Goal: Task Accomplishment & Management: Manage account settings

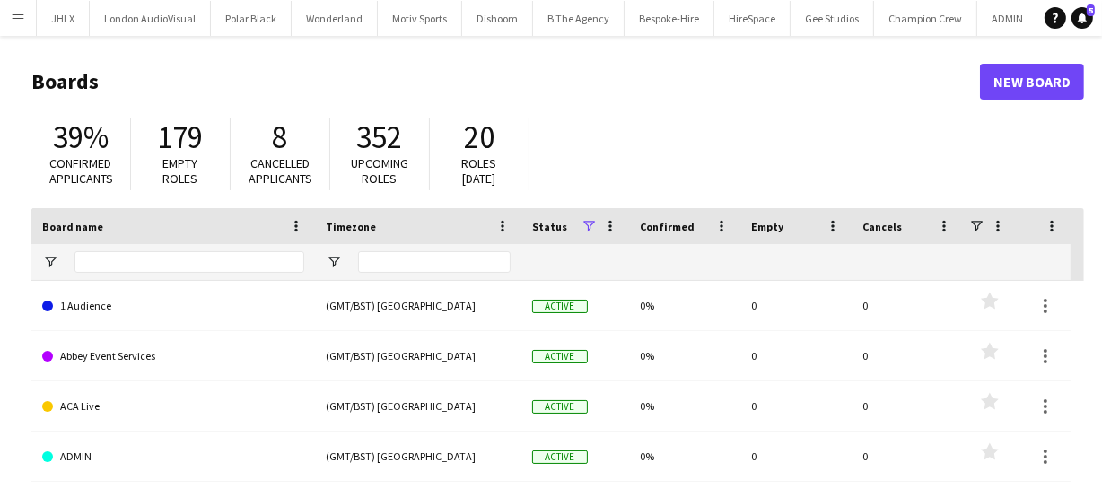
click at [13, 13] on app-icon "Menu" at bounding box center [18, 18] width 14 height 14
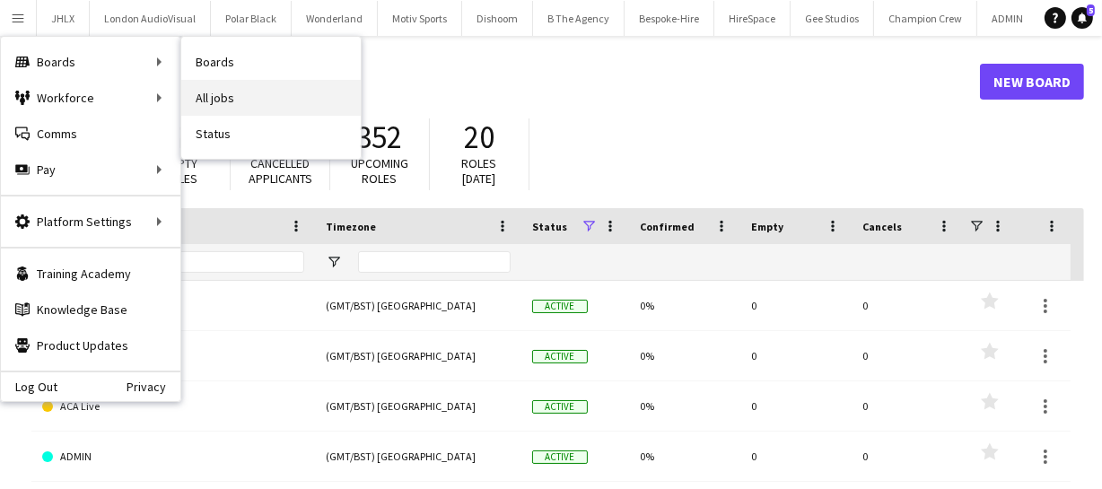
click at [261, 112] on link "All jobs" at bounding box center [270, 98] width 179 height 36
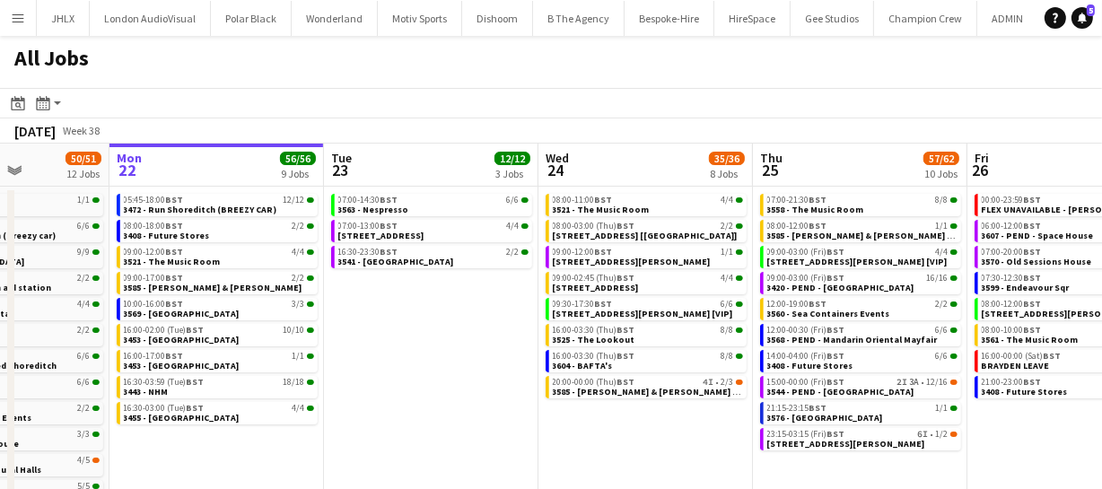
scroll to position [0, 535]
drag, startPoint x: 457, startPoint y: 367, endPoint x: 351, endPoint y: 357, distance: 106.3
click at [351, 357] on app-calendar-viewport "Fri 19 39/40 10 Jobs Sat 20 27/28 8 Jobs Sun 21 50/51 12 Jobs Mon 22 56/56 9 Jo…" at bounding box center [551, 381] width 1102 height 474
click at [790, 436] on span "23:15-03:15 (Fri) BST" at bounding box center [805, 434] width 78 height 9
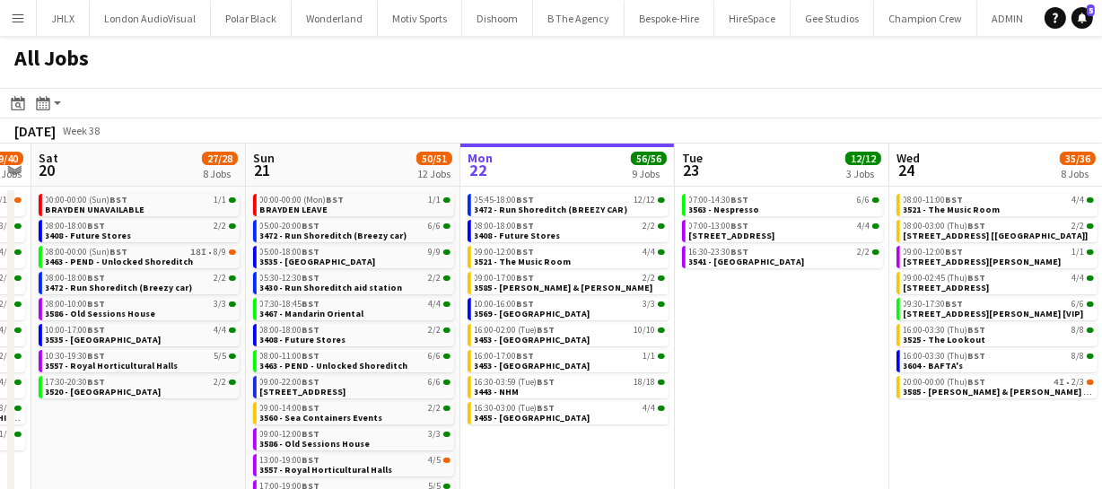
scroll to position [0, 396]
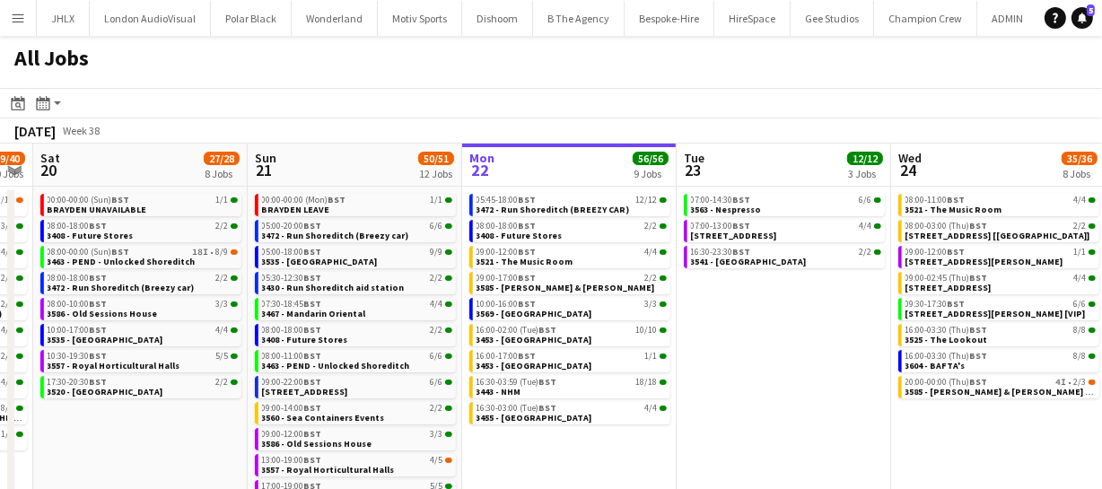
drag, startPoint x: 424, startPoint y: 352, endPoint x: 778, endPoint y: 324, distance: 354.6
click at [778, 324] on app-calendar-viewport "Thu 18 63/64 14 Jobs Fri 19 39/40 10 Jobs Sat 20 27/28 8 Jobs Sun 21 50/51 12 J…" at bounding box center [551, 381] width 1102 height 474
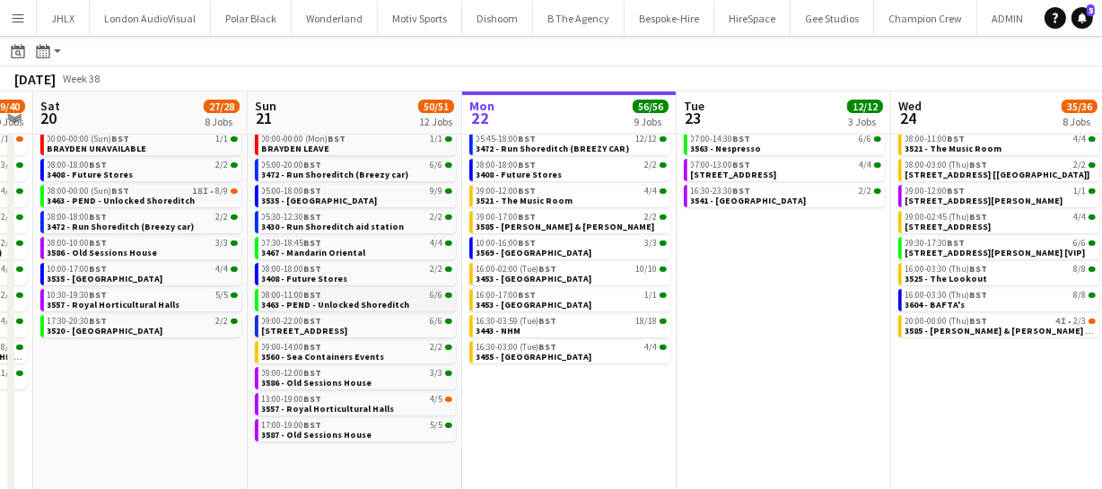
scroll to position [81, 0]
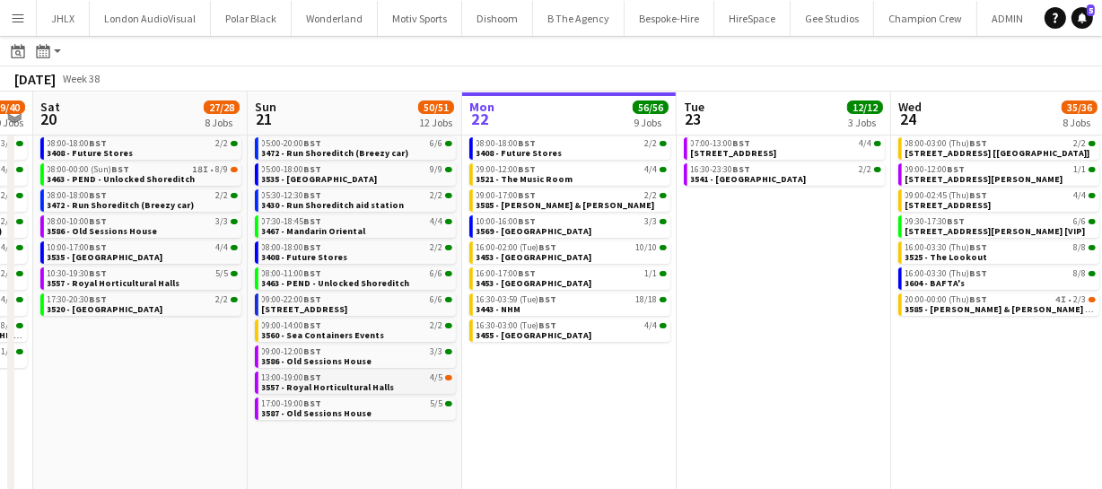
click at [301, 385] on span "3557 - Royal Horticultural Halls" at bounding box center [328, 387] width 133 height 12
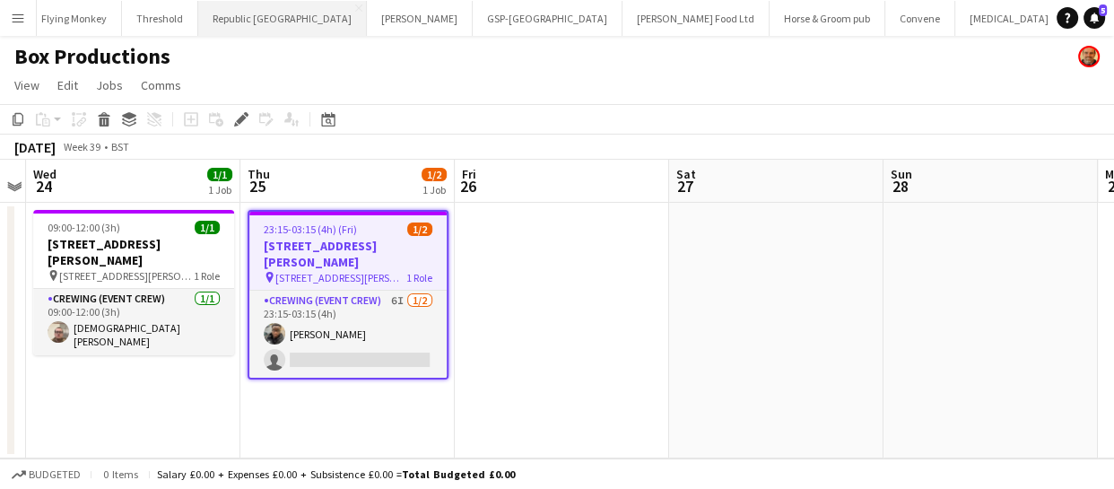
scroll to position [0, 4449]
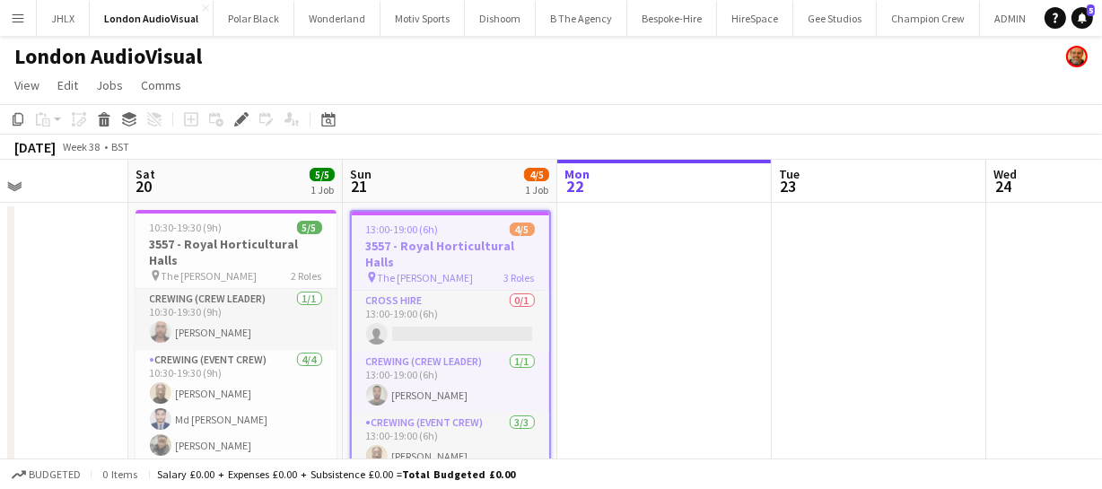
drag, startPoint x: 479, startPoint y: 311, endPoint x: 667, endPoint y: 286, distance: 189.2
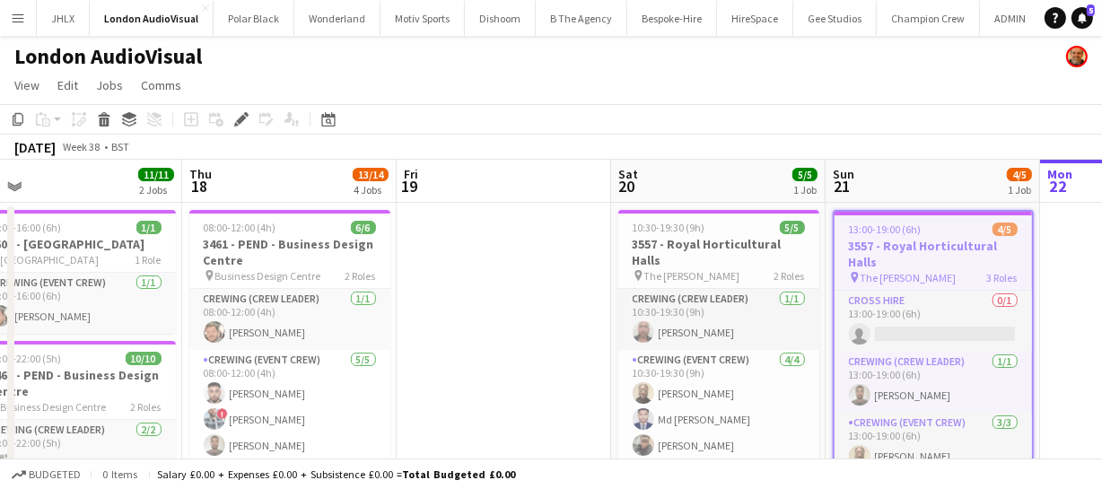
drag, startPoint x: 371, startPoint y: 304, endPoint x: 678, endPoint y: 292, distance: 307.1
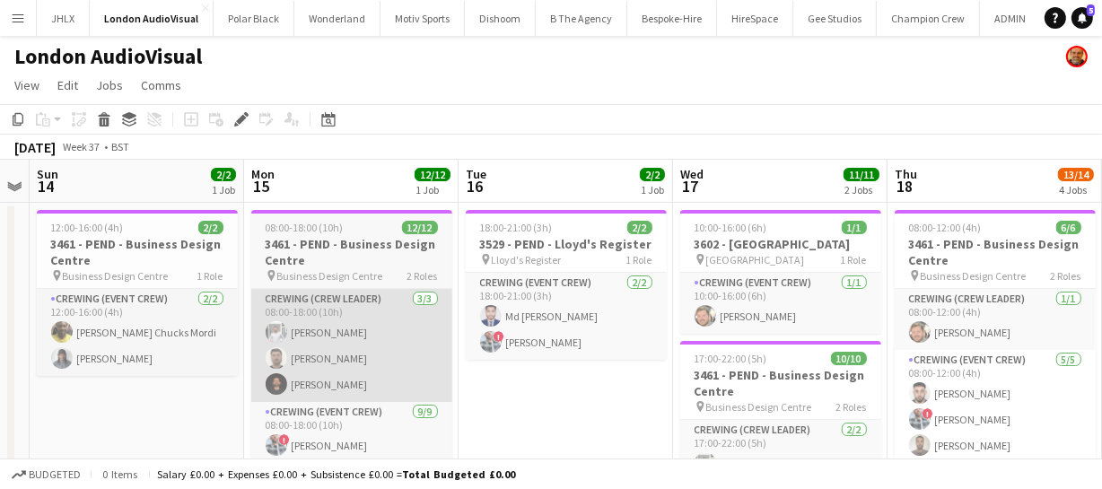
drag, startPoint x: 502, startPoint y: 320, endPoint x: 576, endPoint y: 314, distance: 74.7
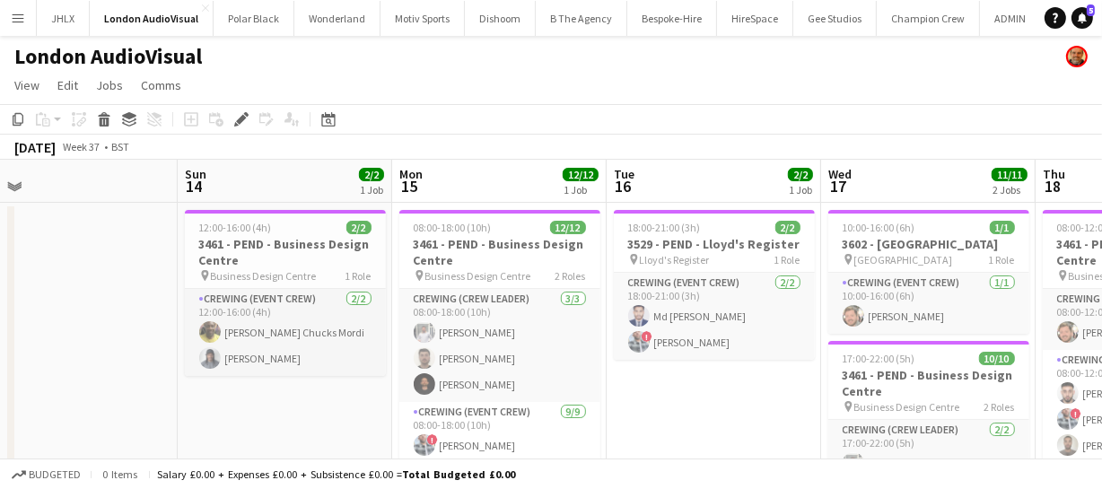
drag, startPoint x: 534, startPoint y: 295, endPoint x: 384, endPoint y: 317, distance: 151.4
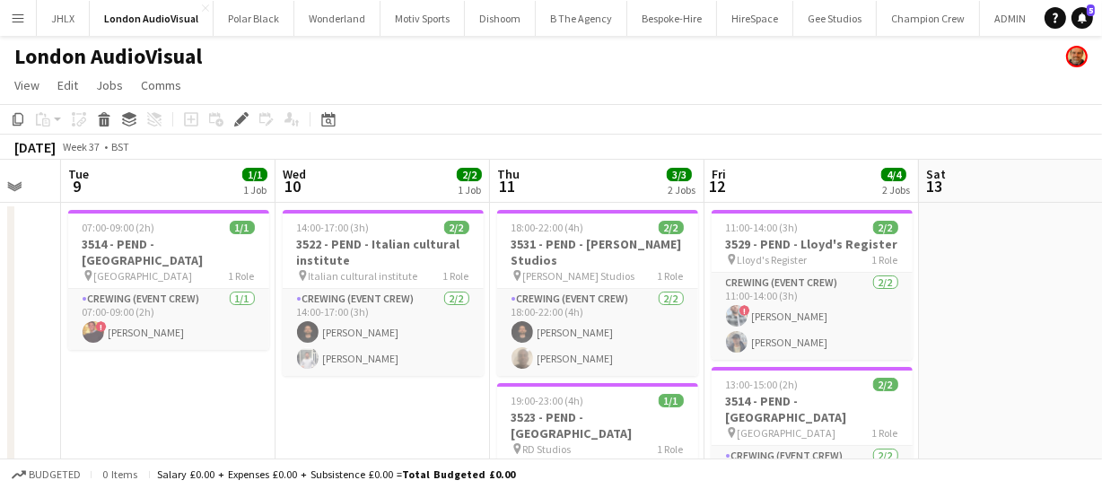
drag, startPoint x: 341, startPoint y: 318, endPoint x: 655, endPoint y: 327, distance: 314.2
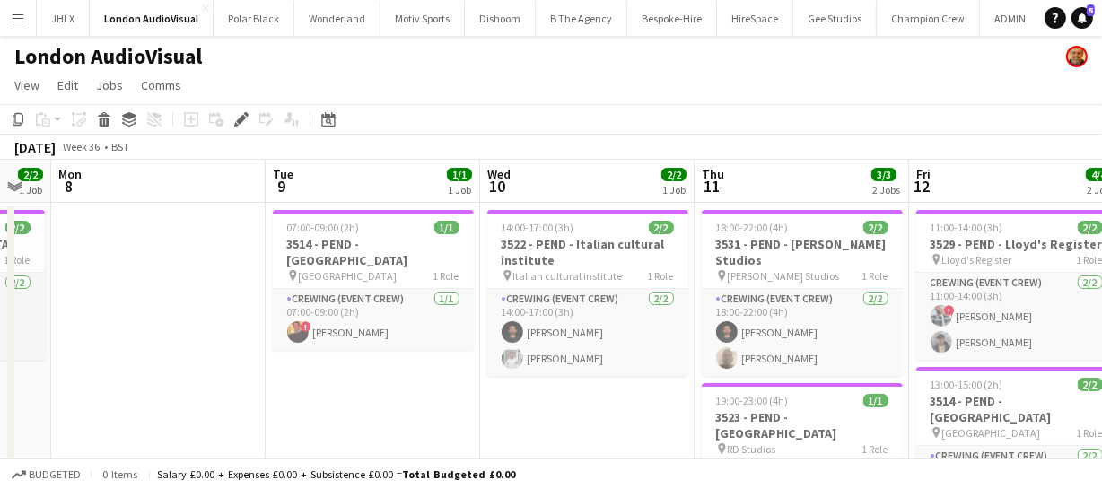
drag, startPoint x: 343, startPoint y: 313, endPoint x: 298, endPoint y: 324, distance: 46.1
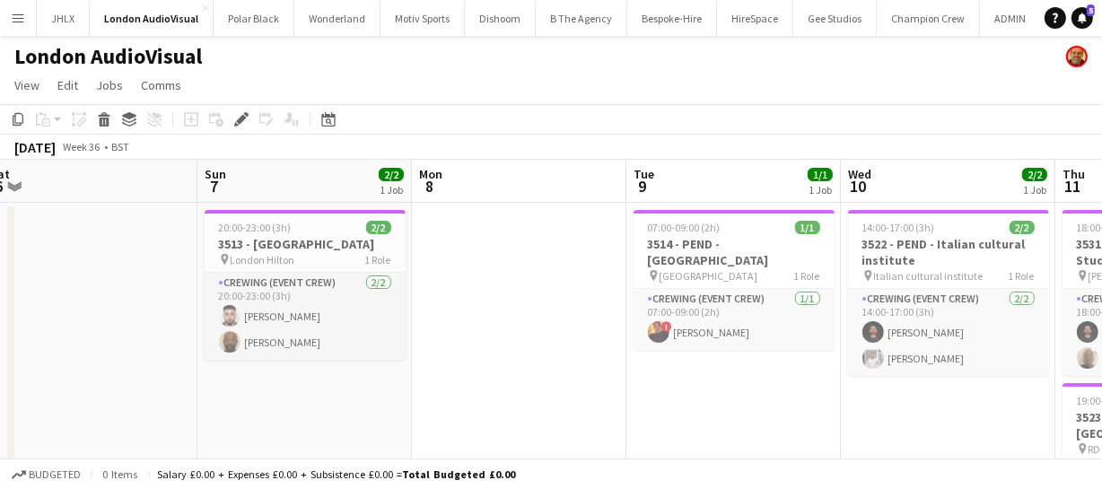
drag, startPoint x: 341, startPoint y: 318, endPoint x: 482, endPoint y: 325, distance: 141.0
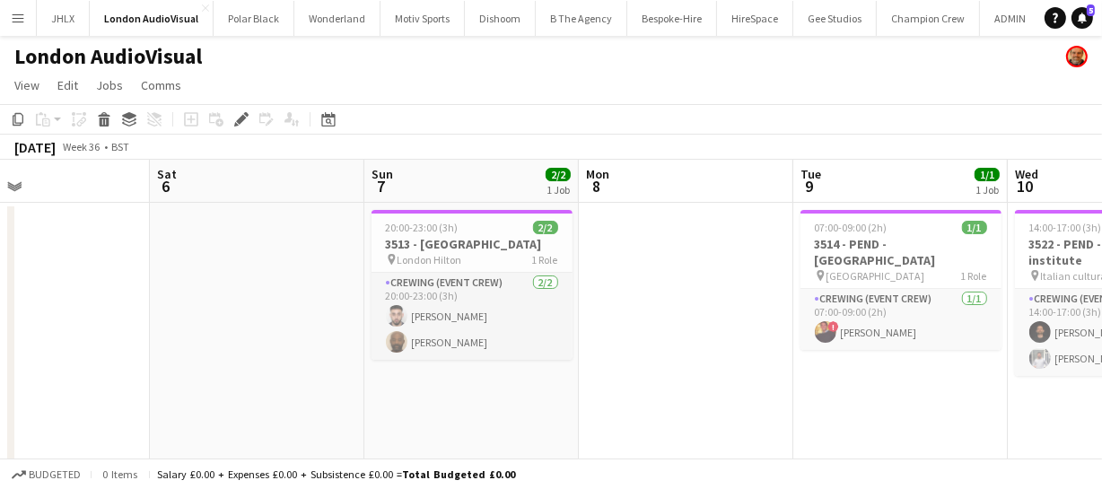
drag, startPoint x: 206, startPoint y: 293, endPoint x: 448, endPoint y: 330, distance: 244.1
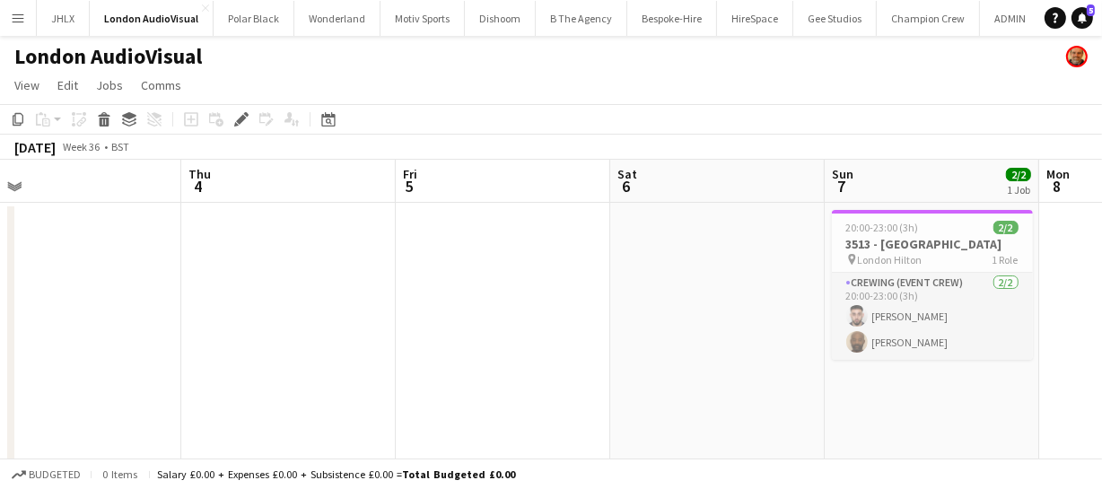
drag, startPoint x: 144, startPoint y: 301, endPoint x: 278, endPoint y: 329, distance: 137.6
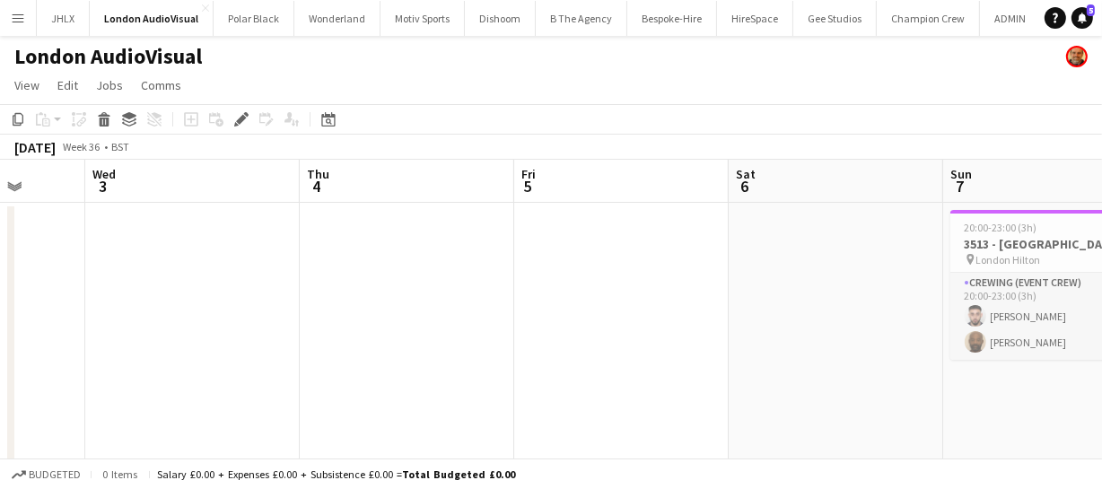
drag, startPoint x: 303, startPoint y: 318, endPoint x: 417, endPoint y: 350, distance: 118.4
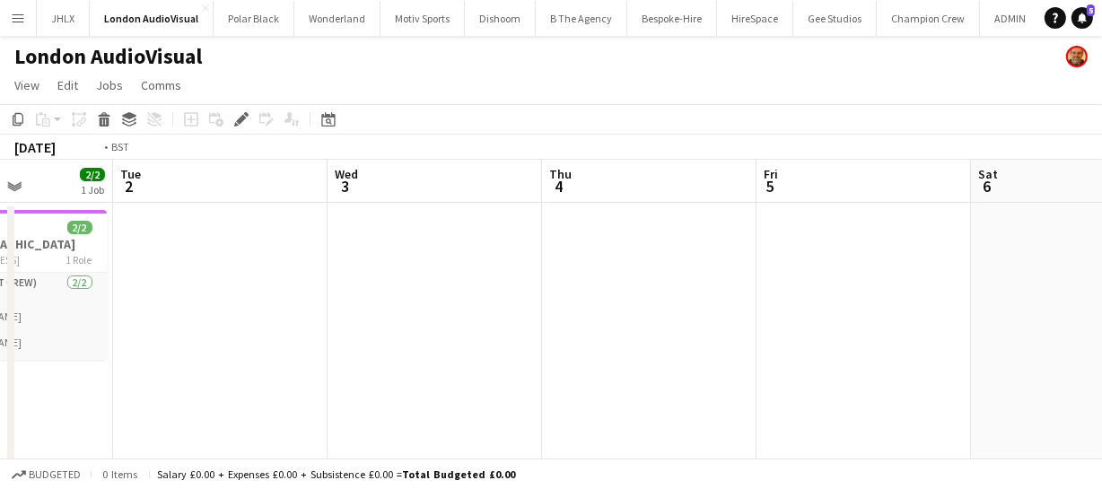
drag, startPoint x: 278, startPoint y: 322, endPoint x: 554, endPoint y: 327, distance: 275.5
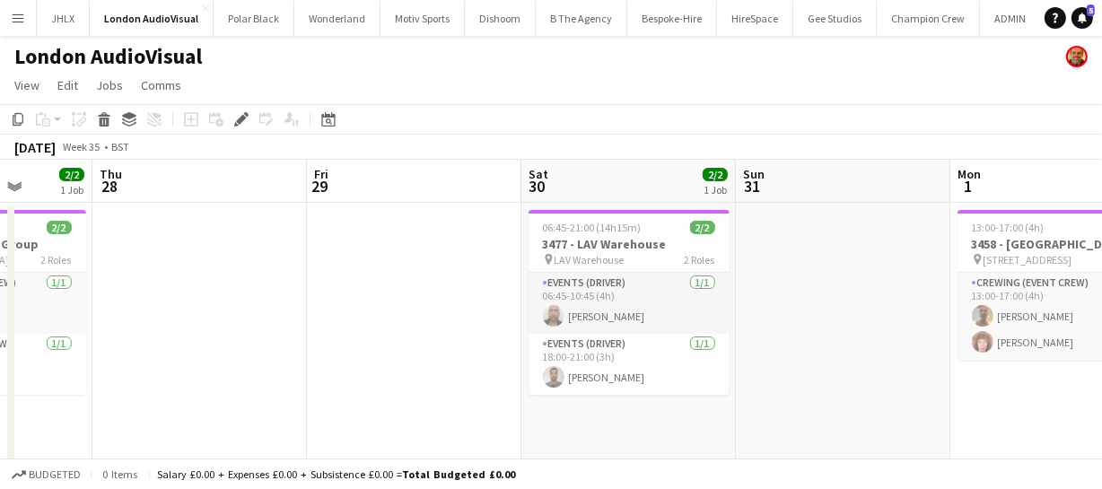
drag, startPoint x: 467, startPoint y: 303, endPoint x: 602, endPoint y: 305, distance: 134.6
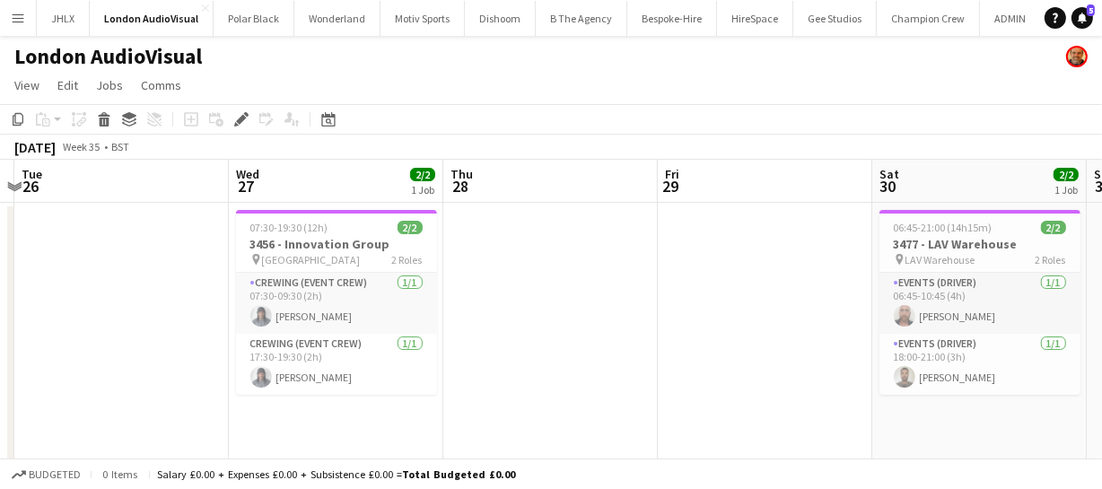
drag, startPoint x: 473, startPoint y: 310, endPoint x: 572, endPoint y: 315, distance: 99.7
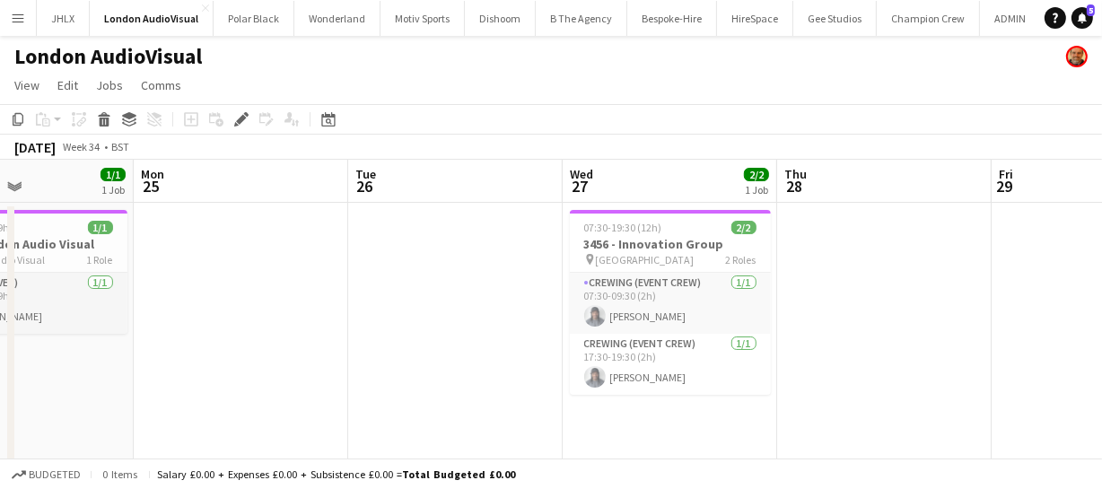
drag, startPoint x: 323, startPoint y: 315, endPoint x: 560, endPoint y: 323, distance: 237.0
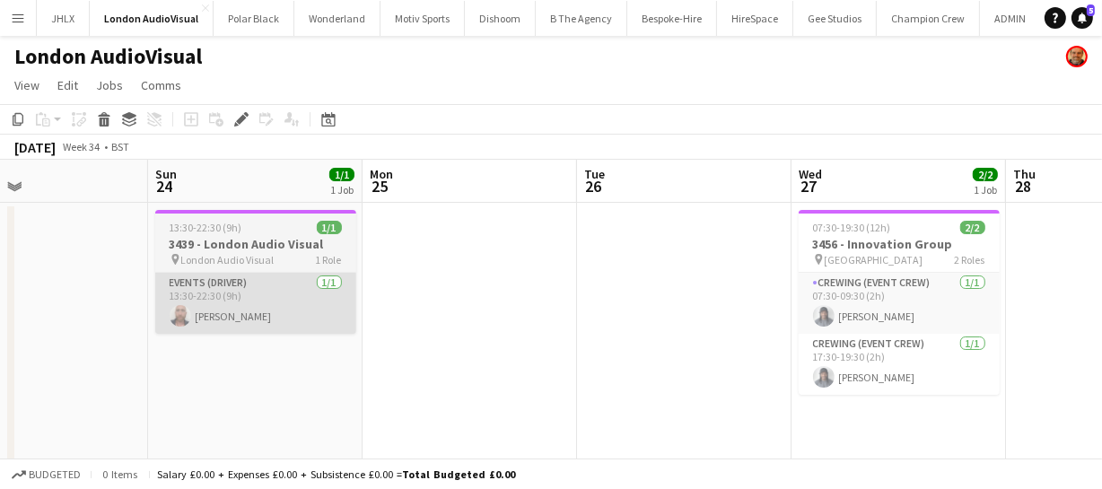
drag, startPoint x: 419, startPoint y: 303, endPoint x: 548, endPoint y: 314, distance: 129.6
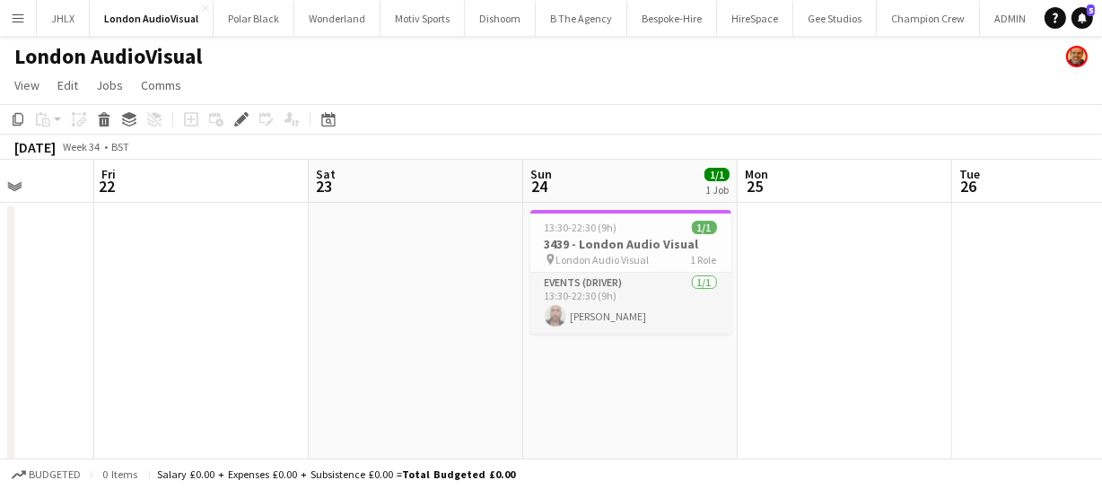
drag, startPoint x: 624, startPoint y: 315, endPoint x: 592, endPoint y: 327, distance: 33.8
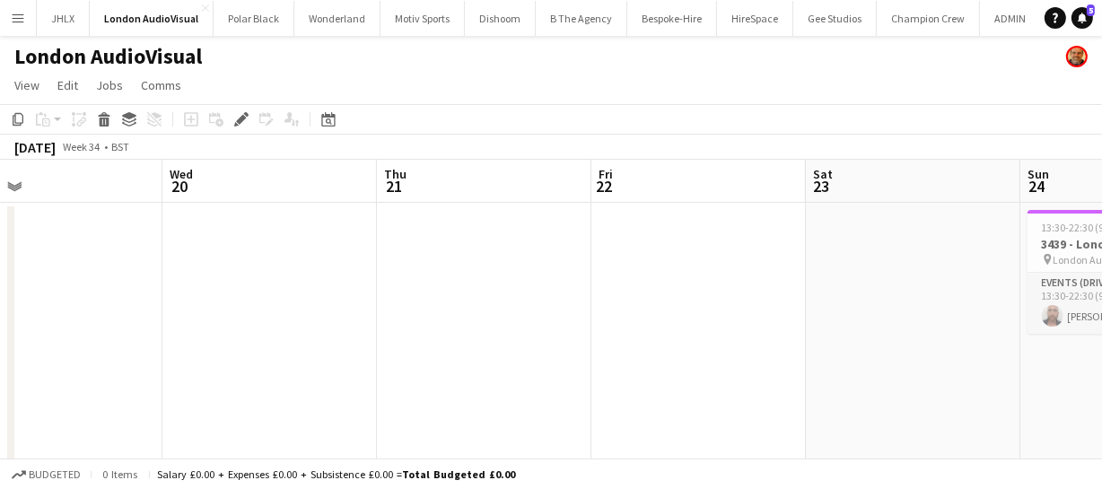
drag, startPoint x: 379, startPoint y: 287, endPoint x: 278, endPoint y: 287, distance: 100.5
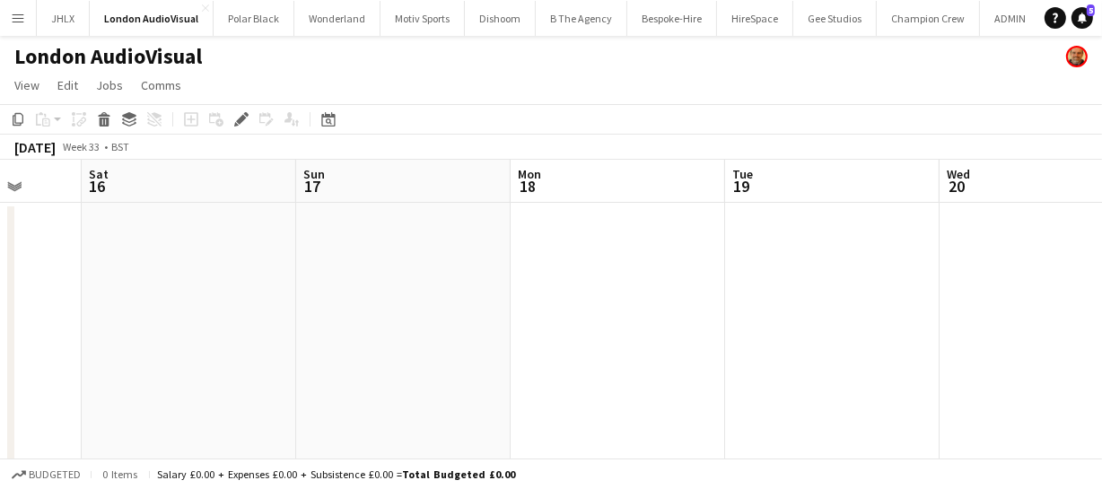
drag, startPoint x: 325, startPoint y: 269, endPoint x: 346, endPoint y: 283, distance: 25.4
drag, startPoint x: 483, startPoint y: 278, endPoint x: 542, endPoint y: 301, distance: 63.3
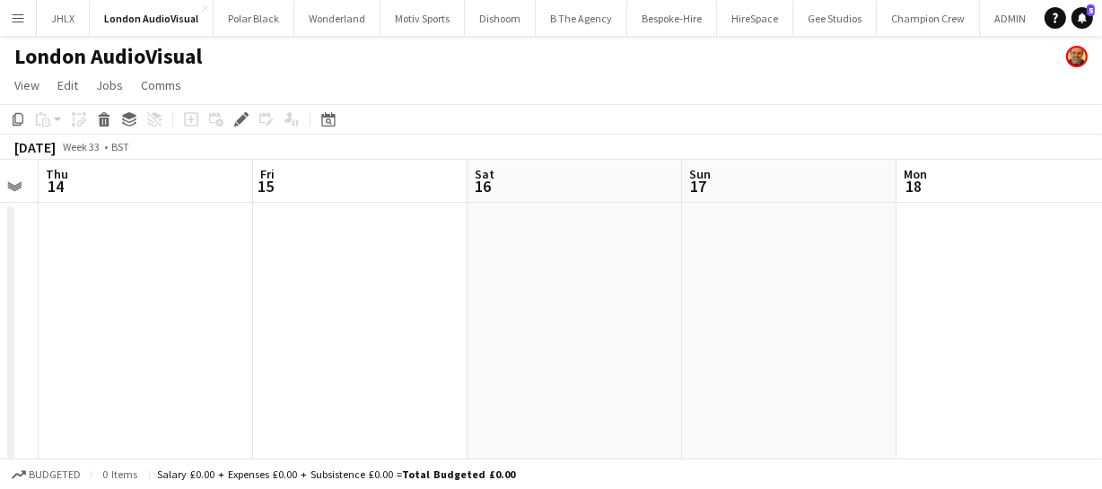
drag, startPoint x: 357, startPoint y: 283, endPoint x: 497, endPoint y: 293, distance: 140.4
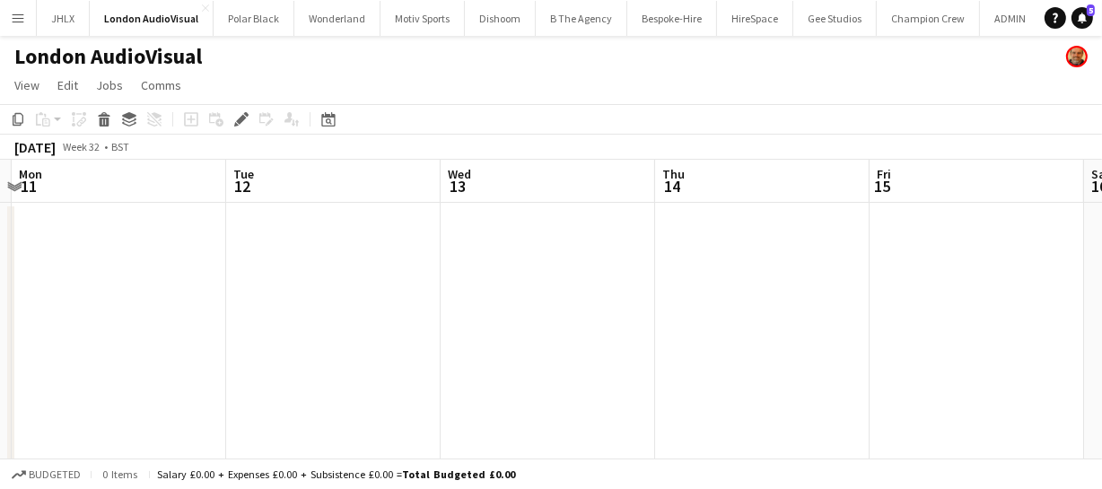
drag, startPoint x: 304, startPoint y: 281, endPoint x: 341, endPoint y: 293, distance: 38.9
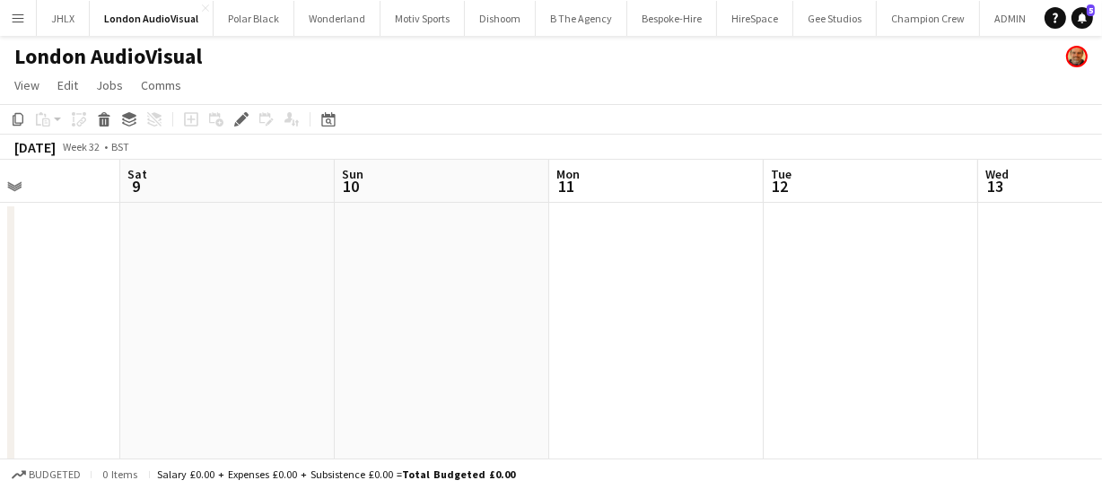
drag, startPoint x: 267, startPoint y: 258, endPoint x: 188, endPoint y: 236, distance: 82.1
drag, startPoint x: 292, startPoint y: 232, endPoint x: 445, endPoint y: 259, distance: 155.8
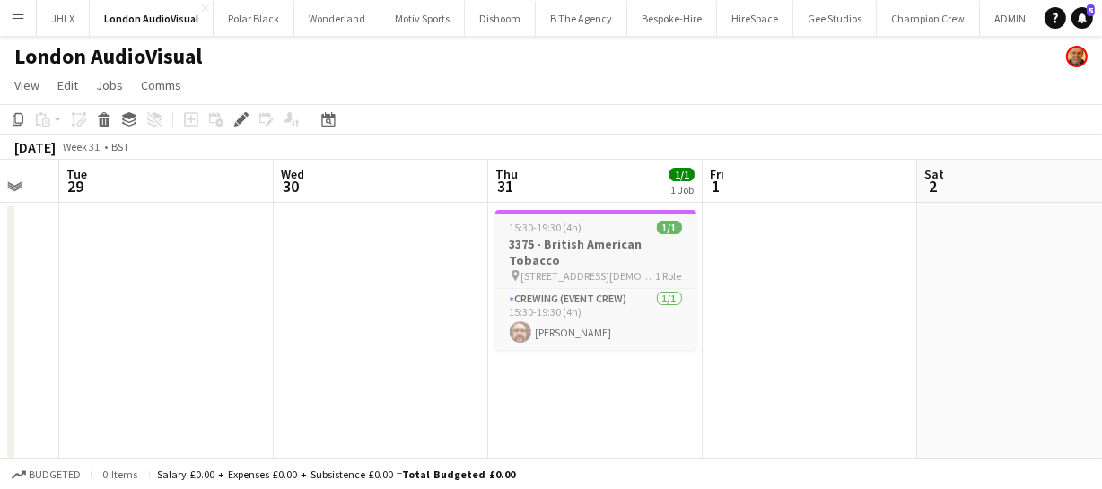
drag, startPoint x: 457, startPoint y: 245, endPoint x: 440, endPoint y: 267, distance: 28.2
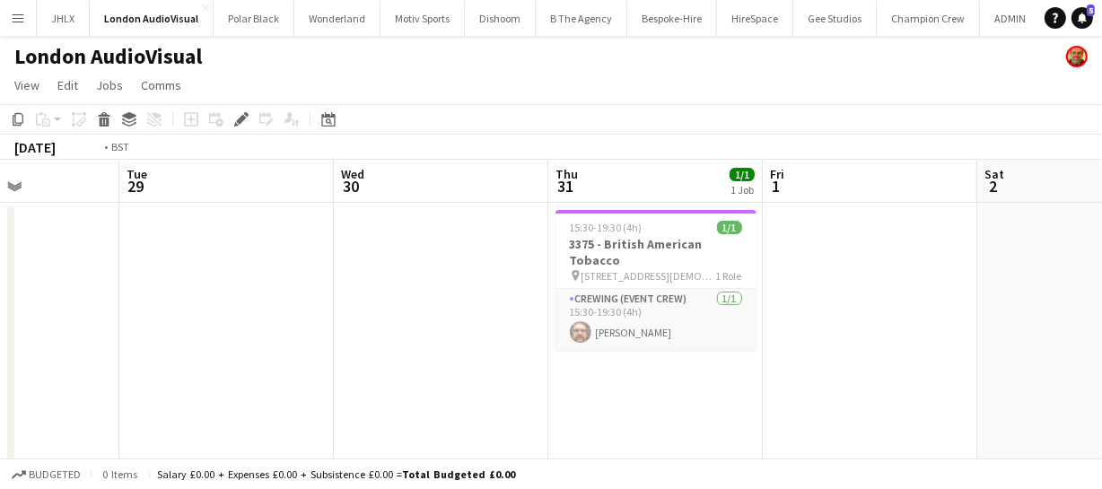
drag, startPoint x: 423, startPoint y: 275, endPoint x: 587, endPoint y: 284, distance: 163.6
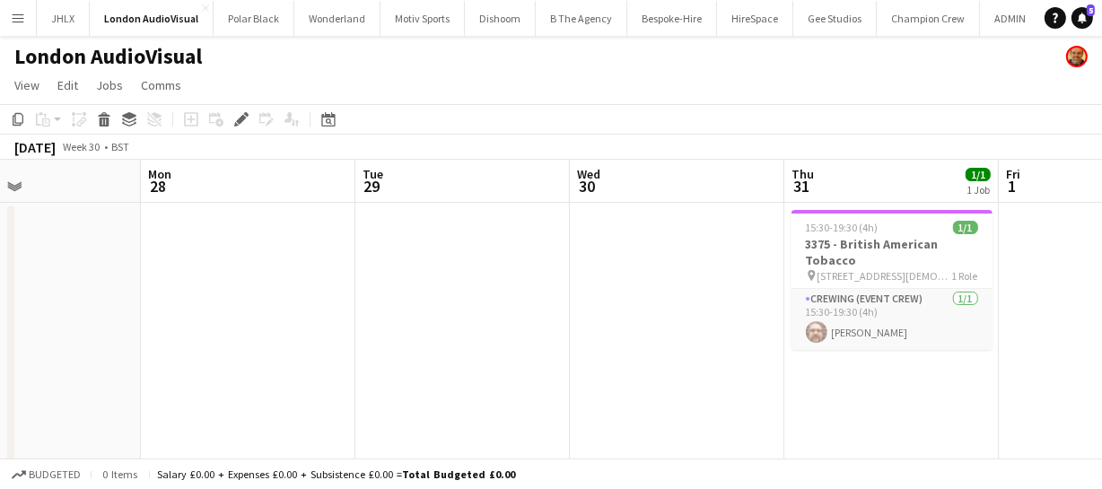
drag, startPoint x: 348, startPoint y: 276, endPoint x: 401, endPoint y: 278, distance: 53.0
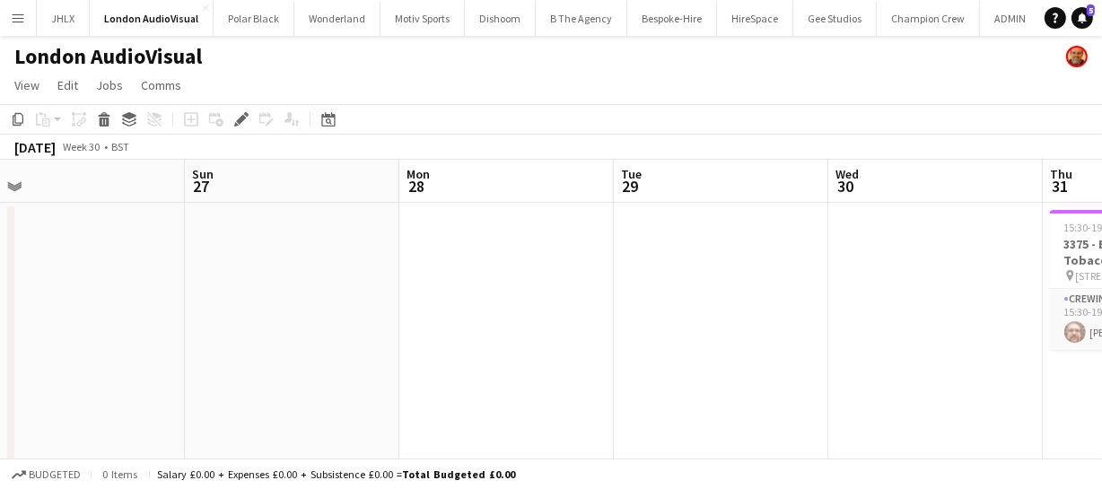
drag, startPoint x: 371, startPoint y: 258, endPoint x: 540, endPoint y: 272, distance: 169.2
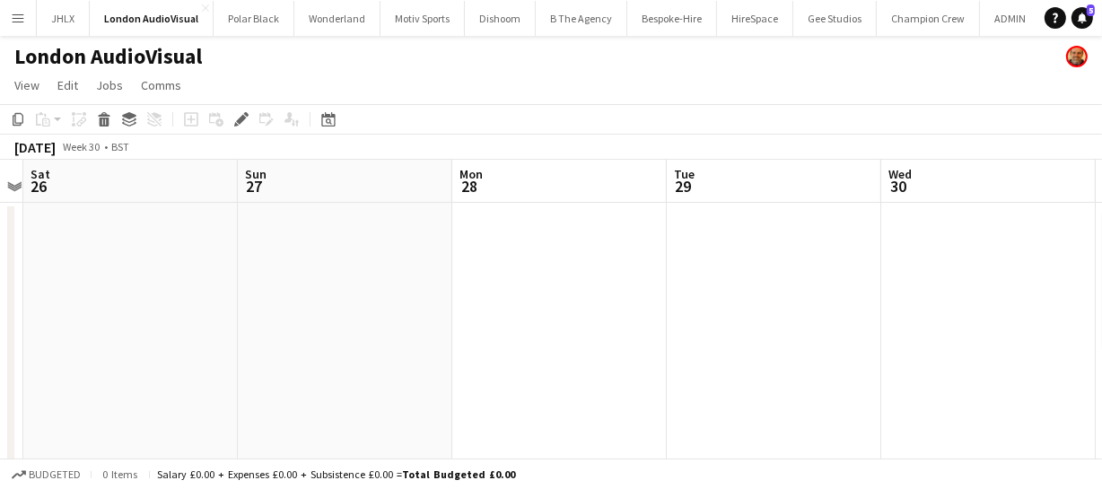
drag, startPoint x: 545, startPoint y: 268, endPoint x: 583, endPoint y: 269, distance: 37.7
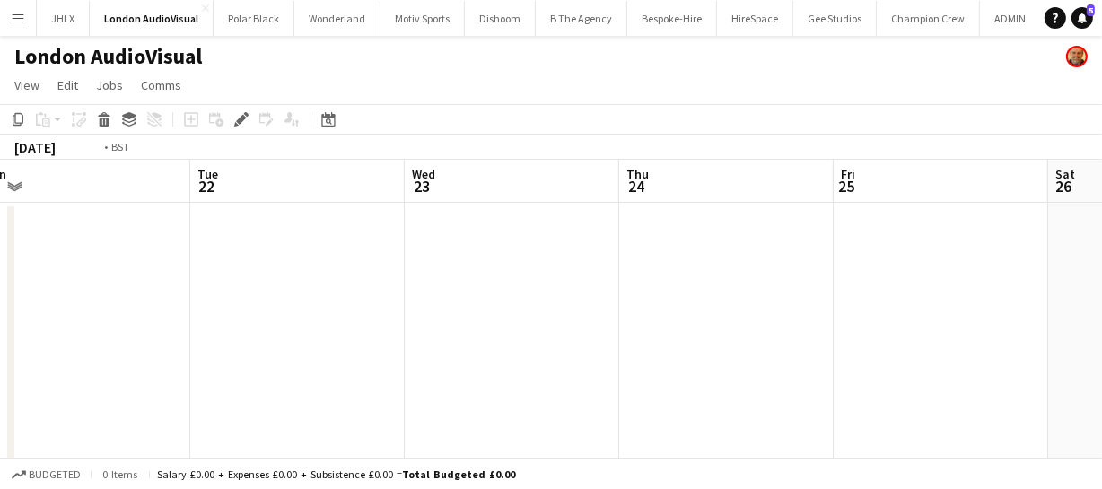
drag, startPoint x: 331, startPoint y: 236, endPoint x: 213, endPoint y: 249, distance: 119.2
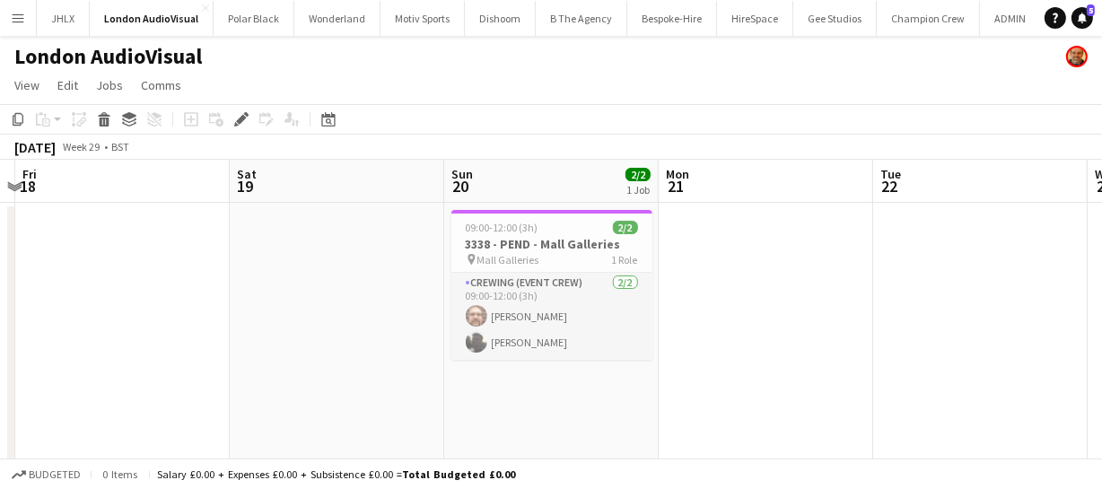
drag, startPoint x: 396, startPoint y: 274, endPoint x: 869, endPoint y: 301, distance: 474.5
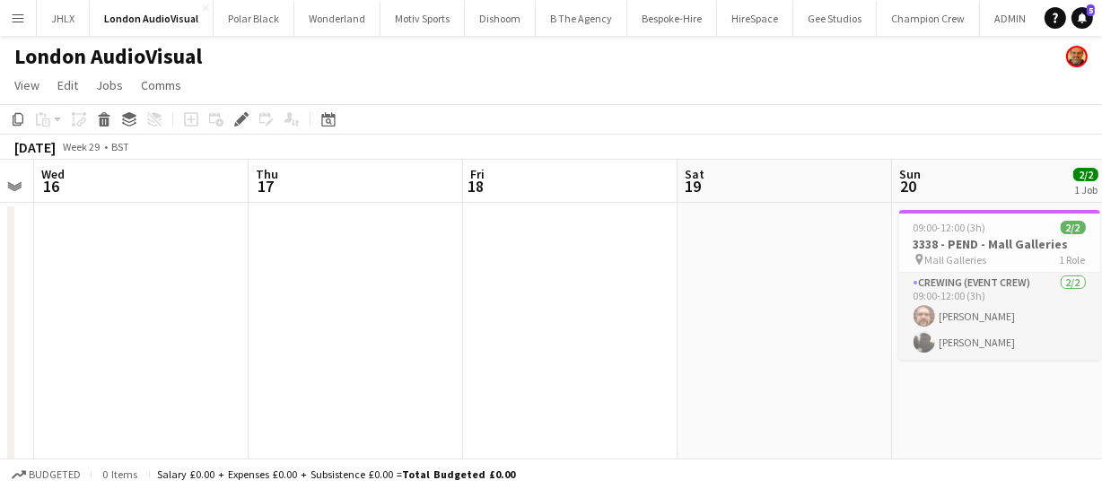
drag
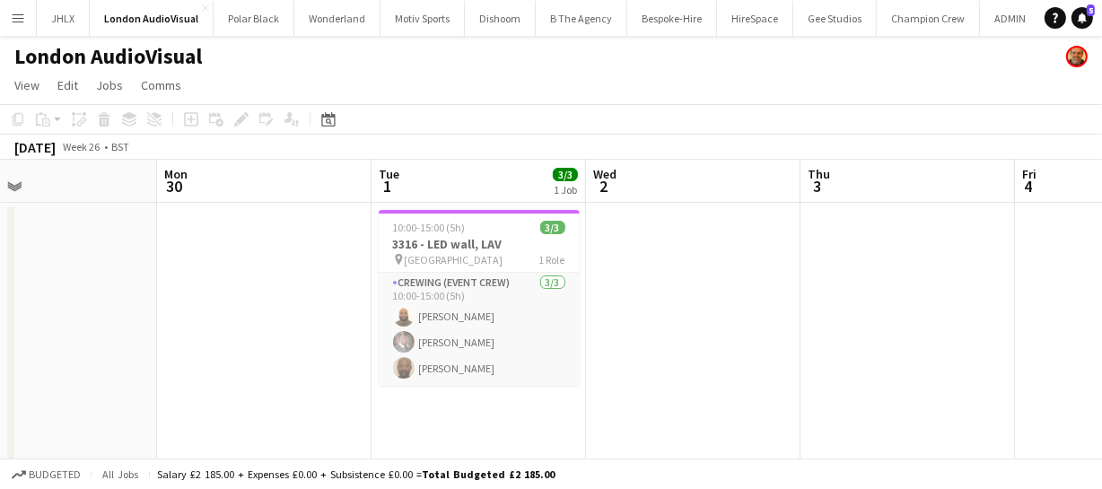
scroll to position [0, 492]
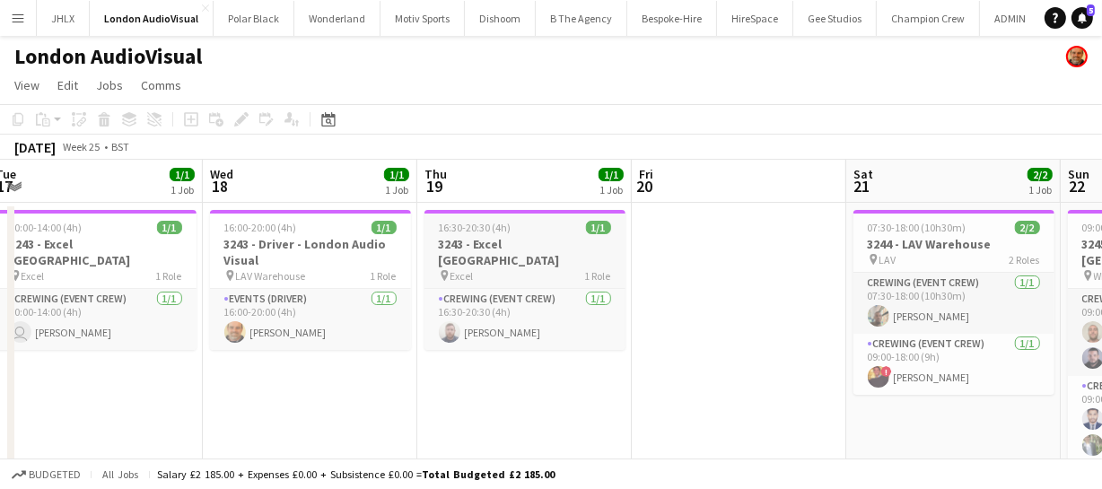
click at [454, 245] on h3 "3243 - Excel London" at bounding box center [524, 252] width 201 height 32
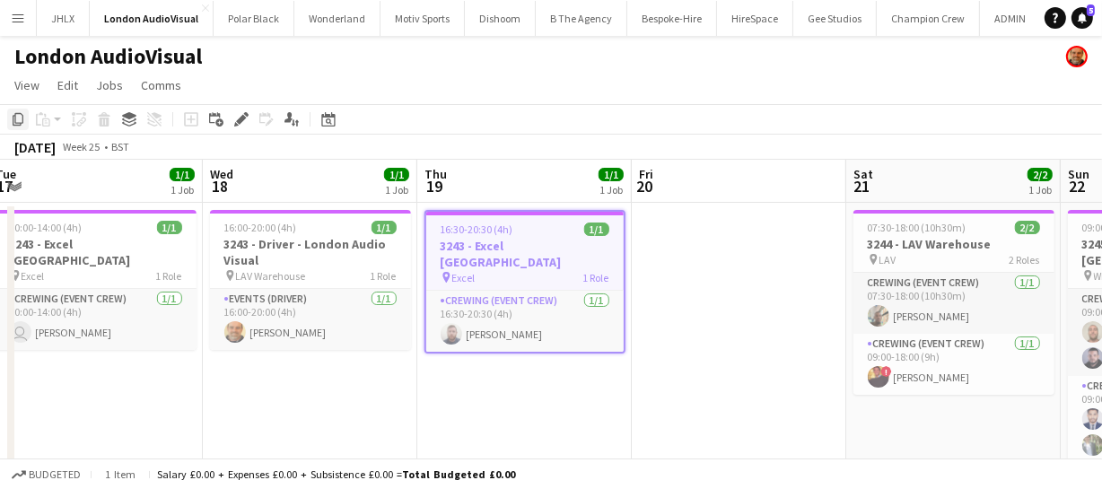
click at [16, 117] on icon "Copy" at bounding box center [18, 119] width 14 height 14
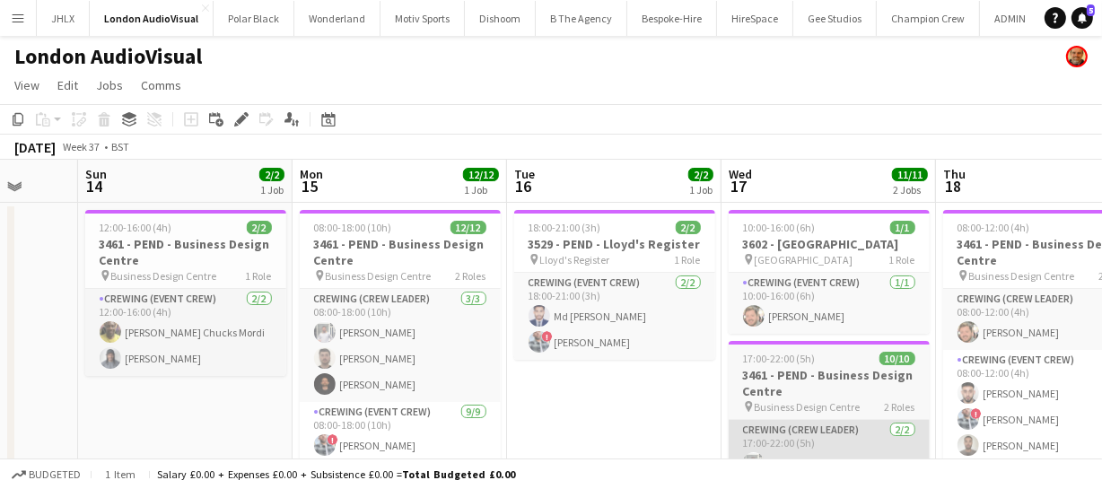
click at [798, 448] on app-card-role "Crewing (Crew Leader) 2/2 17:00-22:00 (5h) Graham Rex Shane King" at bounding box center [829, 463] width 201 height 87
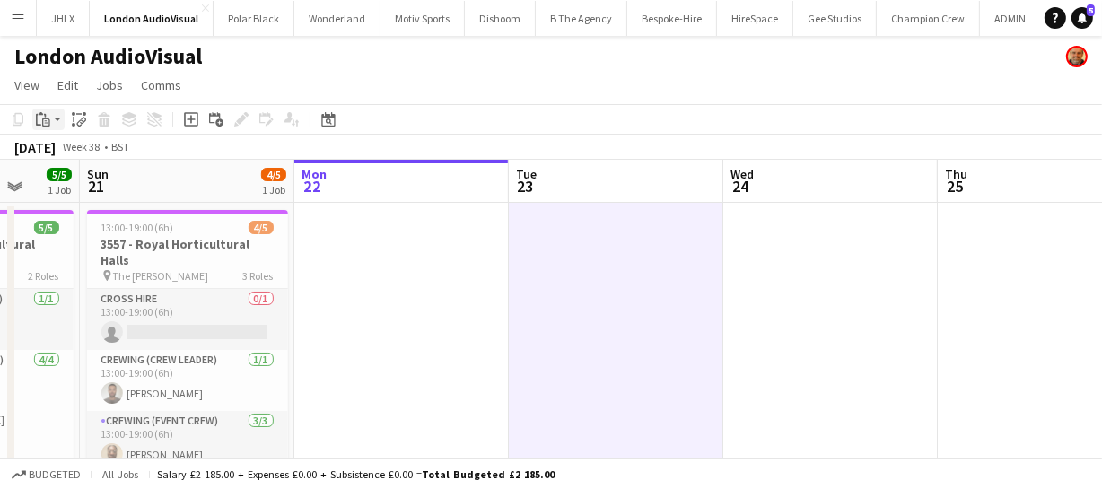
click at [33, 115] on div "Paste" at bounding box center [43, 120] width 22 height 22
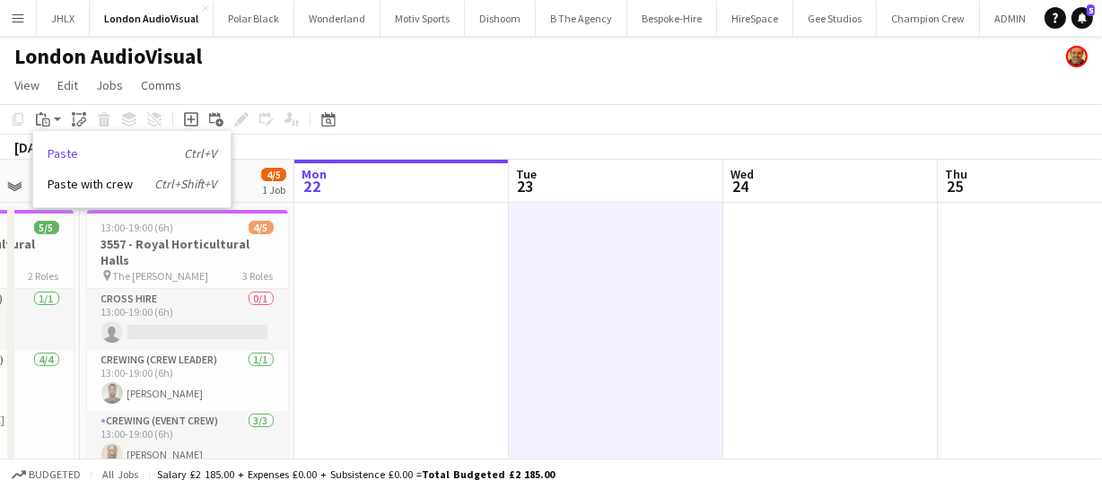
click at [56, 156] on link "Paste Ctrl+V" at bounding box center [132, 153] width 169 height 16
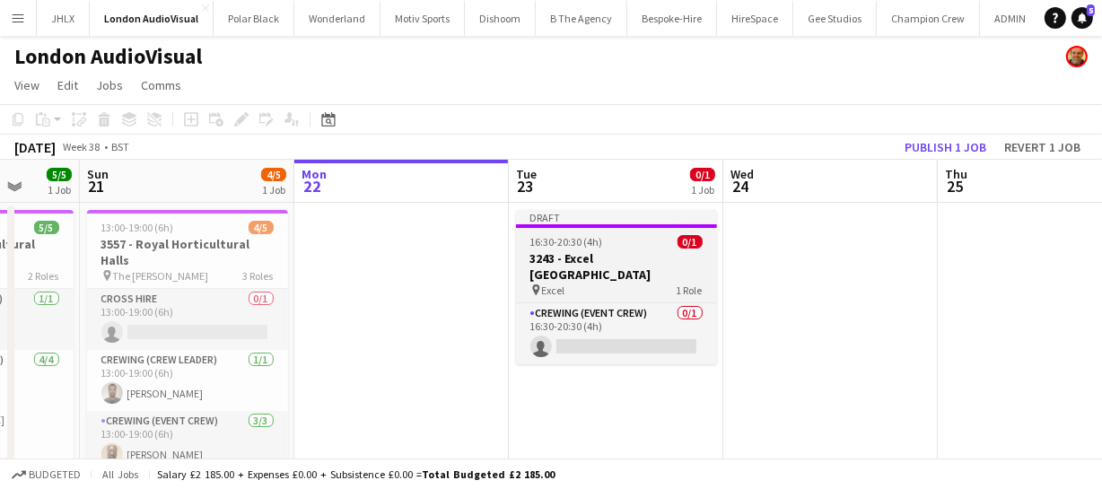
click at [531, 257] on h3 "3243 - Excel London" at bounding box center [616, 266] width 201 height 32
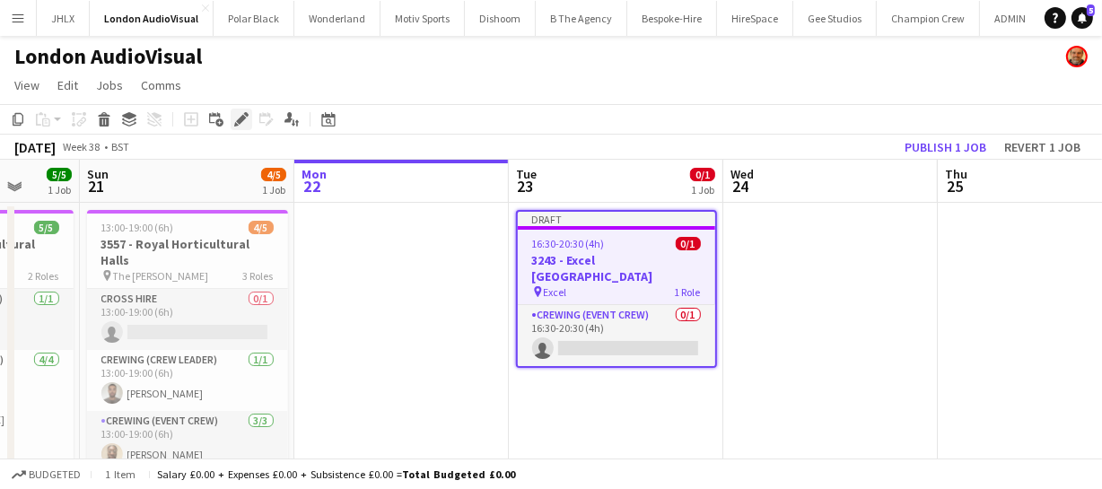
click at [236, 114] on icon "Edit" at bounding box center [241, 119] width 14 height 14
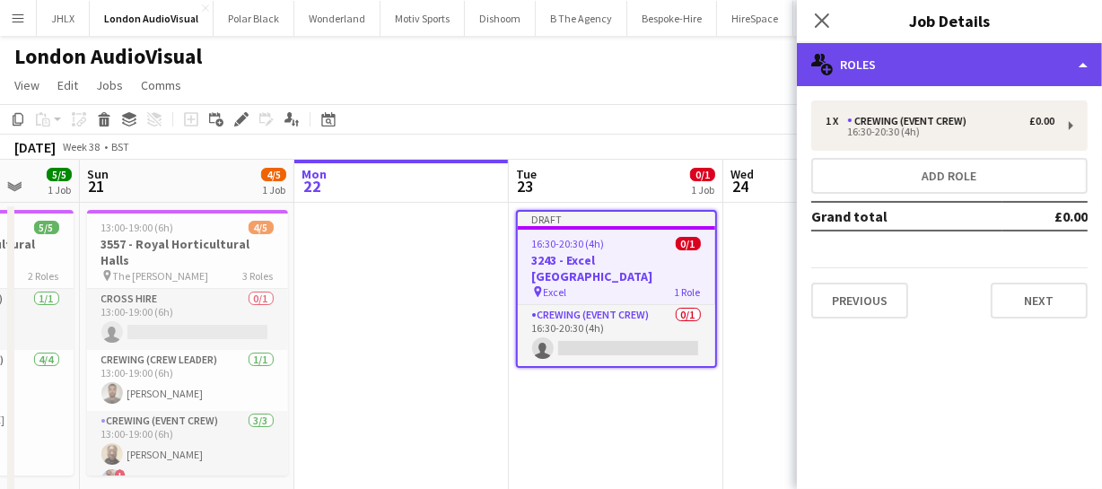
click at [876, 53] on div "multiple-users-add Roles" at bounding box center [949, 64] width 305 height 43
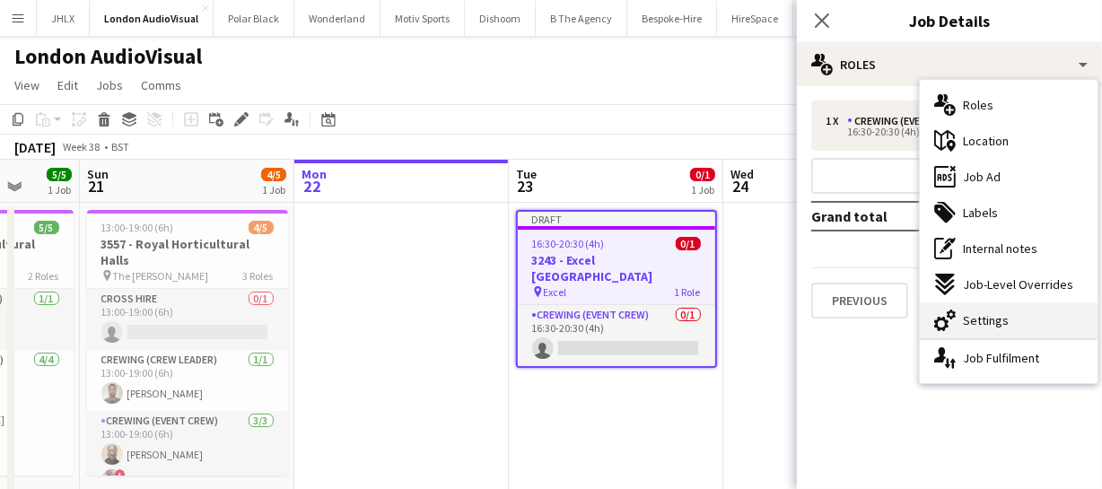
click at [987, 313] on span "Settings" at bounding box center [986, 320] width 46 height 16
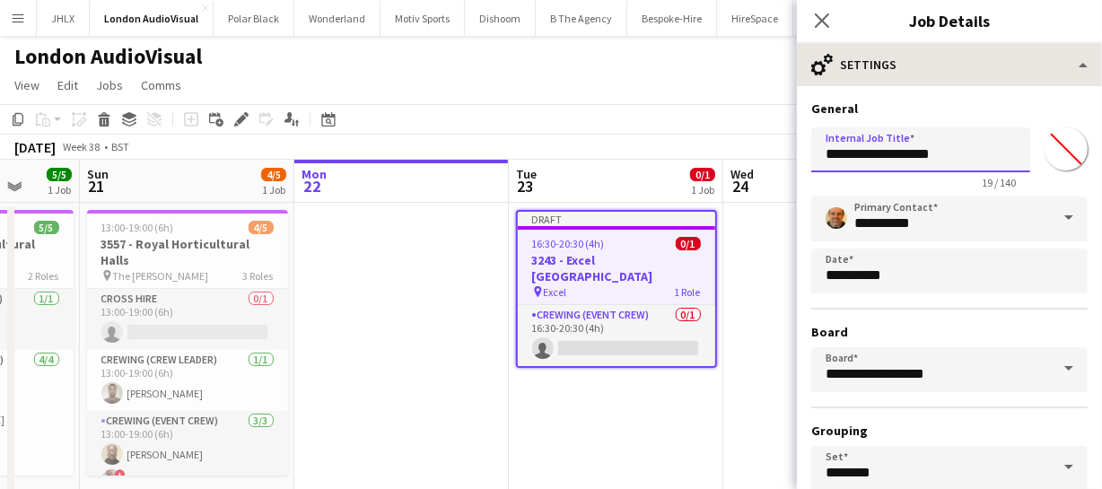
type input "**********"
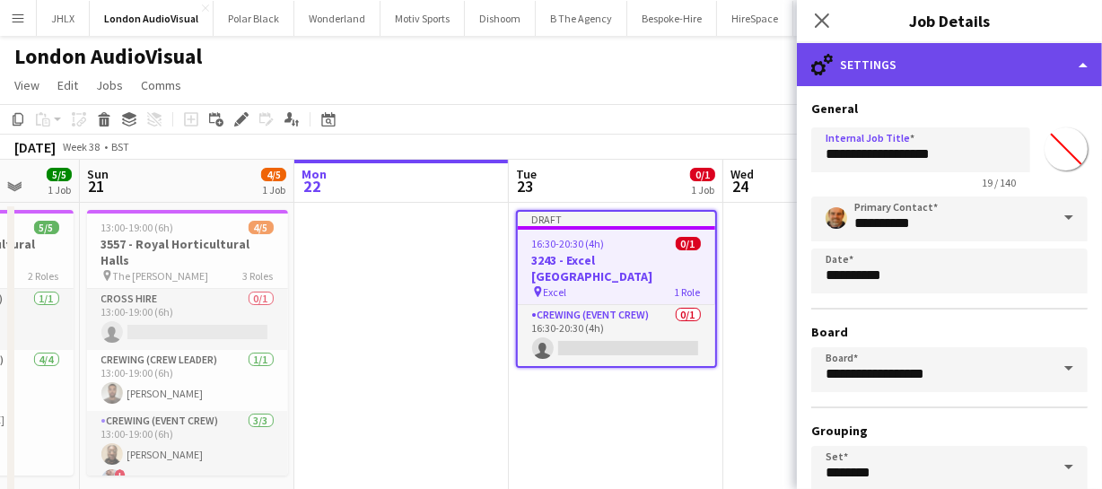
click at [886, 74] on div "cog-double-3 Settings" at bounding box center [949, 64] width 305 height 43
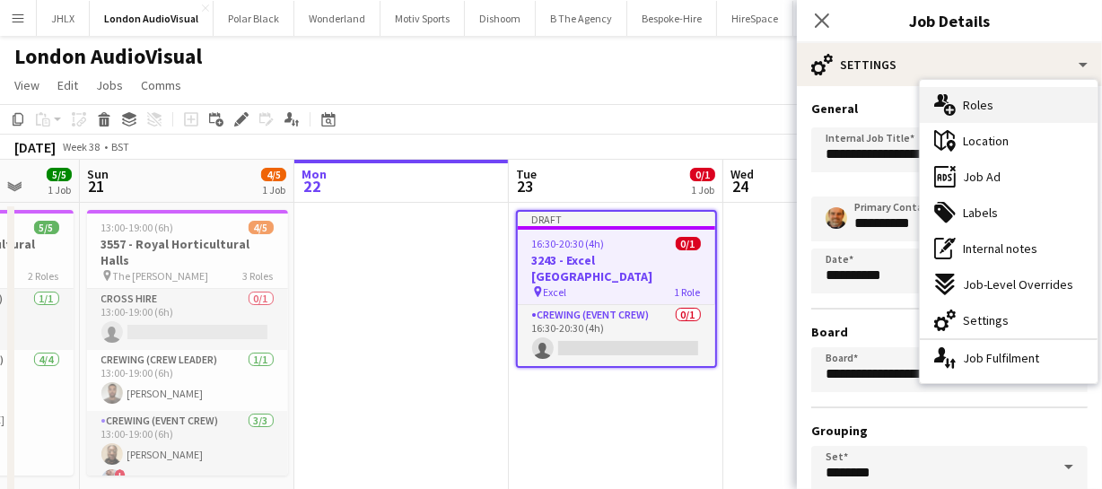
click at [982, 112] on span "Roles" at bounding box center [978, 105] width 31 height 16
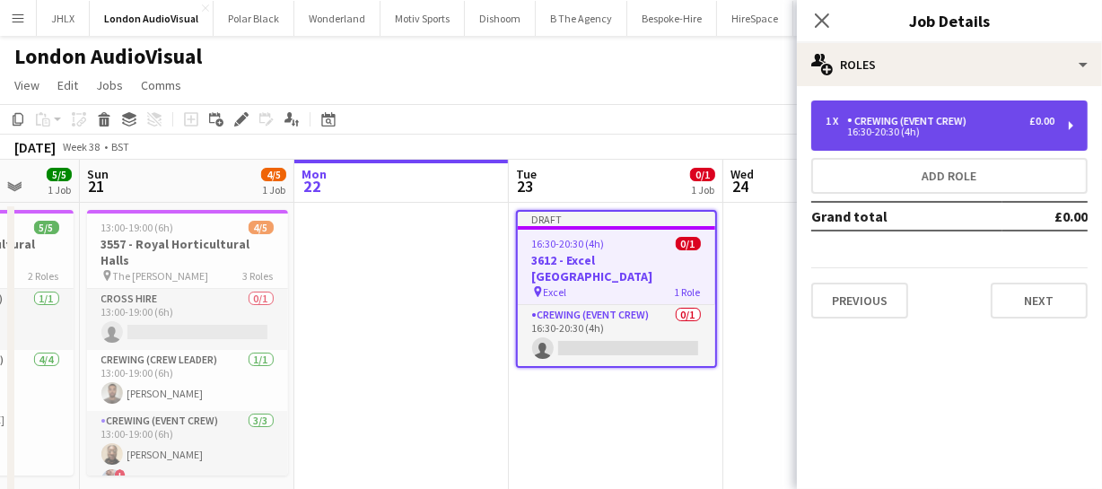
click at [898, 128] on div "16:30-20:30 (4h)" at bounding box center [939, 131] width 229 height 9
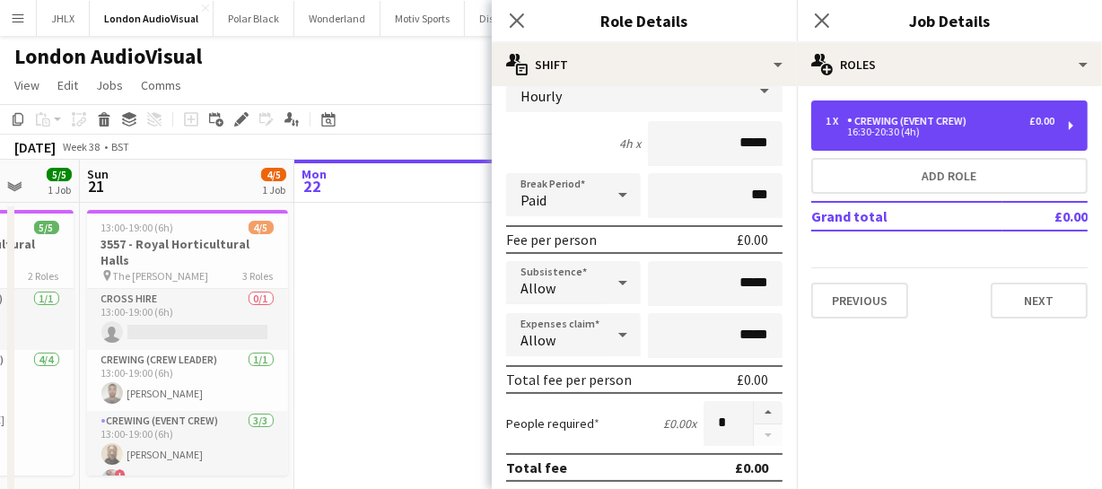
scroll to position [162, 0]
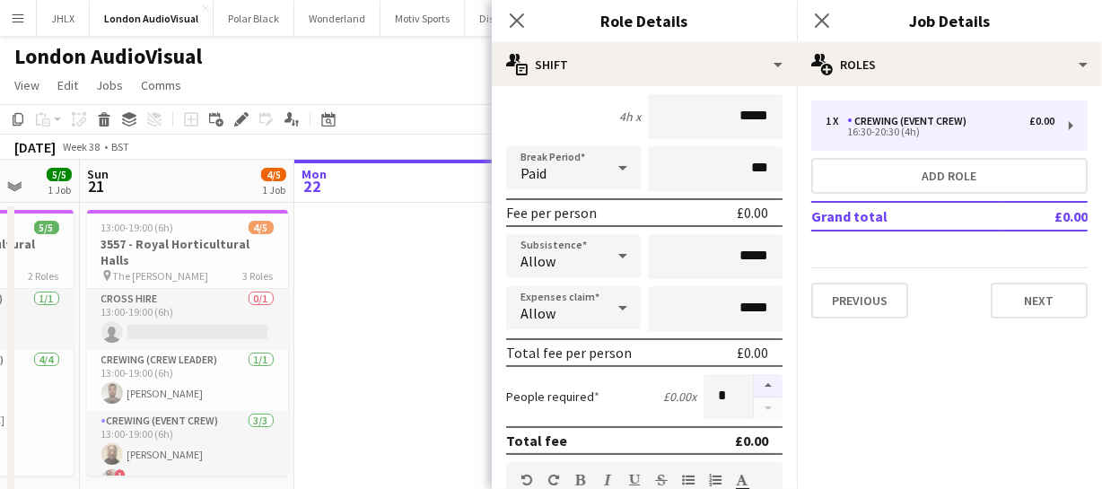
click at [754, 385] on button "button" at bounding box center [768, 385] width 29 height 23
type input "*"
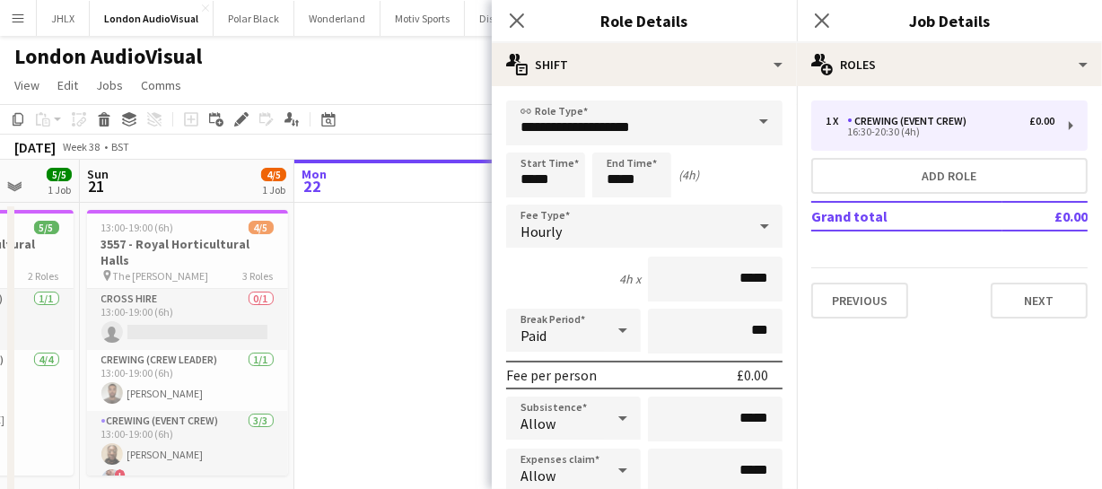
scroll to position [0, 0]
drag, startPoint x: 560, startPoint y: 180, endPoint x: 415, endPoint y: 179, distance: 144.4
type input "*****"
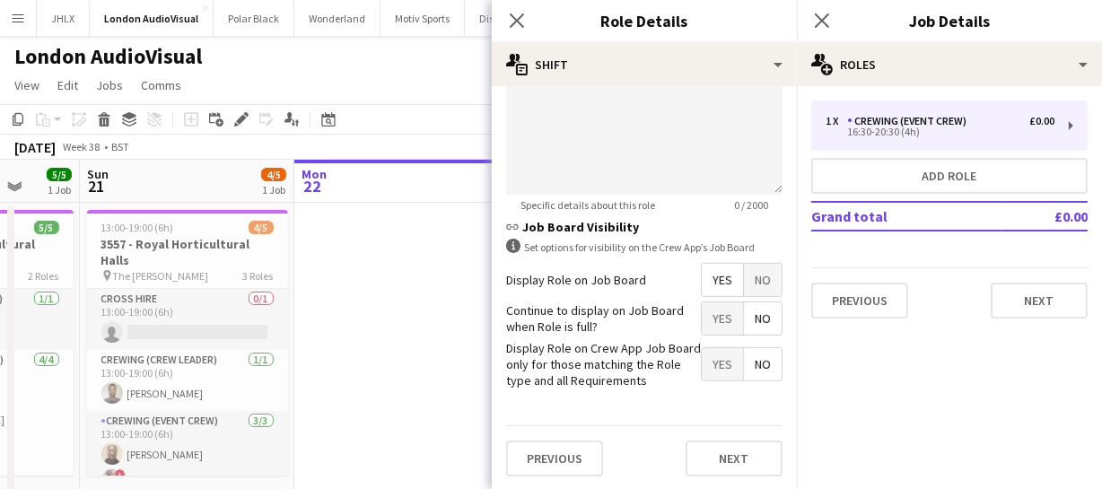
scroll to position [726, 0]
type input "*****"
click at [707, 275] on span "Yes" at bounding box center [722, 279] width 41 height 32
click at [510, 13] on icon at bounding box center [516, 20] width 17 height 17
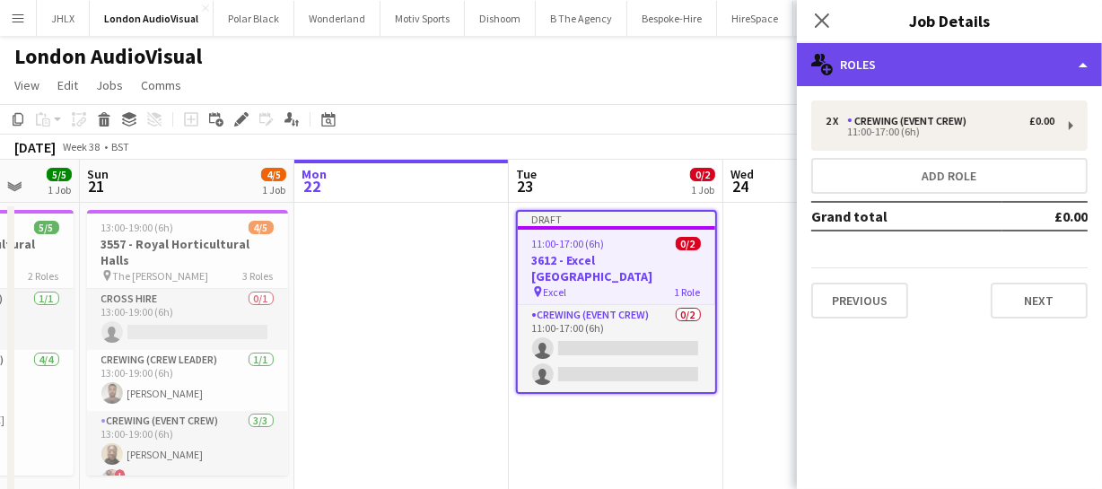
click at [910, 63] on div "multiple-users-add Roles" at bounding box center [949, 64] width 305 height 43
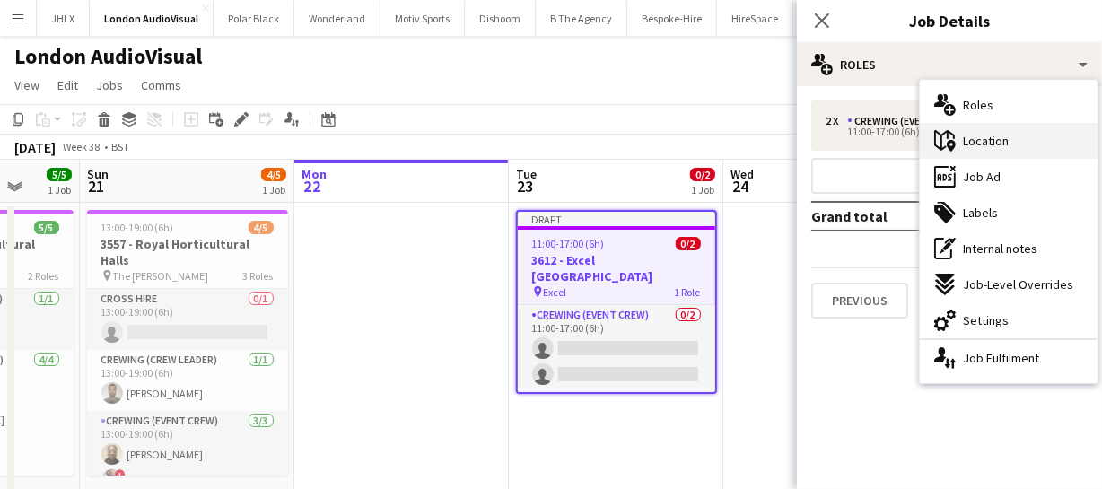
click at [982, 146] on span "Location" at bounding box center [986, 141] width 46 height 16
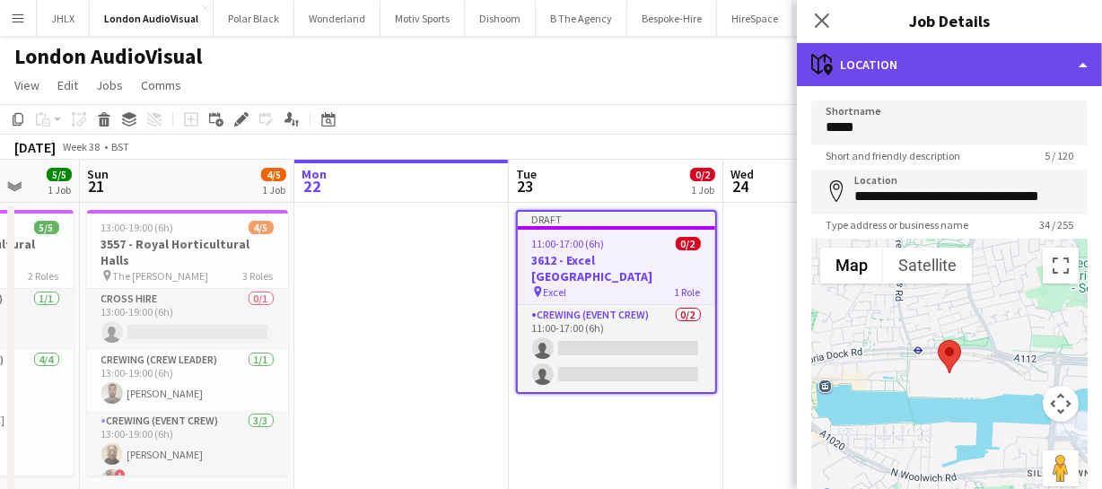
click at [969, 69] on div "maps-pin-1 Location" at bounding box center [949, 64] width 305 height 43
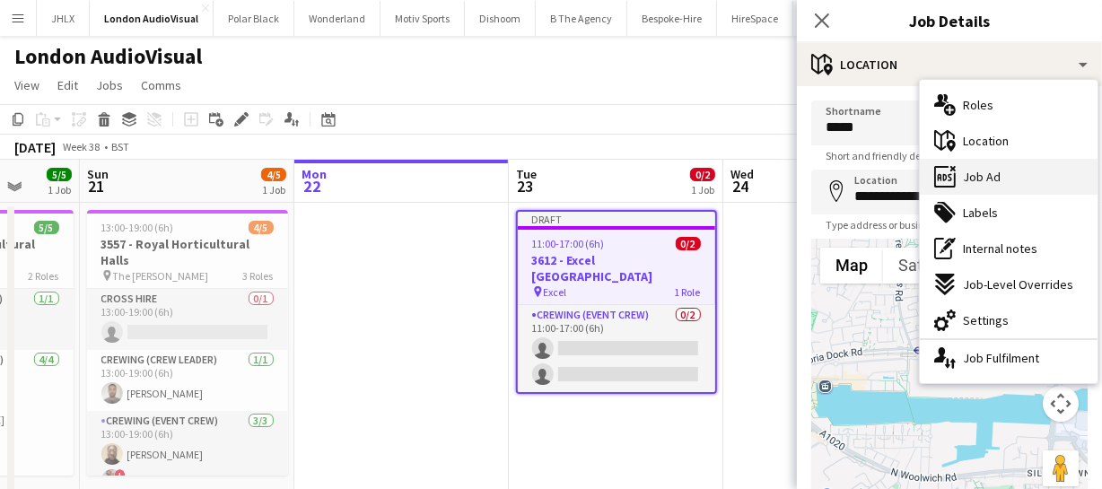
click at [1012, 164] on div "ads-window Job Ad" at bounding box center [1009, 177] width 178 height 36
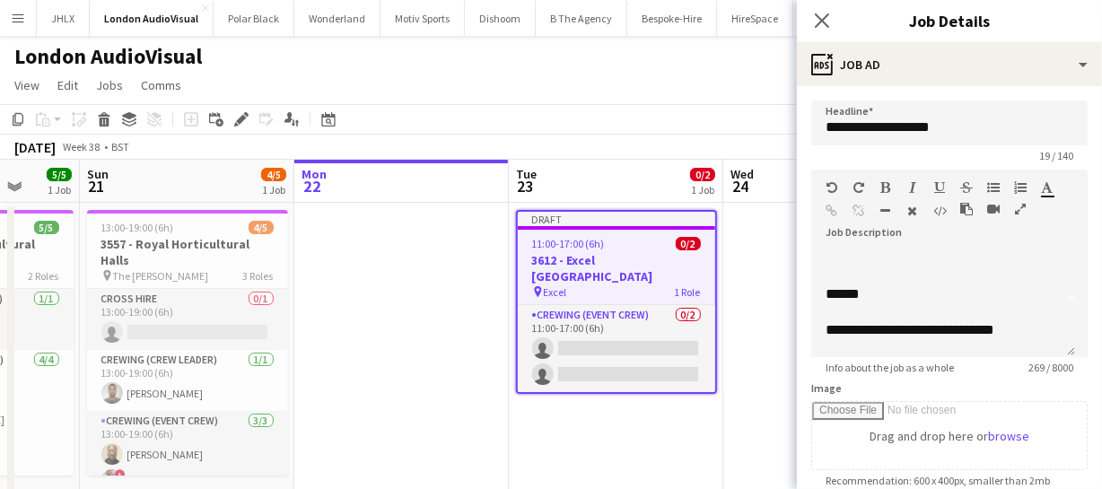
scroll to position [81, 0]
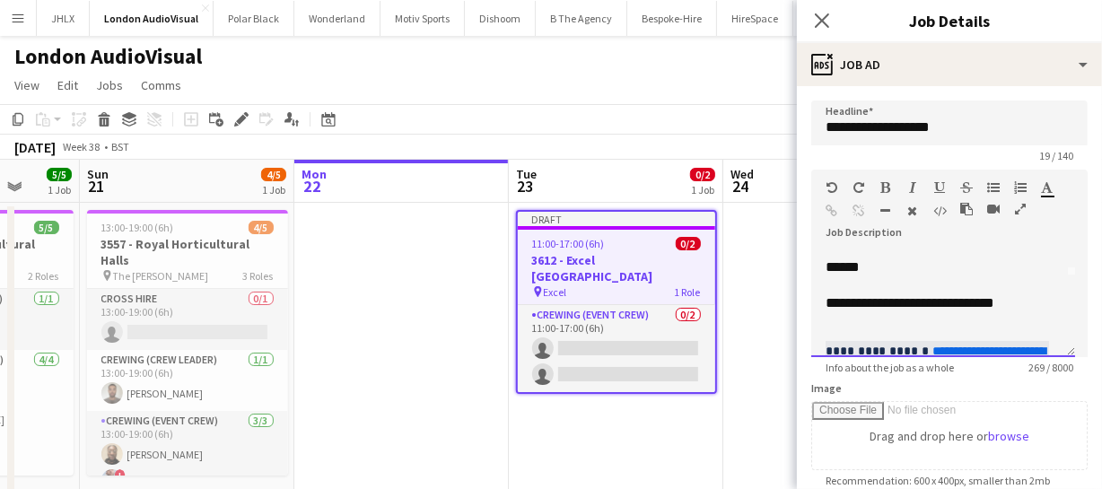
click at [829, 262] on div "******" at bounding box center [936, 267] width 223 height 18
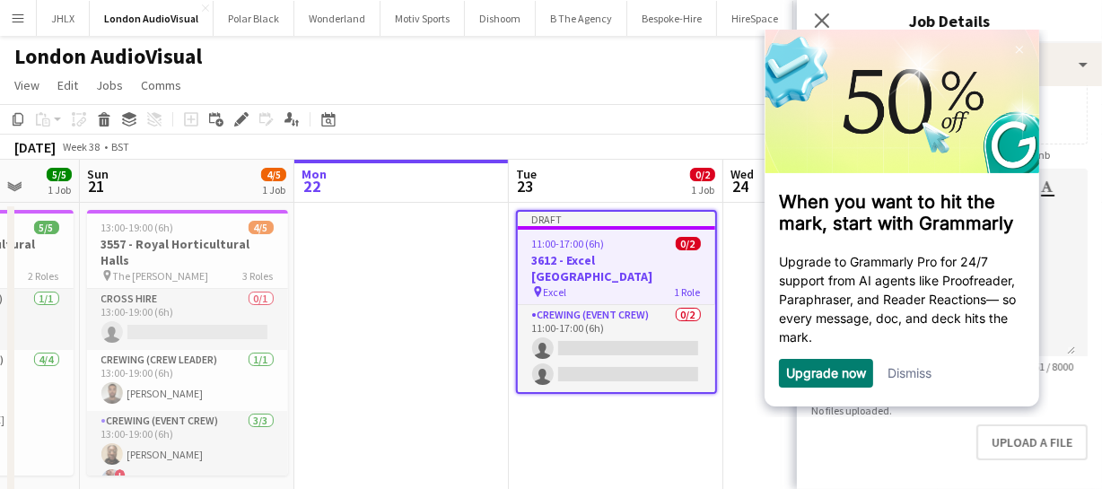
scroll to position [0, 0]
click at [913, 380] on link "Dismiss" at bounding box center [909, 372] width 44 height 15
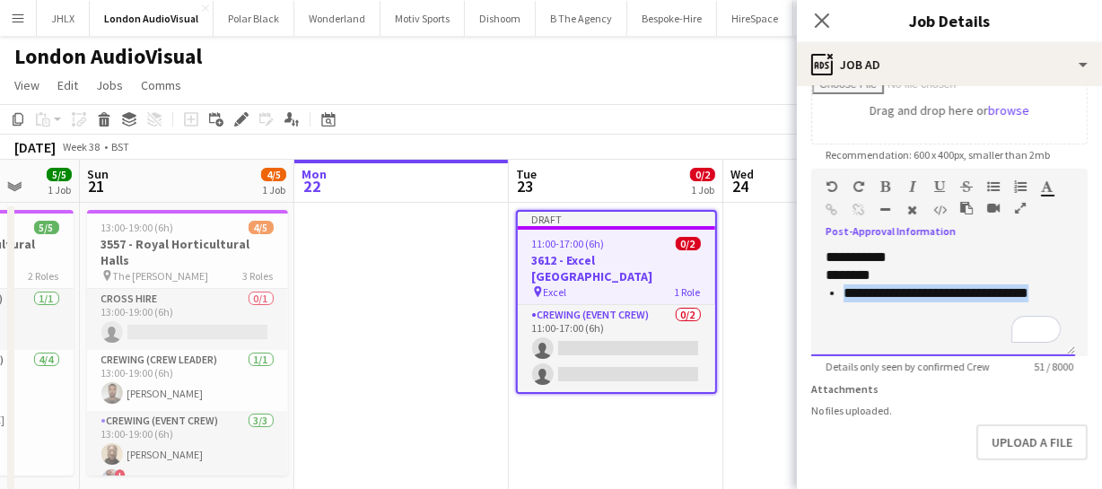
drag, startPoint x: 825, startPoint y: 287, endPoint x: 1041, endPoint y: 288, distance: 216.2
click at [1041, 288] on div "**********" at bounding box center [943, 303] width 264 height 108
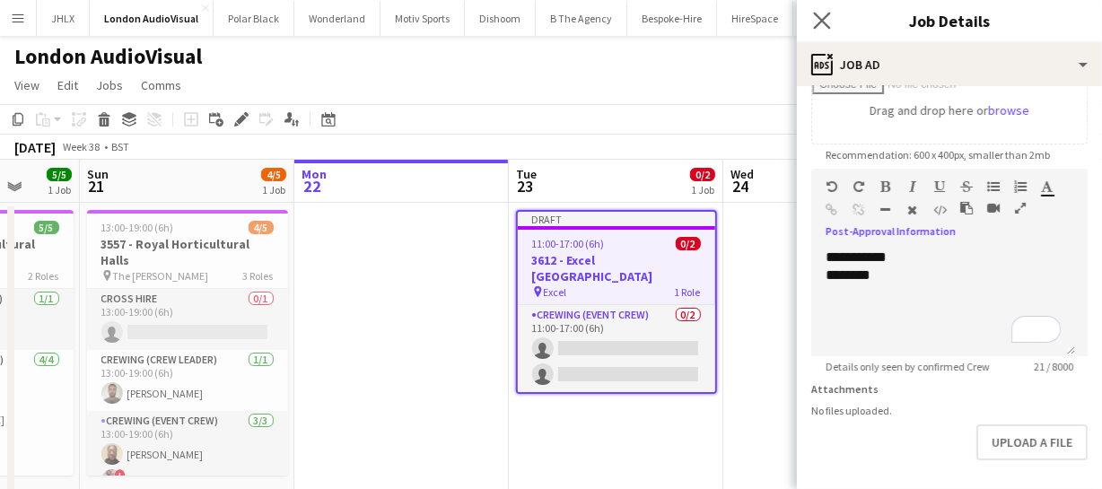
click at [812, 21] on app-icon "Close pop-in" at bounding box center [822, 21] width 26 height 26
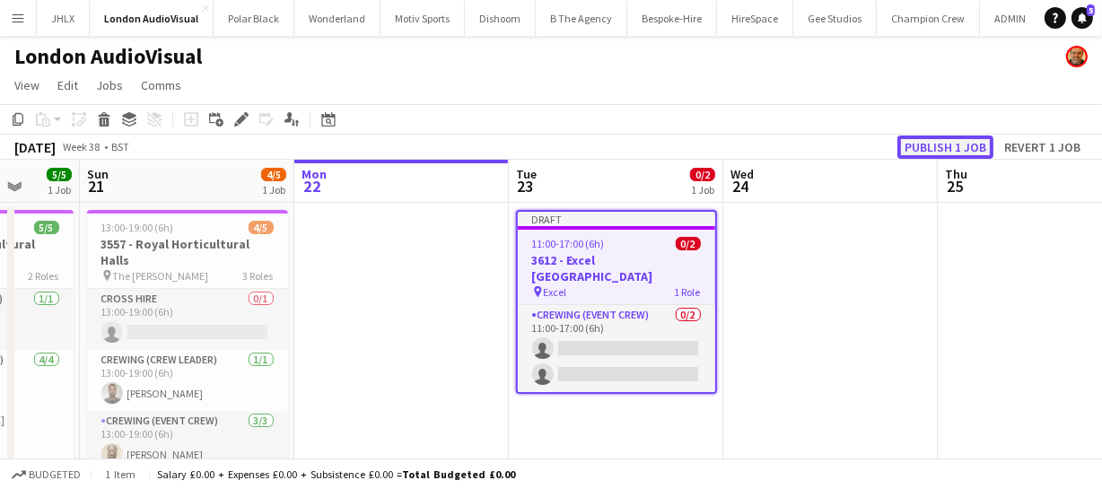
click at [945, 138] on button "Publish 1 job" at bounding box center [945, 146] width 96 height 23
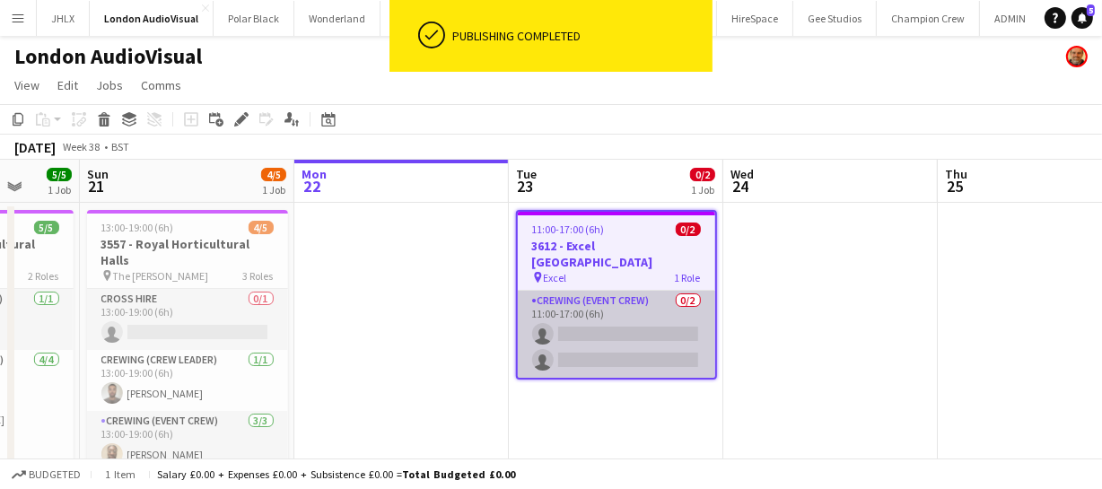
click at [650, 309] on app-card-role "Crewing (Event Crew) 0/2 11:00-17:00 (6h) single-neutral-actions single-neutral…" at bounding box center [616, 334] width 197 height 87
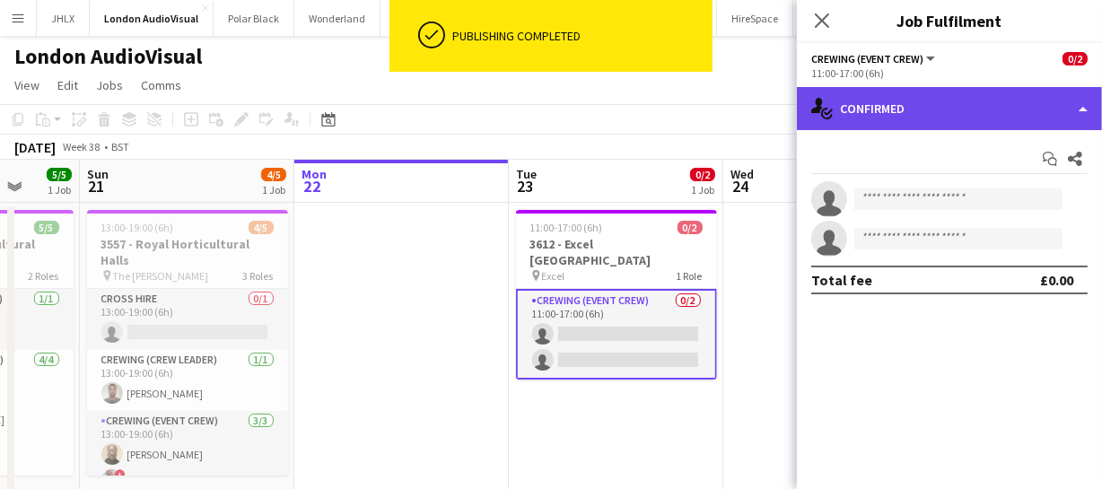
click at [945, 119] on div "single-neutral-actions-check-2 Confirmed" at bounding box center [949, 108] width 305 height 43
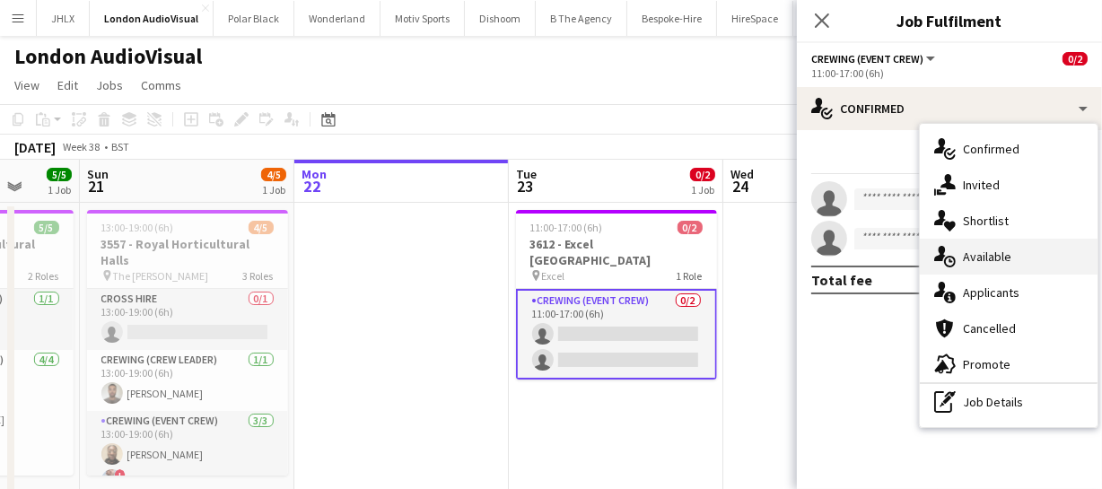
click at [996, 255] on span "Available" at bounding box center [987, 257] width 48 height 16
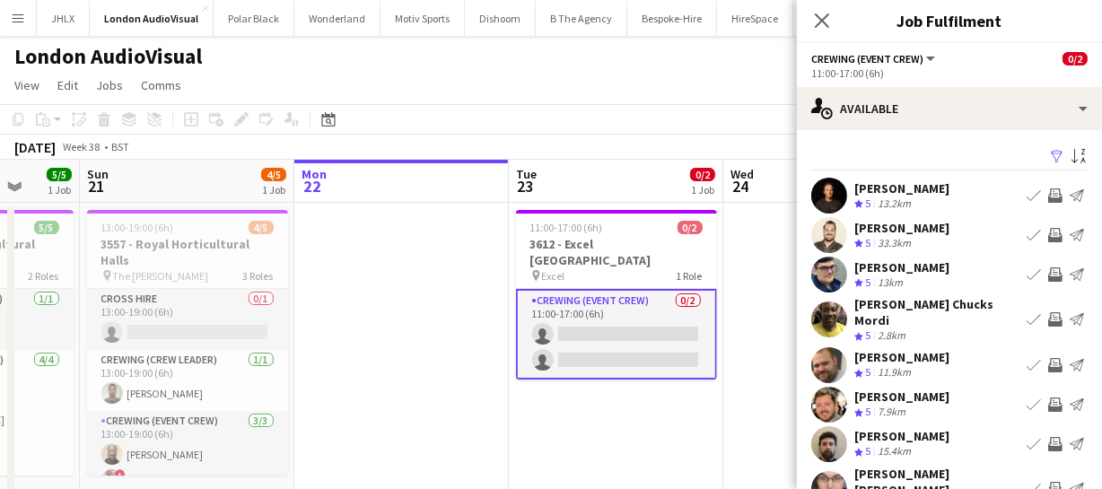
scroll to position [81, 0]
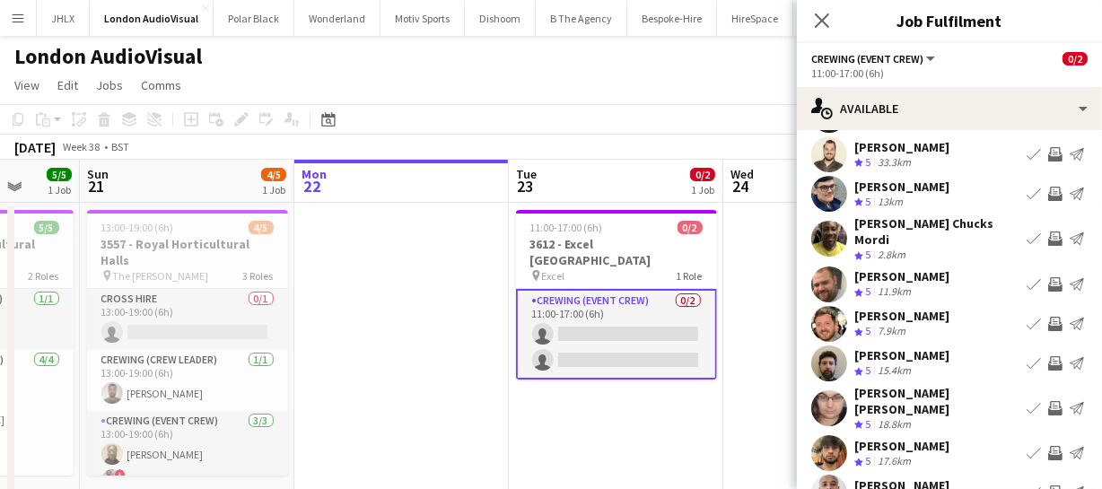
click at [1048, 277] on app-icon "Invite crew" at bounding box center [1055, 284] width 14 height 14
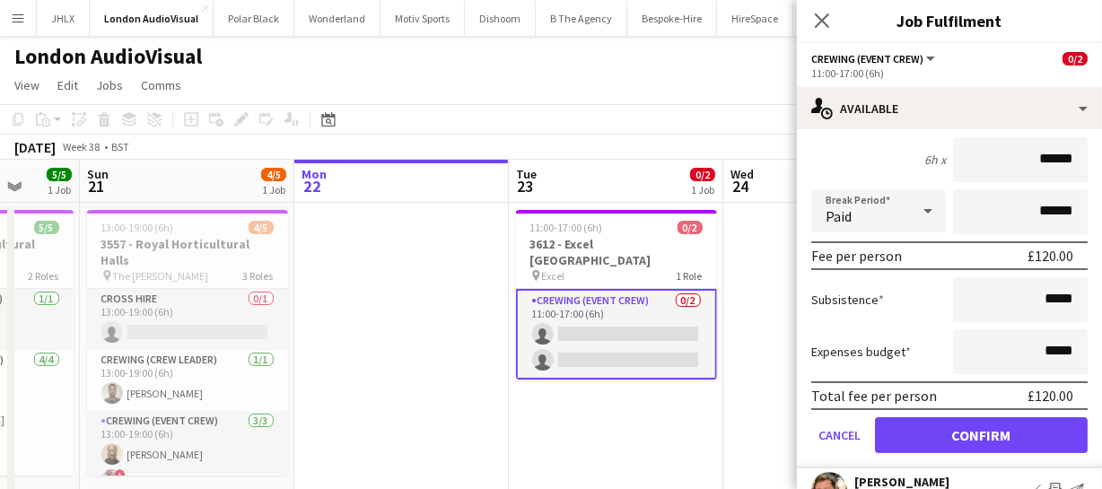
scroll to position [326, 0]
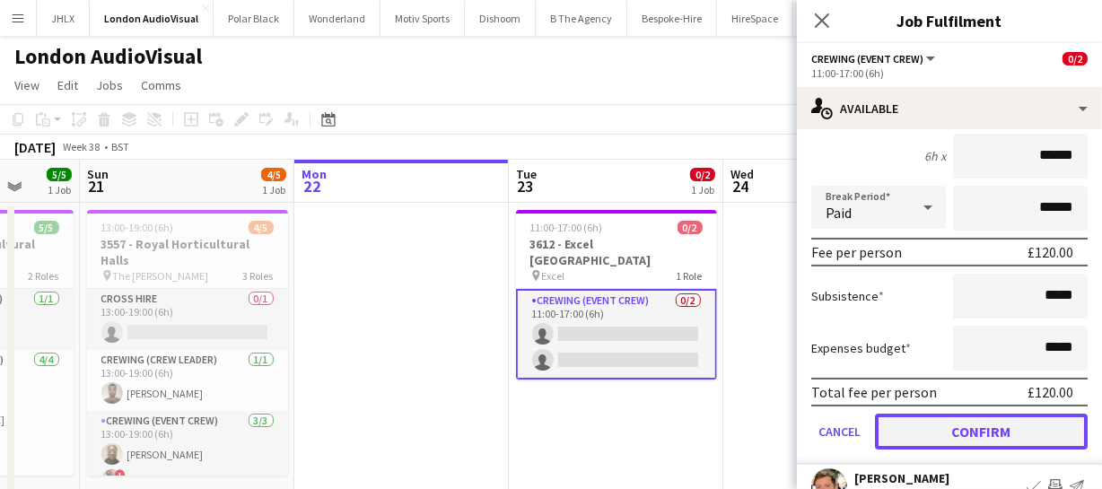
click at [988, 421] on button "Confirm" at bounding box center [981, 432] width 213 height 36
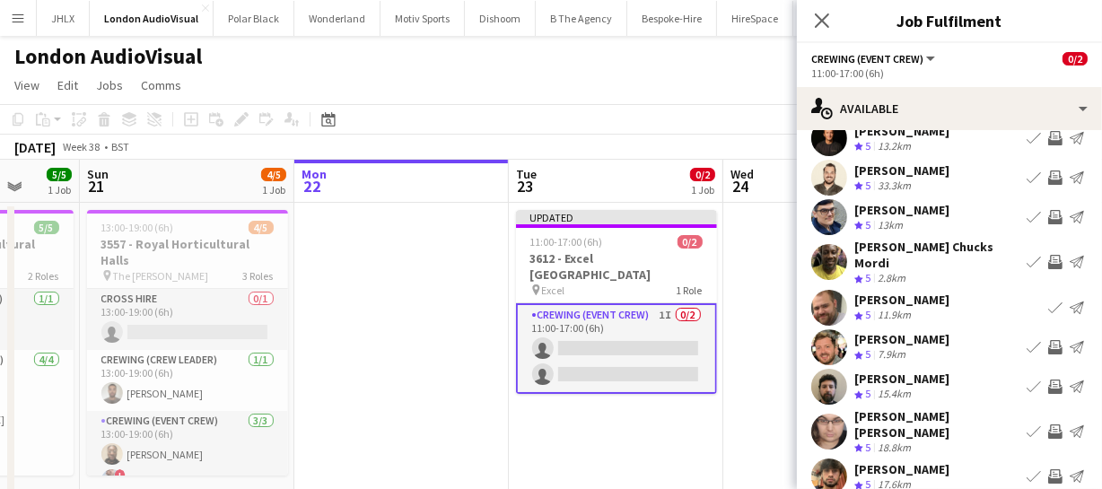
scroll to position [81, 0]
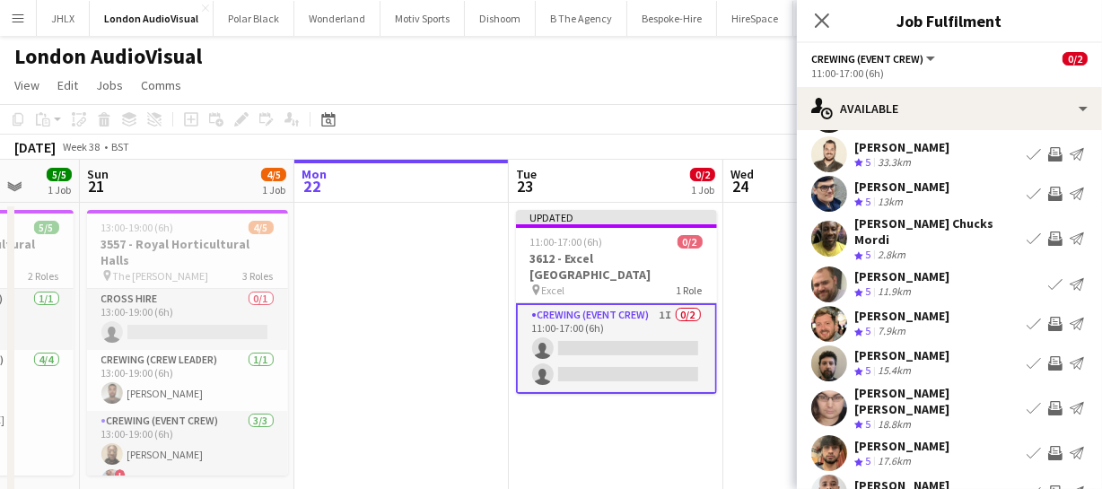
click at [1048, 317] on app-icon "Invite crew" at bounding box center [1055, 324] width 14 height 14
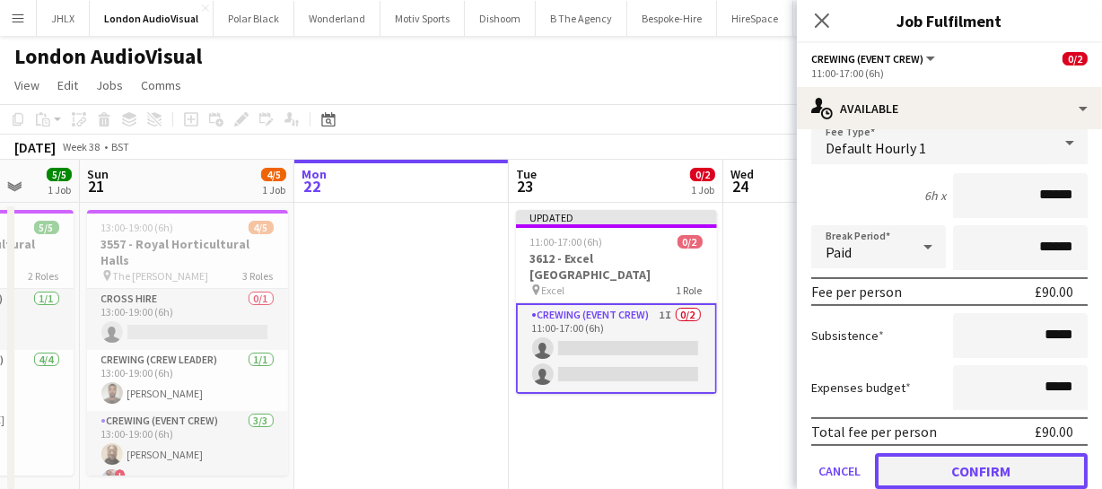
click at [991, 453] on button "Confirm" at bounding box center [981, 471] width 213 height 36
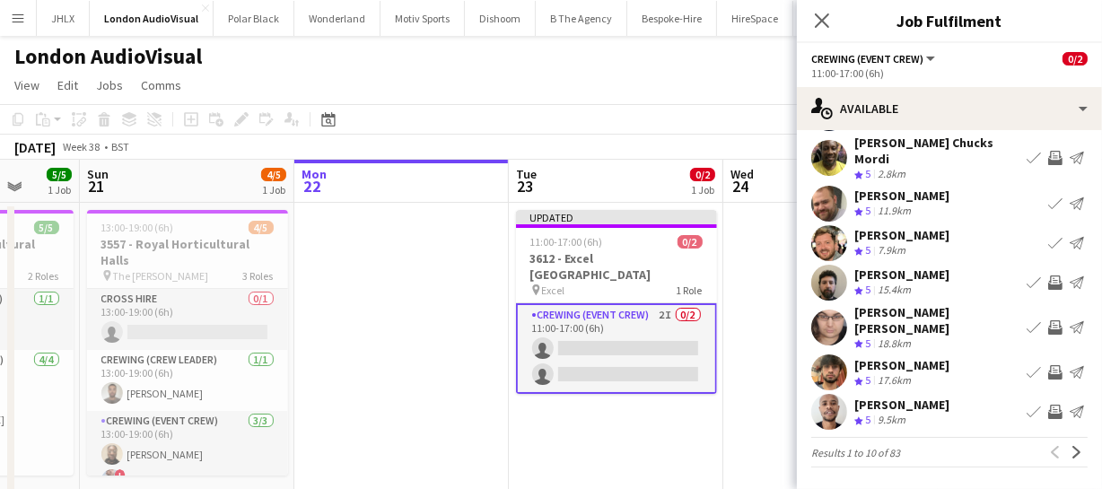
scroll to position [139, 0]
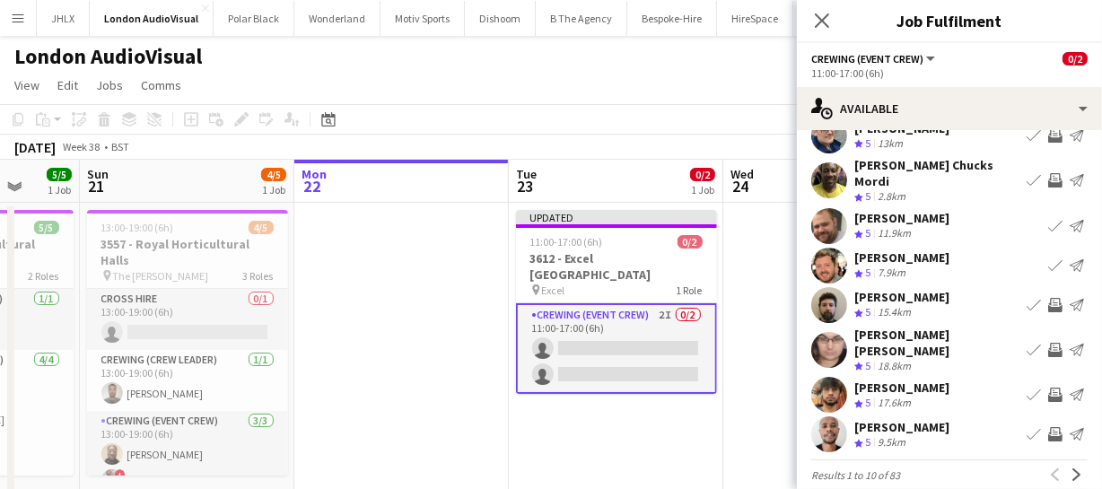
click at [1048, 298] on app-icon "Invite crew" at bounding box center [1055, 305] width 14 height 14
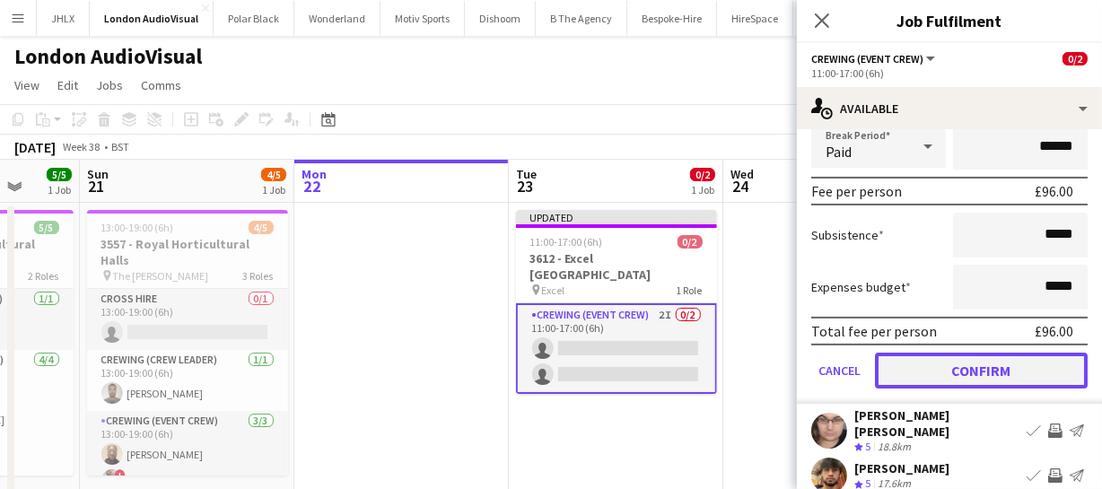
click at [1025, 357] on button "Confirm" at bounding box center [981, 371] width 213 height 36
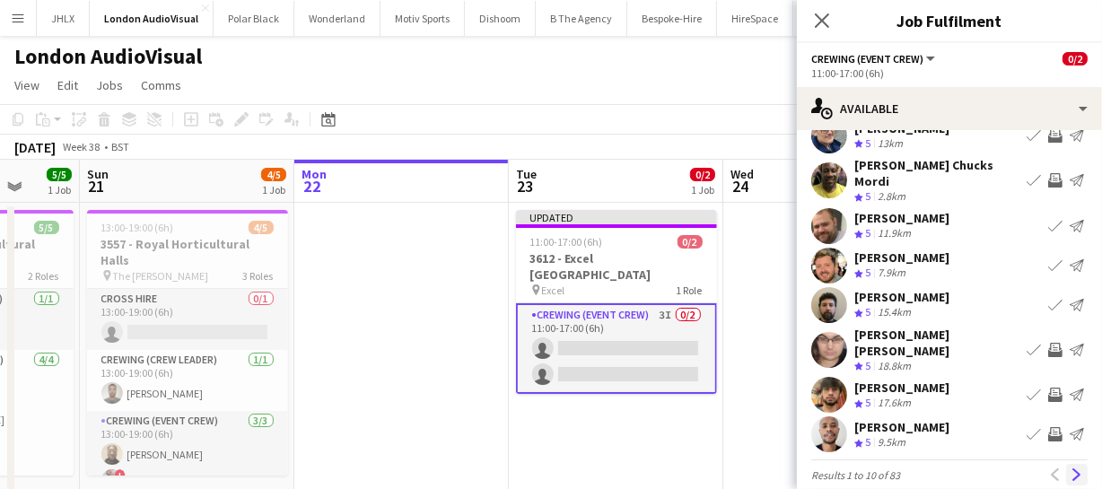
click at [1070, 468] on app-icon "Next" at bounding box center [1076, 474] width 13 height 13
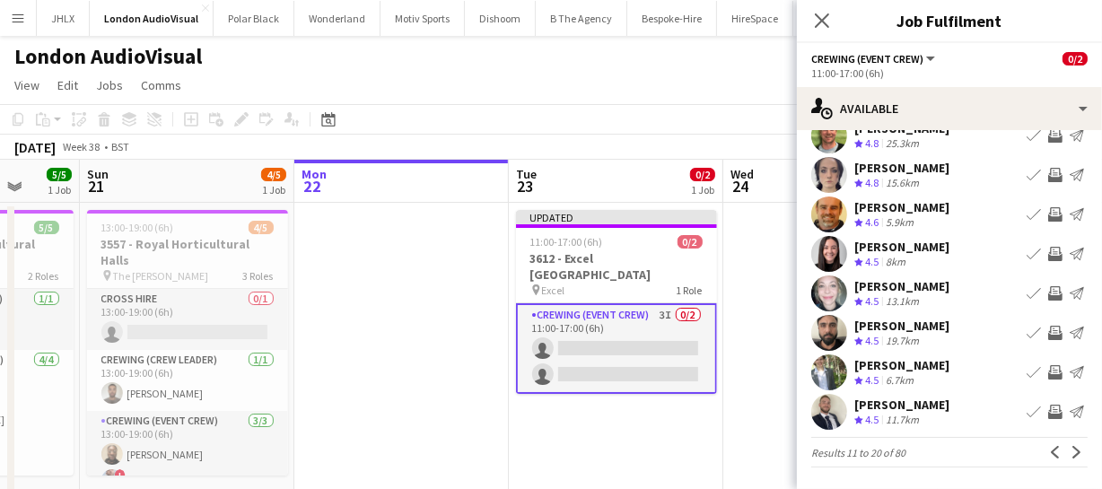
click at [1048, 412] on app-icon "Invite crew" at bounding box center [1055, 412] width 14 height 14
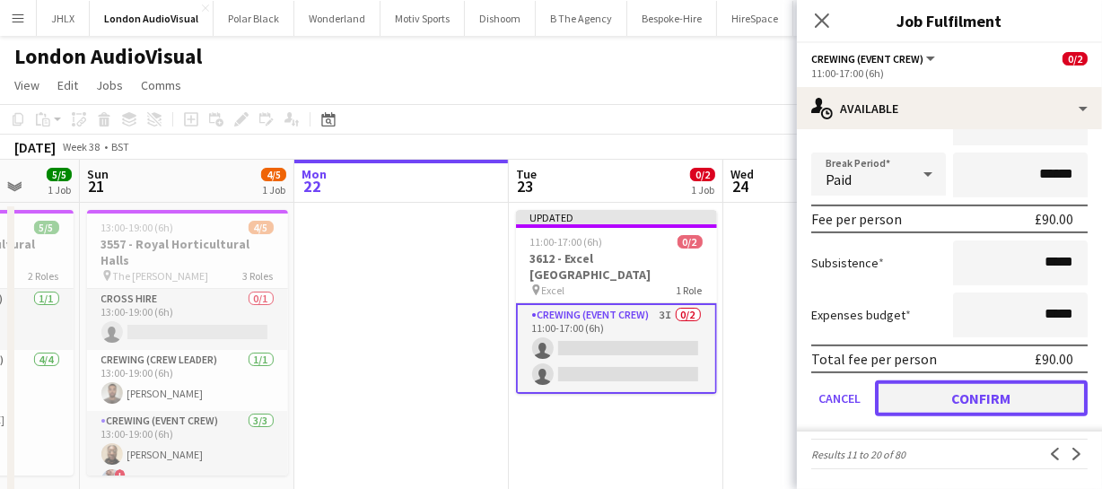
click at [996, 394] on button "Confirm" at bounding box center [981, 398] width 213 height 36
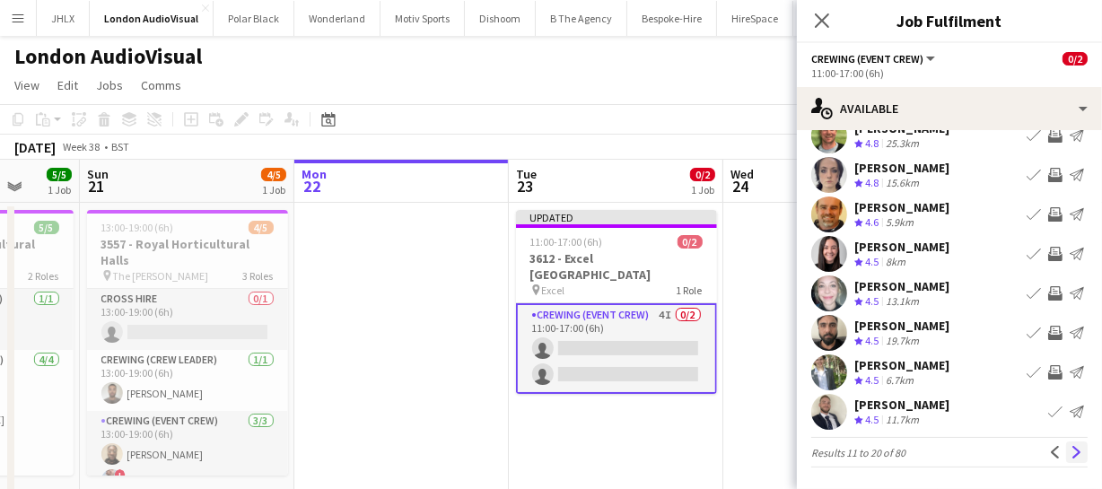
click at [1070, 446] on app-icon "Next" at bounding box center [1076, 452] width 13 height 13
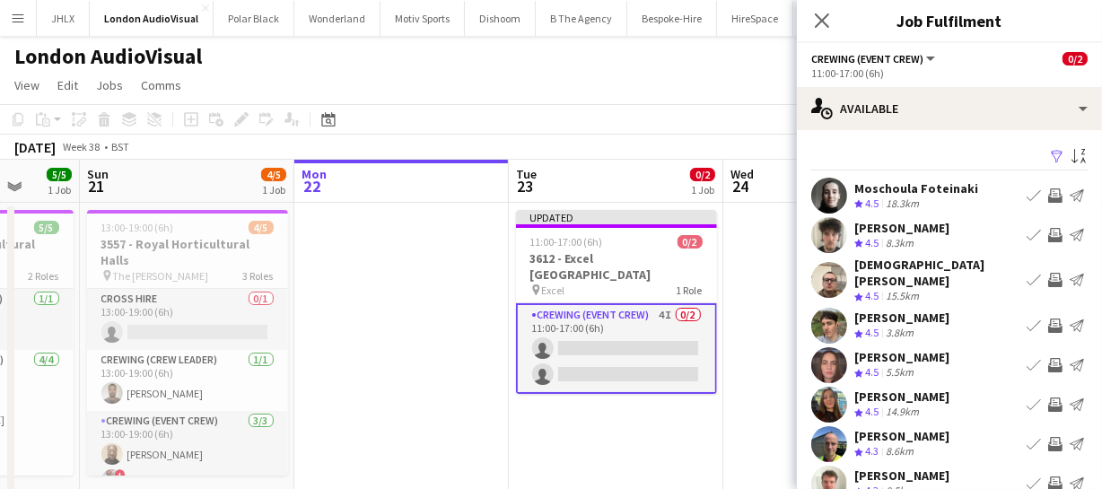
click at [1048, 275] on app-icon "Invite crew" at bounding box center [1055, 280] width 14 height 14
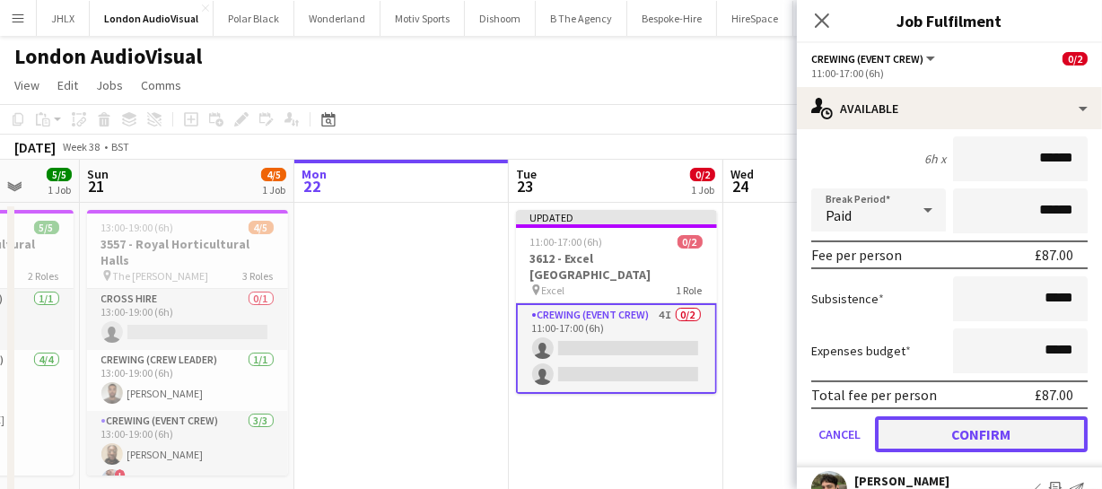
click at [1000, 416] on button "Confirm" at bounding box center [981, 434] width 213 height 36
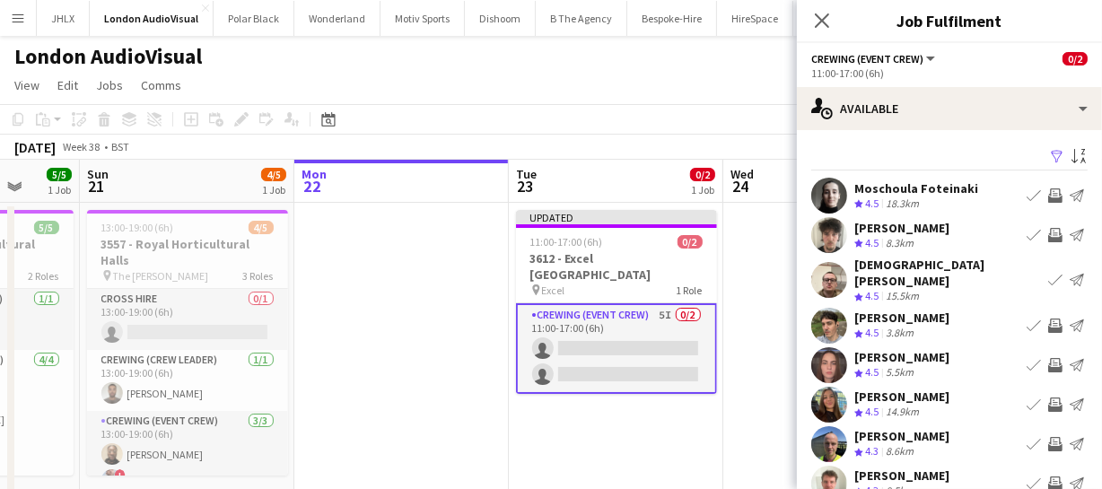
click at [1048, 233] on app-icon "Invite crew" at bounding box center [1055, 235] width 14 height 14
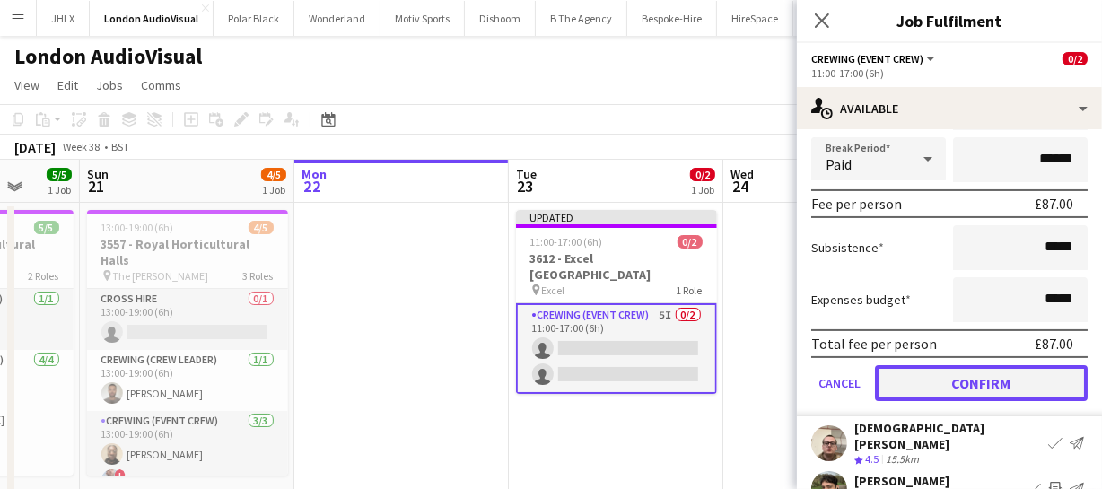
click at [1017, 384] on button "Confirm" at bounding box center [981, 383] width 213 height 36
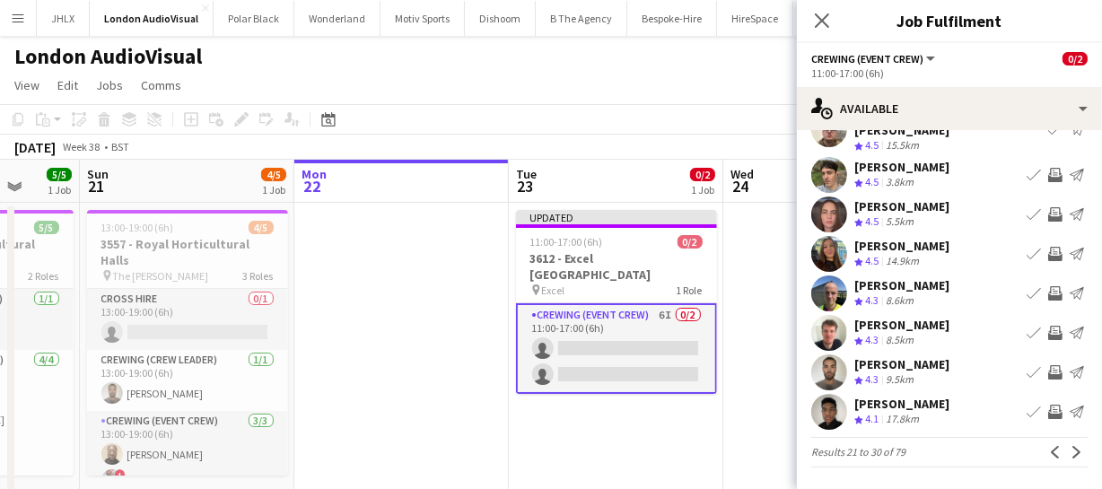
scroll to position [139, 0]
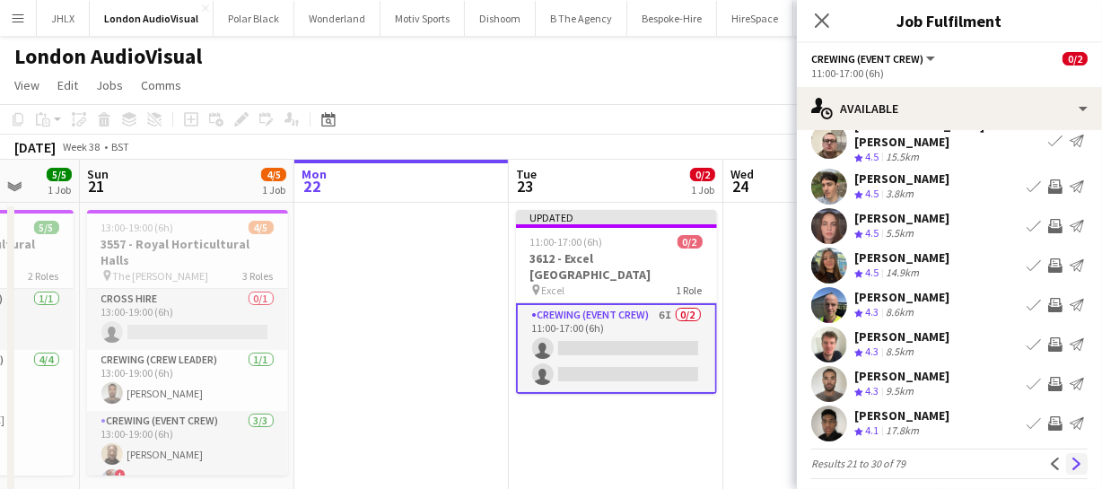
click at [1066, 453] on button "Next" at bounding box center [1077, 464] width 22 height 22
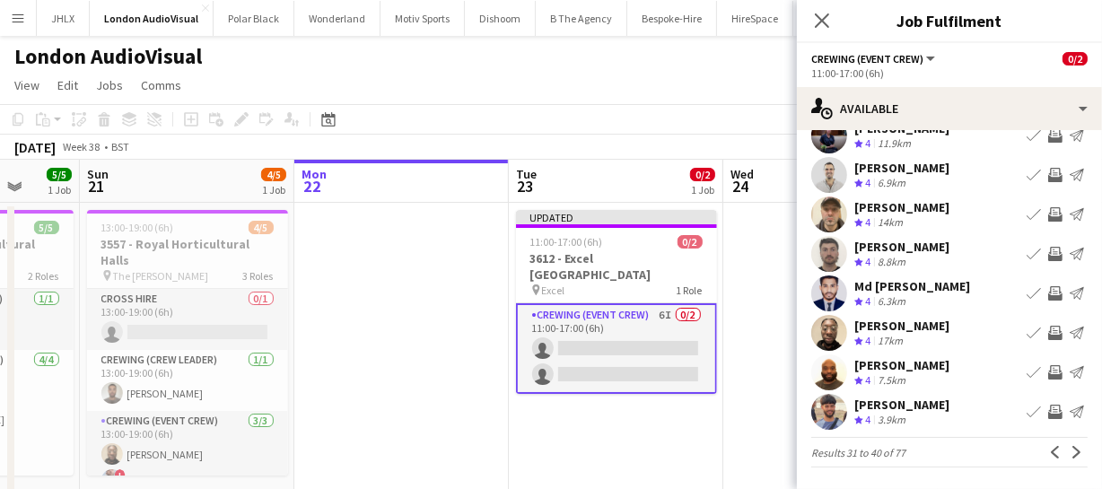
click at [1048, 212] on app-icon "Invite crew" at bounding box center [1055, 214] width 14 height 14
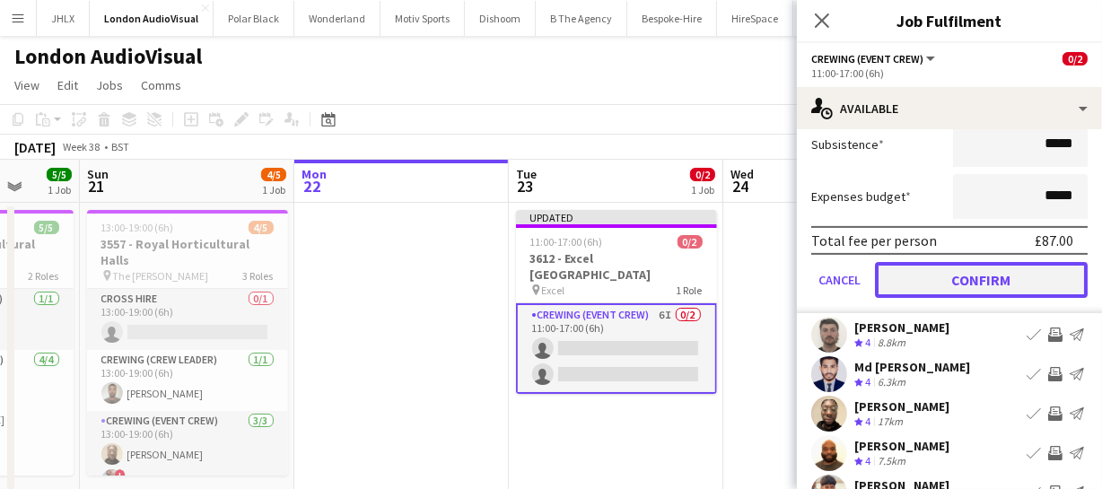
click at [1005, 271] on button "Confirm" at bounding box center [981, 280] width 213 height 36
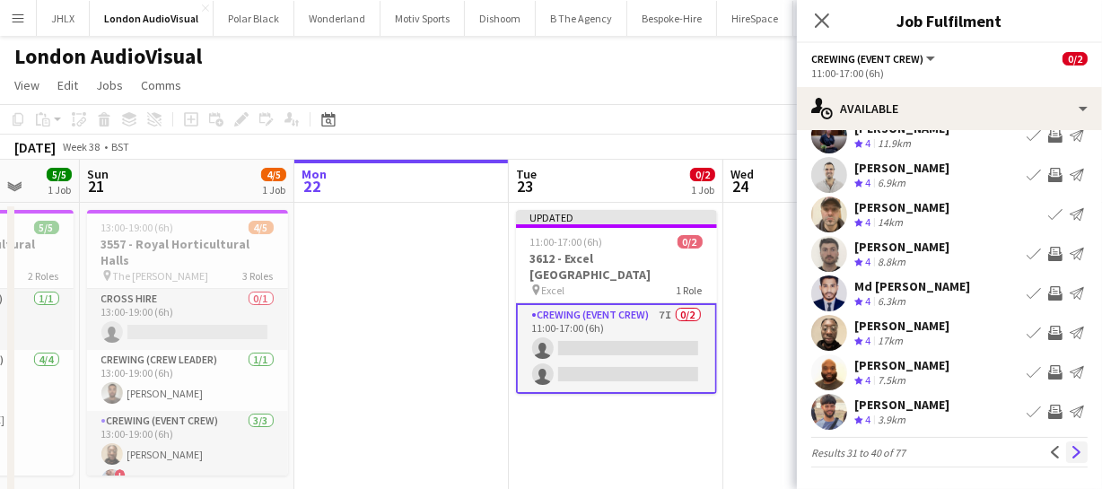
click at [1070, 448] on app-icon "Next" at bounding box center [1076, 452] width 13 height 13
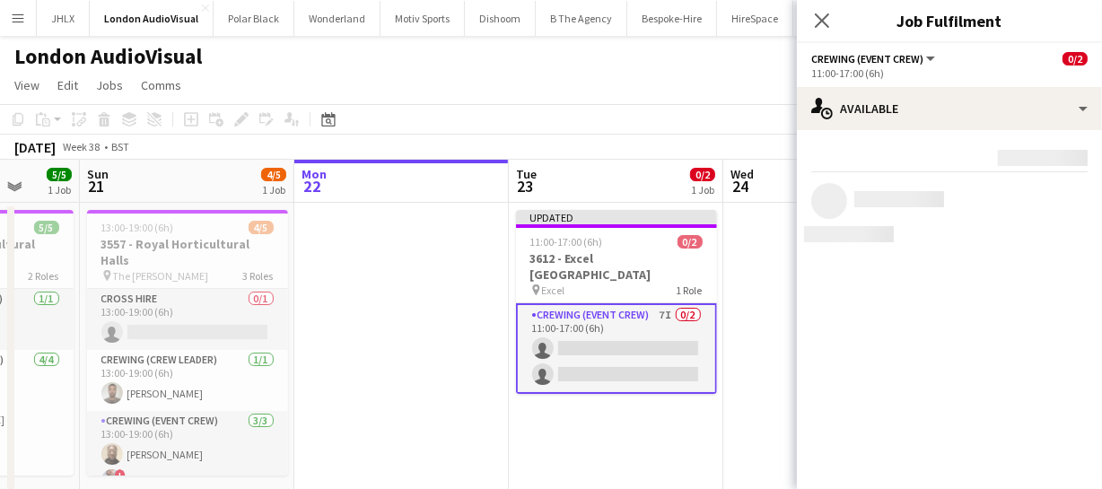
scroll to position [0, 0]
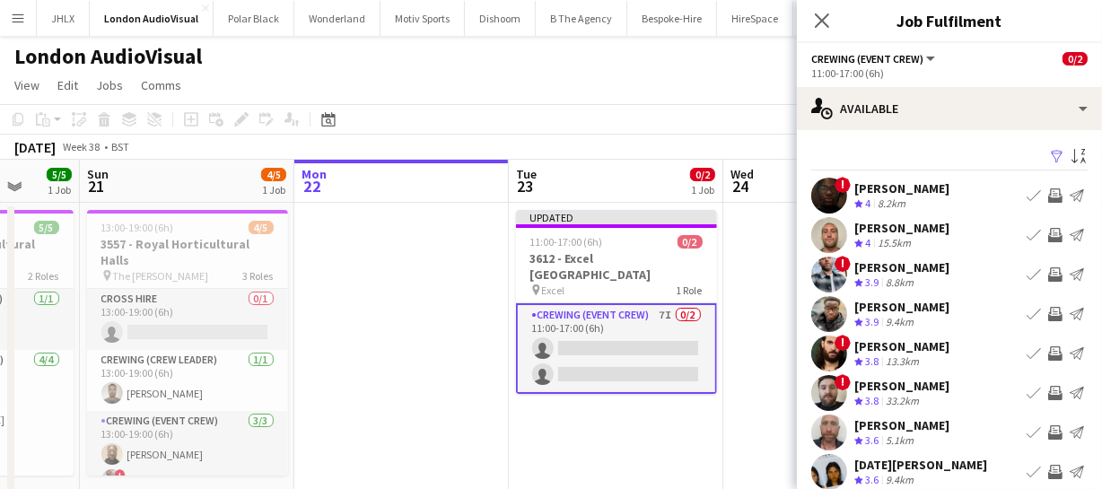
click at [1048, 240] on app-icon "Invite crew" at bounding box center [1055, 235] width 14 height 14
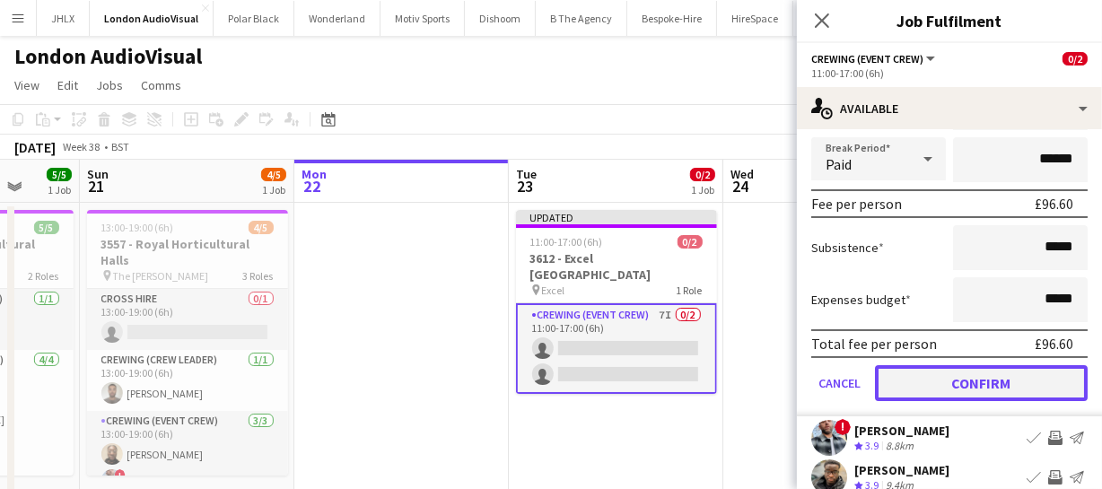
click at [1025, 392] on button "Confirm" at bounding box center [981, 383] width 213 height 36
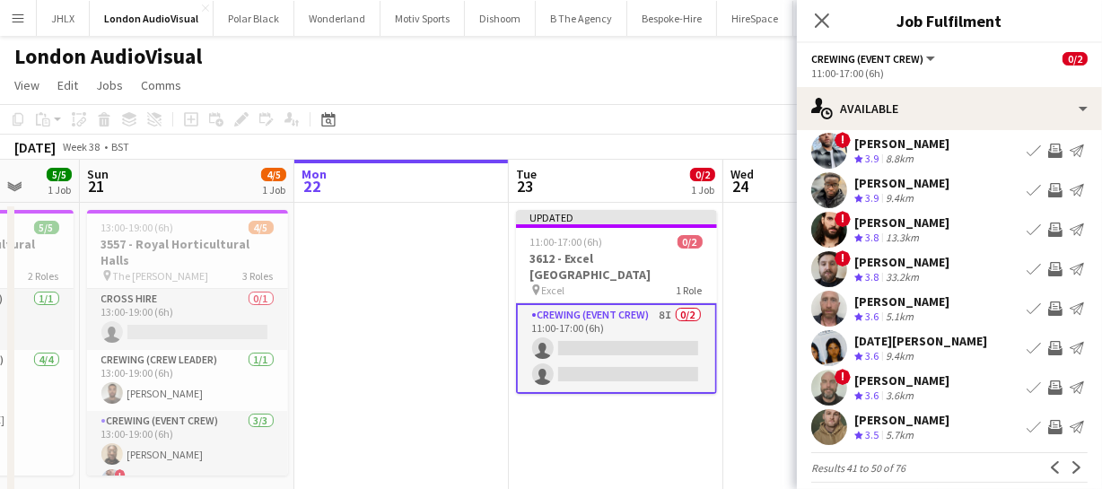
scroll to position [139, 0]
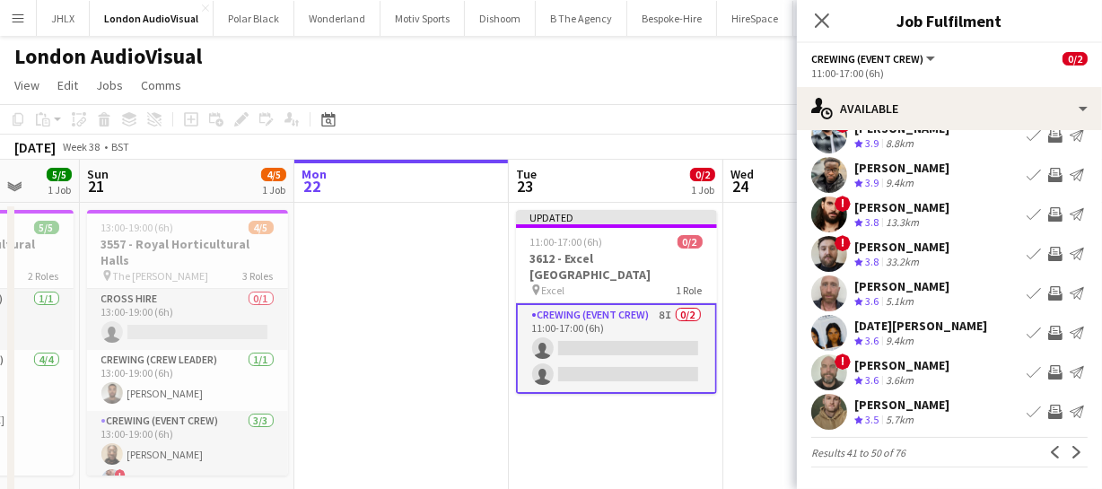
click at [1048, 294] on app-icon "Invite crew" at bounding box center [1055, 293] width 14 height 14
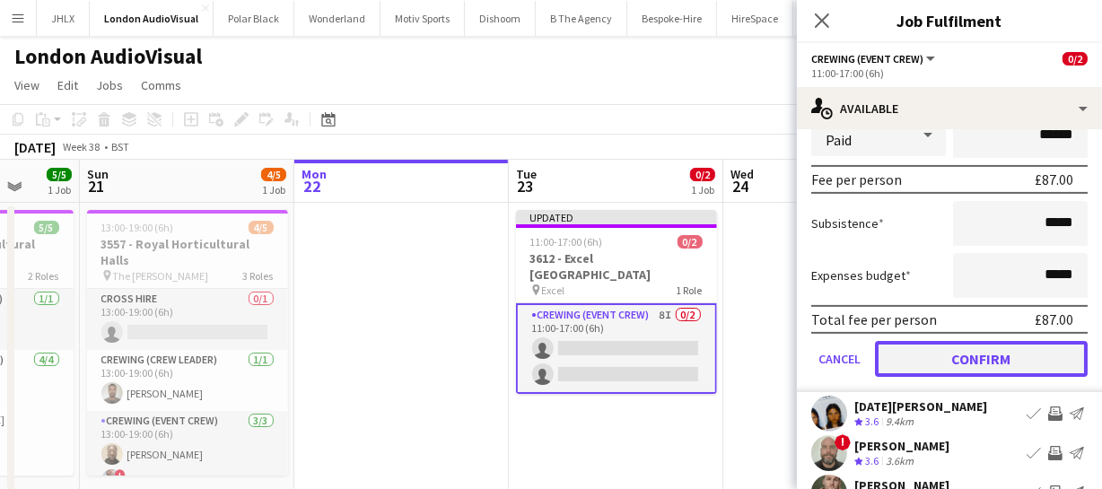
click at [1035, 353] on button "Confirm" at bounding box center [981, 359] width 213 height 36
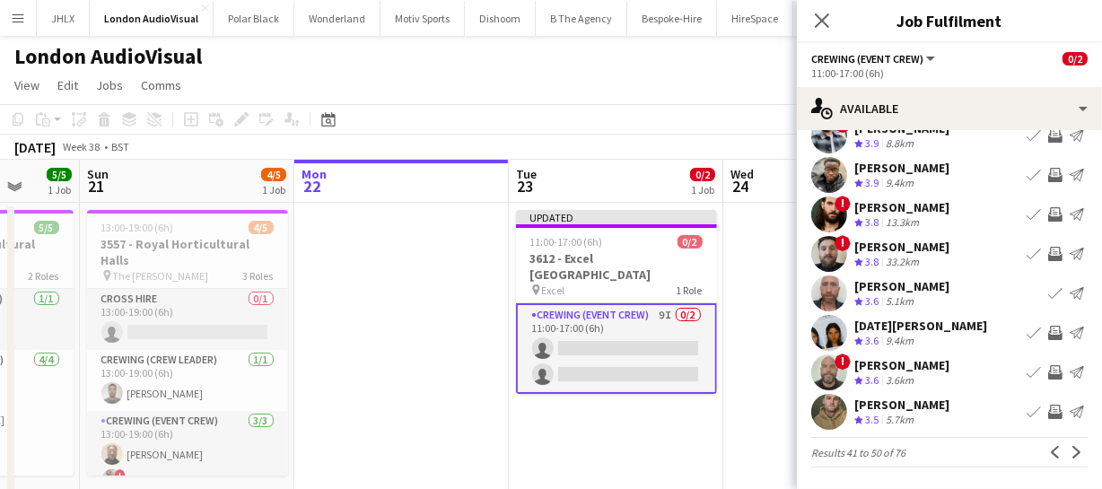
click at [1048, 335] on app-icon "Invite crew" at bounding box center [1055, 333] width 14 height 14
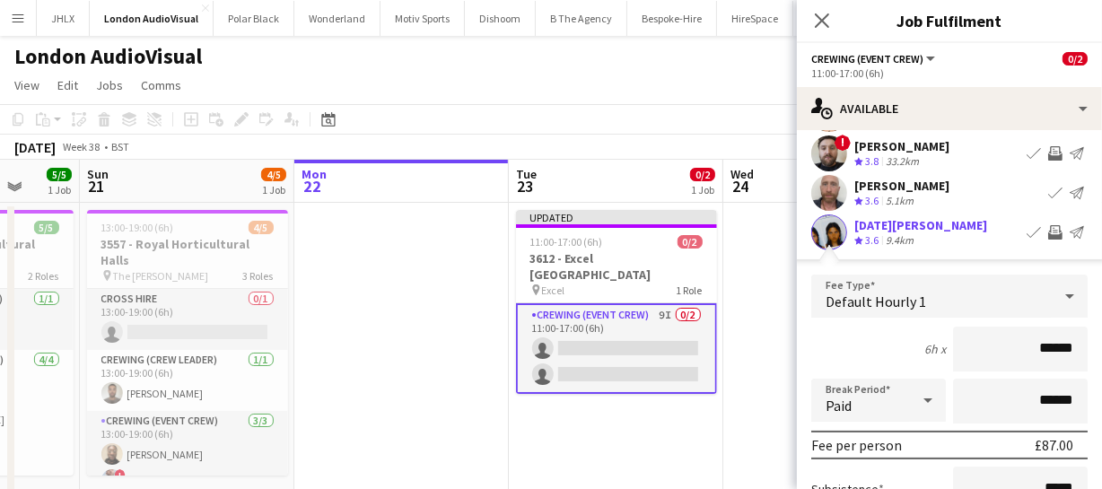
scroll to position [384, 0]
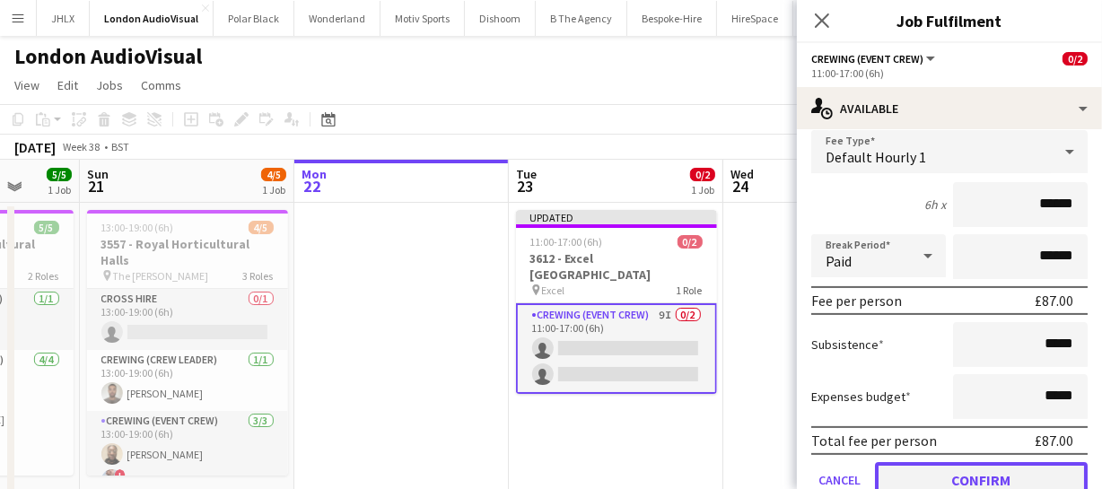
click at [996, 467] on button "Confirm" at bounding box center [981, 480] width 213 height 36
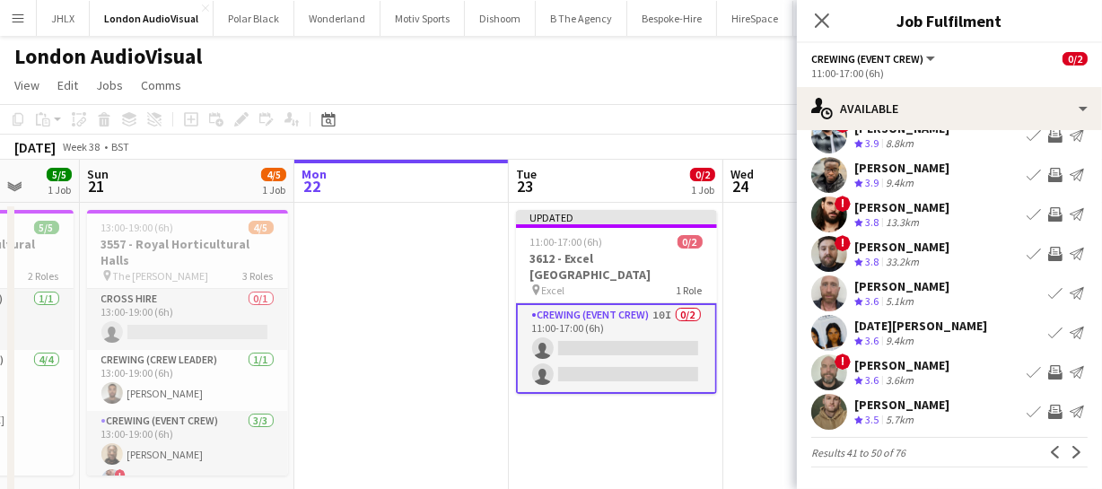
scroll to position [139, 0]
click at [1067, 459] on button "Next" at bounding box center [1077, 452] width 22 height 22
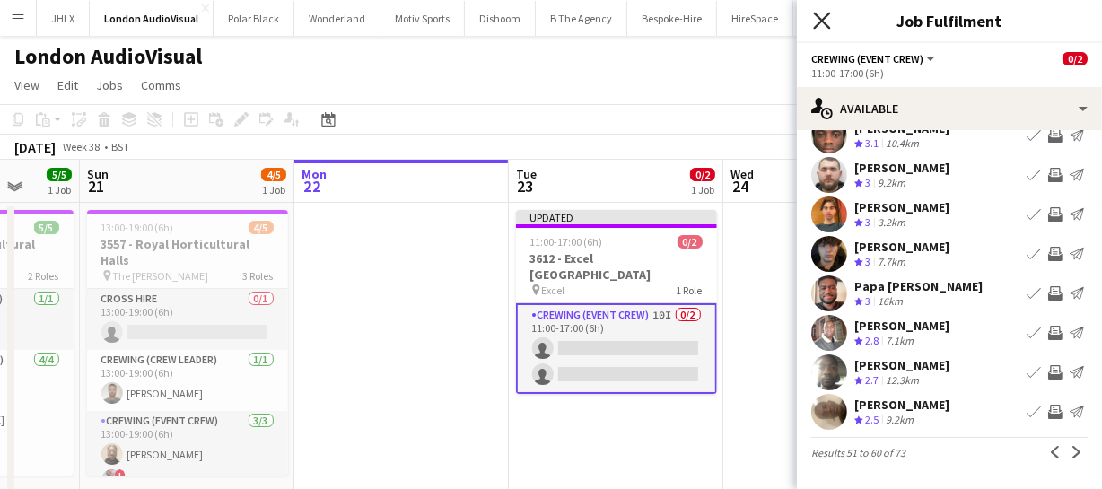
click at [819, 22] on icon at bounding box center [821, 20] width 17 height 17
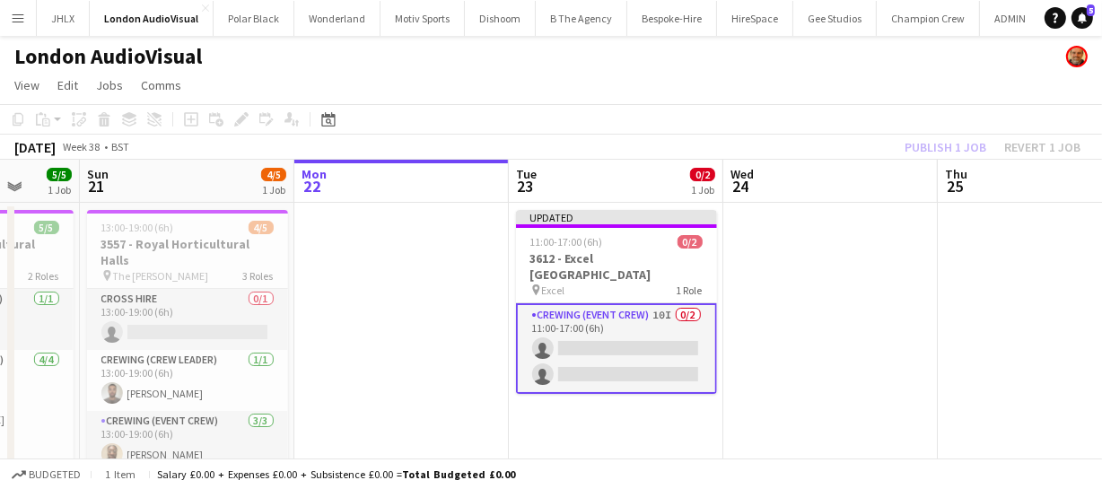
click at [953, 147] on div "Publish 1 job Revert 1 job" at bounding box center [992, 146] width 219 height 23
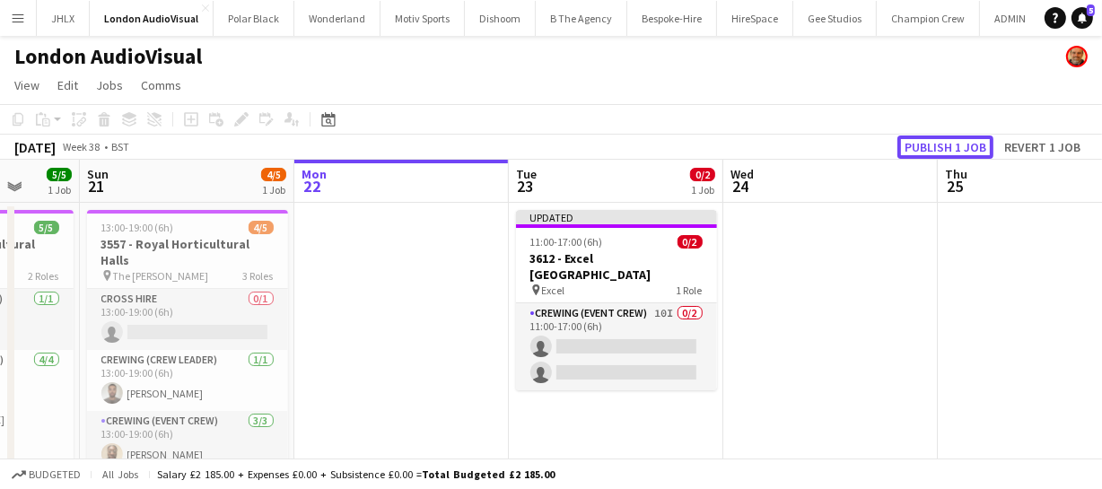
click at [953, 147] on button "Publish 1 job" at bounding box center [945, 146] width 96 height 23
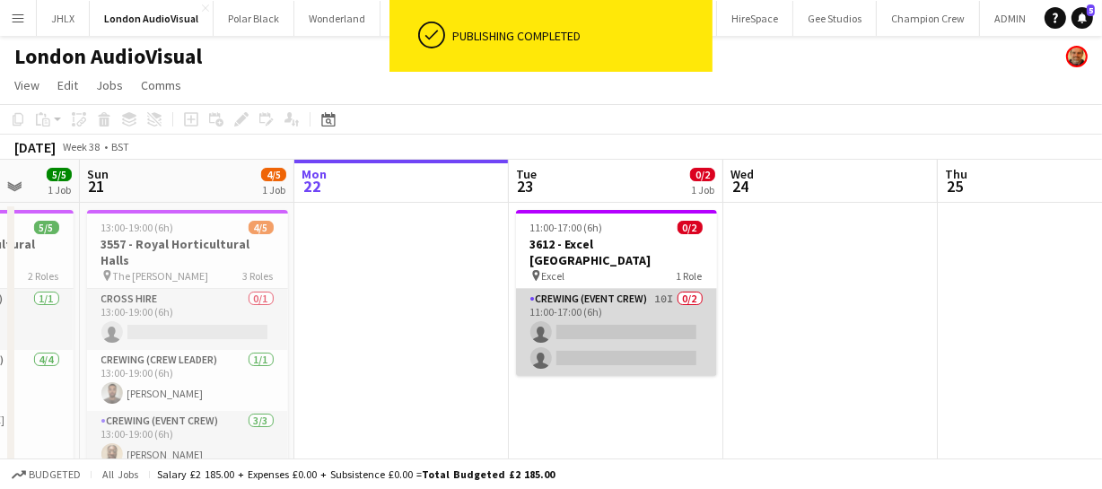
click at [606, 333] on app-card-role "Crewing (Event Crew) 10I 0/2 11:00-17:00 (6h) single-neutral-actions single-neu…" at bounding box center [616, 332] width 201 height 87
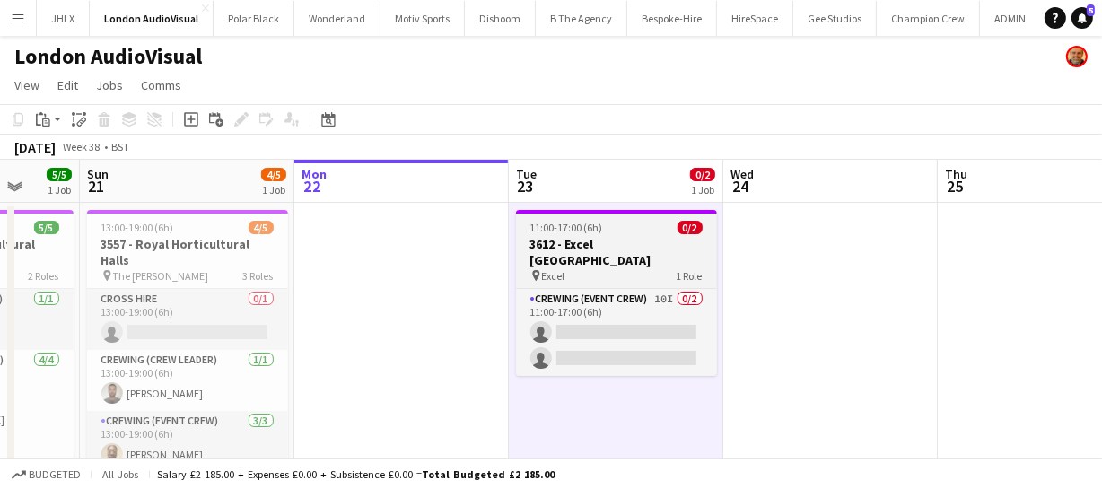
click at [613, 248] on h3 "3612 - Excel [GEOGRAPHIC_DATA]" at bounding box center [616, 252] width 201 height 32
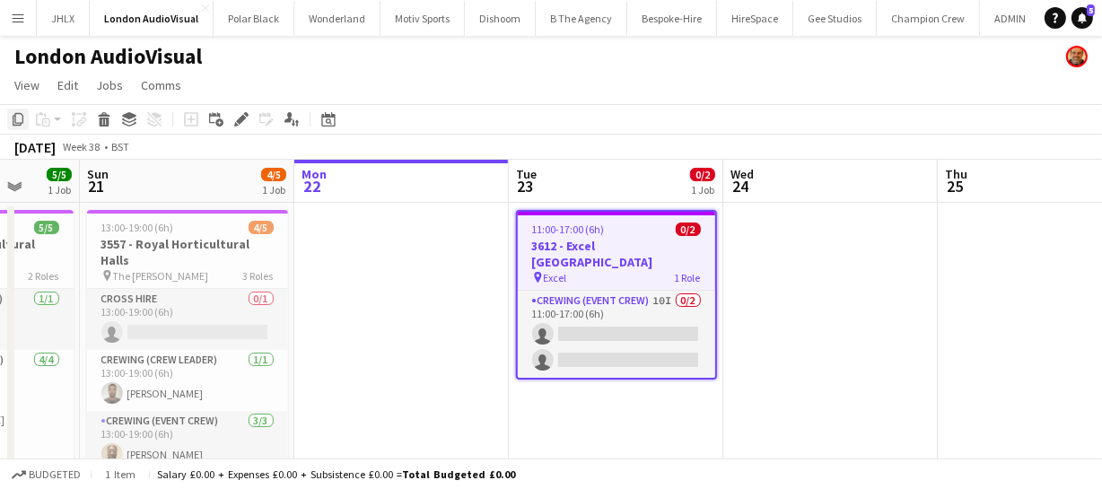
click at [11, 118] on icon "Copy" at bounding box center [18, 119] width 14 height 14
drag, startPoint x: 812, startPoint y: 287, endPoint x: 736, endPoint y: 294, distance: 76.6
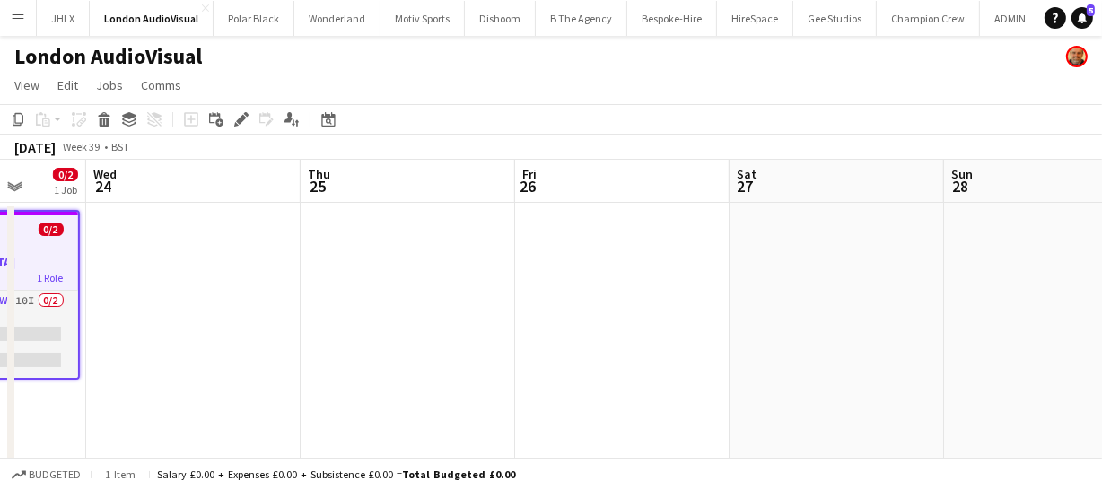
drag, startPoint x: 758, startPoint y: 294, endPoint x: 650, endPoint y: 293, distance: 108.6
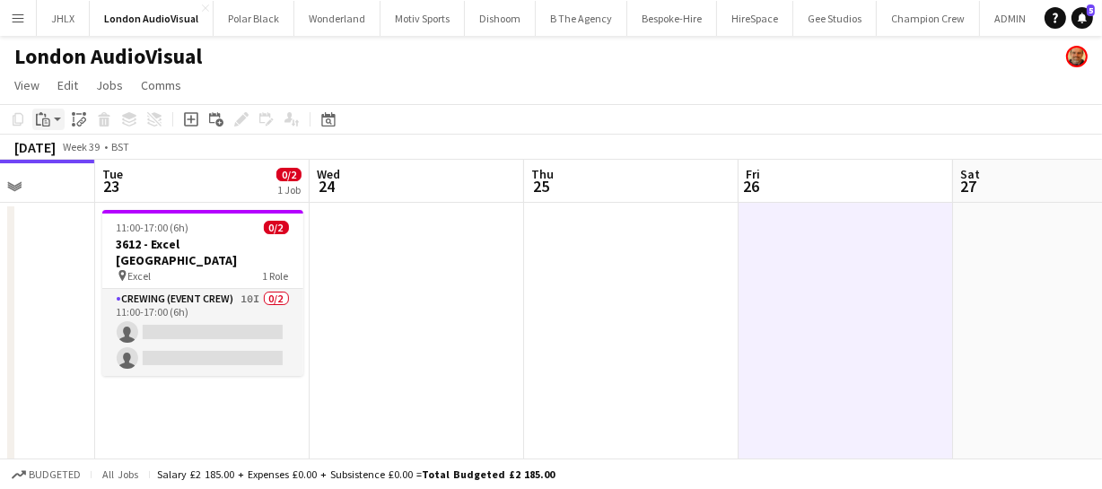
click at [36, 121] on icon at bounding box center [38, 120] width 5 height 12
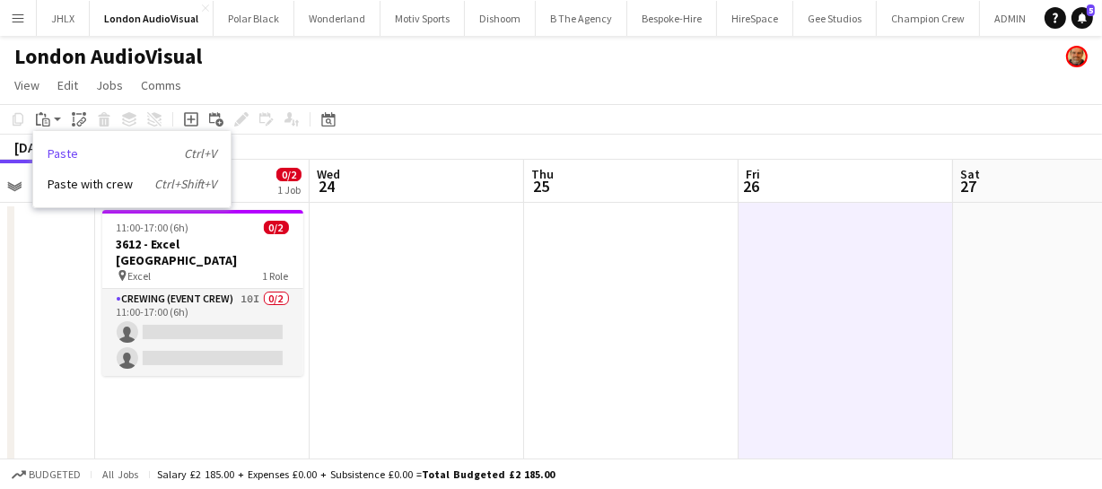
click at [72, 153] on link "Paste Ctrl+V" at bounding box center [132, 153] width 169 height 16
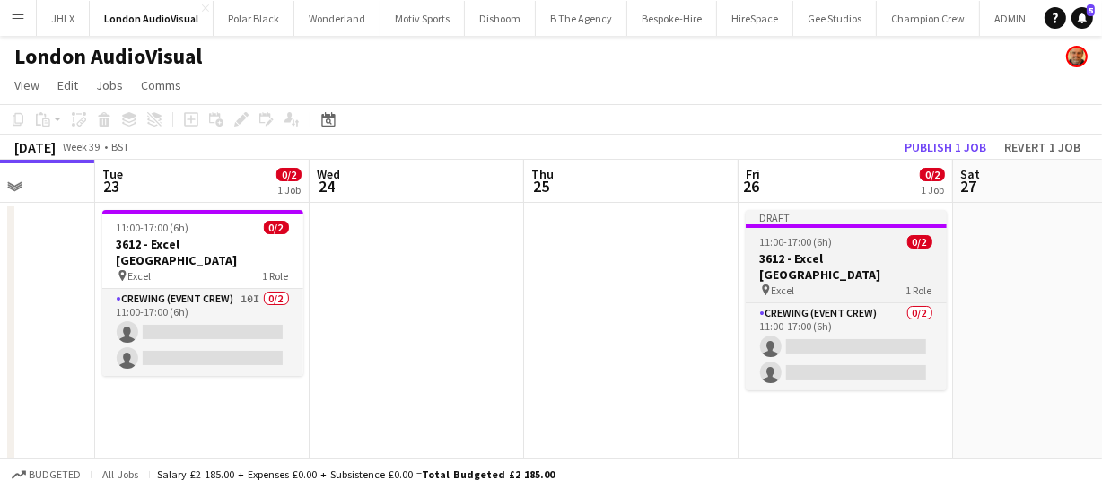
click at [815, 283] on div "pin Excel 1 Role" at bounding box center [846, 290] width 201 height 14
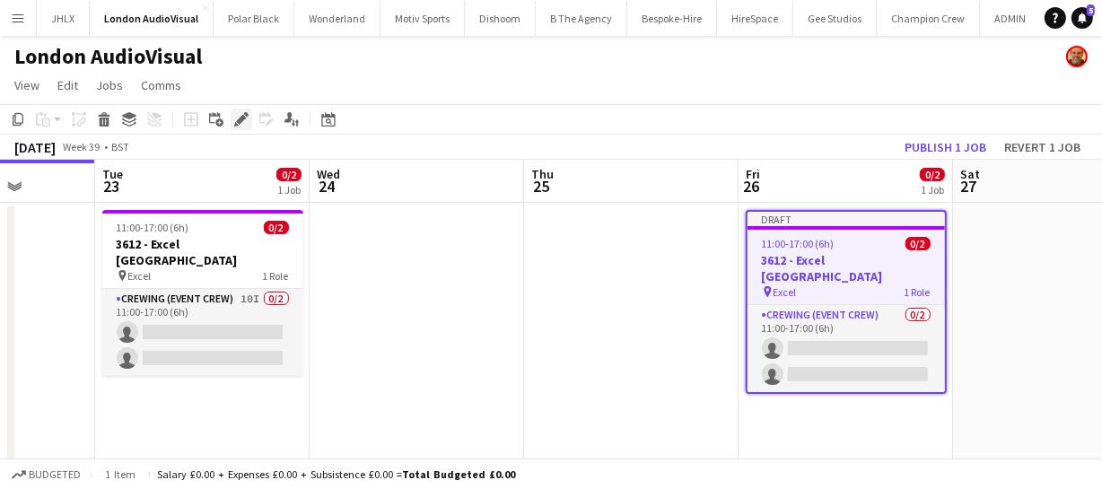
click at [235, 120] on icon "Edit" at bounding box center [241, 119] width 14 height 14
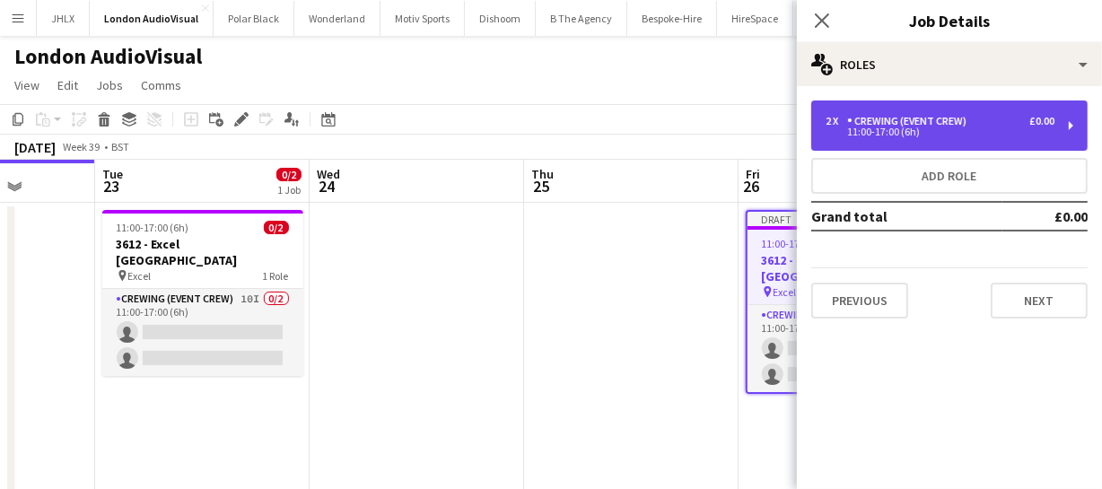
click at [964, 115] on div "Crewing (Event Crew)" at bounding box center [910, 121] width 127 height 13
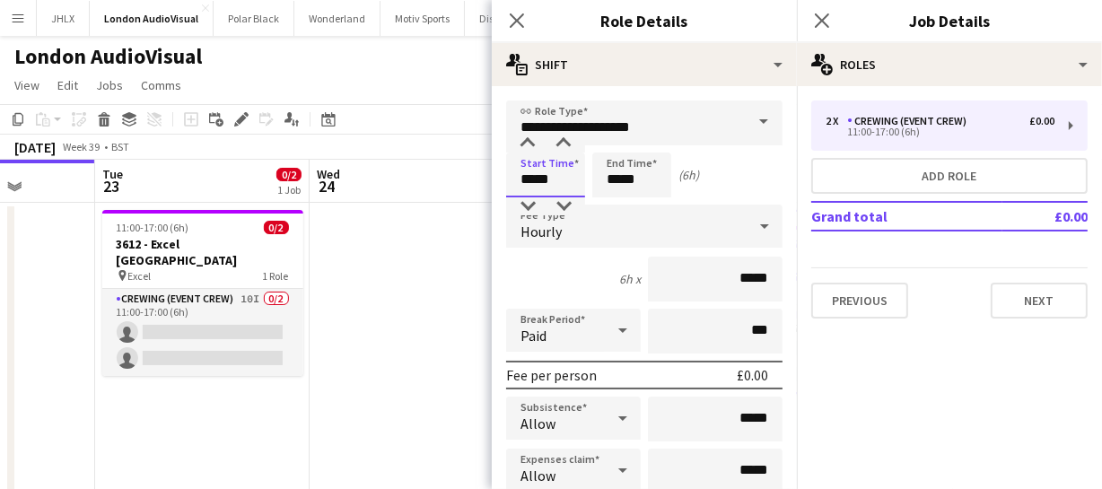
drag, startPoint x: 363, startPoint y: 204, endPoint x: 298, endPoint y: 200, distance: 65.6
type input "*****"
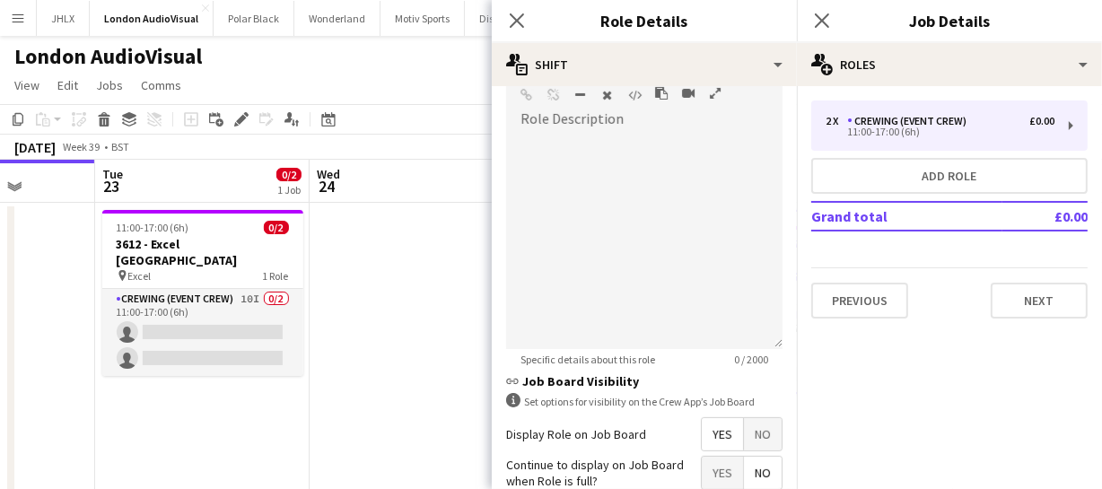
scroll to position [725, 0]
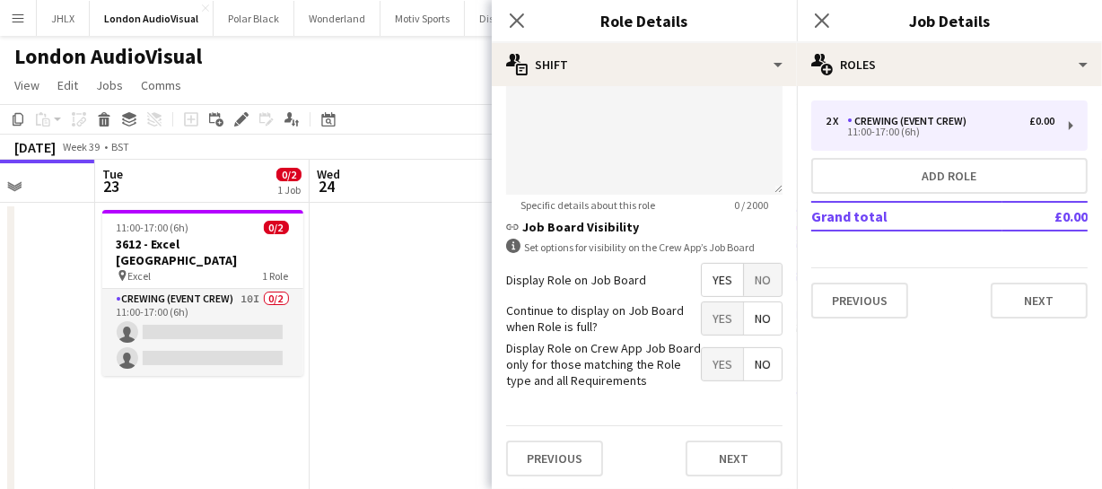
type input "*****"
click at [702, 278] on span "Yes" at bounding box center [722, 280] width 41 height 32
click at [520, 13] on icon "Close pop-in" at bounding box center [516, 20] width 17 height 17
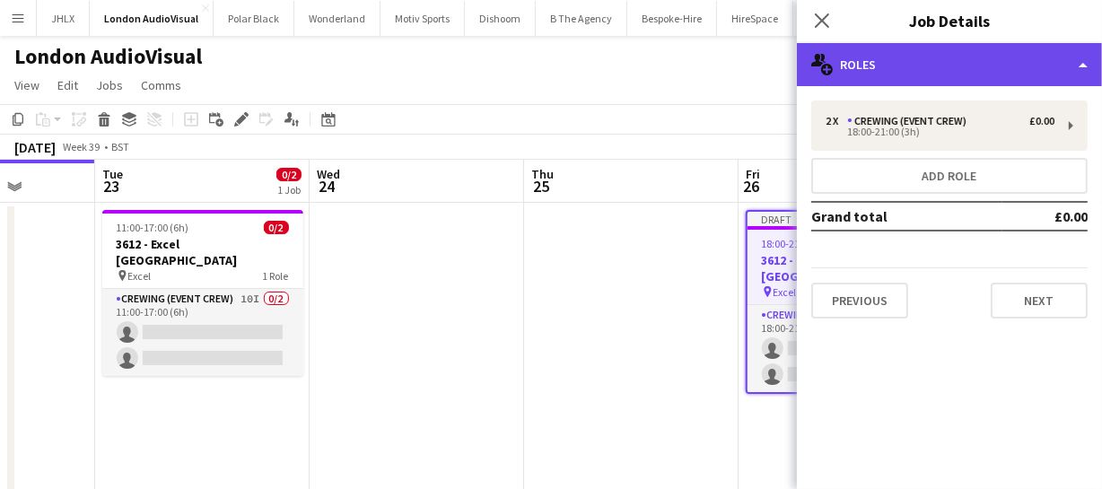
click at [878, 83] on div "multiple-users-add Roles" at bounding box center [949, 64] width 305 height 43
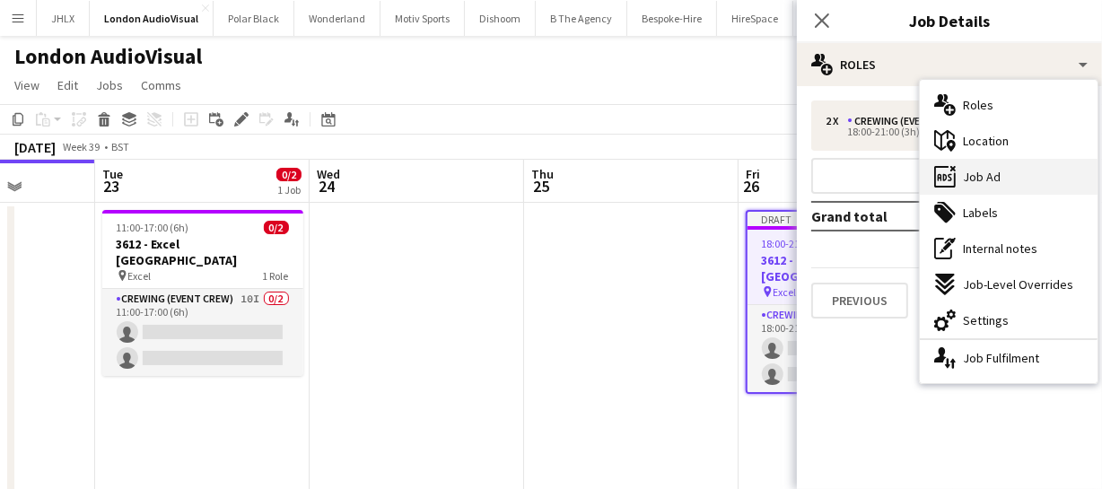
click at [987, 180] on span "Job Ad" at bounding box center [982, 177] width 38 height 16
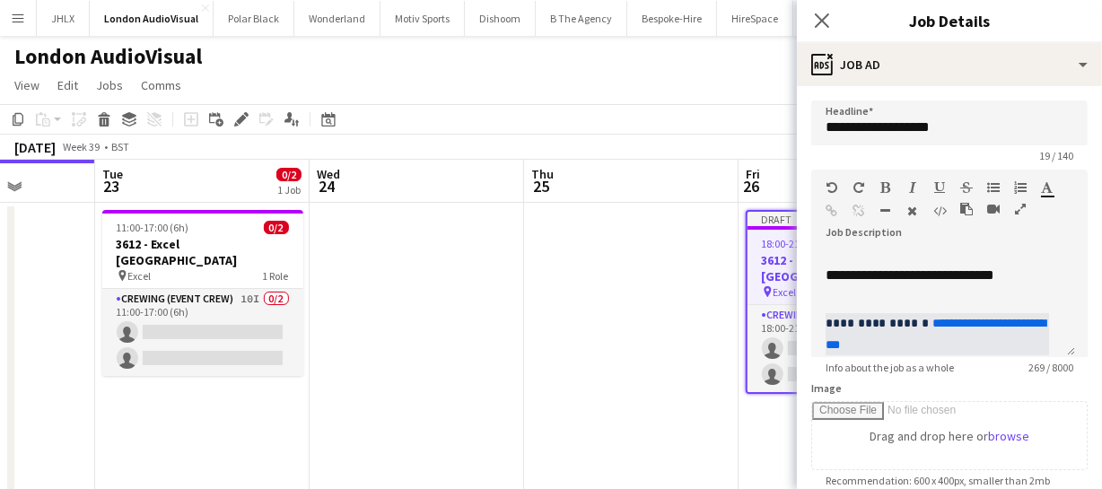
scroll to position [81, 0]
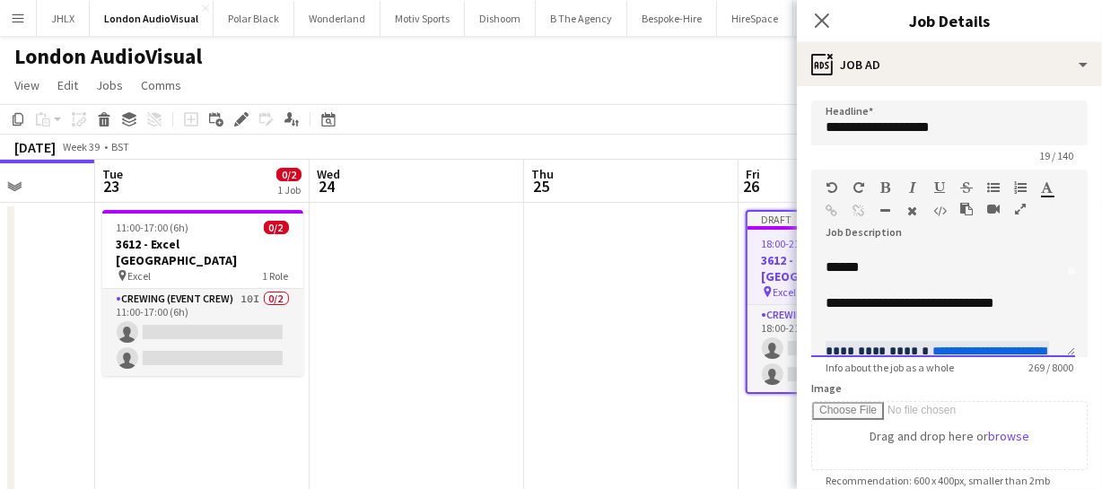
click at [986, 301] on div "**********" at bounding box center [936, 303] width 223 height 18
click at [815, 18] on icon "Close pop-in" at bounding box center [821, 20] width 17 height 17
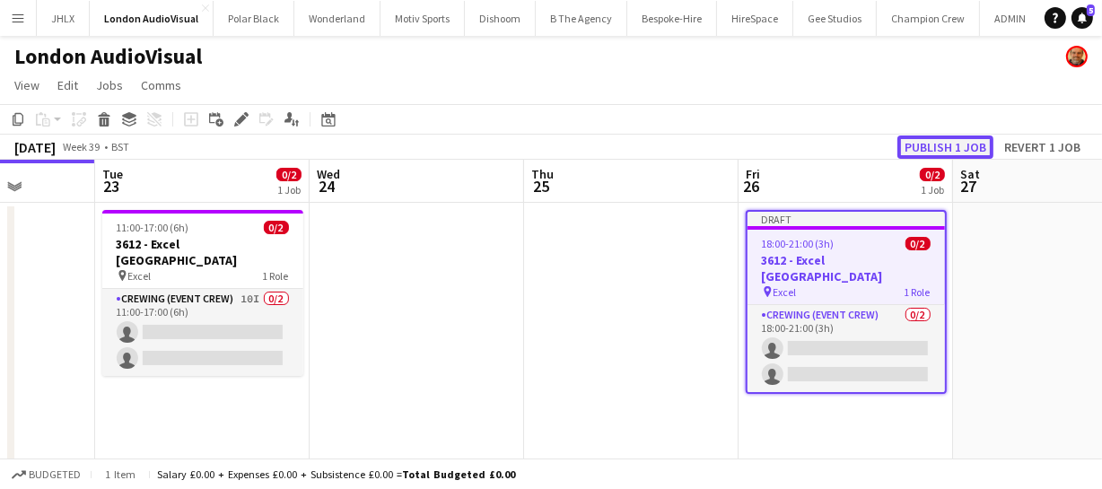
click at [930, 135] on button "Publish 1 job" at bounding box center [945, 146] width 96 height 23
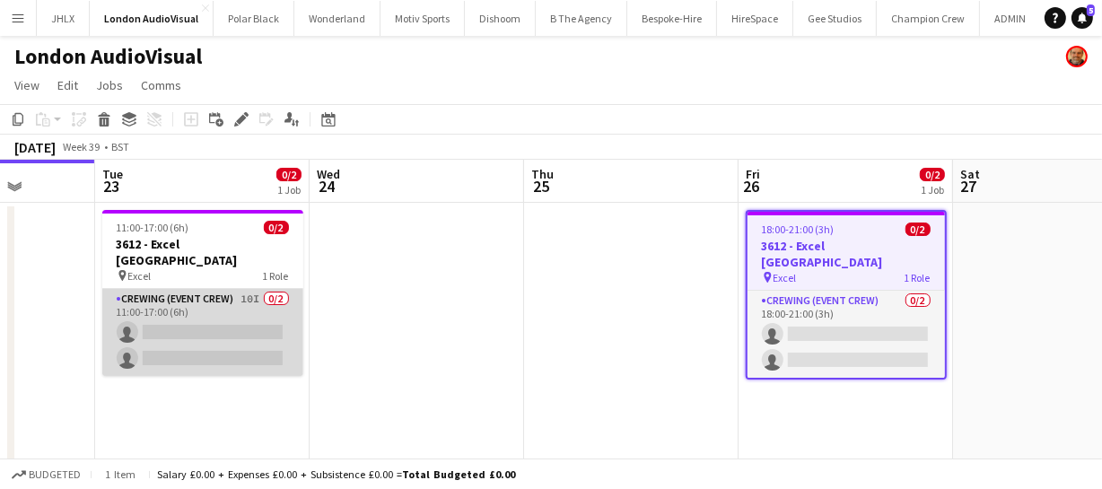
click at [214, 333] on app-card-role "Crewing (Event Crew) 10I 0/2 11:00-17:00 (6h) single-neutral-actions single-neu…" at bounding box center [202, 332] width 201 height 87
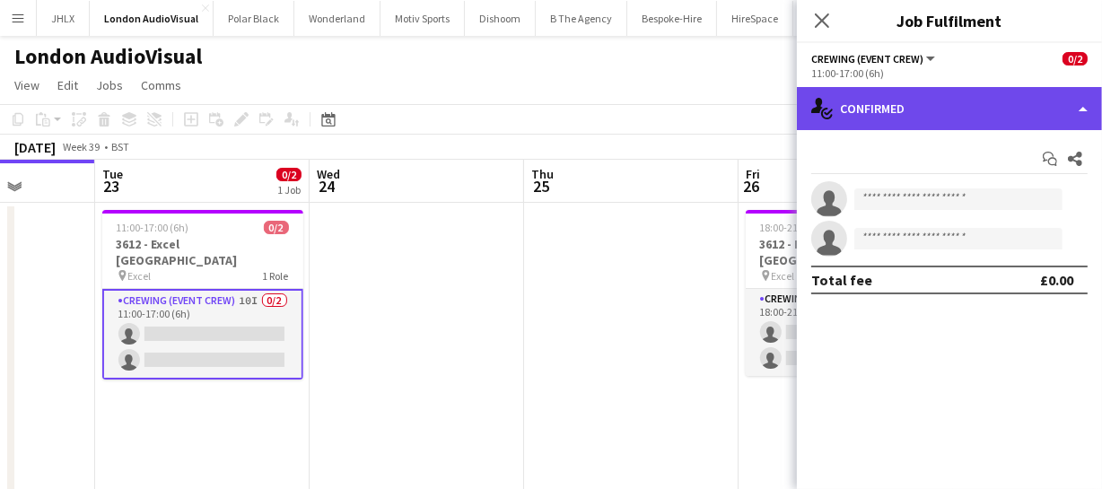
click at [929, 126] on div "single-neutral-actions-check-2 Confirmed" at bounding box center [949, 108] width 305 height 43
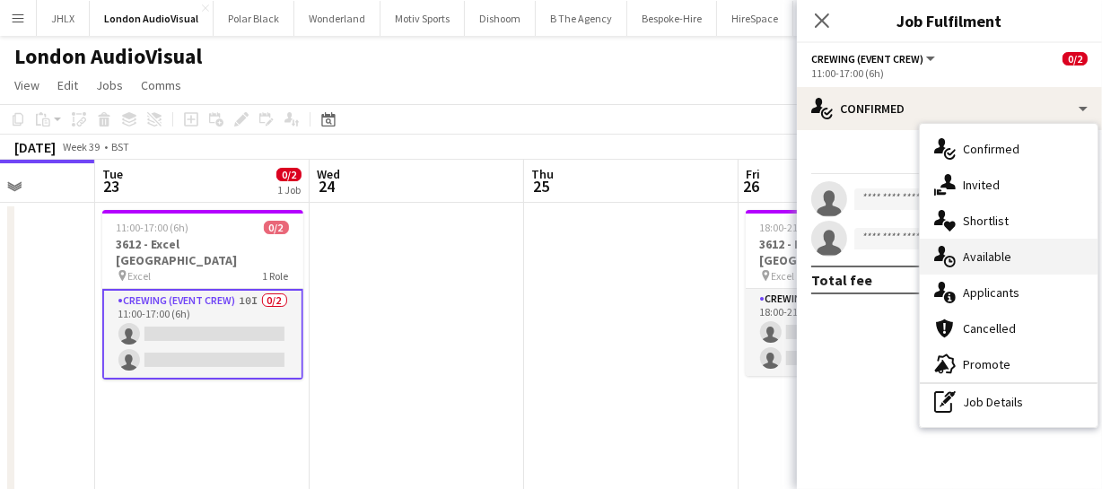
click at [994, 249] on span "Available" at bounding box center [987, 257] width 48 height 16
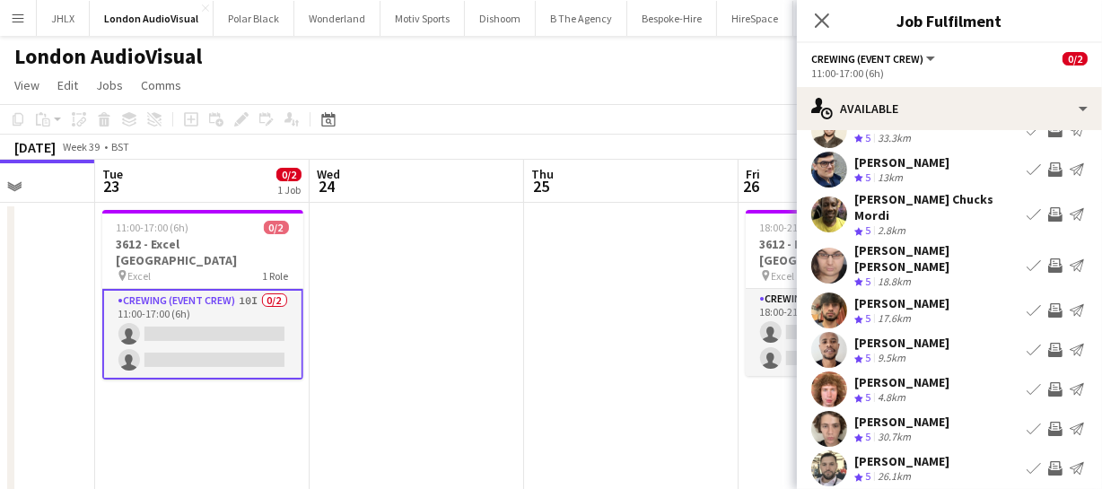
scroll to position [139, 0]
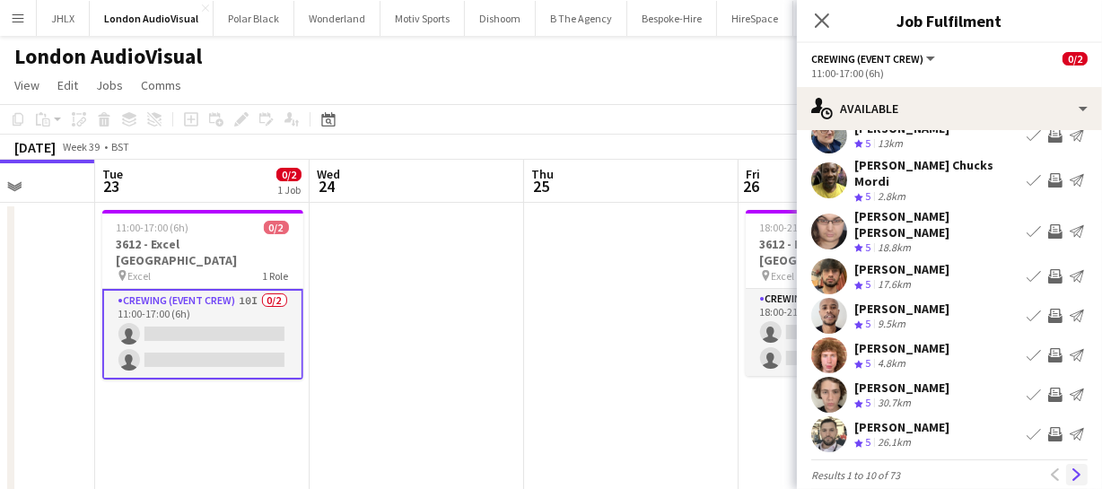
click at [1070, 468] on app-icon "Next" at bounding box center [1076, 474] width 13 height 13
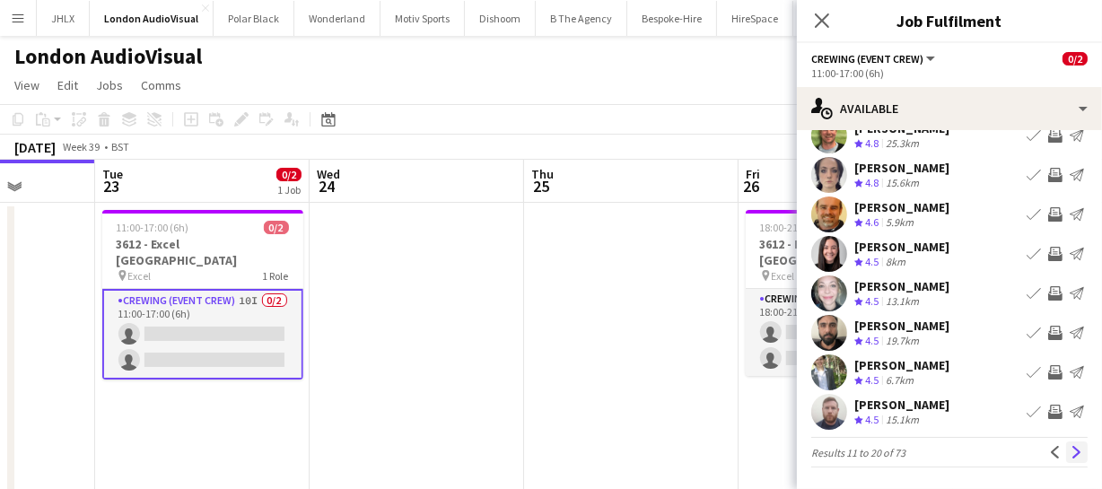
click at [1070, 457] on app-icon "Next" at bounding box center [1076, 452] width 13 height 13
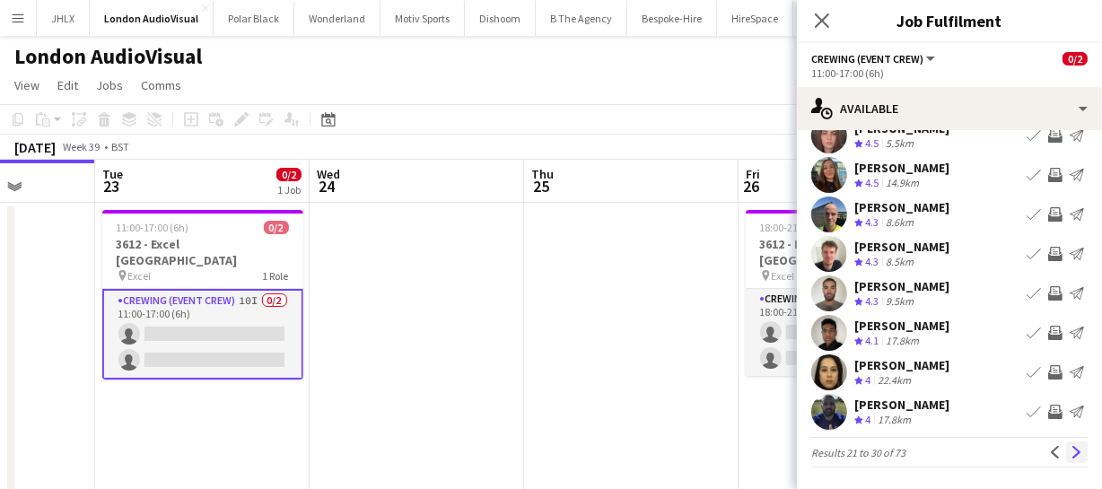
click at [1070, 446] on app-icon "Next" at bounding box center [1076, 452] width 13 height 13
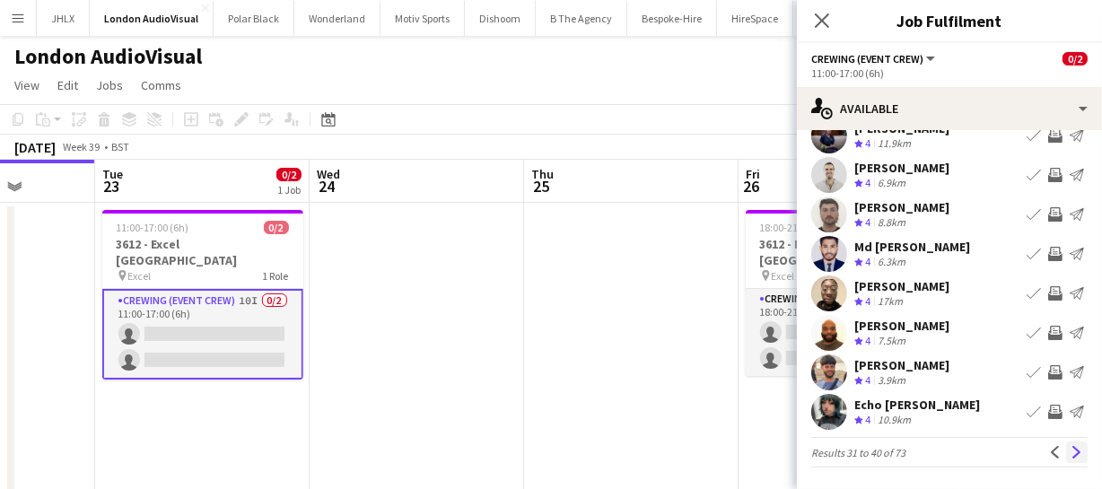
click at [1070, 449] on app-icon "Next" at bounding box center [1076, 452] width 13 height 13
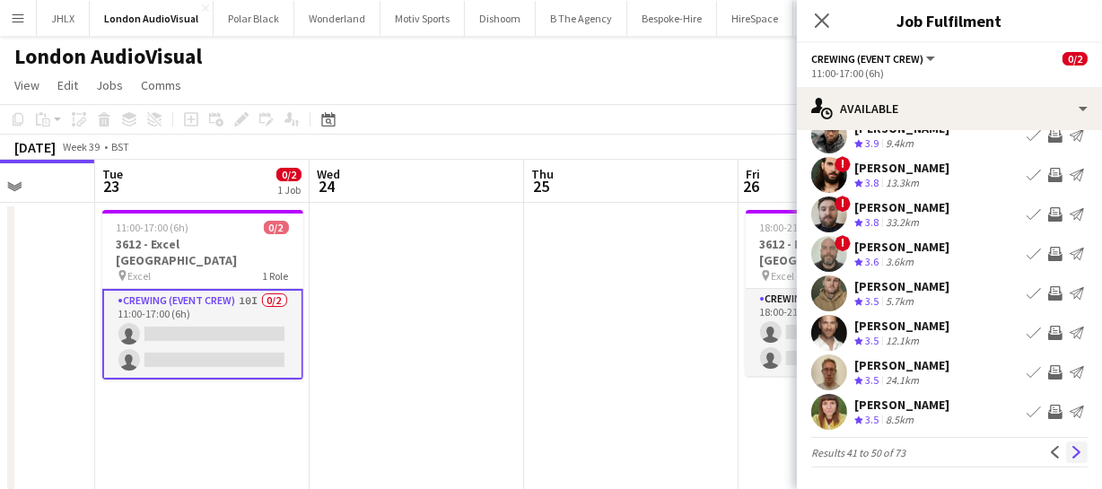
click at [1070, 446] on app-icon "Next" at bounding box center [1076, 452] width 13 height 13
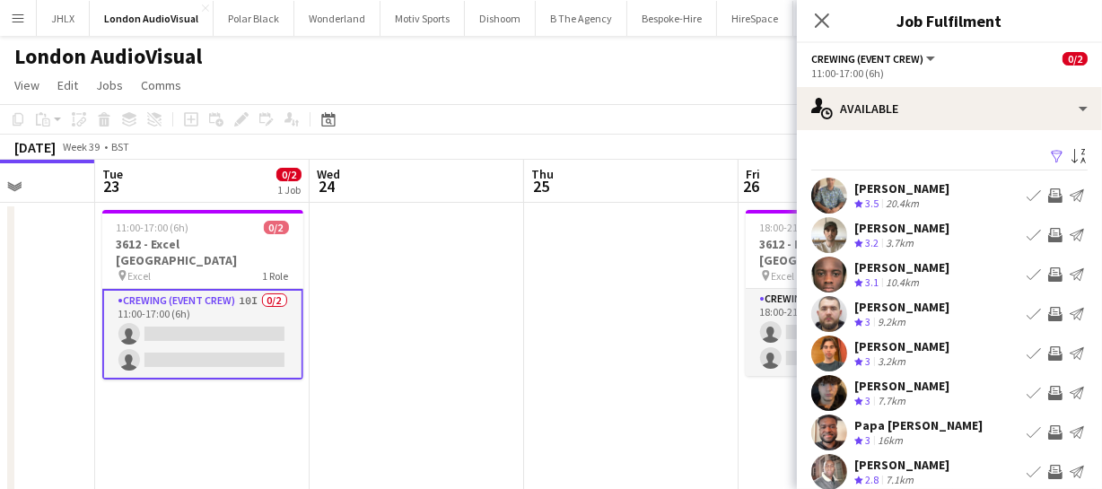
click at [1048, 309] on app-icon "Invite crew" at bounding box center [1055, 314] width 14 height 14
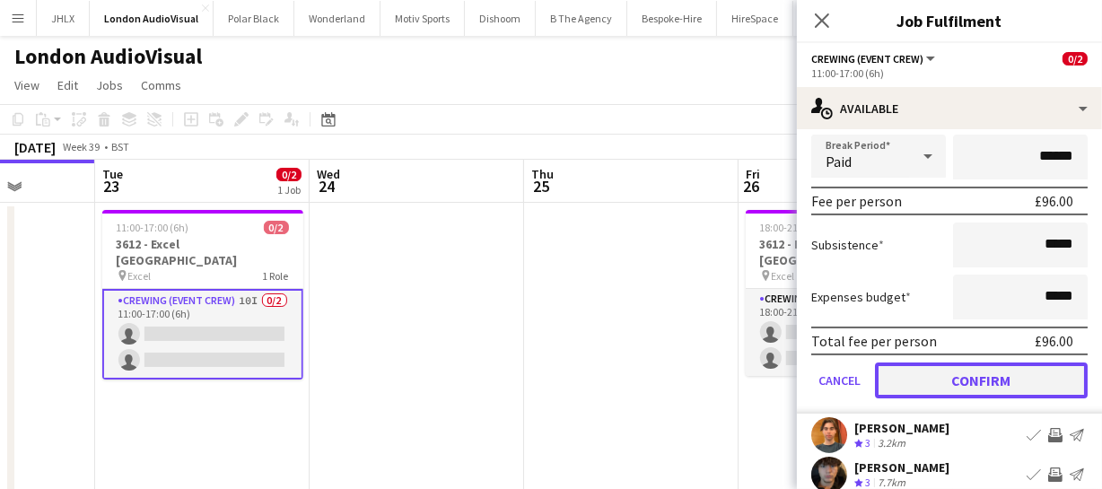
click at [1010, 385] on button "Confirm" at bounding box center [981, 380] width 213 height 36
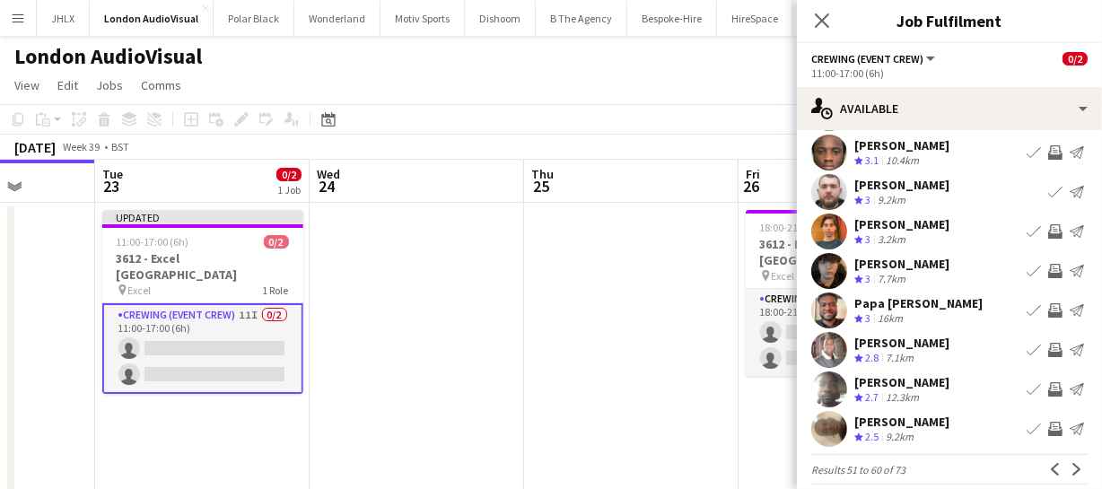
scroll to position [139, 0]
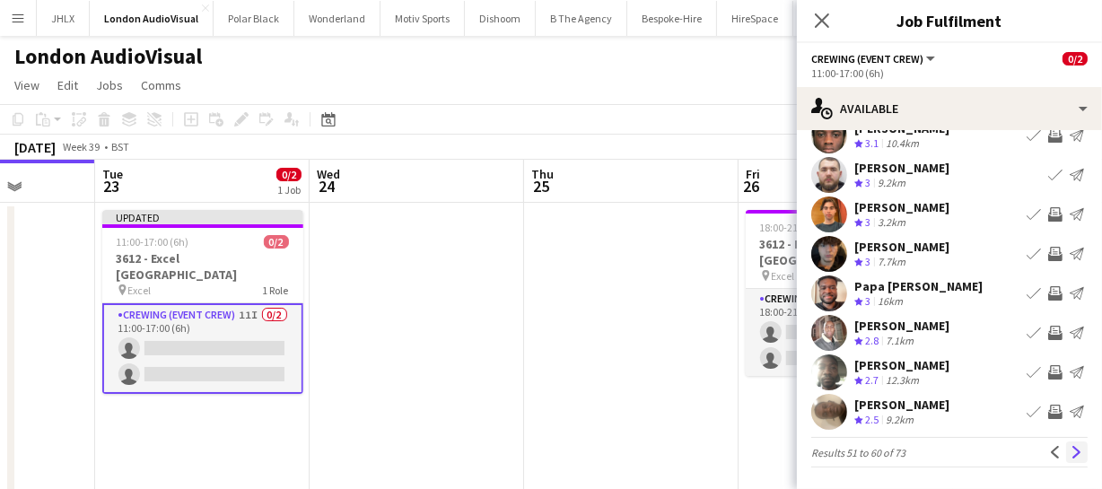
click at [1070, 452] on app-icon "Next" at bounding box center [1076, 452] width 13 height 13
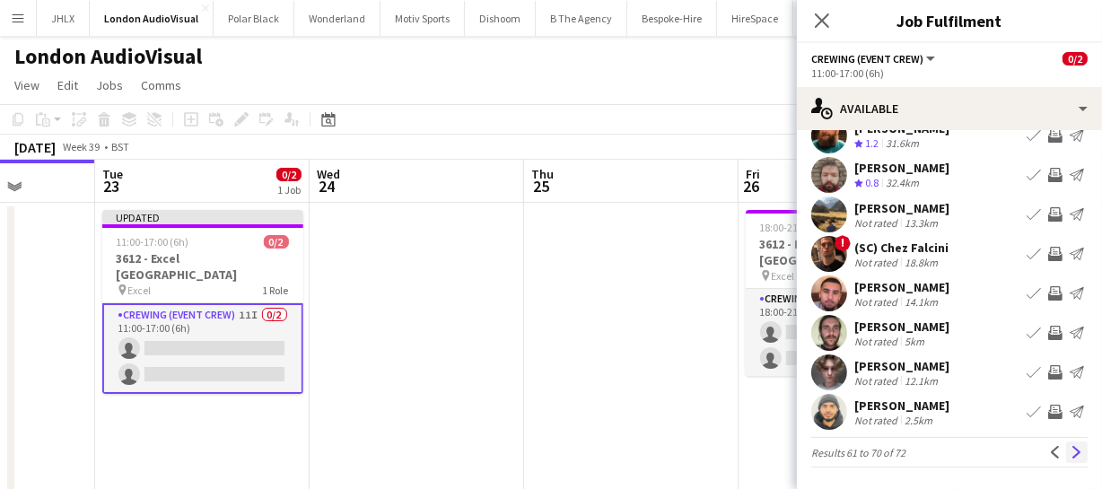
click at [1070, 447] on app-icon "Next" at bounding box center [1076, 452] width 13 height 13
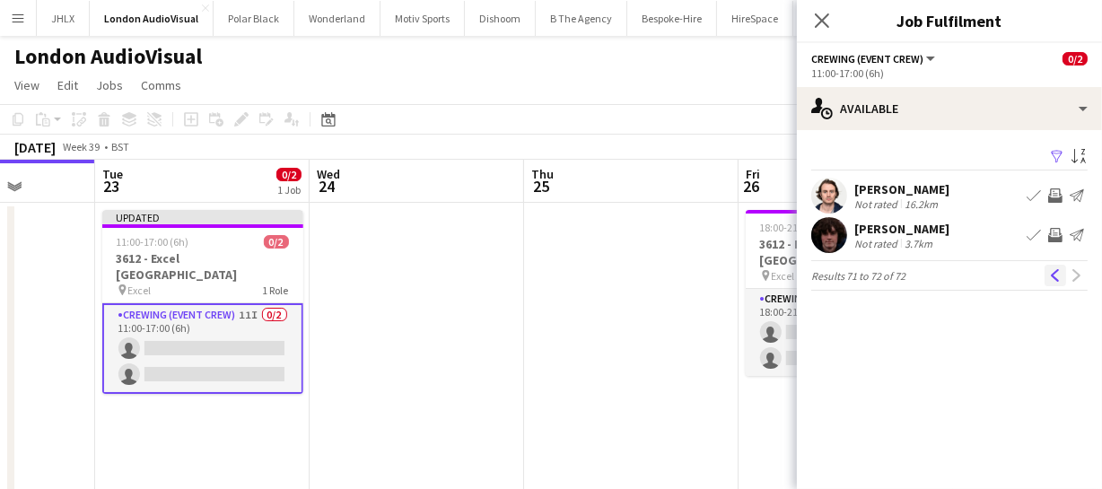
click at [1057, 277] on app-icon "Previous" at bounding box center [1055, 275] width 13 height 13
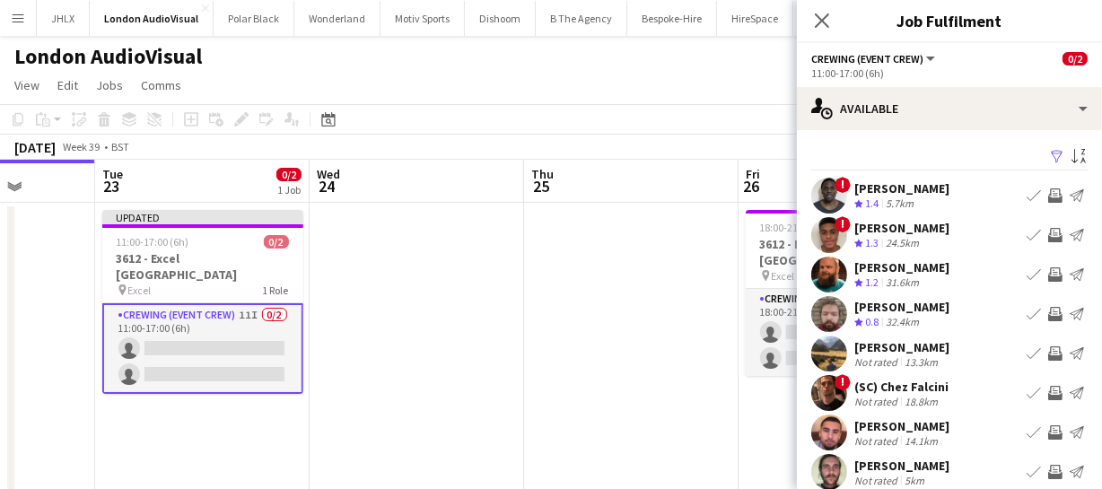
scroll to position [139, 0]
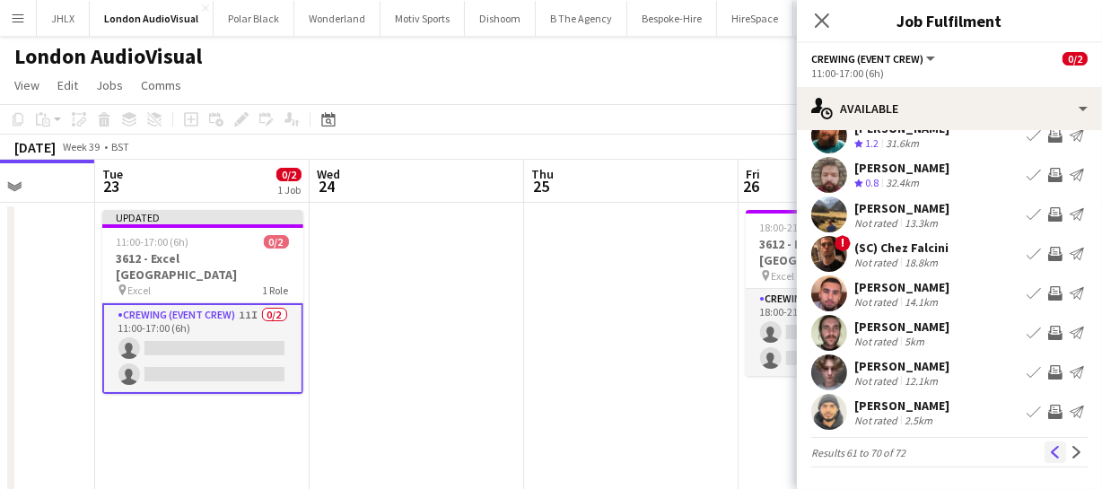
click at [1049, 450] on app-icon "Previous" at bounding box center [1055, 452] width 13 height 13
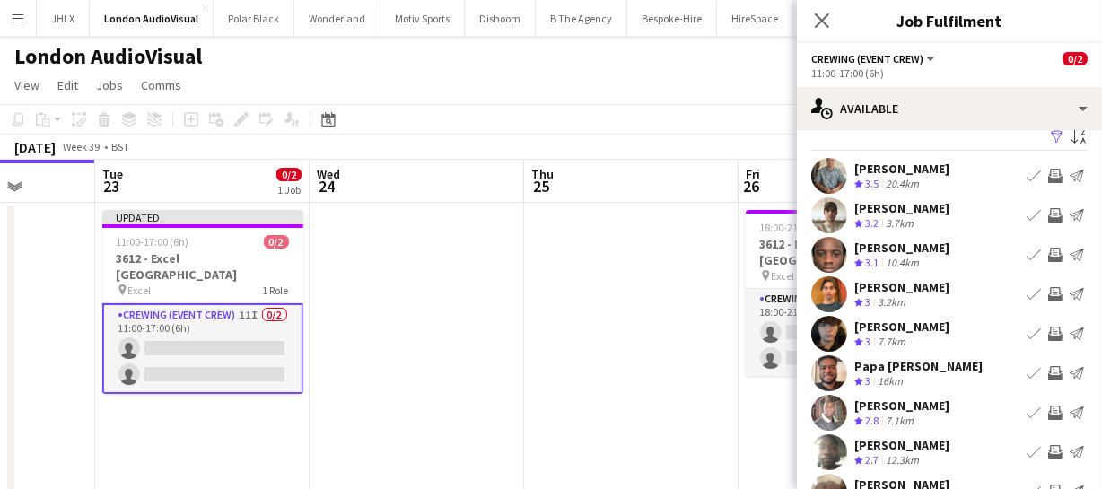
scroll to position [0, 0]
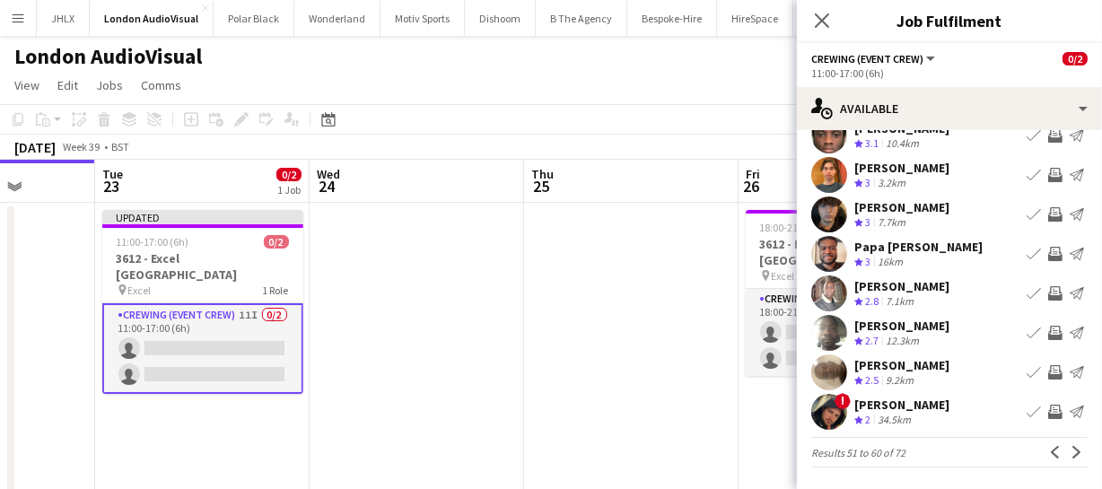
click at [1042, 439] on app-pager "Results 51 to 60 of 72 Previous Next" at bounding box center [949, 452] width 276 height 31
click at [1044, 441] on button "Previous" at bounding box center [1055, 452] width 22 height 22
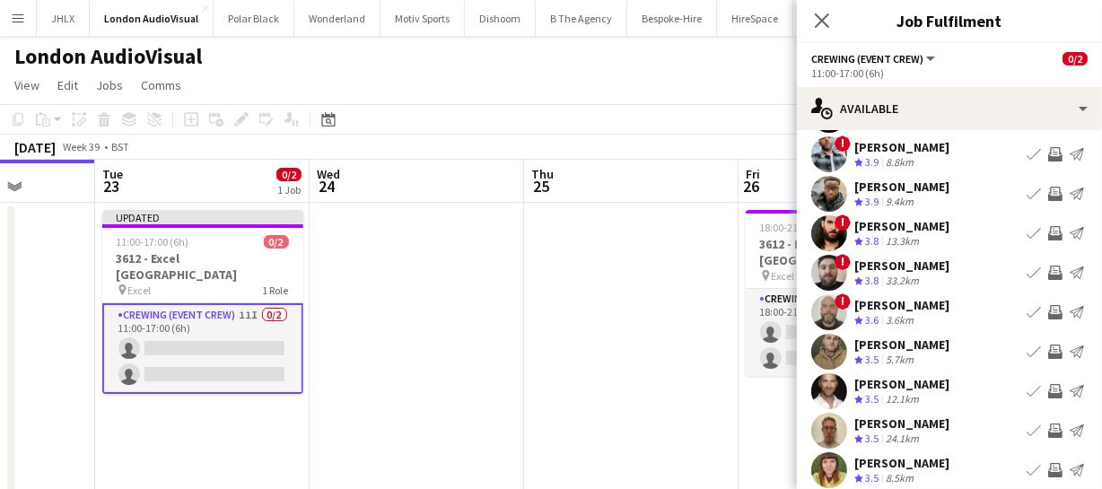
click at [1048, 427] on app-icon "Invite crew" at bounding box center [1055, 430] width 14 height 14
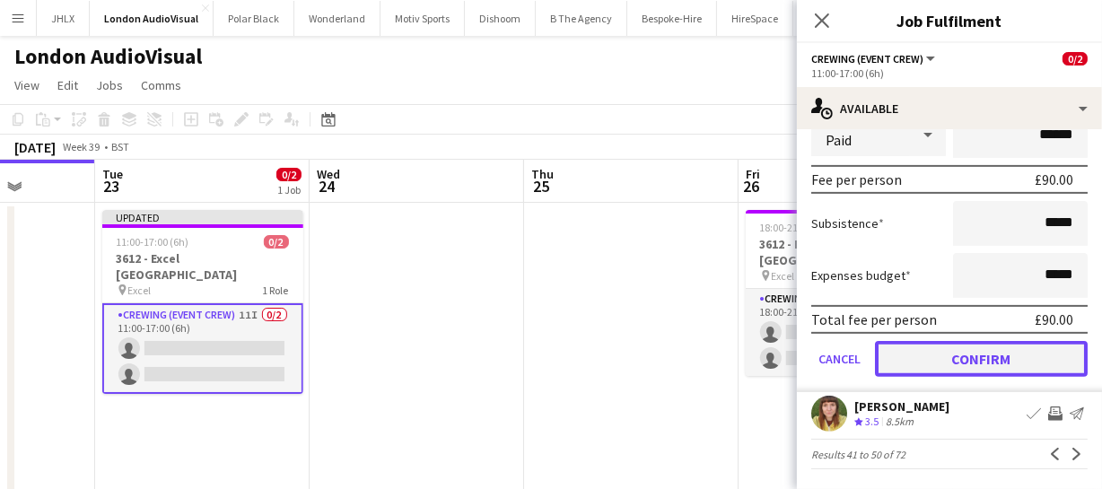
click at [1029, 368] on button "Confirm" at bounding box center [981, 359] width 213 height 36
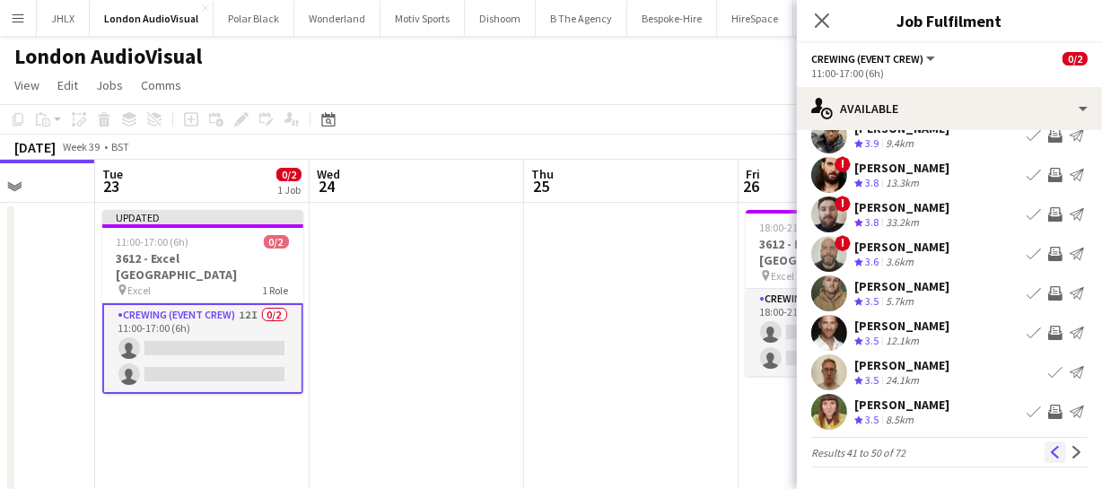
click at [1047, 443] on button "Previous" at bounding box center [1055, 452] width 22 height 22
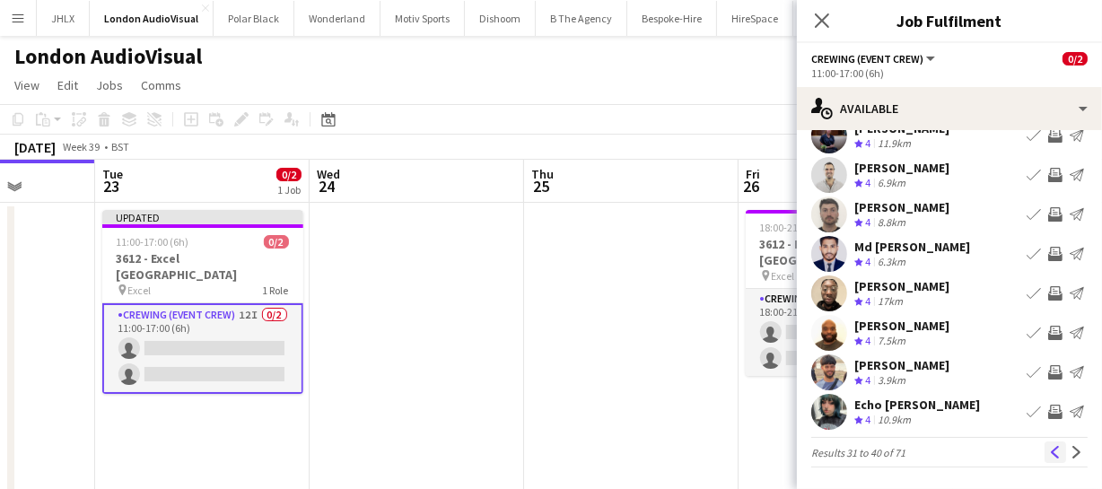
click at [1044, 456] on button "Previous" at bounding box center [1055, 452] width 22 height 22
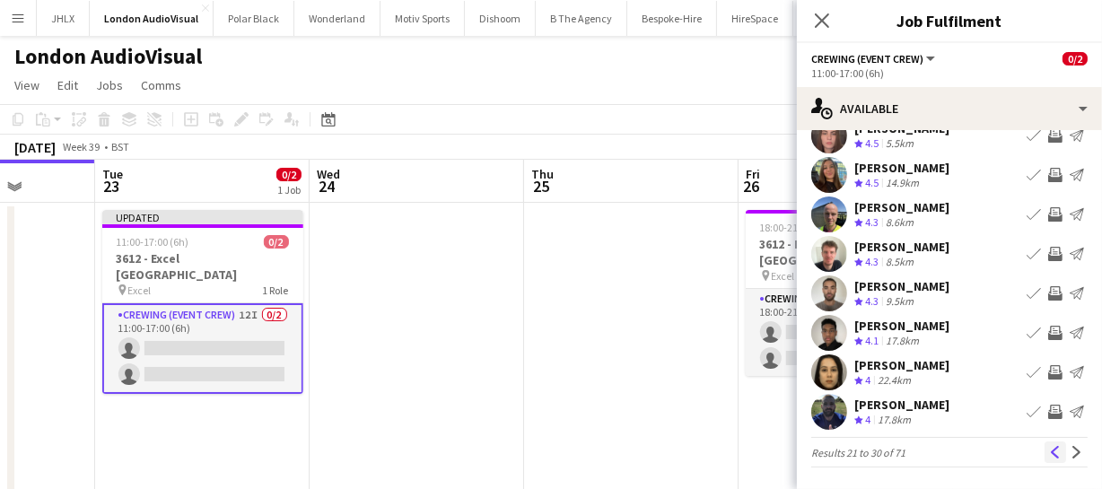
click at [1044, 452] on button "Previous" at bounding box center [1055, 452] width 22 height 22
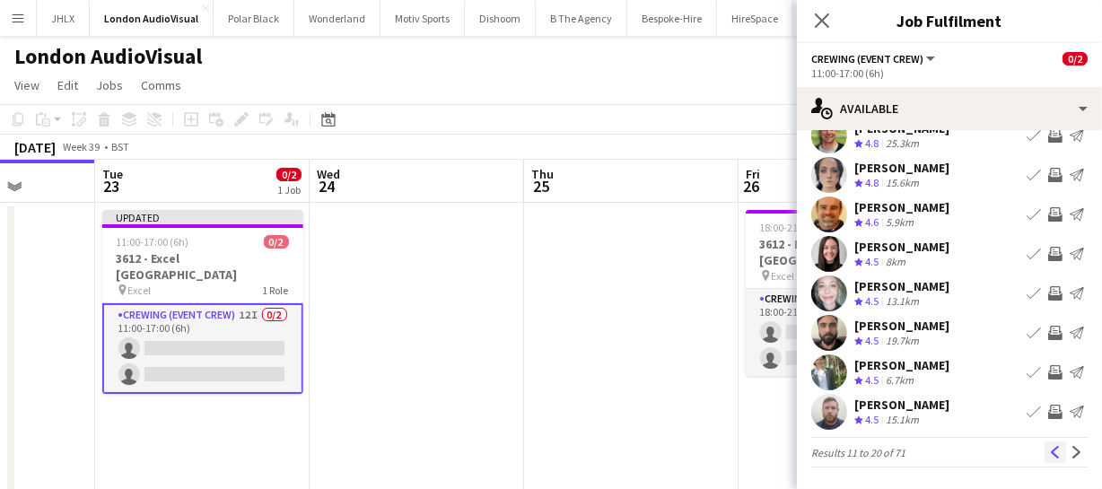
click at [1046, 458] on button "Previous" at bounding box center [1055, 452] width 22 height 22
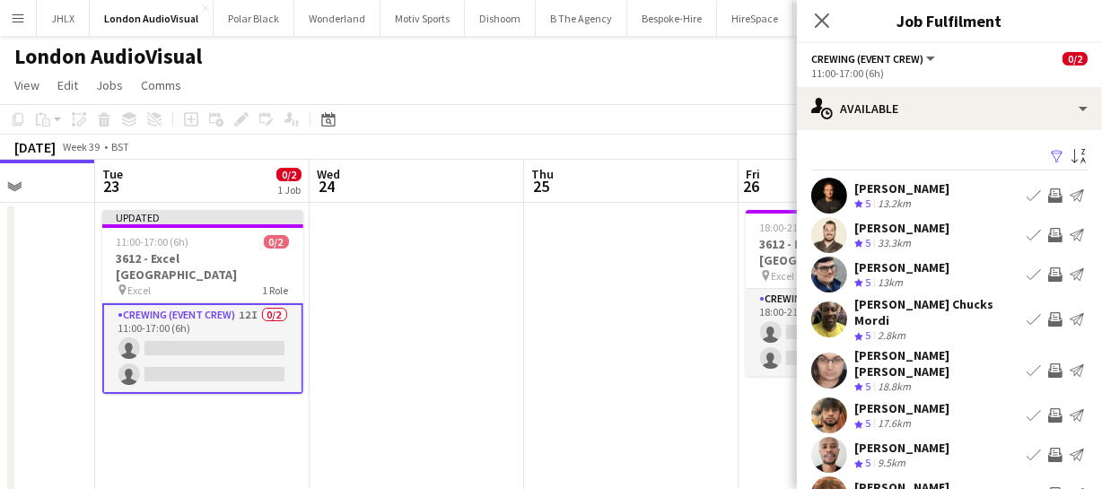
click at [1048, 238] on app-icon "Invite crew" at bounding box center [1055, 235] width 14 height 14
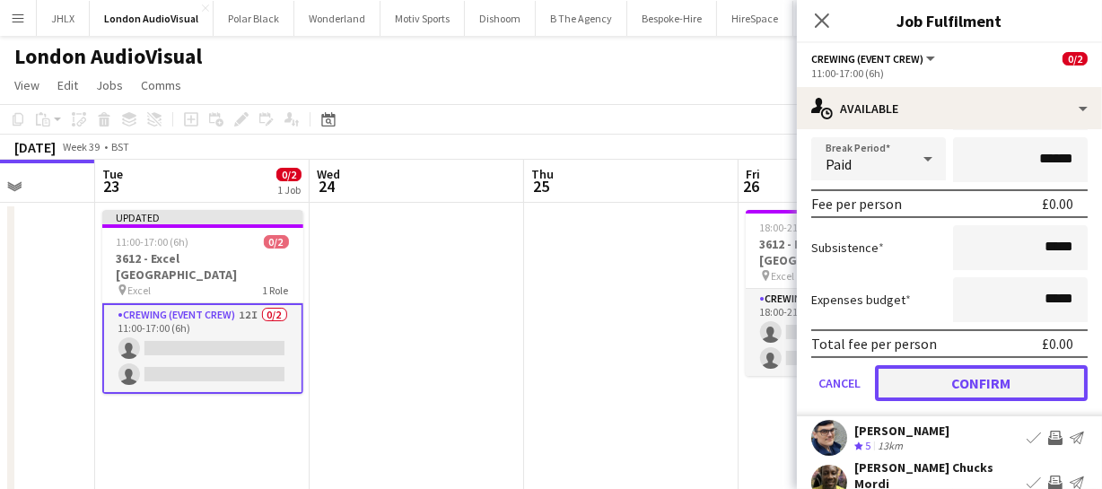
click at [964, 385] on button "Confirm" at bounding box center [981, 383] width 213 height 36
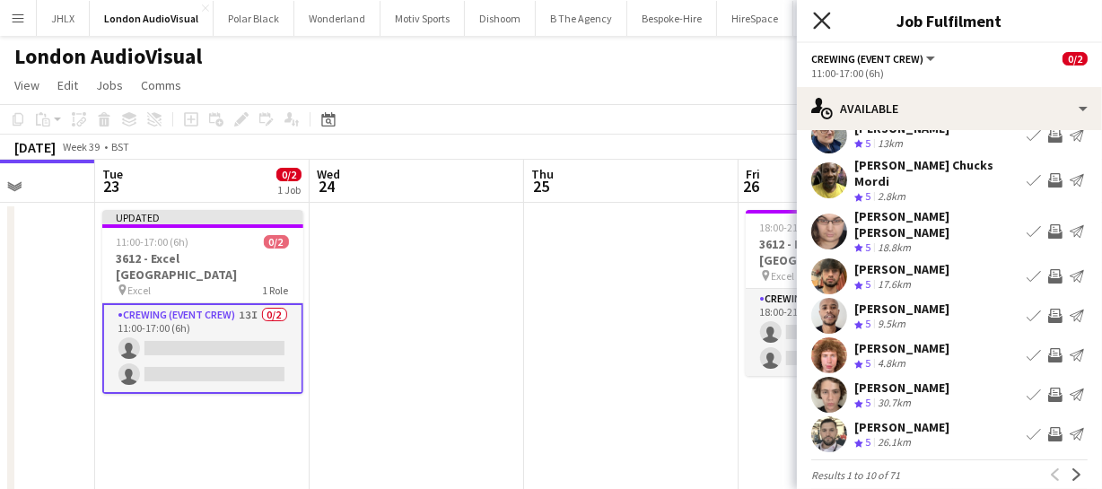
click at [825, 22] on icon "Close pop-in" at bounding box center [821, 20] width 17 height 17
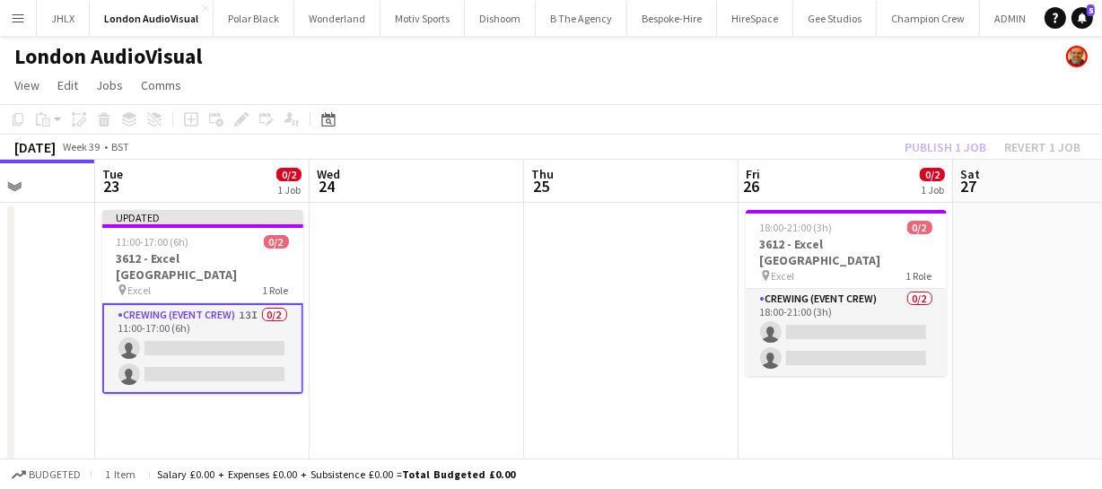
click at [937, 144] on div "Publish 1 job Revert 1 job" at bounding box center [992, 146] width 219 height 23
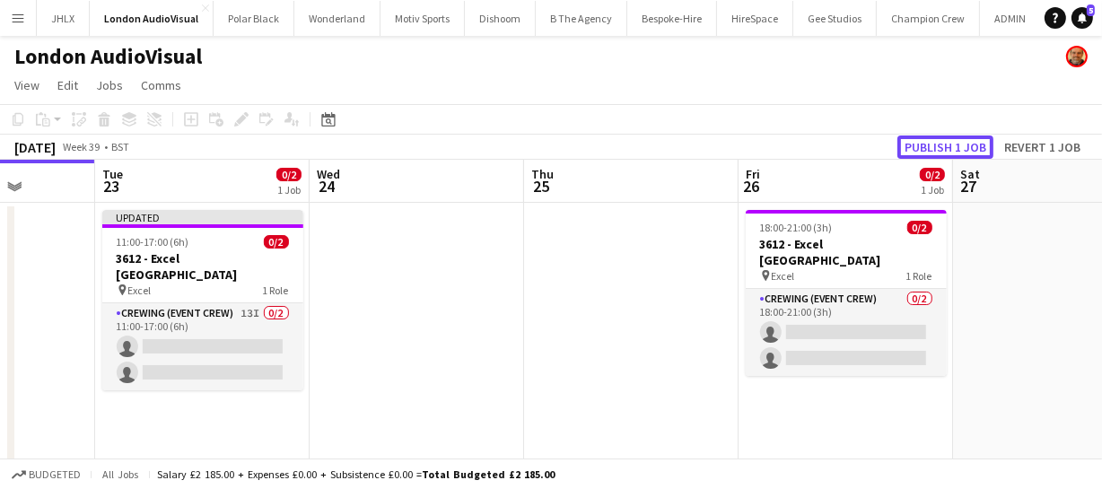
click at [937, 144] on button "Publish 1 job" at bounding box center [945, 146] width 96 height 23
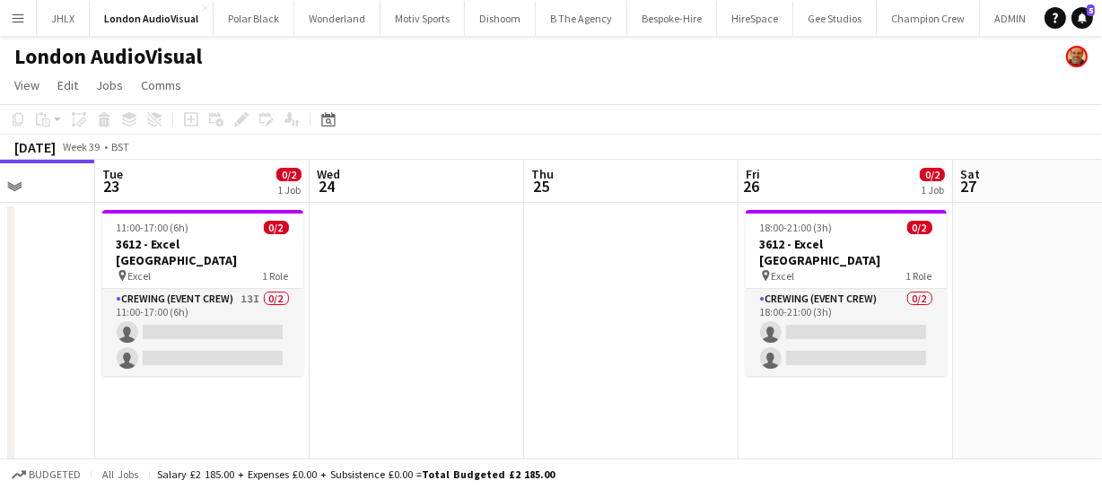
click at [22, 18] on app-icon "Menu" at bounding box center [18, 18] width 14 height 14
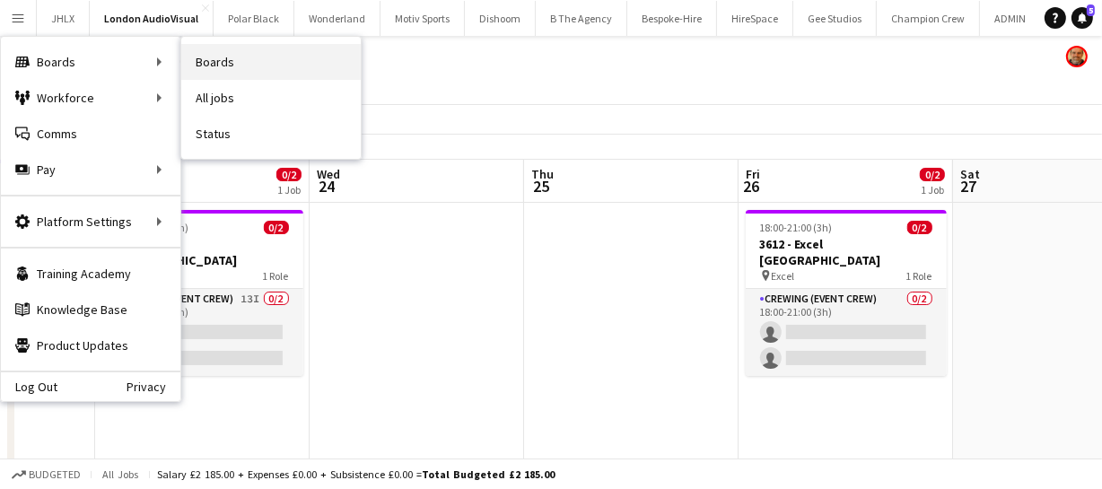
click at [241, 63] on link "Boards" at bounding box center [270, 62] width 179 height 36
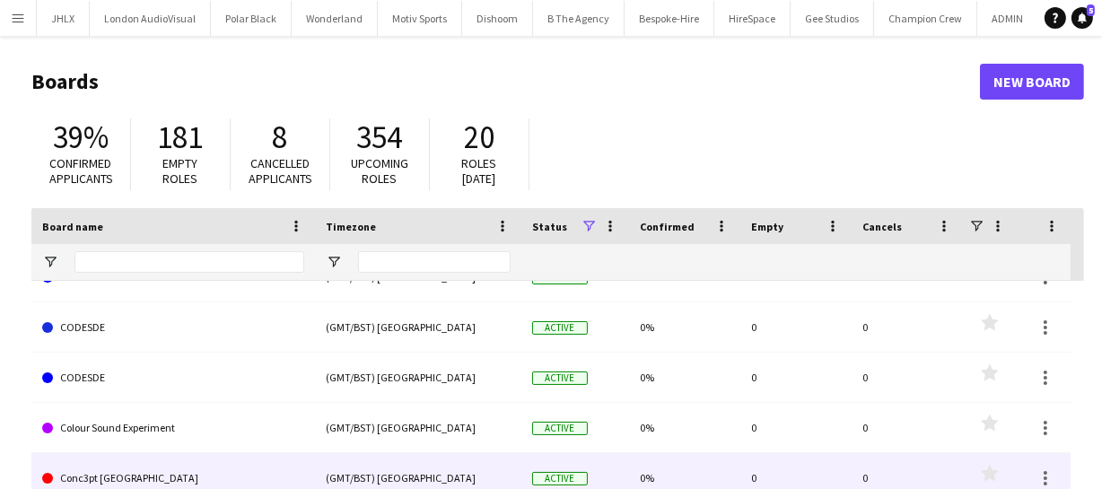
scroll to position [1794, 0]
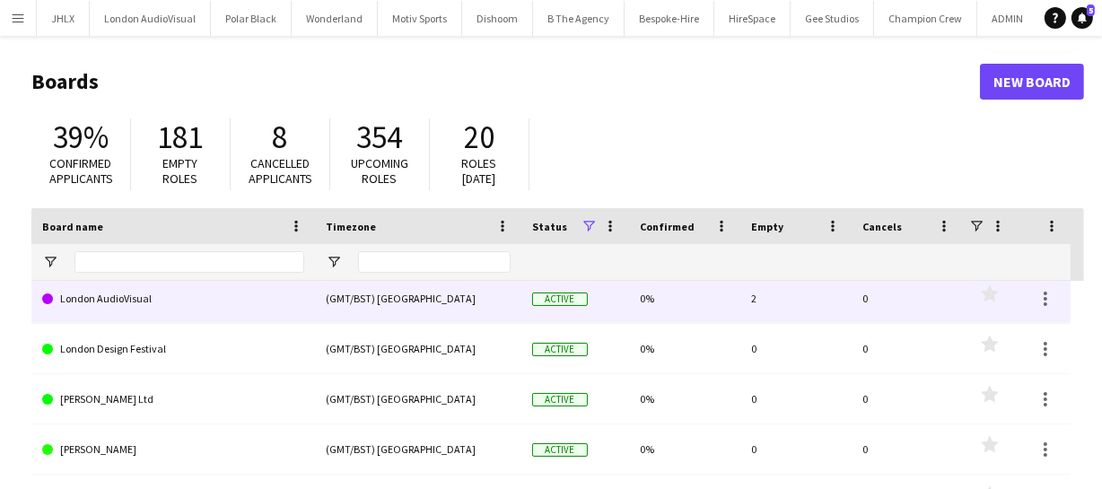
click at [141, 294] on link "London AudioVisual" at bounding box center [173, 299] width 262 height 50
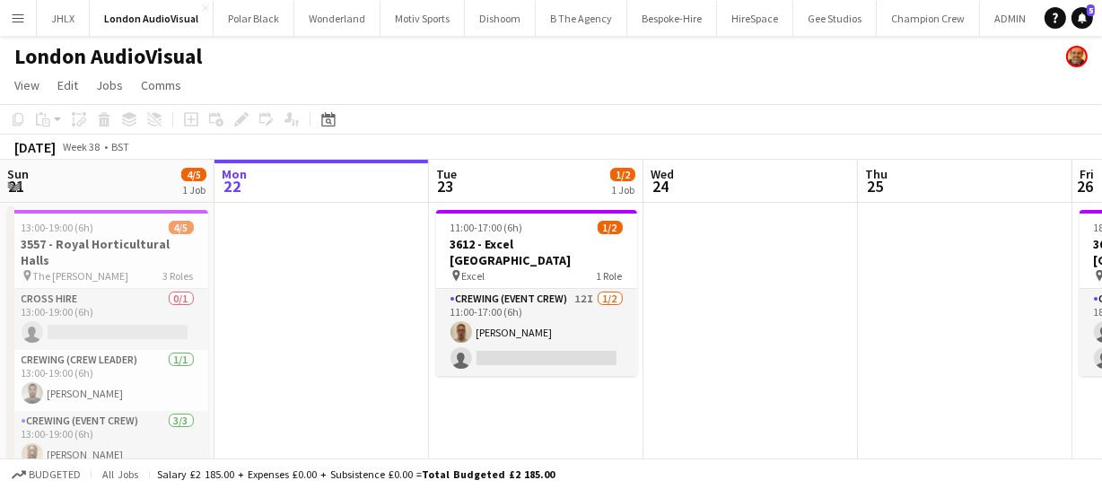
click at [115, 57] on h1 "London AudioVisual" at bounding box center [108, 56] width 188 height 27
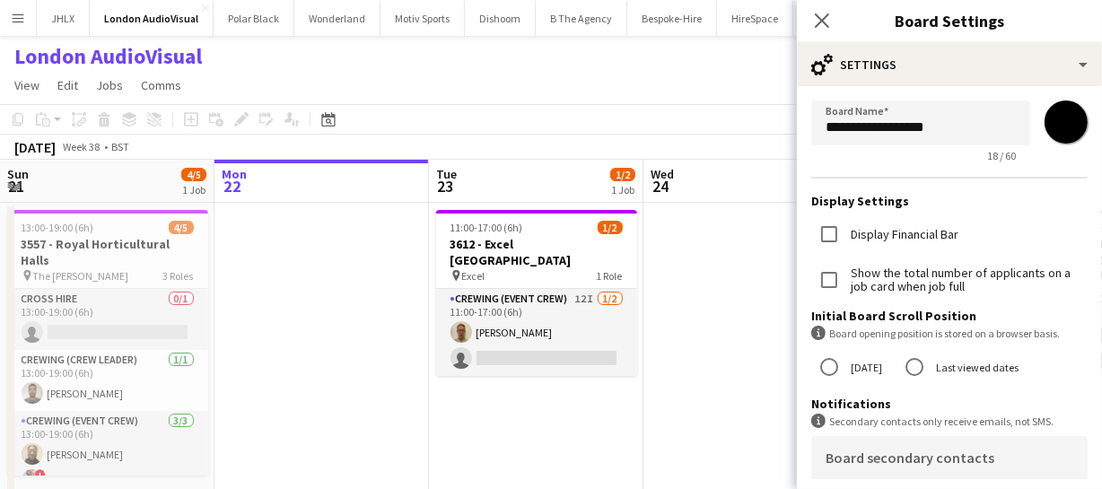
click at [1042, 127] on input "*******" at bounding box center [1066, 122] width 65 height 65
type input "*******"
click at [987, 106] on input "**********" at bounding box center [920, 122] width 219 height 45
click at [817, 19] on icon "Close pop-in" at bounding box center [821, 20] width 17 height 17
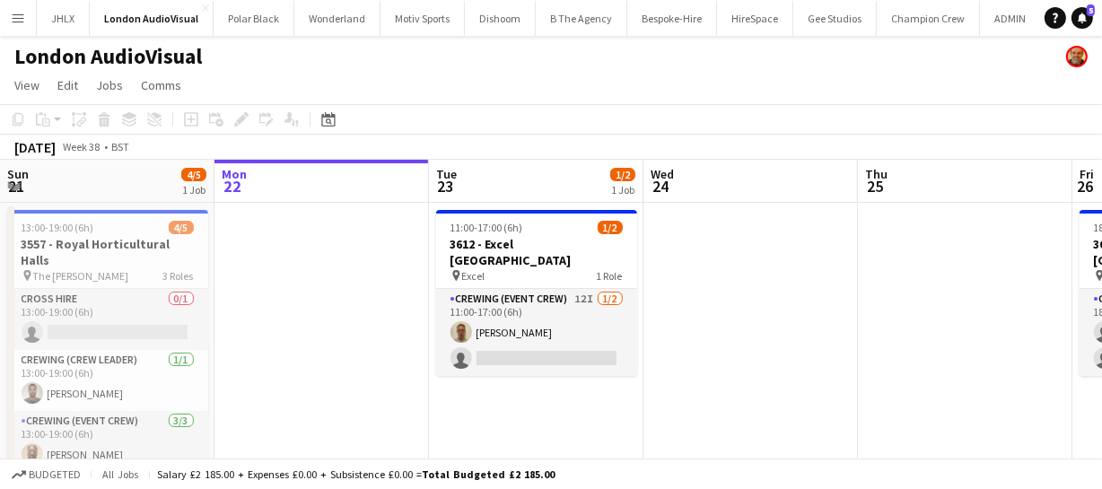
click at [374, 330] on app-date-cell at bounding box center [321, 357] width 214 height 309
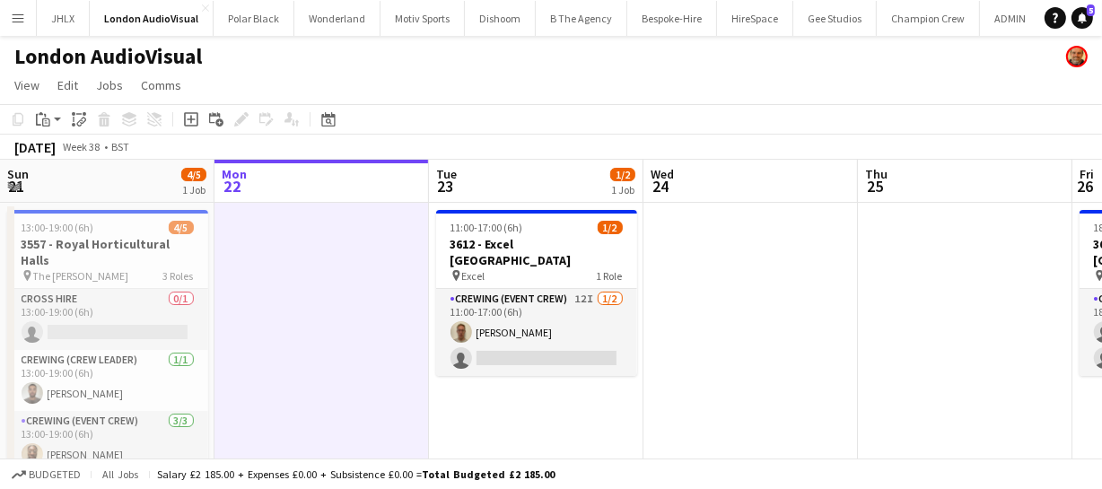
click at [22, 14] on app-icon "Menu" at bounding box center [18, 18] width 14 height 14
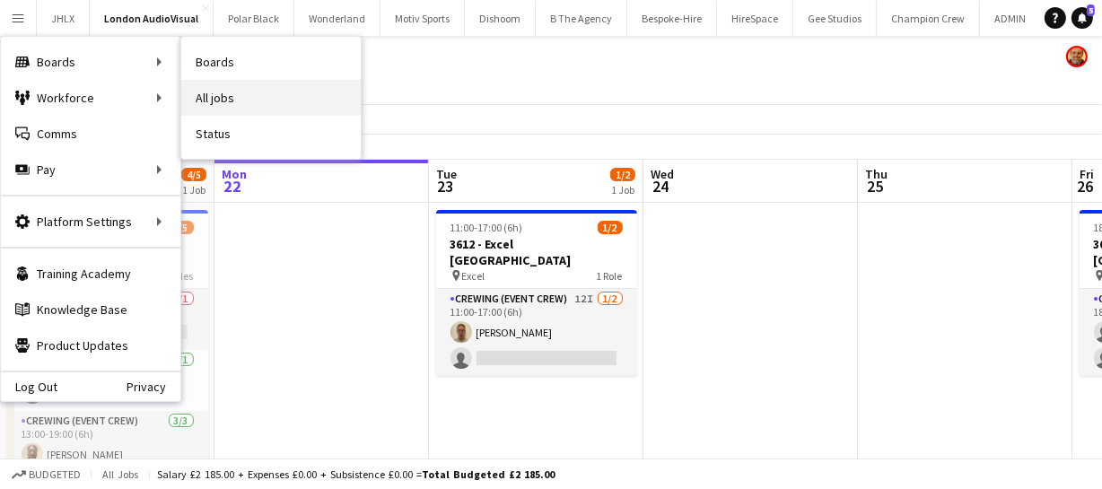
click at [196, 86] on link "All jobs" at bounding box center [270, 98] width 179 height 36
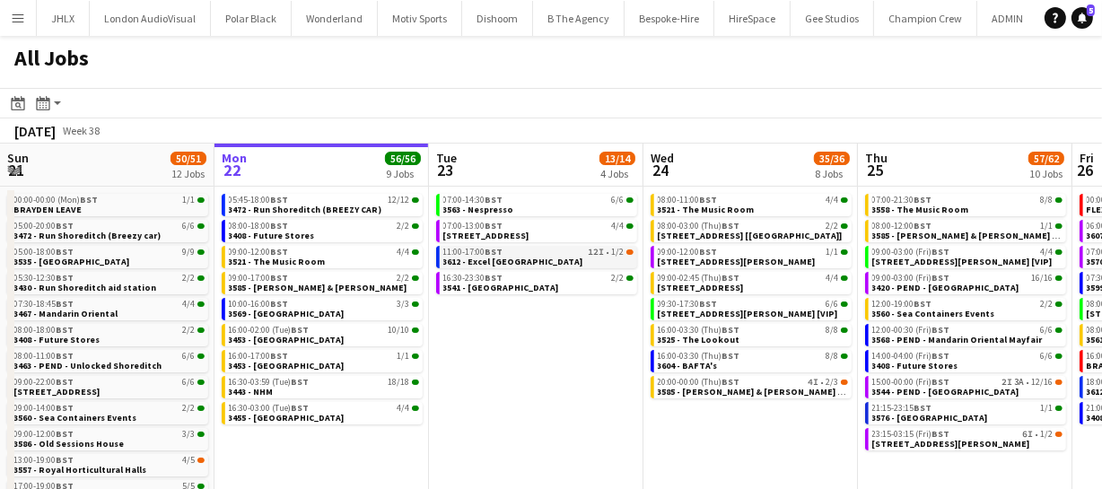
click at [486, 260] on span "3612 - Excel [GEOGRAPHIC_DATA]" at bounding box center [513, 262] width 140 height 12
click at [493, 345] on app-date-cell "07:00-14:30 BST 6/6 3563 - Nespresso 07:00-13:00 BST 4/4 3608 - Duke of York Sq…" at bounding box center [536, 402] width 214 height 431
click at [528, 251] on div "11:00-17:00 BST 2/2" at bounding box center [538, 252] width 190 height 9
click at [289, 313] on span "3569 - Space House" at bounding box center [287, 314] width 116 height 12
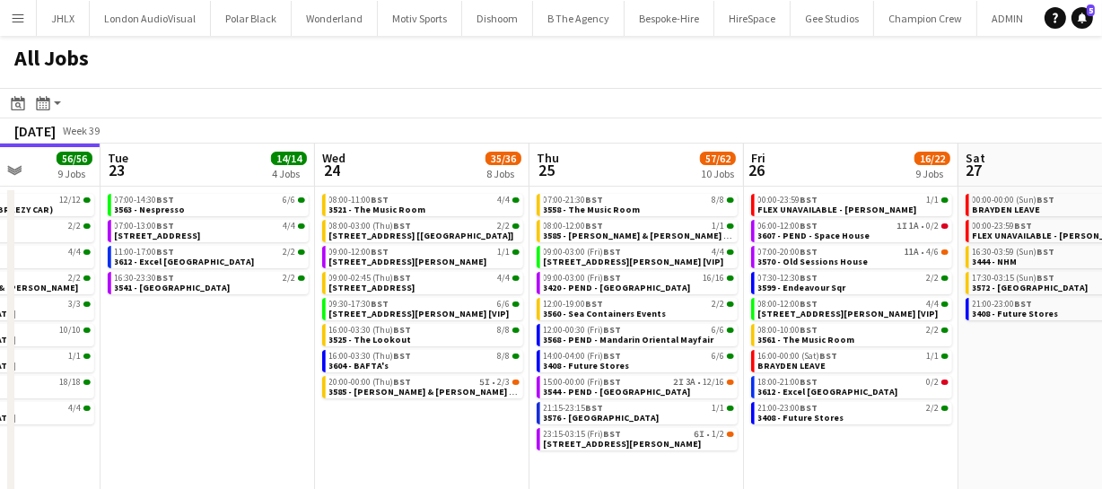
scroll to position [0, 761]
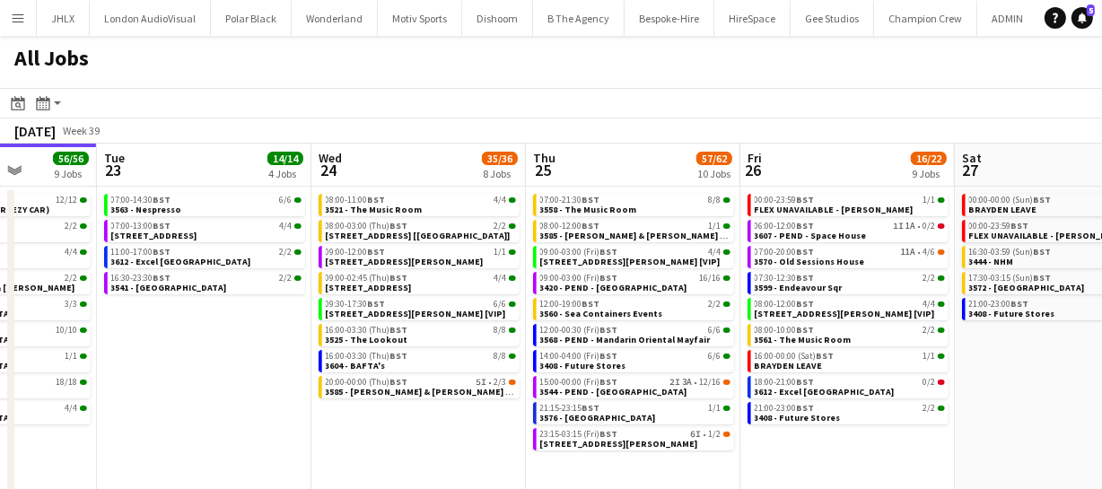
drag, startPoint x: 701, startPoint y: 415, endPoint x: 369, endPoint y: 439, distance: 332.8
click at [369, 439] on app-calendar-viewport "Fri 19 39/40 10 Jobs Sat 20 27/28 8 Jobs Sun 21 50/51 12 Jobs Mon 22 56/56 9 Jo…" at bounding box center [551, 381] width 1102 height 474
click at [815, 382] on div "18:00-21:00 BST 0/2" at bounding box center [850, 382] width 190 height 9
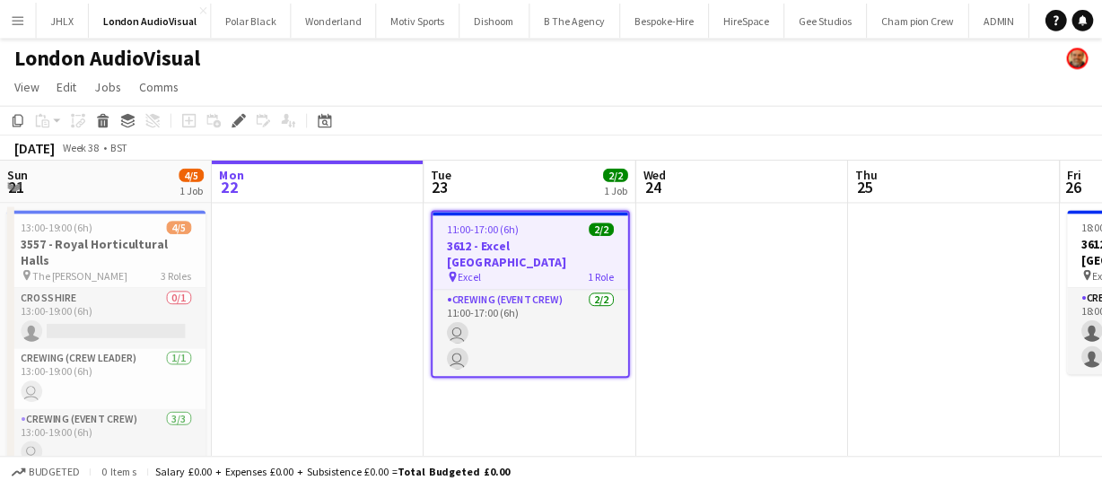
scroll to position [0, 617]
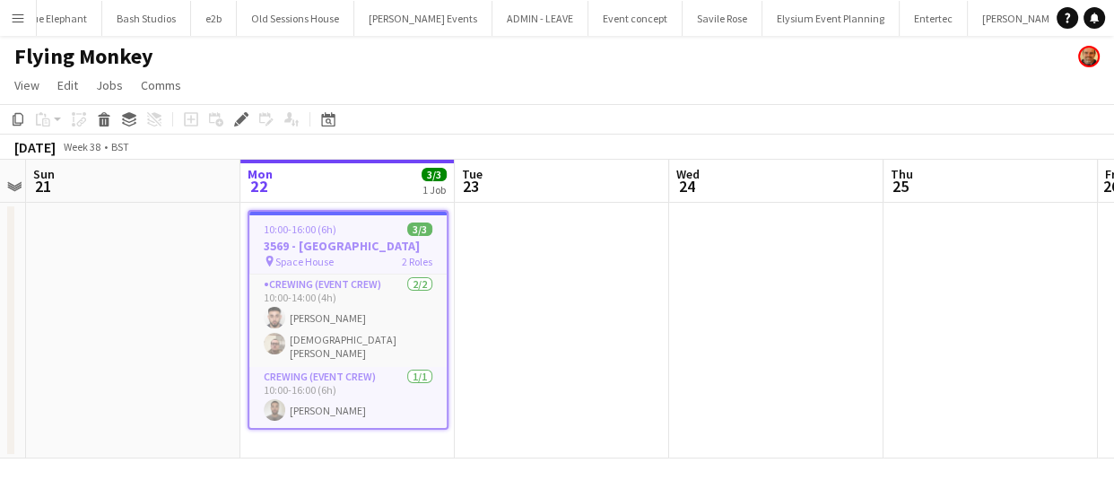
scroll to position [0, 3408]
click at [306, 239] on h3 "3569 - Space House" at bounding box center [347, 246] width 197 height 16
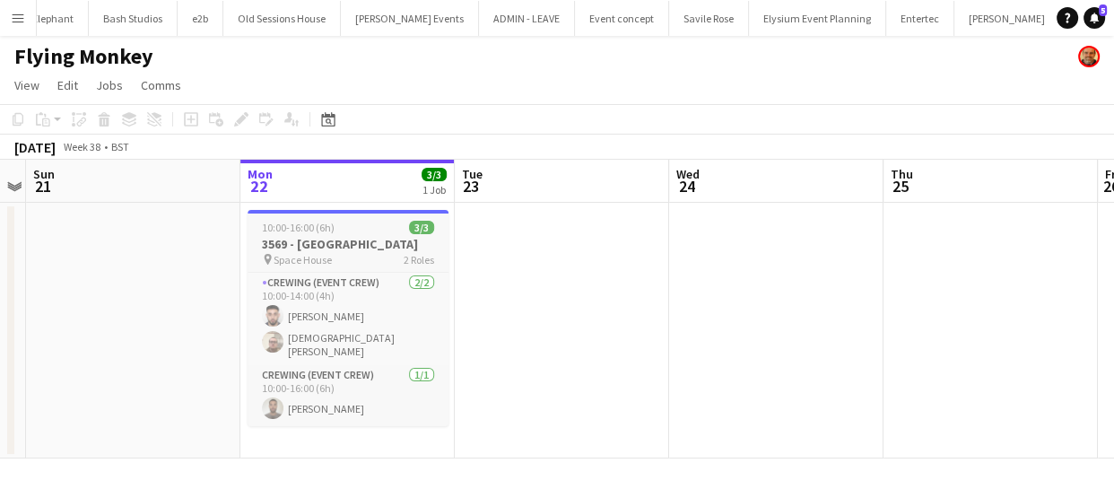
click at [308, 243] on h3 "3569 - Space House" at bounding box center [348, 244] width 201 height 16
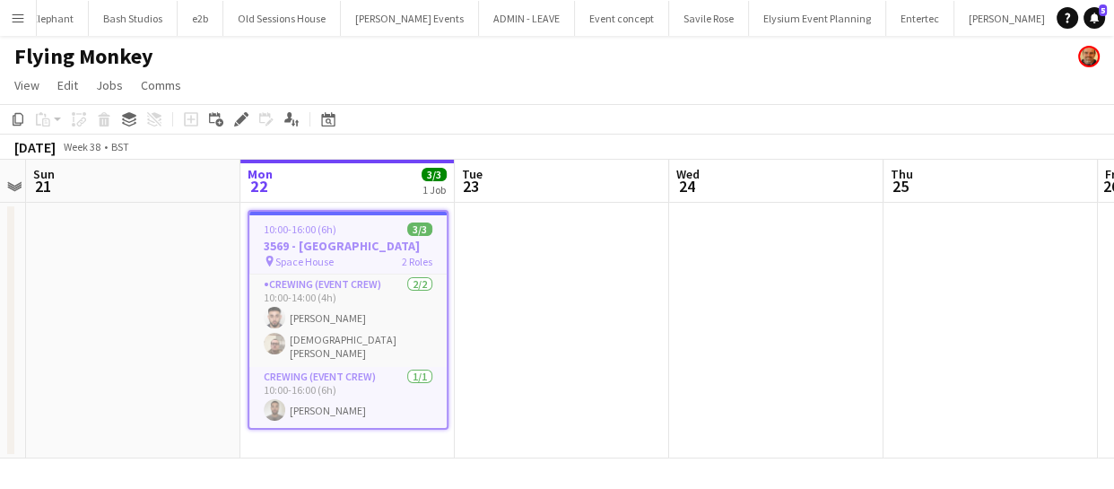
scroll to position [0, 618]
click at [14, 122] on icon at bounding box center [18, 119] width 11 height 13
drag, startPoint x: 560, startPoint y: 278, endPoint x: 520, endPoint y: 279, distance: 39.5
click at [520, 279] on app-calendar-viewport "Thu 18 Fri 19 Sat 20 Sun 21 Mon 22 3/3 1 Job Tue 23 Wed 24 Thu 25 Fri 26 Sat 27…" at bounding box center [557, 309] width 1114 height 299
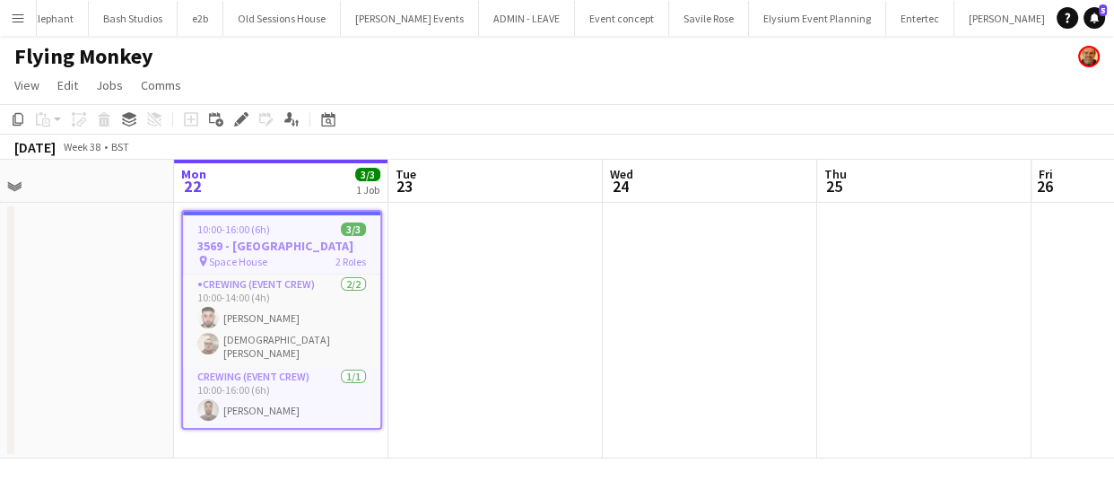
drag, startPoint x: 542, startPoint y: 277, endPoint x: 403, endPoint y: 273, distance: 139.1
click at [397, 271] on app-calendar-viewport "Thu 18 Fri 19 Sat 20 Sun 21 Mon 22 3/3 1 Job Tue 23 Wed 24 Thu 25 Fri 26 Sat 27…" at bounding box center [557, 309] width 1114 height 299
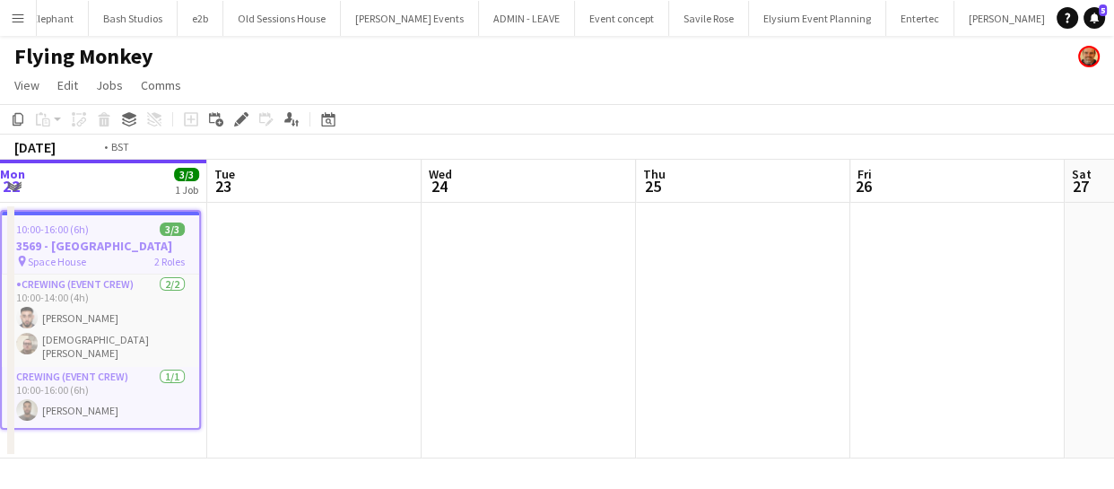
drag, startPoint x: 447, startPoint y: 261, endPoint x: 398, endPoint y: 260, distance: 48.5
click at [398, 260] on app-calendar-viewport "Thu 18 Fri 19 Sat 20 Sun 21 Mon 22 3/3 1 Job Tue 23 Wed 24 Thu 25 Fri 26 Sat 27…" at bounding box center [557, 309] width 1114 height 299
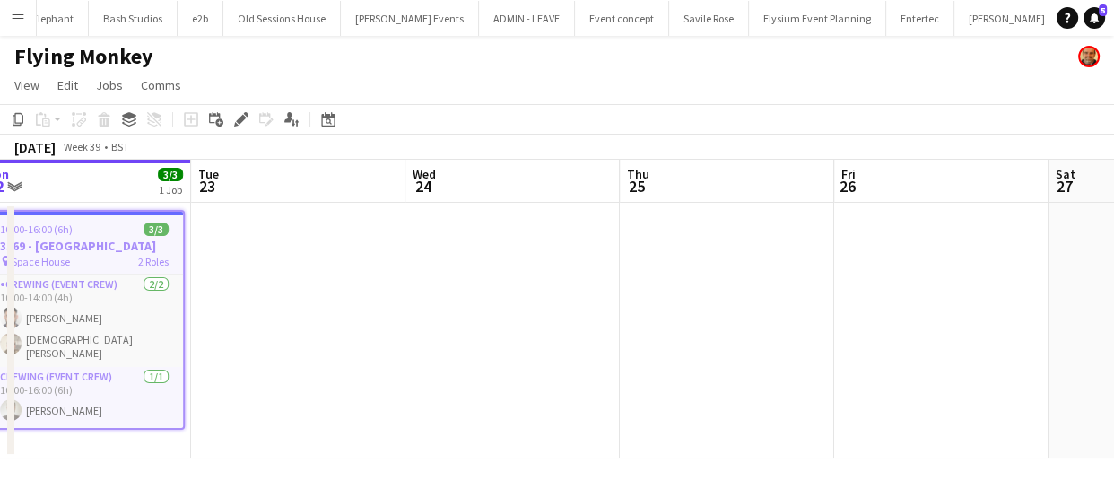
click at [386, 262] on app-calendar-viewport "Thu 18 Fri 19 Sat 20 Sun 21 Mon 22 3/3 1 Job Tue 23 Wed 24 Thu 25 Fri 26 Sat 27…" at bounding box center [557, 309] width 1114 height 299
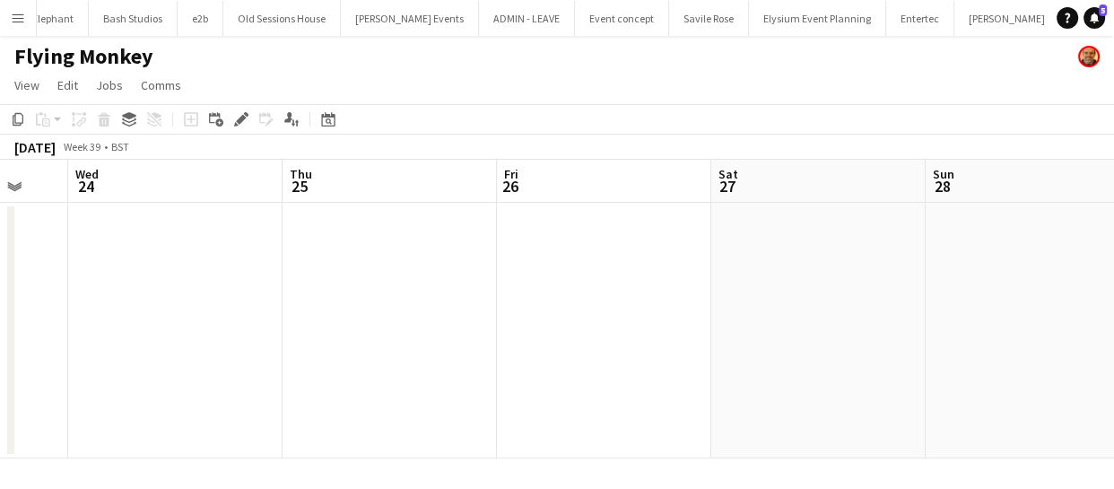
click at [428, 292] on app-calendar-viewport "Sat 20 Sun 21 Mon 22 3/3 1 Job Tue 23 Wed 24 Thu 25 Fri 26 Sat 27 Sun 28 Mon 29…" at bounding box center [557, 309] width 1114 height 299
drag, startPoint x: 540, startPoint y: 285, endPoint x: 385, endPoint y: 282, distance: 155.3
click at [376, 284] on app-calendar-viewport "Mon 22 3/3 1 Job Tue 23 Wed 24 Thu 25 Fri 26 Sat 27 Sun 28 Mon 29 Tue 30 Wed 1 …" at bounding box center [557, 309] width 1114 height 299
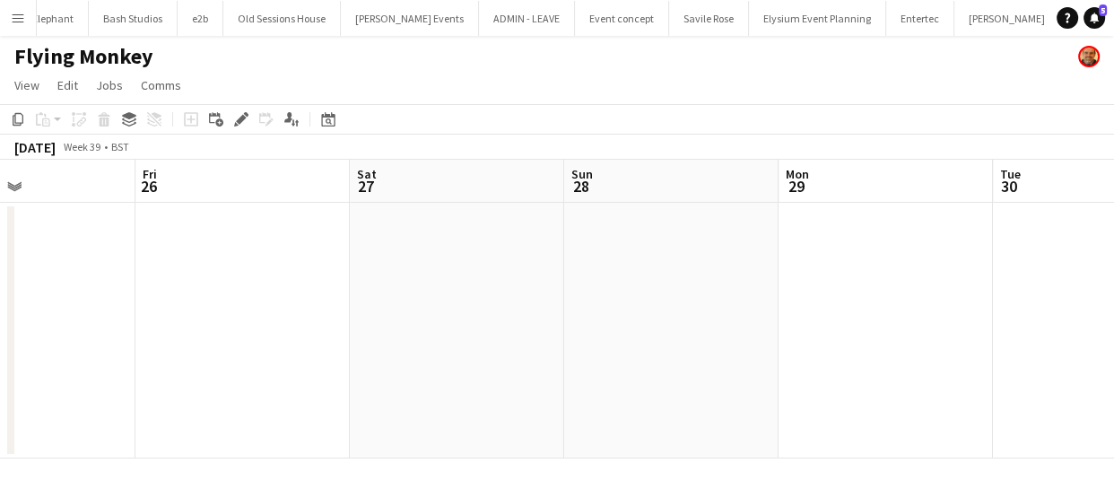
click at [284, 278] on app-calendar-viewport "Mon 22 3/3 1 Job Tue 23 Wed 24 Thu 25 Fri 26 Sat 27 Sun 28 Mon 29 Tue 30 Wed 1 …" at bounding box center [557, 309] width 1114 height 299
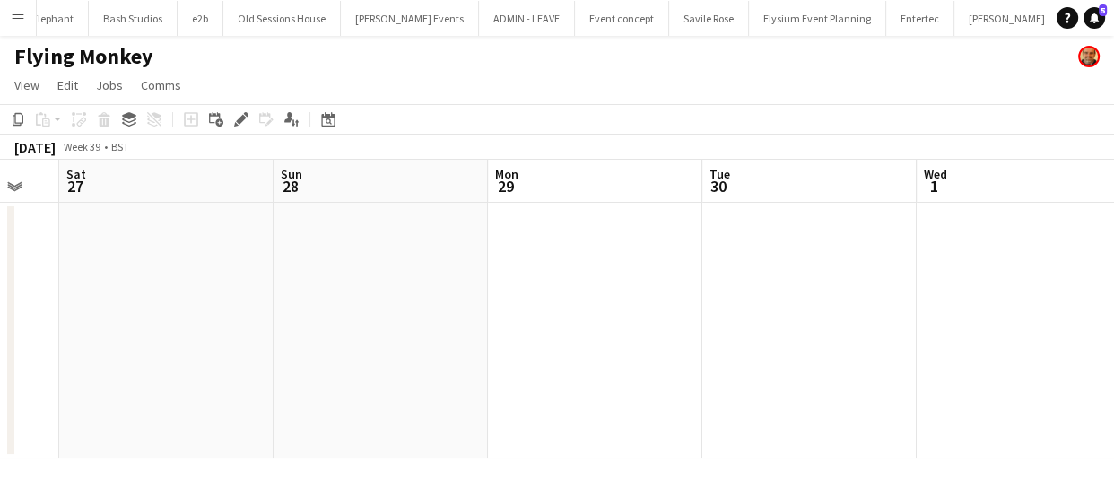
click at [564, 250] on app-date-cell at bounding box center [595, 331] width 214 height 256
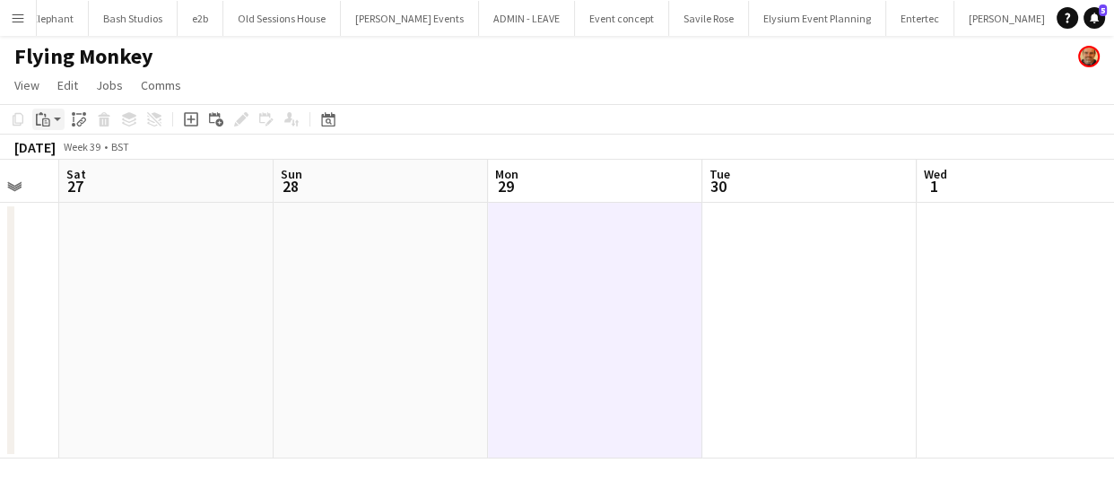
click at [44, 120] on icon "Paste" at bounding box center [43, 119] width 14 height 14
click at [56, 154] on link "Paste Ctrl+V" at bounding box center [132, 153] width 169 height 16
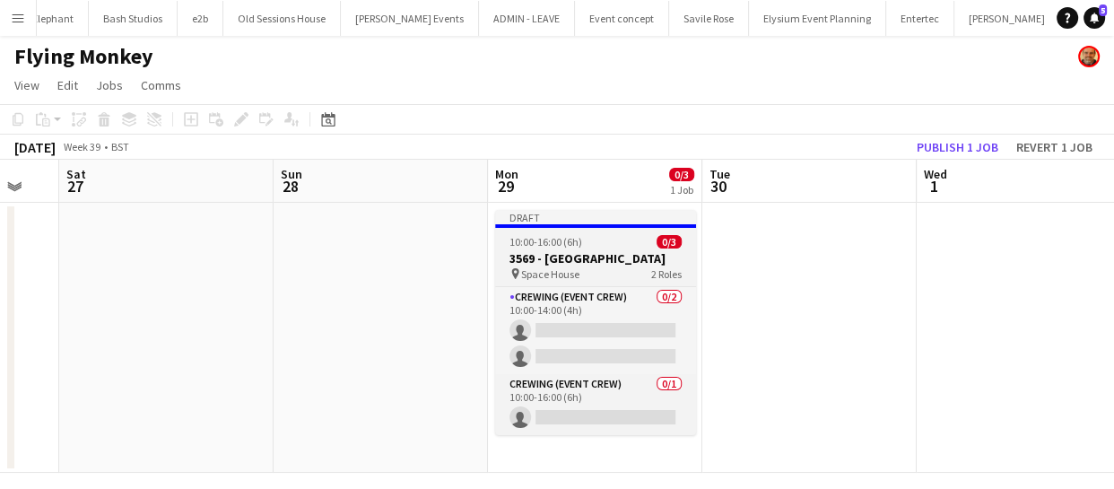
click at [542, 249] on app-job-card "Draft 10:00-16:00 (6h) 0/3 3569 - Space House pin Space House 2 Roles Crewing (…" at bounding box center [595, 322] width 201 height 225
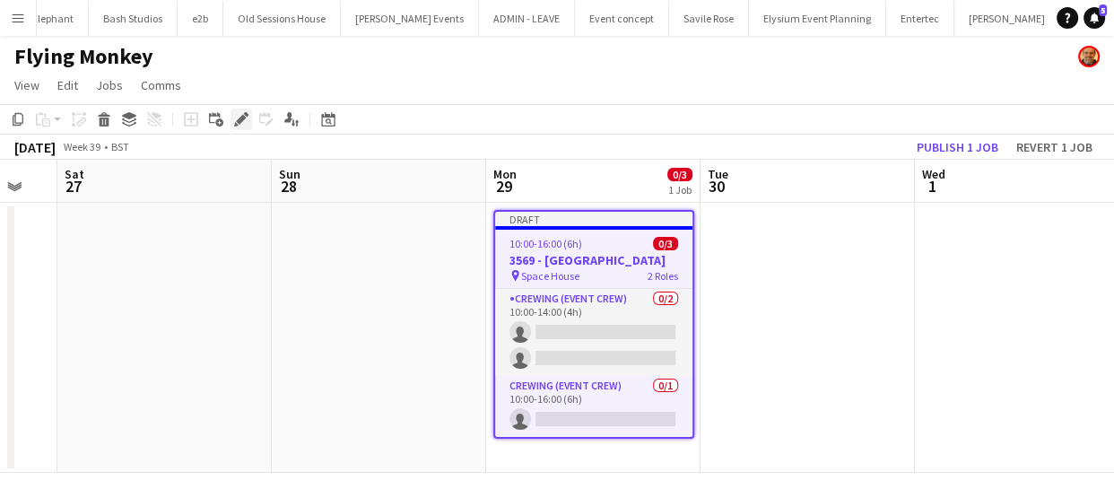
click at [247, 115] on icon at bounding box center [246, 114] width 4 height 4
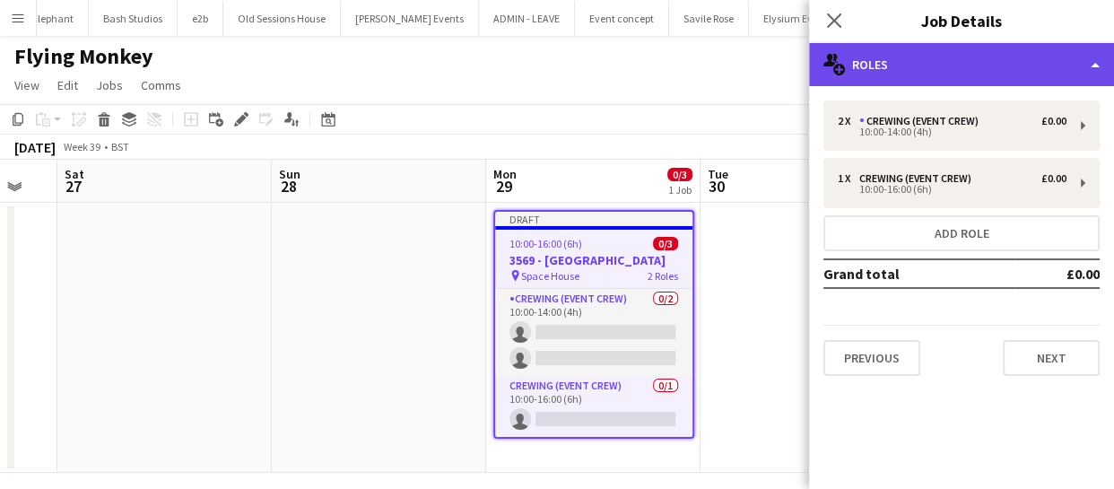
click at [929, 81] on div "multiple-users-add Roles" at bounding box center [961, 64] width 305 height 43
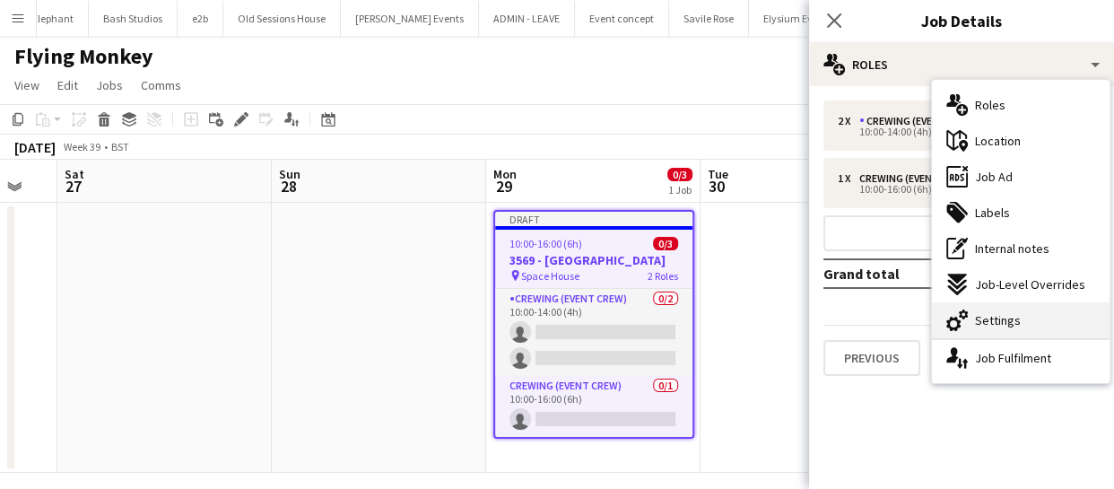
click at [1008, 315] on span "Settings" at bounding box center [998, 320] width 46 height 16
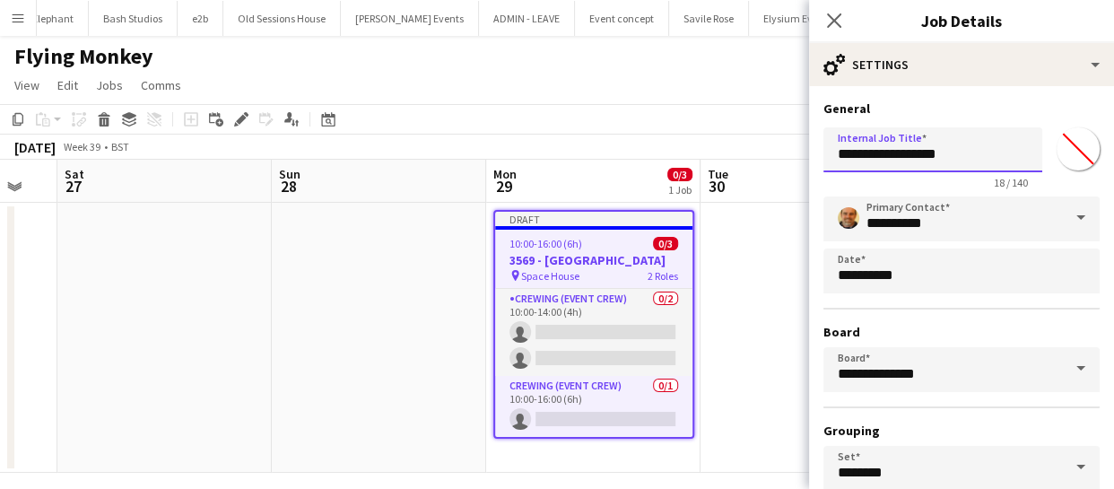
drag, startPoint x: 833, startPoint y: 153, endPoint x: 1113, endPoint y: 160, distance: 280.0
click at [1113, 160] on html "Menu Boards Boards Boards All jobs Status Workforce Workforce My Workforce Recr…" at bounding box center [557, 244] width 1114 height 489
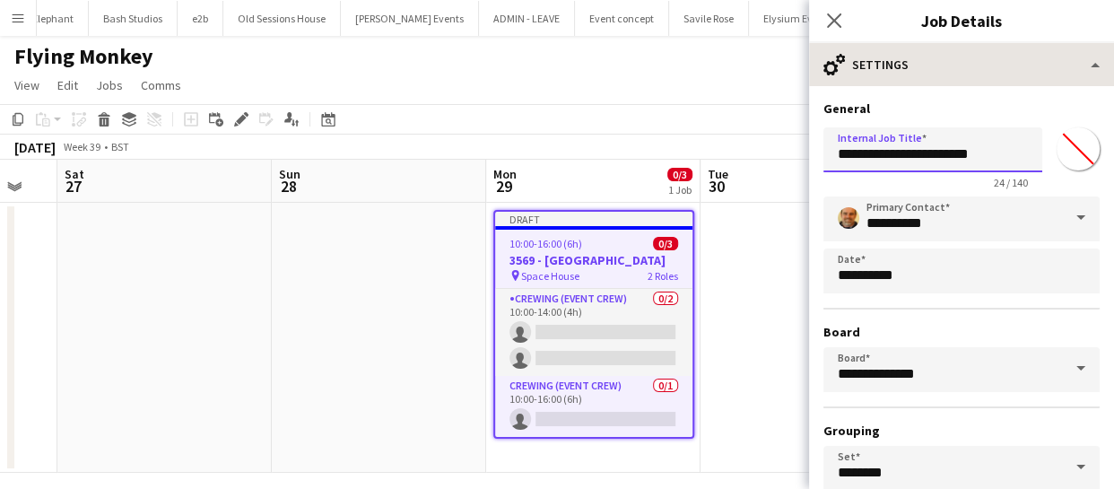
type input "**********"
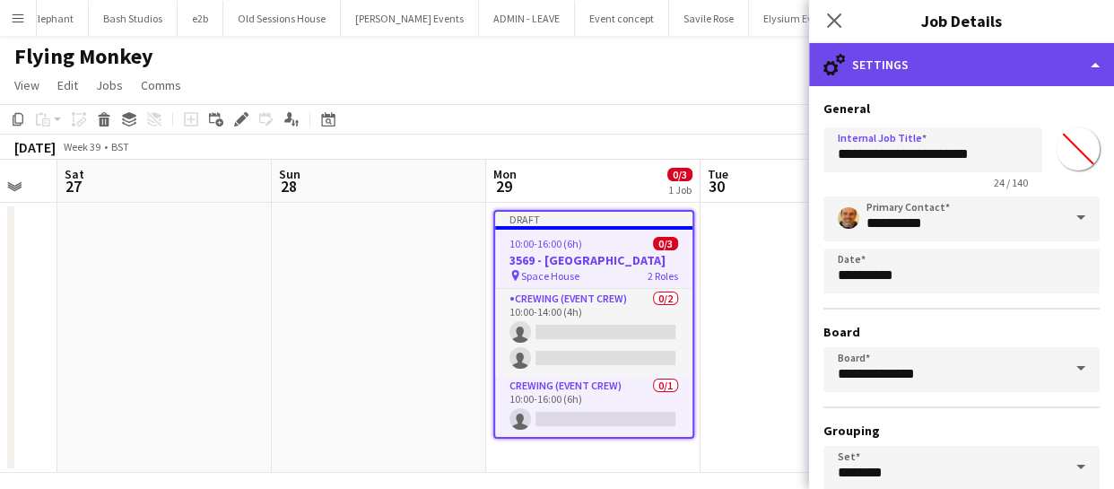
click at [950, 57] on div "cog-double-3 Settings" at bounding box center [961, 64] width 305 height 43
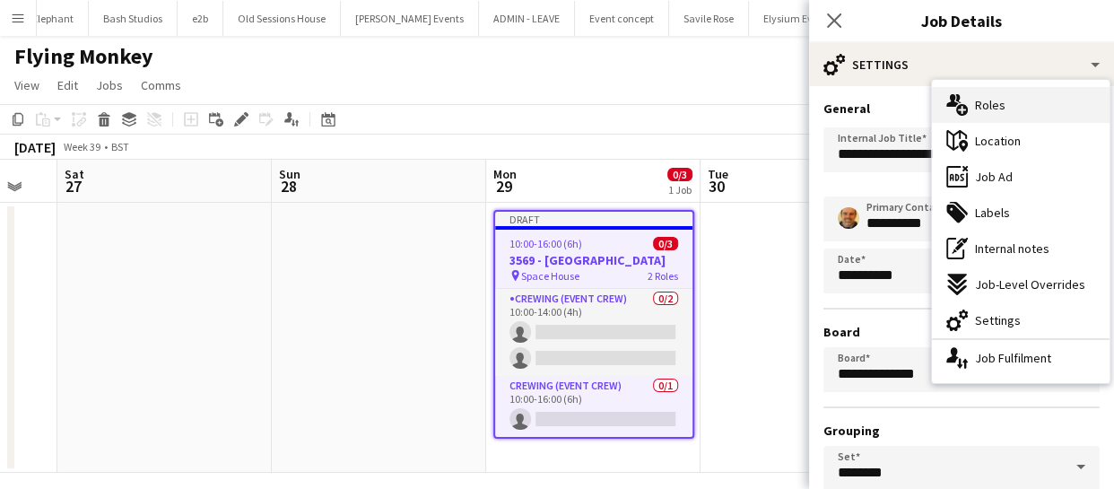
click at [1008, 112] on div "multiple-users-add Roles" at bounding box center [1021, 105] width 178 height 36
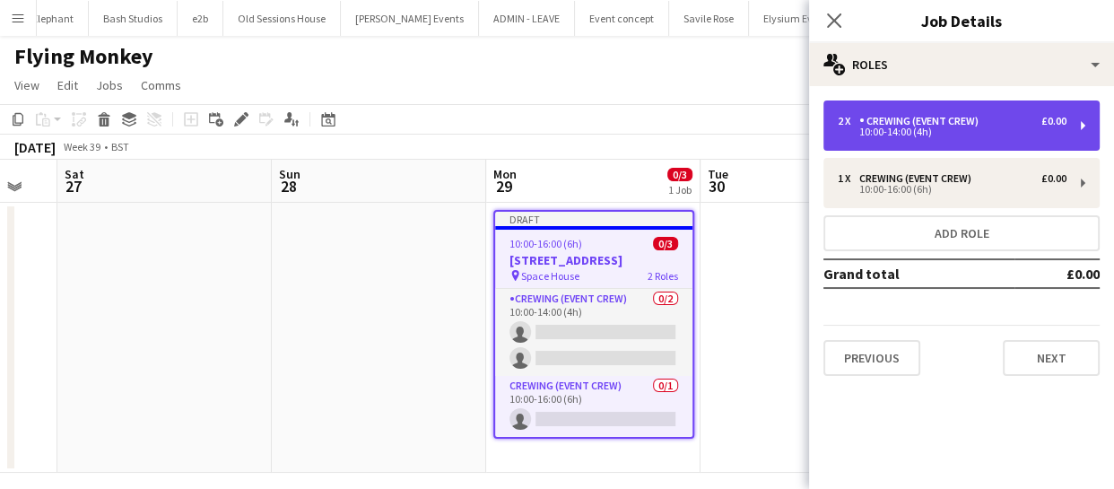
click at [936, 120] on div "Crewing (Event Crew)" at bounding box center [923, 121] width 127 height 13
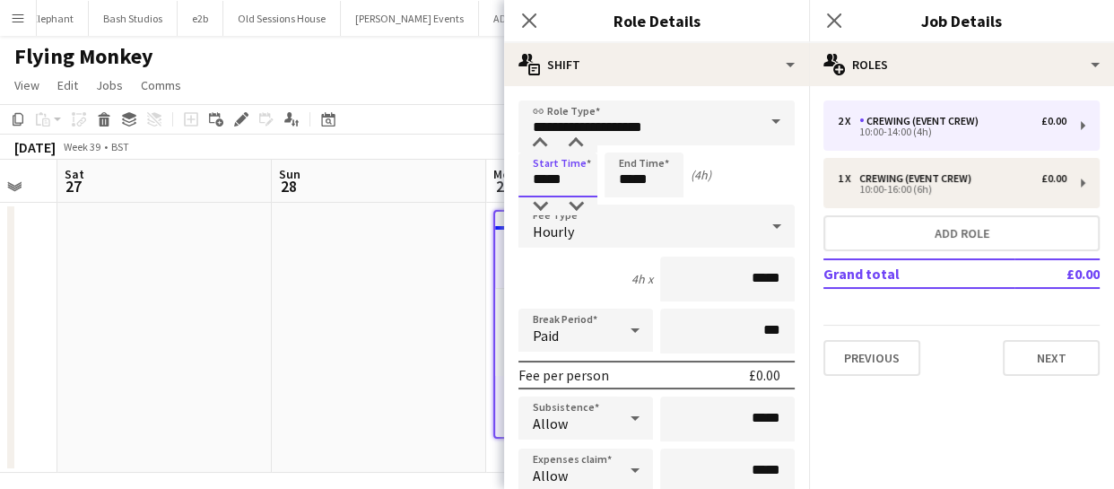
drag, startPoint x: 578, startPoint y: 178, endPoint x: 457, endPoint y: 179, distance: 121.1
click at [457, 179] on body "Menu Boards Boards Boards All jobs Status Workforce Workforce My Workforce Recr…" at bounding box center [557, 244] width 1114 height 489
type input "*****"
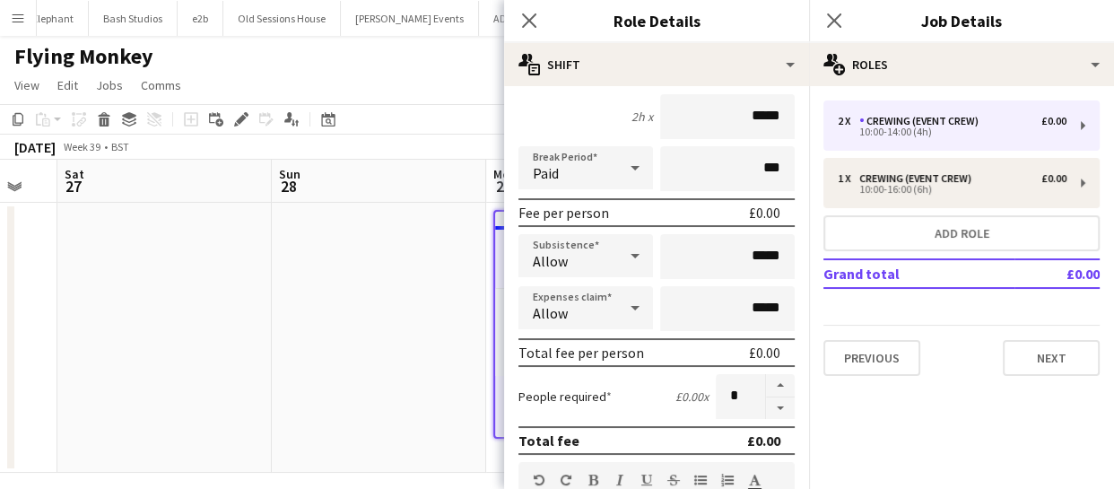
scroll to position [0, 0]
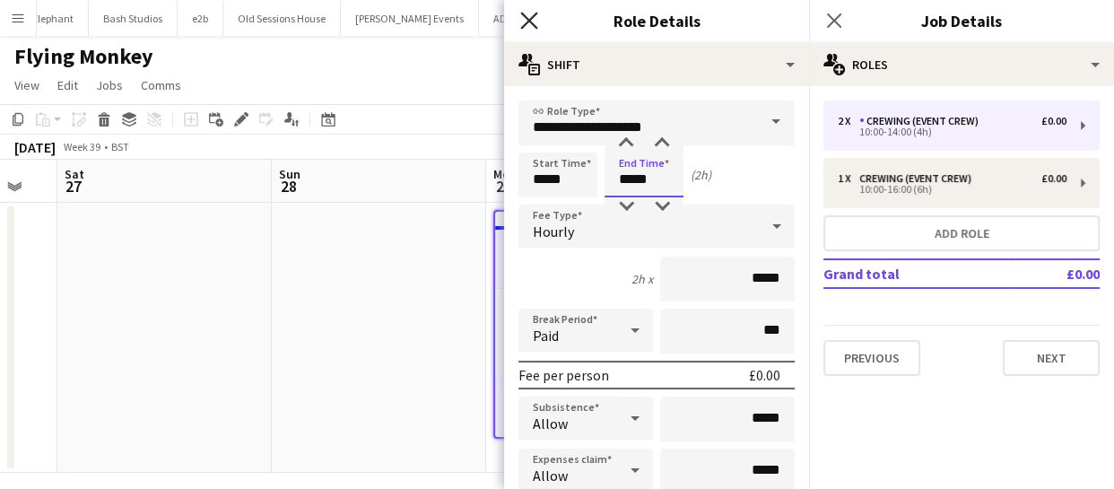
type input "*****"
click at [521, 17] on icon "Close pop-in" at bounding box center [528, 20] width 17 height 17
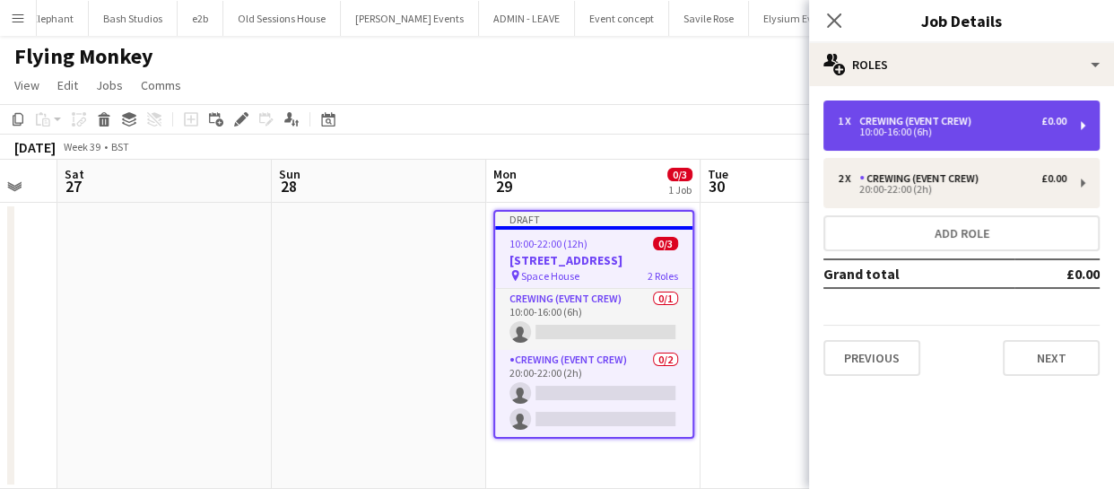
click at [910, 127] on div "10:00-16:00 (6h)" at bounding box center [952, 131] width 229 height 9
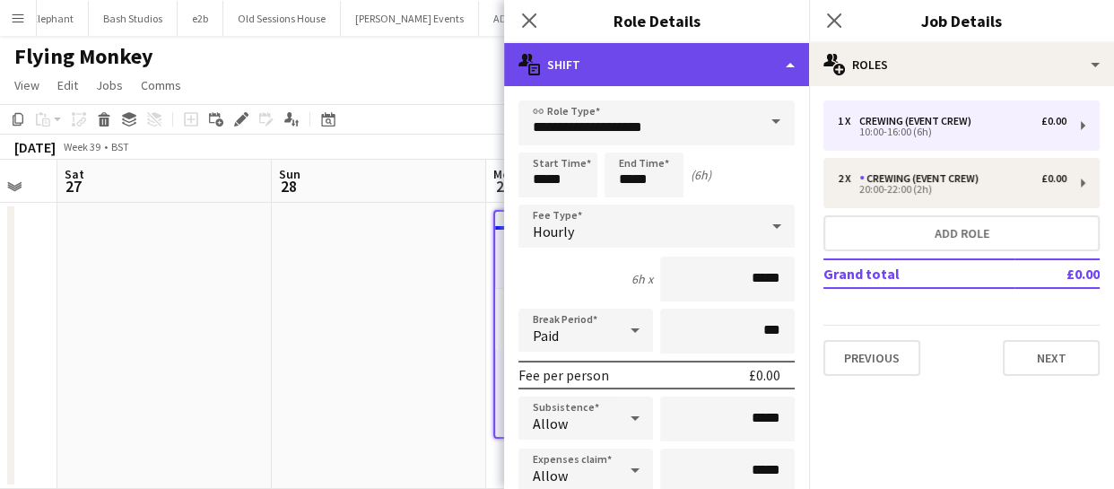
click at [725, 75] on div "multiple-actions-text Shift" at bounding box center [656, 64] width 305 height 43
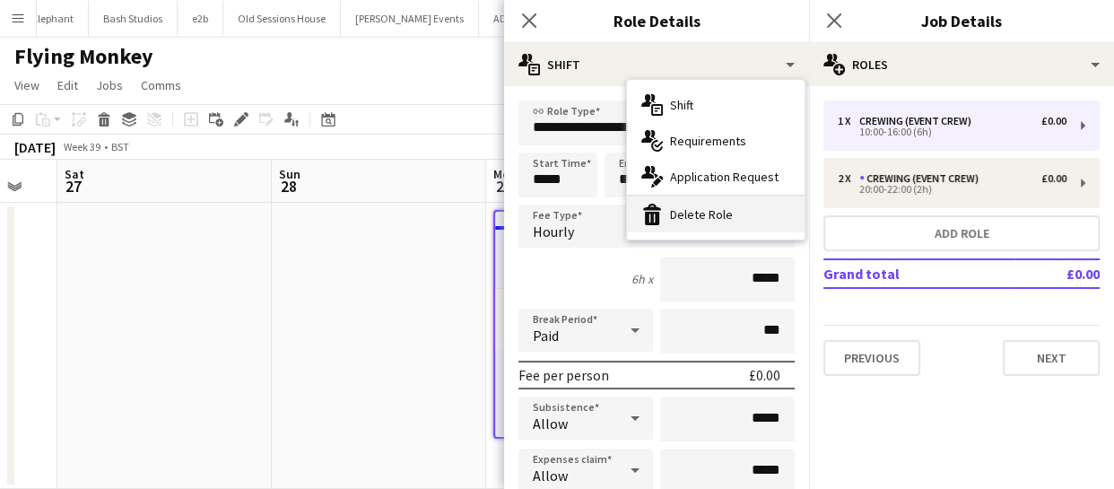
click at [737, 225] on div "bin-2 Delete Role" at bounding box center [716, 214] width 178 height 36
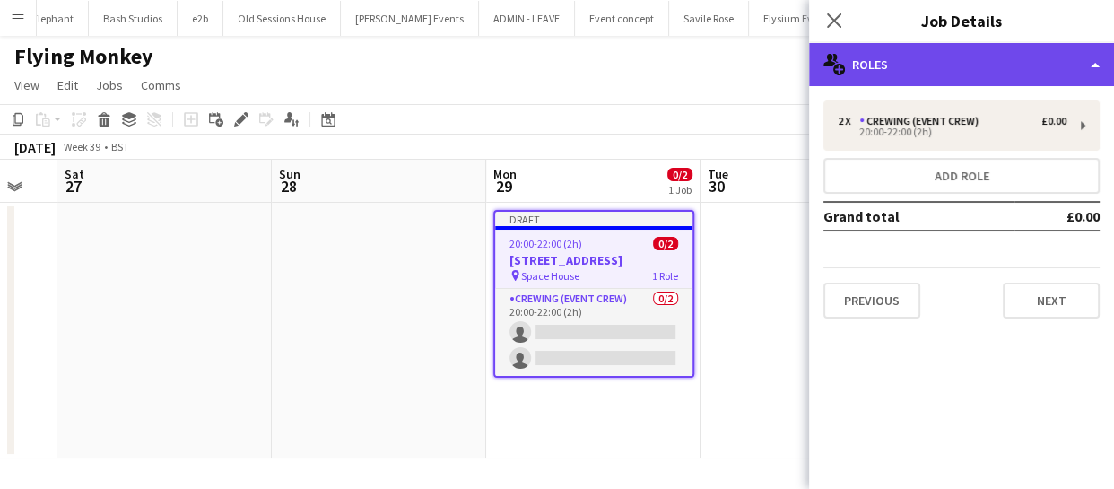
click at [938, 65] on div "multiple-users-add Roles" at bounding box center [961, 64] width 305 height 43
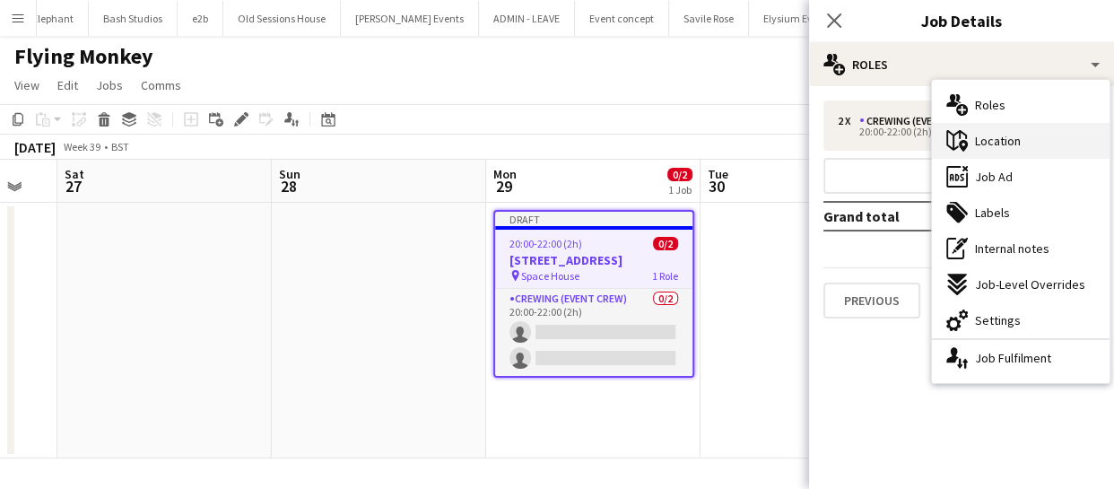
click at [980, 128] on div "maps-pin-1 Location" at bounding box center [1021, 141] width 178 height 36
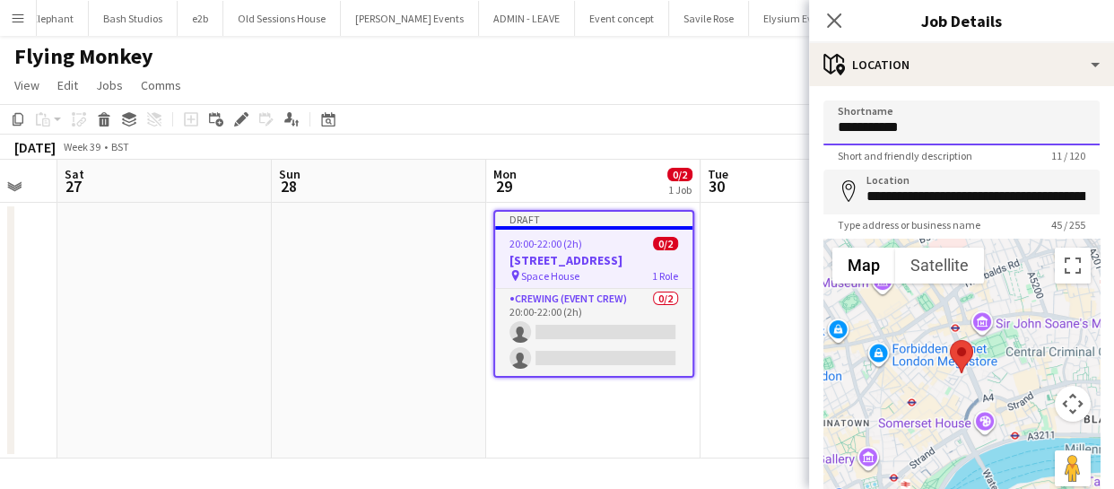
drag, startPoint x: 926, startPoint y: 123, endPoint x: 655, endPoint y: 120, distance: 271.0
click at [655, 120] on body "Menu Boards Boards Boards All jobs Status Workforce Workforce My Workforce Recr…" at bounding box center [557, 244] width 1114 height 489
type input "**********"
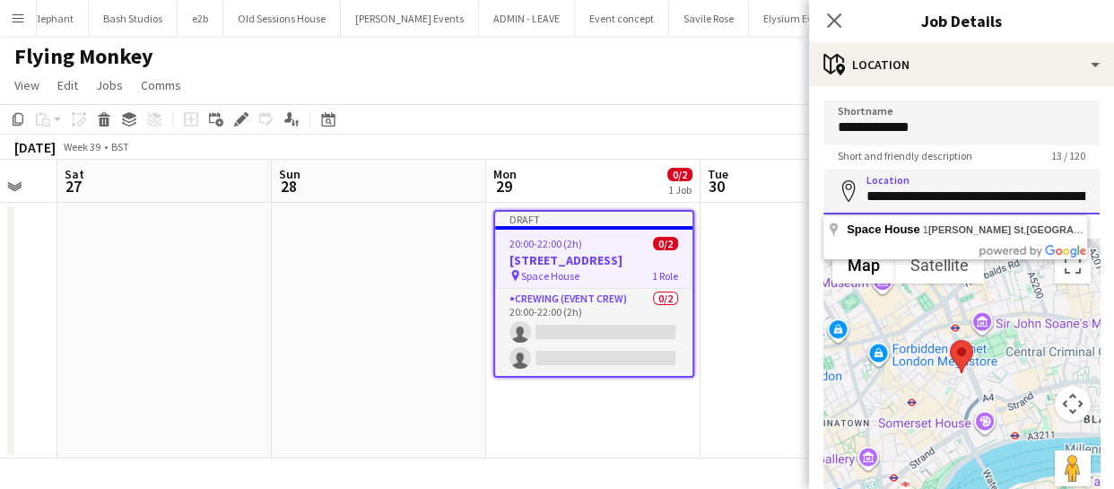
scroll to position [0, 90]
drag, startPoint x: 868, startPoint y: 197, endPoint x: 1171, endPoint y: 185, distance: 303.5
click at [1113, 185] on html "Menu Boards Boards Boards All jobs Status Workforce Workforce My Workforce Recr…" at bounding box center [557, 244] width 1114 height 489
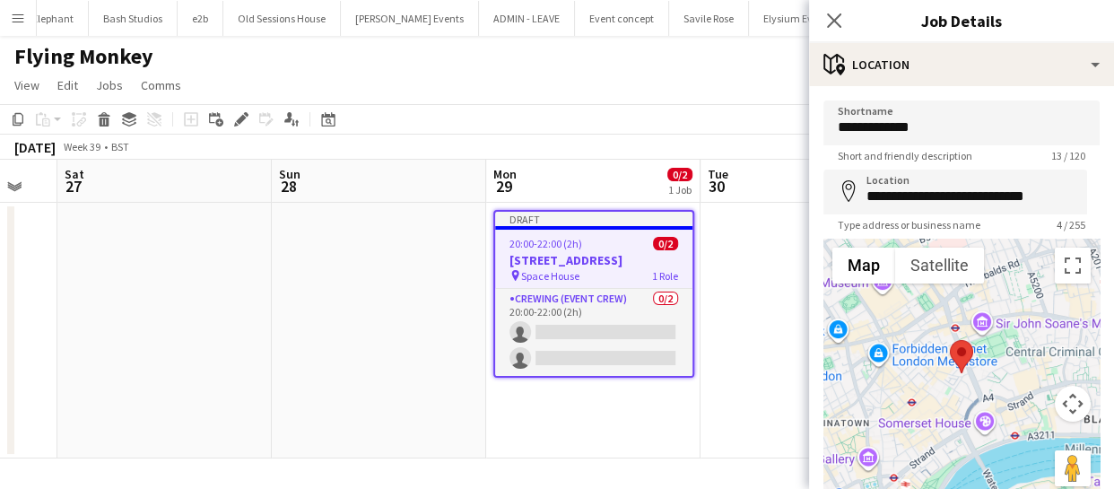
type input "**********"
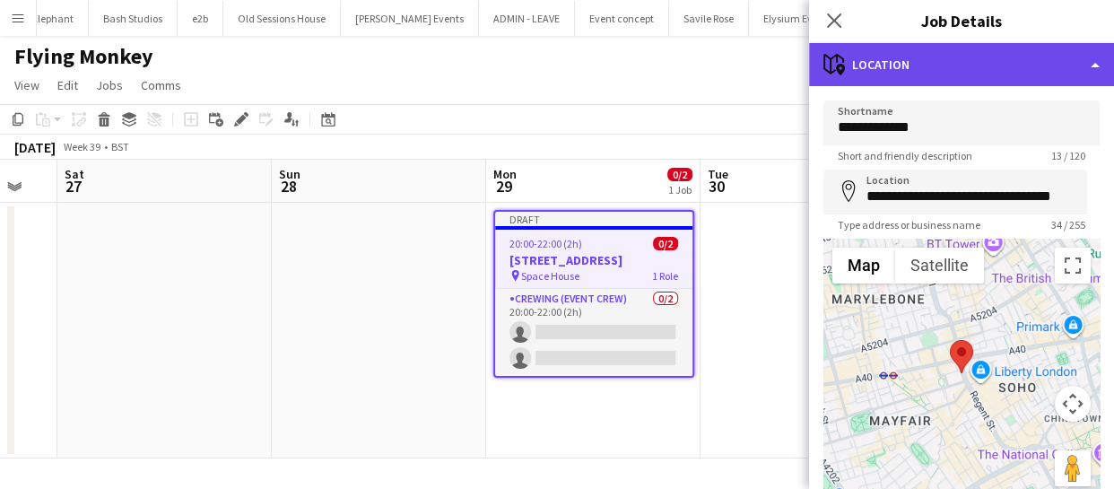
click at [1034, 64] on div "maps-pin-1 Location" at bounding box center [961, 64] width 305 height 43
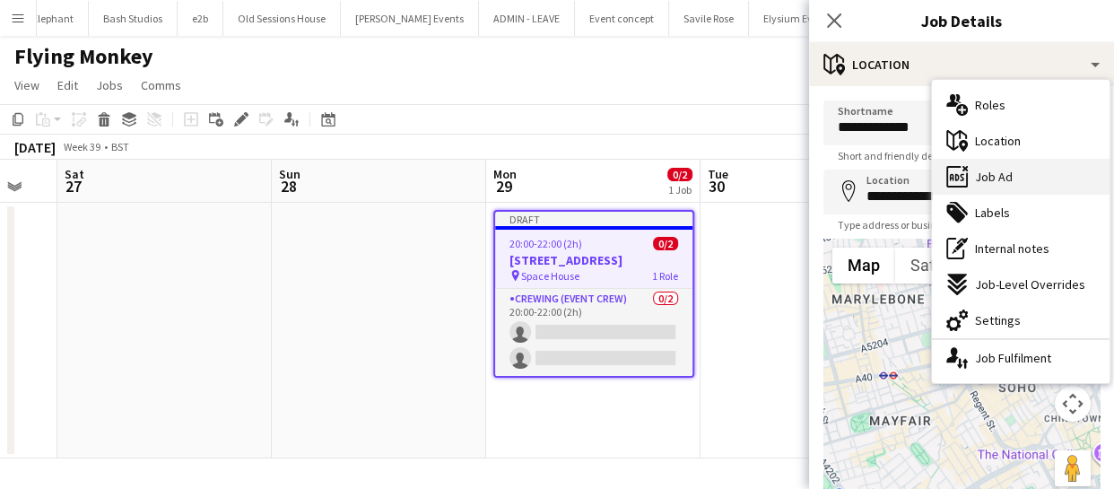
click at [1039, 164] on div "ads-window Job Ad" at bounding box center [1021, 177] width 178 height 36
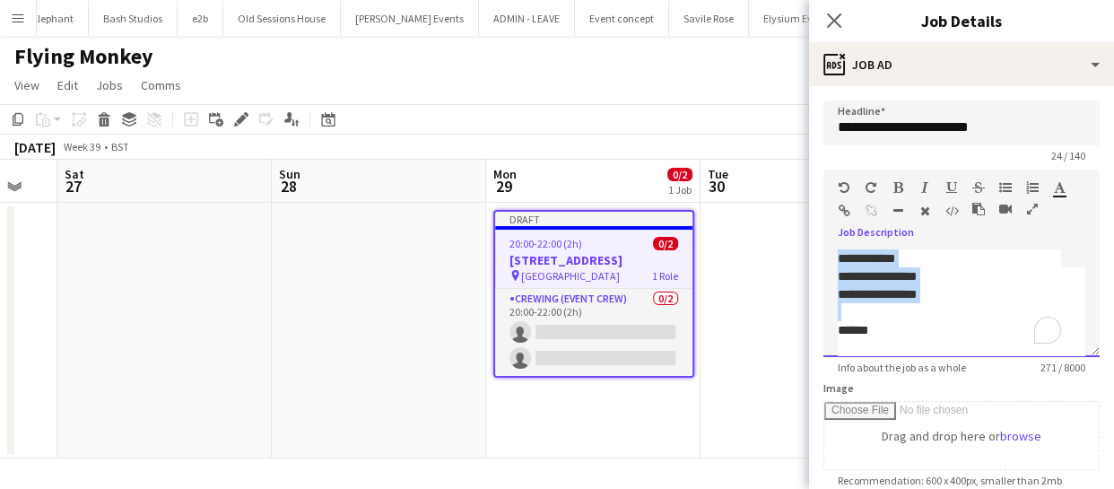
drag, startPoint x: 835, startPoint y: 262, endPoint x: 978, endPoint y: 309, distance: 150.1
click at [978, 309] on div "**********" at bounding box center [962, 303] width 276 height 108
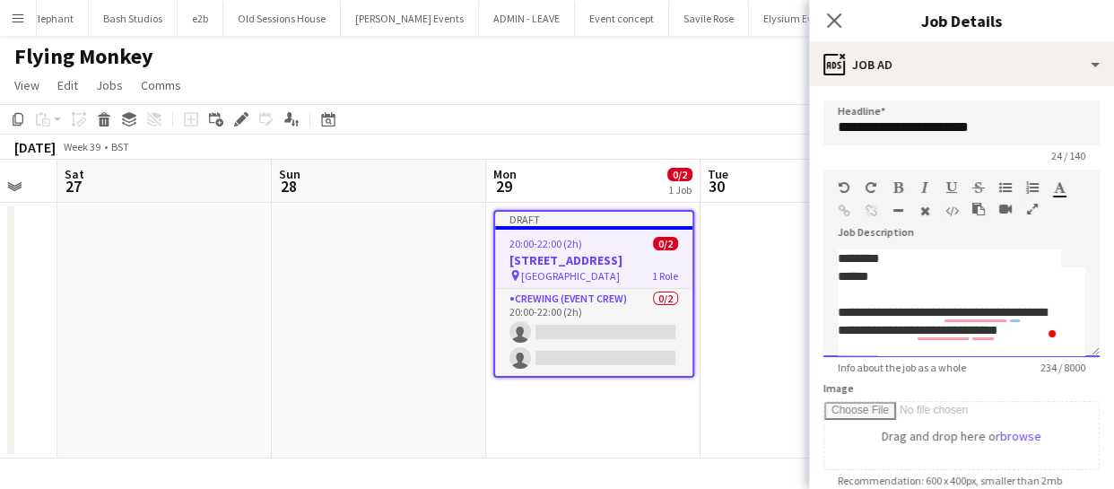
click at [901, 257] on div "********" at bounding box center [949, 258] width 223 height 18
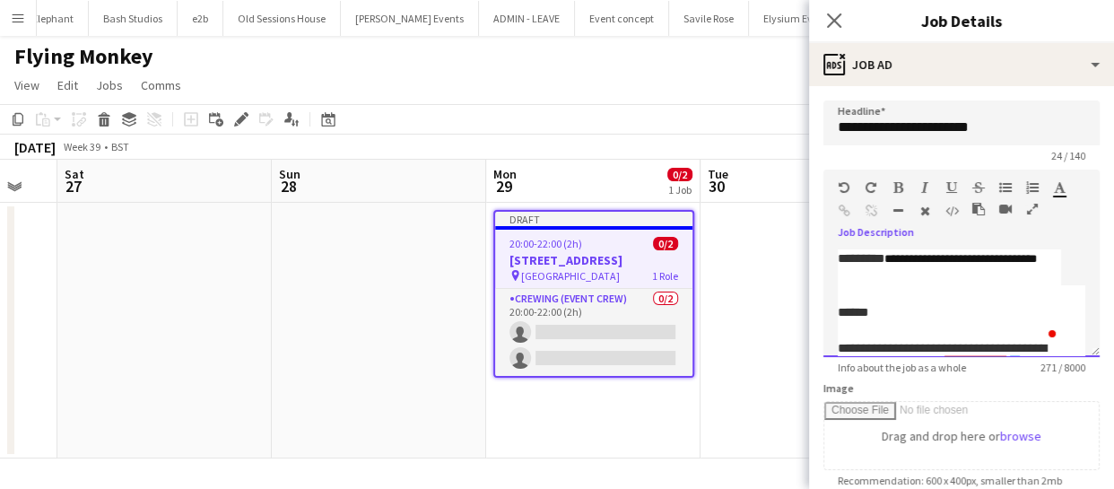
click at [842, 312] on div "******" at bounding box center [949, 312] width 223 height 18
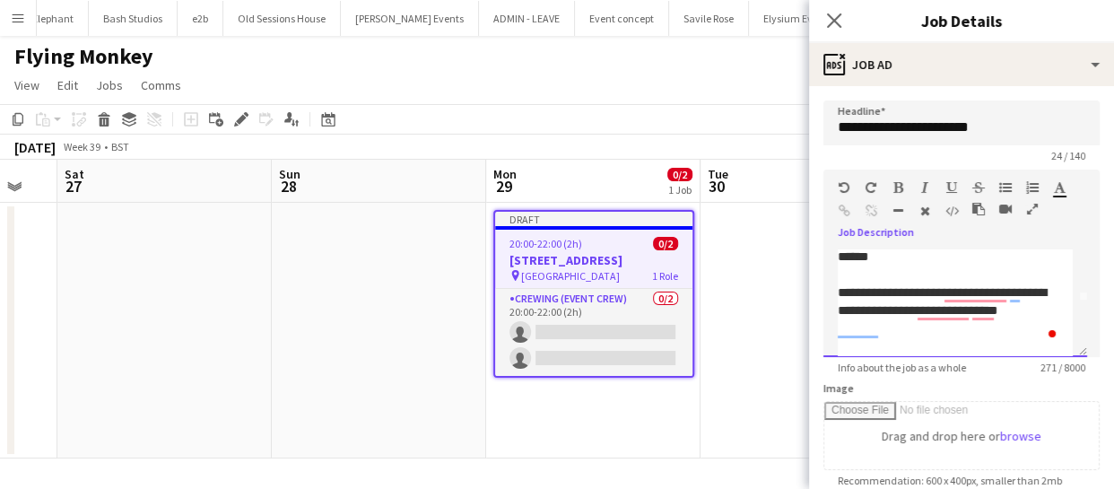
scroll to position [81, 0]
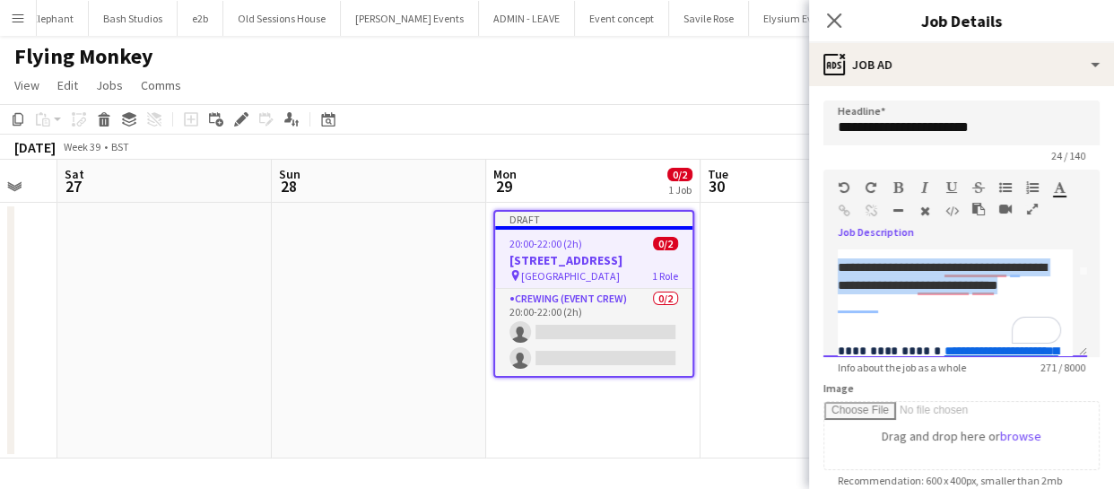
drag, startPoint x: 838, startPoint y: 263, endPoint x: 986, endPoint y: 301, distance: 153.0
click at [986, 301] on div "**********" at bounding box center [949, 285] width 223 height 54
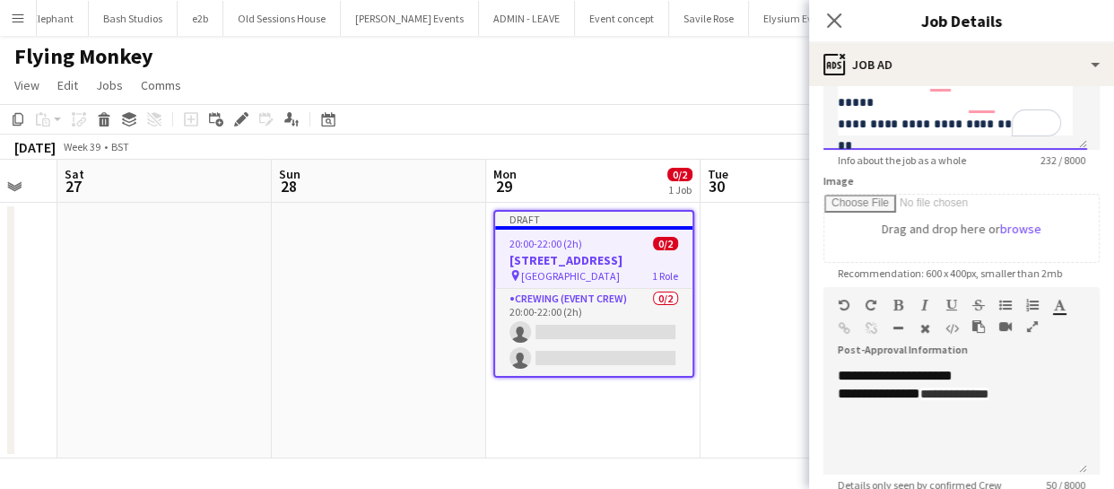
scroll to position [244, 0]
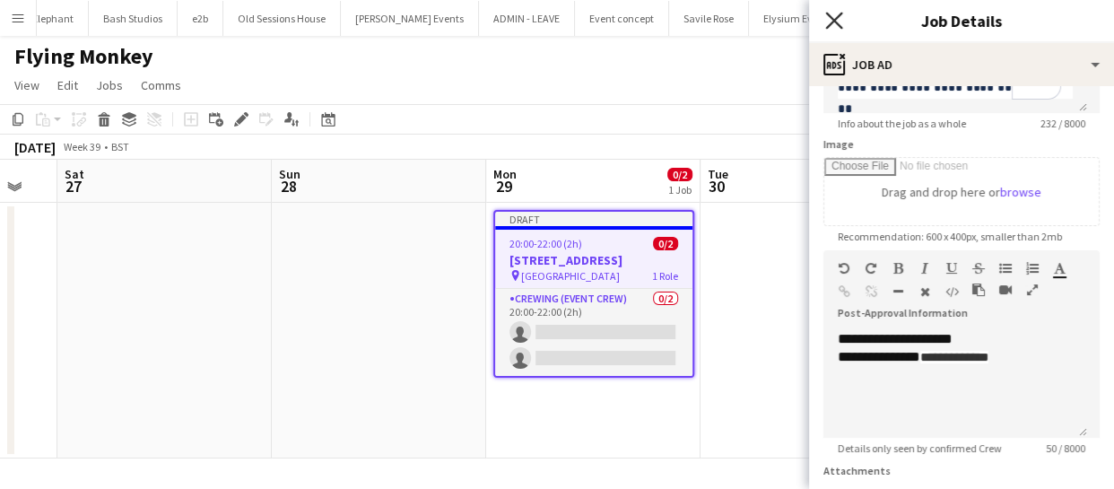
click at [838, 22] on icon "Close pop-in" at bounding box center [833, 20] width 17 height 17
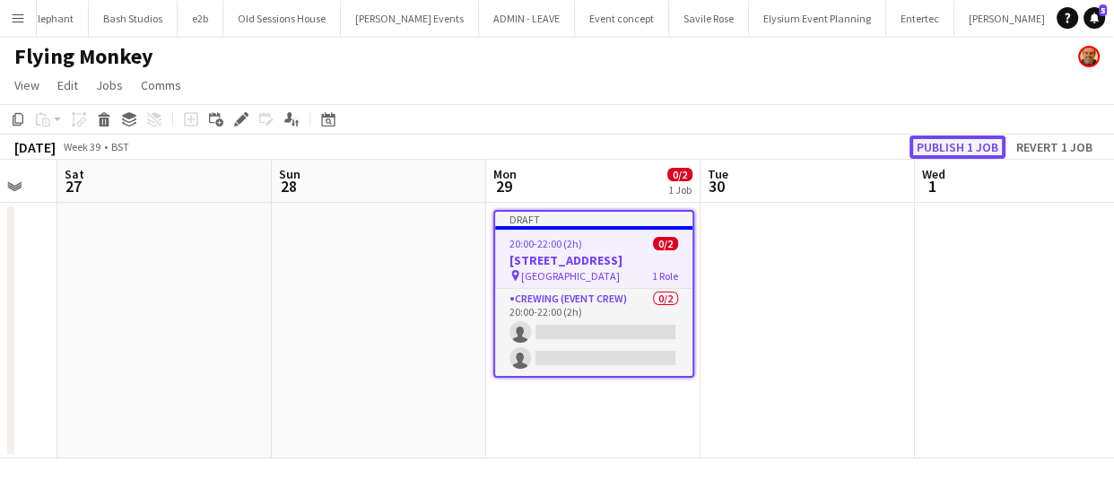
click at [959, 151] on button "Publish 1 job" at bounding box center [958, 146] width 96 height 23
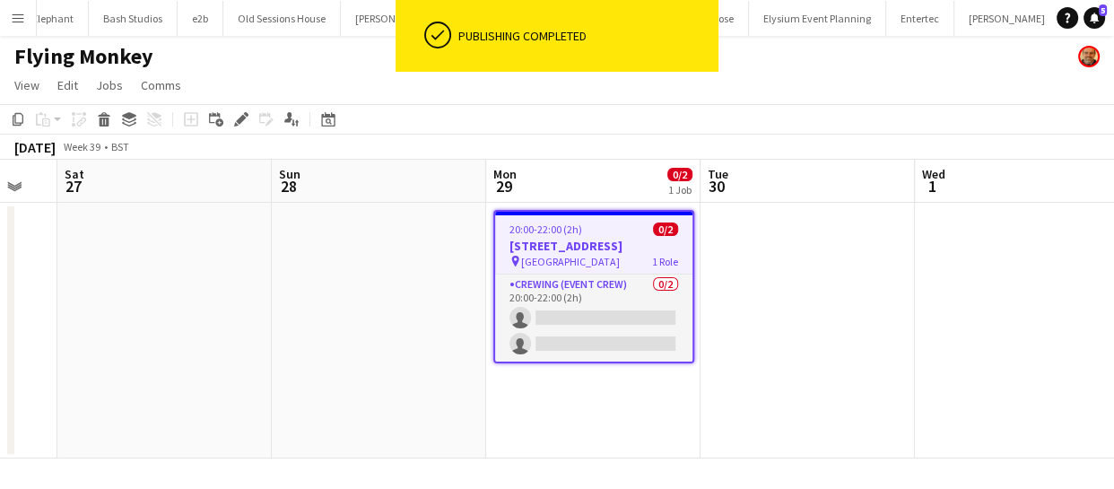
click at [549, 255] on span "Regent Street" at bounding box center [570, 261] width 99 height 13
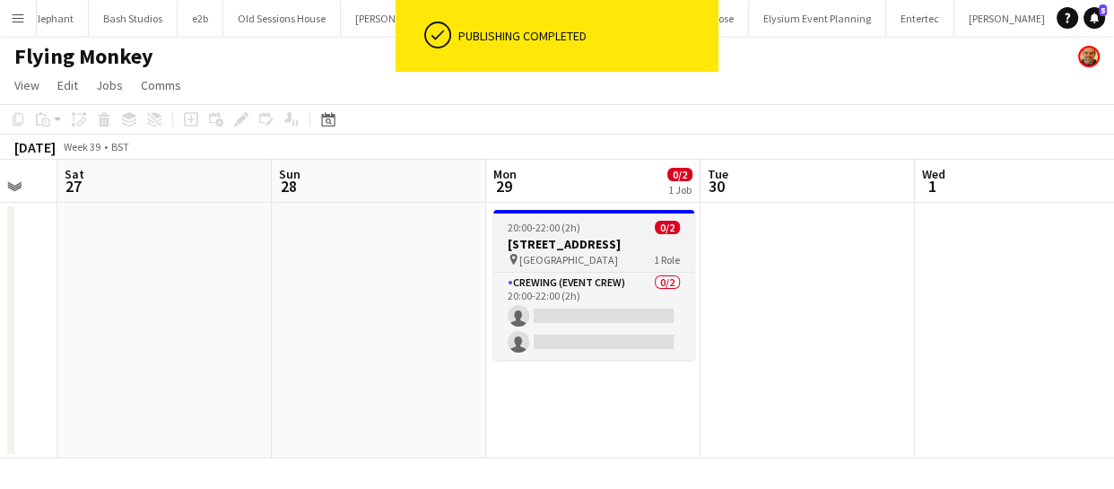
click at [549, 253] on span "Regent Street" at bounding box center [568, 259] width 99 height 13
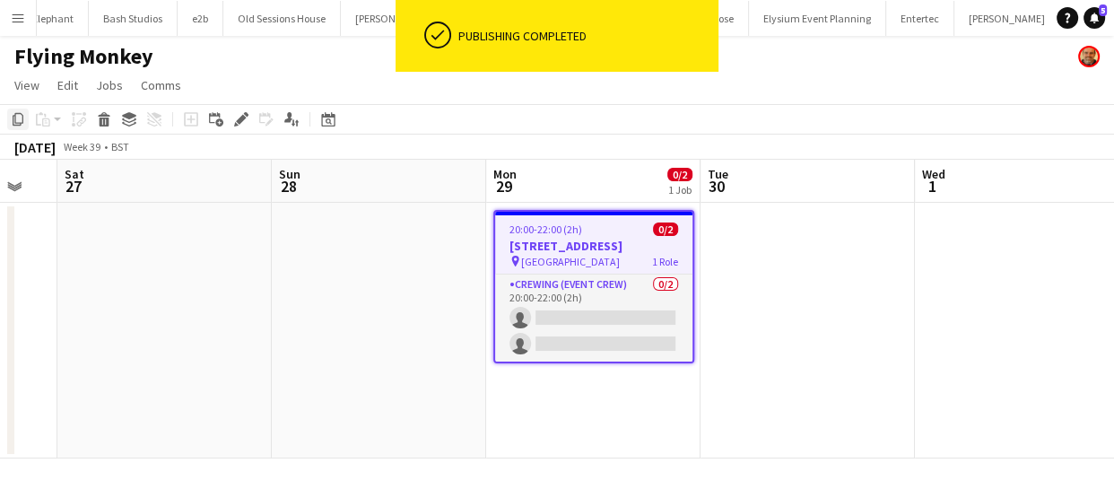
click at [7, 121] on div "Copy" at bounding box center [18, 120] width 22 height 22
click at [740, 244] on app-date-cell at bounding box center [808, 331] width 214 height 256
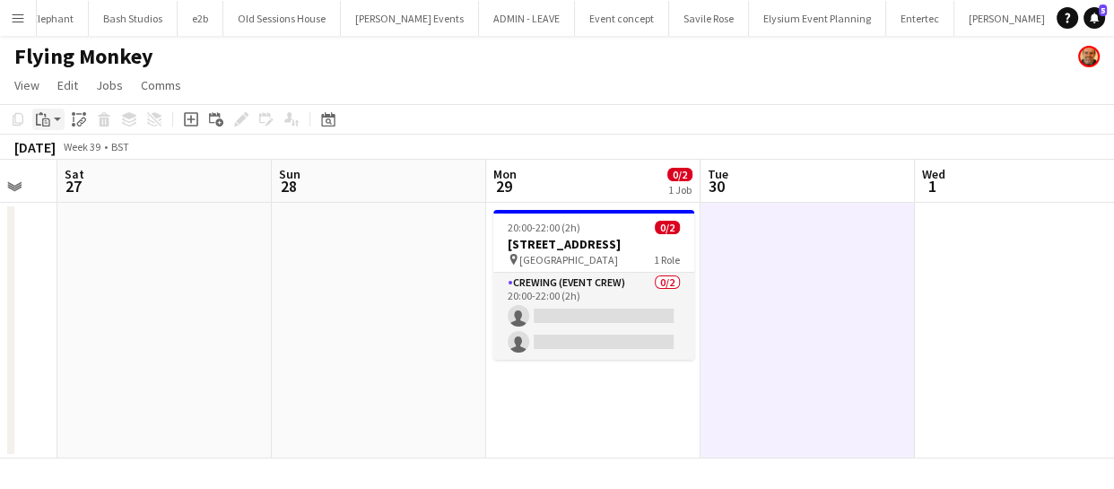
click at [32, 117] on div "Paste" at bounding box center [43, 120] width 22 height 22
click at [97, 161] on div "Paste Ctrl+V Paste with crew Ctrl+Shift+V" at bounding box center [131, 168] width 197 height 75
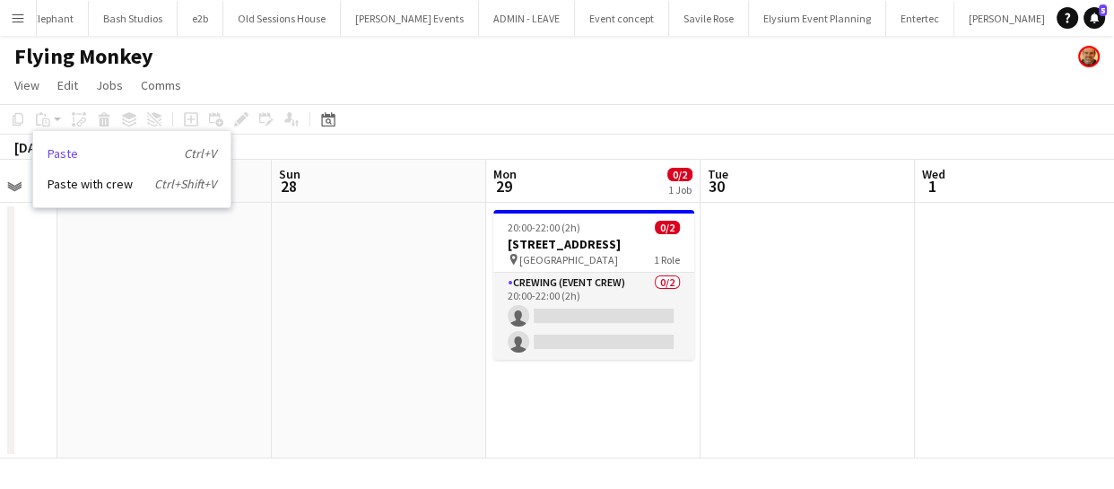
click at [94, 156] on link "Paste Ctrl+V" at bounding box center [132, 153] width 169 height 16
click at [778, 231] on app-date-cell at bounding box center [808, 331] width 214 height 256
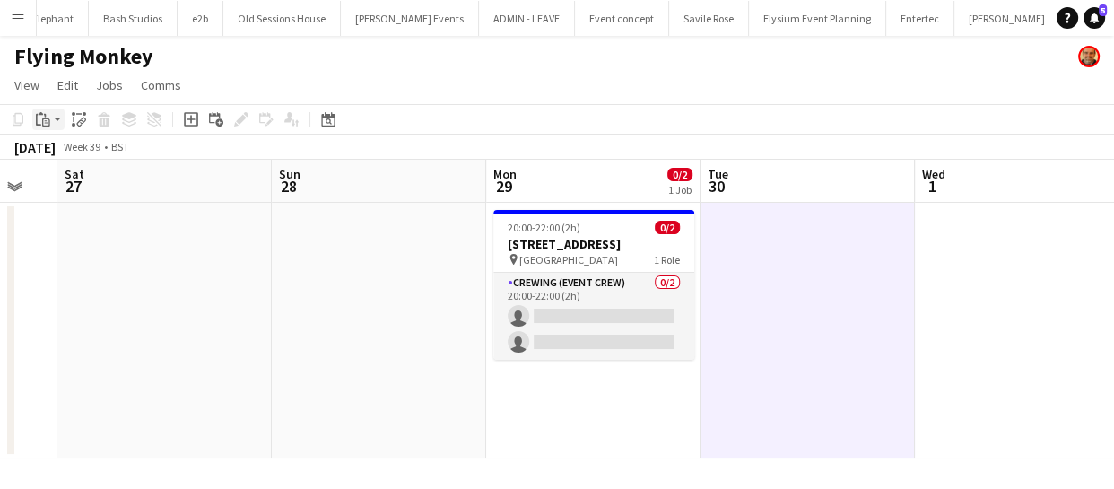
click at [45, 117] on icon "Paste" at bounding box center [43, 119] width 14 height 14
click at [74, 149] on link "Paste Ctrl+V" at bounding box center [132, 153] width 169 height 16
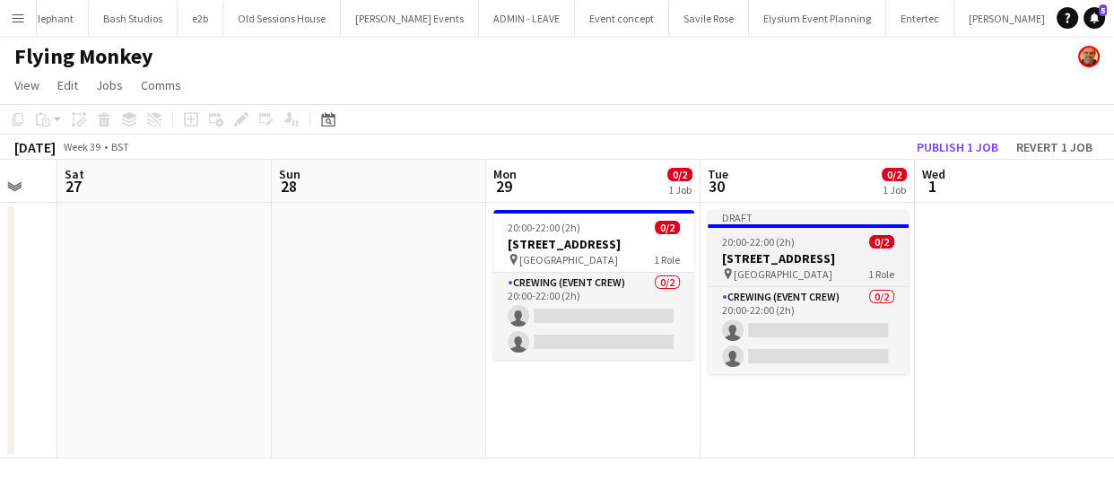
click at [792, 235] on div "20:00-22:00 (2h) 0/2" at bounding box center [808, 241] width 201 height 13
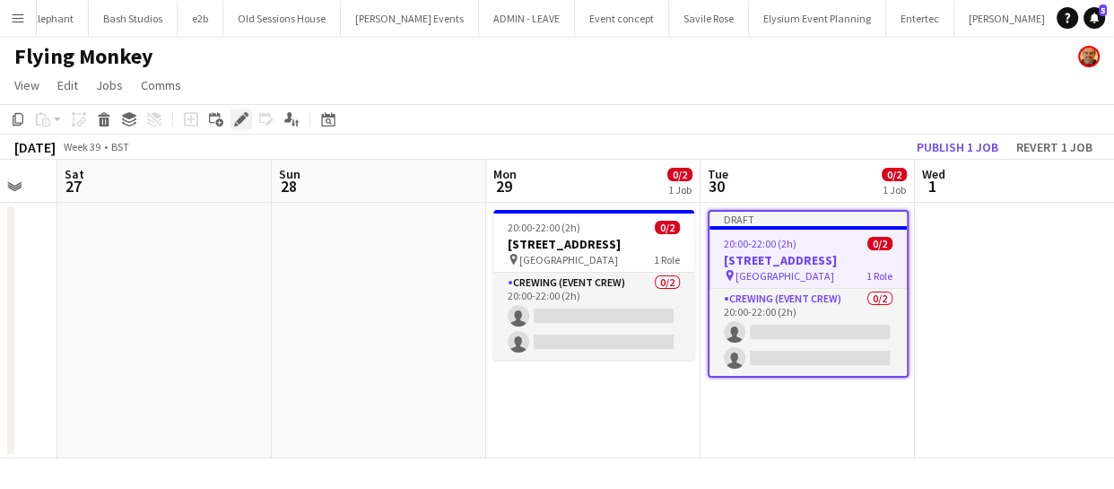
click at [240, 112] on icon "Edit" at bounding box center [241, 119] width 14 height 14
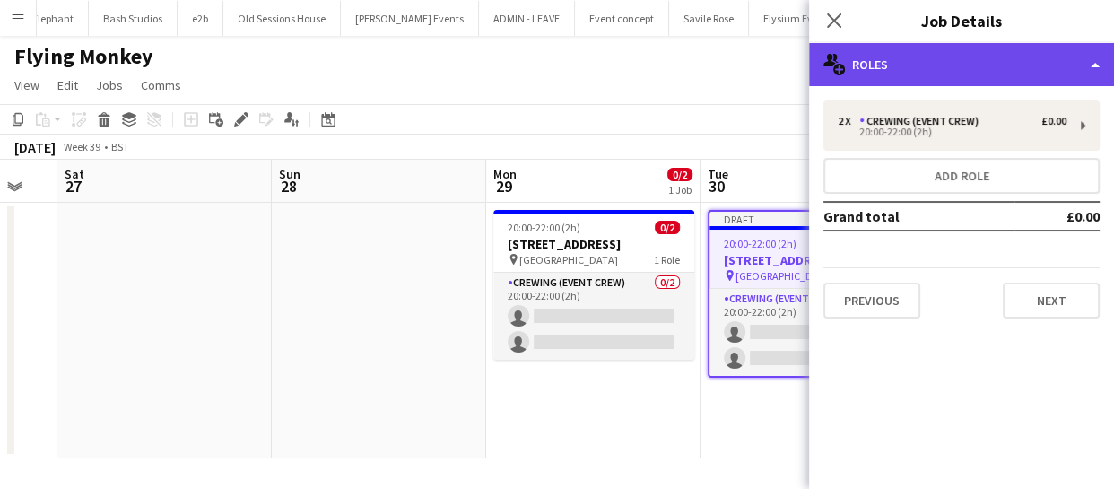
click at [1012, 52] on div "multiple-users-add Roles" at bounding box center [961, 64] width 305 height 43
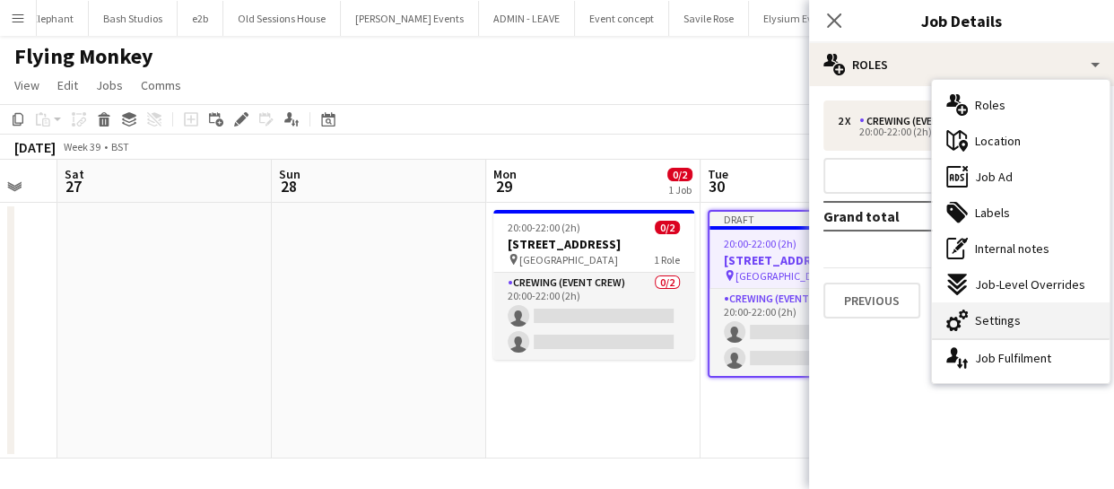
click at [1007, 305] on div "cog-double-3 Settings" at bounding box center [1021, 320] width 178 height 36
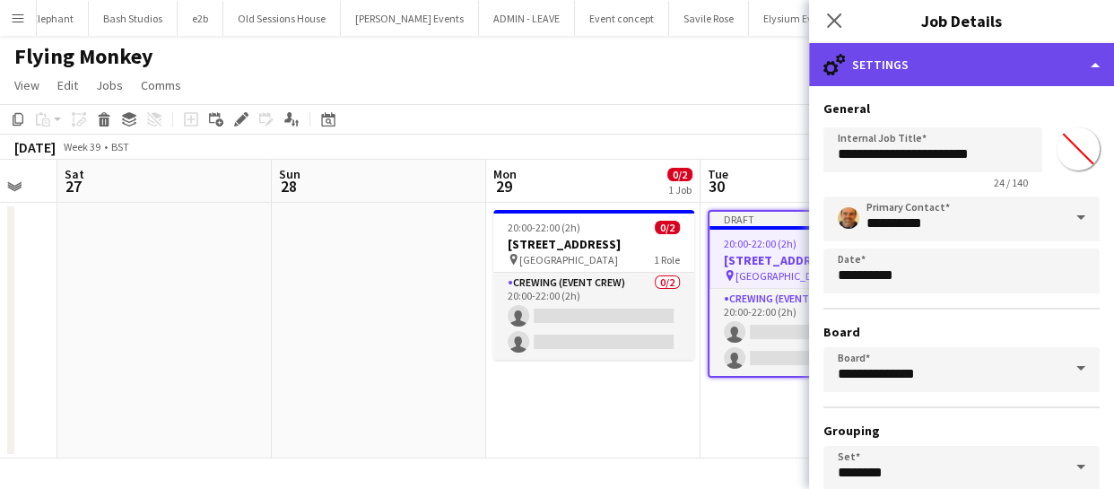
click at [1009, 71] on div "cog-double-3 Settings" at bounding box center [961, 64] width 305 height 43
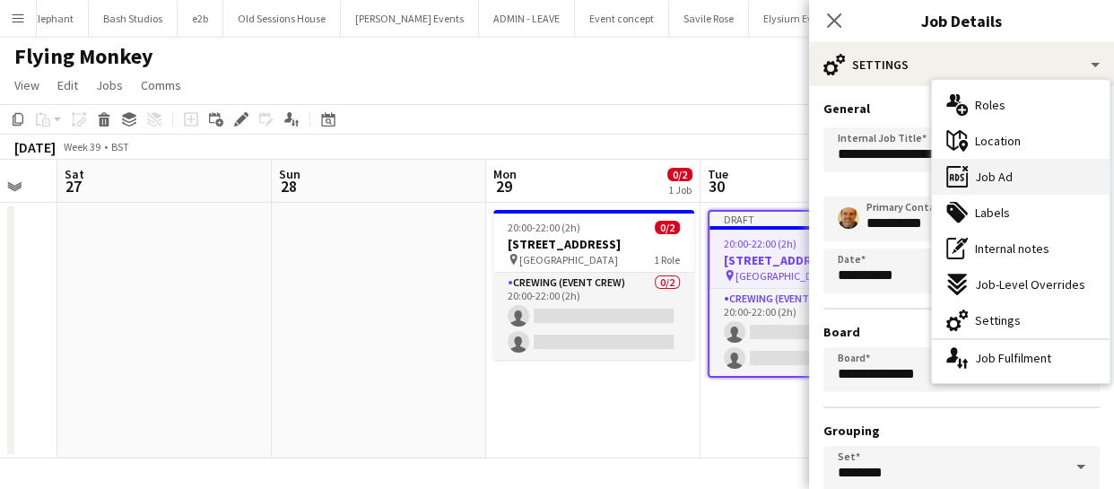
click at [1009, 170] on span "Job Ad" at bounding box center [994, 177] width 38 height 16
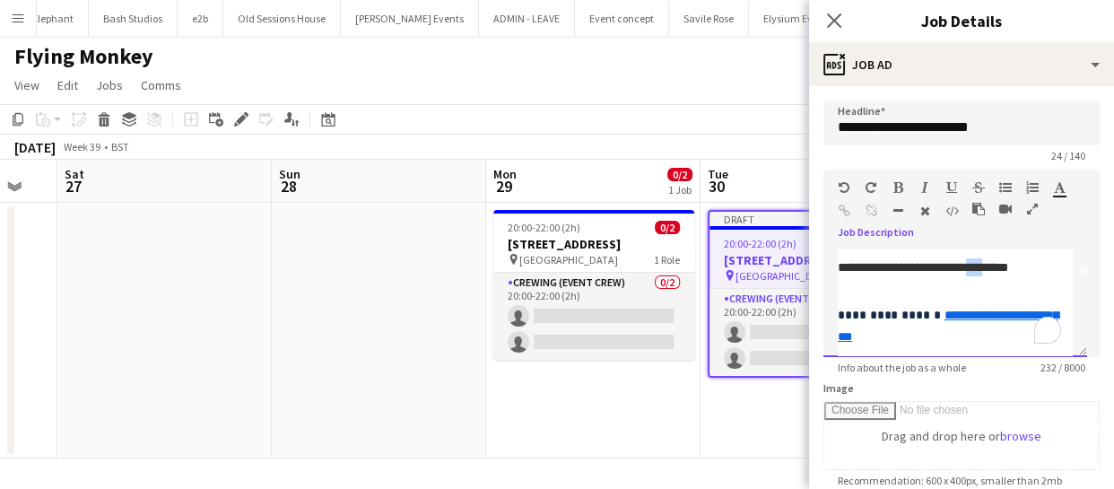
scroll to position [81, 0]
drag, startPoint x: 960, startPoint y: 265, endPoint x: 1014, endPoint y: 272, distance: 54.3
click at [1014, 272] on div "**********" at bounding box center [949, 267] width 223 height 18
click at [837, 17] on icon at bounding box center [833, 20] width 17 height 17
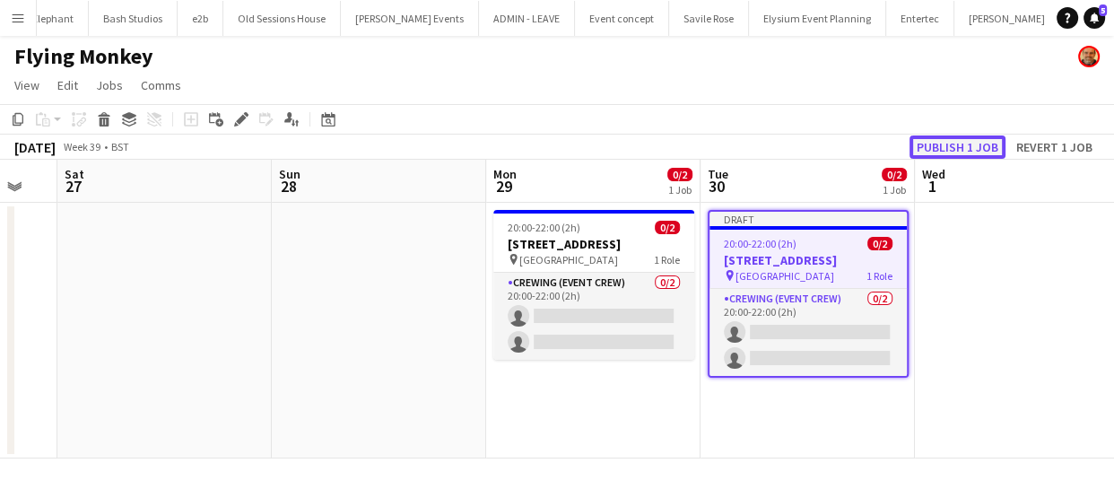
click at [940, 143] on button "Publish 1 job" at bounding box center [958, 146] width 96 height 23
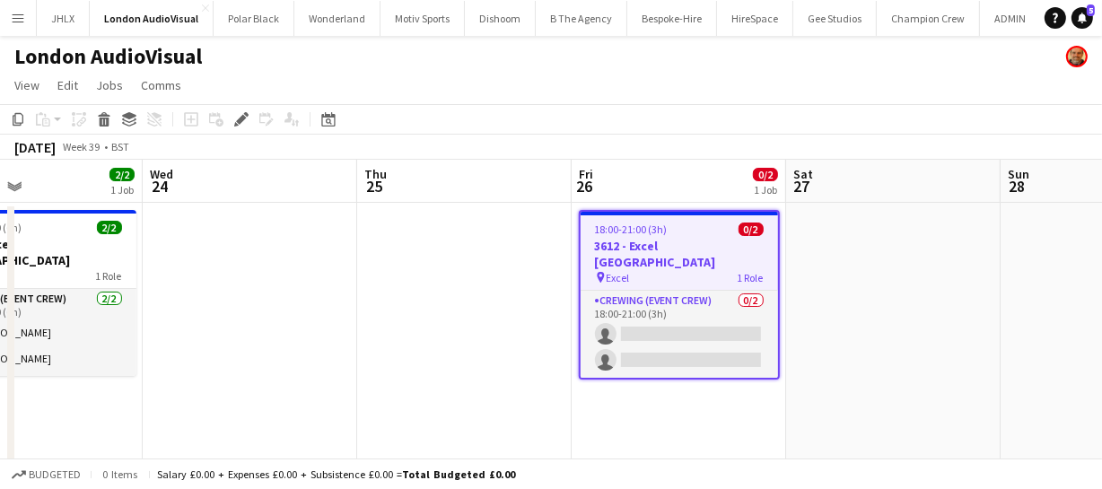
drag, startPoint x: 225, startPoint y: 370, endPoint x: 521, endPoint y: 383, distance: 296.4
click at [566, 368] on app-calendar-viewport "Sun 21 4/5 1 Job Mon 22 Tue 23 2/2 1 Job Wed 24 Thu 25 Fri 26 0/2 1 Job Sat 27 …" at bounding box center [551, 336] width 1102 height 352
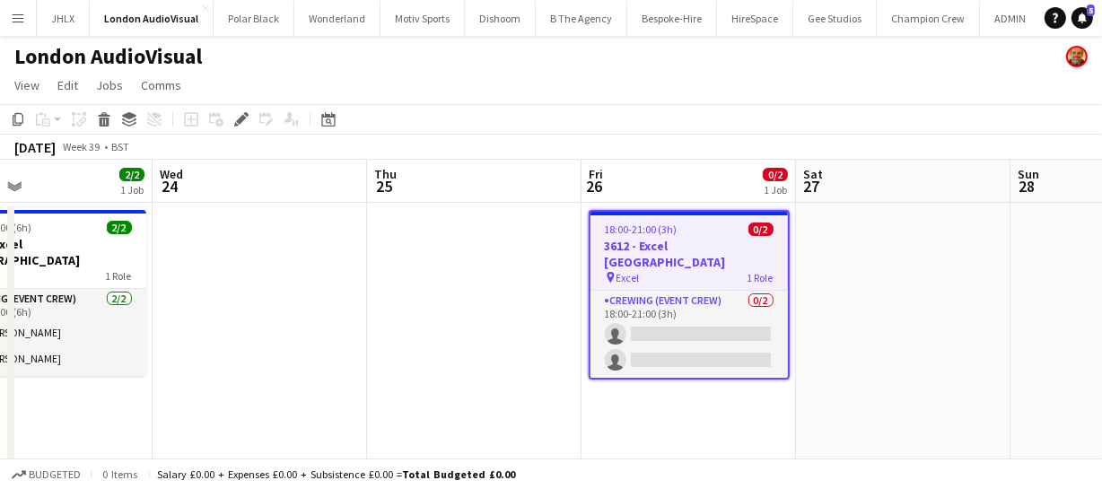
drag, startPoint x: 515, startPoint y: 350, endPoint x: 556, endPoint y: 342, distance: 42.1
click at [610, 339] on app-calendar-viewport "Sun 21 4/5 1 Job Mon 22 Tue 23 2/2 1 Job Wed 24 Thu 25 Fri 26 0/2 1 Job Sat 27 …" at bounding box center [551, 336] width 1102 height 352
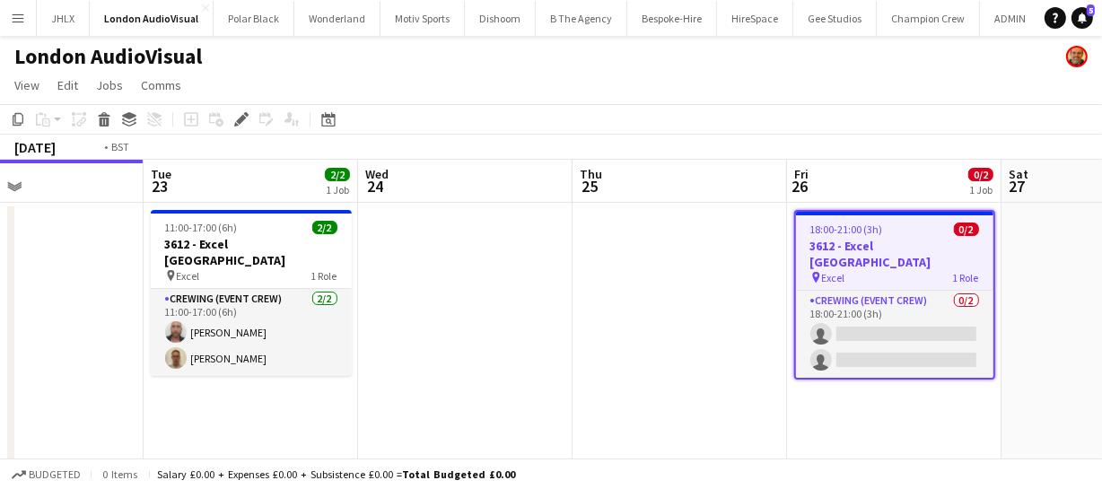
click at [772, 319] on app-calendar-viewport "Sat 20 5/5 1 Job Sun 21 4/5 1 Job Mon 22 Tue 23 2/2 1 Job Wed 24 Thu 25 Fri 26 …" at bounding box center [551, 336] width 1102 height 352
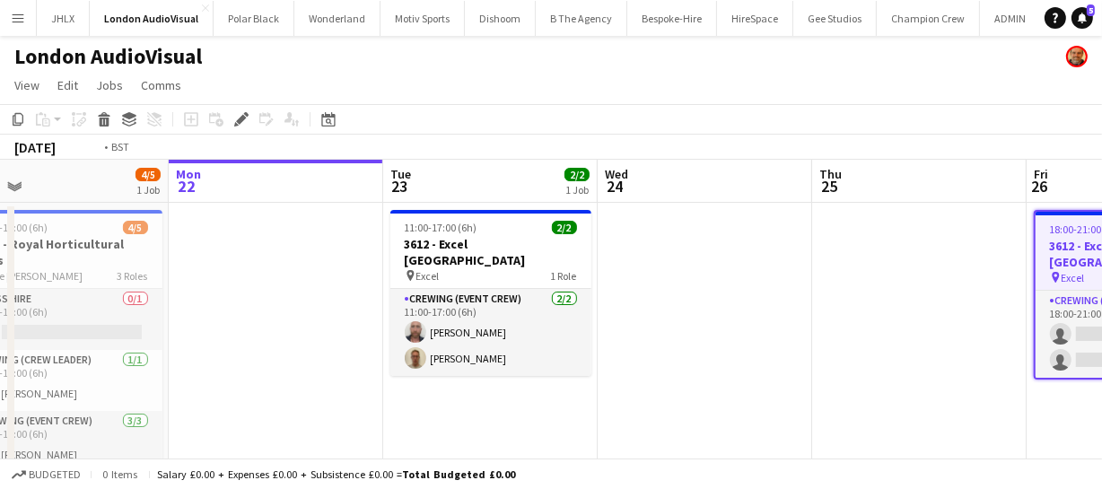
drag, startPoint x: 860, startPoint y: 366, endPoint x: 571, endPoint y: 358, distance: 289.9
click at [583, 359] on app-calendar-viewport "Fri 19 Sat 20 5/5 1 Job Sun 21 4/5 1 Job Mon 22 Tue 23 2/2 1 Job Wed 24 Thu 25 …" at bounding box center [551, 336] width 1102 height 352
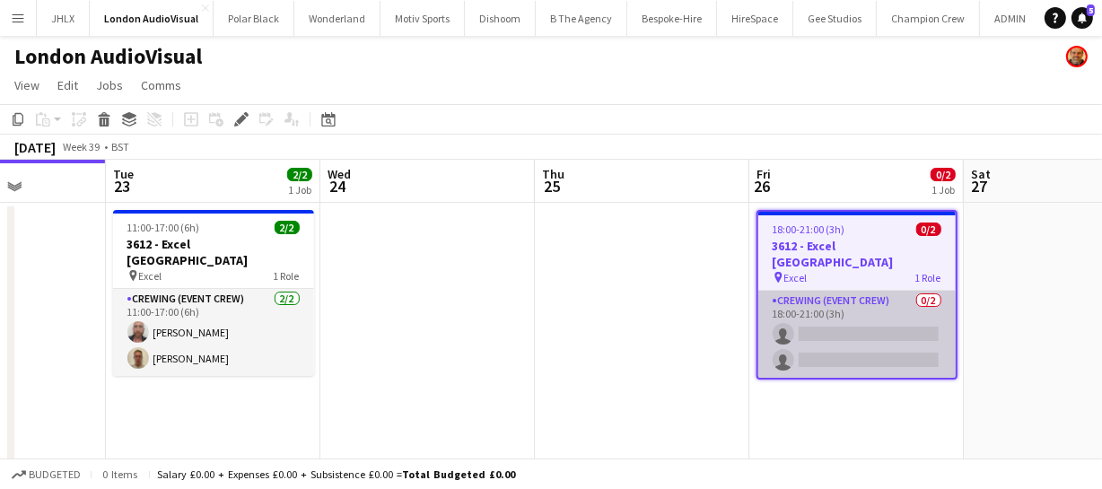
click at [846, 319] on app-card-role "Crewing (Event Crew) 0/2 18:00-21:00 (3h) single-neutral-actions single-neutral…" at bounding box center [856, 334] width 197 height 87
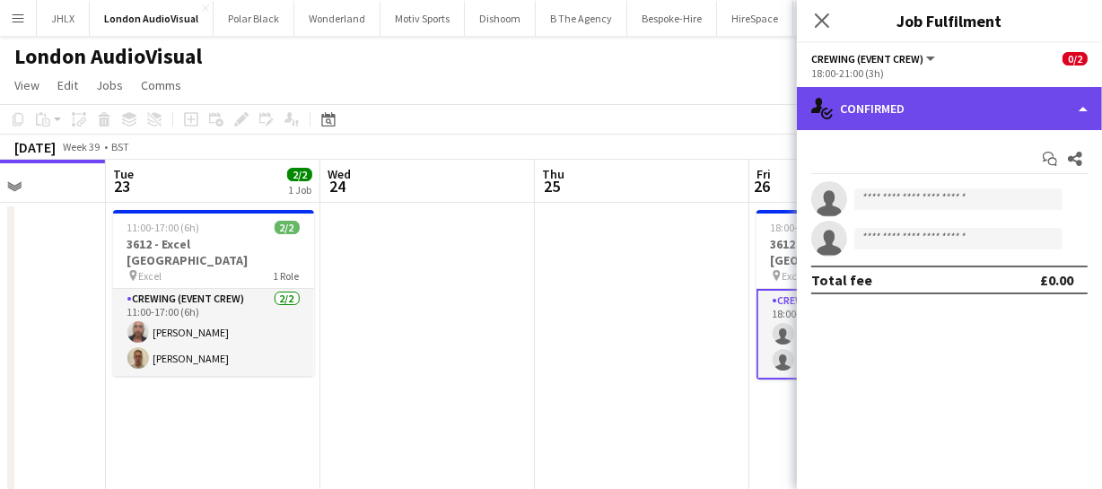
click at [956, 104] on div "single-neutral-actions-check-2 Confirmed" at bounding box center [949, 108] width 305 height 43
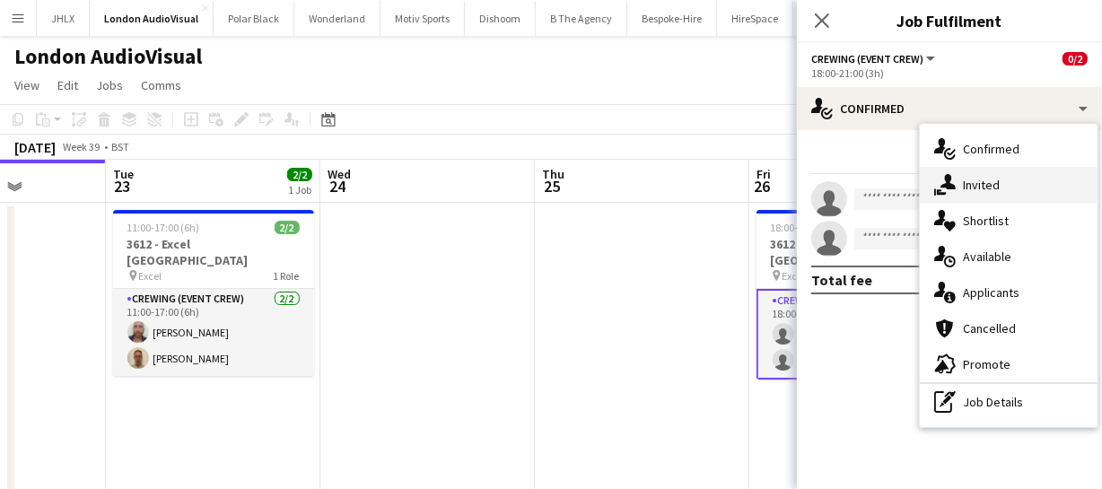
click at [1007, 185] on div "single-neutral-actions-share-1 Invited" at bounding box center [1009, 185] width 178 height 36
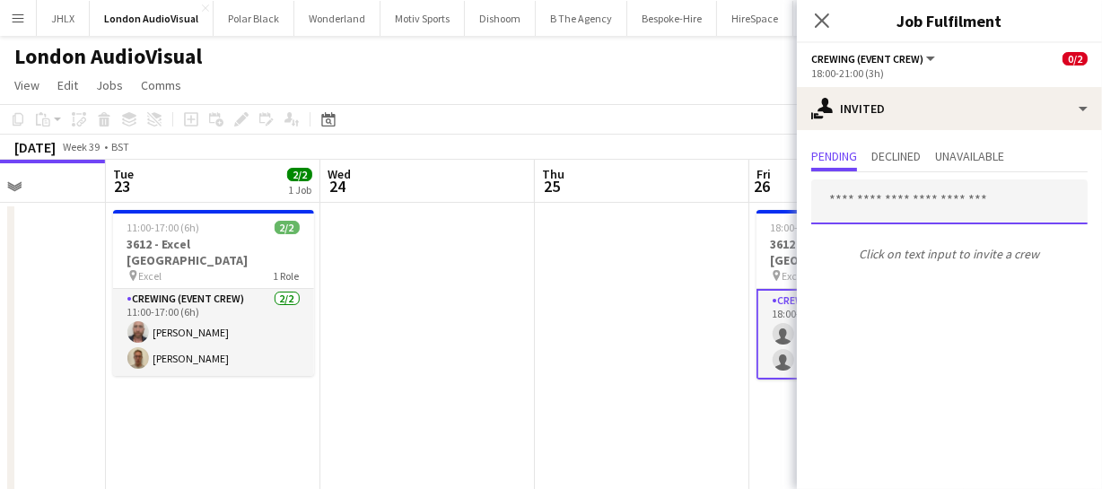
click at [905, 211] on input "text" at bounding box center [949, 201] width 276 height 45
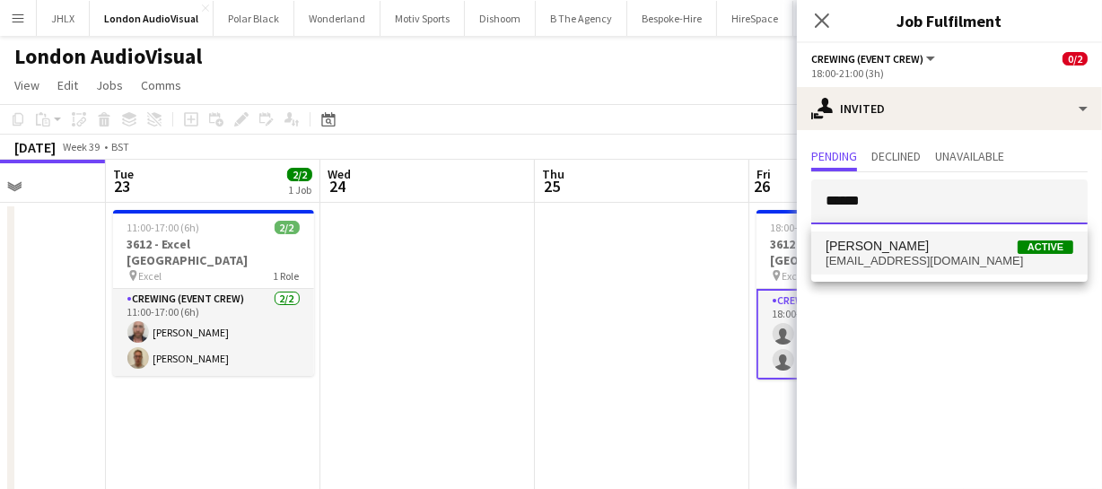
type input "******"
click at [894, 241] on span "[PERSON_NAME]" at bounding box center [876, 246] width 103 height 15
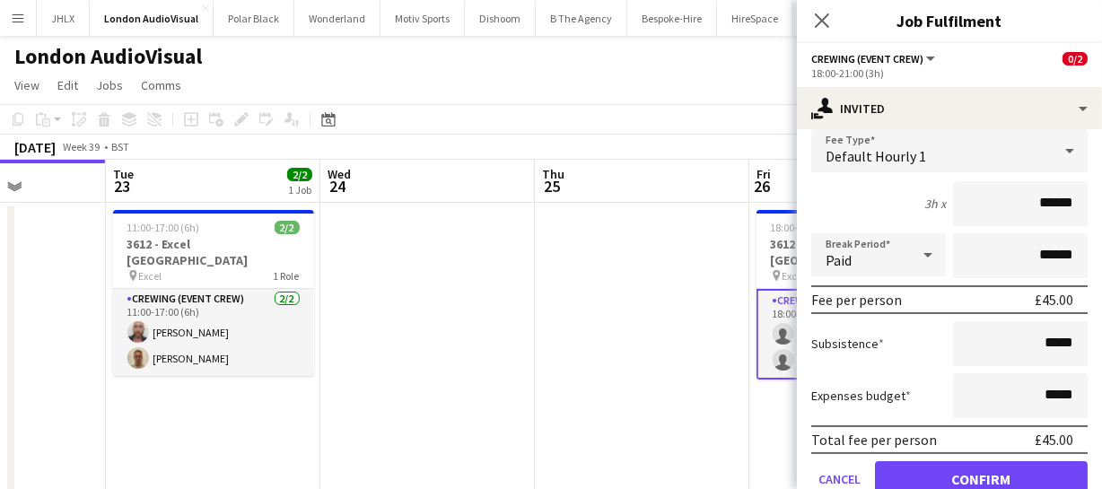
scroll to position [246, 0]
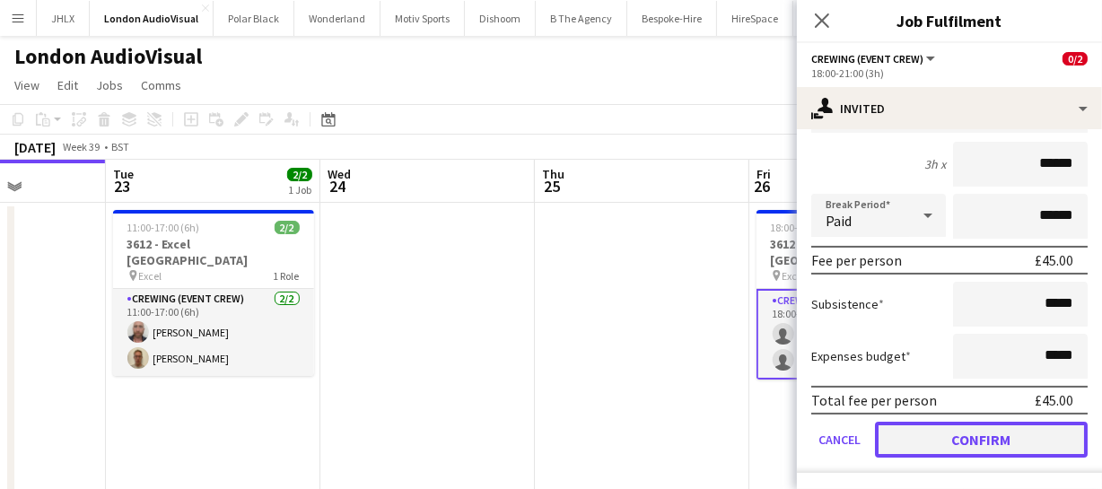
click at [990, 432] on button "Confirm" at bounding box center [981, 440] width 213 height 36
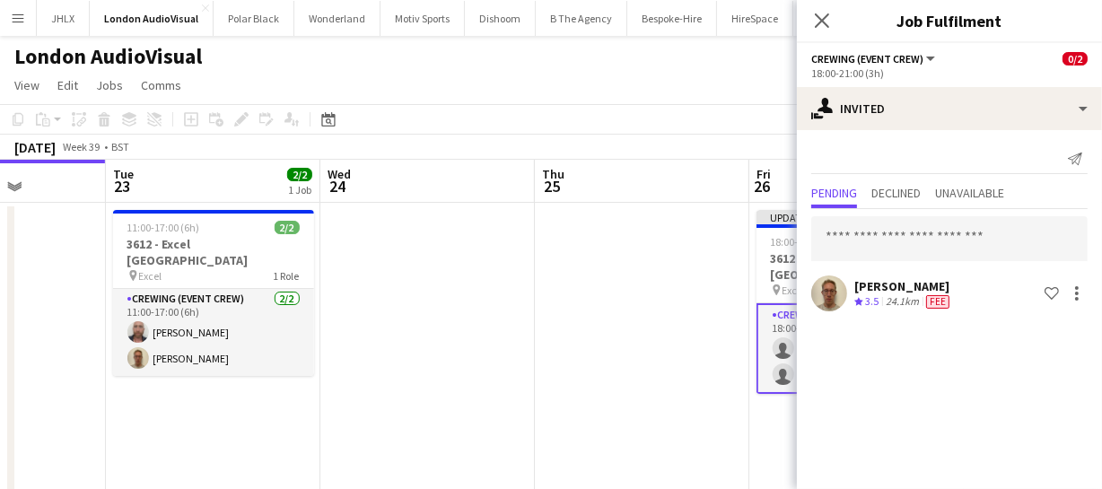
scroll to position [0, 0]
click at [868, 243] on input "text" at bounding box center [949, 238] width 276 height 45
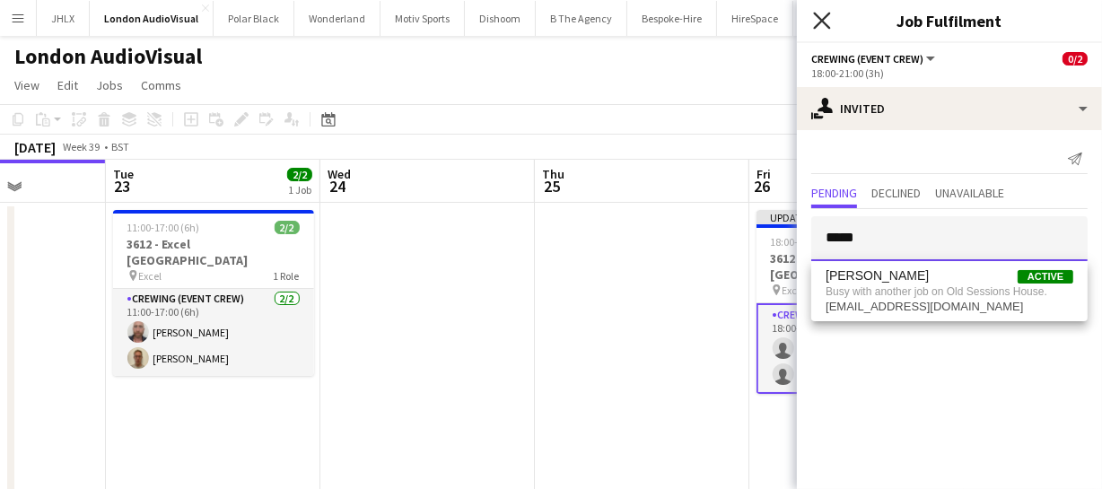
type input "*****"
click at [827, 18] on icon "Close pop-in" at bounding box center [821, 20] width 17 height 17
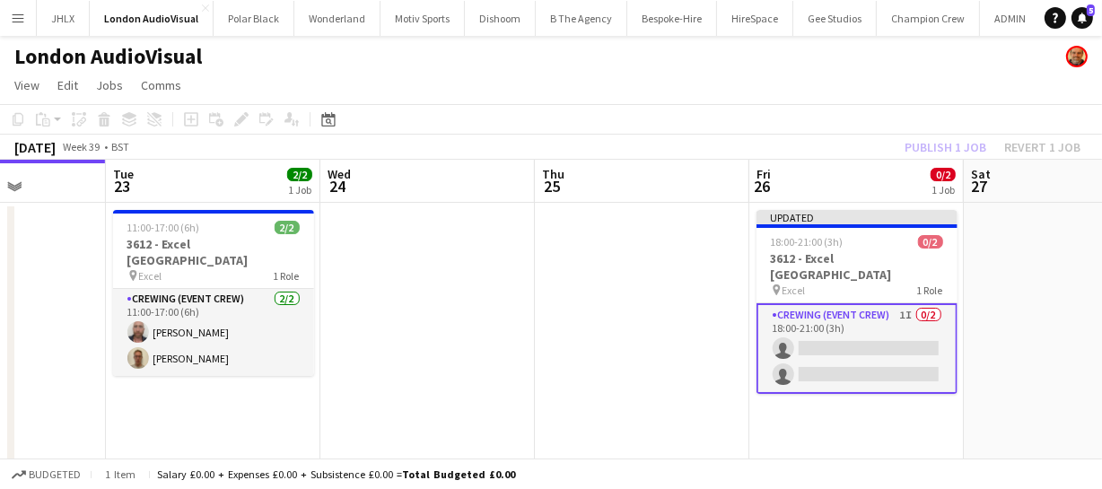
click at [933, 131] on app-toolbar "Copy Paste Paste Ctrl+V Paste with crew Ctrl+Shift+V Paste linked Job Delete Gr…" at bounding box center [551, 119] width 1102 height 31
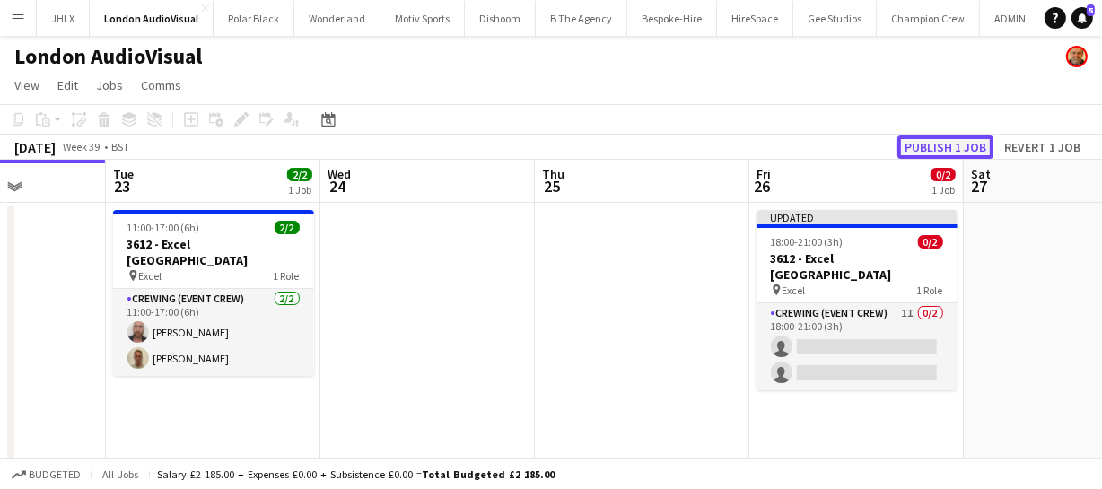
click at [933, 145] on button "Publish 1 job" at bounding box center [945, 146] width 96 height 23
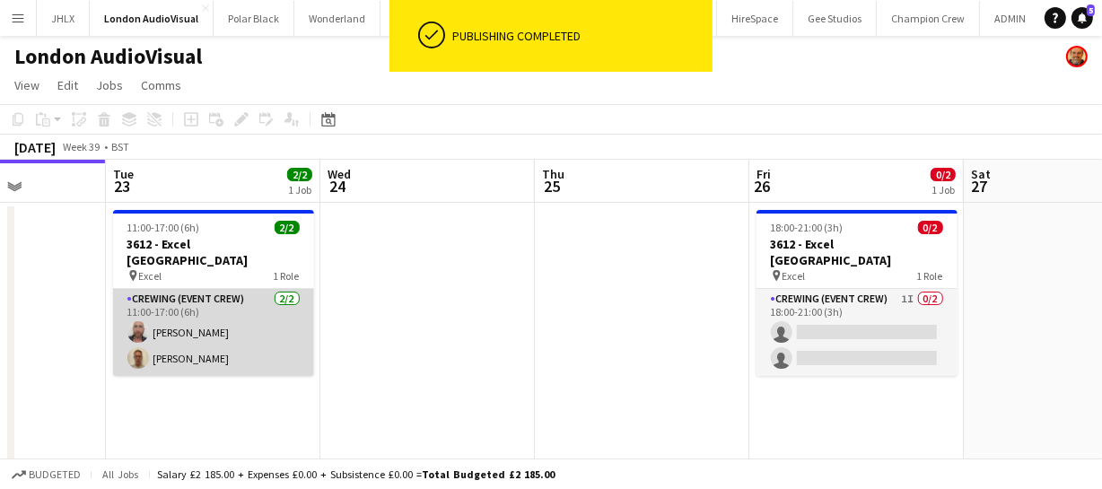
click at [205, 319] on app-card-role "Crewing (Event Crew) 2/2 11:00-17:00 (6h) Sandy Grierson Darren Ladbury" at bounding box center [213, 332] width 201 height 87
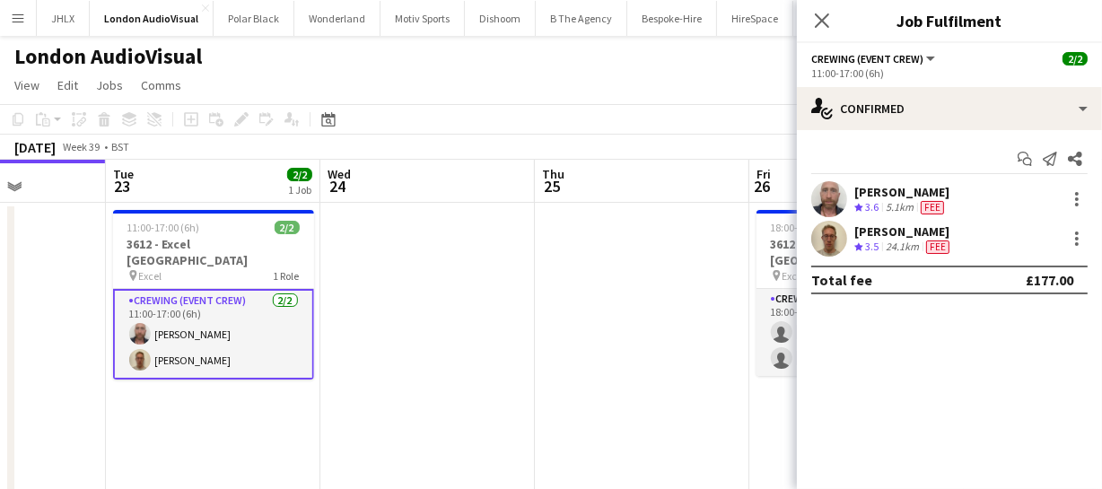
drag, startPoint x: 857, startPoint y: 178, endPoint x: 955, endPoint y: 242, distance: 117.2
click at [955, 242] on div "Start chat Send notification Share Sandy Grierson Crew rating 3.6 5.1km Fee Dar…" at bounding box center [949, 219] width 305 height 179
copy div "Sandy Grierson Crew rating 3.6 5.1km Fee Darren Ladbury Crew rating 3.5 24.1km …"
click at [839, 184] on app-user-avatar at bounding box center [829, 199] width 36 height 36
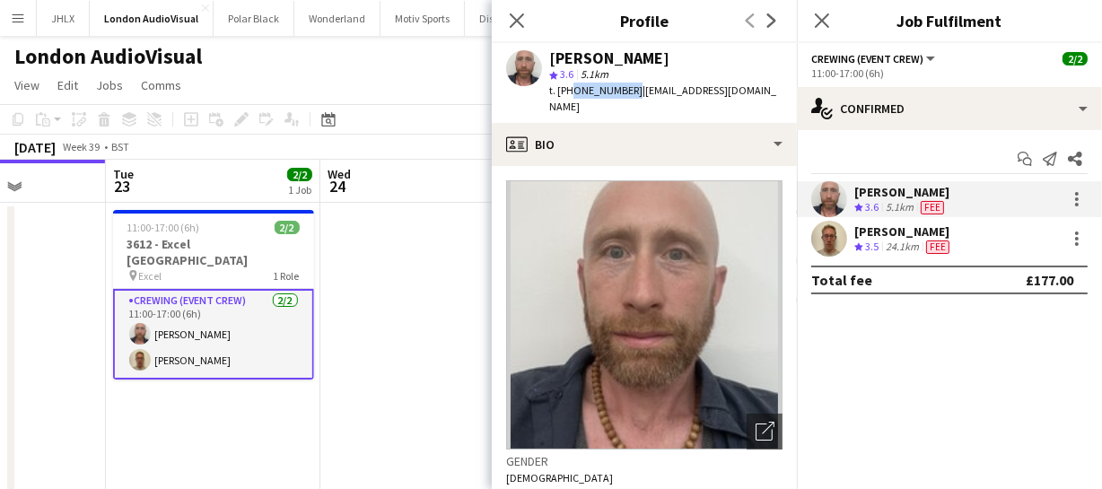
drag, startPoint x: 571, startPoint y: 85, endPoint x: 628, endPoint y: 92, distance: 57.8
click at [628, 92] on span "t. +447973334527" at bounding box center [595, 89] width 93 height 13
copy span "47973334527"
click at [836, 236] on app-user-avatar at bounding box center [829, 239] width 36 height 36
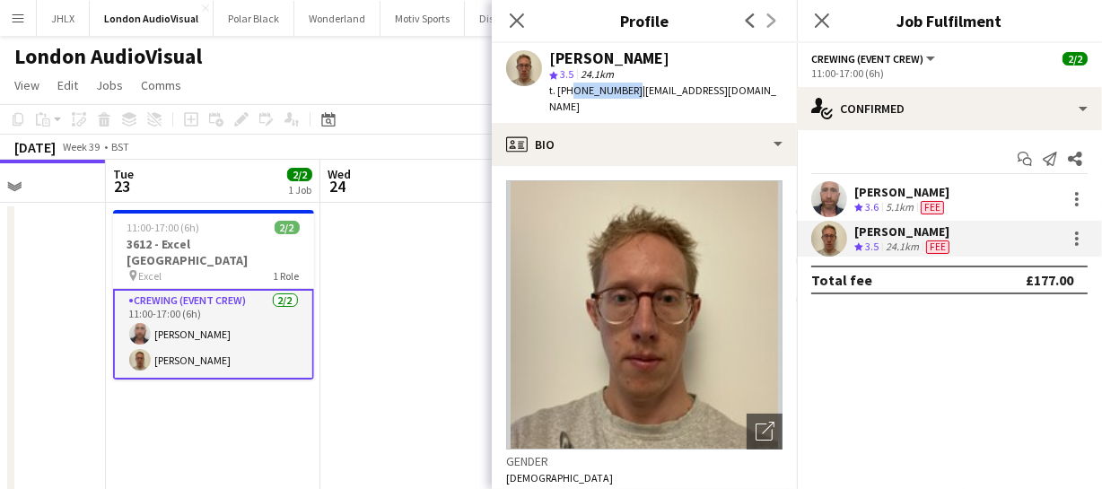
drag, startPoint x: 569, startPoint y: 86, endPoint x: 625, endPoint y: 97, distance: 57.5
click at [625, 97] on span "t. +447952224740" at bounding box center [595, 89] width 93 height 13
copy span "47952224740"
click at [235, 315] on app-card-role "Crewing (Event Crew) 2/2 11:00-17:00 (6h) Sandy Grierson Darren Ladbury" at bounding box center [213, 334] width 201 height 91
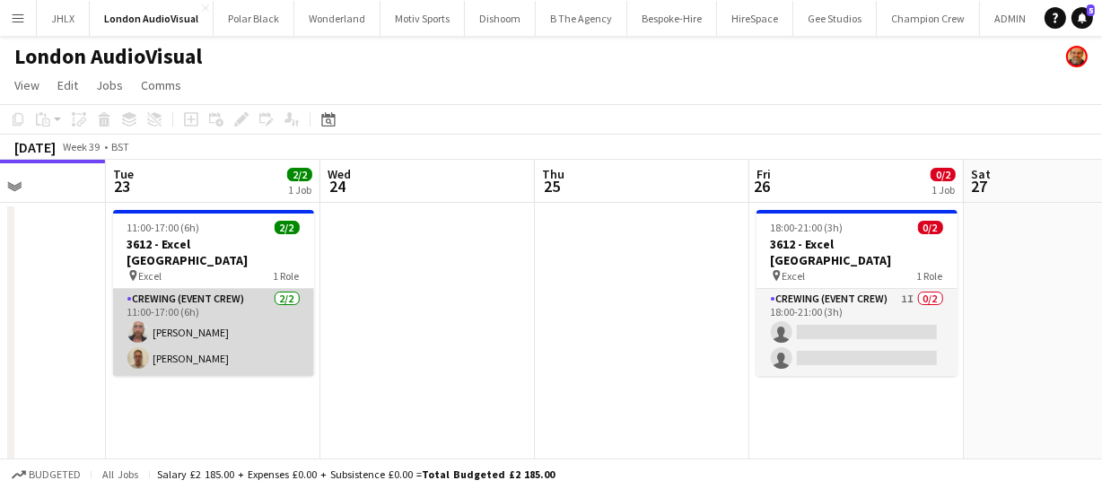
click at [235, 315] on app-card-role "Crewing (Event Crew) 2/2 11:00-17:00 (6h) Sandy Grierson Darren Ladbury" at bounding box center [213, 332] width 201 height 87
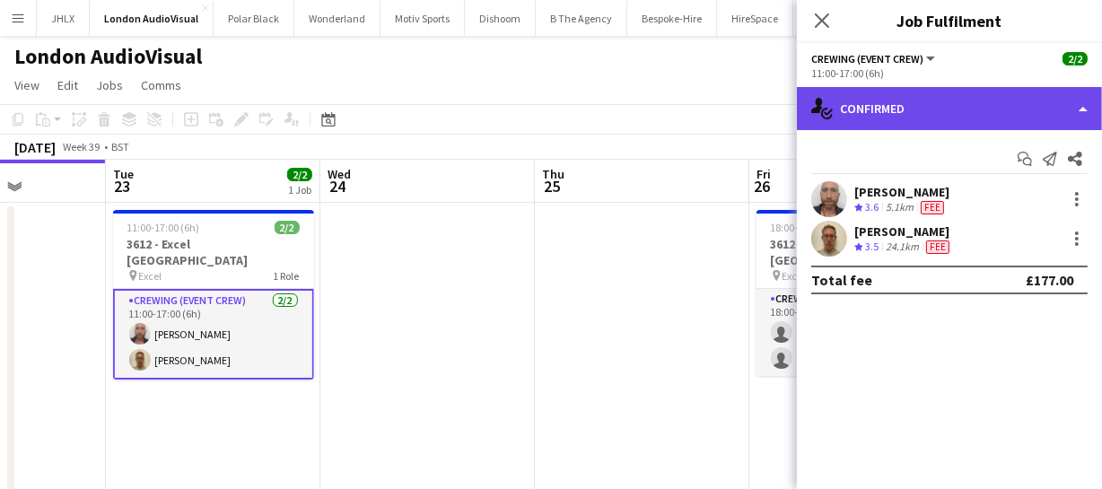
click at [958, 105] on div "single-neutral-actions-check-2 Confirmed" at bounding box center [949, 108] width 305 height 43
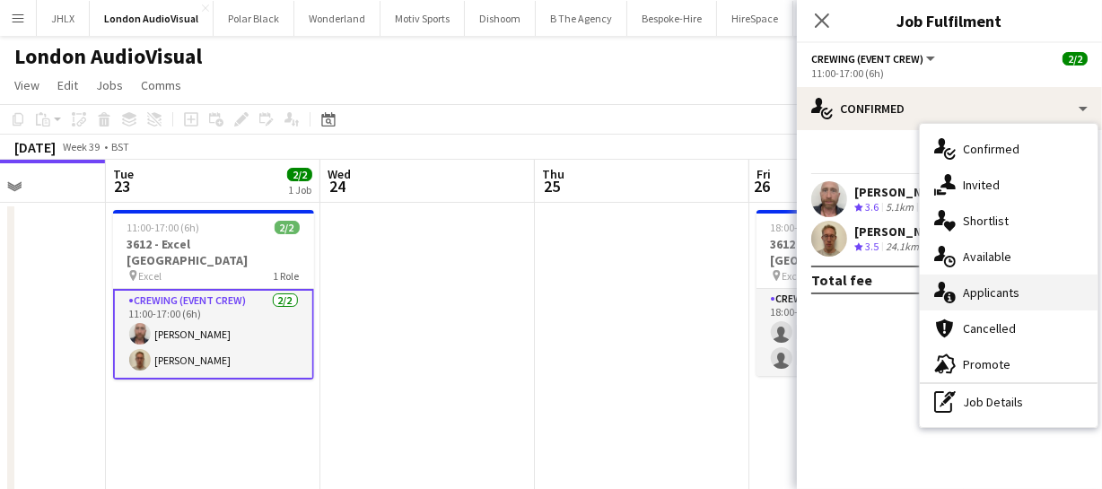
click at [1014, 283] on div "single-neutral-actions-information Applicants" at bounding box center [1009, 293] width 178 height 36
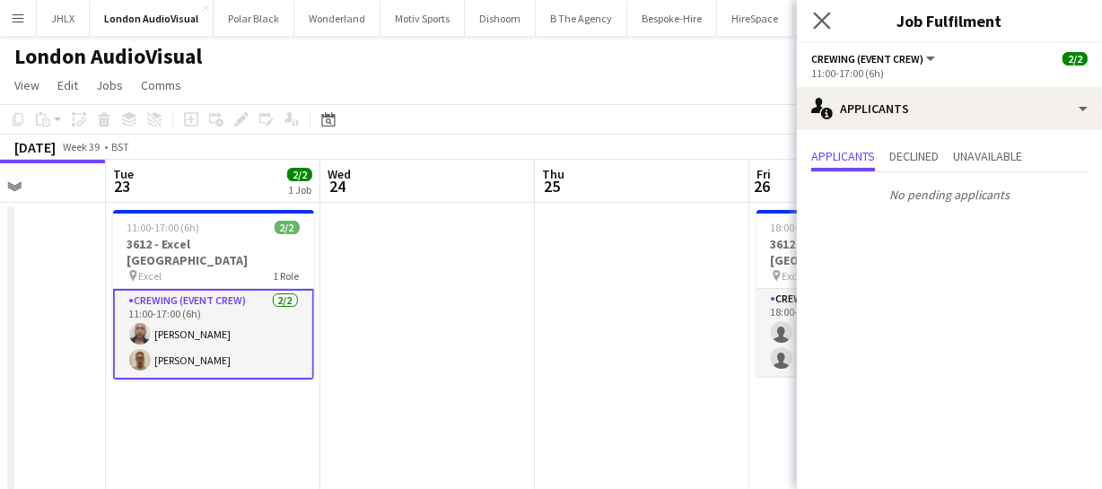
click at [814, 22] on icon "Close pop-in" at bounding box center [821, 20] width 17 height 17
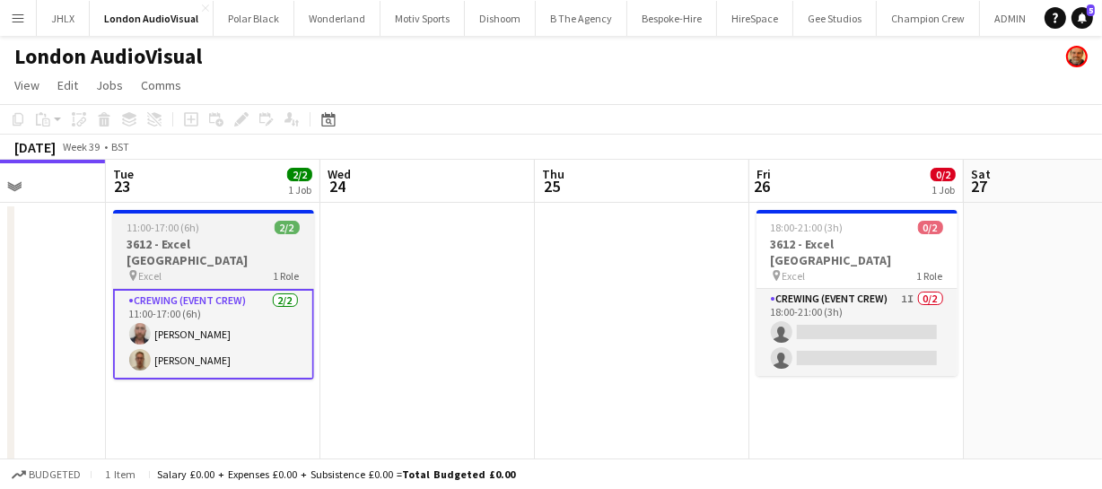
click at [167, 233] on span "11:00-17:00 (6h)" at bounding box center [163, 227] width 73 height 13
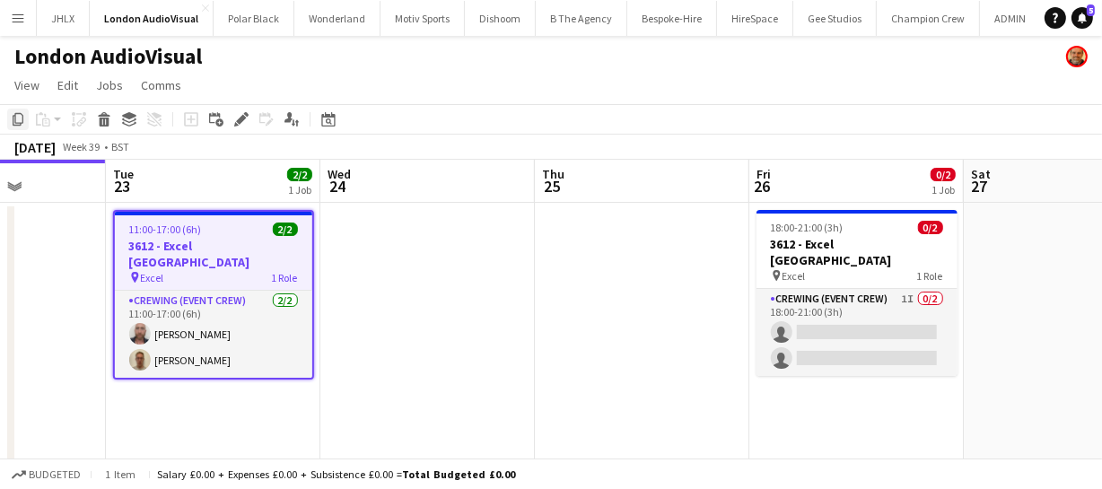
click at [13, 117] on icon at bounding box center [18, 119] width 11 height 13
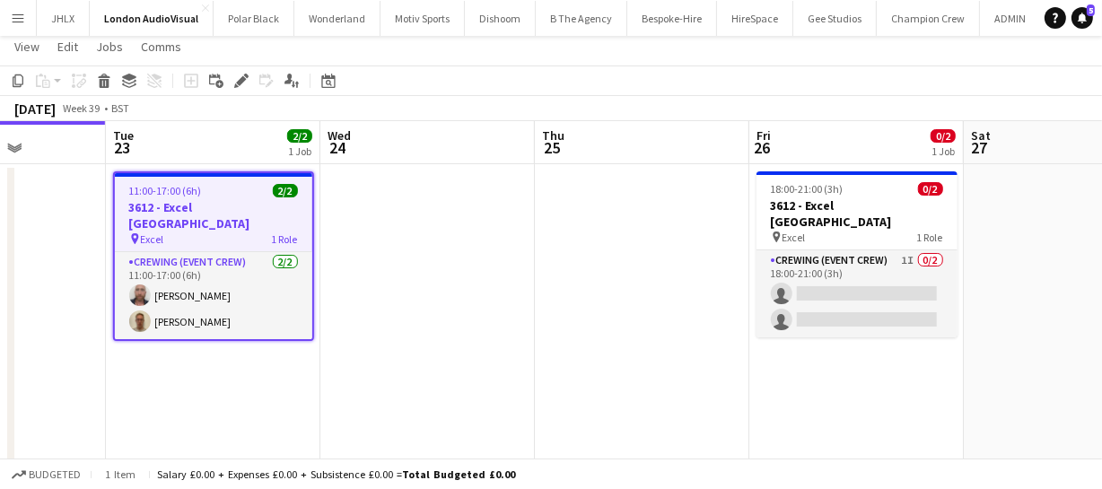
scroll to position [51, 0]
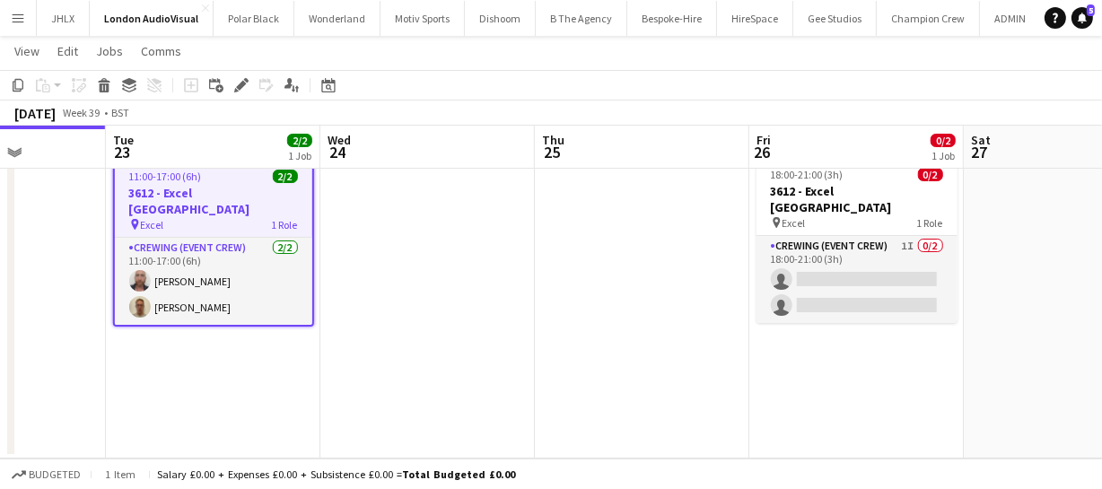
click at [194, 350] on app-date-cell "11:00-17:00 (6h) 2/2 3612 - Excel [GEOGRAPHIC_DATA] pin Excel 1 Role Crewing (E…" at bounding box center [213, 304] width 214 height 309
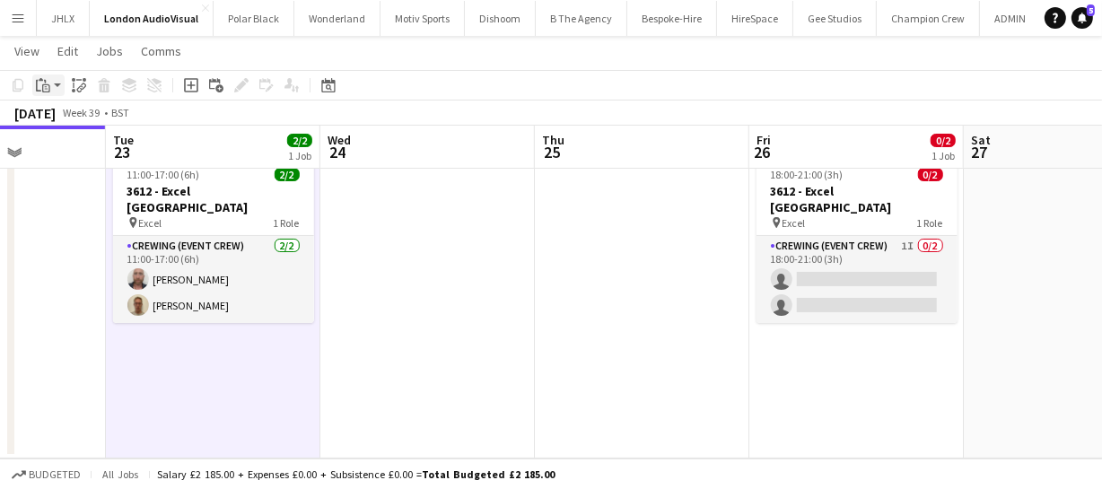
click at [47, 91] on icon at bounding box center [46, 88] width 8 height 8
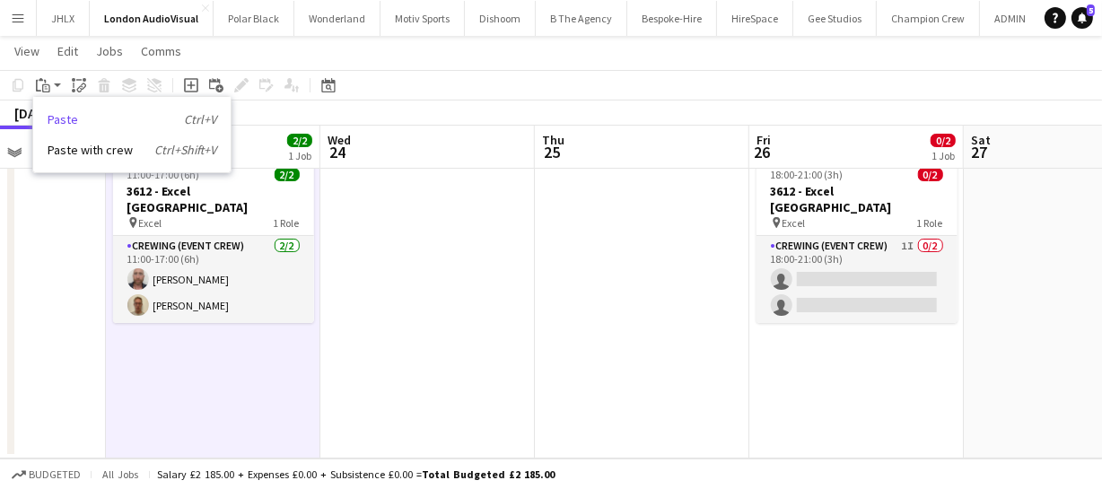
click at [70, 117] on link "Paste Ctrl+V" at bounding box center [132, 119] width 169 height 16
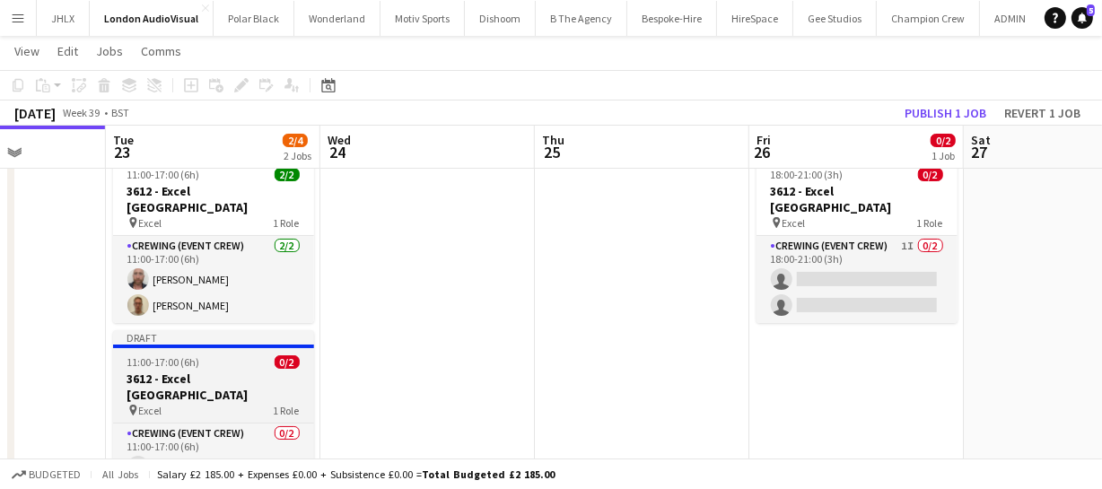
click at [227, 371] on h3 "3612 - Excel [GEOGRAPHIC_DATA]" at bounding box center [213, 387] width 201 height 32
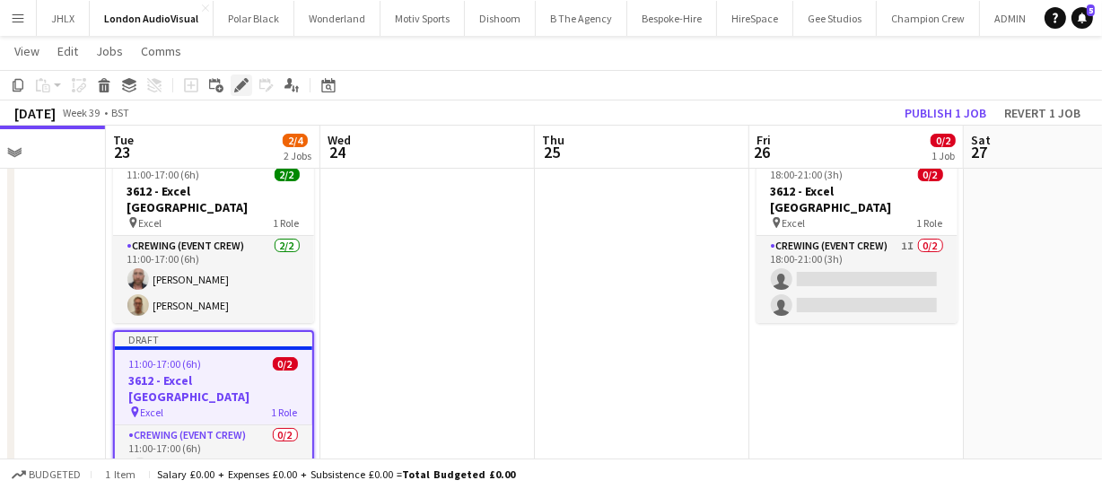
click at [248, 83] on div "Edit" at bounding box center [242, 85] width 22 height 22
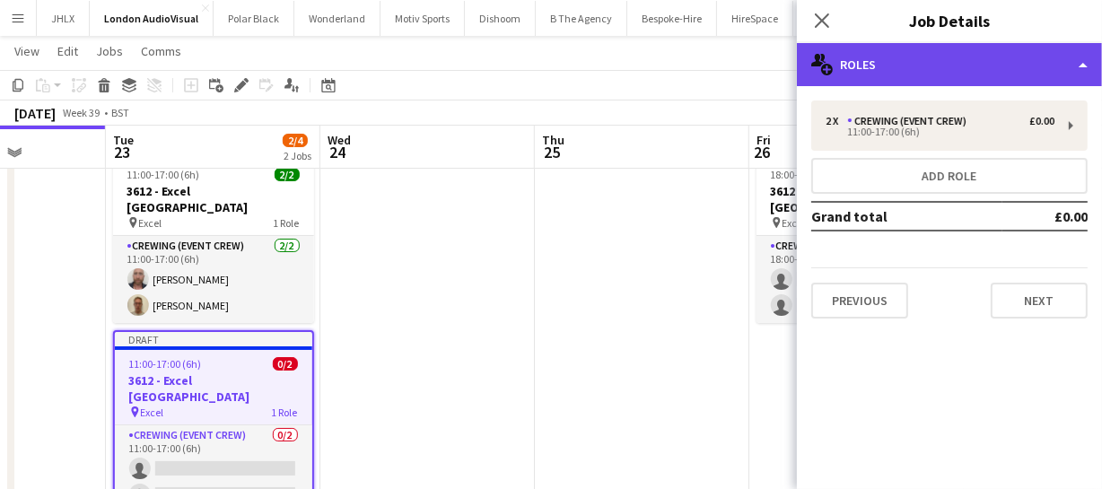
click at [947, 76] on div "multiple-users-add Roles" at bounding box center [949, 64] width 305 height 43
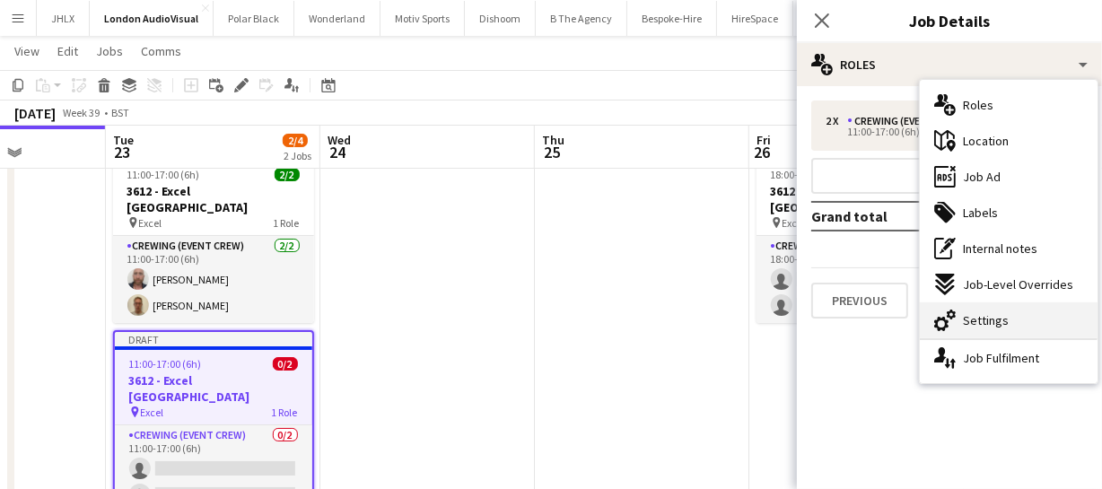
click at [996, 323] on span "Settings" at bounding box center [986, 320] width 46 height 16
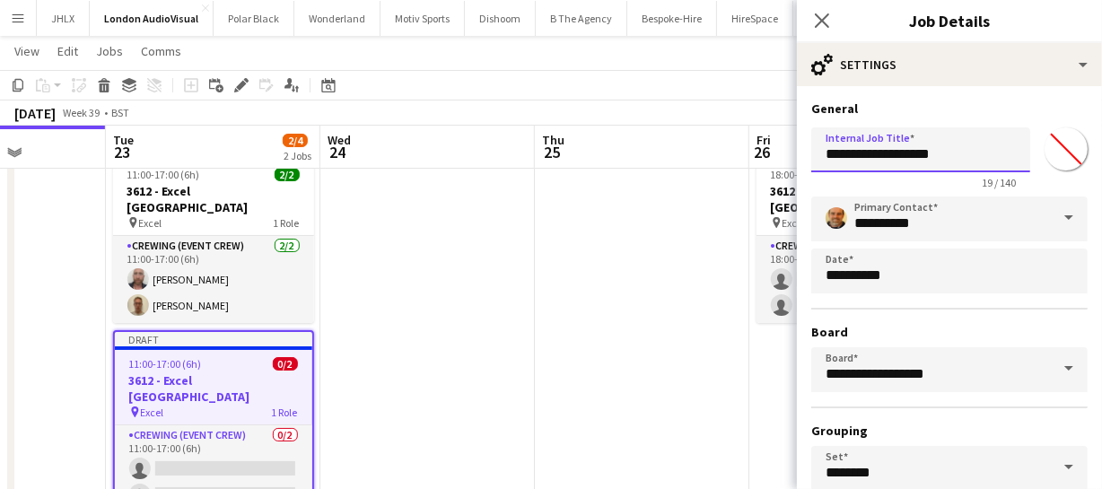
drag, startPoint x: 838, startPoint y: 152, endPoint x: 1035, endPoint y: 144, distance: 197.5
click at [1035, 144] on div "**********" at bounding box center [949, 154] width 276 height 69
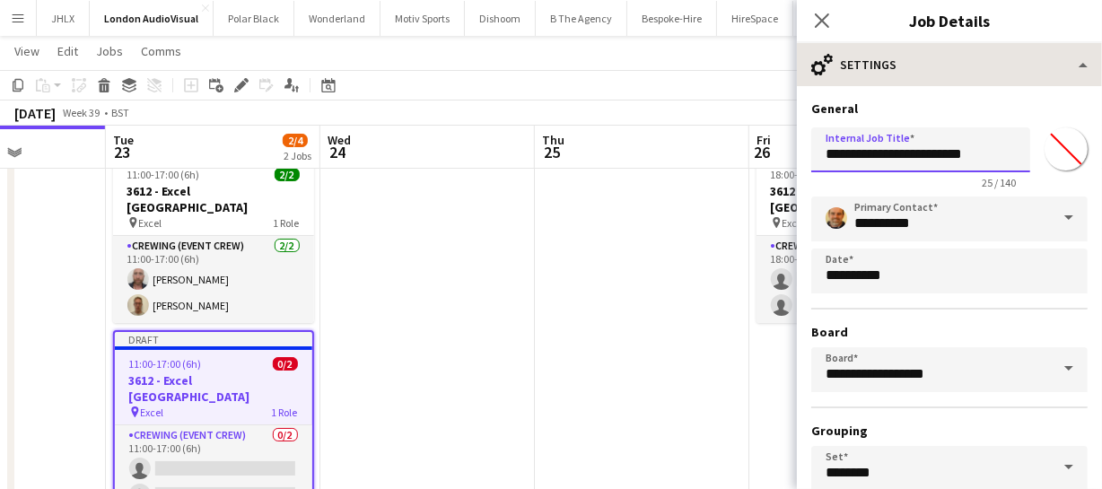
type input "**********"
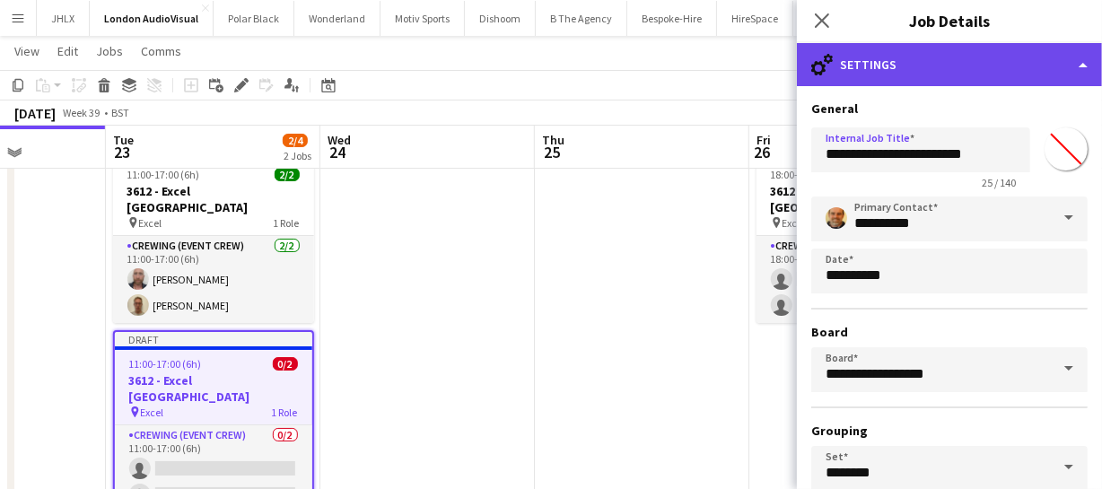
click at [962, 65] on div "cog-double-3 Settings" at bounding box center [949, 64] width 305 height 43
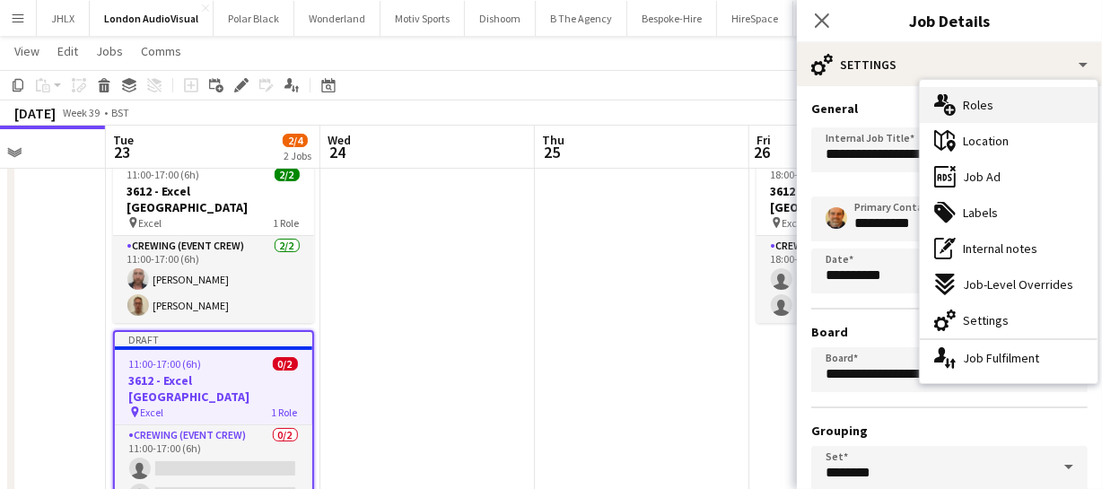
click at [974, 100] on span "Roles" at bounding box center [978, 105] width 31 height 16
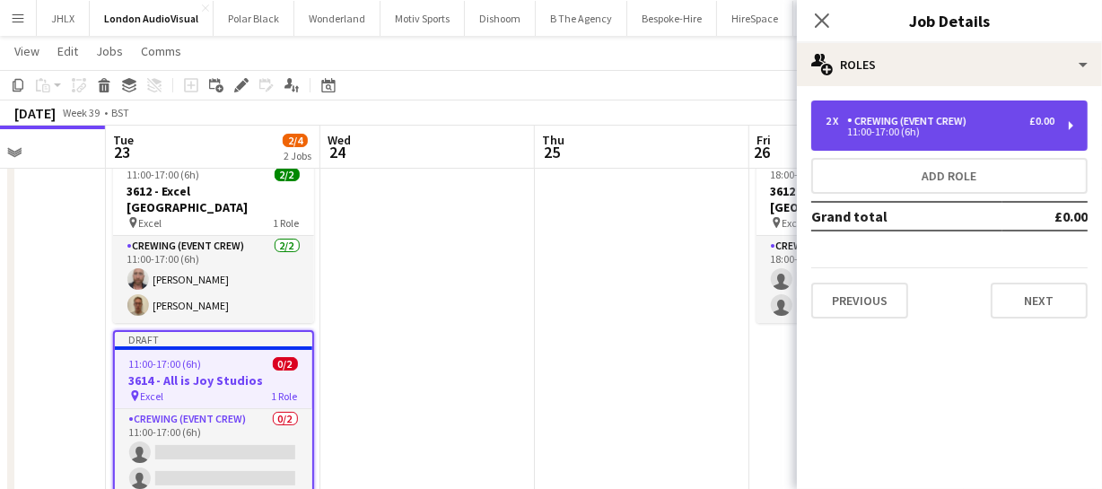
click at [938, 124] on div "Crewing (Event Crew)" at bounding box center [910, 121] width 127 height 13
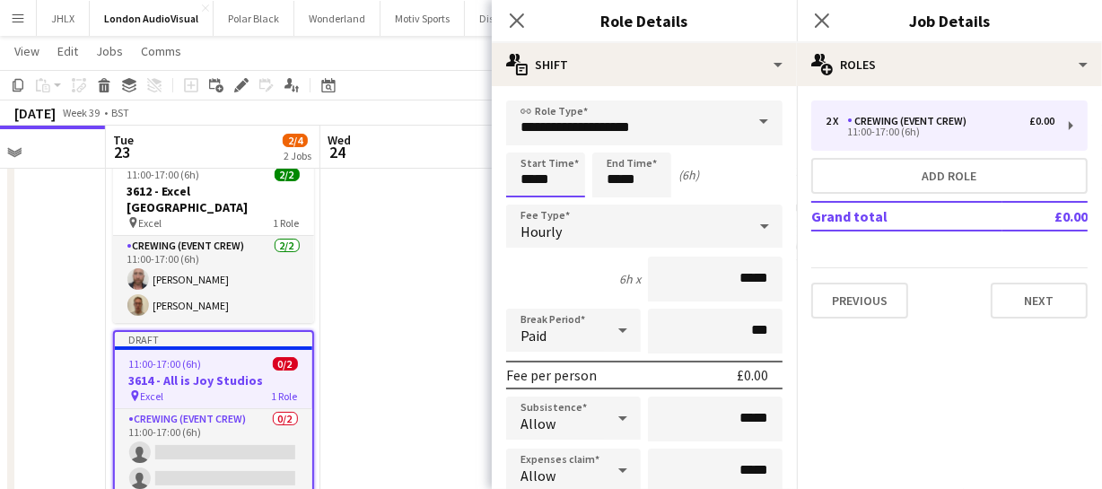
drag, startPoint x: 567, startPoint y: 164, endPoint x: 380, endPoint y: 175, distance: 187.8
click at [402, 172] on body "Menu Boards Boards Boards All jobs Status Workforce Workforce My Workforce Recr…" at bounding box center [551, 248] width 1102 height 598
type input "*****"
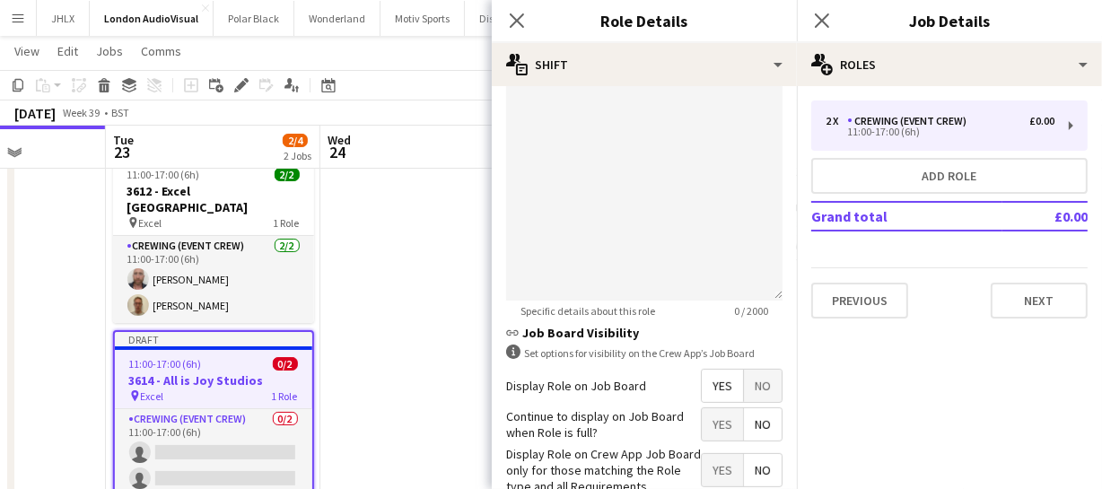
scroll to position [726, 0]
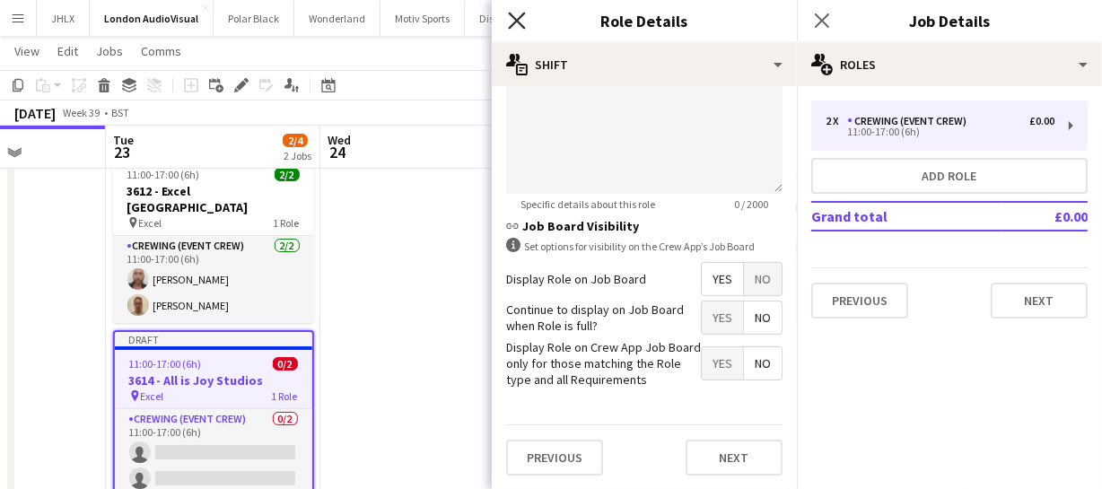
type input "*****"
click at [514, 24] on icon at bounding box center [516, 20] width 17 height 17
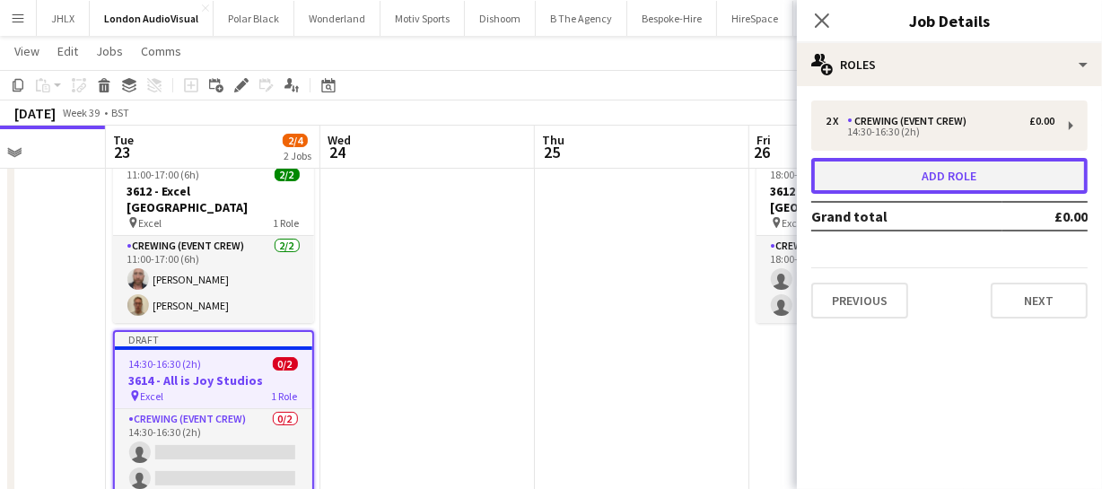
click at [875, 183] on button "Add role" at bounding box center [949, 176] width 276 height 36
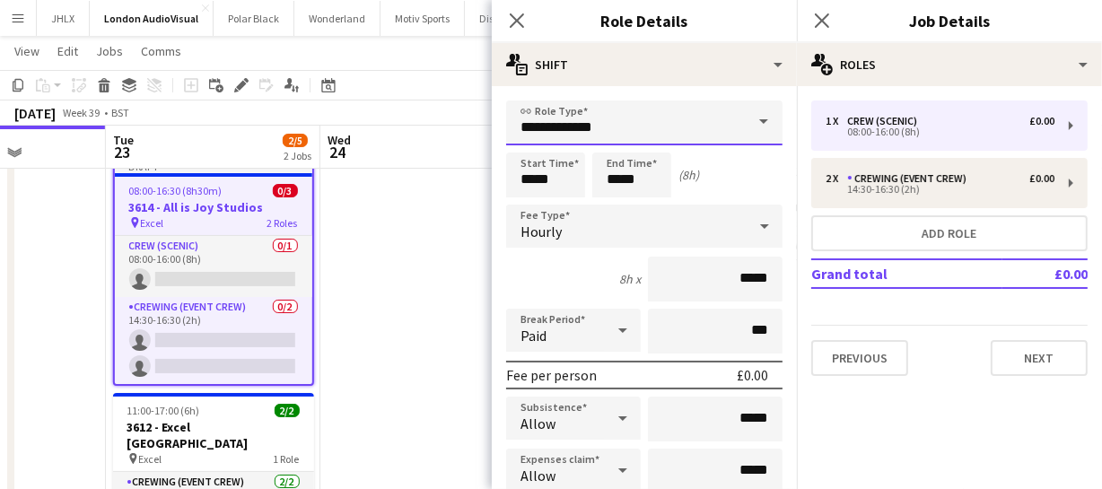
click at [631, 123] on input "**********" at bounding box center [644, 122] width 276 height 45
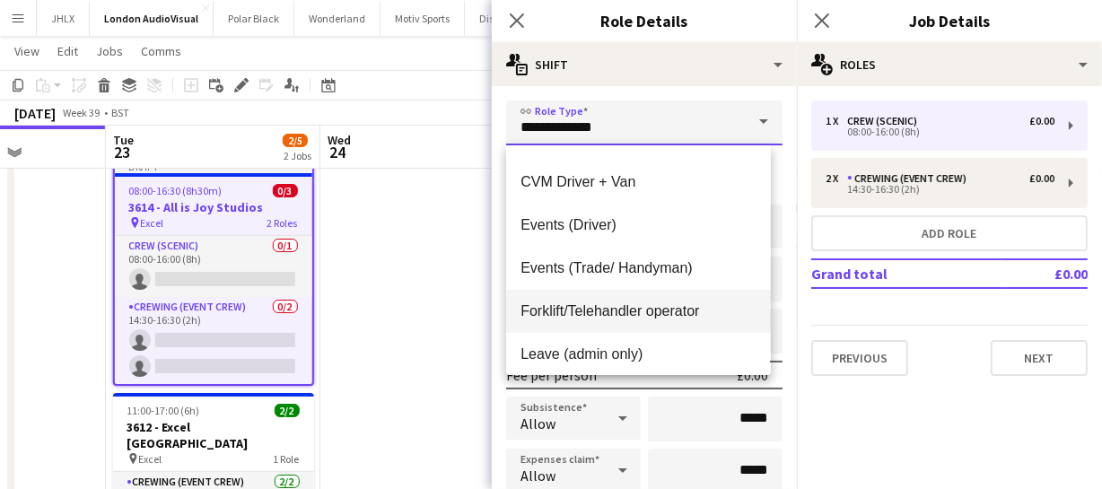
scroll to position [244, 0]
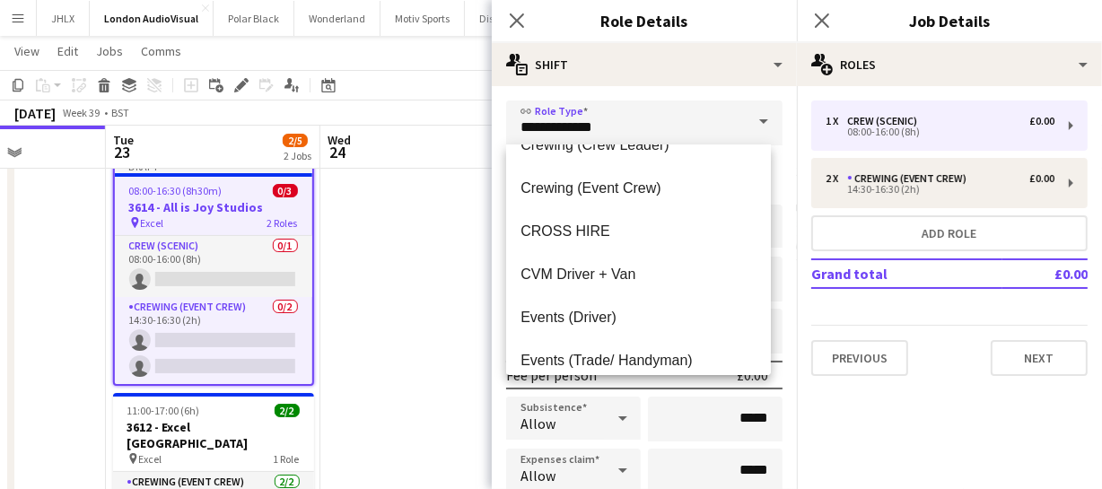
click at [583, 181] on span "Crewing (Event Crew)" at bounding box center [637, 187] width 235 height 17
type input "**********"
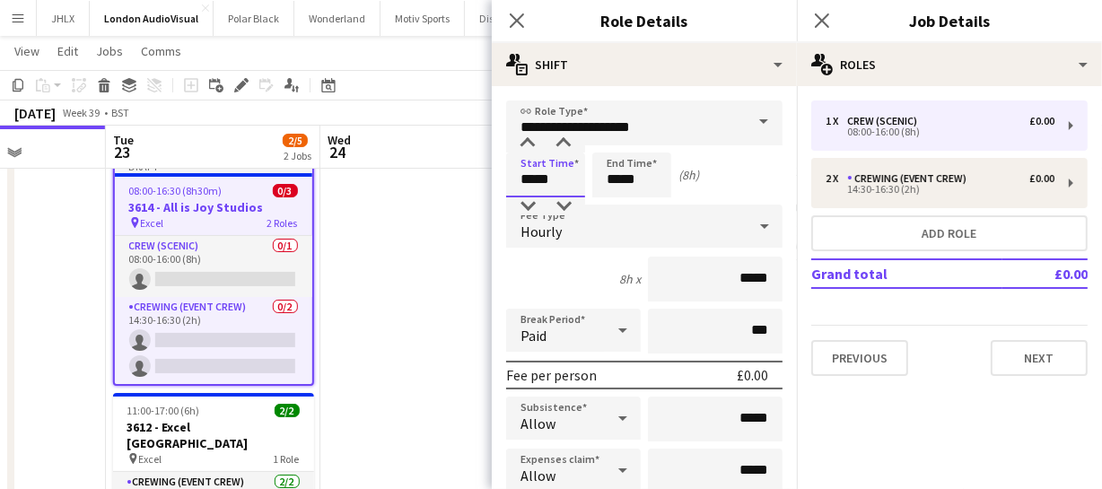
drag, startPoint x: 558, startPoint y: 177, endPoint x: 385, endPoint y: 188, distance: 173.5
click at [406, 188] on body "Menu Boards Boards Boards All jobs Status Workforce Workforce My Workforce Recr…" at bounding box center [551, 287] width 1102 height 676
type input "*****"
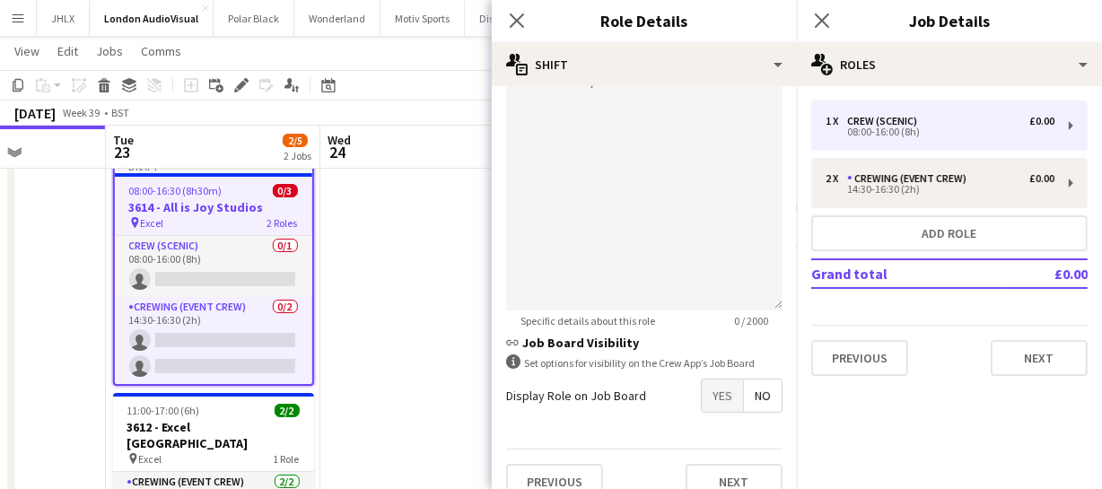
scroll to position [633, 0]
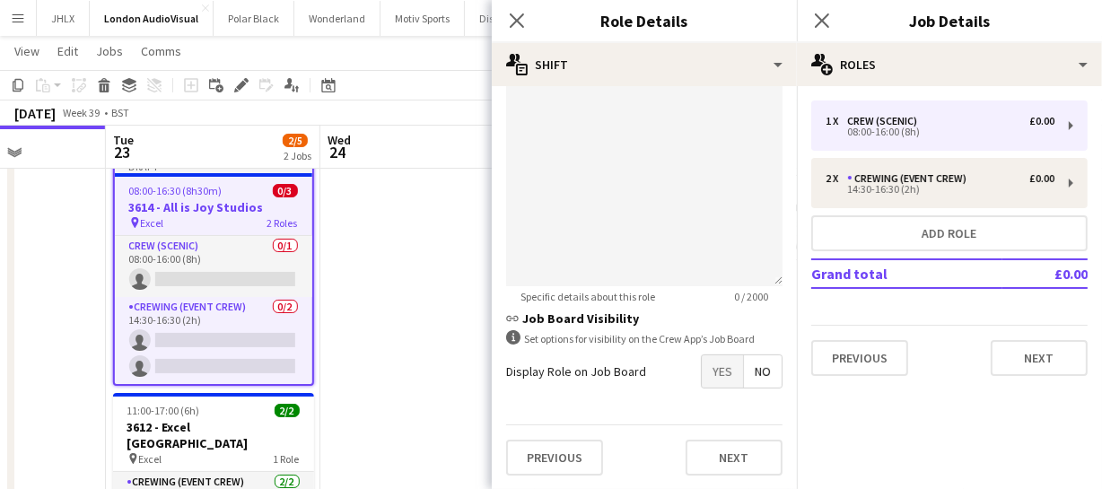
type input "*****"
click at [704, 375] on span "Yes" at bounding box center [722, 371] width 41 height 32
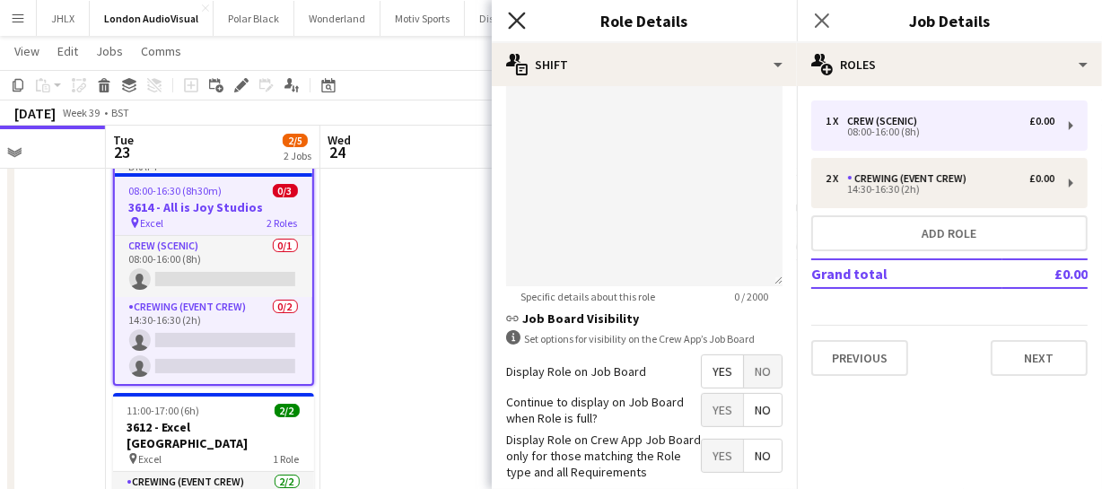
click at [516, 13] on icon "Close pop-in" at bounding box center [516, 20] width 17 height 17
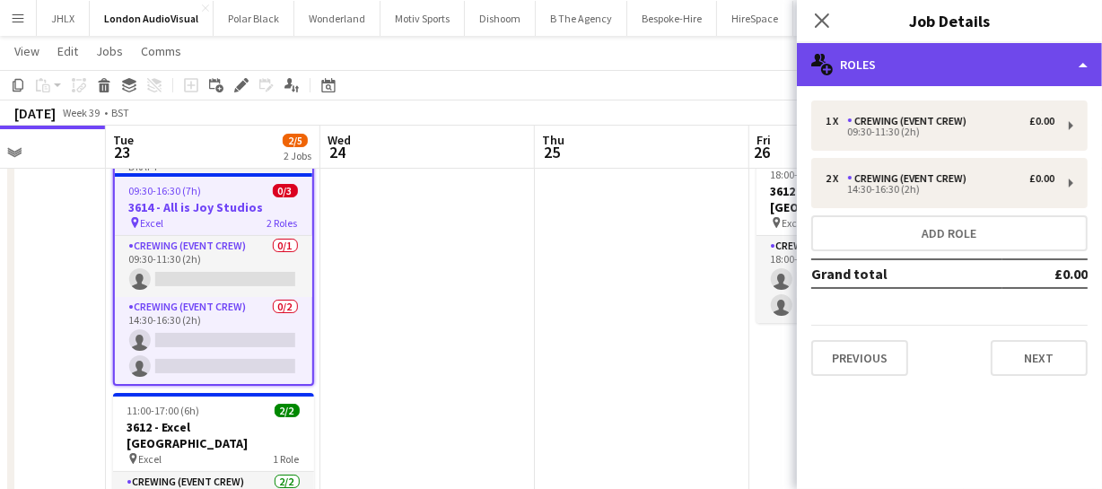
click at [963, 66] on div "multiple-users-add Roles" at bounding box center [949, 64] width 305 height 43
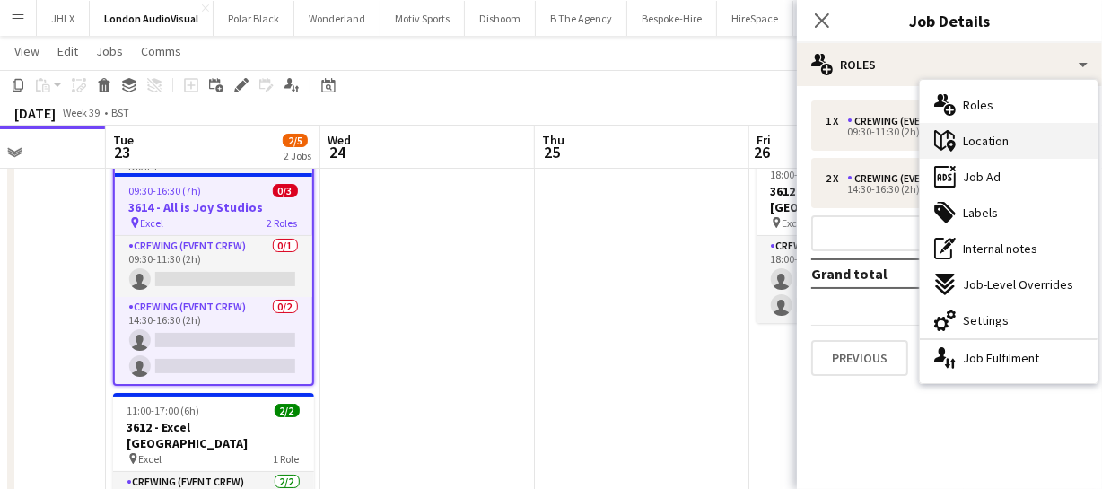
click at [975, 135] on span "Location" at bounding box center [986, 141] width 46 height 16
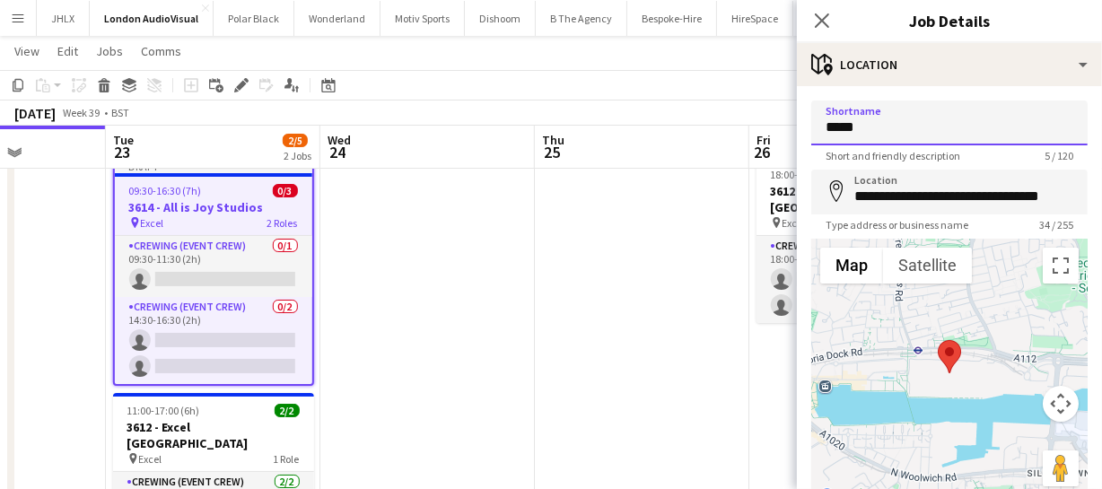
drag, startPoint x: 859, startPoint y: 129, endPoint x: 736, endPoint y: 126, distance: 123.0
click at [736, 126] on body "Menu Boards Boards Boards All jobs Status Workforce Workforce My Workforce Recr…" at bounding box center [551, 287] width 1102 height 676
type input "**********"
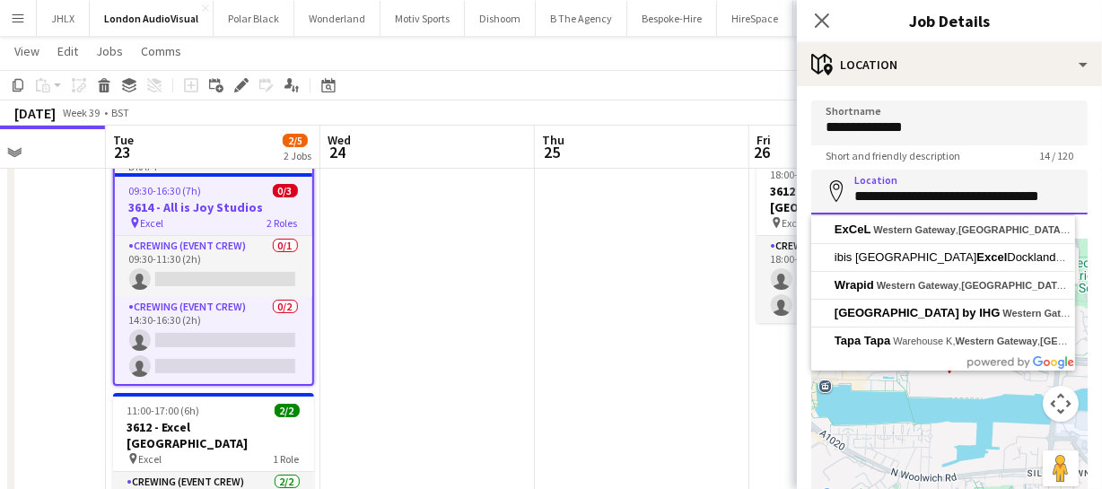
scroll to position [0, 15]
drag, startPoint x: 850, startPoint y: 198, endPoint x: 1106, endPoint y: 196, distance: 256.6
click at [1102, 196] on html "Menu Boards Boards Boards All jobs Status Workforce Workforce My Workforce Recr…" at bounding box center [551, 287] width 1102 height 676
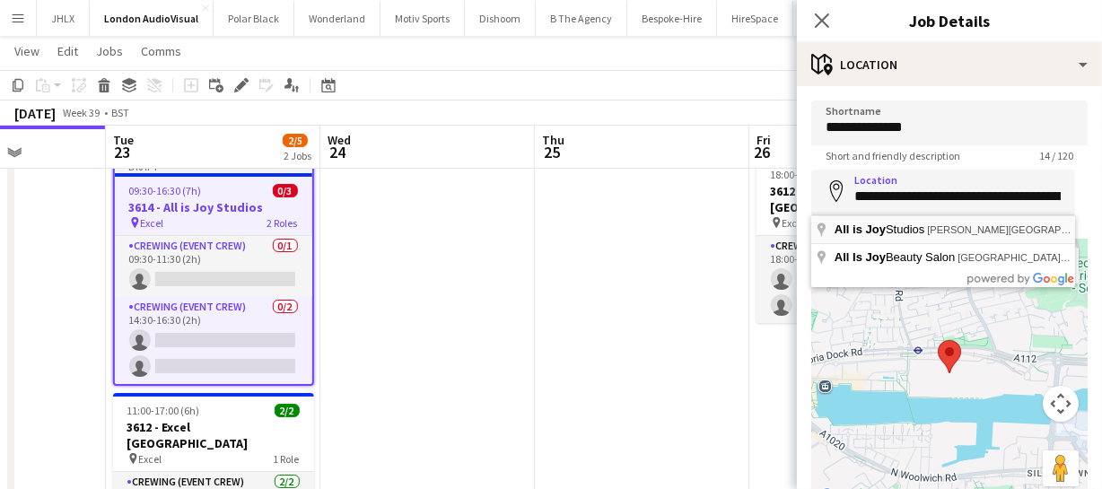
type input "**********"
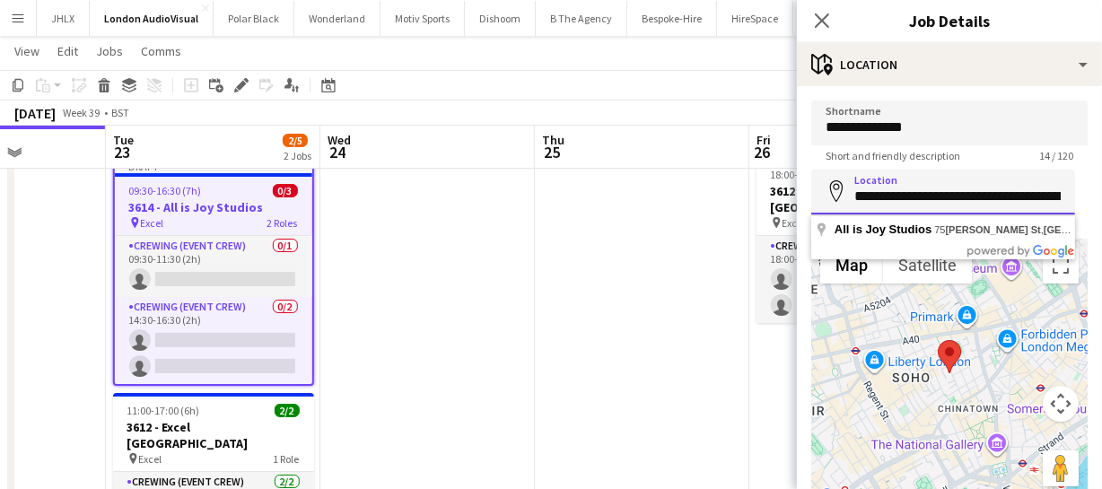
scroll to position [0, 97]
drag, startPoint x: 852, startPoint y: 195, endPoint x: 1104, endPoint y: 198, distance: 252.1
click at [1102, 198] on html "Menu Boards Boards Boards All jobs Status Workforce Workforce My Workforce Recr…" at bounding box center [551, 287] width 1102 height 676
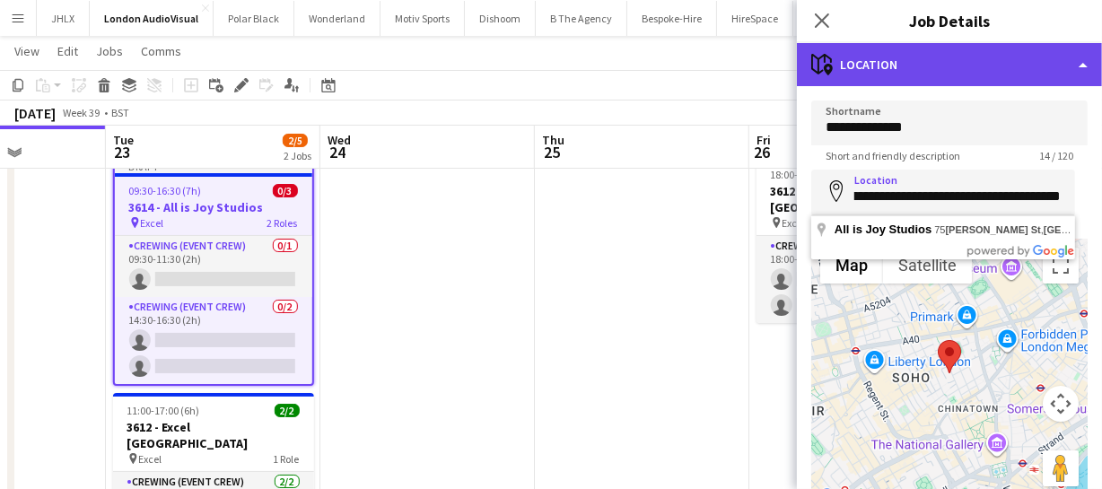
click at [952, 64] on div "maps-pin-1 Location" at bounding box center [949, 64] width 305 height 43
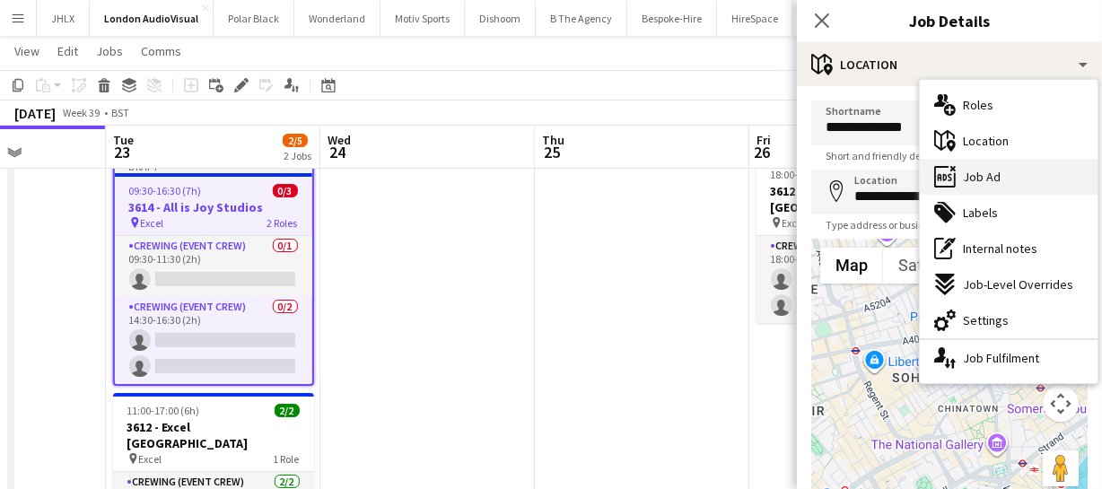
click at [1003, 188] on div "ads-window Job Ad" at bounding box center [1009, 177] width 178 height 36
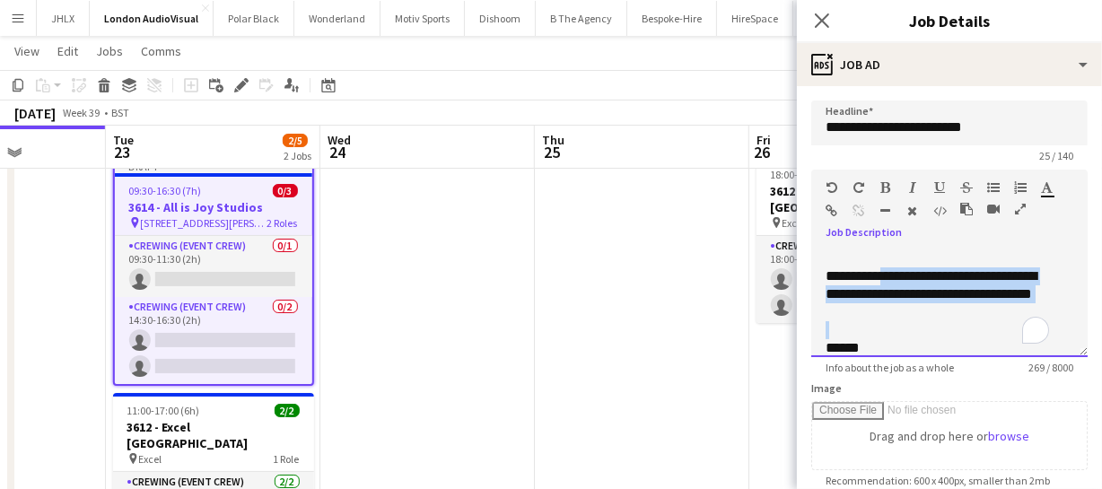
drag, startPoint x: 886, startPoint y: 277, endPoint x: 975, endPoint y: 324, distance: 100.3
click at [975, 324] on div "**********" at bounding box center [949, 303] width 276 height 108
paste div "To enrich screen reader interactions, please activate Accessibility in Grammarl…"
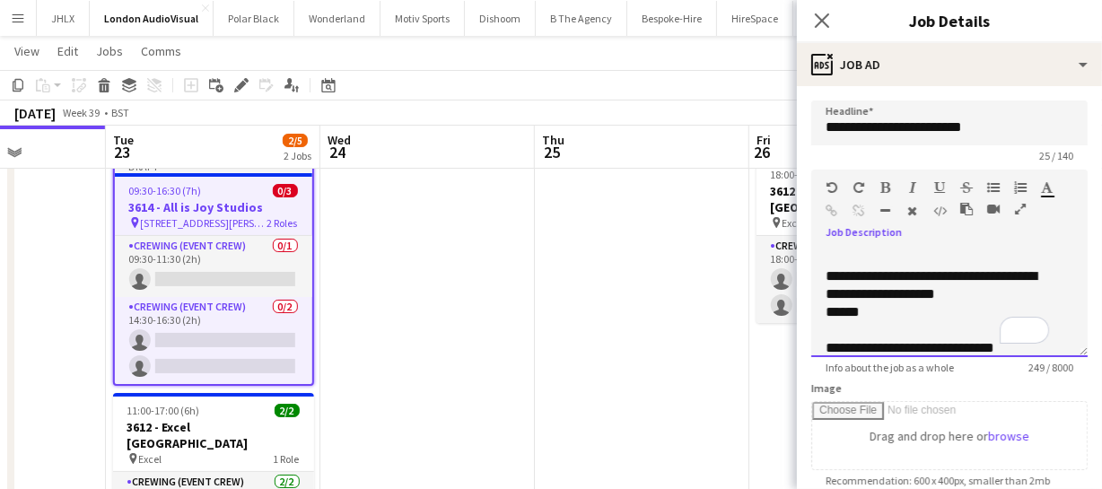
click at [825, 309] on div "**********" at bounding box center [949, 303] width 276 height 108
drag, startPoint x: 817, startPoint y: 333, endPoint x: 891, endPoint y: 332, distance: 73.6
click at [891, 332] on div "**********" at bounding box center [949, 303] width 276 height 108
click at [830, 331] on div "******" at bounding box center [936, 330] width 223 height 18
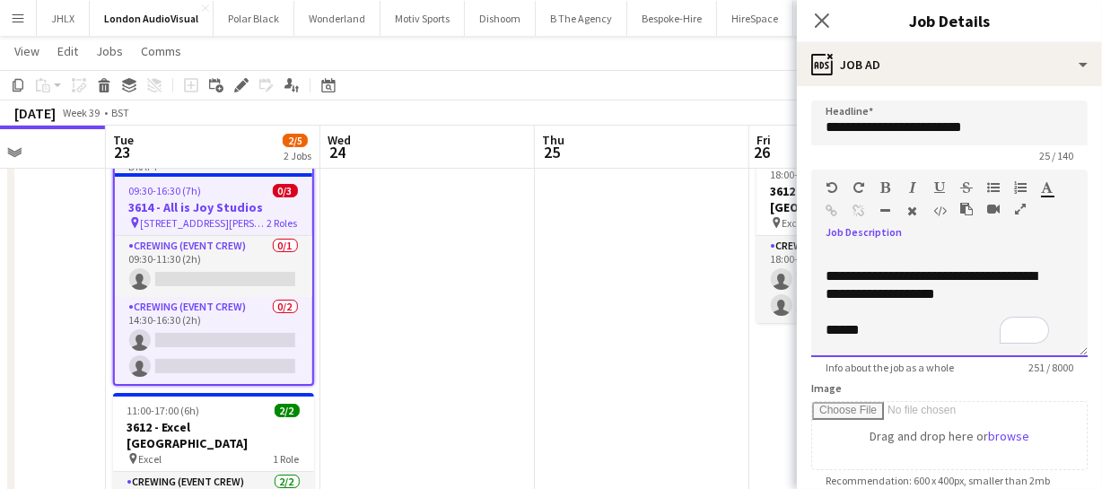
click at [868, 319] on div "To enrich screen reader interactions, please activate Accessibility in Grammarl…" at bounding box center [949, 312] width 248 height 18
click at [889, 321] on div "******" at bounding box center [936, 330] width 223 height 18
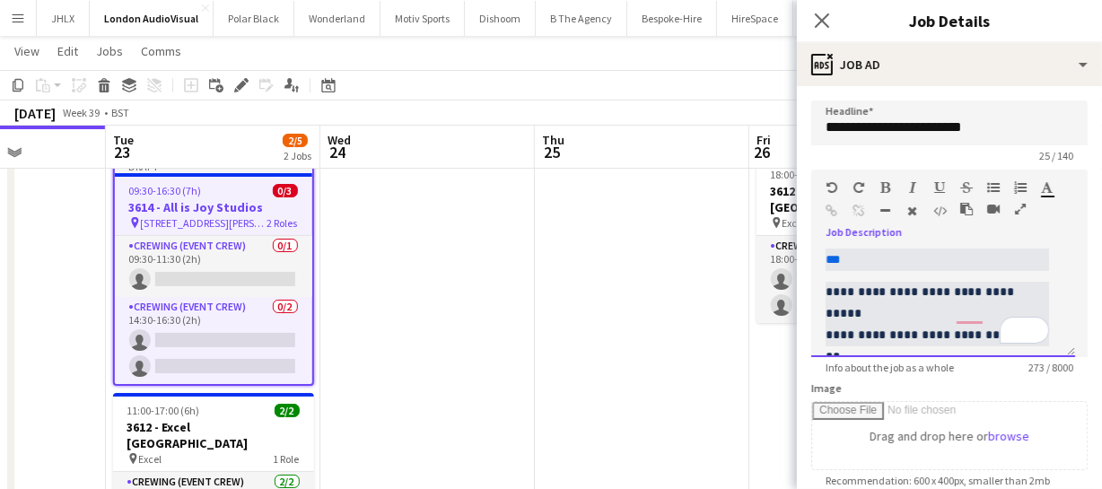
scroll to position [197, 0]
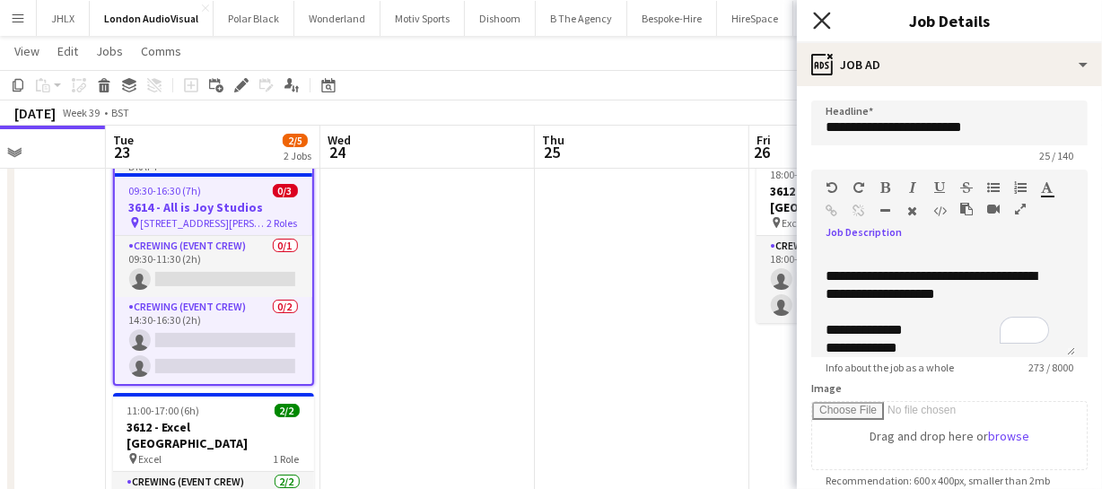
click at [825, 19] on icon "Close pop-in" at bounding box center [821, 20] width 17 height 17
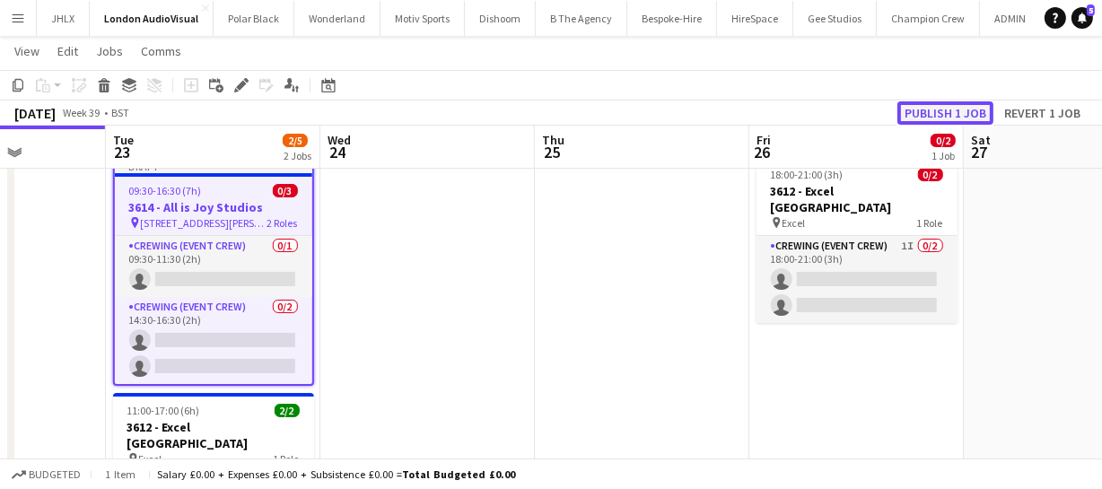
click at [933, 115] on button "Publish 1 job" at bounding box center [945, 112] width 96 height 23
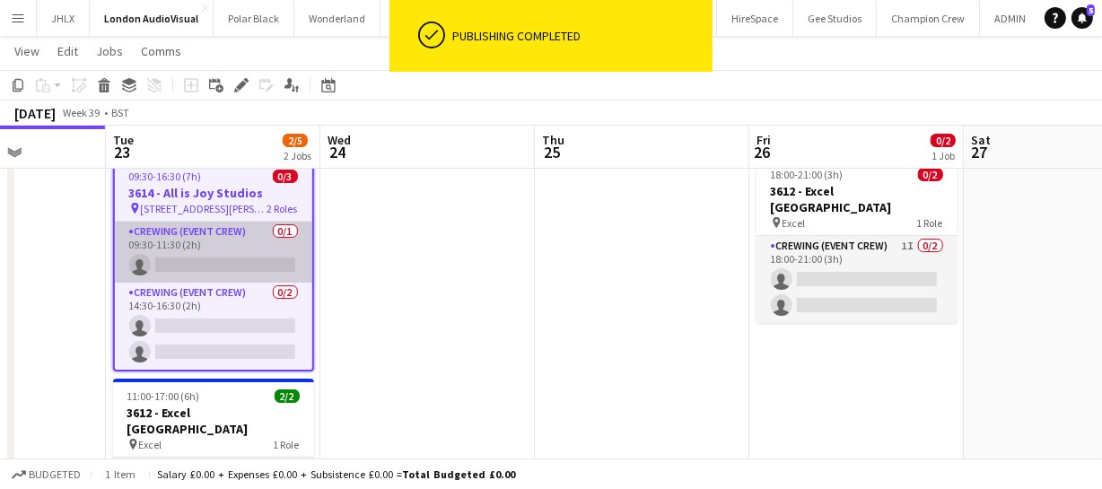
click at [208, 266] on app-card-role "Crewing (Event Crew) 0/1 09:30-11:30 (2h) single-neutral-actions" at bounding box center [213, 252] width 197 height 61
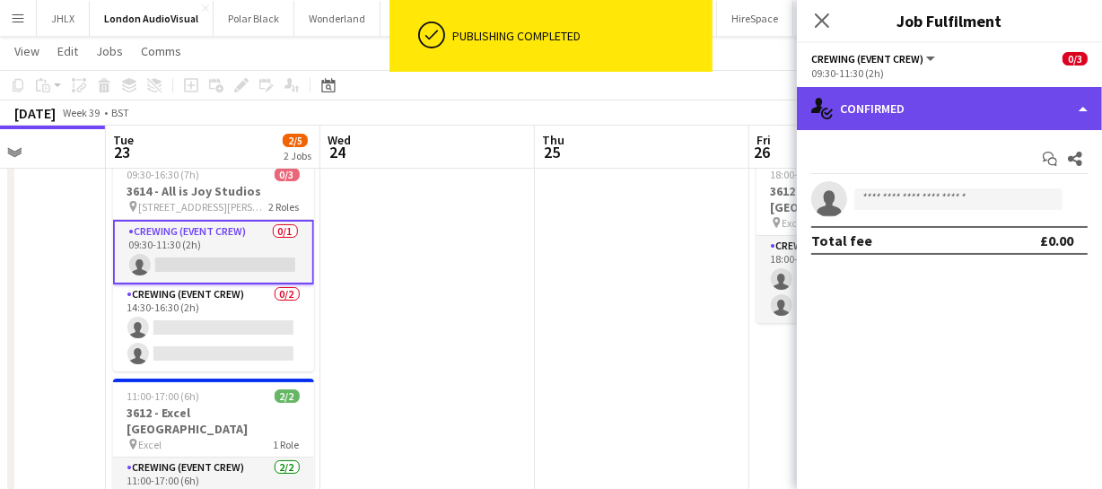
click at [928, 115] on div "single-neutral-actions-check-2 Confirmed" at bounding box center [949, 108] width 305 height 43
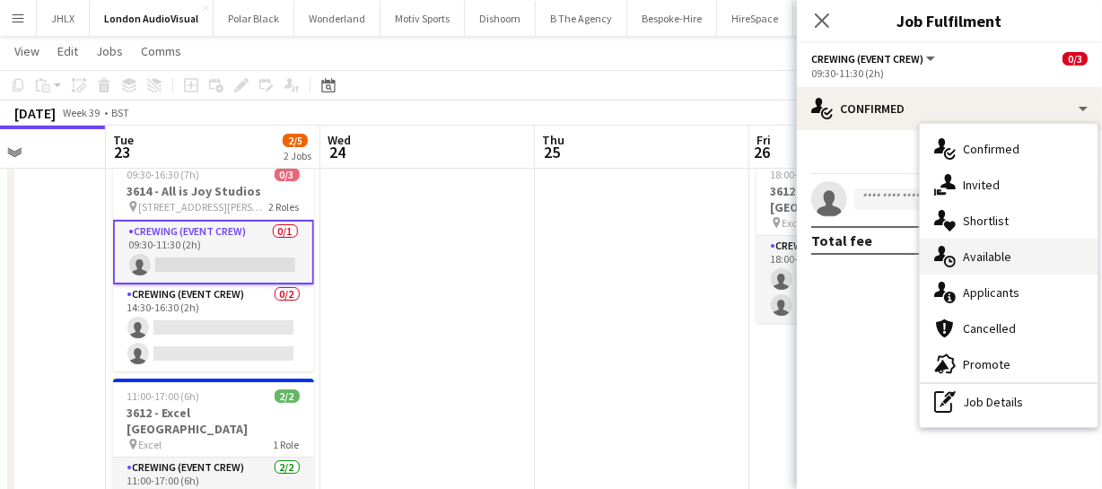
click at [982, 255] on span "Available" at bounding box center [987, 257] width 48 height 16
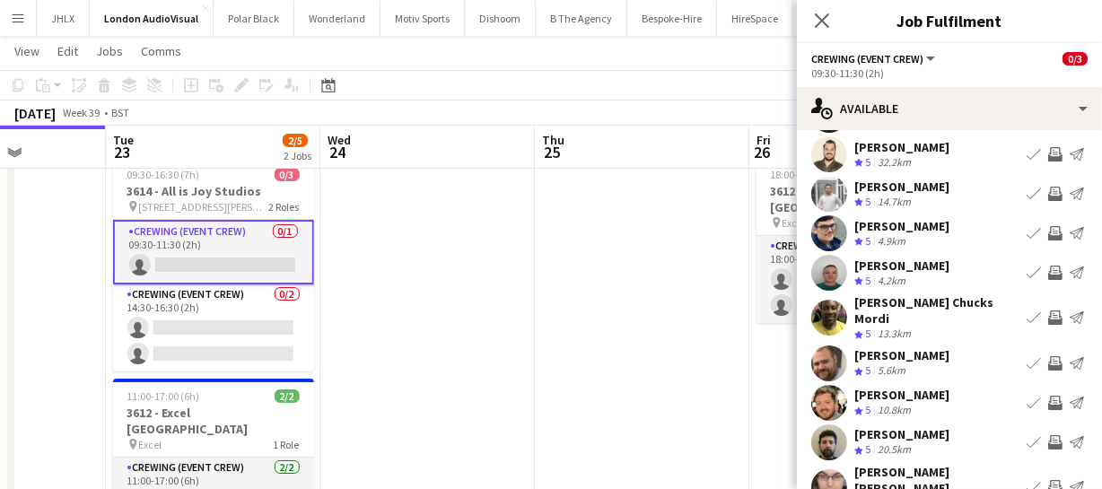
click at [1048, 313] on app-icon "Invite crew" at bounding box center [1055, 317] width 14 height 14
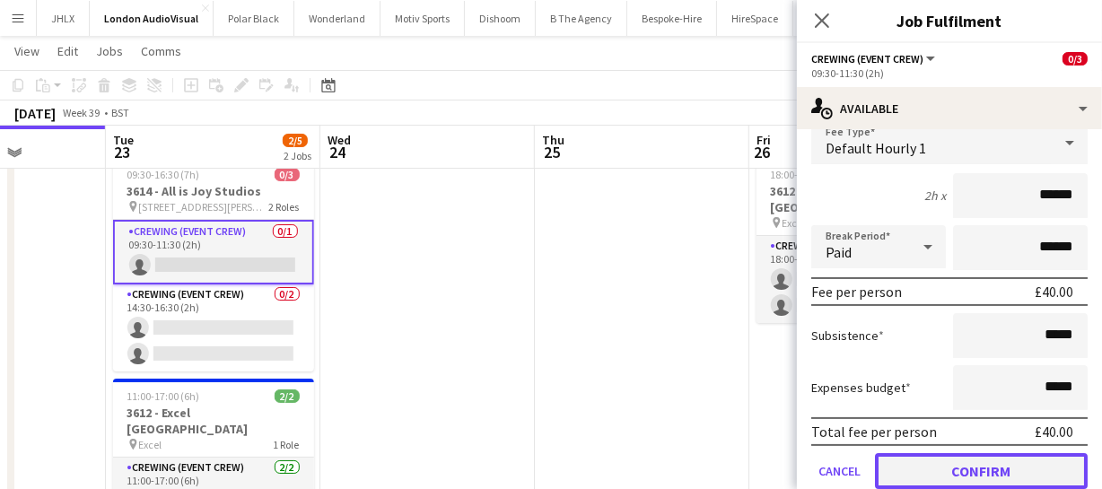
click at [998, 453] on button "Confirm" at bounding box center [981, 471] width 213 height 36
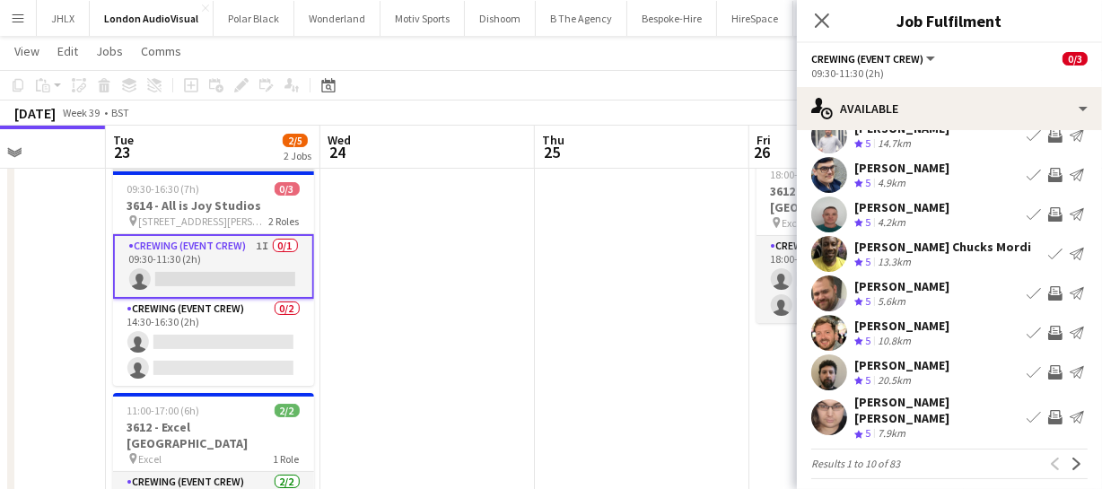
click at [1048, 335] on app-icon "Invite crew" at bounding box center [1055, 333] width 14 height 14
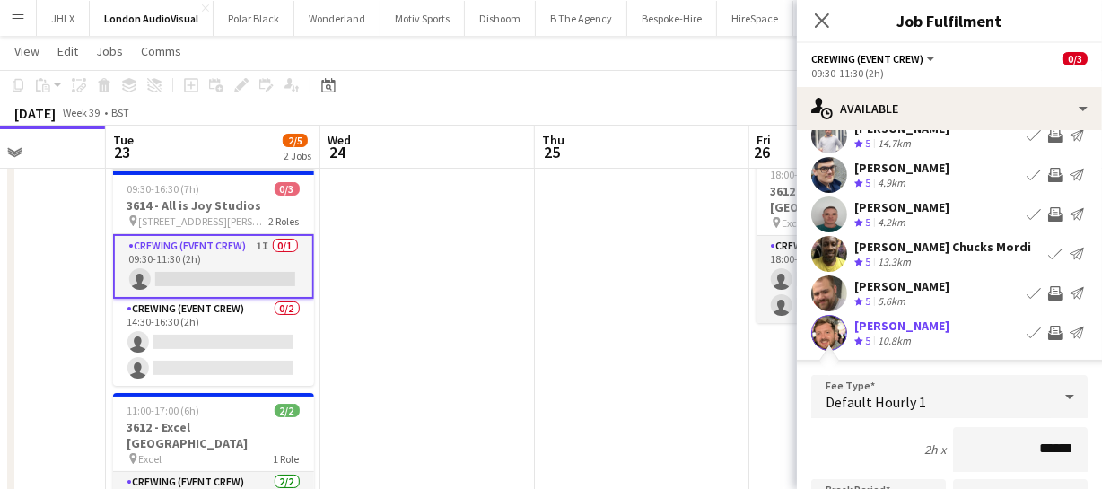
click at [1048, 288] on app-icon "Invite crew" at bounding box center [1055, 293] width 14 height 14
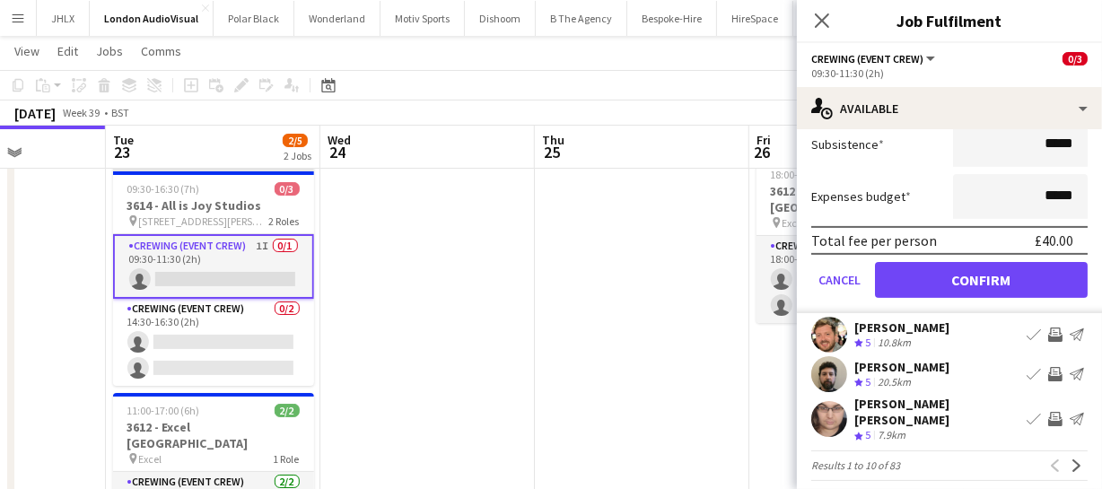
click at [1048, 368] on app-icon "Invite crew" at bounding box center [1055, 374] width 14 height 14
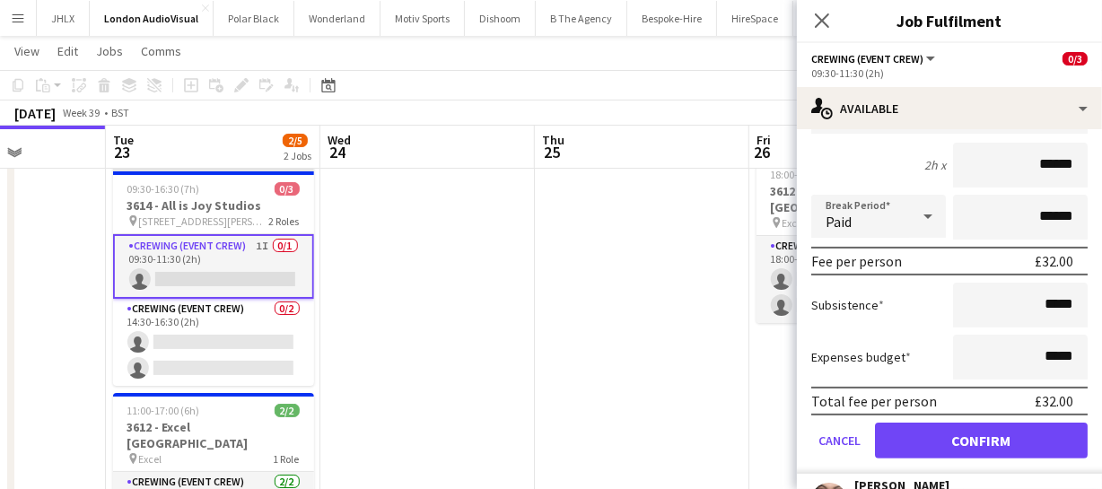
drag, startPoint x: 1062, startPoint y: 163, endPoint x: 934, endPoint y: 161, distance: 128.3
click at [953, 161] on input "******" at bounding box center [1020, 165] width 135 height 45
type input "******"
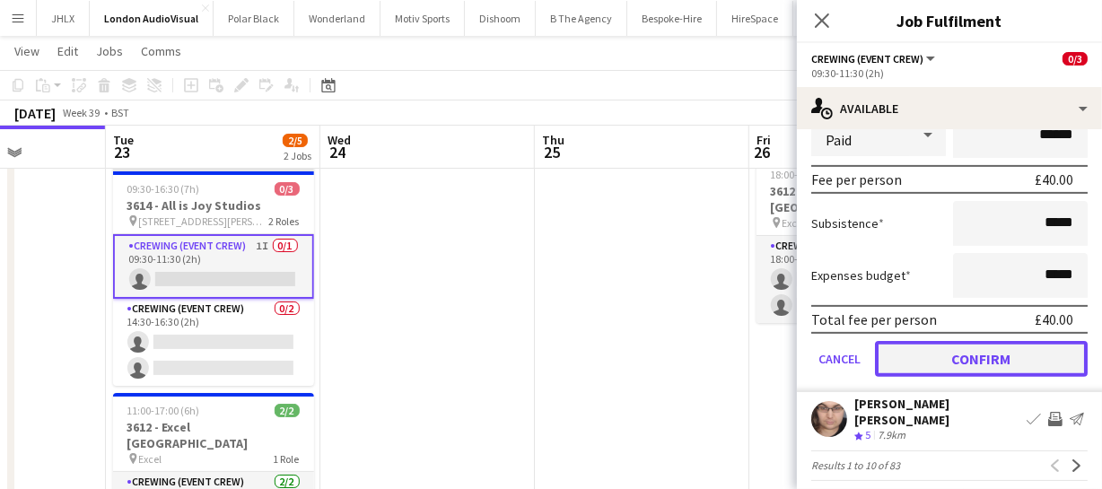
click at [977, 353] on button "Confirm" at bounding box center [981, 359] width 213 height 36
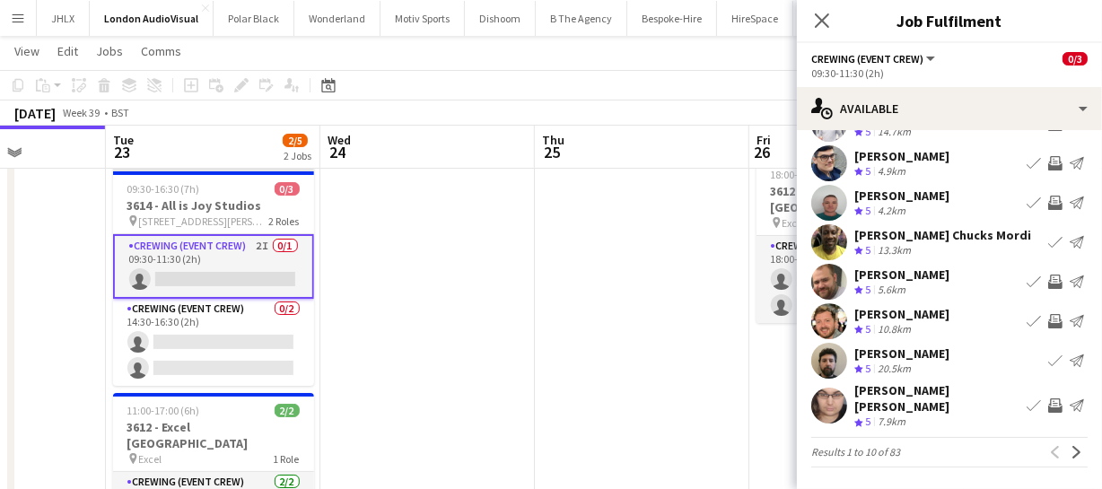
scroll to position [139, 0]
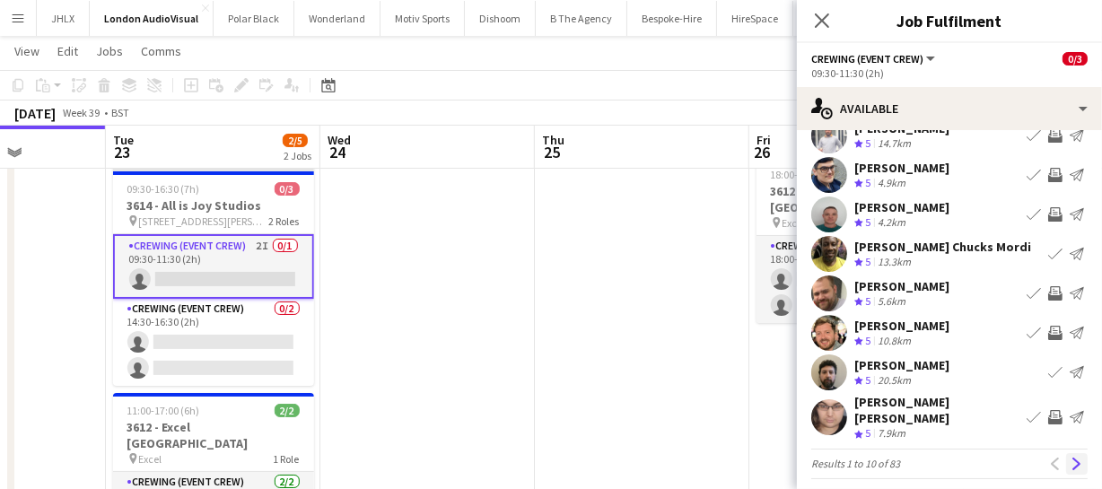
click at [1069, 453] on button "Next" at bounding box center [1077, 464] width 22 height 22
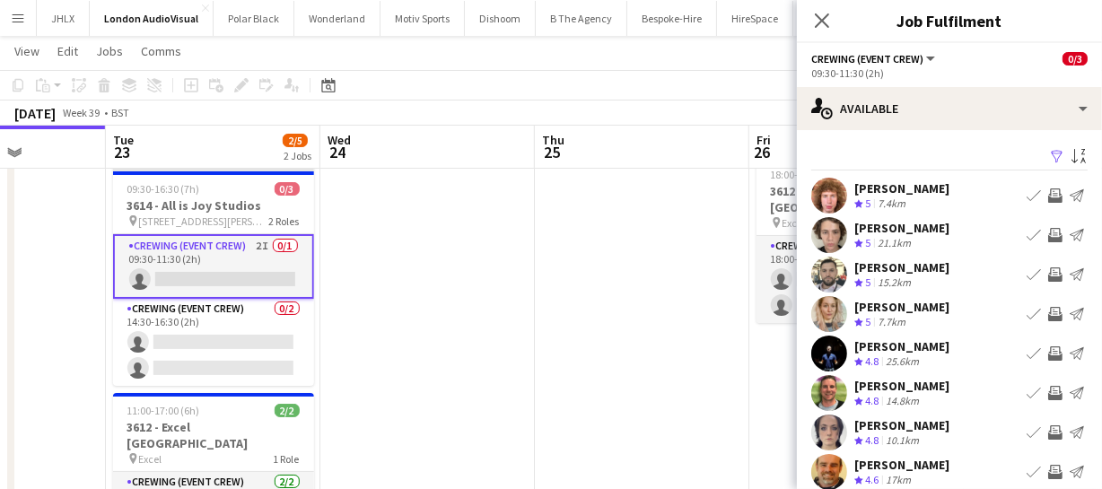
click at [1048, 193] on app-icon "Invite crew" at bounding box center [1055, 195] width 14 height 14
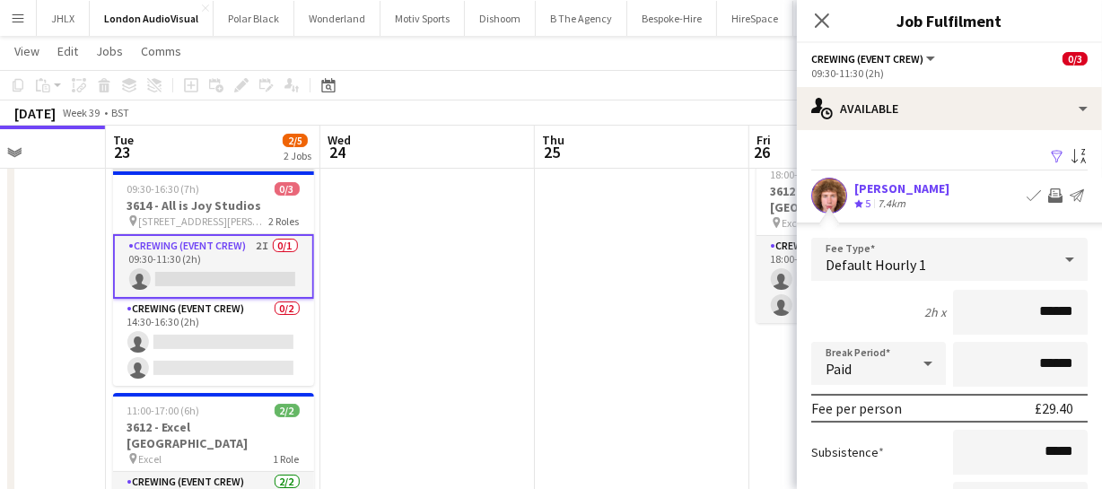
drag, startPoint x: 1060, startPoint y: 304, endPoint x: 886, endPoint y: 316, distance: 174.4
click at [884, 316] on div "2h x ******" at bounding box center [949, 312] width 276 height 45
type input "******"
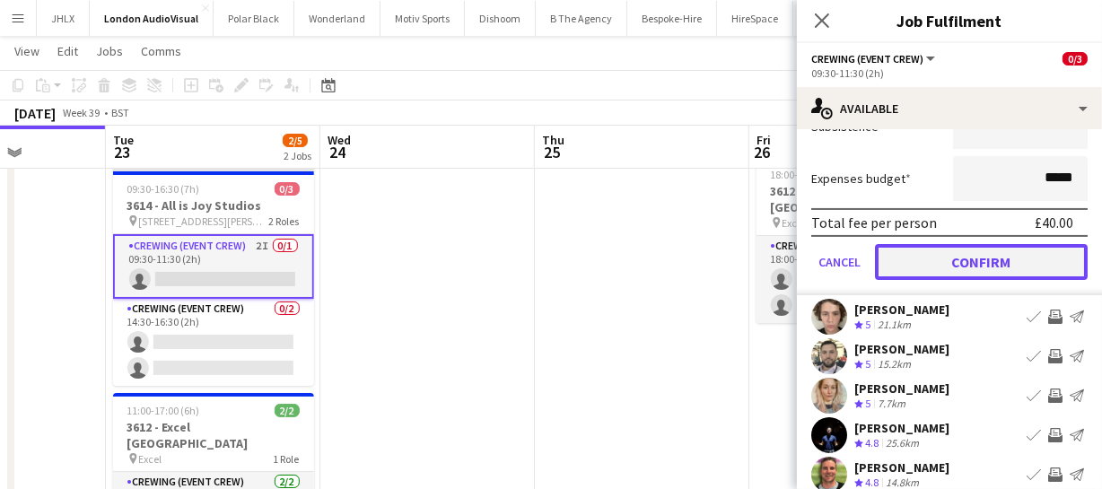
click at [978, 250] on button "Confirm" at bounding box center [981, 262] width 213 height 36
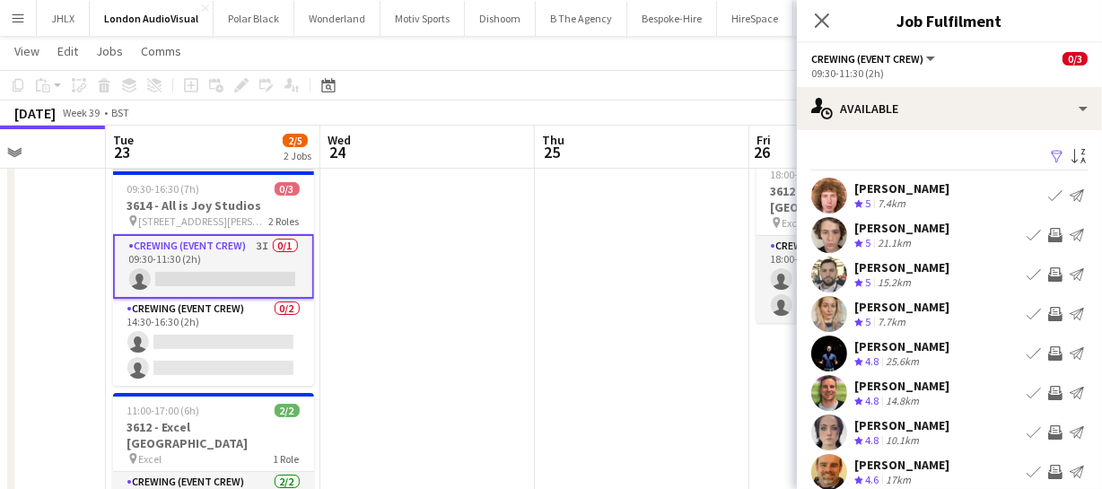
click at [1048, 234] on app-icon "Invite crew" at bounding box center [1055, 235] width 14 height 14
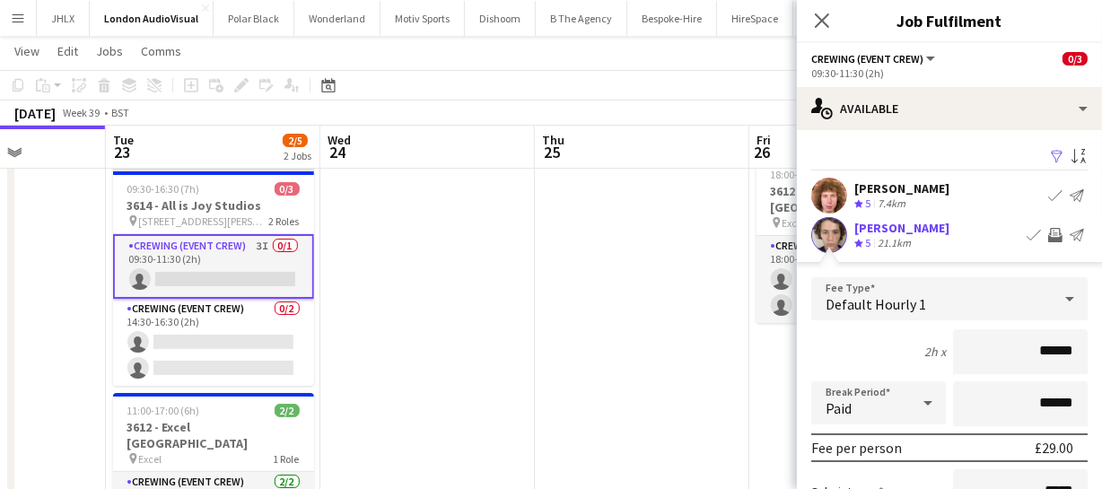
drag, startPoint x: 1067, startPoint y: 355, endPoint x: 928, endPoint y: 358, distance: 139.1
click at [928, 358] on div "2h x ******" at bounding box center [949, 351] width 276 height 45
type input "******"
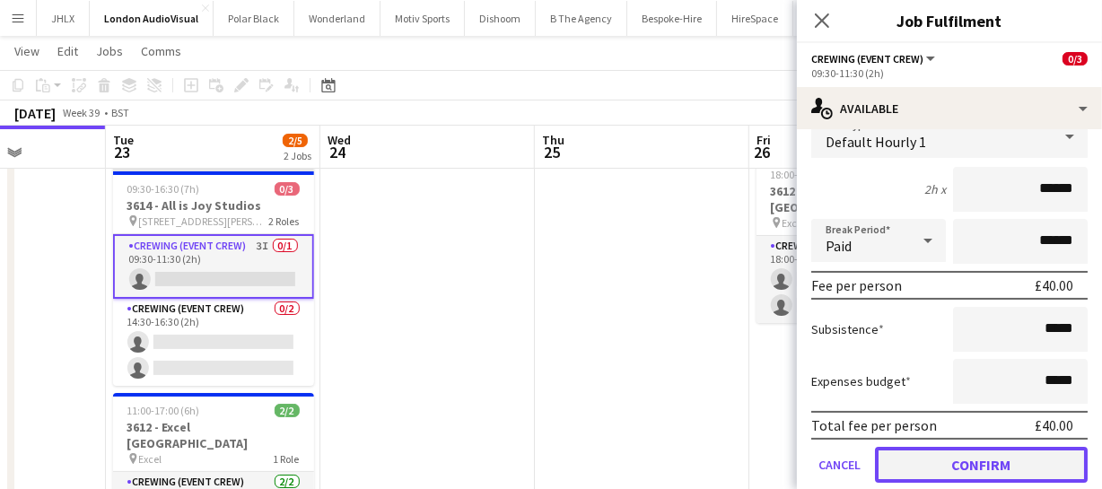
click at [1014, 458] on button "Confirm" at bounding box center [981, 465] width 213 height 36
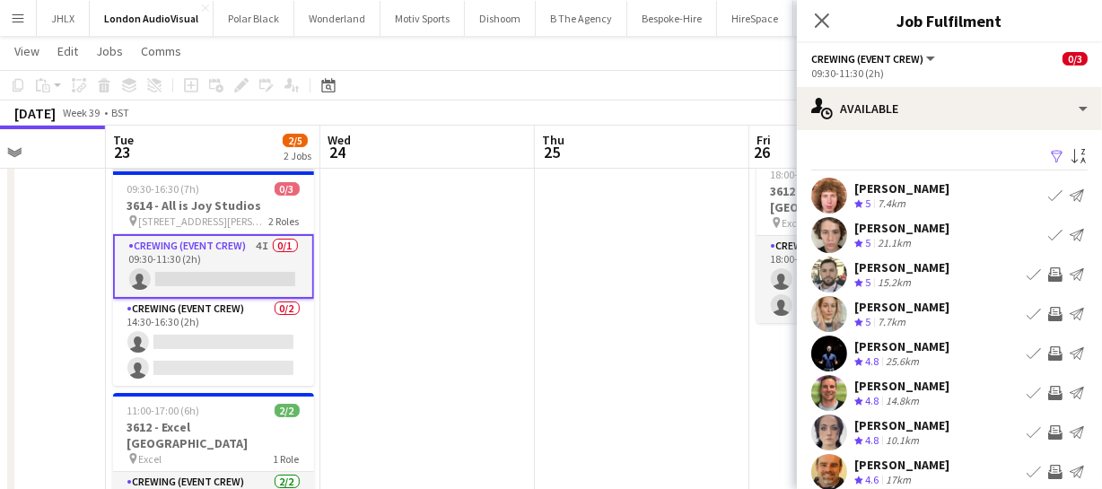
scroll to position [139, 0]
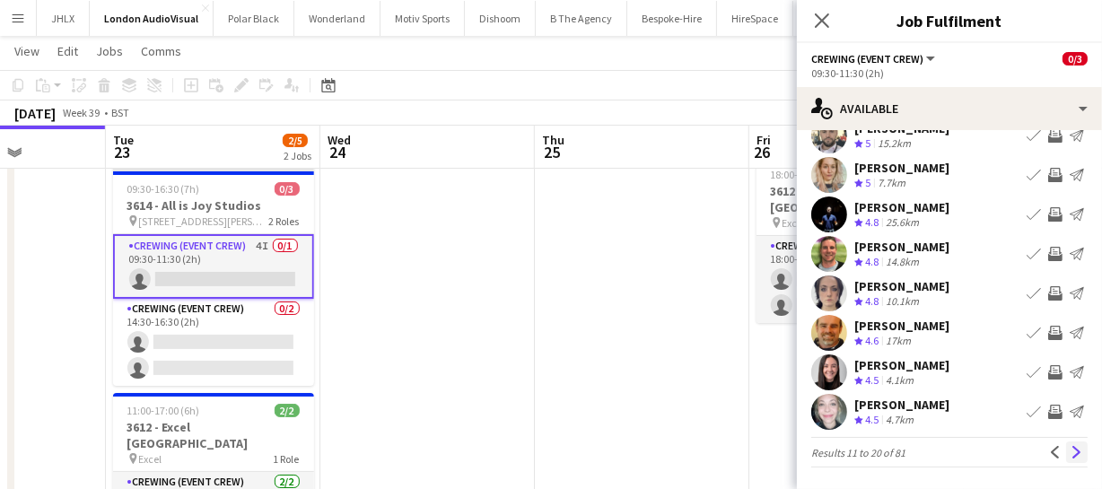
click at [1066, 452] on button "Next" at bounding box center [1077, 452] width 22 height 22
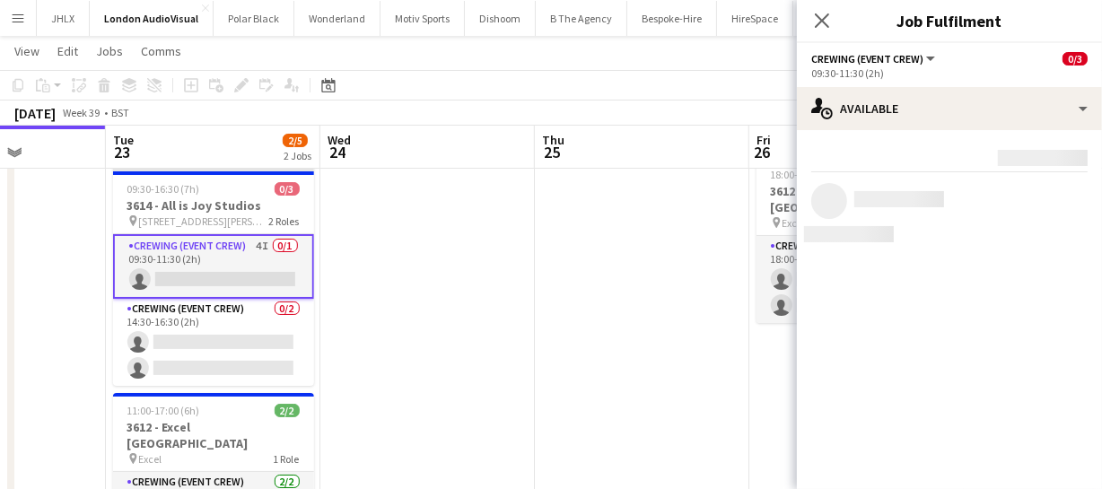
scroll to position [0, 0]
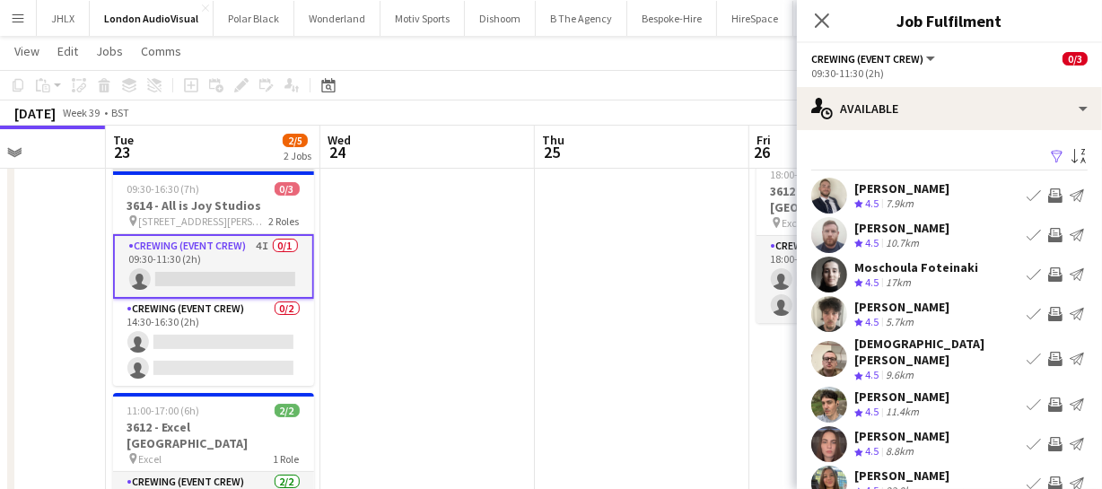
click at [1048, 352] on app-icon "Invite crew" at bounding box center [1055, 359] width 14 height 14
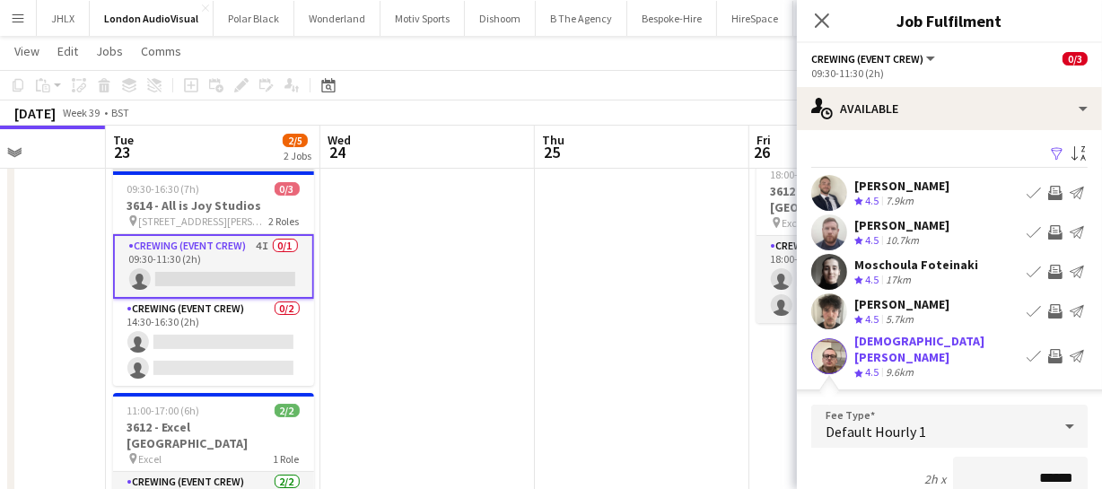
drag, startPoint x: 1060, startPoint y: 448, endPoint x: 966, endPoint y: 453, distance: 94.4
click at [966, 457] on input "******" at bounding box center [1020, 479] width 135 height 45
type input "******"
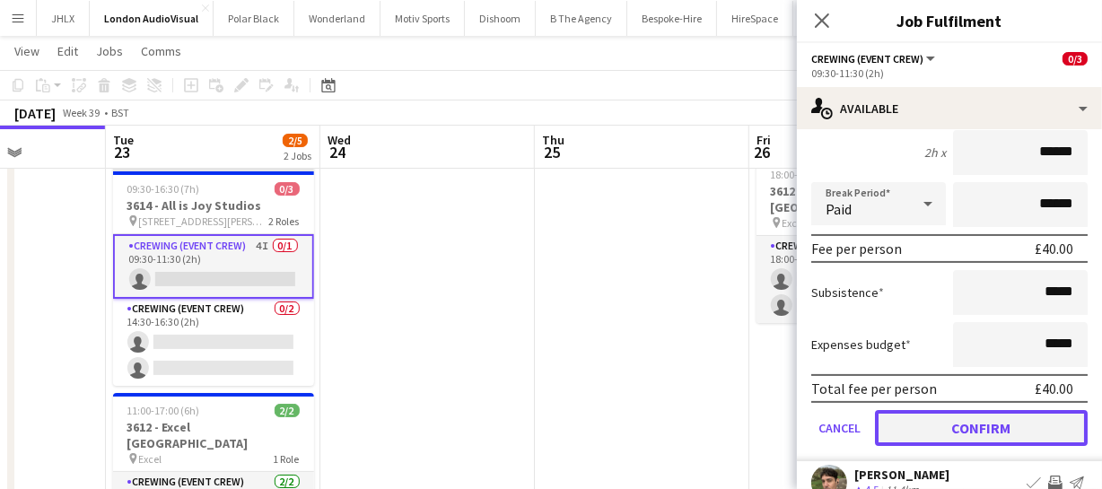
click at [1013, 421] on button "Confirm" at bounding box center [981, 428] width 213 height 36
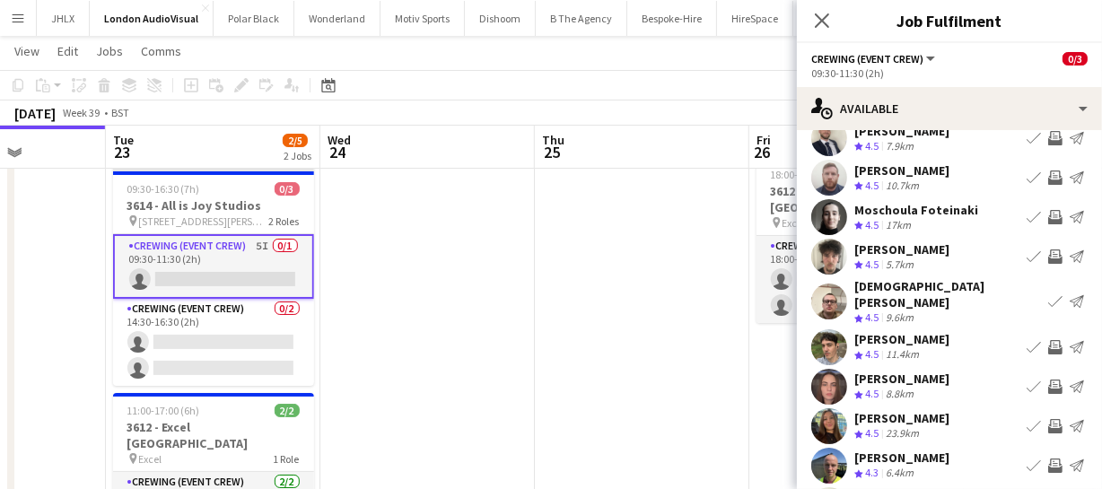
scroll to position [139, 0]
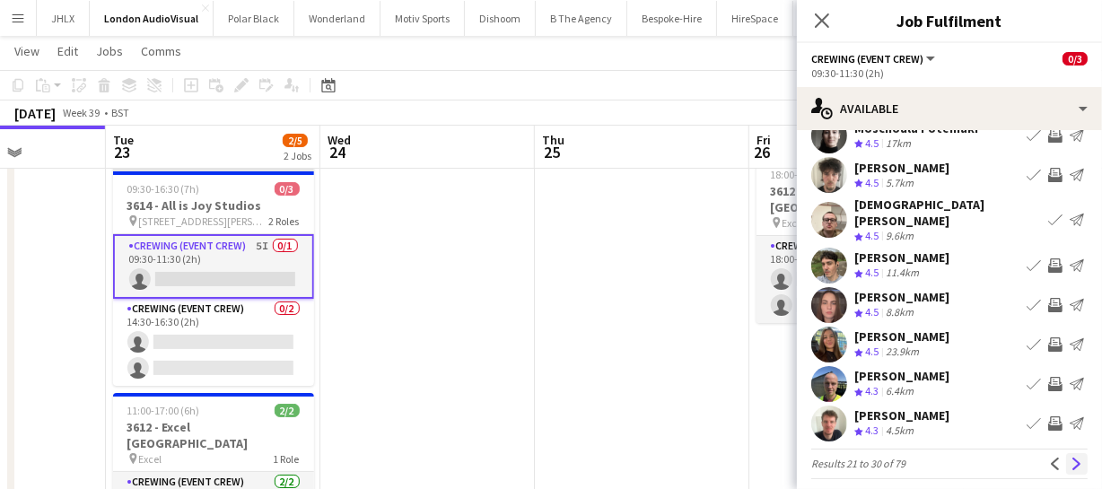
click at [1070, 458] on app-icon "Next" at bounding box center [1076, 464] width 13 height 13
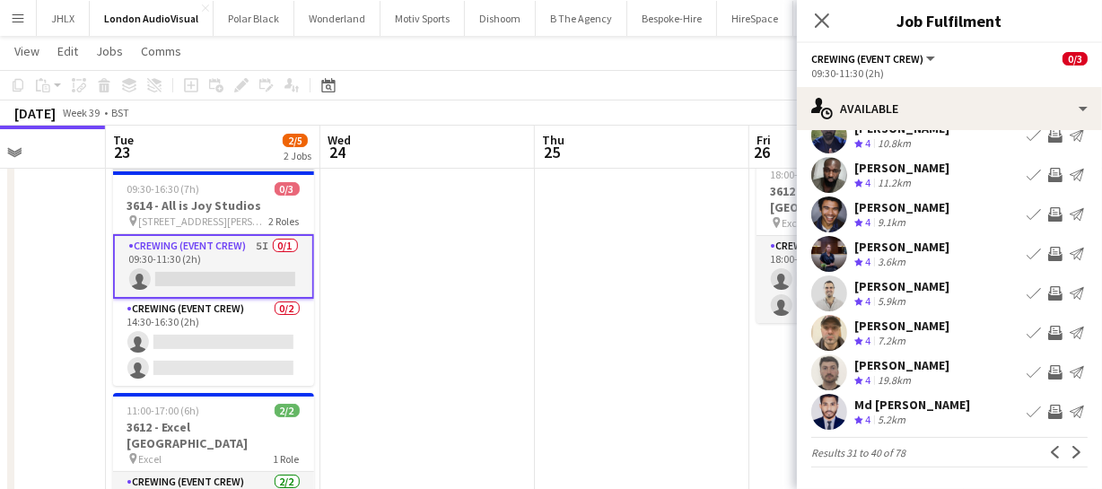
click at [1048, 332] on app-icon "Invite crew" at bounding box center [1055, 333] width 14 height 14
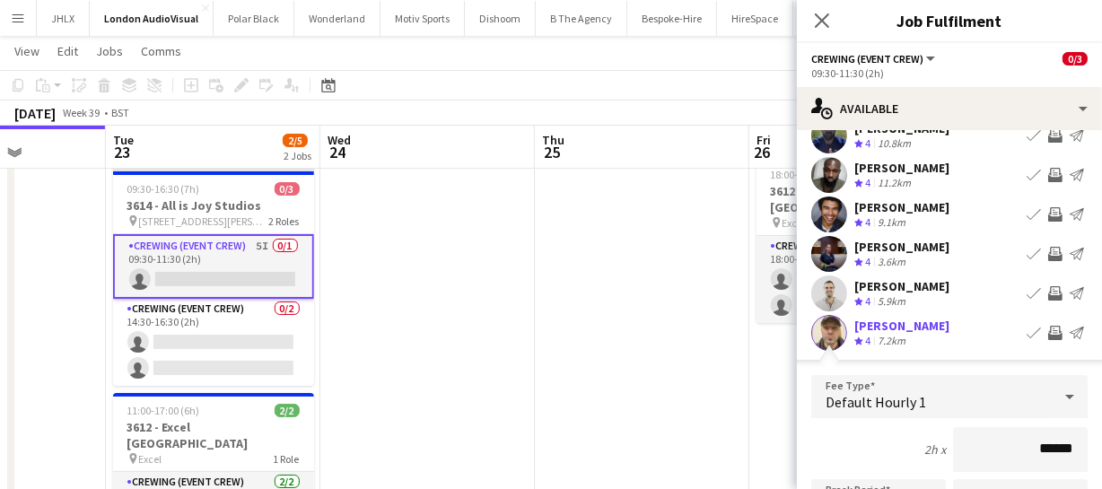
drag, startPoint x: 1066, startPoint y: 452, endPoint x: 979, endPoint y: 445, distance: 87.3
click at [979, 445] on input "******" at bounding box center [1020, 449] width 135 height 45
type input "******"
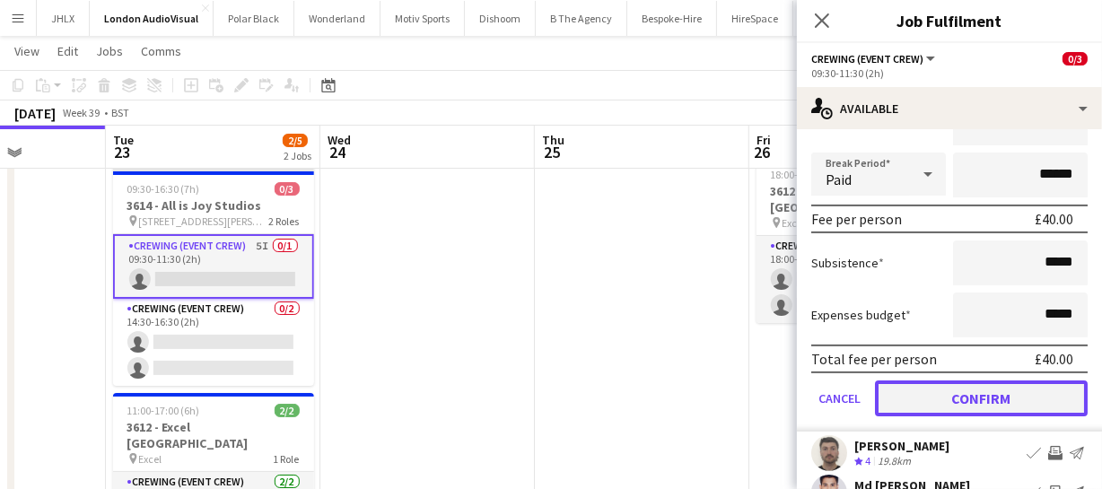
click at [987, 413] on button "Confirm" at bounding box center [981, 398] width 213 height 36
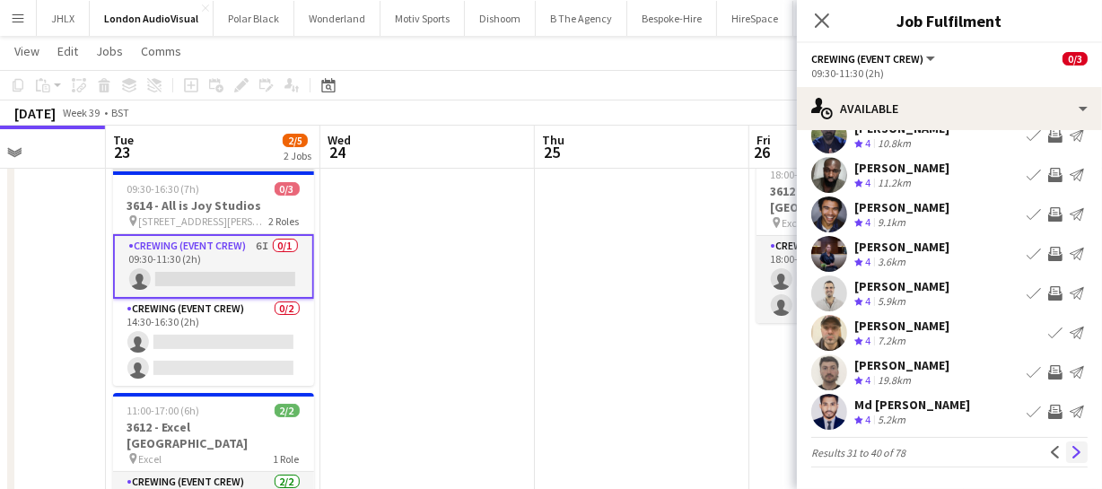
click at [1070, 452] on app-icon "Next" at bounding box center [1076, 452] width 13 height 13
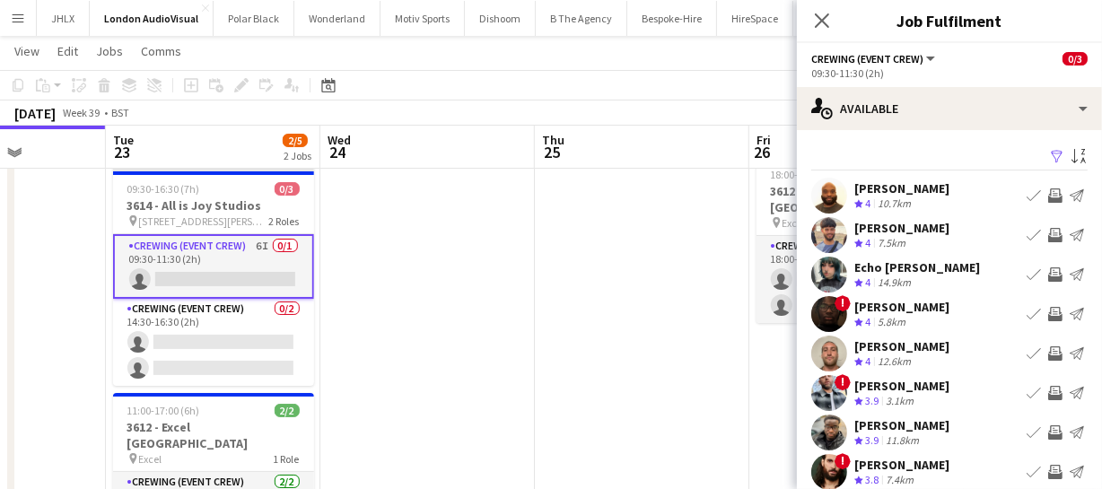
click at [1045, 224] on button "Invite crew" at bounding box center [1055, 235] width 22 height 22
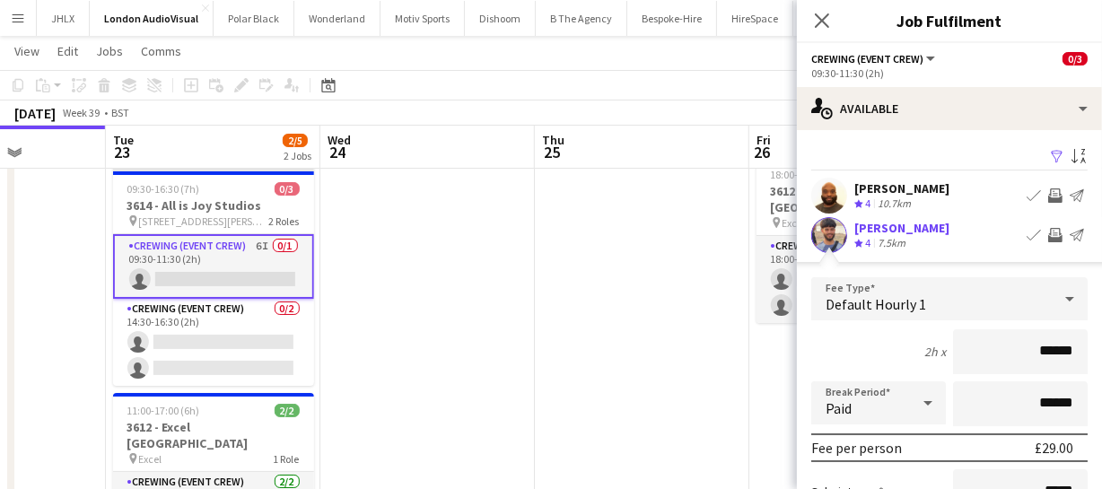
drag, startPoint x: 1069, startPoint y: 341, endPoint x: 979, endPoint y: 344, distance: 90.7
click at [979, 344] on input "******" at bounding box center [1020, 351] width 135 height 45
type input "******"
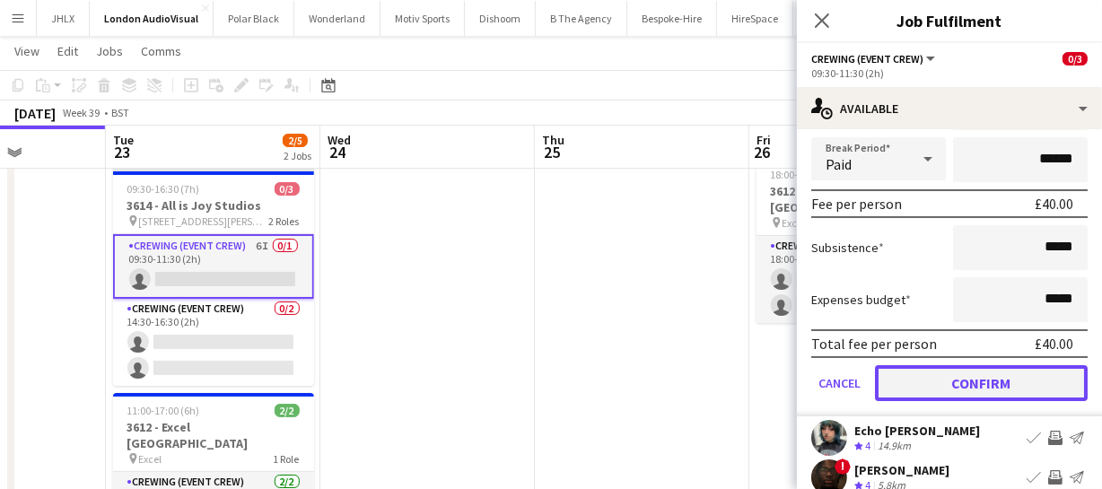
click at [933, 389] on button "Confirm" at bounding box center [981, 383] width 213 height 36
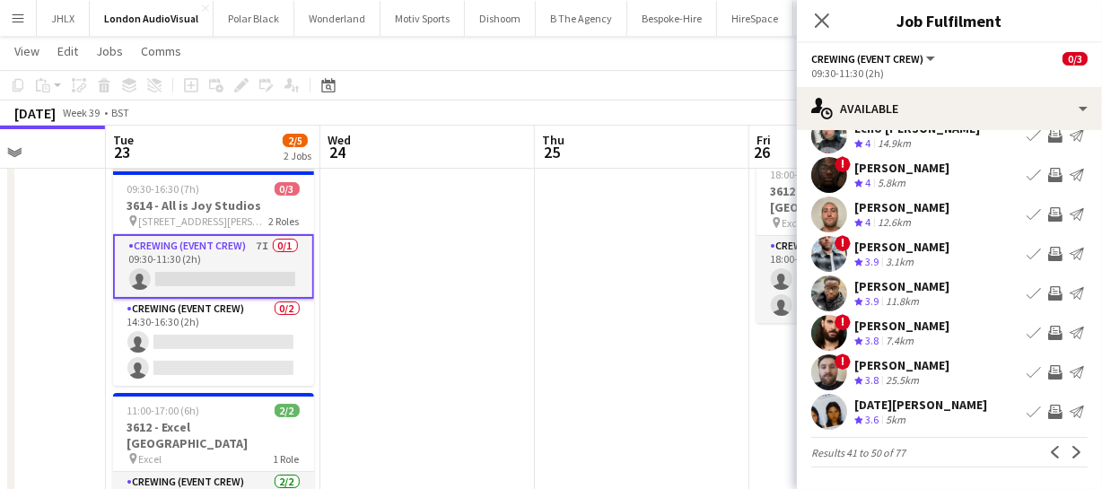
scroll to position [139, 0]
click at [1048, 412] on app-icon "Invite crew" at bounding box center [1055, 412] width 14 height 14
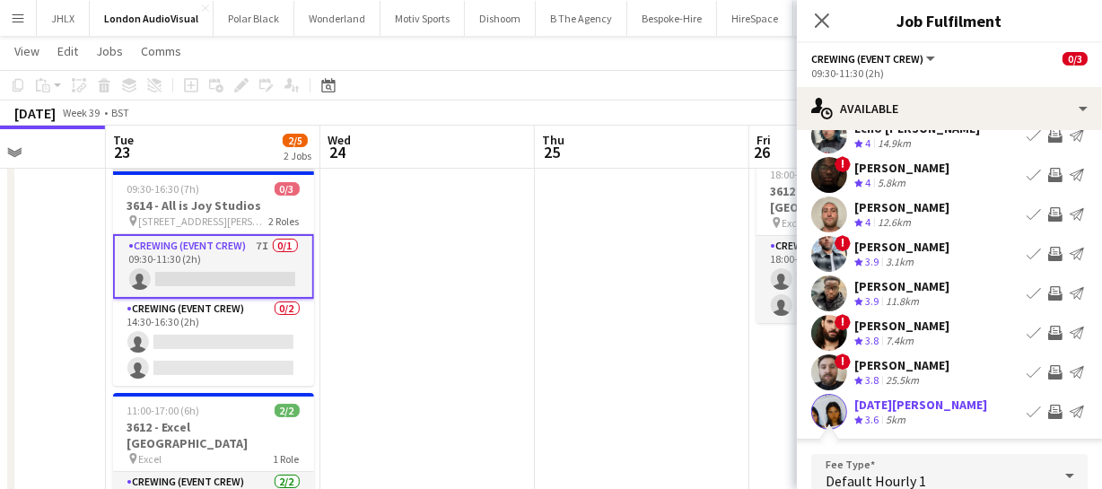
scroll to position [358, 0]
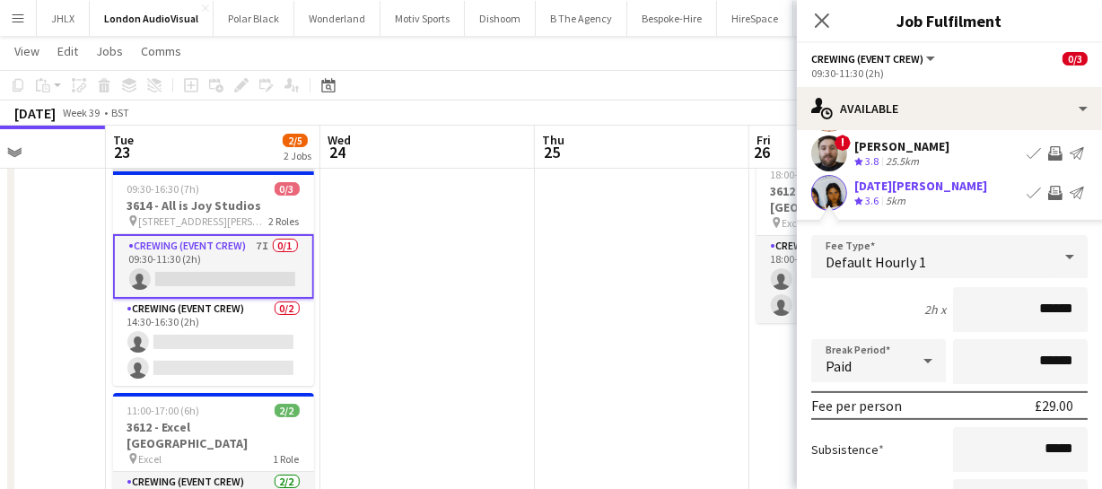
drag, startPoint x: 1068, startPoint y: 314, endPoint x: 952, endPoint y: 306, distance: 116.0
click at [953, 306] on input "******" at bounding box center [1020, 309] width 135 height 45
type input "******"
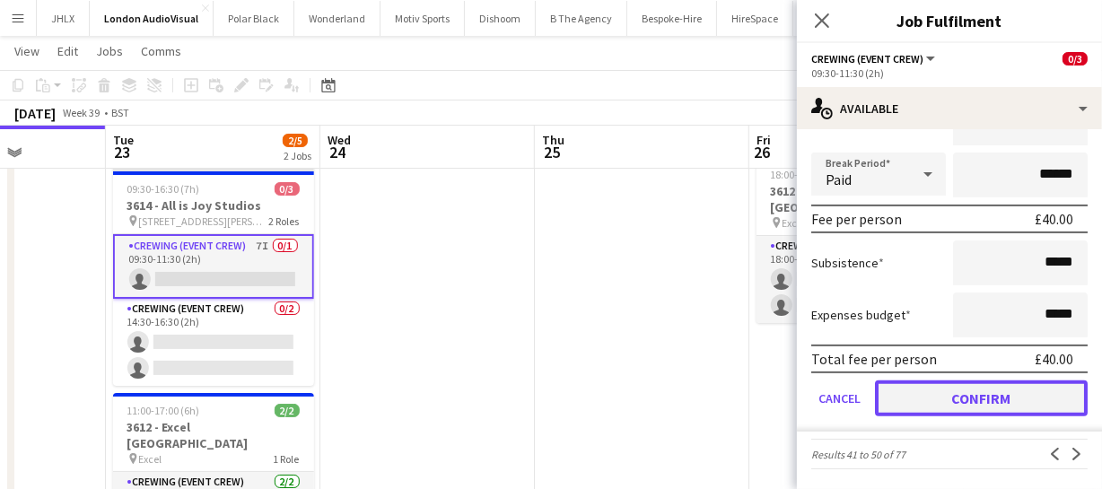
click at [982, 403] on button "Confirm" at bounding box center [981, 398] width 213 height 36
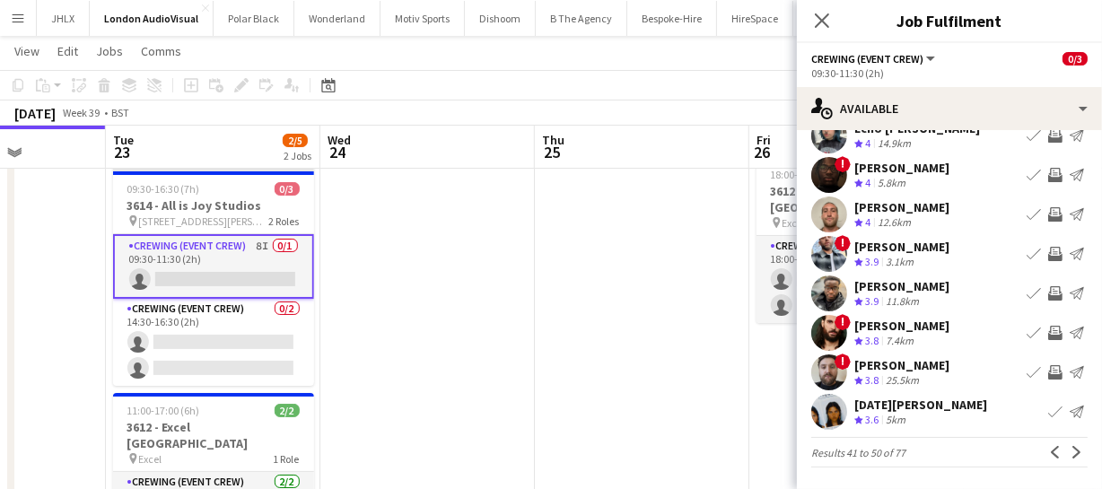
scroll to position [139, 0]
click at [1048, 292] on app-icon "Invite crew" at bounding box center [1055, 293] width 14 height 14
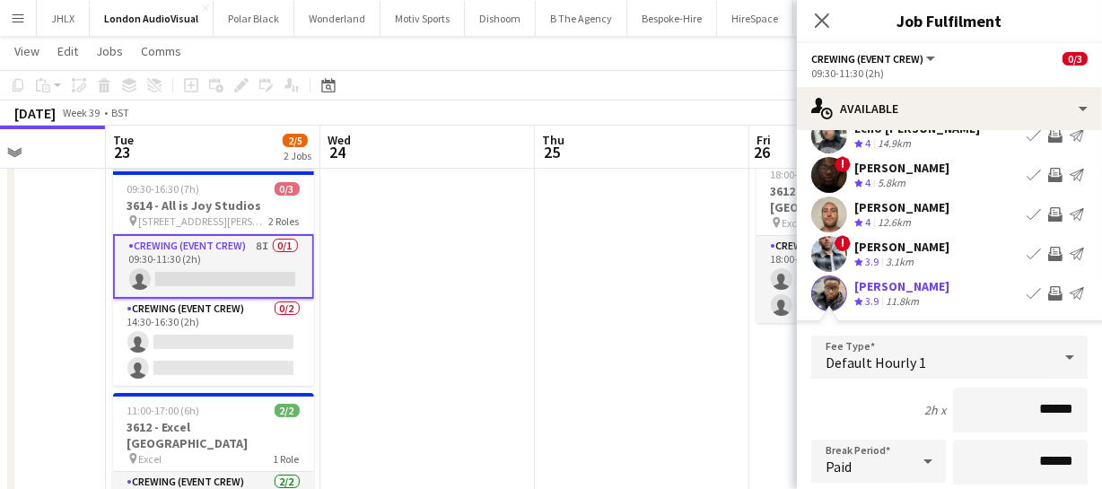
drag, startPoint x: 1066, startPoint y: 397, endPoint x: 988, endPoint y: 396, distance: 78.1
click at [989, 398] on input "******" at bounding box center [1020, 410] width 135 height 45
type input "******"
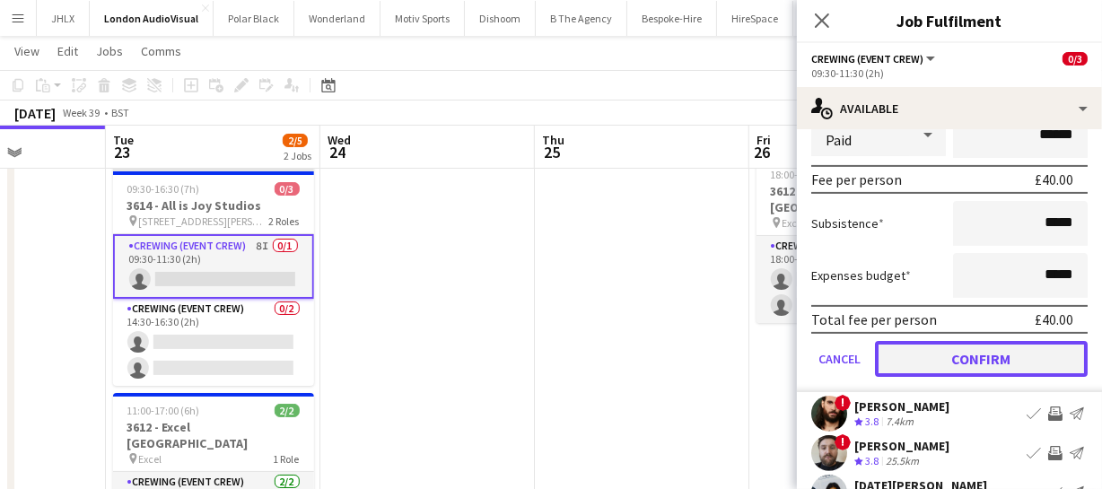
click at [992, 364] on button "Confirm" at bounding box center [981, 359] width 213 height 36
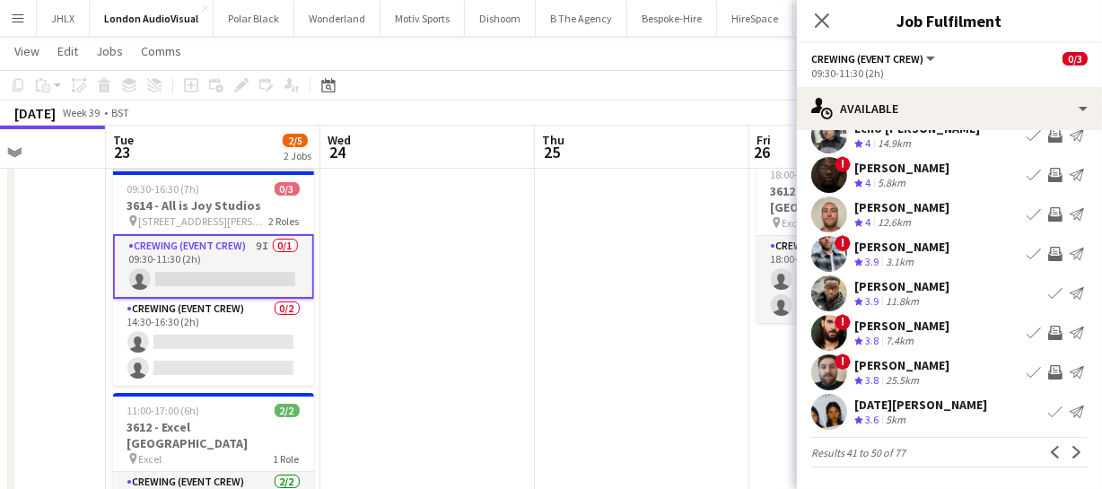
click at [1076, 448] on app-available-tab "Filter Sort asc Mark Dear Crew rating 4 10.7km Book crew Invite crew Send notif…" at bounding box center [949, 236] width 305 height 462
click at [1071, 448] on button "Next" at bounding box center [1077, 452] width 22 height 22
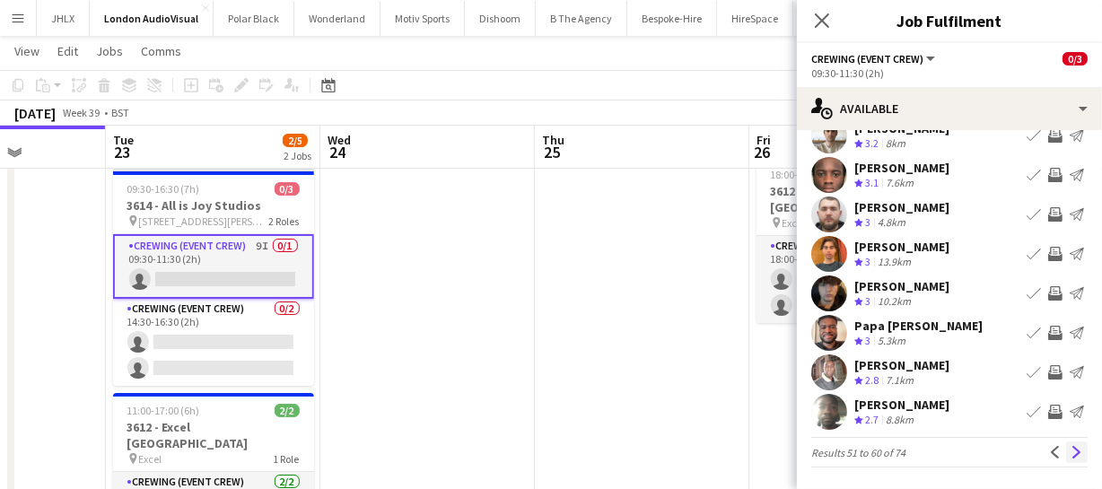
click at [1066, 461] on button "Next" at bounding box center [1077, 452] width 22 height 22
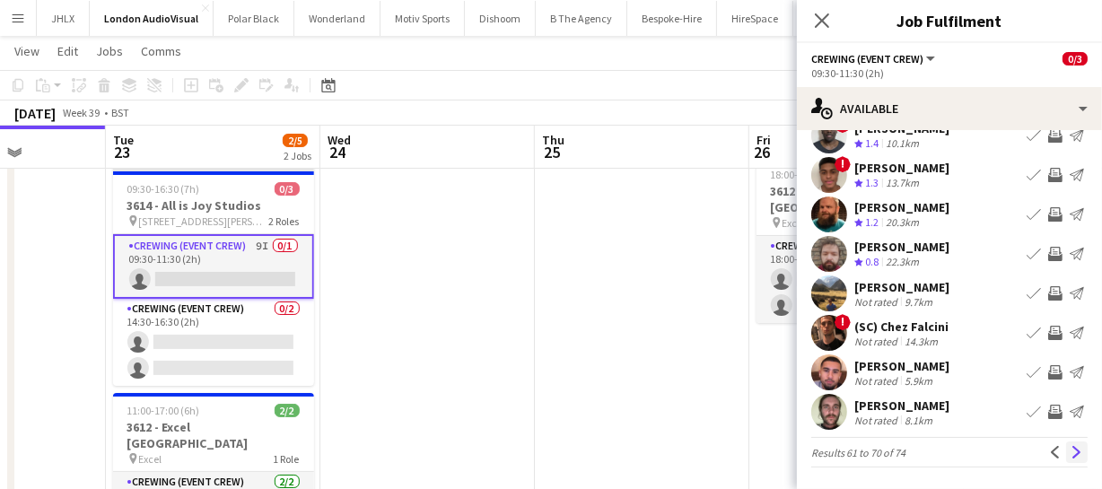
click at [1070, 448] on app-icon "Next" at bounding box center [1076, 452] width 13 height 13
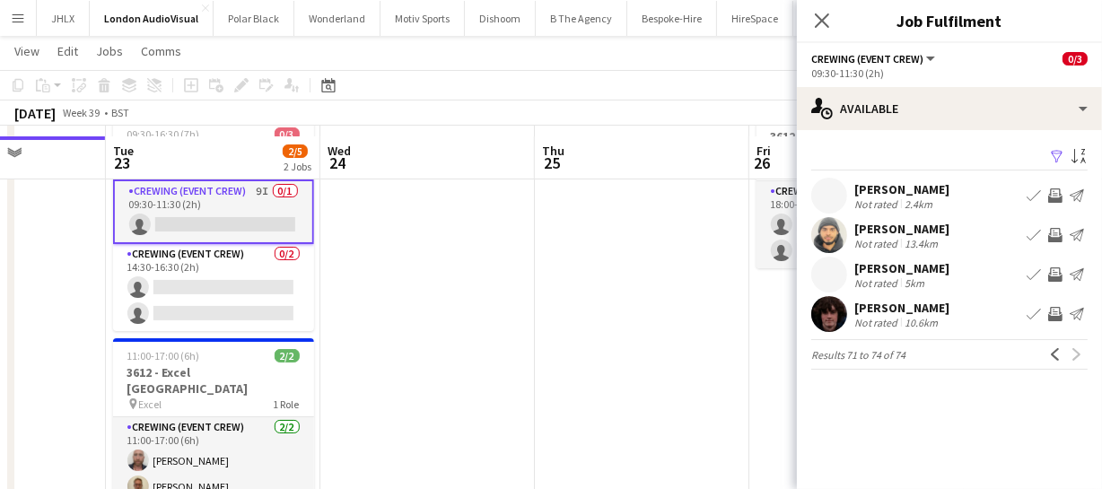
scroll to position [133, 0]
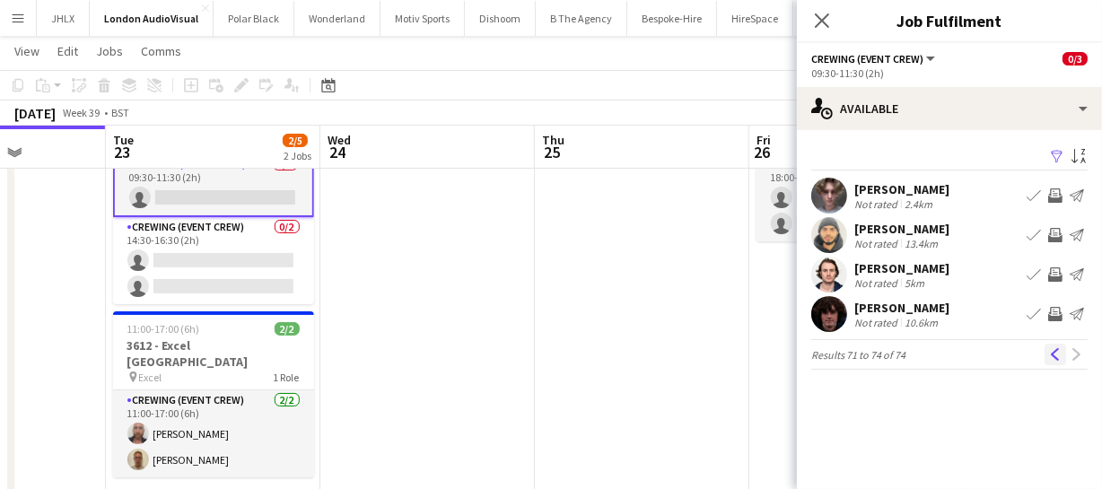
click at [1062, 356] on button "Previous" at bounding box center [1055, 355] width 22 height 22
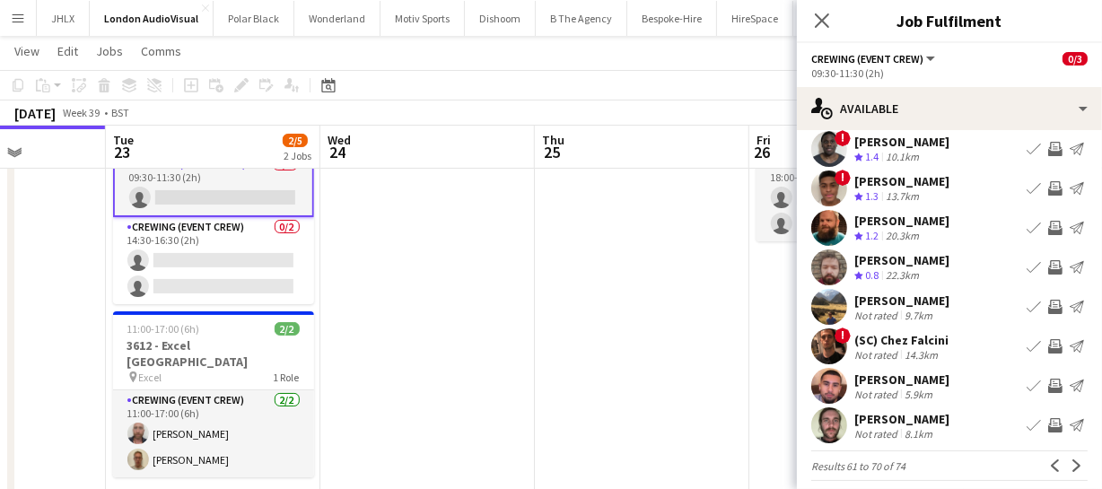
scroll to position [139, 0]
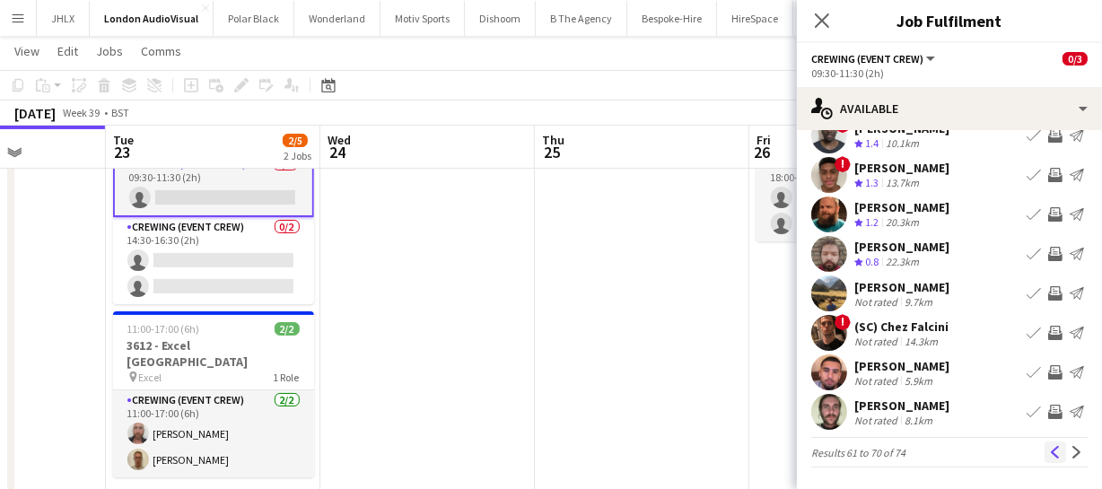
click at [1047, 443] on button "Previous" at bounding box center [1055, 452] width 22 height 22
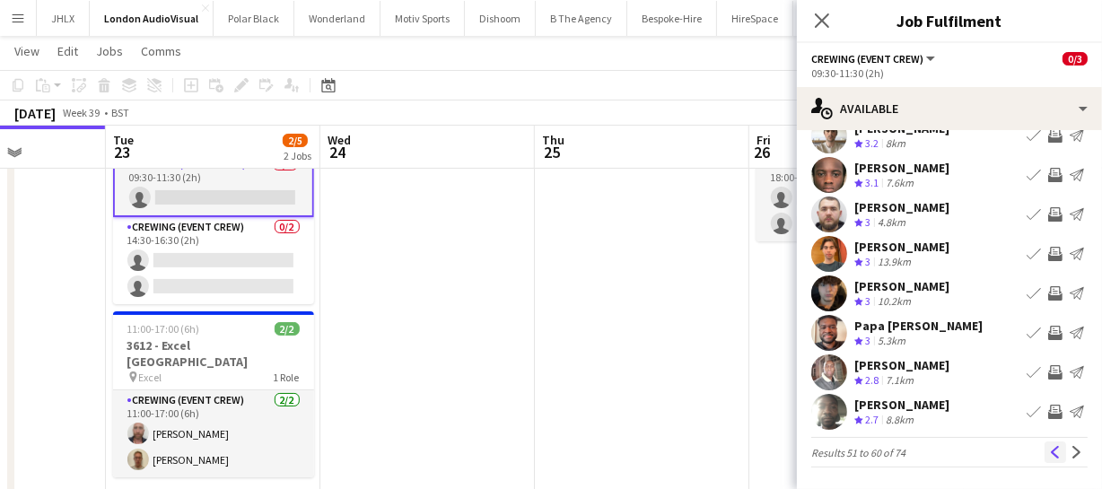
click at [1044, 443] on button "Previous" at bounding box center [1055, 452] width 22 height 22
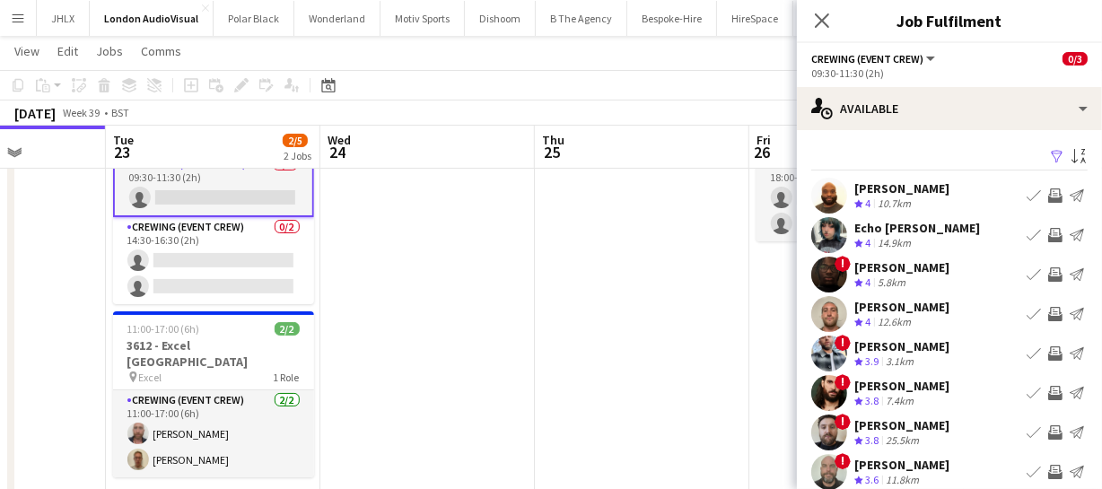
scroll to position [81, 0]
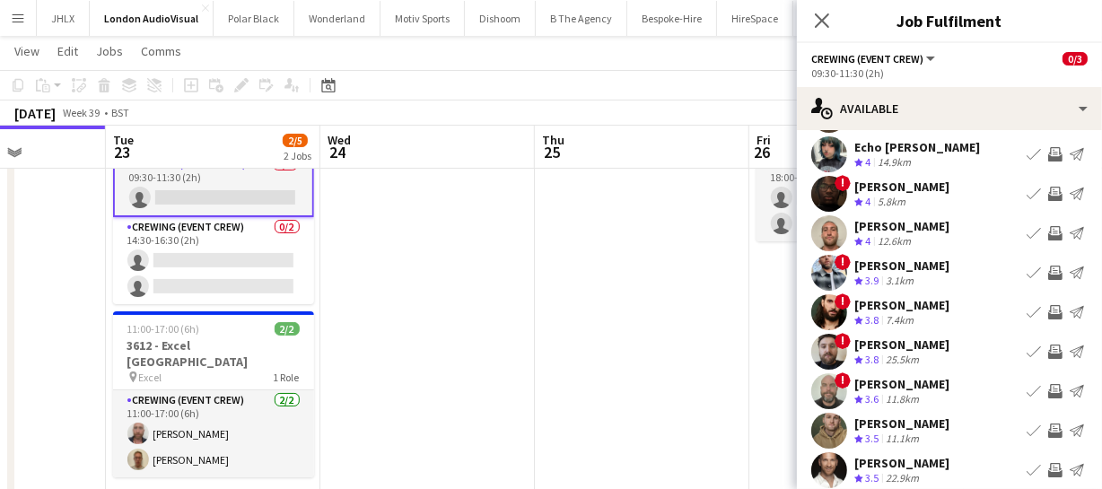
click at [1048, 227] on app-icon "Invite crew" at bounding box center [1055, 233] width 14 height 14
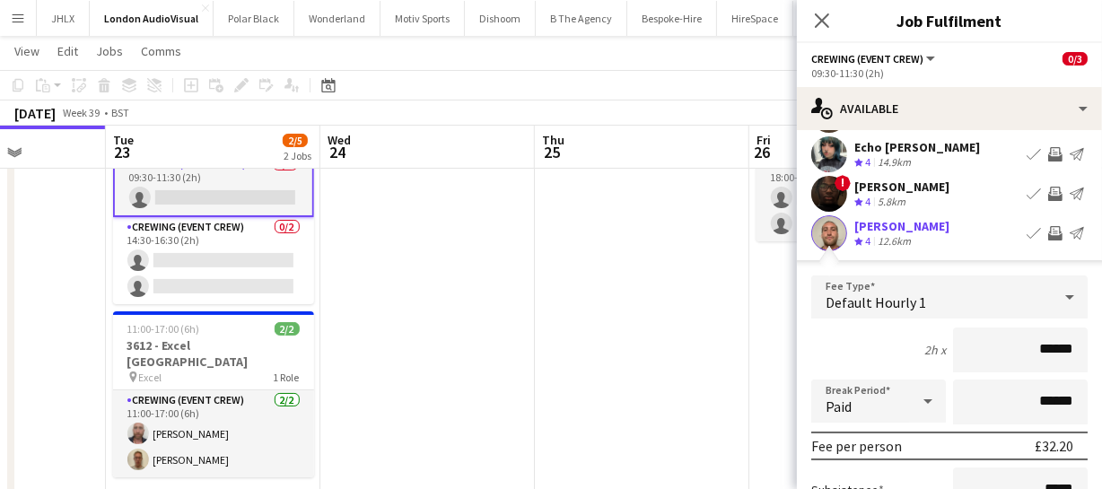
drag, startPoint x: 1065, startPoint y: 345, endPoint x: 954, endPoint y: 342, distance: 111.3
click at [969, 345] on input "******" at bounding box center [1020, 349] width 135 height 45
type input "******"
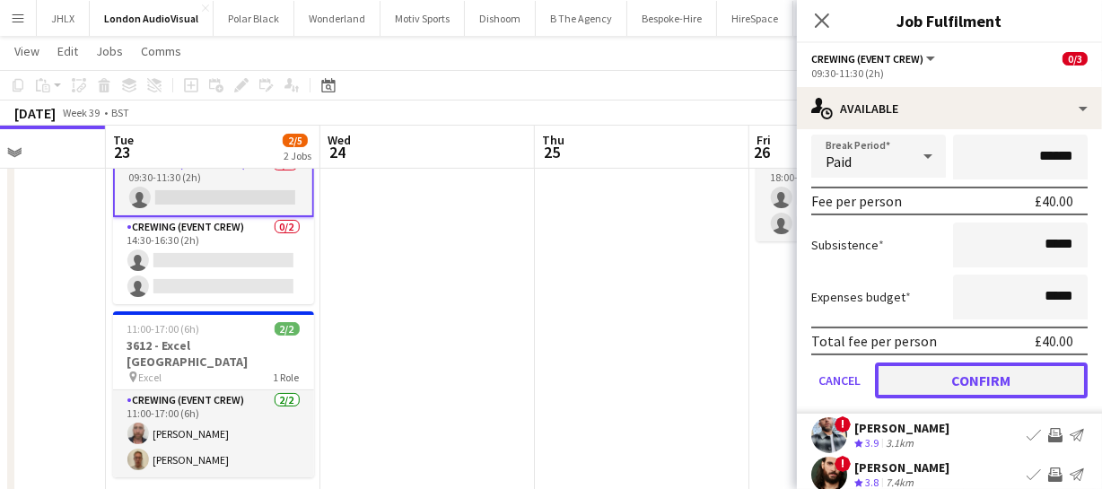
click at [982, 377] on button "Confirm" at bounding box center [981, 380] width 213 height 36
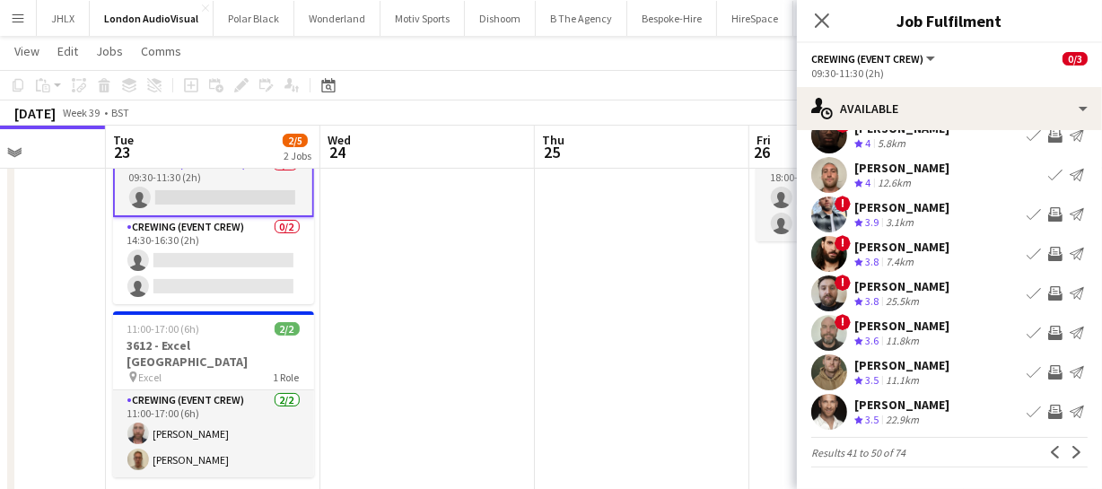
scroll to position [139, 0]
click at [1044, 444] on button "Previous" at bounding box center [1055, 452] width 22 height 22
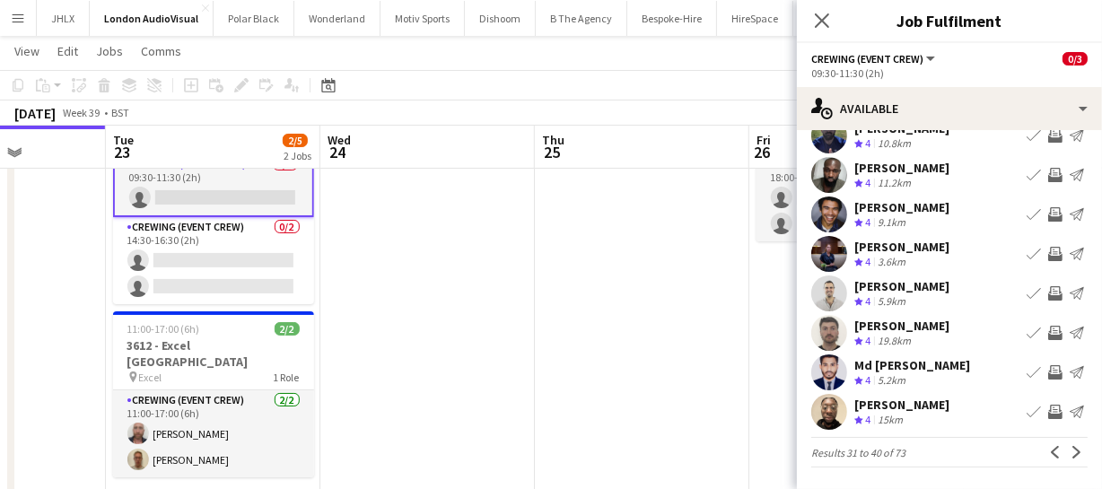
click at [1044, 418] on button "Invite crew" at bounding box center [1055, 412] width 22 height 22
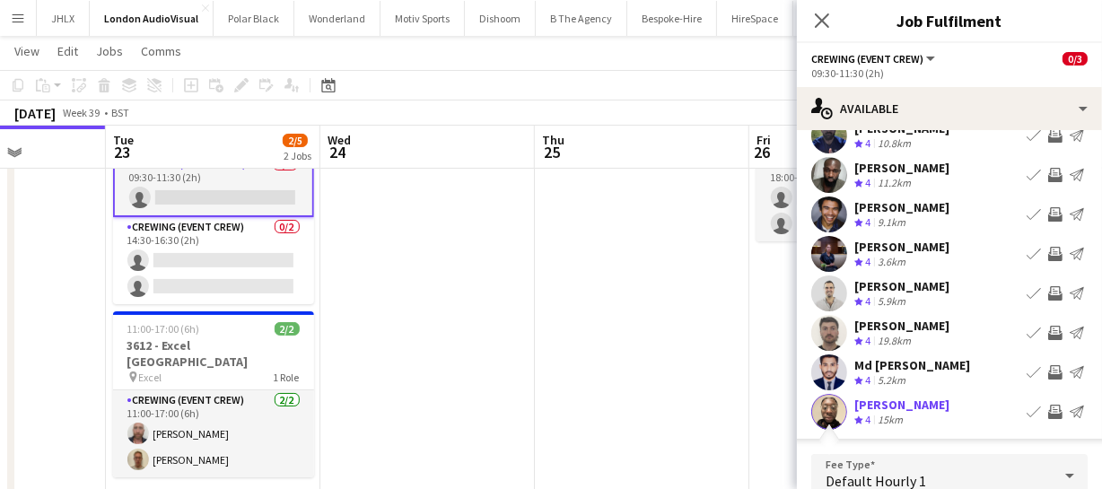
scroll to position [358, 0]
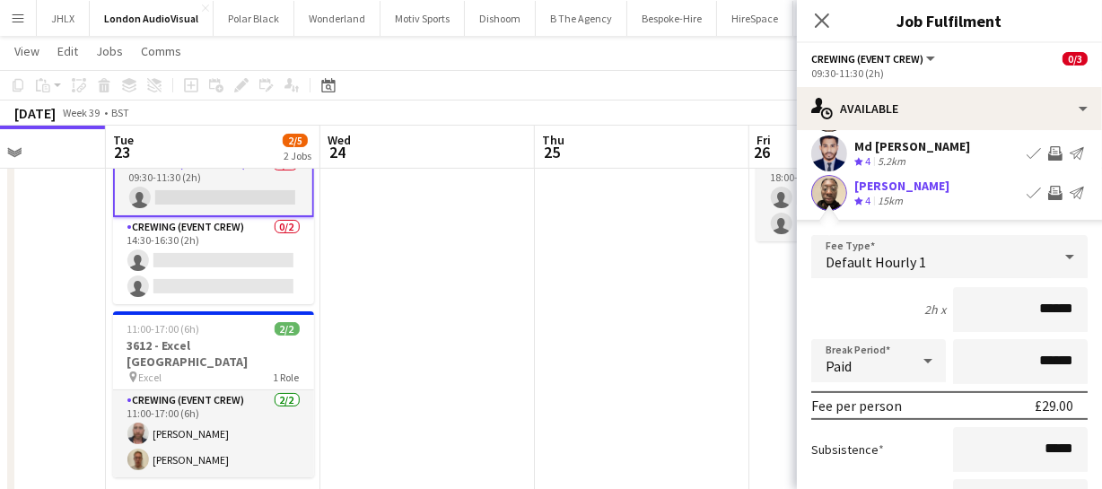
drag, startPoint x: 1067, startPoint y: 296, endPoint x: 966, endPoint y: 304, distance: 100.8
click at [988, 305] on input "******" at bounding box center [1020, 309] width 135 height 45
type input "******"
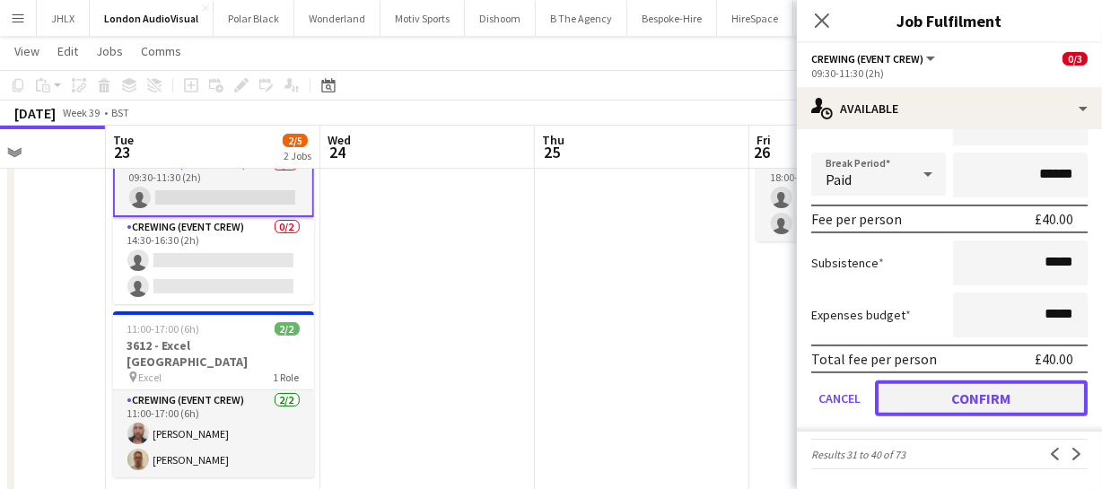
click at [952, 395] on button "Confirm" at bounding box center [981, 398] width 213 height 36
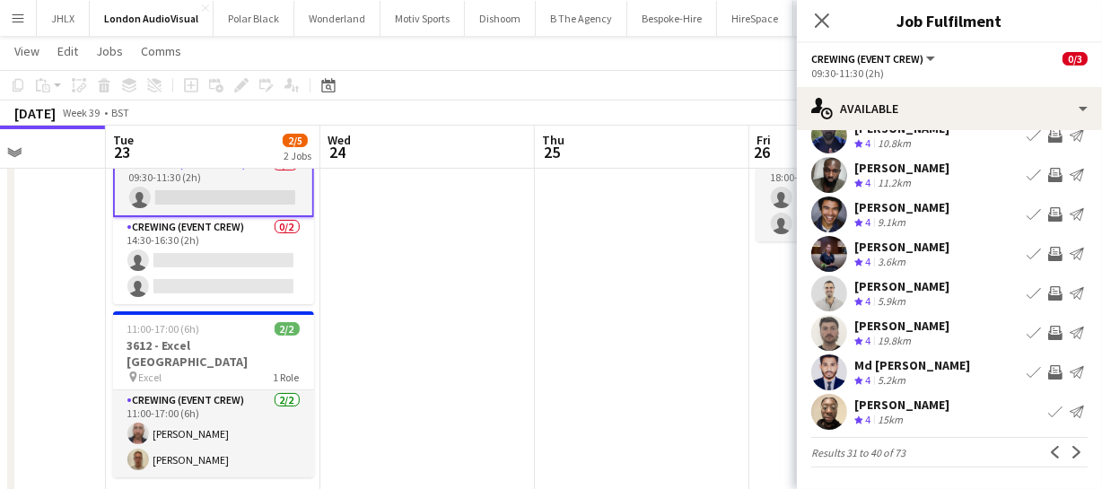
scroll to position [139, 0]
click at [1044, 460] on button "Previous" at bounding box center [1055, 452] width 22 height 22
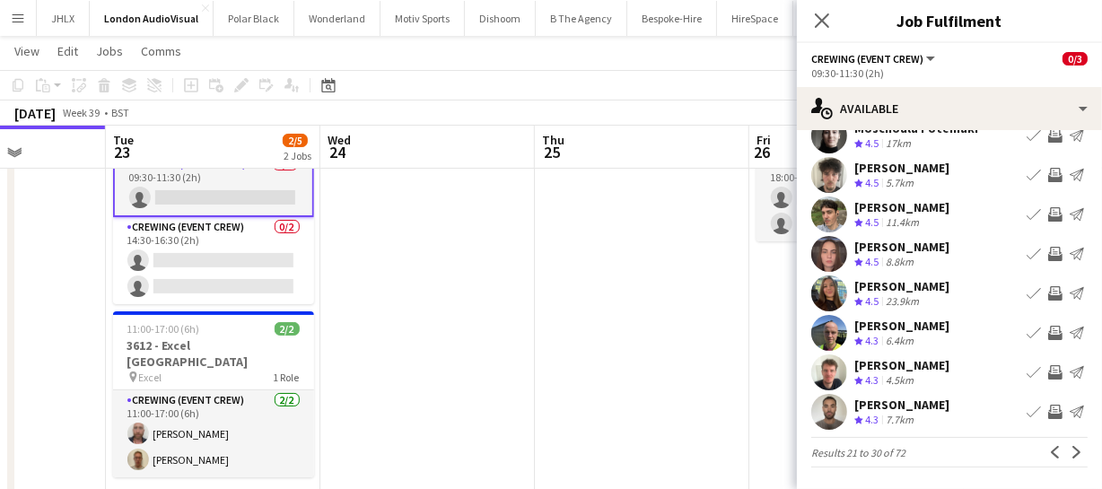
click at [1048, 412] on app-icon "Invite crew" at bounding box center [1055, 412] width 14 height 14
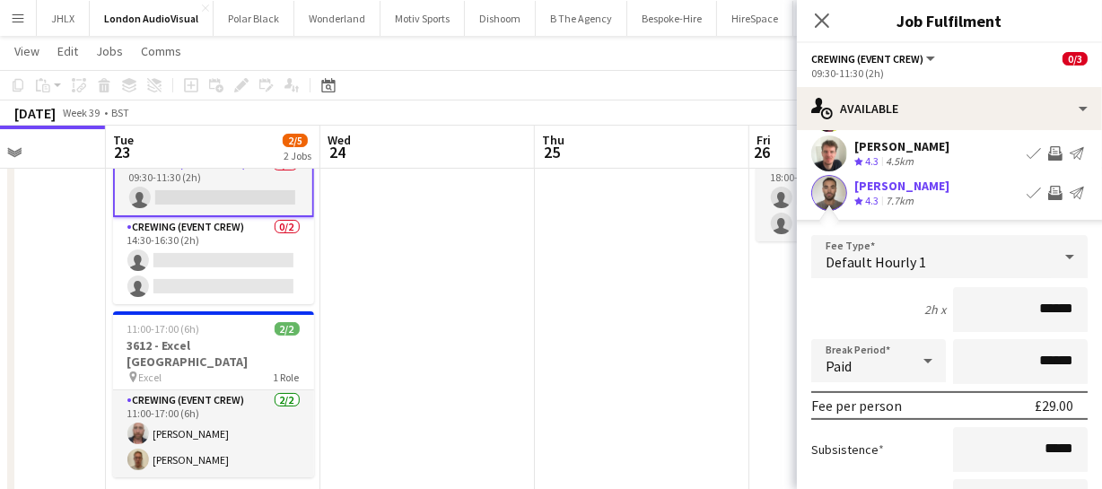
drag, startPoint x: 1062, startPoint y: 306, endPoint x: 989, endPoint y: 314, distance: 74.0
click at [1001, 314] on input "******" at bounding box center [1020, 309] width 135 height 45
type input "******"
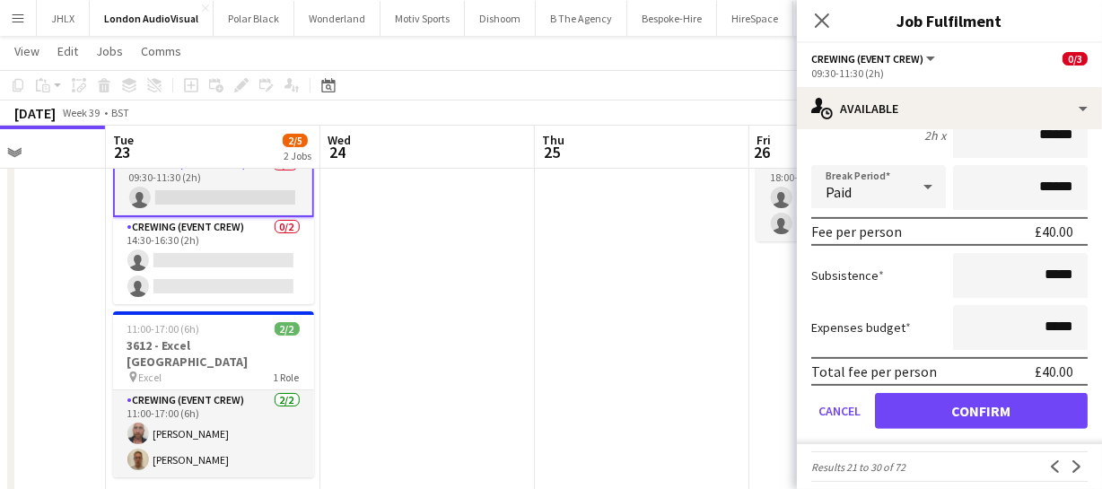
scroll to position [545, 0]
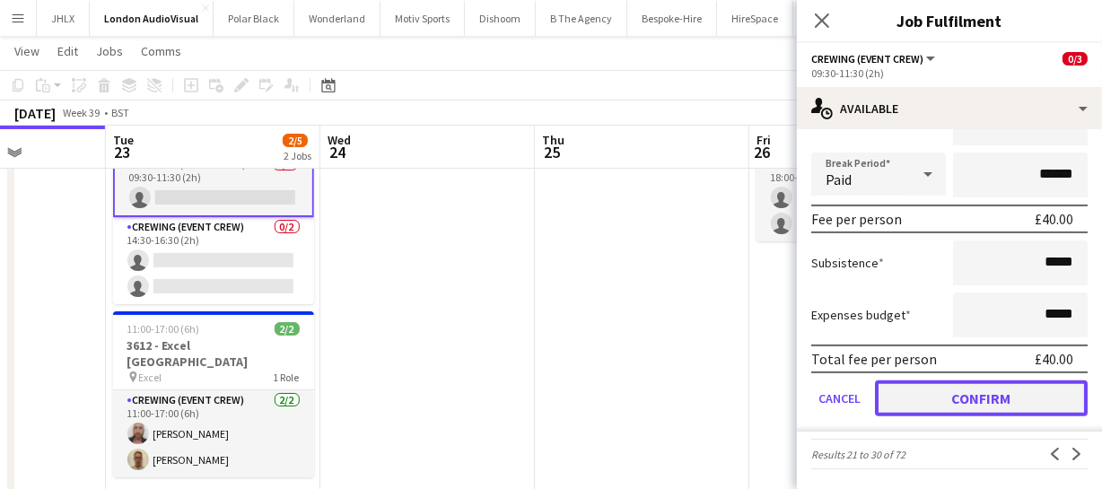
click at [978, 392] on button "Confirm" at bounding box center [981, 398] width 213 height 36
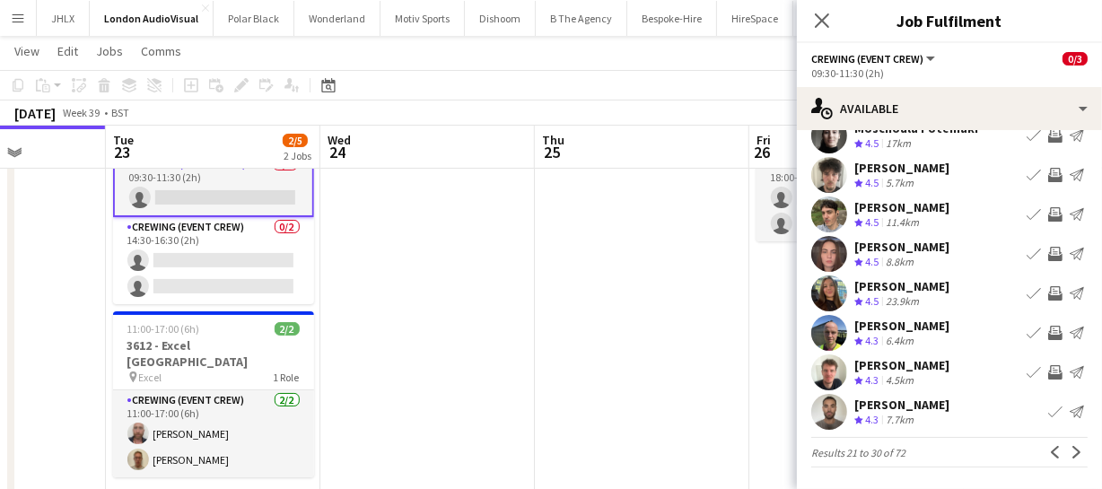
scroll to position [139, 0]
click at [828, 11] on app-icon "Close pop-in" at bounding box center [822, 21] width 26 height 26
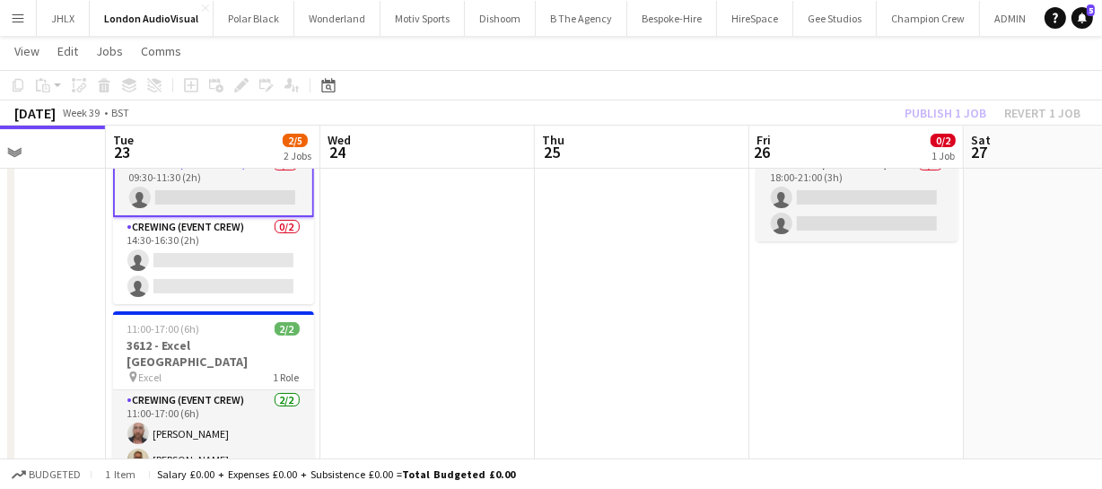
click at [948, 115] on div "Publish 1 job Revert 1 job" at bounding box center [992, 112] width 219 height 23
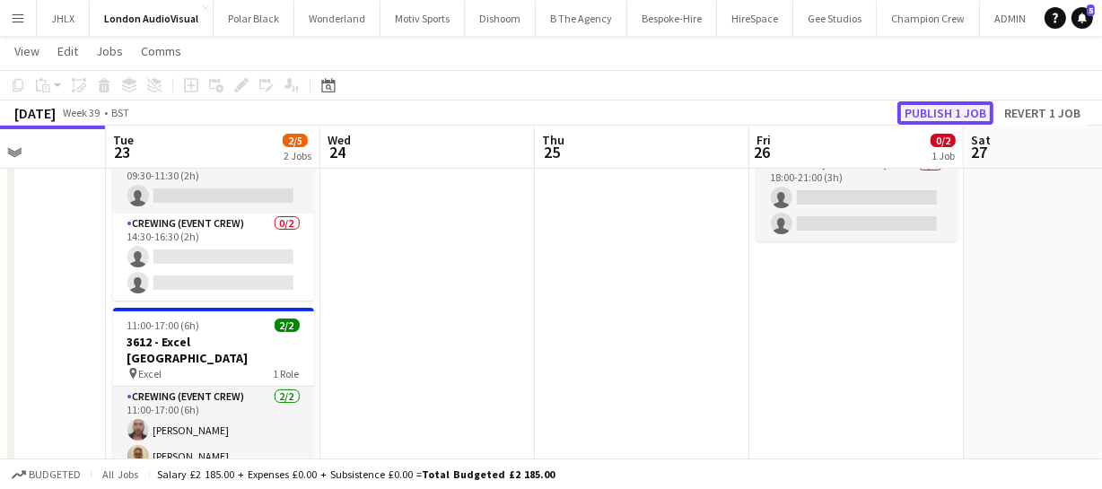
click at [948, 115] on button "Publish 1 job" at bounding box center [945, 112] width 96 height 23
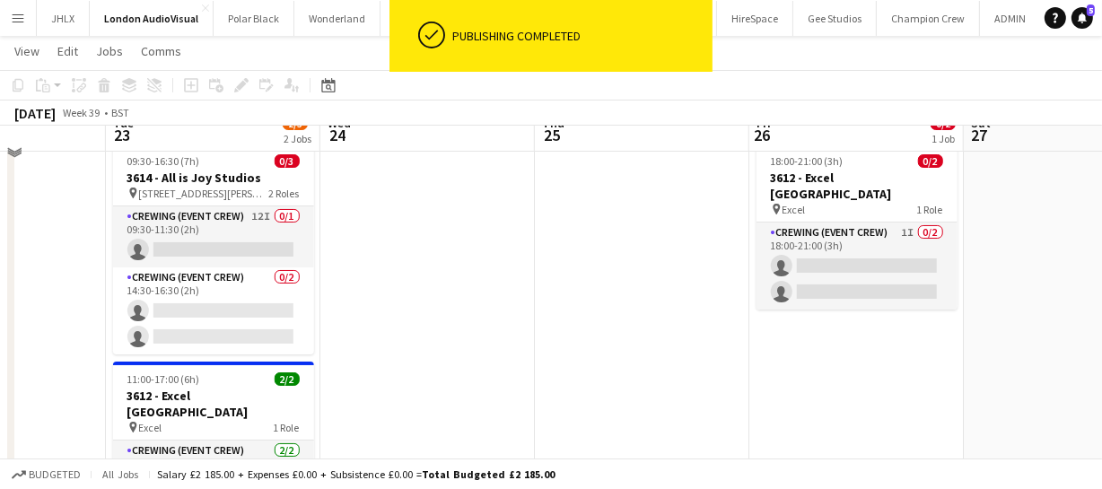
scroll to position [0, 0]
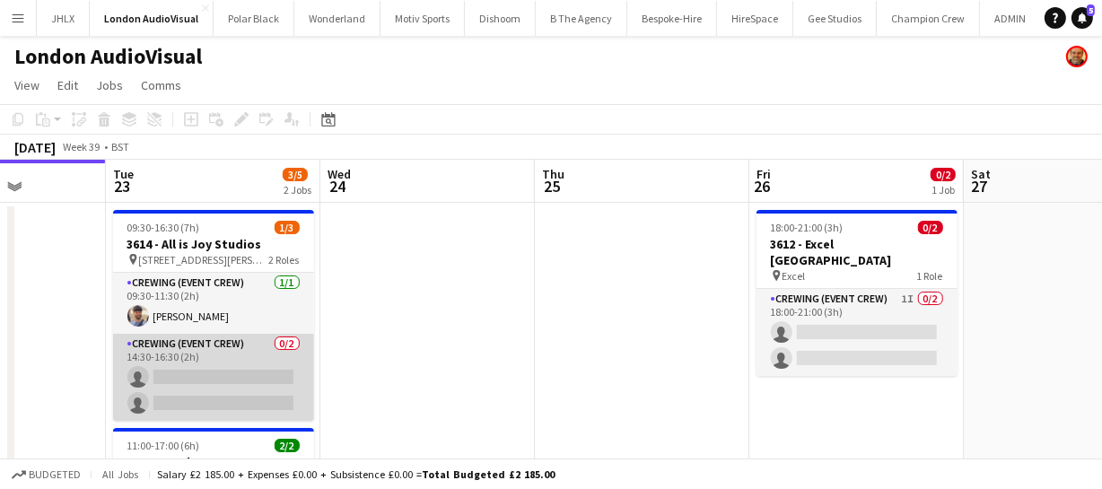
click at [201, 372] on app-card-role "Crewing (Event Crew) 0/2 14:30-16:30 (2h) single-neutral-actions single-neutral…" at bounding box center [213, 377] width 201 height 87
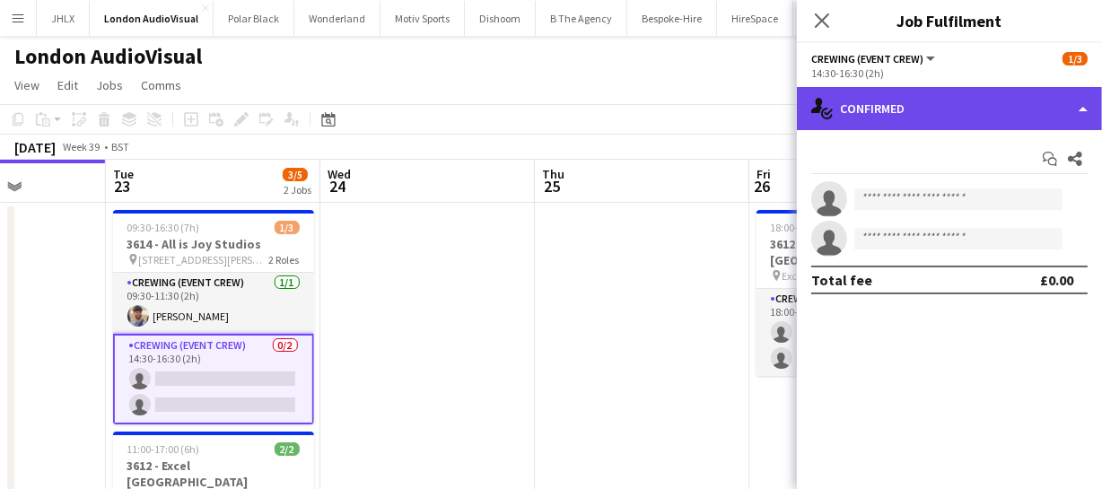
click at [994, 116] on div "single-neutral-actions-check-2 Confirmed" at bounding box center [949, 108] width 305 height 43
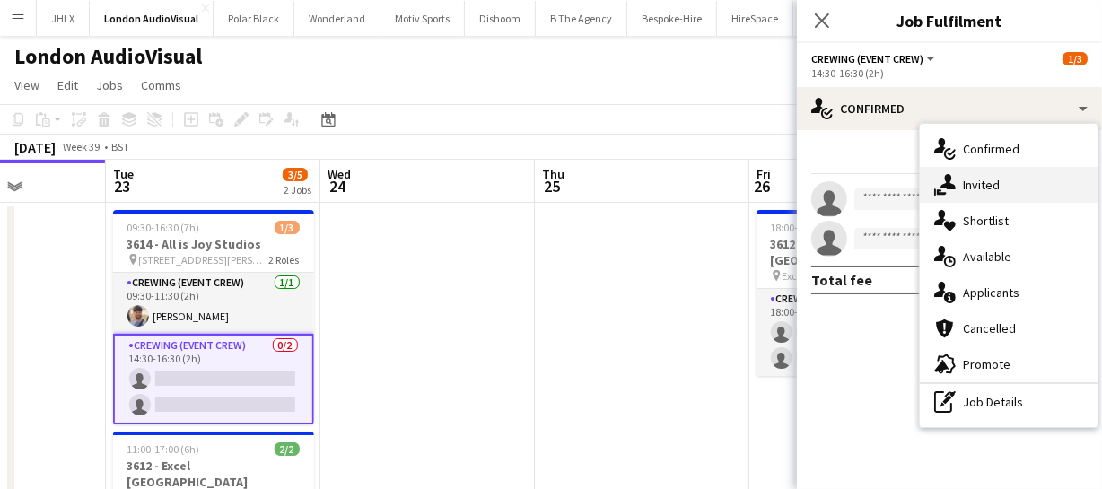
click at [1011, 193] on div "single-neutral-actions-share-1 Invited" at bounding box center [1009, 185] width 178 height 36
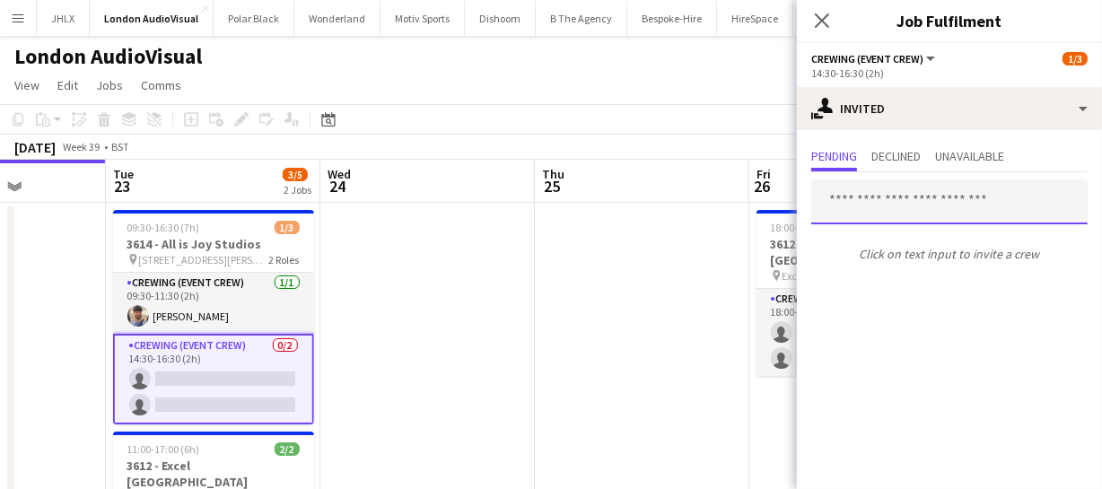
click at [888, 200] on input "text" at bounding box center [949, 201] width 276 height 45
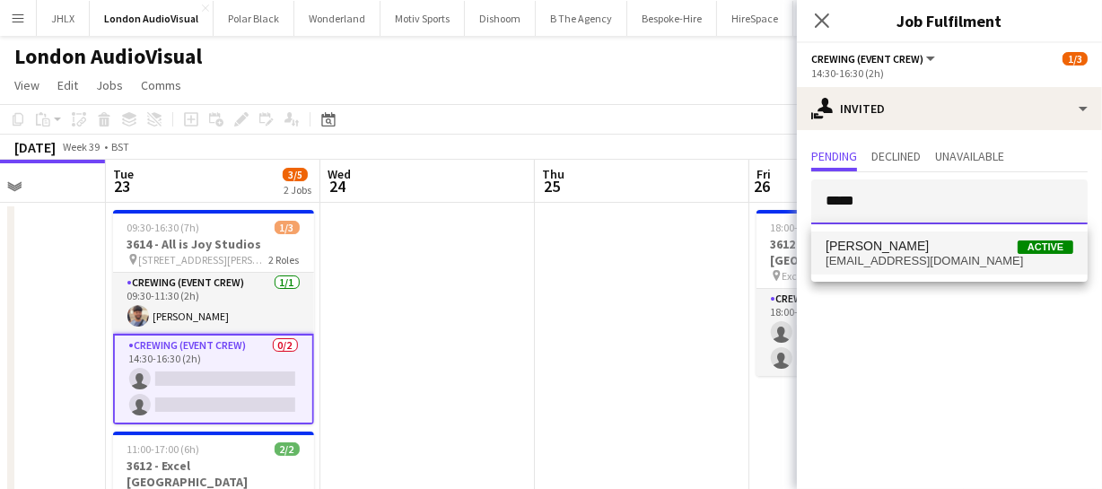
type input "*****"
click at [921, 267] on mat-option "Faris Ali Active farisali1516@gmail.com" at bounding box center [949, 252] width 276 height 43
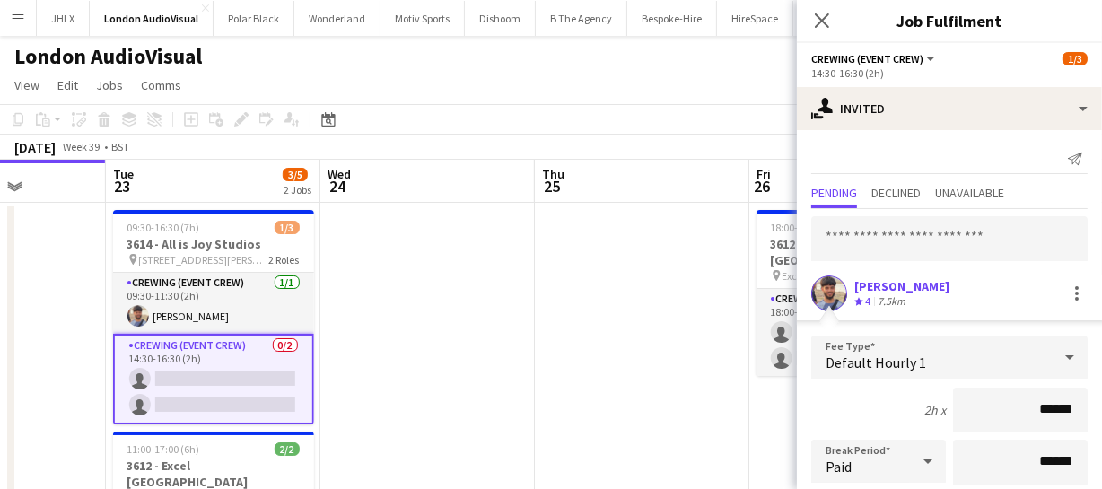
drag, startPoint x: 1069, startPoint y: 400, endPoint x: 878, endPoint y: 413, distance: 191.5
click at [893, 414] on div "2h x ******" at bounding box center [949, 410] width 276 height 45
type input "******"
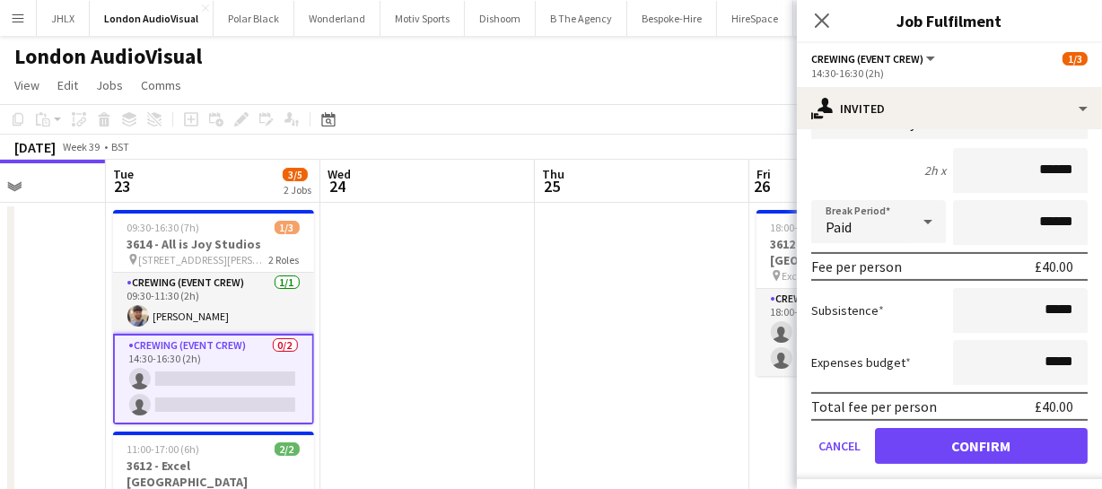
scroll to position [244, 0]
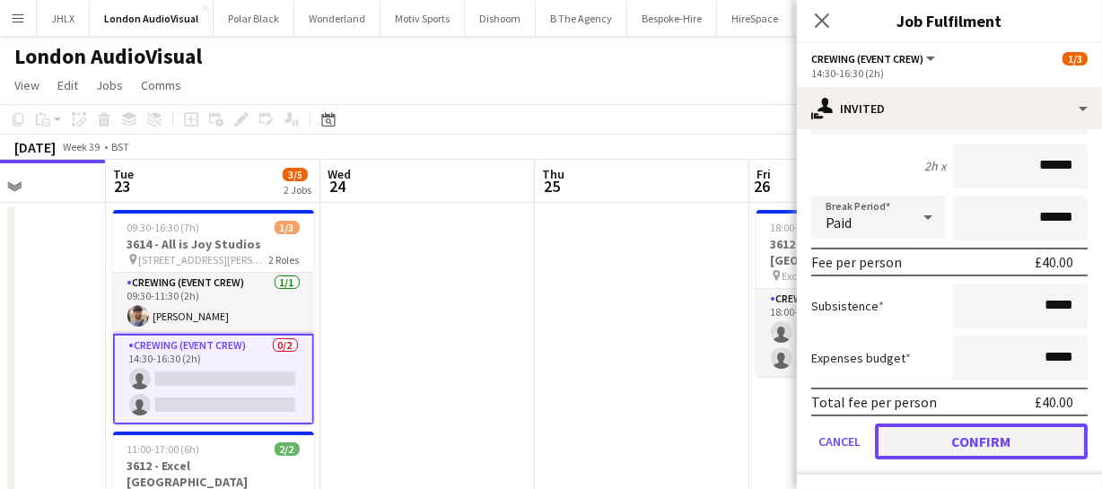
click at [979, 439] on button "Confirm" at bounding box center [981, 441] width 213 height 36
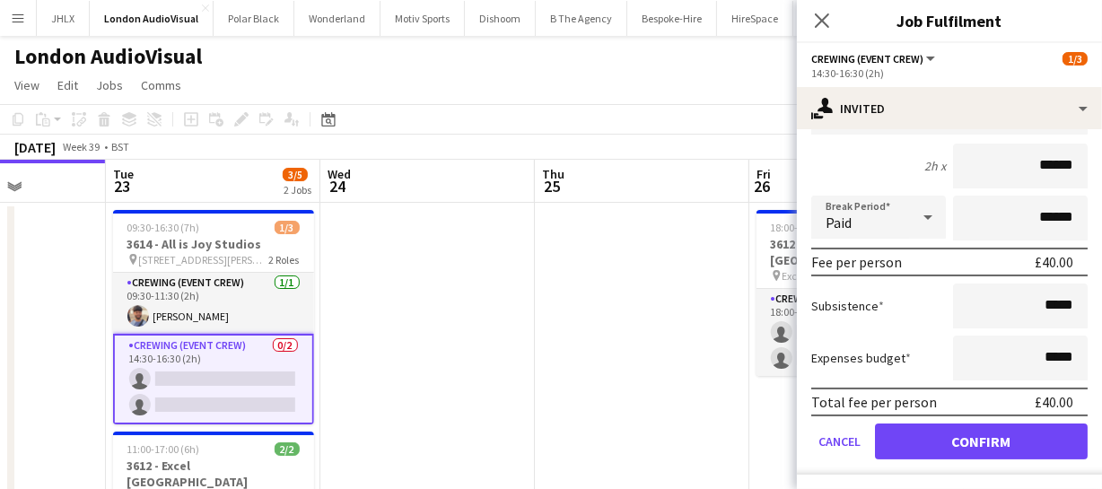
scroll to position [0, 0]
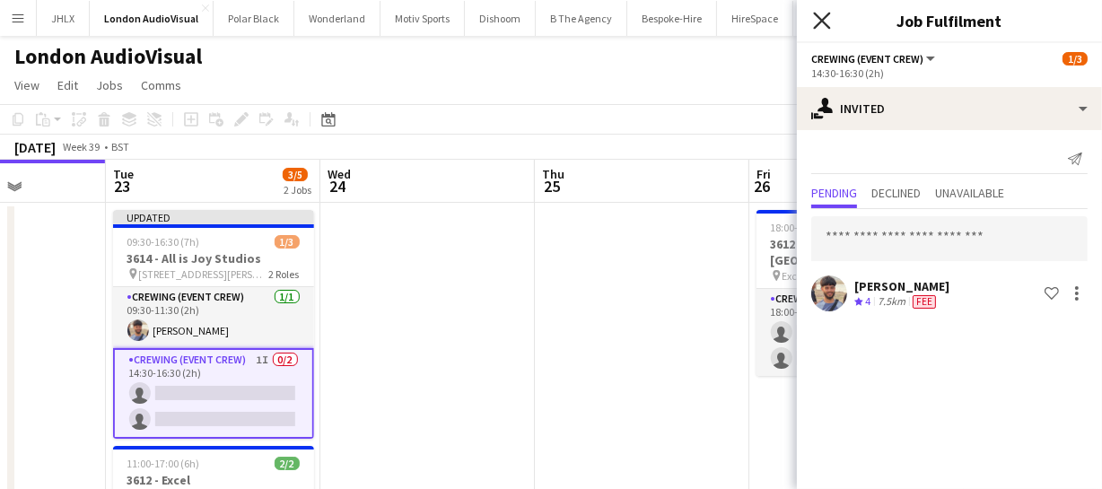
click at [820, 14] on icon "Close pop-in" at bounding box center [821, 20] width 17 height 17
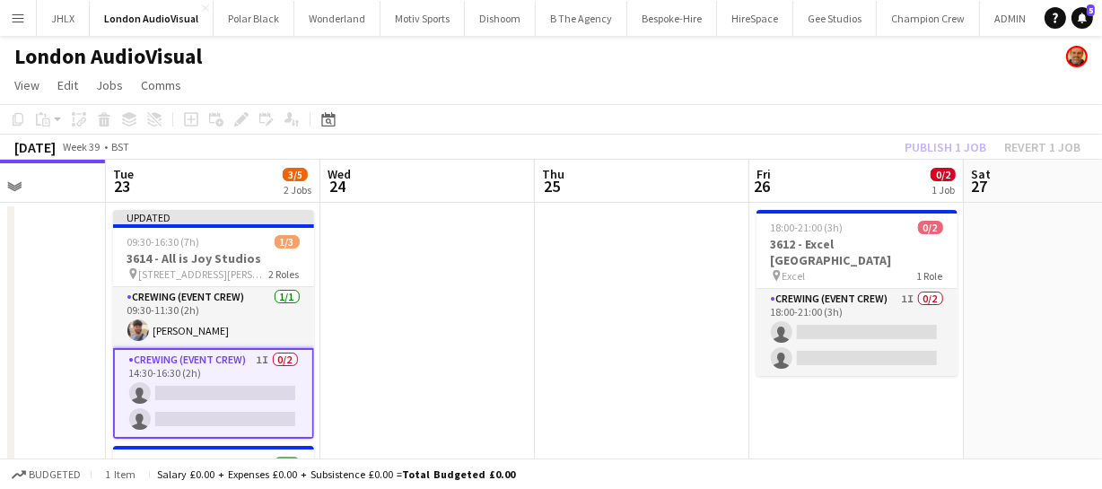
click at [950, 142] on div "Publish 1 job Revert 1 job" at bounding box center [992, 146] width 219 height 23
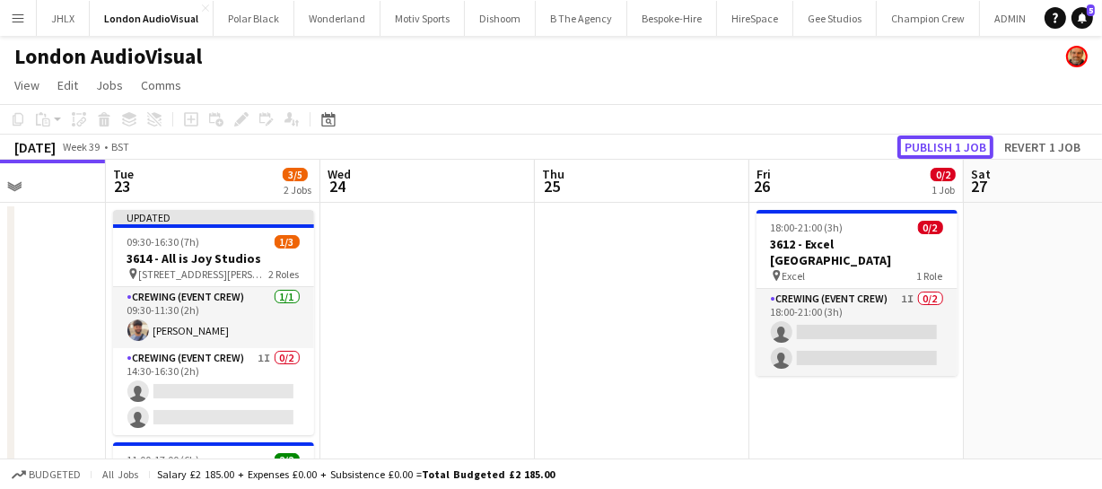
click at [950, 142] on button "Publish 1 job" at bounding box center [945, 146] width 96 height 23
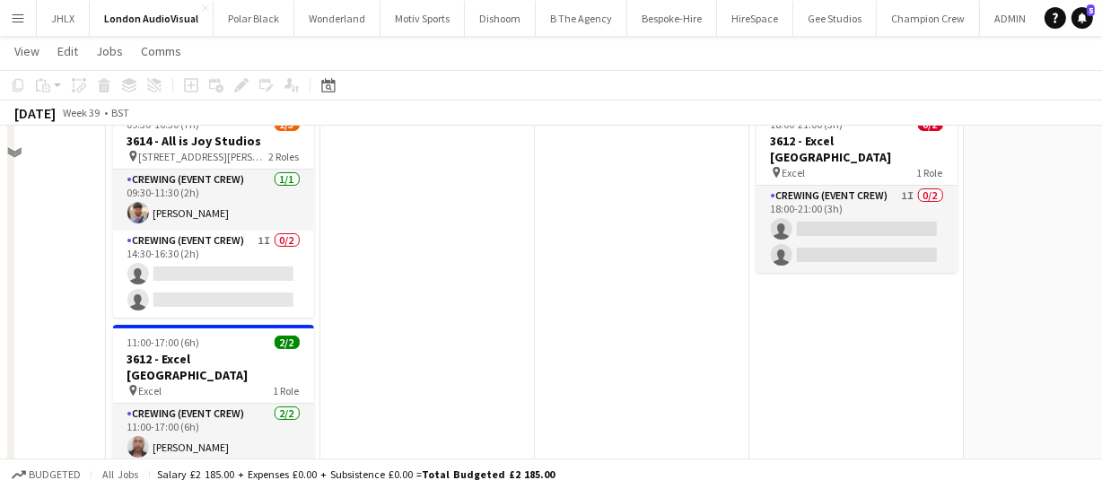
scroll to position [23, 0]
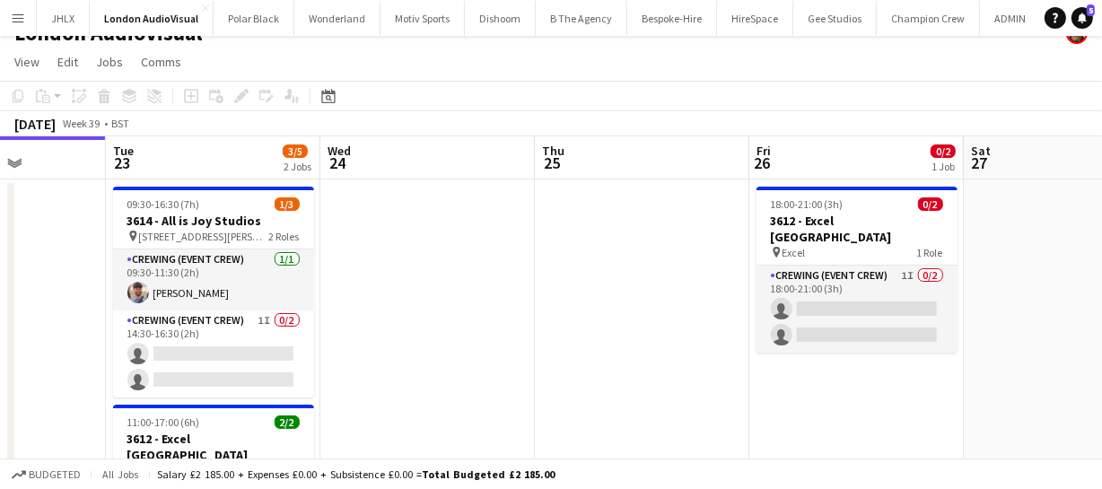
drag, startPoint x: 554, startPoint y: 308, endPoint x: 541, endPoint y: 305, distance: 12.8
click at [554, 307] on app-date-cell at bounding box center [642, 401] width 214 height 444
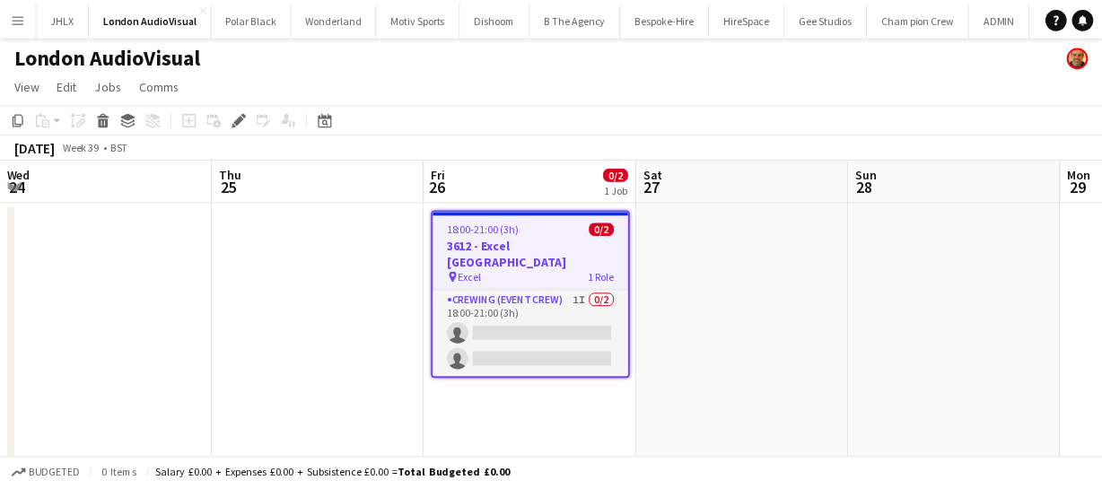
scroll to position [0, 617]
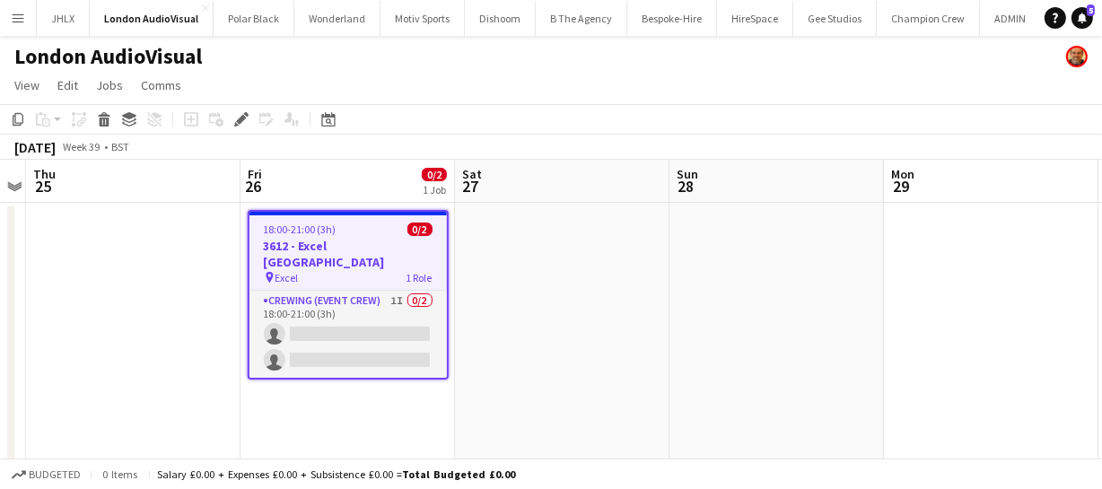
drag, startPoint x: 450, startPoint y: 379, endPoint x: 860, endPoint y: 320, distance: 413.3
click at [855, 313] on app-calendar-viewport "Mon 22 Tue 23 3/5 2 Jobs Wed 24 Thu 25 Fri 26 0/2 1 Job Sat 27 Sun 28 Mon 29 Tu…" at bounding box center [551, 396] width 1102 height 473
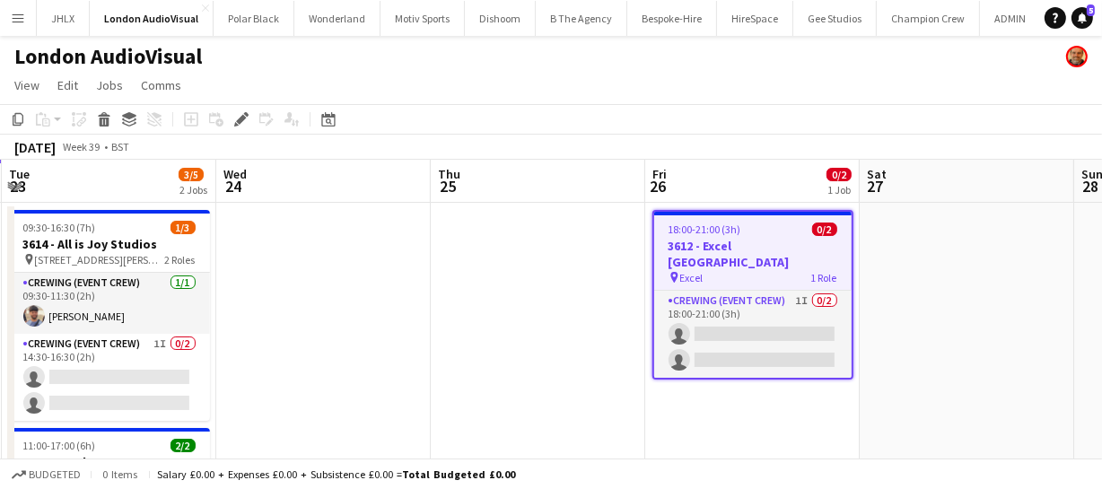
click at [659, 354] on app-calendar-viewport "Sun 21 4/5 1 Job Mon 22 Tue 23 3/5 2 Jobs Wed 24 Thu 25 Fri 26 0/2 1 Job Sat 27…" at bounding box center [551, 396] width 1102 height 473
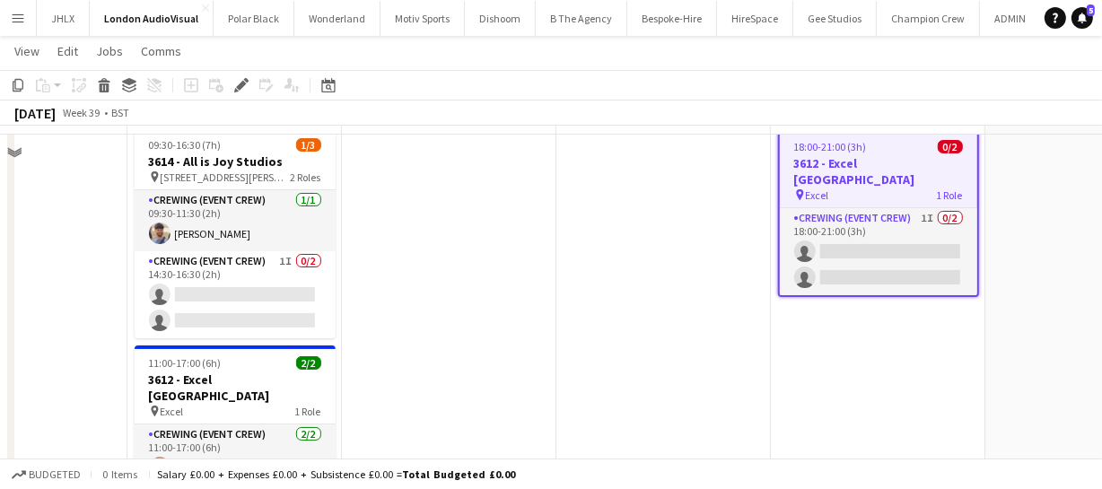
scroll to position [0, 0]
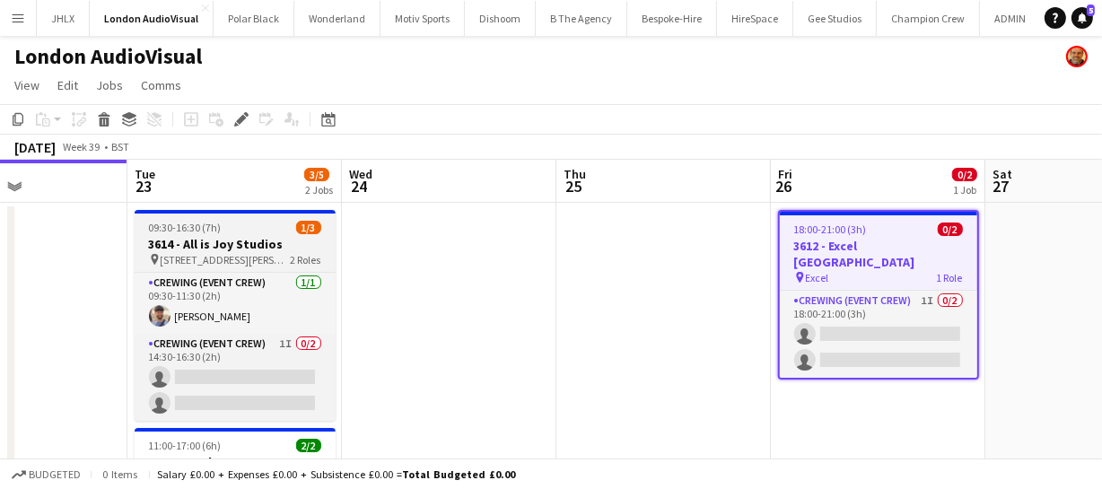
click at [208, 254] on span "[STREET_ADDRESS][PERSON_NAME]" at bounding box center [226, 259] width 130 height 13
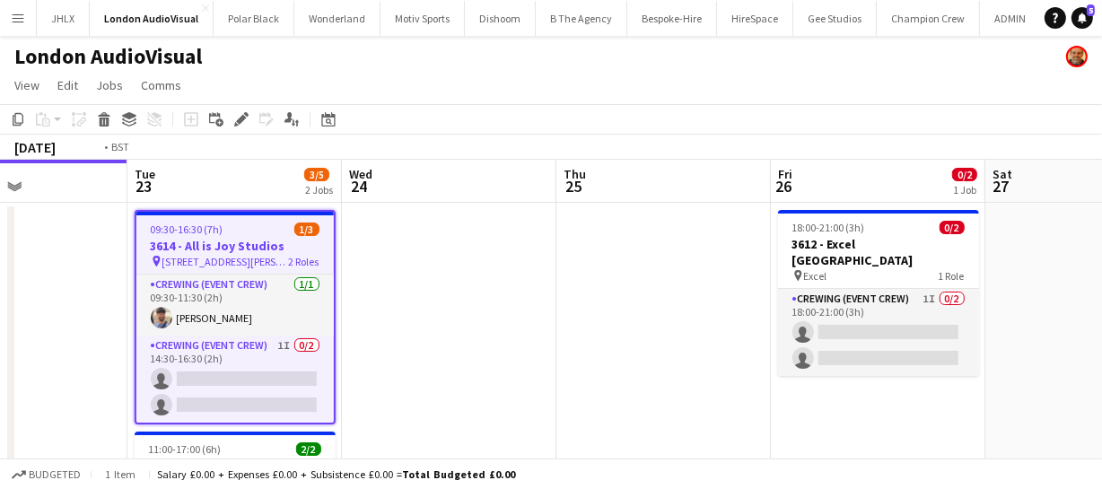
drag, startPoint x: 84, startPoint y: 309, endPoint x: 438, endPoint y: 302, distance: 353.5
click at [409, 287] on app-calendar-viewport "Sat 20 5/5 1 Job Sun 21 4/5 1 Job Mon 22 Tue 23 3/5 2 Jobs Wed 24 Thu 25 Fri 26…" at bounding box center [551, 396] width 1102 height 473
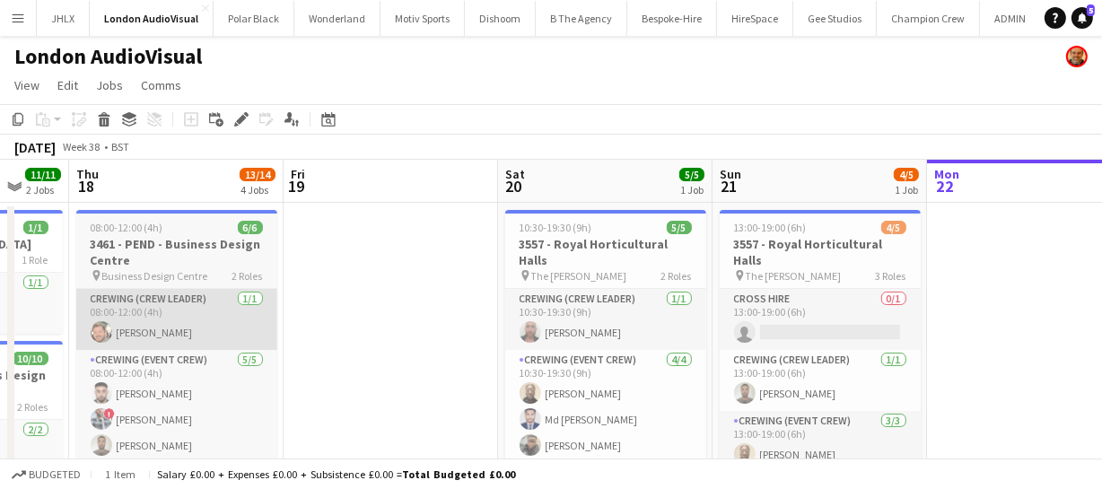
drag, startPoint x: 477, startPoint y: 306, endPoint x: 260, endPoint y: 326, distance: 218.0
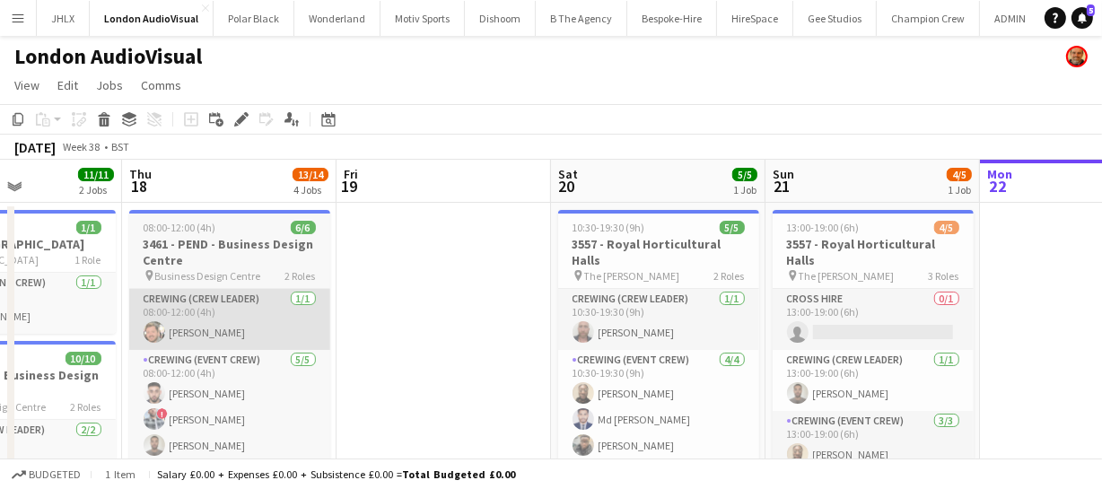
drag, startPoint x: 320, startPoint y: 320, endPoint x: 484, endPoint y: 316, distance: 163.3
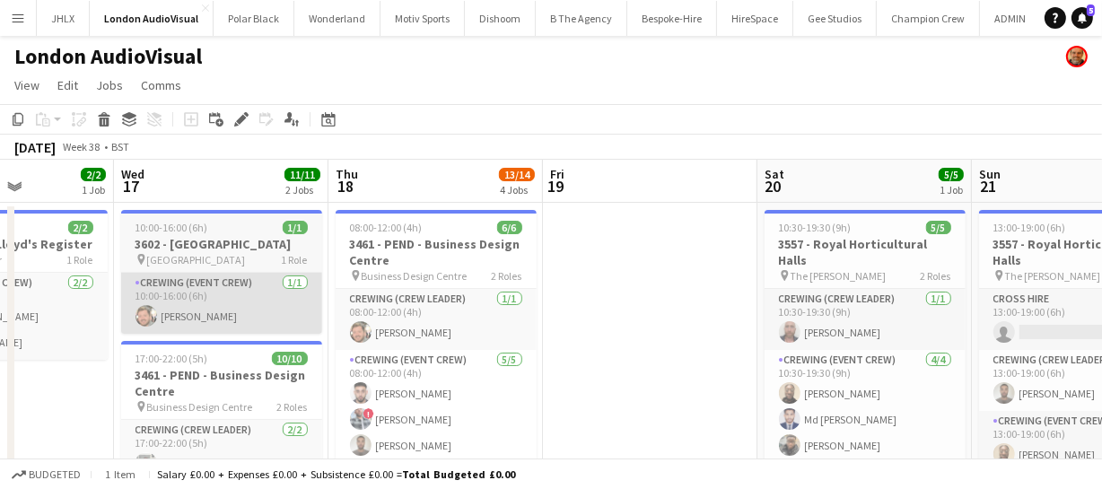
scroll to position [0, 491]
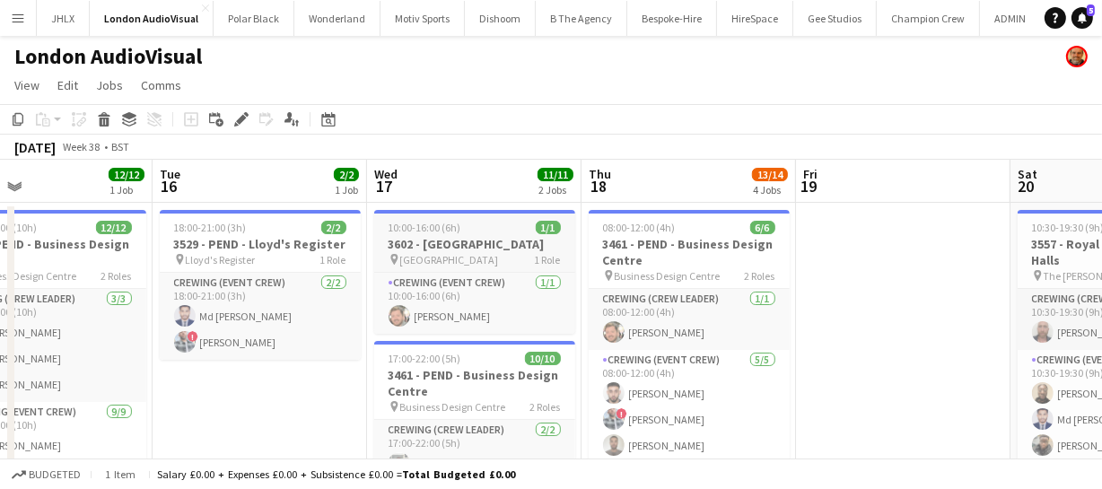
click at [459, 240] on h3 "3602 - [GEOGRAPHIC_DATA]" at bounding box center [474, 244] width 201 height 16
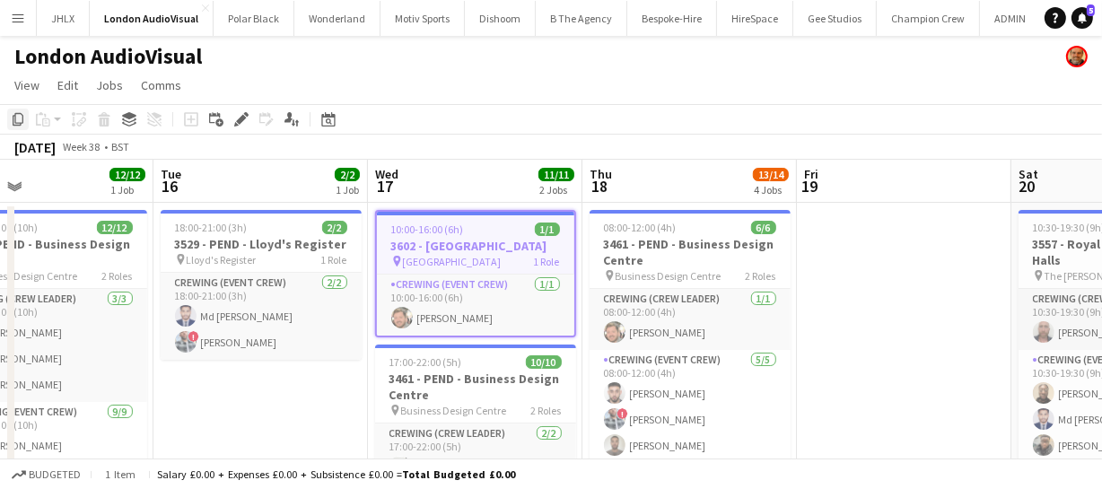
click at [22, 116] on icon at bounding box center [18, 119] width 11 height 13
drag, startPoint x: 718, startPoint y: 338, endPoint x: 560, endPoint y: 310, distance: 160.5
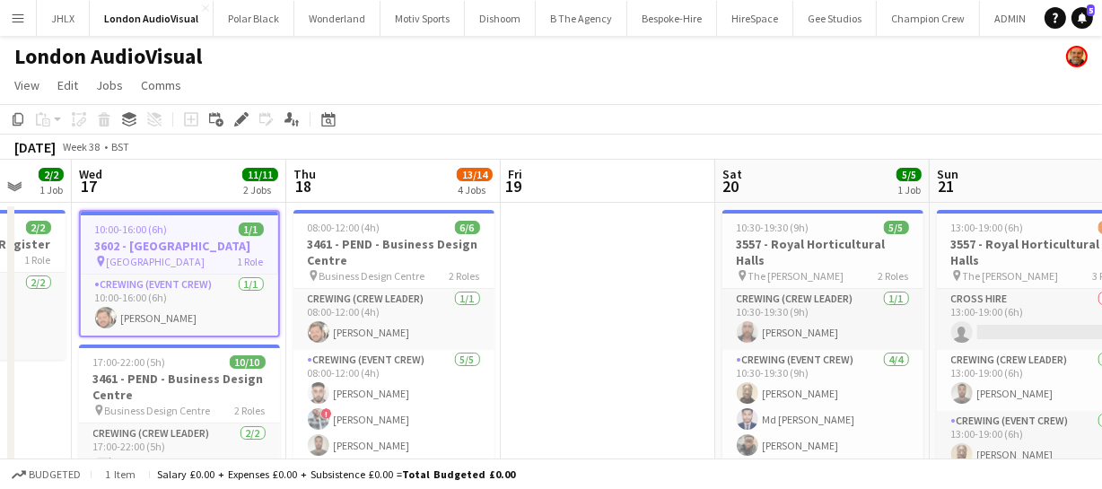
drag, startPoint x: 451, startPoint y: 305, endPoint x: 423, endPoint y: 302, distance: 28.8
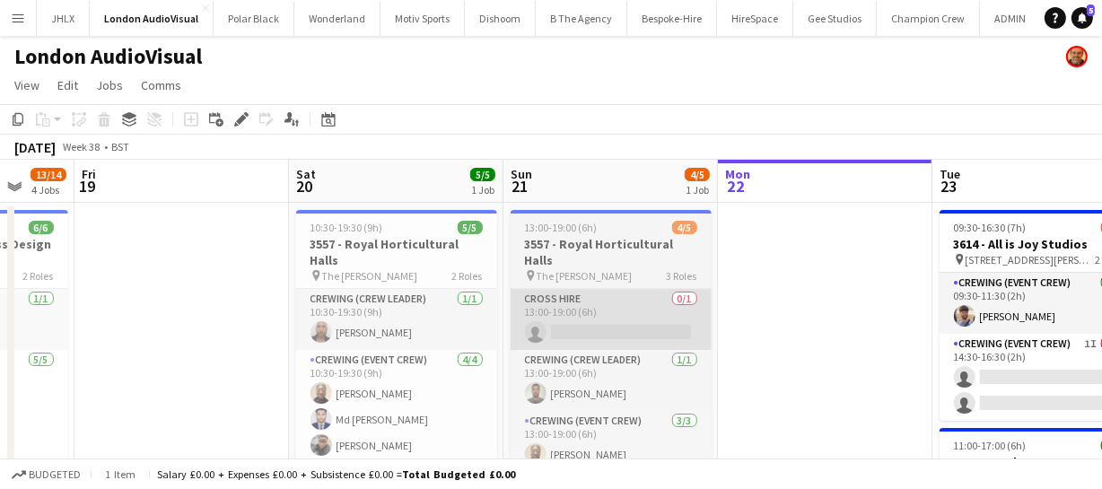
drag, startPoint x: 520, startPoint y: 323, endPoint x: 335, endPoint y: 305, distance: 186.6
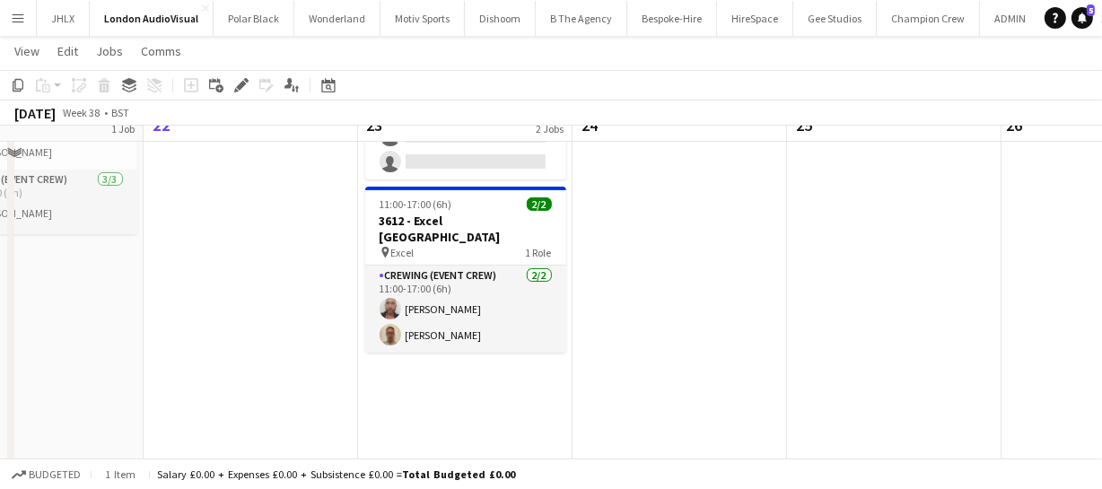
scroll to position [244, 0]
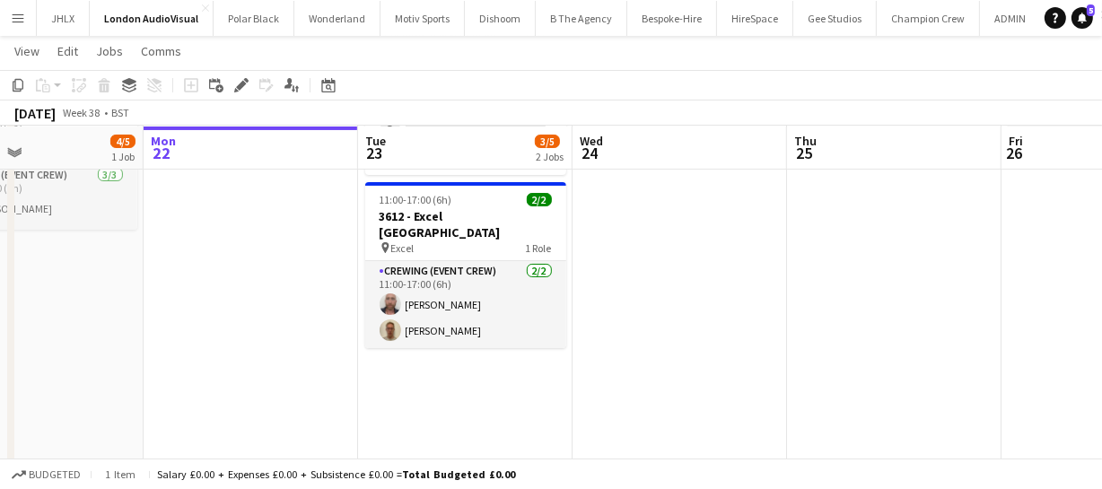
click at [411, 392] on app-date-cell "09:30-16:30 (7h) 1/3 3614 - All is Joy Studios pin [STREET_ADDRESS][PERSON_NAME…" at bounding box center [465, 434] width 214 height 955
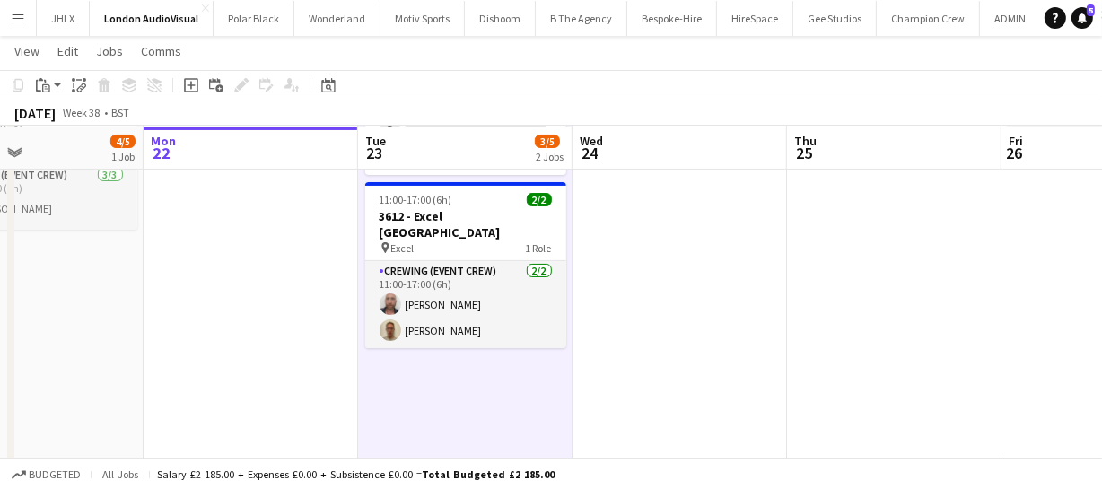
scroll to position [0, 499]
click at [36, 89] on icon at bounding box center [38, 86] width 5 height 12
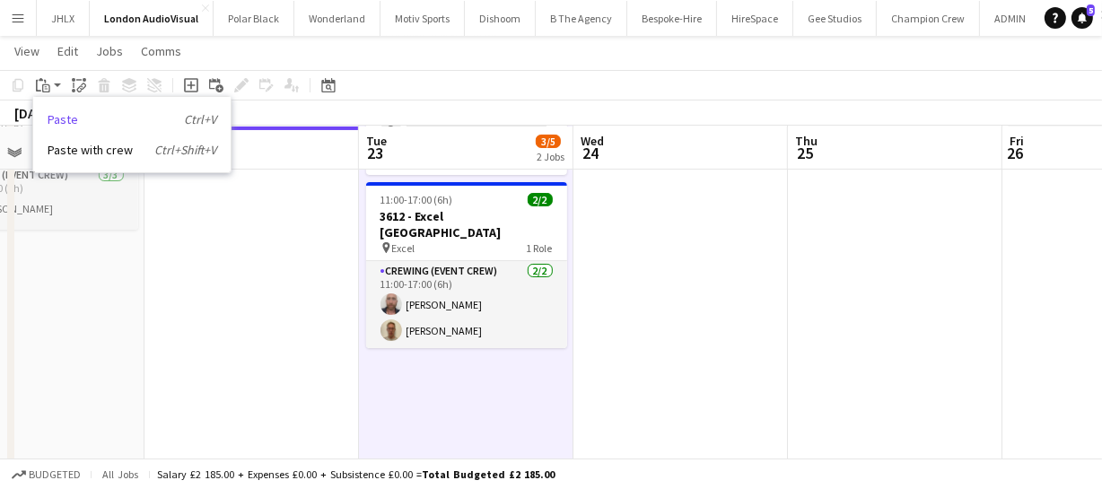
click at [101, 126] on link "Paste Ctrl+V" at bounding box center [132, 119] width 169 height 16
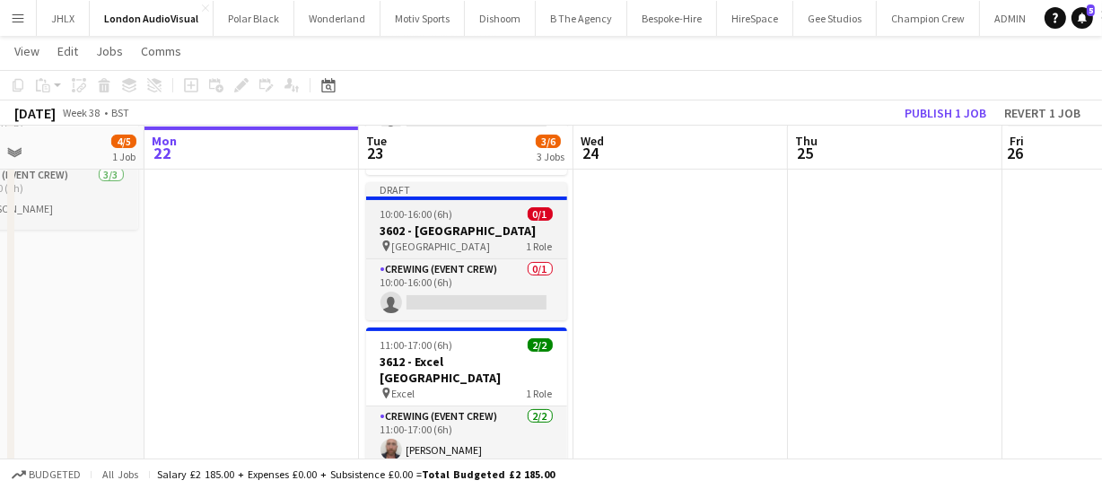
click at [438, 223] on h3 "3602 - [GEOGRAPHIC_DATA]" at bounding box center [466, 231] width 201 height 16
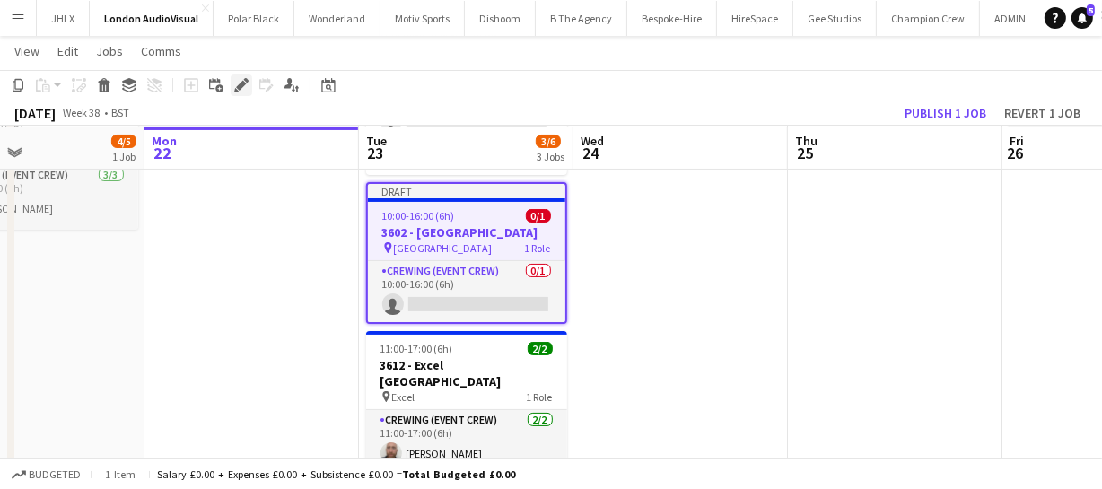
click at [244, 82] on icon "Edit" at bounding box center [241, 85] width 14 height 14
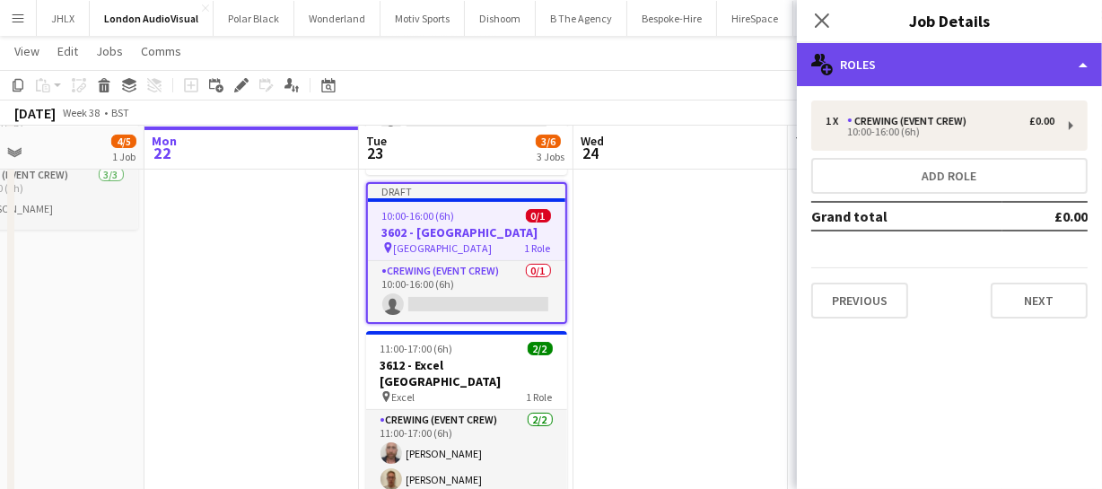
click at [912, 65] on div "multiple-users-add Roles" at bounding box center [949, 64] width 305 height 43
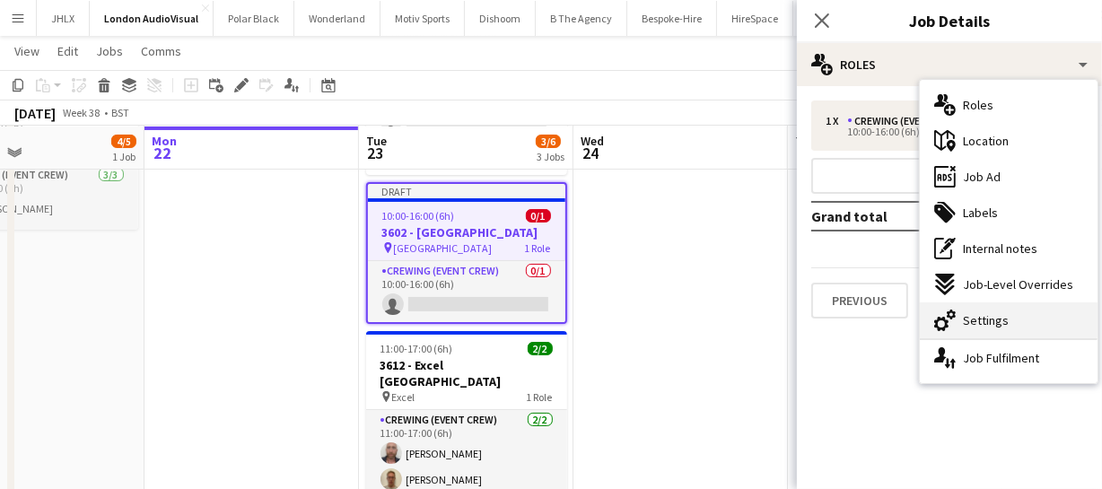
click at [978, 324] on span "Settings" at bounding box center [986, 320] width 46 height 16
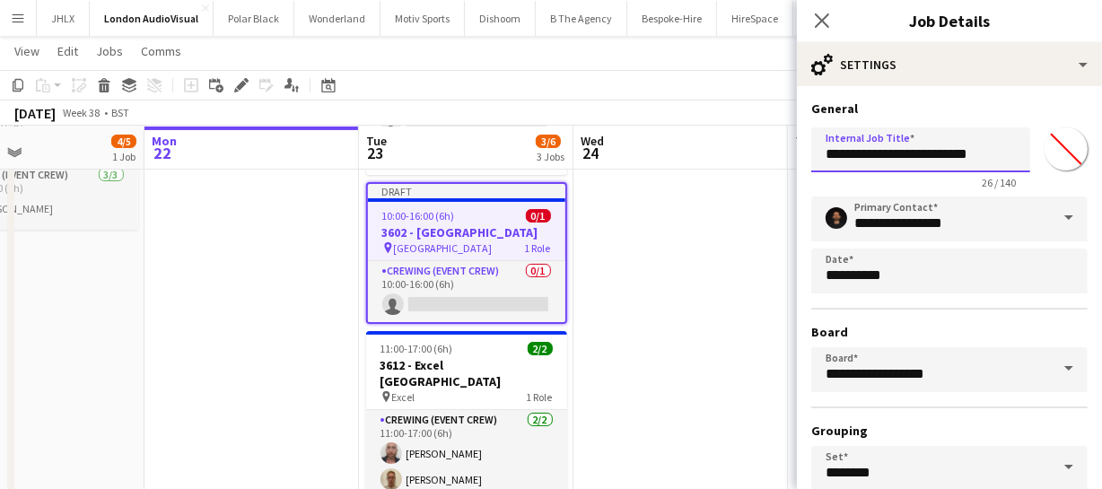
drag, startPoint x: 971, startPoint y: 157, endPoint x: 699, endPoint y: 167, distance: 272.0
click at [713, 164] on body "Menu Boards Boards Boards All jobs Status Workforce Workforce My Workforce Recr…" at bounding box center [551, 349] width 1102 height 1186
type input "**********"
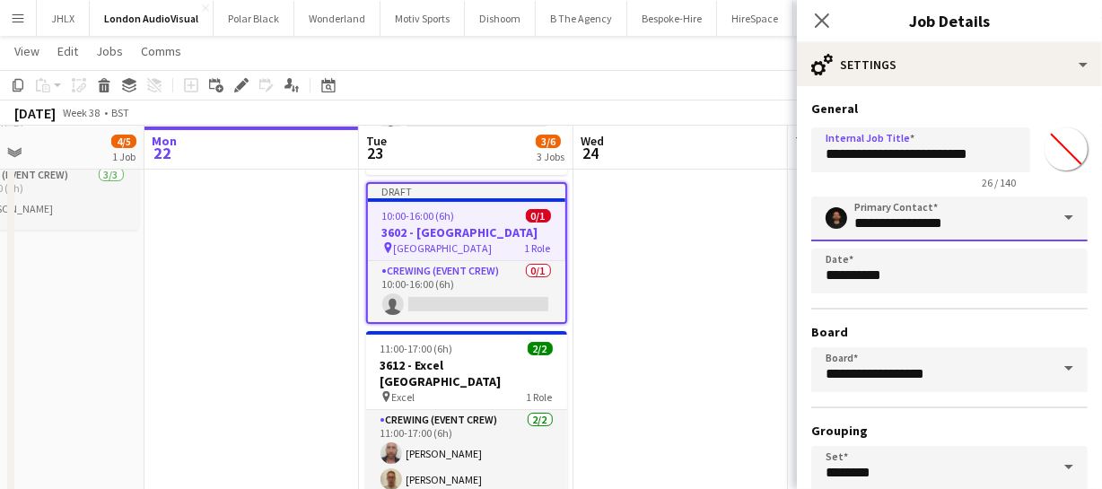
click at [986, 224] on input "**********" at bounding box center [949, 218] width 276 height 45
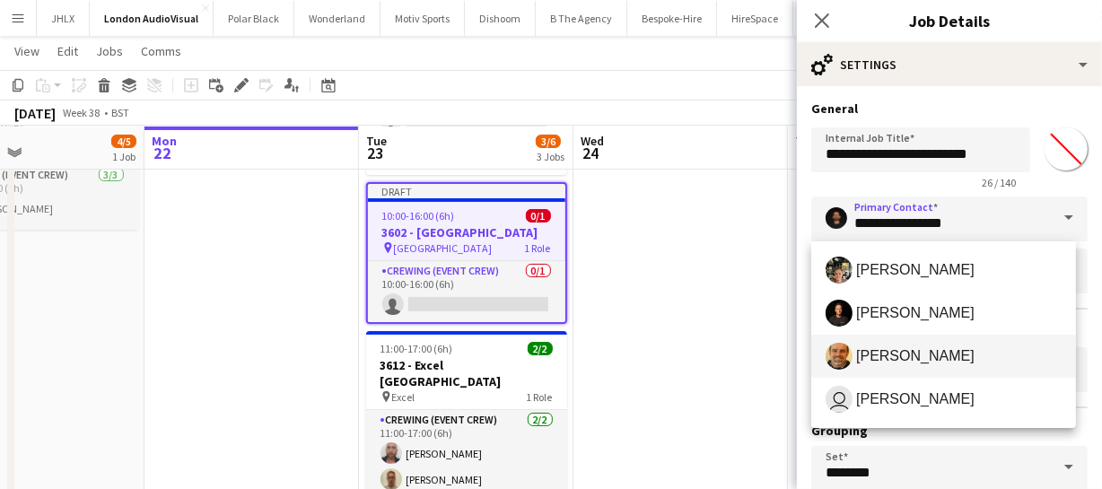
click at [927, 350] on span "[PERSON_NAME]" at bounding box center [915, 355] width 118 height 17
type input "**********"
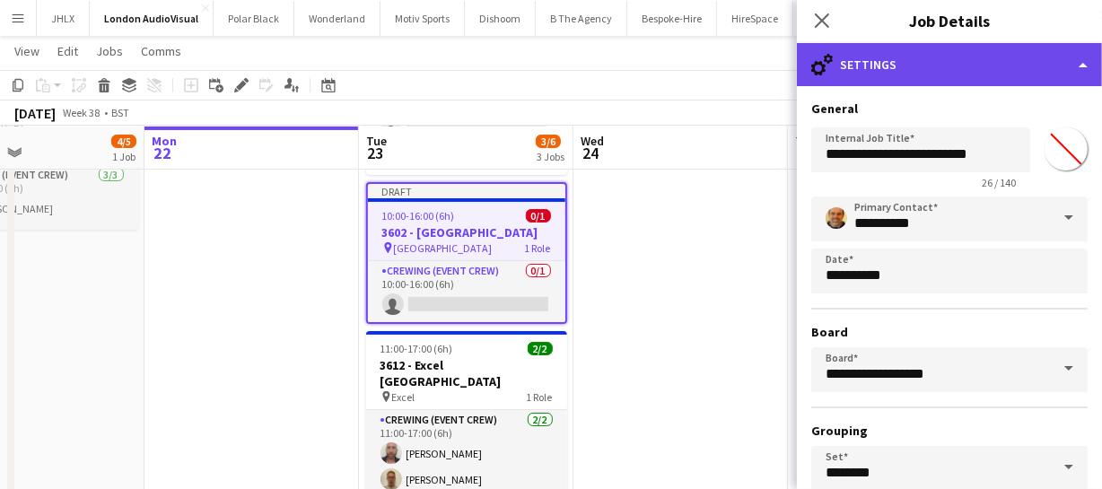
click at [998, 64] on div "cog-double-3 Settings" at bounding box center [949, 64] width 305 height 43
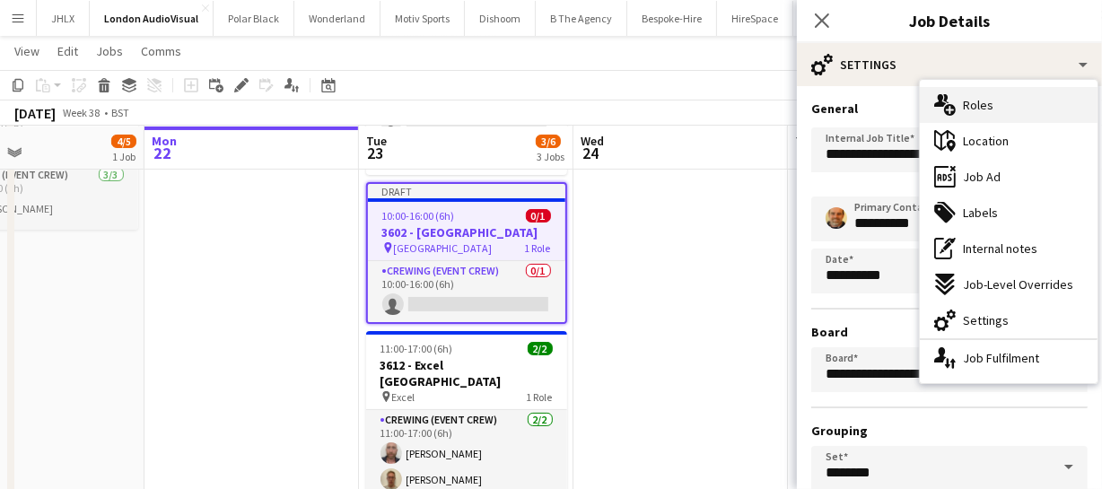
click at [998, 98] on div "multiple-users-add Roles" at bounding box center [1009, 105] width 178 height 36
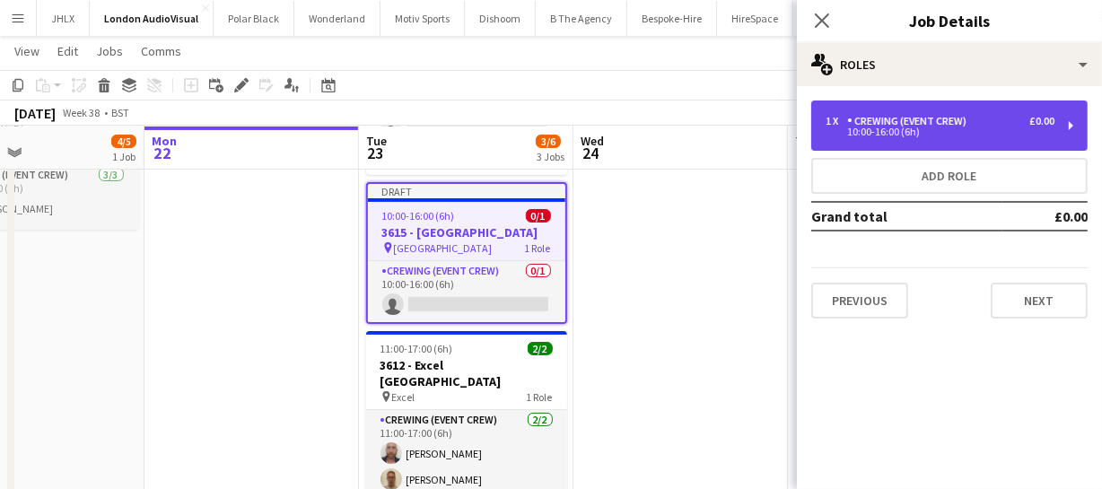
click at [930, 135] on div "10:00-16:00 (6h)" at bounding box center [939, 131] width 229 height 9
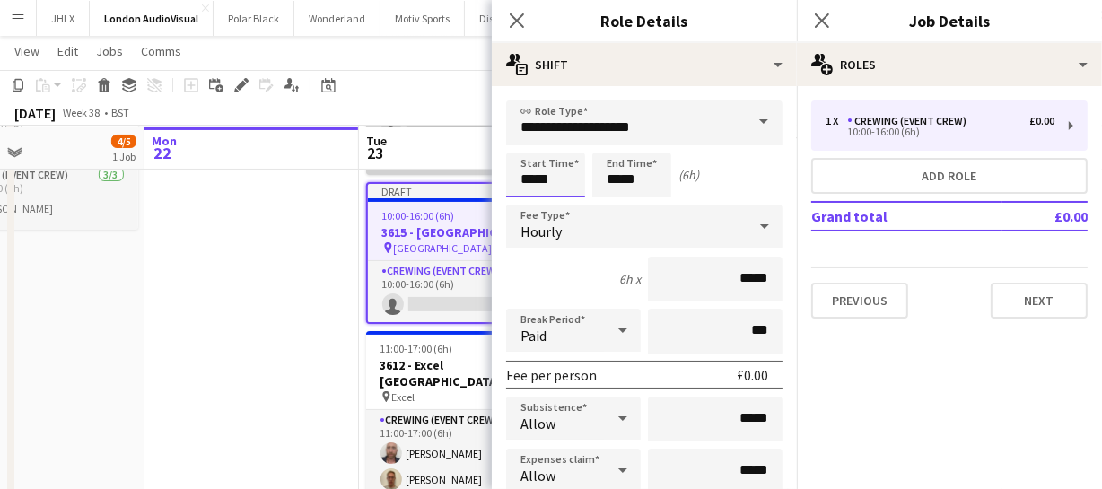
drag, startPoint x: 565, startPoint y: 170, endPoint x: 378, endPoint y: 170, distance: 187.5
click at [462, 174] on body "Menu Boards Boards Boards All jobs Status Workforce Workforce My Workforce Recr…" at bounding box center [551, 349] width 1102 height 1186
type input "*****"
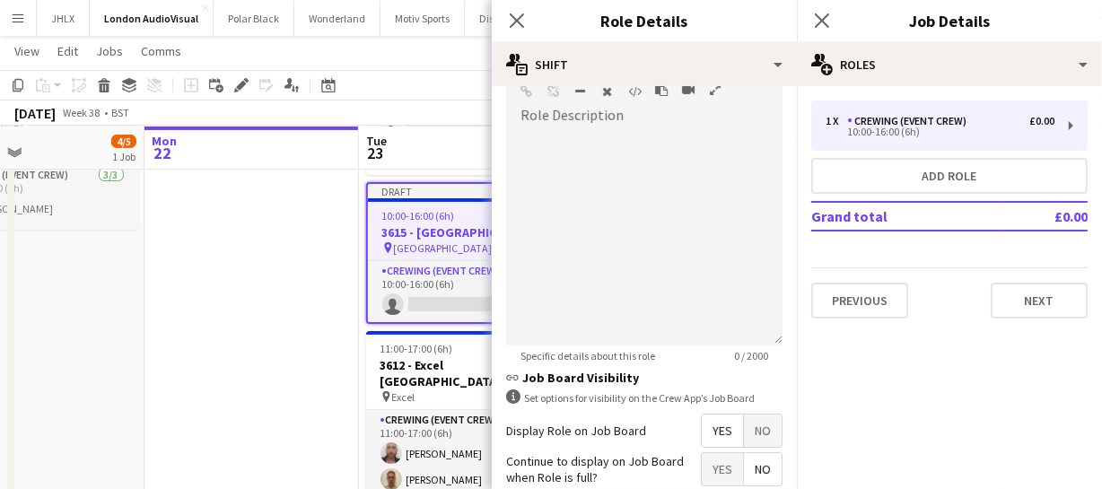
scroll to position [652, 0]
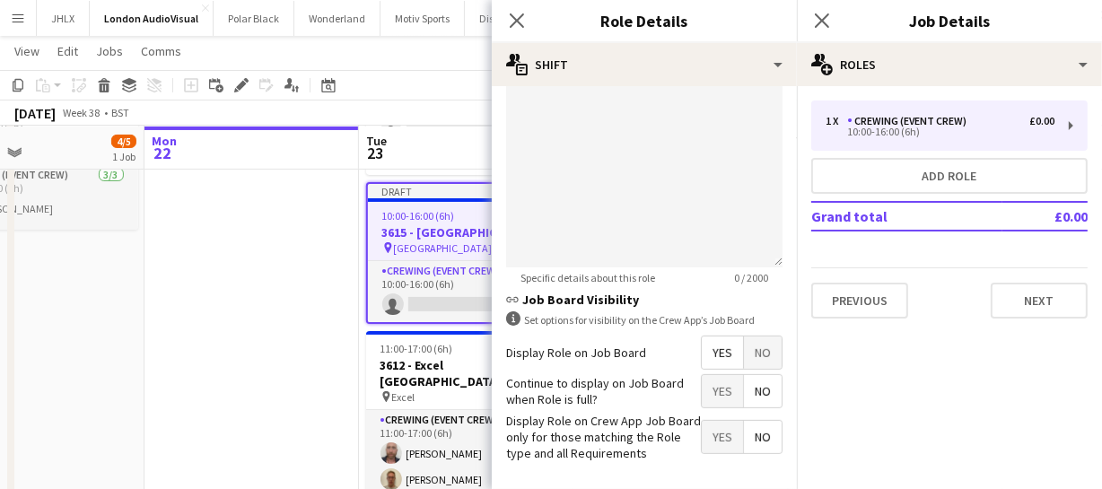
type input "*****"
click at [707, 359] on span "Yes" at bounding box center [722, 352] width 41 height 32
click at [514, 18] on icon at bounding box center [516, 20] width 17 height 17
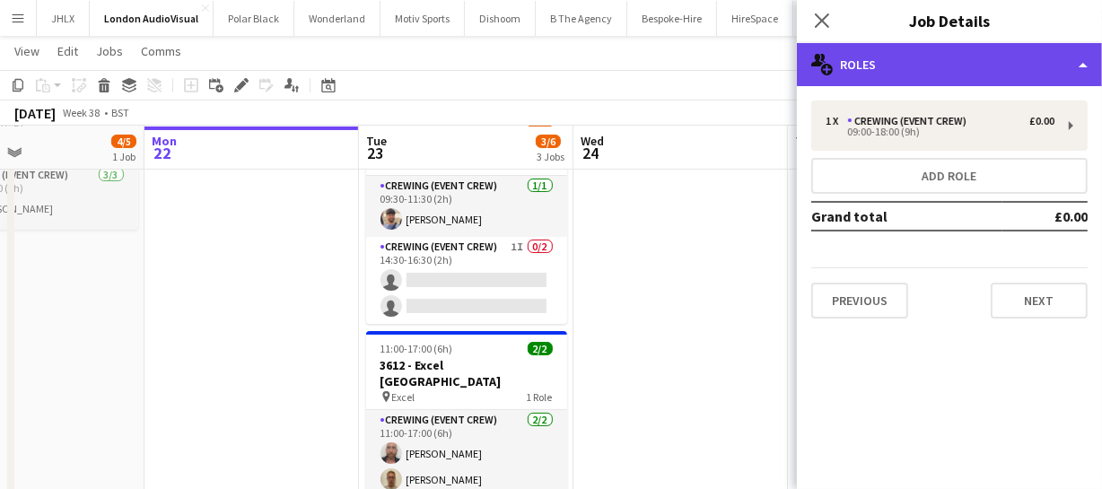
click at [976, 73] on div "multiple-users-add Roles" at bounding box center [949, 64] width 305 height 43
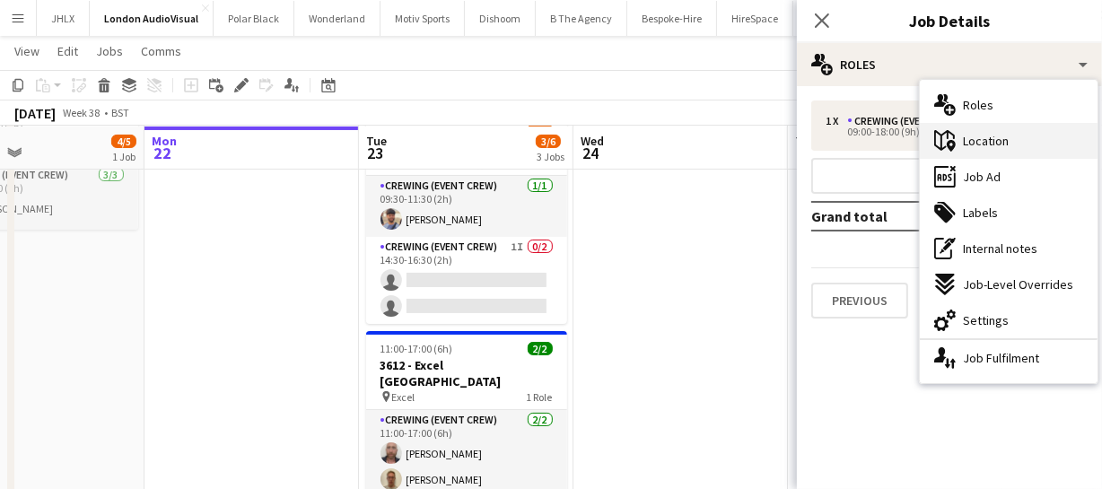
click at [992, 127] on div "maps-pin-1 Location" at bounding box center [1009, 141] width 178 height 36
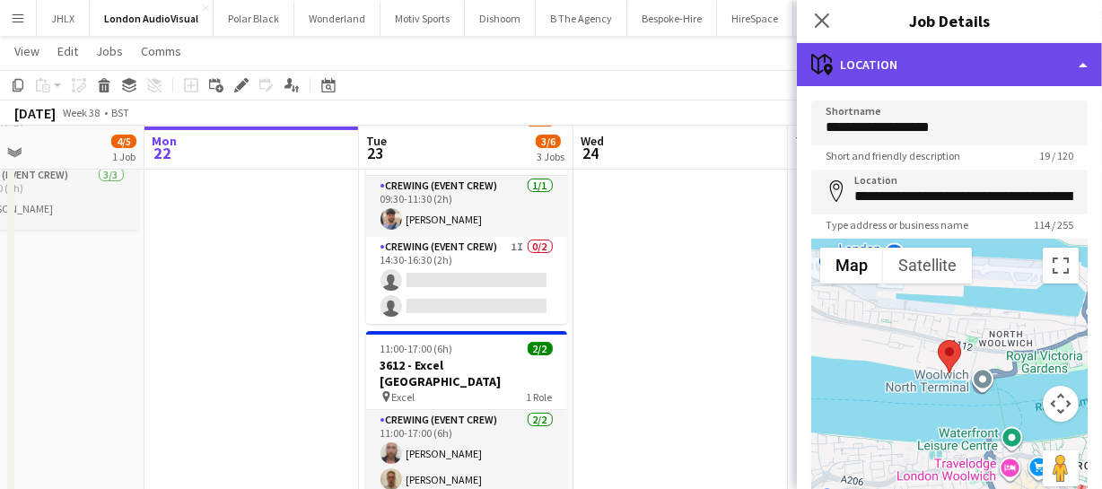
click at [983, 65] on div "maps-pin-1 Location" at bounding box center [949, 64] width 305 height 43
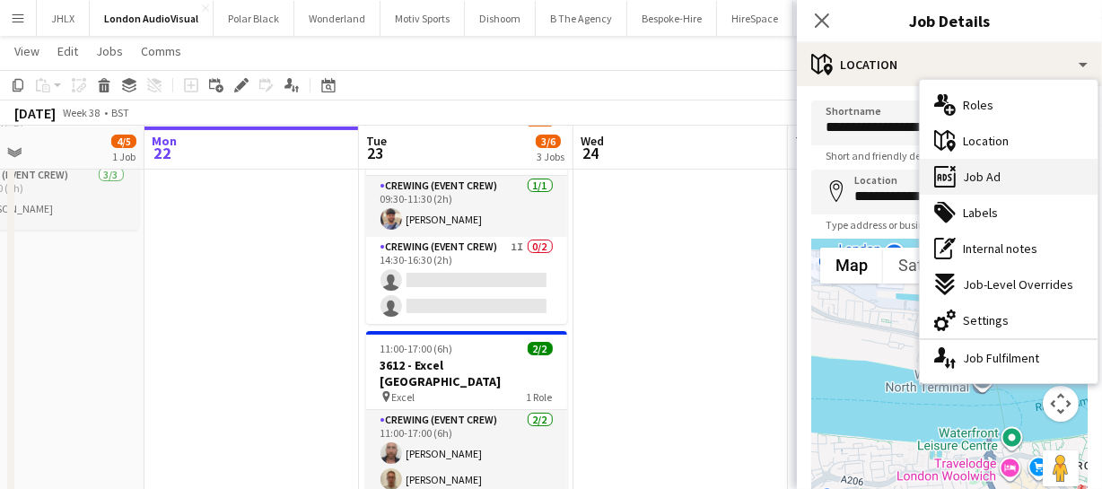
click at [990, 176] on span "Job Ad" at bounding box center [982, 177] width 38 height 16
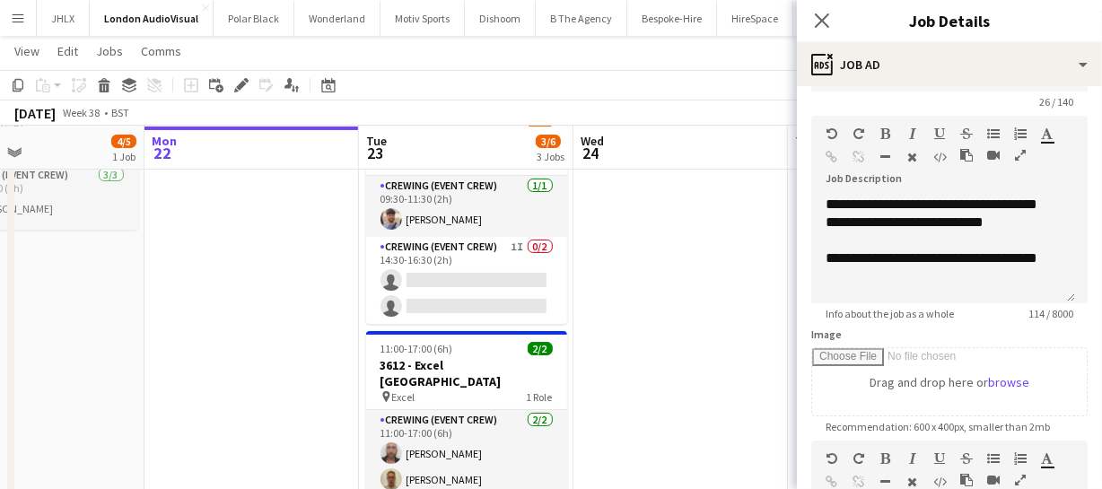
scroll to position [81, 0]
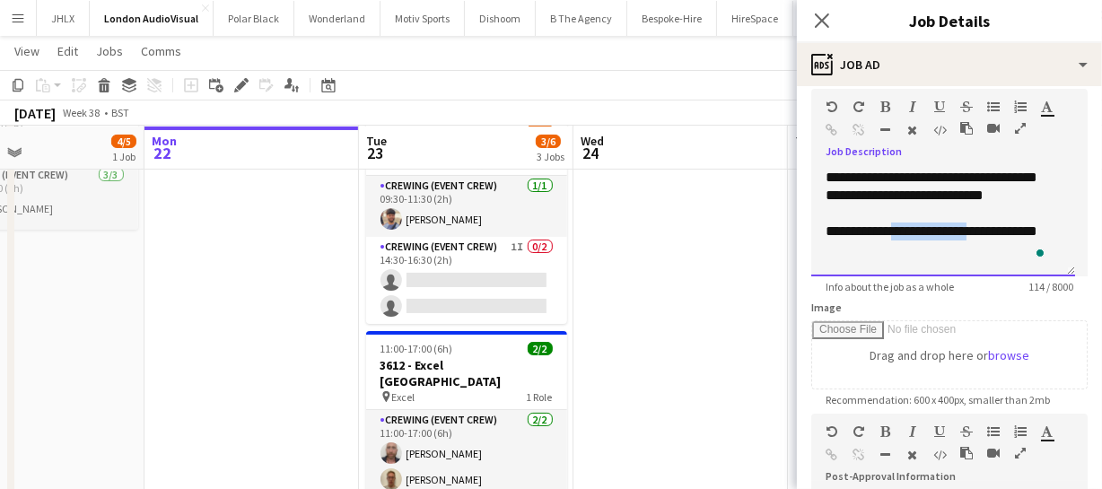
drag, startPoint x: 982, startPoint y: 228, endPoint x: 895, endPoint y: 234, distance: 87.3
click at [895, 234] on div "**********" at bounding box center [936, 241] width 223 height 36
click at [929, 223] on div "**********" at bounding box center [936, 241] width 223 height 36
drag, startPoint x: 983, startPoint y: 231, endPoint x: 922, endPoint y: 237, distance: 61.3
click at [922, 237] on div "**********" at bounding box center [936, 241] width 223 height 36
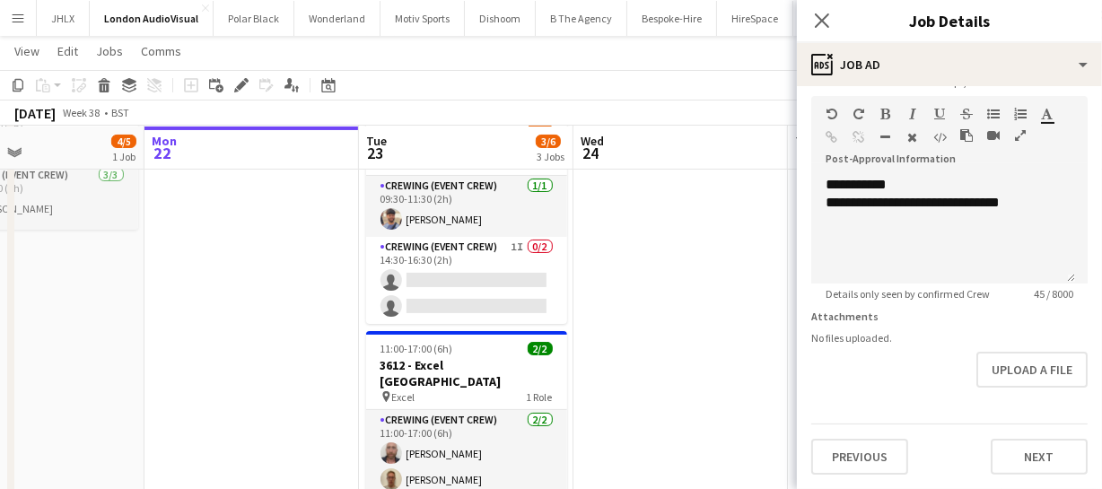
scroll to position [407, 0]
click at [817, 25] on icon at bounding box center [821, 20] width 17 height 17
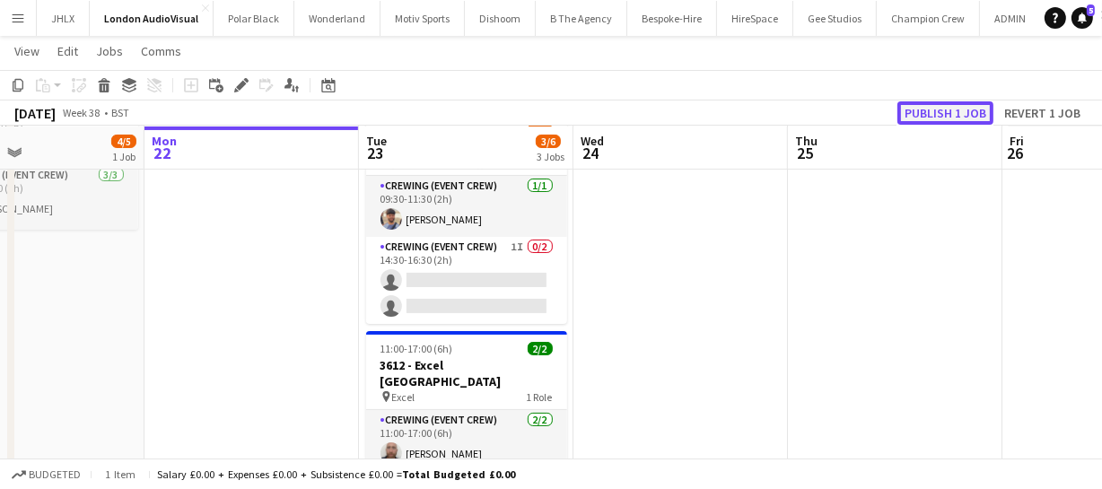
click at [936, 113] on button "Publish 1 job" at bounding box center [945, 112] width 96 height 23
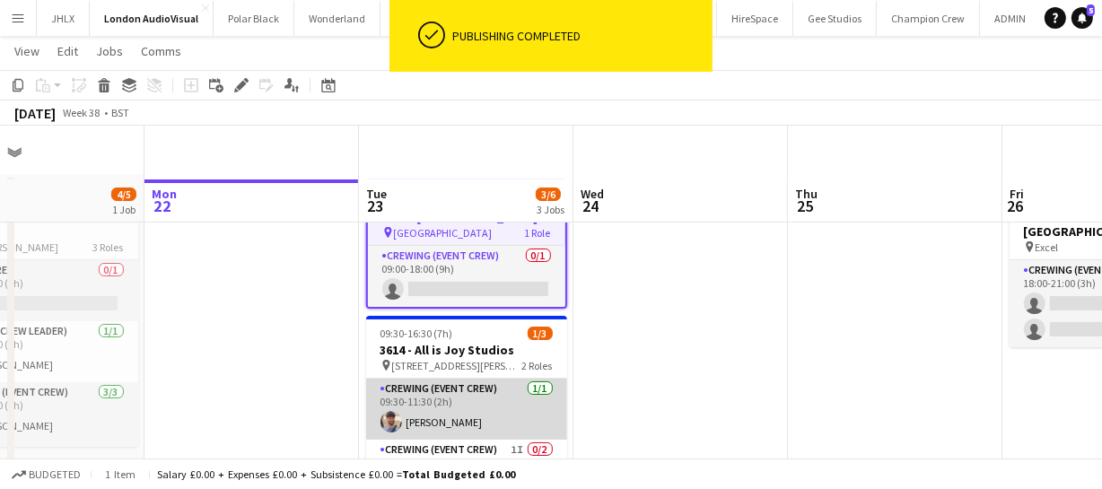
scroll to position [0, 0]
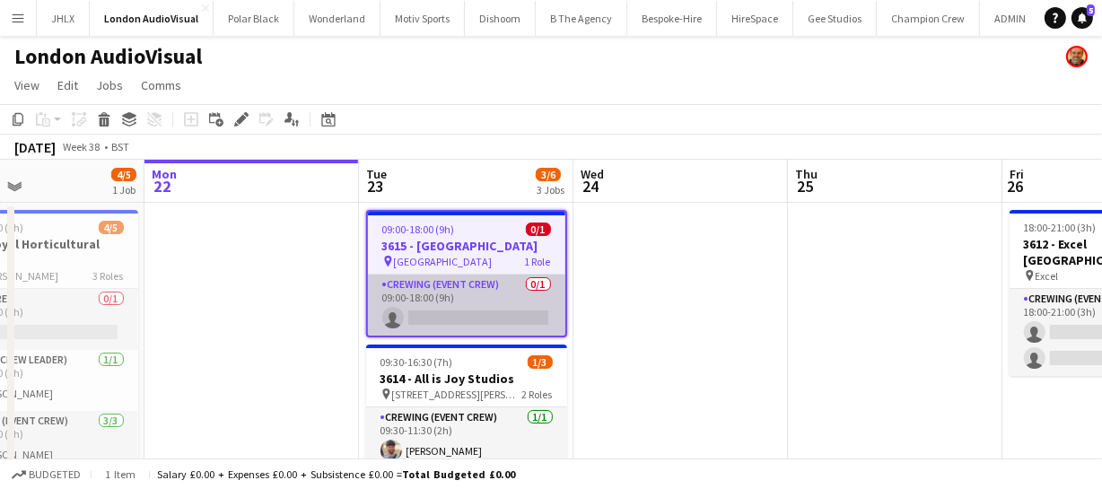
click at [452, 309] on app-card-role "Crewing (Event Crew) 0/1 09:00-18:00 (9h) single-neutral-actions" at bounding box center [466, 305] width 197 height 61
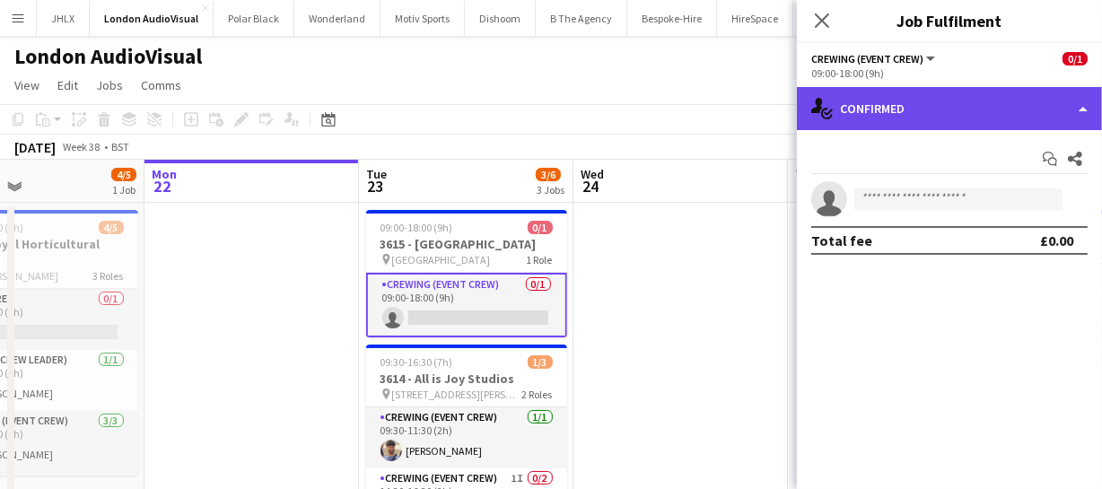
click at [891, 109] on div "single-neutral-actions-check-2 Confirmed" at bounding box center [949, 108] width 305 height 43
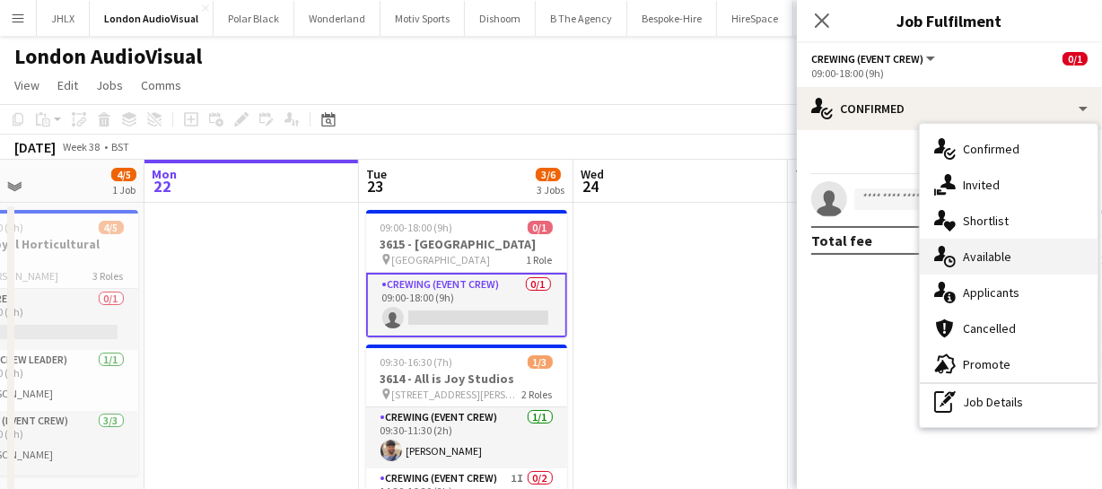
click at [989, 252] on span "Available" at bounding box center [987, 257] width 48 height 16
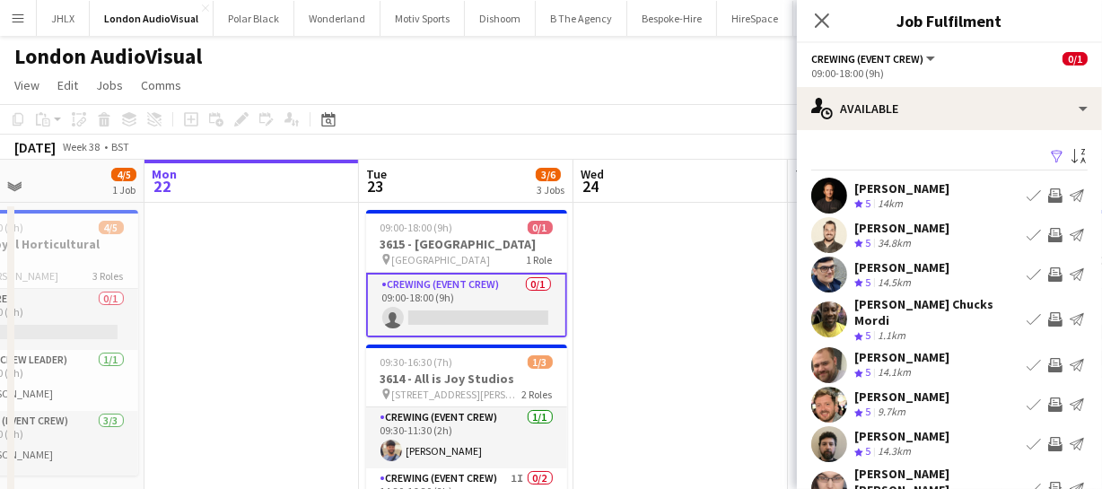
click at [1048, 228] on app-icon "Invite crew" at bounding box center [1055, 235] width 14 height 14
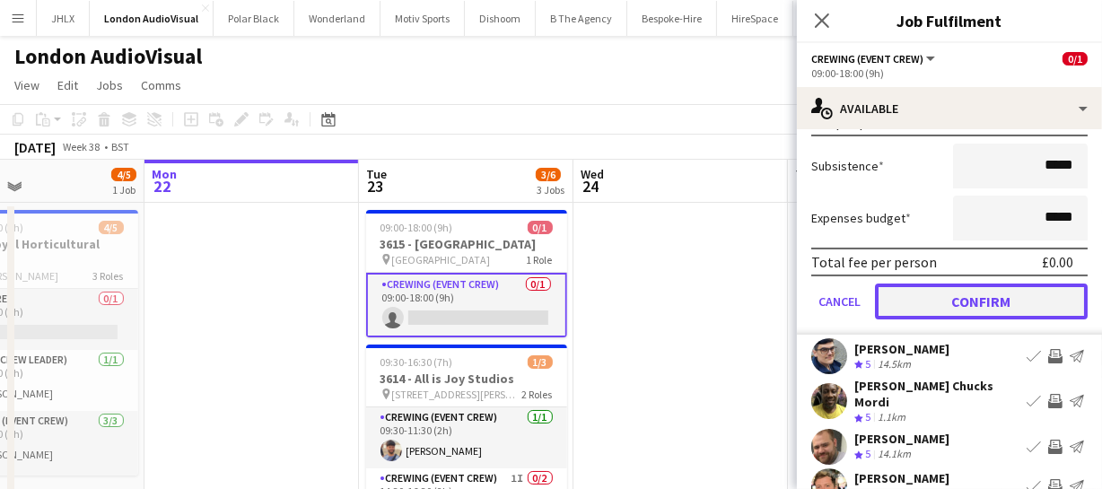
click at [1013, 308] on button "Confirm" at bounding box center [981, 302] width 213 height 36
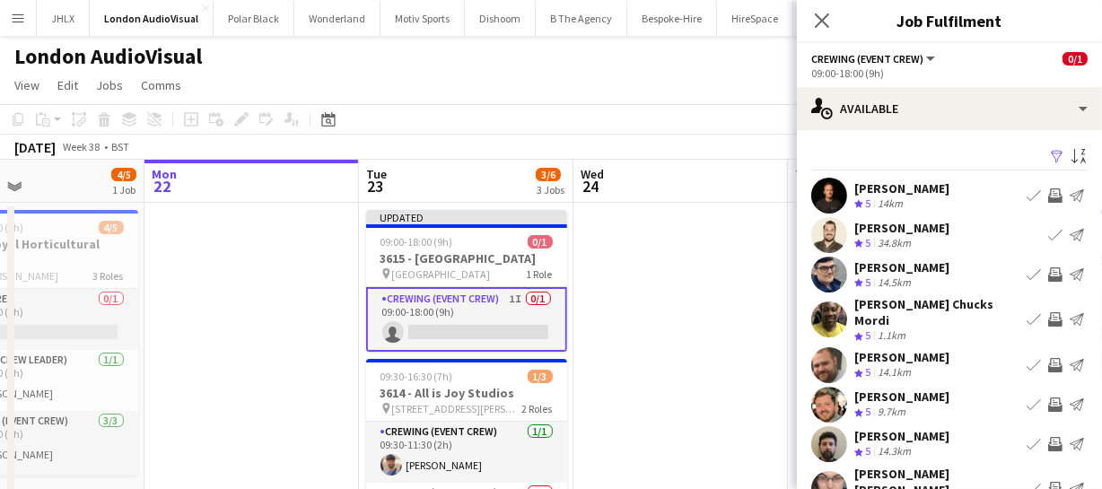
scroll to position [81, 0]
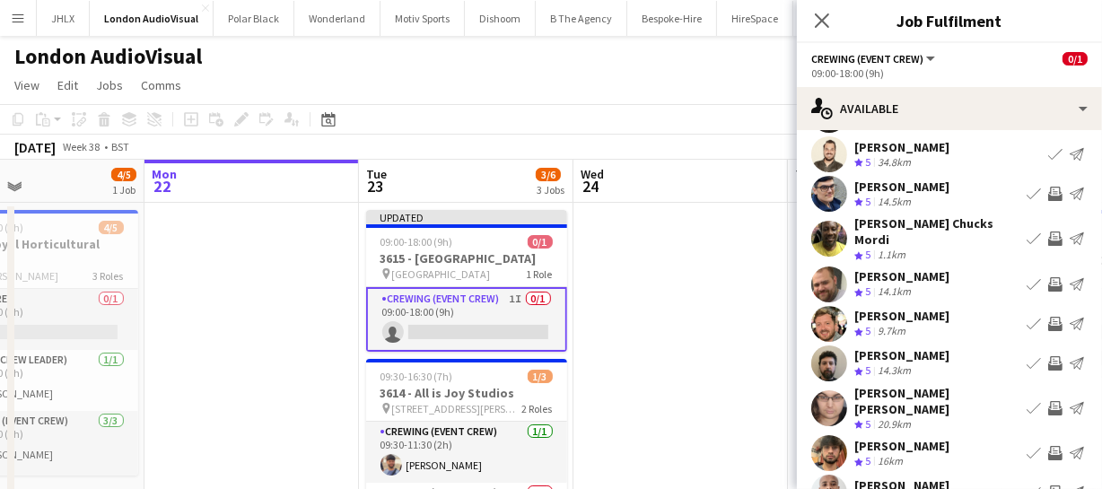
click at [1048, 317] on app-icon "Invite crew" at bounding box center [1055, 324] width 14 height 14
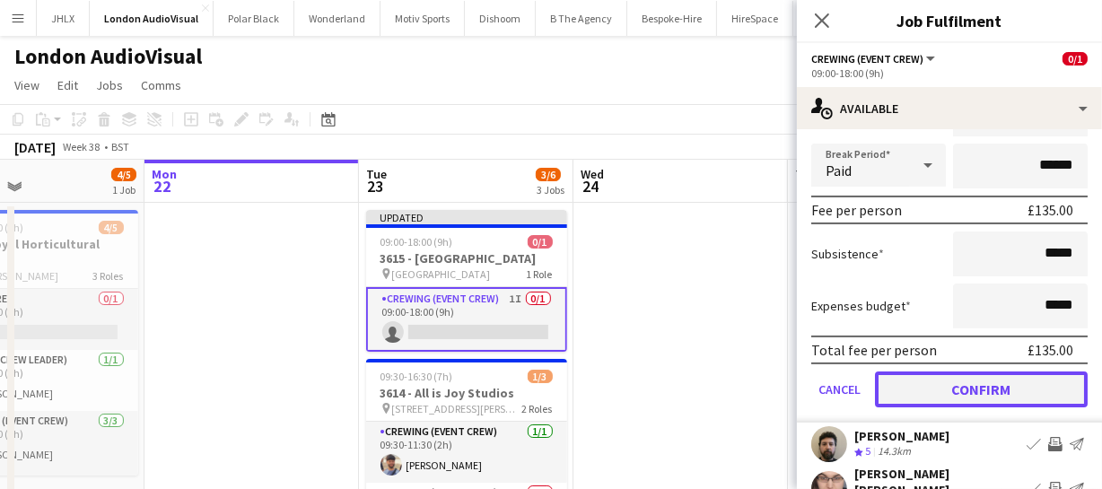
click at [993, 371] on button "Confirm" at bounding box center [981, 389] width 213 height 36
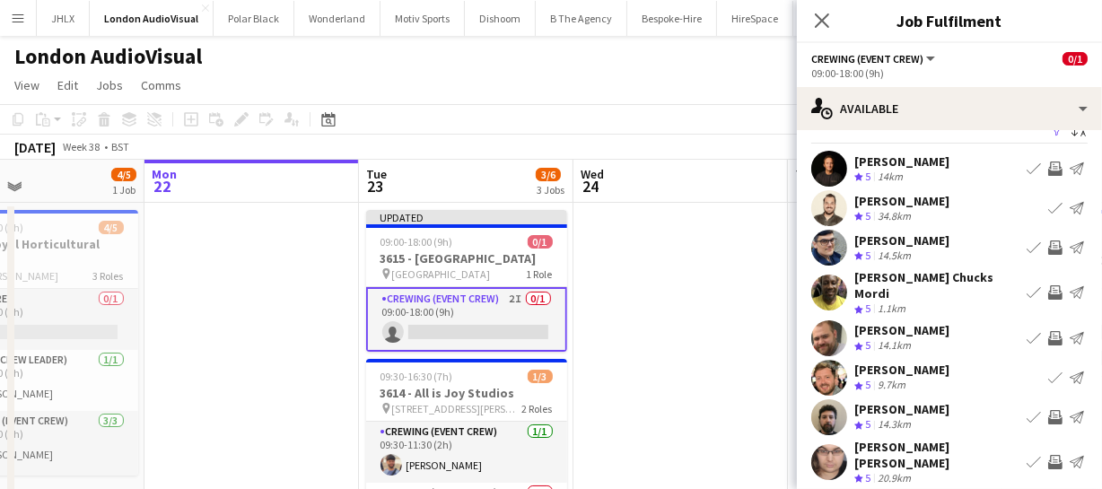
scroll to position [0, 0]
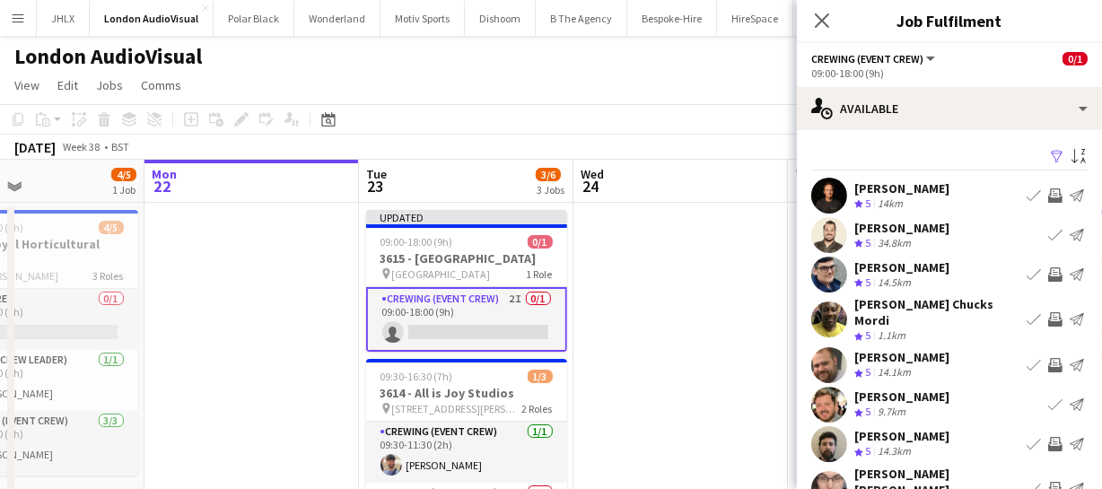
click at [1048, 358] on app-icon "Invite crew" at bounding box center [1055, 365] width 14 height 14
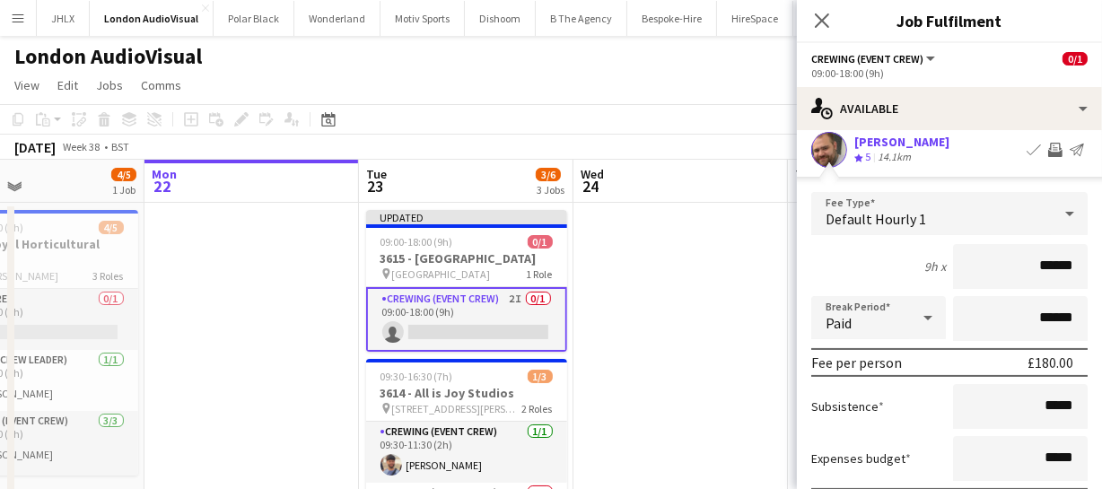
scroll to position [248, 0]
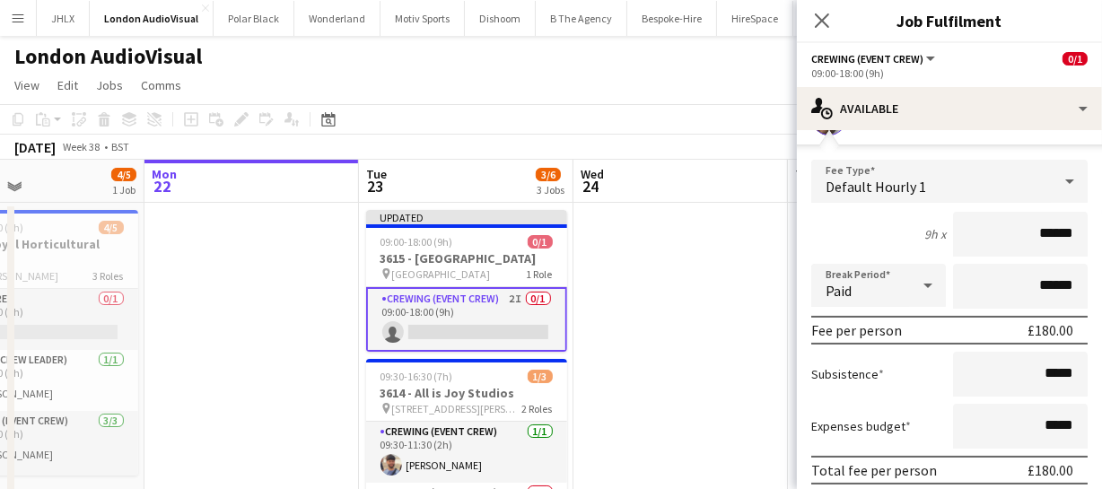
drag, startPoint x: 1059, startPoint y: 218, endPoint x: 895, endPoint y: 221, distance: 163.3
click at [916, 222] on div "9h x ******" at bounding box center [949, 234] width 276 height 45
type input "*****"
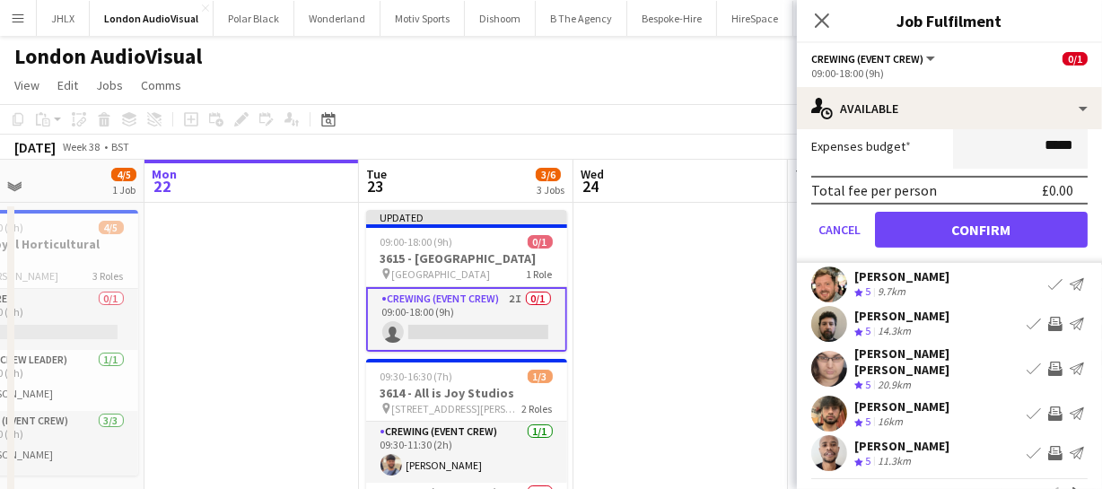
scroll to position [545, 0]
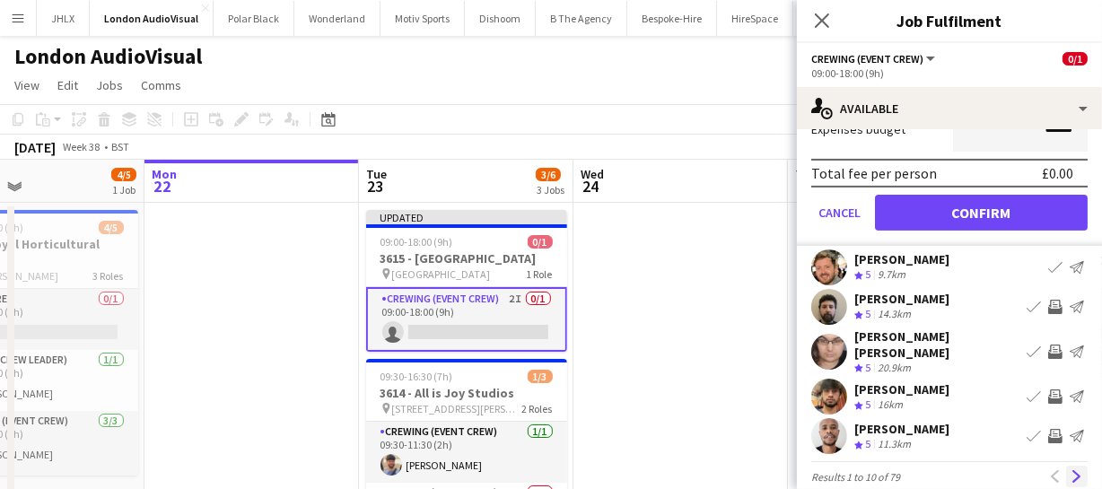
click at [1070, 470] on app-icon "Next" at bounding box center [1076, 476] width 13 height 13
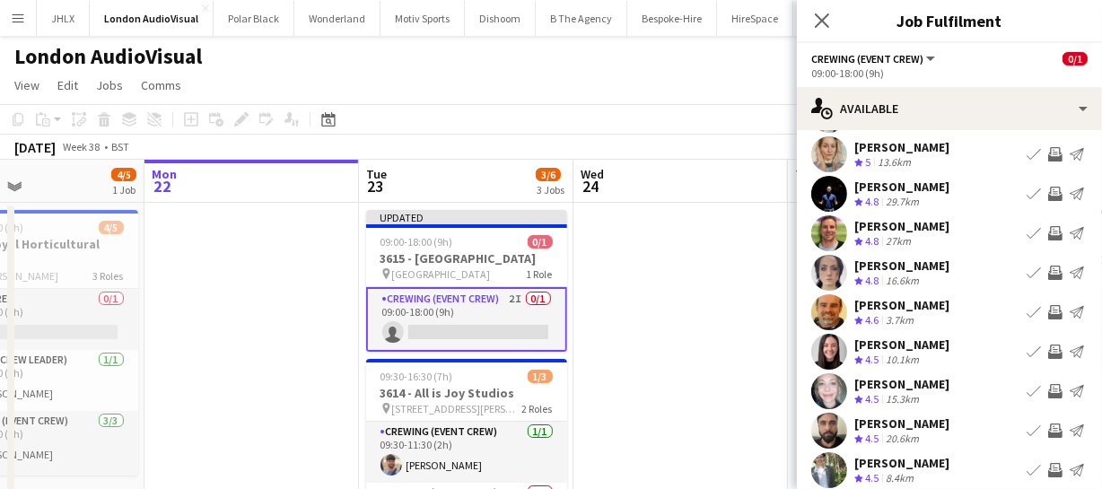
scroll to position [139, 0]
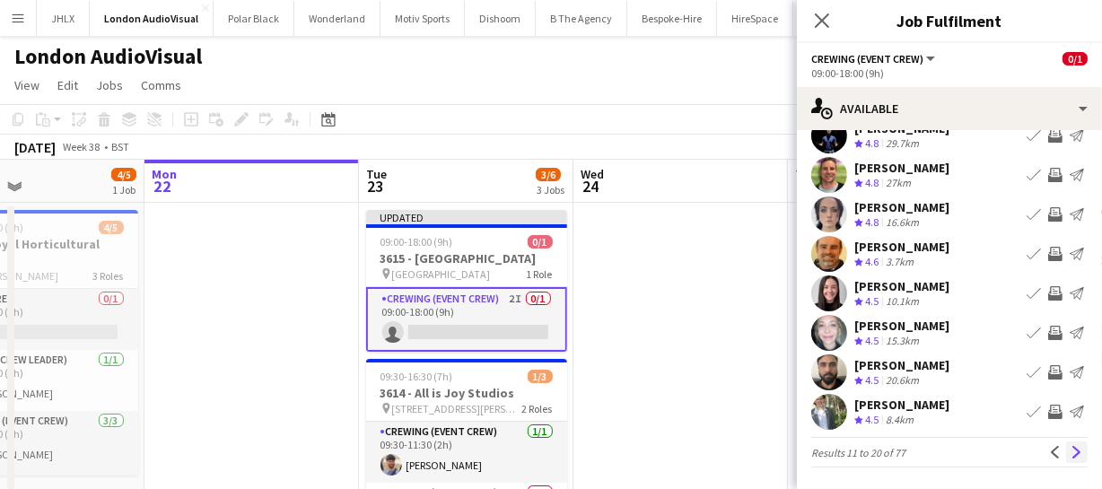
click at [1070, 446] on app-icon "Next" at bounding box center [1076, 452] width 13 height 13
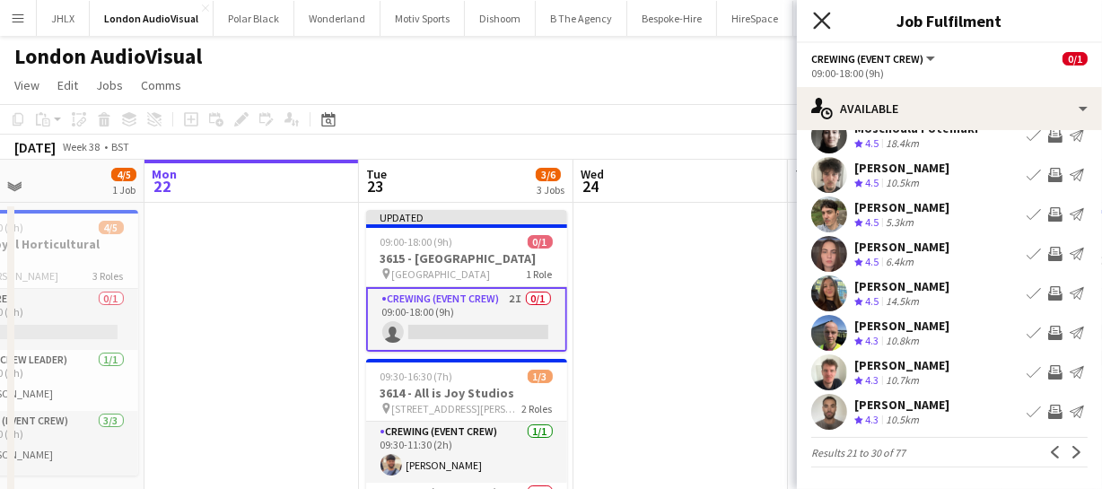
click at [825, 27] on icon "Close pop-in" at bounding box center [821, 20] width 17 height 17
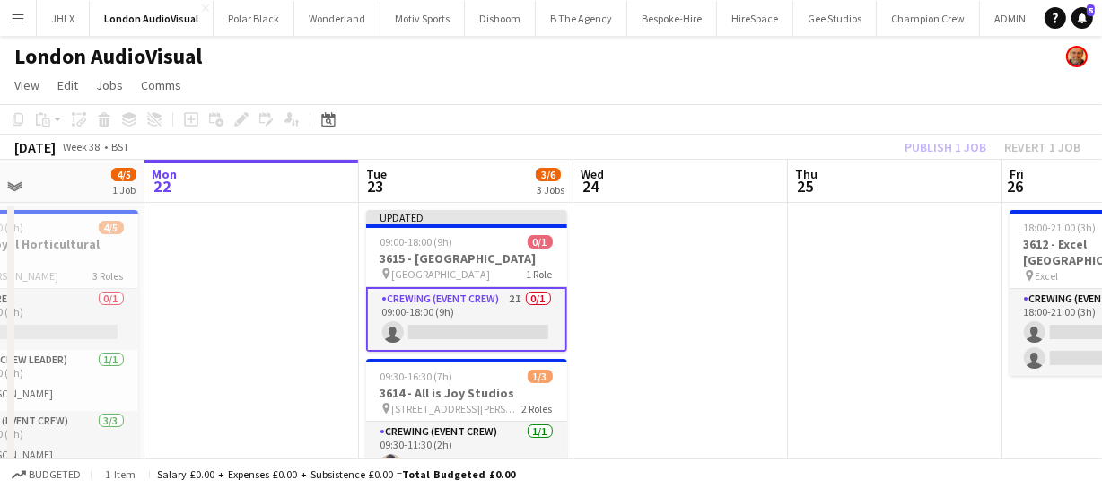
click at [956, 147] on div "Publish 1 job Revert 1 job" at bounding box center [992, 146] width 219 height 23
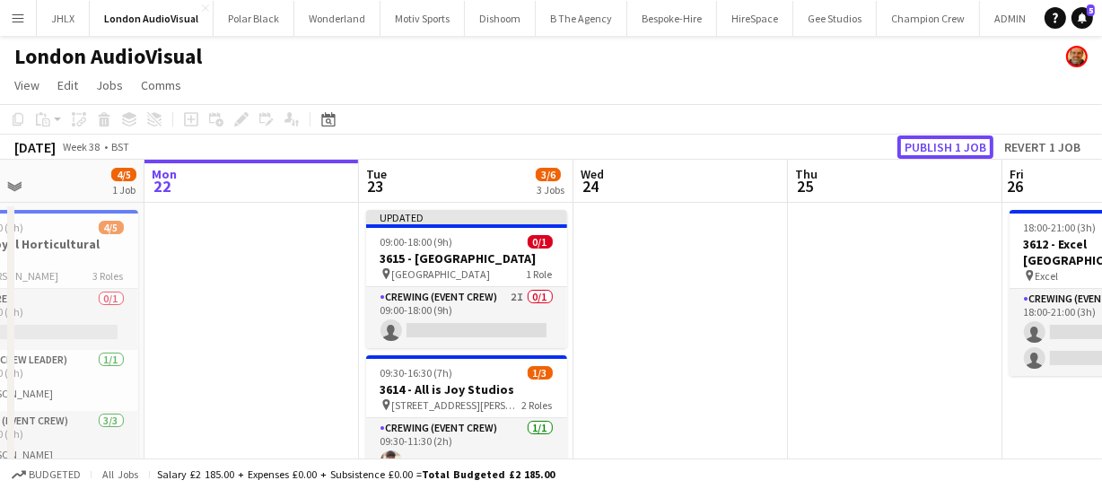
click at [956, 147] on button "Publish 1 job" at bounding box center [945, 146] width 96 height 23
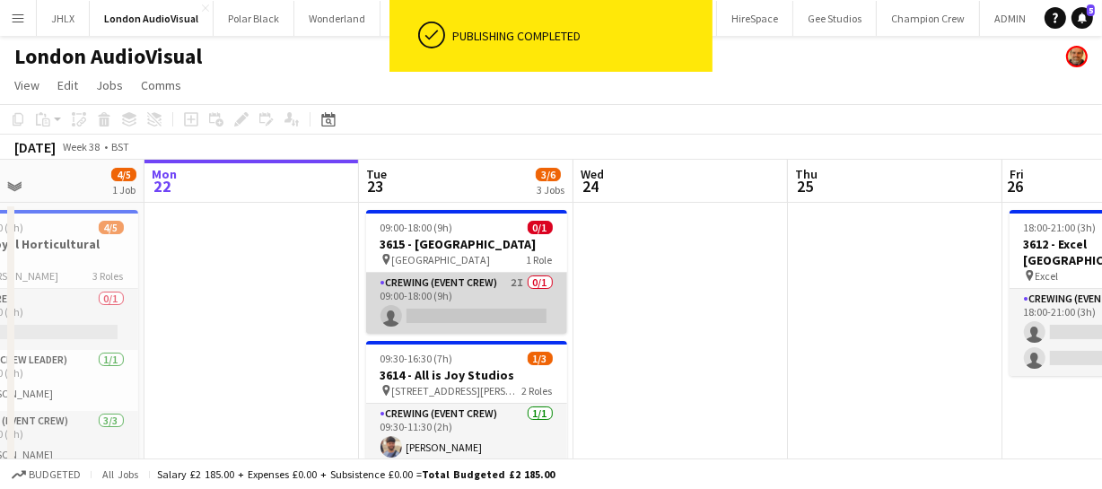
click at [457, 314] on app-card-role "Crewing (Event Crew) 2I 0/1 09:00-18:00 (9h) single-neutral-actions" at bounding box center [466, 303] width 201 height 61
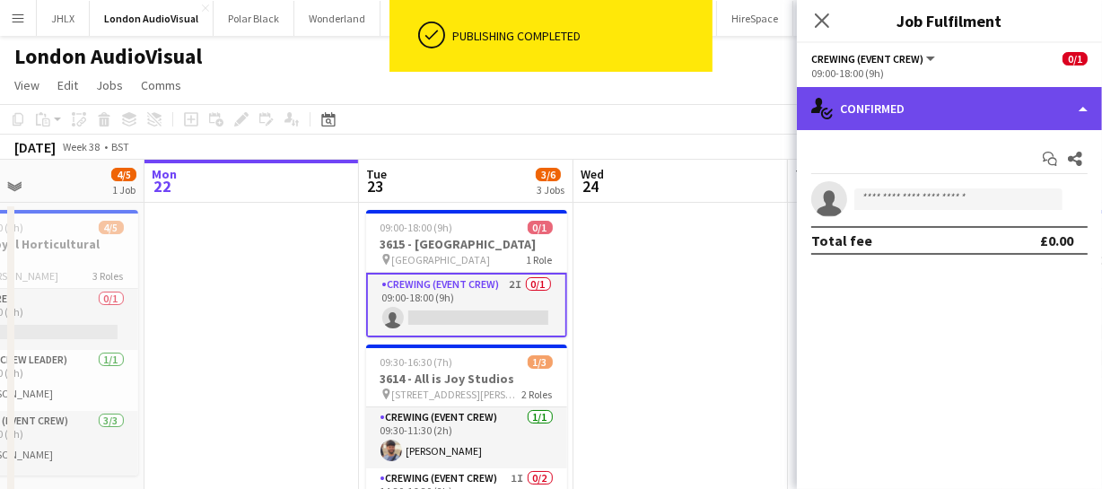
click at [973, 108] on div "single-neutral-actions-check-2 Confirmed" at bounding box center [949, 108] width 305 height 43
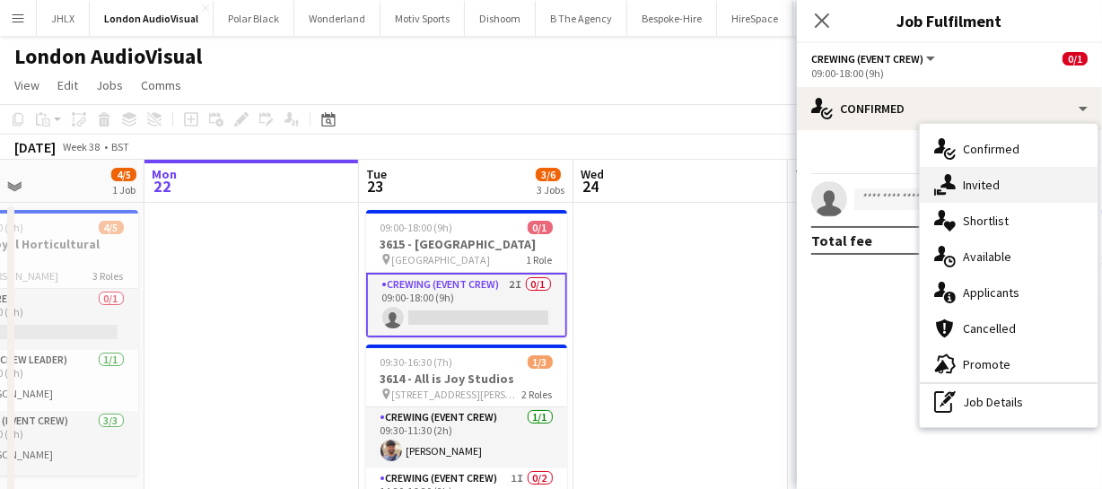
click at [978, 194] on div "single-neutral-actions-share-1 Invited" at bounding box center [1009, 185] width 178 height 36
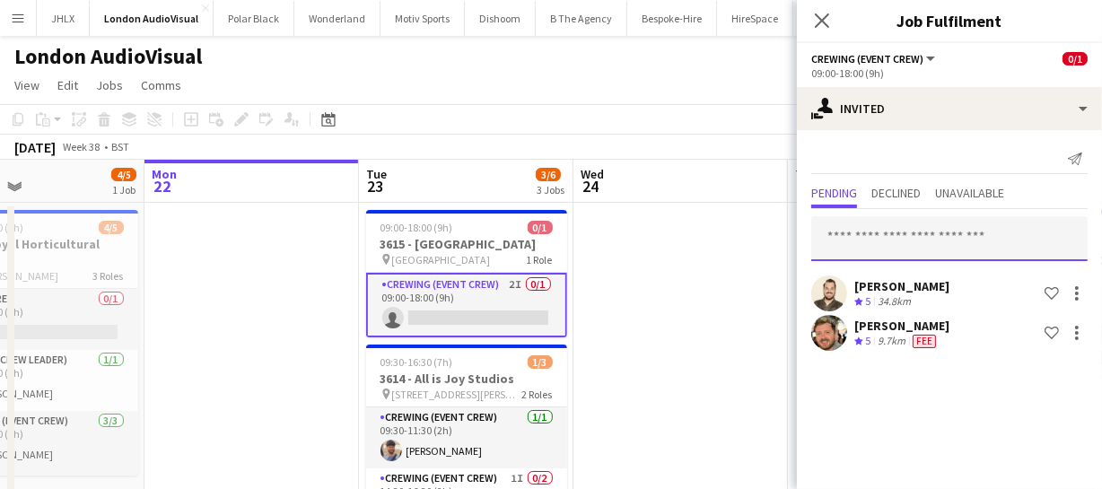
click at [856, 241] on input "text" at bounding box center [949, 238] width 276 height 45
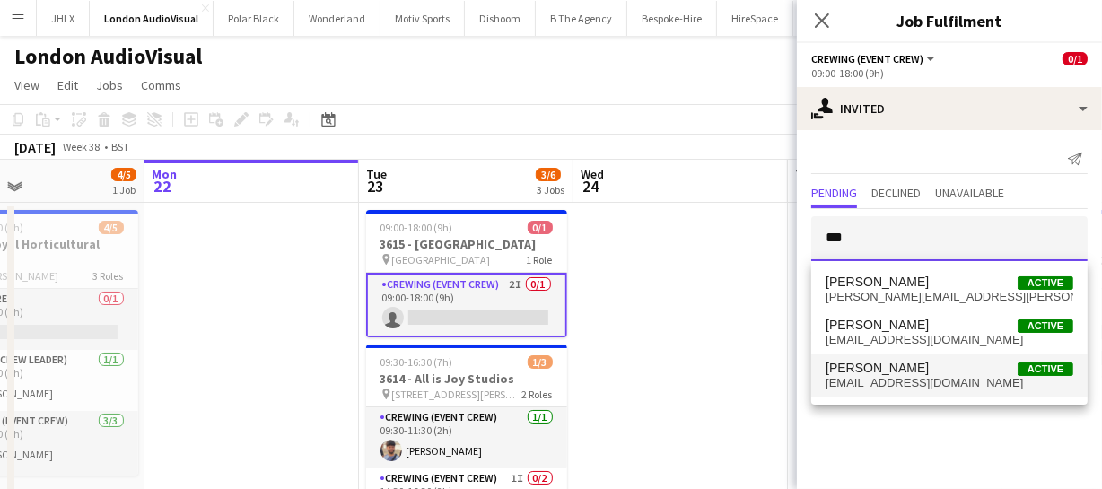
type input "***"
click at [872, 369] on span "[PERSON_NAME]" at bounding box center [876, 368] width 103 height 15
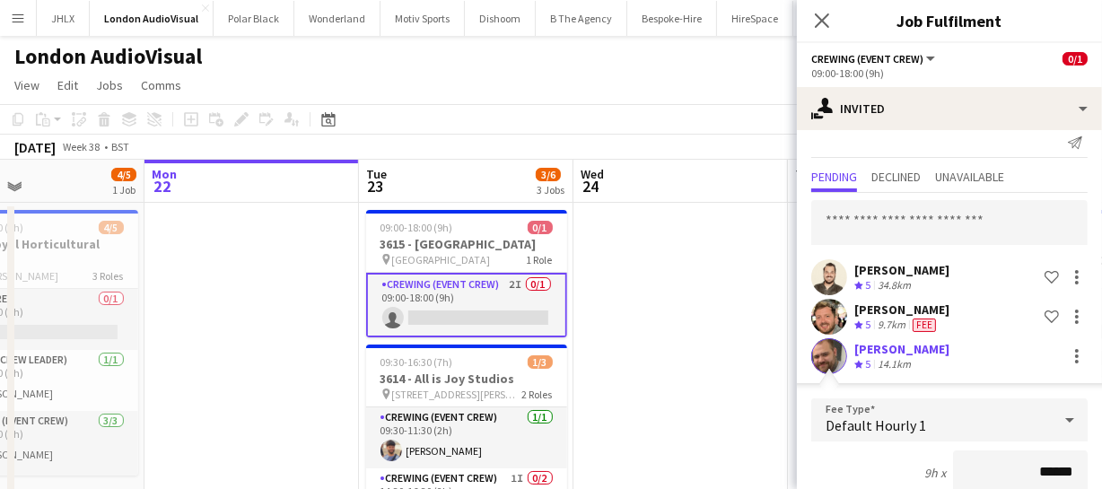
scroll to position [179, 0]
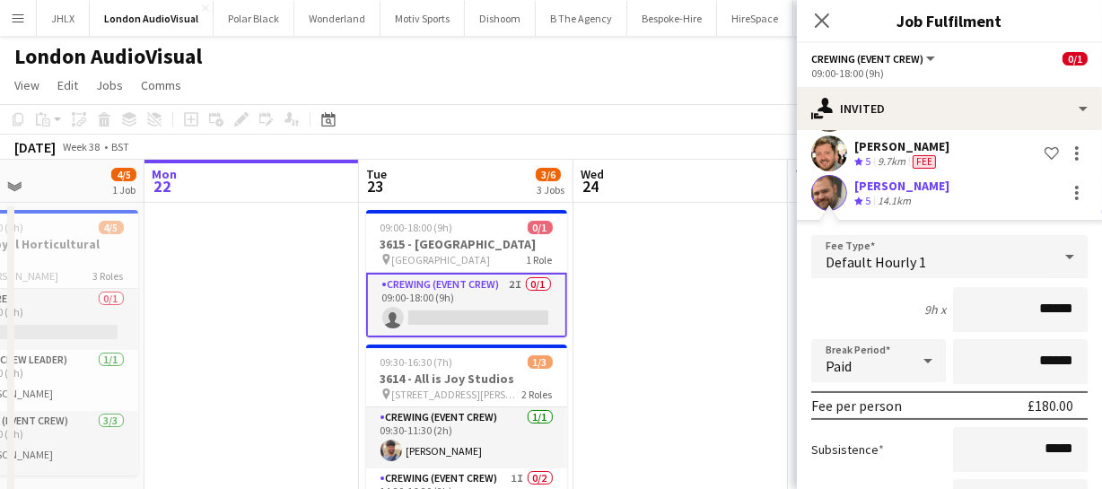
drag, startPoint x: 1071, startPoint y: 306, endPoint x: 907, endPoint y: 303, distance: 164.2
click at [907, 303] on div "9h x ******" at bounding box center [949, 309] width 276 height 45
type input "*****"
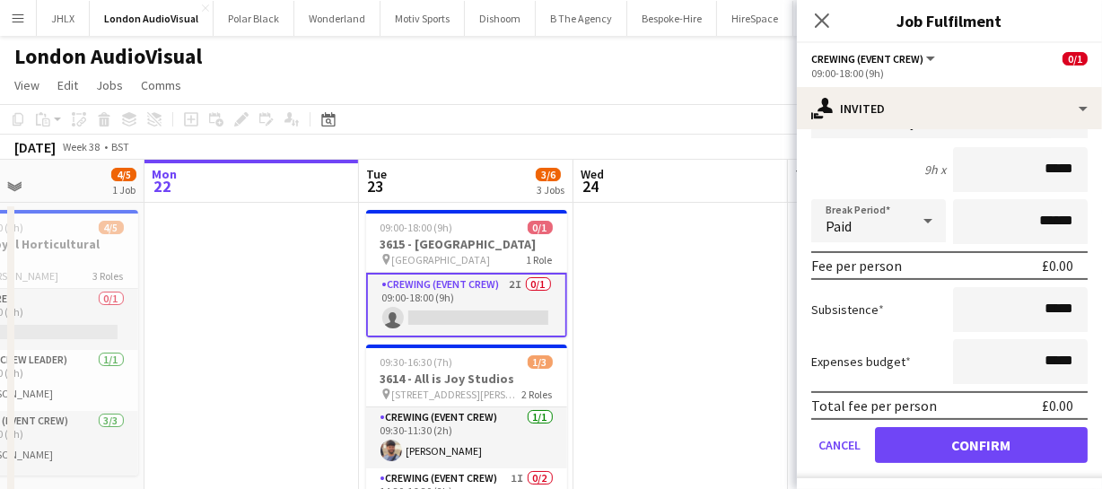
scroll to position [324, 0]
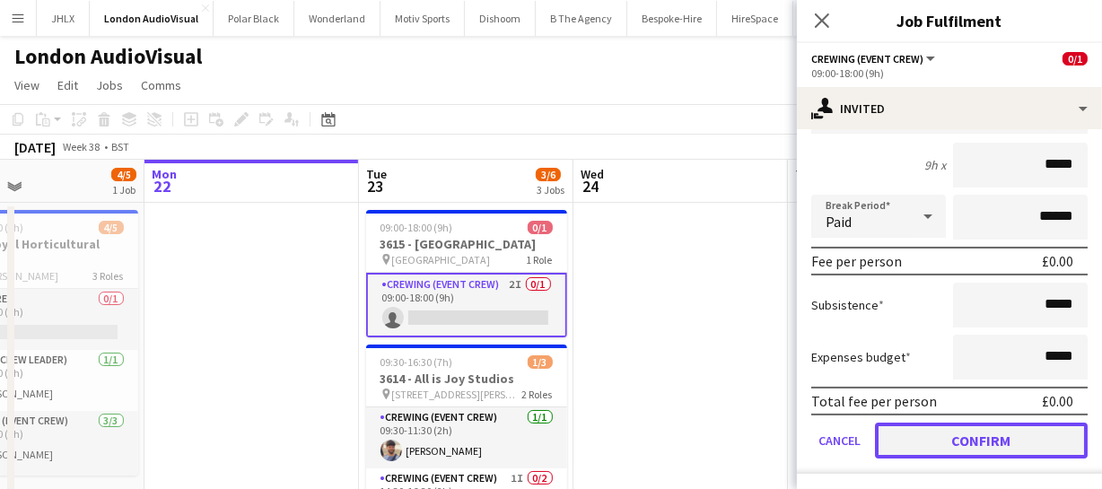
click at [959, 431] on button "Confirm" at bounding box center [981, 441] width 213 height 36
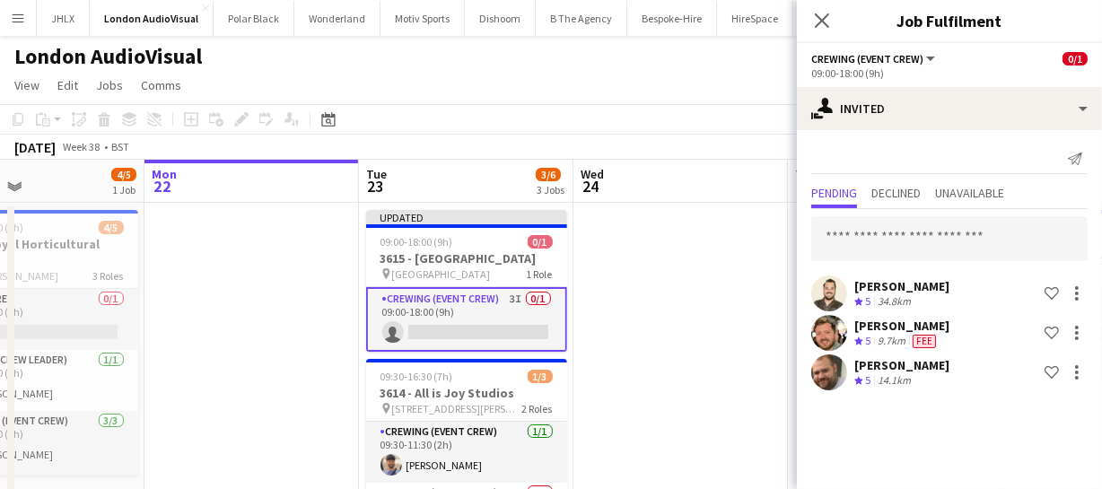
scroll to position [0, 0]
click at [823, 25] on icon "Close pop-in" at bounding box center [821, 20] width 17 height 17
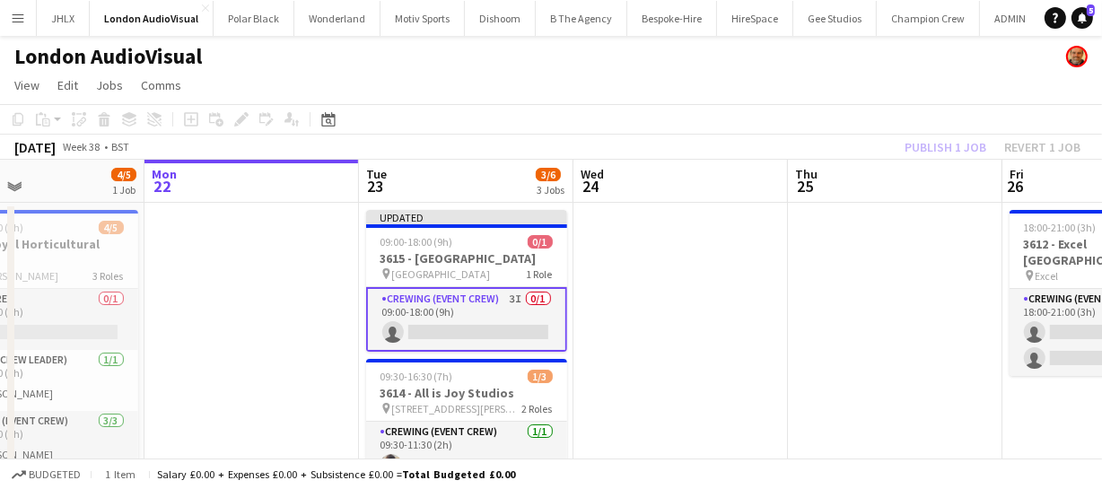
click at [935, 145] on div "Publish 1 job Revert 1 job" at bounding box center [992, 146] width 219 height 23
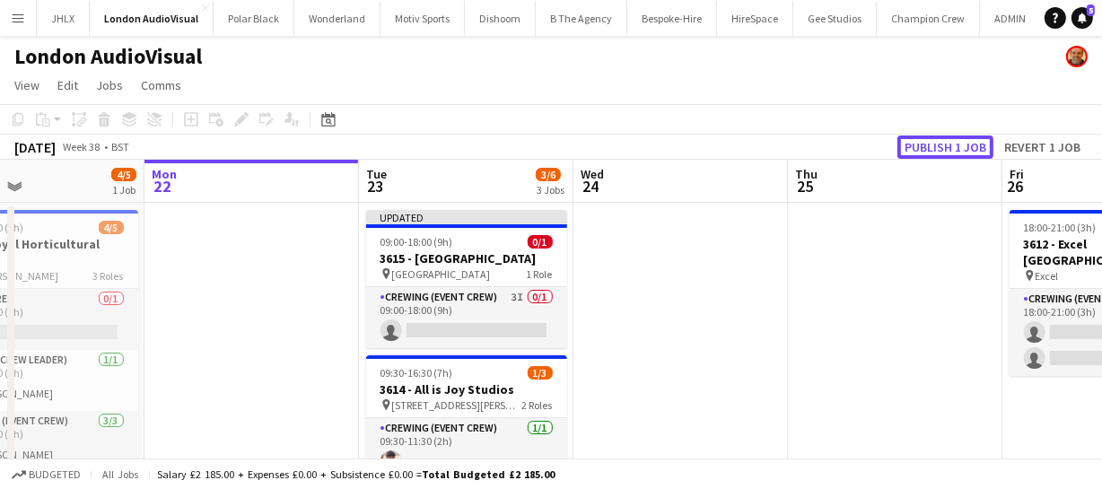
click at [935, 145] on button "Publish 1 job" at bounding box center [945, 146] width 96 height 23
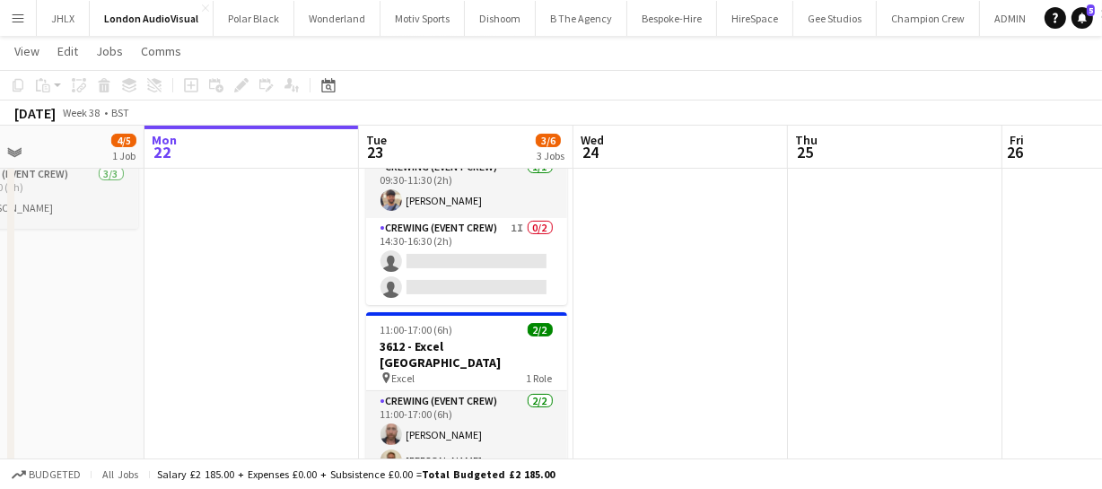
scroll to position [244, 0]
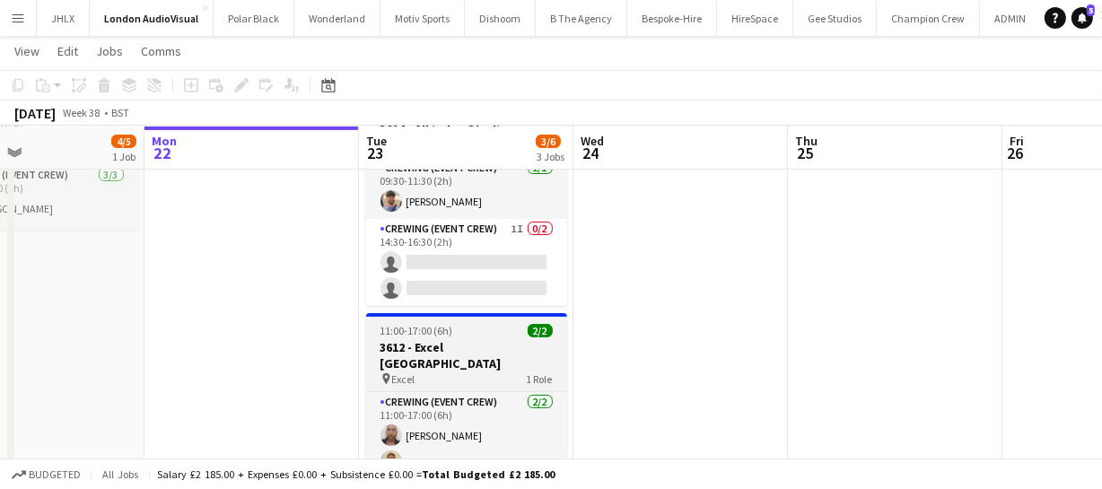
click at [437, 339] on h3 "3612 - Excel [GEOGRAPHIC_DATA]" at bounding box center [466, 355] width 201 height 32
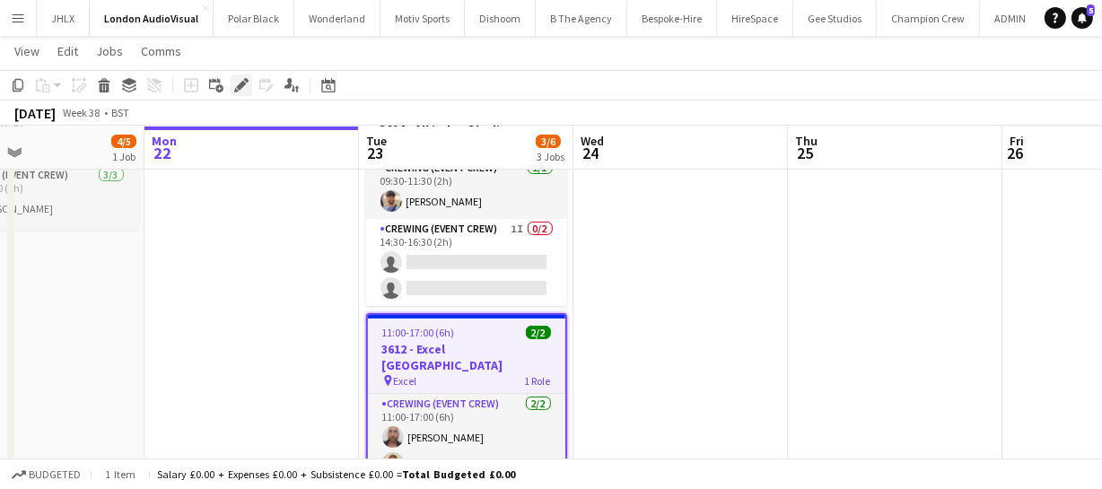
click at [240, 79] on icon "Edit" at bounding box center [241, 85] width 14 height 14
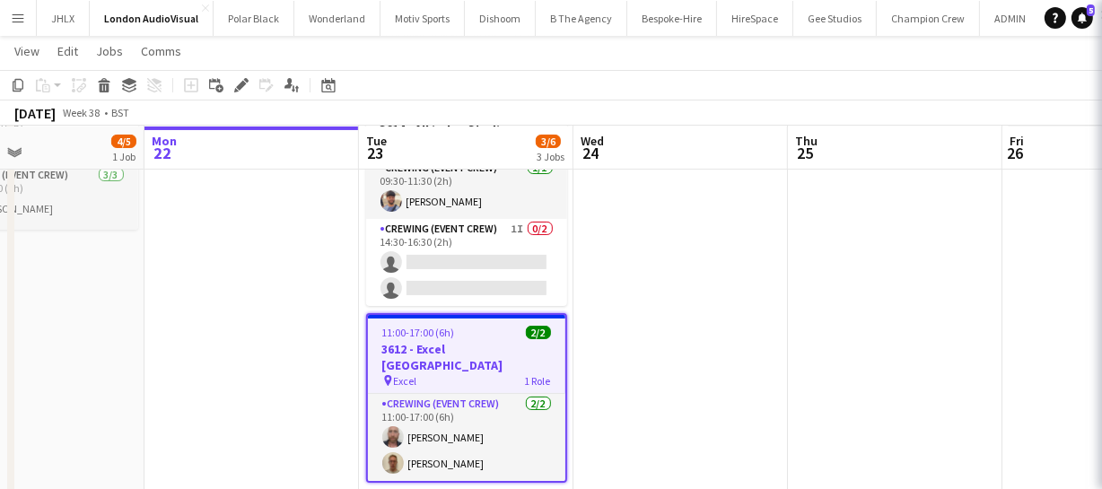
type input "**********"
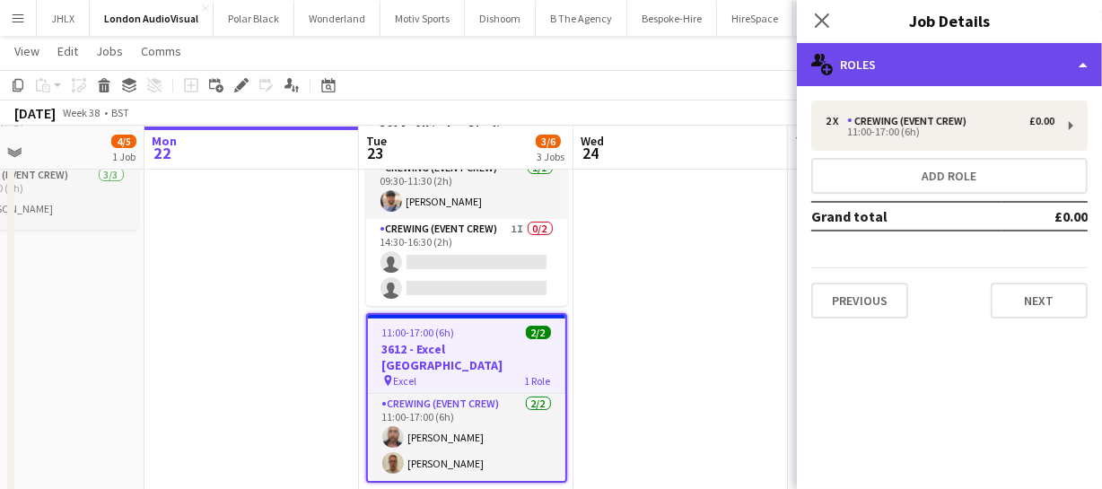
click at [1006, 46] on div "multiple-users-add Roles" at bounding box center [949, 64] width 305 height 43
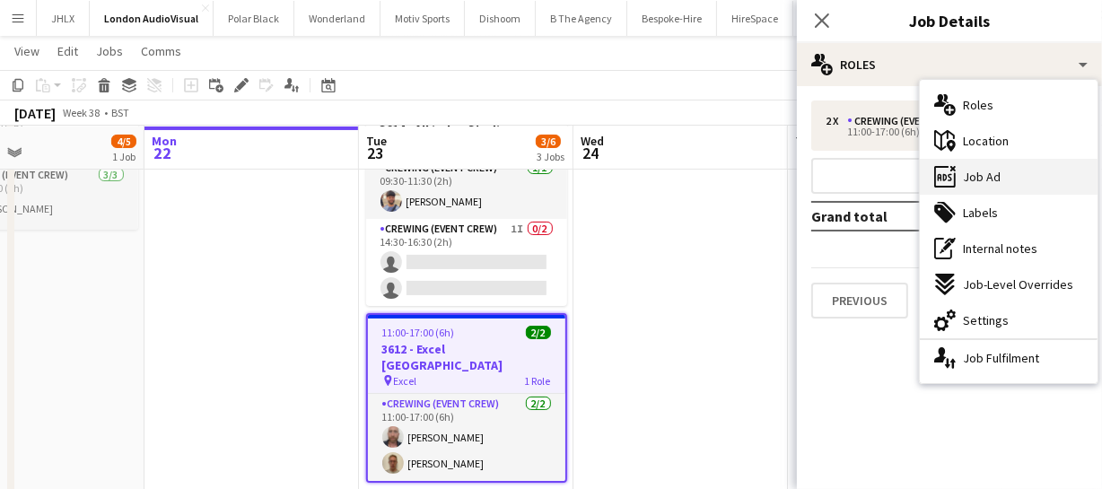
click at [1024, 181] on div "ads-window Job Ad" at bounding box center [1009, 177] width 178 height 36
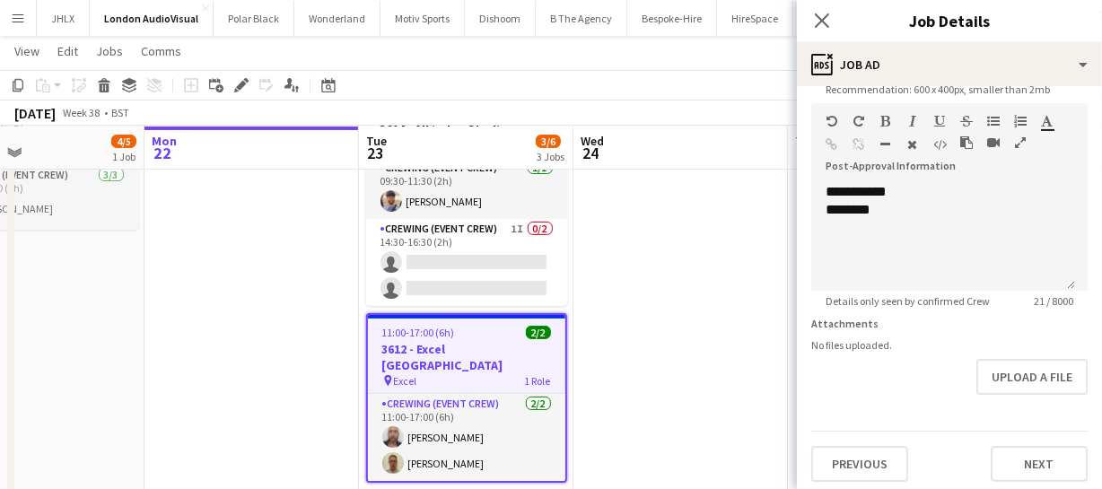
scroll to position [397, 0]
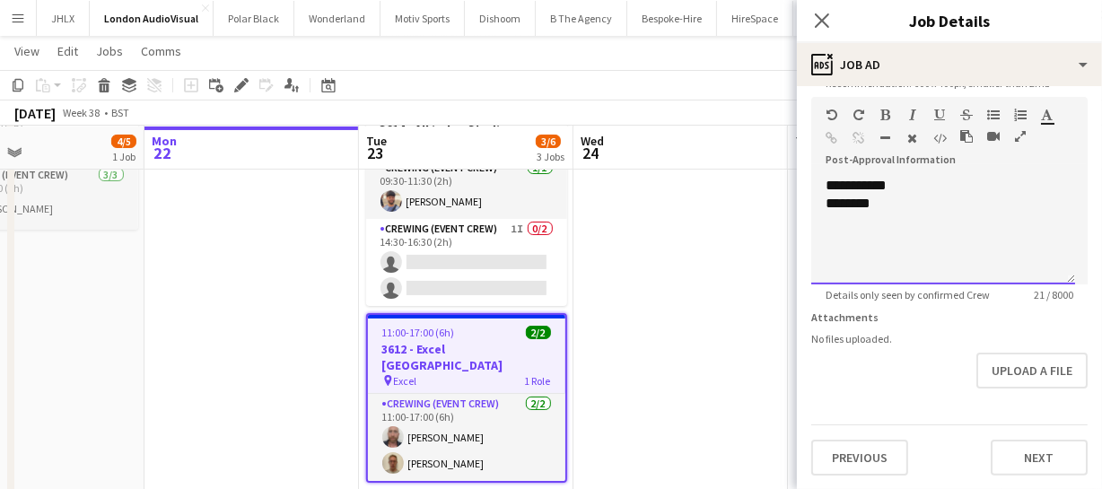
click at [894, 210] on div "********" at bounding box center [942, 204] width 235 height 18
paste div "To enrich screen reader interactions, please activate Accessibility in Grammarl…"
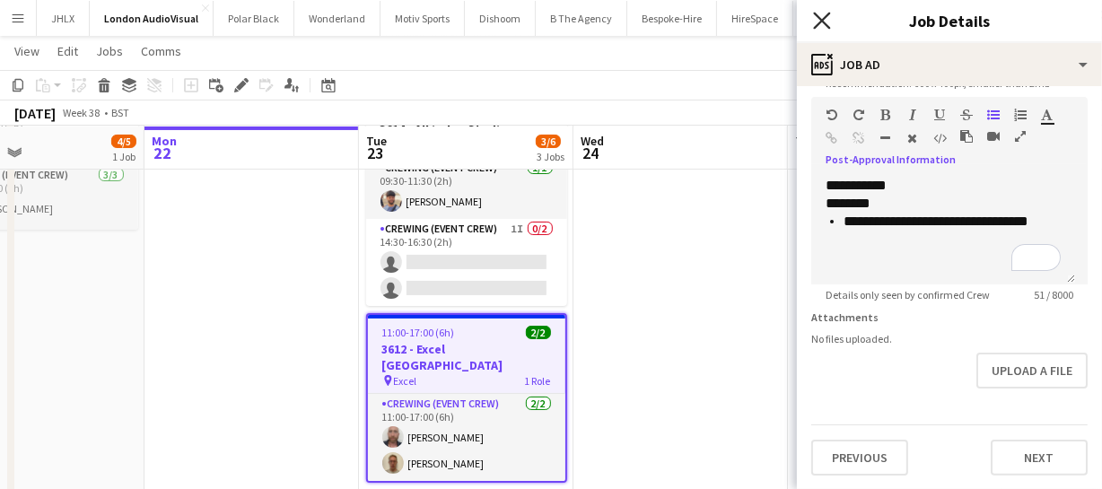
click at [816, 18] on icon "Close pop-in" at bounding box center [821, 20] width 17 height 17
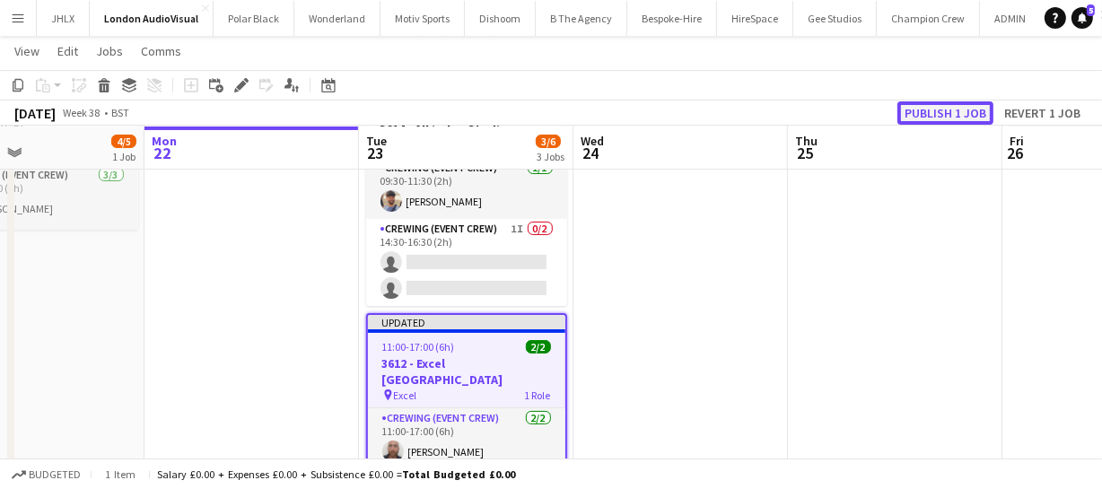
click at [917, 107] on button "Publish 1 job" at bounding box center [945, 112] width 96 height 23
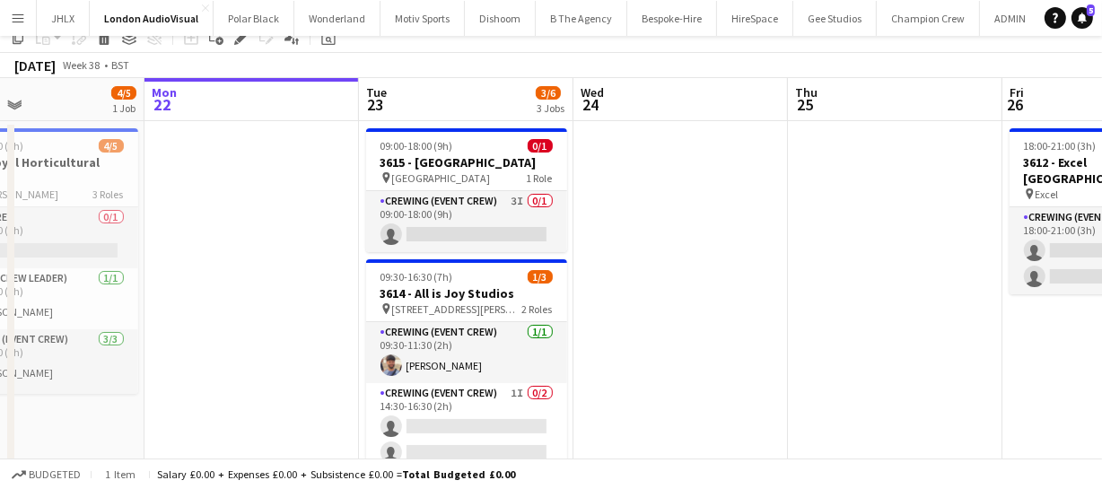
scroll to position [0, 0]
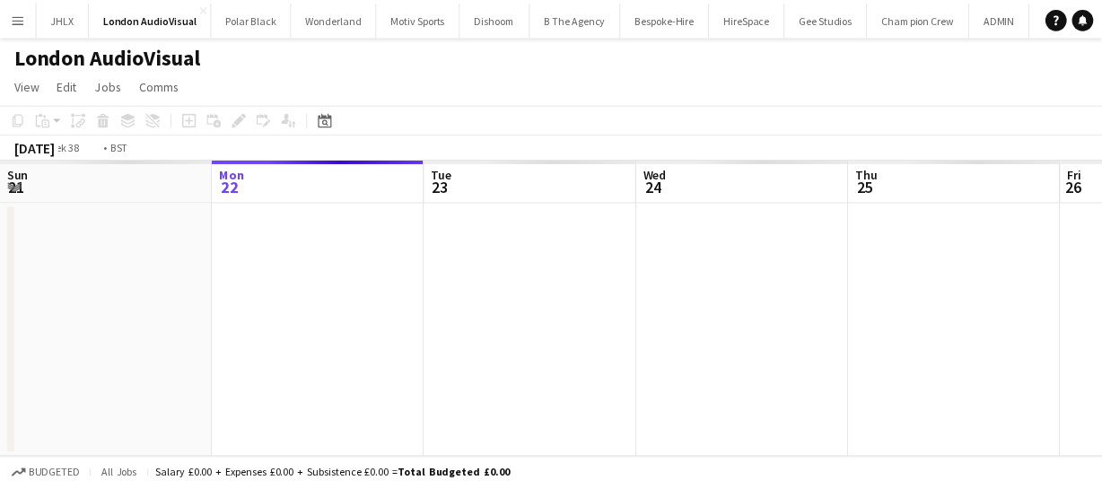
scroll to position [0, 617]
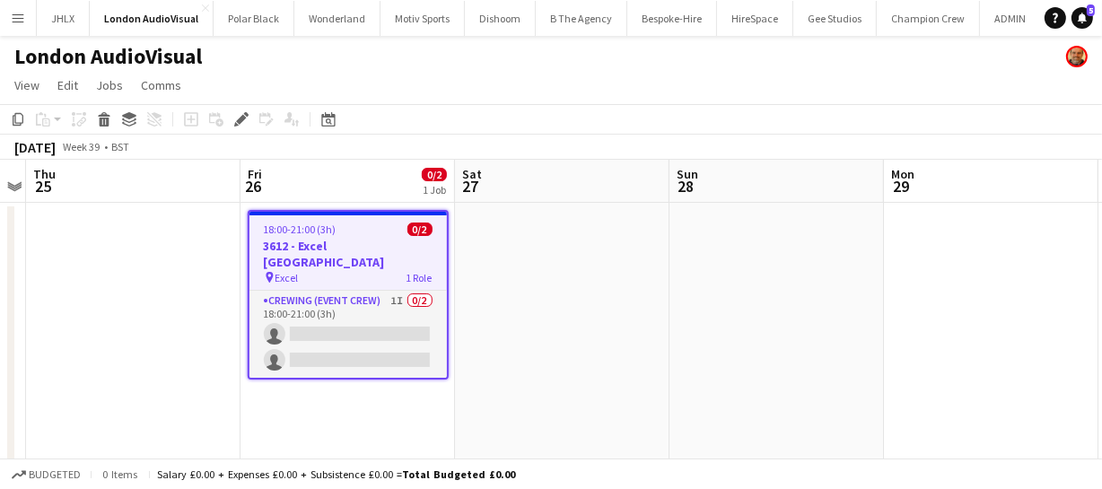
drag, startPoint x: 310, startPoint y: 315, endPoint x: 565, endPoint y: 269, distance: 259.8
click at [307, 315] on app-card-role "Crewing (Event Crew) 1I 0/2 18:00-21:00 (3h) single-neutral-actions single-neut…" at bounding box center [347, 334] width 197 height 87
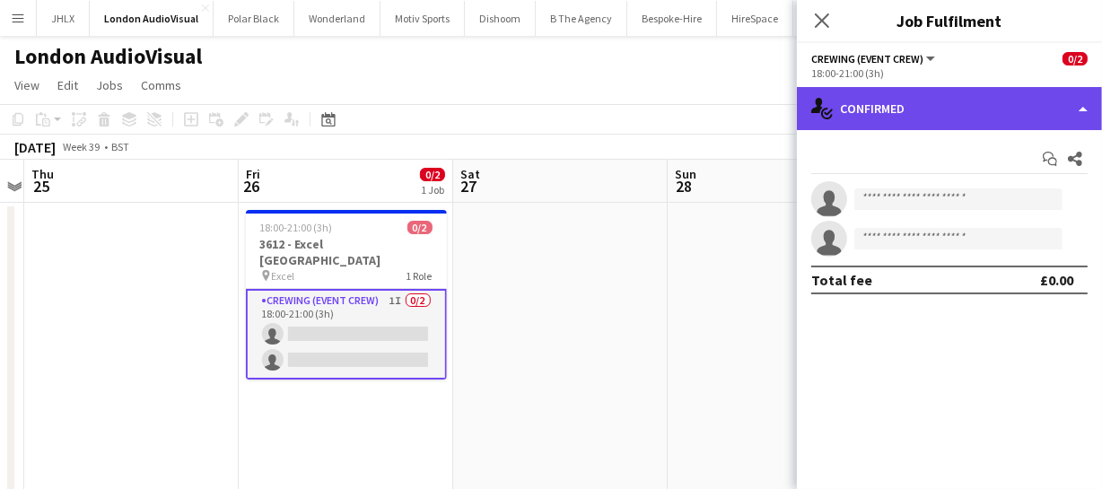
click at [978, 100] on div "single-neutral-actions-check-2 Confirmed" at bounding box center [949, 108] width 305 height 43
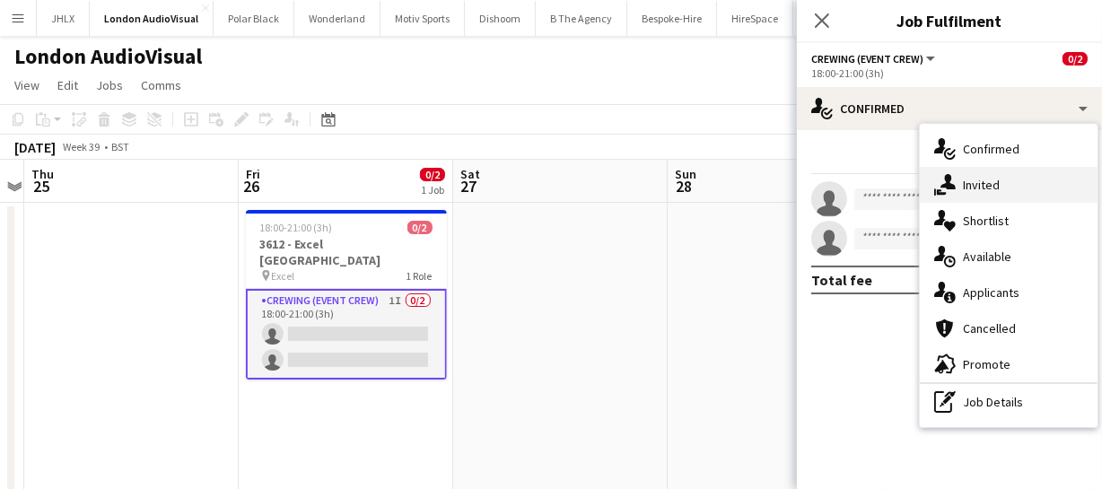
click at [990, 178] on span "Invited" at bounding box center [981, 185] width 37 height 16
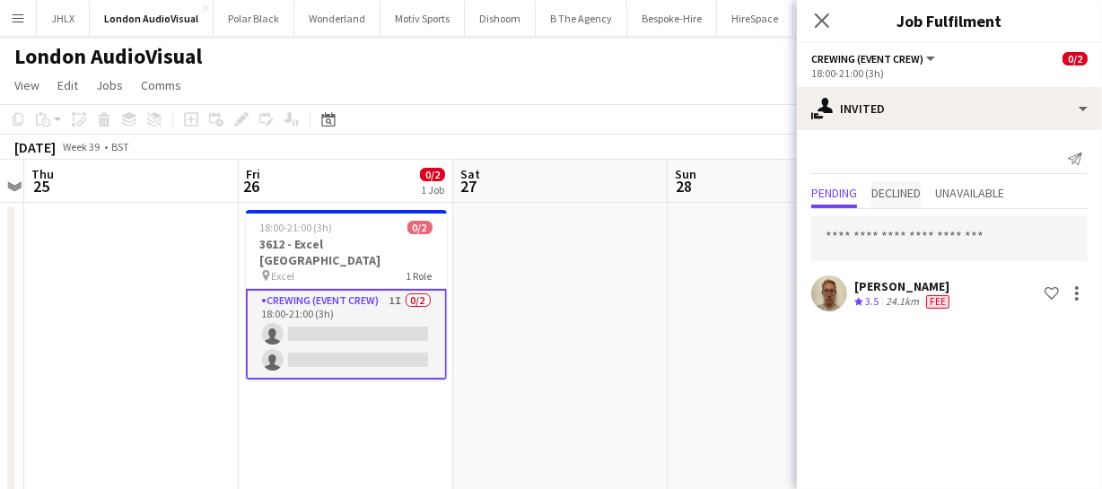
click at [904, 201] on span "Declined" at bounding box center [895, 194] width 49 height 27
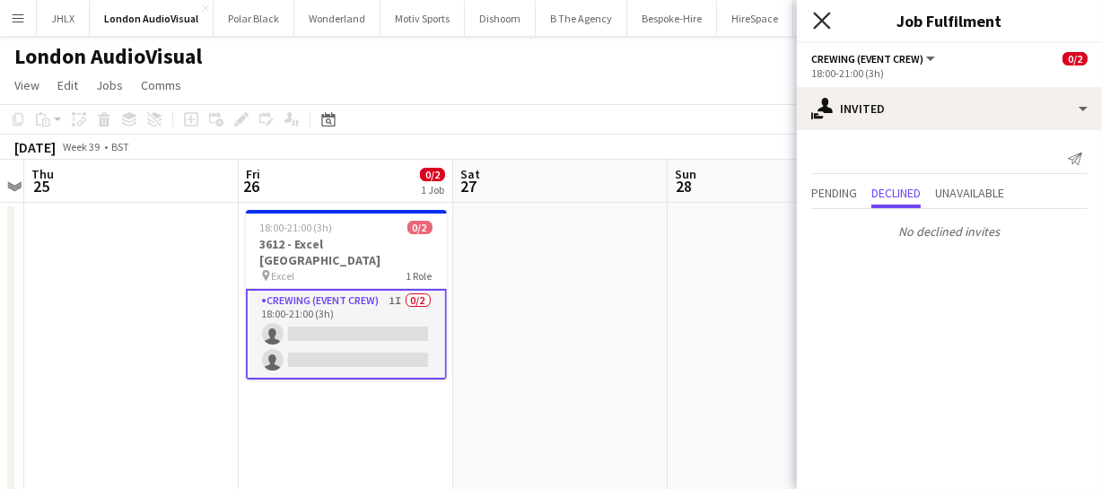
click at [820, 24] on icon "Close pop-in" at bounding box center [821, 20] width 17 height 17
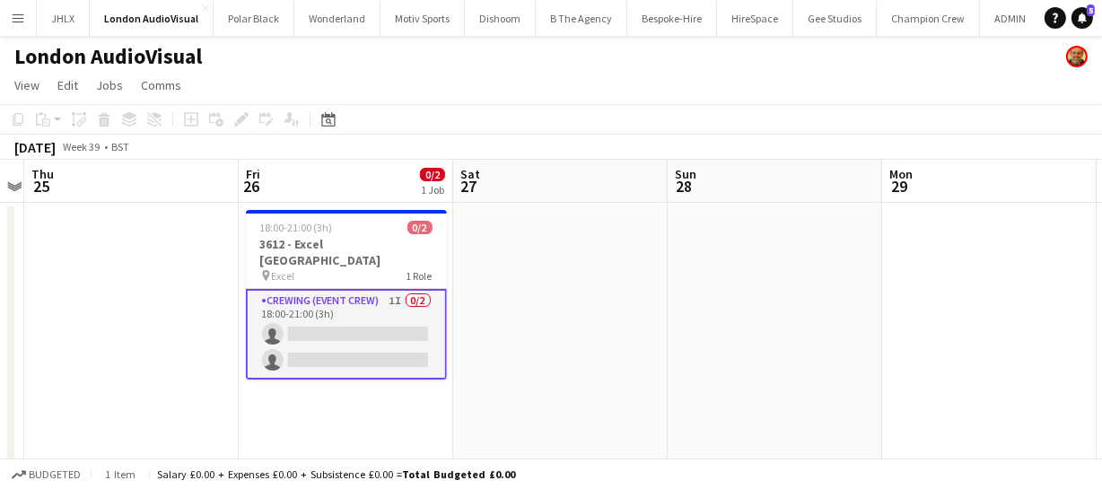
drag, startPoint x: 574, startPoint y: 372, endPoint x: 852, endPoint y: 328, distance: 281.6
click at [702, 353] on app-calendar-viewport "Mon 22 Tue 23 3/6 3 Jobs Wed 24 Thu 25 Fri 26 0/2 1 Job Sat 27 Sun 28 Mon 29 Tu…" at bounding box center [551, 471] width 1102 height 622
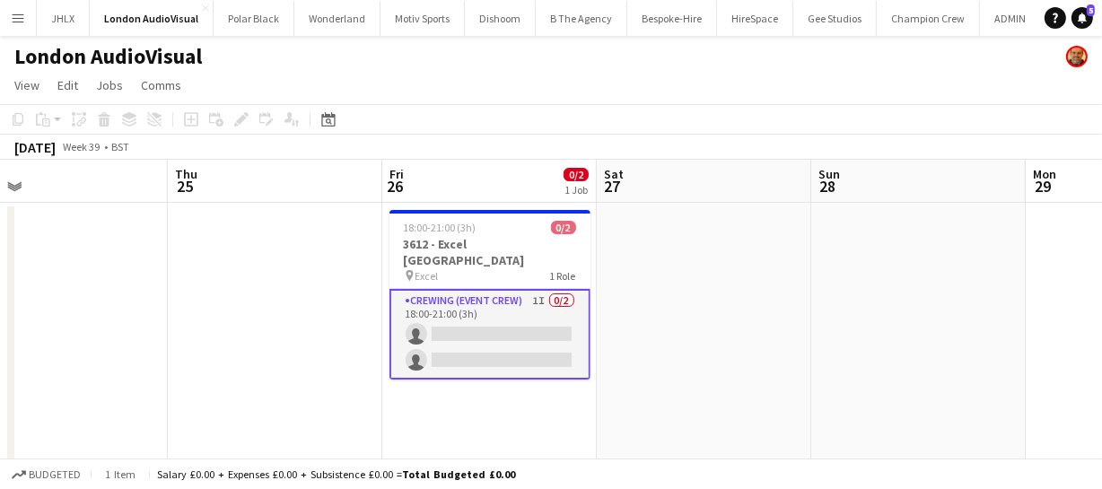
click at [795, 341] on app-calendar-viewport "Mon 22 Tue 23 3/6 3 Jobs Wed 24 Thu 25 Fri 26 0/2 1 Job Sat 27 Sun 28 Mon 29 Tu…" at bounding box center [551, 471] width 1102 height 622
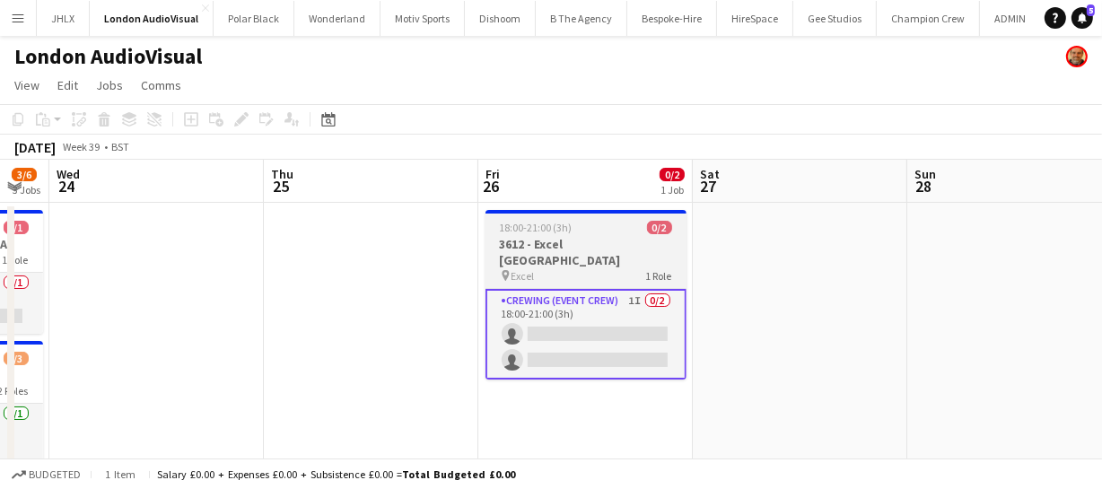
click at [584, 316] on app-calendar-viewport "Mon 22 Tue 23 3/6 3 Jobs Wed 24 Thu 25 Fri 26 0/2 1 Job Sat 27 Sun 28 Mon 29 Tu…" at bounding box center [551, 471] width 1102 height 622
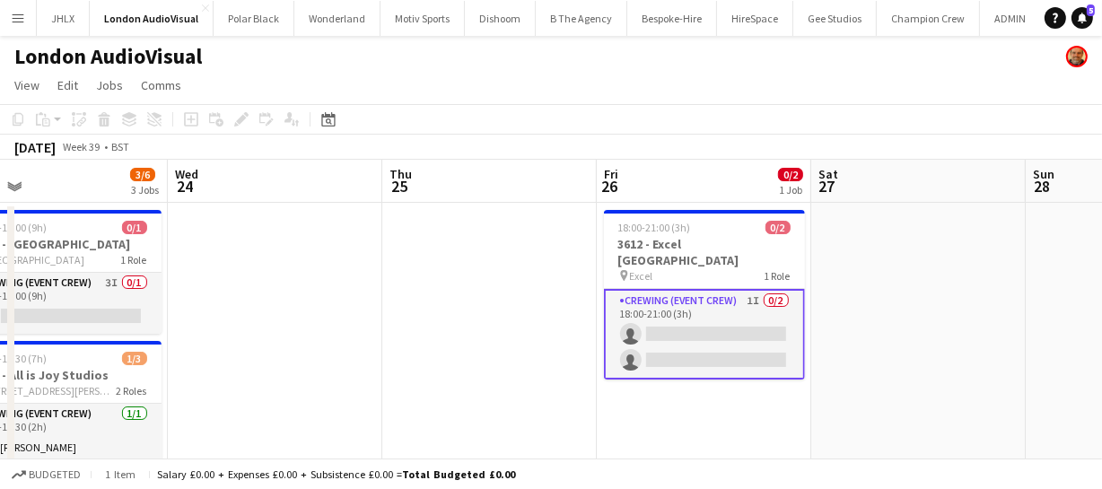
drag, startPoint x: 362, startPoint y: 299, endPoint x: 641, endPoint y: 289, distance: 278.3
click at [496, 294] on app-calendar-viewport "Sun 21 4/5 1 Job Mon 22 Tue 23 3/6 3 Jobs Wed 24 Thu 25 Fri 26 0/2 1 Job Sat 27…" at bounding box center [551, 471] width 1102 height 622
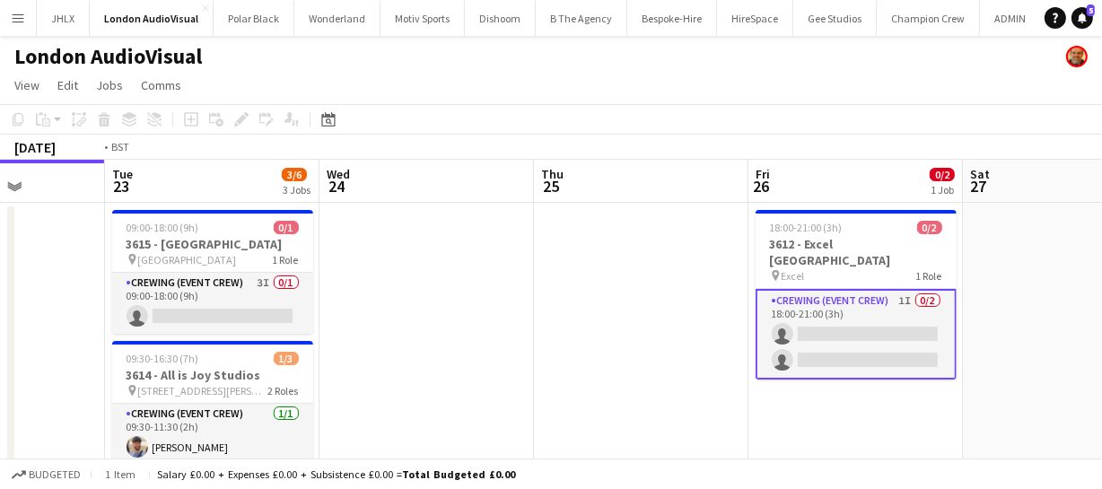
click at [756, 269] on app-calendar-viewport "Sat 20 5/5 1 Job Sun 21 4/5 1 Job Mon 22 Tue 23 3/6 3 Jobs Wed 24 Thu 25 Fri 26…" at bounding box center [551, 471] width 1102 height 622
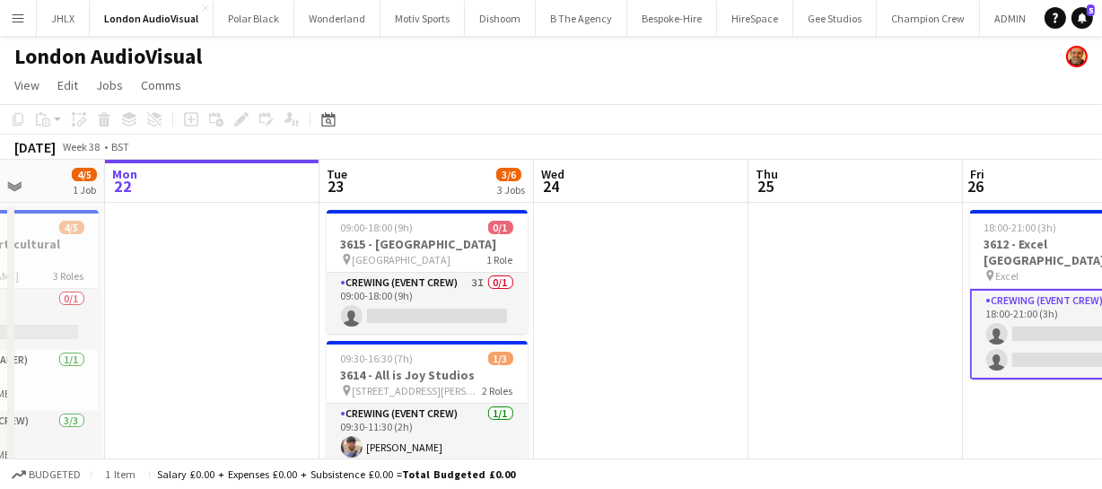
scroll to position [0, 471]
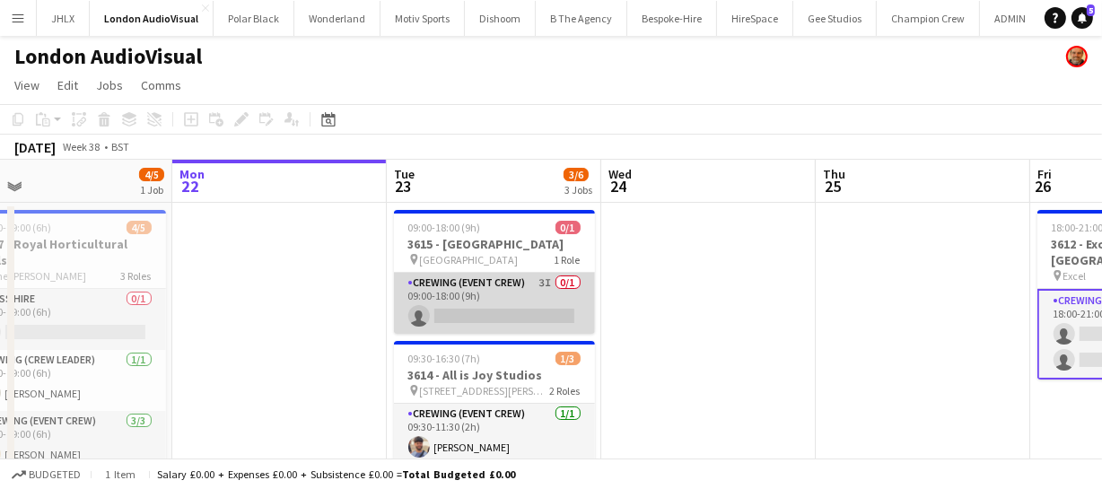
click at [448, 312] on app-card-role "Crewing (Event Crew) 3I 0/1 09:00-18:00 (9h) single-neutral-actions" at bounding box center [494, 303] width 201 height 61
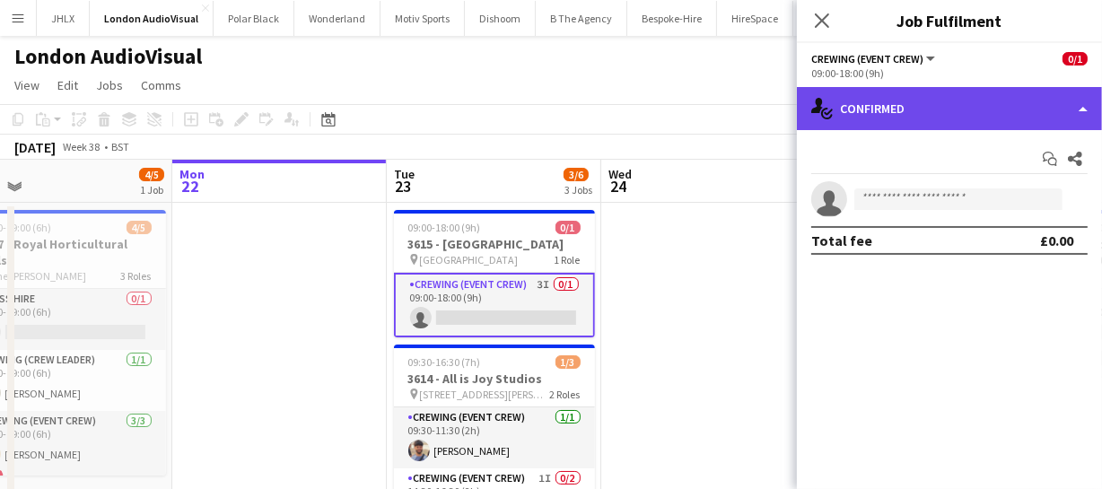
click at [956, 103] on div "single-neutral-actions-check-2 Confirmed" at bounding box center [949, 108] width 305 height 43
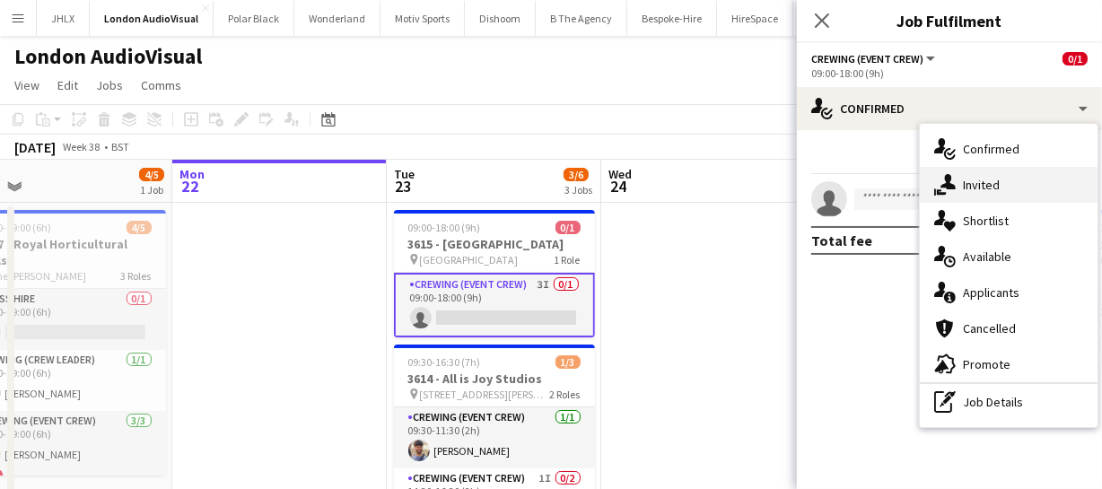
click at [987, 190] on span "Invited" at bounding box center [981, 185] width 37 height 16
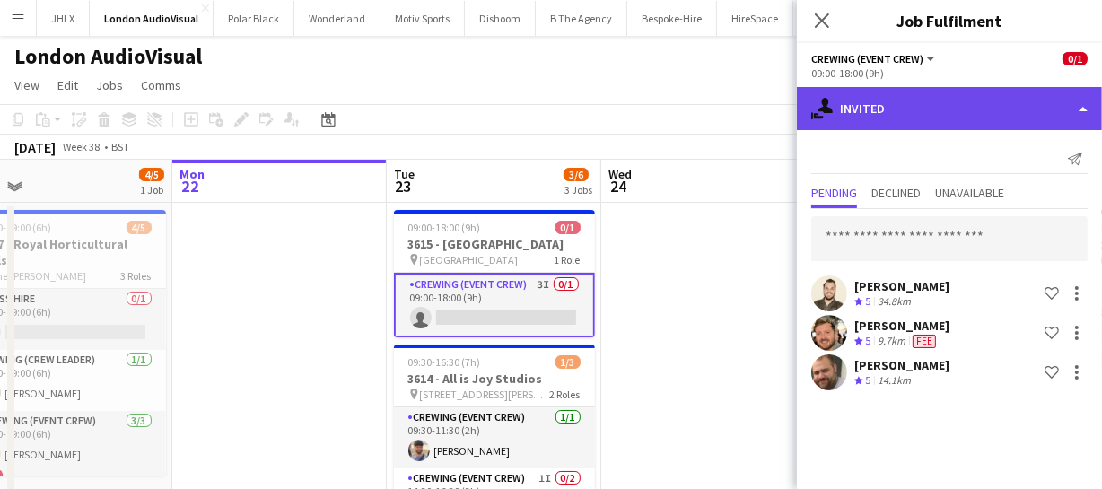
click at [891, 93] on div "single-neutral-actions-share-1 Invited" at bounding box center [949, 108] width 305 height 43
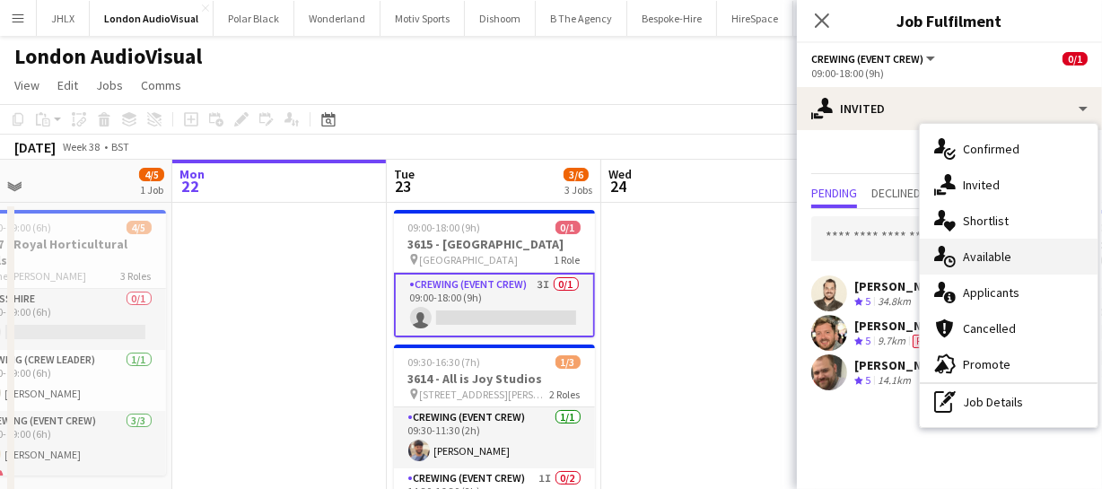
click at [977, 245] on div "single-neutral-actions-upload Available" at bounding box center [1009, 257] width 178 height 36
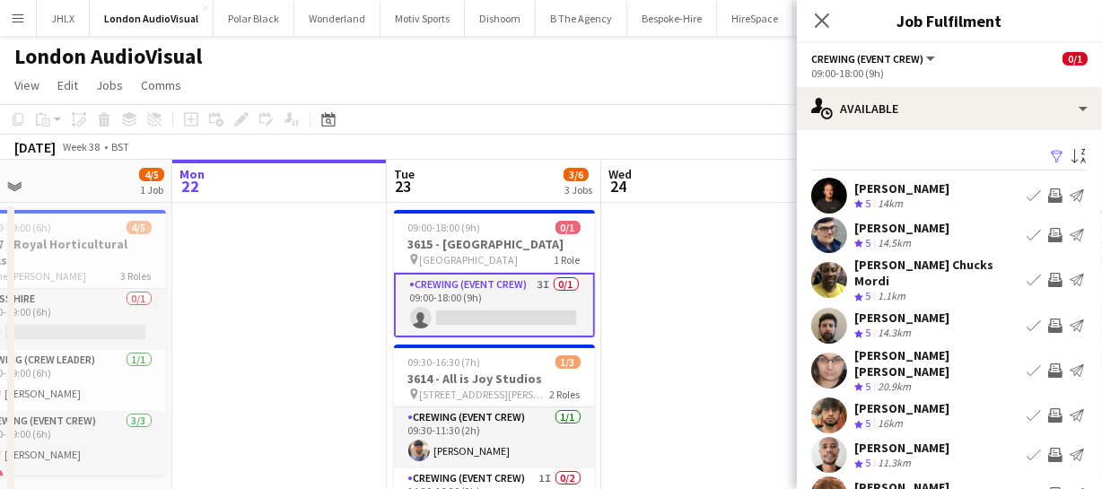
scroll to position [81, 0]
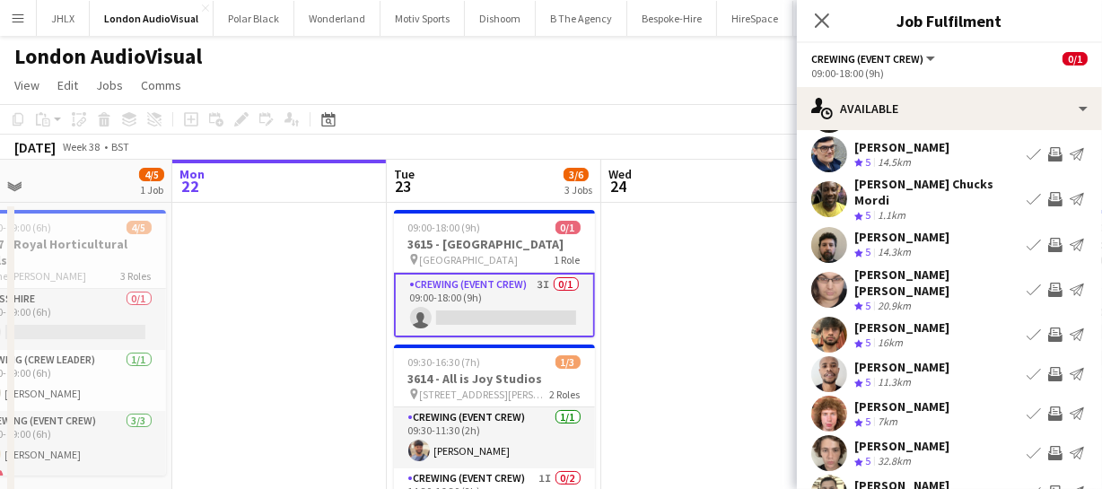
click at [1048, 238] on app-icon "Invite crew" at bounding box center [1055, 245] width 14 height 14
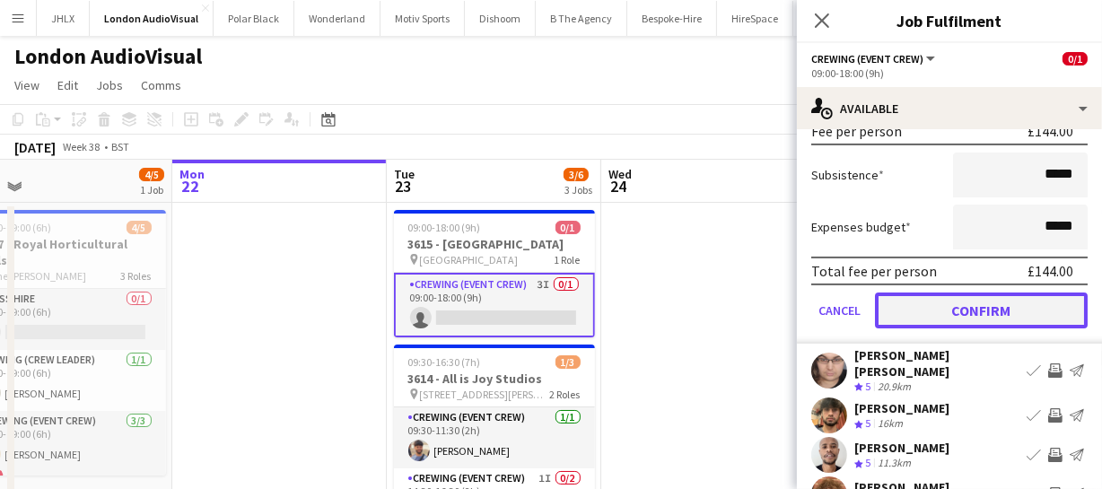
click at [1037, 298] on button "Confirm" at bounding box center [981, 310] width 213 height 36
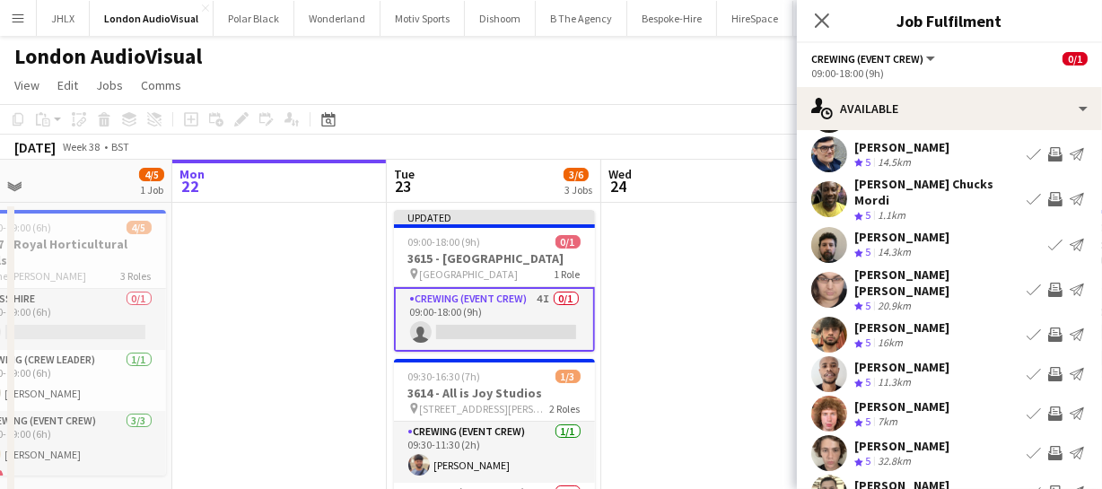
scroll to position [139, 0]
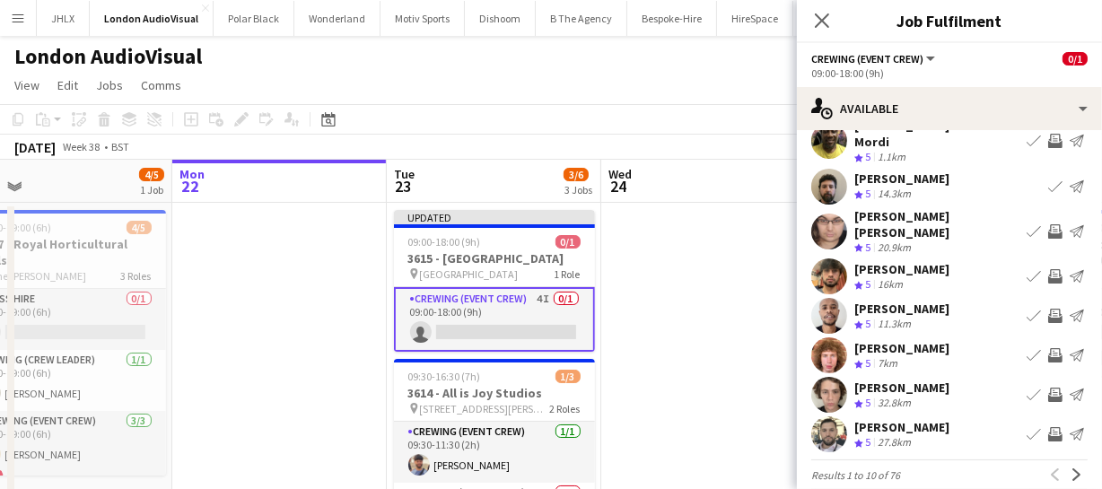
click at [1048, 348] on app-icon "Invite crew" at bounding box center [1055, 355] width 14 height 14
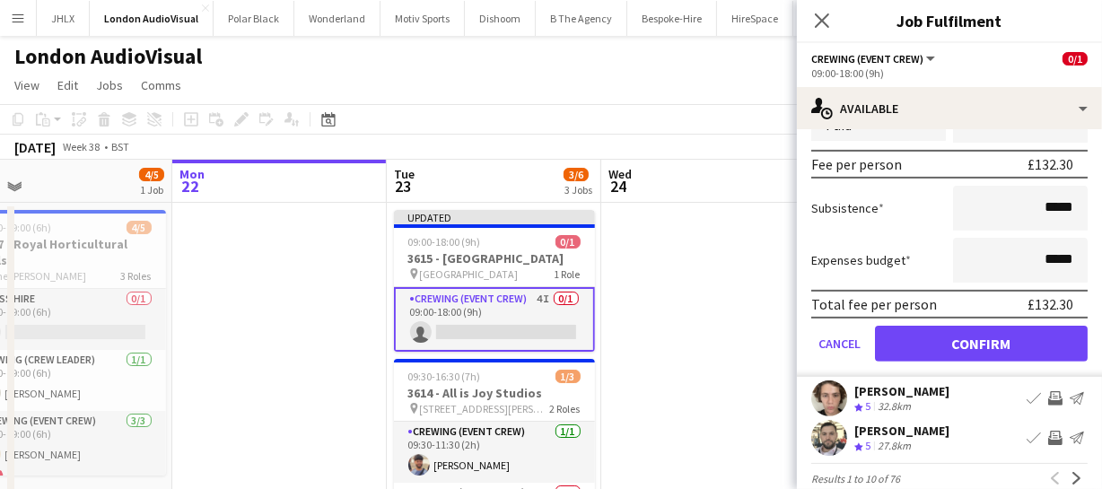
scroll to position [545, 0]
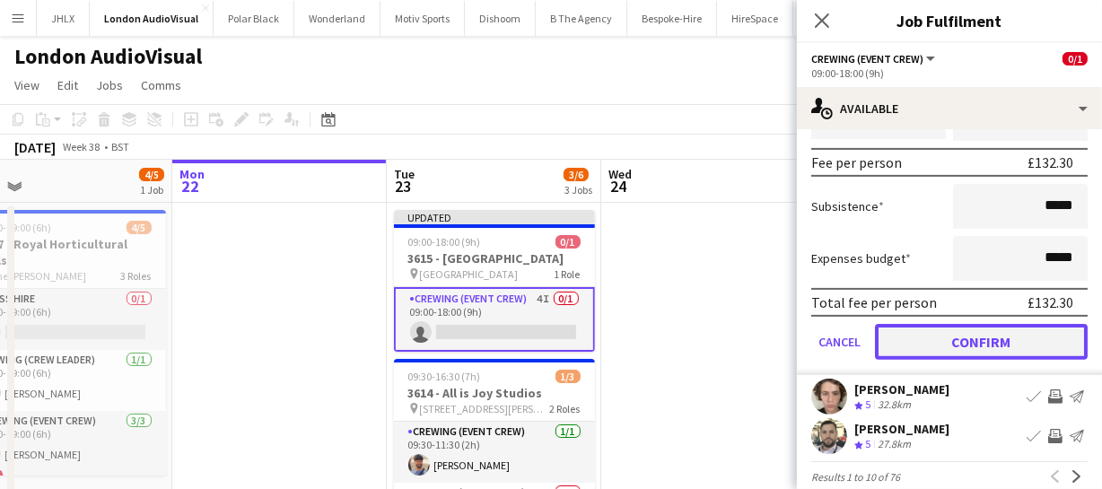
click at [1020, 325] on button "Confirm" at bounding box center [981, 342] width 213 height 36
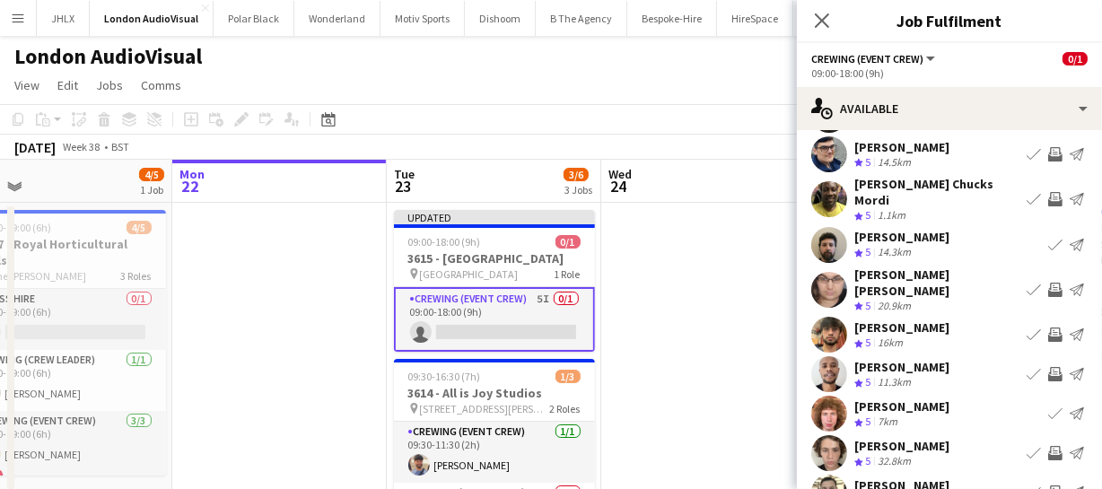
scroll to position [139, 0]
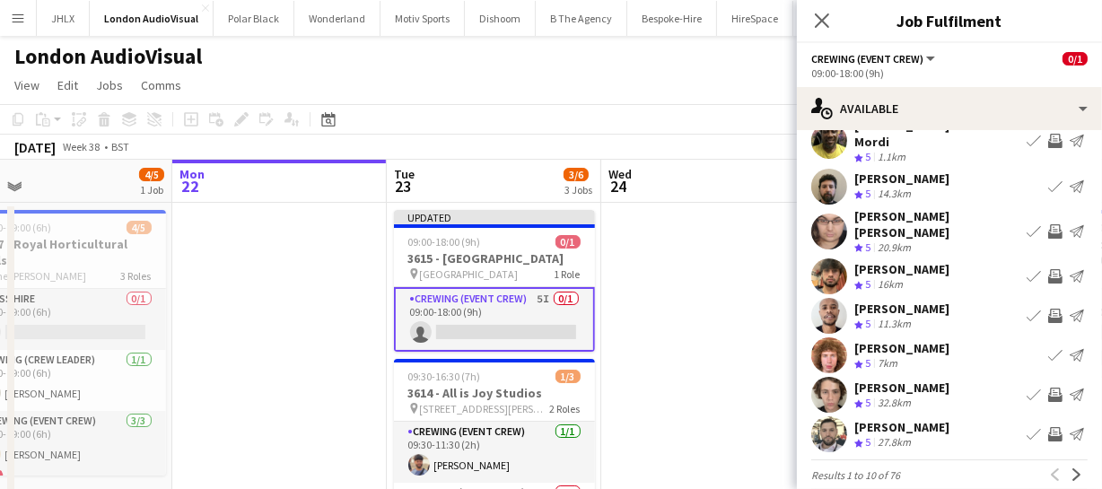
click at [1048, 388] on app-icon "Invite crew" at bounding box center [1055, 395] width 14 height 14
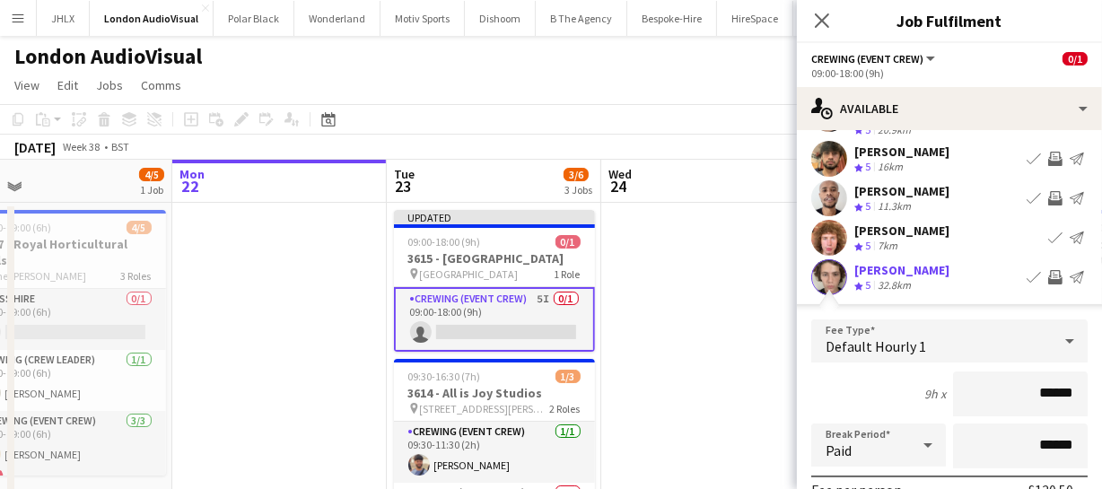
scroll to position [487, 0]
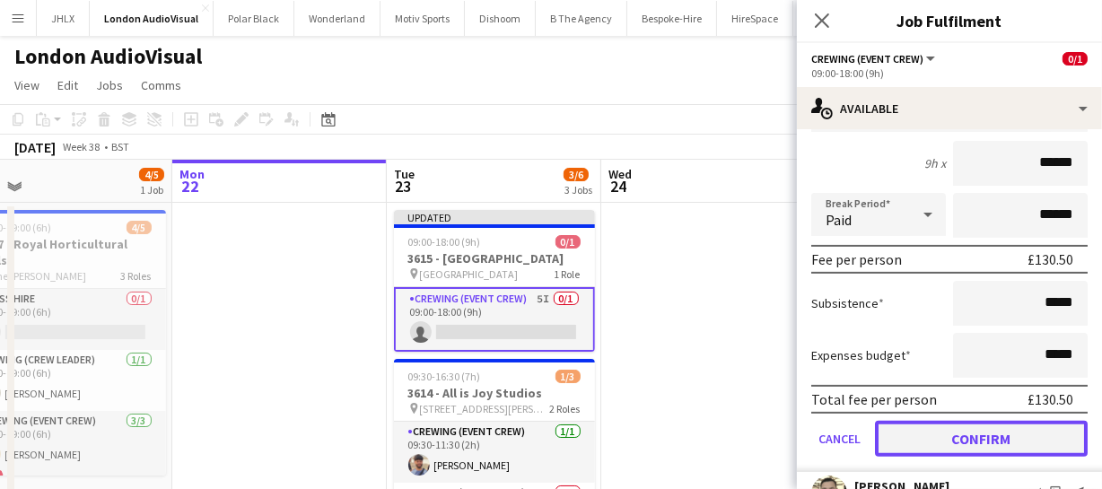
click at [1024, 421] on button "Confirm" at bounding box center [981, 439] width 213 height 36
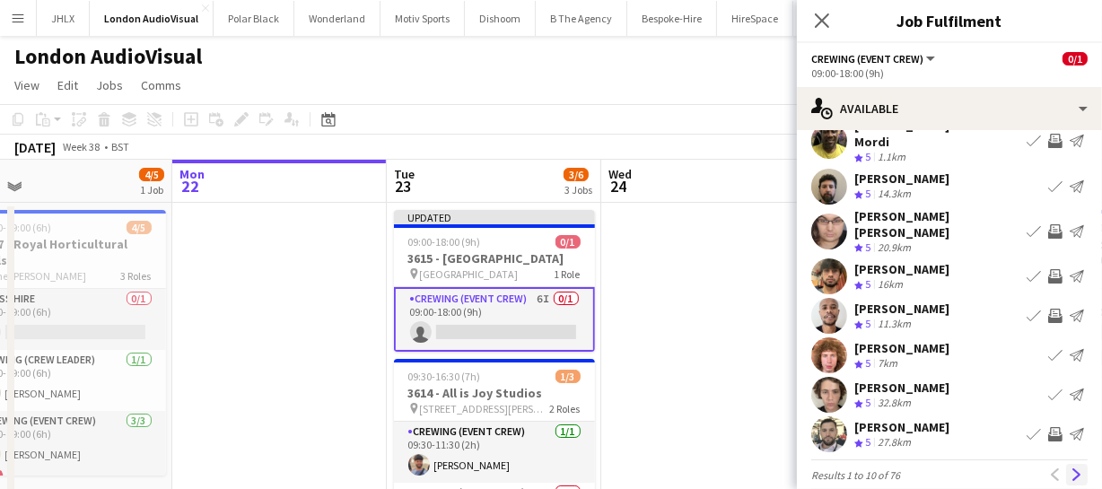
click at [1070, 468] on app-icon "Next" at bounding box center [1076, 474] width 13 height 13
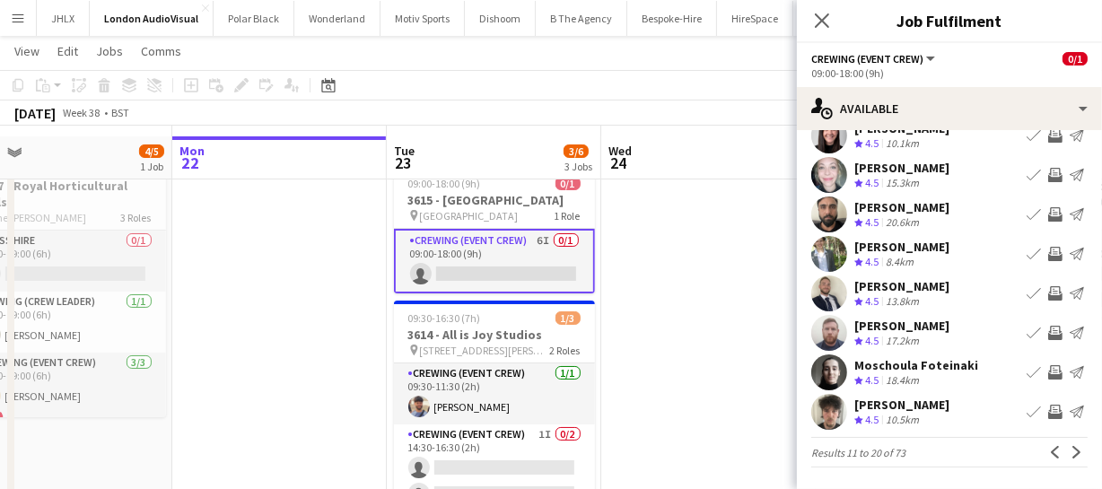
scroll to position [81, 0]
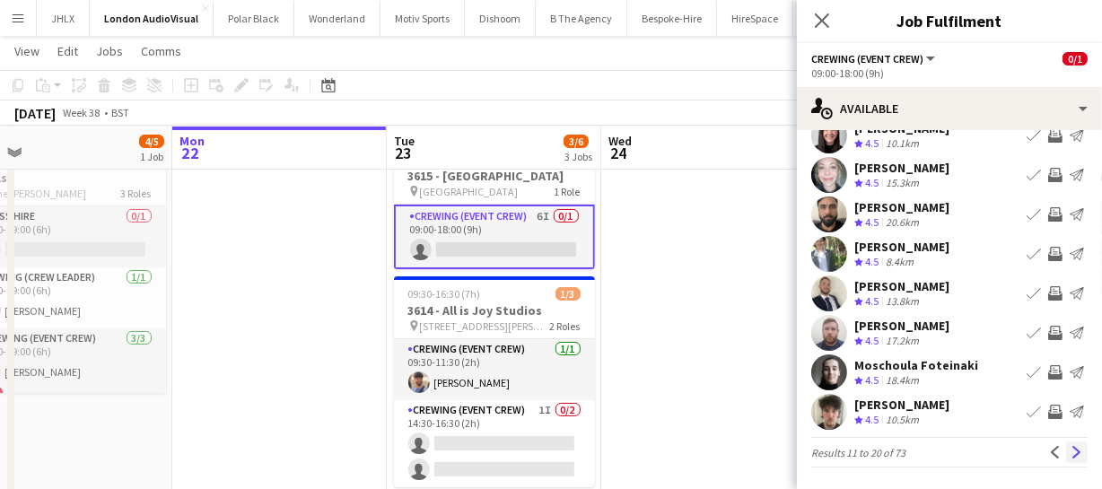
click at [1068, 441] on button "Next" at bounding box center [1077, 452] width 22 height 22
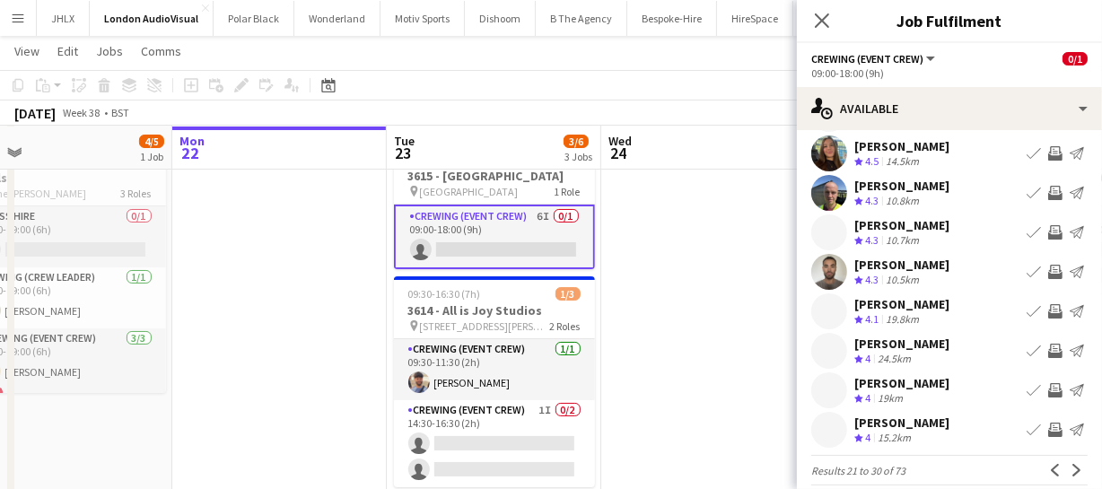
scroll to position [139, 0]
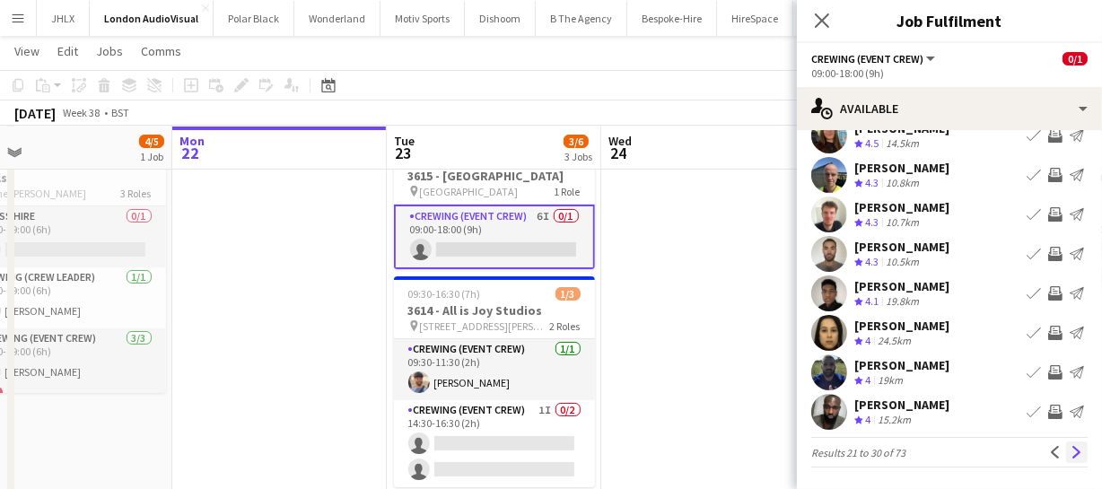
click at [1070, 456] on app-icon "Next" at bounding box center [1076, 452] width 13 height 13
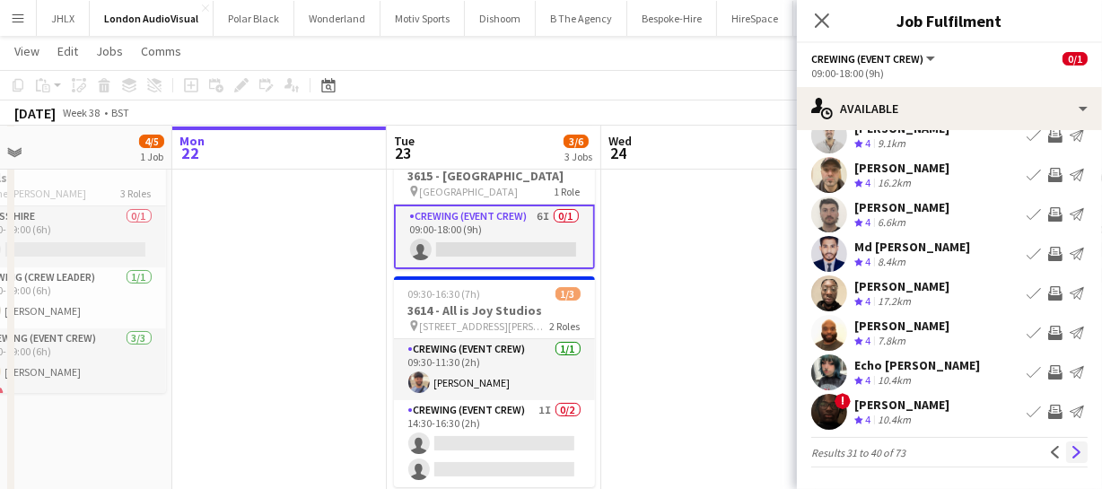
click at [1070, 448] on app-icon "Next" at bounding box center [1076, 452] width 13 height 13
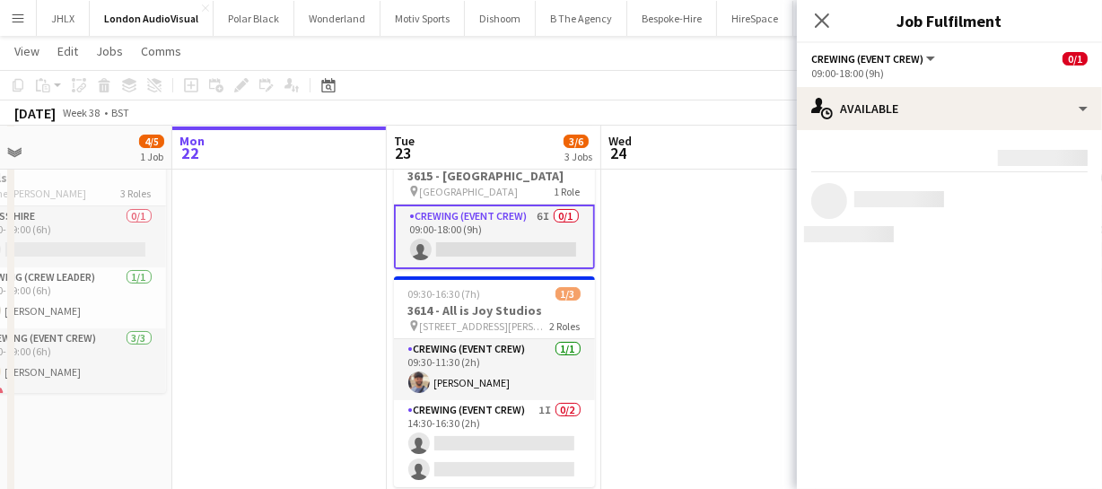
scroll to position [0, 0]
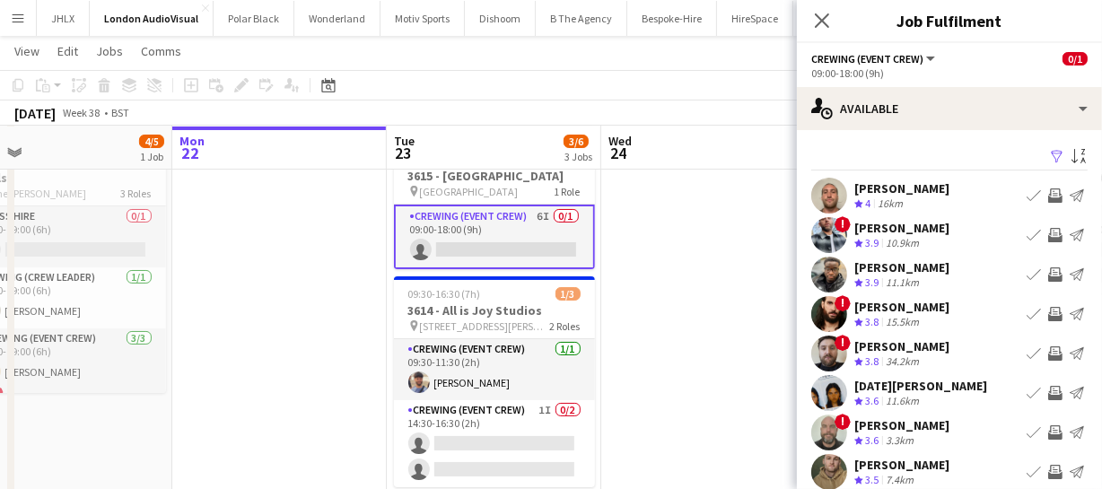
click at [1048, 193] on app-icon "Invite crew" at bounding box center [1055, 195] width 14 height 14
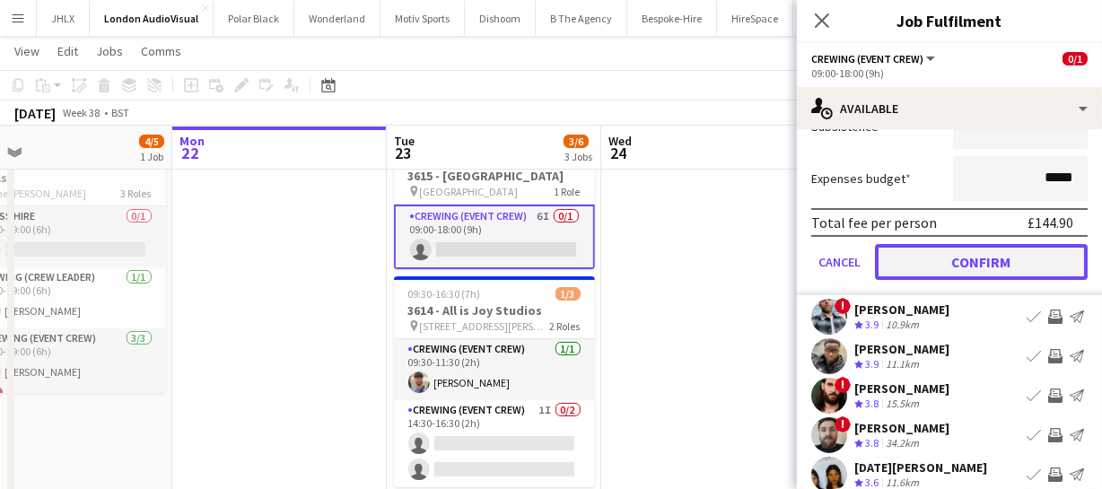
click at [1034, 265] on button "Confirm" at bounding box center [981, 262] width 213 height 36
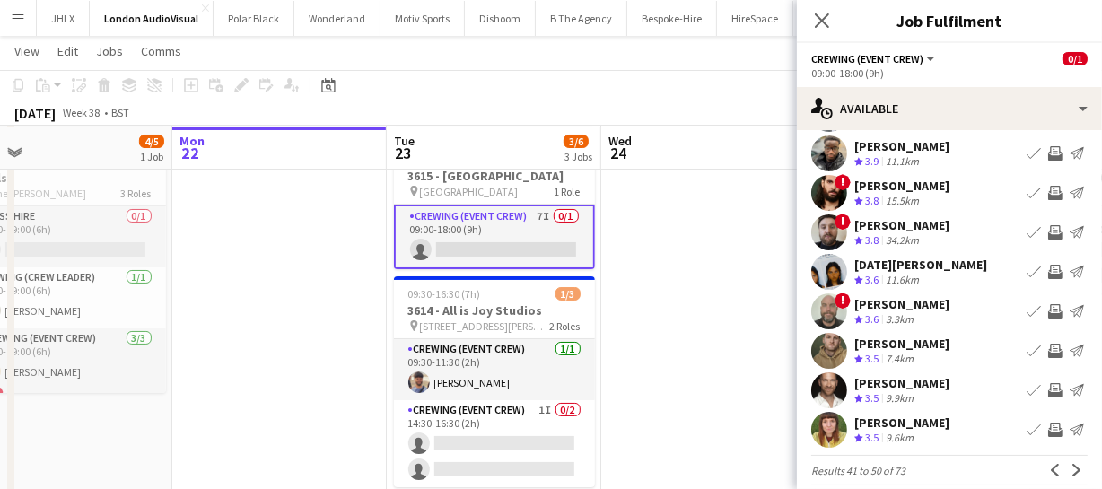
scroll to position [139, 0]
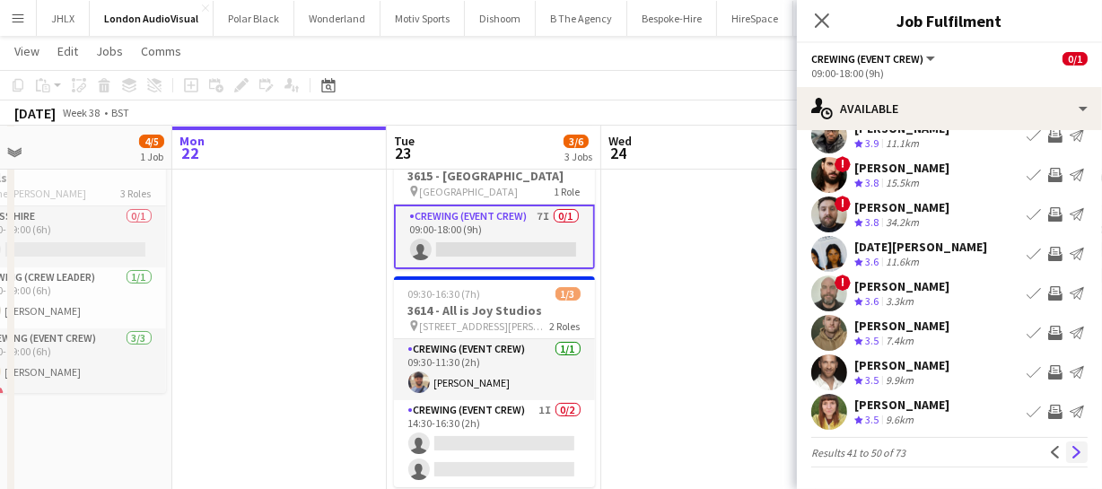
click at [1070, 457] on app-icon "Next" at bounding box center [1076, 452] width 13 height 13
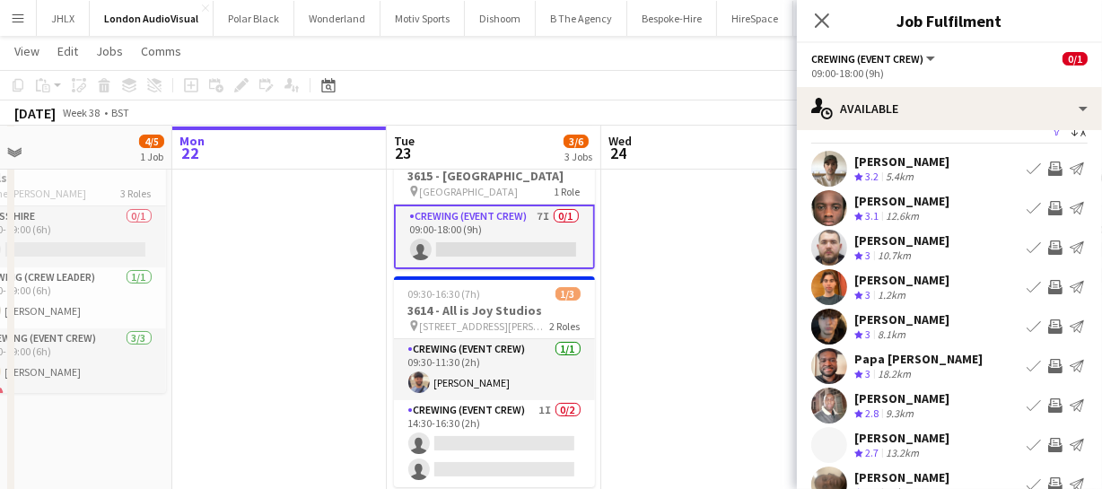
scroll to position [0, 0]
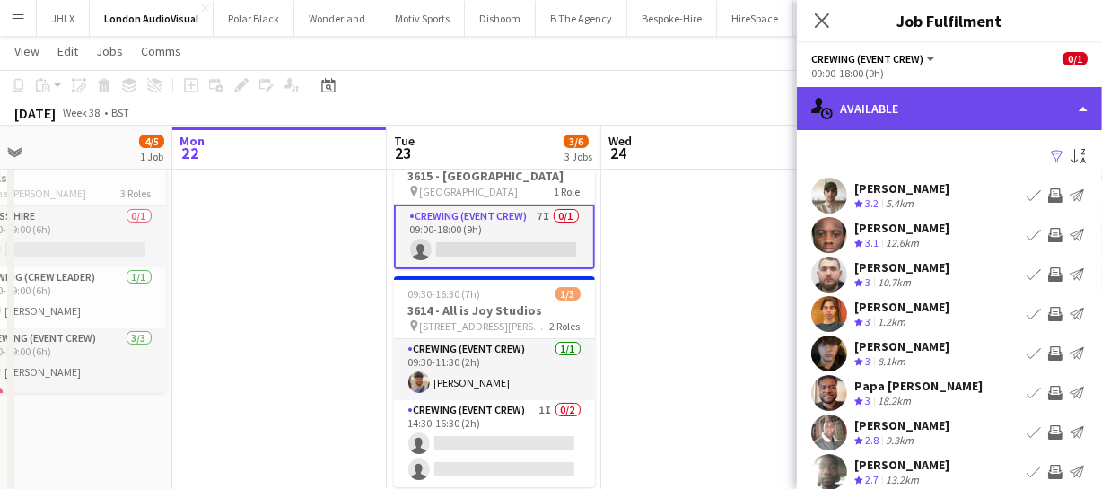
click at [917, 108] on div "single-neutral-actions-upload Available" at bounding box center [949, 108] width 305 height 43
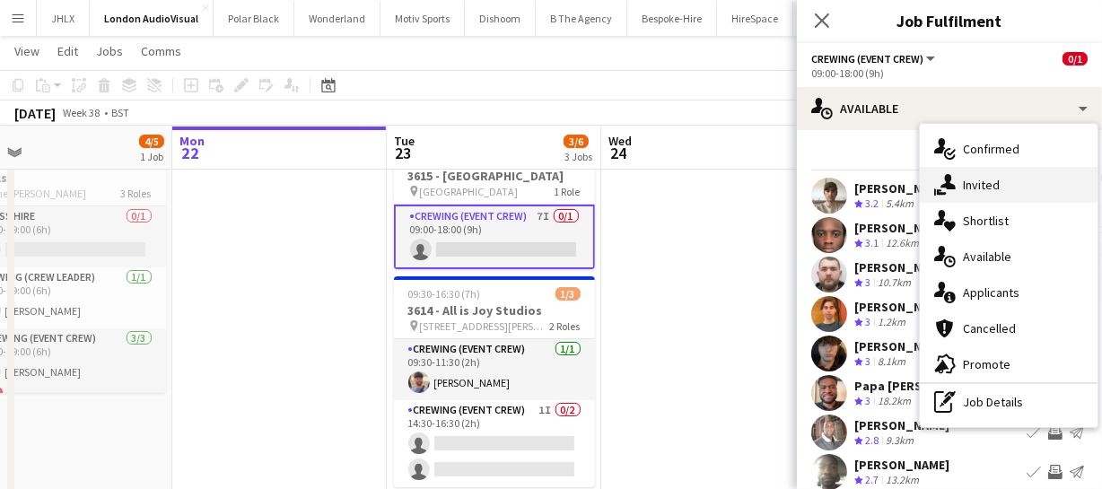
click at [963, 178] on span "Invited" at bounding box center [981, 185] width 37 height 16
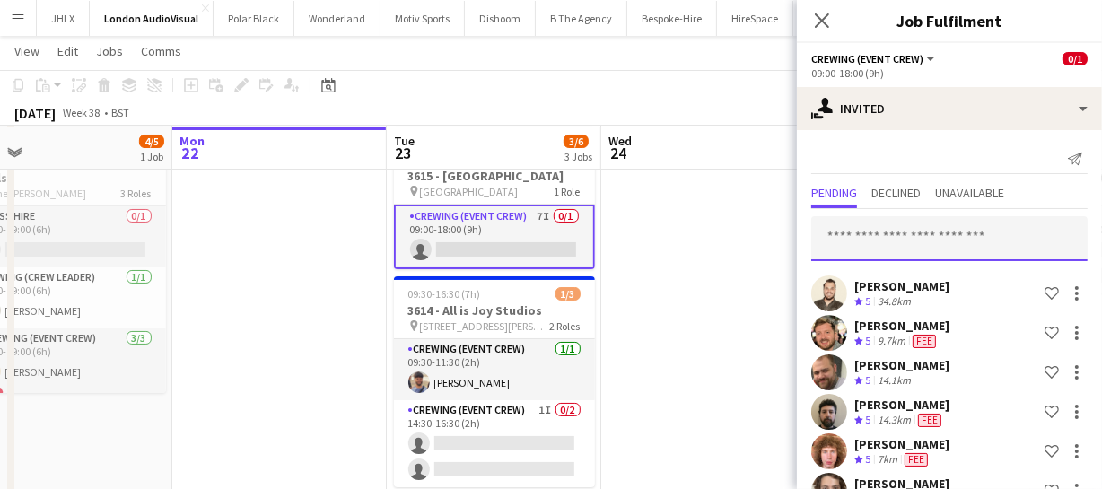
click at [857, 252] on input "text" at bounding box center [949, 238] width 276 height 45
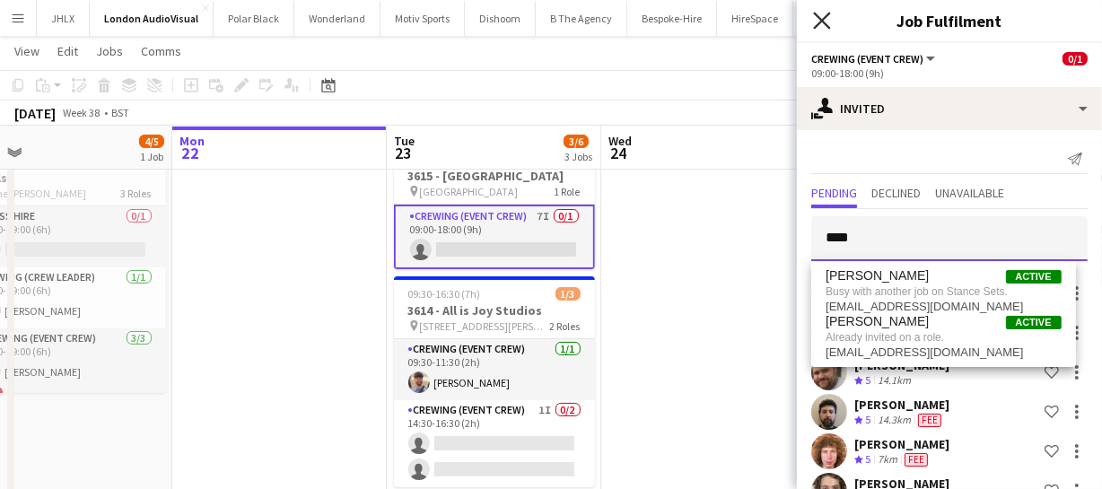
type input "****"
click at [822, 18] on icon "Close pop-in" at bounding box center [821, 20] width 17 height 17
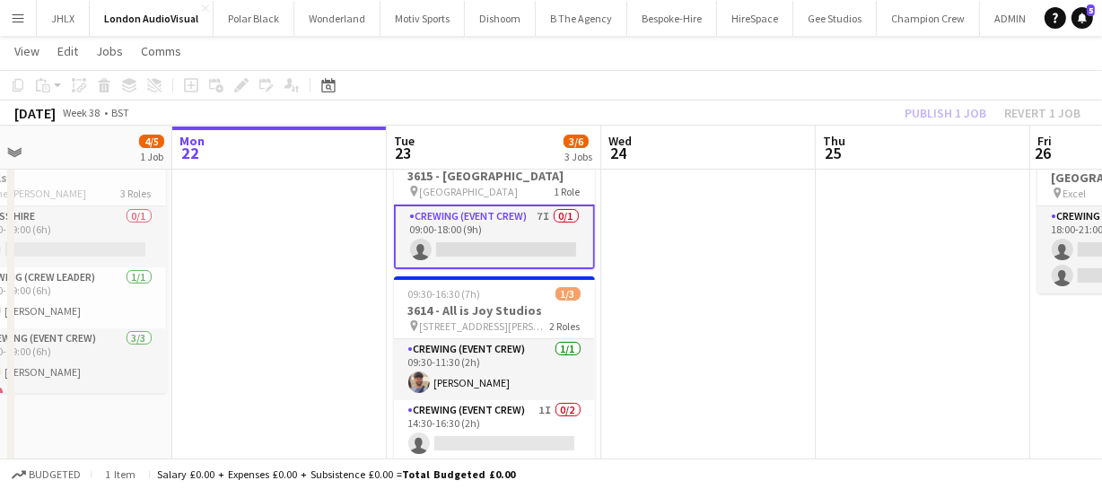
click at [911, 114] on div "Publish 1 job Revert 1 job" at bounding box center [992, 112] width 219 height 23
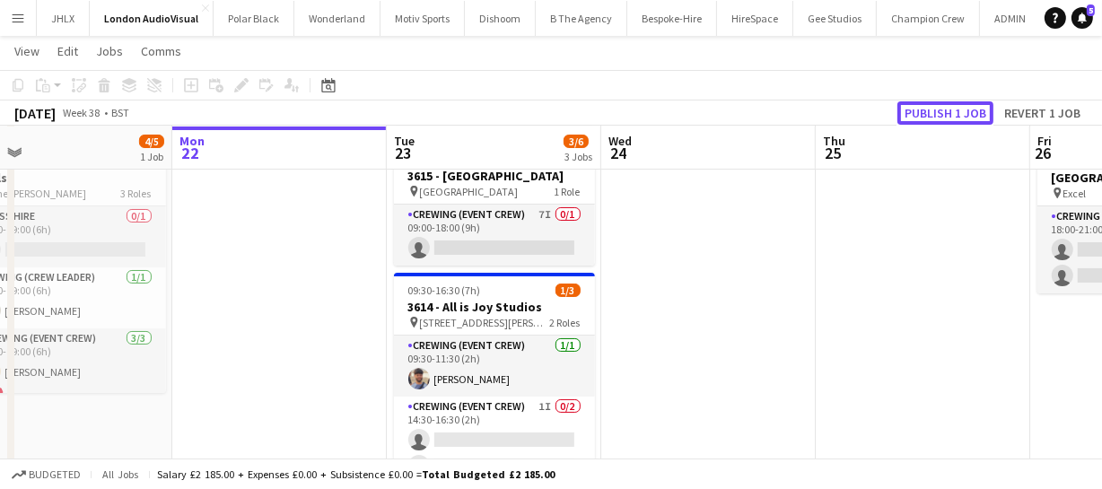
click at [911, 114] on button "Publish 1 job" at bounding box center [945, 112] width 96 height 23
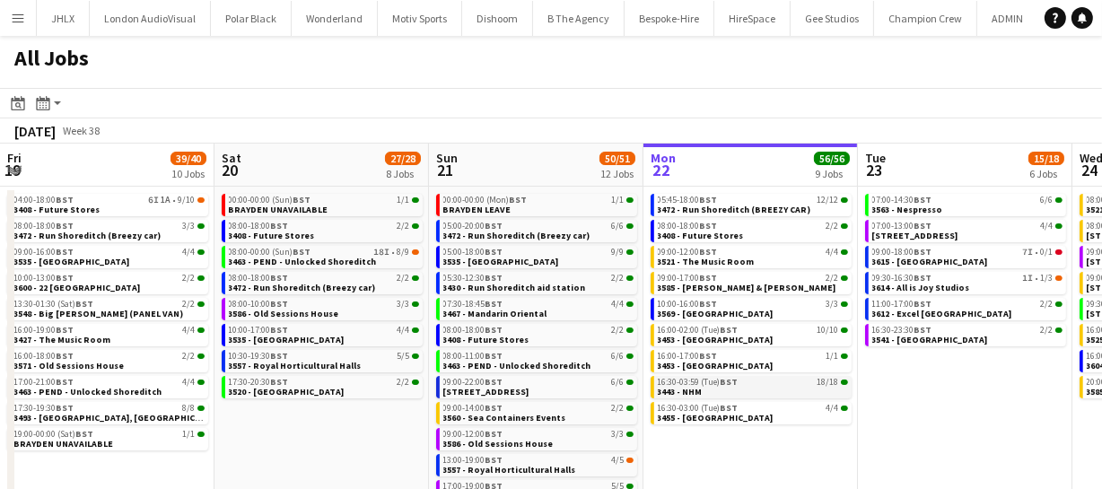
scroll to position [0, 429]
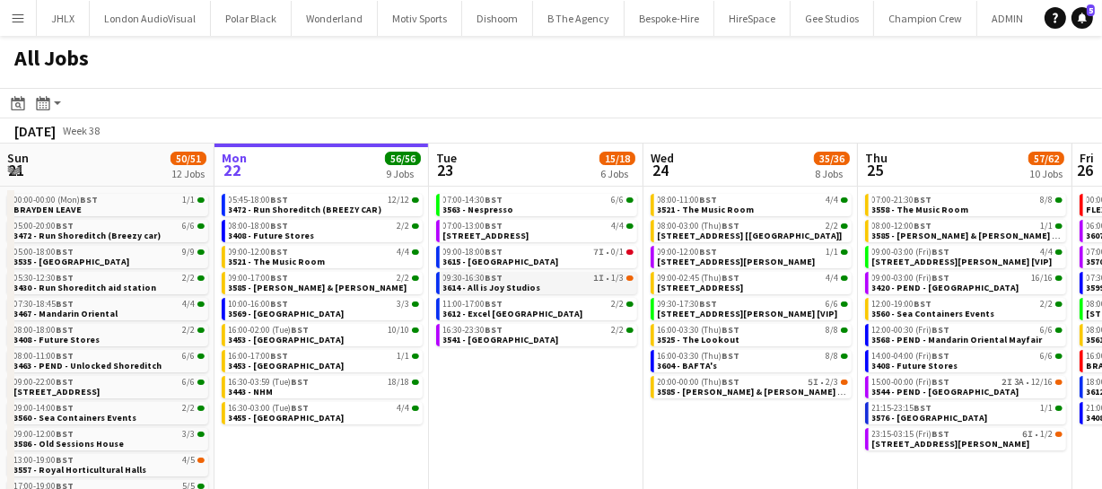
click at [513, 283] on span "3614 - All is Joy Studios" at bounding box center [492, 288] width 98 height 12
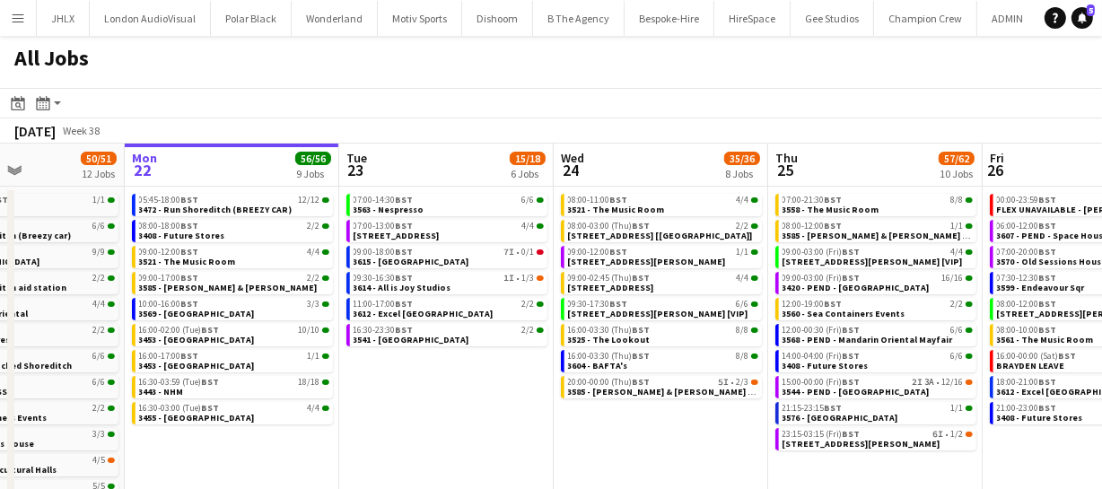
scroll to position [0, 524]
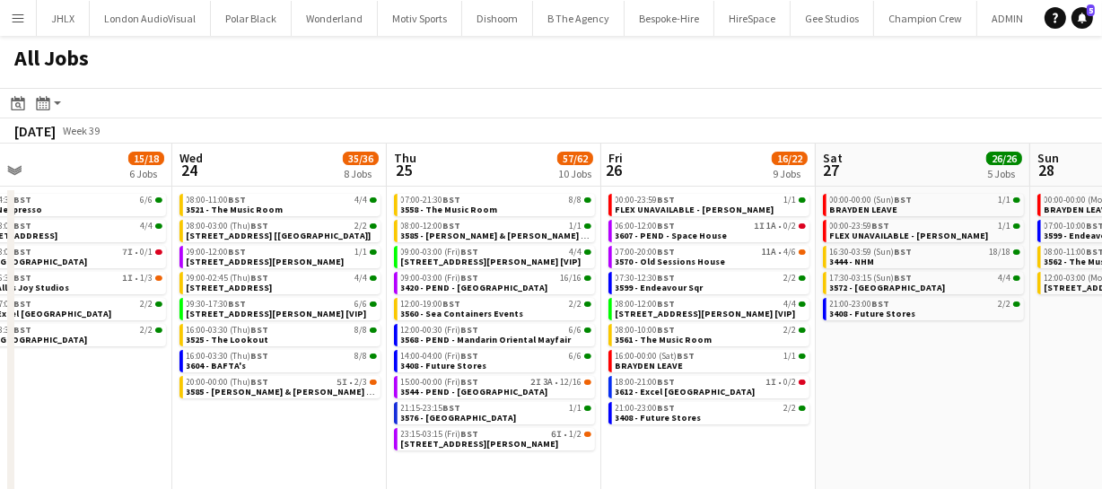
drag, startPoint x: 534, startPoint y: 378, endPoint x: 63, endPoint y: 385, distance: 471.1
click at [63, 385] on app-calendar-viewport "Sun 21 50/51 12 Jobs Mon 22 56/56 9 Jobs Tue 23 15/18 6 Jobs Wed 24 35/36 8 Job…" at bounding box center [551, 381] width 1102 height 474
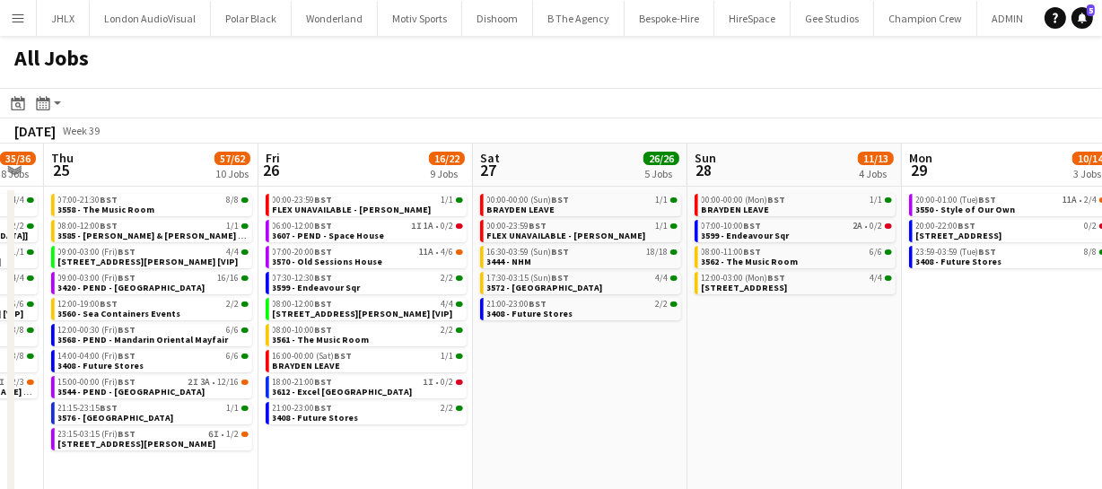
drag, startPoint x: 841, startPoint y: 372, endPoint x: 611, endPoint y: 349, distance: 230.9
click at [628, 353] on app-calendar-viewport "Sun 21 50/51 12 Jobs Mon 22 56/56 9 Jobs Tue 23 15/18 6 Jobs Wed 24 35/36 8 Job…" at bounding box center [551, 381] width 1102 height 474
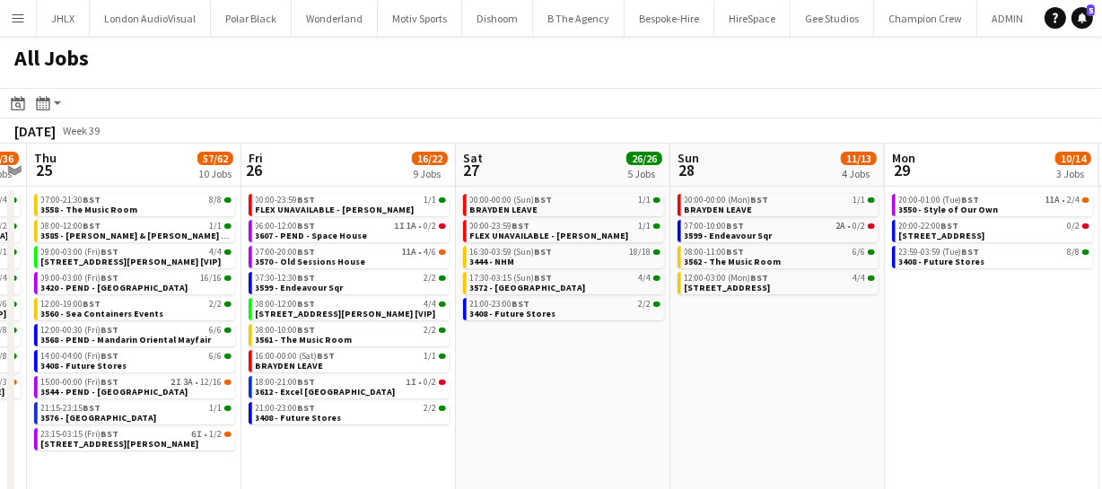
click at [537, 345] on app-all-jobs "All Jobs Date picker [DATE] [DATE] [DATE] M [DATE] T [DATE] W [DATE] T [DATE] F…" at bounding box center [551, 326] width 1102 height 581
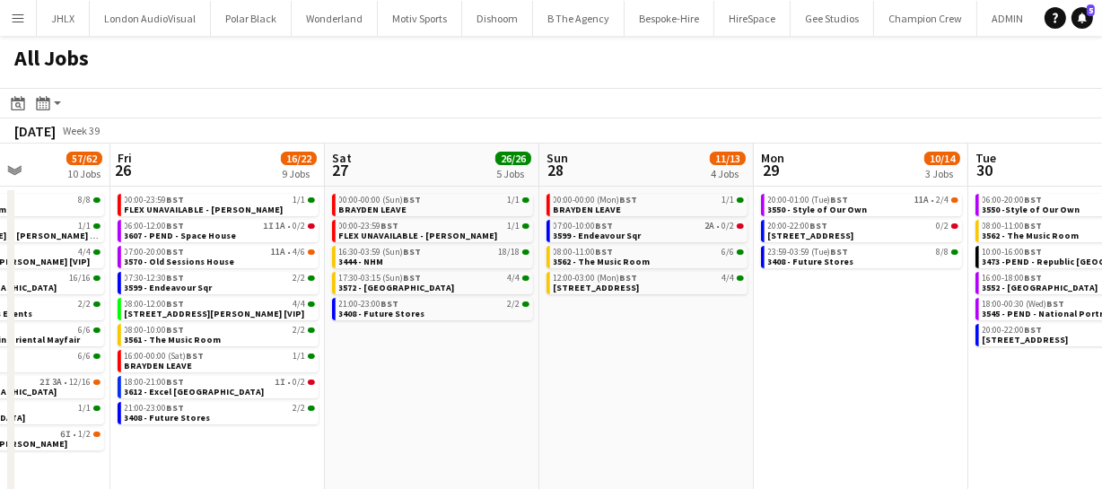
drag, startPoint x: 597, startPoint y: 350, endPoint x: 479, endPoint y: 348, distance: 117.5
click at [476, 349] on app-calendar-viewport "Tue 23 15/18 6 Jobs Wed 24 35/36 8 Jobs Thu 25 57/62 10 Jobs Fri 26 16/22 9 Job…" at bounding box center [551, 381] width 1102 height 474
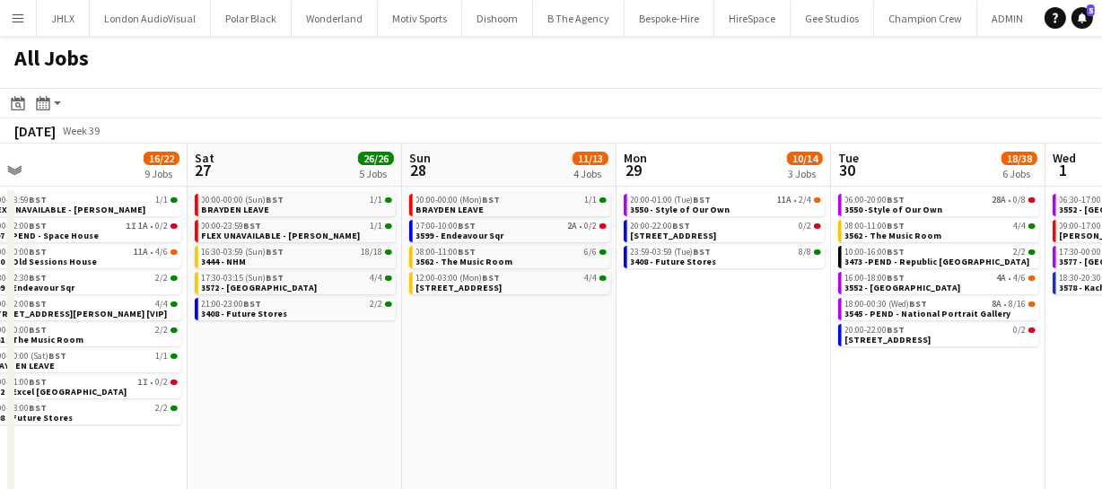
drag, startPoint x: 659, startPoint y: 361, endPoint x: 539, endPoint y: 359, distance: 120.2
click at [542, 360] on app-calendar-viewport "Tue 23 15/18 6 Jobs Wed 24 35/36 8 Jobs Thu 25 57/62 10 Jobs Fri 26 16/22 9 Job…" at bounding box center [551, 381] width 1102 height 474
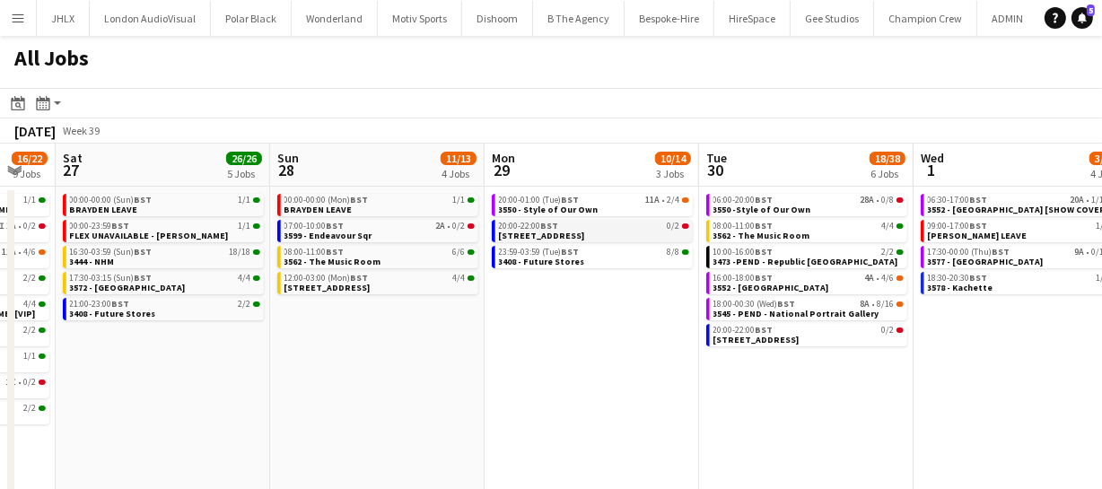
click at [555, 230] on span "[STREET_ADDRESS]" at bounding box center [542, 236] width 86 height 12
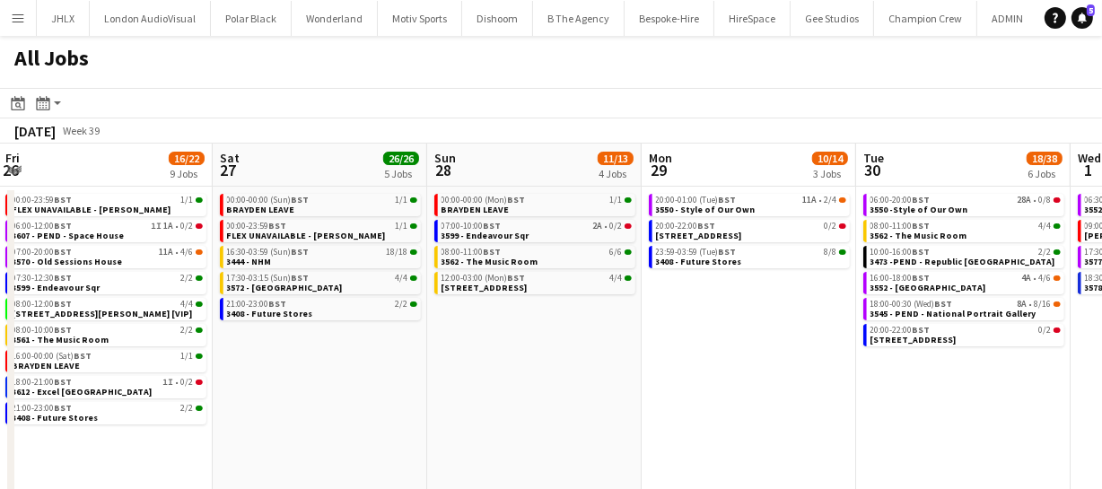
scroll to position [0, 593]
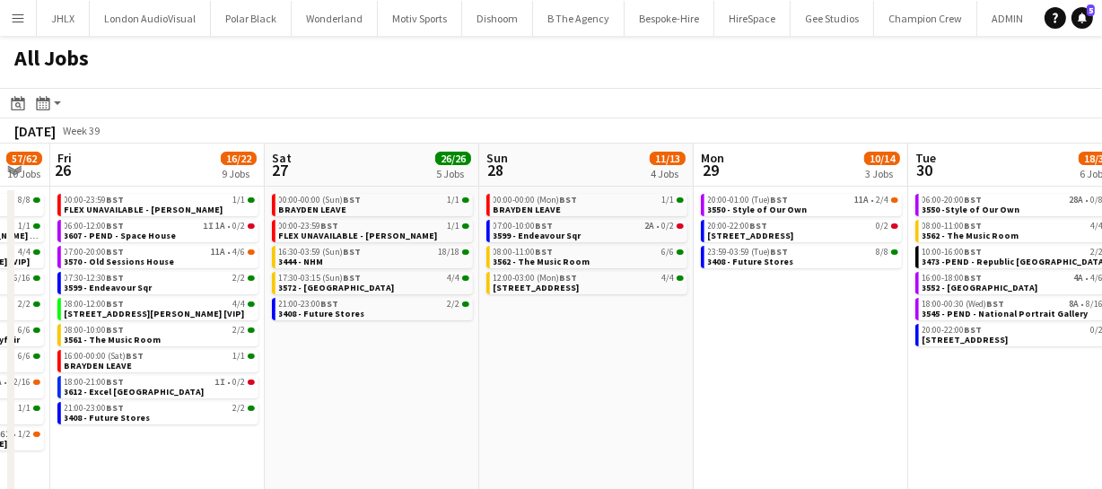
drag, startPoint x: 316, startPoint y: 347, endPoint x: 443, endPoint y: 350, distance: 127.4
click at [443, 350] on app-calendar-viewport "Tue 23 15/18 6 Jobs Wed 24 35/36 8 Jobs Thu 25 57/62 10 Jobs Fri 26 16/22 9 Job…" at bounding box center [551, 381] width 1102 height 474
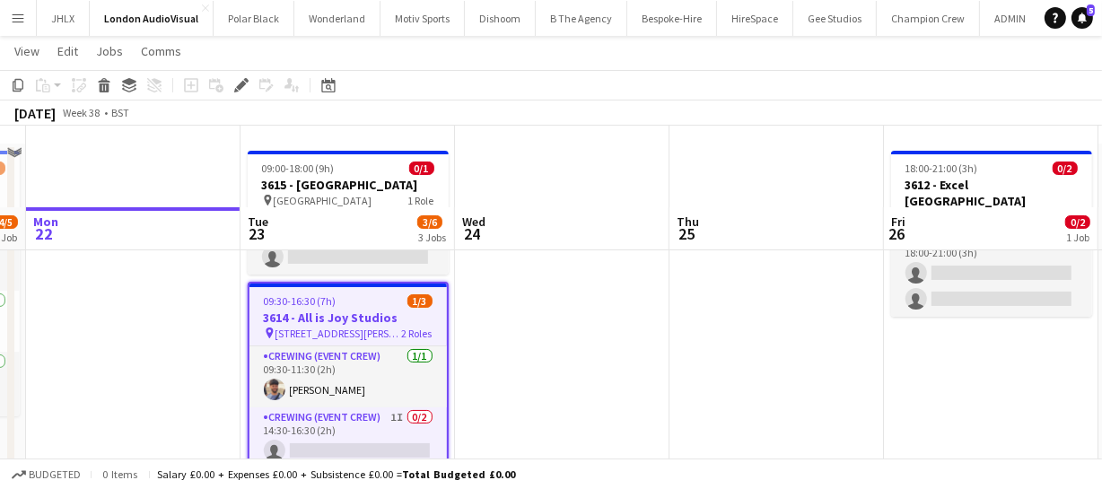
scroll to position [162, 0]
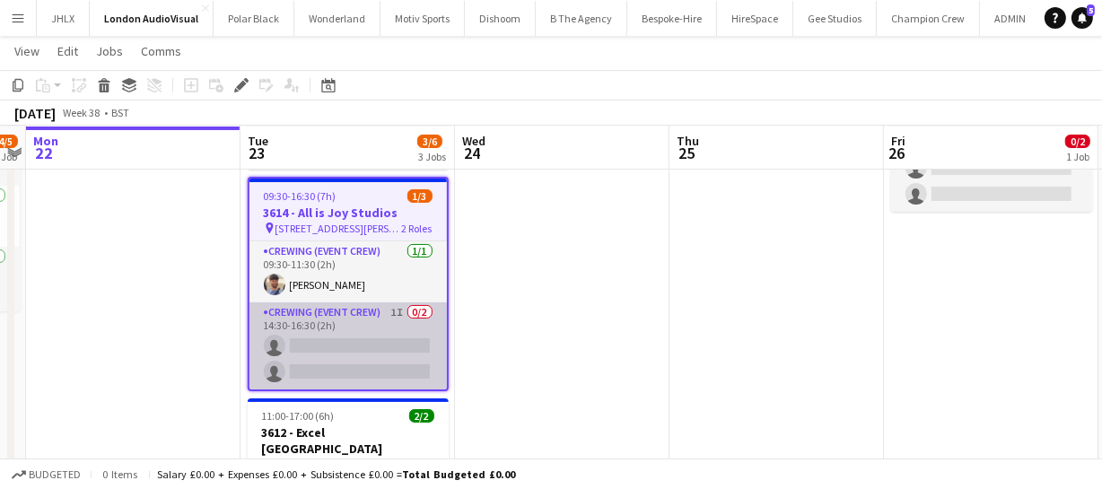
click at [373, 355] on app-card-role "Crewing (Event Crew) 1I 0/2 14:30-16:30 (2h) single-neutral-actions single-neut…" at bounding box center [347, 345] width 197 height 87
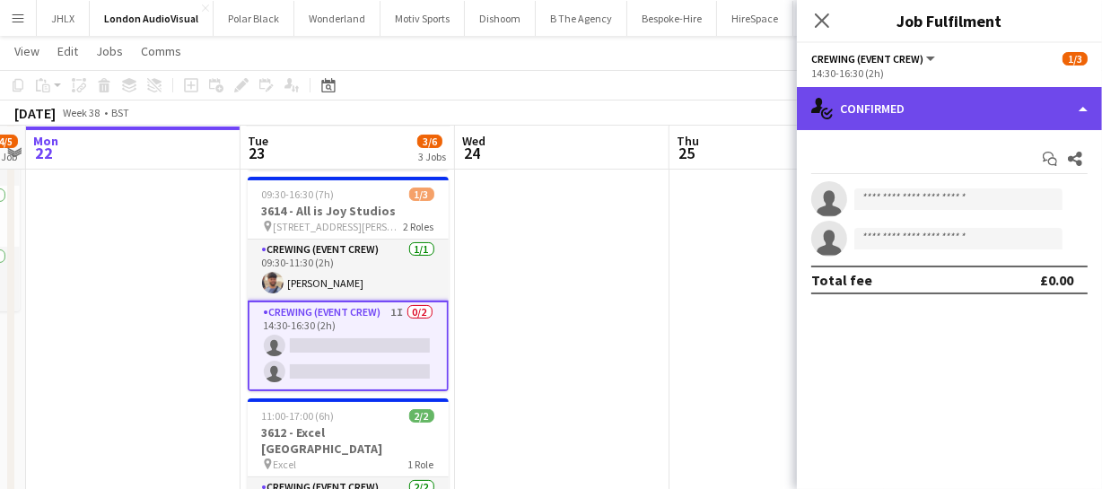
click at [932, 127] on div "single-neutral-actions-check-2 Confirmed" at bounding box center [949, 108] width 305 height 43
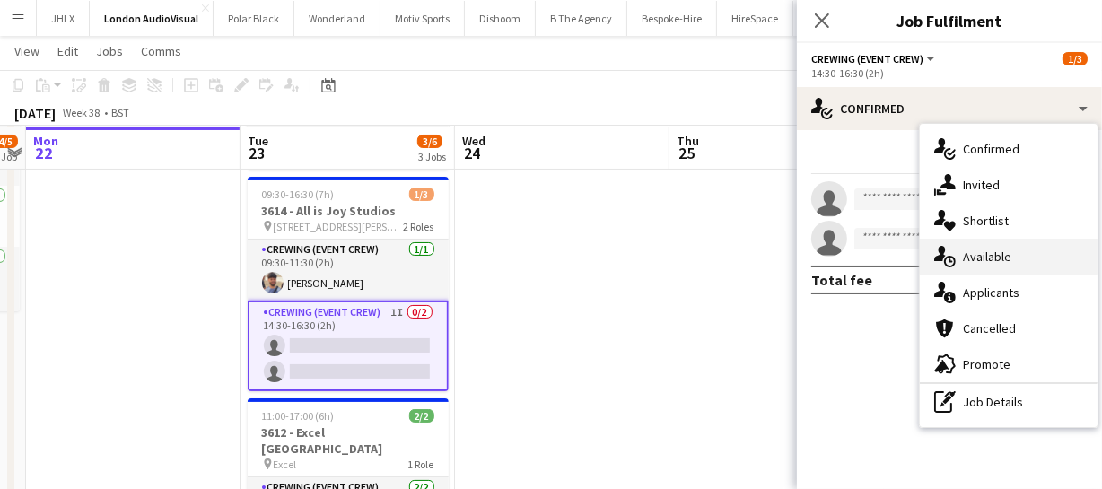
click at [981, 265] on div "single-neutral-actions-upload Available" at bounding box center [1009, 257] width 178 height 36
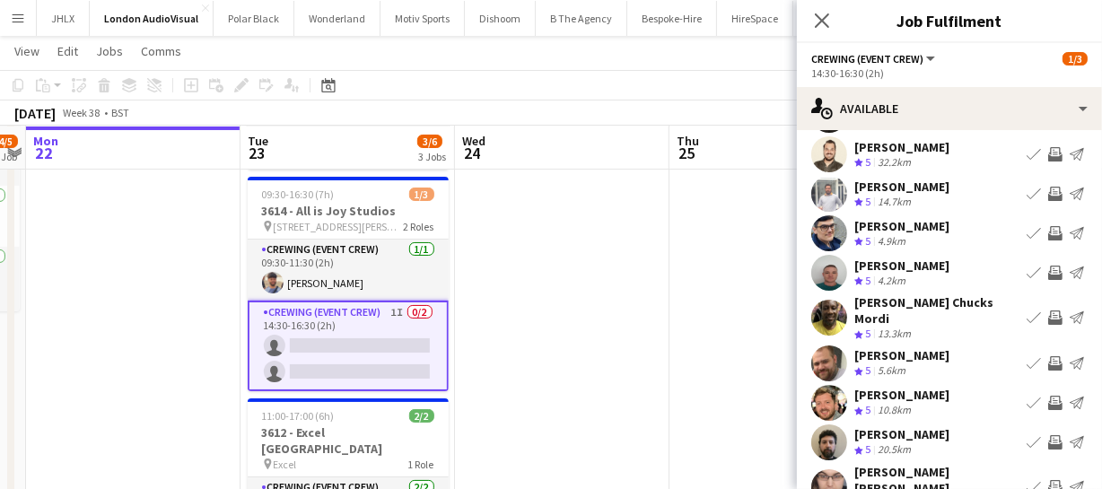
scroll to position [139, 0]
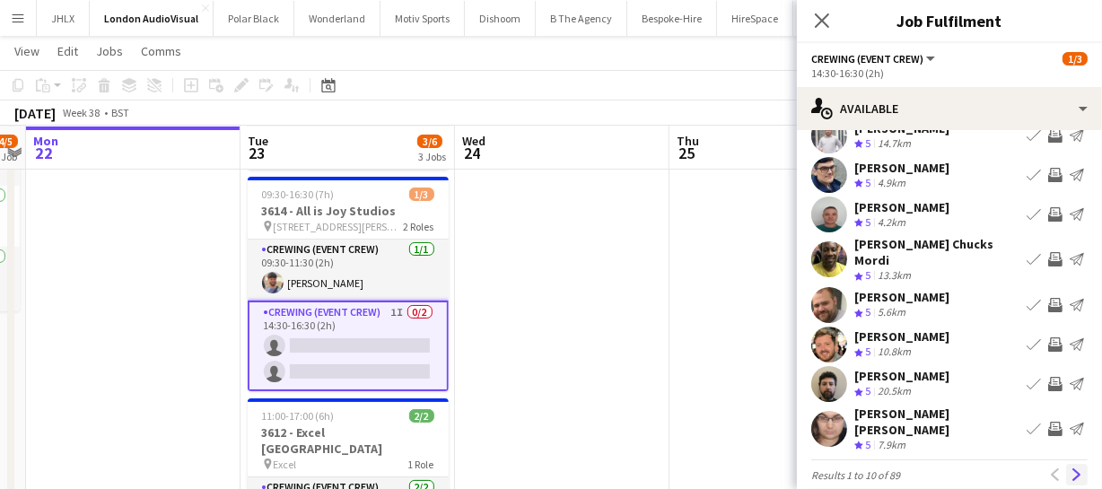
click at [1070, 468] on app-icon "Next" at bounding box center [1076, 474] width 13 height 13
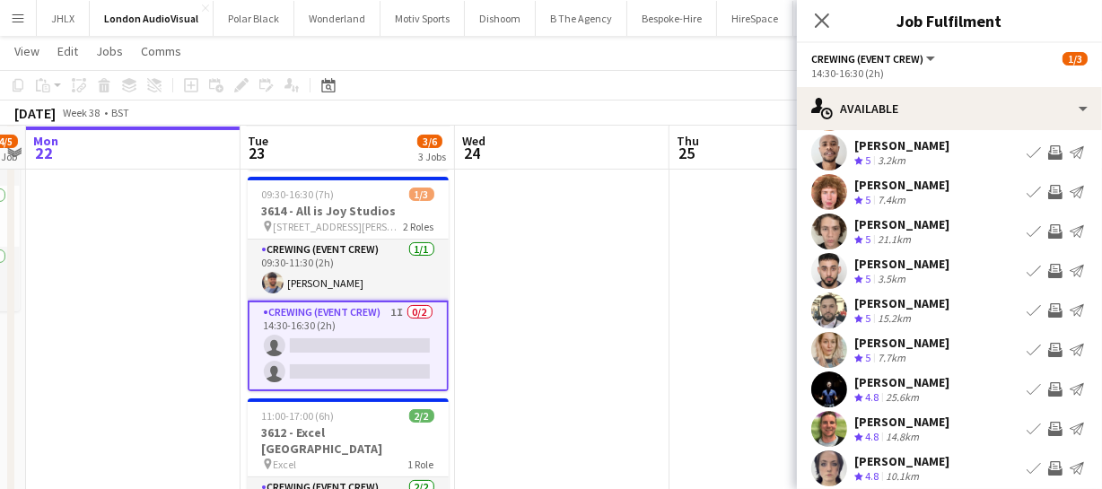
scroll to position [57, 0]
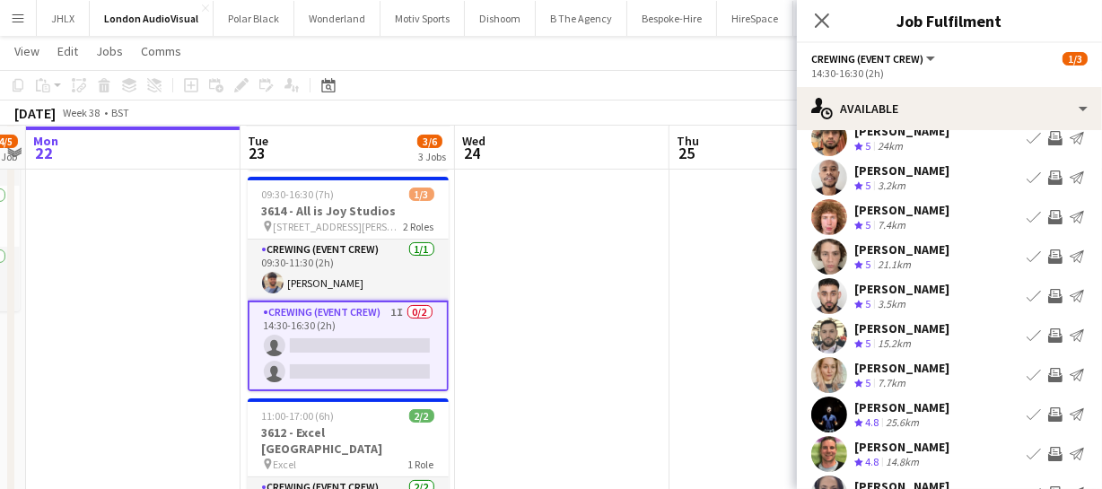
click at [1048, 298] on app-icon "Invite crew" at bounding box center [1055, 296] width 14 height 14
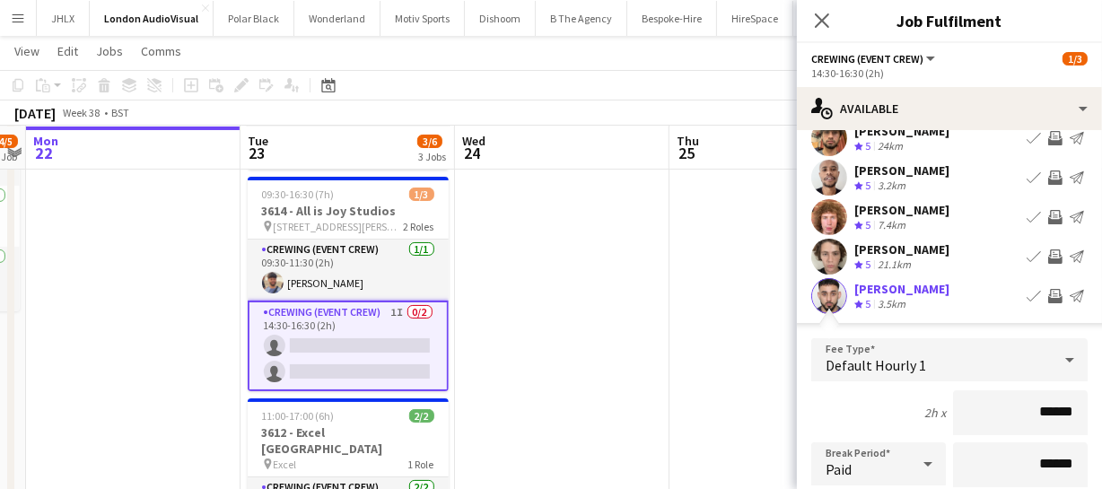
drag, startPoint x: 1062, startPoint y: 409, endPoint x: 912, endPoint y: 414, distance: 150.8
click at [912, 414] on div "2h x ******" at bounding box center [949, 412] width 276 height 45
type input "******"
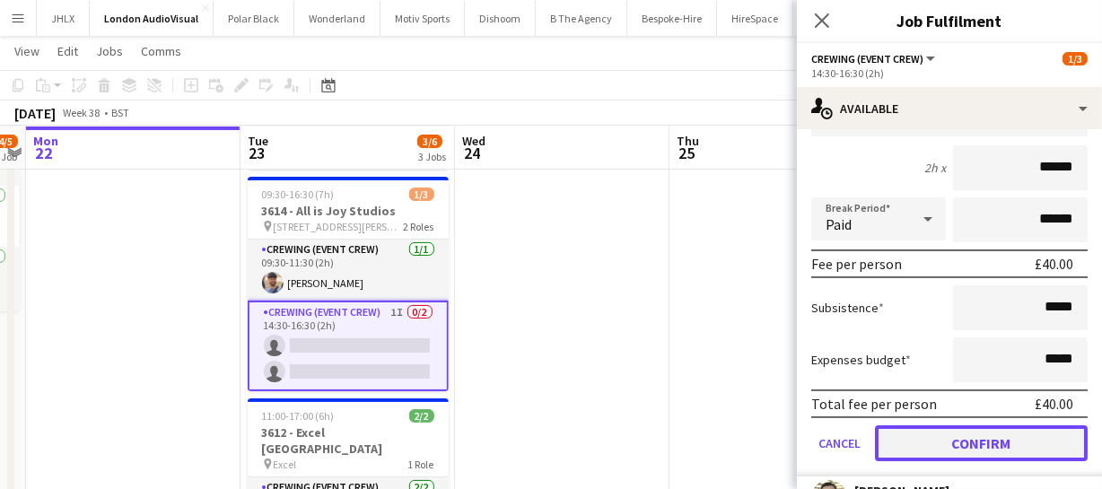
click at [994, 439] on button "Confirm" at bounding box center [981, 443] width 213 height 36
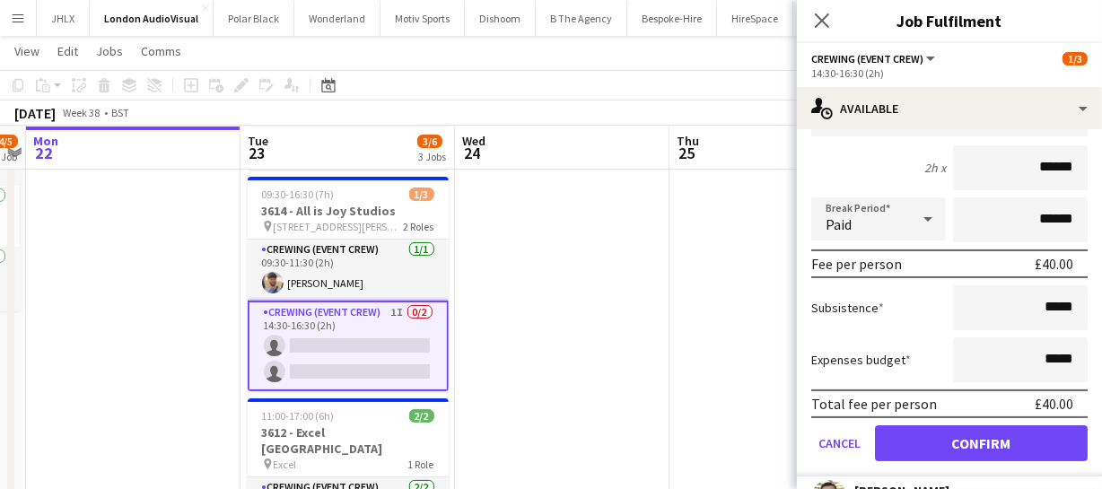
scroll to position [139, 0]
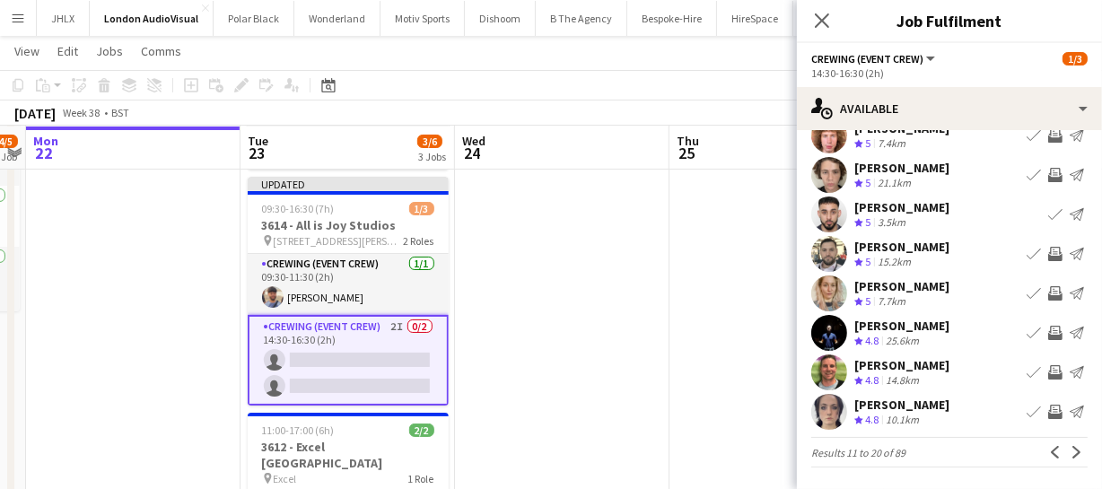
click at [1078, 452] on app-available-tab "Filter Sort asc Jacob Van Der Merwe Crew rating 5 24km Book crew Invite crew Se…" at bounding box center [949, 236] width 305 height 462
click at [1070, 452] on app-icon "Next" at bounding box center [1076, 452] width 13 height 13
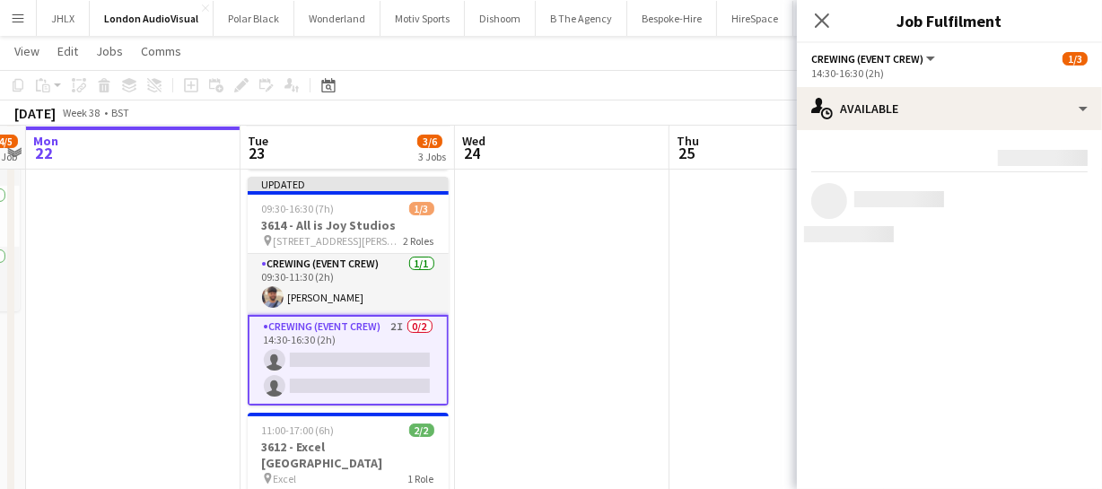
scroll to position [0, 0]
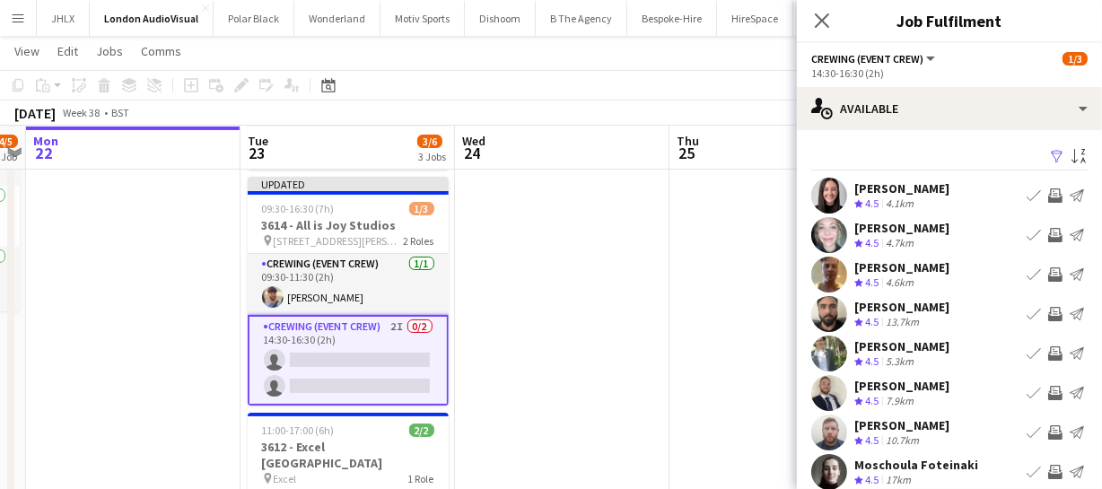
click at [1048, 232] on app-icon "Invite crew" at bounding box center [1055, 235] width 14 height 14
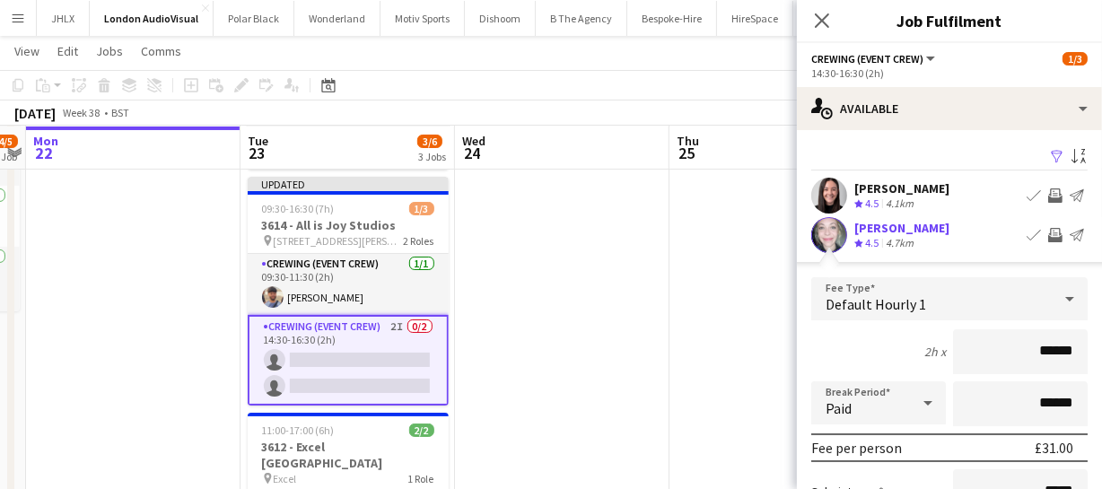
click at [937, 355] on div "2h x ******" at bounding box center [949, 351] width 276 height 45
type input "******"
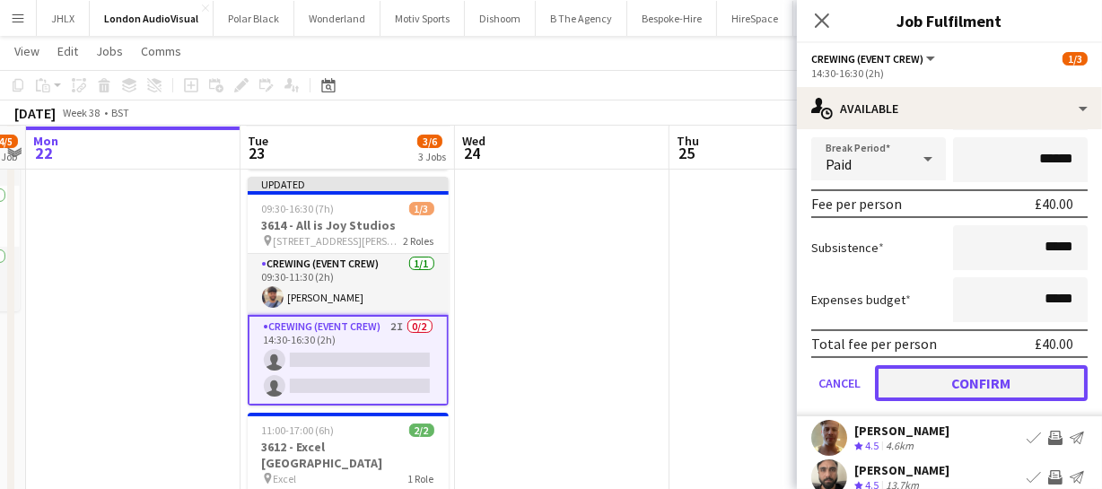
click at [960, 394] on button "Confirm" at bounding box center [981, 383] width 213 height 36
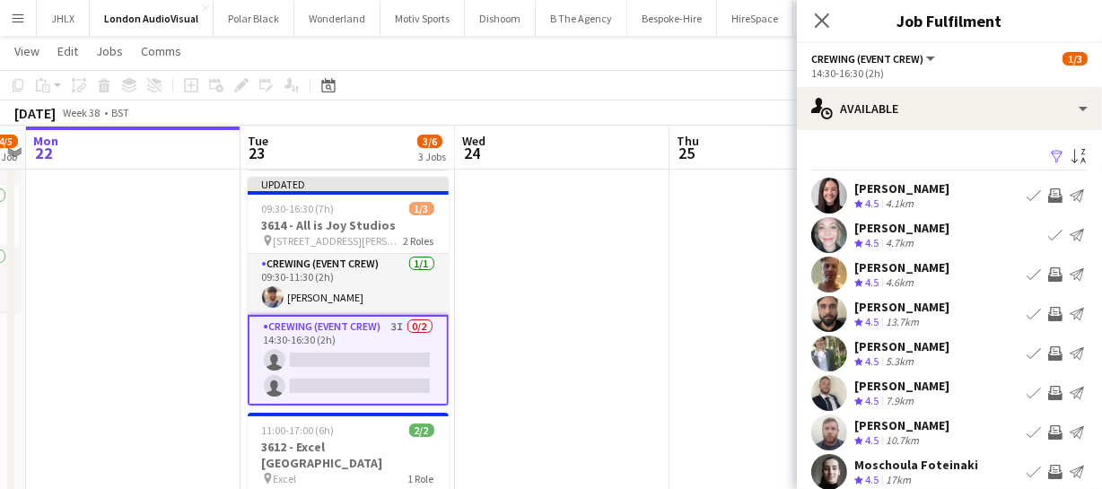
click at [1048, 272] on app-icon "Invite crew" at bounding box center [1055, 274] width 14 height 14
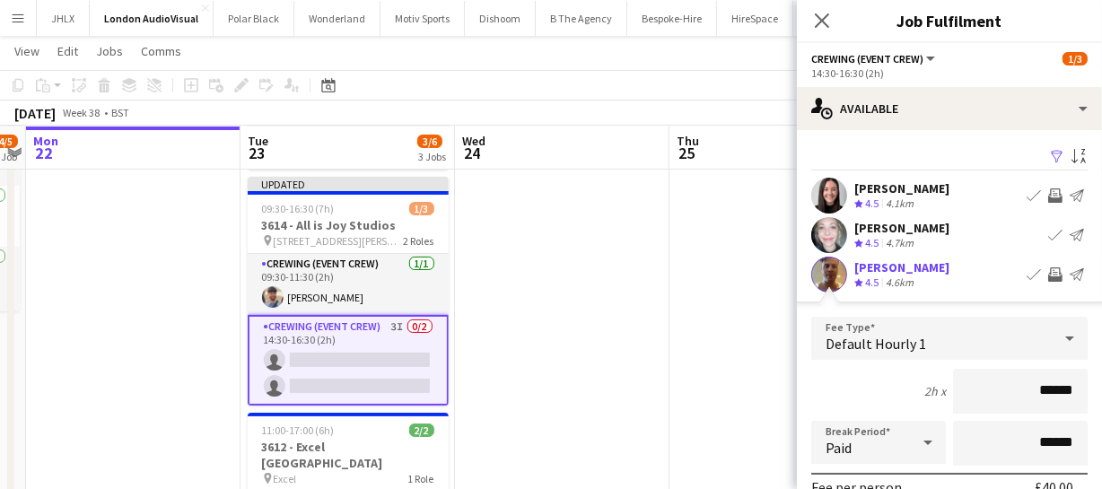
drag, startPoint x: 1062, startPoint y: 392, endPoint x: 969, endPoint y: 397, distance: 93.4
click at [975, 397] on input "******" at bounding box center [1020, 391] width 135 height 45
type input "*****"
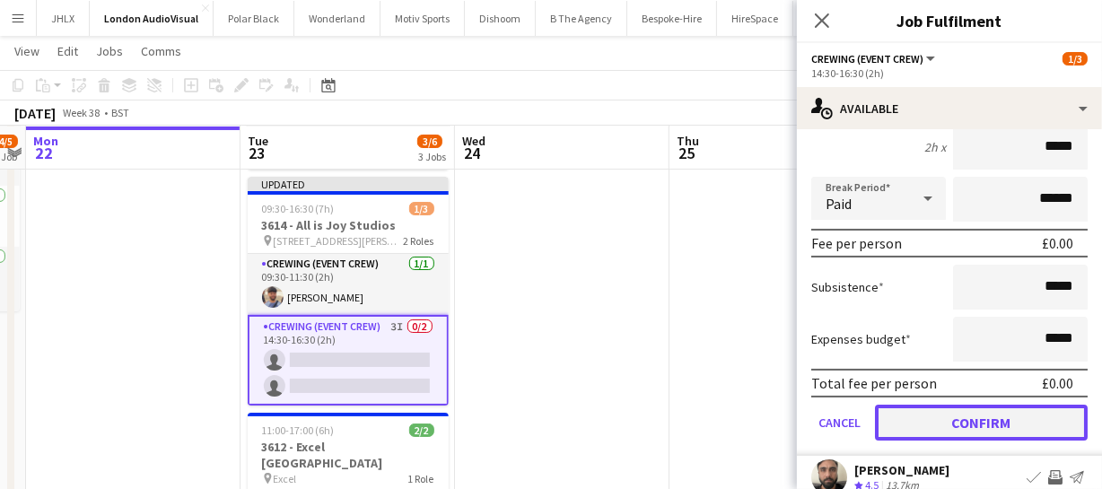
click at [1048, 421] on button "Confirm" at bounding box center [981, 423] width 213 height 36
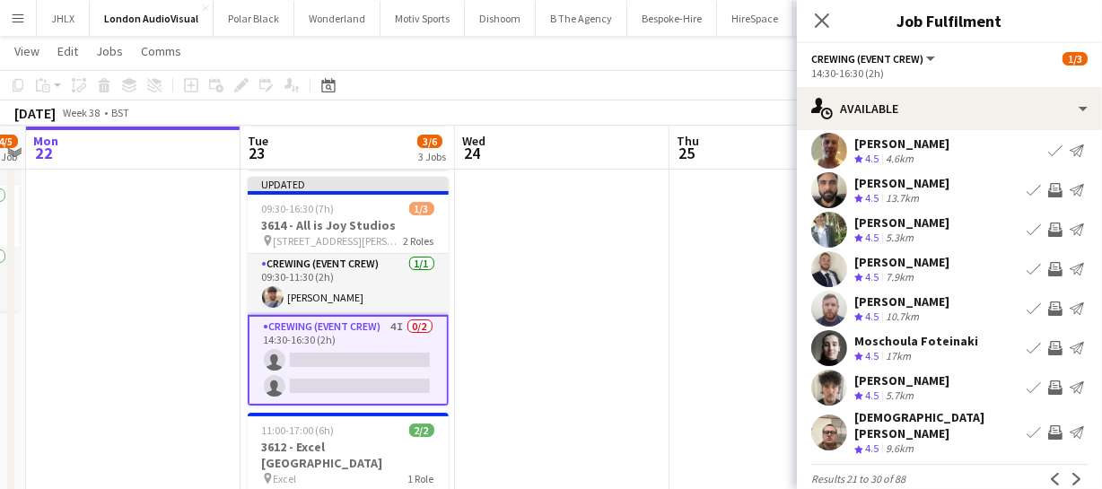
scroll to position [139, 0]
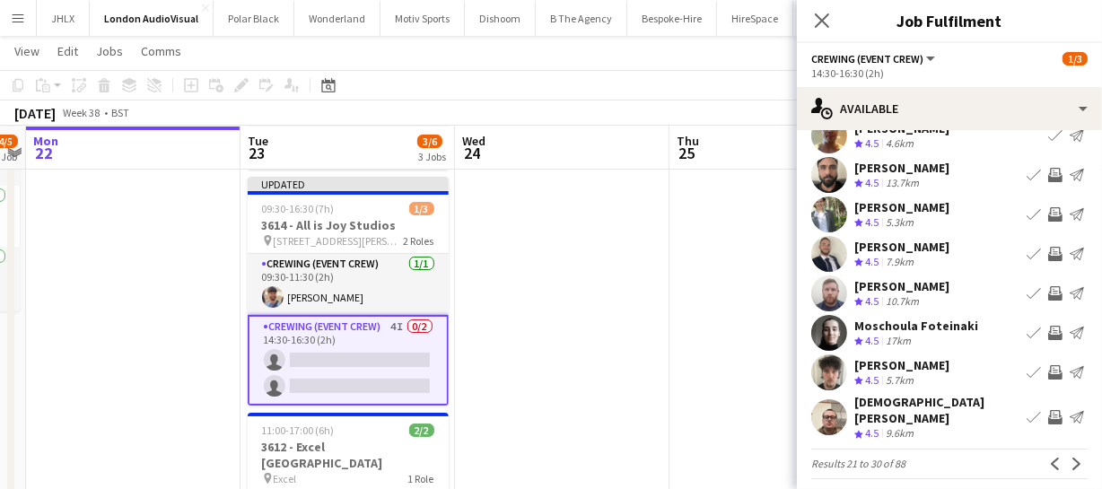
click at [1048, 414] on app-icon "Invite crew" at bounding box center [1055, 417] width 14 height 14
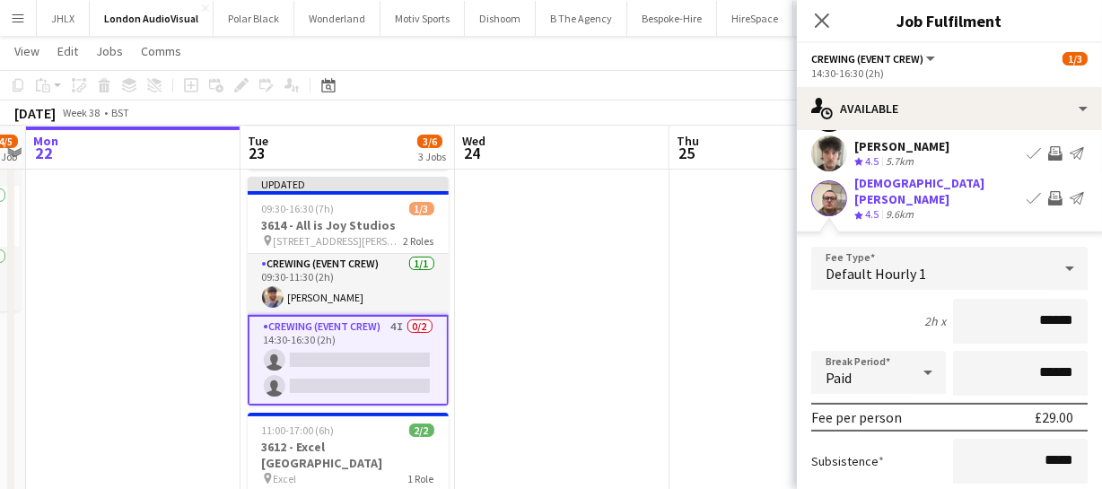
drag, startPoint x: 1068, startPoint y: 308, endPoint x: 961, endPoint y: 308, distance: 106.8
click at [960, 308] on input "******" at bounding box center [1020, 321] width 135 height 45
type input "******"
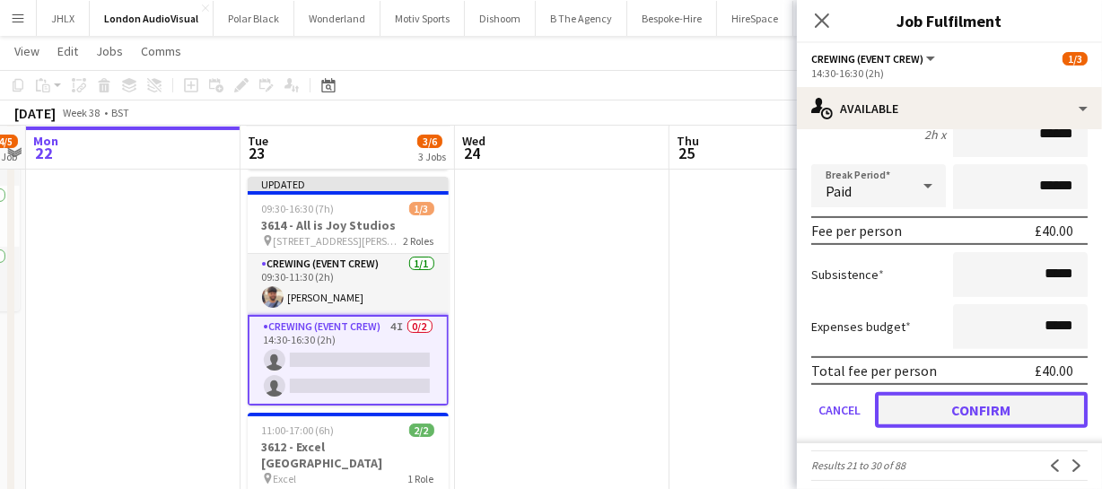
click at [973, 392] on button "Confirm" at bounding box center [981, 410] width 213 height 36
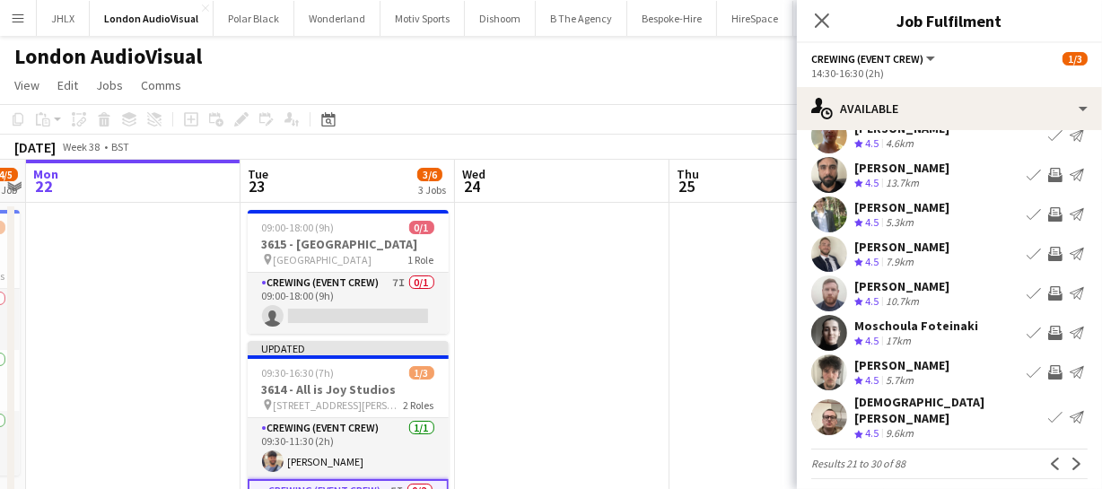
scroll to position [81, 0]
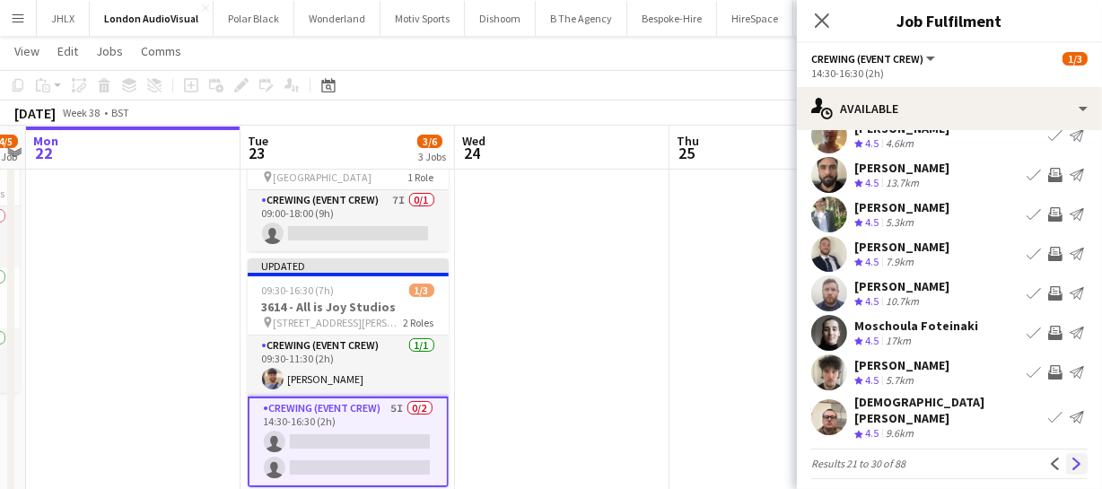
click at [1066, 453] on button "Next" at bounding box center [1077, 464] width 22 height 22
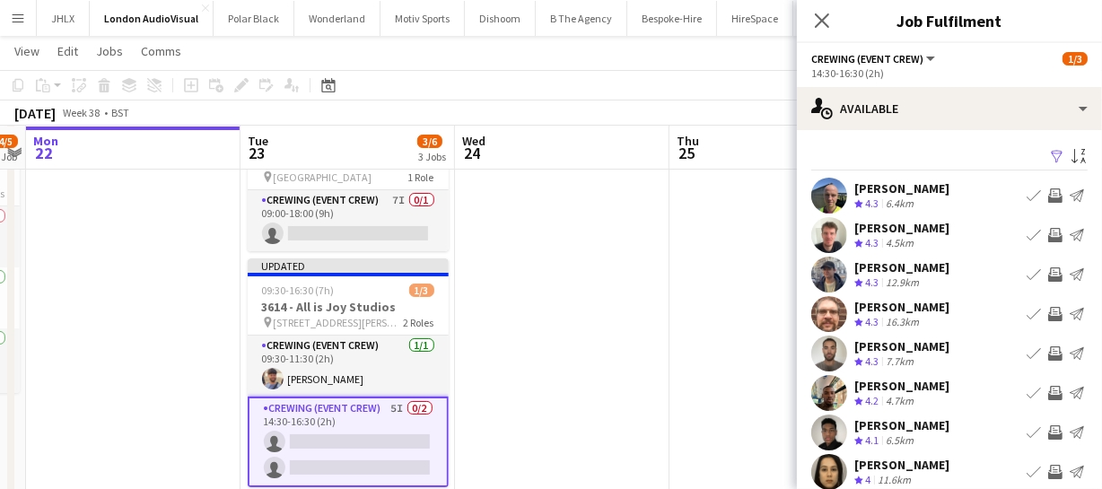
click at [1048, 273] on app-icon "Invite crew" at bounding box center [1055, 274] width 14 height 14
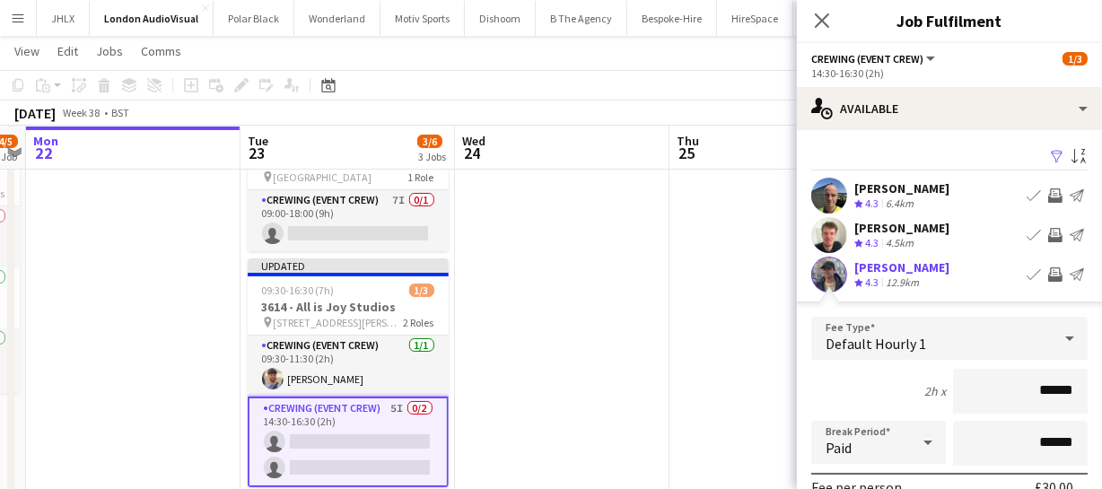
drag, startPoint x: 1064, startPoint y: 392, endPoint x: 878, endPoint y: 387, distance: 185.8
click at [932, 394] on div "2h x ******" at bounding box center [949, 391] width 276 height 45
type input "******"
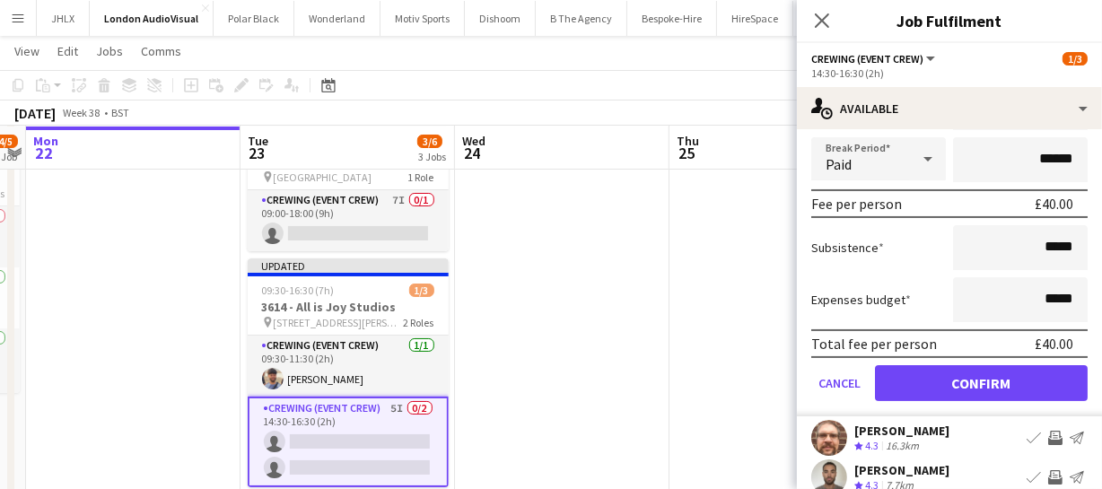
scroll to position [326, 0]
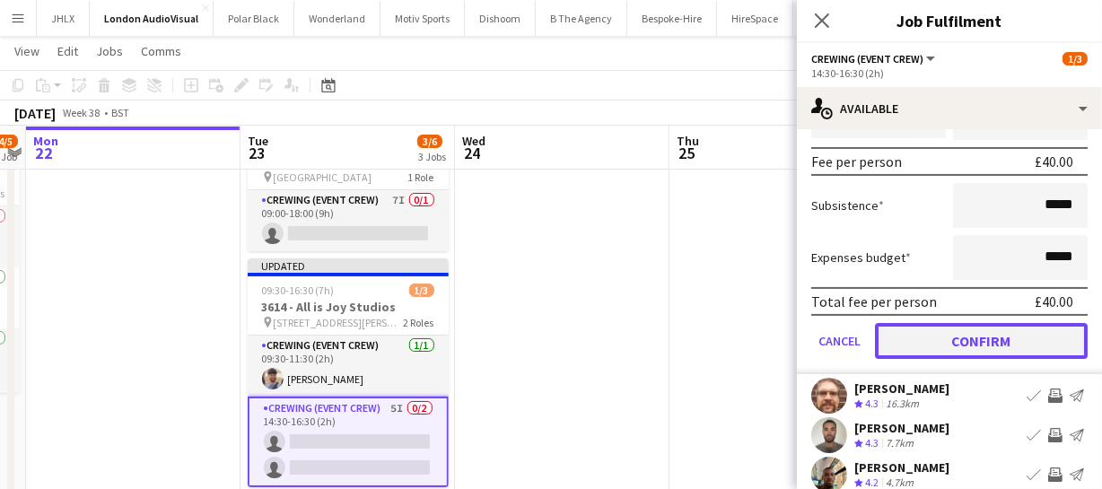
click at [994, 347] on button "Confirm" at bounding box center [981, 341] width 213 height 36
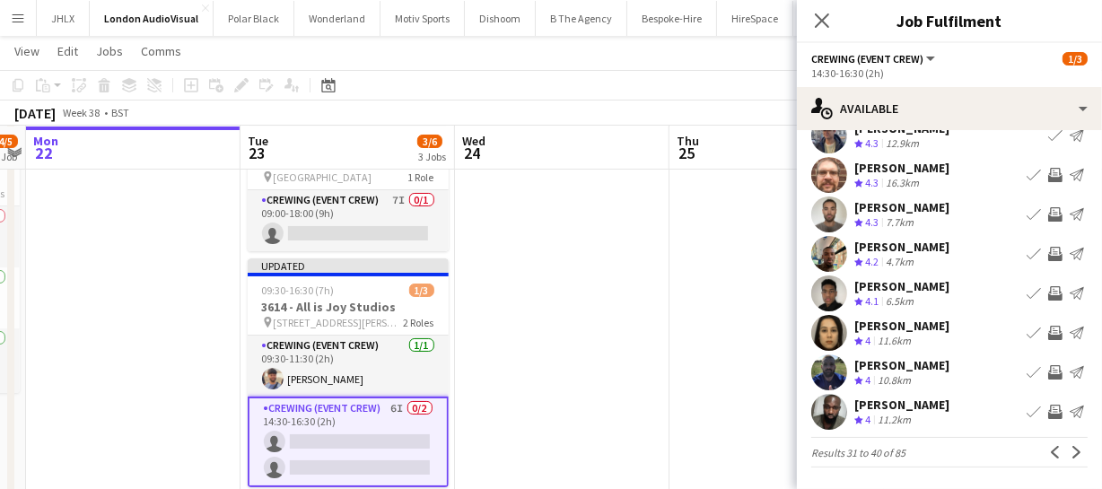
scroll to position [57, 0]
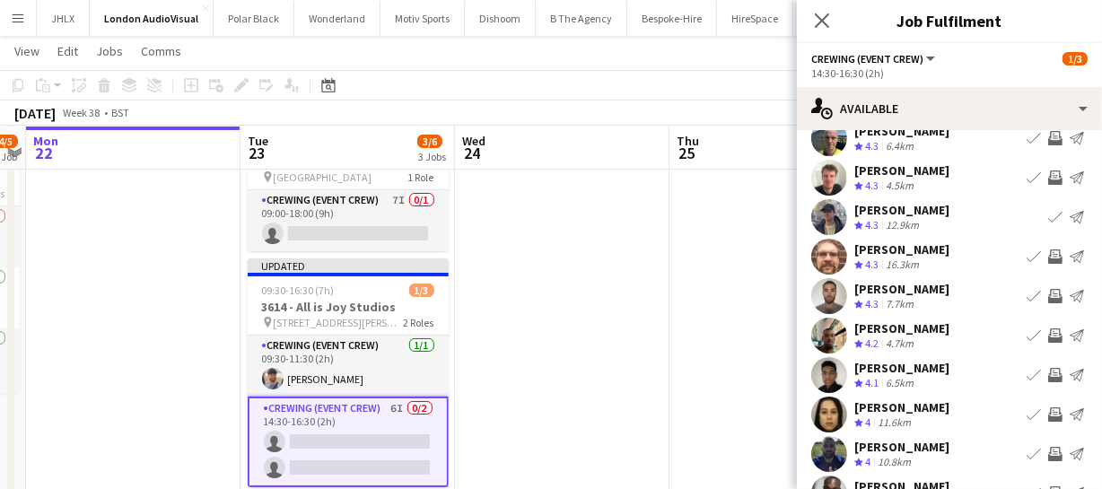
click at [1048, 254] on app-icon "Invite crew" at bounding box center [1055, 256] width 14 height 14
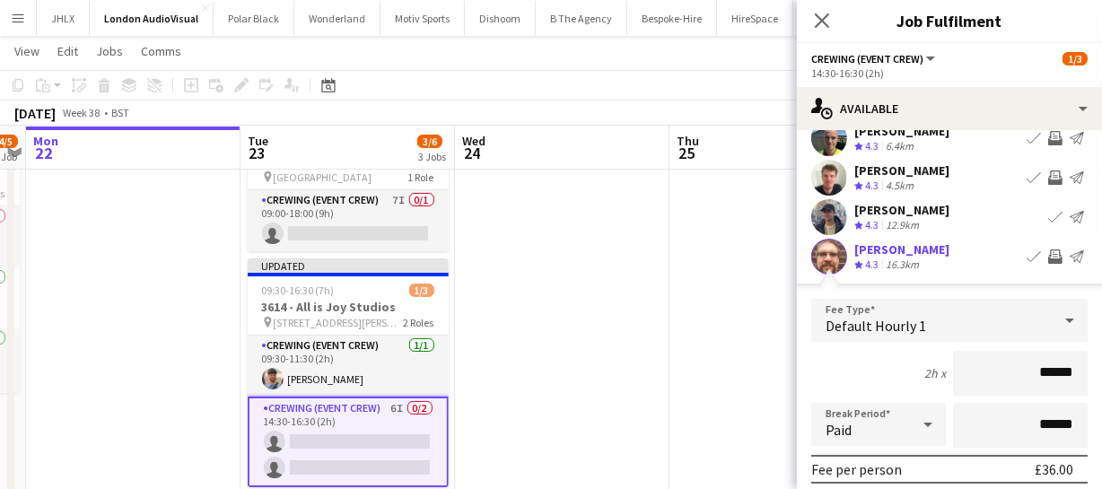
drag, startPoint x: 1069, startPoint y: 370, endPoint x: 942, endPoint y: 382, distance: 127.1
click at [981, 383] on input "******" at bounding box center [1020, 373] width 135 height 45
type input "******"
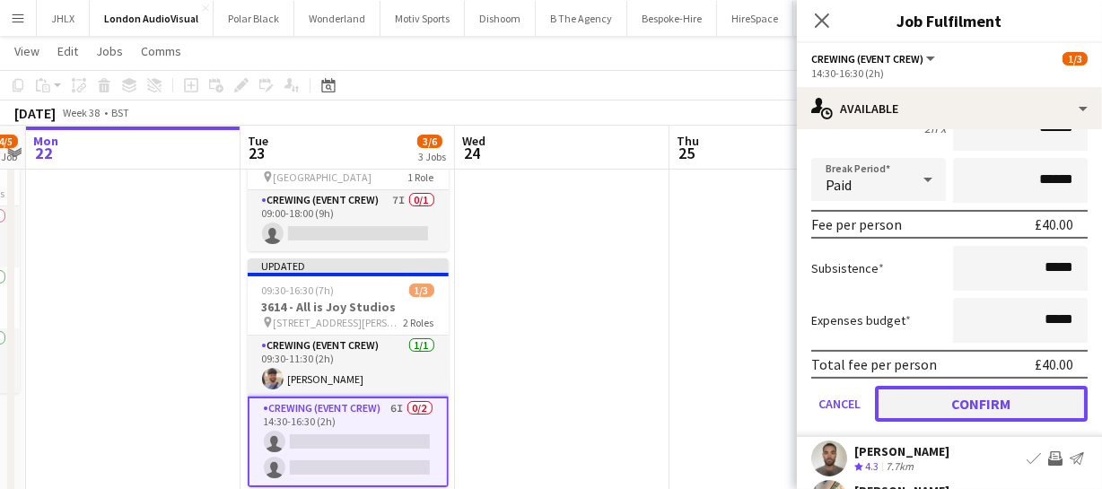
click at [969, 394] on button "Confirm" at bounding box center [981, 404] width 213 height 36
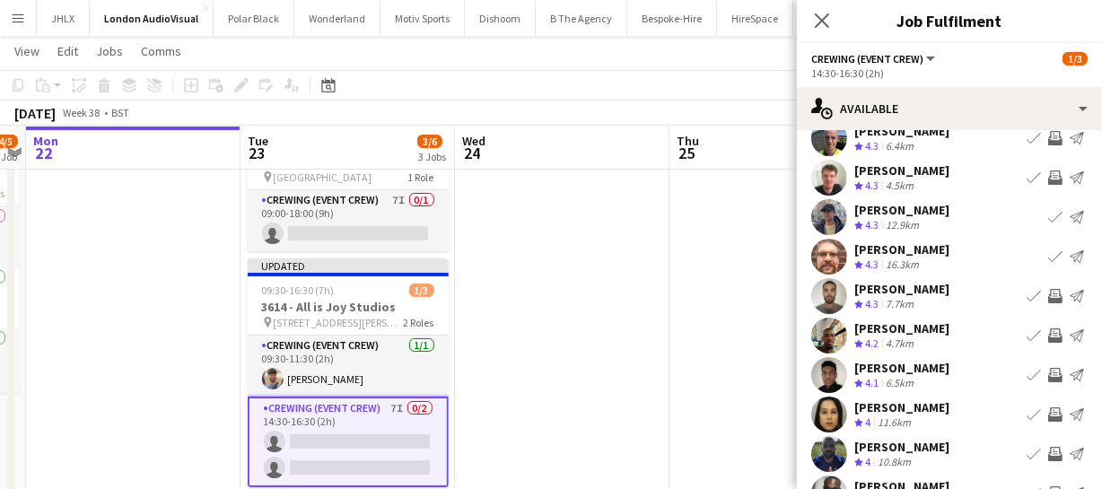
click at [1048, 290] on app-icon "Invite crew" at bounding box center [1055, 296] width 14 height 14
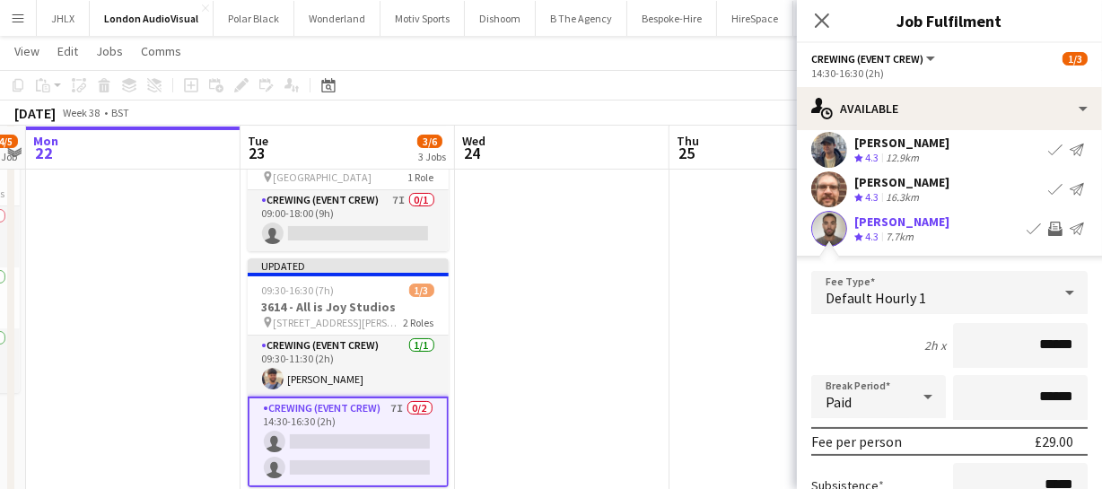
scroll to position [221, 0]
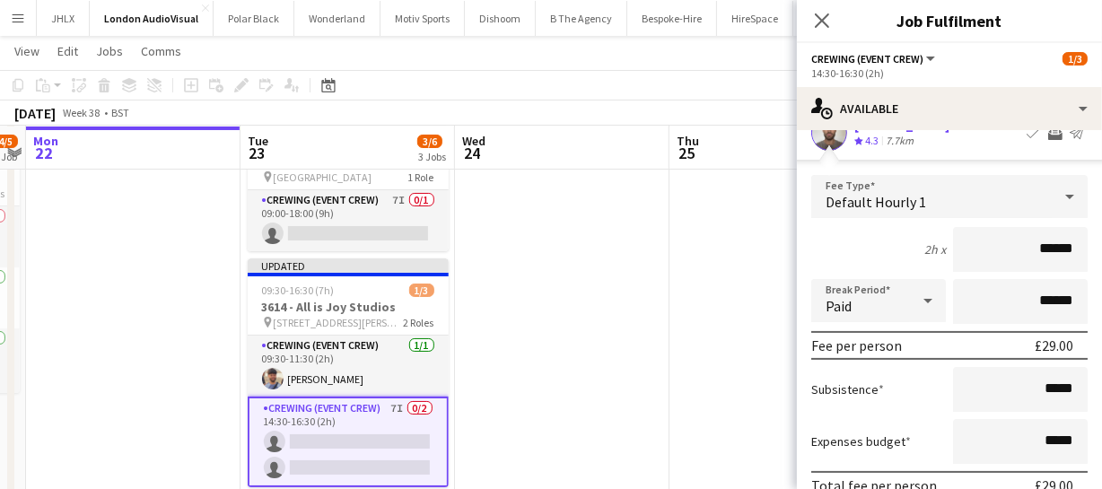
drag, startPoint x: 1064, startPoint y: 239, endPoint x: 920, endPoint y: 246, distance: 144.6
click at [958, 246] on input "******" at bounding box center [1020, 249] width 135 height 45
type input "******"
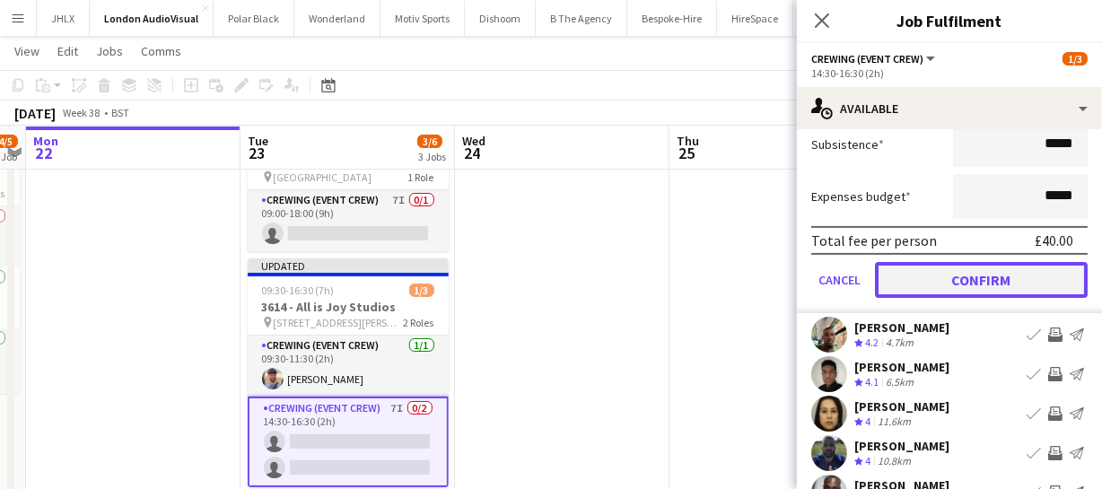
click at [972, 275] on button "Confirm" at bounding box center [981, 280] width 213 height 36
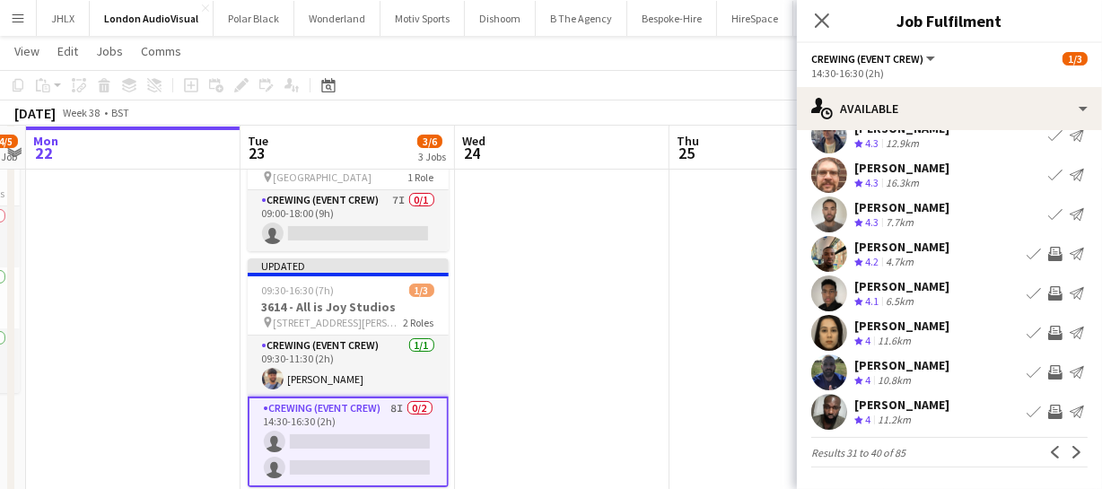
scroll to position [139, 0]
click at [1048, 252] on app-icon "Invite crew" at bounding box center [1055, 254] width 14 height 14
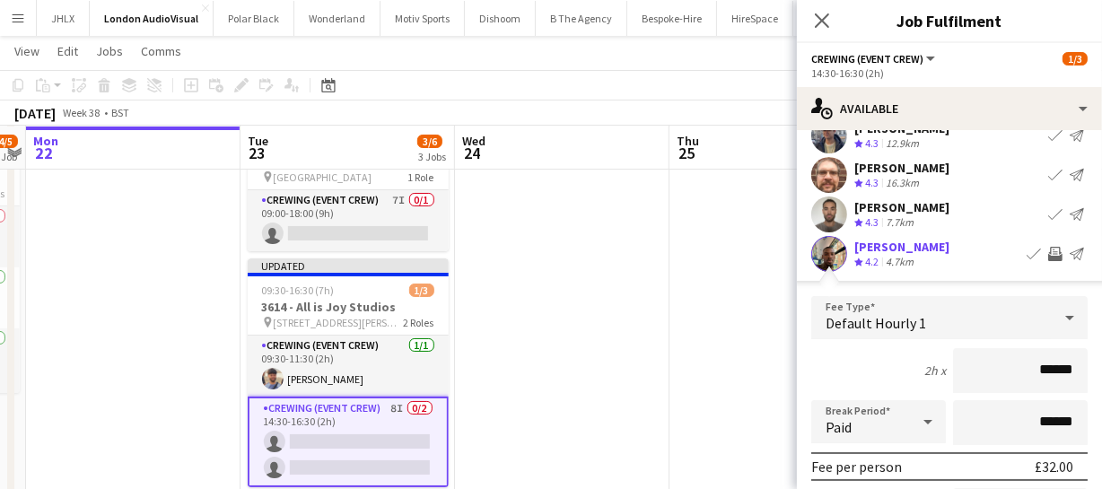
drag, startPoint x: 1067, startPoint y: 370, endPoint x: 895, endPoint y: 368, distance: 171.4
click at [900, 369] on div "2h x ******" at bounding box center [949, 370] width 276 height 45
type input "******"
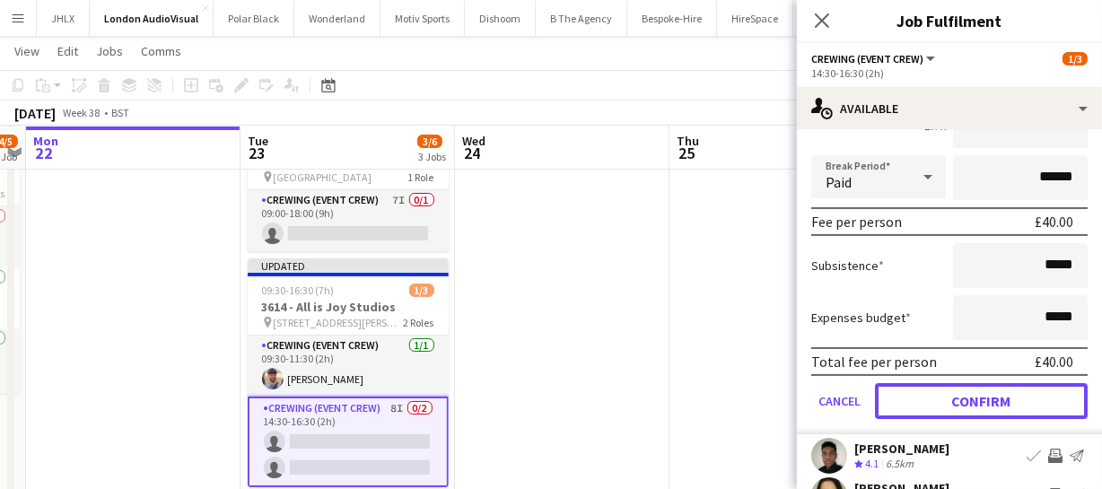
click at [964, 406] on button "Confirm" at bounding box center [981, 401] width 213 height 36
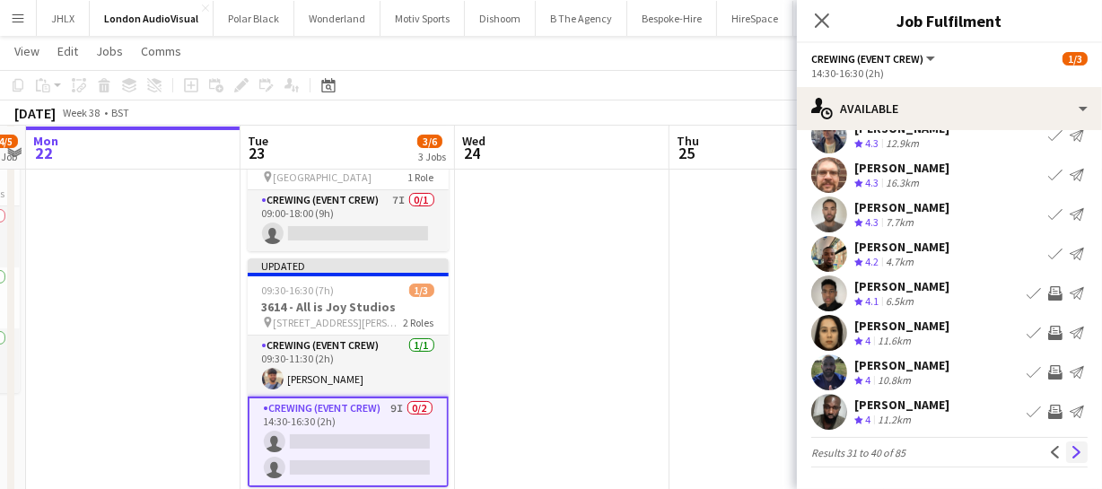
click at [1070, 451] on app-icon "Next" at bounding box center [1076, 452] width 13 height 13
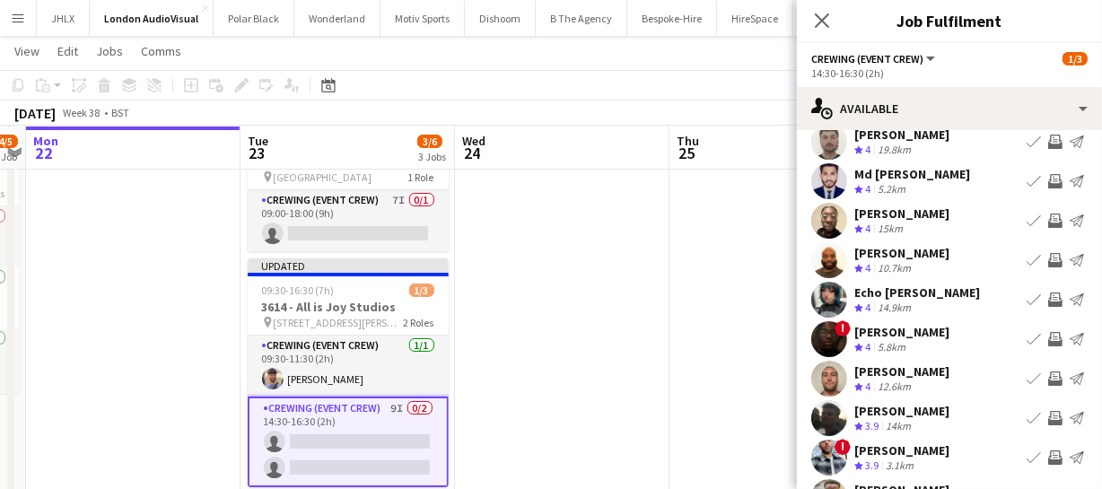
scroll to position [81, 0]
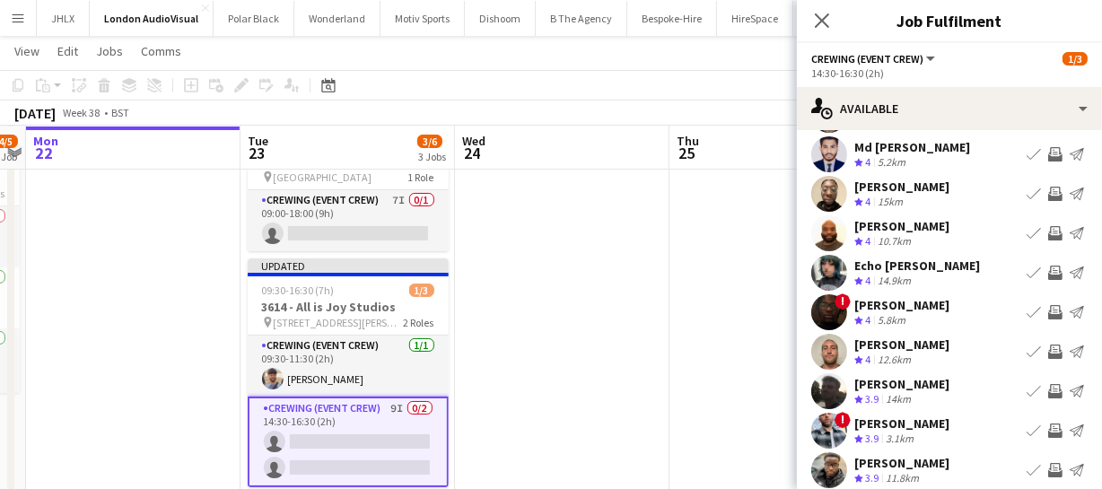
click at [1048, 392] on app-icon "Invite crew" at bounding box center [1055, 391] width 14 height 14
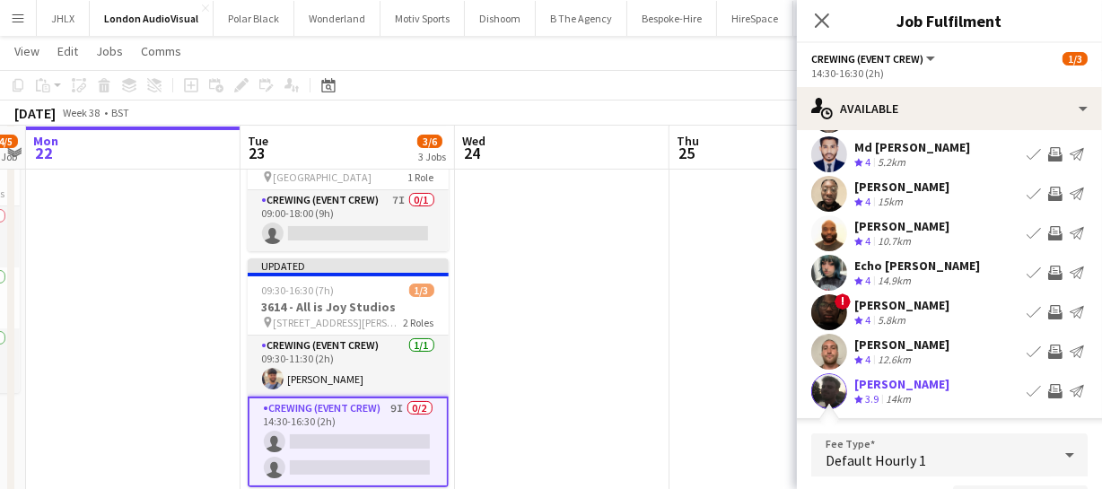
scroll to position [122, 0]
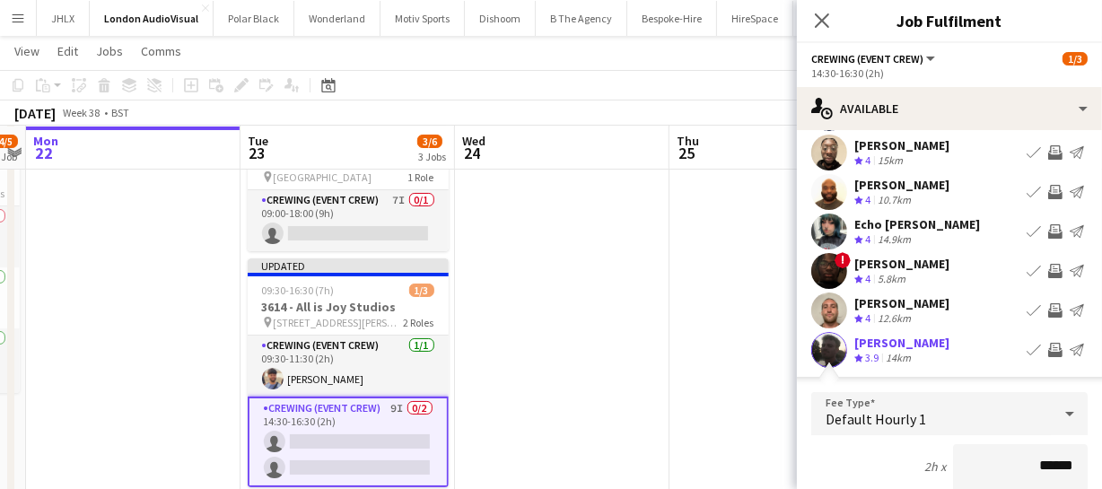
drag, startPoint x: 1067, startPoint y: 459, endPoint x: 954, endPoint y: 463, distance: 113.1
click at [956, 465] on input "******" at bounding box center [1020, 466] width 135 height 45
type input "******"
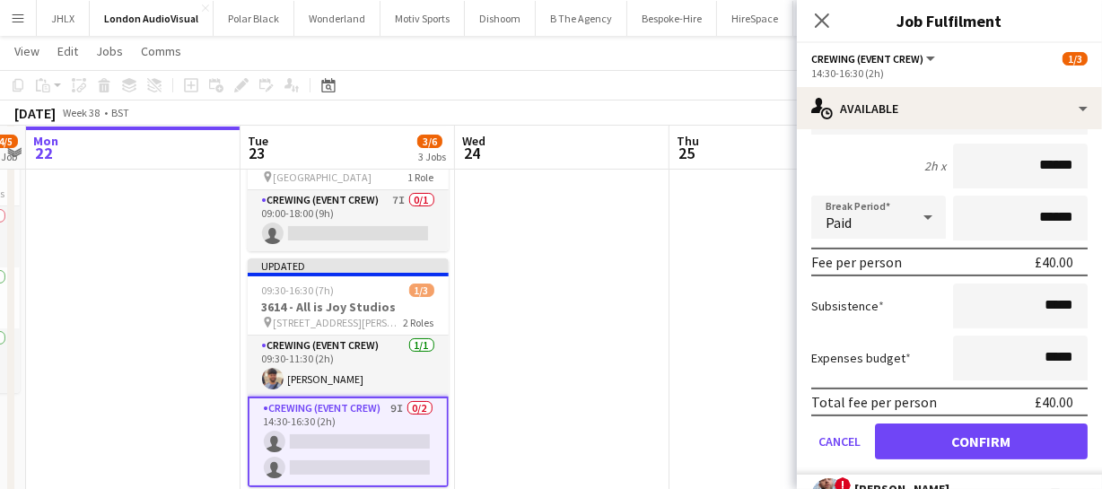
scroll to position [449, 0]
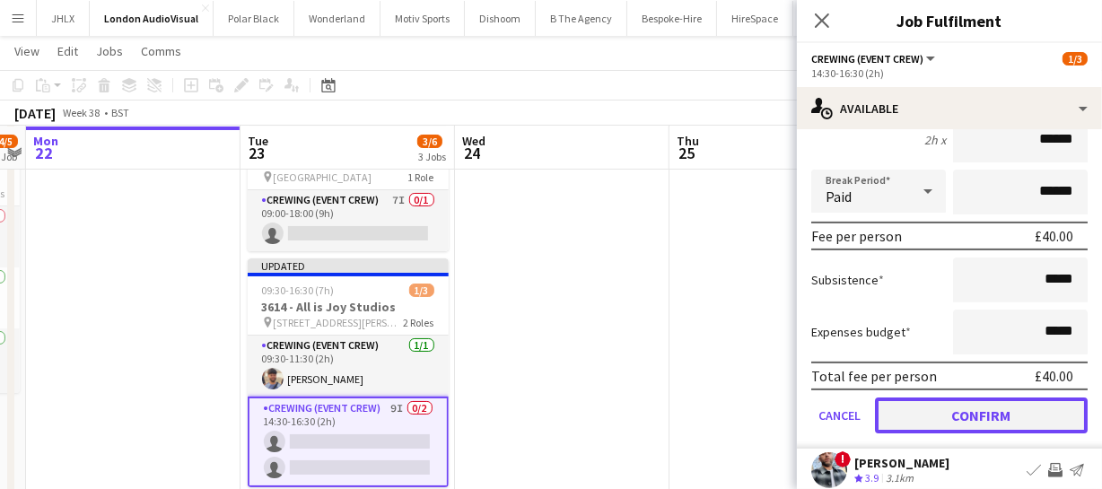
click at [996, 409] on button "Confirm" at bounding box center [981, 415] width 213 height 36
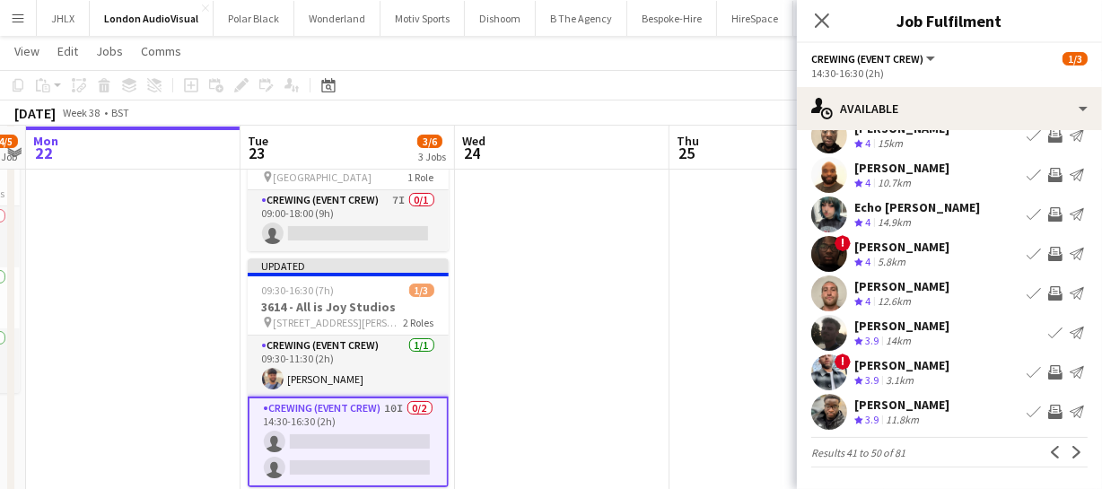
scroll to position [139, 0]
click at [1048, 409] on app-icon "Invite crew" at bounding box center [1055, 412] width 14 height 14
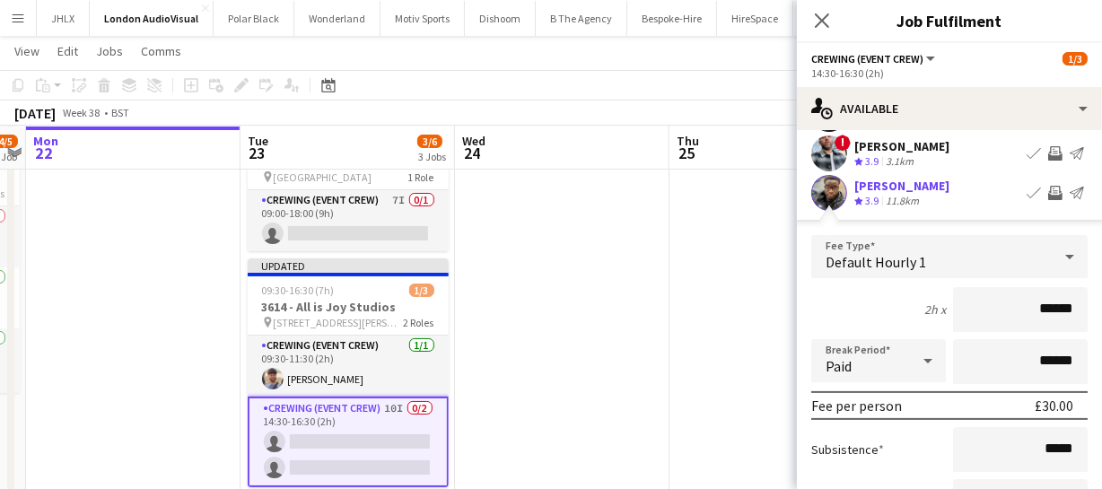
drag, startPoint x: 1060, startPoint y: 314, endPoint x: 945, endPoint y: 316, distance: 115.8
click at [937, 316] on div "2h x ******" at bounding box center [949, 309] width 276 height 45
type input "******"
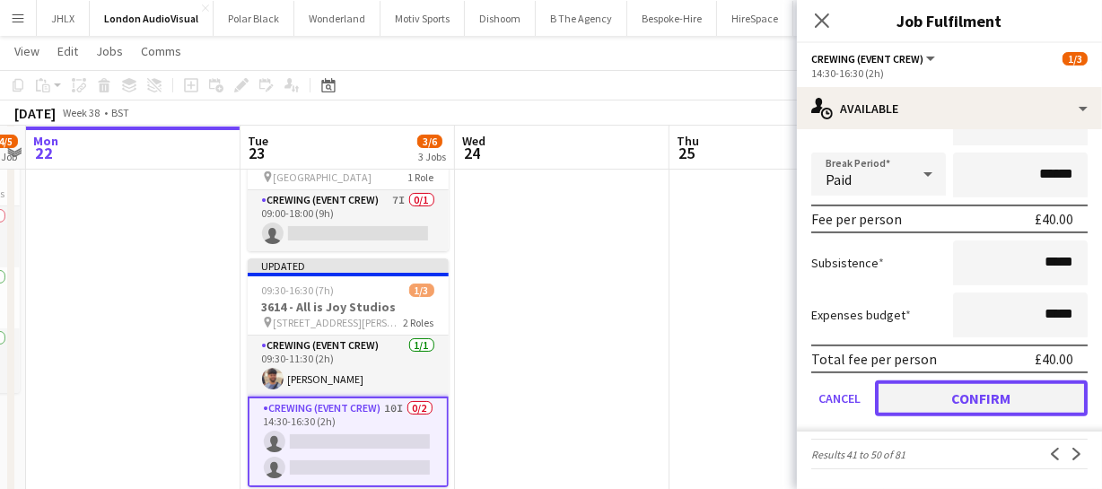
click at [959, 388] on button "Confirm" at bounding box center [981, 398] width 213 height 36
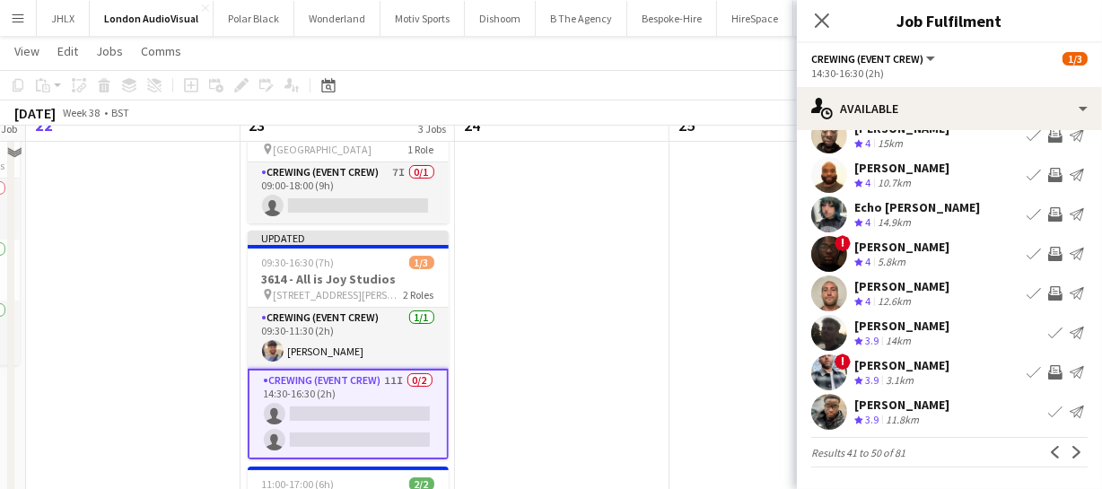
scroll to position [81, 0]
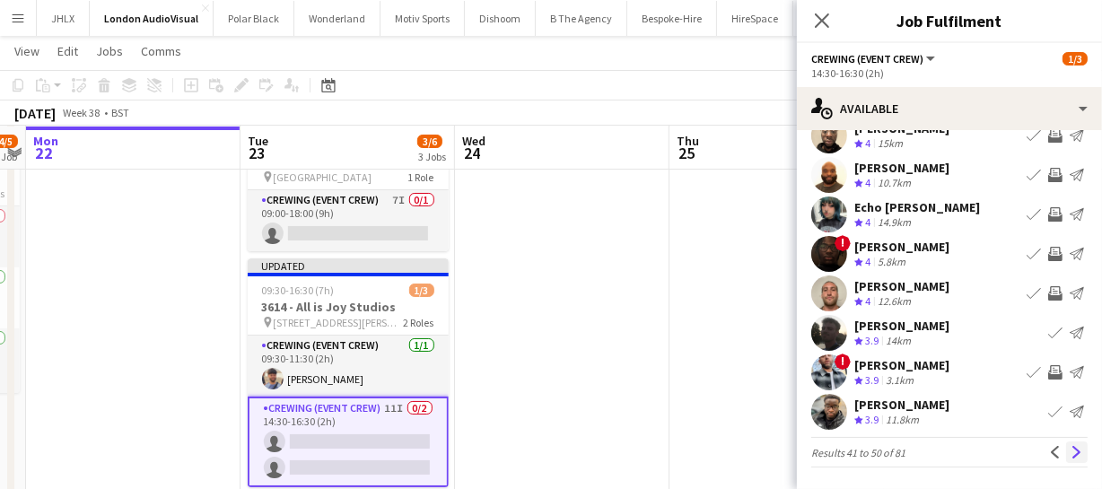
click at [1070, 448] on app-icon "Next" at bounding box center [1076, 452] width 13 height 13
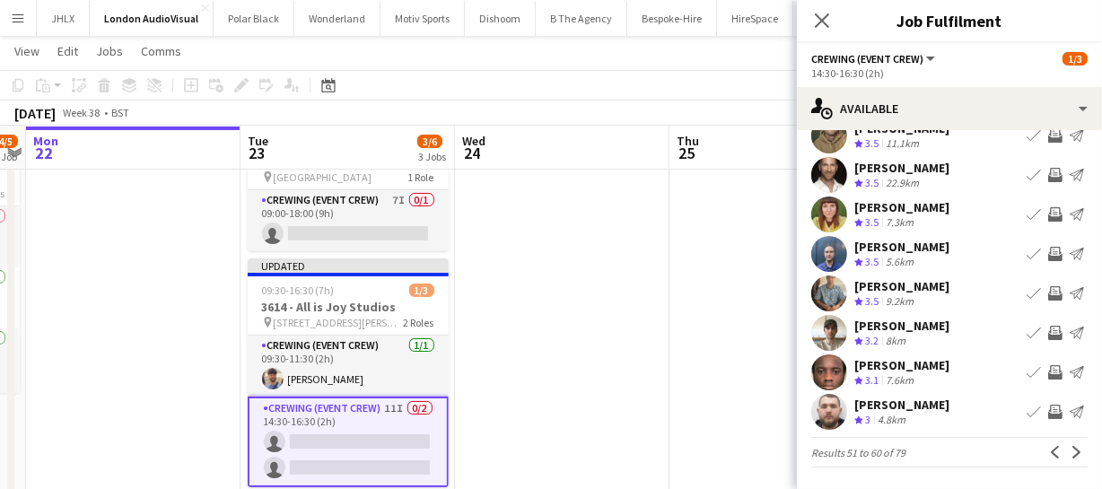
scroll to position [0, 0]
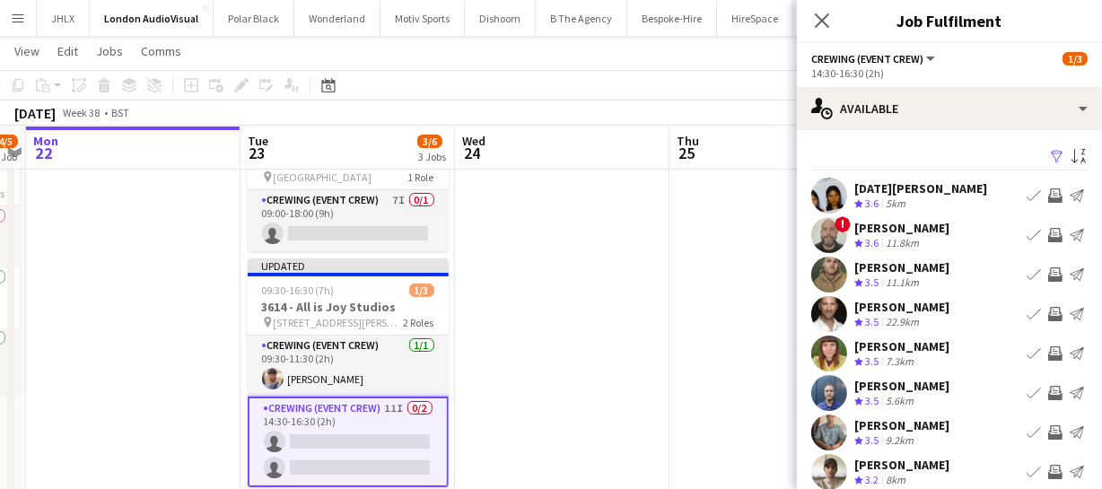
click at [1048, 198] on app-icon "Invite crew" at bounding box center [1055, 195] width 14 height 14
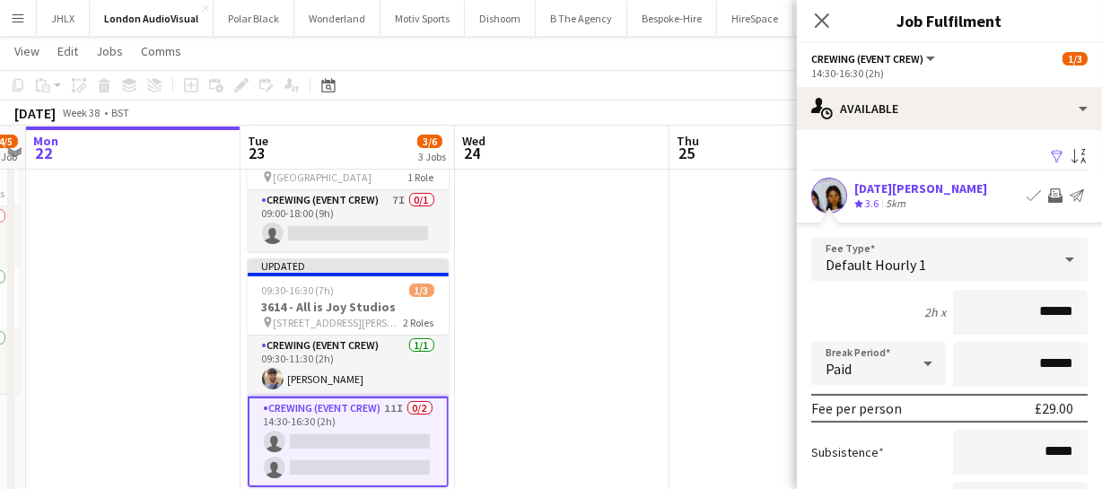
click at [829, 305] on div "2h x ******" at bounding box center [949, 312] width 276 height 45
type input "******"
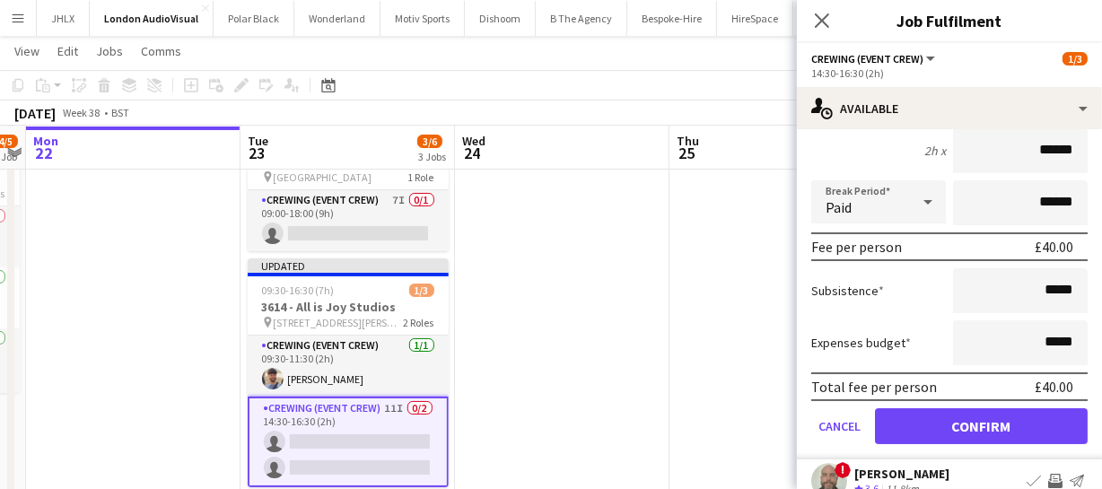
scroll to position [162, 0]
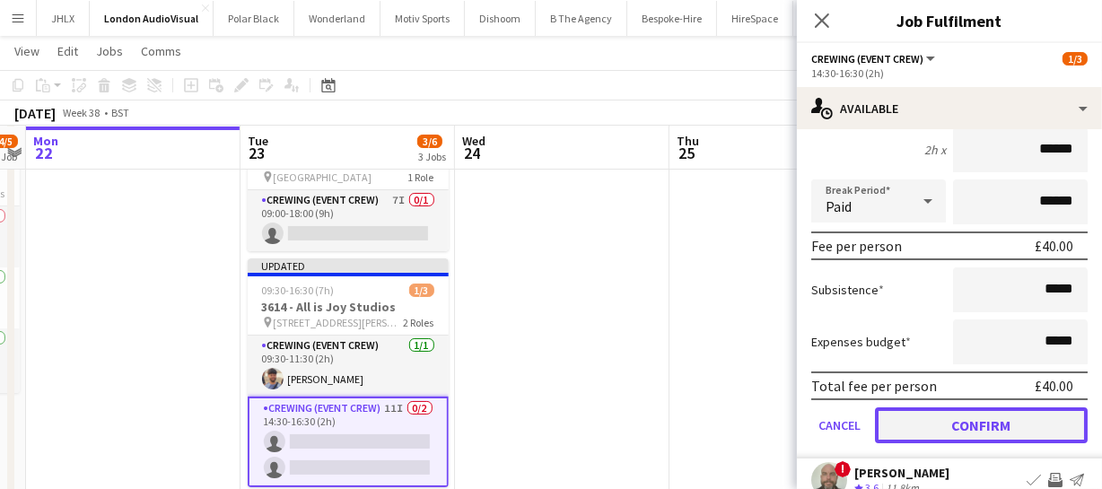
click at [976, 412] on button "Confirm" at bounding box center [981, 425] width 213 height 36
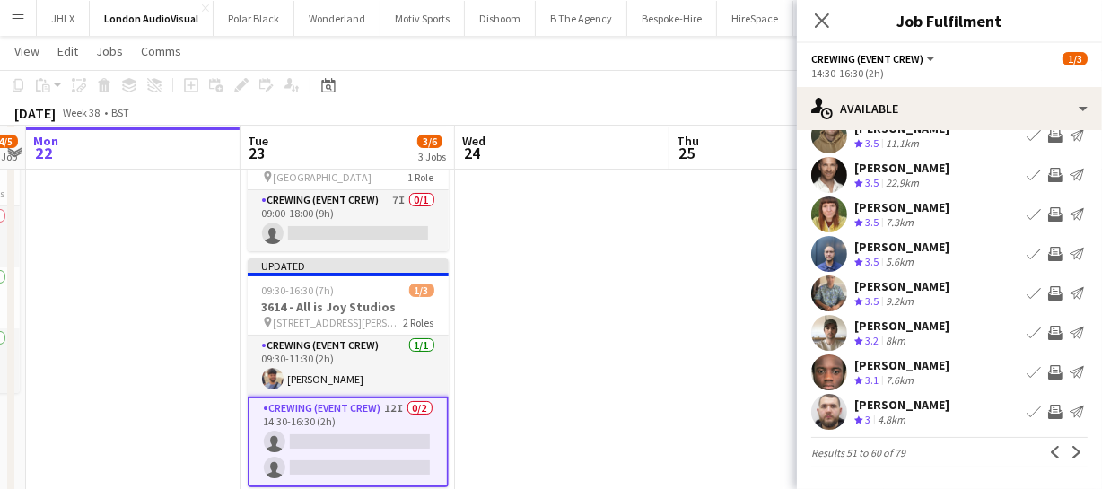
scroll to position [139, 0]
click at [1048, 412] on app-icon "Invite crew" at bounding box center [1055, 412] width 14 height 14
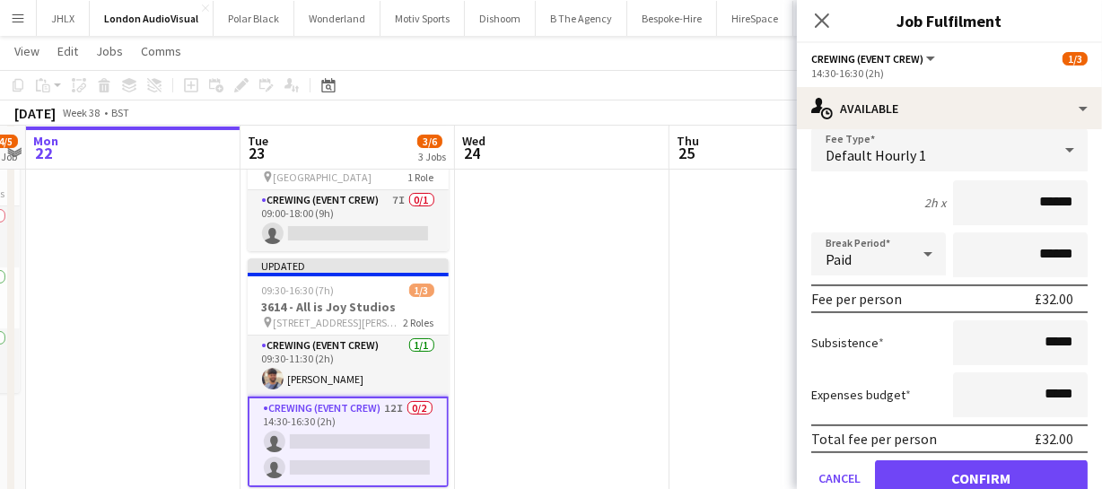
scroll to position [440, 0]
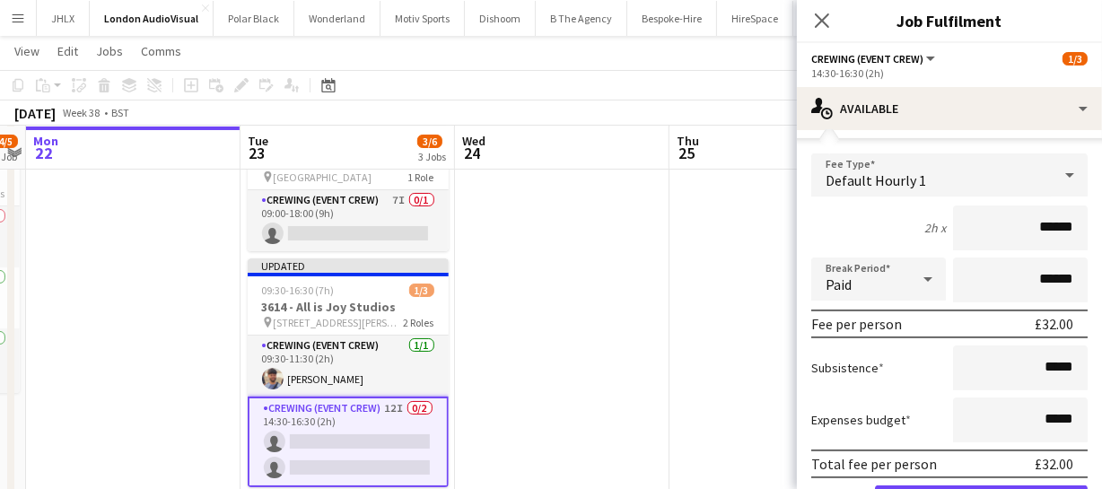
drag, startPoint x: 1062, startPoint y: 225, endPoint x: 960, endPoint y: 240, distance: 103.3
click at [986, 240] on input "******" at bounding box center [1020, 227] width 135 height 45
type input "******"
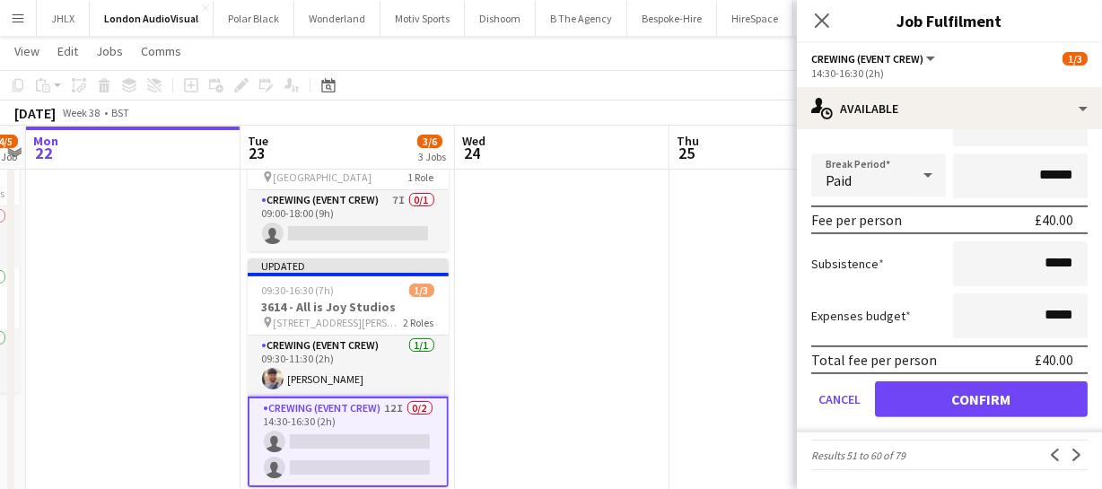
scroll to position [545, 0]
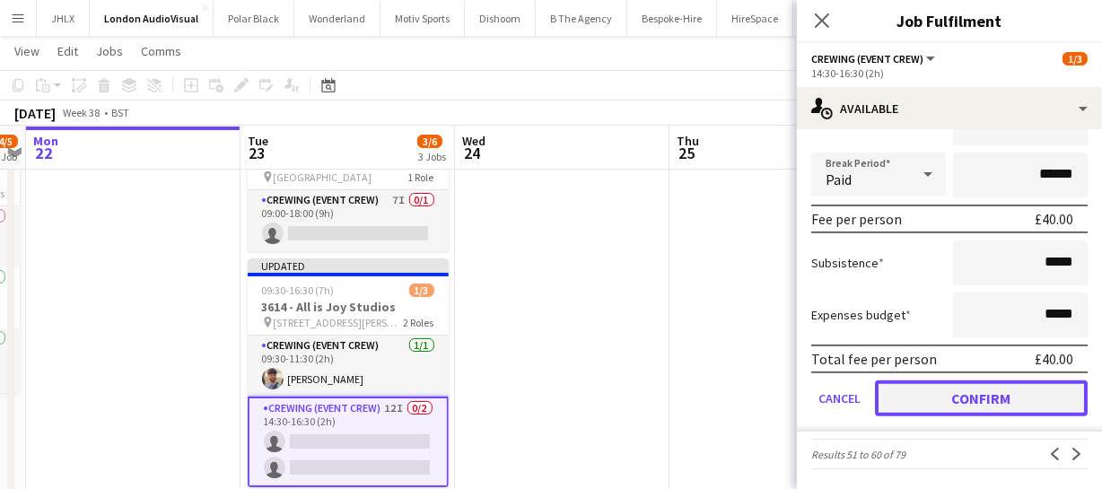
click at [1014, 402] on button "Confirm" at bounding box center [981, 398] width 213 height 36
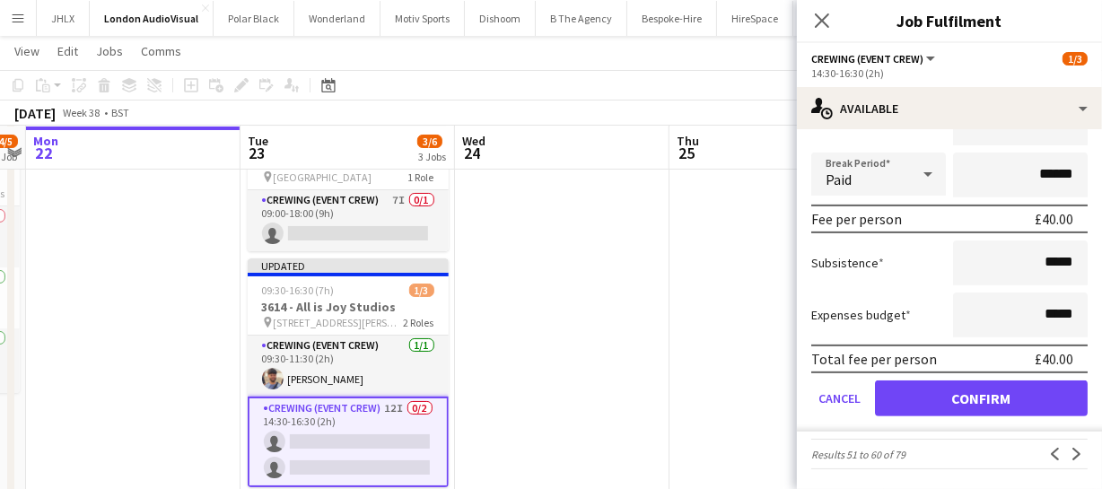
scroll to position [139, 0]
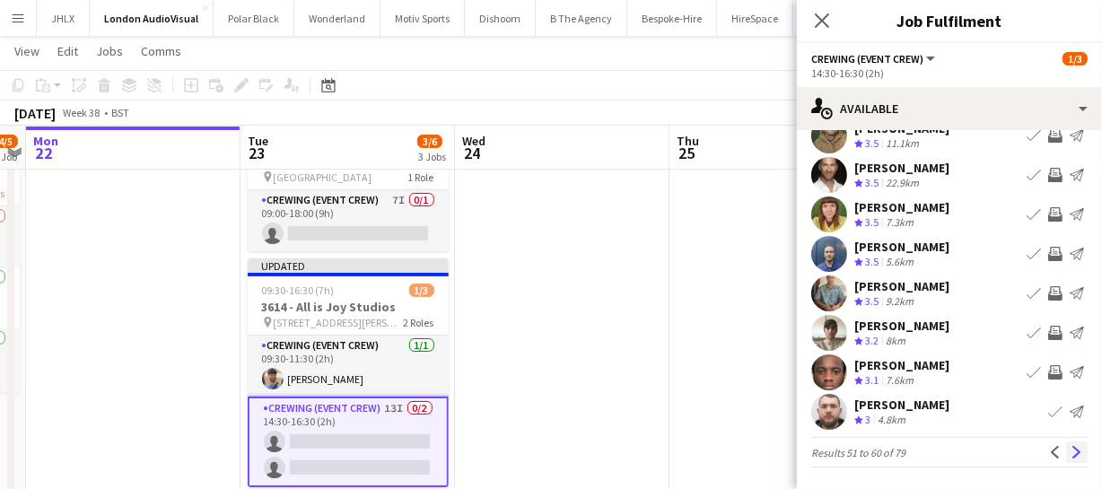
click at [1070, 446] on app-icon "Next" at bounding box center [1076, 452] width 13 height 13
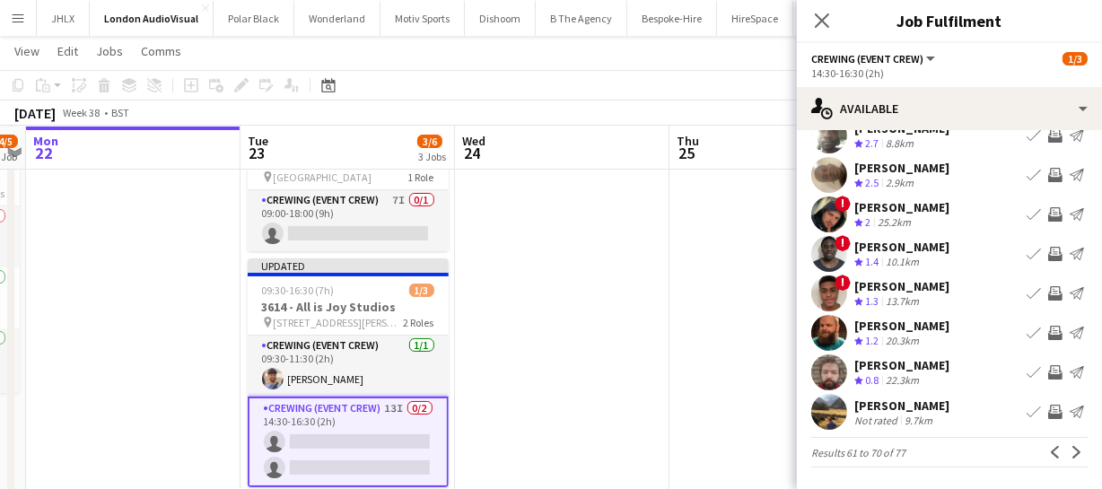
click at [1048, 332] on app-icon "Invite crew" at bounding box center [1055, 333] width 14 height 14
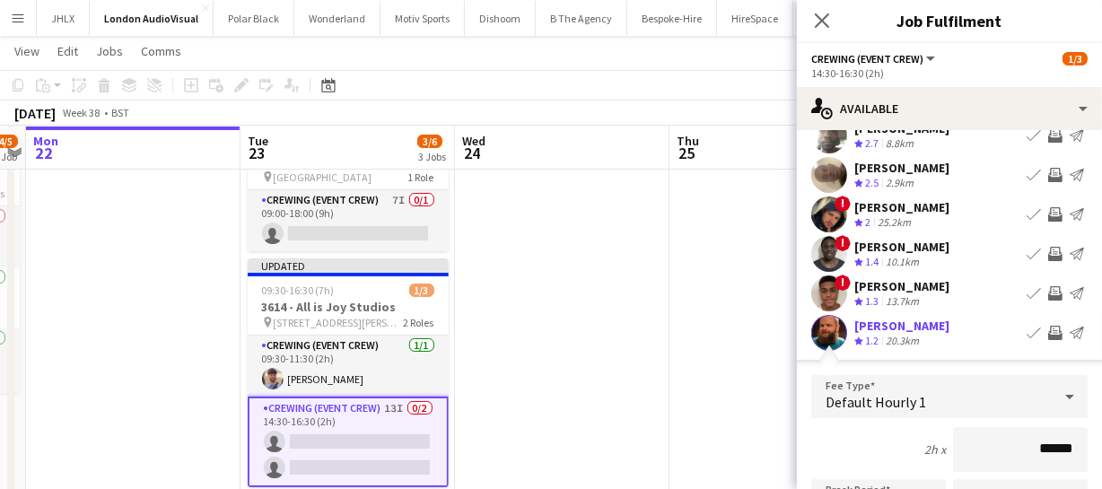
click at [964, 451] on input "******" at bounding box center [1020, 449] width 135 height 45
type input "******"
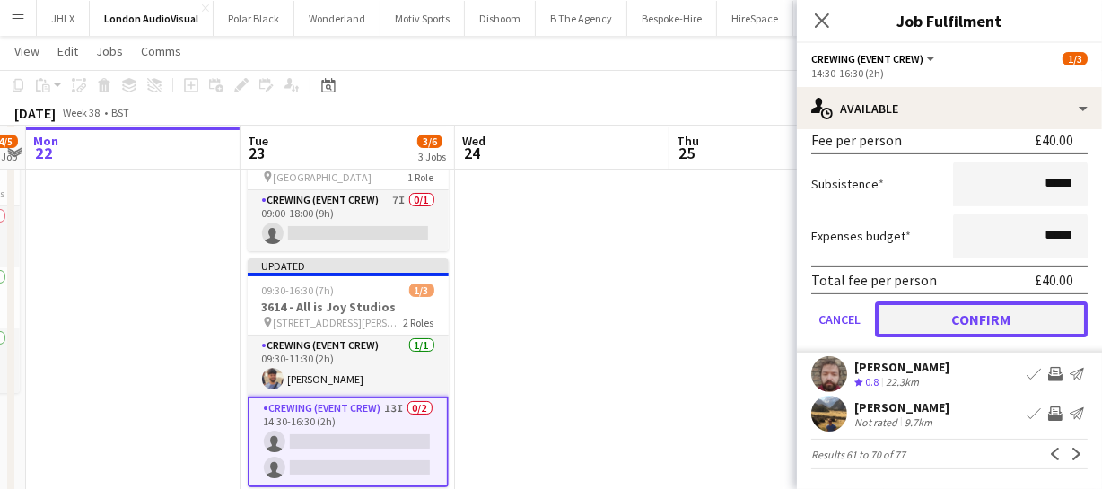
click at [959, 319] on button "Confirm" at bounding box center [981, 319] width 213 height 36
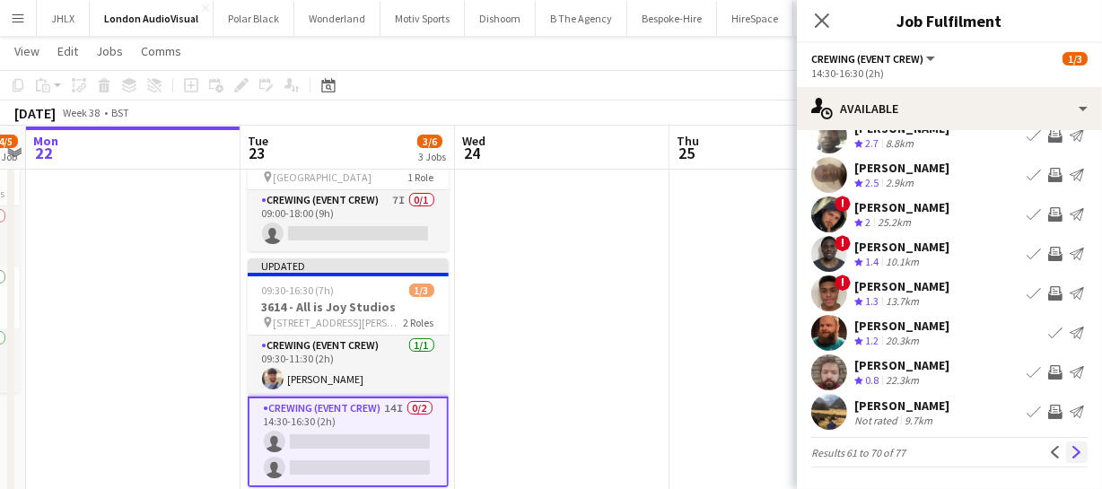
click at [1071, 453] on button "Next" at bounding box center [1077, 452] width 22 height 22
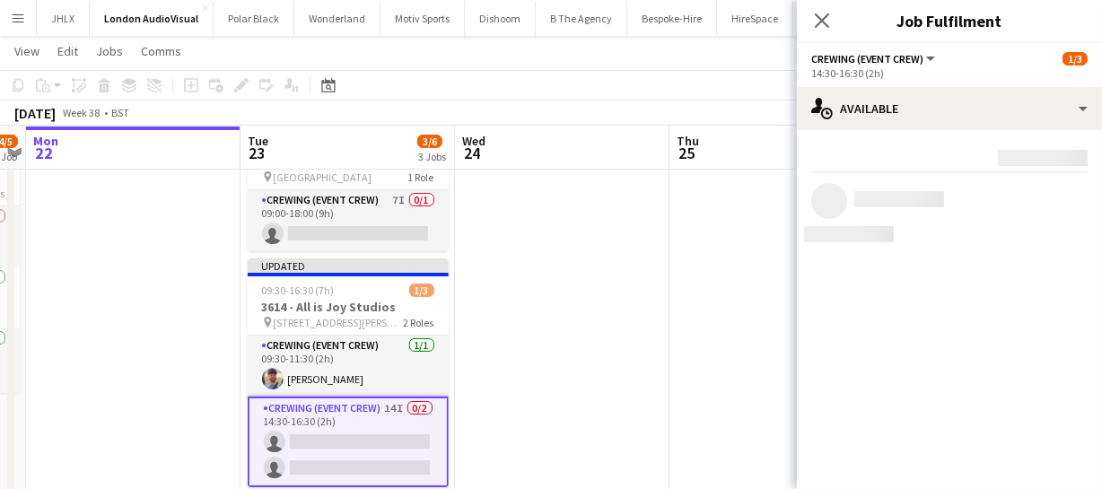
scroll to position [0, 0]
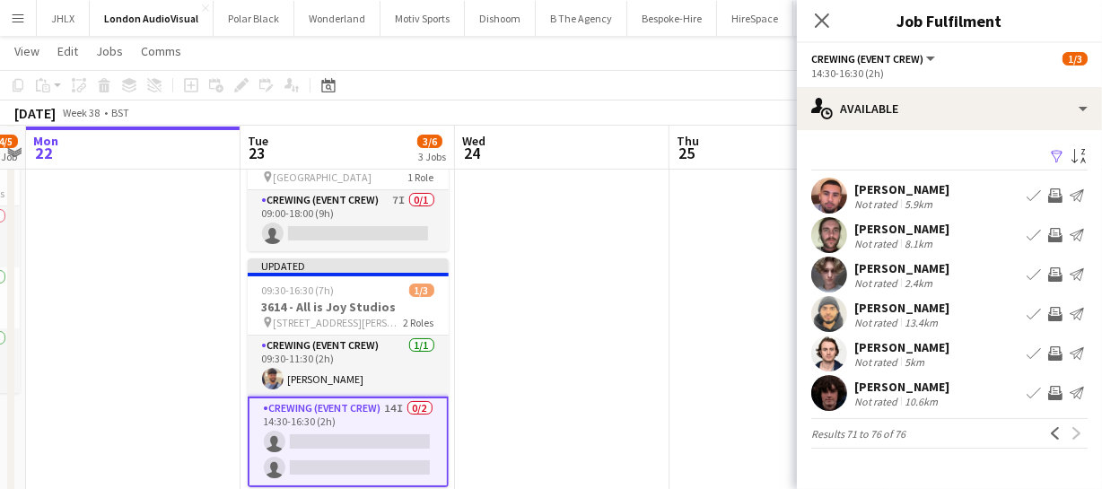
click at [835, 22] on div "Close pop-in" at bounding box center [822, 20] width 50 height 41
click at [832, 22] on app-icon "Close pop-in" at bounding box center [822, 21] width 26 height 26
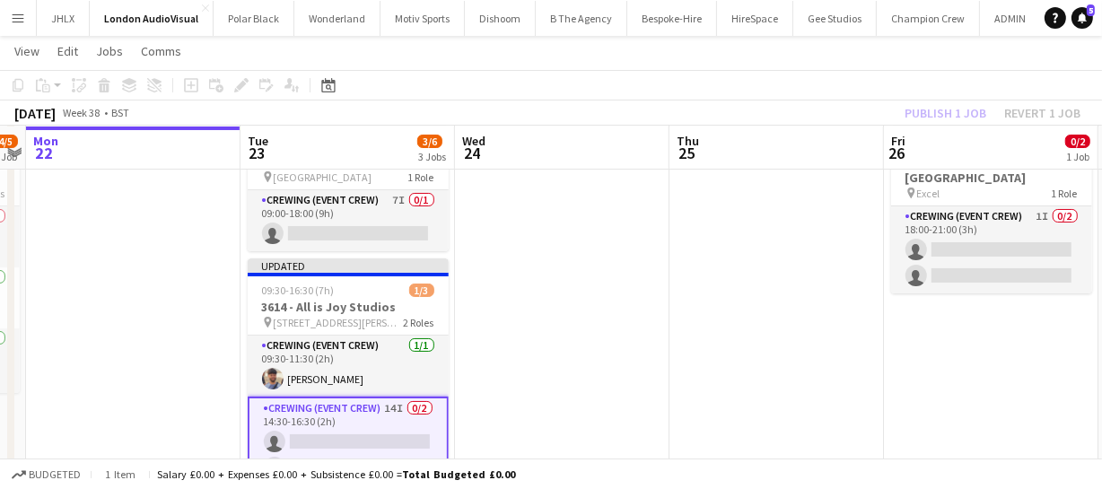
click at [921, 118] on div "Publish 1 job Revert 1 job" at bounding box center [992, 112] width 219 height 23
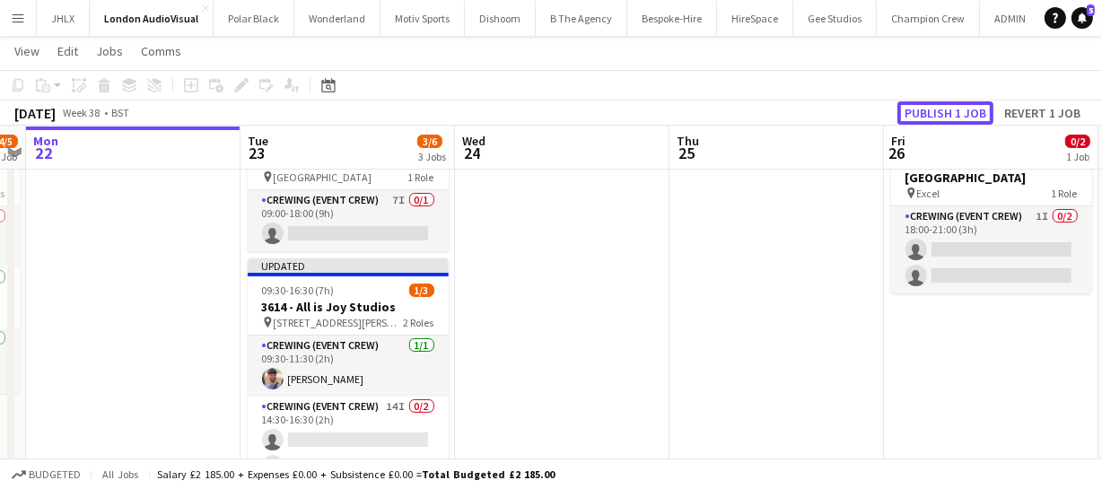
click at [921, 118] on button "Publish 1 job" at bounding box center [945, 112] width 96 height 23
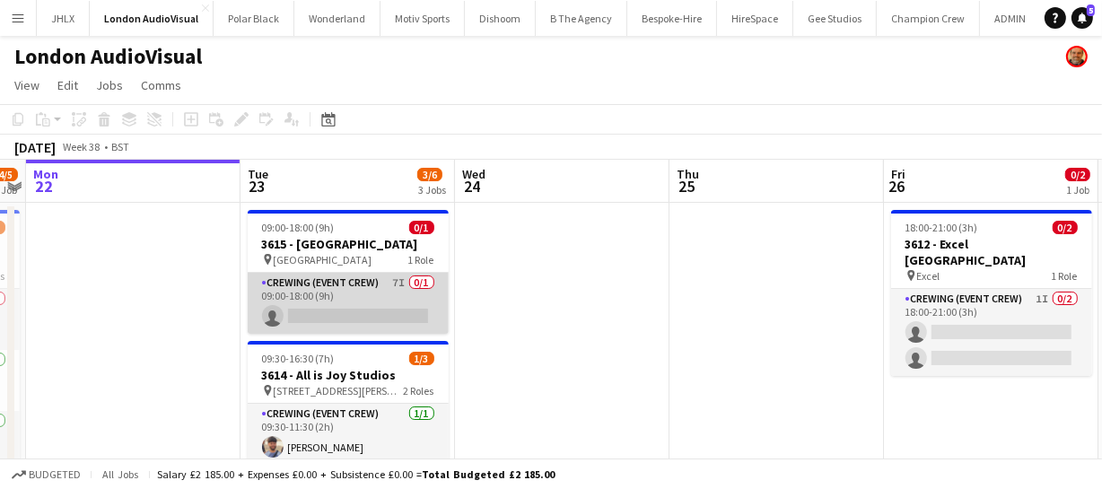
click at [351, 306] on app-card-role "Crewing (Event Crew) 7I 0/1 09:00-18:00 (9h) single-neutral-actions" at bounding box center [348, 303] width 201 height 61
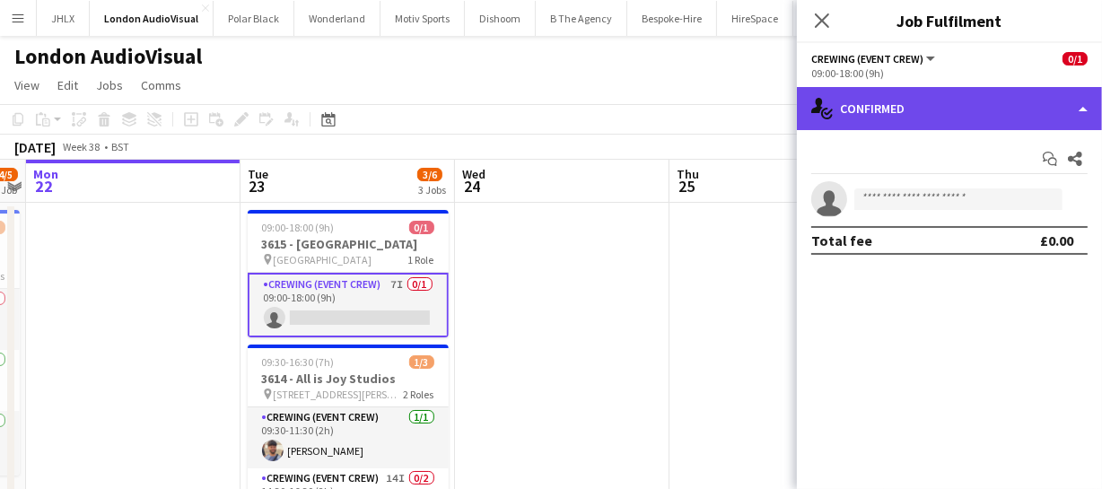
click at [945, 105] on div "single-neutral-actions-check-2 Confirmed" at bounding box center [949, 108] width 305 height 43
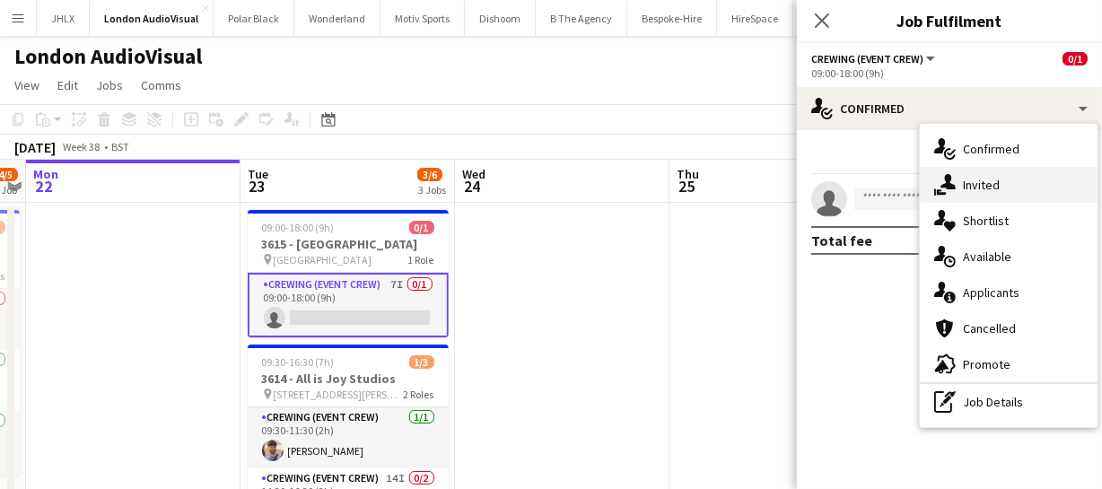
click at [996, 194] on div "single-neutral-actions-share-1 Invited" at bounding box center [1009, 185] width 178 height 36
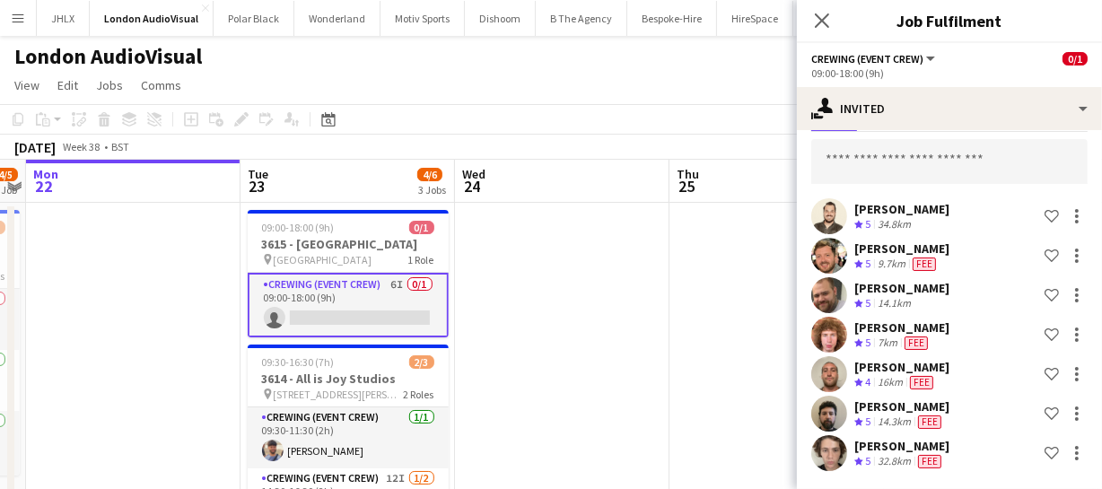
click at [360, 311] on app-card-role "Crewing (Event Crew) 6I 0/1 09:00-18:00 (9h) single-neutral-actions" at bounding box center [348, 305] width 201 height 65
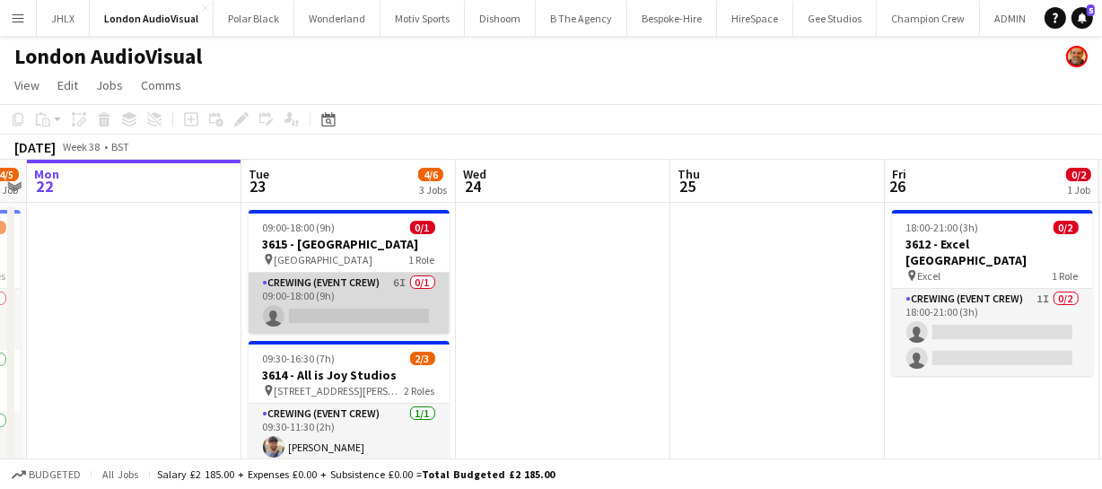
click at [318, 307] on app-card-role "Crewing (Event Crew) 6I 0/1 09:00-18:00 (9h) single-neutral-actions" at bounding box center [349, 303] width 201 height 61
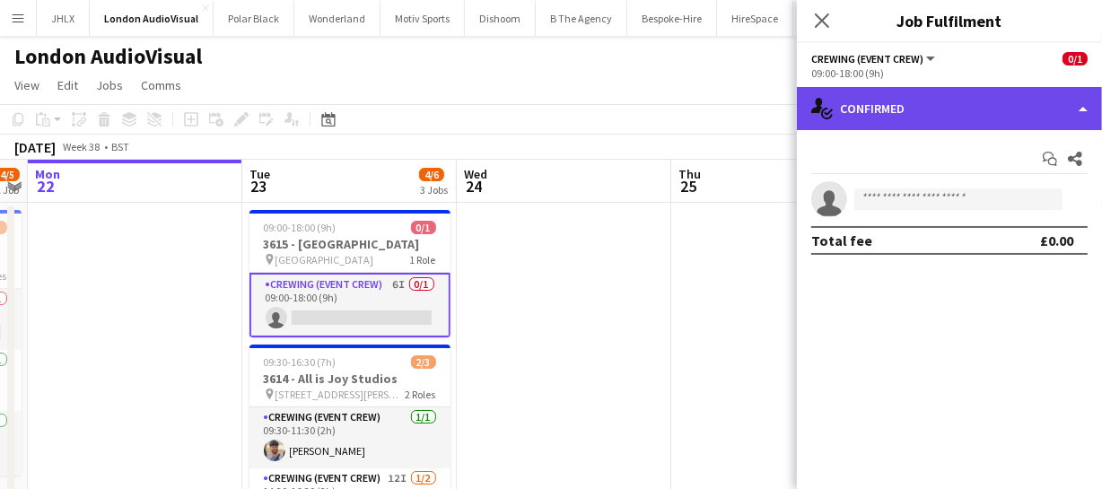
click at [938, 117] on div "single-neutral-actions-check-2 Confirmed" at bounding box center [949, 108] width 305 height 43
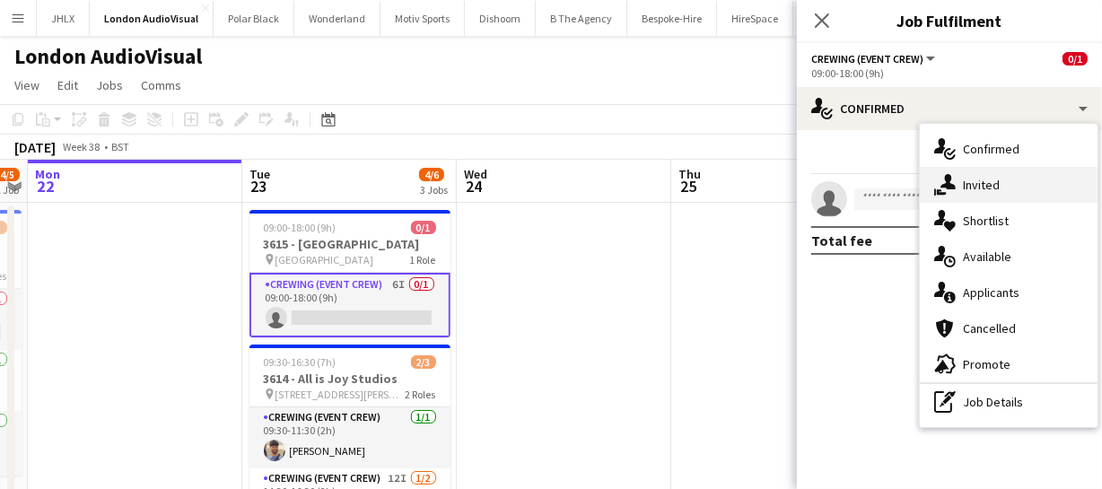
click at [1007, 171] on div "single-neutral-actions-share-1 Invited" at bounding box center [1009, 185] width 178 height 36
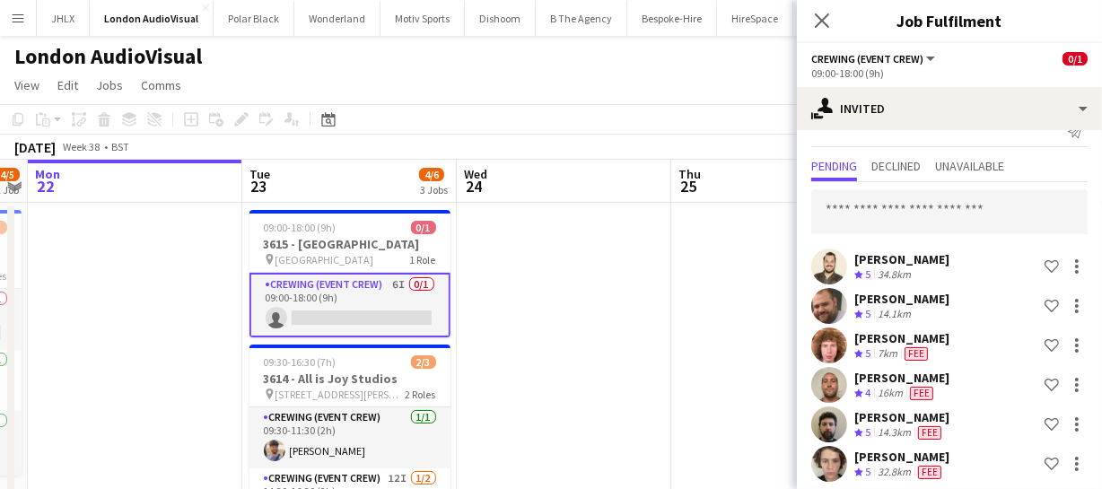
scroll to position [37, 0]
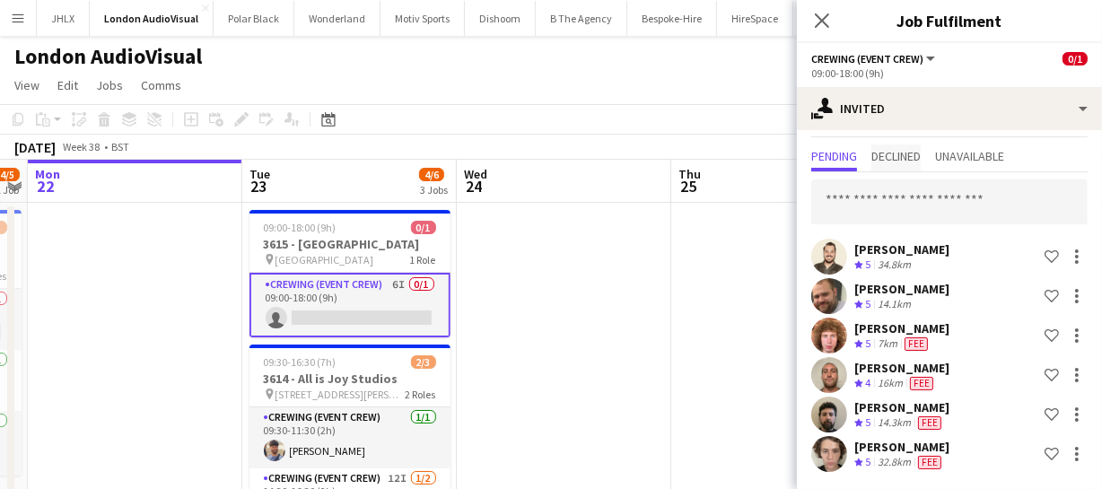
click at [910, 154] on span "Declined" at bounding box center [895, 156] width 49 height 13
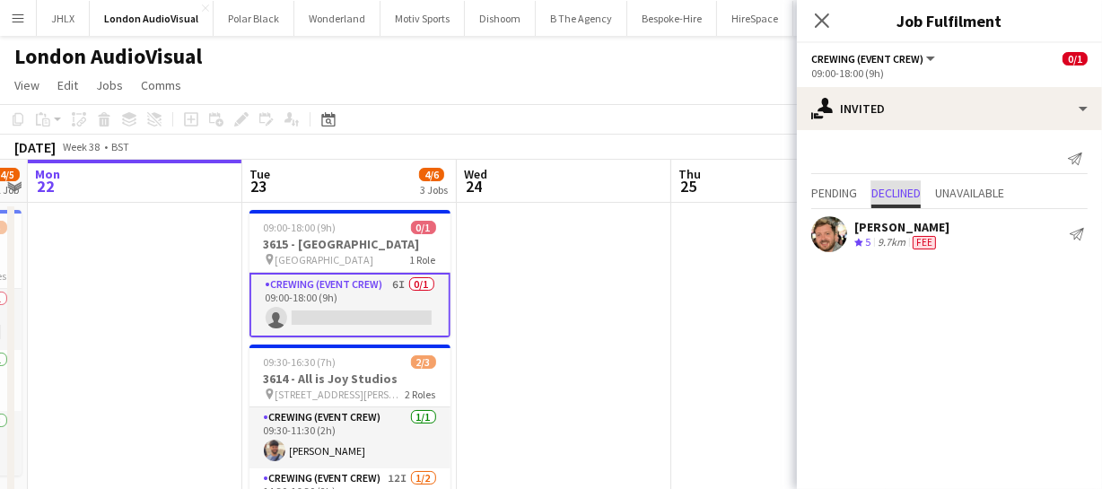
scroll to position [0, 0]
click at [844, 190] on span "Pending" at bounding box center [834, 193] width 46 height 13
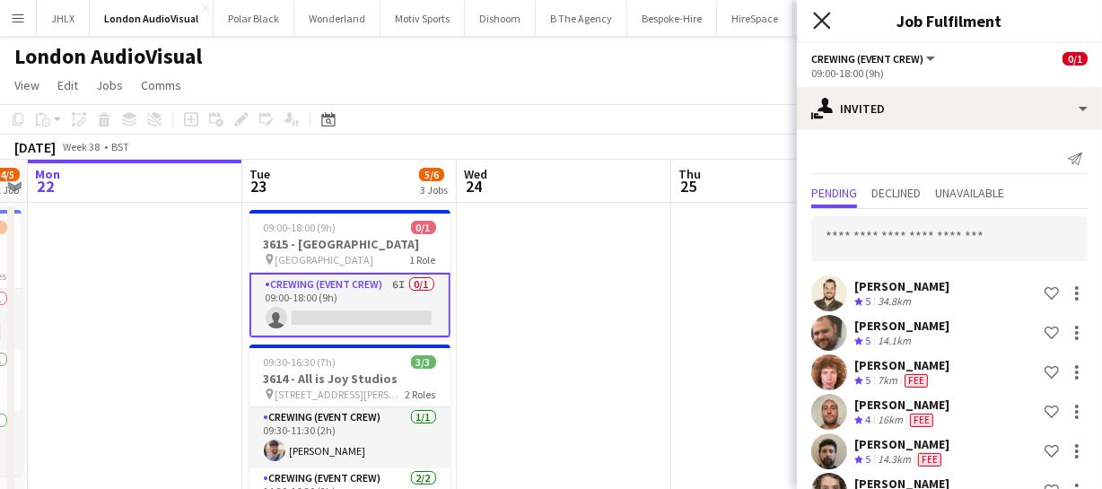
click at [825, 25] on icon at bounding box center [821, 20] width 17 height 17
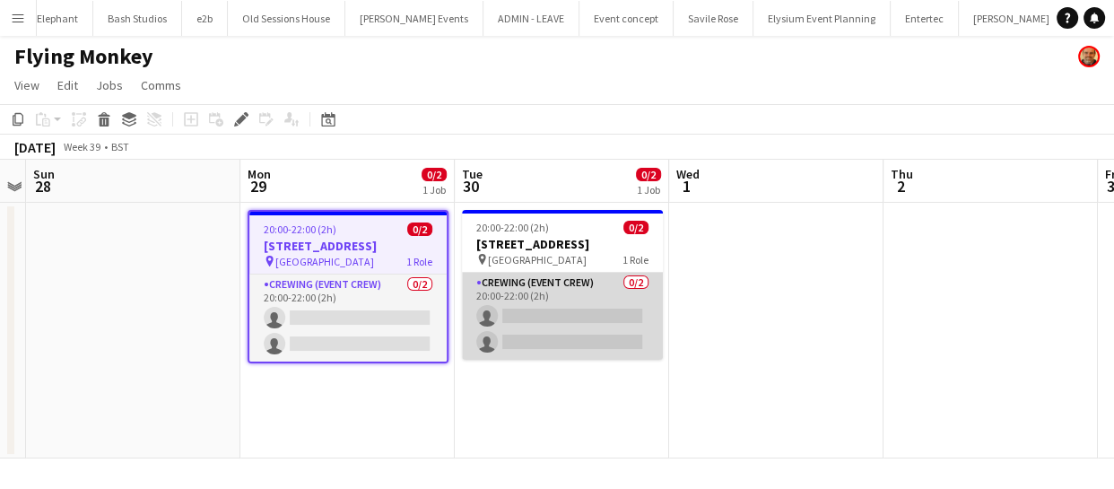
scroll to position [0, 3408]
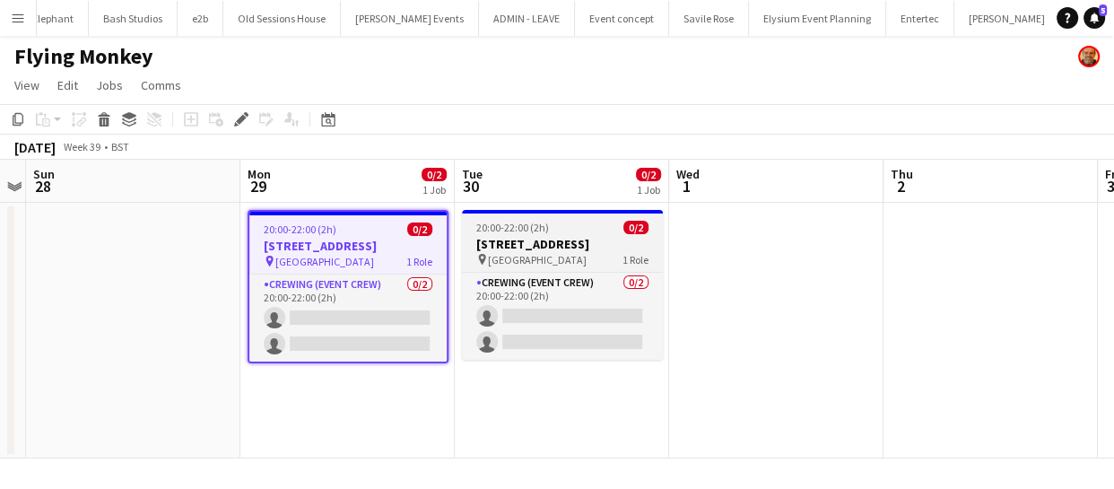
click at [513, 228] on span "20:00-22:00 (2h)" at bounding box center [512, 227] width 73 height 13
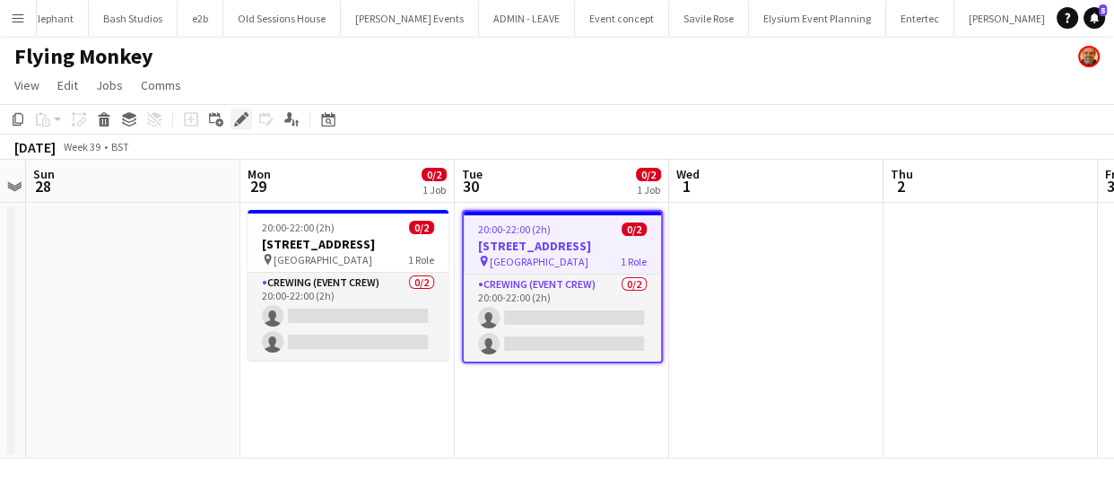
click at [237, 121] on icon at bounding box center [241, 120] width 10 height 10
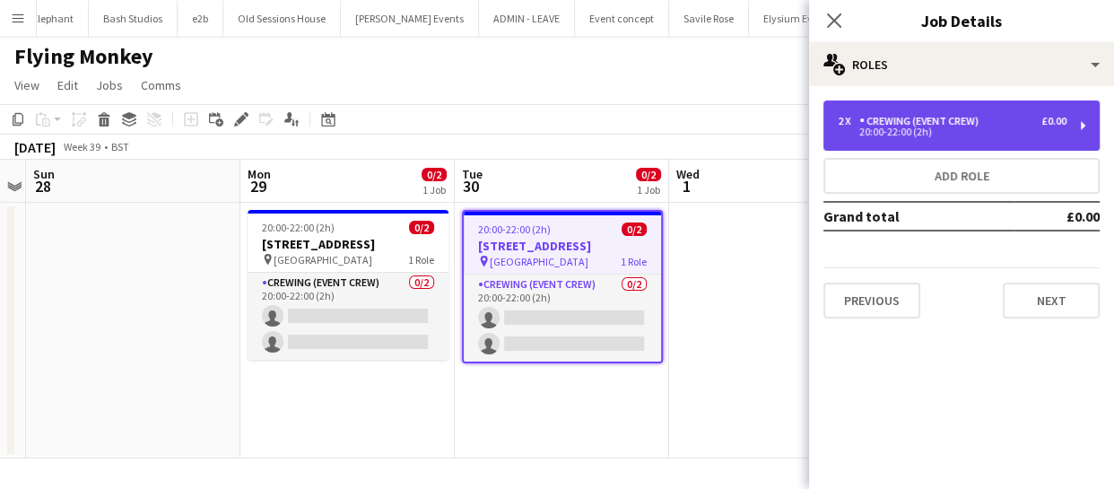
click at [894, 131] on div "20:00-22:00 (2h)" at bounding box center [952, 131] width 229 height 9
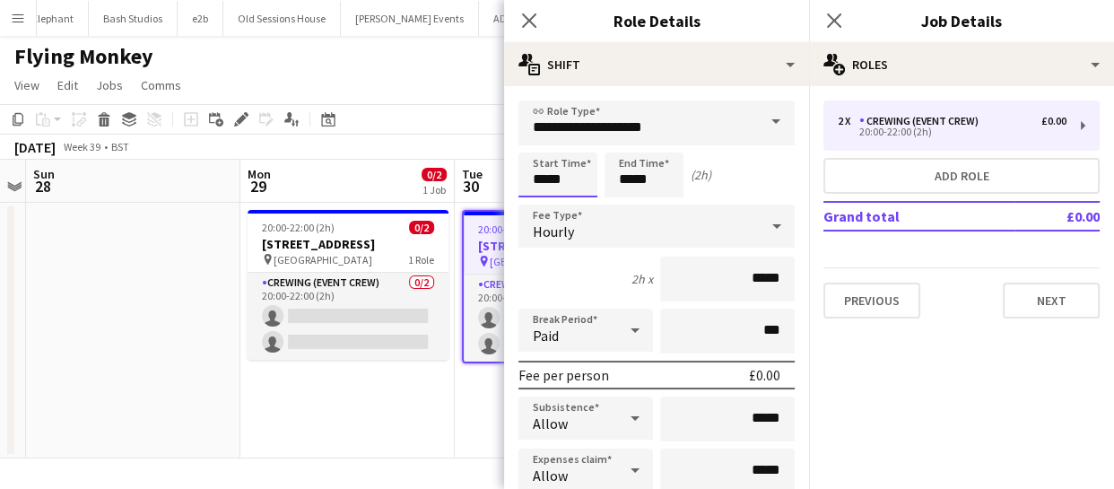
drag, startPoint x: 575, startPoint y: 180, endPoint x: 412, endPoint y: 182, distance: 163.3
click at [434, 183] on body "Menu Boards Boards Boards All jobs Status Workforce Workforce My Workforce Recr…" at bounding box center [557, 244] width 1114 height 489
type input "*****"
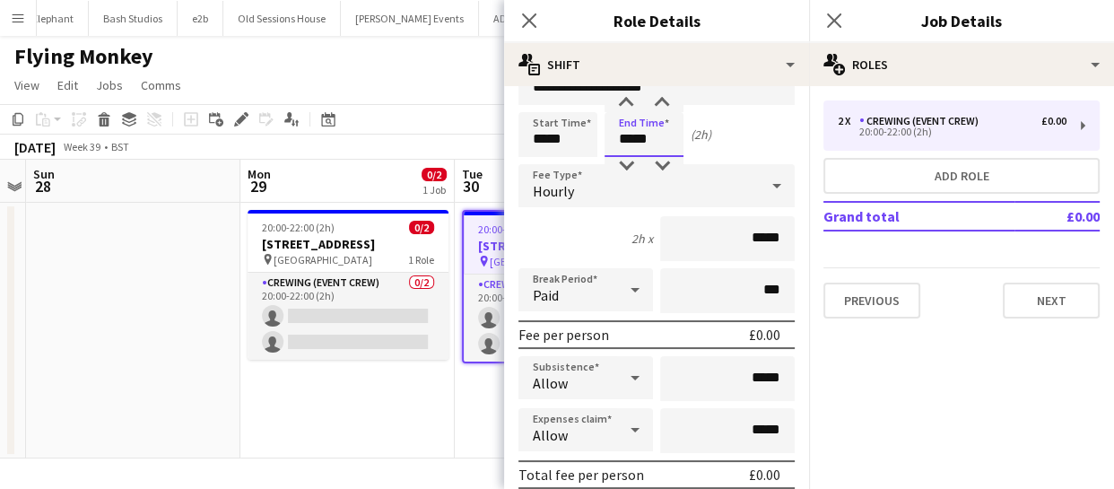
scroll to position [0, 0]
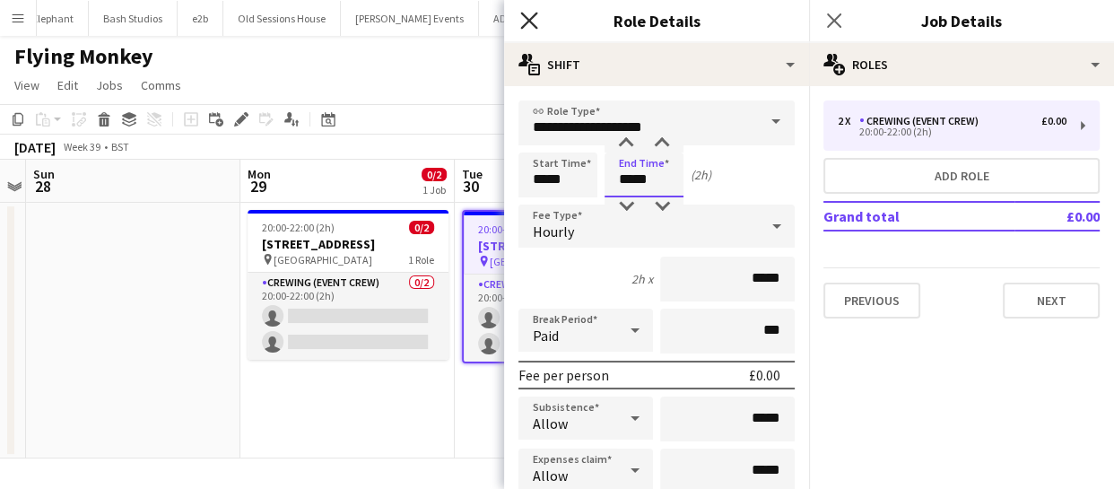
type input "*****"
click at [520, 22] on icon "Close pop-in" at bounding box center [528, 20] width 17 height 17
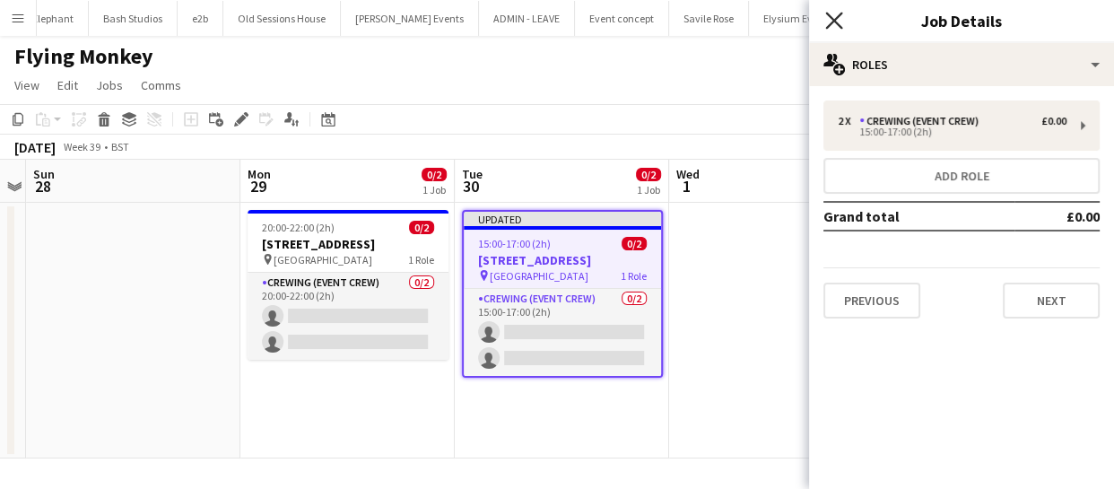
click at [836, 18] on icon at bounding box center [833, 20] width 17 height 17
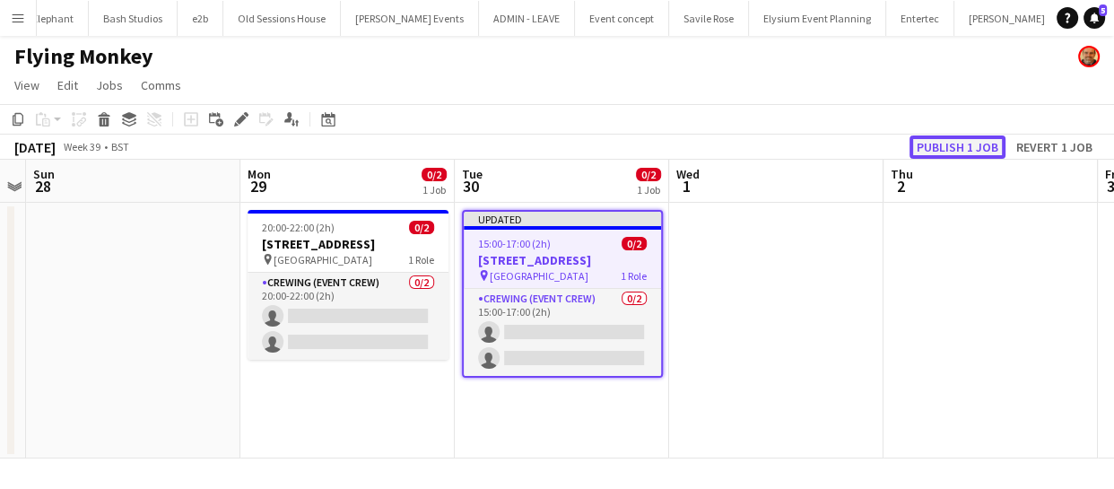
click at [929, 139] on button "Publish 1 job" at bounding box center [958, 146] width 96 height 23
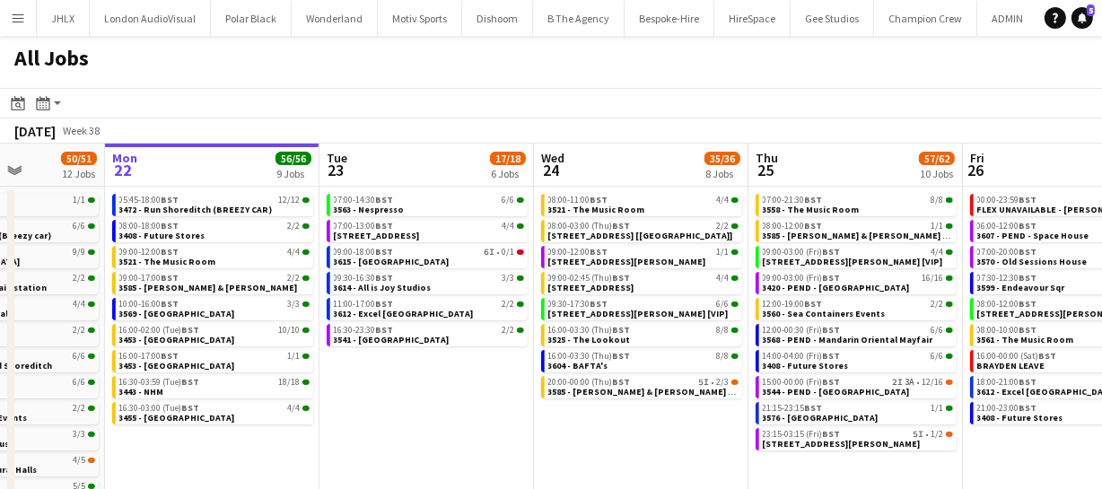
scroll to position [0, 553]
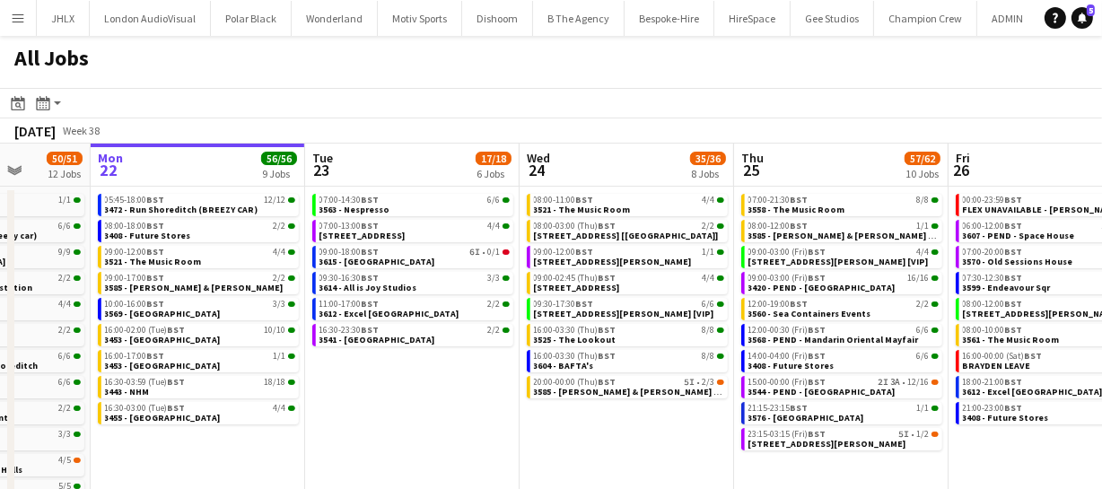
drag, startPoint x: 617, startPoint y: 385, endPoint x: 493, endPoint y: 398, distance: 124.5
click at [493, 398] on app-calendar-viewport "Fri 19 39/40 10 Jobs Sat 20 27/28 8 Jobs Sun 21 50/51 12 Jobs Mon 22 56/56 9 Jo…" at bounding box center [551, 381] width 1102 height 474
click at [354, 259] on span "3615 - [GEOGRAPHIC_DATA]" at bounding box center [377, 262] width 116 height 12
drag, startPoint x: 617, startPoint y: 412, endPoint x: 594, endPoint y: 416, distance: 23.8
click at [594, 416] on app-calendar-viewport "Fri 19 39/40 10 Jobs Sat 20 27/28 8 Jobs Sun 21 50/51 12 Jobs Mon 22 56/56 9 Jo…" at bounding box center [551, 381] width 1102 height 474
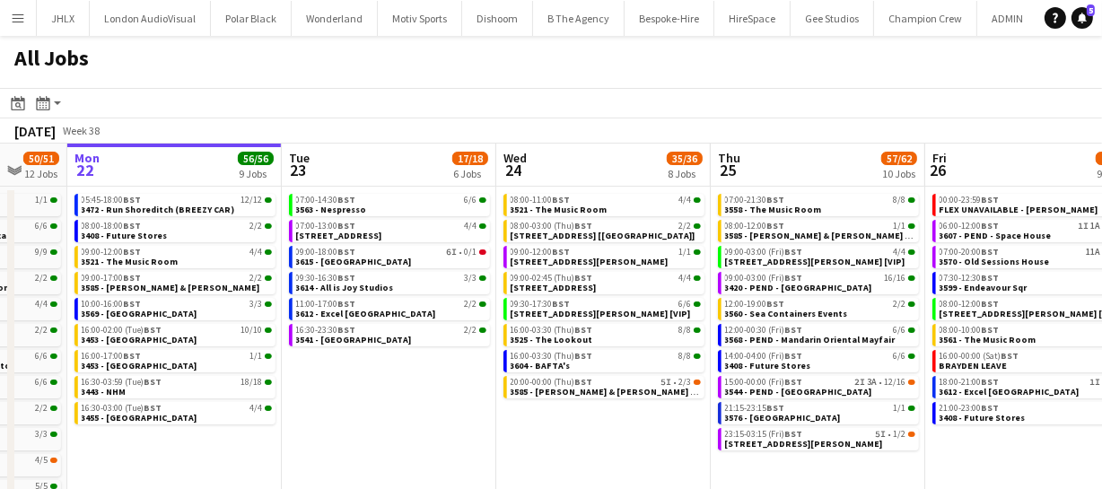
drag, startPoint x: 596, startPoint y: 419, endPoint x: 550, endPoint y: 428, distance: 46.6
click at [547, 430] on app-calendar-viewport "Fri 19 39/40 10 Jobs Sat 20 27/28 8 Jobs Sun 21 50/51 12 Jobs Mon 22 56/56 9 Jo…" at bounding box center [551, 381] width 1102 height 474
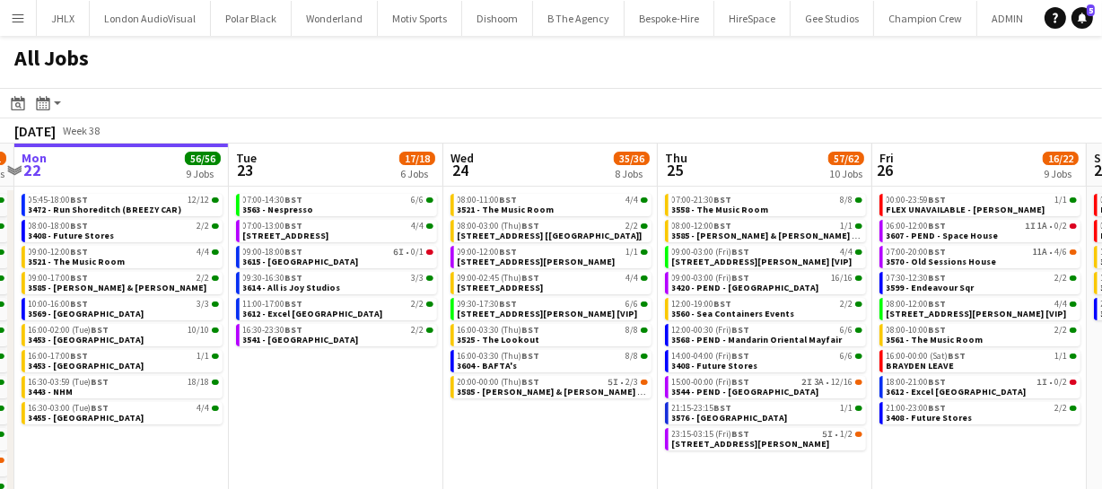
click at [518, 431] on app-calendar-viewport "Fri 19 39/40 10 Jobs Sat 20 27/28 8 Jobs Sun 21 50/51 12 Jobs Mon 22 56/56 9 Jo…" at bounding box center [551, 381] width 1102 height 474
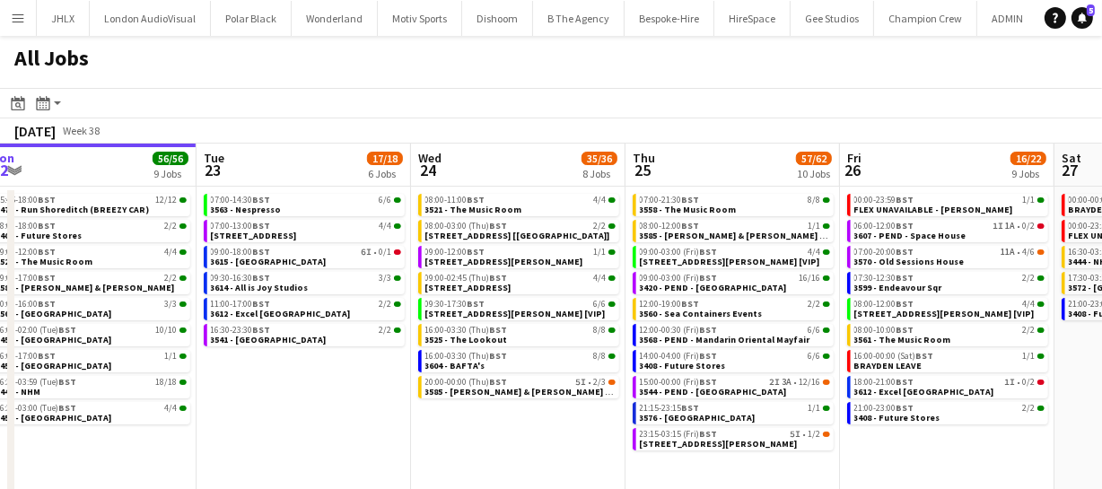
drag, startPoint x: 472, startPoint y: 433, endPoint x: 394, endPoint y: 425, distance: 78.5
click at [432, 436] on app-calendar-viewport "Fri 19 39/40 10 Jobs Sat 20 27/28 8 Jobs Sun 21 50/51 12 Jobs Mon 22 56/56 9 Jo…" at bounding box center [551, 381] width 1102 height 474
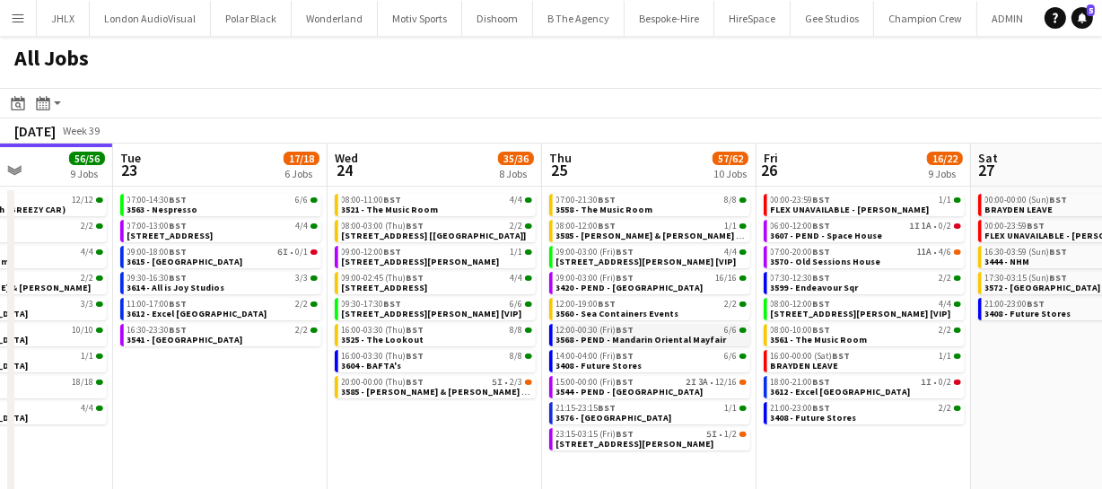
click at [621, 329] on span "BST" at bounding box center [625, 330] width 18 height 12
click at [246, 421] on app-date-cell "07:00-14:30 BST 6/6 3563 - Nespresso 07:00-13:00 BST 4/4 3608 - [GEOGRAPHIC_DAT…" at bounding box center [220, 402] width 214 height 431
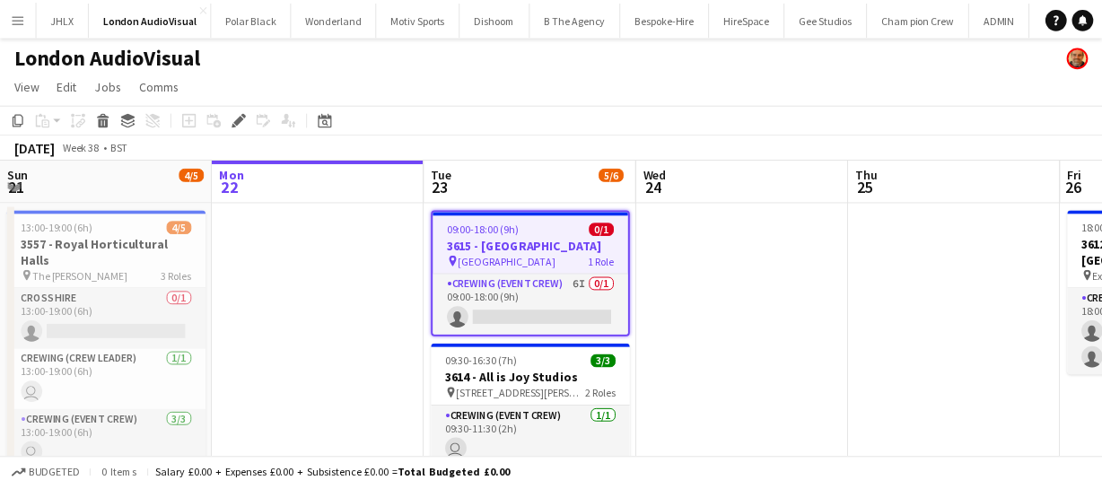
scroll to position [0, 617]
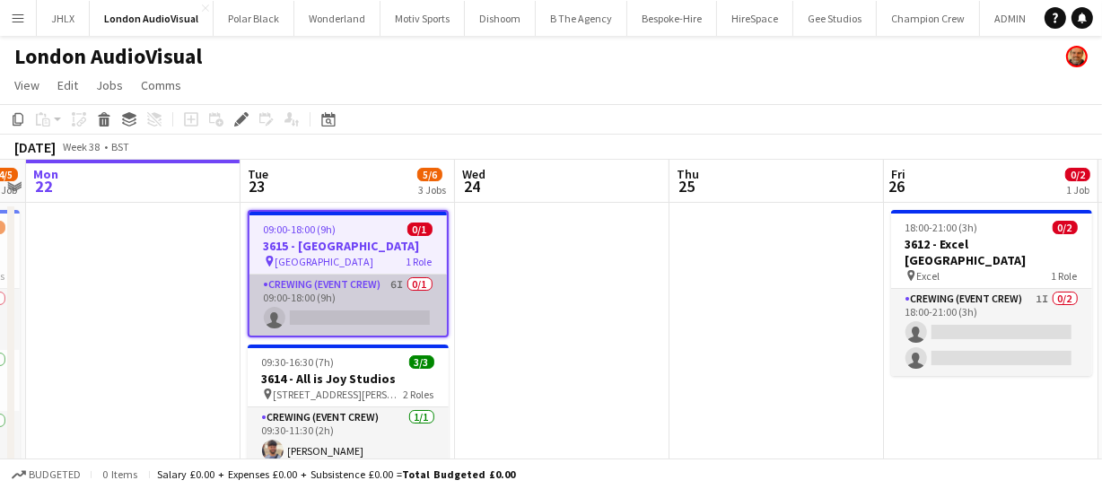
click at [377, 310] on app-card-role "Crewing (Event Crew) 6I 0/1 09:00-18:00 (9h) single-neutral-actions" at bounding box center [347, 305] width 197 height 61
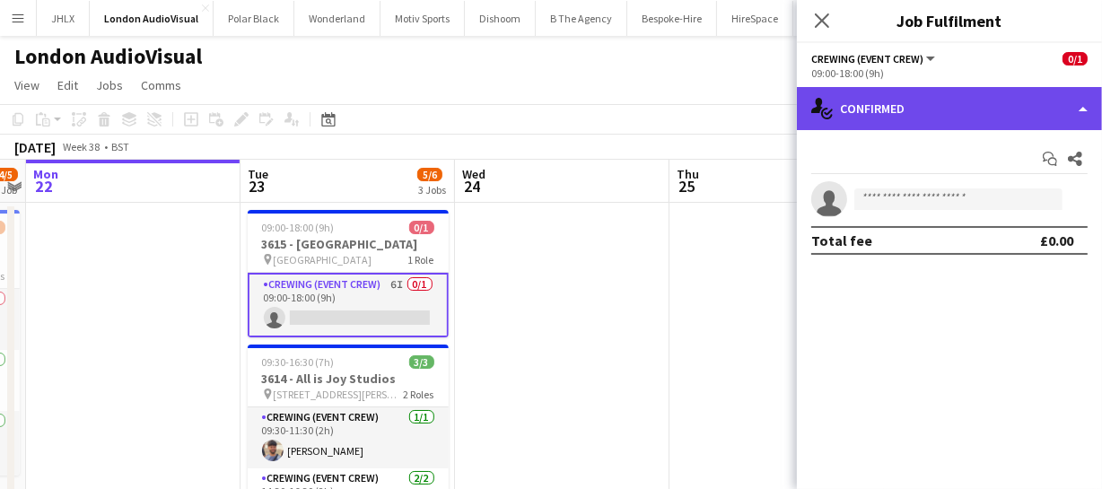
click at [1015, 96] on div "single-neutral-actions-check-2 Confirmed" at bounding box center [949, 108] width 305 height 43
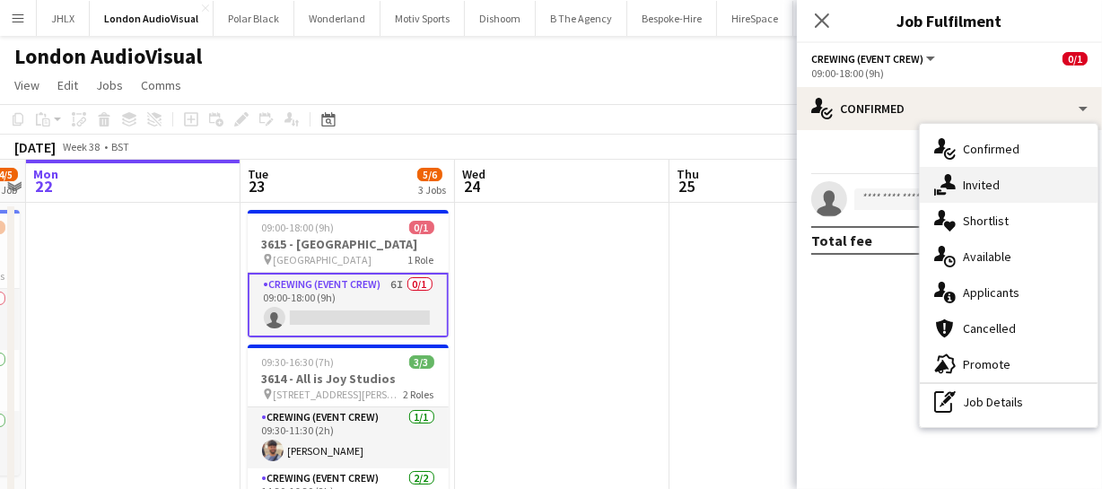
click at [993, 197] on div "single-neutral-actions-share-1 Invited" at bounding box center [1009, 185] width 178 height 36
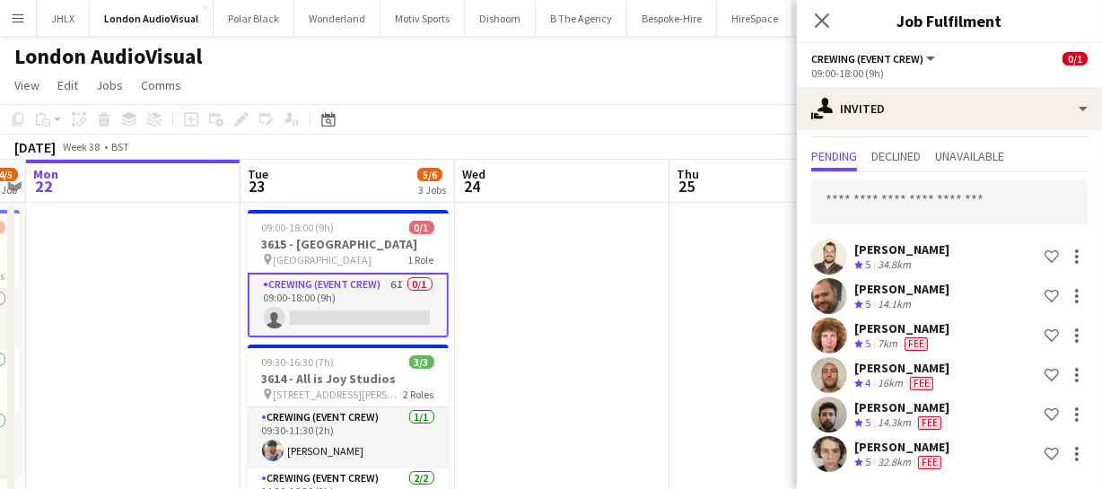
scroll to position [0, 0]
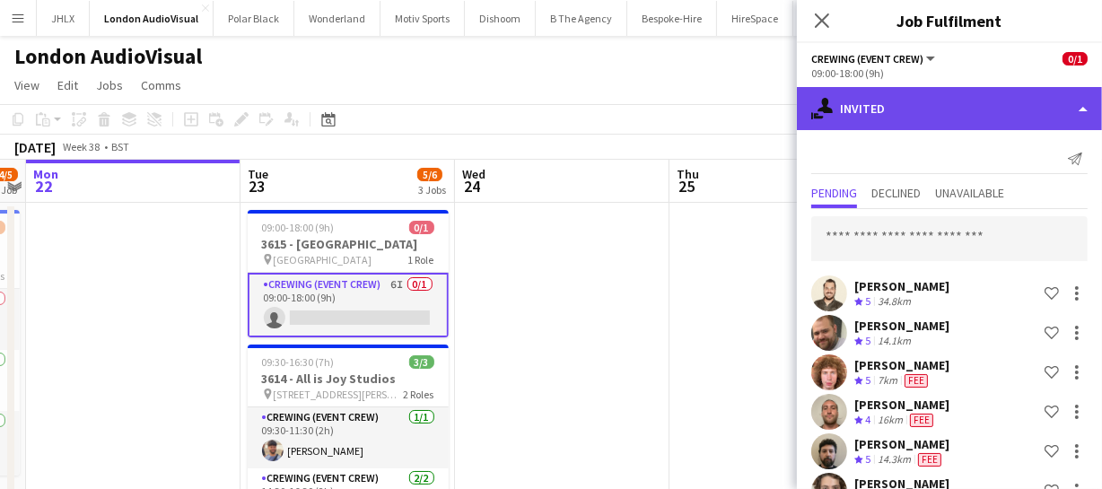
click at [920, 121] on div "single-neutral-actions-share-1 Invited" at bounding box center [949, 108] width 305 height 43
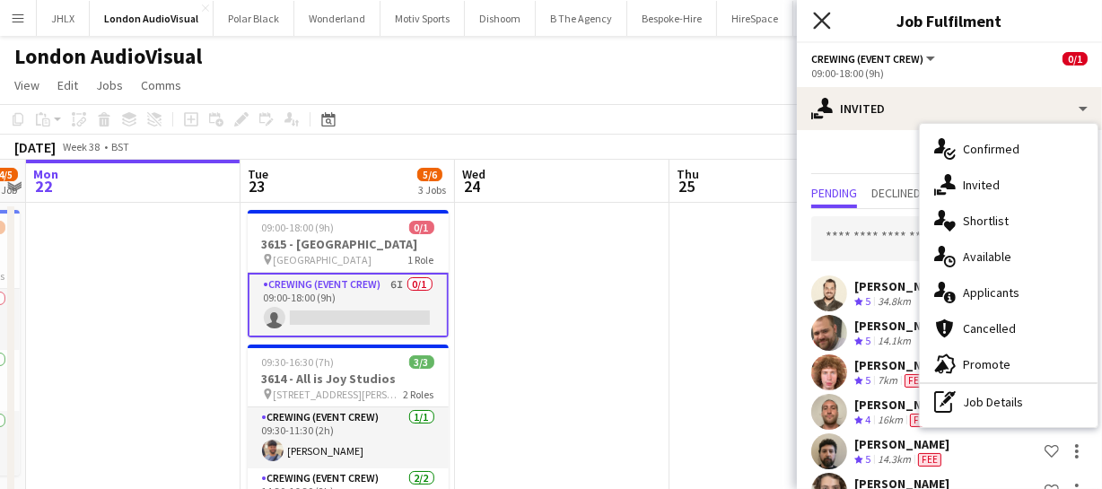
click at [826, 17] on icon at bounding box center [821, 20] width 17 height 17
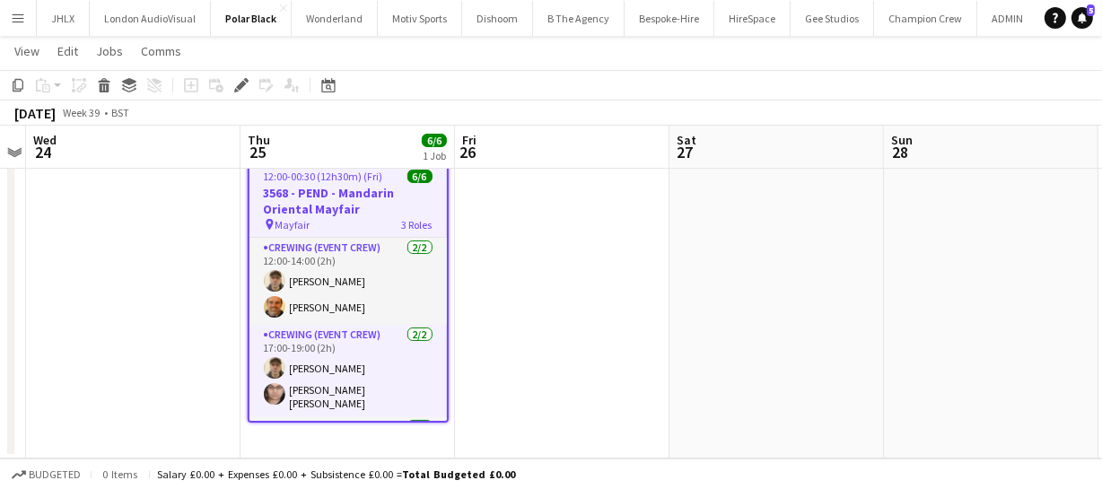
click at [317, 180] on span "12:00-00:30 (12h30m) (Fri)" at bounding box center [323, 176] width 119 height 13
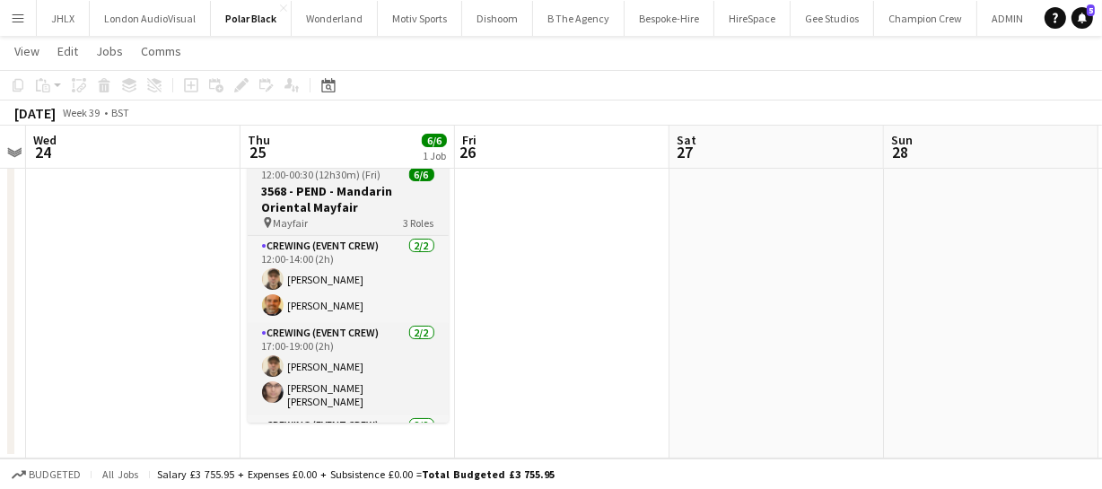
click at [306, 188] on h3 "3568 - PEND - Mandarin Oriental Mayfair" at bounding box center [348, 199] width 201 height 32
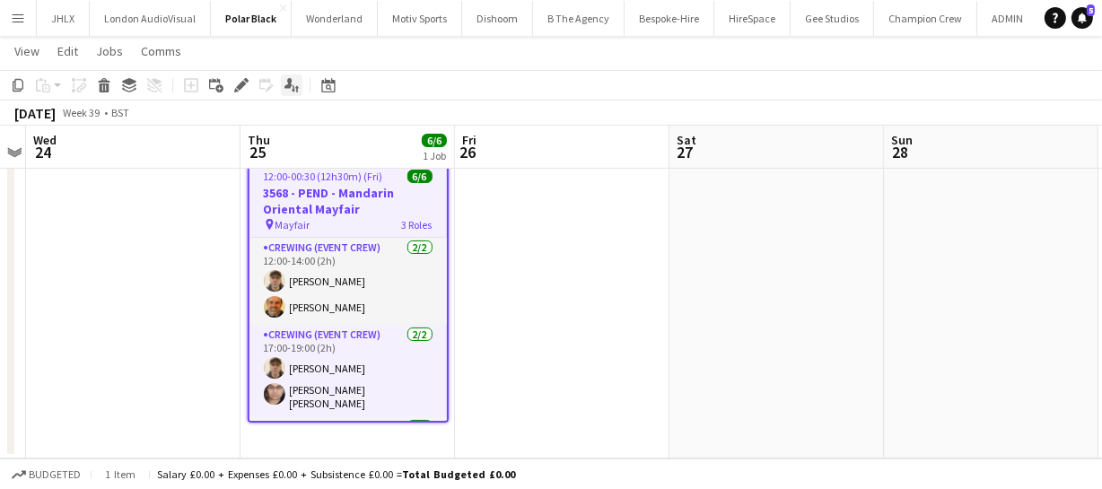
click at [292, 81] on icon "Applicants" at bounding box center [291, 85] width 14 height 14
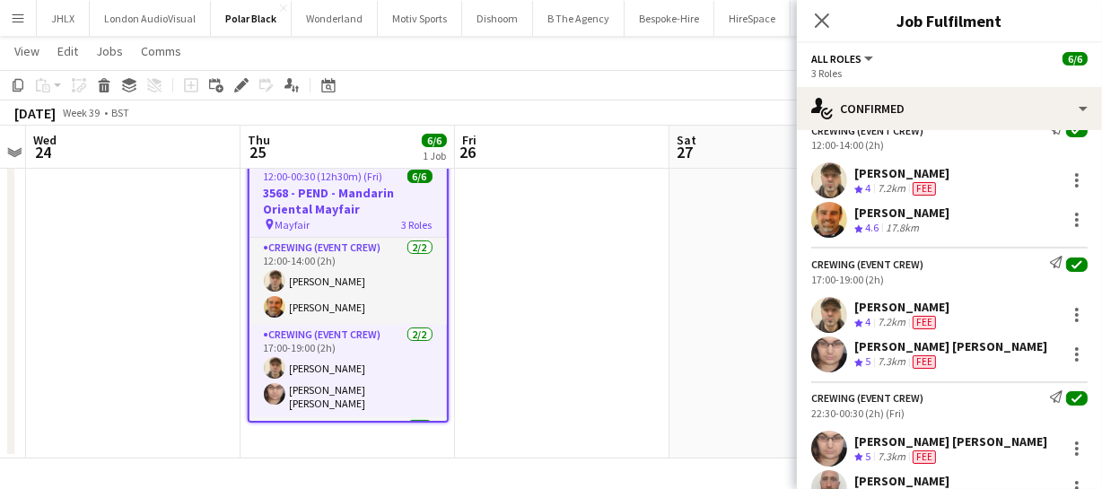
scroll to position [128, 0]
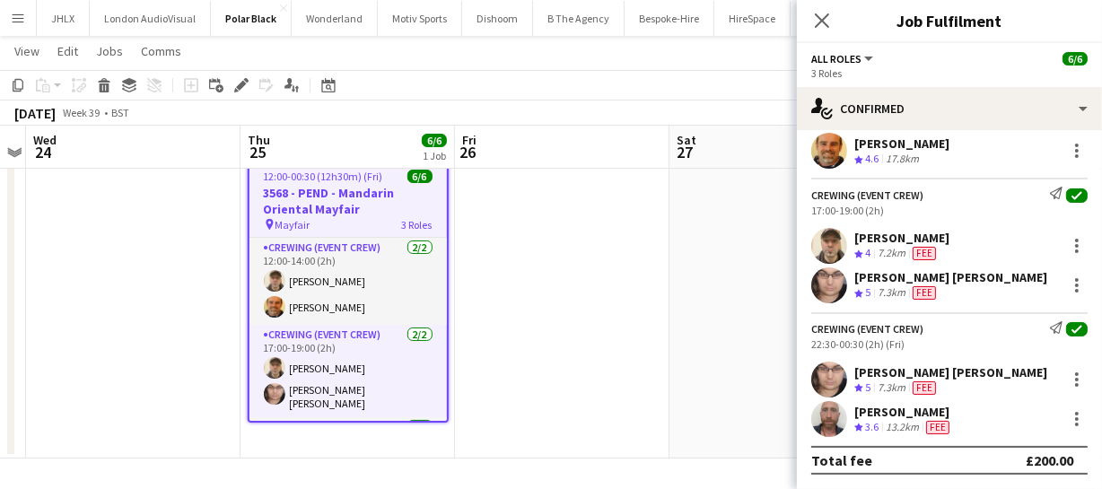
drag, startPoint x: 811, startPoint y: 188, endPoint x: 974, endPoint y: 421, distance: 284.0
click at [969, 425] on app-confirmed-crew "Crewing (Event Crew) Send notification check 12:00-14:00 (2h) Daniel Ben-Haim C…" at bounding box center [949, 264] width 305 height 422
copy app-confirmed-crew "Crewing (Event Crew) Send notification check 12:00-14:00 (2h) Daniel Ben-Haim C…"
click at [821, 23] on icon "Close pop-in" at bounding box center [821, 20] width 17 height 17
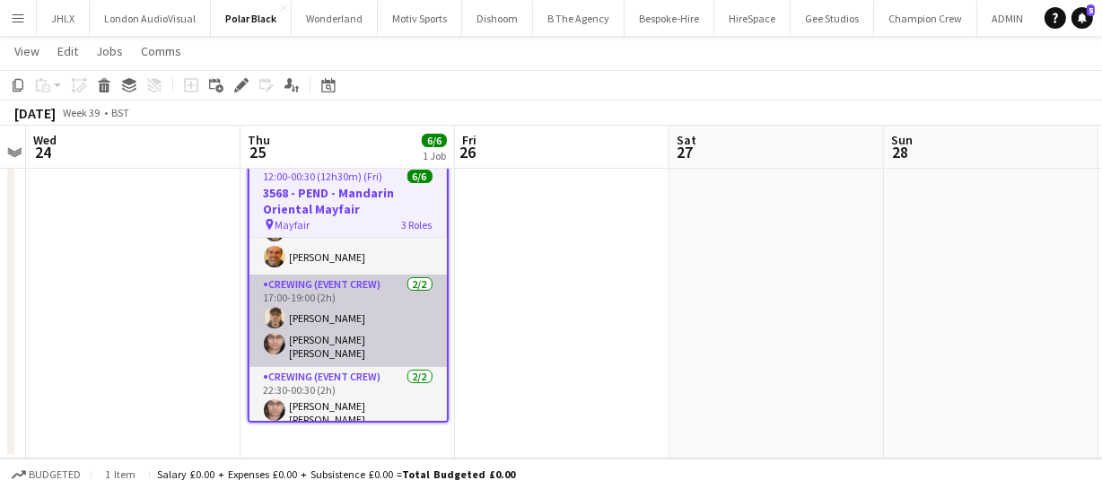
scroll to position [77, 0]
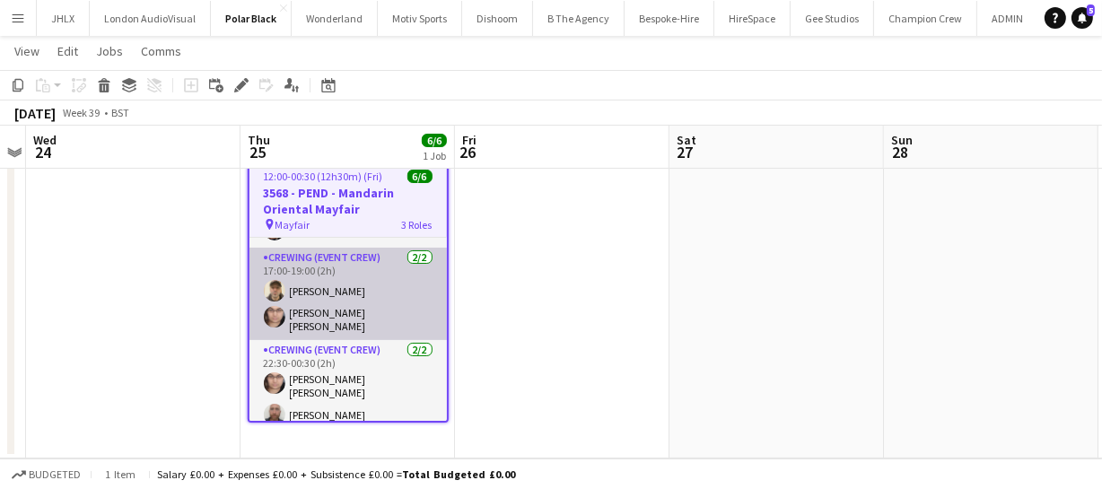
click at [278, 288] on app-user-avatar at bounding box center [275, 291] width 22 height 22
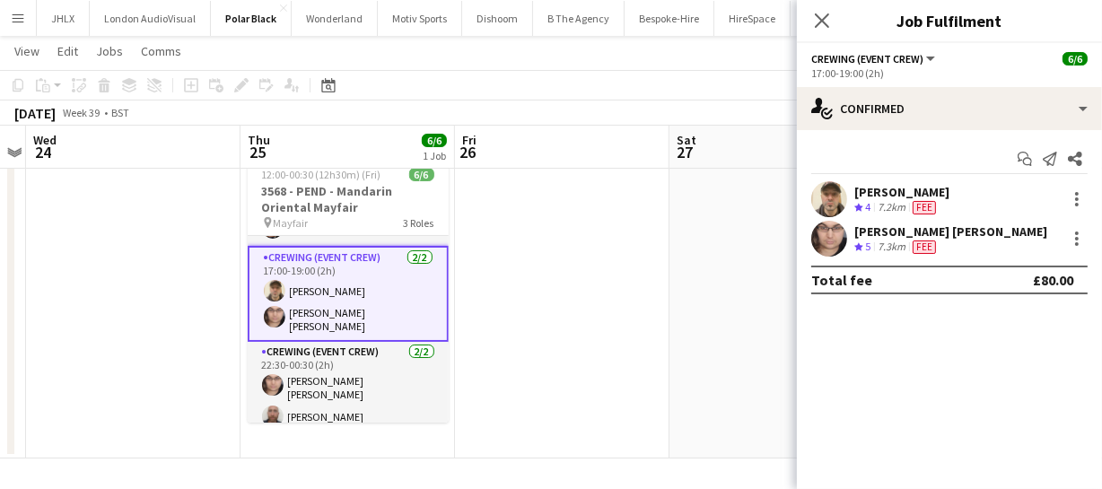
click at [842, 190] on app-user-avatar at bounding box center [829, 199] width 36 height 36
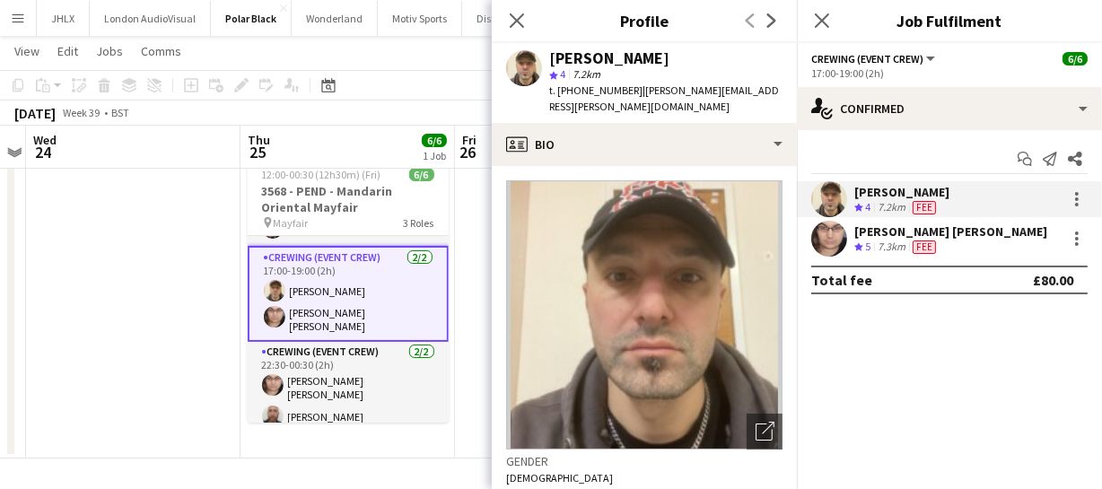
drag, startPoint x: 574, startPoint y: 86, endPoint x: 634, endPoint y: 92, distance: 60.4
click at [634, 92] on div "t. +4407921216666 | daniel.benhaim@gmail.com" at bounding box center [665, 99] width 233 height 32
copy span "07921216666"
click at [829, 243] on app-user-avatar at bounding box center [829, 239] width 36 height 36
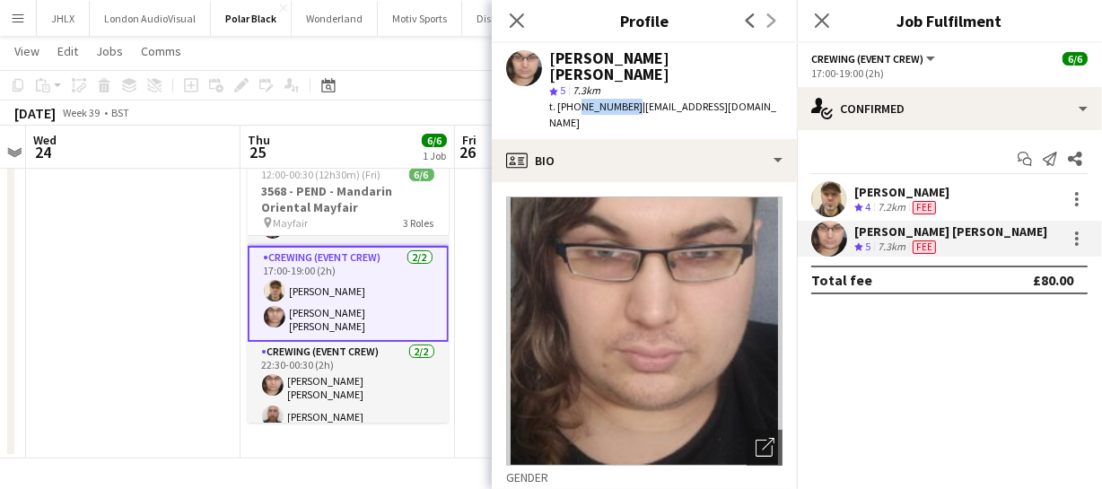
drag, startPoint x: 574, startPoint y: 90, endPoint x: 624, endPoint y: 92, distance: 50.3
click at [624, 100] on span "t. +447454492751" at bounding box center [595, 106] width 93 height 13
copy span "7454492751"
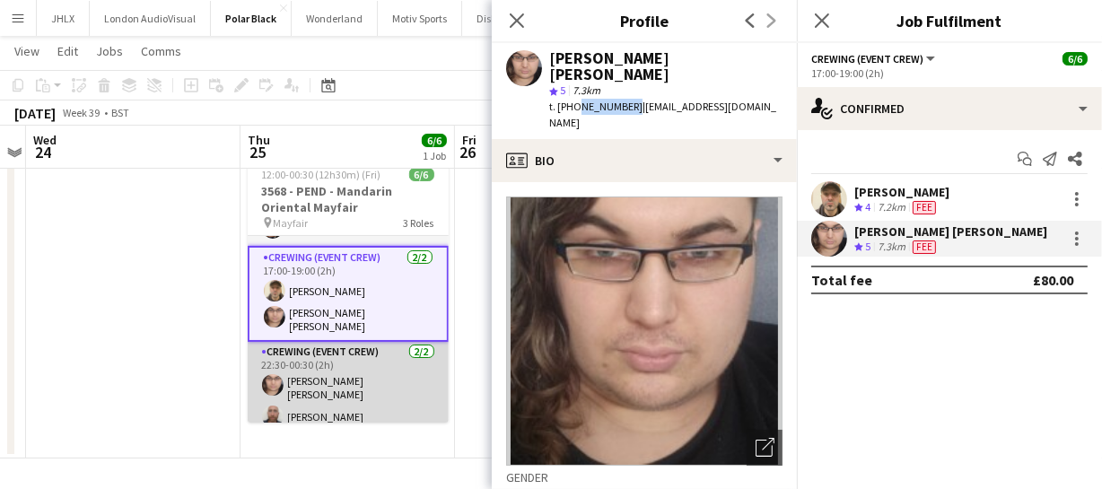
click at [271, 406] on app-user-avatar at bounding box center [273, 417] width 22 height 22
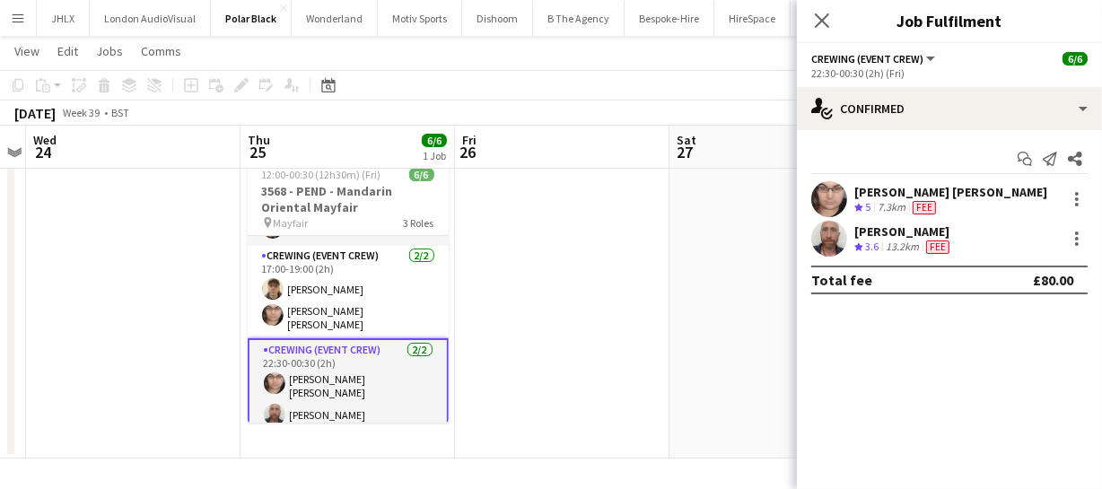
click at [835, 236] on app-user-avatar at bounding box center [829, 239] width 36 height 36
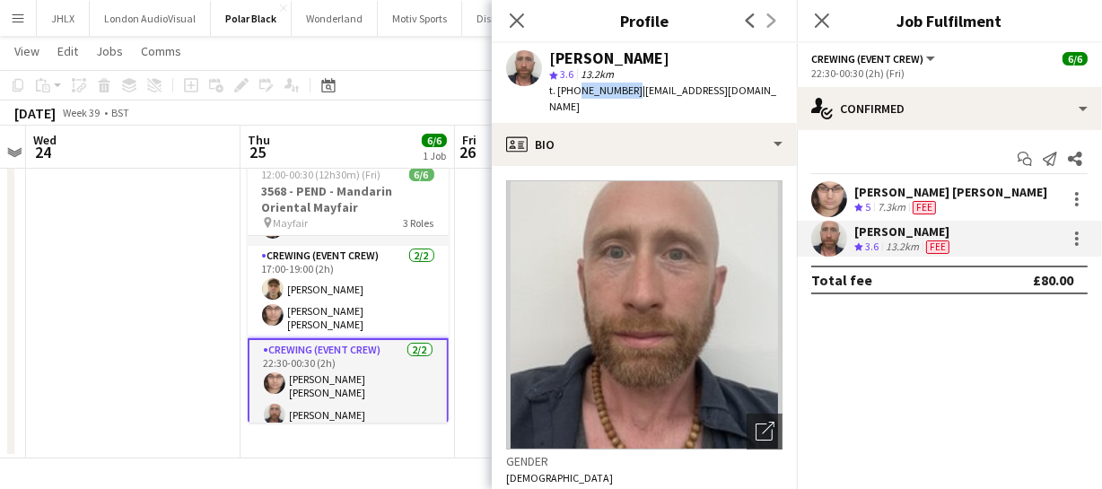
drag, startPoint x: 573, startPoint y: 85, endPoint x: 624, endPoint y: 89, distance: 51.3
click at [624, 89] on span "t. +447973334527" at bounding box center [595, 89] width 93 height 13
copy span "7973334527"
click at [520, 26] on icon "Close pop-in" at bounding box center [516, 20] width 17 height 17
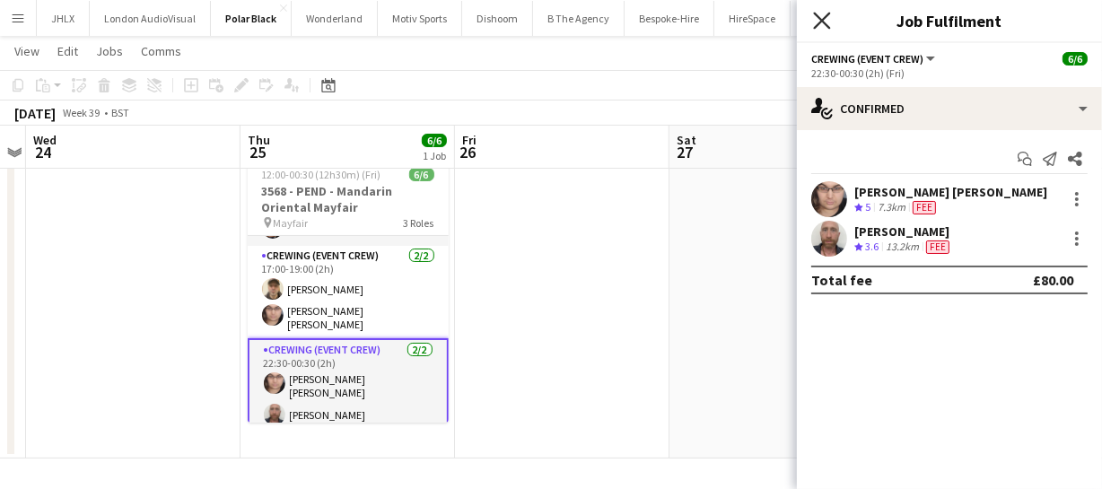
click at [820, 25] on icon "Close pop-in" at bounding box center [821, 20] width 17 height 17
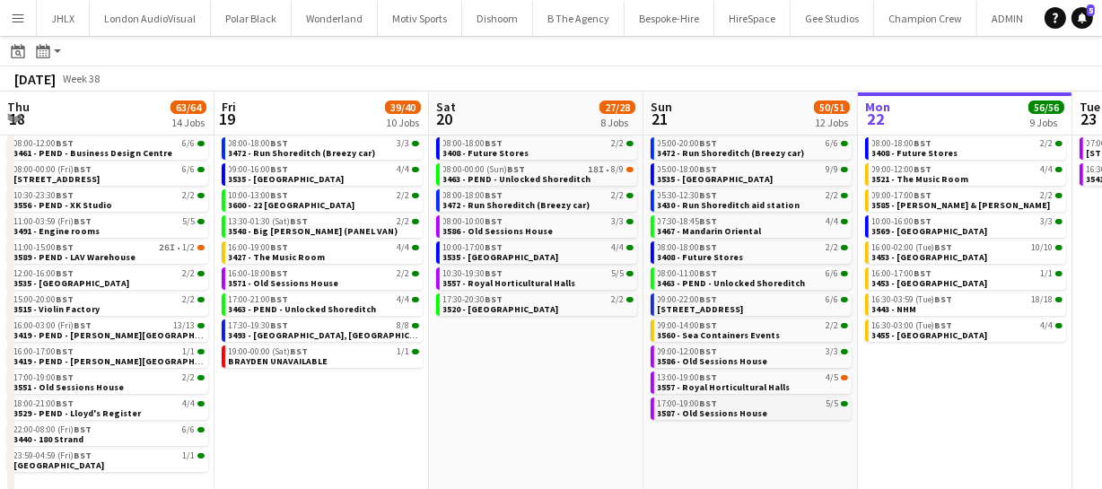
scroll to position [0, 396]
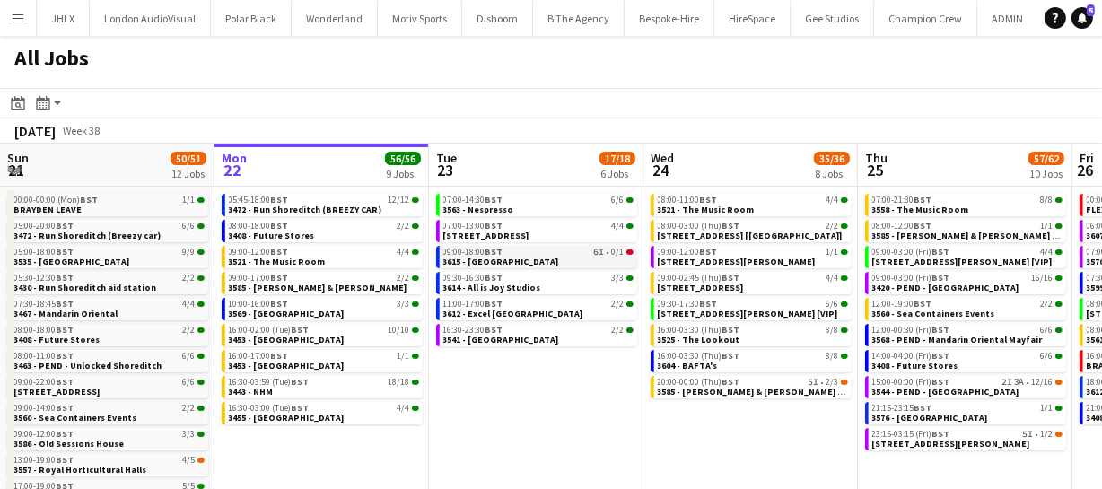
click at [540, 261] on span "3615 - [GEOGRAPHIC_DATA]" at bounding box center [501, 262] width 116 height 12
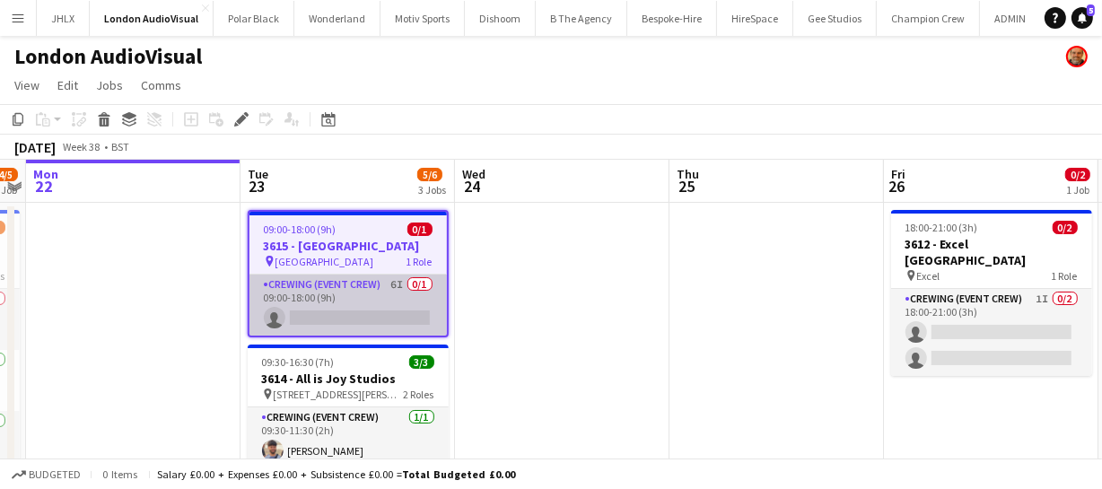
click at [319, 315] on app-card-role "Crewing (Event Crew) 6I 0/1 09:00-18:00 (9h) single-neutral-actions" at bounding box center [347, 305] width 197 height 61
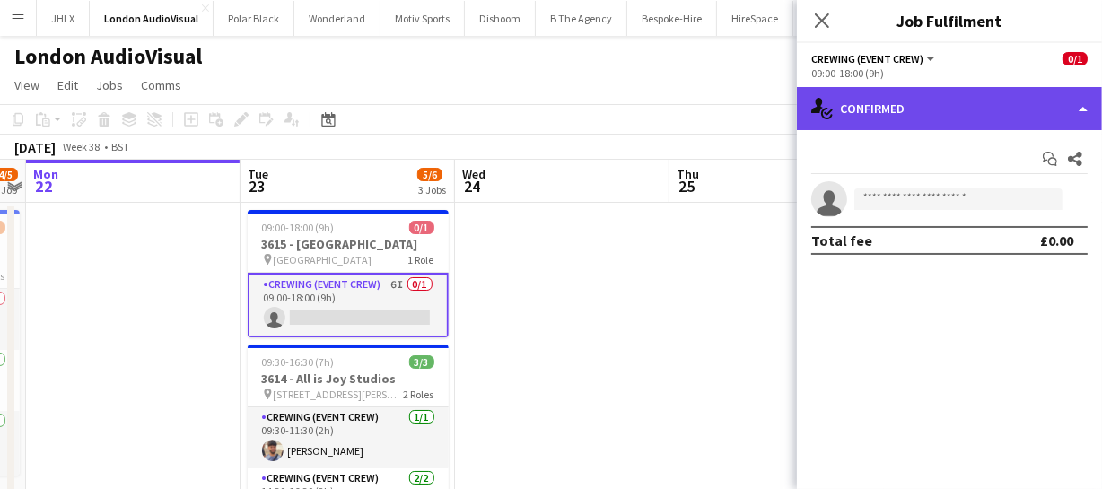
click at [898, 116] on div "single-neutral-actions-check-2 Confirmed" at bounding box center [949, 108] width 305 height 43
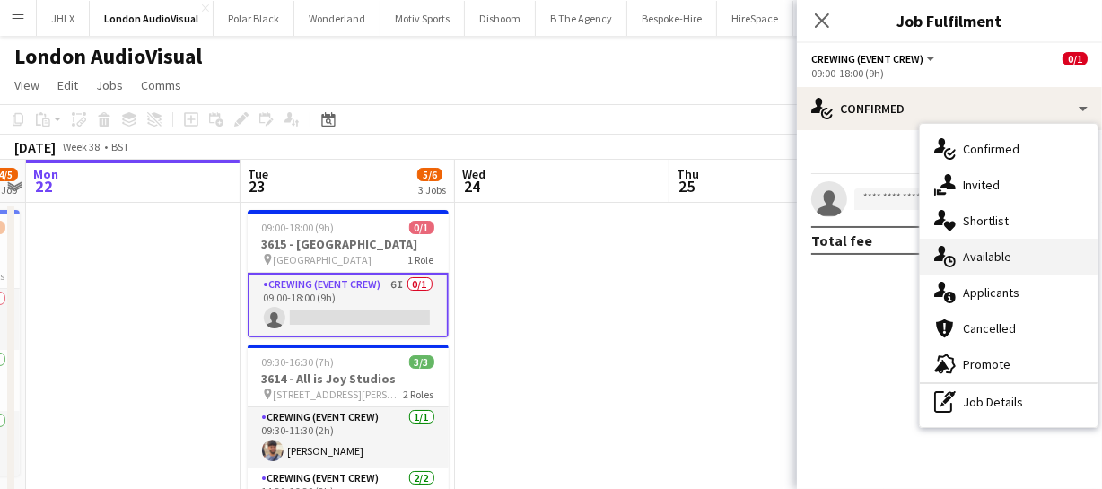
click at [987, 257] on span "Available" at bounding box center [987, 257] width 48 height 16
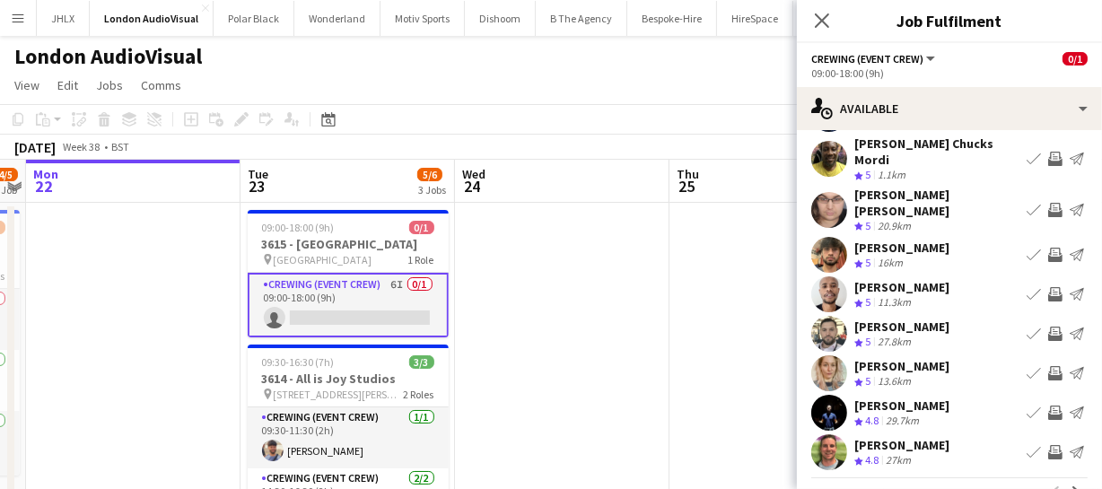
scroll to position [139, 0]
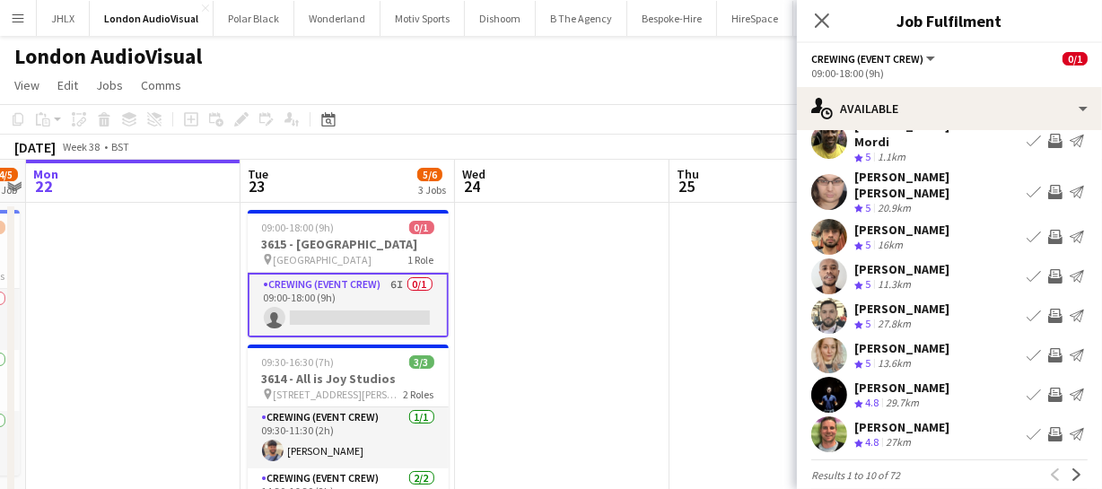
click at [1048, 427] on app-icon "Invite crew" at bounding box center [1055, 434] width 14 height 14
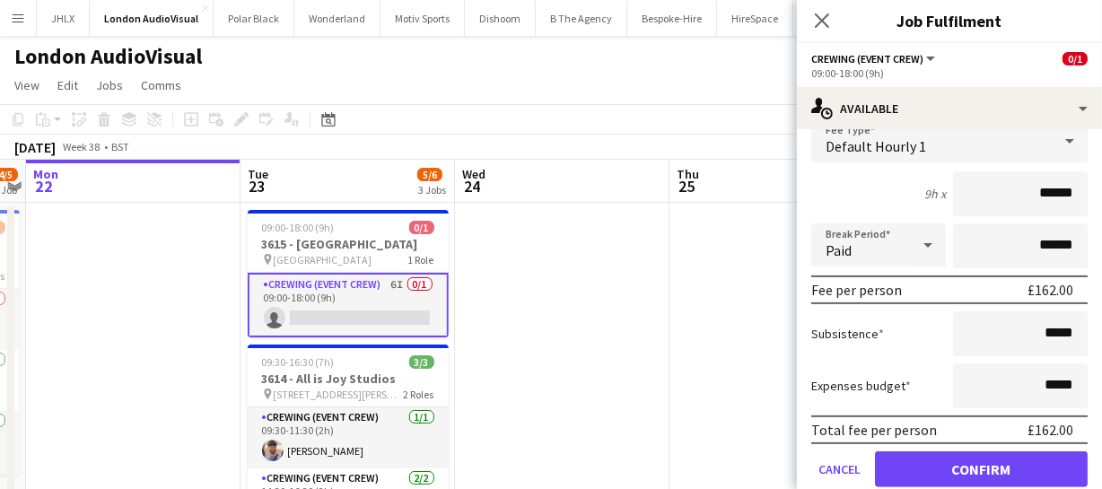
scroll to position [520, 0]
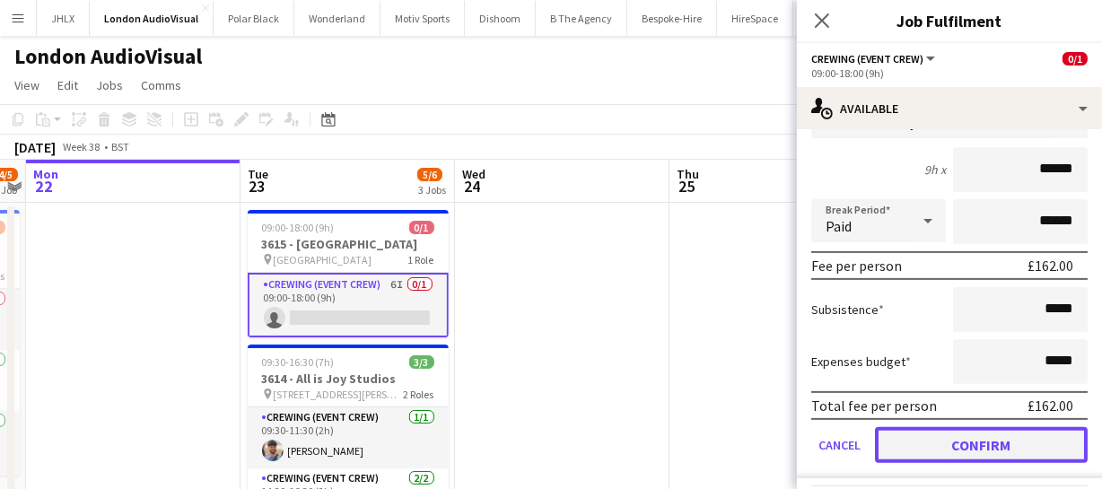
click at [1008, 432] on button "Confirm" at bounding box center [981, 445] width 213 height 36
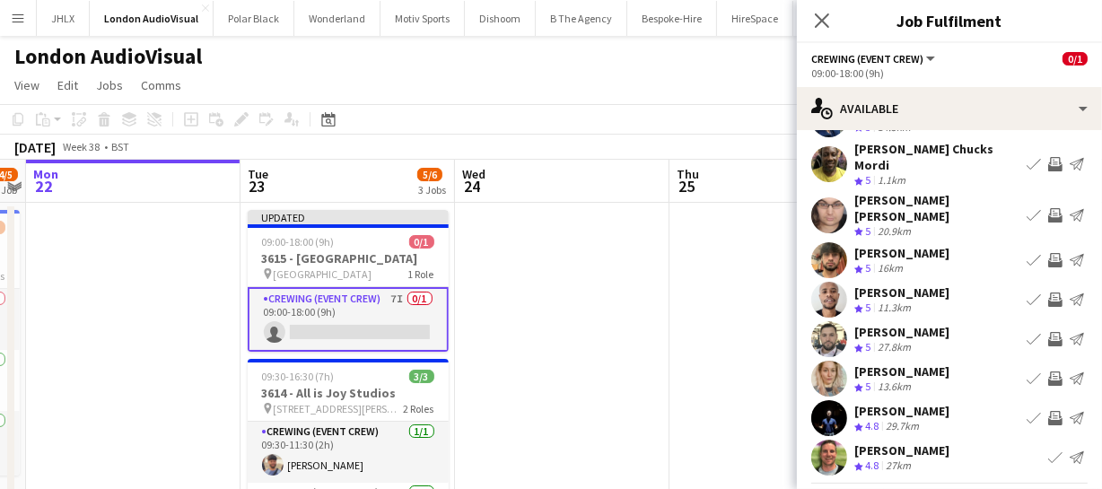
scroll to position [139, 0]
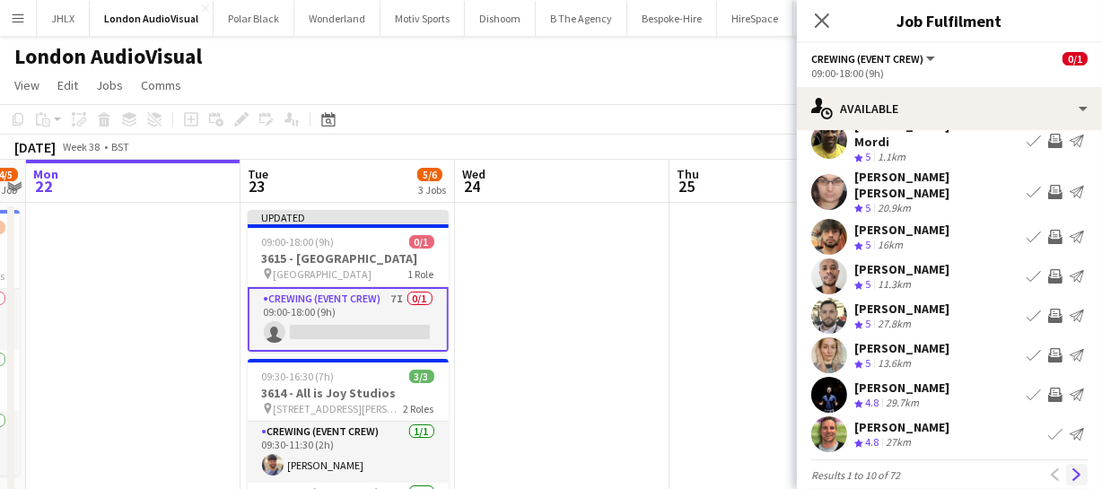
click at [1073, 464] on button "Next" at bounding box center [1077, 475] width 22 height 22
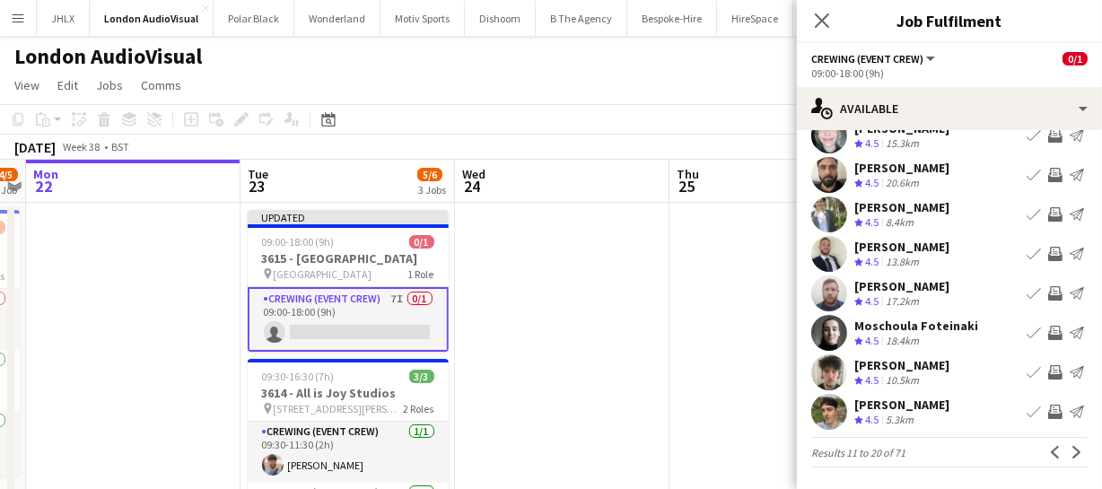
click at [1048, 371] on app-icon "Invite crew" at bounding box center [1055, 372] width 14 height 14
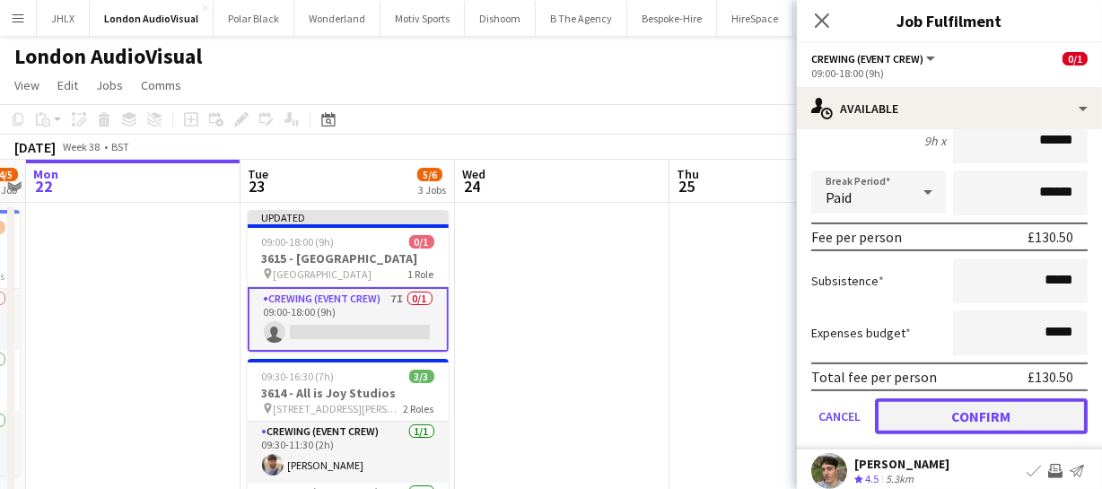
click at [1022, 420] on button "Confirm" at bounding box center [981, 416] width 213 height 36
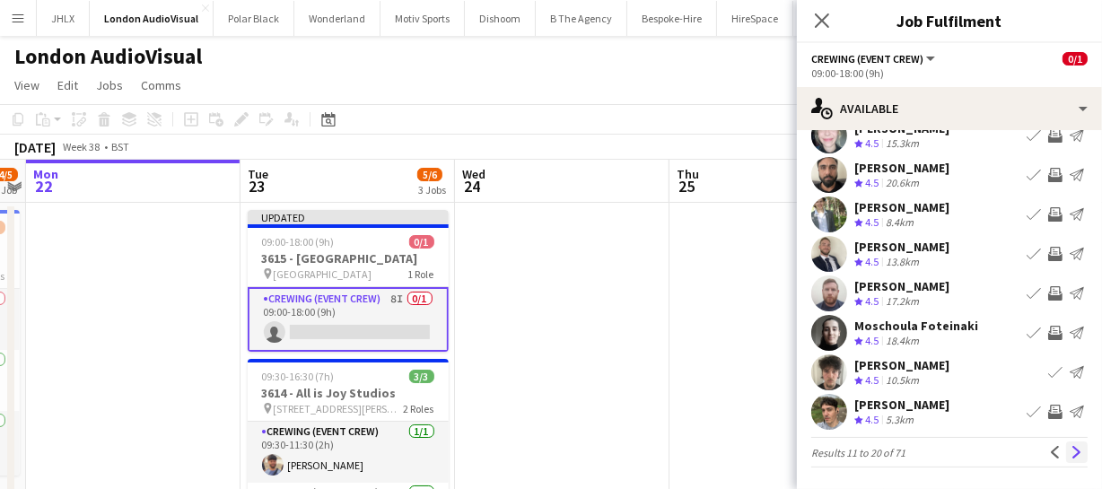
click at [1070, 449] on app-icon "Next" at bounding box center [1076, 452] width 13 height 13
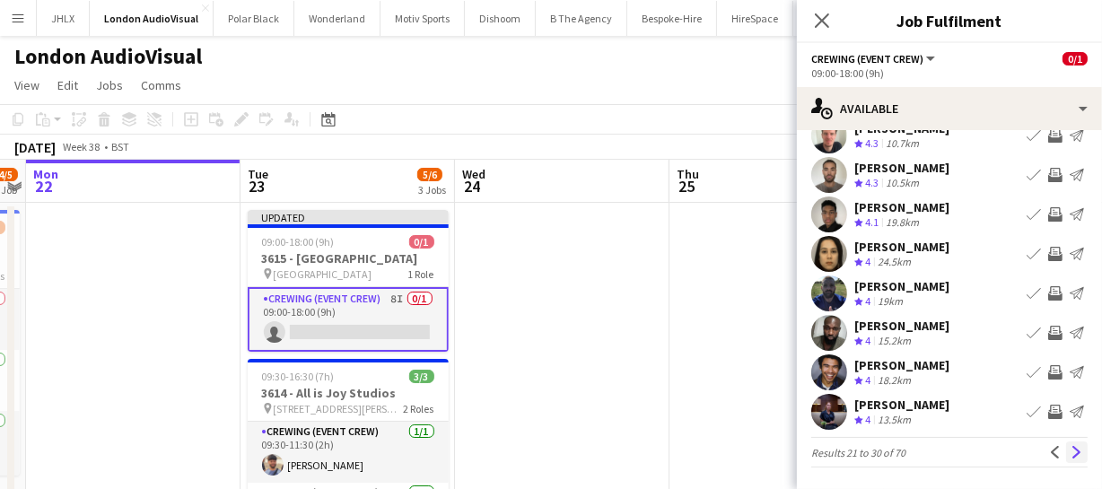
click at [1070, 455] on app-icon "Next" at bounding box center [1076, 452] width 13 height 13
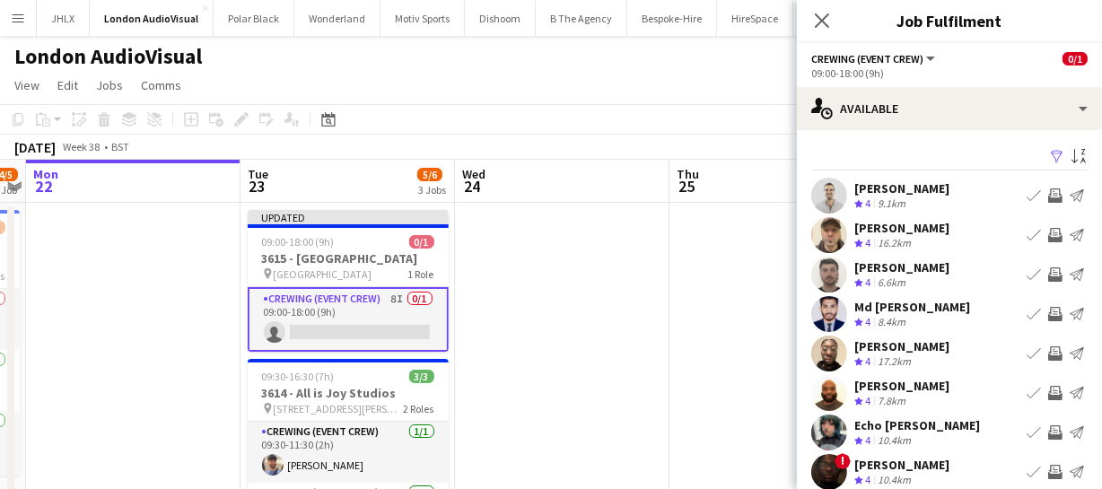
click at [1048, 230] on app-icon "Invite crew" at bounding box center [1055, 235] width 14 height 14
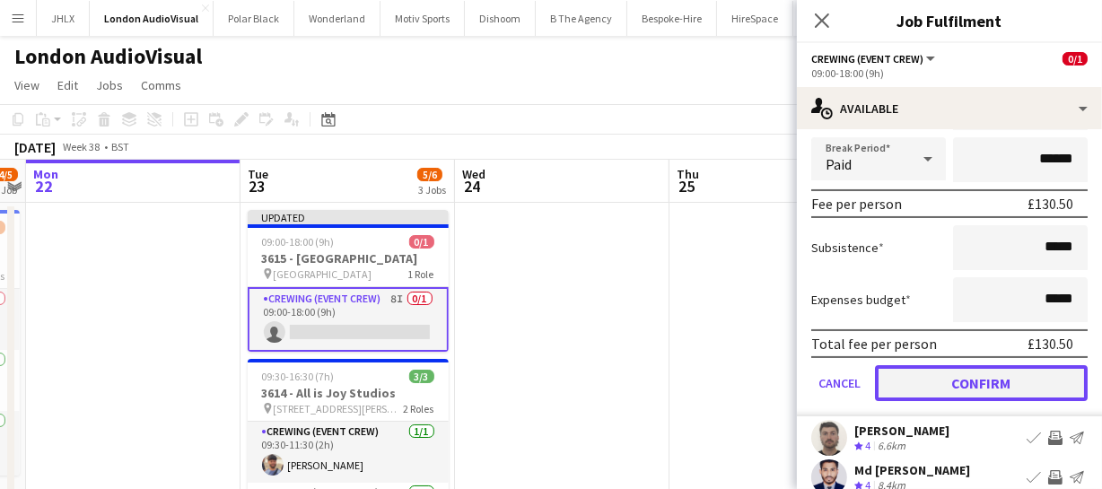
click at [1026, 384] on button "Confirm" at bounding box center [981, 383] width 213 height 36
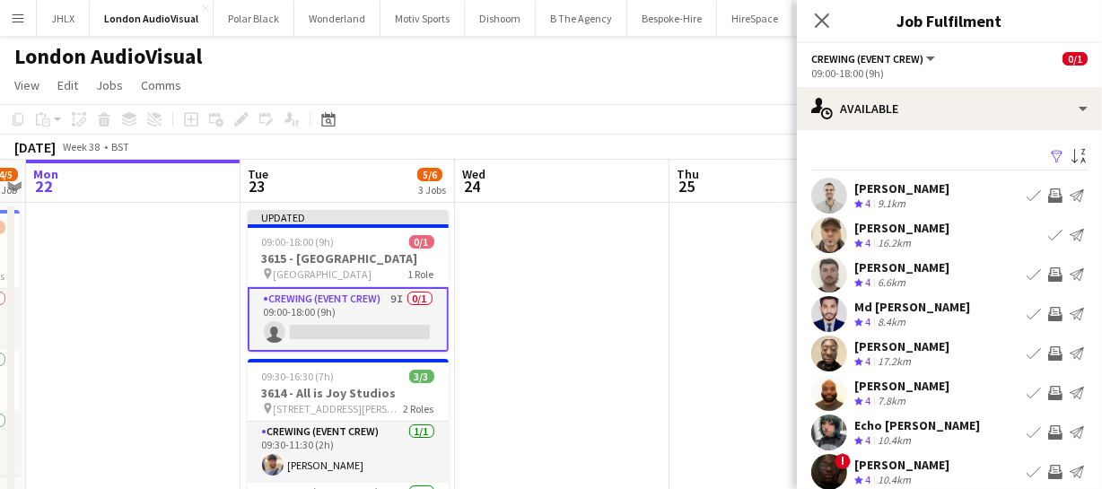
click at [1048, 269] on app-icon "Invite crew" at bounding box center [1055, 274] width 14 height 14
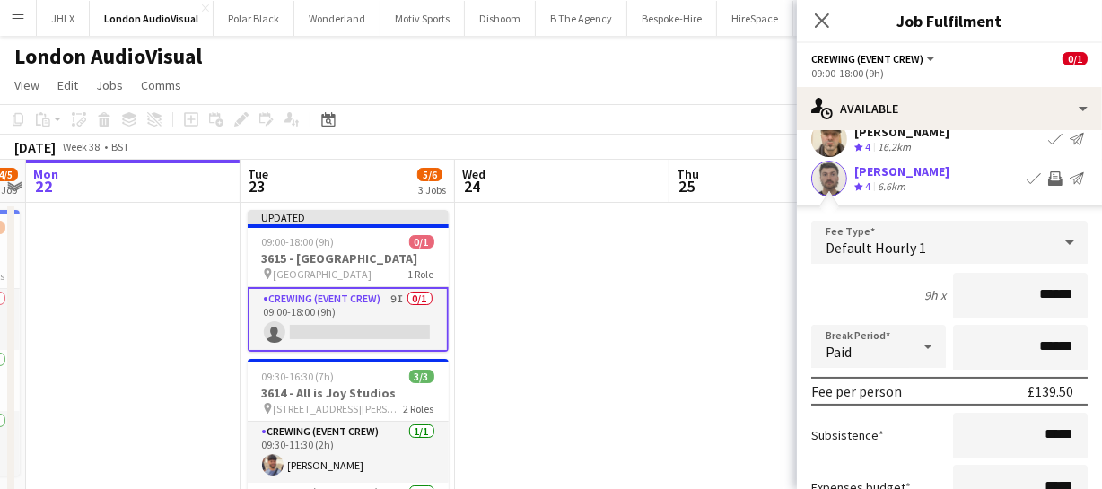
scroll to position [244, 0]
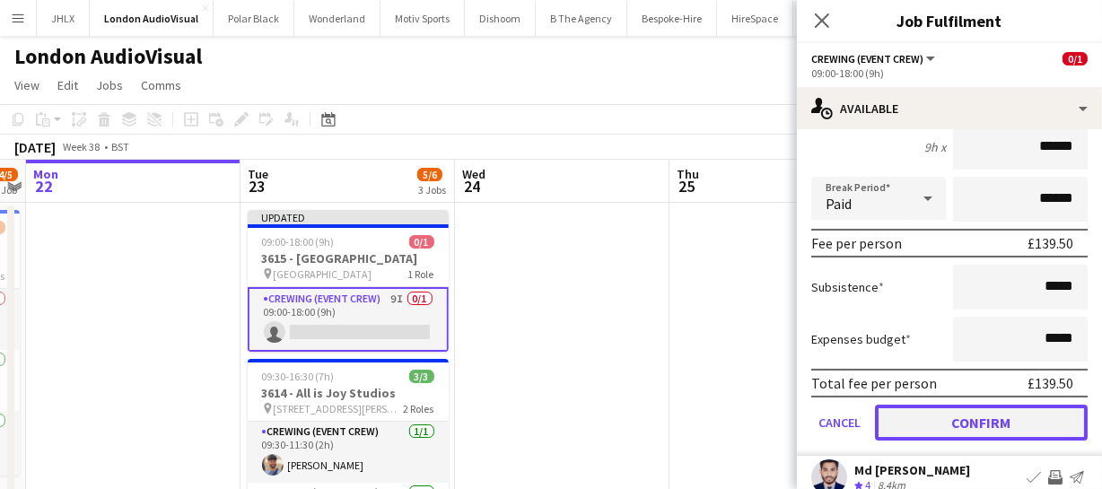
click at [1026, 419] on button "Confirm" at bounding box center [981, 423] width 213 height 36
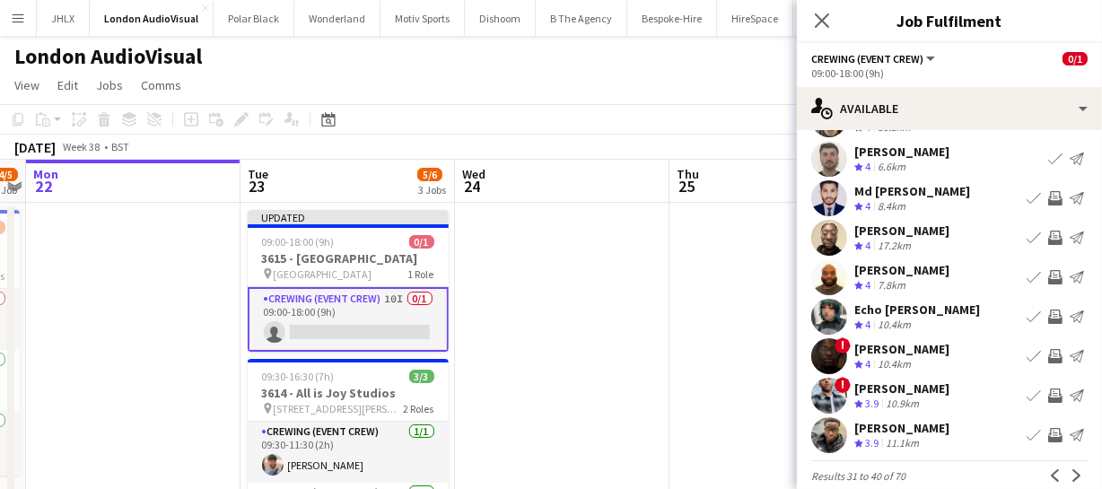
scroll to position [139, 0]
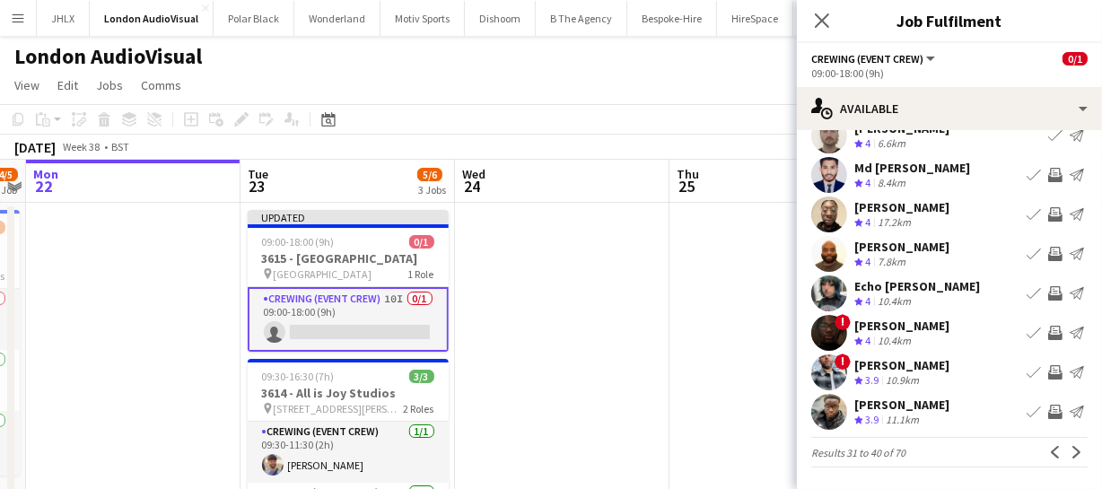
click at [1048, 411] on app-icon "Invite crew" at bounding box center [1055, 412] width 14 height 14
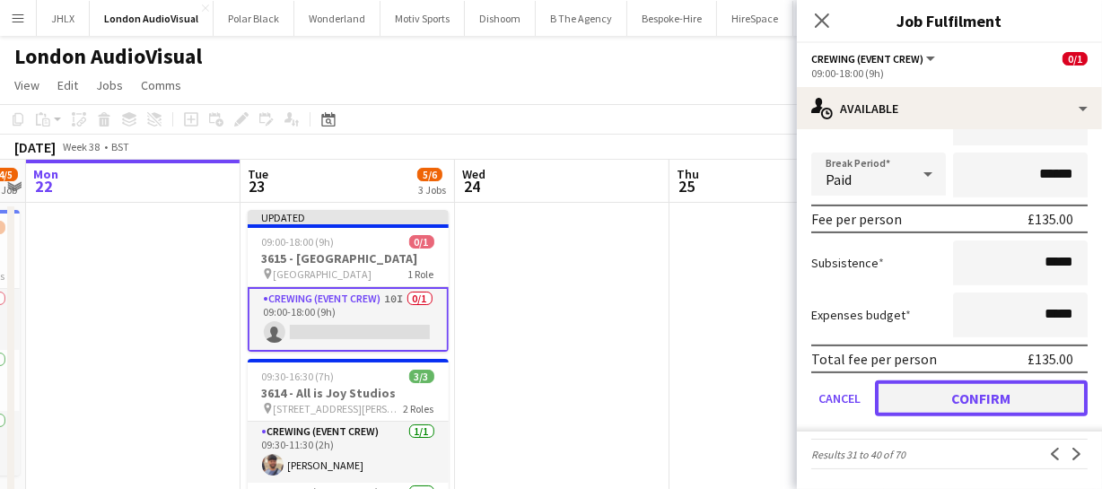
click at [1027, 398] on button "Confirm" at bounding box center [981, 398] width 213 height 36
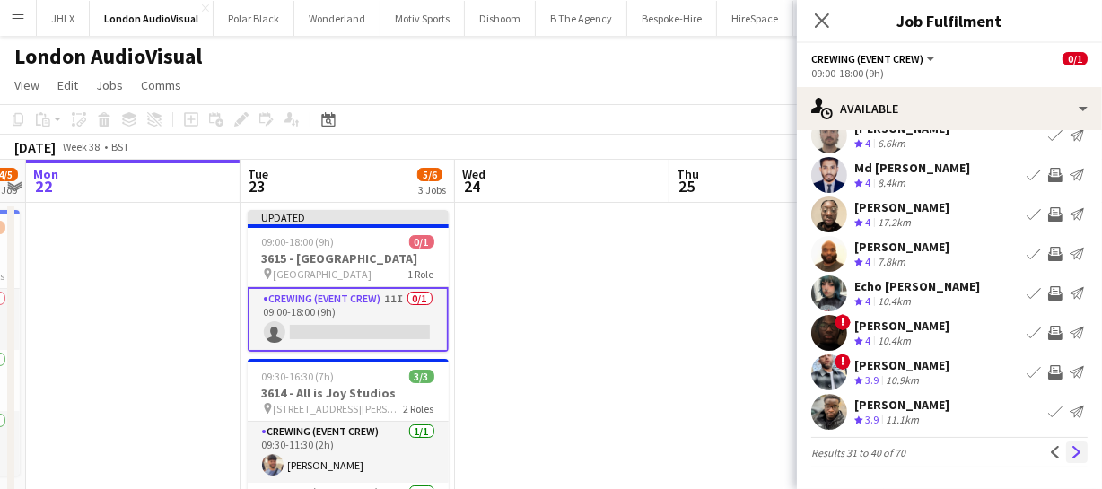
click at [1070, 450] on app-icon "Next" at bounding box center [1076, 452] width 13 height 13
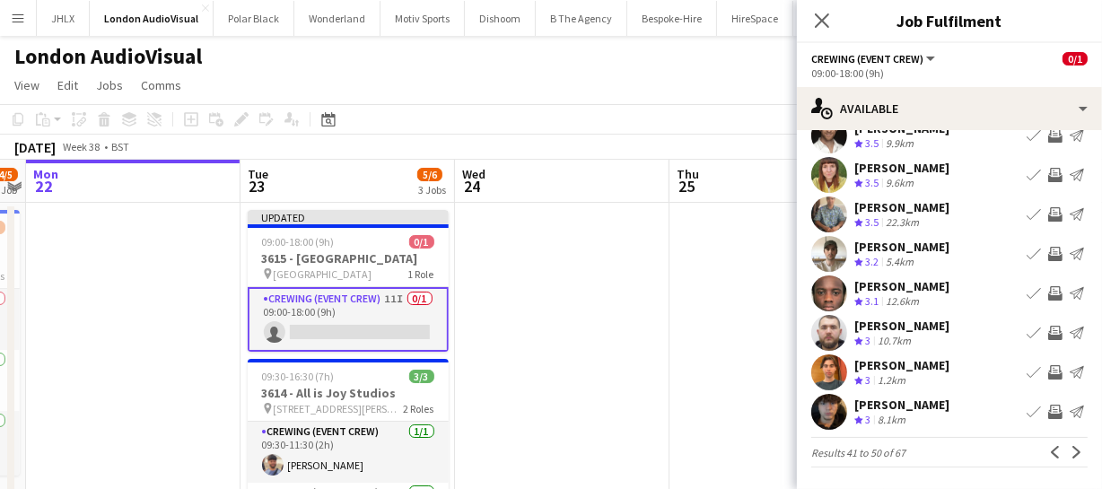
click at [1048, 332] on app-icon "Invite crew" at bounding box center [1055, 333] width 14 height 14
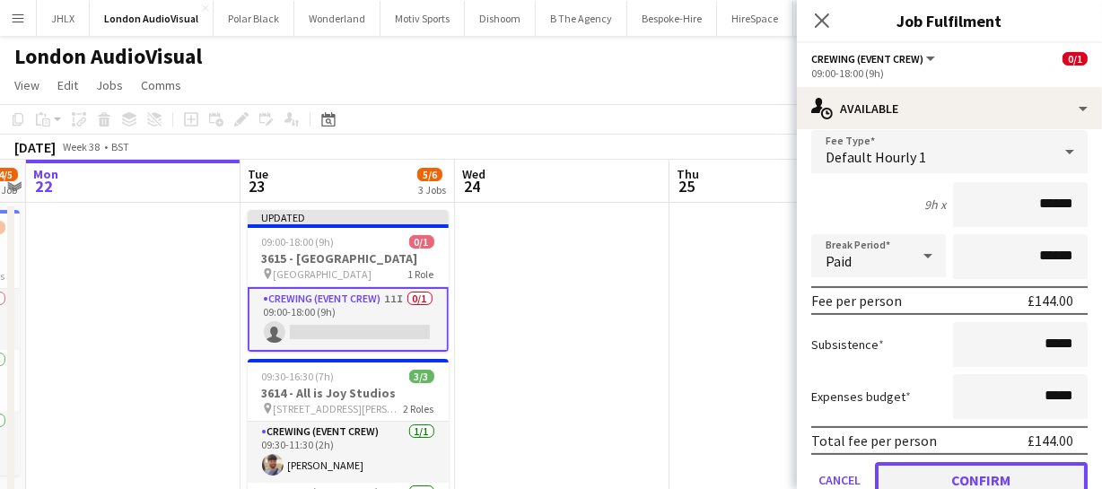
click at [1030, 467] on button "Confirm" at bounding box center [981, 480] width 213 height 36
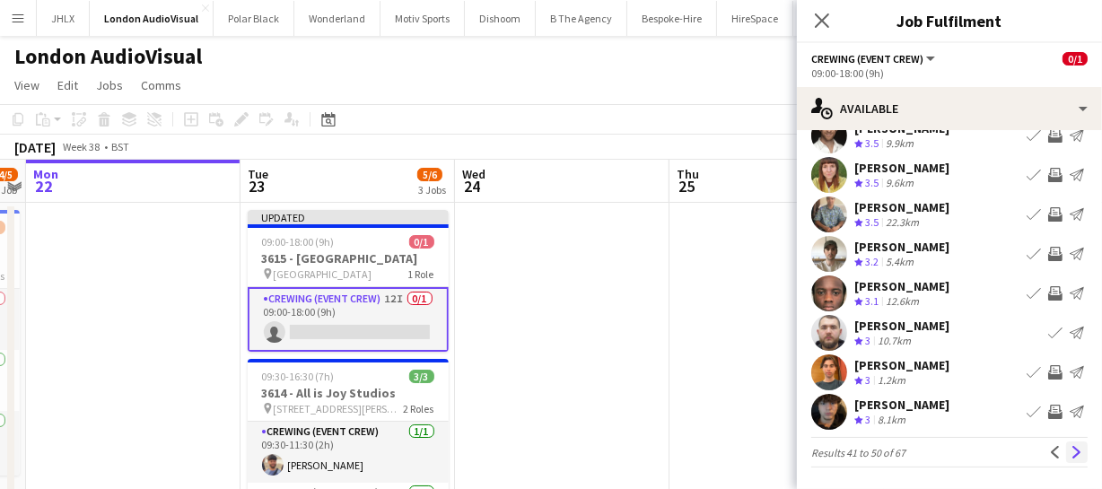
click at [1070, 449] on app-icon "Next" at bounding box center [1076, 452] width 13 height 13
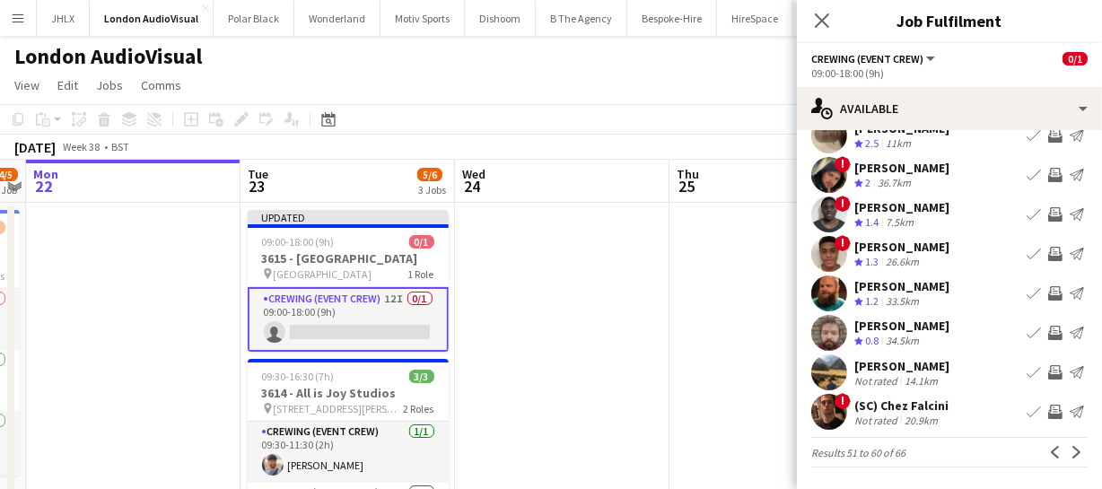
click at [1048, 288] on app-icon "Invite crew" at bounding box center [1055, 293] width 14 height 14
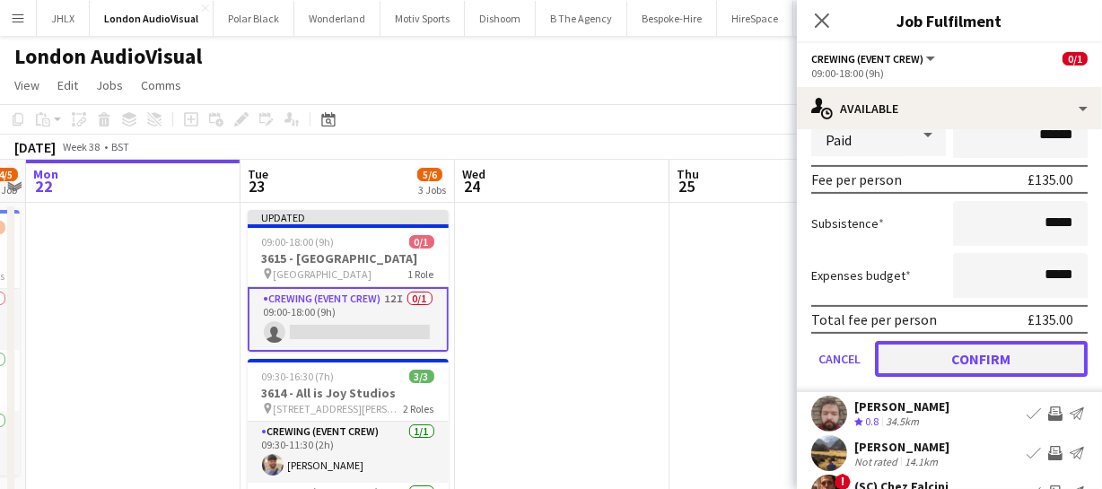
click at [1026, 362] on button "Confirm" at bounding box center [981, 359] width 213 height 36
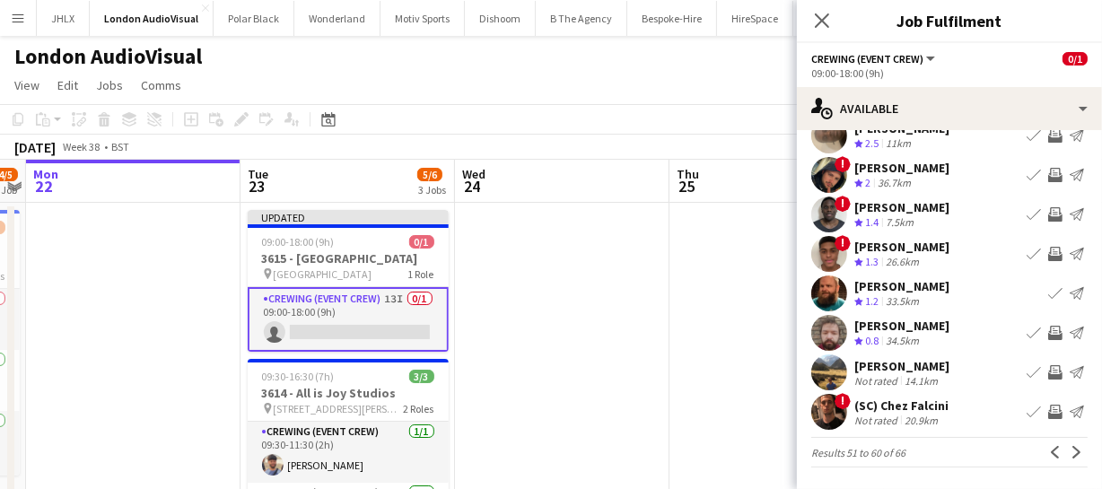
click at [1070, 457] on app-icon "Next" at bounding box center [1076, 452] width 13 height 13
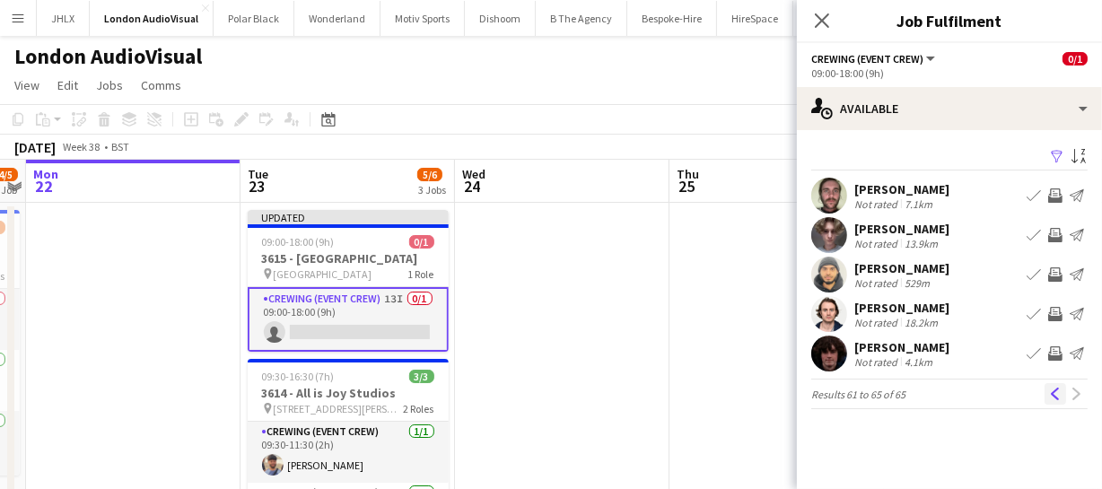
click at [1050, 394] on app-icon "Previous" at bounding box center [1055, 394] width 13 height 13
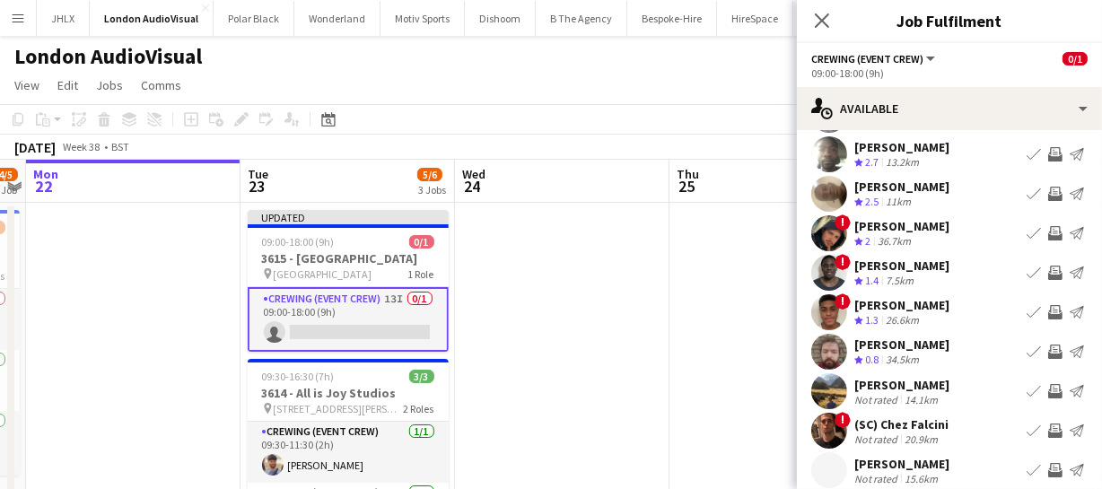
scroll to position [139, 0]
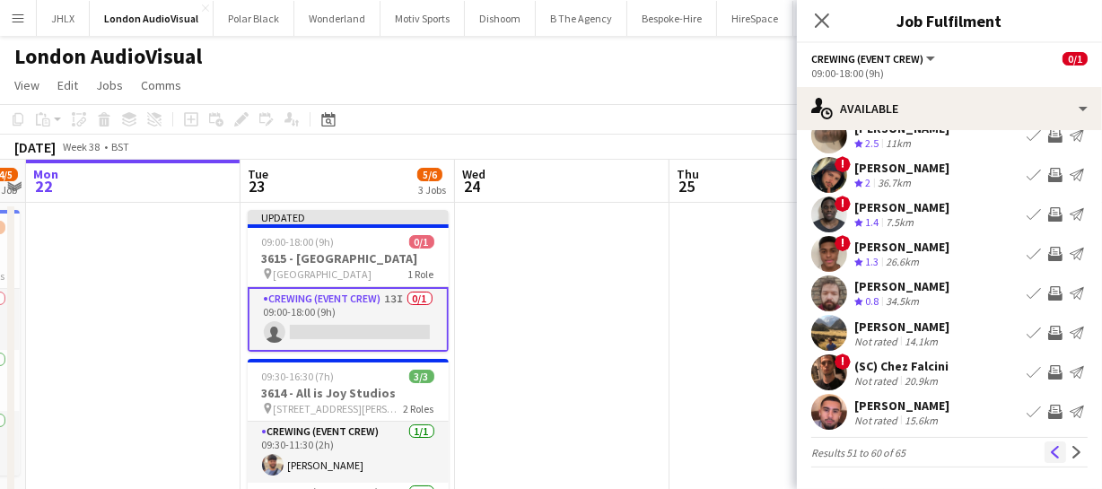
click at [1049, 447] on app-icon "Previous" at bounding box center [1055, 452] width 13 height 13
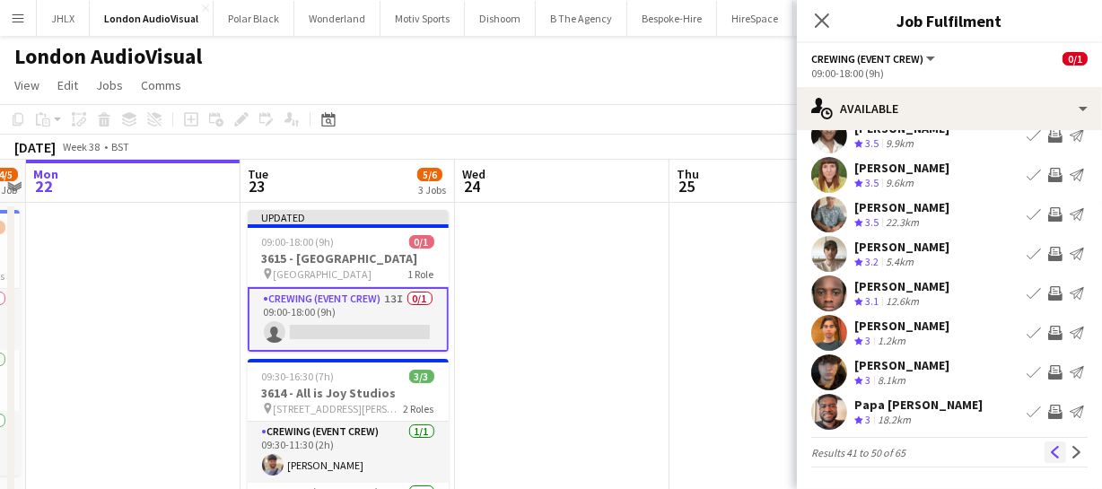
click at [1049, 446] on app-icon "Previous" at bounding box center [1055, 452] width 13 height 13
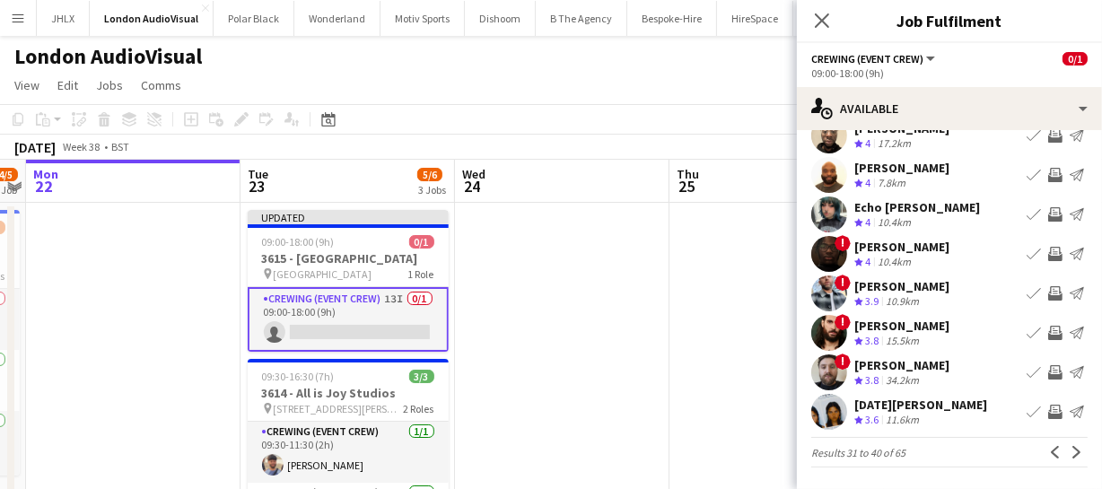
click at [1048, 406] on app-icon "Invite crew" at bounding box center [1055, 412] width 14 height 14
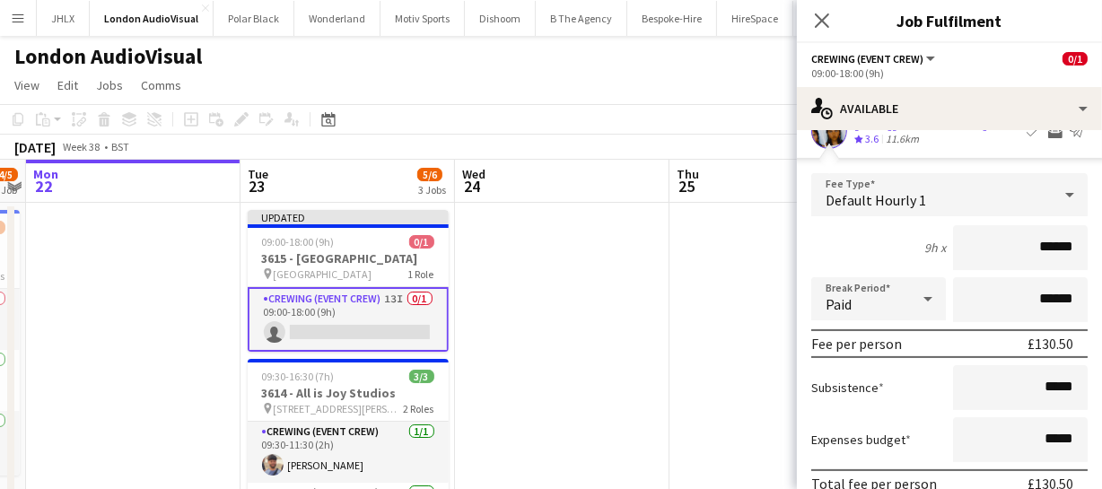
scroll to position [545, 0]
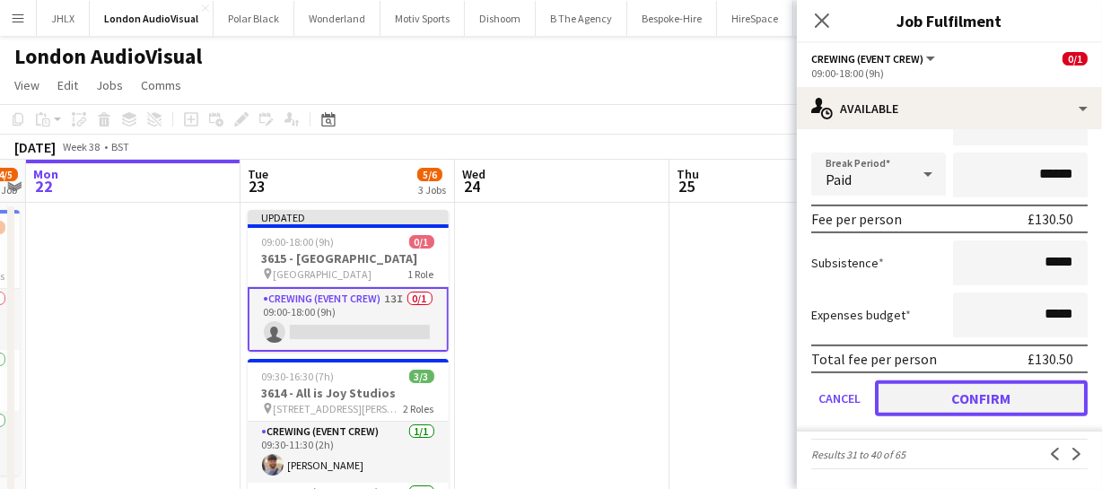
click at [1035, 397] on button "Confirm" at bounding box center [981, 398] width 213 height 36
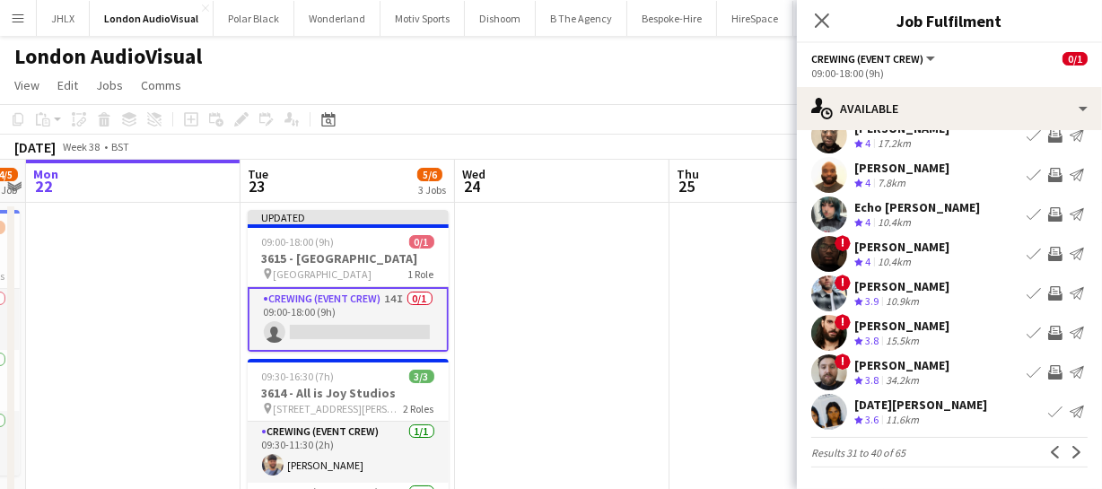
scroll to position [139, 0]
click at [1049, 455] on app-icon "Previous" at bounding box center [1055, 452] width 13 height 13
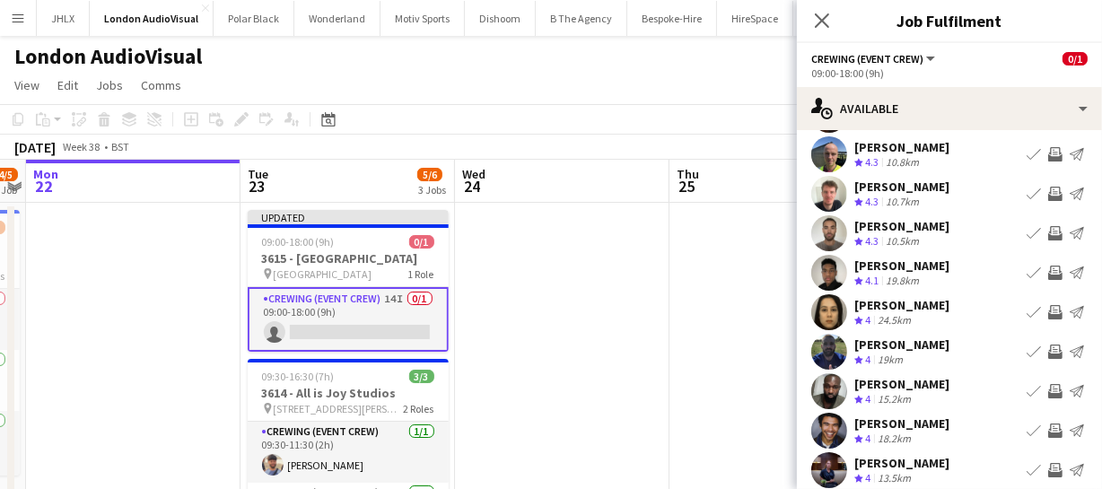
scroll to position [0, 0]
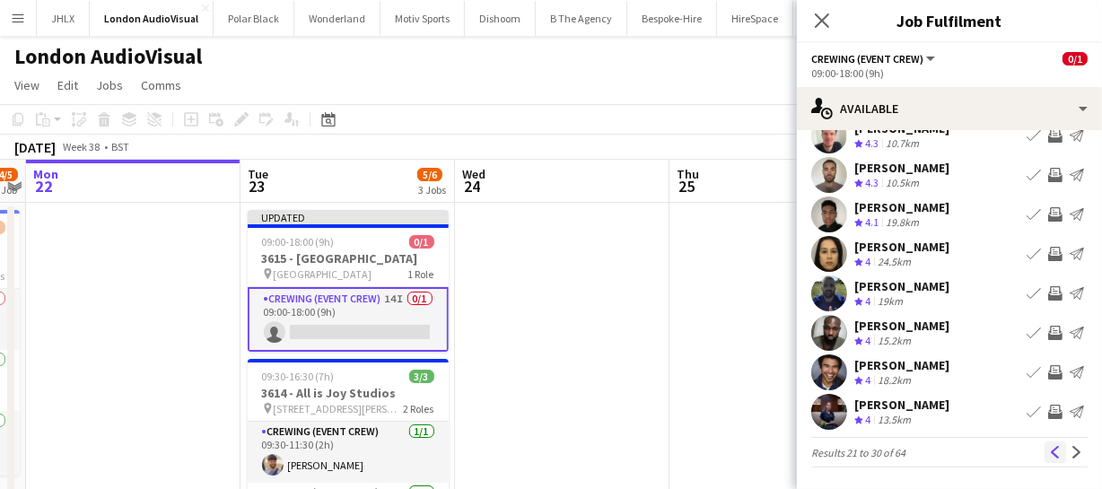
click at [1049, 450] on app-icon "Previous" at bounding box center [1055, 452] width 13 height 13
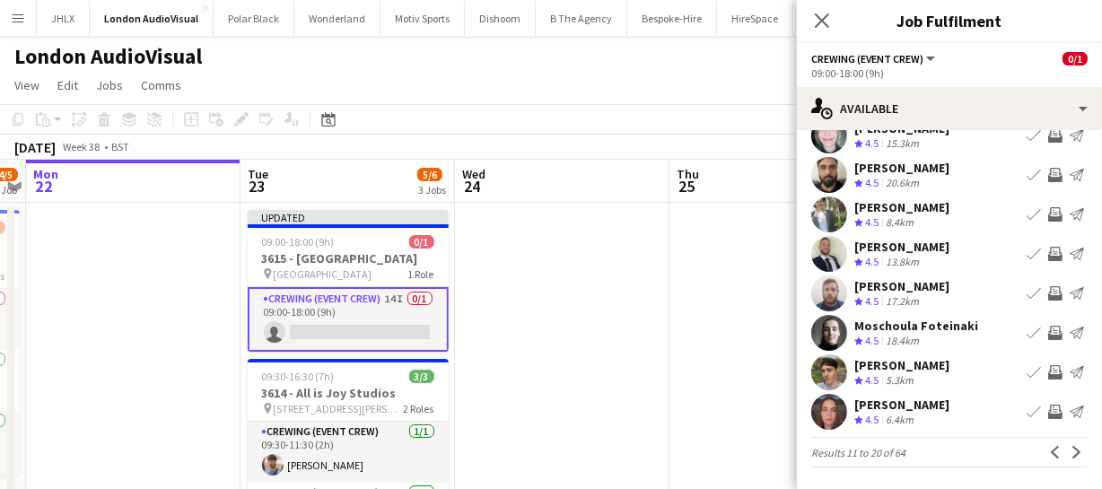
click at [1048, 412] on app-icon "Invite crew" at bounding box center [1055, 412] width 14 height 14
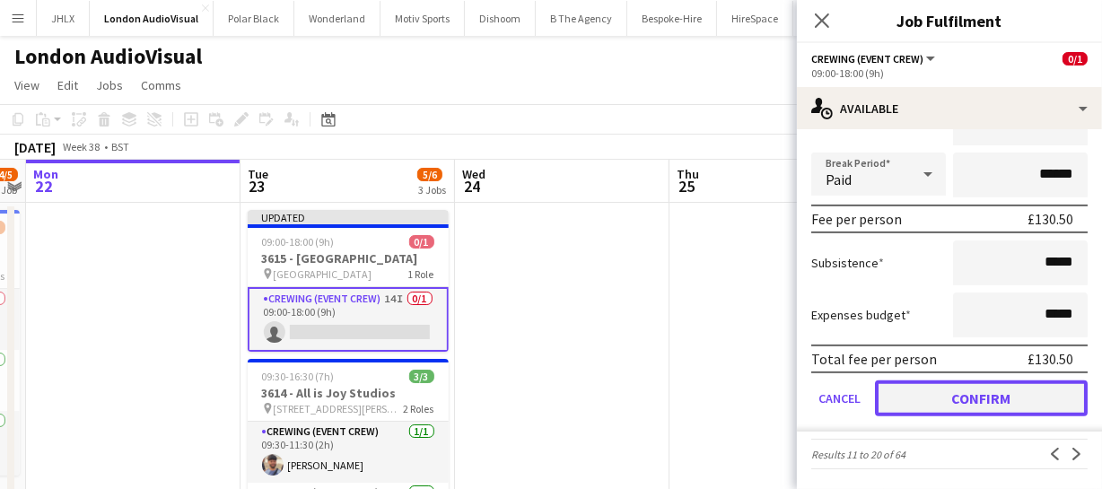
click at [1034, 394] on button "Confirm" at bounding box center [981, 398] width 213 height 36
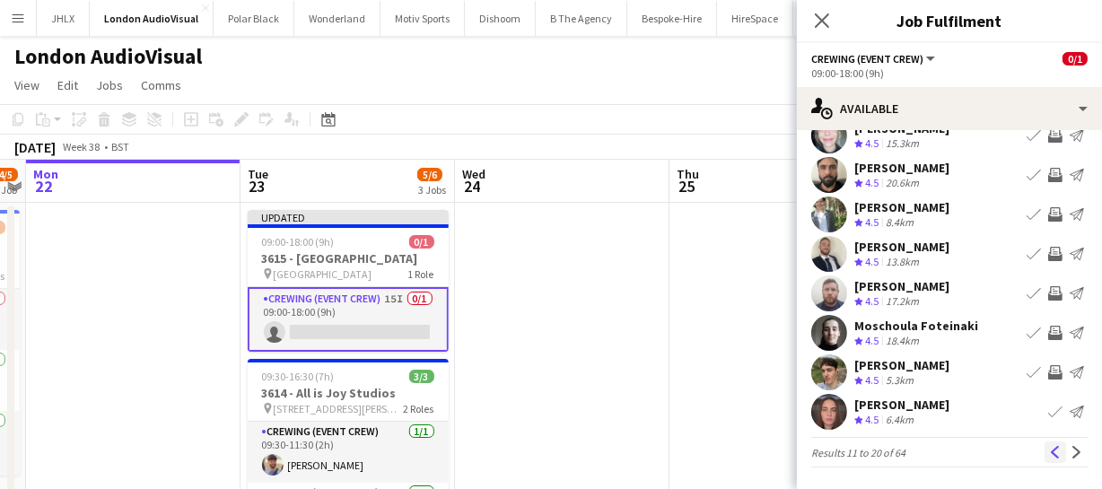
click at [1044, 443] on button "Previous" at bounding box center [1055, 452] width 22 height 22
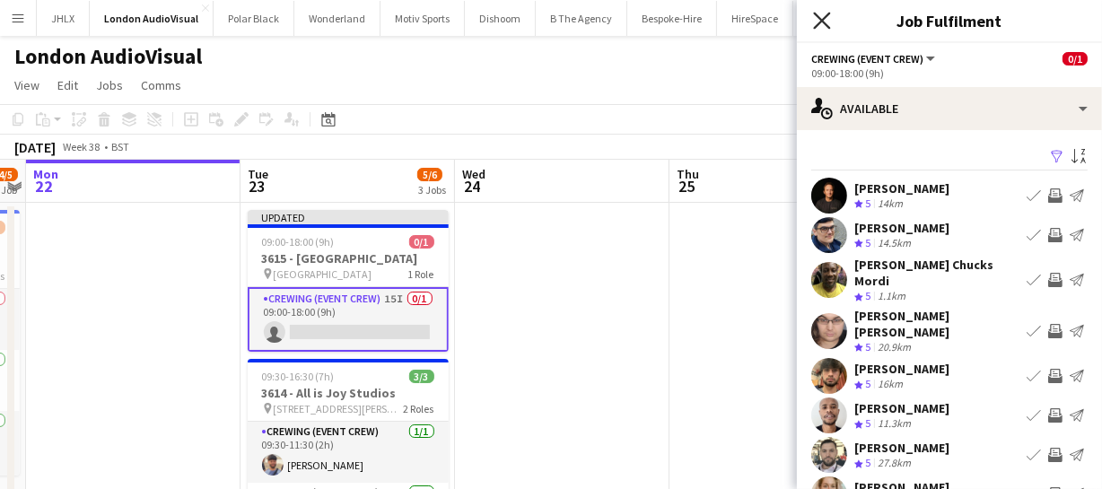
click at [816, 13] on icon "Close pop-in" at bounding box center [821, 20] width 17 height 17
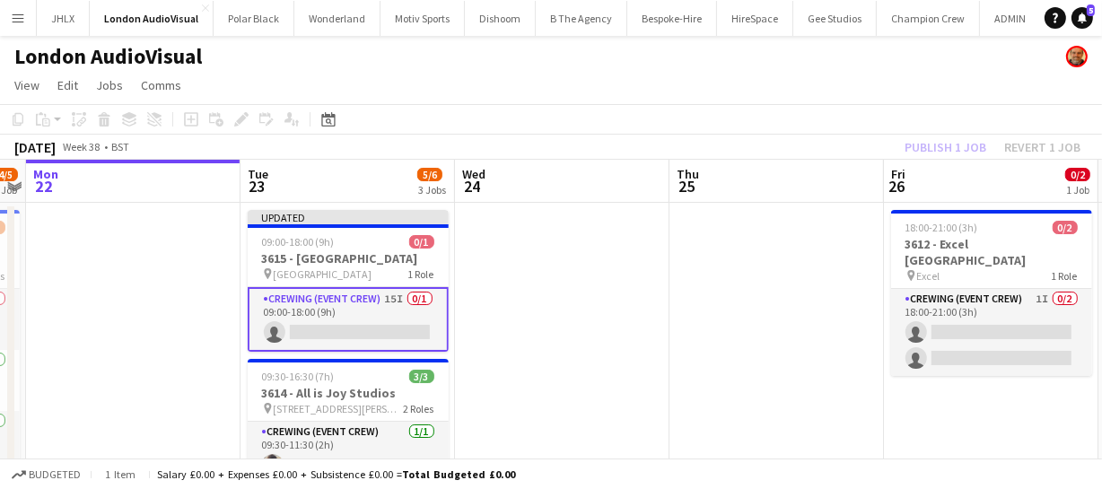
click at [921, 153] on div "Publish 1 job Revert 1 job" at bounding box center [992, 146] width 219 height 23
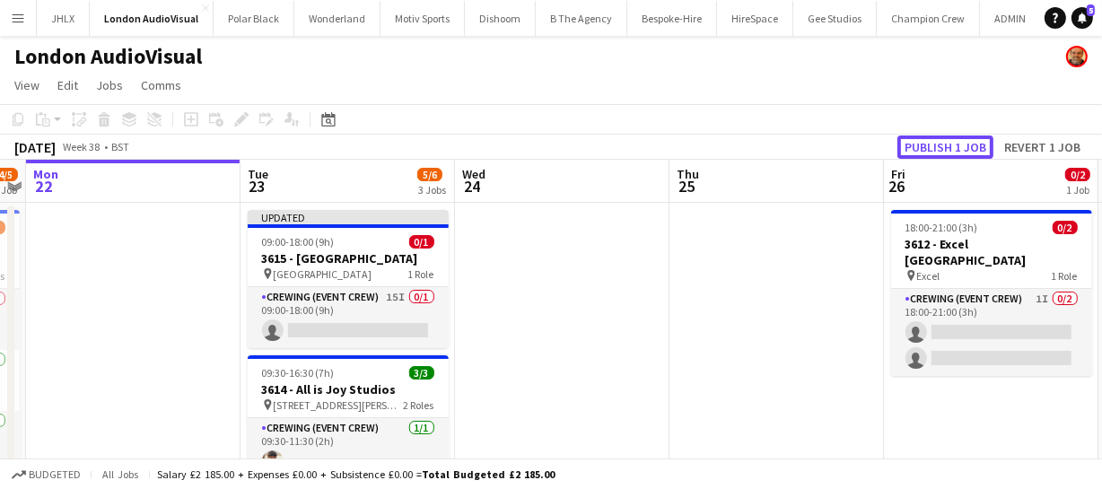
click at [921, 153] on button "Publish 1 job" at bounding box center [945, 146] width 96 height 23
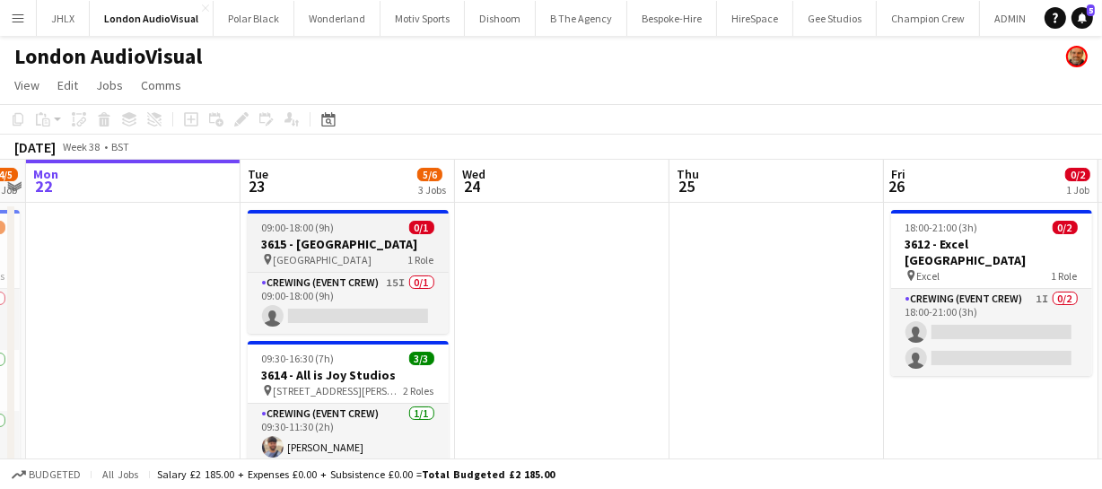
click at [341, 238] on h3 "3615 - [GEOGRAPHIC_DATA]" at bounding box center [348, 244] width 201 height 16
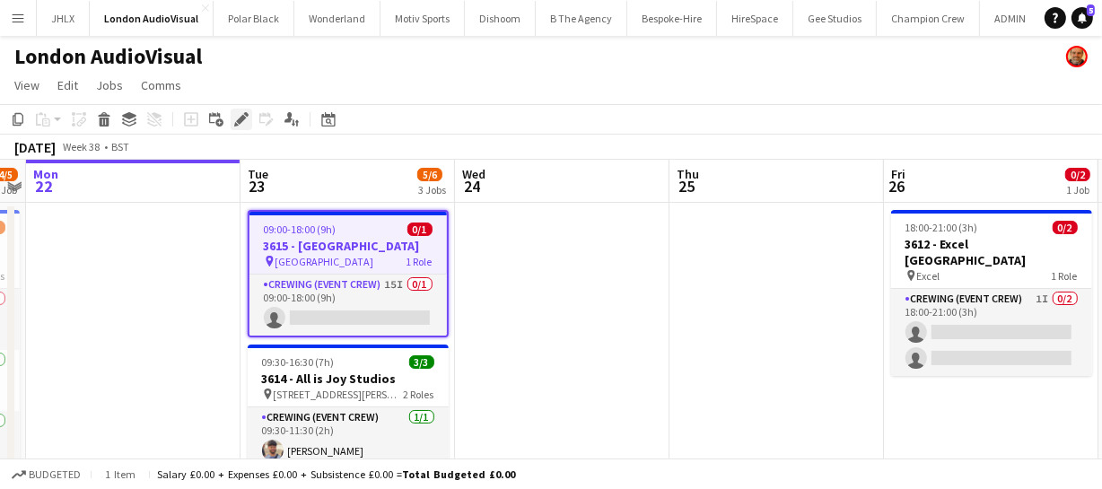
click at [242, 117] on icon at bounding box center [241, 120] width 10 height 10
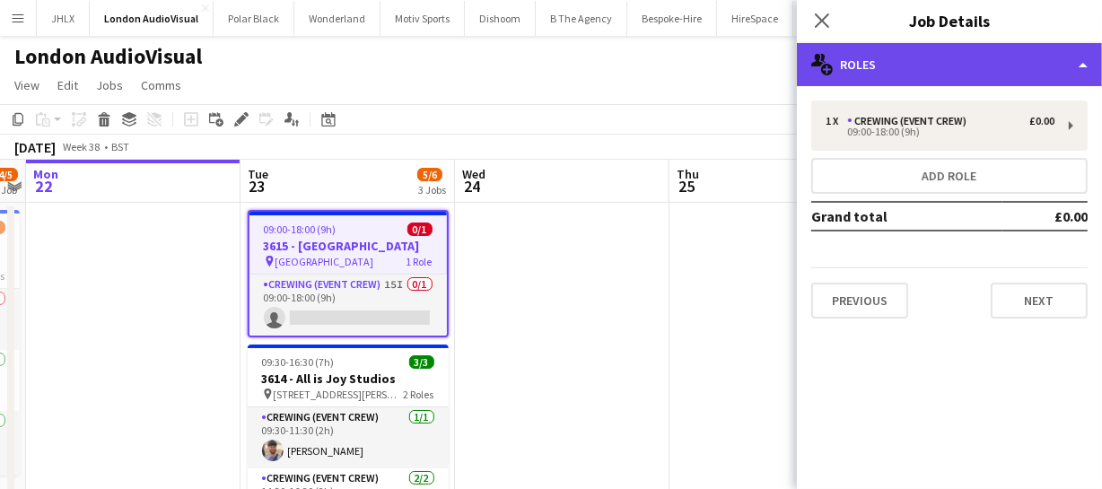
click at [972, 58] on div "multiple-users-add Roles" at bounding box center [949, 64] width 305 height 43
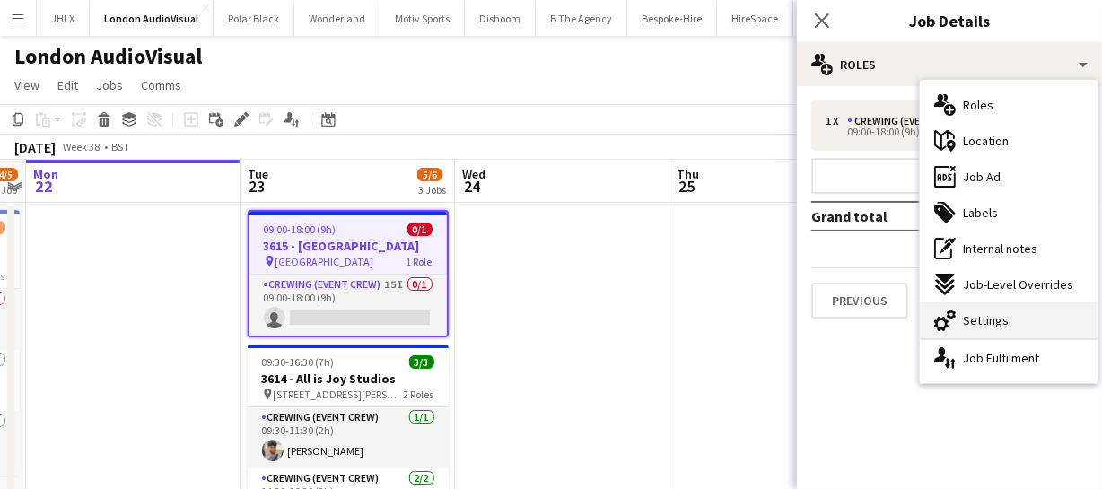
click at [1009, 307] on div "cog-double-3 Settings" at bounding box center [1009, 320] width 178 height 36
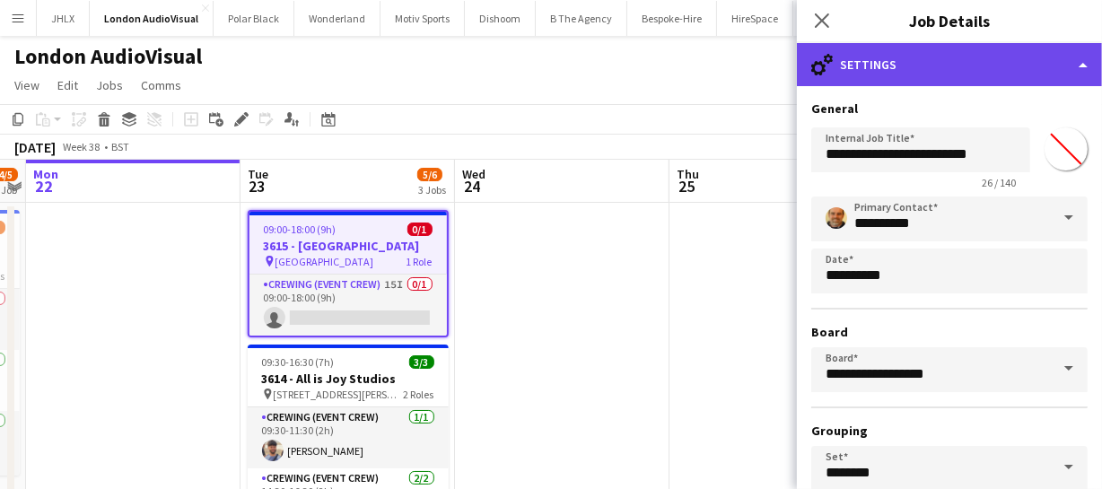
click at [923, 58] on div "cog-double-3 Settings" at bounding box center [949, 64] width 305 height 43
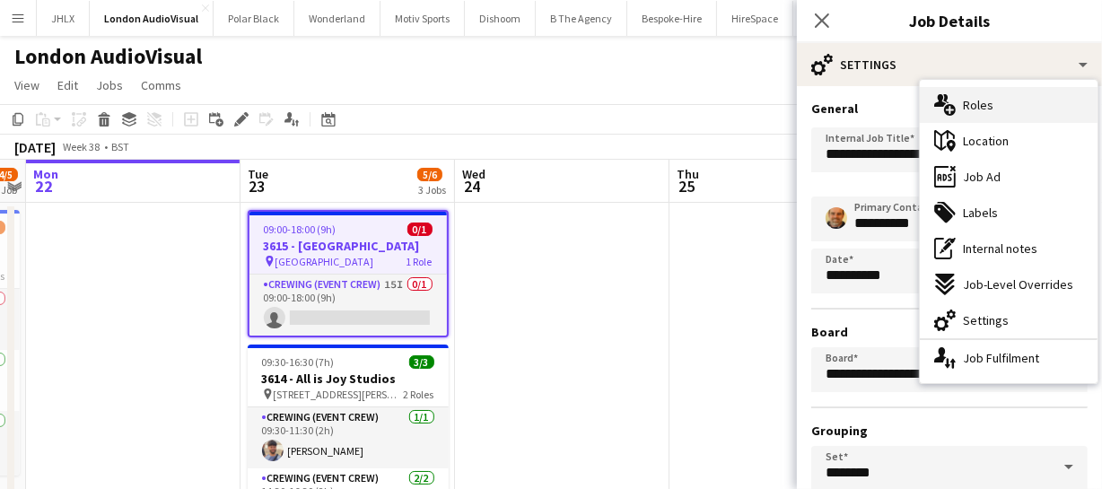
click at [982, 121] on div "multiple-users-add Roles" at bounding box center [1009, 105] width 178 height 36
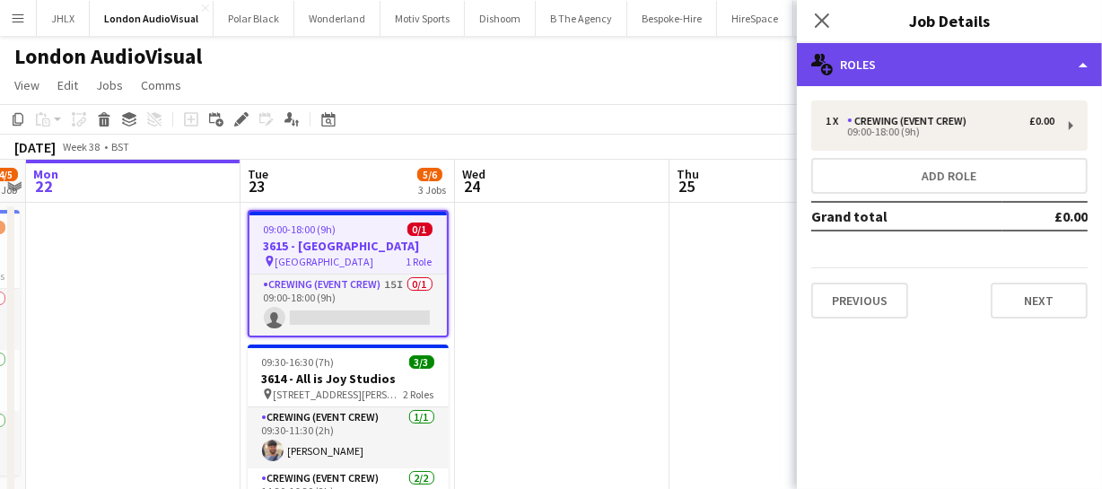
click at [947, 67] on div "multiple-users-add Roles" at bounding box center [949, 64] width 305 height 43
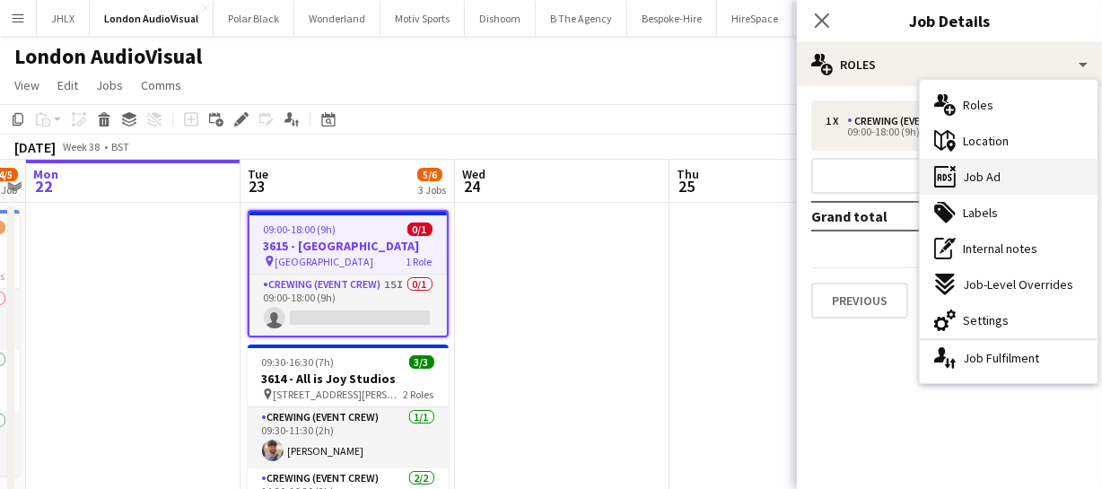
click at [987, 180] on span "Job Ad" at bounding box center [982, 177] width 38 height 16
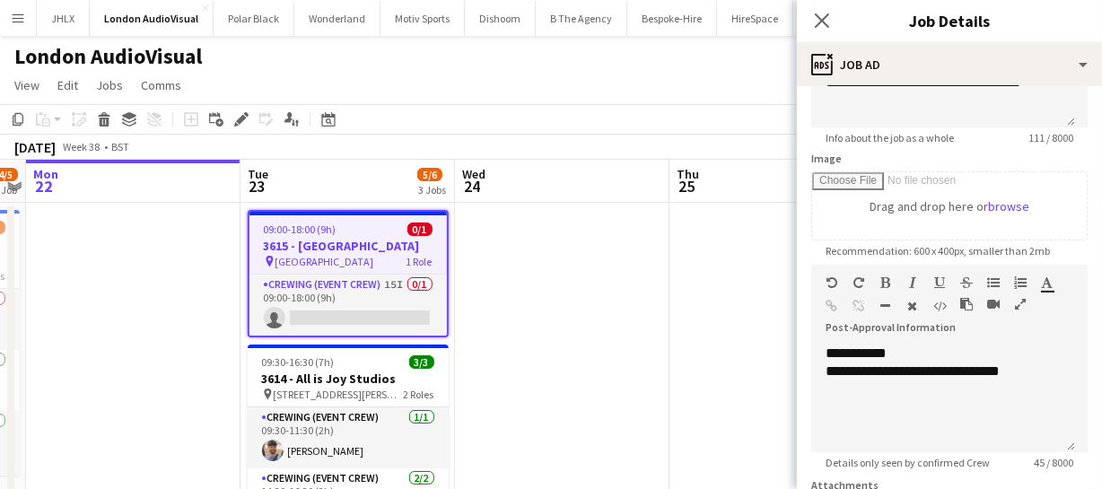
scroll to position [326, 0]
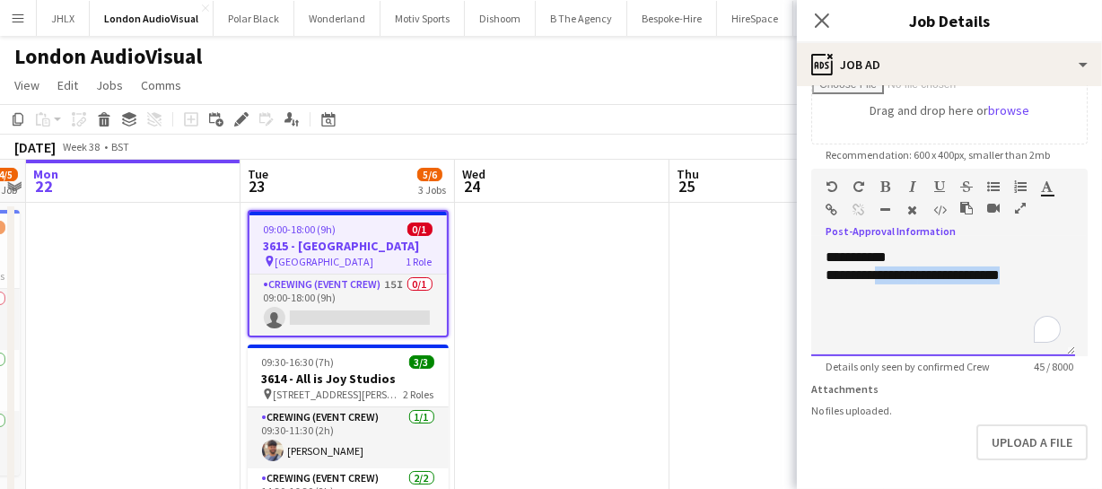
drag, startPoint x: 881, startPoint y: 276, endPoint x: 1043, endPoint y: 278, distance: 162.4
click at [1043, 278] on div "**********" at bounding box center [942, 275] width 235 height 18
paste div "To enrich screen reader interactions, please activate Accessibility in Grammarl…"
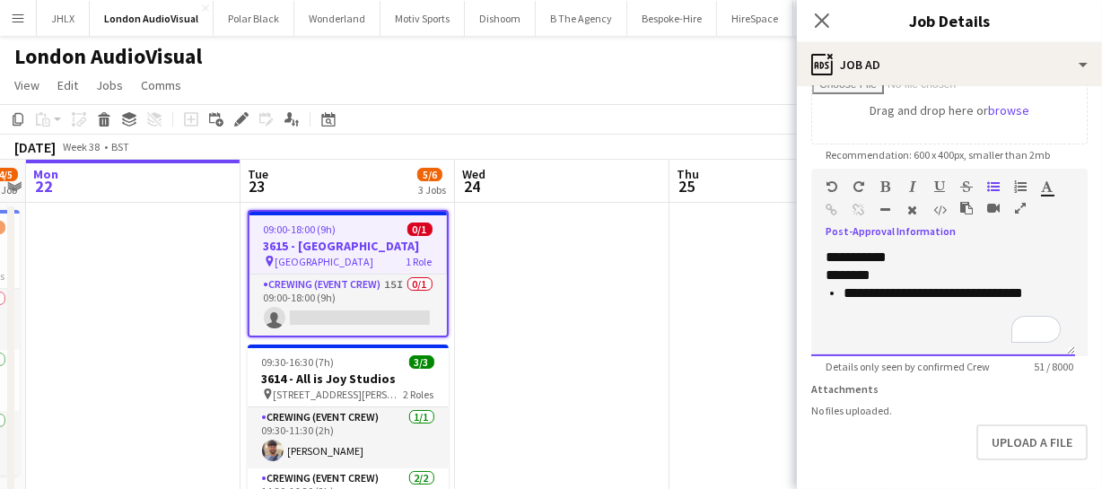
click at [938, 294] on li "**********" at bounding box center [951, 293] width 217 height 18
click at [975, 293] on li "**********" at bounding box center [951, 293] width 217 height 18
click at [826, 9] on app-icon "Close pop-in" at bounding box center [822, 21] width 26 height 26
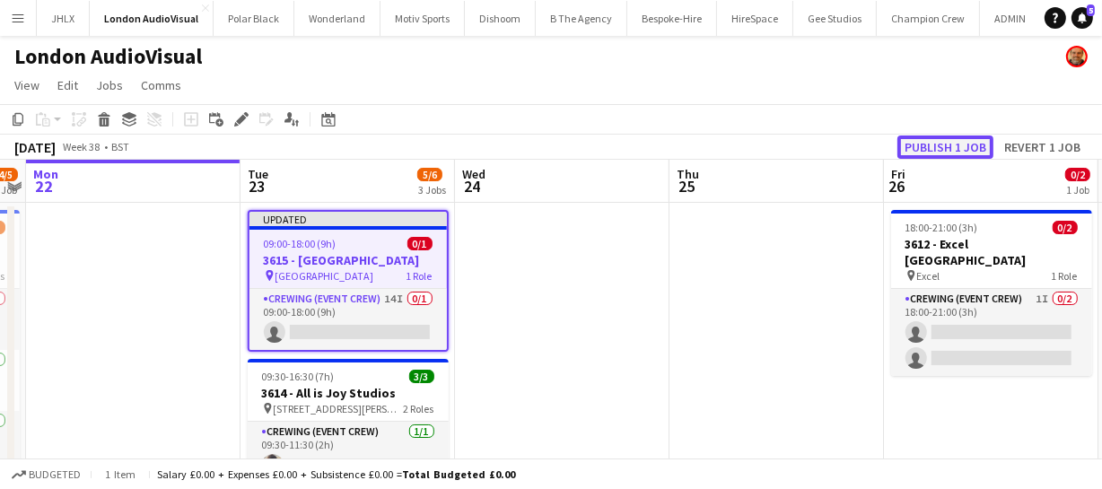
click at [959, 146] on button "Publish 1 job" at bounding box center [945, 146] width 96 height 23
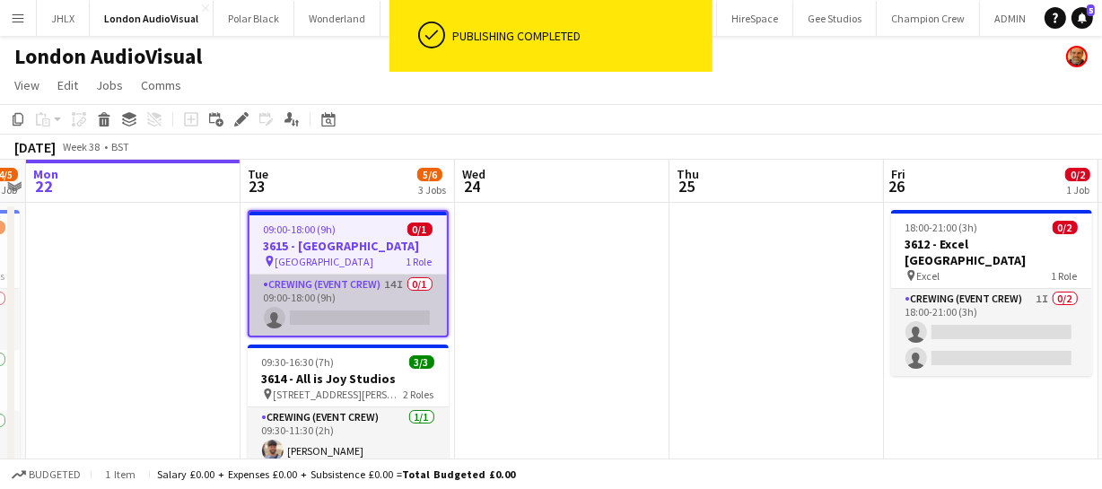
click at [368, 320] on app-card-role "Crewing (Event Crew) 14I 0/1 09:00-18:00 (9h) single-neutral-actions" at bounding box center [347, 305] width 197 height 61
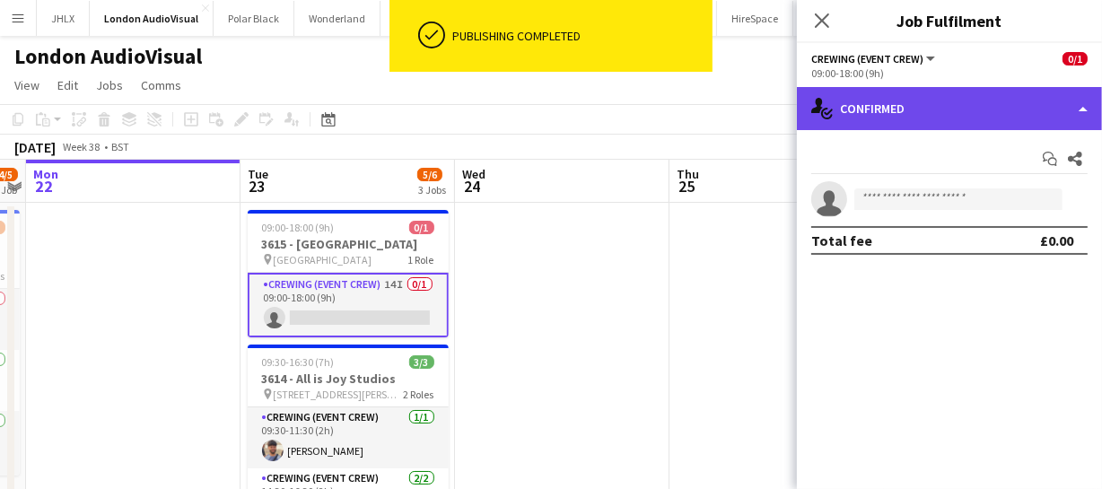
click at [1050, 111] on div "single-neutral-actions-check-2 Confirmed" at bounding box center [949, 108] width 305 height 43
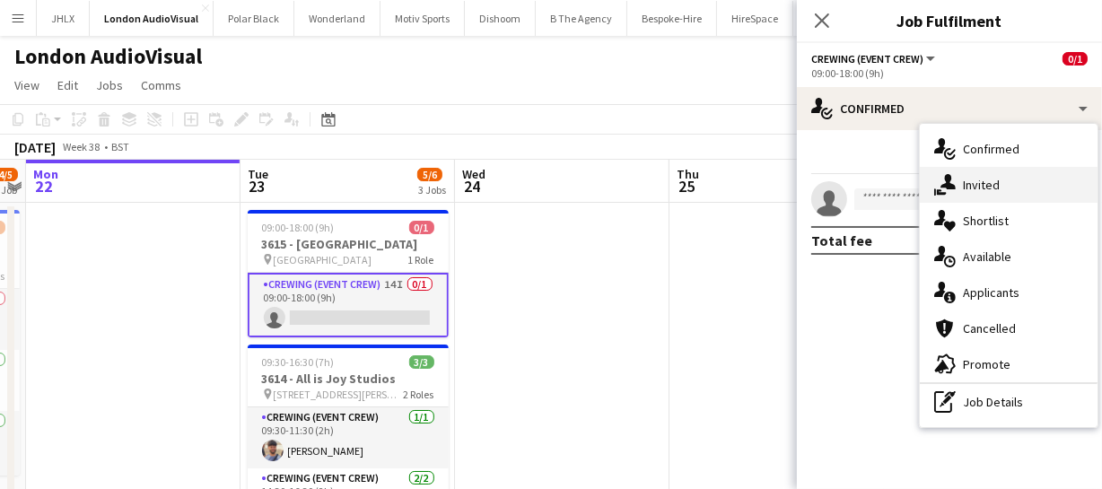
click at [998, 183] on span "Invited" at bounding box center [981, 185] width 37 height 16
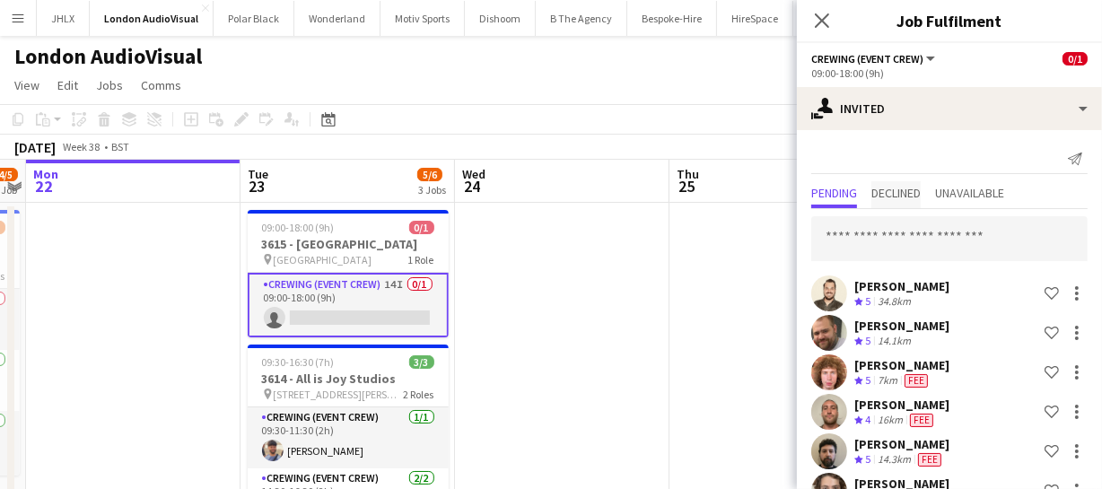
click at [908, 193] on span "Declined" at bounding box center [895, 193] width 49 height 13
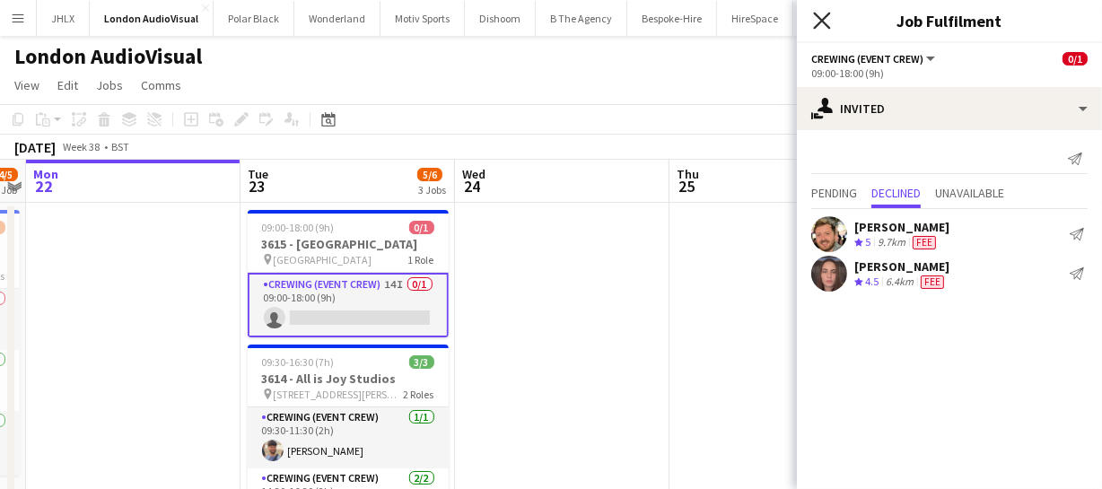
click at [823, 22] on icon at bounding box center [821, 20] width 17 height 17
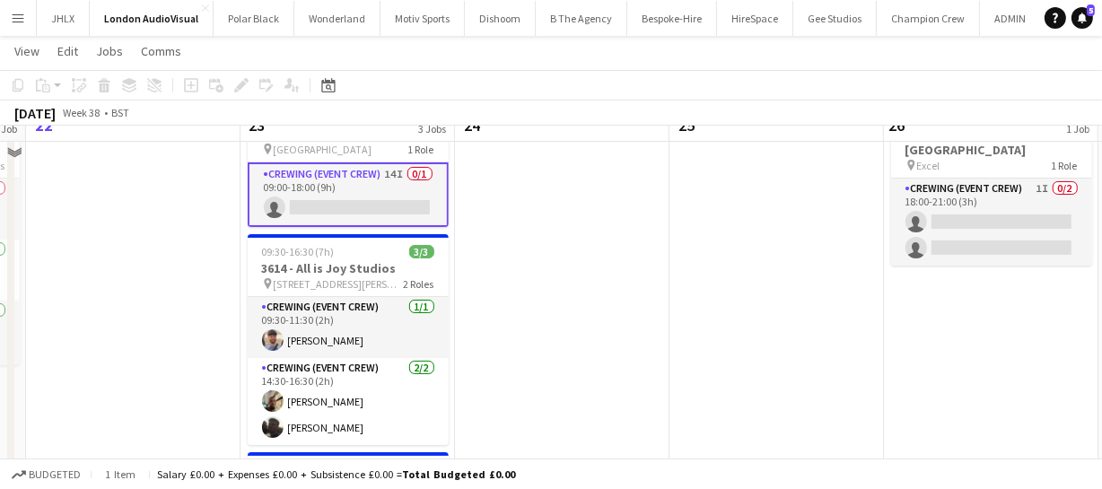
scroll to position [81, 0]
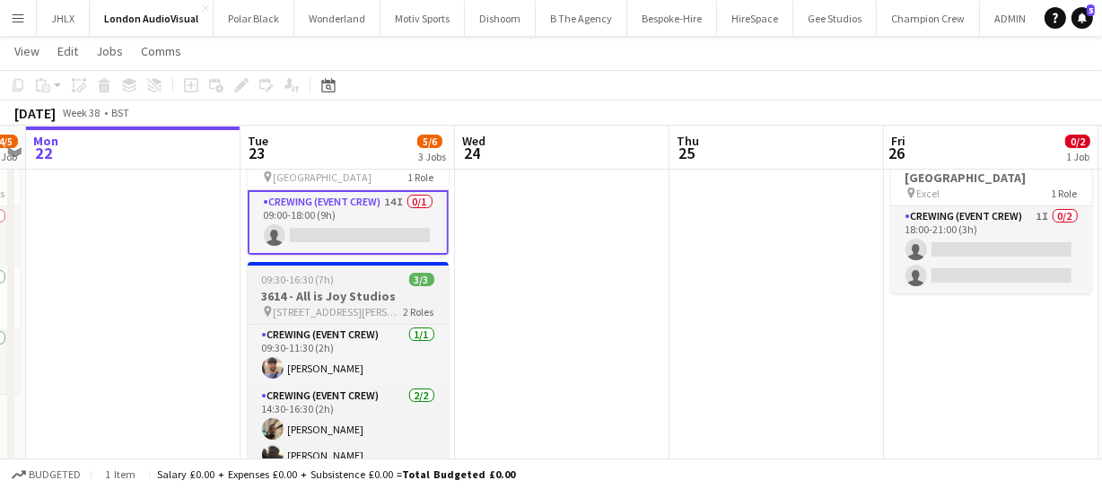
click at [314, 276] on span "09:30-16:30 (7h)" at bounding box center [298, 279] width 73 height 13
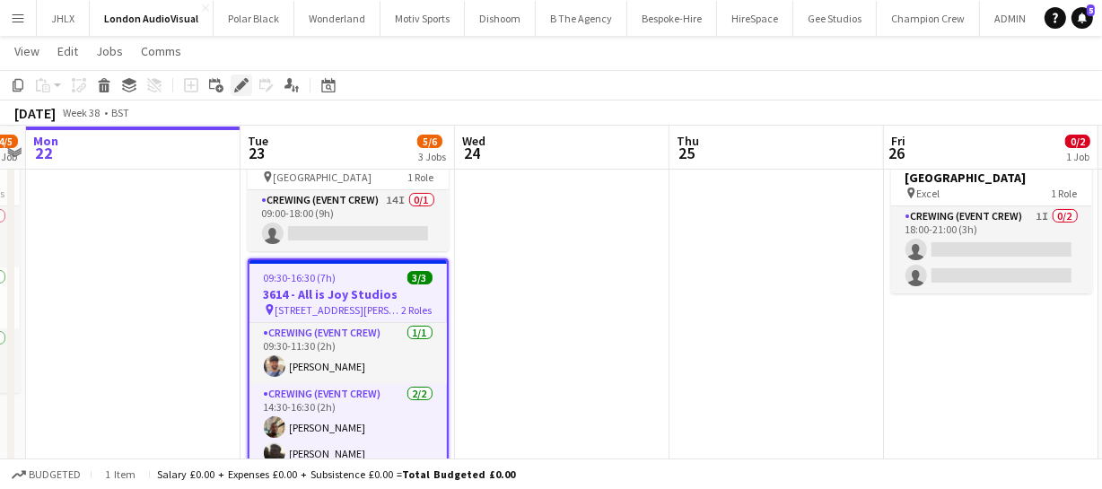
click at [239, 90] on icon at bounding box center [241, 86] width 10 height 10
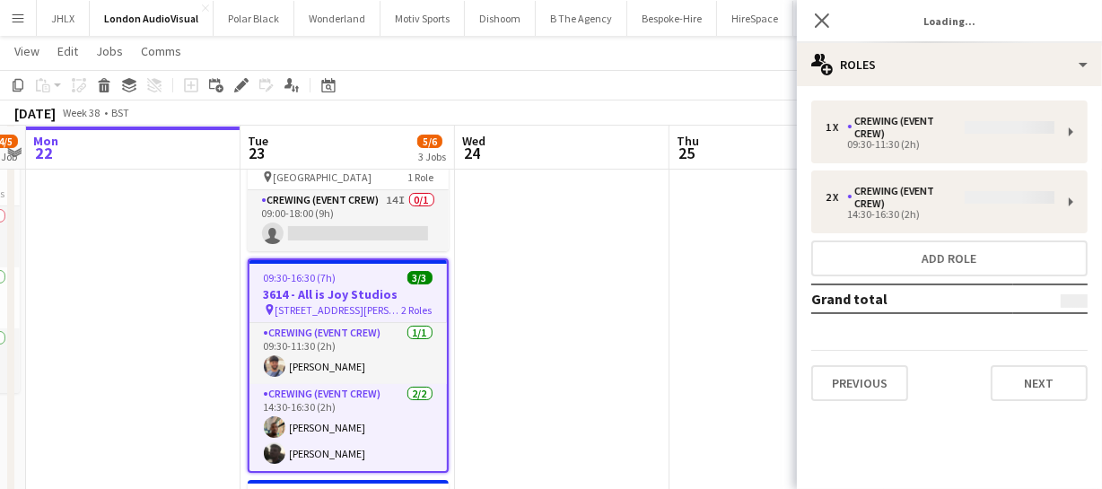
type input "**********"
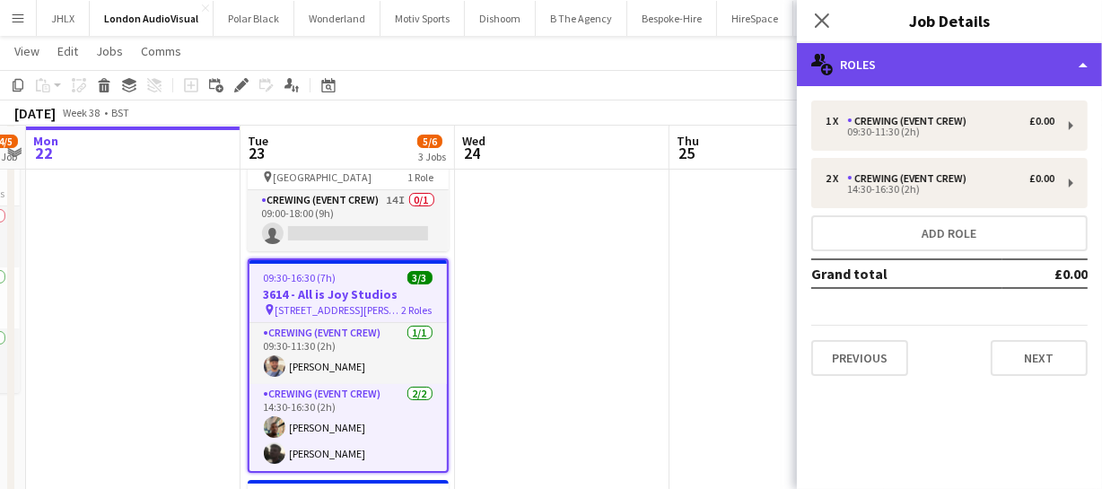
click at [921, 71] on div "multiple-users-add Roles" at bounding box center [949, 64] width 305 height 43
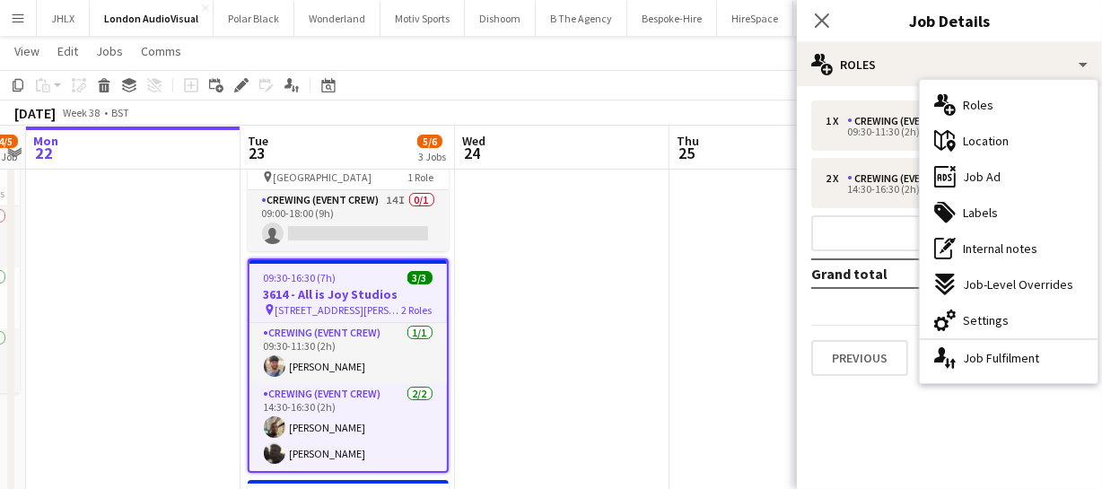
click at [996, 173] on span "Job Ad" at bounding box center [982, 177] width 38 height 16
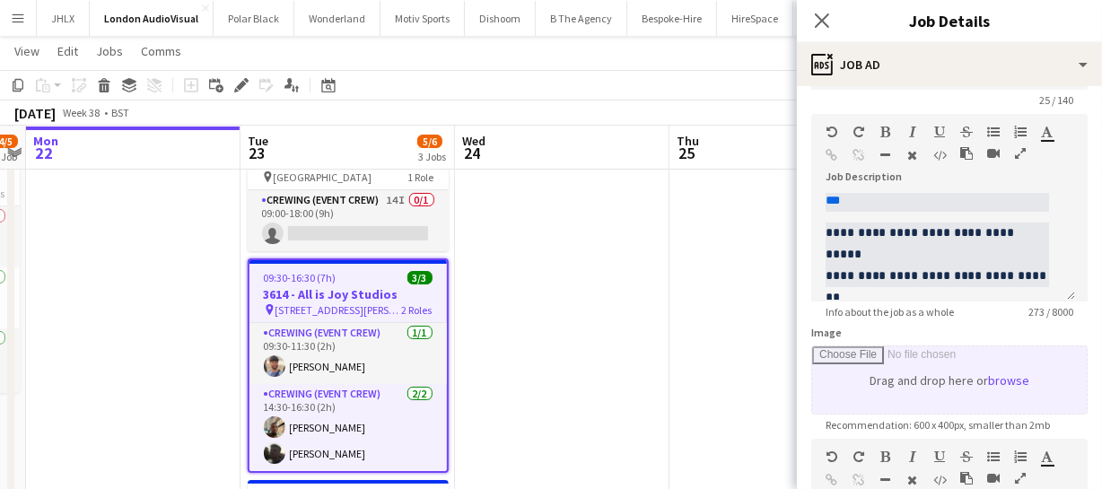
scroll to position [0, 0]
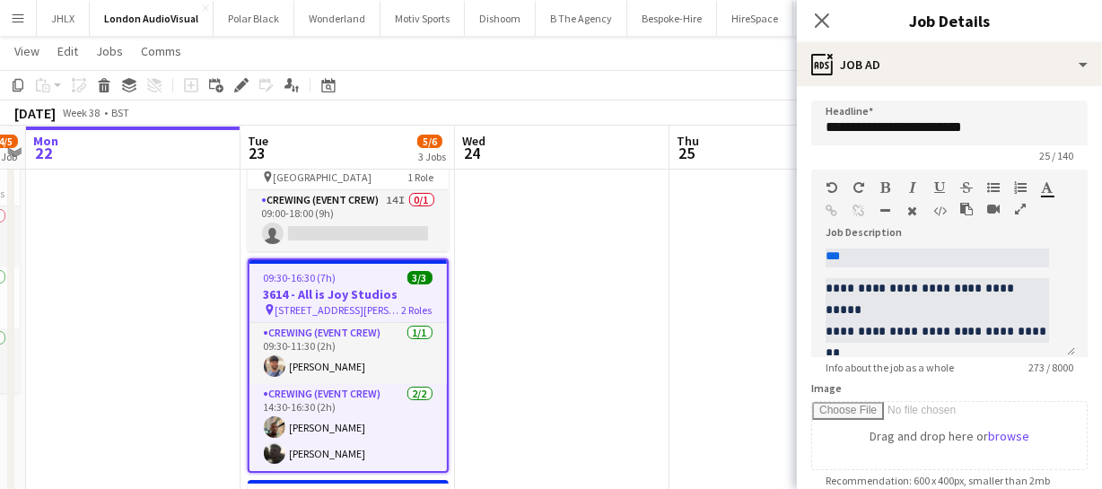
click at [807, 22] on div "Close pop-in" at bounding box center [822, 20] width 50 height 41
click at [824, 22] on icon at bounding box center [821, 20] width 17 height 17
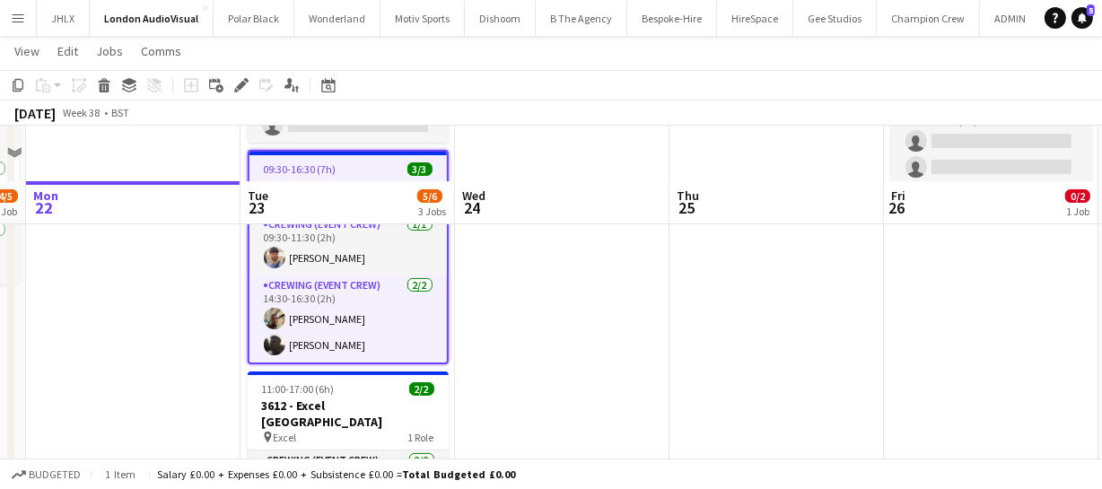
scroll to position [162, 0]
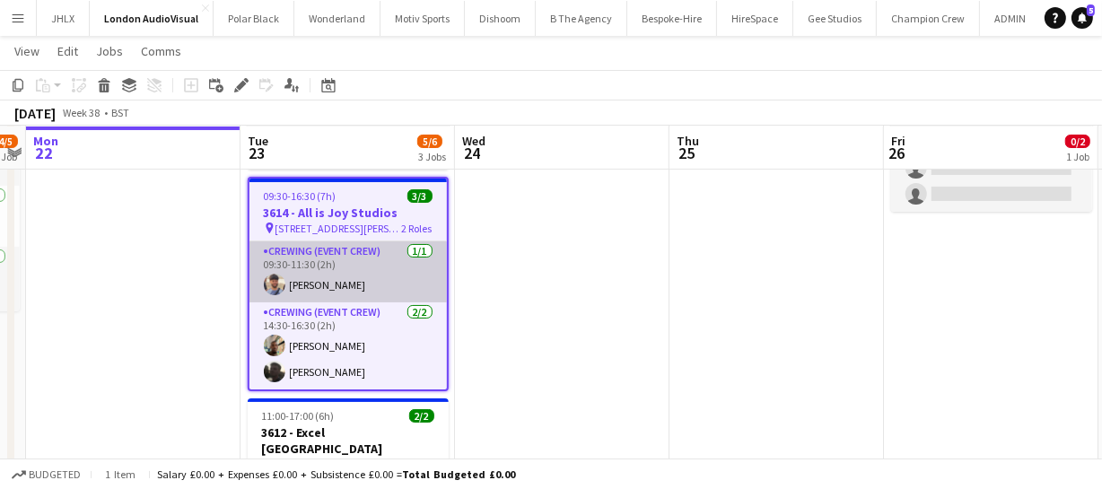
click at [299, 274] on app-card-role "Crewing (Event Crew) 1/1 09:30-11:30 (2h) Faris Ali" at bounding box center [347, 271] width 197 height 61
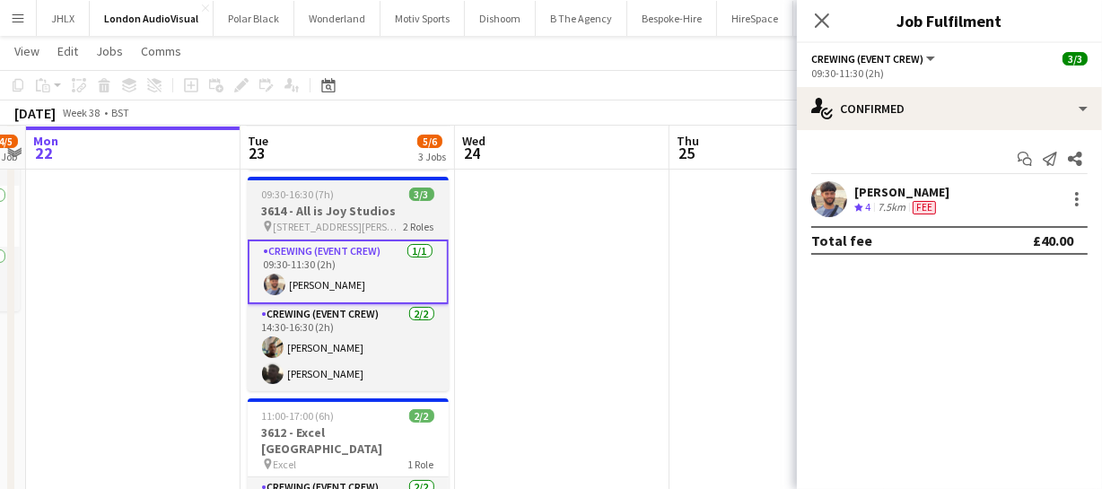
click at [333, 205] on h3 "3614 - All is Joy Studios" at bounding box center [348, 211] width 201 height 16
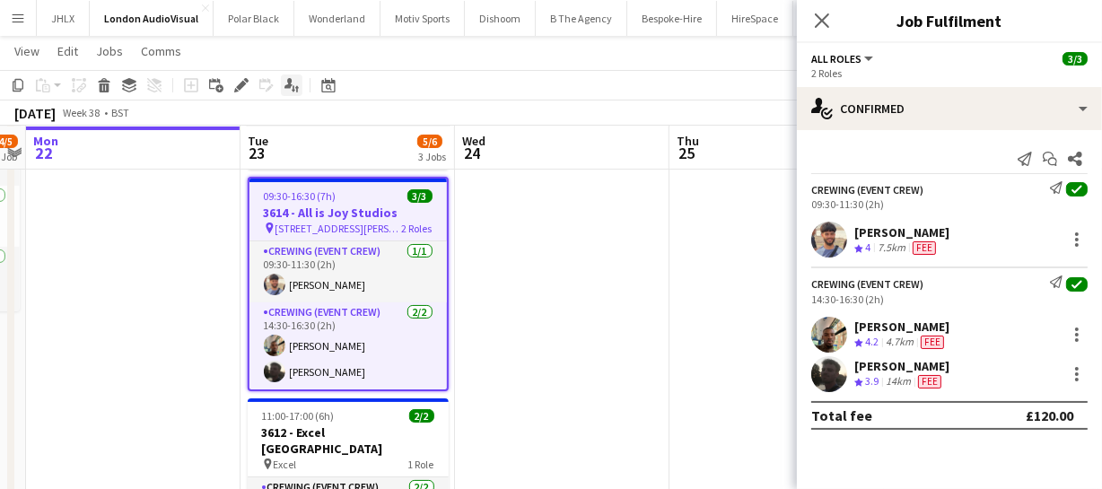
click at [287, 85] on icon at bounding box center [288, 83] width 8 height 10
drag, startPoint x: 813, startPoint y: 189, endPoint x: 965, endPoint y: 377, distance: 241.7
click at [965, 377] on app-confirmed-crew "Crewing (Event Crew) Send notification check 09:30-11:30 (2h) Faris Ali Crew ra…" at bounding box center [949, 305] width 305 height 248
copy app-confirmed-crew "Crewing (Event Crew) Send notification check 09:30-11:30 (2h) Faris Ali Crew ra…"
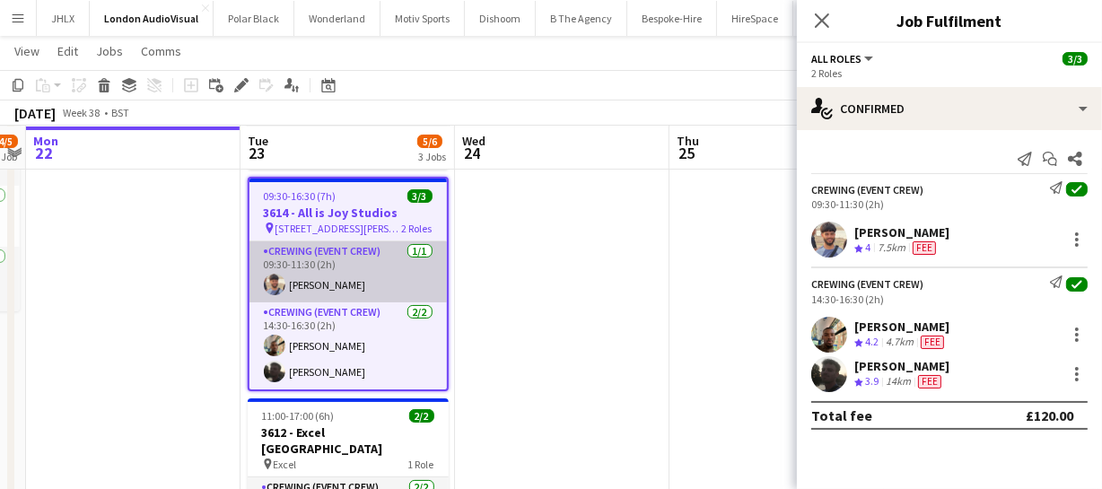
click at [272, 278] on app-user-avatar at bounding box center [275, 285] width 22 height 22
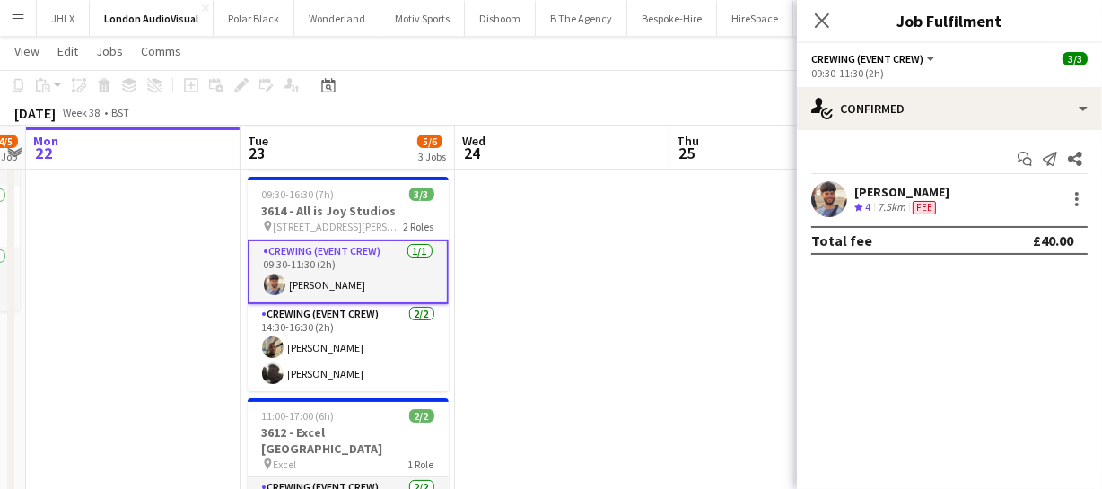
click at [833, 193] on app-user-avatar at bounding box center [829, 199] width 36 height 36
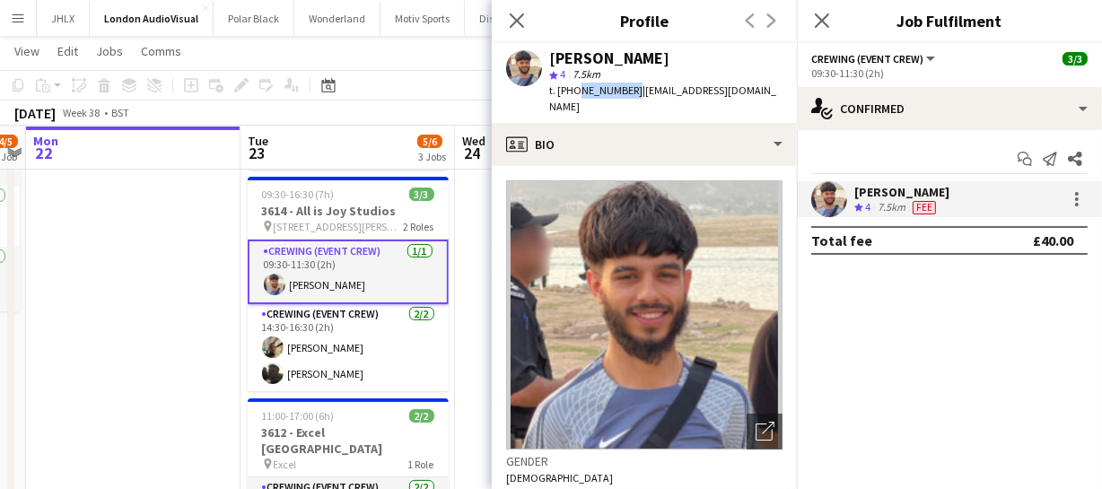
drag, startPoint x: 572, startPoint y: 90, endPoint x: 628, endPoint y: 90, distance: 56.5
click at [628, 90] on span "t. +447786894027" at bounding box center [595, 89] width 93 height 13
copy span "7786894027"
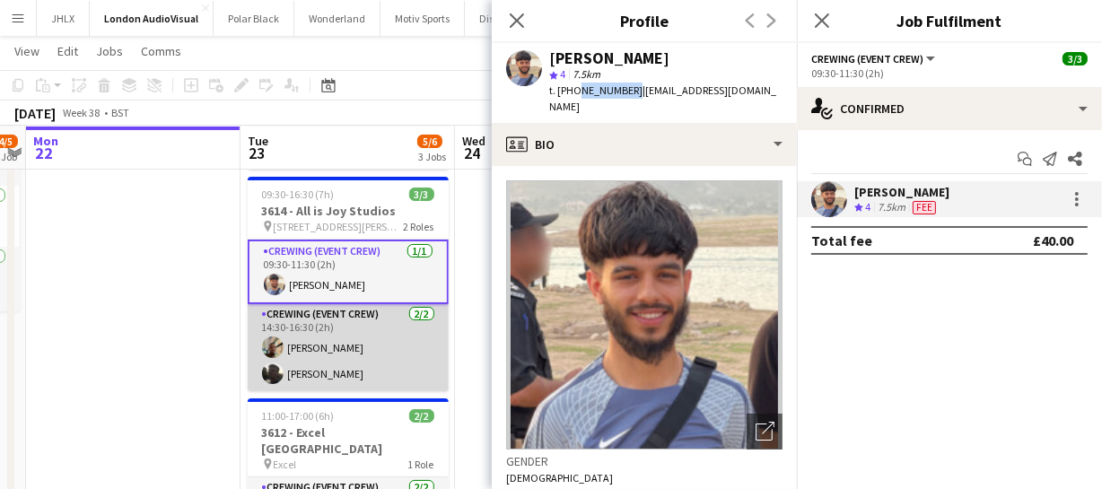
click at [262, 350] on app-user-avatar at bounding box center [273, 347] width 22 height 22
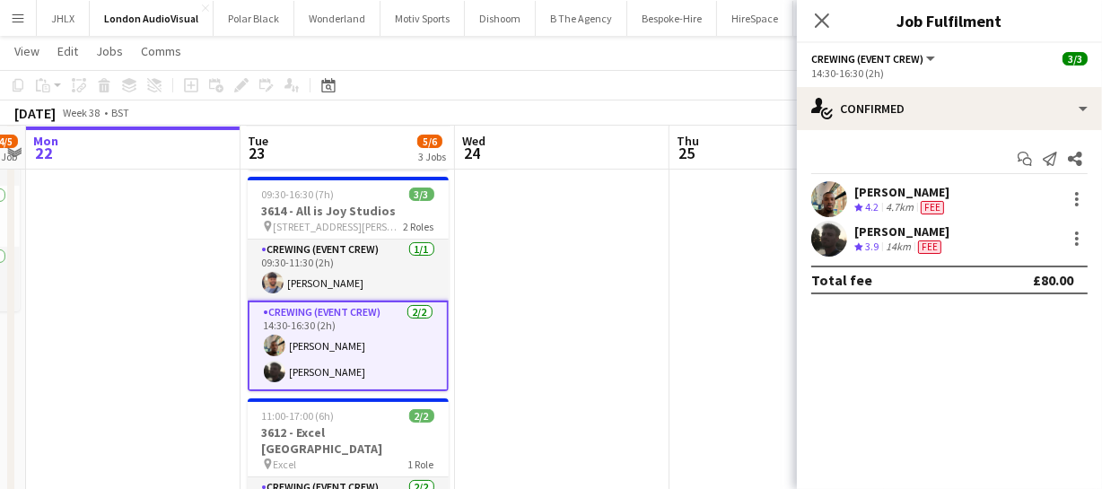
click at [823, 197] on app-user-avatar at bounding box center [829, 199] width 36 height 36
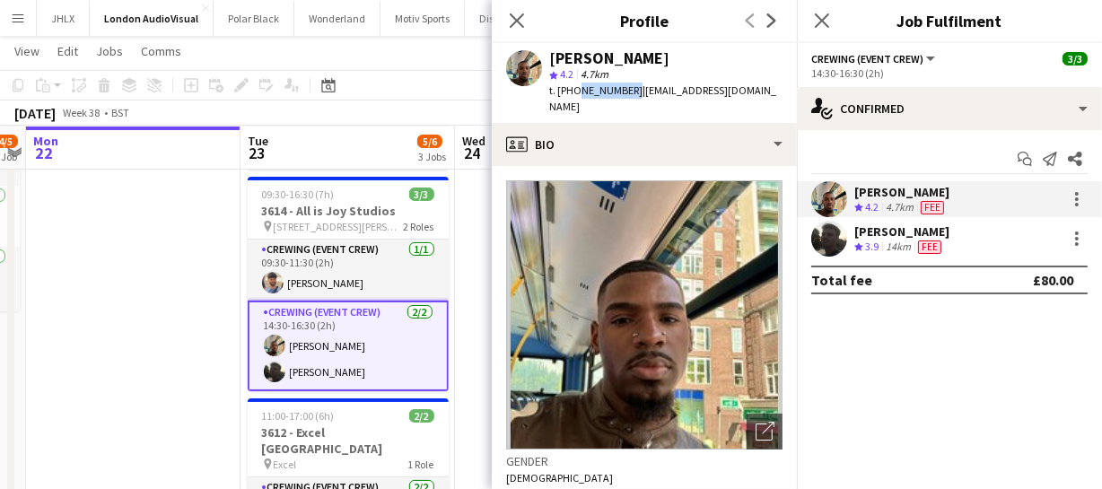
drag, startPoint x: 573, startPoint y: 87, endPoint x: 626, endPoint y: 83, distance: 53.1
click at [626, 83] on span "t. +447951879132" at bounding box center [595, 89] width 93 height 13
copy span "7951879132"
click at [835, 227] on app-user-avatar at bounding box center [829, 239] width 36 height 36
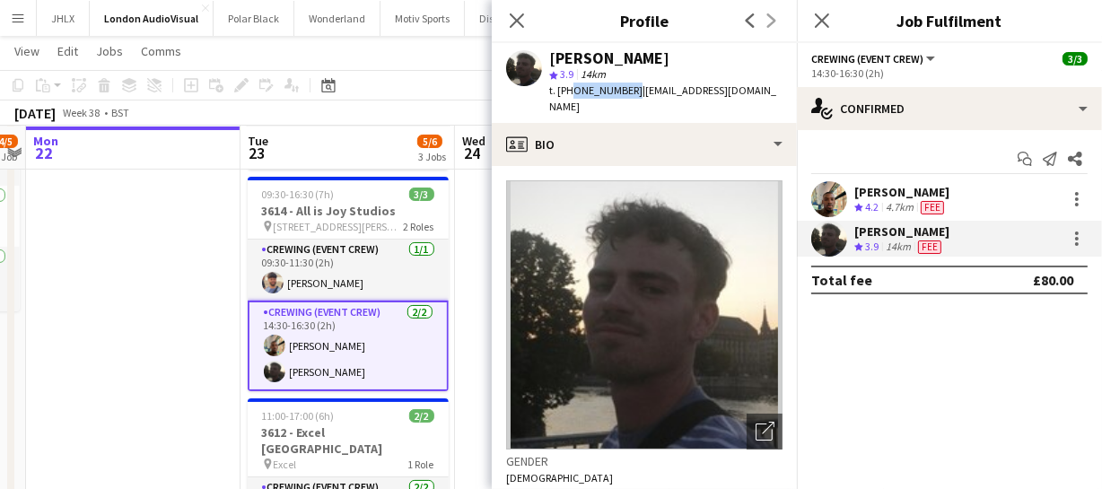
drag, startPoint x: 569, startPoint y: 83, endPoint x: 624, endPoint y: 92, distance: 56.3
click at [624, 92] on span "t. +447535271089" at bounding box center [595, 89] width 93 height 13
copy span "47535271089"
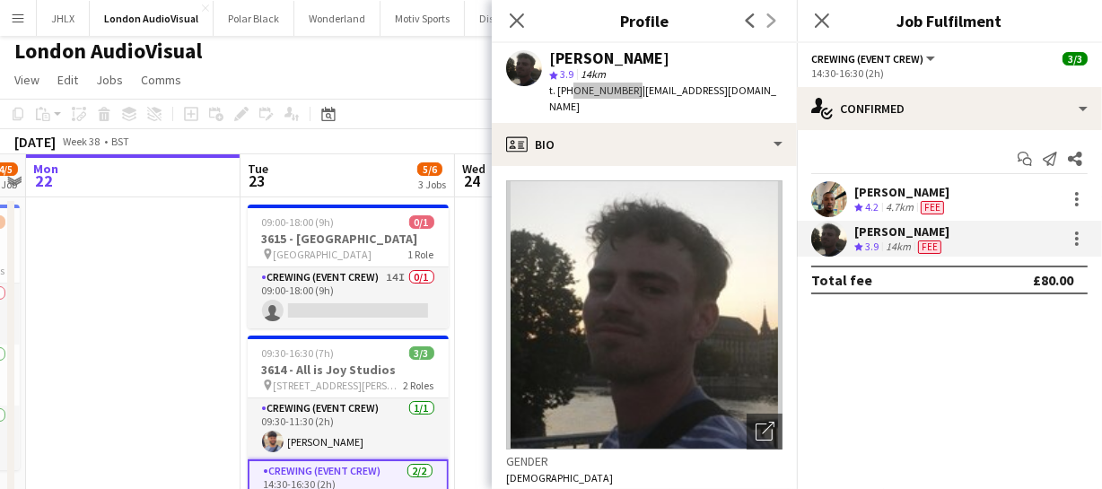
scroll to position [0, 0]
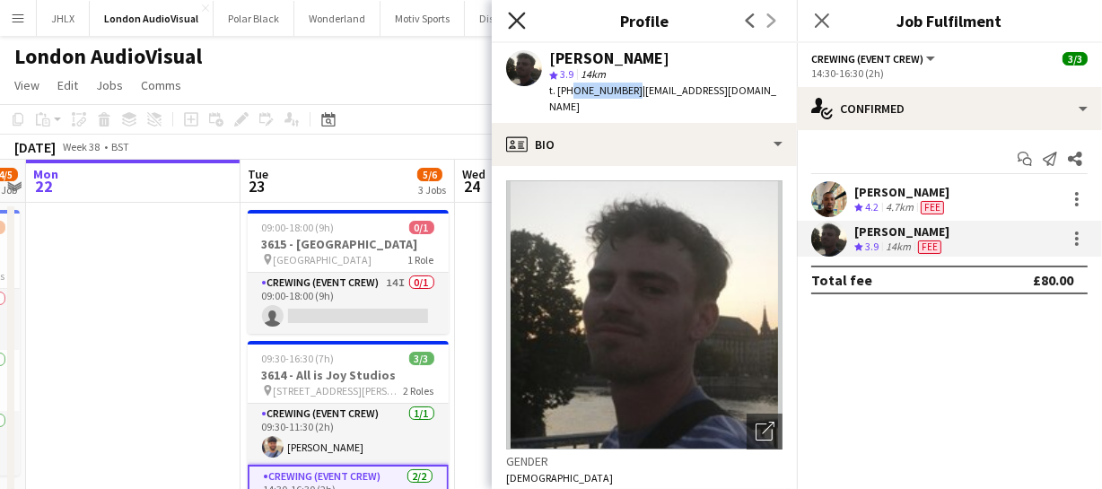
click at [518, 25] on icon "Close pop-in" at bounding box center [516, 20] width 17 height 17
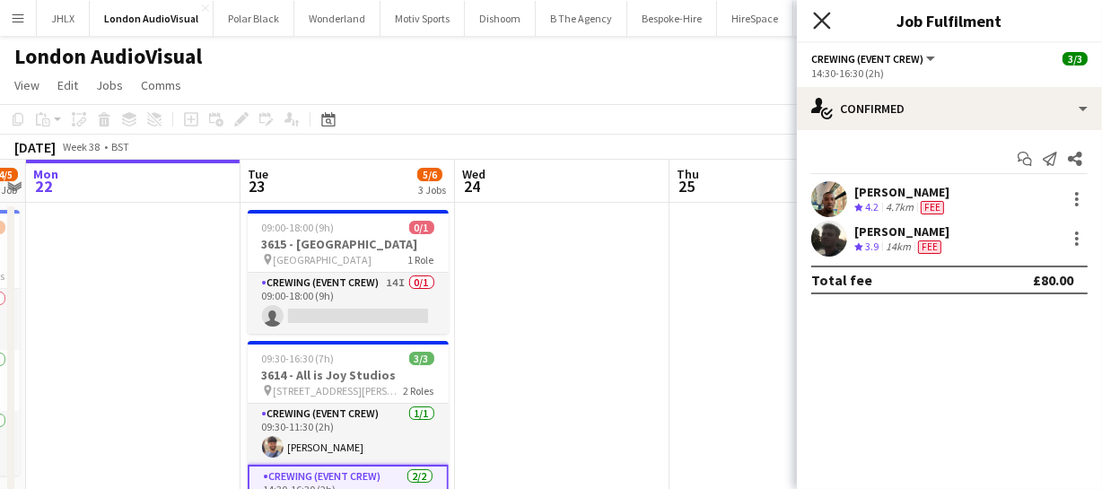
click at [822, 21] on icon at bounding box center [821, 20] width 17 height 17
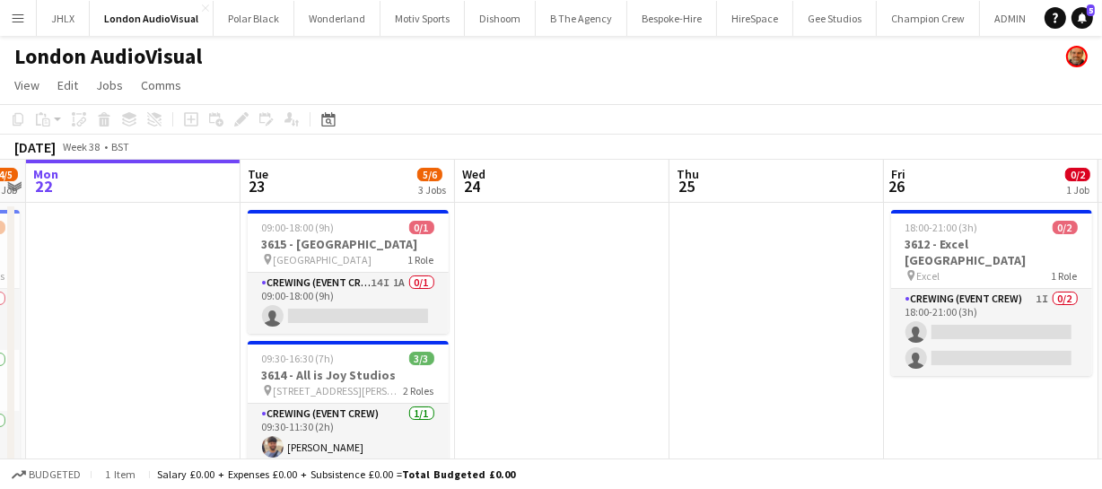
drag, startPoint x: 341, startPoint y: 320, endPoint x: 754, endPoint y: 205, distance: 428.6
click at [341, 320] on app-card-role "Crewing (Event Crew) 14I 1A 0/1 09:00-18:00 (9h) single-neutral-actions" at bounding box center [348, 303] width 201 height 61
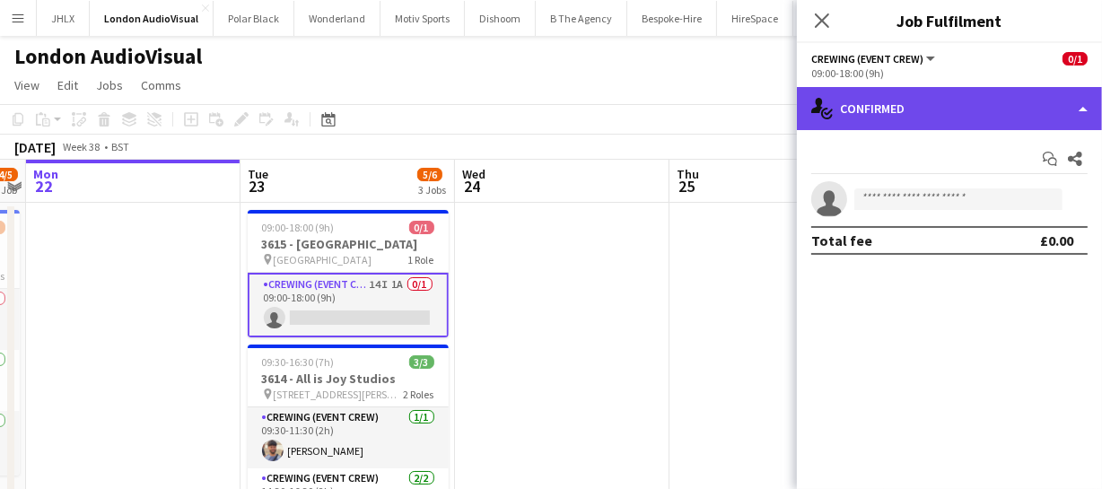
click at [1007, 108] on div "single-neutral-actions-check-2 Confirmed" at bounding box center [949, 108] width 305 height 43
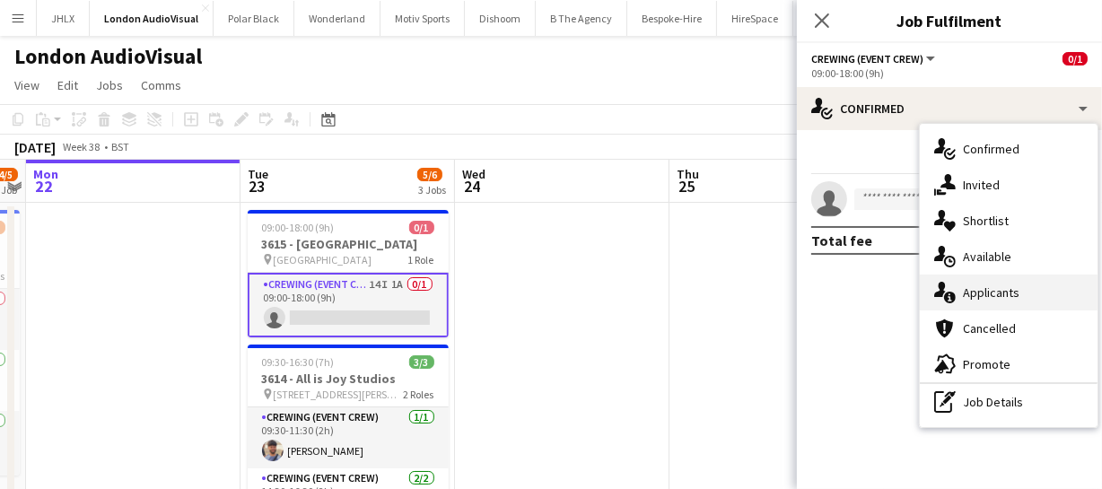
click at [1017, 285] on span "Applicants" at bounding box center [991, 292] width 57 height 16
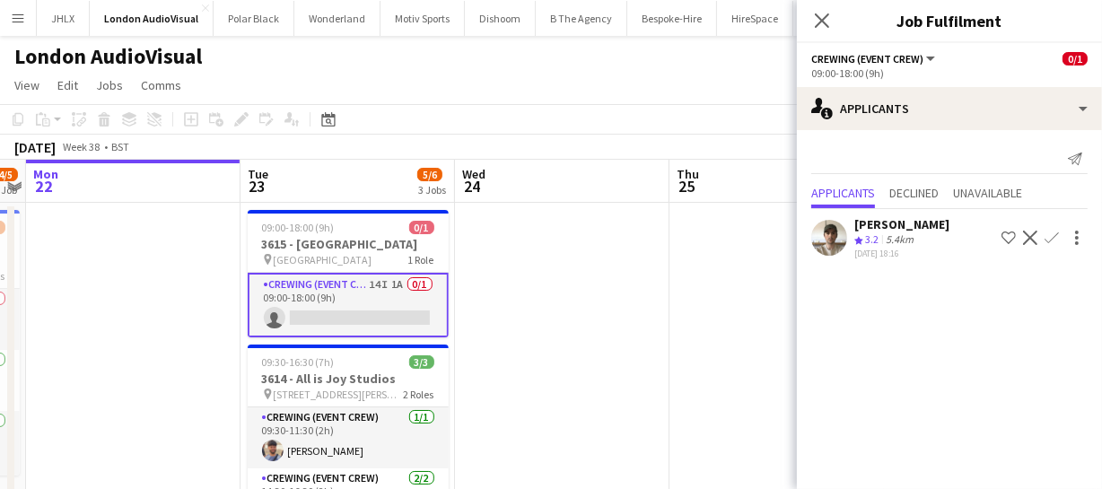
click at [1054, 233] on app-icon "Confirm" at bounding box center [1051, 238] width 14 height 14
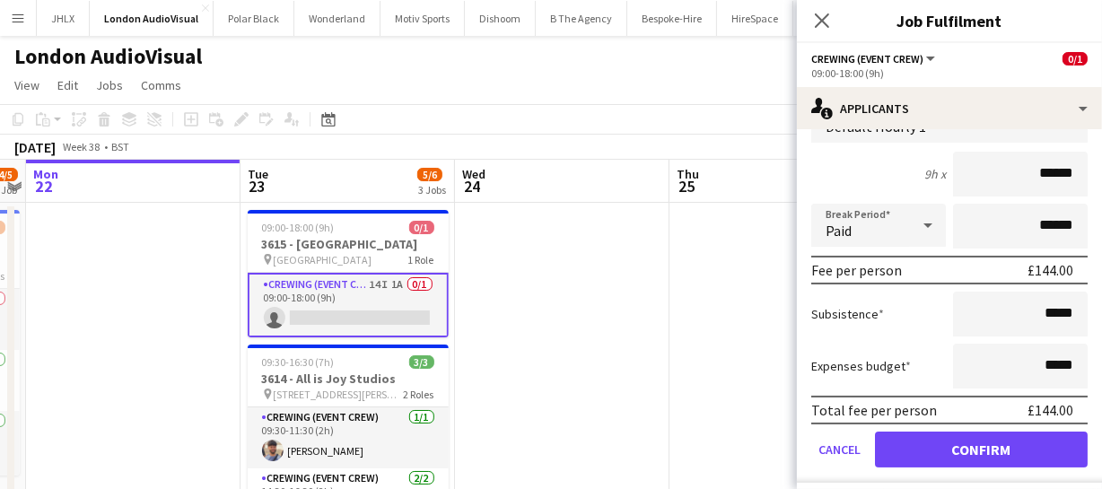
scroll to position [192, 0]
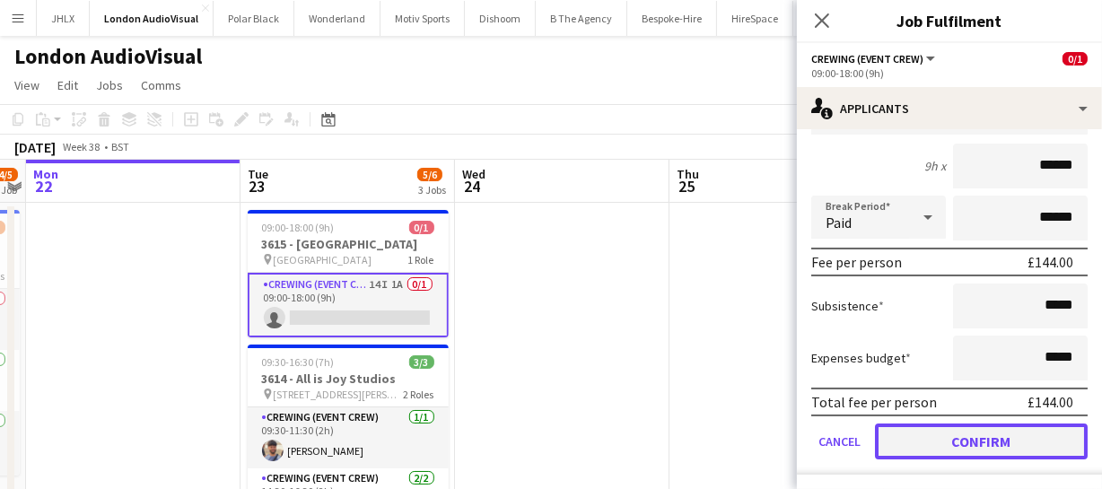
click at [984, 434] on button "Confirm" at bounding box center [981, 441] width 213 height 36
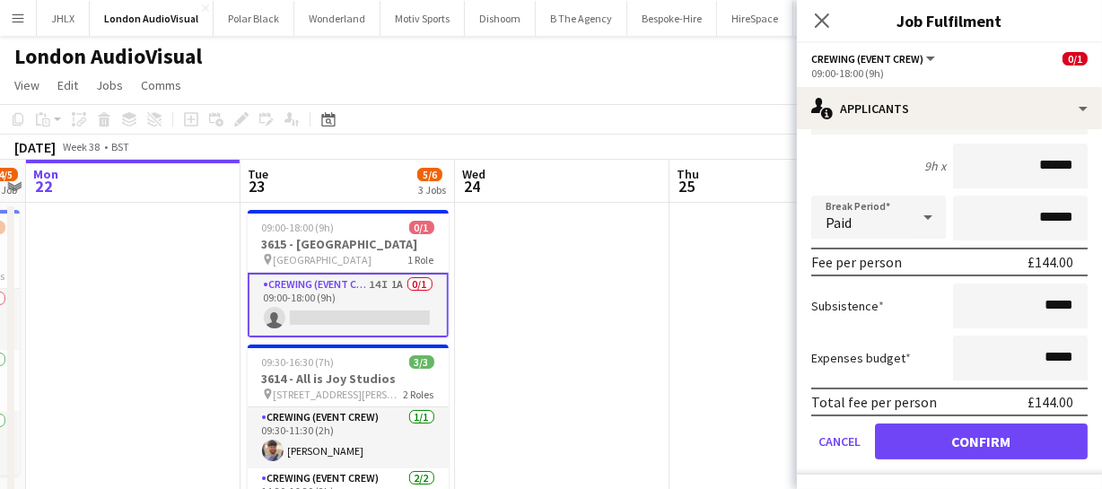
scroll to position [0, 0]
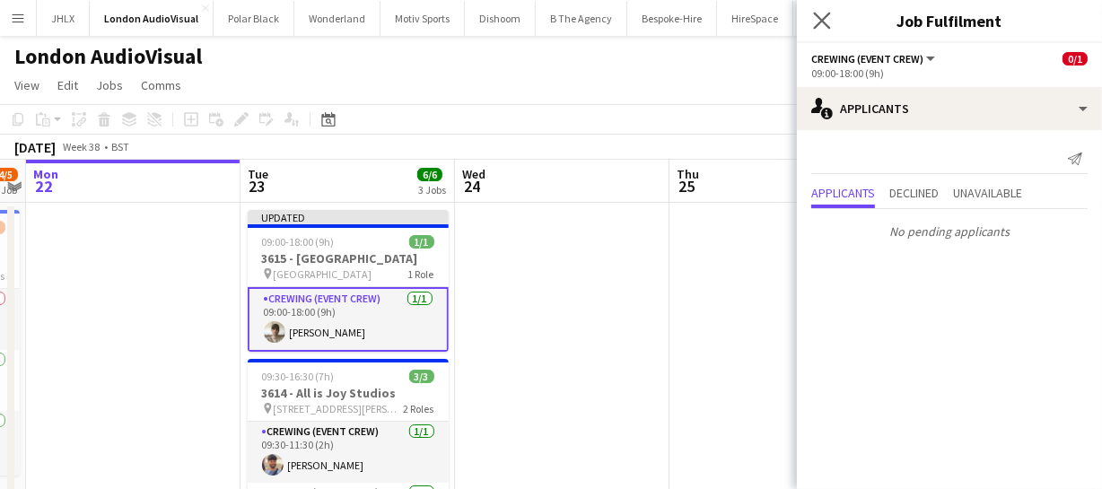
click at [818, 9] on app-icon "Close pop-in" at bounding box center [822, 21] width 26 height 26
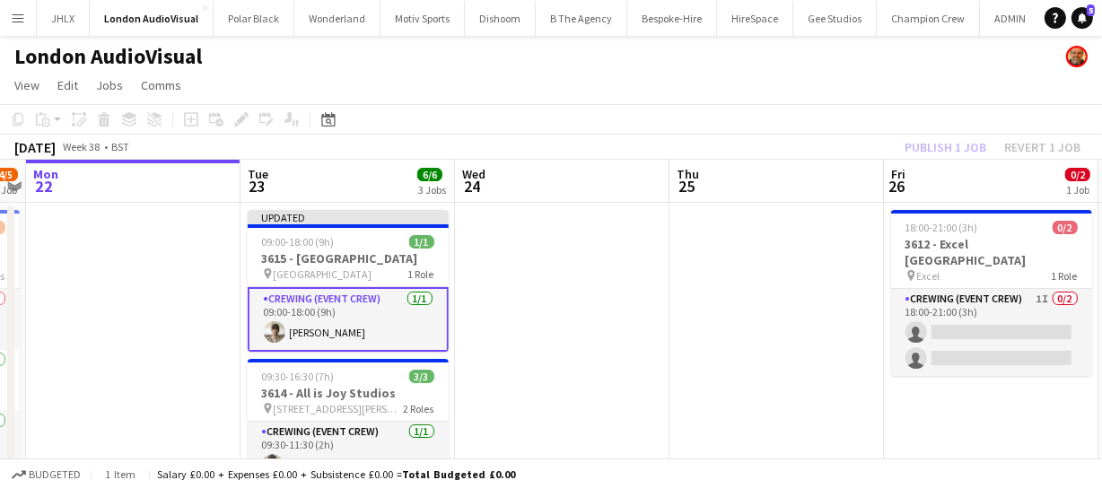
click at [964, 149] on div "Publish 1 job Revert 1 job" at bounding box center [992, 146] width 219 height 23
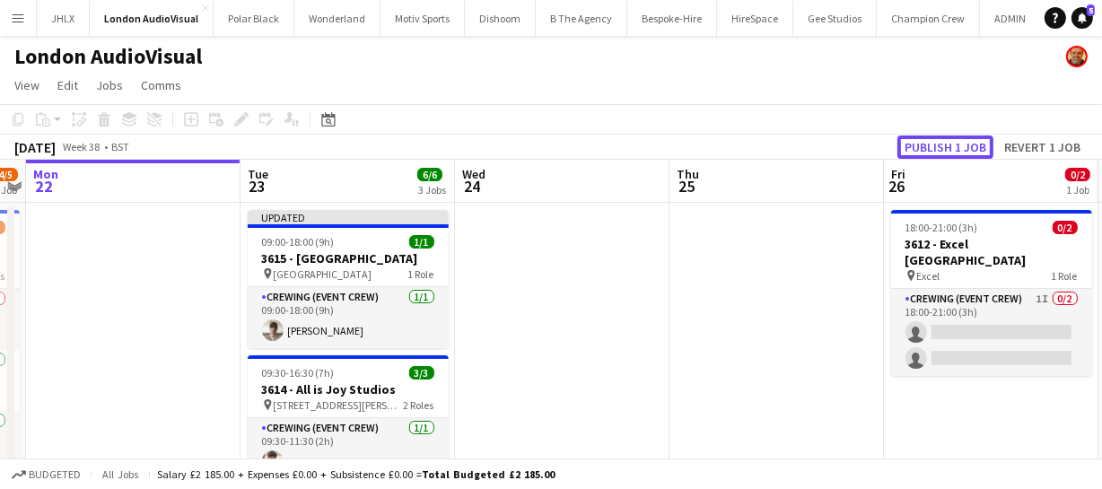
click at [964, 149] on button "Publish 1 job" at bounding box center [945, 146] width 96 height 23
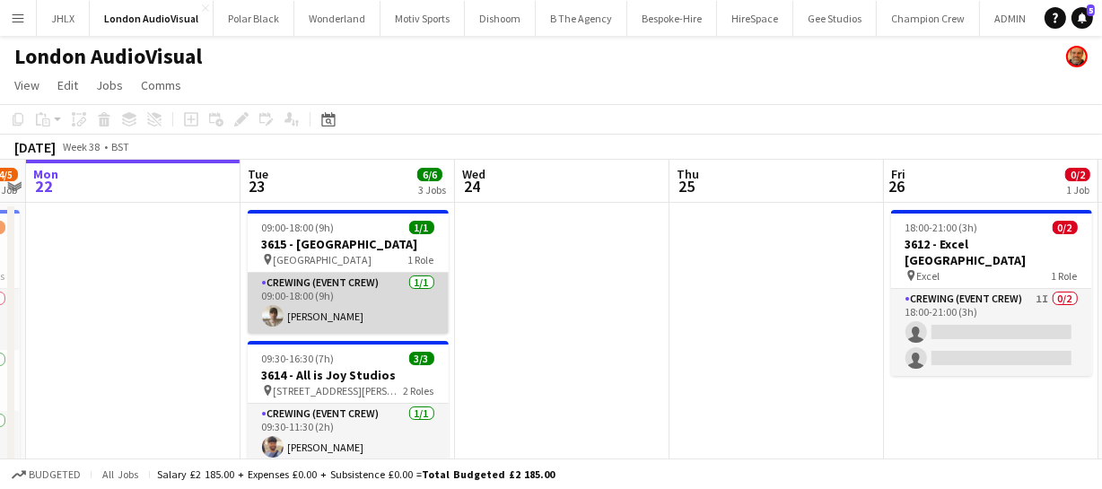
click at [278, 324] on app-card-role "Crewing (Event Crew) 1/1 09:00-18:00 (9h) Nasos Apostolopoulos" at bounding box center [348, 303] width 201 height 61
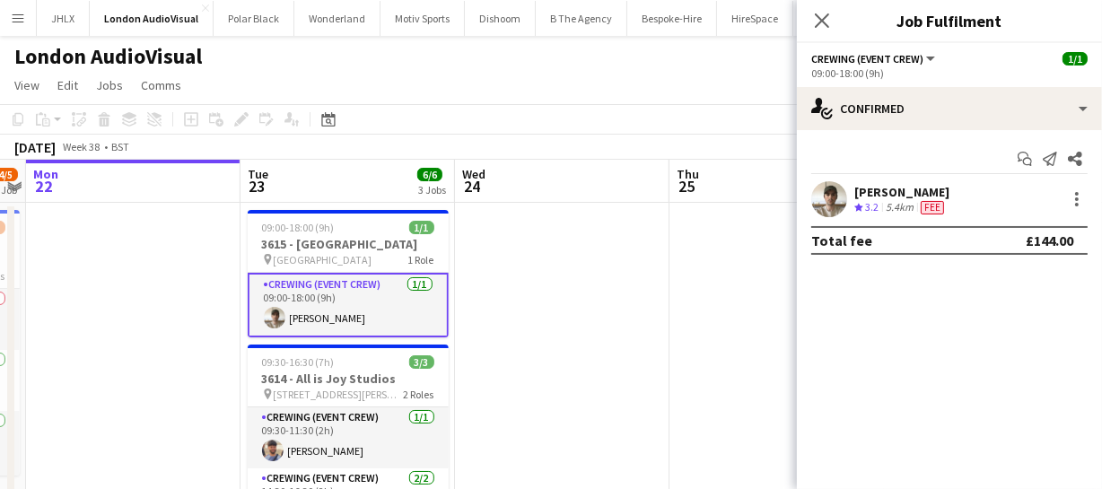
click at [832, 203] on app-user-avatar at bounding box center [829, 199] width 36 height 36
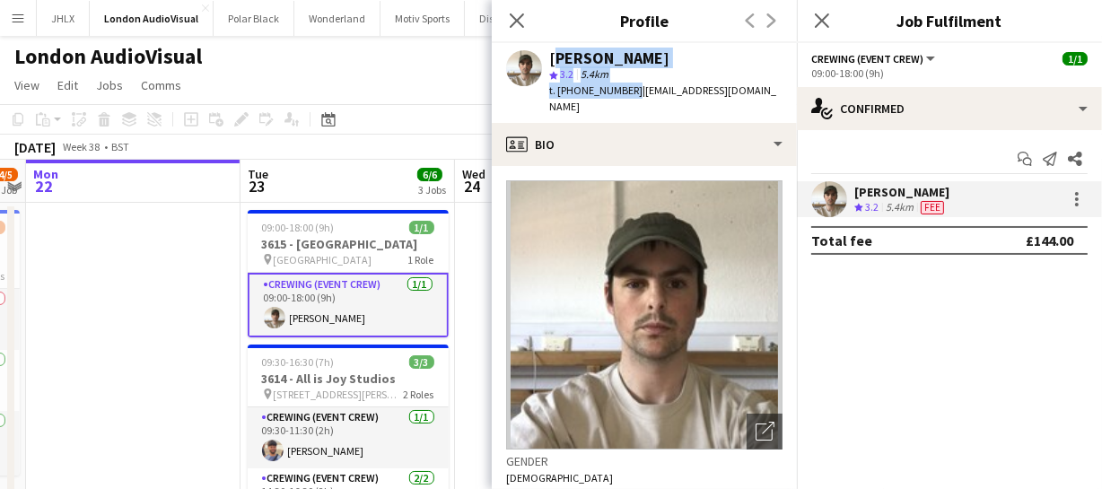
drag, startPoint x: 549, startPoint y: 56, endPoint x: 624, endPoint y: 90, distance: 82.7
click at [624, 90] on div "Nasos Apostolopoulos star 3.2 5.4km t. +447354474321 | nasos_h_a@hotmail.co.uk" at bounding box center [665, 82] width 233 height 65
copy div "Nasos Apostolopoulos star 3.2 5.4km t. +447354474321"
click at [511, 9] on app-icon "Close pop-in" at bounding box center [517, 21] width 26 height 26
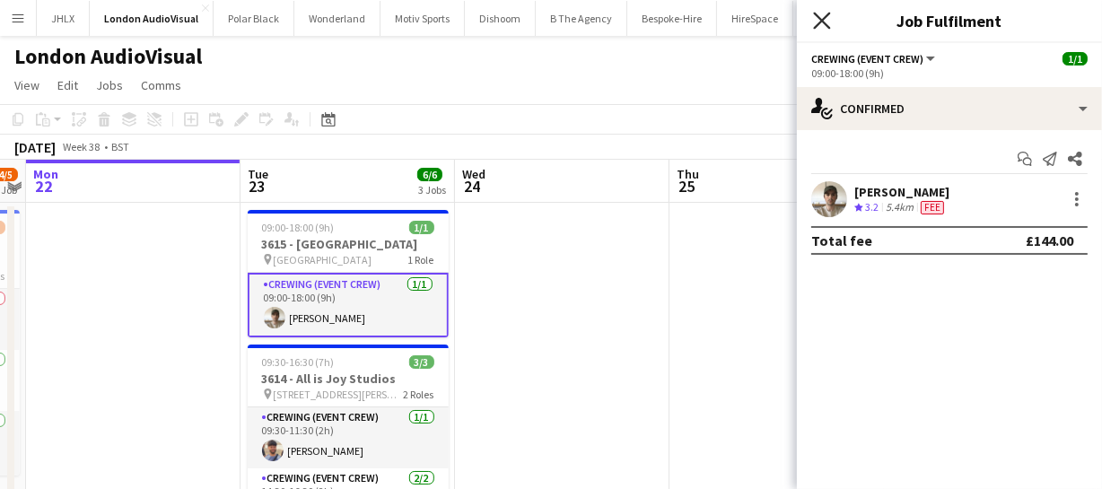
click at [828, 26] on icon at bounding box center [821, 20] width 17 height 17
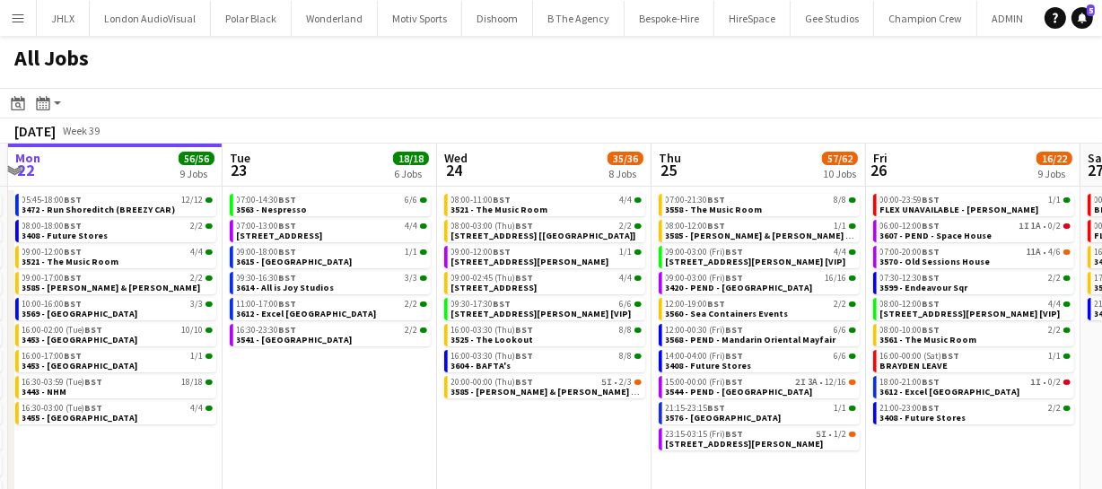
scroll to position [0, 651]
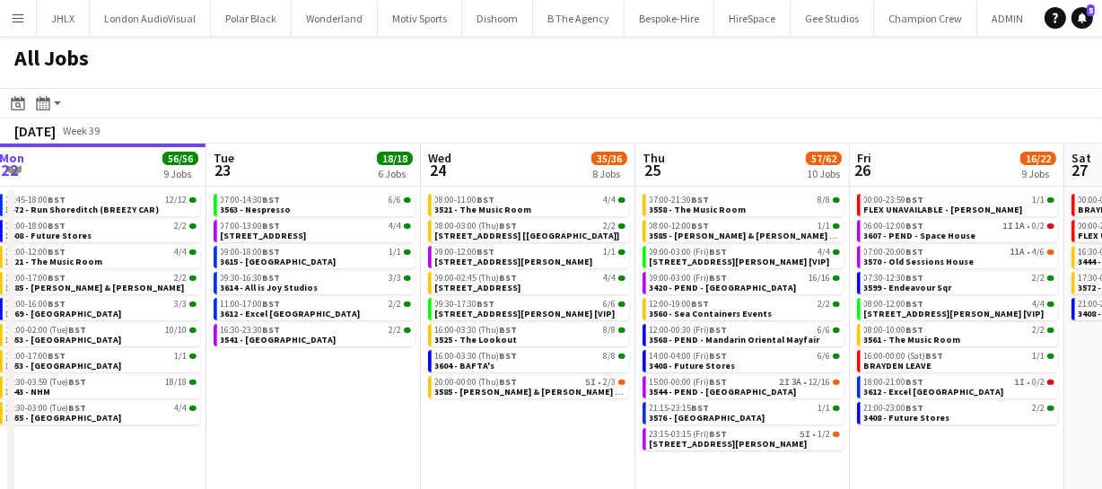
drag, startPoint x: 570, startPoint y: 384, endPoint x: 348, endPoint y: 394, distance: 221.8
click at [348, 394] on app-calendar-viewport "Fri 19 39/40 10 Jobs Sat 20 27/28 8 Jobs Sun 21 50/51 12 Jobs Mon 22 56/56 9 Jo…" at bounding box center [551, 381] width 1102 height 474
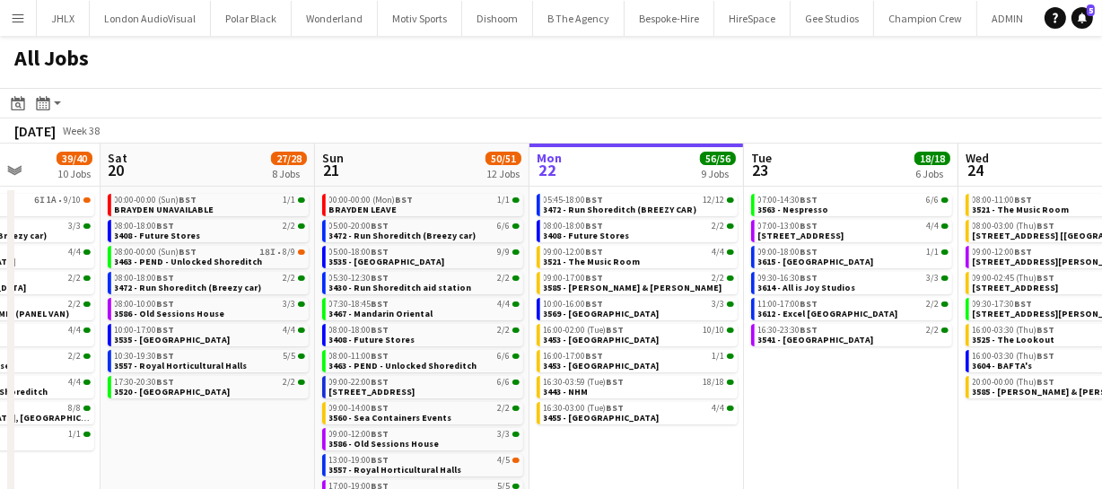
drag, startPoint x: 426, startPoint y: 366, endPoint x: 878, endPoint y: 251, distance: 466.5
click at [880, 251] on app-calendar-viewport "Wed 17 74/75 16 Jobs Thu 18 63/64 14 Jobs Fri 19 39/40 10 Jobs Sat 20 27/28 8 J…" at bounding box center [551, 381] width 1102 height 474
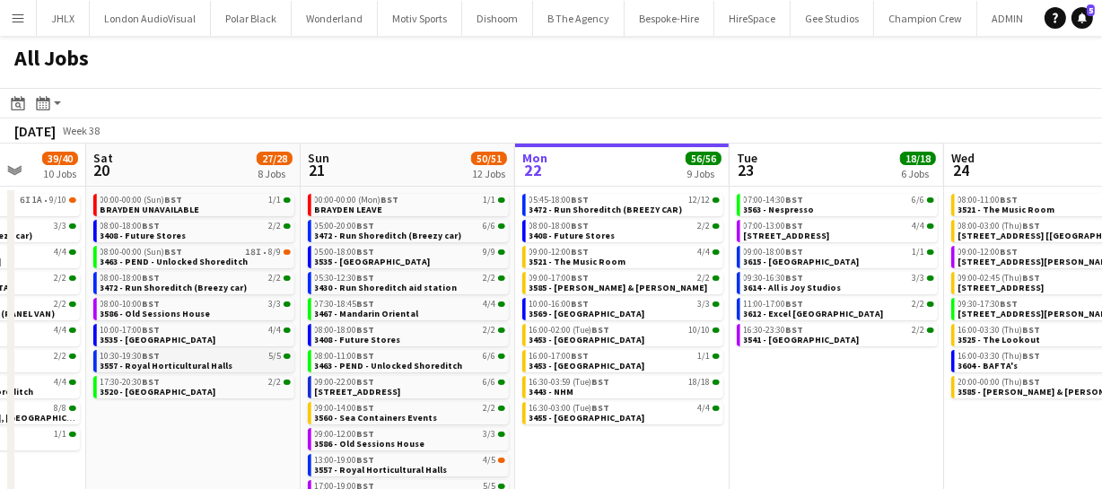
scroll to position [0, 781]
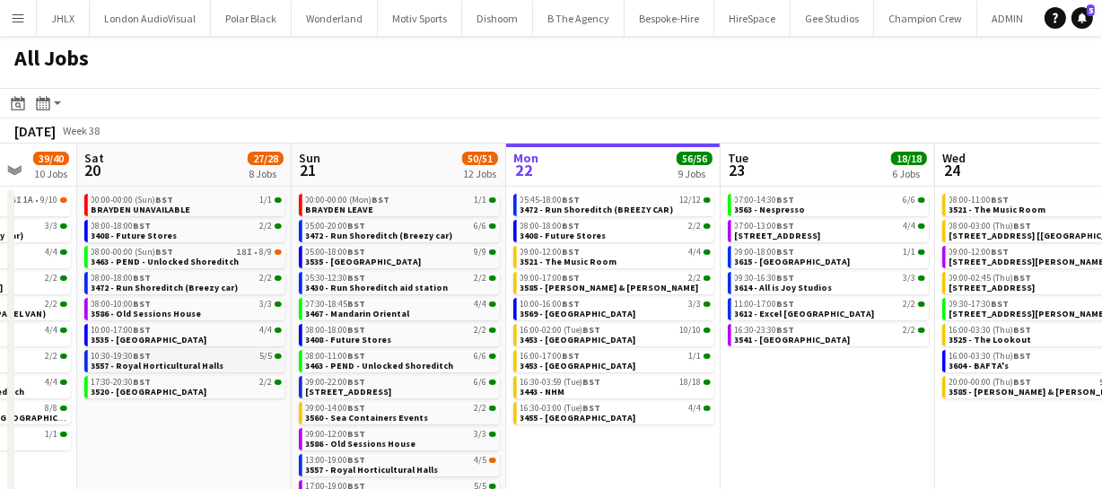
drag, startPoint x: 243, startPoint y: 421, endPoint x: 211, endPoint y: 366, distance: 63.5
click at [180, 377] on app-calendar-viewport "Tue 16 56/57 16 Jobs Wed 17 74/75 16 Jobs Thu 18 63/64 14 Jobs Fri 19 39/40 10 …" at bounding box center [551, 381] width 1102 height 474
click at [583, 226] on div "08:00-18:00 BST 2/2" at bounding box center [615, 226] width 190 height 9
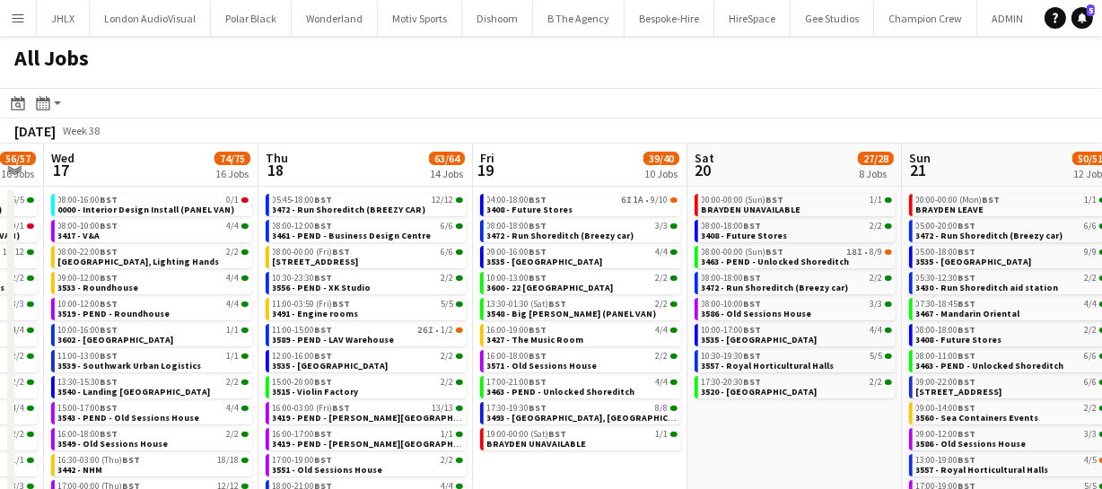
scroll to position [0, 379]
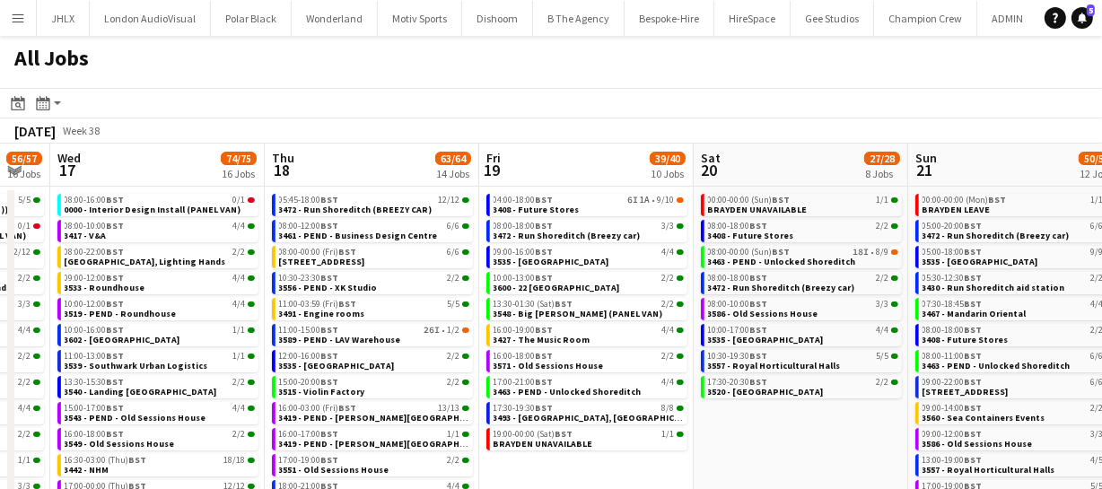
drag, startPoint x: 199, startPoint y: 455, endPoint x: 813, endPoint y: 432, distance: 614.1
click at [813, 432] on app-calendar-viewport "Mon 15 37/37 9 Jobs Tue 16 56/57 16 Jobs Wed 17 74/75 16 Jobs Thu 18 63/64 14 J…" at bounding box center [551, 381] width 1102 height 474
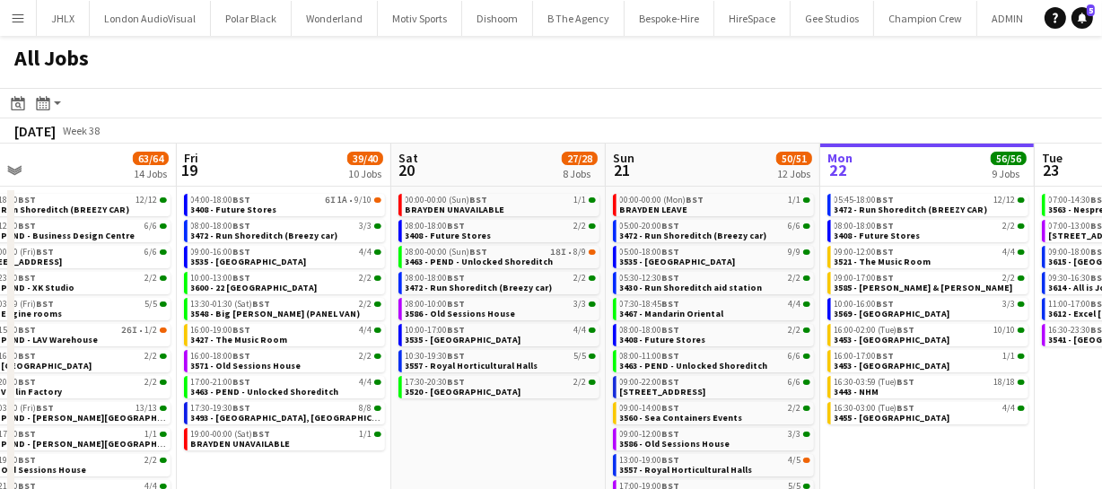
drag, startPoint x: 769, startPoint y: 345, endPoint x: 360, endPoint y: 346, distance: 409.1
click at [360, 346] on app-calendar-viewport "Mon 15 37/37 9 Jobs Tue 16 56/57 16 Jobs Wed 17 74/75 16 Jobs Thu 18 63/64 14 J…" at bounding box center [551, 381] width 1102 height 474
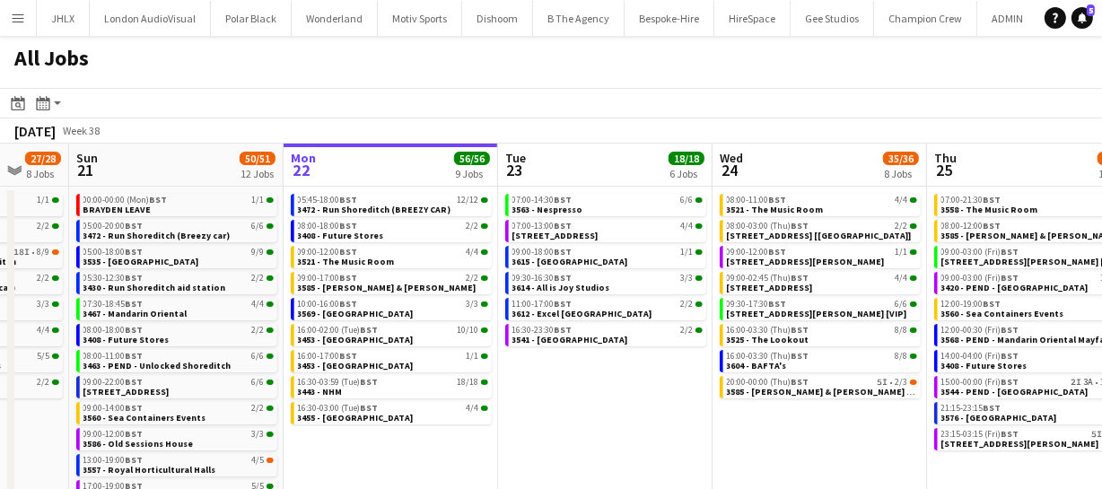
click at [370, 353] on app-calendar-viewport "Wed 17 74/75 16 Jobs Thu 18 63/64 14 Jobs Fri 19 39/40 10 Jobs Sat 20 27/28 8 J…" at bounding box center [551, 381] width 1102 height 474
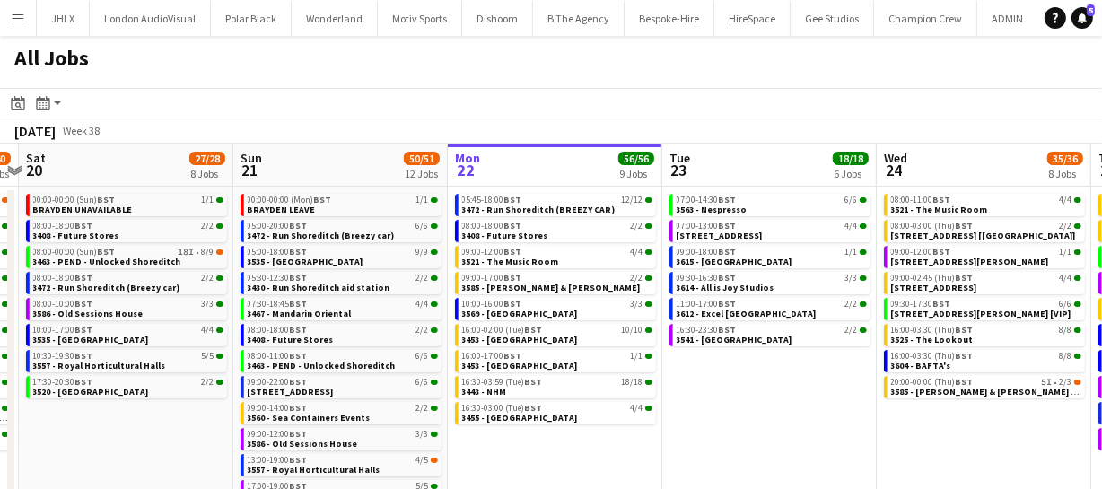
drag, startPoint x: 556, startPoint y: 355, endPoint x: 460, endPoint y: 347, distance: 96.3
click at [399, 353] on app-calendar-viewport "Wed 17 74/75 16 Jobs Thu 18 63/64 14 Jobs Fri 19 39/40 10 Jobs Sat 20 27/28 8 J…" at bounding box center [551, 381] width 1102 height 474
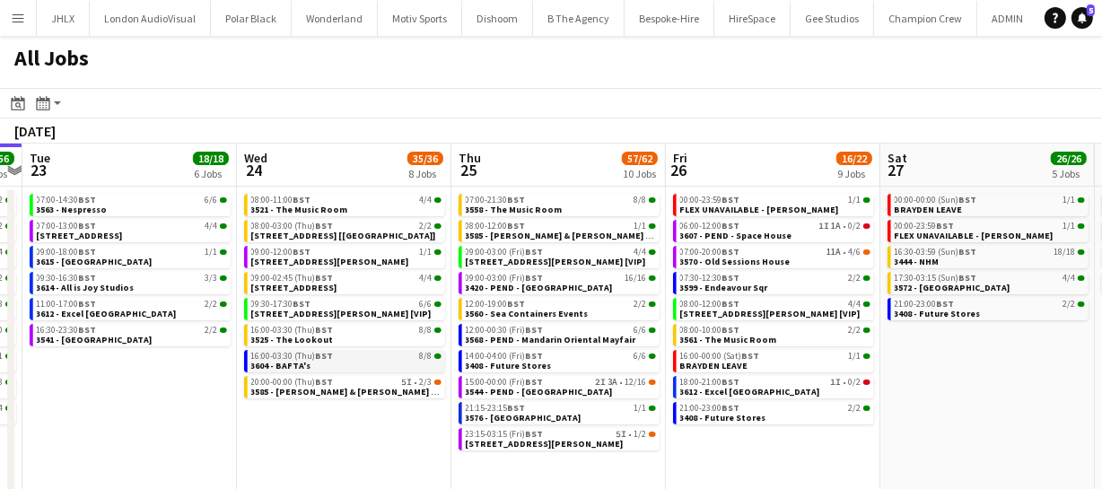
drag, startPoint x: 370, startPoint y: 357, endPoint x: 525, endPoint y: 359, distance: 155.2
click at [301, 354] on app-calendar-viewport "Fri 19 39/40 10 Jobs Sat 20 27/28 8 Jobs Sun 21 50/51 12 Jobs Mon 22 56/56 9 Jo…" at bounding box center [551, 381] width 1102 height 474
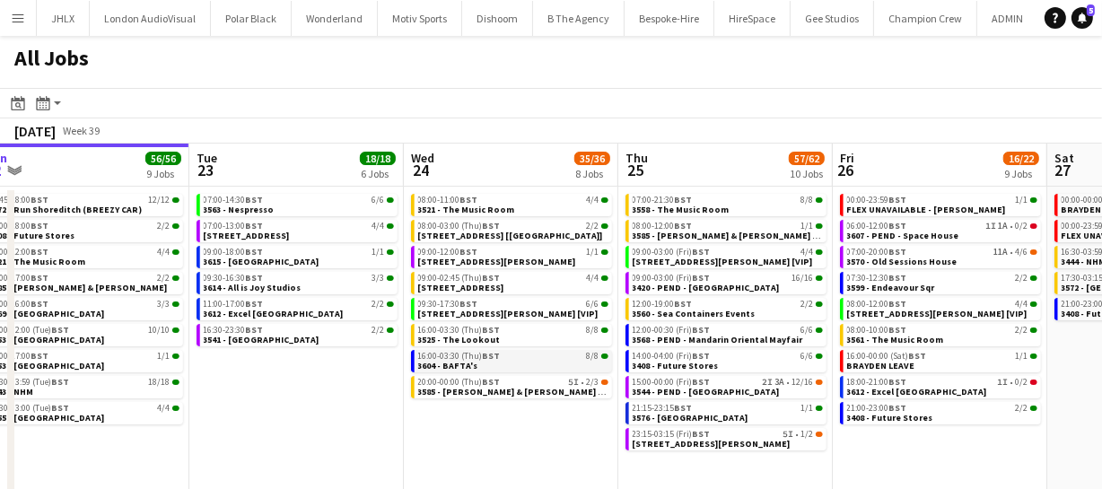
drag, startPoint x: 431, startPoint y: 368, endPoint x: 382, endPoint y: 364, distance: 48.6
click at [355, 368] on app-calendar-viewport "Fri 19 39/40 10 Jobs Sat 20 27/28 8 Jobs Sun 21 50/51 12 Jobs Mon 22 56/56 9 Jo…" at bounding box center [551, 381] width 1102 height 474
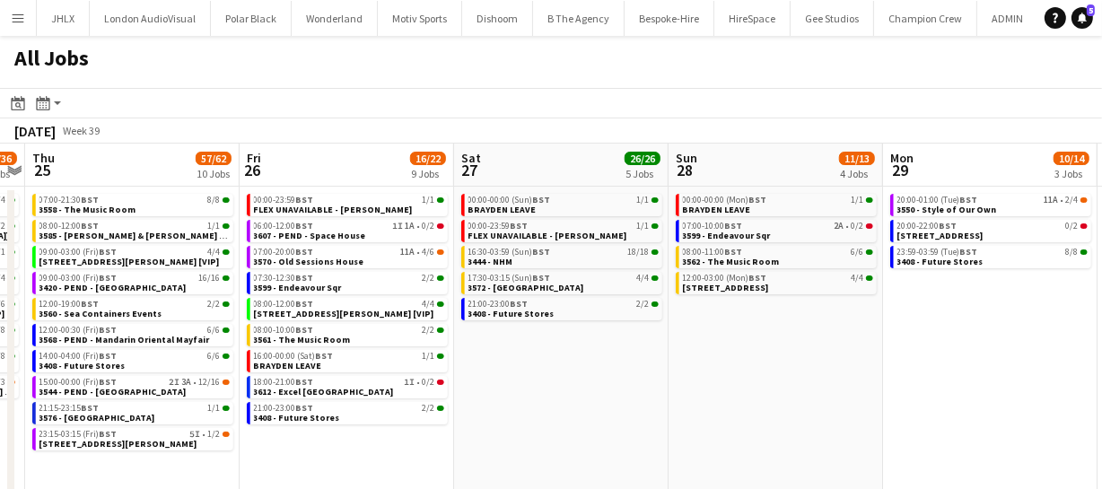
click at [364, 368] on app-calendar-viewport "Sun 21 50/51 12 Jobs Mon 22 56/56 9 Jobs Tue 23 18/18 6 Jobs Wed 24 35/36 8 Job…" at bounding box center [551, 381] width 1102 height 474
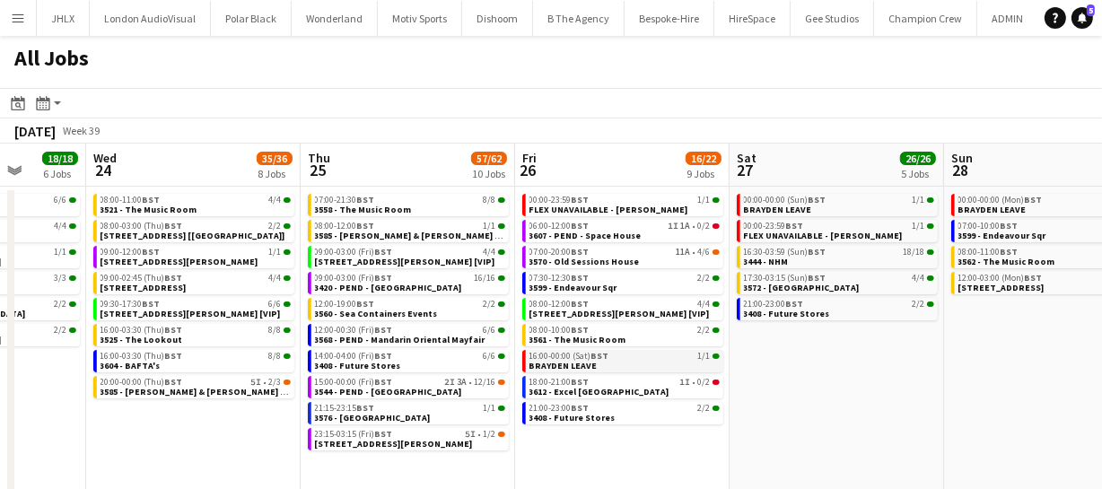
drag, startPoint x: 561, startPoint y: 362, endPoint x: 370, endPoint y: 361, distance: 191.1
click at [362, 363] on app-calendar-viewport "Sun 21 50/51 12 Jobs Mon 22 56/56 9 Jobs Tue 23 18/18 6 Jobs Wed 24 35/36 8 Job…" at bounding box center [551, 381] width 1102 height 474
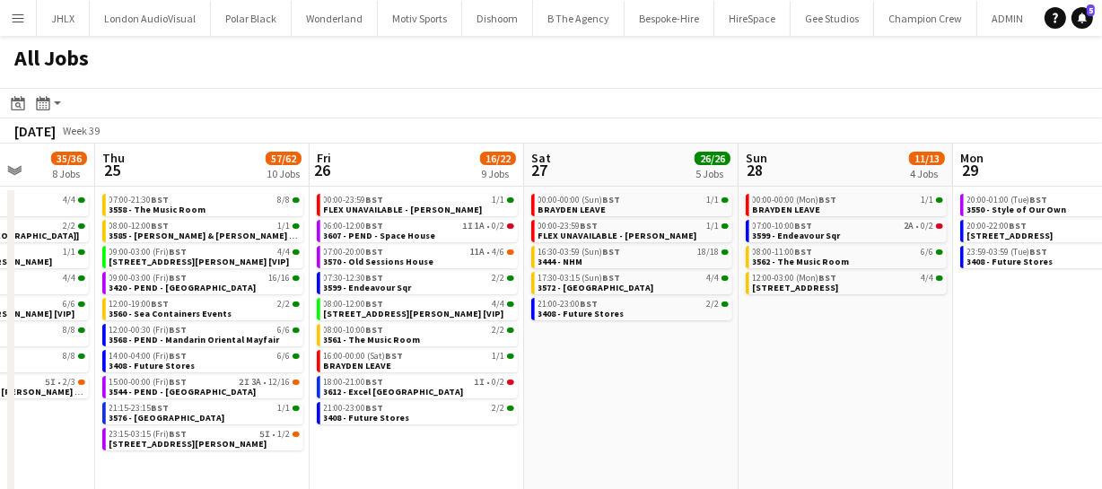
click at [456, 371] on app-all-jobs "All Jobs Date picker SEP 2025 SEP 2025 Monday M Tuesday T Wednesday W Thursday …" at bounding box center [551, 326] width 1102 height 581
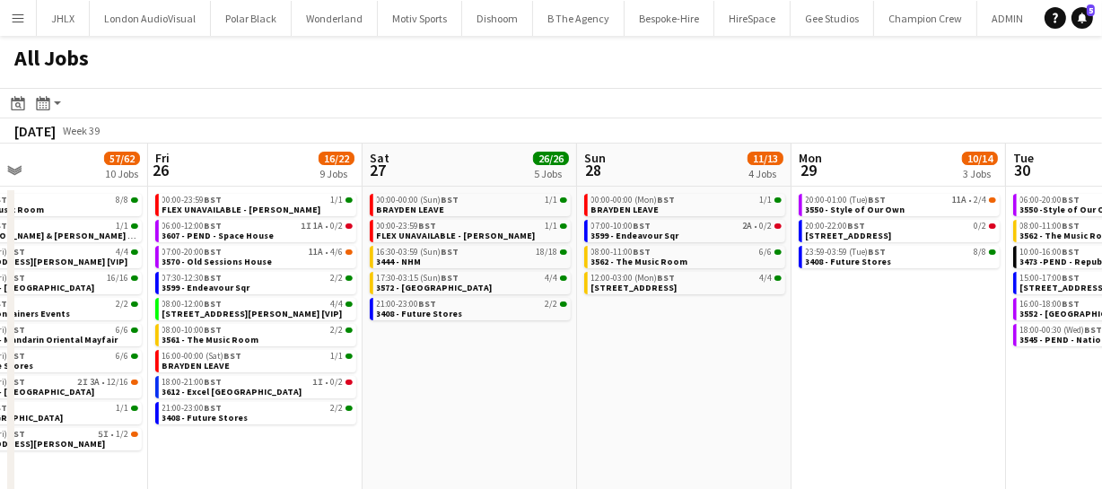
drag, startPoint x: 583, startPoint y: 371, endPoint x: 522, endPoint y: 369, distance: 61.1
click at [484, 371] on app-calendar-viewport "Tue 23 18/18 6 Jobs Wed 24 35/36 8 Jobs Thu 25 57/62 10 Jobs Fri 26 16/22 9 Job…" at bounding box center [551, 381] width 1102 height 474
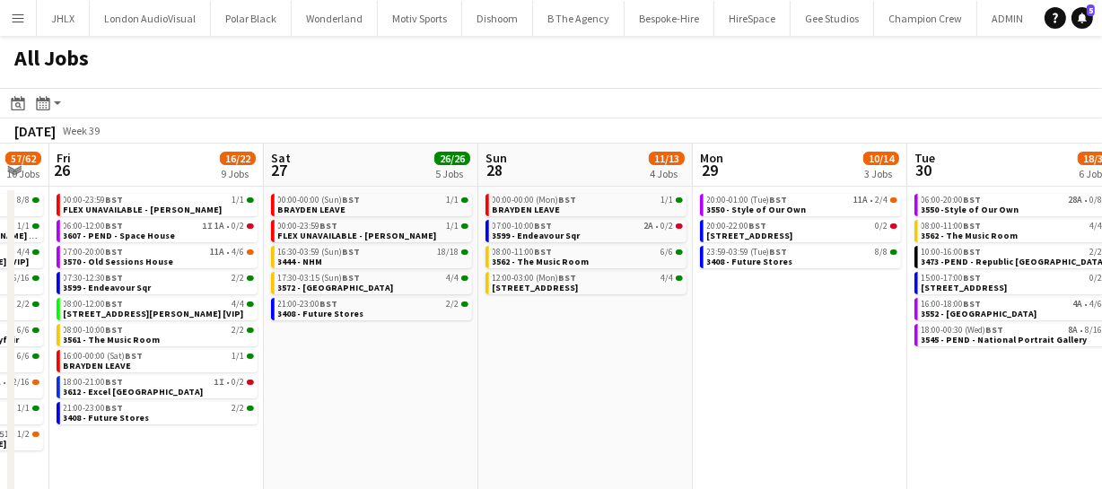
drag, startPoint x: 599, startPoint y: 369, endPoint x: 546, endPoint y: 367, distance: 53.0
click at [506, 369] on app-calendar-viewport "Tue 23 18/18 6 Jobs Wed 24 35/36 8 Jobs Thu 25 57/62 10 Jobs Fri 26 16/22 9 Job…" at bounding box center [551, 381] width 1102 height 474
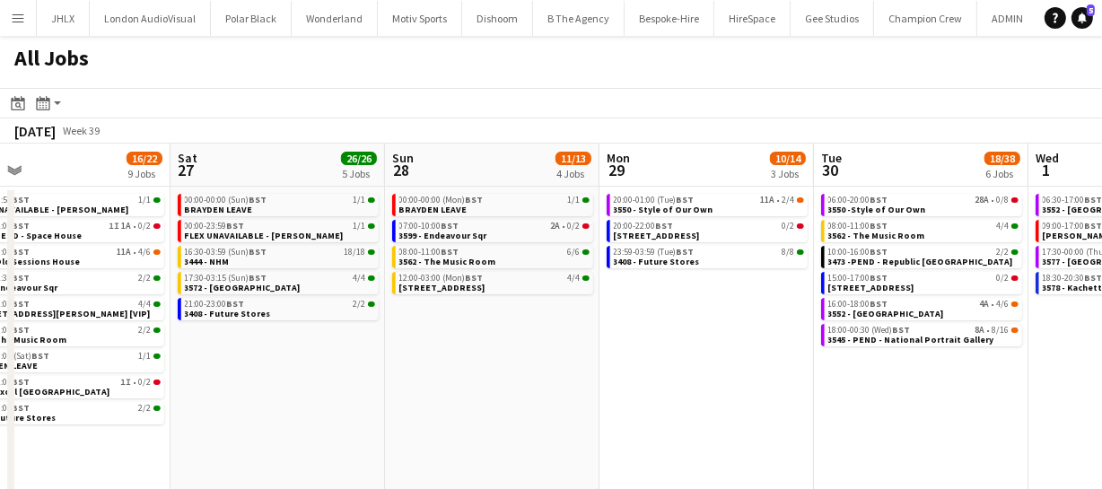
click at [448, 369] on app-calendar-viewport "Tue 23 18/18 6 Jobs Wed 24 35/36 8 Jobs Thu 25 57/62 10 Jobs Fri 26 16/22 9 Job…" at bounding box center [551, 381] width 1102 height 474
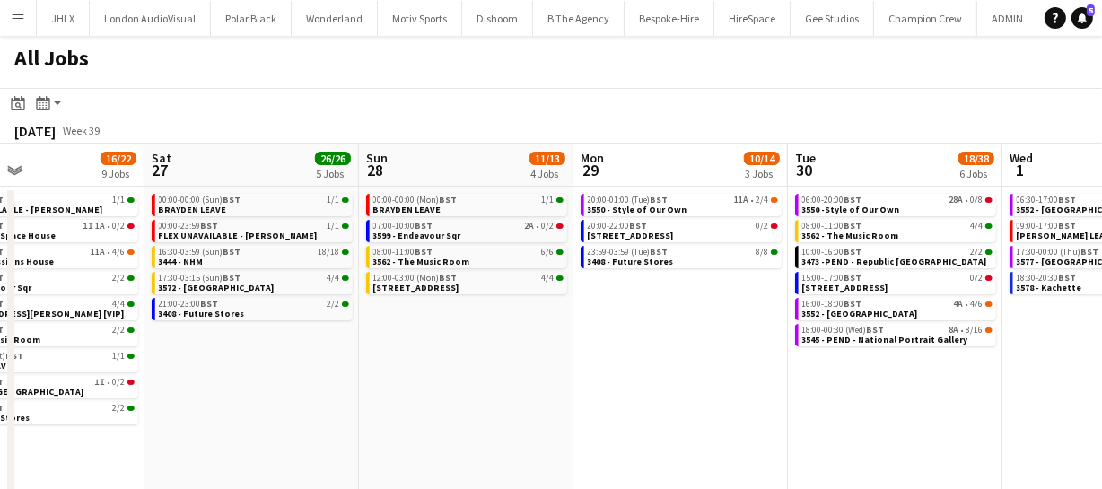
scroll to position [0, 710]
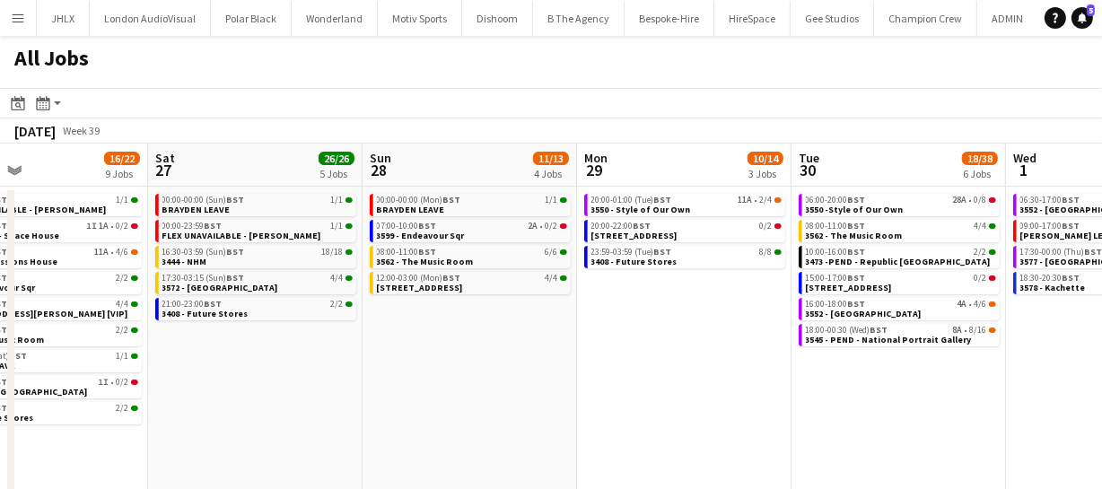
drag, startPoint x: 279, startPoint y: 377, endPoint x: 358, endPoint y: 371, distance: 79.1
click at [358, 371] on app-calendar-viewport "Tue 23 18/18 6 Jobs Wed 24 35/36 8 Jobs Thu 25 57/62 10 Jobs Fri 26 16/22 9 Job…" at bounding box center [551, 381] width 1102 height 474
click at [441, 233] on span "3599 - Endeavour Sqr" at bounding box center [421, 236] width 88 height 12
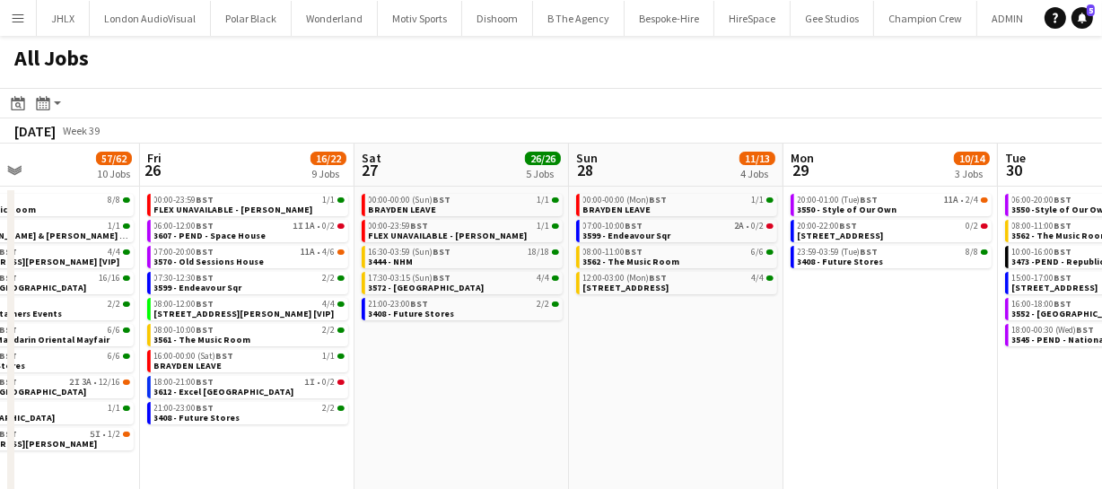
drag, startPoint x: 592, startPoint y: 357, endPoint x: 712, endPoint y: 359, distance: 120.2
click at [798, 344] on app-calendar-viewport "Tue 23 18/18 6 Jobs Wed 24 35/36 8 Jobs Thu 25 57/62 10 Jobs Fri 26 16/22 9 Job…" at bounding box center [551, 381] width 1102 height 474
drag, startPoint x: 588, startPoint y: 374, endPoint x: 948, endPoint y: 332, distance: 363.1
click at [877, 337] on app-calendar-viewport "Tue 23 18/18 6 Jobs Wed 24 35/36 8 Jobs Thu 25 57/62 10 Jobs Fri 26 16/22 9 Job…" at bounding box center [551, 381] width 1102 height 474
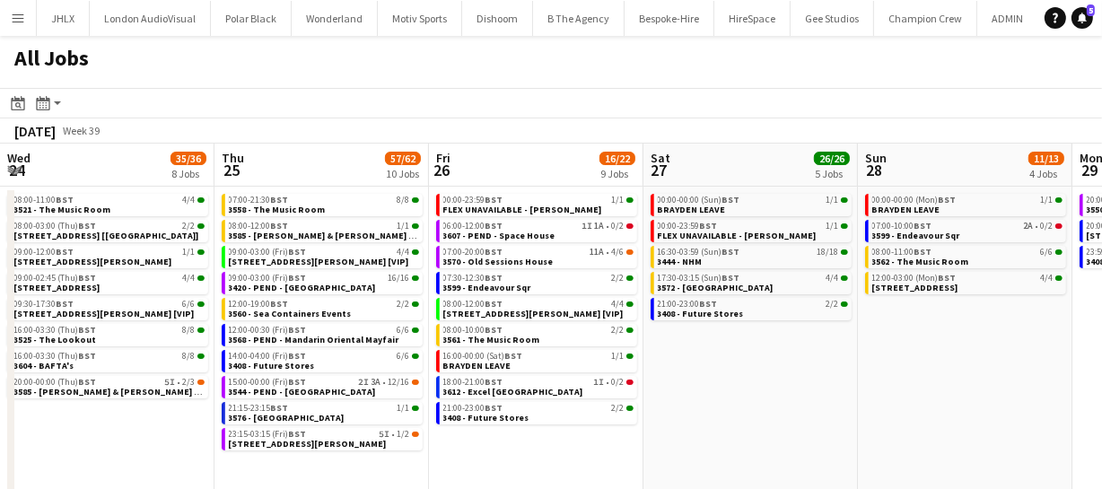
click at [845, 335] on app-calendar-viewport "Mon 22 56/56 9 Jobs Tue 23 18/18 6 Jobs Wed 24 35/36 8 Jobs Thu 25 57/62 10 Job…" at bounding box center [551, 381] width 1102 height 474
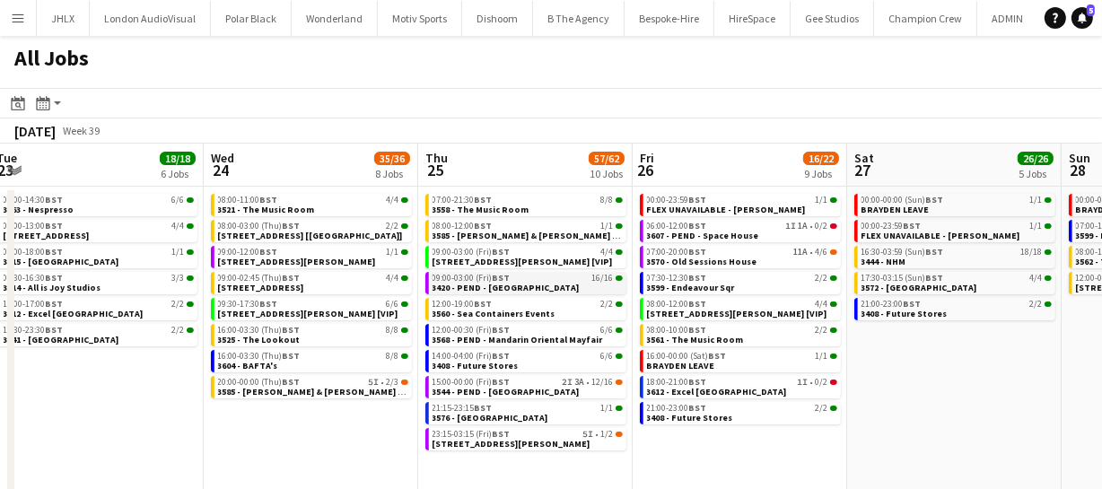
drag, startPoint x: 450, startPoint y: 319, endPoint x: 632, endPoint y: 286, distance: 184.2
click at [615, 288] on app-calendar-viewport "Sun 21 50/51 12 Jobs Mon 22 56/56 9 Jobs Tue 23 18/18 6 Jobs Wed 24 35/36 8 Job…" at bounding box center [551, 381] width 1102 height 474
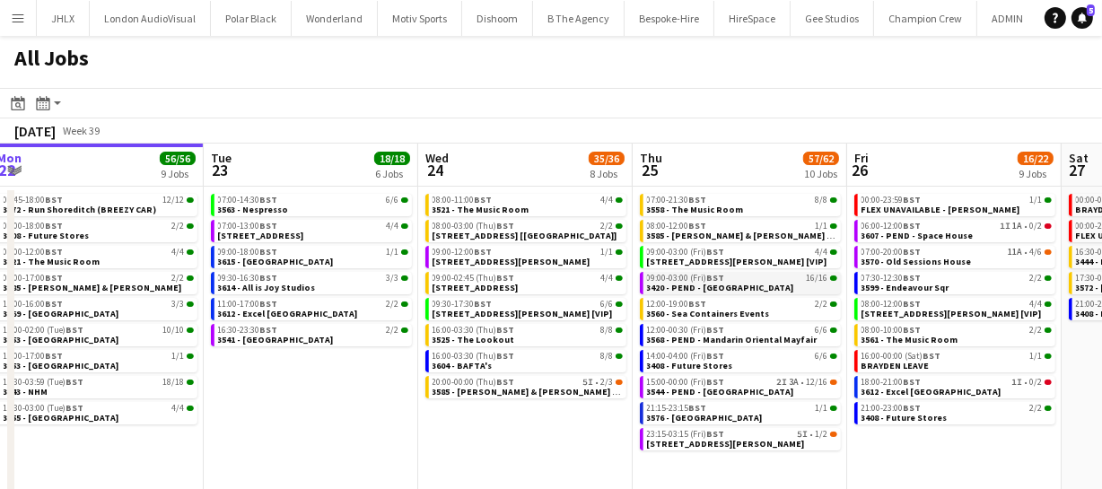
scroll to position [0, 458]
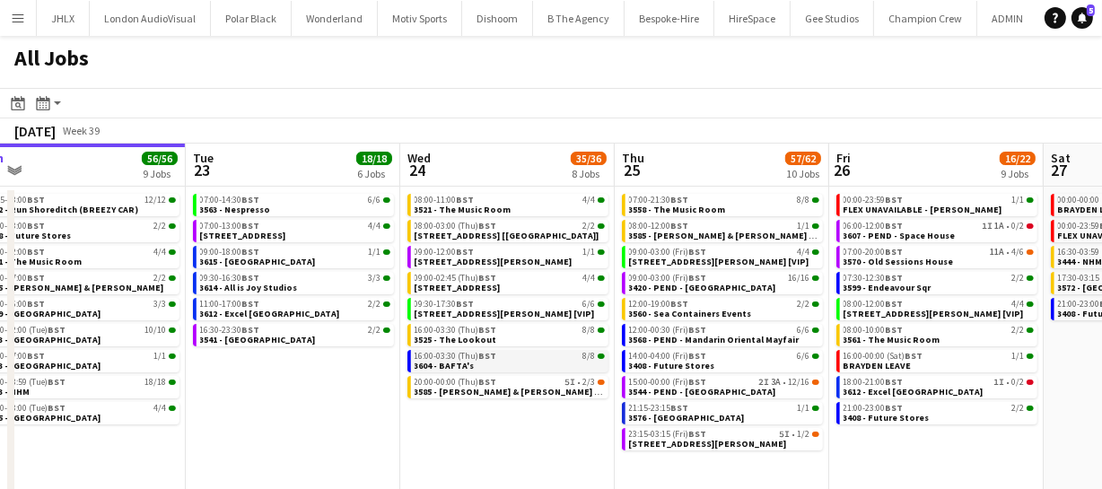
click at [473, 355] on span "16:00-03:30 (Thu) BST" at bounding box center [455, 356] width 83 height 9
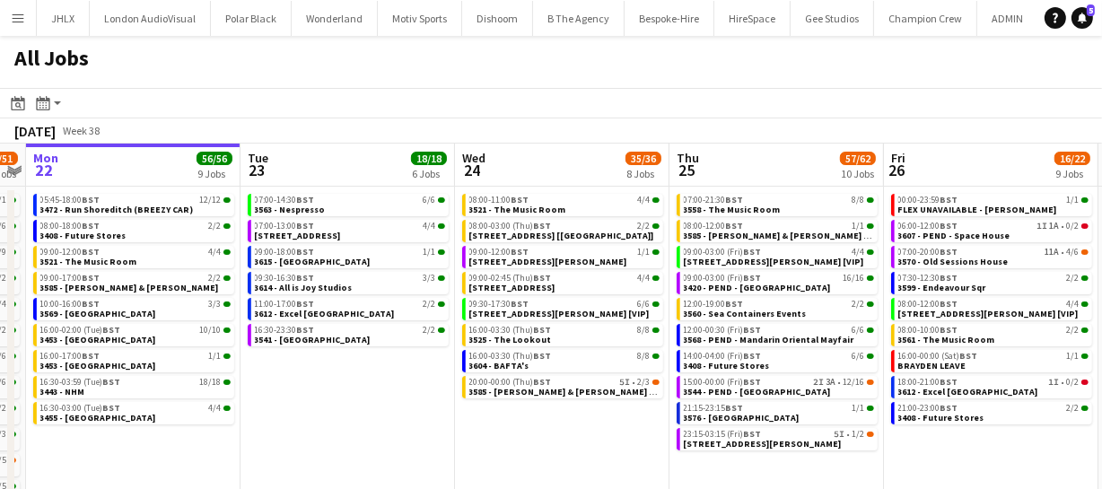
drag, startPoint x: 305, startPoint y: 344, endPoint x: 360, endPoint y: 366, distance: 59.1
click at [360, 366] on app-calendar-viewport "Sat 20 27/28 8 Jobs Sun 21 50/51 12 Jobs Mon 22 56/56 9 Jobs Tue 23 18/18 6 Job…" at bounding box center [551, 381] width 1102 height 474
click at [326, 287] on span "3614 - All is Joy Studios" at bounding box center [304, 288] width 98 height 12
click at [517, 360] on span "3604 - BAFTA's" at bounding box center [499, 366] width 60 height 12
click at [503, 362] on span "3604 - BAFTA's" at bounding box center [499, 366] width 60 height 12
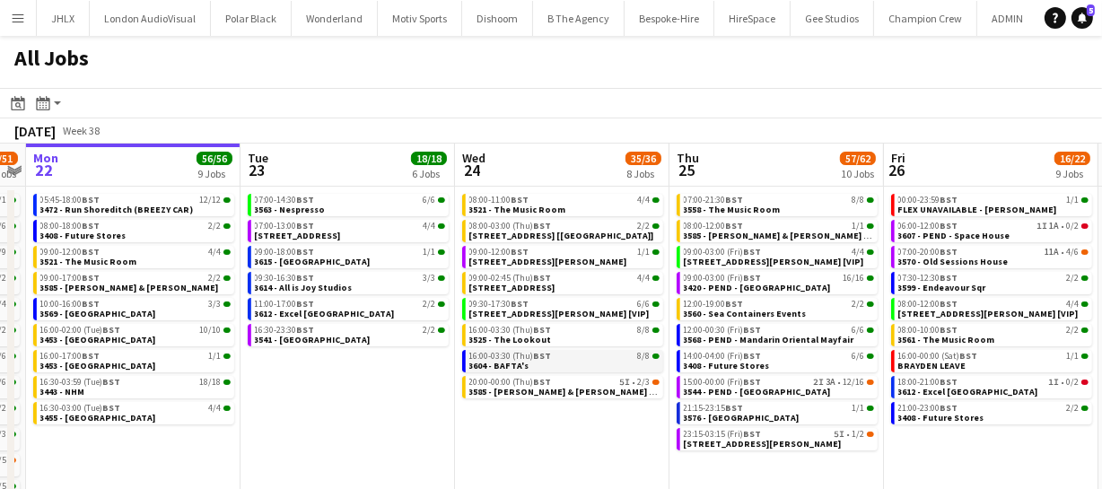
click at [493, 362] on span "3604 - BAFTA's" at bounding box center [499, 366] width 60 height 12
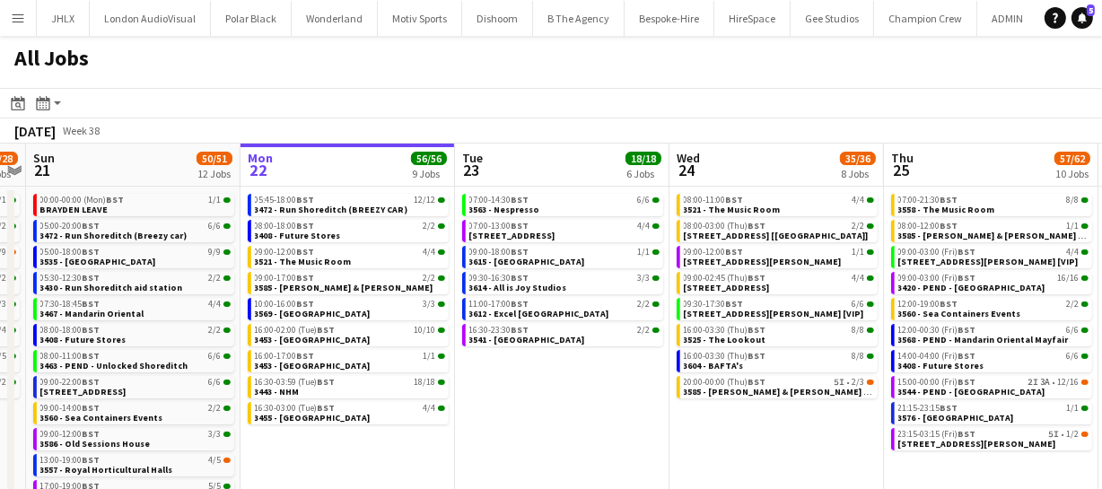
scroll to position [0, 493]
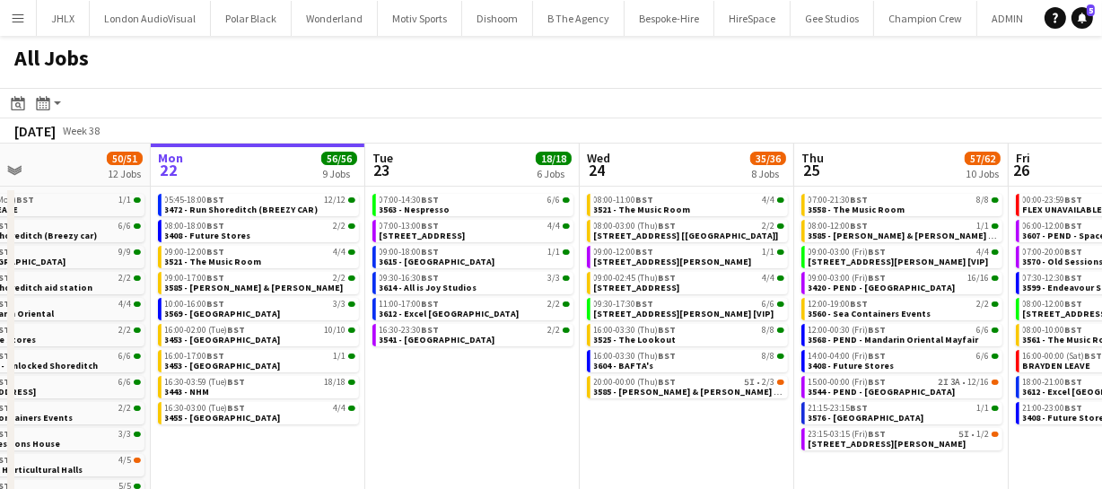
drag, startPoint x: 370, startPoint y: 400, endPoint x: 494, endPoint y: 397, distance: 124.8
click at [494, 397] on app-calendar-viewport "Fri 19 39/40 10 Jobs Sat 20 27/28 8 Jobs Sun 21 50/51 12 Jobs Mon 22 56/56 9 Jo…" at bounding box center [551, 381] width 1102 height 474
click at [530, 403] on app-calendar-viewport "Fri 19 39/40 10 Jobs Sat 20 27/28 8 Jobs Sun 21 50/51 12 Jobs Mon 22 56/56 9 Jo…" at bounding box center [551, 381] width 1102 height 474
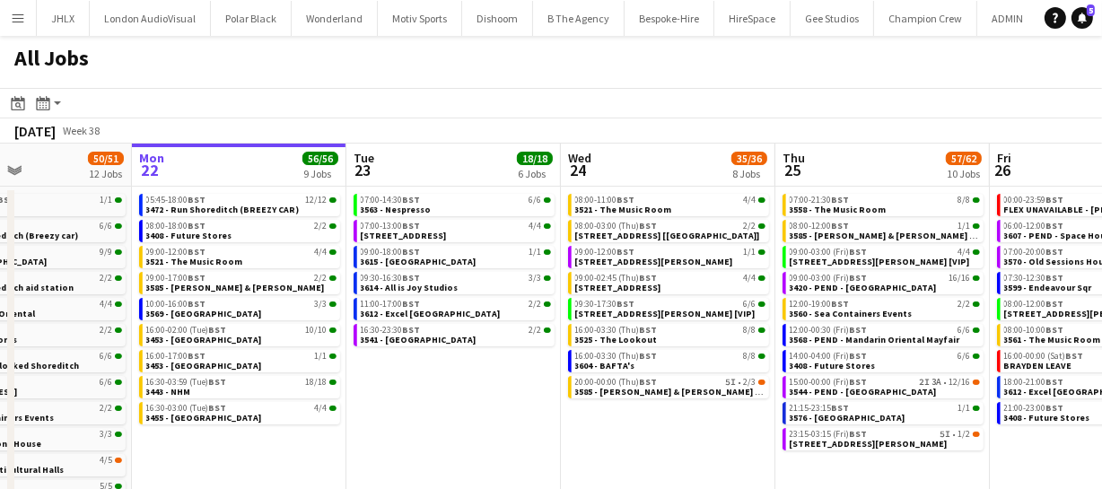
drag, startPoint x: 440, startPoint y: 419, endPoint x: 426, endPoint y: 421, distance: 13.6
click at [430, 421] on app-calendar-viewport "Fri 19 39/40 10 Jobs Sat 20 27/28 8 Jobs Sun 21 50/51 12 Jobs Mon 22 56/56 9 Jo…" at bounding box center [551, 381] width 1102 height 474
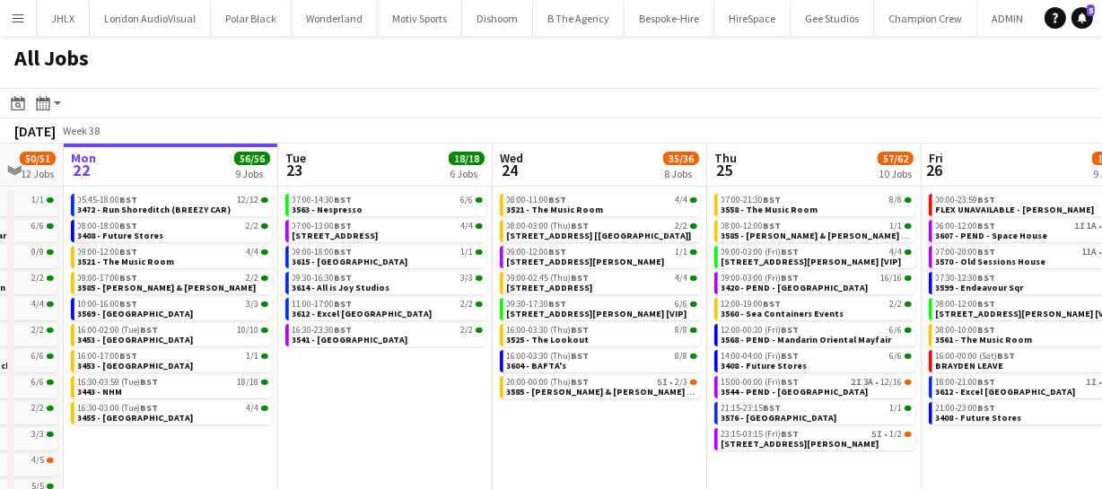
click at [398, 431] on app-calendar-viewport "Fri 19 39/40 10 Jobs Sat 20 27/28 8 Jobs Sun 21 50/51 12 Jobs Mon 22 56/56 9 Jo…" at bounding box center [551, 381] width 1102 height 474
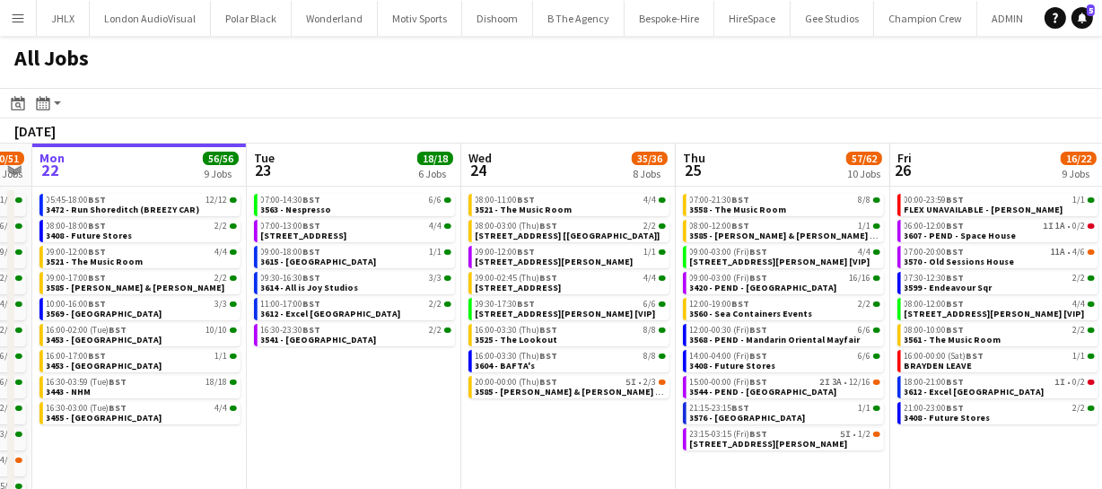
click at [529, 436] on app-calendar-viewport "Fri 19 39/40 10 Jobs Sat 20 27/28 8 Jobs Sun 21 50/51 12 Jobs Mon 22 56/56 9 Jo…" at bounding box center [551, 381] width 1102 height 474
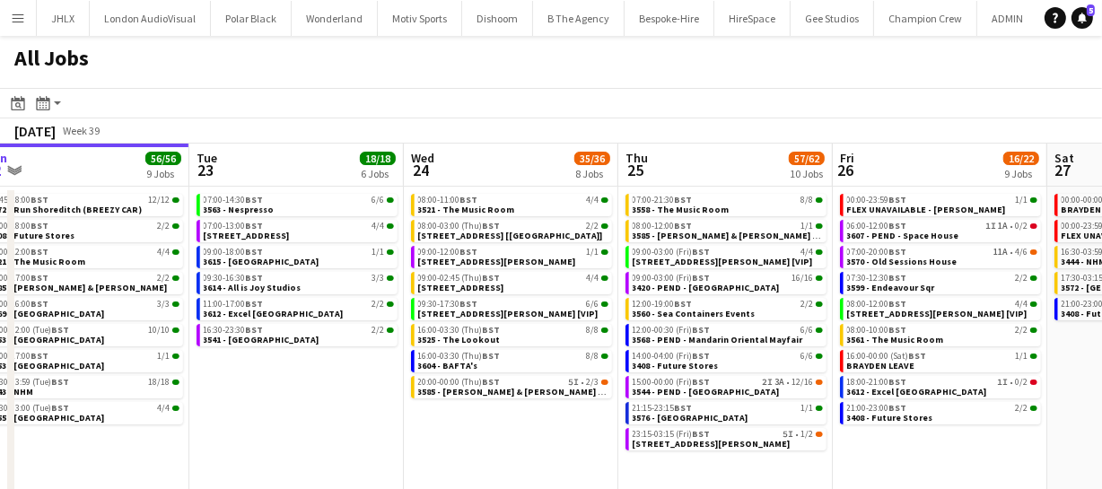
click at [510, 436] on app-calendar-viewport "Fri 19 39/40 10 Jobs Sat 20 27/28 8 Jobs Sun 21 50/51 12 Jobs Mon 22 56/56 9 Jo…" at bounding box center [551, 381] width 1102 height 474
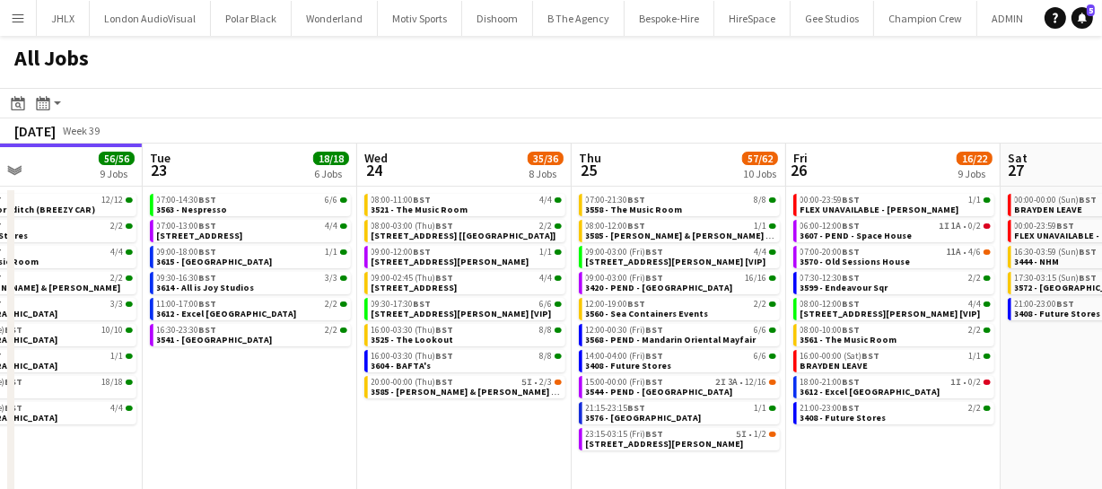
drag, startPoint x: 528, startPoint y: 436, endPoint x: 442, endPoint y: 446, distance: 85.8
click at [453, 442] on app-calendar-viewport "Fri 19 39/40 10 Jobs Sat 20 27/28 8 Jobs Sun 21 50/51 12 Jobs Mon 22 56/56 9 Jo…" at bounding box center [551, 381] width 1102 height 474
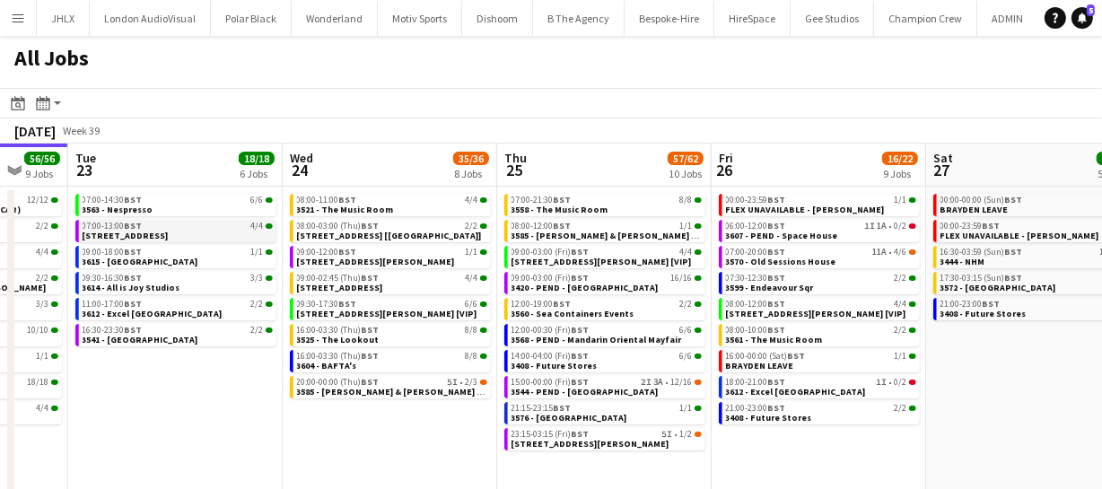
click at [197, 224] on div "07:00-13:00 BST 4/4" at bounding box center [178, 226] width 190 height 9
click at [158, 331] on div "16:30-23:30 BST 2/2" at bounding box center [178, 330] width 190 height 9
click at [153, 210] on link "07:00-14:30 BST 6/6 3563 - Nespresso" at bounding box center [178, 204] width 190 height 21
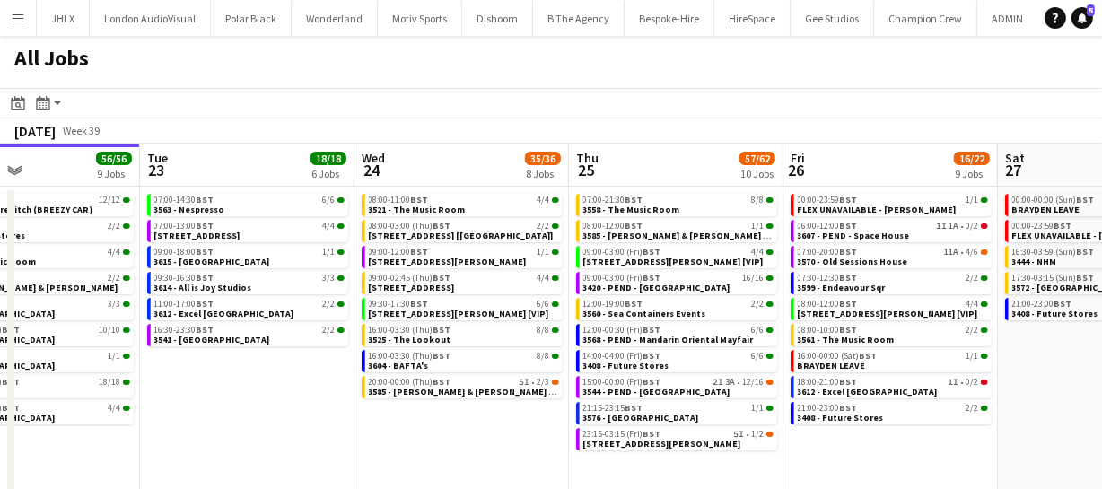
scroll to position [0, 711]
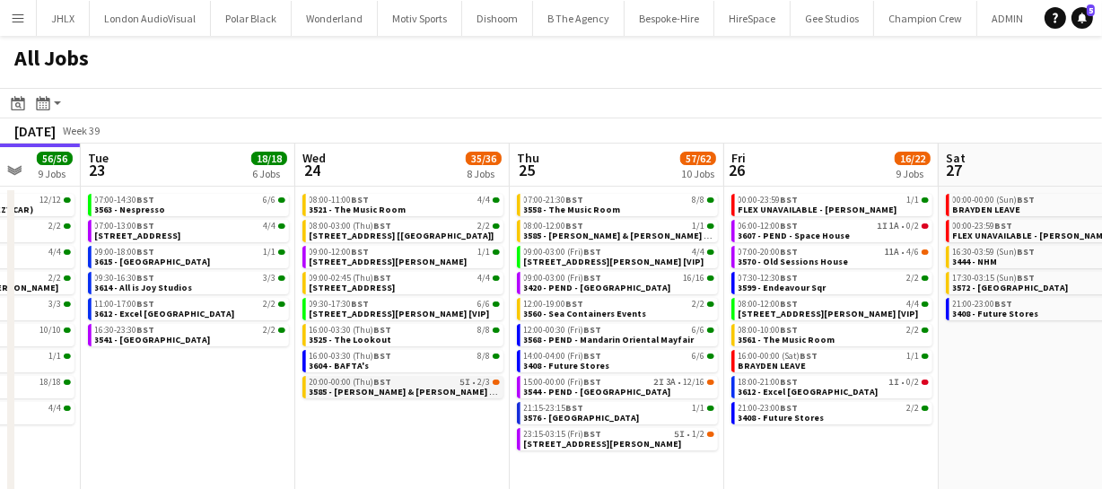
drag, startPoint x: 188, startPoint y: 418, endPoint x: 324, endPoint y: 396, distance: 137.3
click at [202, 431] on app-calendar-viewport "Fri 19 39/40 10 Jobs Sat 20 27/28 8 Jobs Sun 21 50/51 12 Jobs Mon 22 56/56 9 Jo…" at bounding box center [551, 381] width 1102 height 474
click at [758, 231] on span "3607 - PEND - Space House" at bounding box center [795, 236] width 112 height 12
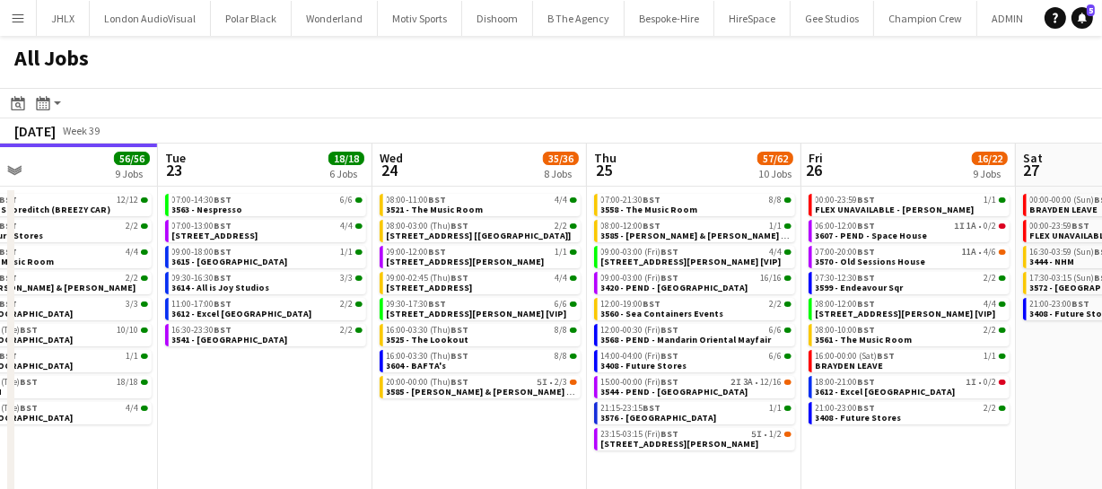
scroll to position [0, 694]
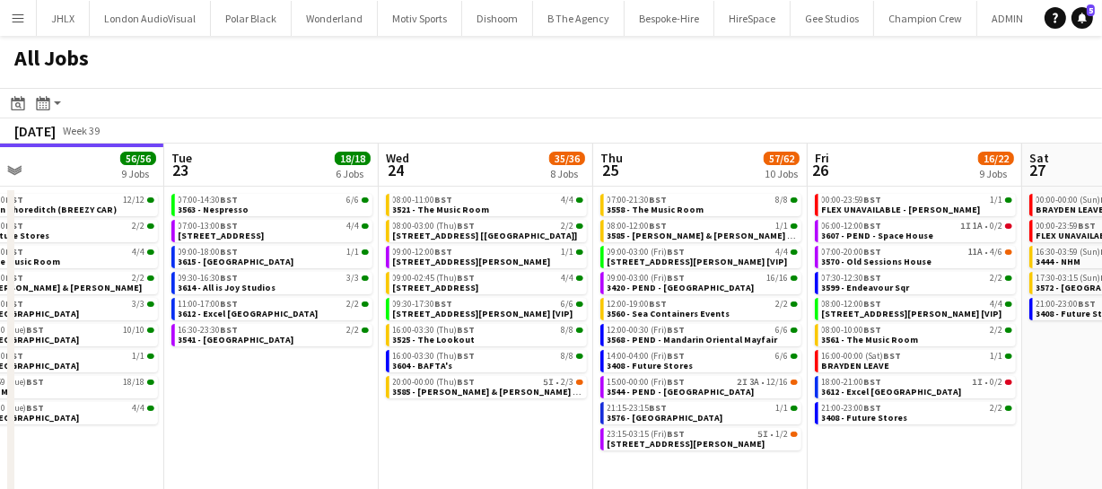
drag, startPoint x: 362, startPoint y: 440, endPoint x: 448, endPoint y: 432, distance: 85.5
click at [448, 432] on app-calendar-viewport "Fri 19 39/40 10 Jobs Sat 20 27/28 8 Jobs Sun 21 50/51 12 Jobs Mon 22 56/56 9 Jo…" at bounding box center [551, 381] width 1102 height 474
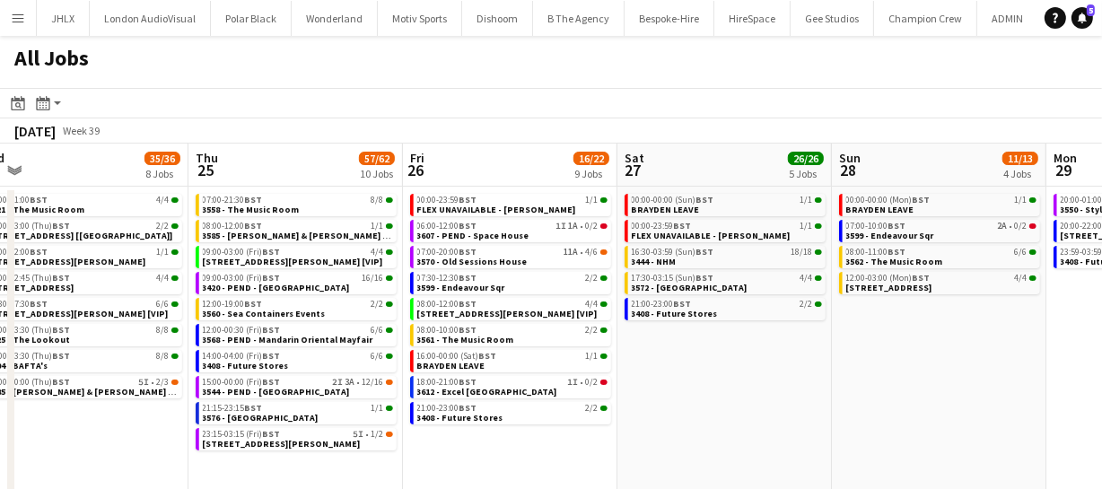
scroll to position [0, 665]
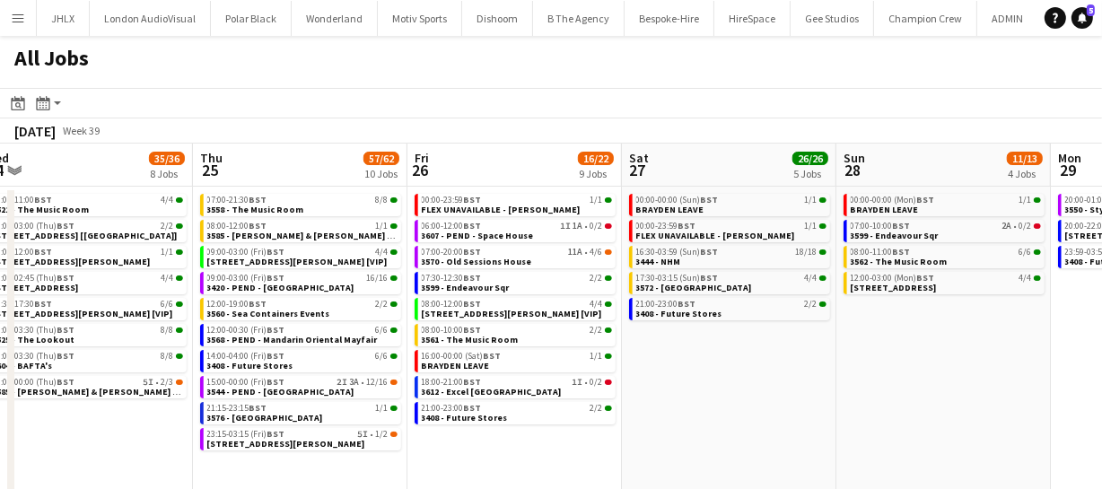
drag, startPoint x: 520, startPoint y: 445, endPoint x: 155, endPoint y: 476, distance: 366.5
click at [155, 476] on app-calendar-viewport "Sun 21 50/51 12 Jobs Mon 22 56/56 9 Jobs Tue 23 18/18 6 Jobs Wed 24 35/36 8 Job…" at bounding box center [551, 381] width 1102 height 474
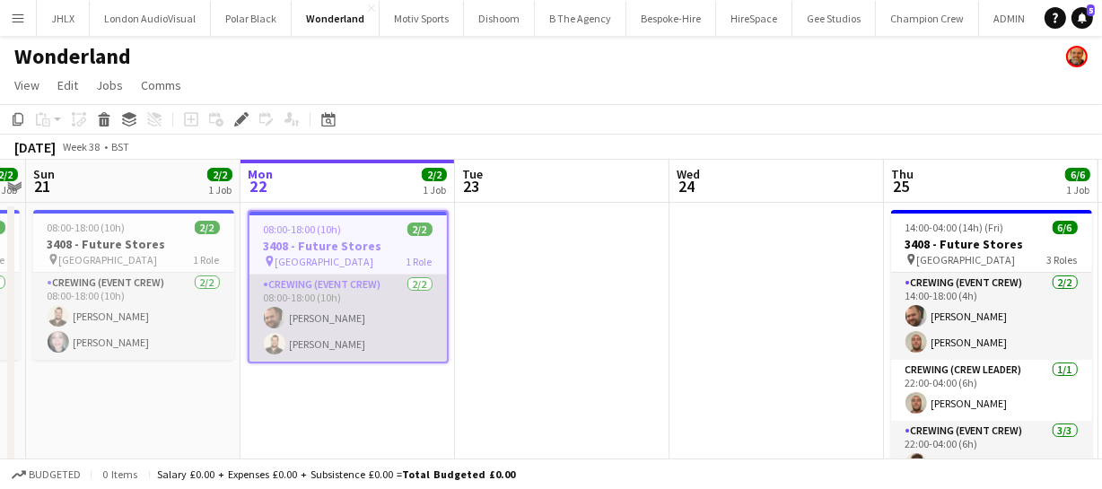
click at [268, 347] on app-user-avatar at bounding box center [275, 344] width 22 height 22
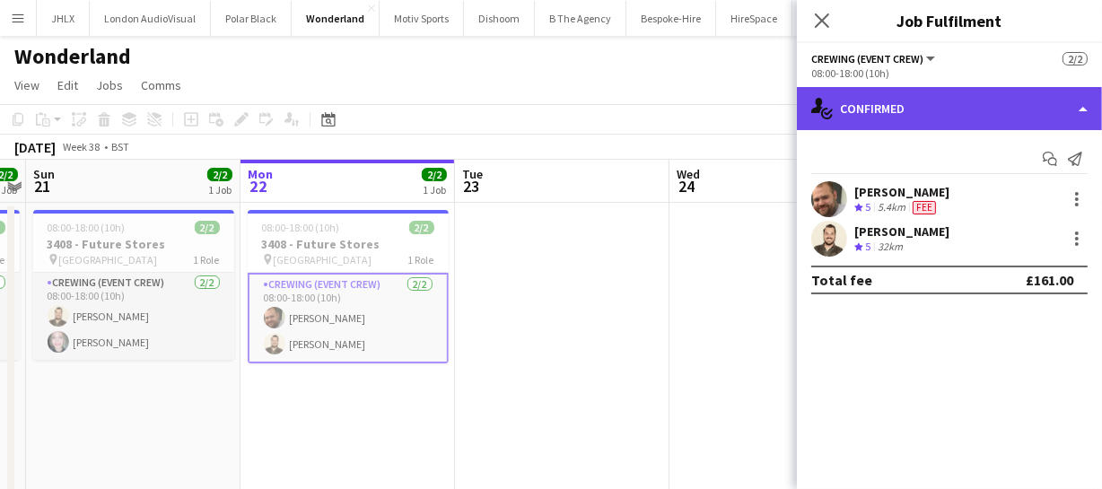
click at [903, 95] on div "single-neutral-actions-check-2 Confirmed" at bounding box center [949, 108] width 305 height 43
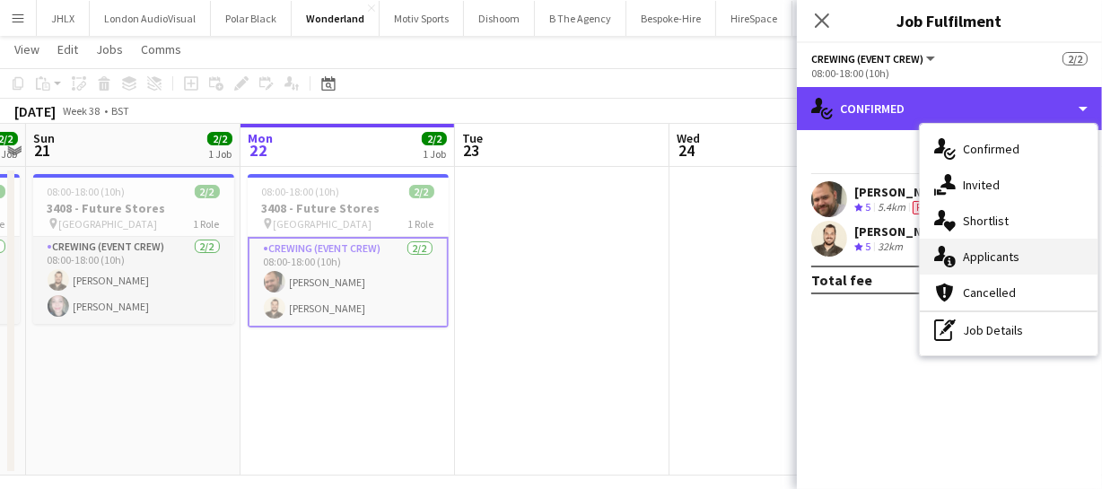
scroll to position [51, 0]
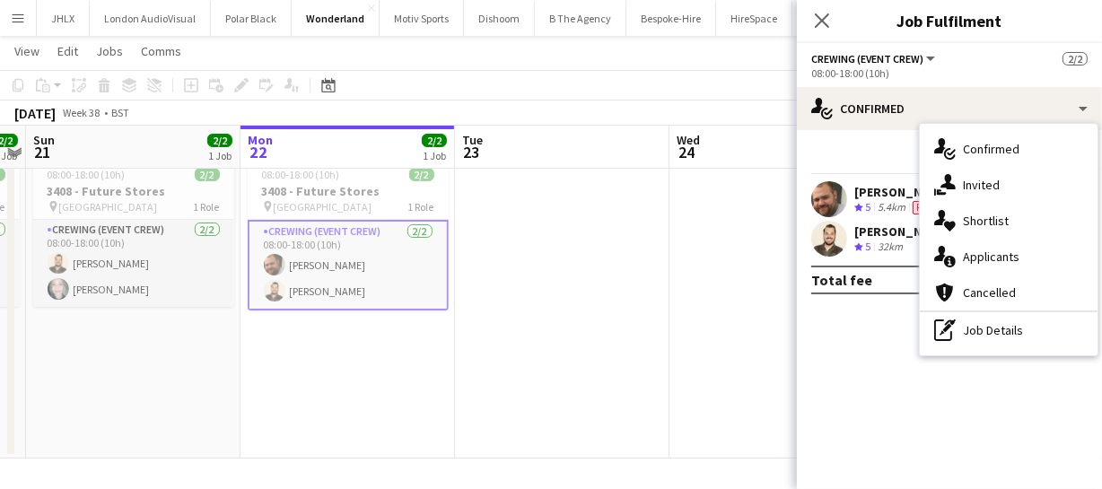
click at [840, 238] on app-user-avatar at bounding box center [829, 239] width 36 height 36
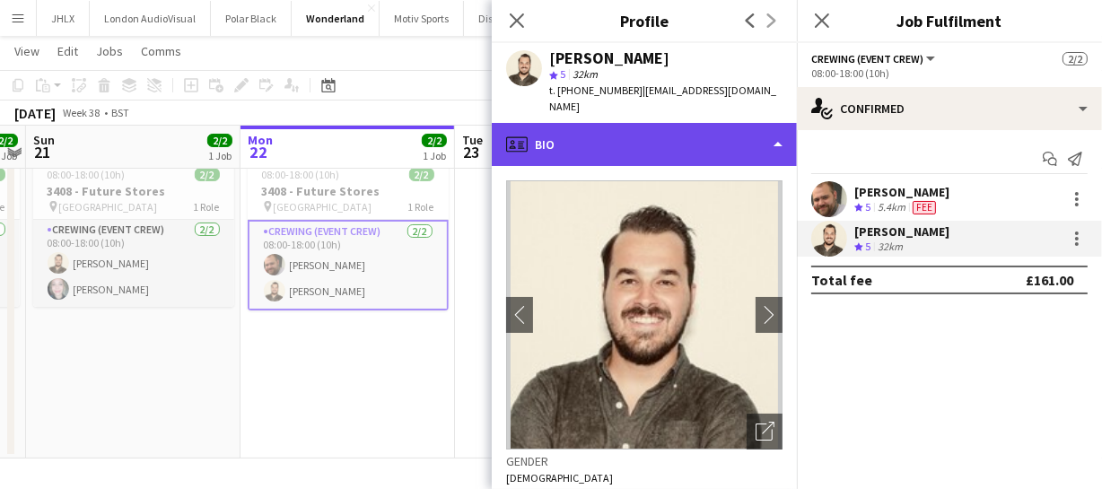
click at [649, 142] on div "profile Bio" at bounding box center [644, 144] width 305 height 43
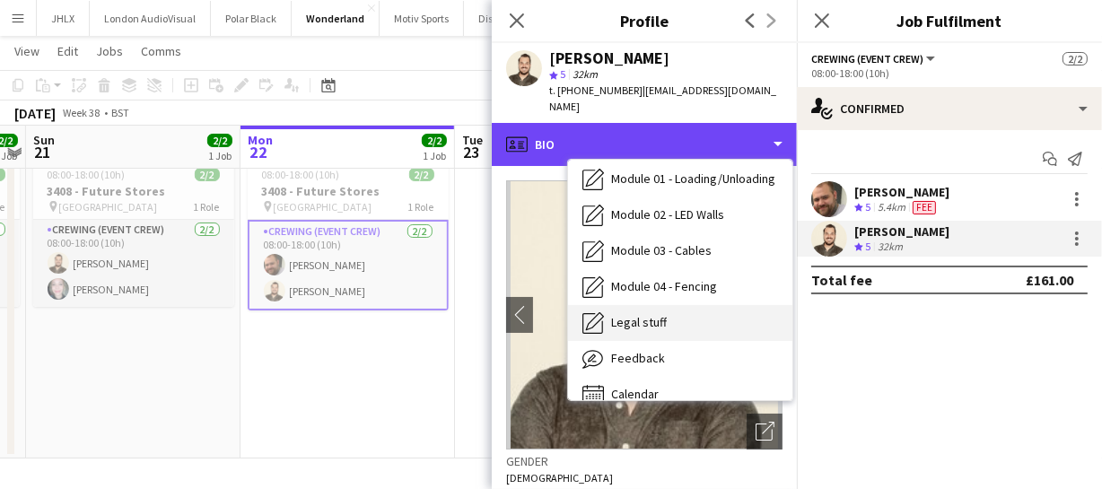
scroll to position [383, 0]
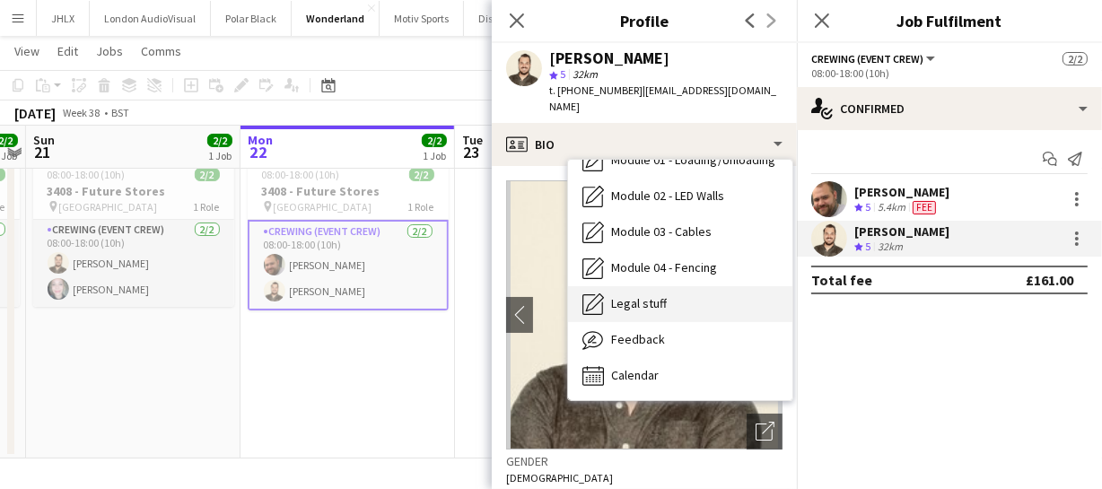
click at [656, 367] on span "Calendar" at bounding box center [635, 375] width 48 height 16
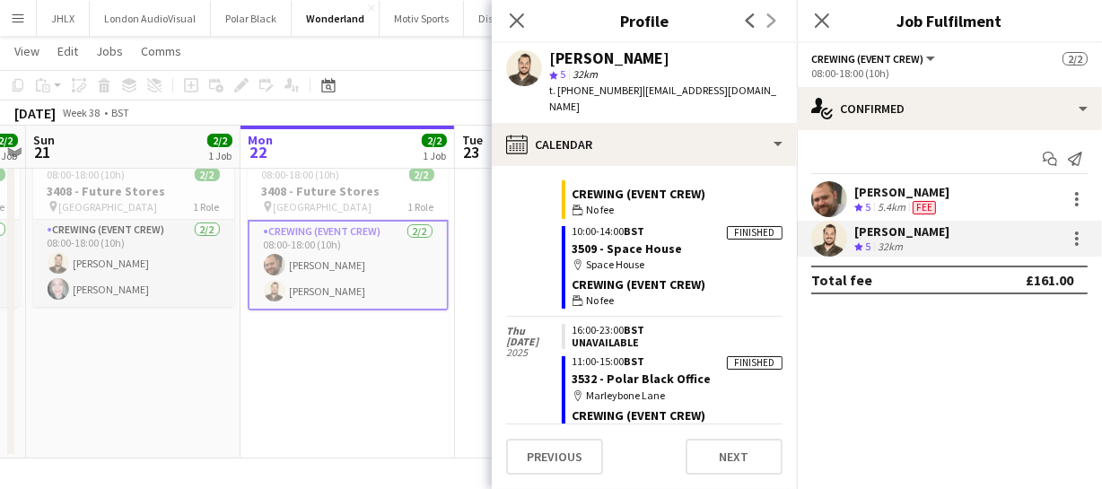
scroll to position [3213, 0]
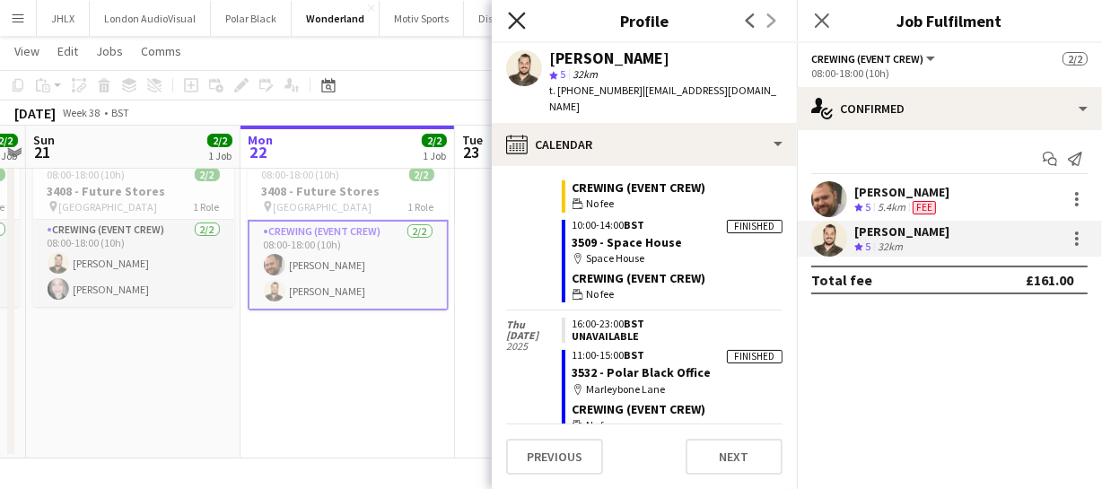
click at [523, 19] on icon "Close pop-in" at bounding box center [516, 20] width 17 height 17
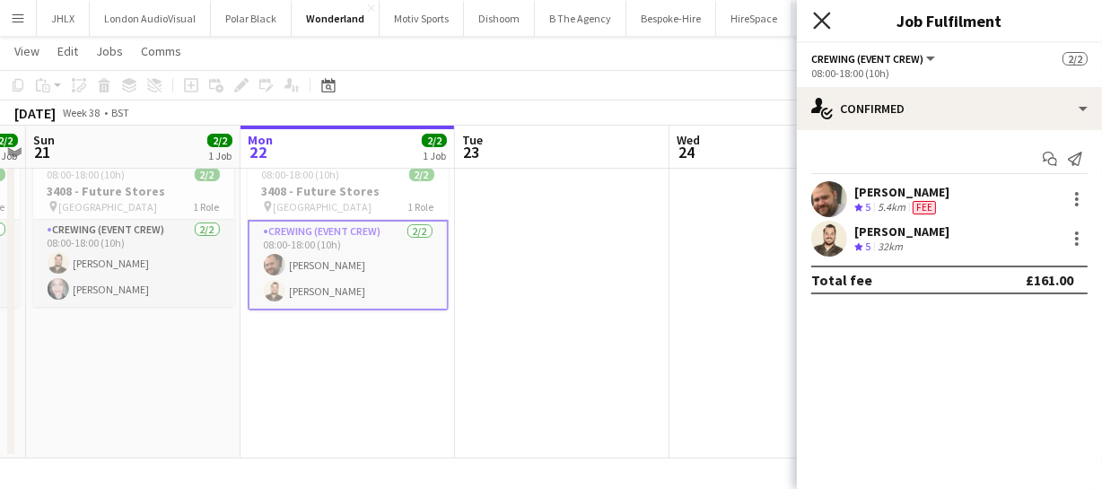
click at [821, 17] on icon "Close pop-in" at bounding box center [821, 20] width 17 height 17
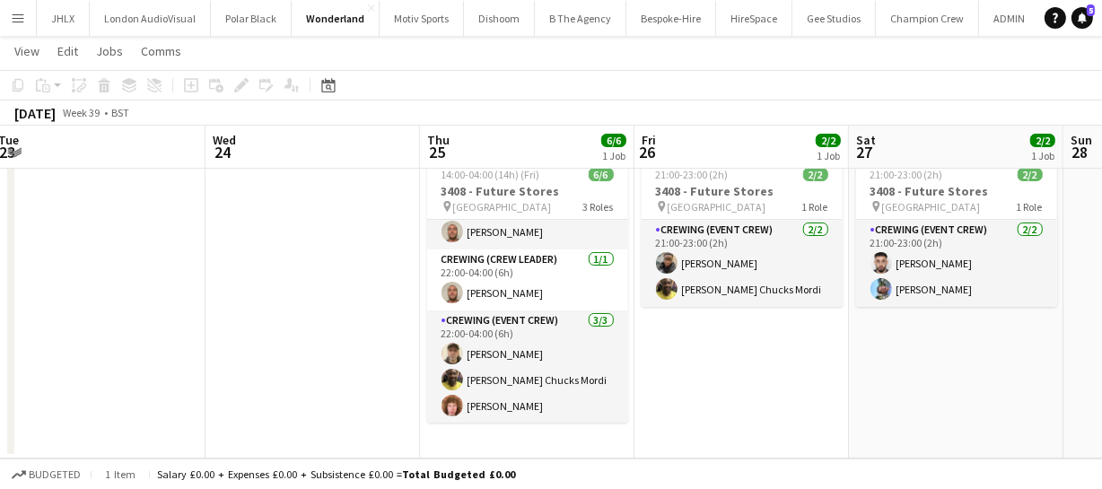
scroll to position [0, 654]
drag, startPoint x: 841, startPoint y: 330, endPoint x: 375, endPoint y: 325, distance: 465.7
click at [375, 325] on app-calendar-viewport "Sat 20 2/2 1 Job Sun 21 2/2 1 Job Mon 22 2/2 1 Job Tue 23 Wed 24 Thu 25 6/6 1 J…" at bounding box center [551, 239] width 1102 height 440
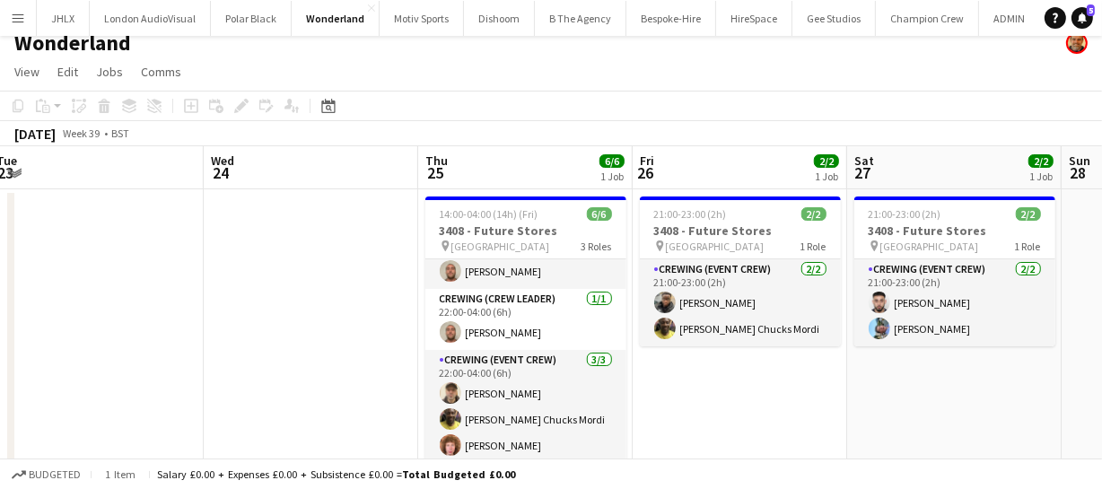
scroll to position [0, 0]
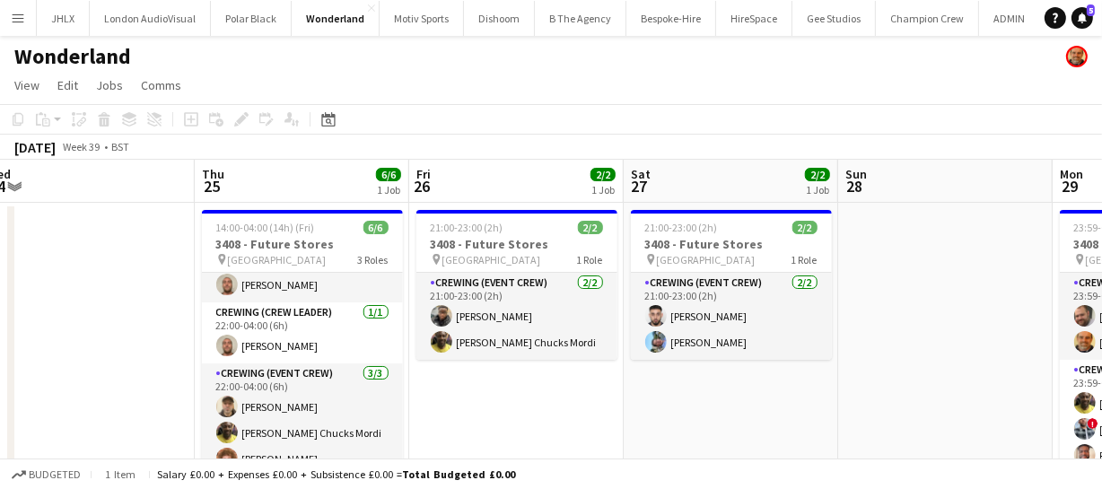
drag, startPoint x: 589, startPoint y: 391, endPoint x: 580, endPoint y: 391, distance: 9.9
click at [580, 391] on app-calendar-viewport "Sat 20 2/2 1 Job Sun 21 2/2 1 Job Mon 22 2/2 1 Job Tue 23 Wed 24 Thu 25 6/6 1 J…" at bounding box center [551, 336] width 1102 height 352
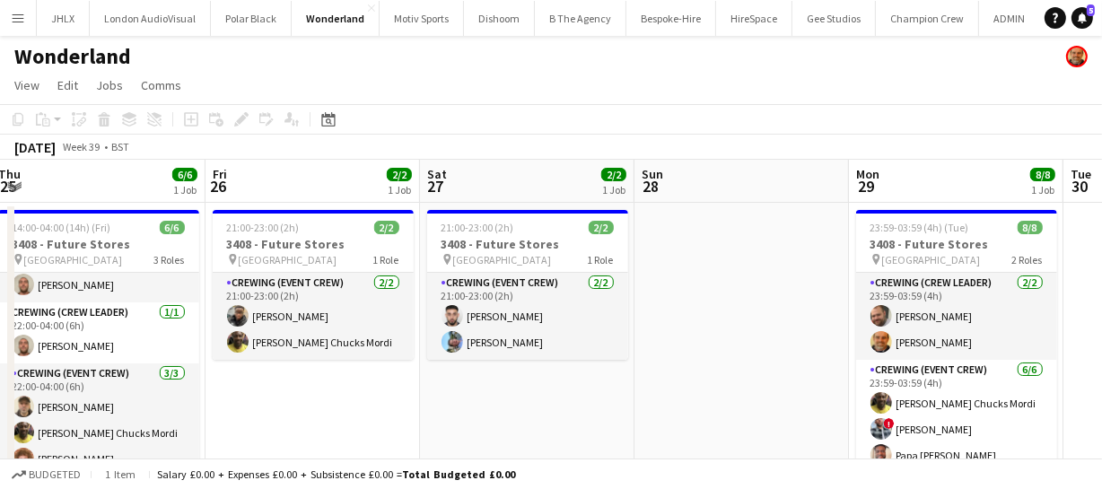
drag, startPoint x: 688, startPoint y: 381, endPoint x: 770, endPoint y: 390, distance: 82.1
click at [614, 389] on app-calendar-viewport "Mon 22 2/2 1 Job Tue 23 Wed 24 Thu 25 6/6 1 Job Fri 26 2/2 1 Job Sat 27 2/2 1 J…" at bounding box center [551, 336] width 1102 height 352
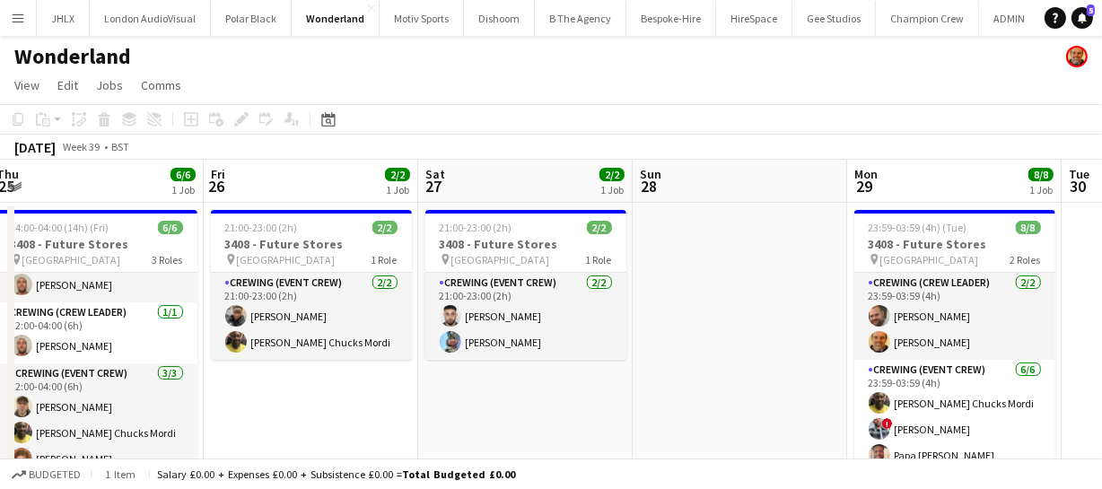
drag, startPoint x: 692, startPoint y: 379, endPoint x: 786, endPoint y: 371, distance: 94.5
click at [668, 378] on app-calendar-viewport "Mon 22 2/2 1 Job Tue 23 Wed 24 Thu 25 6/6 1 Job Fri 26 2/2 1 Job Sat 27 2/2 1 J…" at bounding box center [551, 336] width 1102 height 352
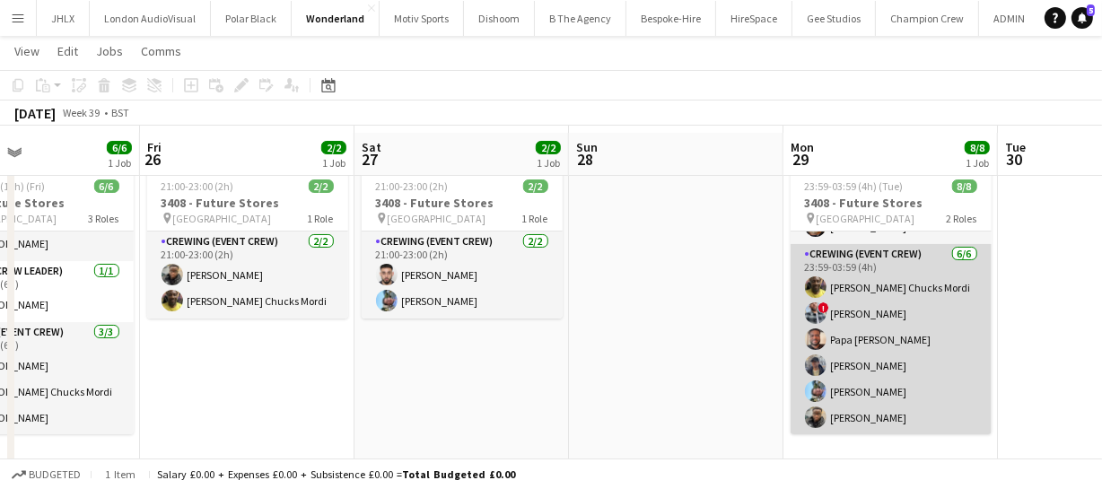
scroll to position [51, 0]
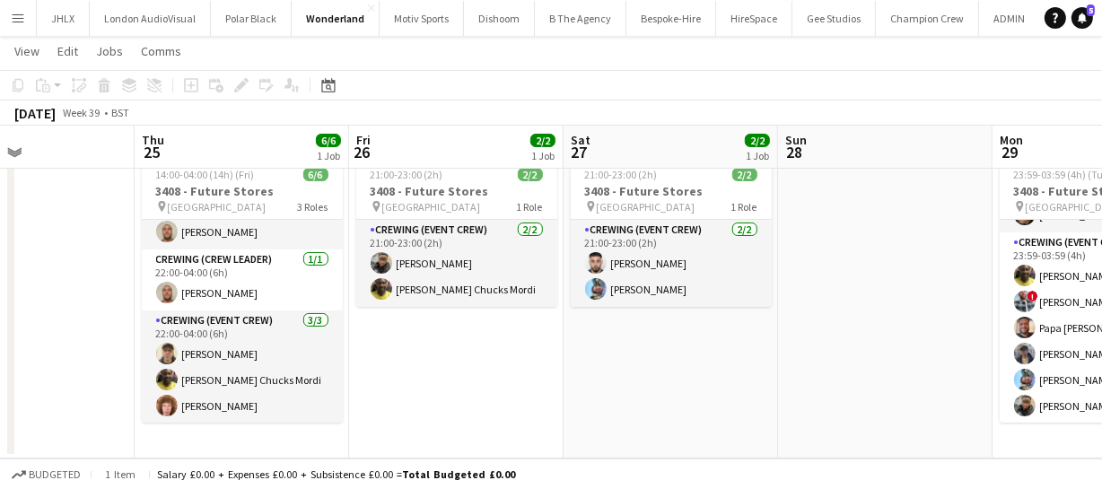
drag, startPoint x: 576, startPoint y: 383, endPoint x: 592, endPoint y: 383, distance: 16.1
click at [591, 383] on app-calendar-viewport "Mon 22 2/2 1 Job Tue 23 Wed 24 Thu 25 6/6 1 Job Fri 26 2/2 1 Job Sat 27 2/2 1 J…" at bounding box center [551, 239] width 1102 height 440
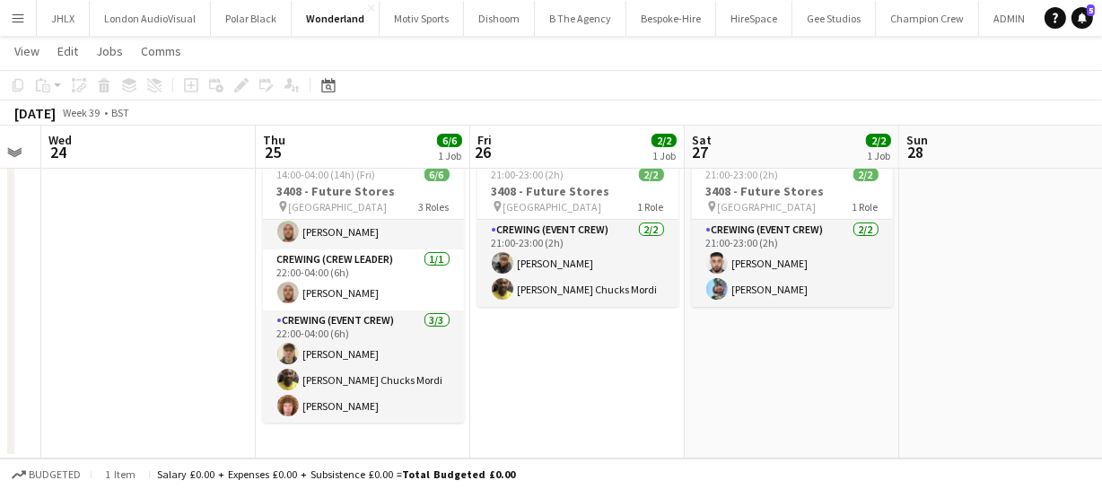
click at [693, 378] on app-calendar-viewport "Mon 22 2/2 1 Job Tue 23 Wed 24 Thu 25 6/6 1 Job Fri 26 2/2 1 Job Sat 27 2/2 1 J…" at bounding box center [551, 239] width 1102 height 440
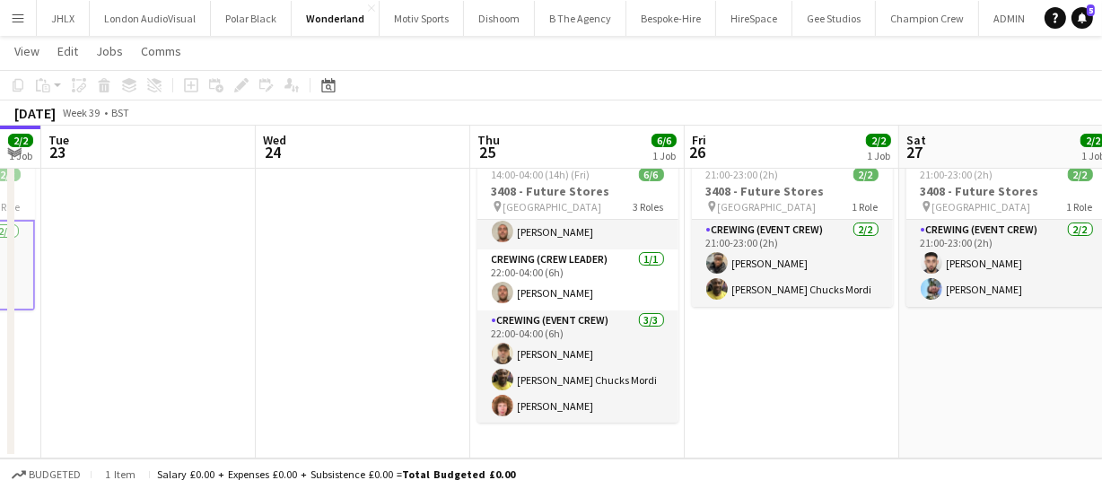
scroll to position [0, 485]
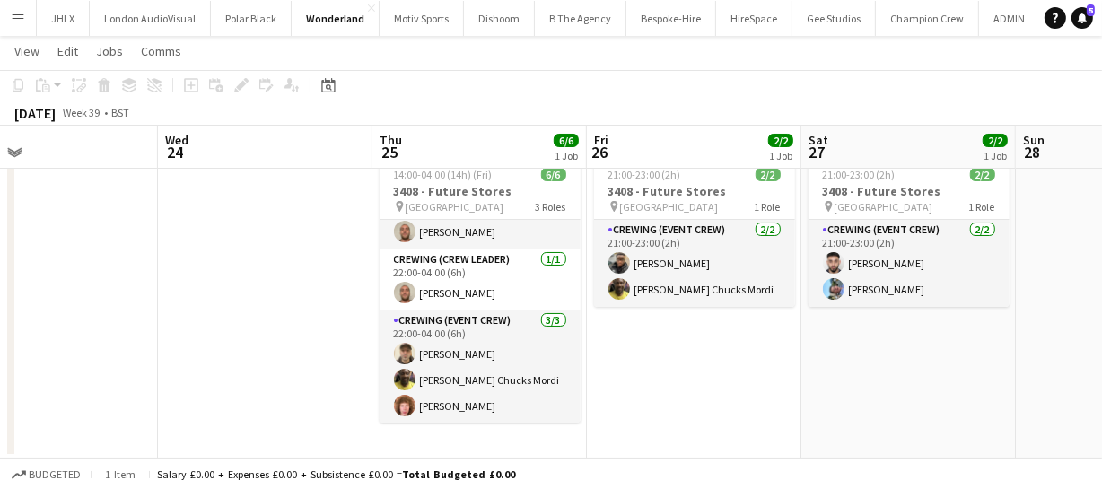
drag, startPoint x: 258, startPoint y: 345, endPoint x: 408, endPoint y: 341, distance: 149.9
click at [405, 341] on app-calendar-viewport "Sun 21 2/2 1 Job Mon 22 2/2 1 Job Tue 23 Wed 24 Thu 25 6/6 1 Job Fri 26 2/2 1 J…" at bounding box center [551, 239] width 1102 height 440
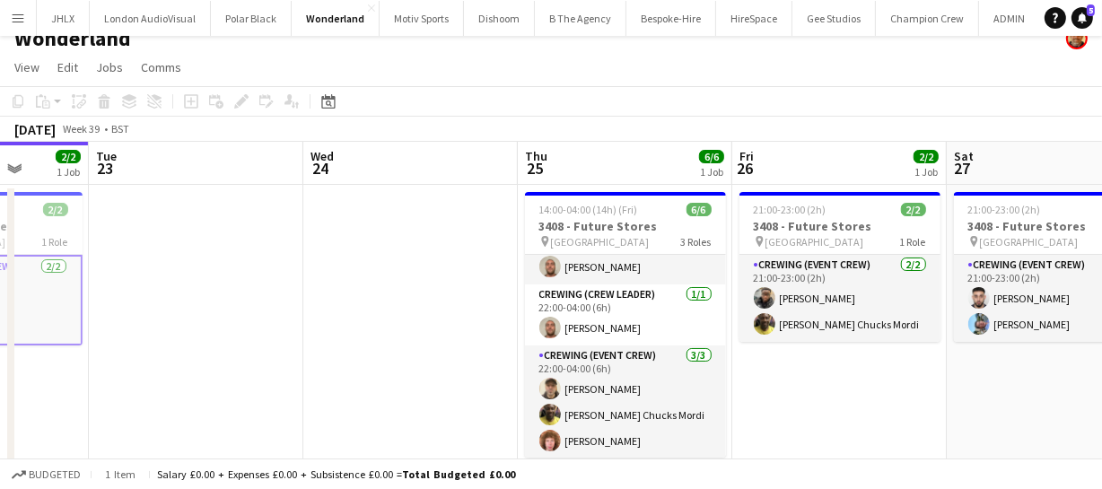
scroll to position [0, 0]
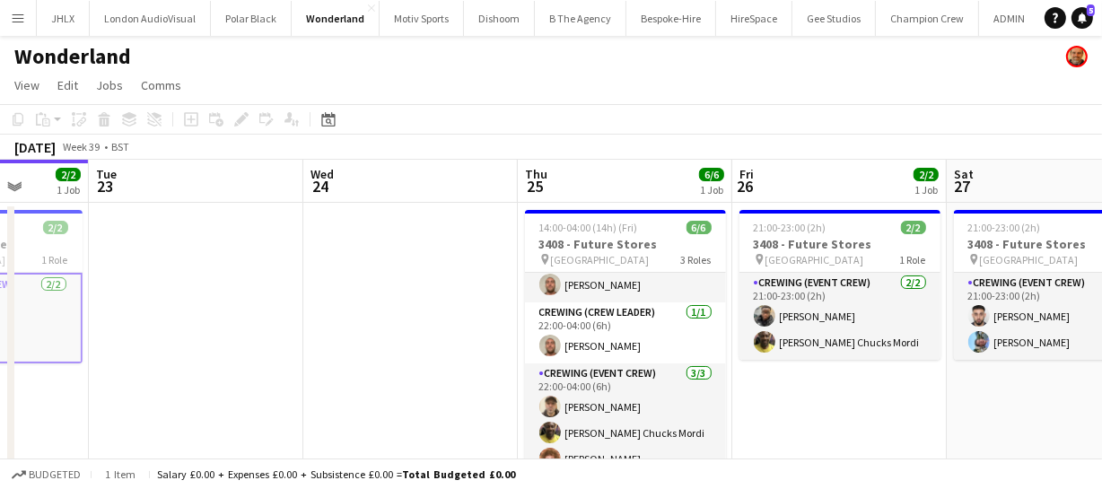
click at [501, 357] on app-calendar-viewport "Sat 20 2/2 1 Job Sun 21 2/2 1 Job Mon 22 2/2 1 Job Tue 23 Wed 24 Thu 25 6/6 1 J…" at bounding box center [551, 336] width 1102 height 352
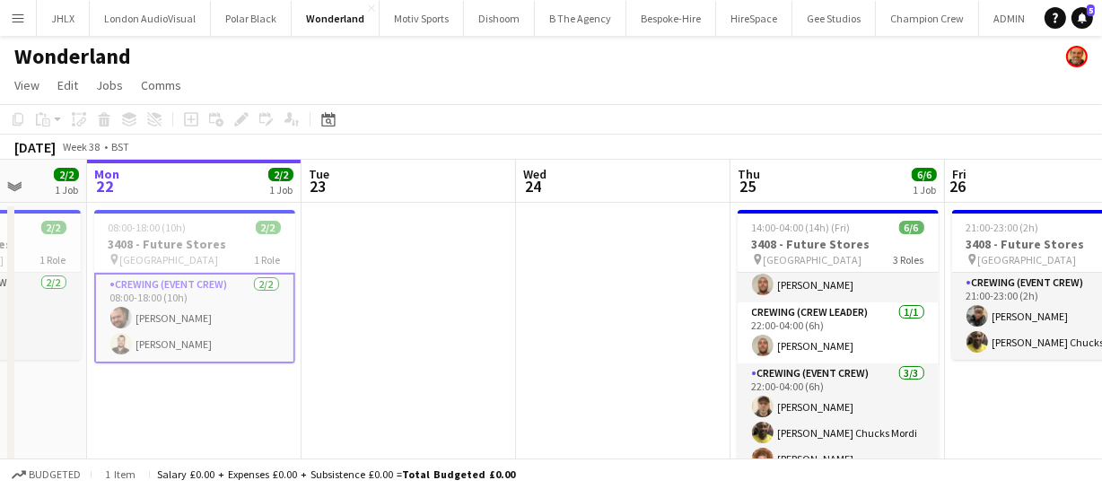
drag, startPoint x: 483, startPoint y: 350, endPoint x: 762, endPoint y: 310, distance: 281.9
click at [657, 318] on app-calendar-viewport "Fri 19 9/10 1 Job Sat 20 2/2 1 Job Sun 21 2/2 1 Job Mon 22 2/2 1 Job Tue 23 Wed…" at bounding box center [551, 336] width 1102 height 352
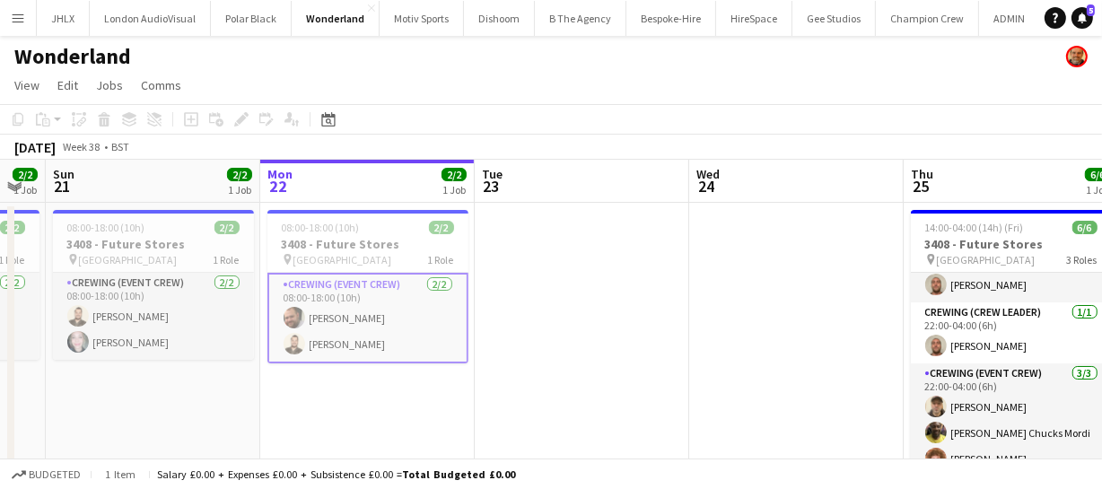
drag, startPoint x: 684, startPoint y: 336, endPoint x: 887, endPoint y: 331, distance: 203.7
click at [891, 322] on app-calendar-viewport "Fri 19 9/10 1 Job Sat 20 2/2 1 Job Sun 21 2/2 1 Job Mon 22 2/2 1 Job Tue 23 Wed…" at bounding box center [551, 336] width 1102 height 352
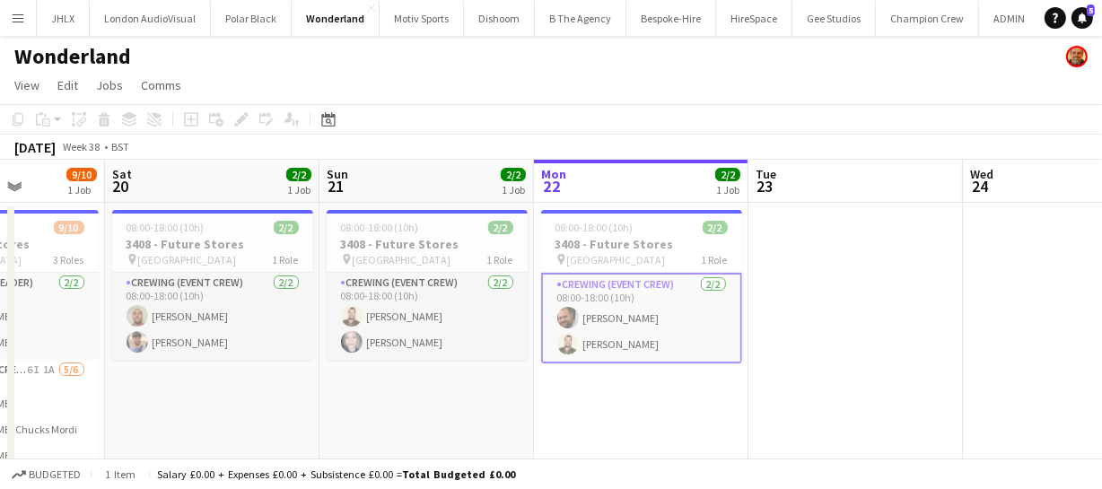
click at [742, 357] on app-calendar-viewport "Wed 17 2/2 1 Job Thu 18 Fri 19 9/10 1 Job Sat 20 2/2 1 Job Sun 21 2/2 1 Job Mon…" at bounding box center [551, 336] width 1102 height 352
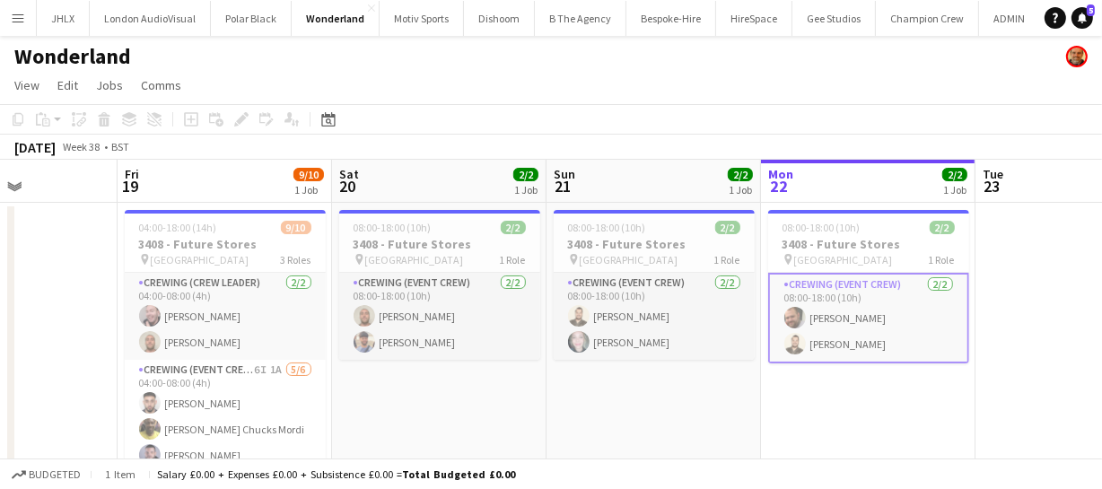
drag, startPoint x: 573, startPoint y: 397, endPoint x: 774, endPoint y: 359, distance: 204.5
click at [706, 369] on app-calendar-viewport "Tue 16 2/2 1 Job Wed 17 2/2 1 Job Thu 18 Fri 19 9/10 1 Job Sat 20 2/2 1 Job Sun…" at bounding box center [551, 336] width 1102 height 352
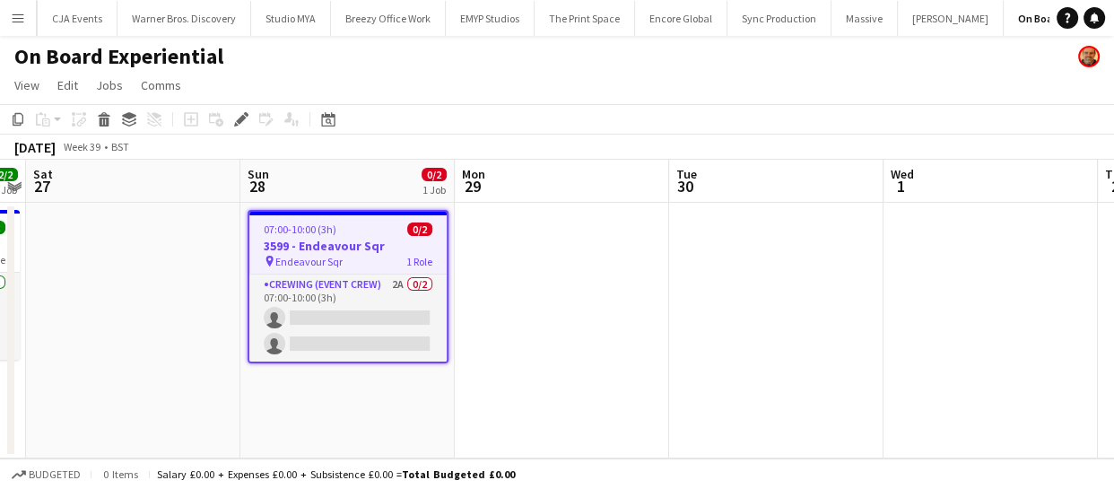
scroll to position [0, 2291]
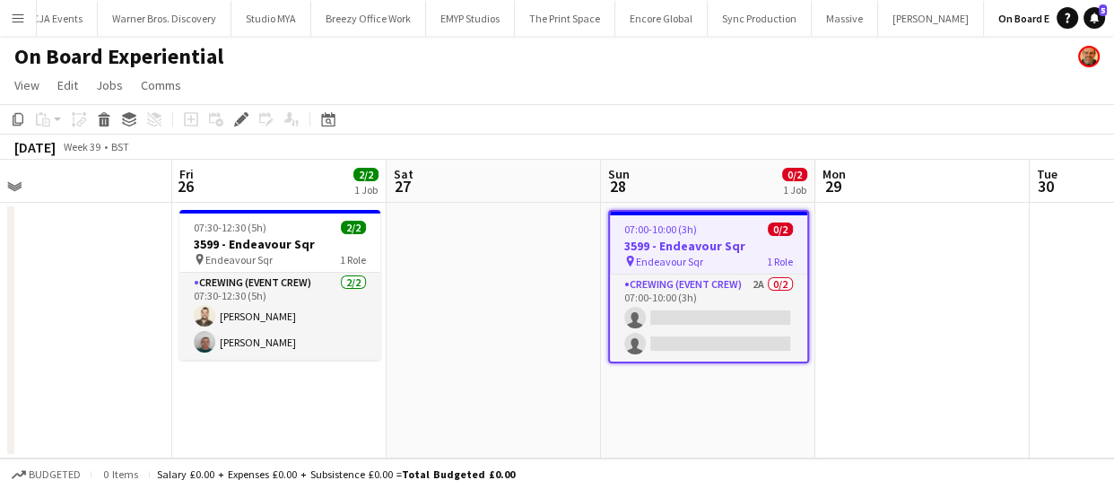
drag, startPoint x: 286, startPoint y: 403, endPoint x: 647, endPoint y: 386, distance: 361.1
click at [647, 386] on app-calendar-viewport "Tue 23 Wed 24 Thu 25 Fri 26 2/2 1 Job Sat 27 Sun 28 0/2 1 Job Mon 29 Tue 30 Wed…" at bounding box center [557, 309] width 1114 height 299
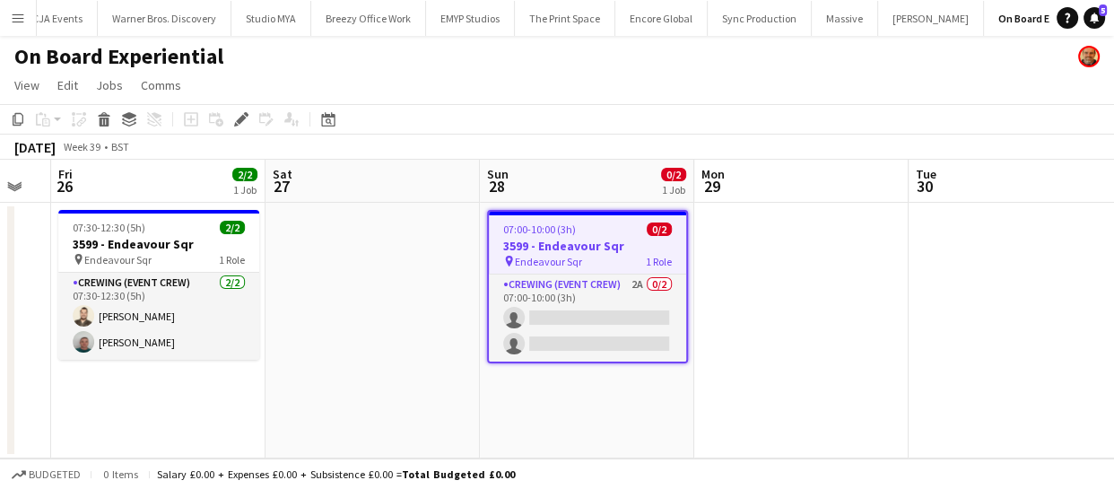
drag, startPoint x: 434, startPoint y: 395, endPoint x: 420, endPoint y: 371, distance: 28.2
click at [314, 398] on app-calendar-viewport "Tue 23 Wed 24 Thu 25 Fri 26 2/2 1 Job Sat 27 Sun 28 0/2 1 Job Mon 29 Tue 30 Wed…" at bounding box center [557, 309] width 1114 height 299
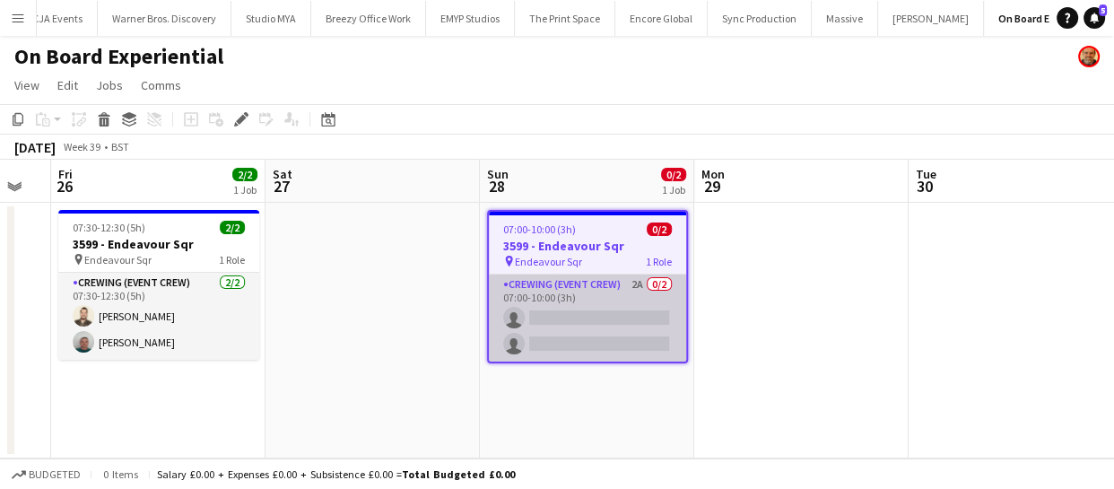
scroll to position [0, 591]
click at [610, 301] on app-card-role "Crewing (Event Crew) 2A 0/2 07:00-10:00 (3h) single-neutral-actions single-neut…" at bounding box center [588, 318] width 197 height 87
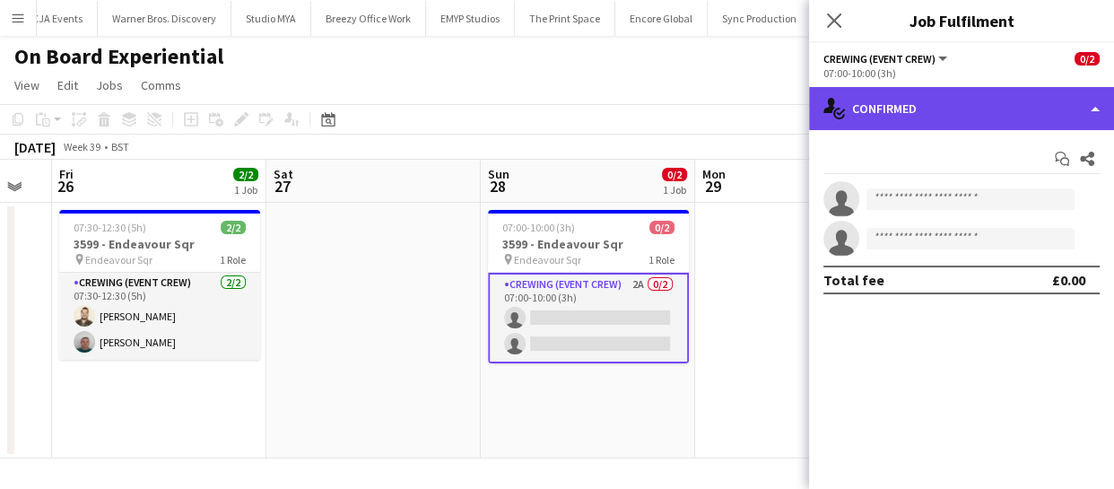
click at [901, 107] on div "single-neutral-actions-check-2 Confirmed" at bounding box center [961, 108] width 305 height 43
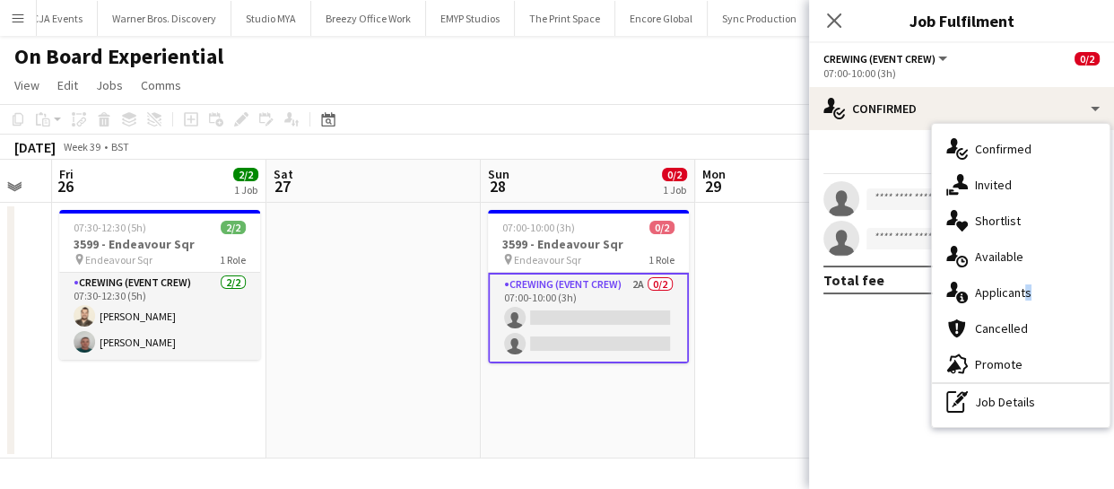
click at [1021, 301] on div "single-neutral-actions-information Applicants" at bounding box center [1021, 293] width 178 height 36
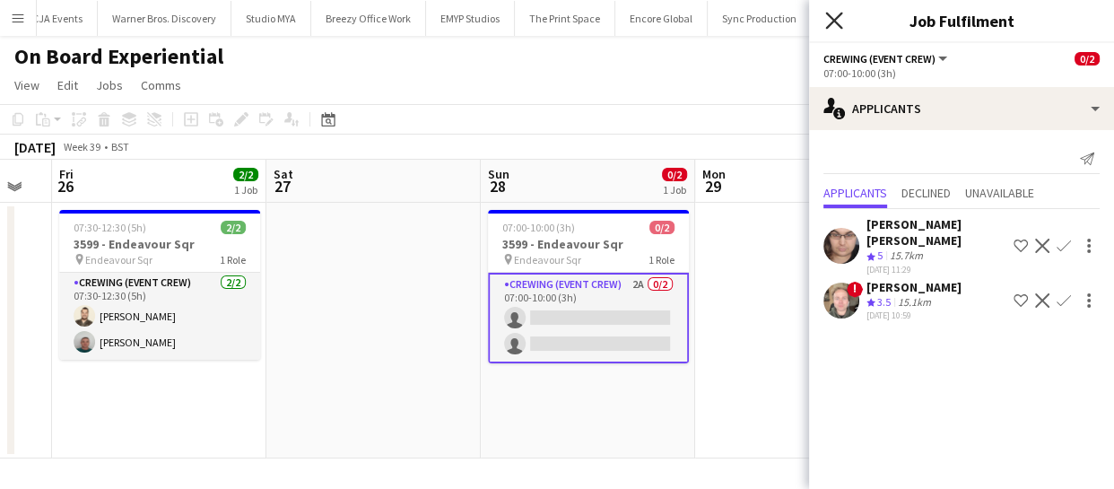
click at [830, 18] on icon "Close pop-in" at bounding box center [833, 20] width 17 height 17
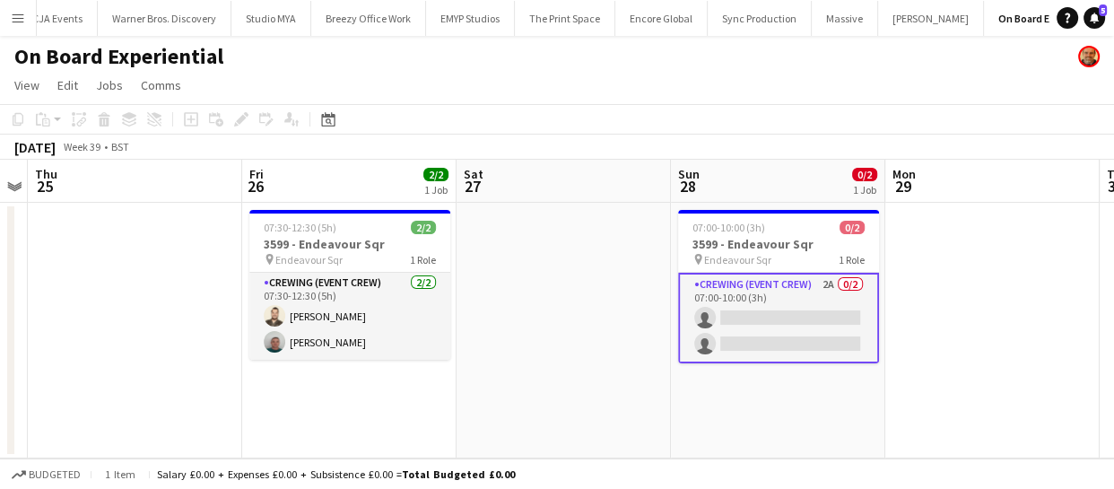
scroll to position [0, 395]
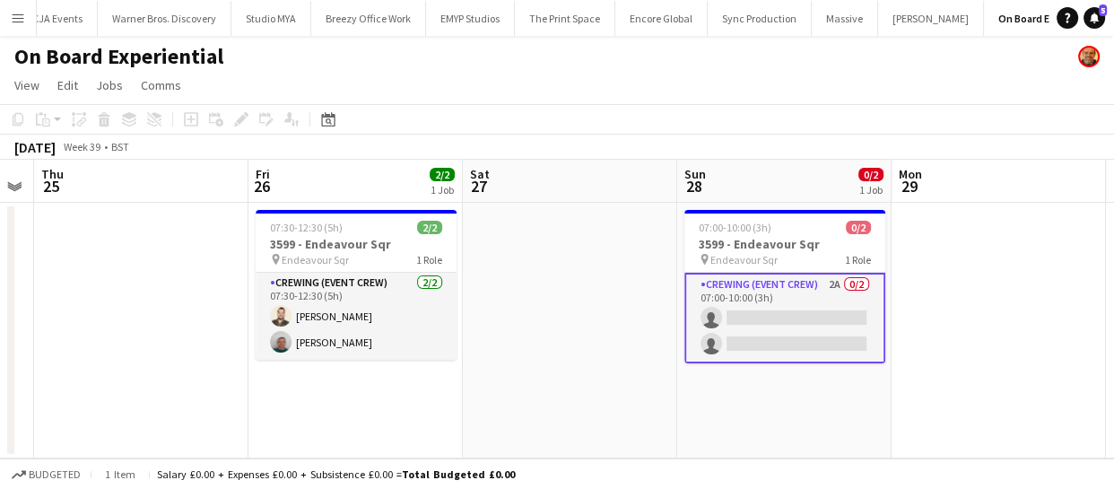
drag, startPoint x: 357, startPoint y: 346, endPoint x: 554, endPoint y: 327, distance: 197.4
click at [554, 327] on app-calendar-viewport "Tue 23 Wed 24 Thu 25 Fri 26 2/2 1 Job Sat 27 Sun 28 0/2 1 Job Mon 29 Tue 30 Wed…" at bounding box center [557, 309] width 1114 height 299
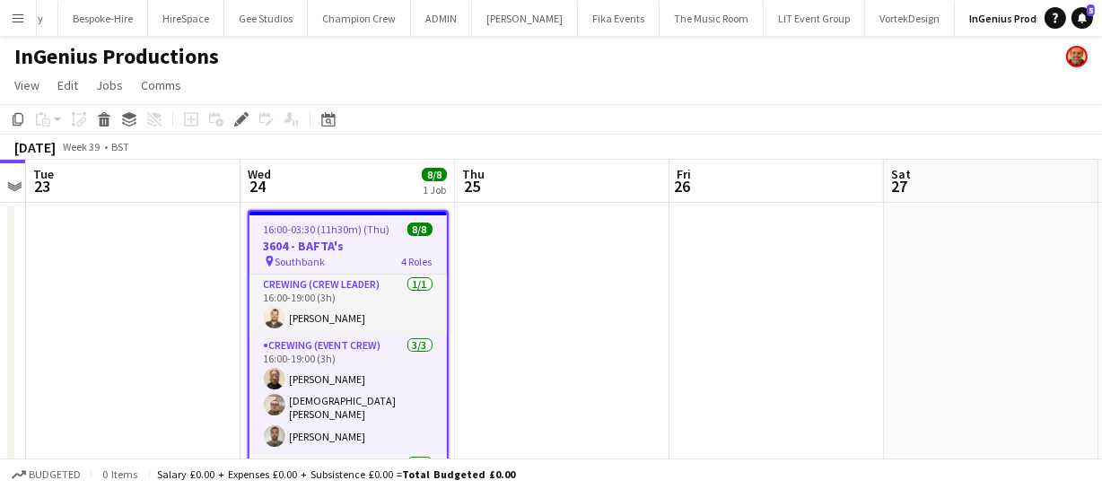
click at [350, 249] on h3 "3604 - BAFTA's" at bounding box center [347, 246] width 197 height 16
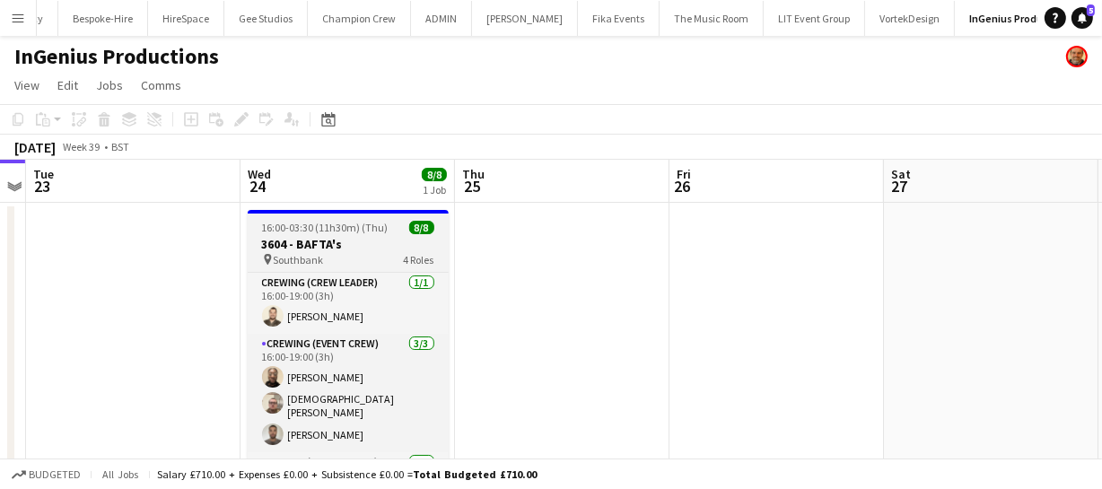
click at [347, 244] on h3 "3604 - BAFTA's" at bounding box center [348, 244] width 201 height 16
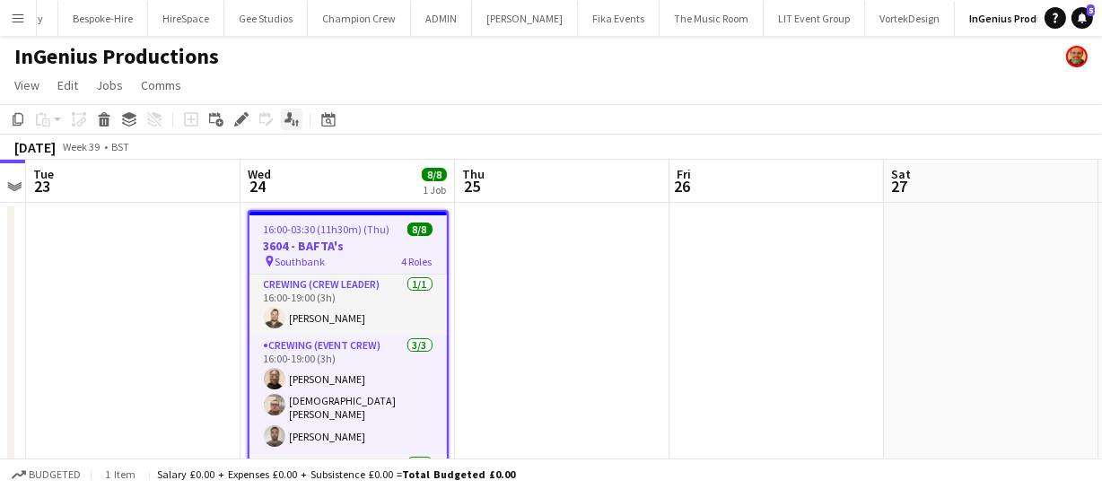
click at [292, 119] on icon "Applicants" at bounding box center [291, 119] width 14 height 14
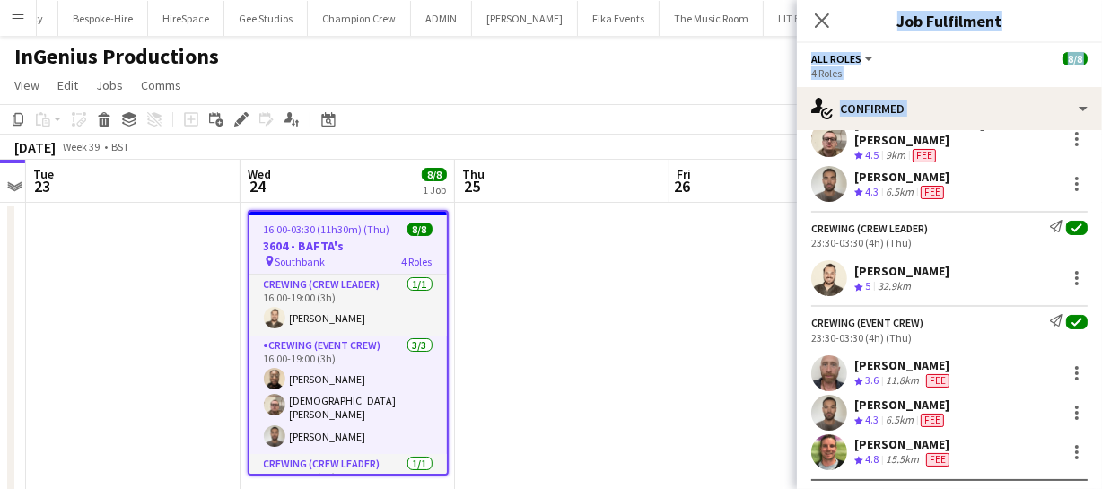
scroll to position [263, 0]
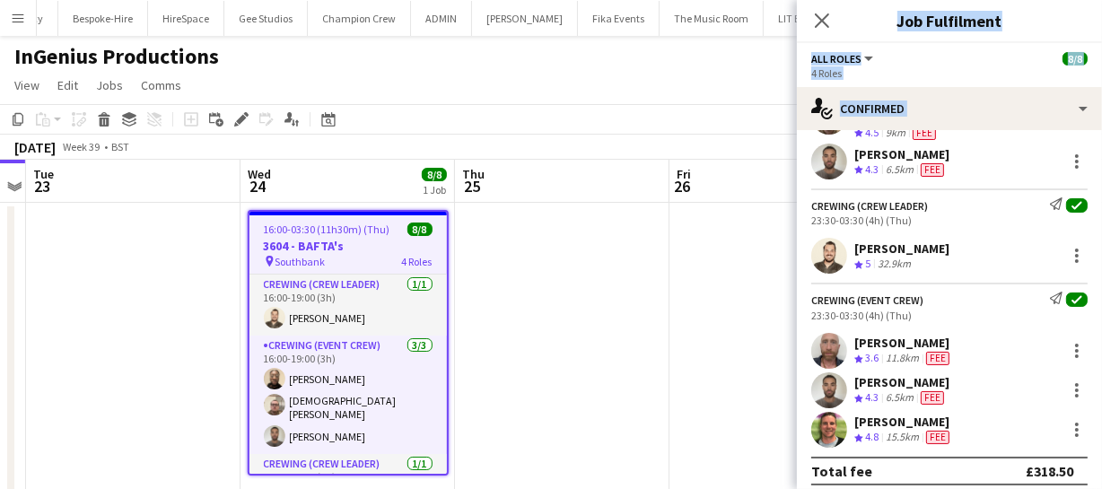
drag, startPoint x: 813, startPoint y: 187, endPoint x: 973, endPoint y: 423, distance: 284.9
click at [973, 423] on app-confirmed-crew "Crewing (Crew Leader) Send notification check 16:00-19:00 (3h) [PERSON_NAME] Cr…" at bounding box center [949, 201] width 305 height 566
copy app-confirmed-crew "Crewing (Crew Leader) Send notification check 16:00-19:00 (3h) [PERSON_NAME] Cr…"
click at [826, 24] on icon at bounding box center [821, 20] width 17 height 17
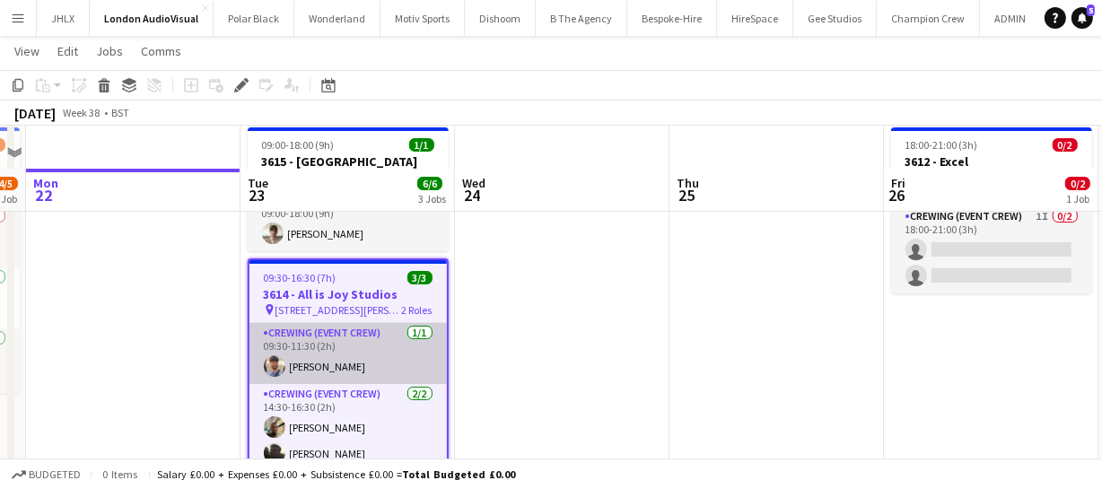
scroll to position [162, 0]
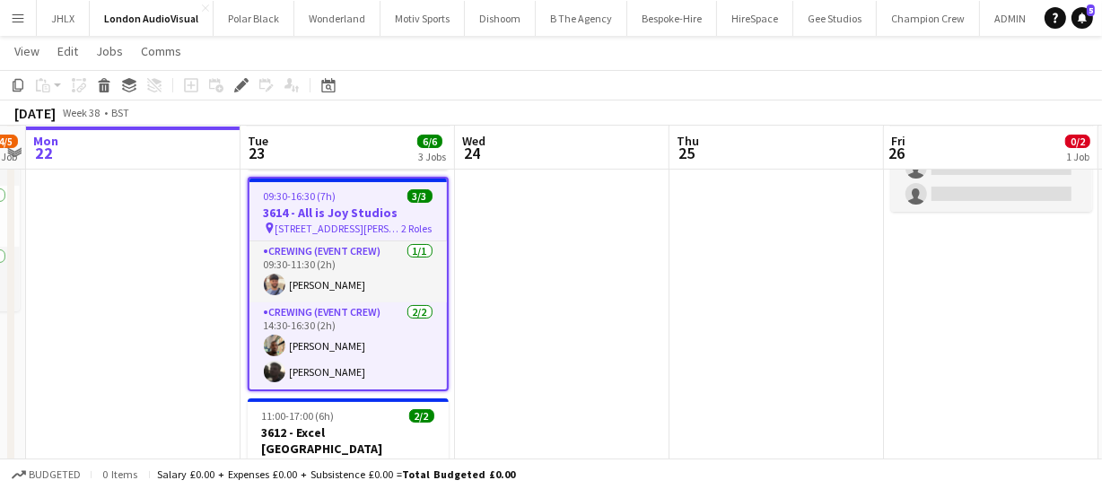
click at [292, 206] on h3 "3614 - All is Joy Studios" at bounding box center [347, 213] width 197 height 16
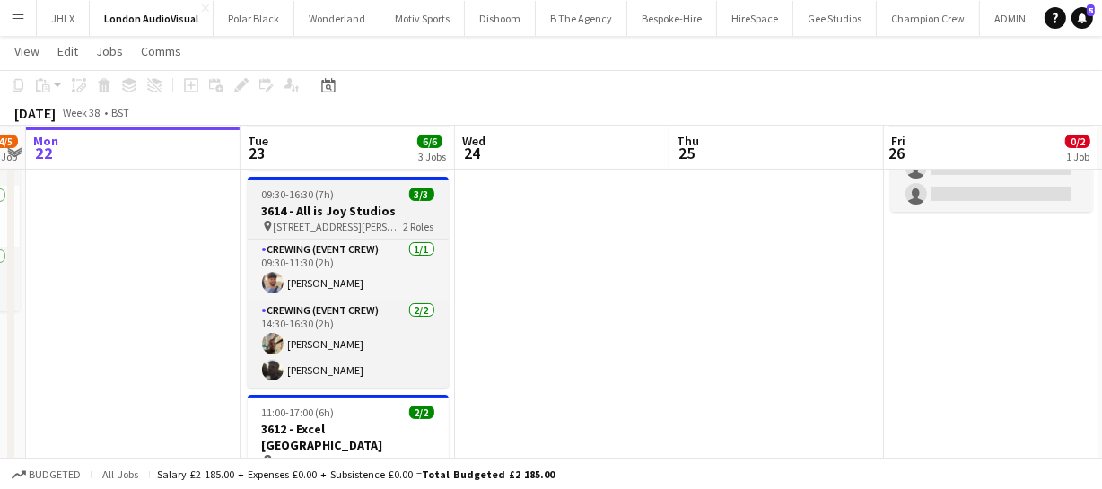
click at [292, 205] on h3 "3614 - All is Joy Studios" at bounding box center [348, 211] width 201 height 16
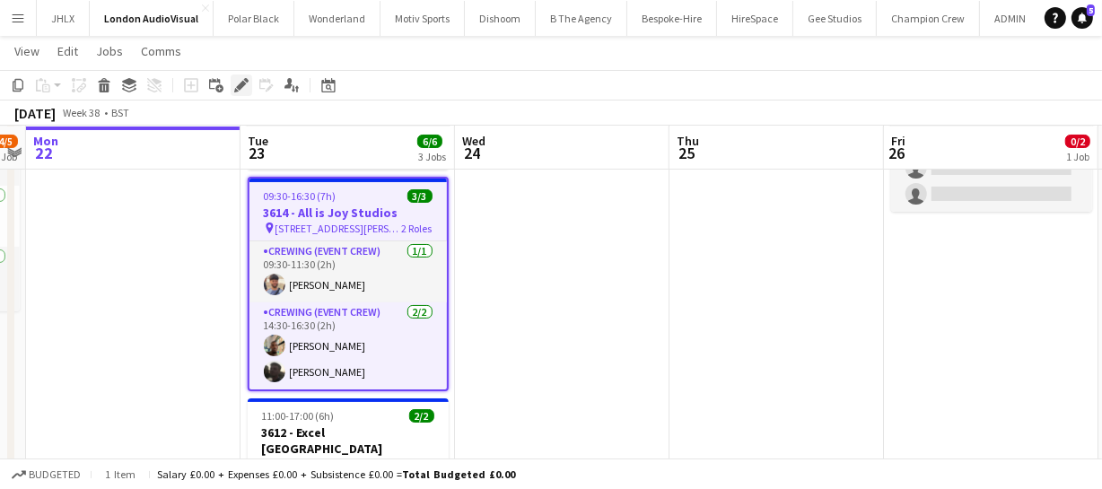
click at [234, 91] on icon "Edit" at bounding box center [241, 85] width 14 height 14
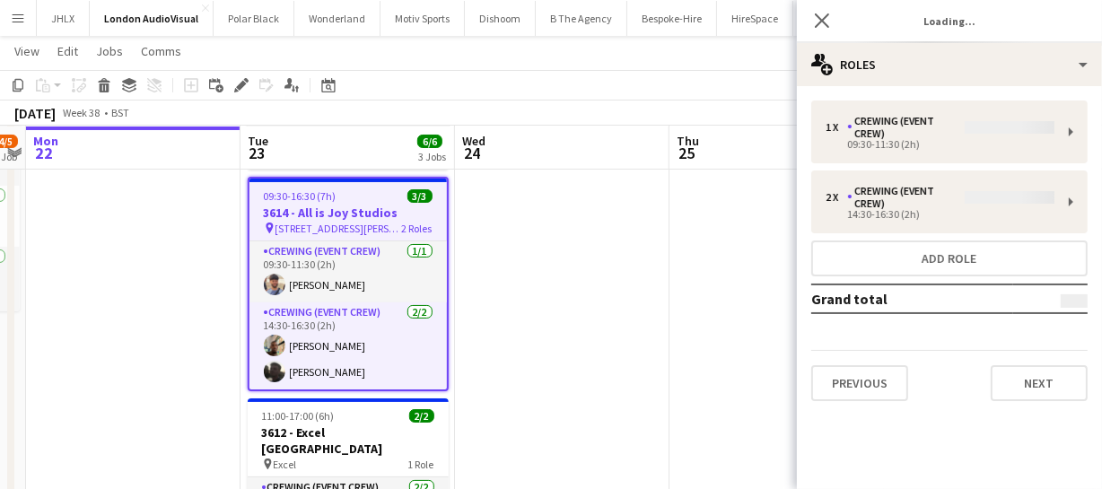
type input "**********"
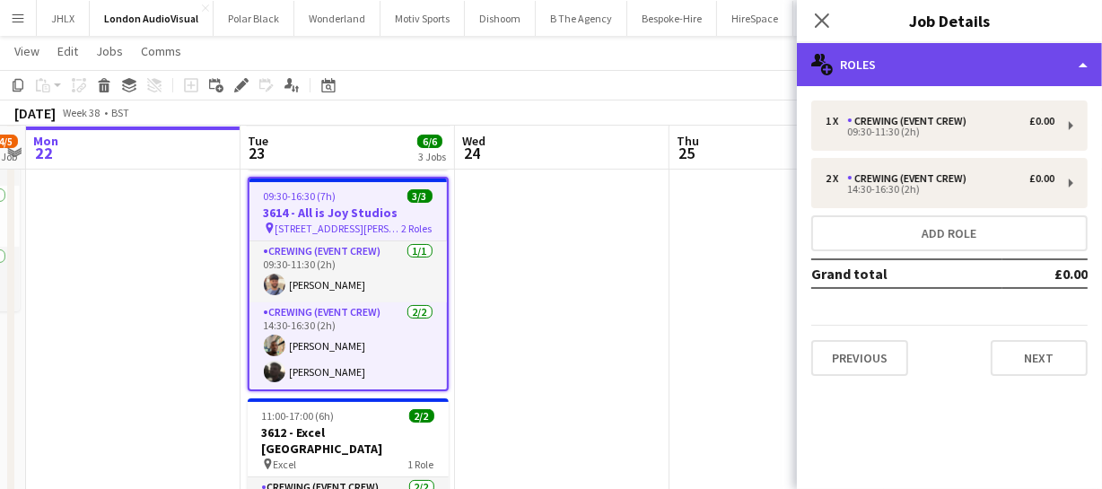
click at [886, 63] on div "multiple-users-add Roles" at bounding box center [949, 64] width 305 height 43
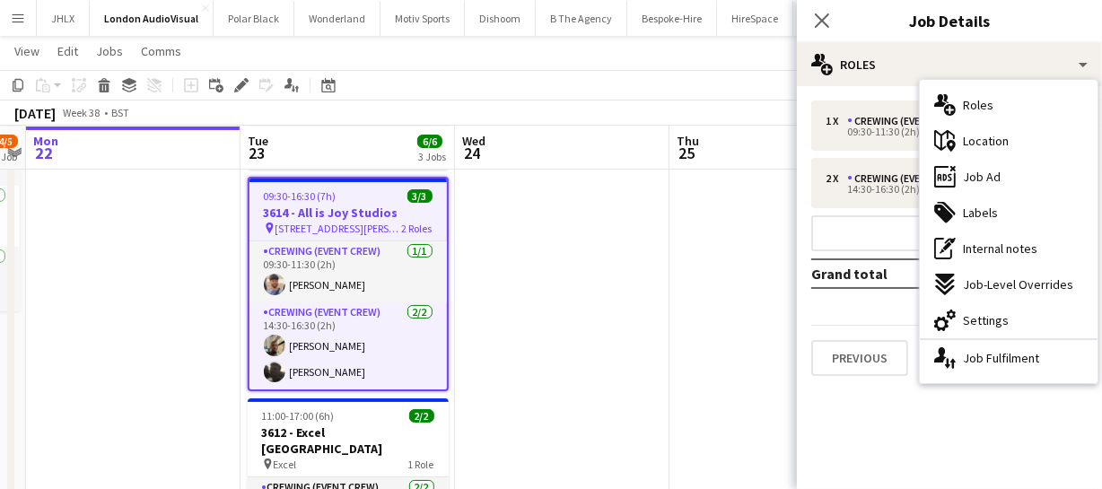
click at [1013, 166] on div "ads-window Job Ad" at bounding box center [1009, 177] width 178 height 36
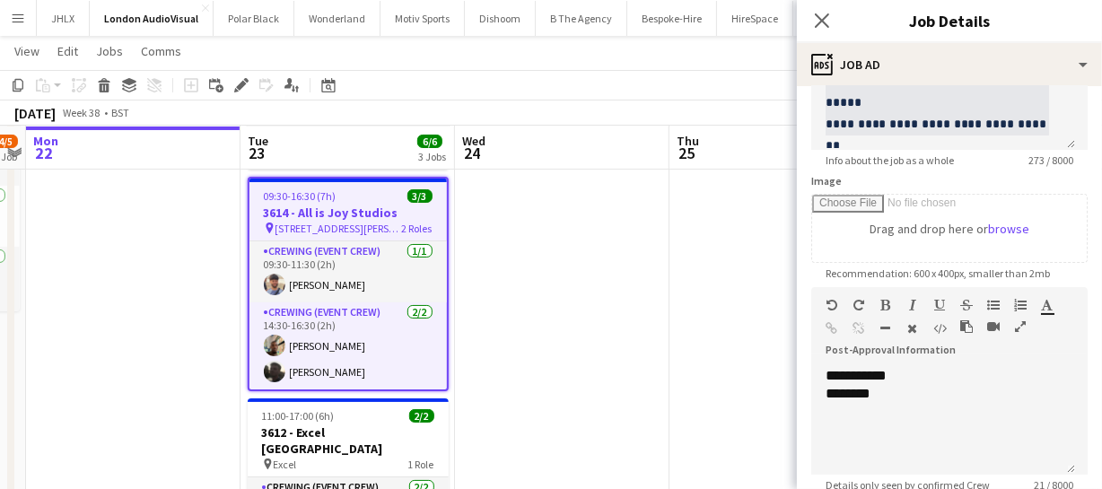
scroll to position [244, 0]
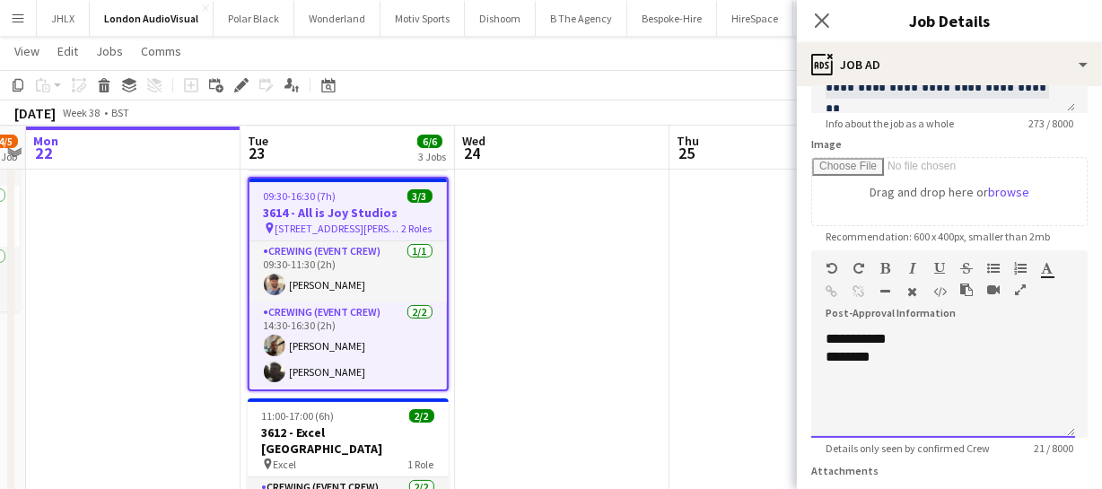
click at [901, 357] on div "********" at bounding box center [942, 357] width 235 height 18
paste div "To enrich screen reader interactions, please activate Accessibility in Grammarl…"
click at [921, 373] on li "**********" at bounding box center [951, 375] width 217 height 18
click at [956, 377] on li "**********" at bounding box center [951, 375] width 217 height 18
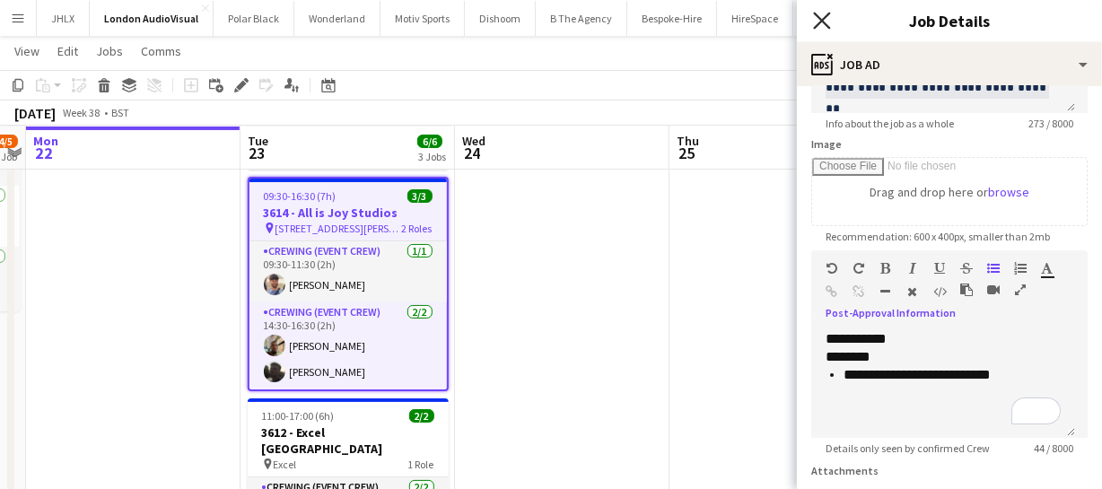
click at [818, 18] on icon "Close pop-in" at bounding box center [821, 20] width 17 height 17
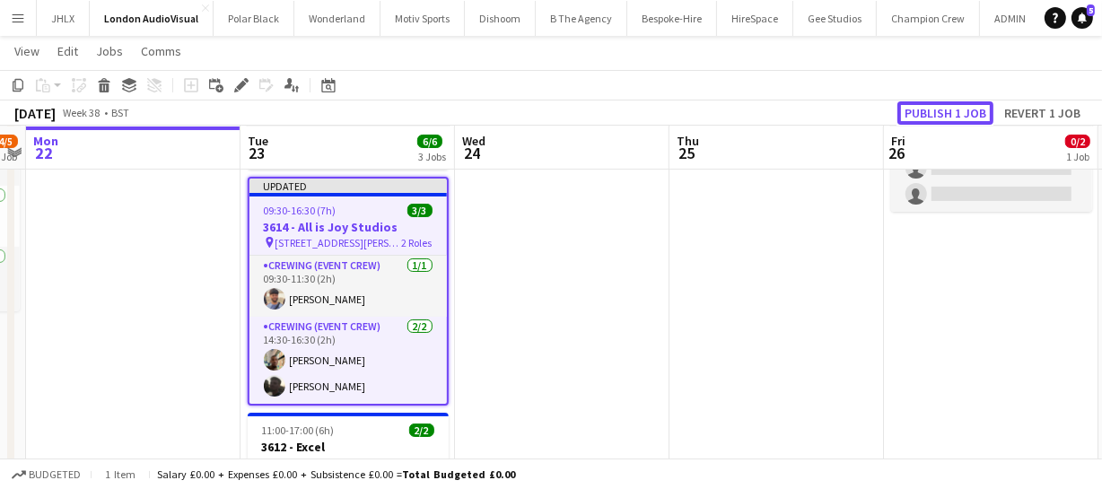
click at [935, 106] on button "Publish 1 job" at bounding box center [945, 112] width 96 height 23
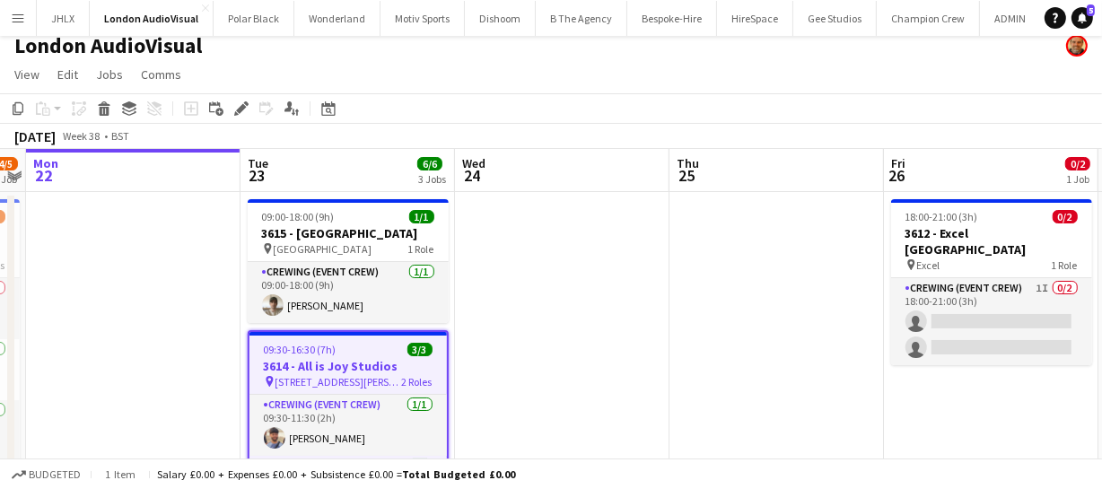
scroll to position [0, 0]
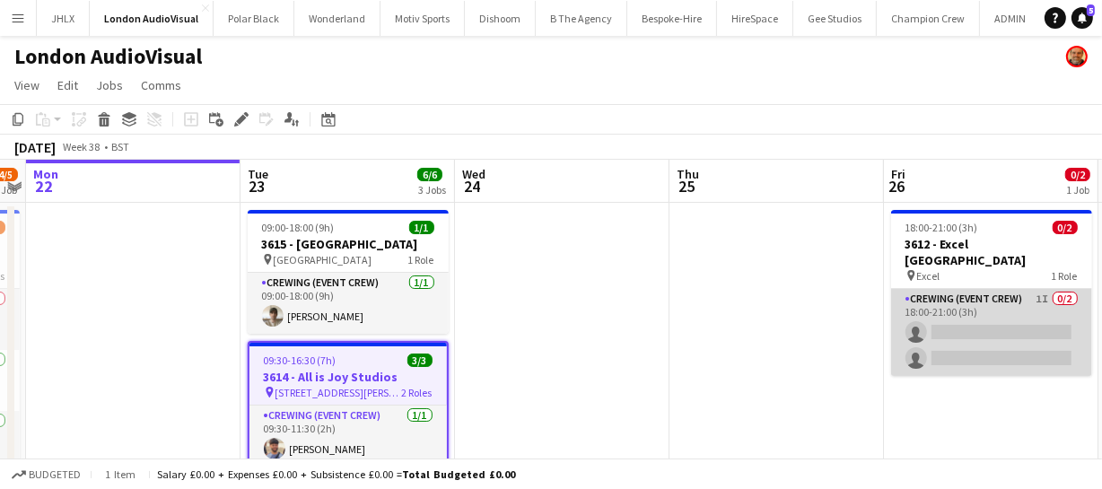
click at [967, 331] on app-card-role "Crewing (Event Crew) 1I 0/2 18:00-21:00 (3h) single-neutral-actions single-neut…" at bounding box center [991, 332] width 201 height 87
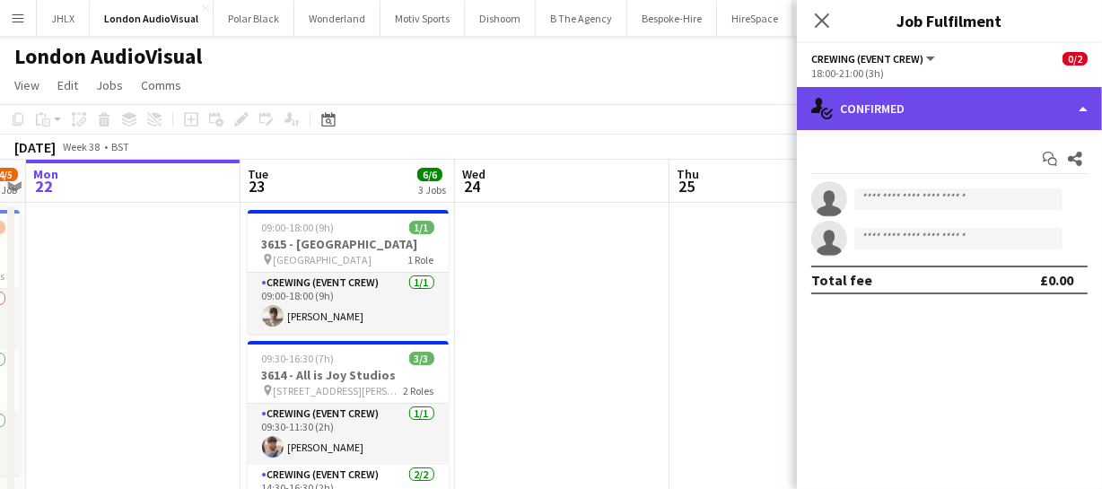
click at [865, 118] on div "single-neutral-actions-check-2 Confirmed" at bounding box center [949, 108] width 305 height 43
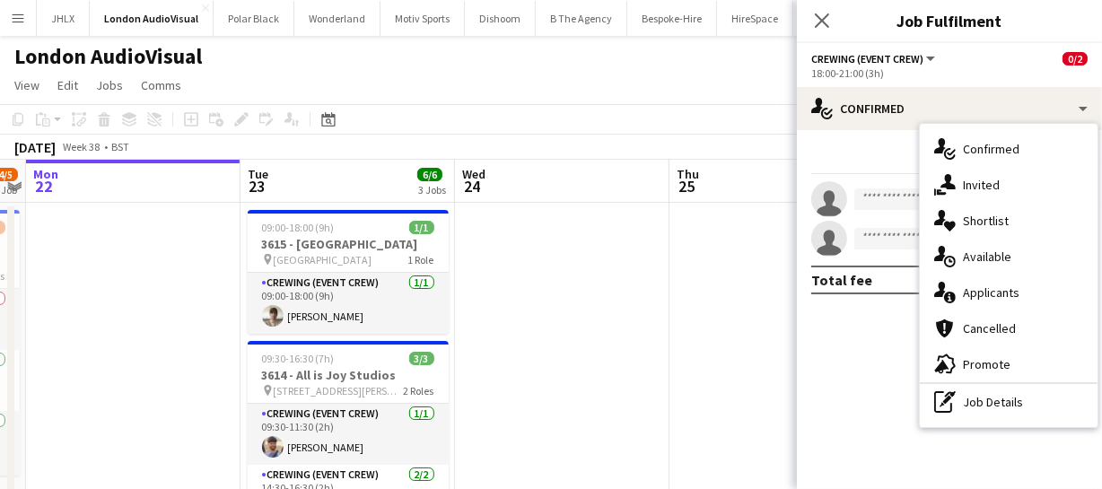
click at [987, 194] on div "single-neutral-actions-share-1 Invited" at bounding box center [1009, 185] width 178 height 36
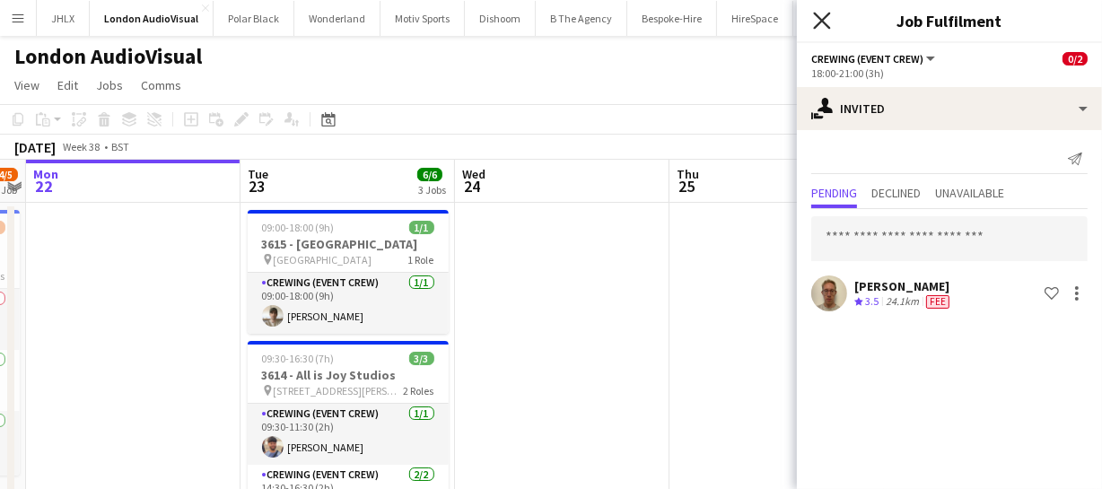
click at [826, 13] on icon "Close pop-in" at bounding box center [821, 20] width 17 height 17
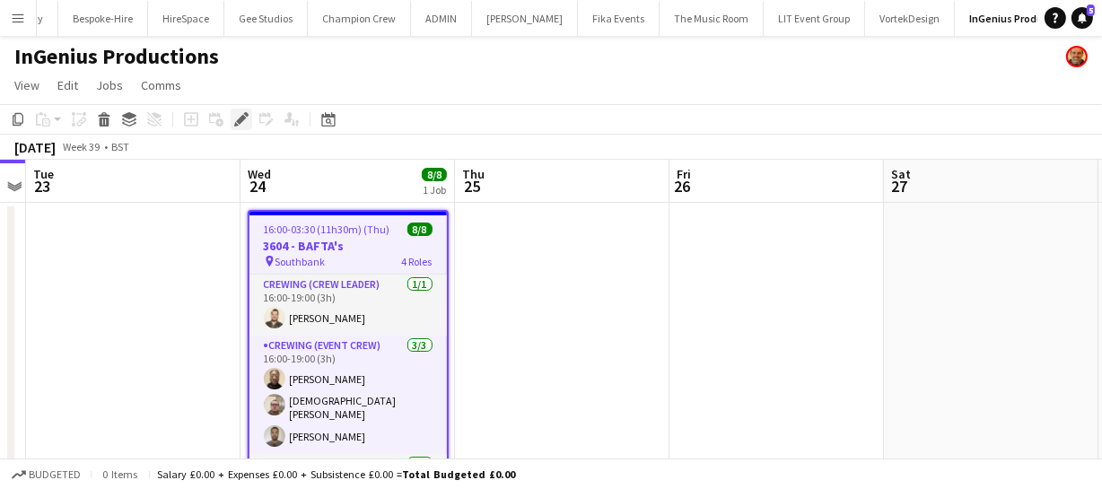
click at [242, 124] on icon "Edit" at bounding box center [241, 119] width 14 height 14
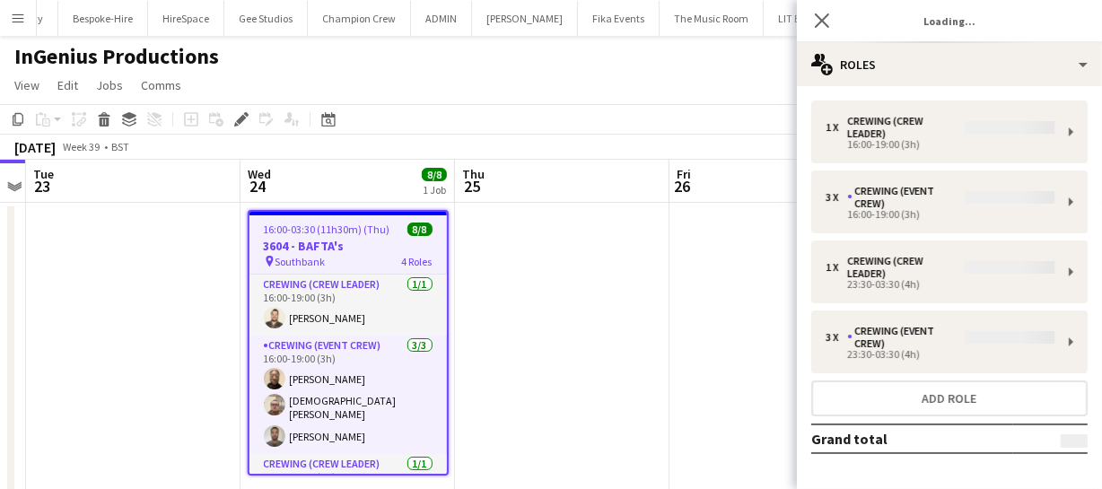
type input "**********"
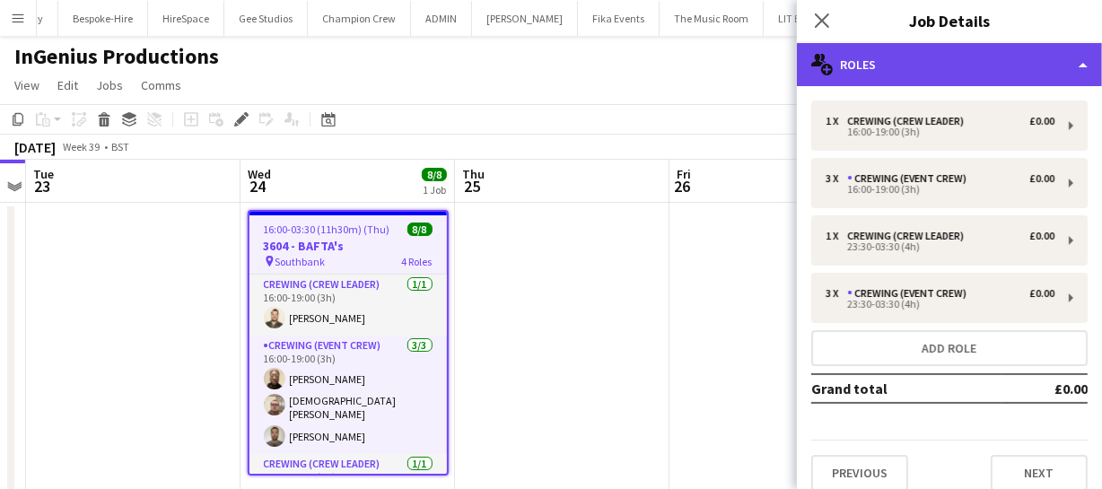
click at [871, 56] on div "multiple-users-add Roles" at bounding box center [949, 64] width 305 height 43
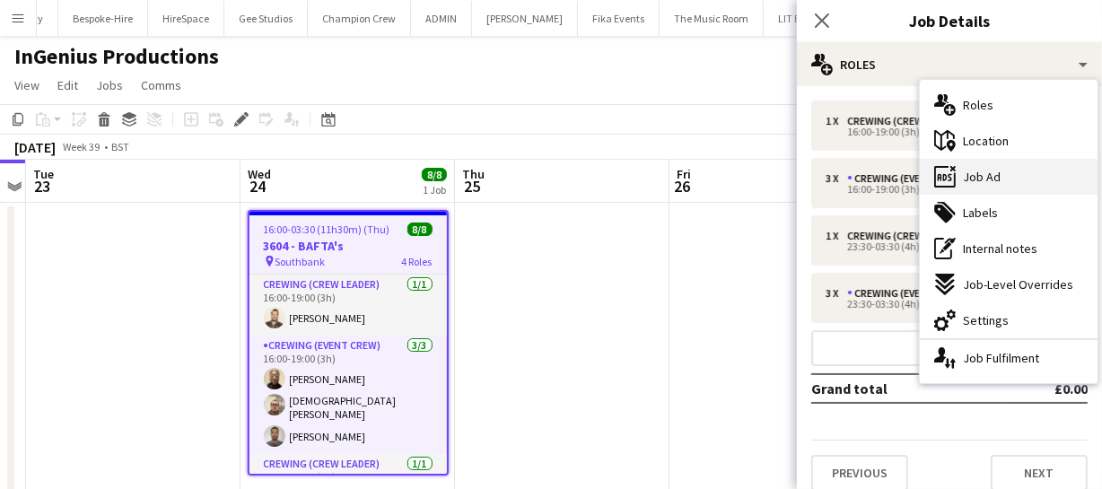
click at [996, 185] on div "ads-window Job Ad" at bounding box center [1009, 177] width 178 height 36
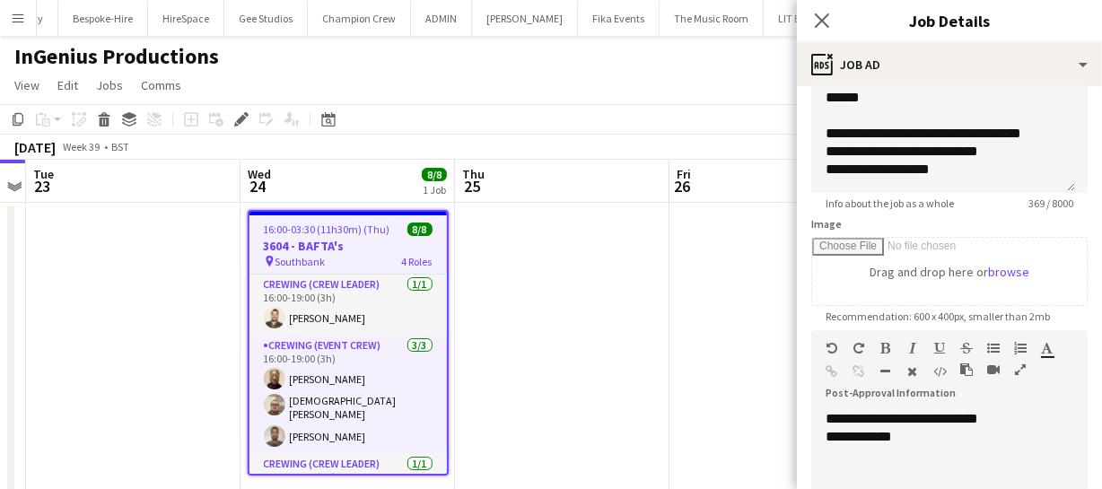
scroll to position [244, 0]
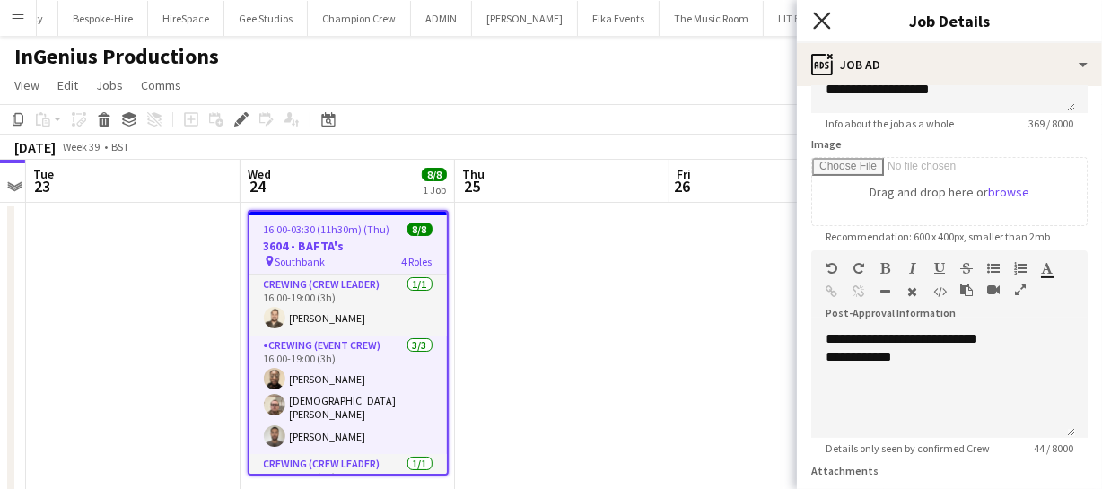
click at [817, 18] on icon "Close pop-in" at bounding box center [821, 20] width 17 height 17
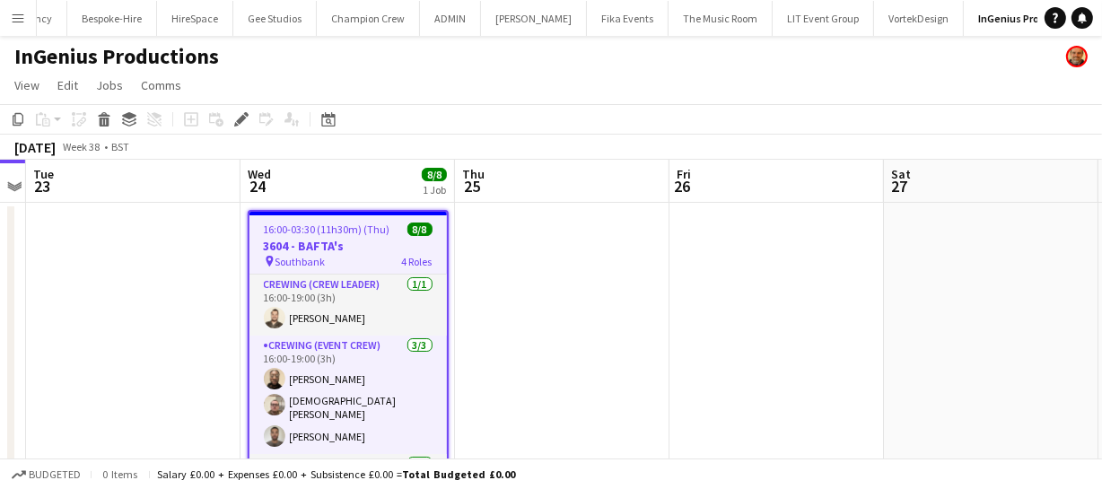
scroll to position [0, 566]
click at [242, 107] on app-toolbar "Copy Paste Paste Ctrl+V Paste with crew Ctrl+Shift+V Paste linked Job Delete Gr…" at bounding box center [551, 119] width 1102 height 31
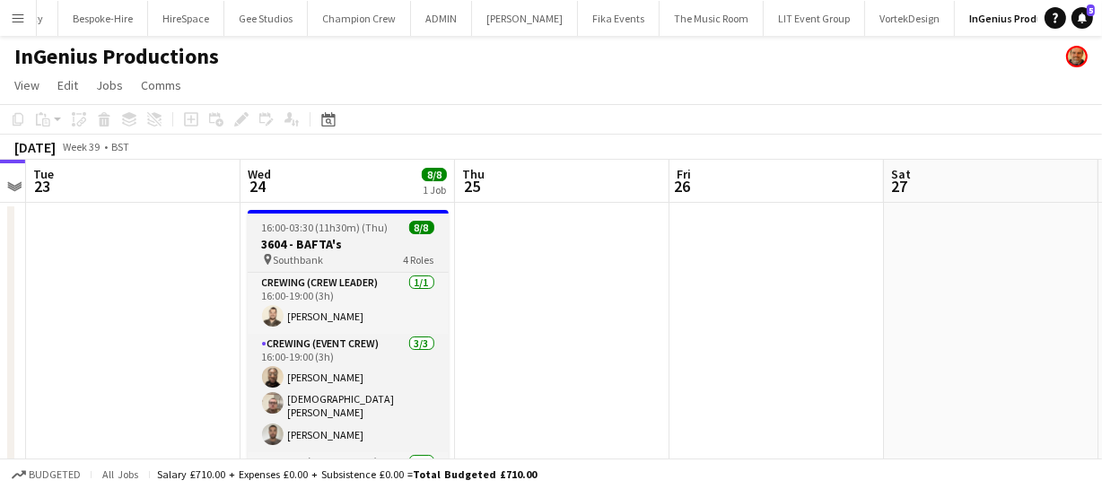
click at [336, 247] on h3 "3604 - BAFTA's" at bounding box center [348, 244] width 201 height 16
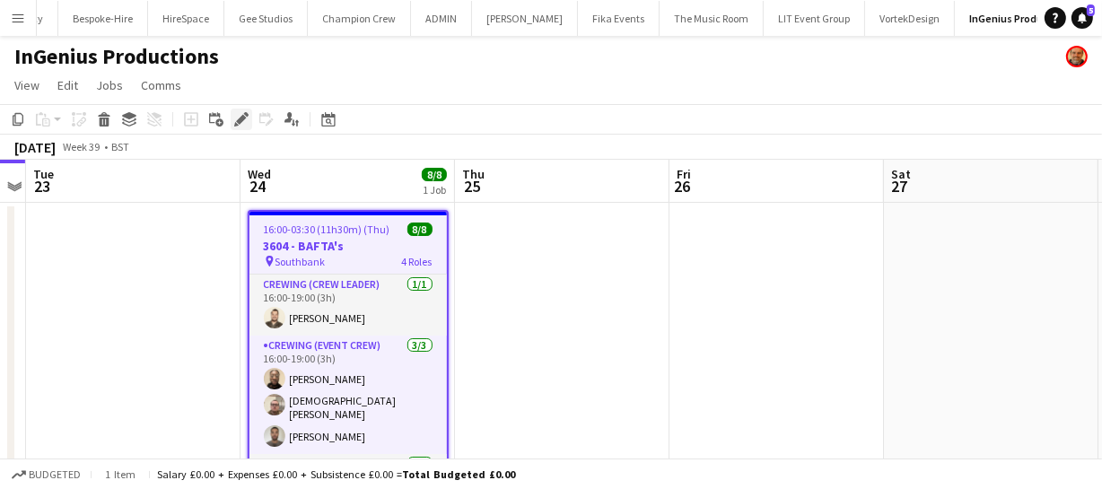
click at [240, 122] on icon at bounding box center [241, 120] width 10 height 10
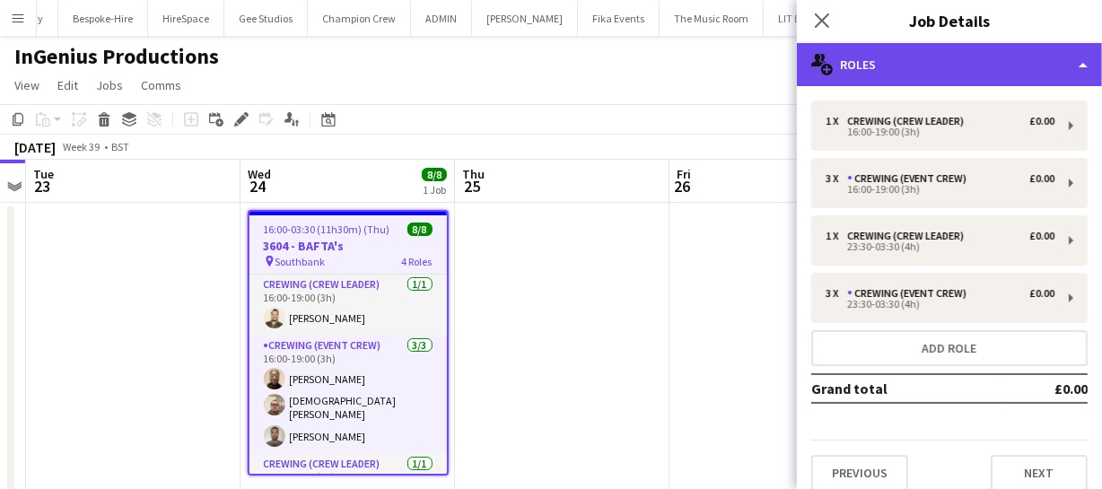
click at [868, 65] on div "multiple-users-add Roles" at bounding box center [949, 64] width 305 height 43
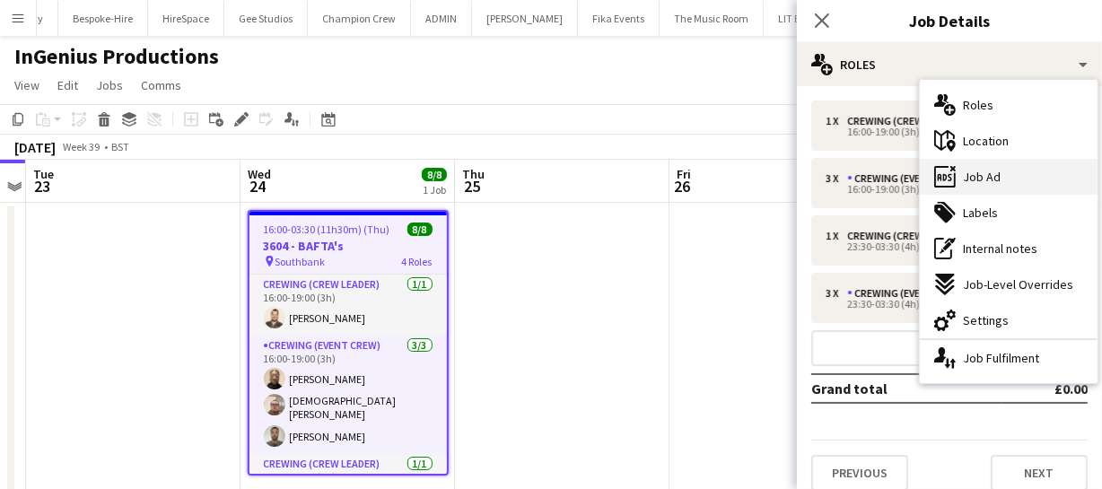
click at [993, 173] on span "Job Ad" at bounding box center [982, 177] width 38 height 16
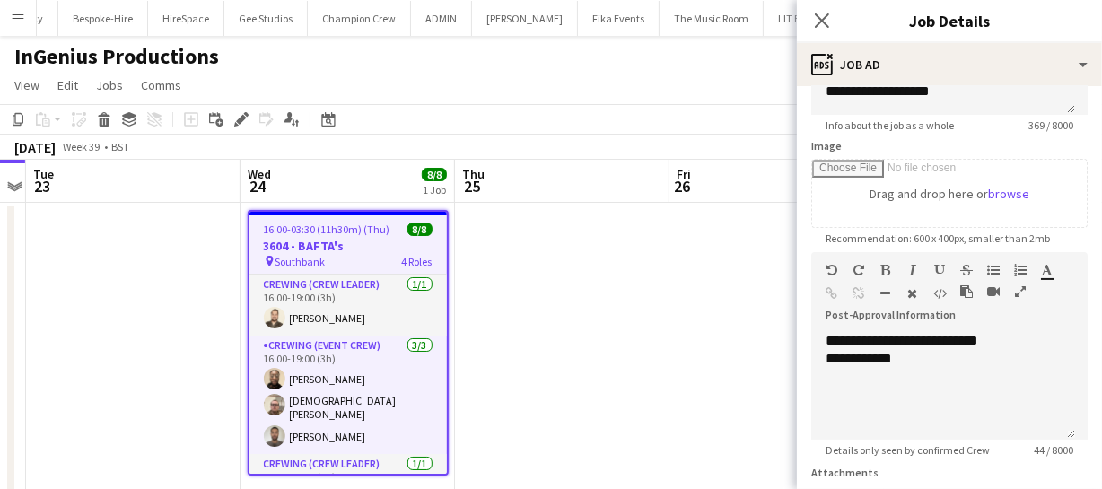
scroll to position [244, 0]
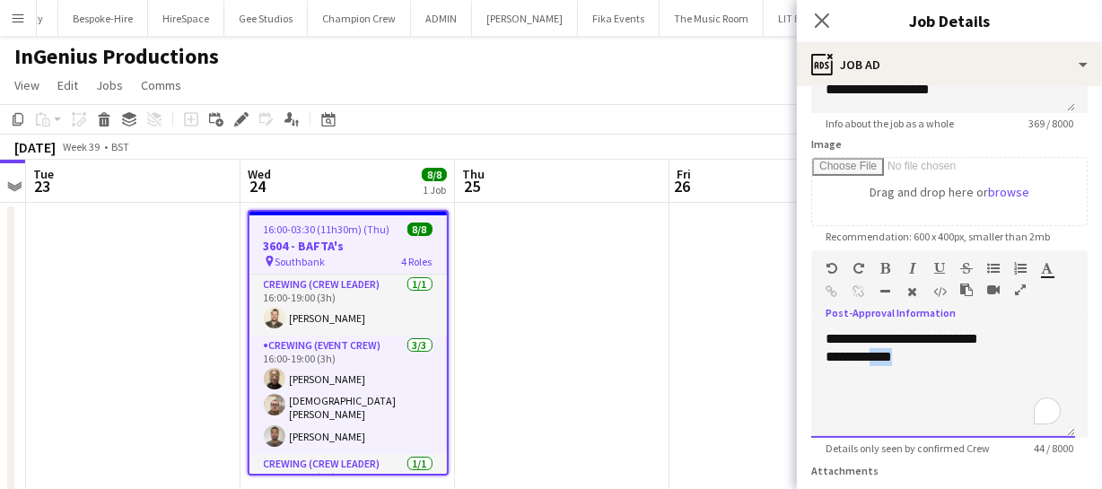
drag, startPoint x: 877, startPoint y: 356, endPoint x: 1018, endPoint y: 350, distance: 141.0
click at [1018, 350] on div "**********" at bounding box center [942, 357] width 235 height 18
drag, startPoint x: 82, startPoint y: 325, endPoint x: 296, endPoint y: 331, distance: 214.5
click at [250, 331] on app-calendar-viewport "Sat 20 Sun 21 Mon 22 Tue 23 Wed 24 8/8 1 Job Thu 25 Fri 26 Sat 27 Sun 28 Mon 29…" at bounding box center [551, 336] width 1102 height 352
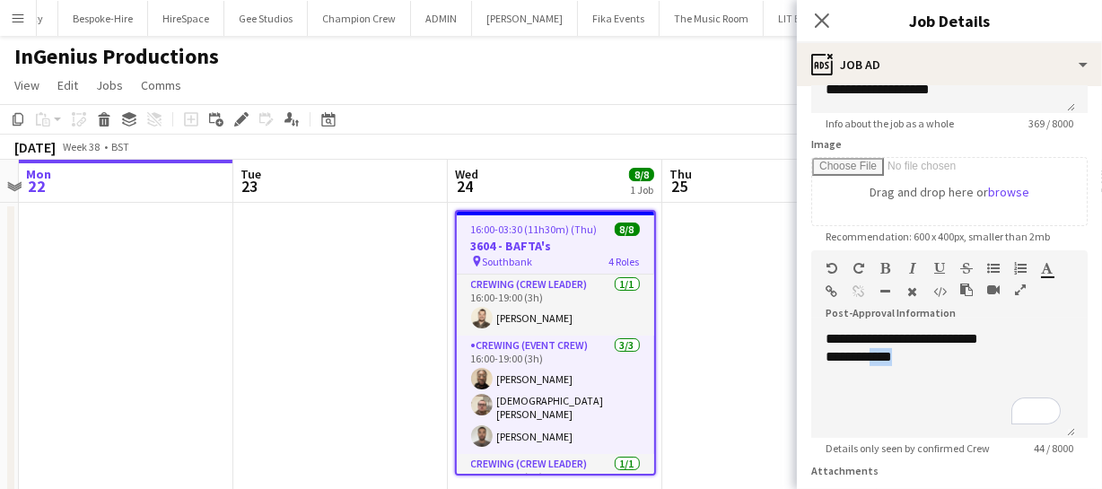
drag, startPoint x: 182, startPoint y: 332, endPoint x: 513, endPoint y: 332, distance: 331.1
click at [488, 332] on app-calendar-viewport "Sat 20 Sun 21 Mon 22 Tue 23 Wed 24 8/8 1 Job Thu 25 Fri 26 Sat 27 Sun 28 Mon 29…" at bounding box center [551, 336] width 1102 height 352
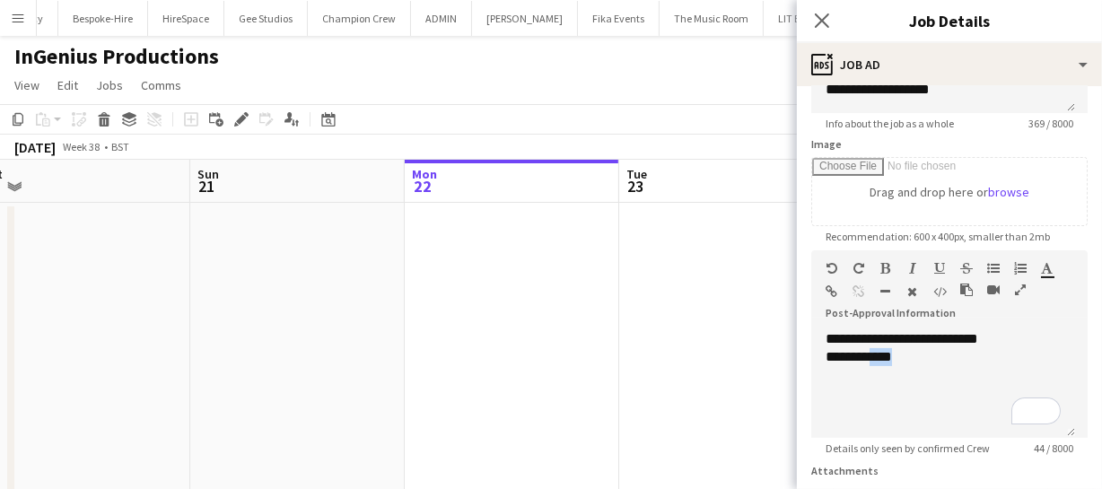
click at [471, 352] on app-calendar-viewport "Thu 18 Fri 19 Sat 20 Sun 21 Mon 22 Tue 23 Wed 24 8/8 1 Job Thu 25 Fri 26 Sat 27…" at bounding box center [551, 336] width 1102 height 352
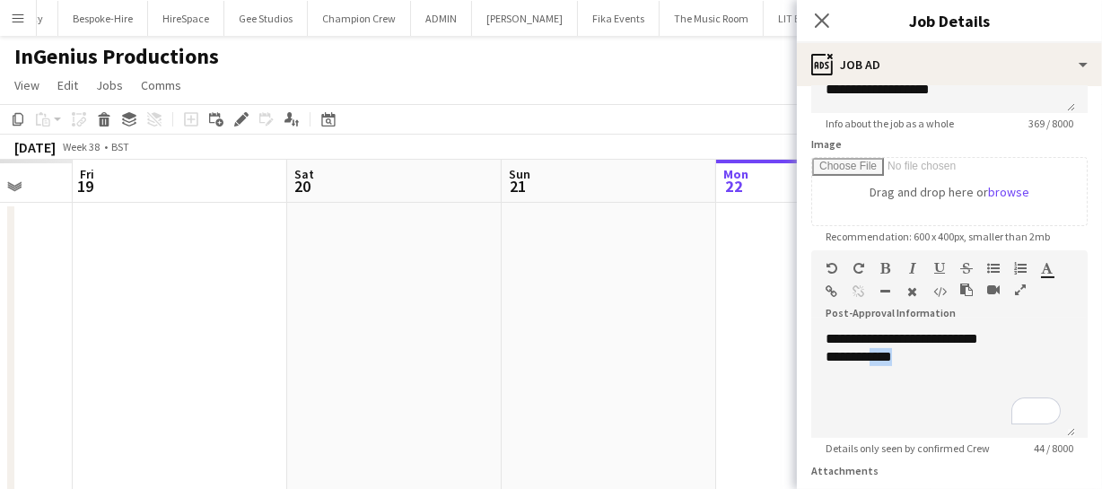
click at [458, 359] on app-calendar-viewport "Tue 16 Wed 17 Thu 18 Fri 19 Sat 20 Sun 21 Mon 22 Tue 23 Wed 24 8/8 1 Job Thu 25…" at bounding box center [551, 336] width 1102 height 352
click at [351, 345] on app-calendar-viewport "Mon 15 Tue 16 Wed 17 Thu 18 Fri 19 Sat 20 Sun 21 Mon 22 Tue 23 Wed 24 8/8 1 Job…" at bounding box center [551, 336] width 1102 height 352
click at [326, 332] on app-calendar-viewport "Sun 14 Mon 15 Tue 16 Wed 17 Thu 18 Fri 19 Sat 20 Sun 21 Mon 22 Tue 23 Wed 24 8/…" at bounding box center [551, 336] width 1102 height 352
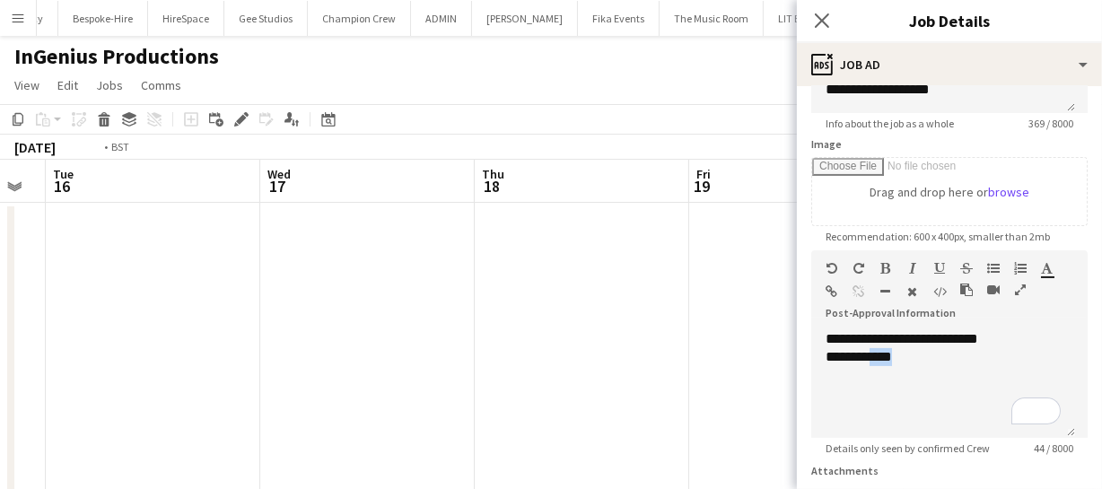
click at [522, 341] on app-calendar-viewport "Sun 14 Mon 15 Tue 16 Wed 17 Thu 18 Fri 19 Sat 20 Sun 21 Mon 22 Tue 23 Wed 24 8/…" at bounding box center [551, 336] width 1102 height 352
drag, startPoint x: 336, startPoint y: 330, endPoint x: 168, endPoint y: 324, distance: 167.9
click at [362, 331] on app-calendar-viewport "Fri 12 Sat 13 Sun 14 Mon 15 Tue 16 Wed 17 Thu 18 Fri 19 Sat 20 Sun 21 Mon 22" at bounding box center [551, 336] width 1102 height 352
drag, startPoint x: 168, startPoint y: 324, endPoint x: 431, endPoint y: 331, distance: 263.0
click at [282, 322] on app-calendar-viewport "Fri 12 Sat 13 Sun 14 Mon 15 Tue 16 Wed 17 Thu 18 Fri 19 Sat 20 Sun 21 Mon 22" at bounding box center [551, 336] width 1102 height 352
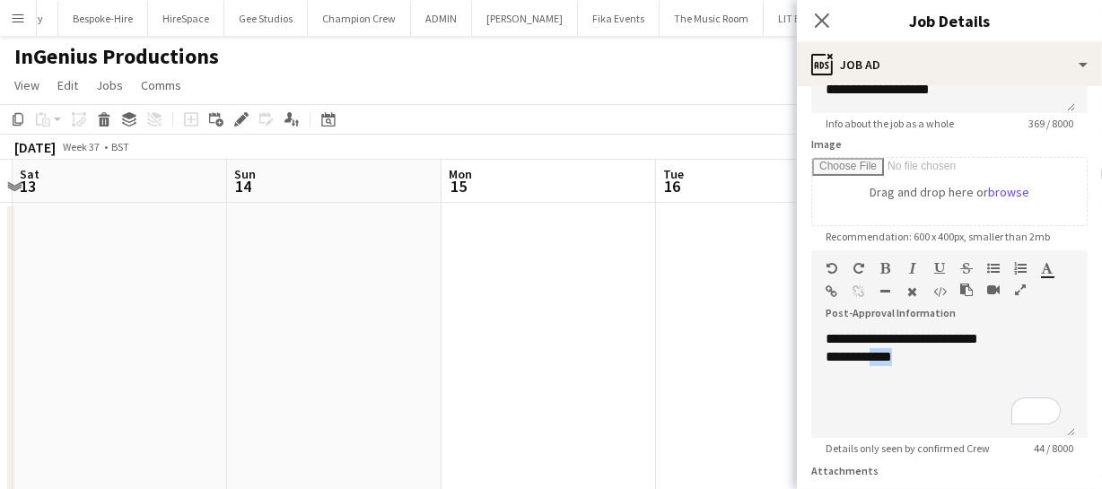
click at [365, 315] on app-calendar-viewport "Thu 11 Fri 12 Sat 13 Sun 14 Mon 15 Tue 16 Wed 17 Thu 18 Fri 19 Sat 20 Sun 21" at bounding box center [551, 336] width 1102 height 352
click at [331, 314] on app-calendar-viewport "Wed 10 Thu 11 Fri 12 Sat 13 Sun 14 Mon 15 Tue 16 Wed 17 Thu 18 Fri 19 Sat 20" at bounding box center [551, 336] width 1102 height 352
drag, startPoint x: 328, startPoint y: 320, endPoint x: 163, endPoint y: 313, distance: 165.2
click at [397, 323] on app-calendar-viewport "Tue 9 4/4 1 Job Wed 10 Thu 11 Fri 12 Sat 13 Sun 14 Mon 15 Tue 16 Wed 17 Thu 18 …" at bounding box center [551, 336] width 1102 height 352
drag, startPoint x: 163, startPoint y: 313, endPoint x: 296, endPoint y: 323, distance: 133.1
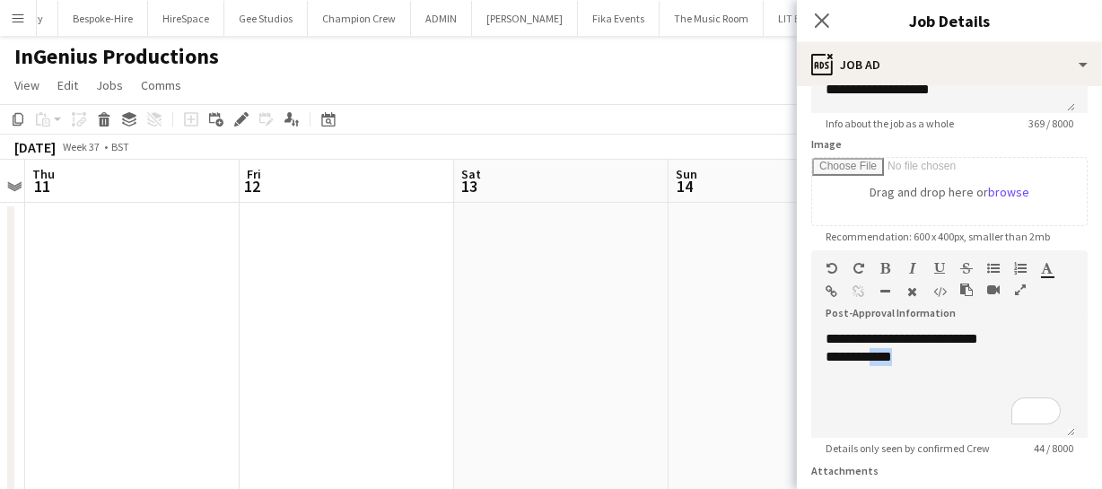
click at [258, 310] on app-calendar-viewport "Tue 9 4/4 1 Job Wed 10 Thu 11 Fri 12 Sat 13 Sun 14 Mon 15 Tue 16 Wed 17 Thu 18 …" at bounding box center [551, 336] width 1102 height 352
click at [299, 313] on app-calendar-viewport "Tue 9 4/4 1 Job Wed 10 Thu 11 Fri 12 Sat 13 Sun 14 Mon 15 Tue 16 Wed 17 Thu 18 …" at bounding box center [551, 336] width 1102 height 352
click at [278, 292] on app-calendar-viewport "Mon 8 5/6 1 Job Tue 9 4/4 1 Job Wed 10 Thu 11 Fri 12 Sat 13 Sun 14 Mon 15 Tue 1…" at bounding box center [551, 336] width 1102 height 352
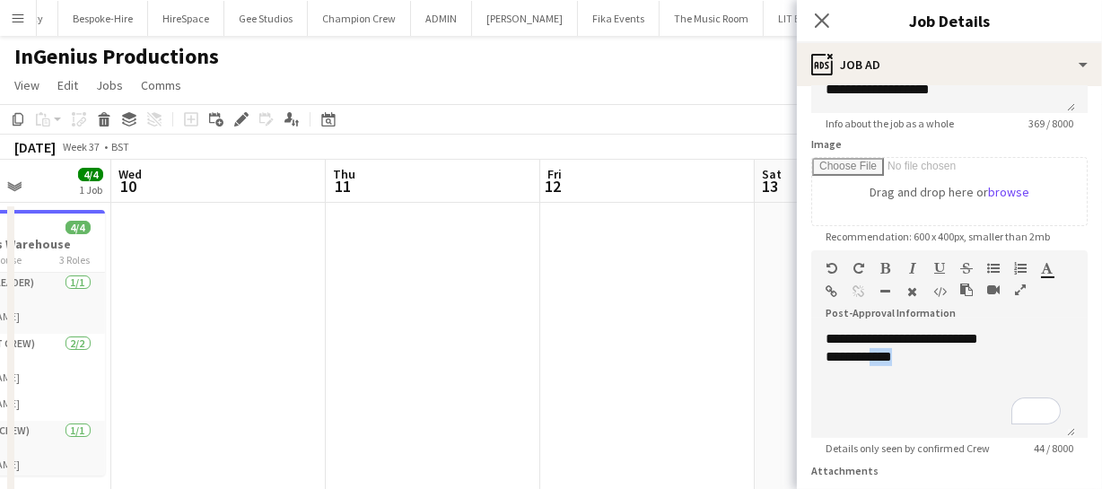
click at [321, 275] on app-calendar-viewport "Mon 8 5/6 1 Job Tue 9 4/4 1 Job Wed 10 Thu 11 Fri 12 Sat 13 Sun 14 Mon 15 Tue 1…" at bounding box center [551, 336] width 1102 height 352
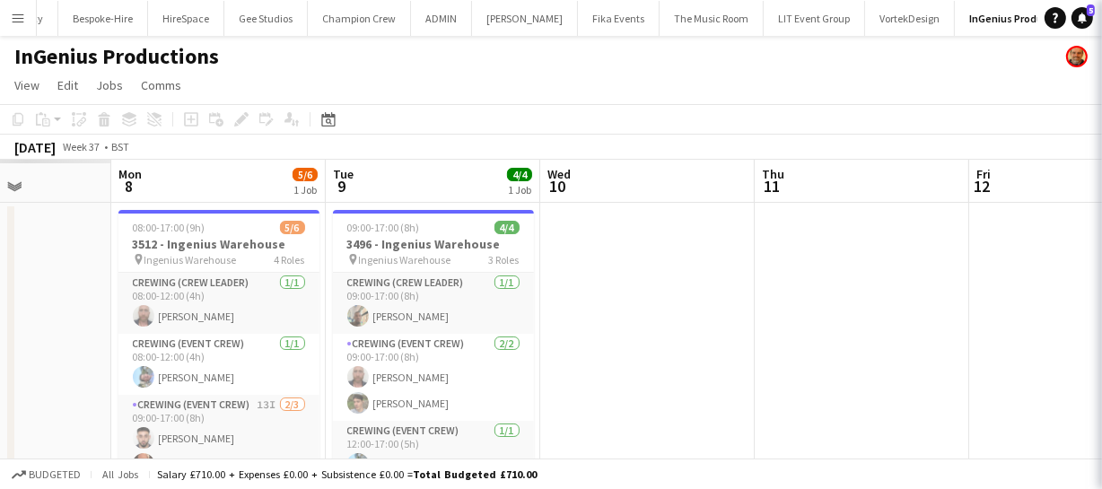
click at [375, 294] on app-calendar-viewport "Sat 6 Sun 7 Mon 8 5/6 1 Job Tue 9 4/4 1 Job Wed 10 Thu 11 Fri 12 Sat 13 Sun 14 …" at bounding box center [551, 336] width 1102 height 352
click at [427, 279] on app-calendar-viewport "Sat 6 Sun 7 Mon 8 5/6 1 Job Tue 9 4/4 1 Job Wed 10 Thu 11 Fri 12 Sat 13 Sun 14 …" at bounding box center [551, 336] width 1102 height 352
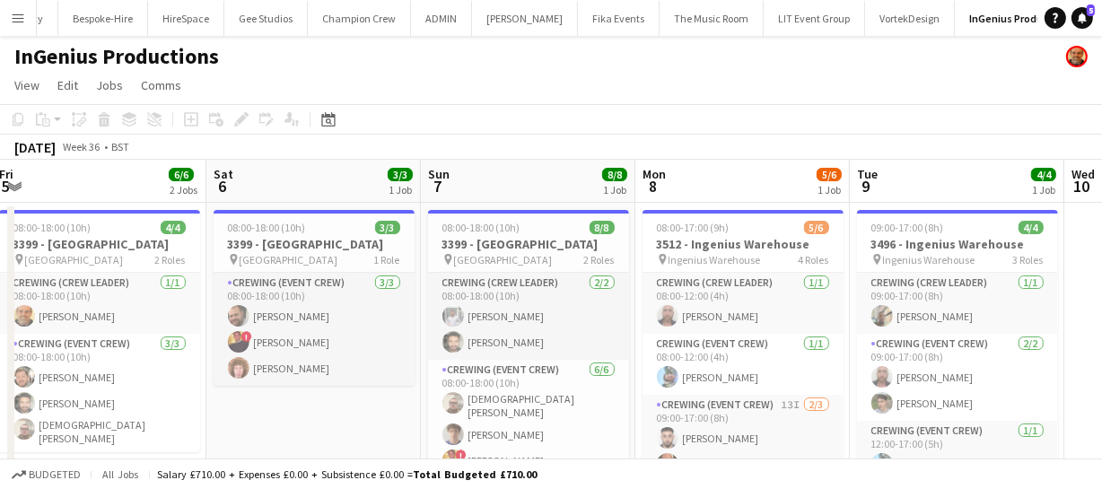
drag, startPoint x: 545, startPoint y: 302, endPoint x: 663, endPoint y: 304, distance: 118.4
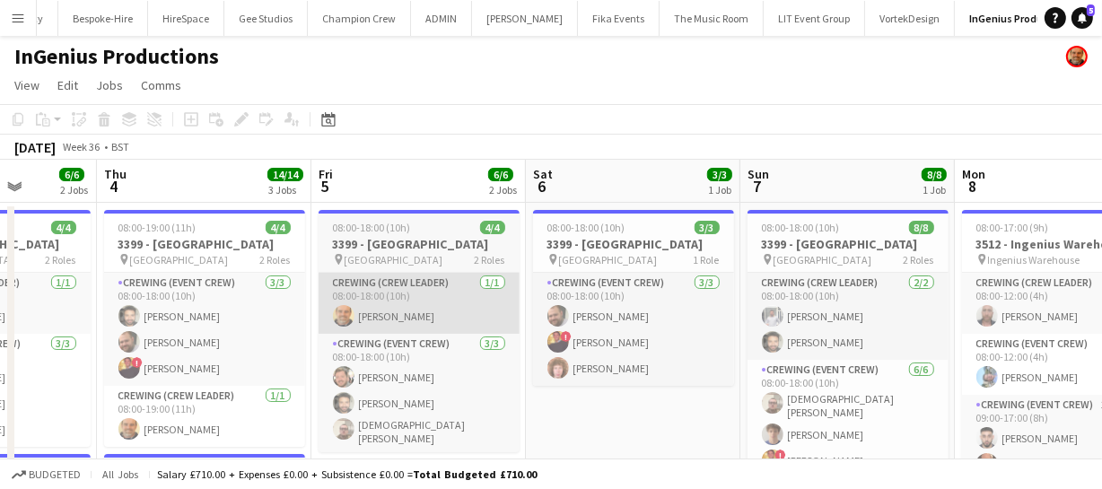
drag, startPoint x: 470, startPoint y: 327, endPoint x: 617, endPoint y: 321, distance: 147.3
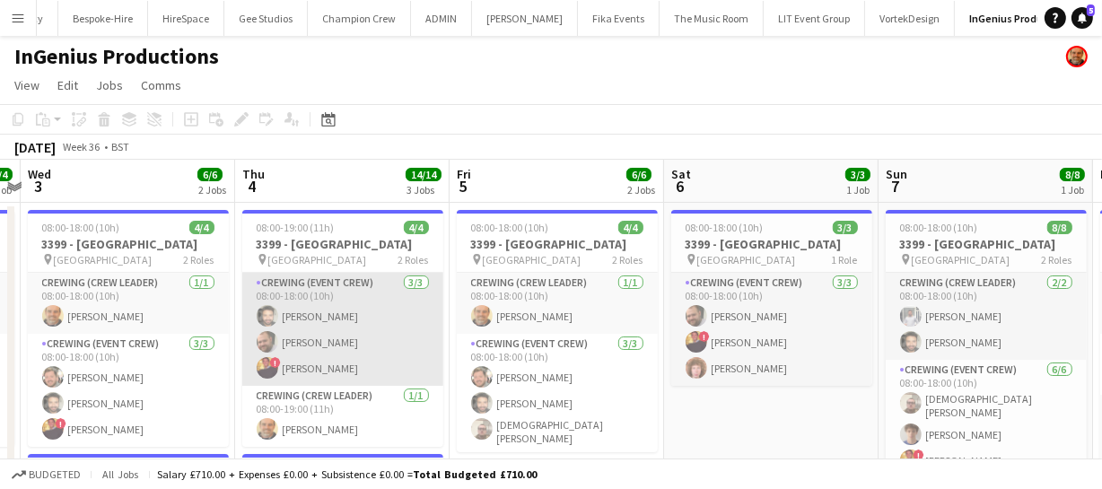
drag, startPoint x: 386, startPoint y: 320, endPoint x: 466, endPoint y: 327, distance: 80.1
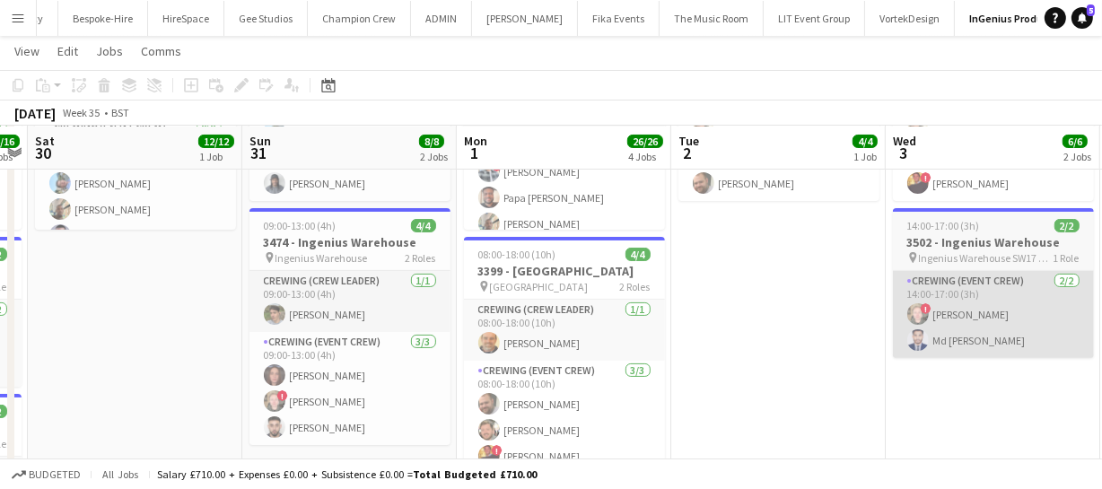
drag, startPoint x: 884, startPoint y: 361, endPoint x: 601, endPoint y: 354, distance: 282.7
click at [574, 361] on app-calendar-viewport "Thu 28 19/19 3 Jobs Fri 29 16/16 3 Jobs Sat 30 12/12 1 Job Sun 31 8/8 2 Jobs Mo…" at bounding box center [551, 400] width 1102 height 1148
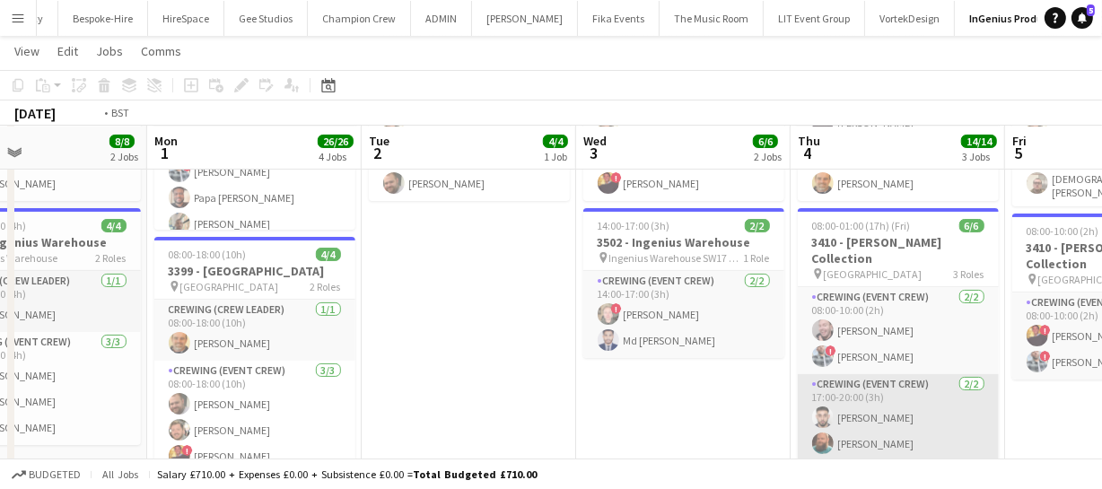
click at [655, 375] on app-calendar-viewport "Thu 28 19/19 3 Jobs Fri 29 16/16 3 Jobs Sat 30 12/12 1 Job Sun 31 8/8 2 Jobs Mo…" at bounding box center [551, 400] width 1102 height 1148
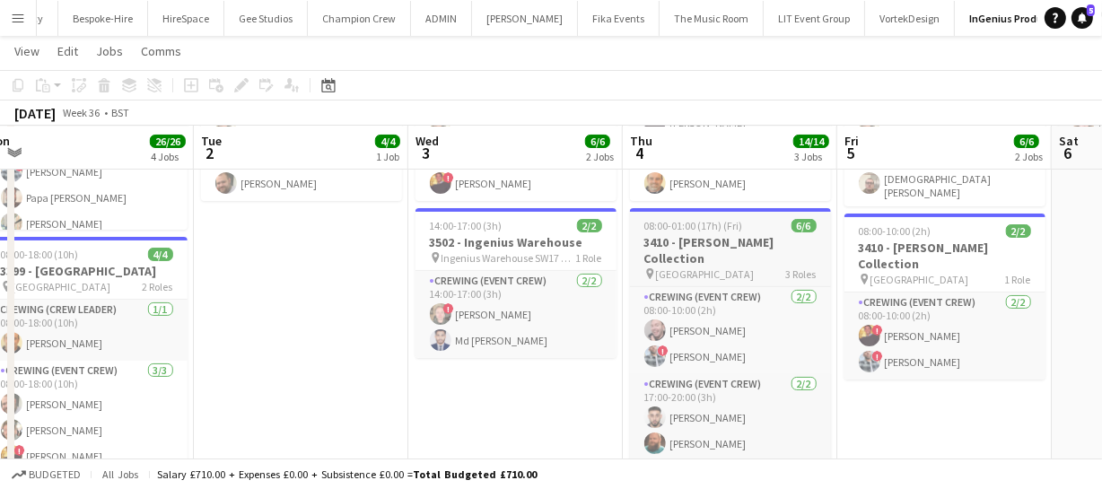
click at [713, 234] on h3 "3410 - Wallace Collection" at bounding box center [730, 250] width 201 height 32
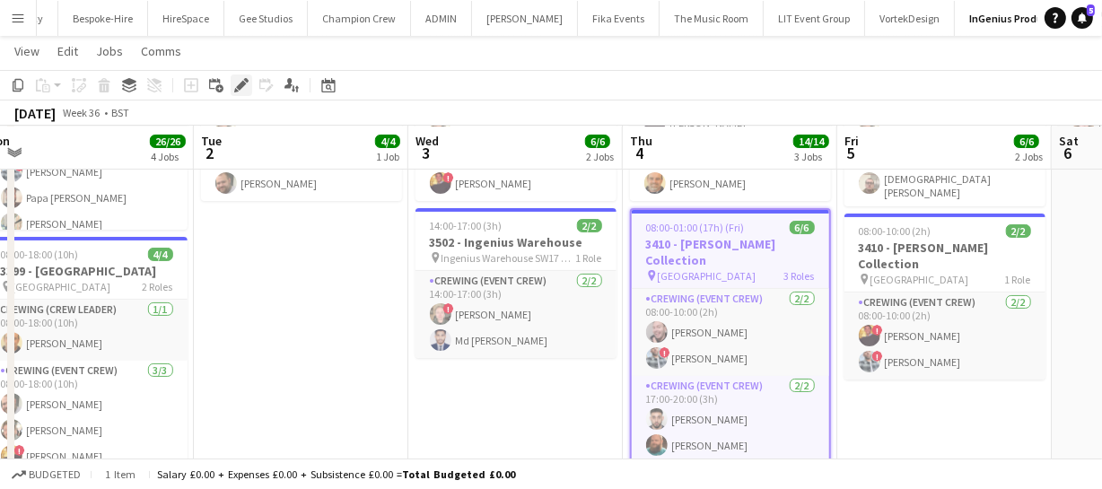
click at [248, 81] on div "Edit" at bounding box center [242, 85] width 22 height 22
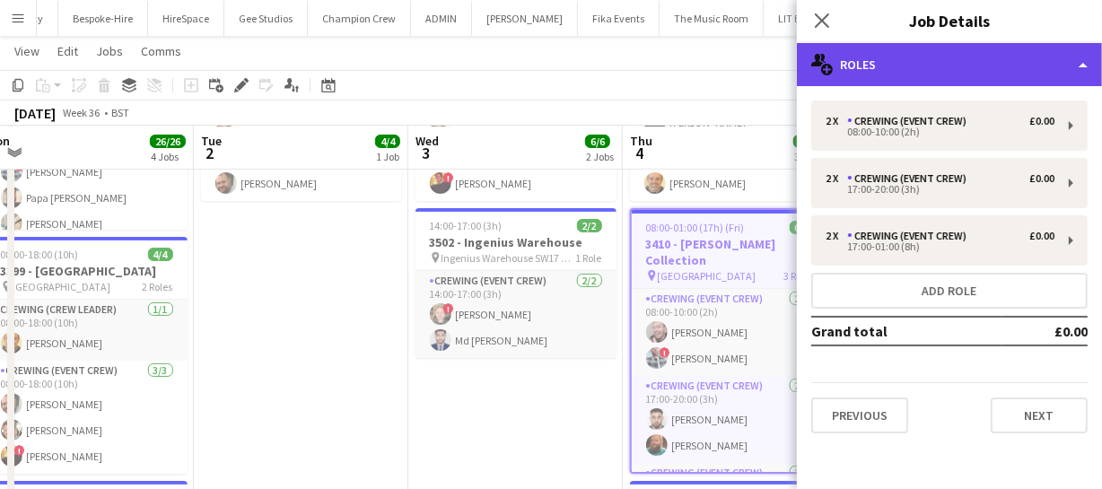
click at [928, 48] on div "multiple-users-add Roles" at bounding box center [949, 64] width 305 height 43
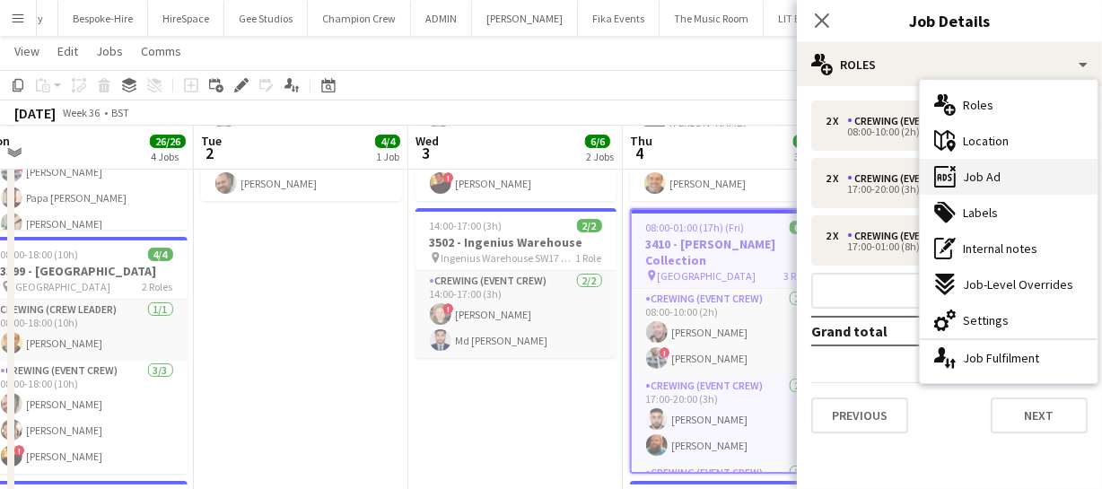
click at [985, 178] on span "Job Ad" at bounding box center [982, 177] width 38 height 16
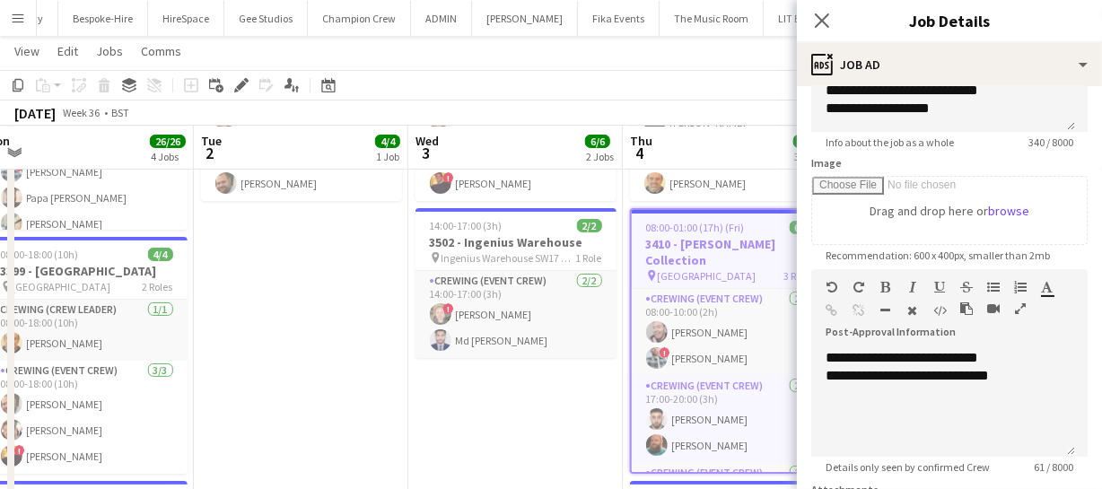
scroll to position [244, 0]
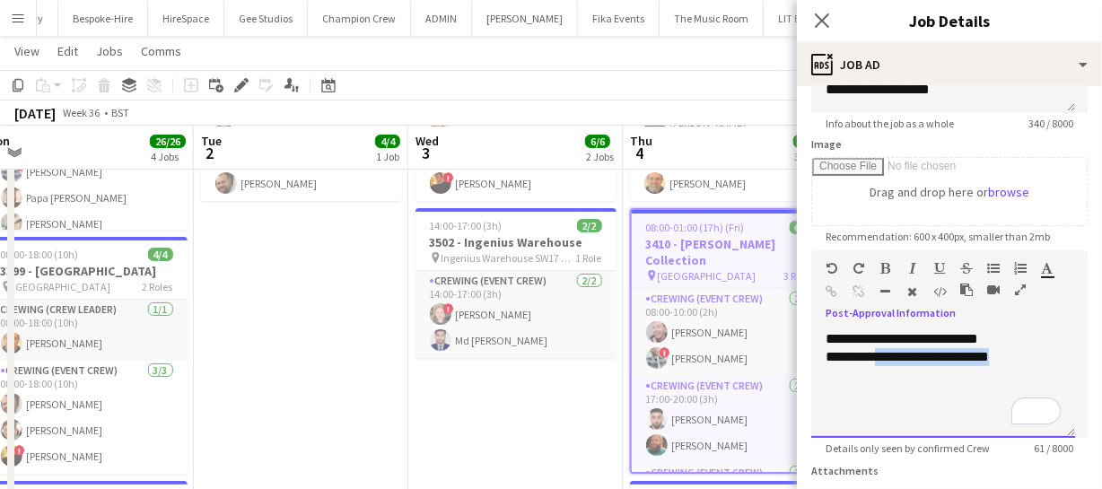
drag, startPoint x: 881, startPoint y: 357, endPoint x: 1017, endPoint y: 354, distance: 135.5
click at [1017, 354] on div "**********" at bounding box center [942, 357] width 235 height 18
copy div "**********"
click at [820, 23] on icon at bounding box center [821, 20] width 17 height 17
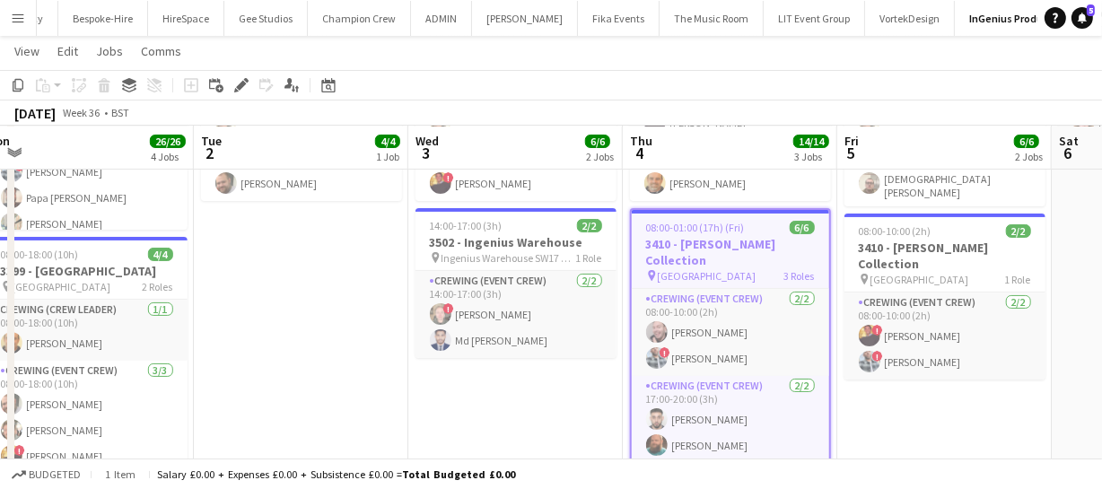
drag, startPoint x: 789, startPoint y: 325, endPoint x: 810, endPoint y: 335, distance: 23.7
click at [574, 323] on app-calendar-viewport "Thu 28 19/19 3 Jobs Fri 29 16/16 3 Jobs Sat 30 12/12 1 Job Sun 31 8/8 2 Jobs Mo…" at bounding box center [551, 400] width 1102 height 1148
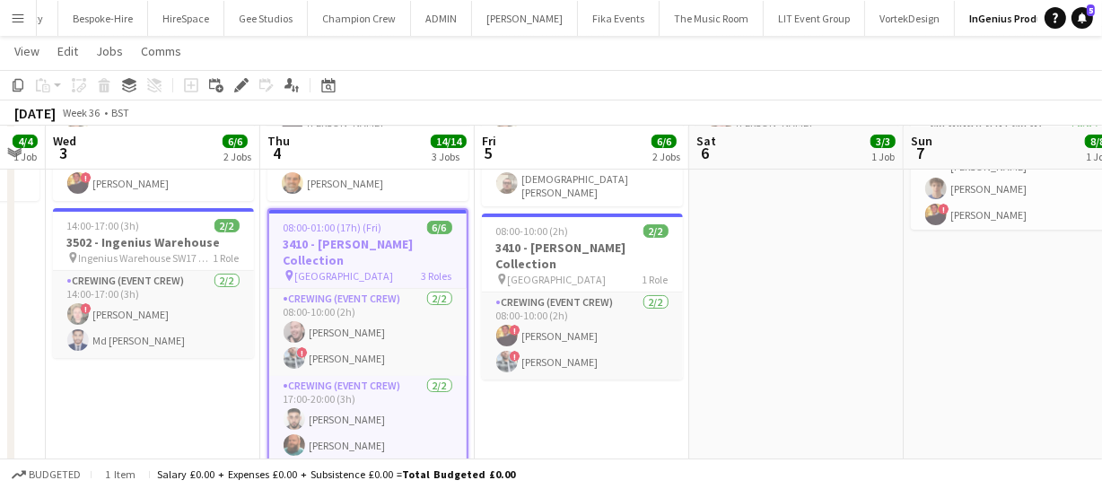
click at [589, 347] on app-calendar-viewport "Sat 30 12/12 1 Job Sun 31 8/8 2 Jobs Mon 1 26/26 4 Jobs Tue 2 4/4 1 Job Wed 3 6…" at bounding box center [551, 400] width 1102 height 1148
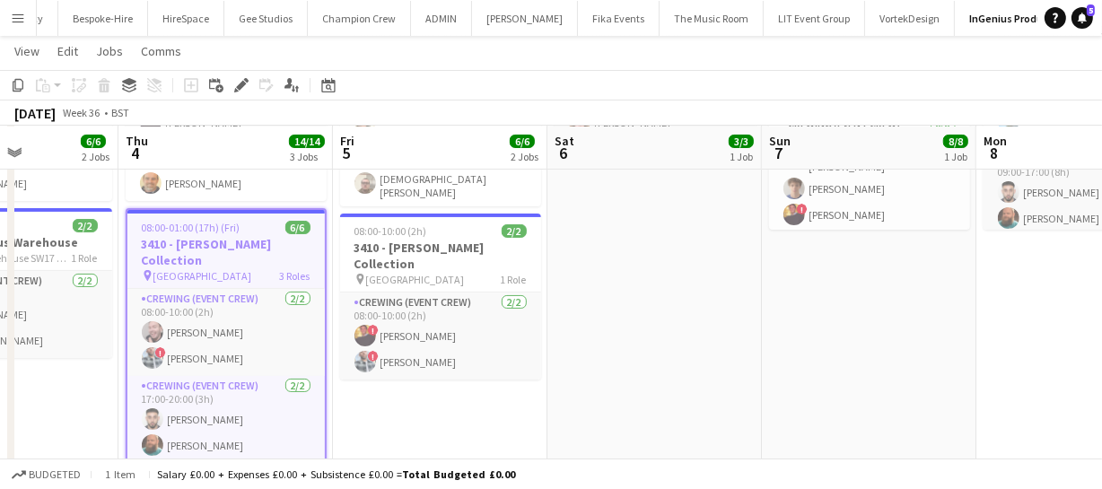
drag, startPoint x: 514, startPoint y: 364, endPoint x: 771, endPoint y: 355, distance: 256.8
click at [503, 365] on app-calendar-viewport "Mon 1 26/26 4 Jobs Tue 2 4/4 1 Job Wed 3 6/6 2 Jobs Thu 4 14/14 3 Jobs Fri 5 6/…" at bounding box center [551, 400] width 1102 height 1148
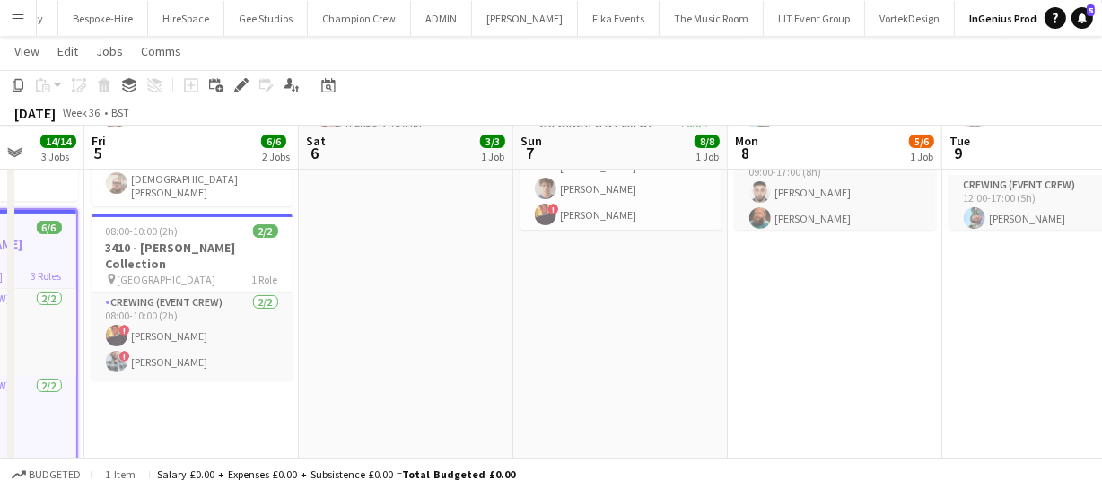
drag, startPoint x: 771, startPoint y: 355, endPoint x: 875, endPoint y: 357, distance: 104.1
click at [524, 362] on app-calendar-viewport "Mon 1 26/26 4 Jobs Tue 2 4/4 1 Job Wed 3 6/6 2 Jobs Thu 4 14/14 3 Jobs Fri 5 6/…" at bounding box center [551, 400] width 1102 height 1148
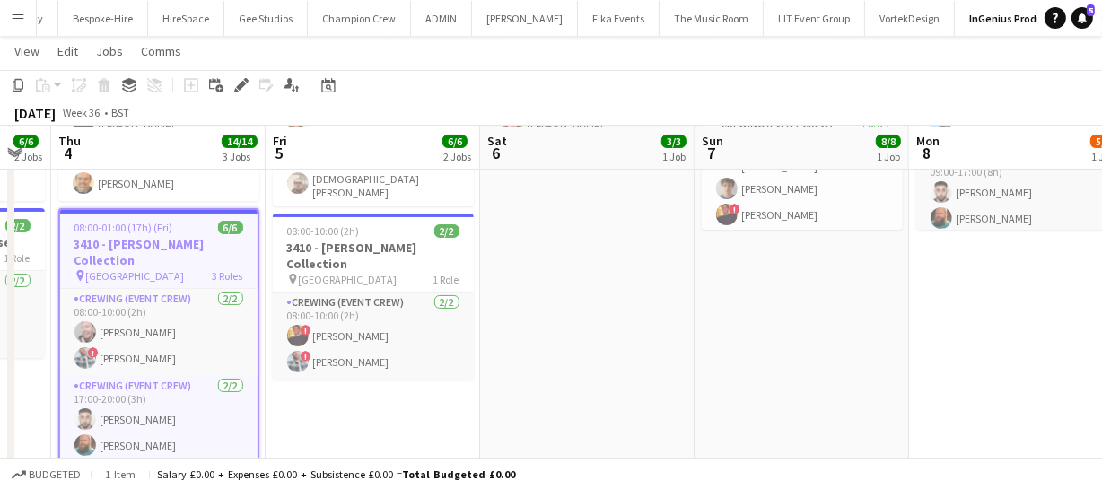
click at [438, 362] on app-calendar-viewport "Mon 1 26/26 4 Jobs Tue 2 4/4 1 Job Wed 3 6/6 2 Jobs Thu 4 14/14 3 Jobs Fri 5 6/…" at bounding box center [551, 400] width 1102 height 1148
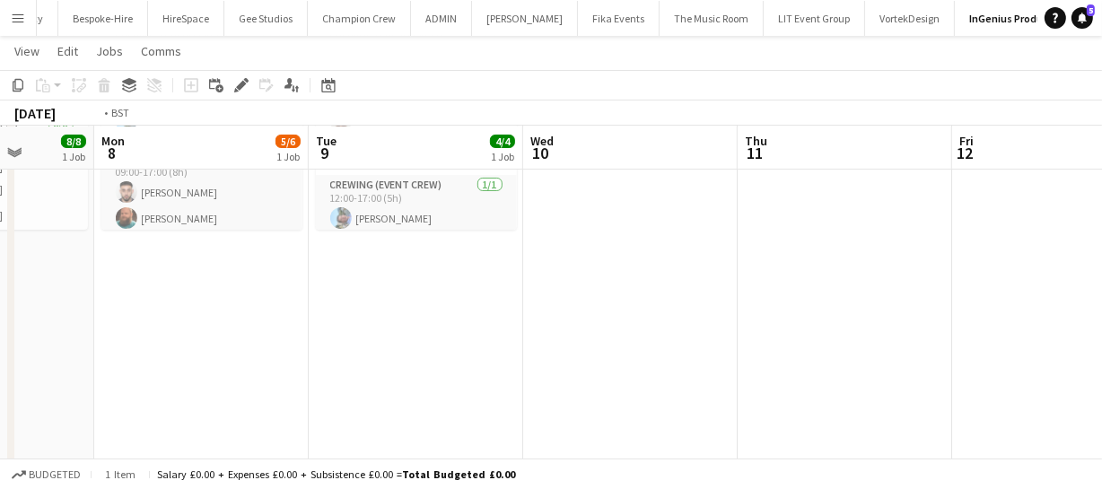
click at [502, 377] on app-calendar-viewport "Fri 5 6/6 2 Jobs Sat 6 3/3 1 Job Sun 7 8/8 1 Job Mon 8 5/6 1 Job Tue 9 4/4 1 Jo…" at bounding box center [551, 400] width 1102 height 1148
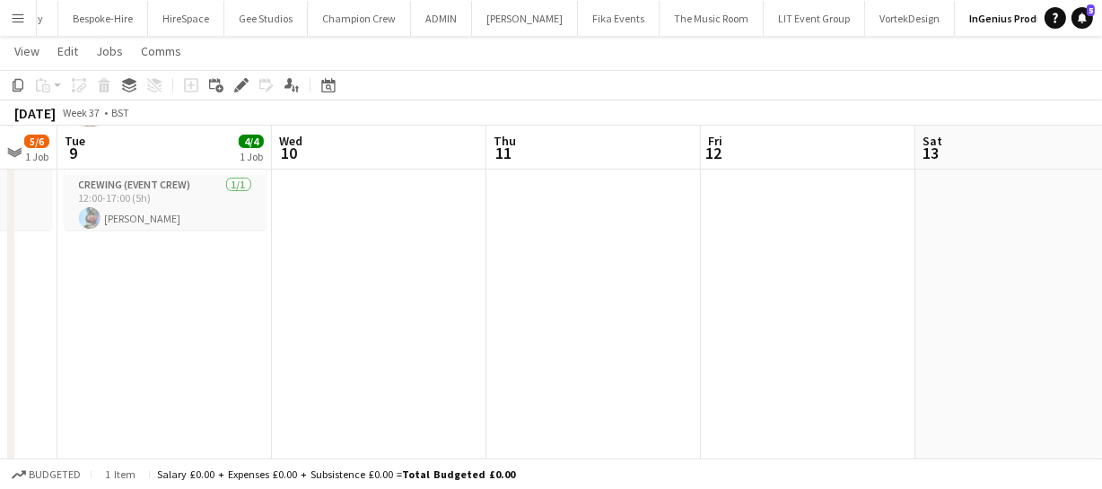
drag, startPoint x: 646, startPoint y: 384, endPoint x: 816, endPoint y: 355, distance: 172.0
click at [500, 378] on app-calendar-viewport "Fri 5 6/6 2 Jobs Sat 6 3/3 1 Job Sun 7 8/8 1 Job Mon 8 5/6 1 Job Tue 9 4/4 1 Jo…" at bounding box center [551, 400] width 1102 height 1148
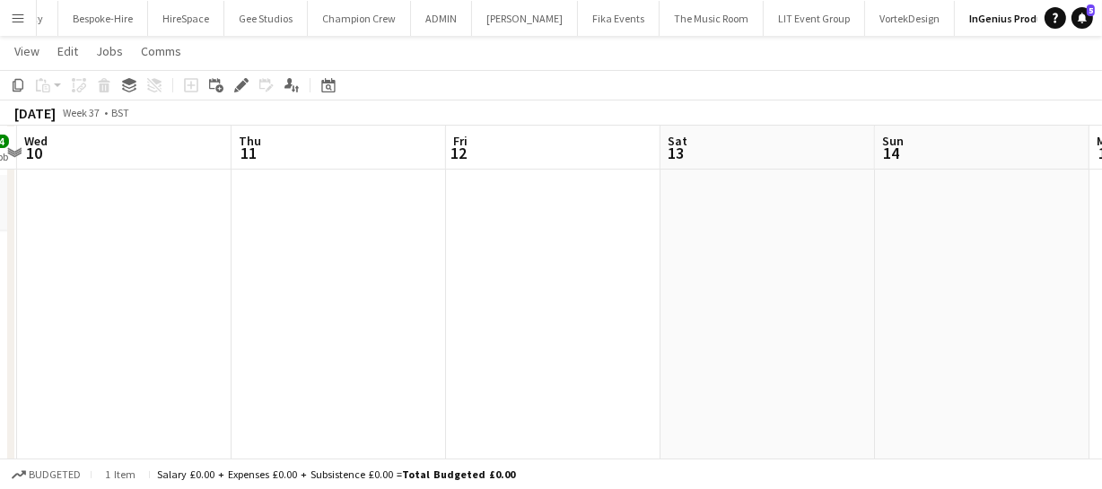
click at [563, 359] on app-calendar-viewport "Sun 7 8/8 1 Job Mon 8 5/6 1 Job Tue 9 4/4 1 Job Wed 10 Thu 11 Fri 12 Sat 13 Sun…" at bounding box center [551, 400] width 1102 height 1148
drag, startPoint x: 860, startPoint y: 353, endPoint x: 554, endPoint y: 327, distance: 307.9
click at [529, 337] on app-calendar-viewport "Tue 9 4/4 1 Job Wed 10 Thu 11 Fri 12 Sat 13 Sun 14 Mon 15 Tue 16 Wed 17 Thu 18 …" at bounding box center [551, 400] width 1102 height 1148
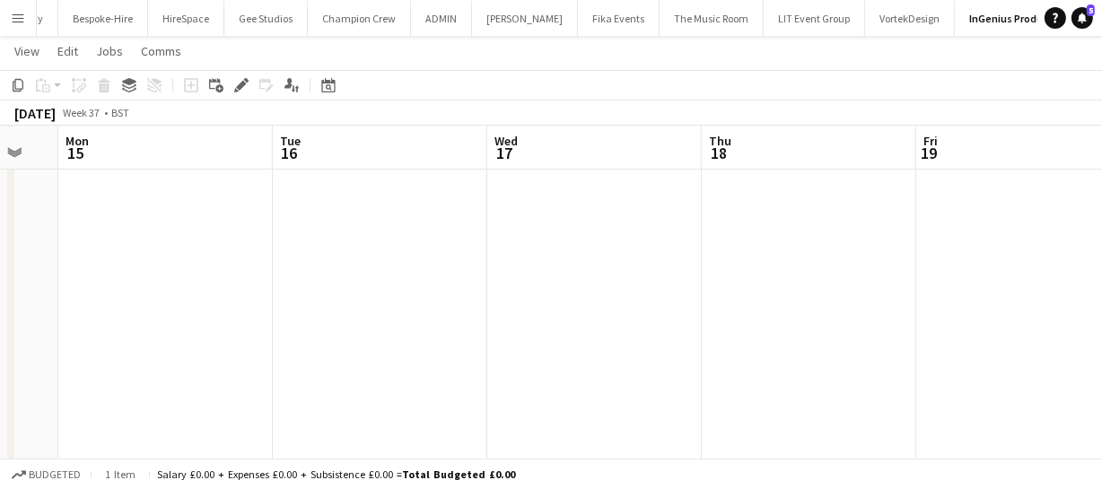
drag, startPoint x: 595, startPoint y: 344, endPoint x: 917, endPoint y: 347, distance: 322.1
click at [571, 344] on app-calendar-viewport "Thu 11 Fri 12 Sat 13 Sun 14 Mon 15 Tue 16 Wed 17 Thu 18 Fri 19 Sat 20 Sun 21" at bounding box center [551, 400] width 1102 height 1148
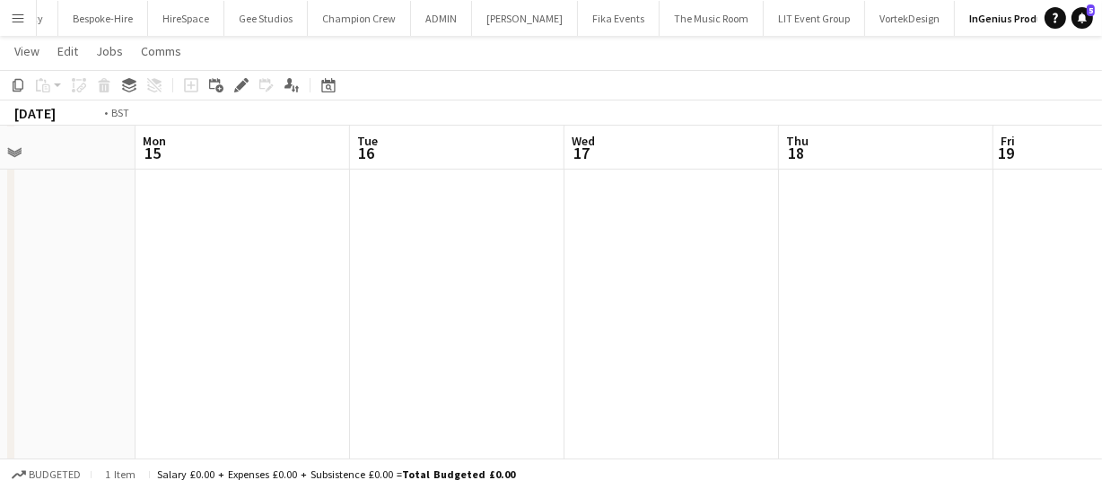
click at [584, 327] on app-calendar-viewport "Thu 11 Fri 12 Sat 13 Sun 14 Mon 15 Tue 16 Wed 17 Thu 18 Fri 19 Sat 20 Sun 21" at bounding box center [551, 400] width 1102 height 1148
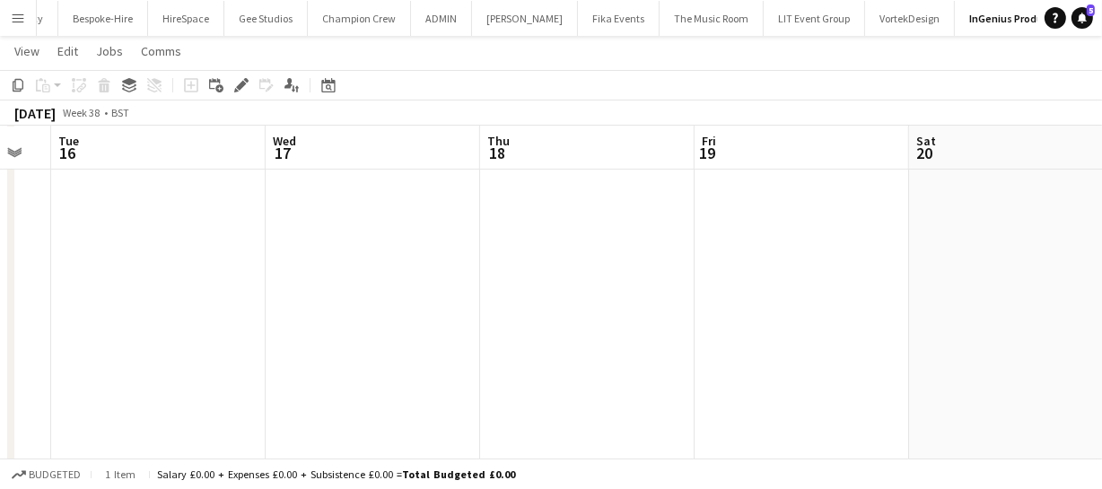
click at [551, 310] on app-calendar-viewport "Sat 13 Sun 14 Mon 15 Tue 16 Wed 17 Thu 18 Fri 19 Sat 20 Sun 21 Mon 22 Tue 23" at bounding box center [551, 400] width 1102 height 1148
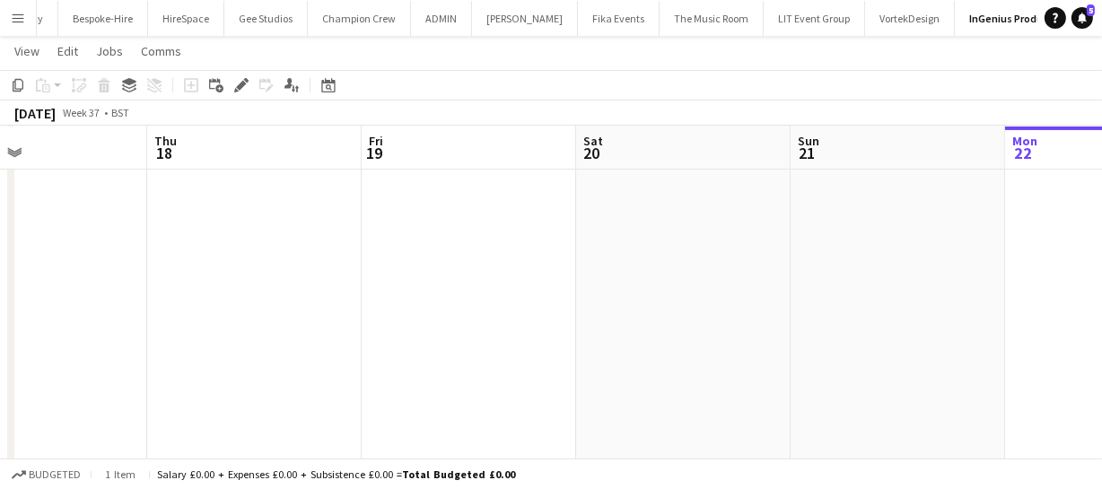
drag, startPoint x: 685, startPoint y: 323, endPoint x: 657, endPoint y: 301, distance: 35.9
click at [466, 305] on app-calendar-viewport "Mon 15 Tue 16 Wed 17 Thu 18 Fri 19 Sat 20 Sun 21 Mon 22 Tue 23 Wed 24 8/8 1 Job…" at bounding box center [551, 400] width 1102 height 1148
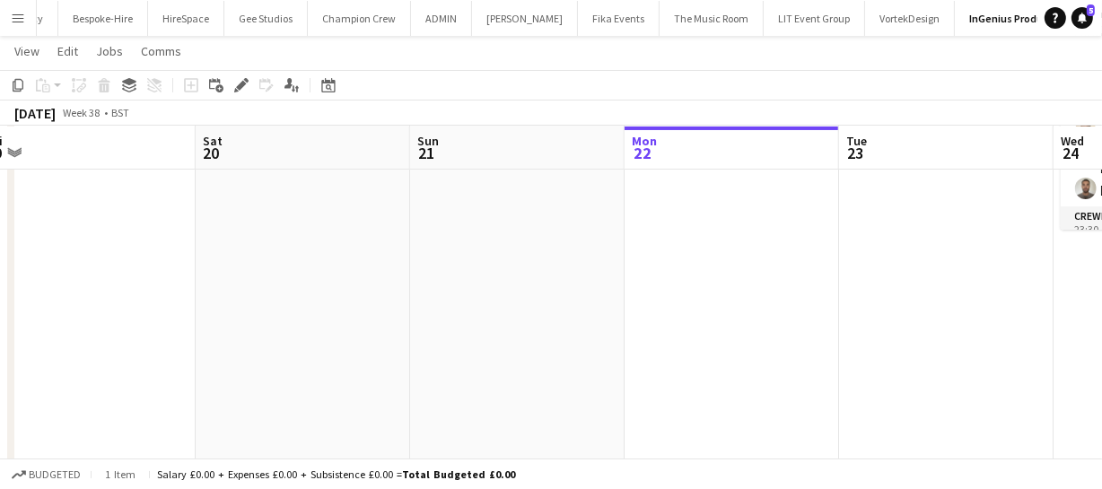
click at [483, 310] on app-calendar-viewport "Mon 15 Tue 16 Wed 17 Thu 18 Fri 19 Sat 20 Sun 21 Mon 22 Tue 23 Wed 24 8/8 1 Job…" at bounding box center [551, 400] width 1102 height 1148
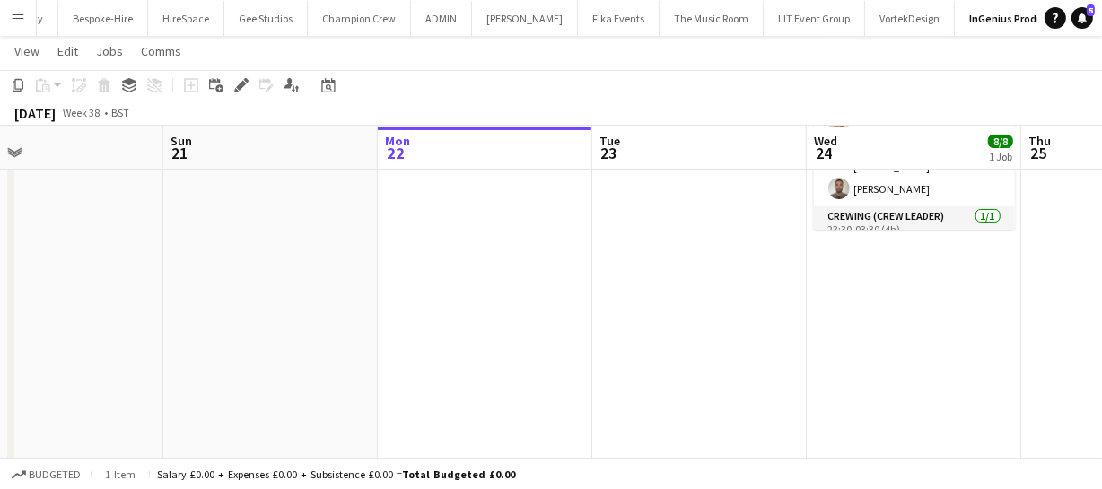
click at [523, 308] on app-calendar-viewport "Wed 17 Thu 18 Fri 19 Sat 20 Sun 21 Mon 22 Tue 23 Wed 24 8/8 1 Job Thu 25 Fri 26…" at bounding box center [551, 400] width 1102 height 1148
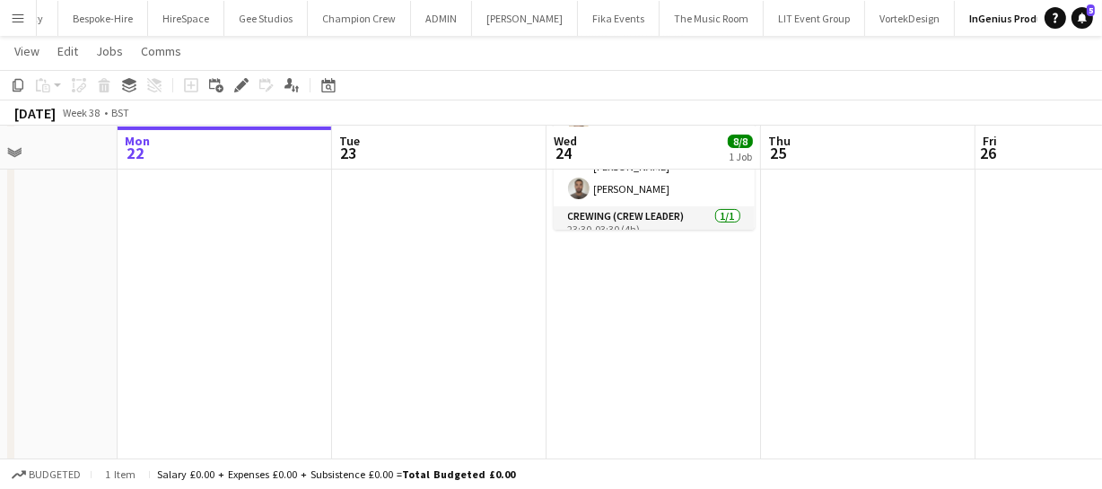
click at [696, 311] on app-calendar-viewport "Fri 19 Sat 20 Sun 21 Mon 22 Tue 23 Wed 24 8/8 1 Job Thu 25 Fri 26 Sat 27 Sun 28…" at bounding box center [551, 400] width 1102 height 1148
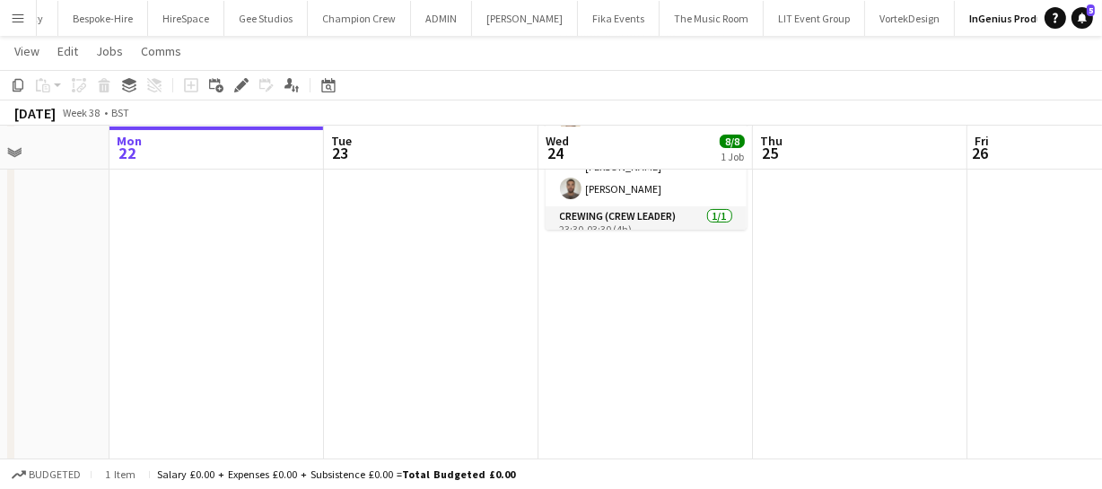
drag, startPoint x: 544, startPoint y: 317, endPoint x: 720, endPoint y: 318, distance: 176.7
click at [538, 317] on app-calendar-viewport "Fri 19 Sat 20 Sun 21 Mon 22 Tue 23 Wed 24 8/8 1 Job Thu 25 Fri 26 Sat 27 Sun 28…" at bounding box center [551, 400] width 1102 height 1148
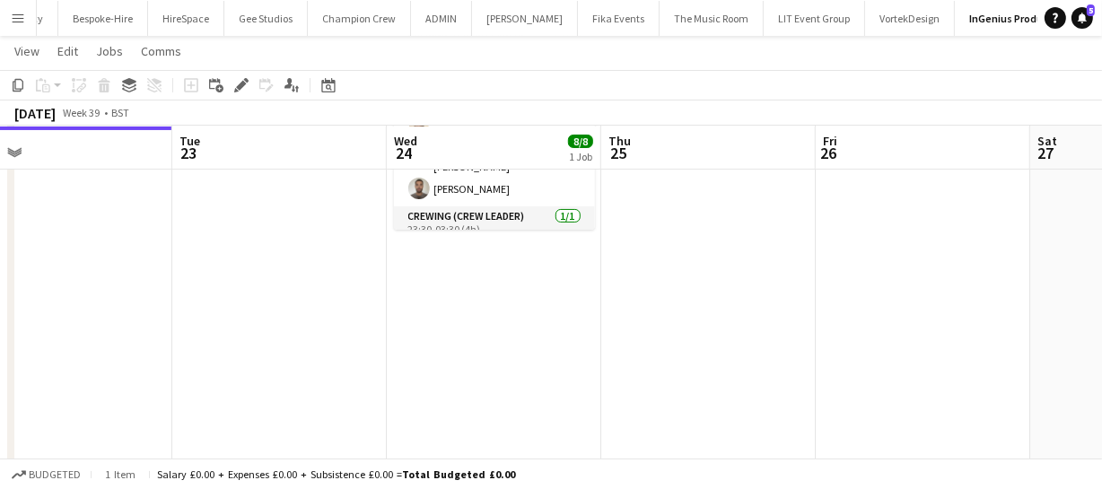
click at [517, 329] on app-calendar-viewport "Fri 19 Sat 20 Sun 21 Mon 22 Tue 23 Wed 24 8/8 1 Job Thu 25 Fri 26 Sat 27 Sun 28…" at bounding box center [551, 400] width 1102 height 1148
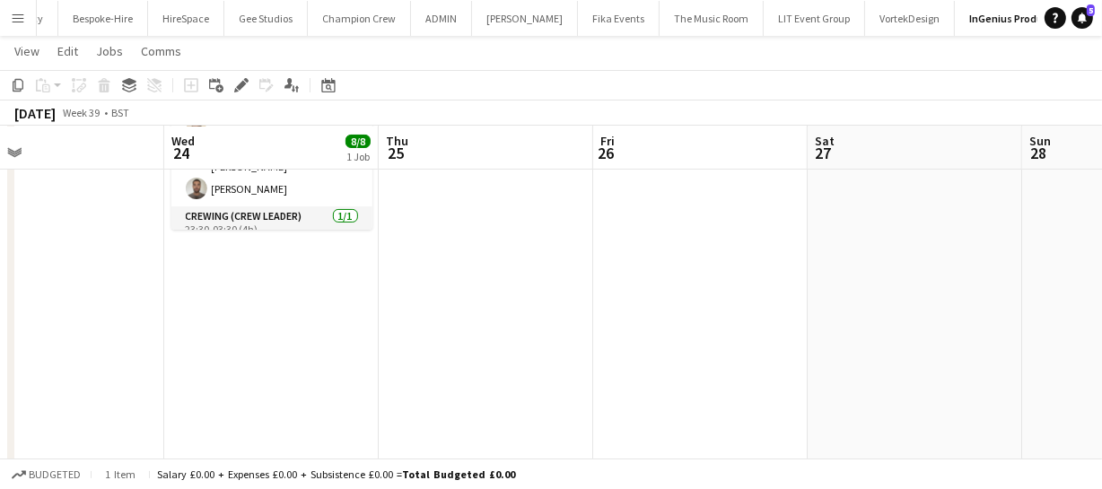
drag, startPoint x: 626, startPoint y: 332, endPoint x: 449, endPoint y: 314, distance: 178.5
click at [448, 324] on app-calendar-viewport "Sun 21 Mon 22 Tue 23 Wed 24 8/8 1 Job Thu 25 Fri 26 Sat 27 Sun 28 Mon 29 Tue 30…" at bounding box center [551, 400] width 1102 height 1148
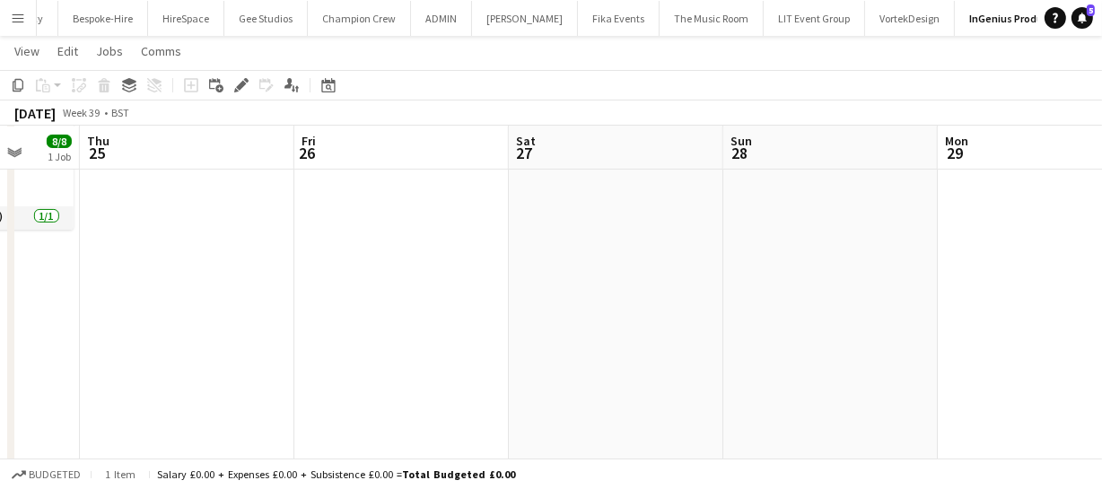
drag, startPoint x: 708, startPoint y: 340, endPoint x: 630, endPoint y: 318, distance: 81.2
click at [448, 318] on app-calendar-viewport "Sun 21 Mon 22 Tue 23 Wed 24 8/8 1 Job Thu 25 Fri 26 Sat 27 Sun 28 Mon 29 Tue 30…" at bounding box center [551, 400] width 1102 height 1148
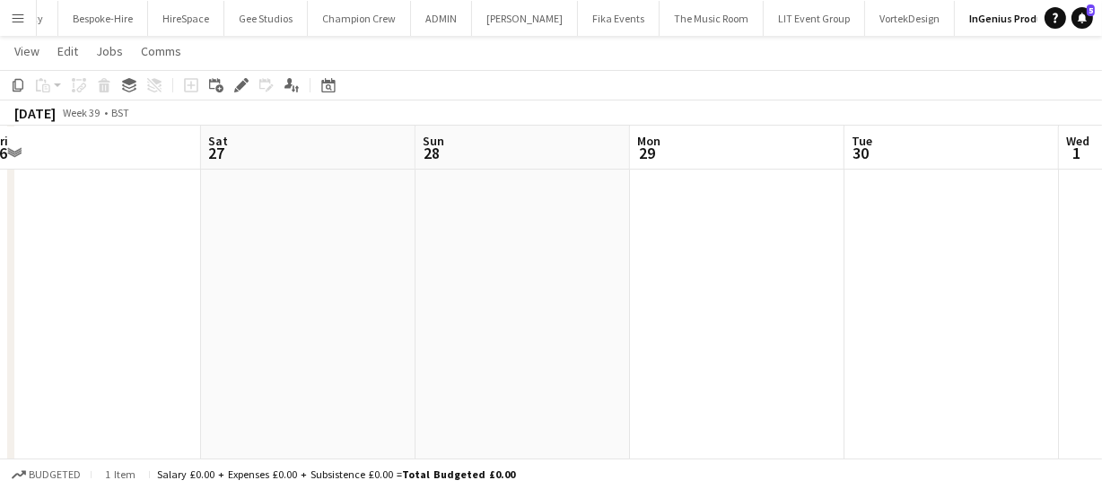
drag, startPoint x: 826, startPoint y: 363, endPoint x: 609, endPoint y: 362, distance: 217.1
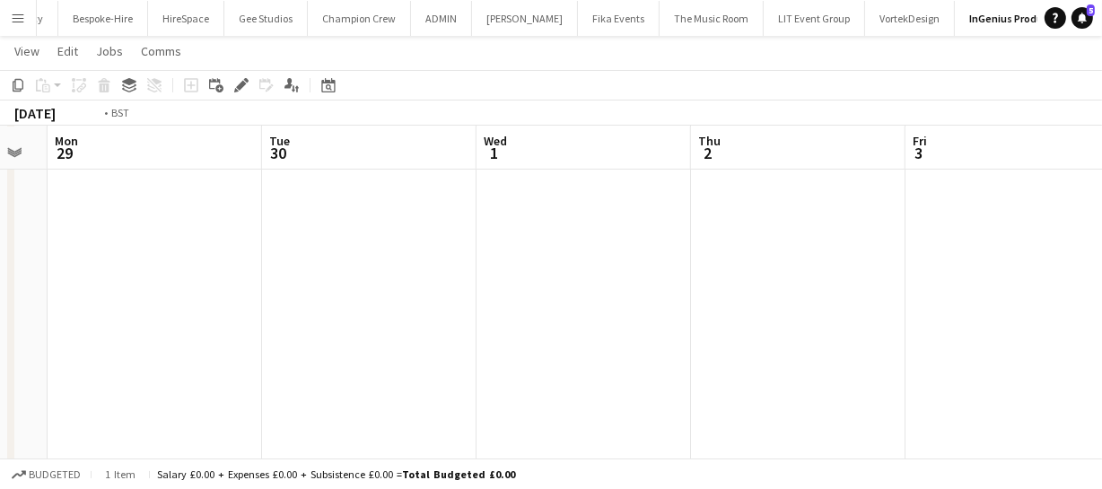
drag, startPoint x: 599, startPoint y: 337, endPoint x: 706, endPoint y: 336, distance: 106.8
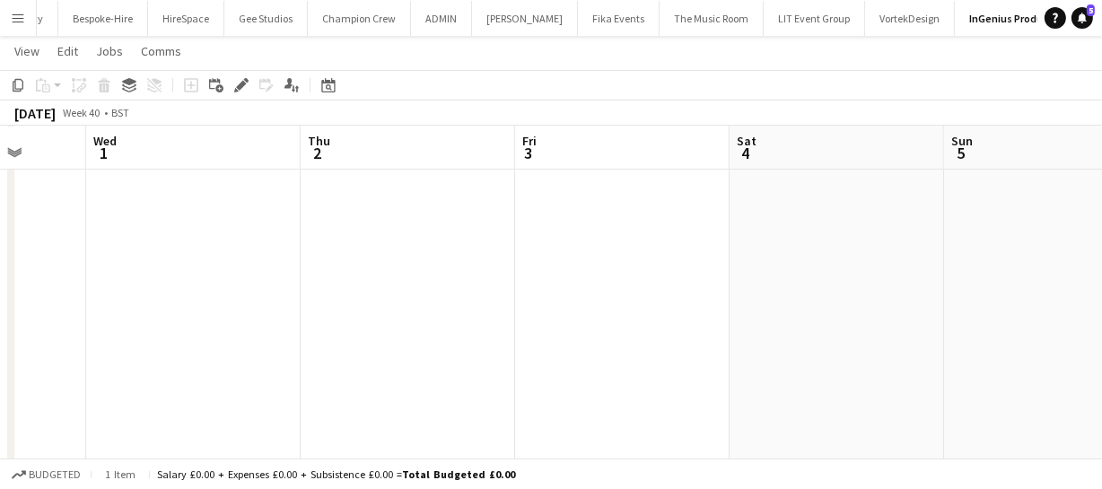
drag, startPoint x: 634, startPoint y: 359, endPoint x: 747, endPoint y: 345, distance: 113.8
drag, startPoint x: 678, startPoint y: 370, endPoint x: 816, endPoint y: 362, distance: 137.5
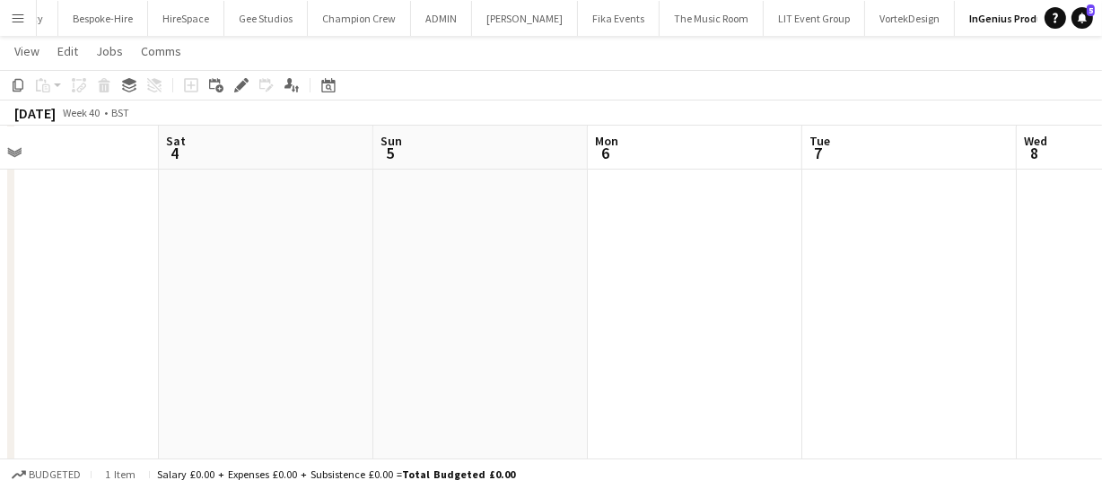
drag, startPoint x: 846, startPoint y: 367, endPoint x: 825, endPoint y: 358, distance: 22.5
drag, startPoint x: 785, startPoint y: 360, endPoint x: 649, endPoint y: 342, distance: 137.5
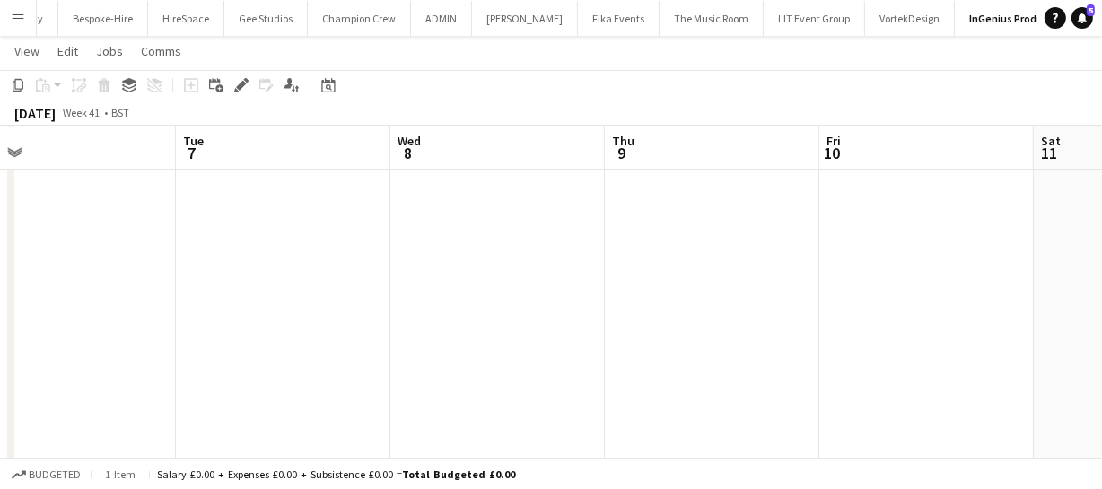
drag, startPoint x: 545, startPoint y: 344, endPoint x: 477, endPoint y: 336, distance: 68.6
drag, startPoint x: 715, startPoint y: 354, endPoint x: 637, endPoint y: 345, distance: 78.7
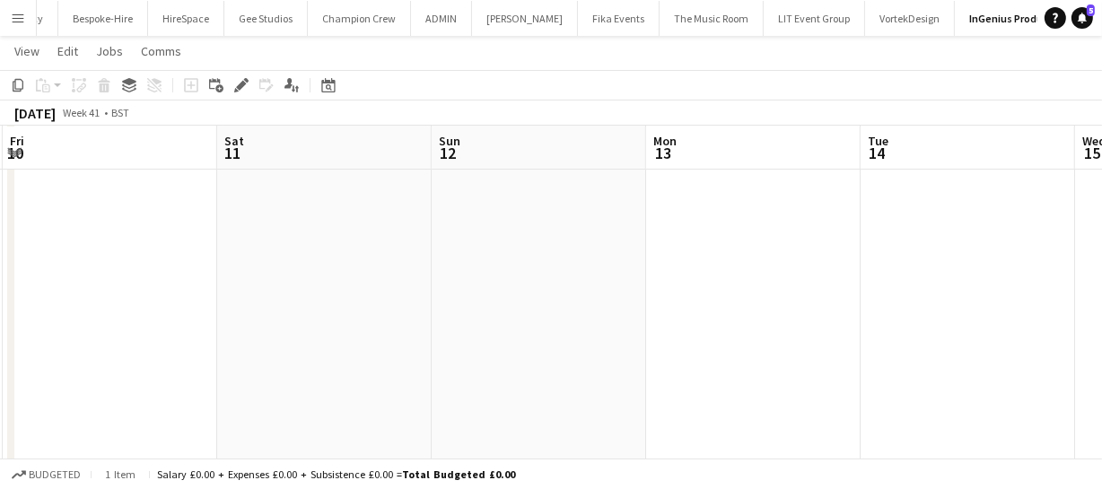
drag
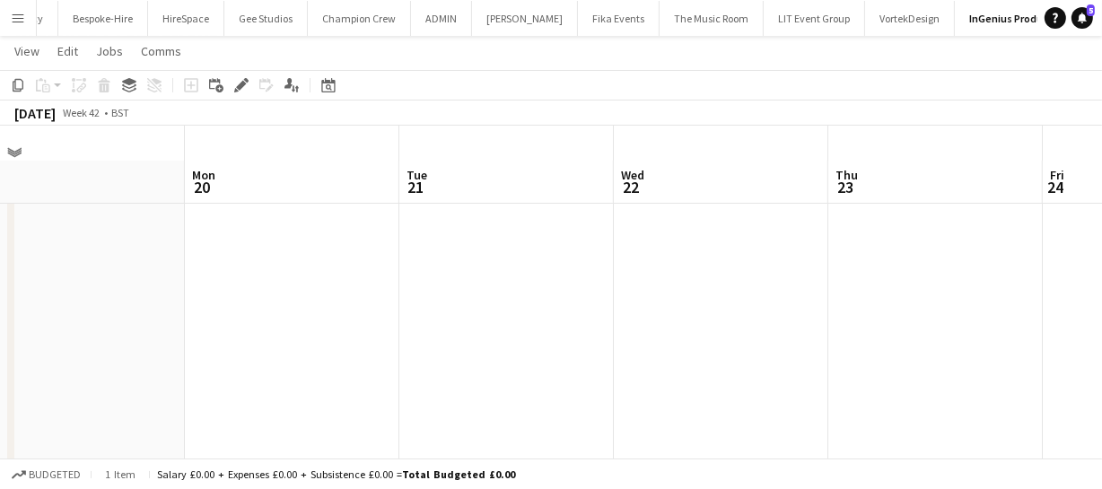
scroll to position [0, 0]
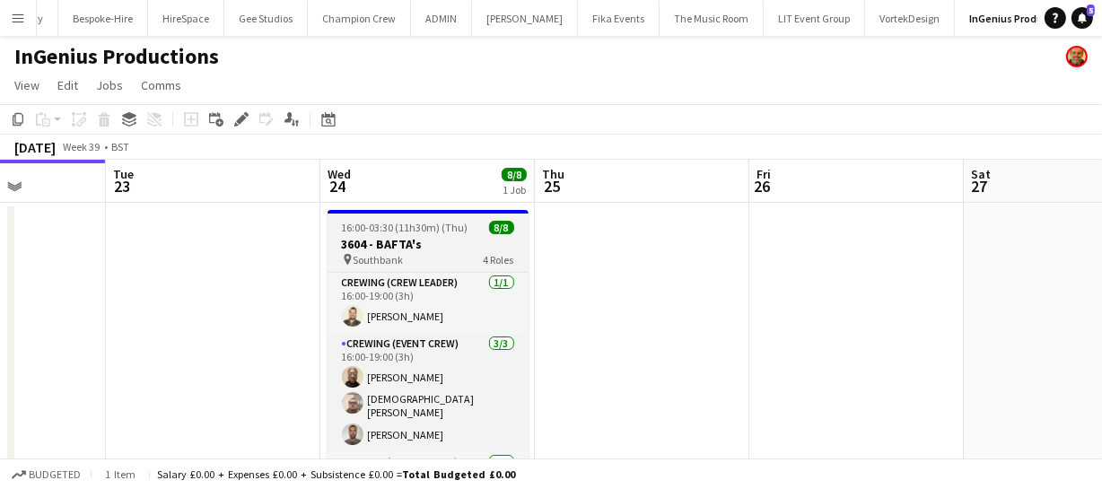
click at [375, 248] on h3 "3604 - BAFTA's" at bounding box center [427, 244] width 201 height 16
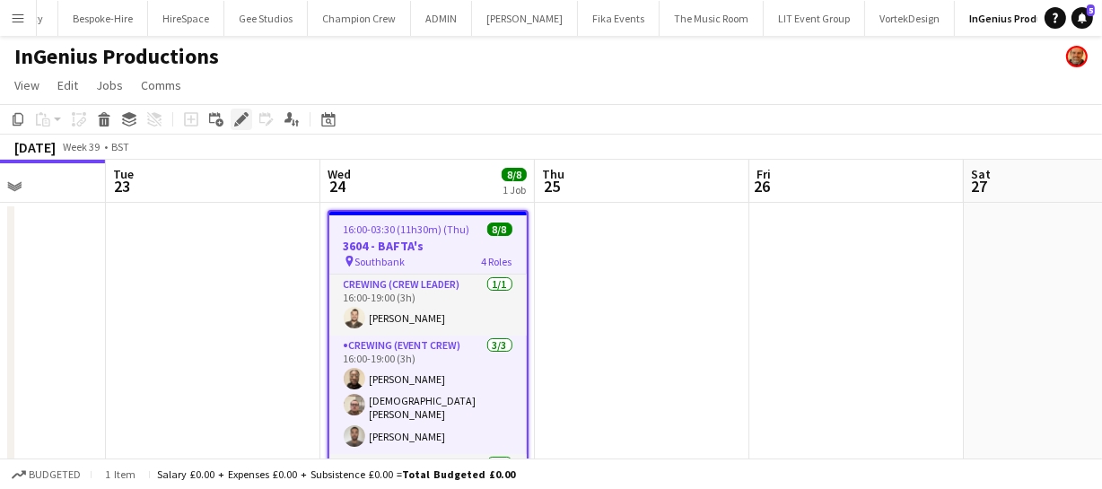
click at [243, 117] on icon at bounding box center [241, 120] width 10 height 10
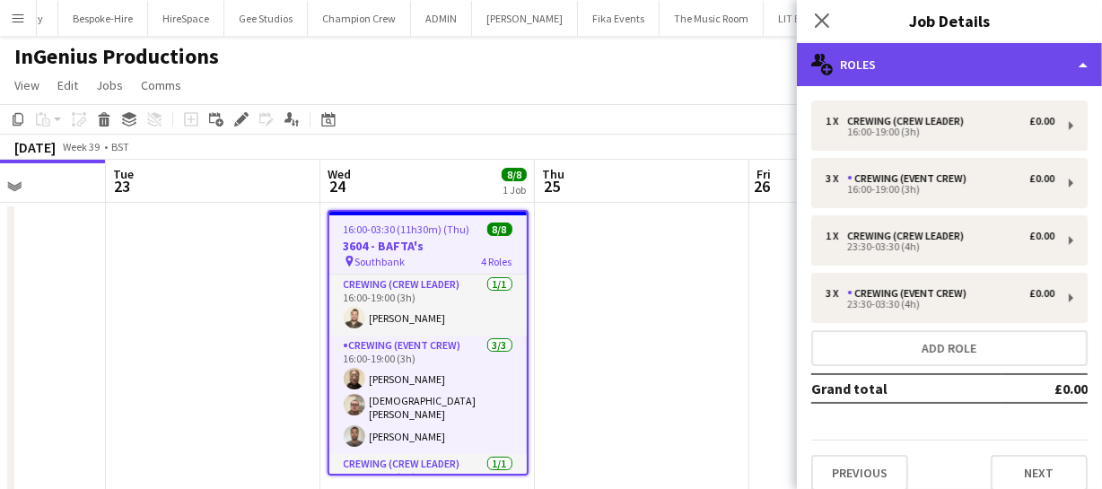
click at [885, 55] on div "multiple-users-add Roles" at bounding box center [949, 64] width 305 height 43
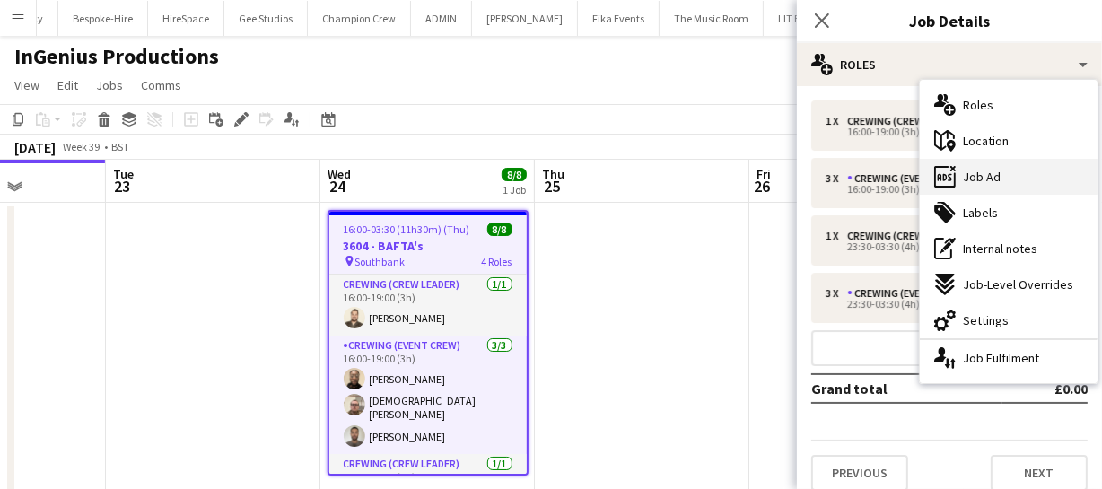
click at [999, 188] on div "ads-window Job Ad" at bounding box center [1009, 177] width 178 height 36
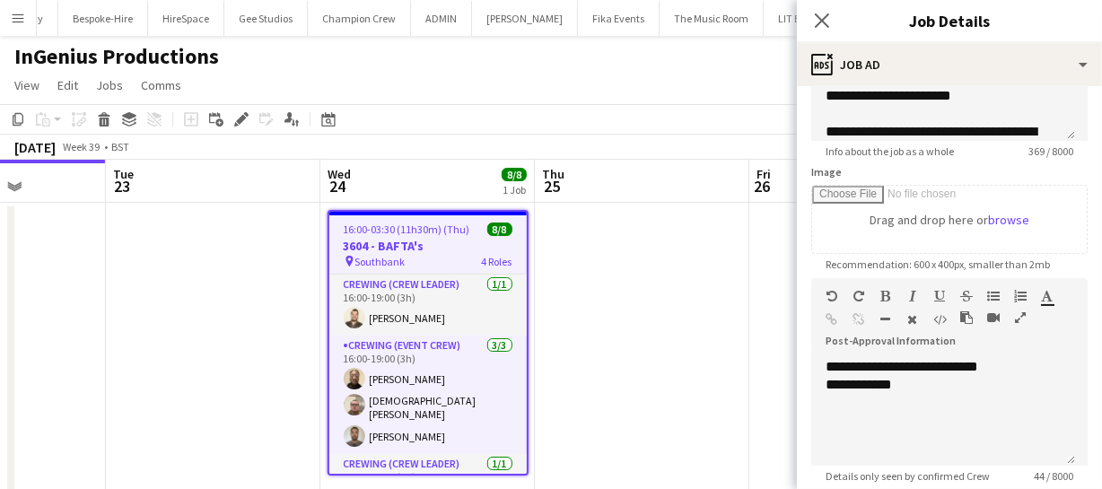
scroll to position [326, 0]
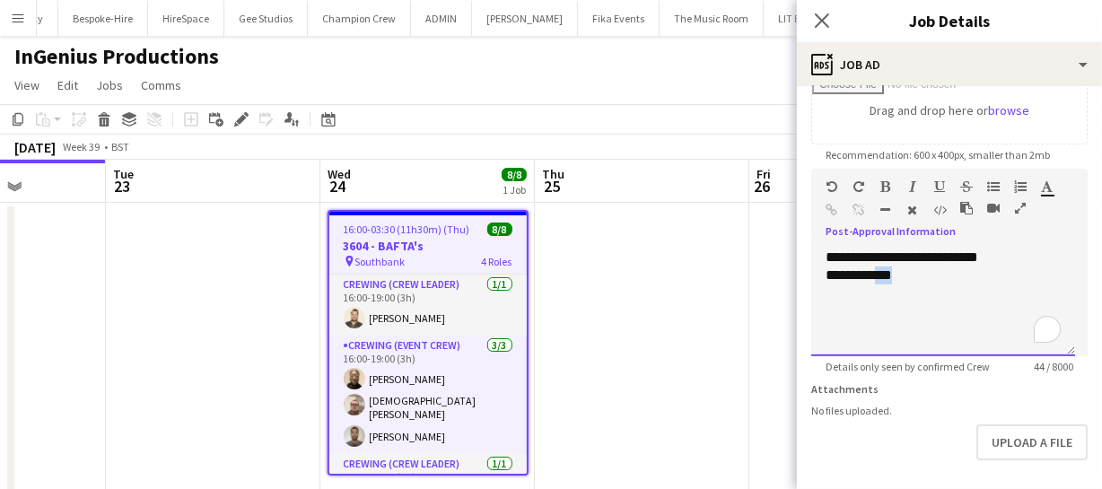
click at [921, 276] on div "**********" at bounding box center [942, 275] width 235 height 18
paste div "To enrich screen reader interactions, please activate Accessibility in Grammarl…"
click at [813, 18] on icon "Close pop-in" at bounding box center [821, 20] width 17 height 17
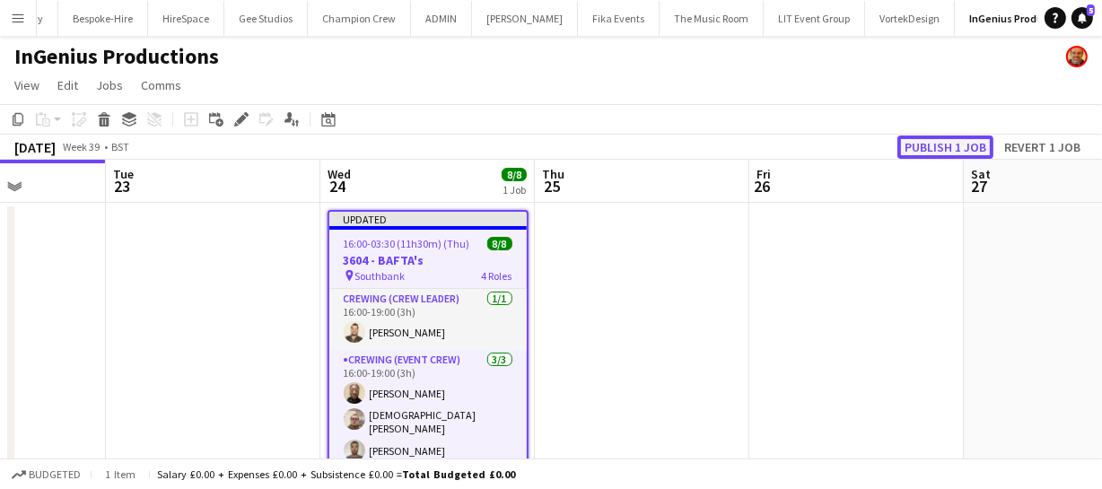
click at [952, 141] on button "Publish 1 job" at bounding box center [945, 146] width 96 height 23
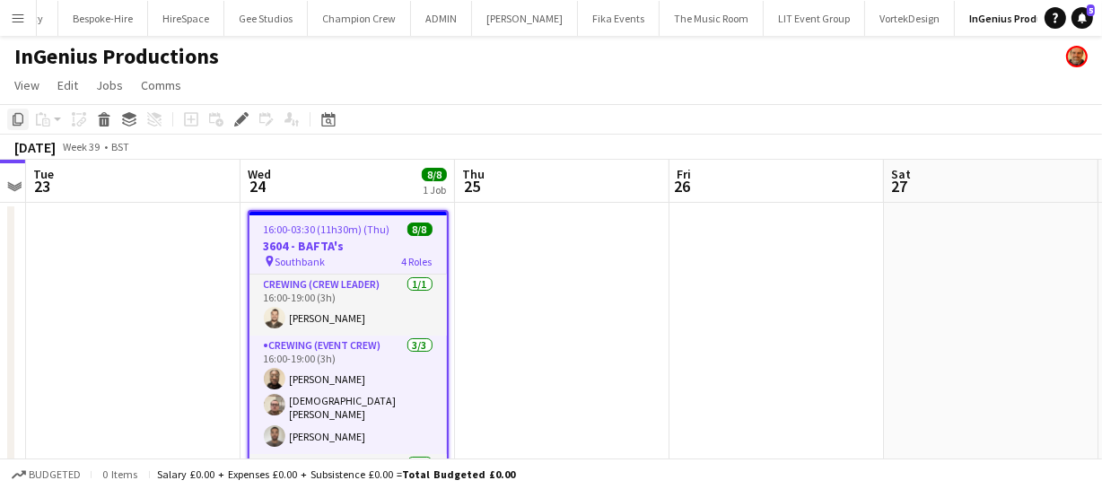
click at [20, 116] on icon "Copy" at bounding box center [18, 119] width 14 height 14
click at [691, 332] on app-calendar-viewport "Sat 20 Sun 21 Mon 22 Tue 23 Wed 24 8/8 1 Job Thu 25 Fri 26 Sat 27 Sun 28 Mon 29…" at bounding box center [551, 336] width 1102 height 352
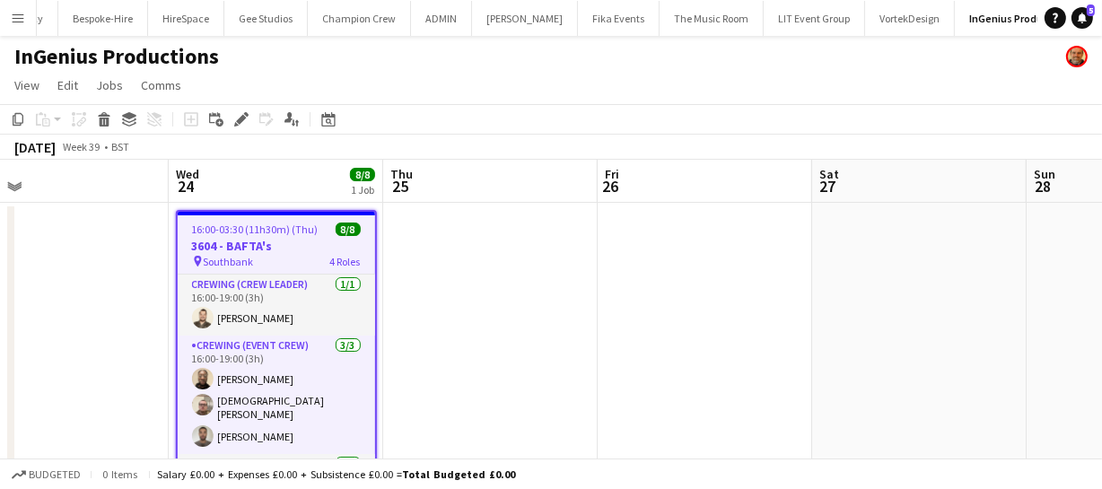
drag, startPoint x: 719, startPoint y: 325, endPoint x: 691, endPoint y: 320, distance: 28.2
click at [655, 326] on app-calendar-viewport "Sat 20 Sun 21 Mon 22 Tue 23 Wed 24 8/8 1 Job Thu 25 Fri 26 Sat 27 Sun 28 Mon 29…" at bounding box center [551, 336] width 1102 height 352
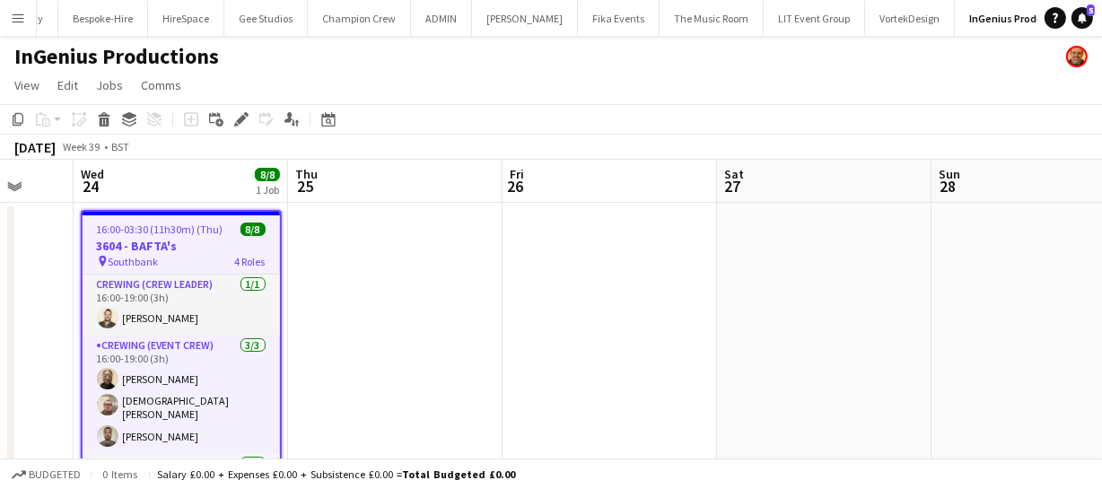
click at [619, 332] on app-calendar-viewport "Sat 20 Sun 21 Mon 22 Tue 23 Wed 24 8/8 1 Job Thu 25 Fri 26 Sat 27 Sun 28 Mon 29…" at bounding box center [551, 336] width 1102 height 352
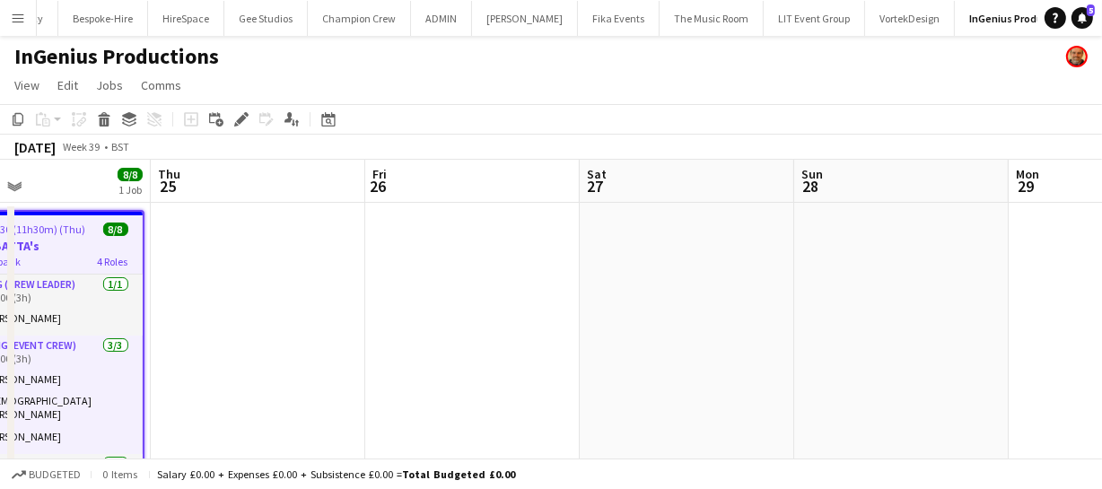
click at [660, 328] on app-calendar-viewport "Mon 22 Tue 23 Wed 24 8/8 1 Job Thu 25 Fri 26 Sat 27 Sun 28 Mon 29 Tue 30 Wed 1 …" at bounding box center [551, 336] width 1102 height 352
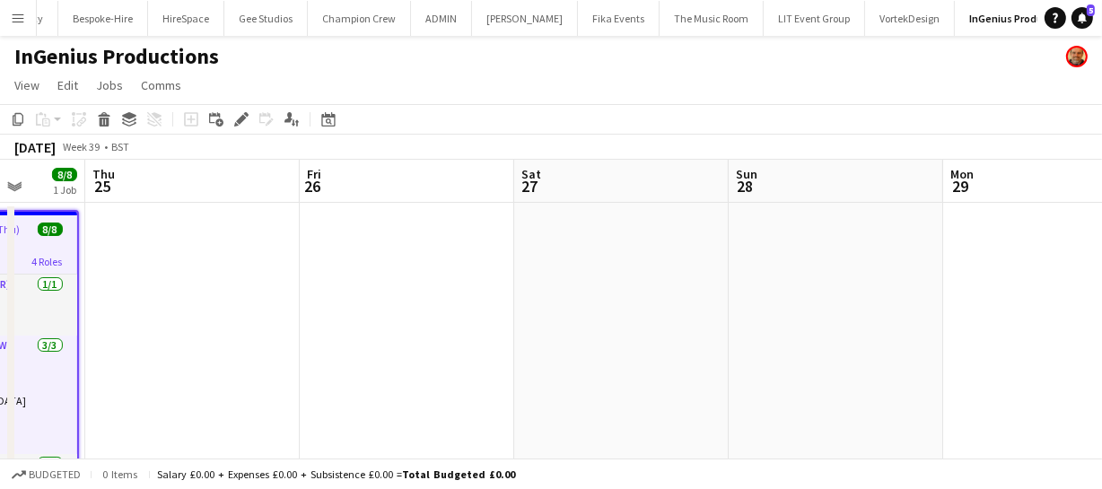
click at [751, 266] on app-date-cell at bounding box center [836, 357] width 214 height 309
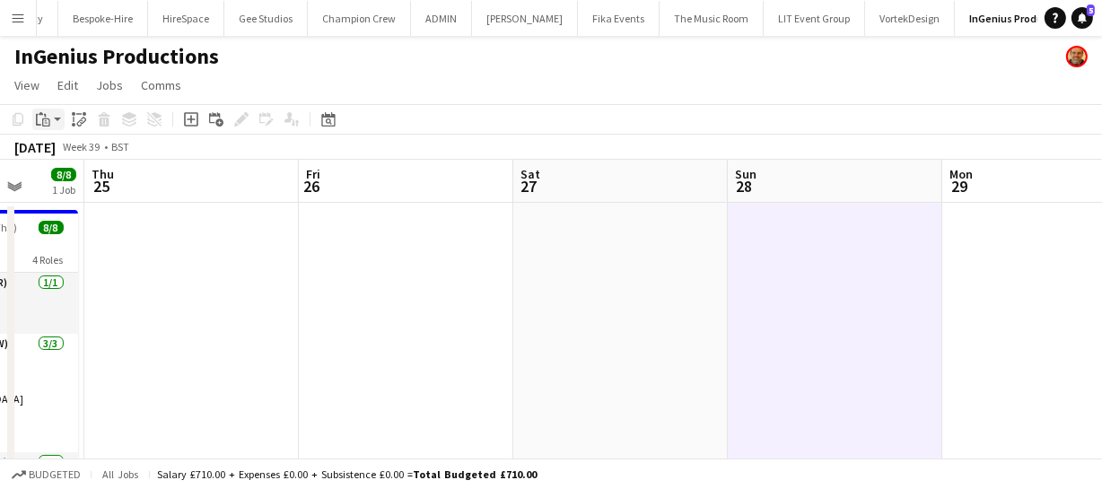
click at [39, 125] on icon "Paste" at bounding box center [43, 119] width 14 height 14
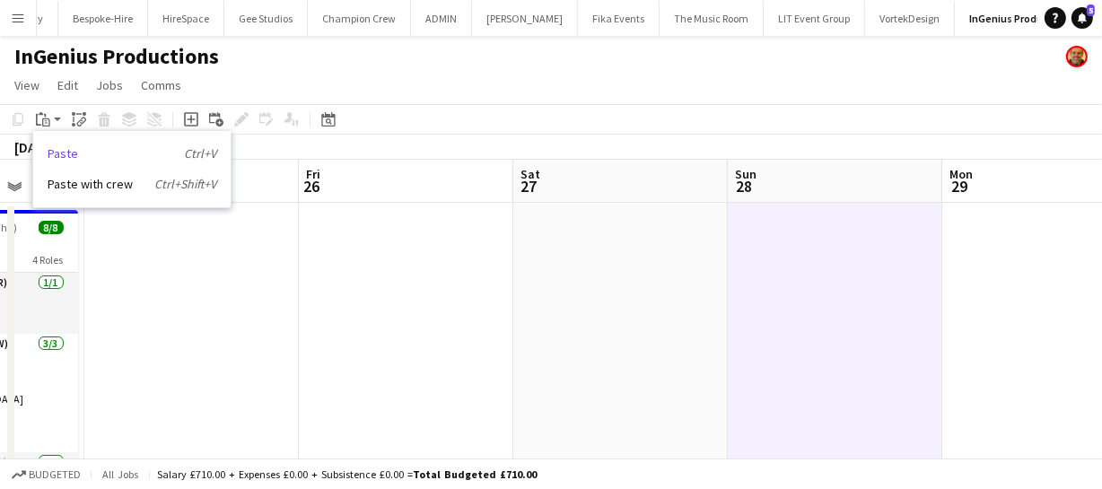
click at [75, 156] on link "Paste Ctrl+V" at bounding box center [132, 153] width 169 height 16
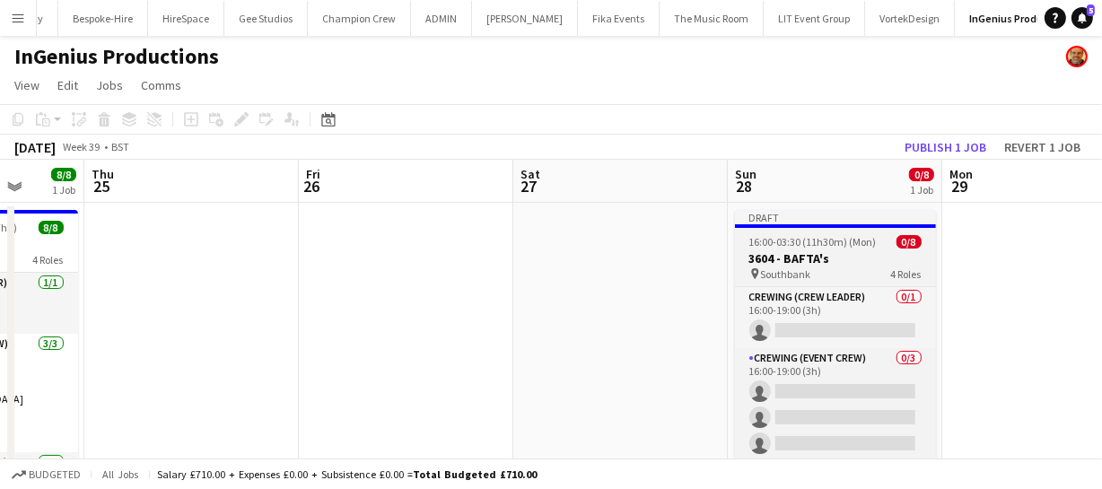
scroll to position [0, 562]
click at [776, 250] on app-job-card "Draft 16:00-03:30 (11h30m) (Mon) 0/8 3604 - BAFTA's pin Southbank 4 Roles Crewi…" at bounding box center [832, 343] width 201 height 266
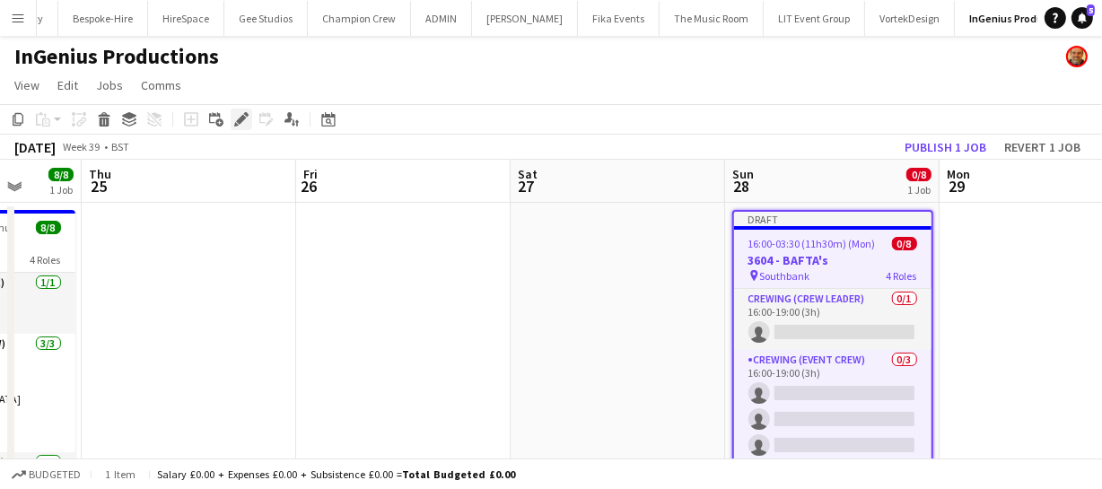
click at [245, 119] on icon "Edit" at bounding box center [241, 119] width 14 height 14
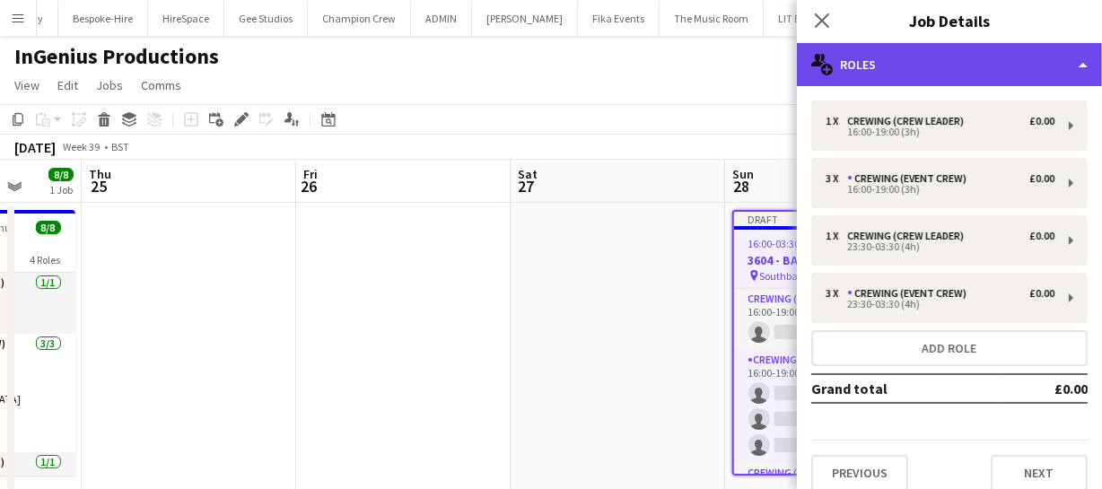
click at [896, 67] on div "multiple-users-add Roles" at bounding box center [949, 64] width 305 height 43
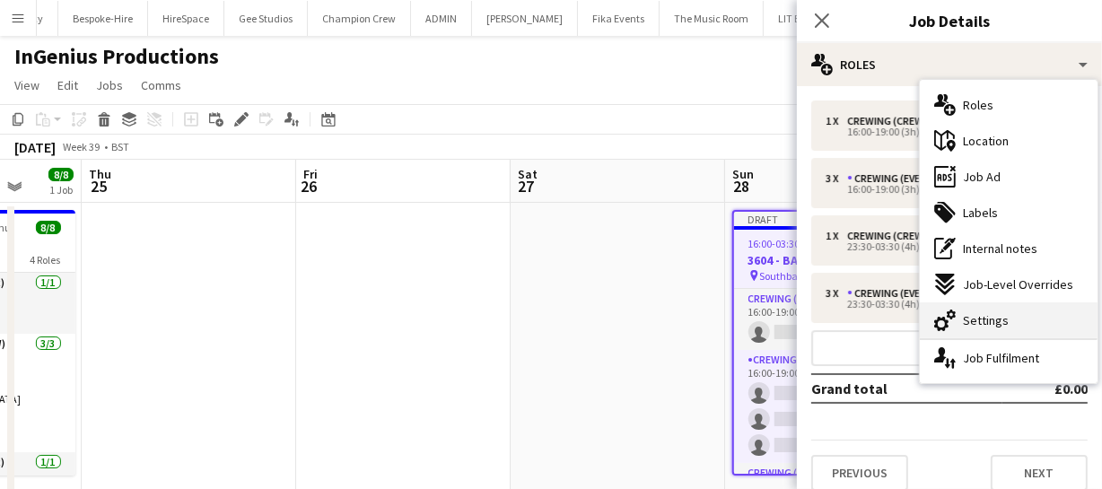
click at [964, 317] on span "Settings" at bounding box center [986, 320] width 46 height 16
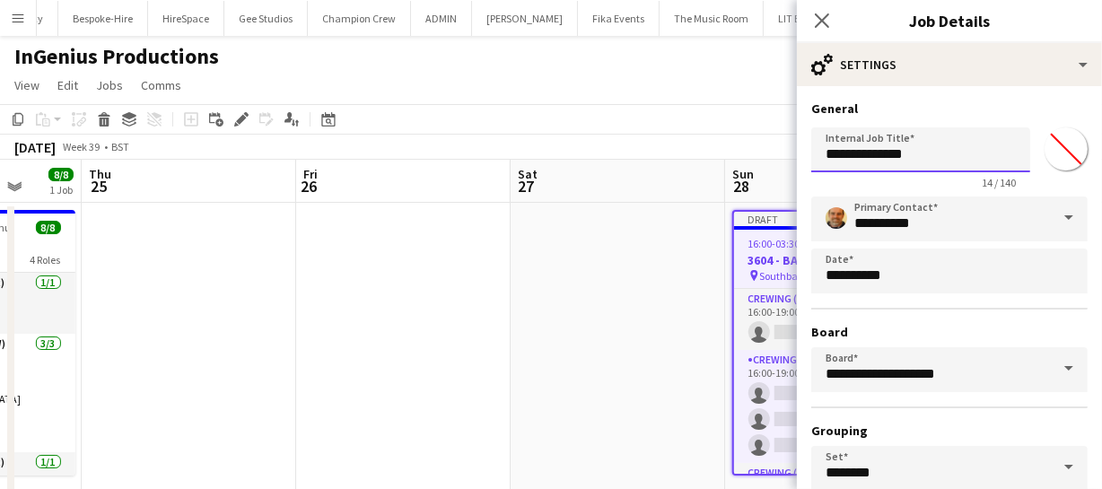
drag, startPoint x: 919, startPoint y: 161, endPoint x: 771, endPoint y: 148, distance: 148.6
click at [772, 149] on body "Menu Boards Boards Boards All jobs Status Workforce Workforce My Workforce Recr…" at bounding box center [551, 271] width 1102 height 542
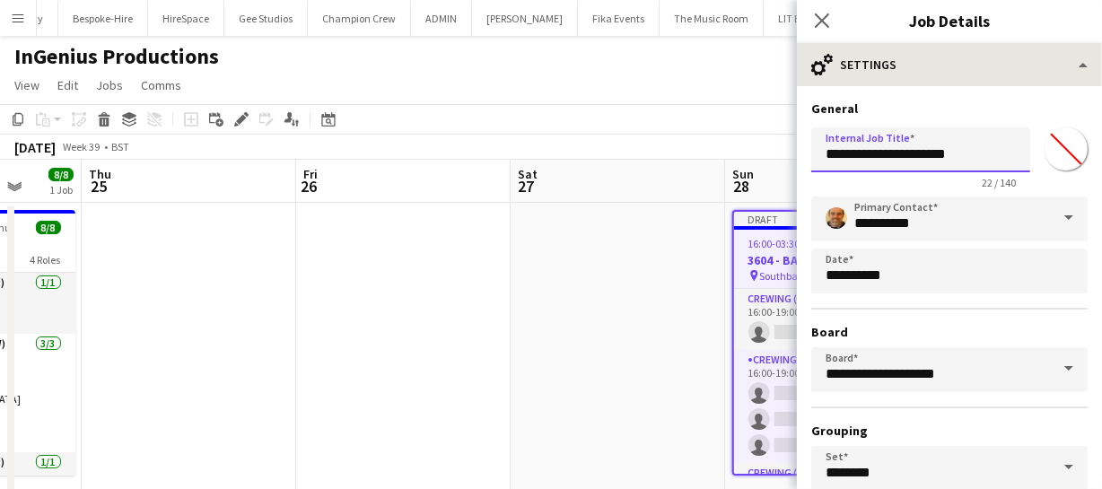
type input "**********"
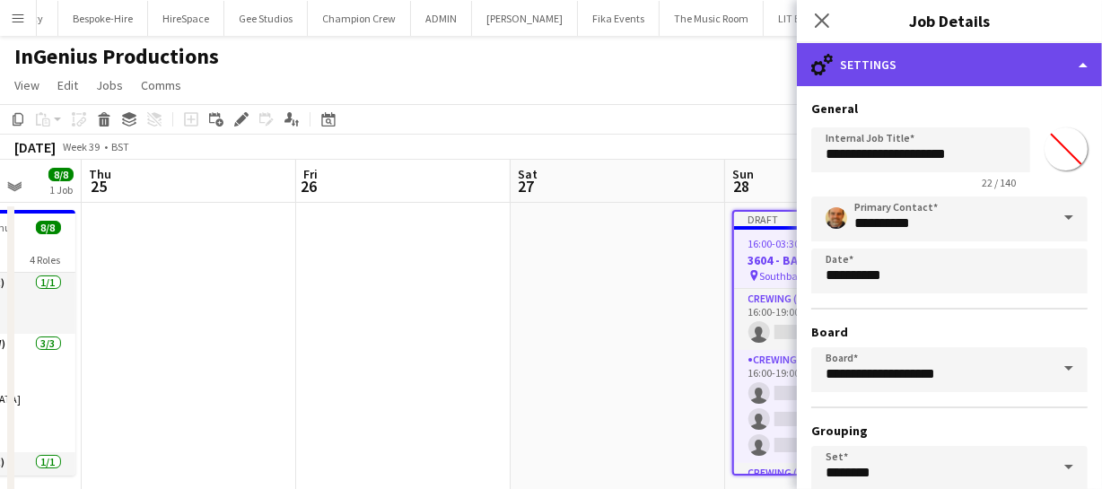
click at [956, 51] on div "cog-double-3 Settings" at bounding box center [949, 64] width 305 height 43
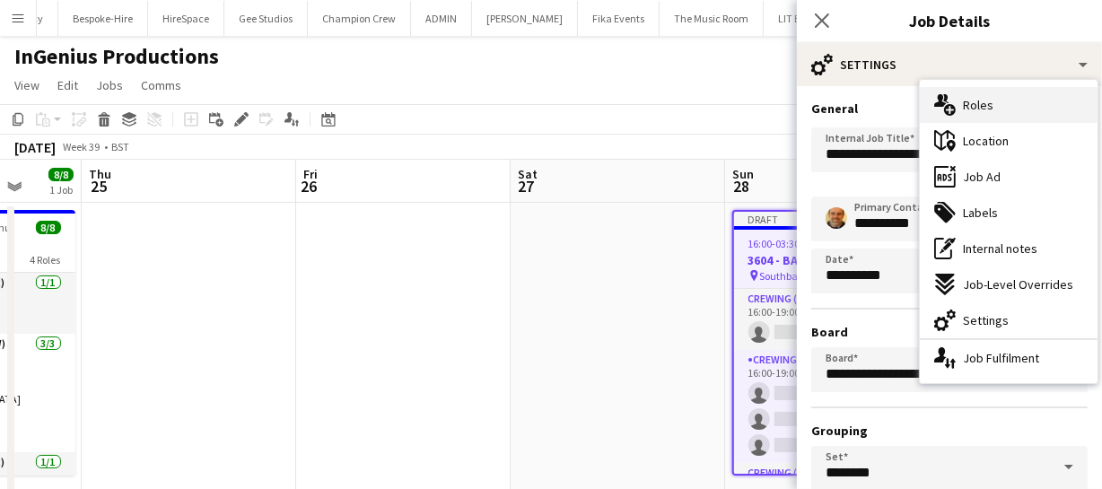
click at [975, 98] on span "Roles" at bounding box center [978, 105] width 31 height 16
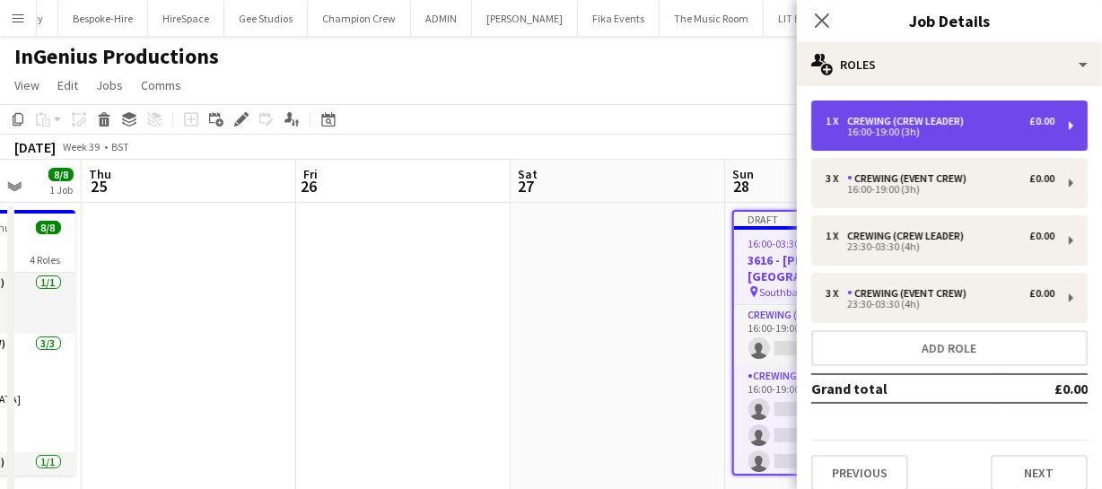
click at [916, 127] on div "16:00-19:00 (3h)" at bounding box center [939, 131] width 229 height 9
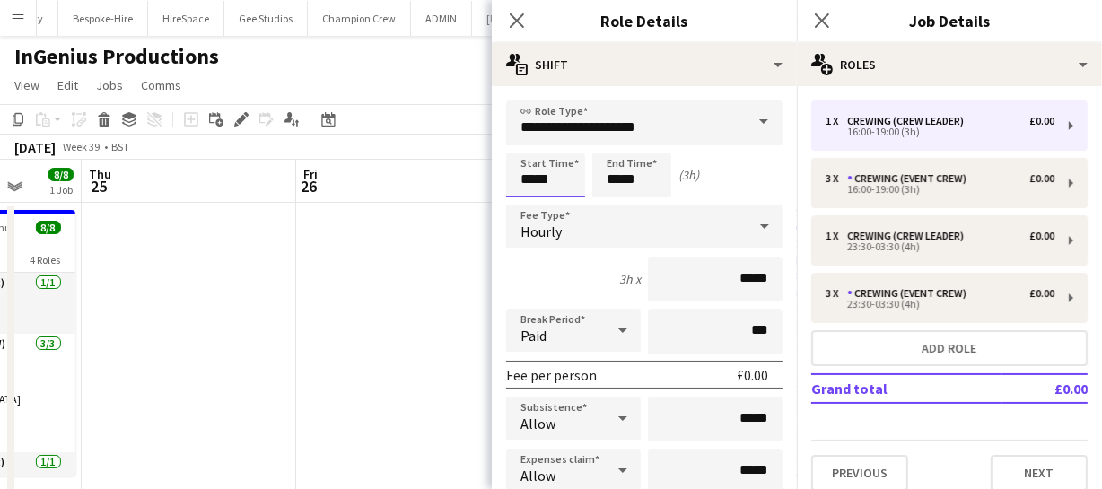
click at [428, 174] on body "Menu Boards Boards Boards All jobs Status Workforce Workforce My Workforce Recr…" at bounding box center [551, 271] width 1102 height 542
type input "*****"
click at [517, 18] on icon "Close pop-in" at bounding box center [516, 20] width 17 height 17
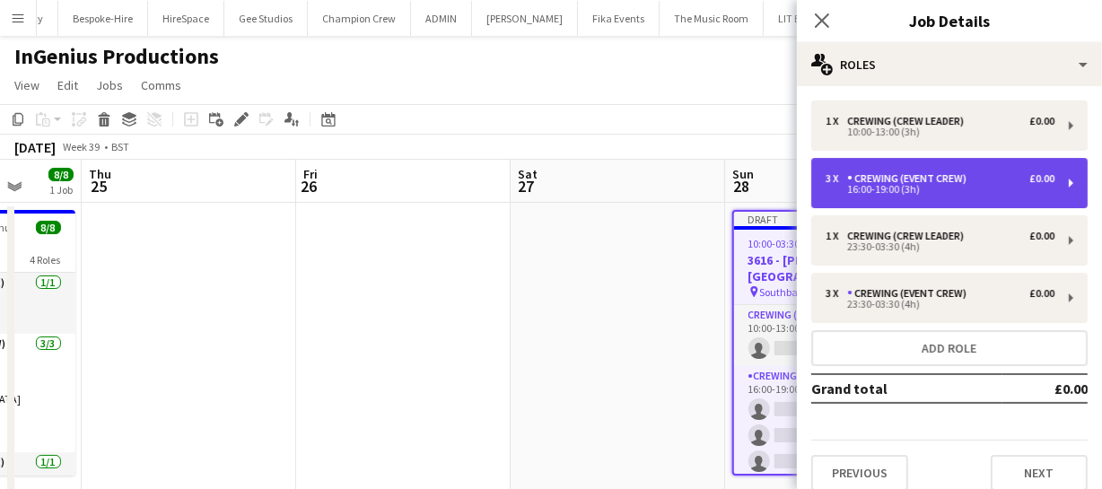
click at [863, 183] on div "Crewing (Event Crew)" at bounding box center [910, 178] width 127 height 13
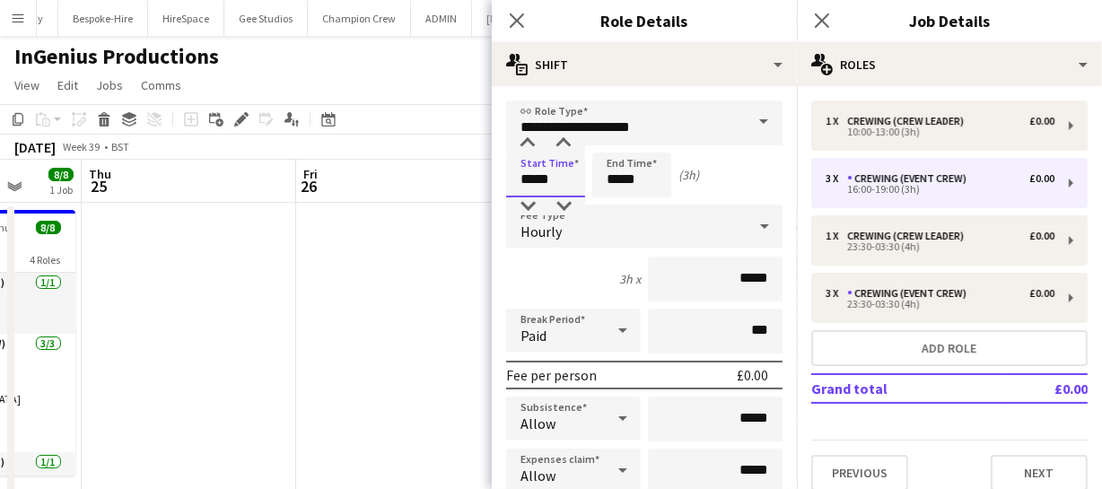
drag, startPoint x: 561, startPoint y: 180, endPoint x: 362, endPoint y: 173, distance: 198.4
click at [362, 173] on body "Menu Boards Boards Boards All jobs Status Workforce Workforce My Workforce Recr…" at bounding box center [551, 271] width 1102 height 542
type input "*****"
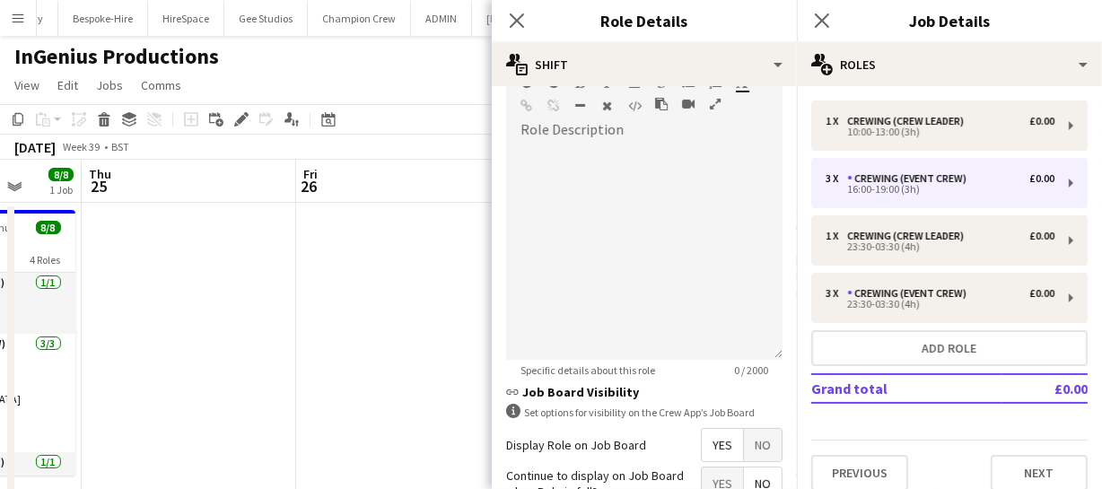
scroll to position [726, 0]
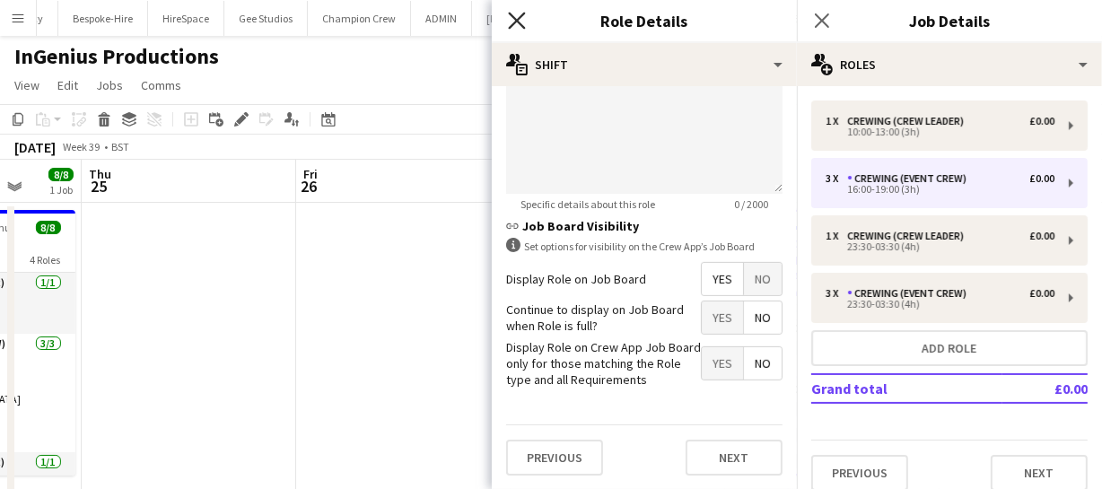
type input "*****"
click at [513, 24] on icon at bounding box center [517, 20] width 14 height 14
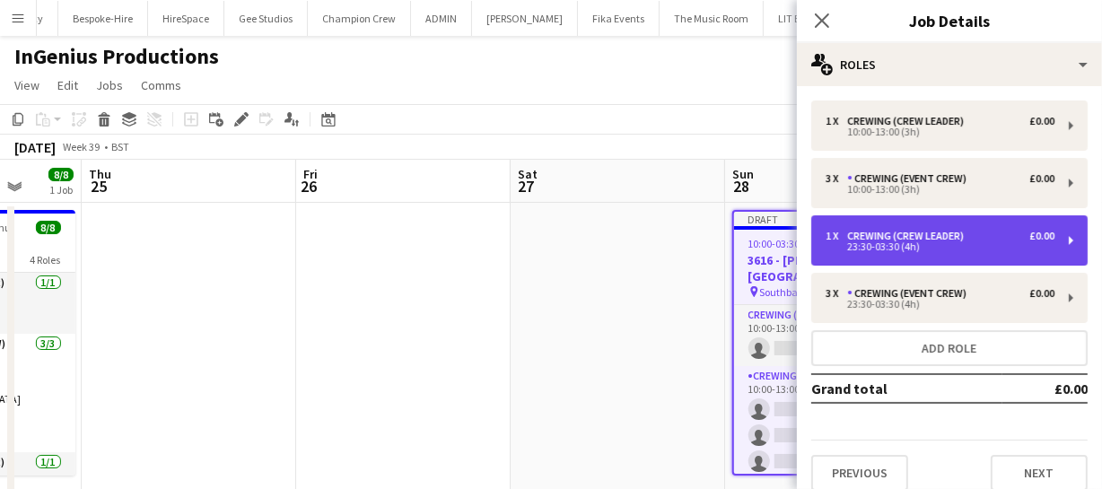
click at [880, 244] on div "23:30-03:30 (4h)" at bounding box center [939, 246] width 229 height 9
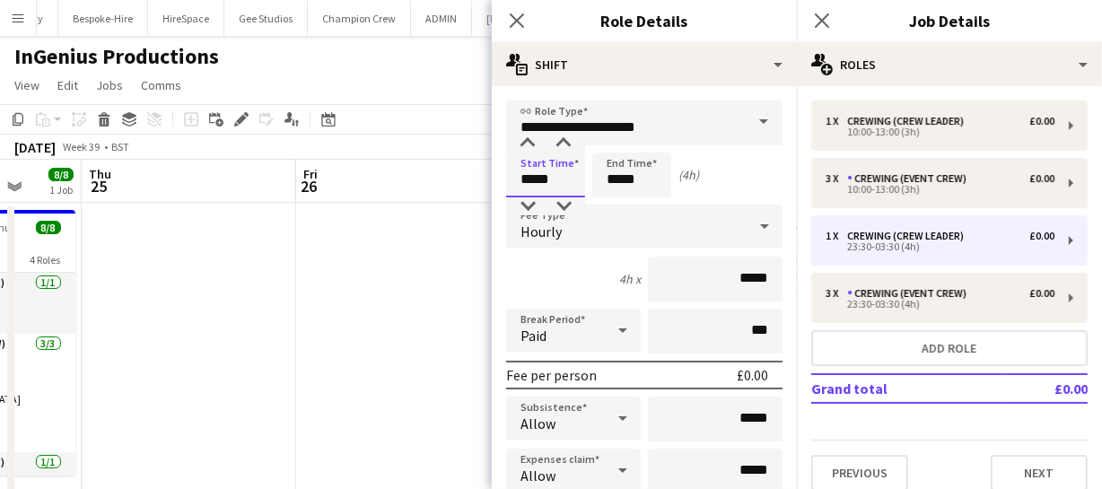
drag, startPoint x: 572, startPoint y: 169, endPoint x: 385, endPoint y: 188, distance: 187.7
click at [430, 188] on body "Menu Boards Boards Boards All jobs Status Workforce Workforce My Workforce Recr…" at bounding box center [551, 271] width 1102 height 542
type input "*****"
click at [514, 19] on icon "Close pop-in" at bounding box center [516, 20] width 17 height 17
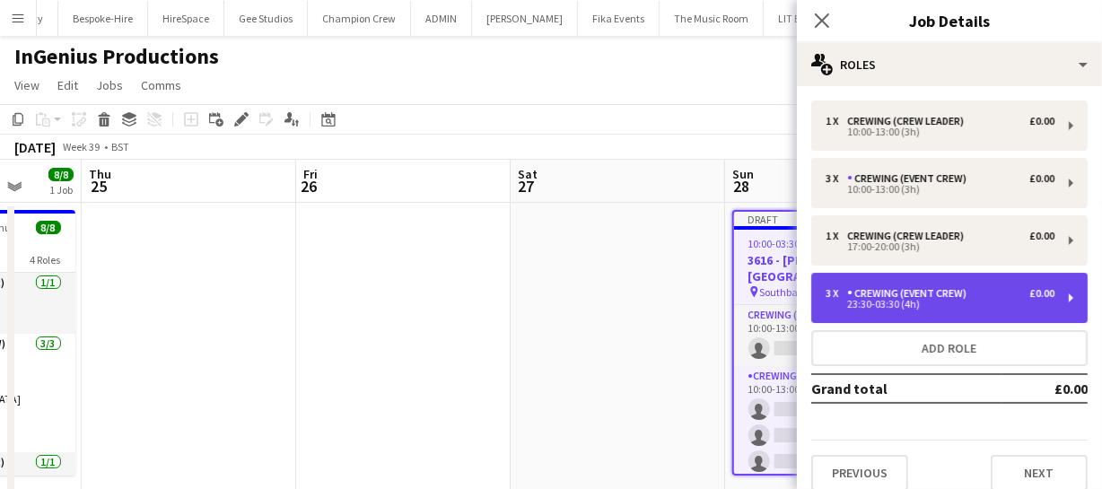
click at [894, 284] on div "3 x Crewing (Event Crew) £0.00 23:30-03:30 (4h)" at bounding box center [949, 298] width 276 height 50
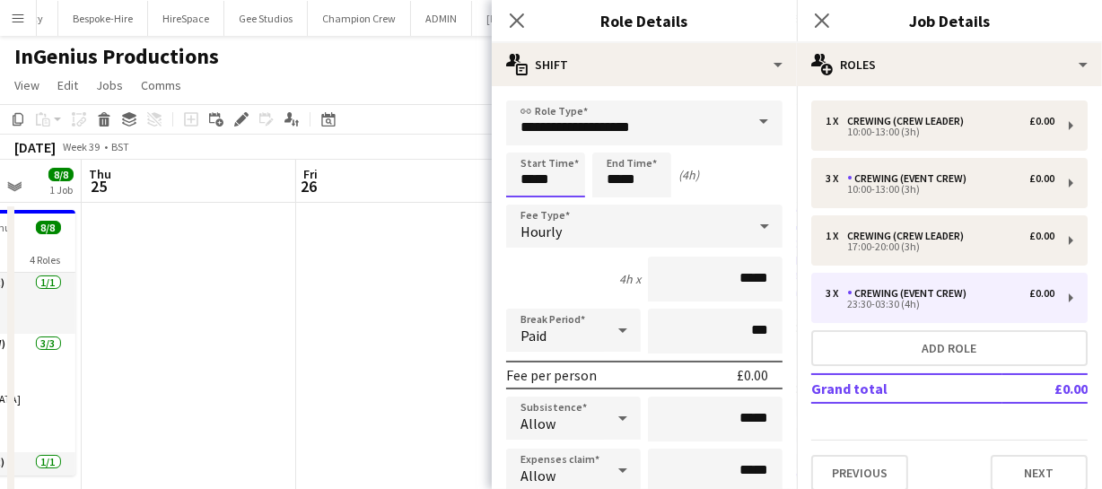
drag, startPoint x: 558, startPoint y: 179, endPoint x: 350, endPoint y: 193, distance: 208.6
click at [387, 191] on body "Menu Boards Boards Boards All jobs Status Workforce Workforce My Workforce Recr…" at bounding box center [551, 271] width 1102 height 542
type input "*****"
click at [516, 26] on icon "Close pop-in" at bounding box center [516, 20] width 17 height 17
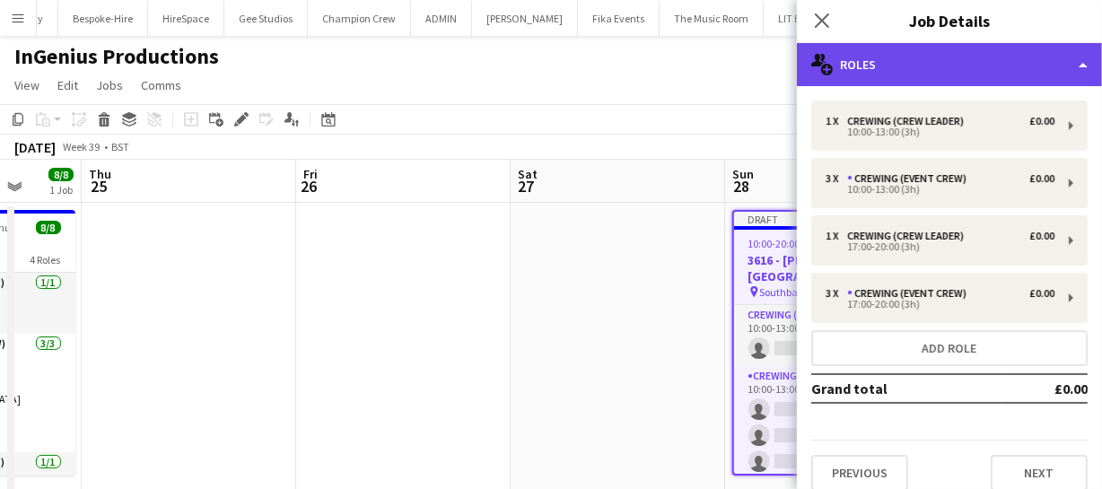
click at [921, 72] on div "multiple-users-add Roles" at bounding box center [949, 64] width 305 height 43
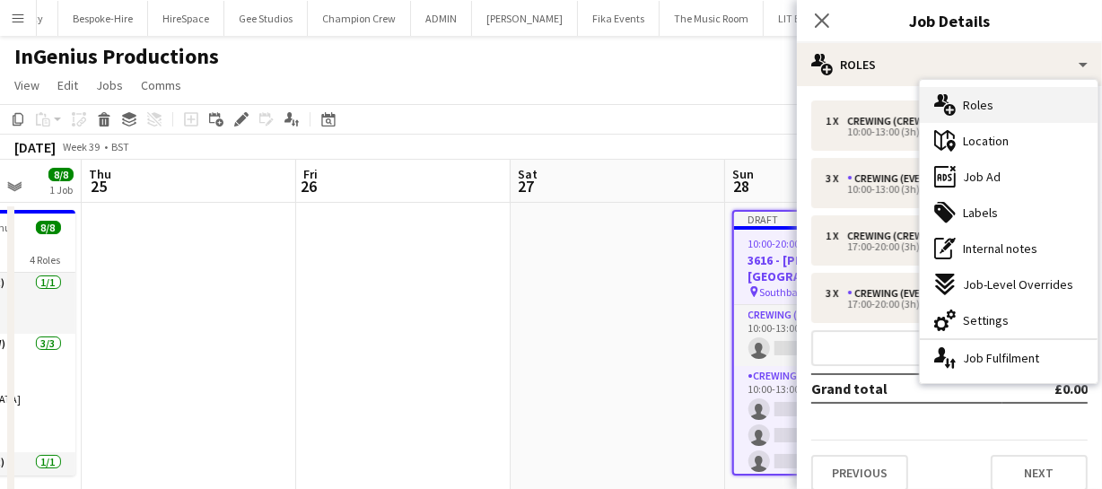
click at [1005, 120] on div "multiple-users-add Roles" at bounding box center [1009, 105] width 178 height 36
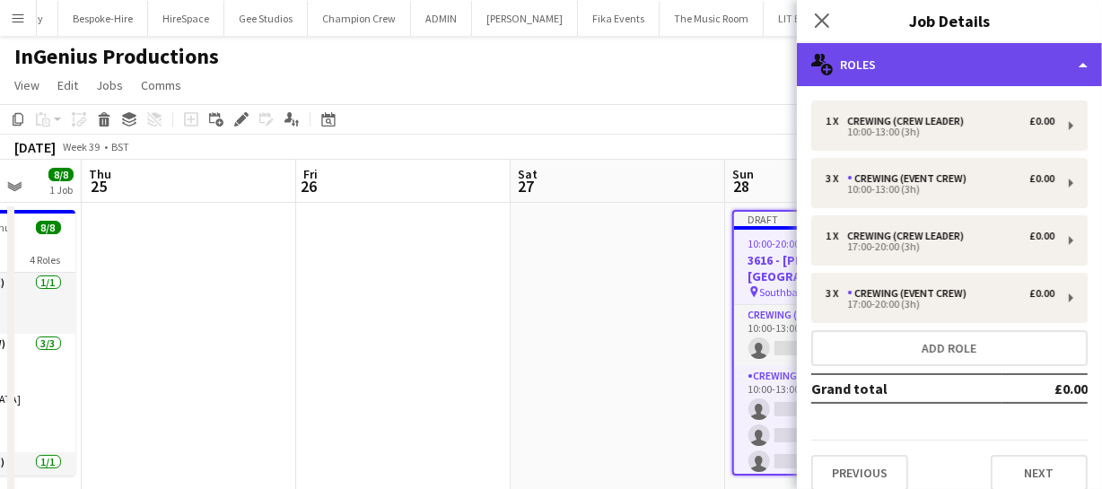
click at [984, 78] on div "multiple-users-add Roles" at bounding box center [949, 64] width 305 height 43
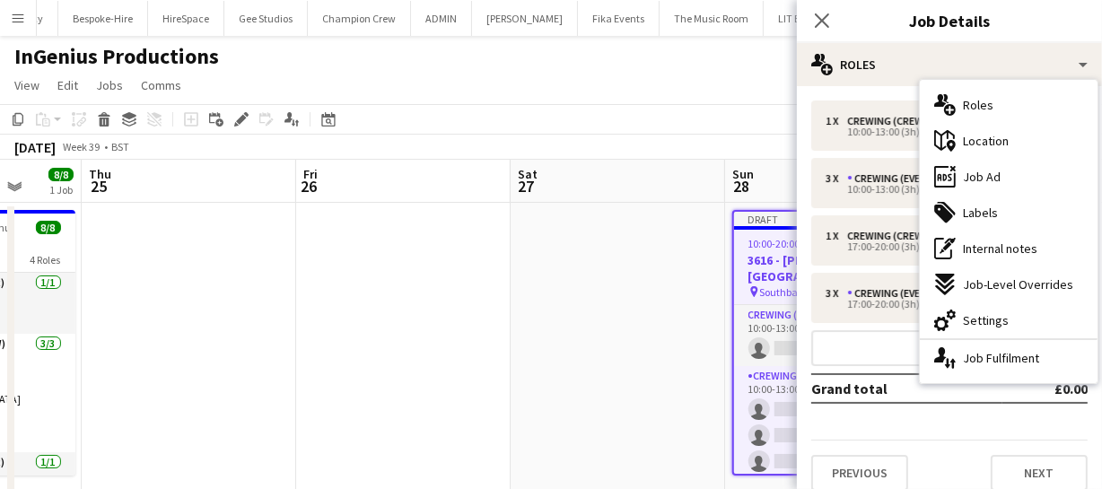
click at [1006, 139] on span "Location" at bounding box center [986, 141] width 46 height 16
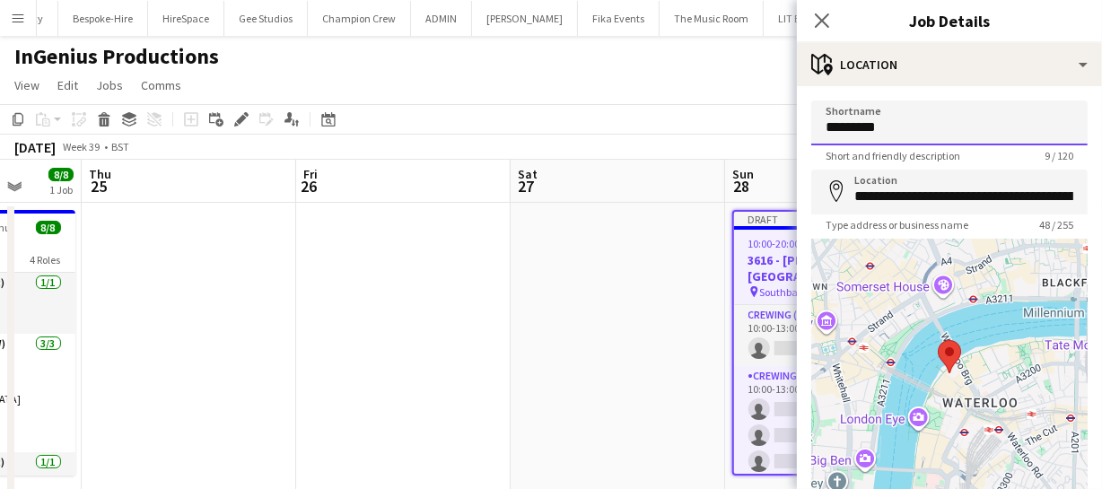
drag, startPoint x: 916, startPoint y: 131, endPoint x: 662, endPoint y: 129, distance: 253.9
click at [654, 129] on body "Menu Boards Boards Boards All jobs Status Workforce Workforce My Workforce Recr…" at bounding box center [551, 271] width 1102 height 542
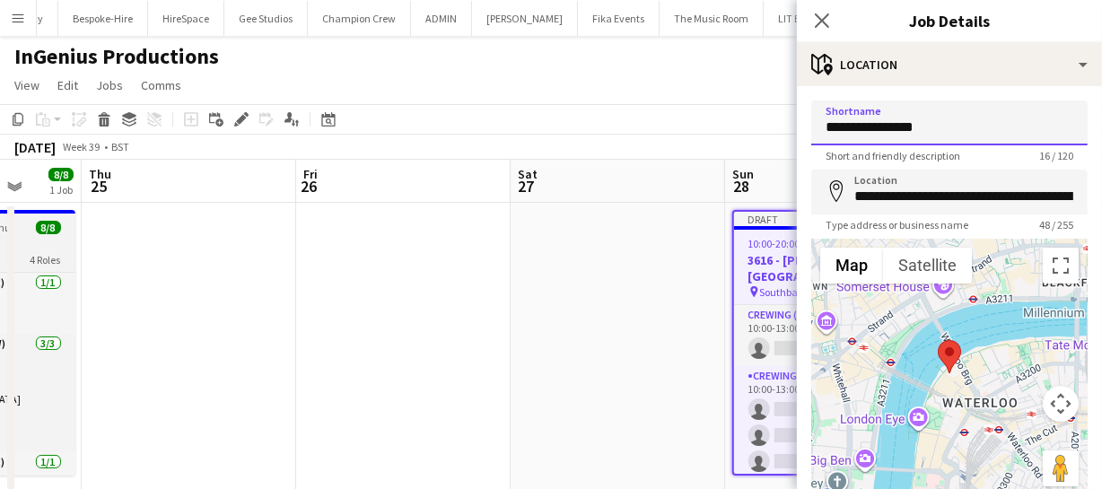
type input "**********"
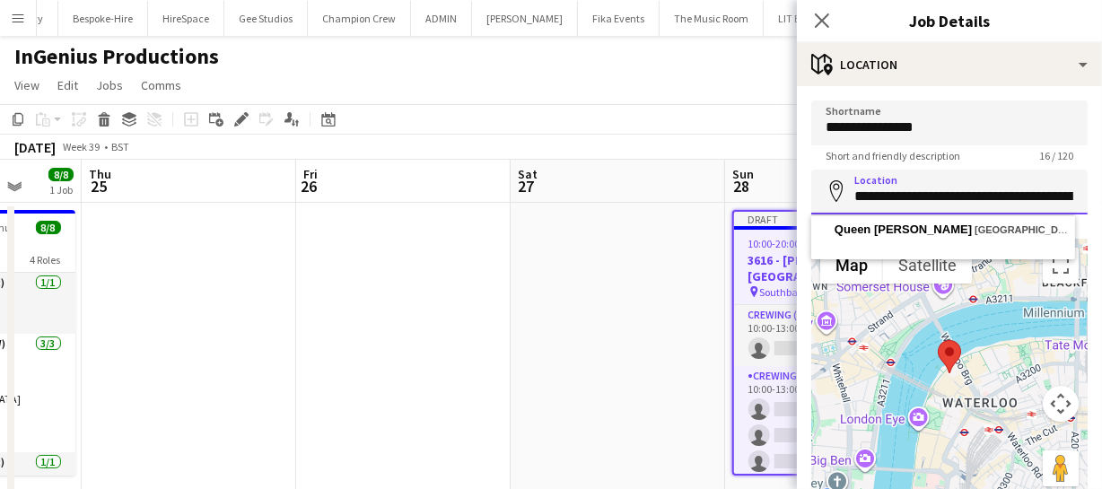
scroll to position [0, 94]
drag, startPoint x: 851, startPoint y: 200, endPoint x: 1114, endPoint y: 190, distance: 264.0
click at [1102, 190] on html "Menu Boards Boards Boards All jobs Status Workforce Workforce My Workforce Recr…" at bounding box center [551, 271] width 1102 height 542
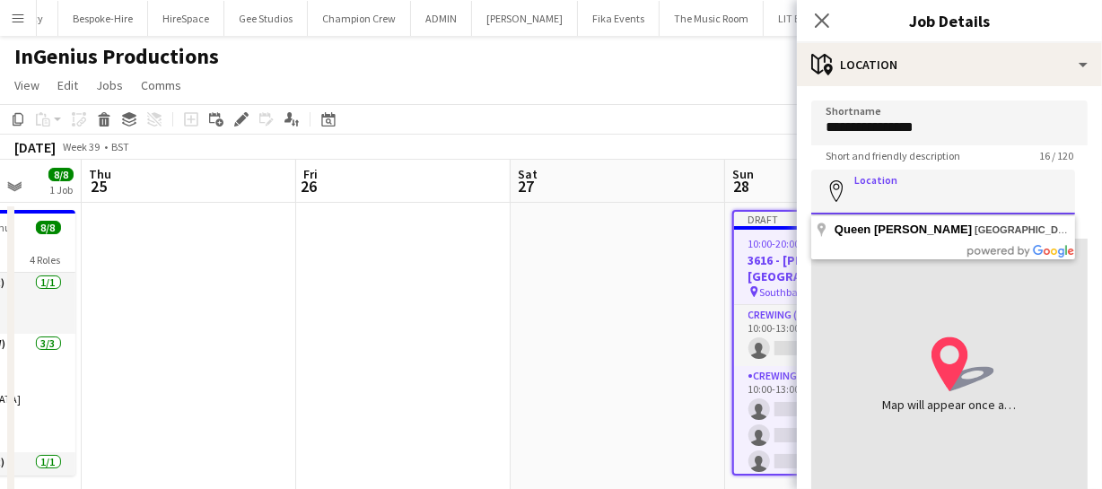
scroll to position [0, 0]
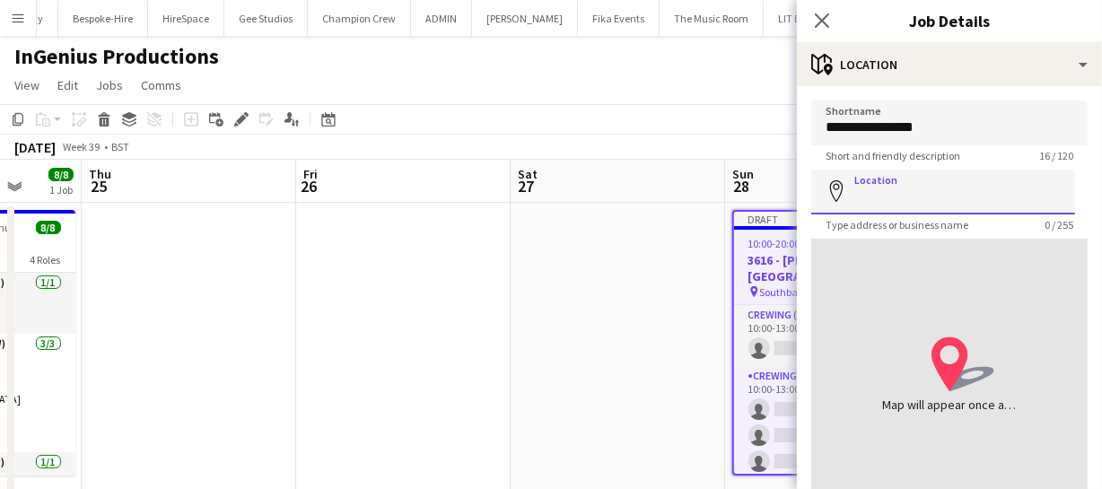
paste input "**********"
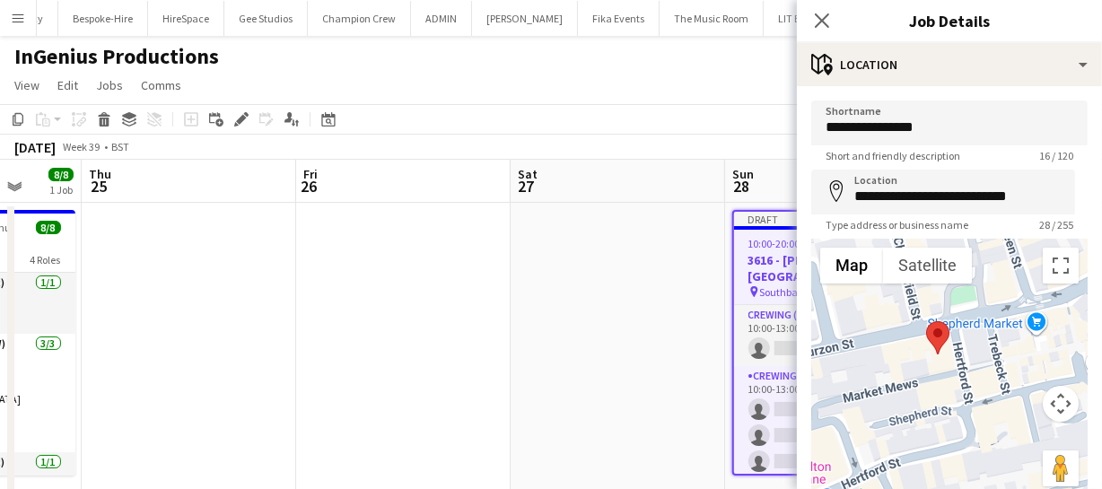
drag, startPoint x: 955, startPoint y: 362, endPoint x: 949, endPoint y: 425, distance: 63.9
click at [949, 429] on div at bounding box center [949, 373] width 276 height 269
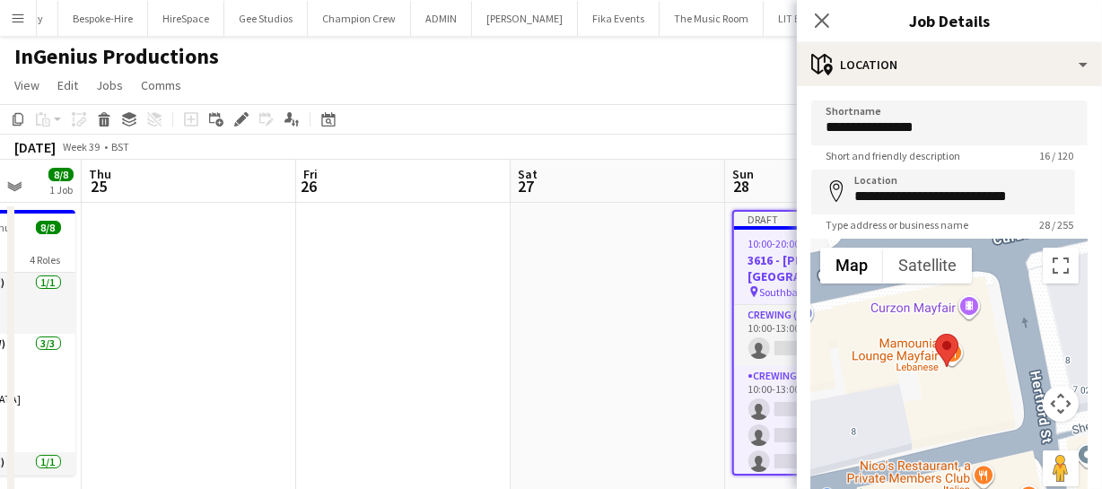
drag, startPoint x: 891, startPoint y: 323, endPoint x: 982, endPoint y: 418, distance: 132.0
click at [982, 418] on div at bounding box center [949, 373] width 276 height 269
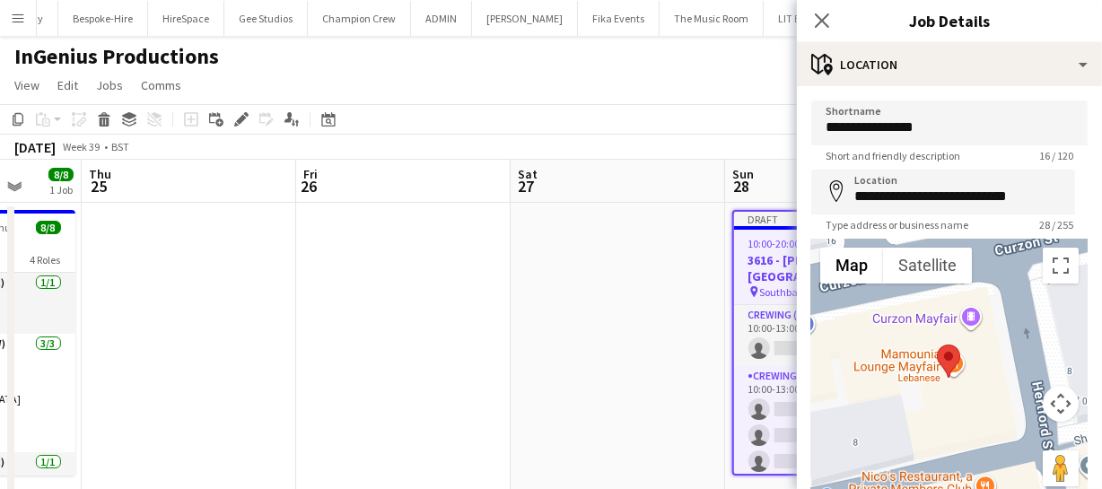
drag, startPoint x: 978, startPoint y: 405, endPoint x: 982, endPoint y: 419, distance: 14.8
click at [982, 419] on div at bounding box center [949, 373] width 276 height 269
click at [1050, 193] on input "**********" at bounding box center [943, 192] width 264 height 45
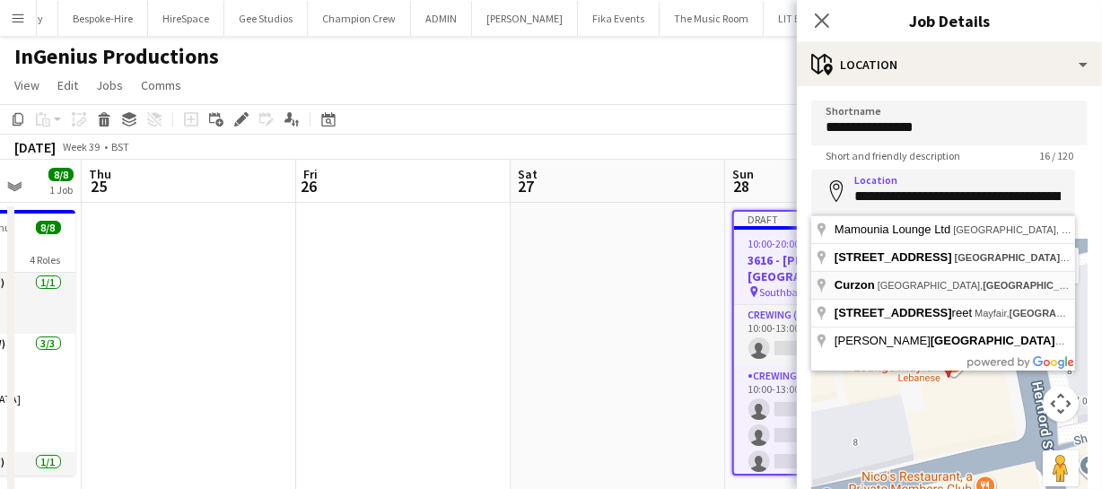
type input "**********"
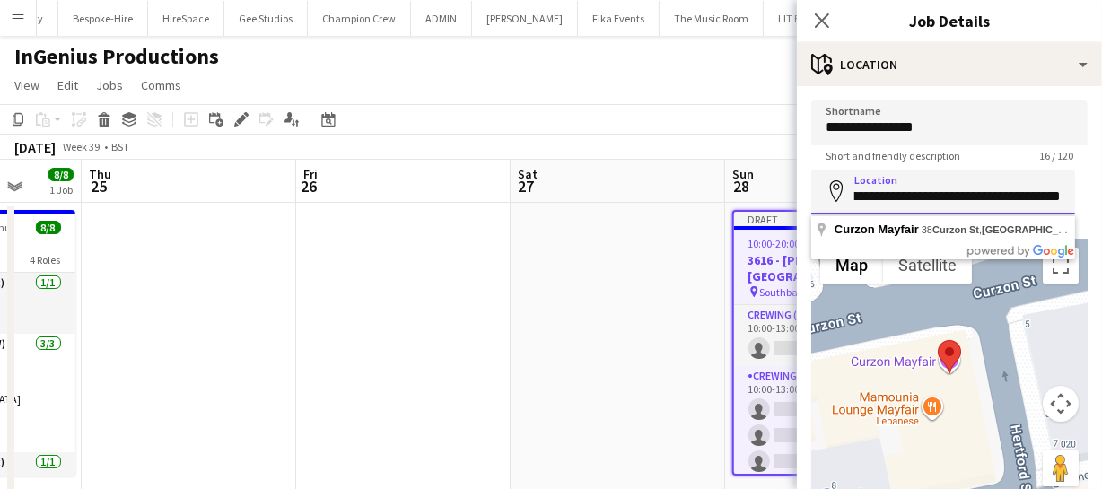
scroll to position [0, 90]
drag, startPoint x: 854, startPoint y: 196, endPoint x: 1086, endPoint y: 220, distance: 232.6
click at [1086, 220] on form "**********" at bounding box center [949, 359] width 305 height 519
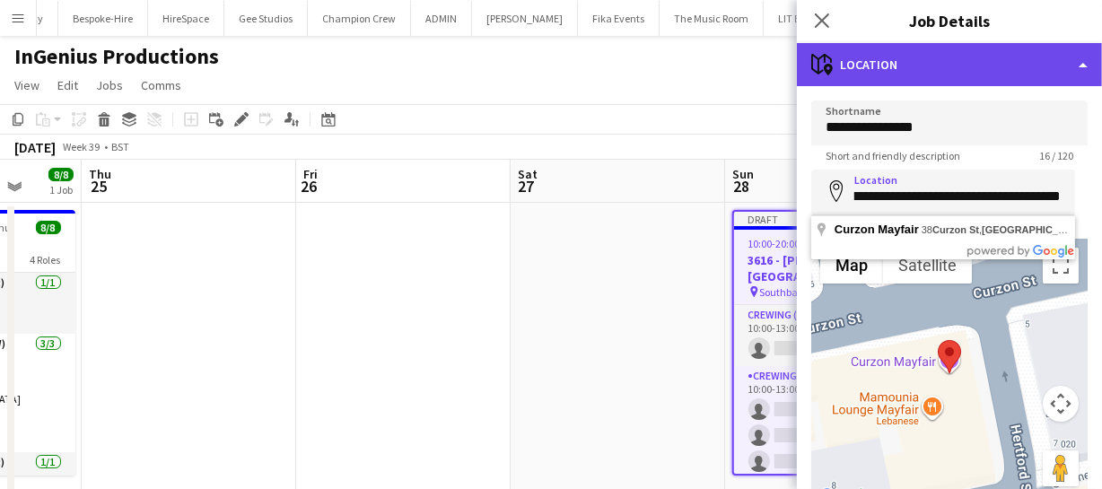
scroll to position [0, 0]
click at [1006, 67] on div "maps-pin-1 Location" at bounding box center [949, 64] width 305 height 43
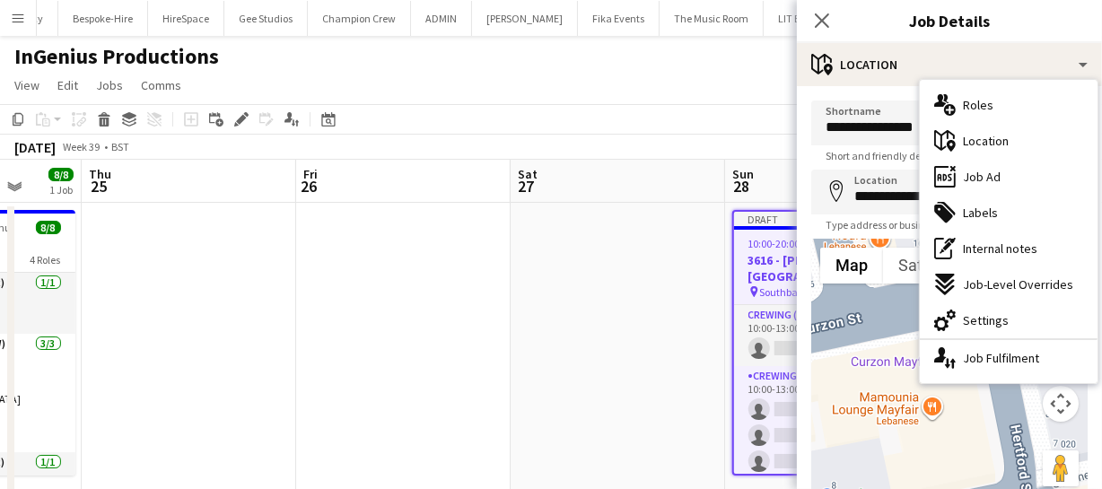
click at [1006, 179] on div "ads-window Job Ad" at bounding box center [1009, 177] width 178 height 36
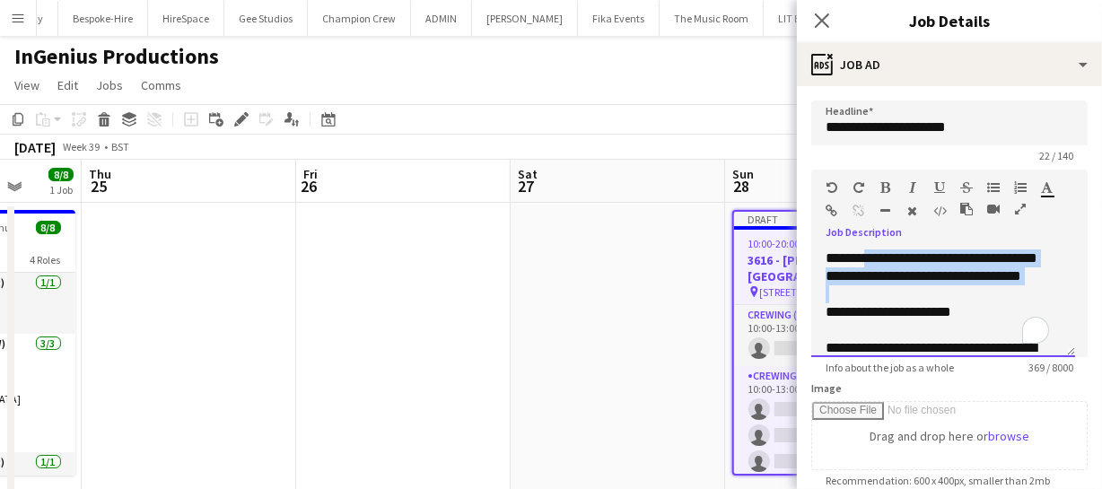
drag, startPoint x: 871, startPoint y: 254, endPoint x: 999, endPoint y: 301, distance: 136.0
click at [999, 301] on div "**********" at bounding box center [943, 303] width 264 height 108
paste div "To enrich screen reader interactions, please activate Accessibility in Grammarl…"
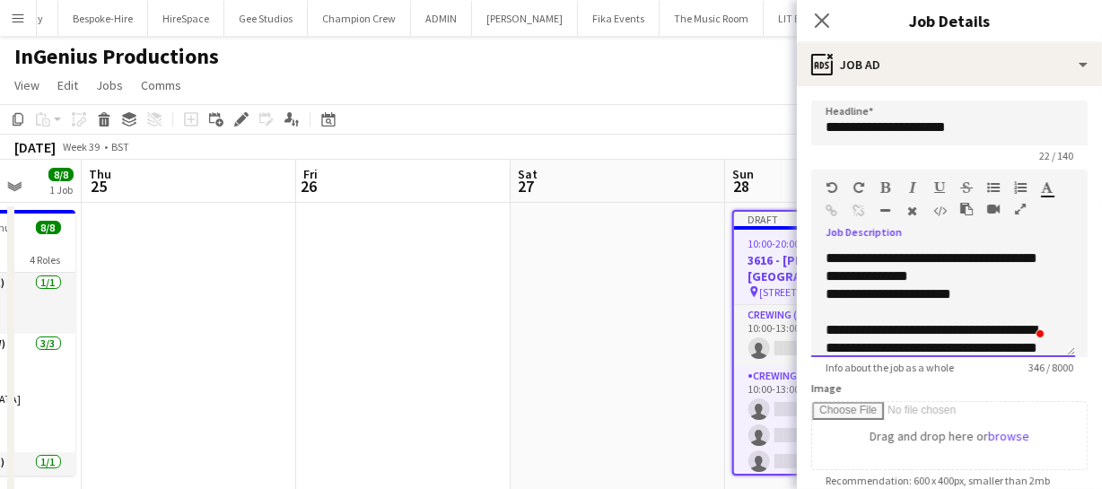
click at [823, 296] on div "**********" at bounding box center [943, 303] width 264 height 108
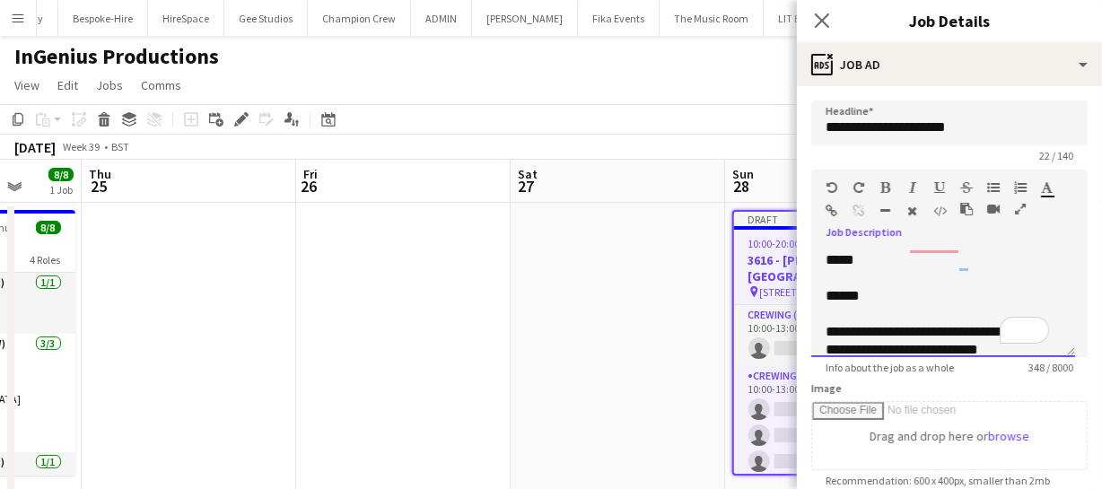
scroll to position [88, 0]
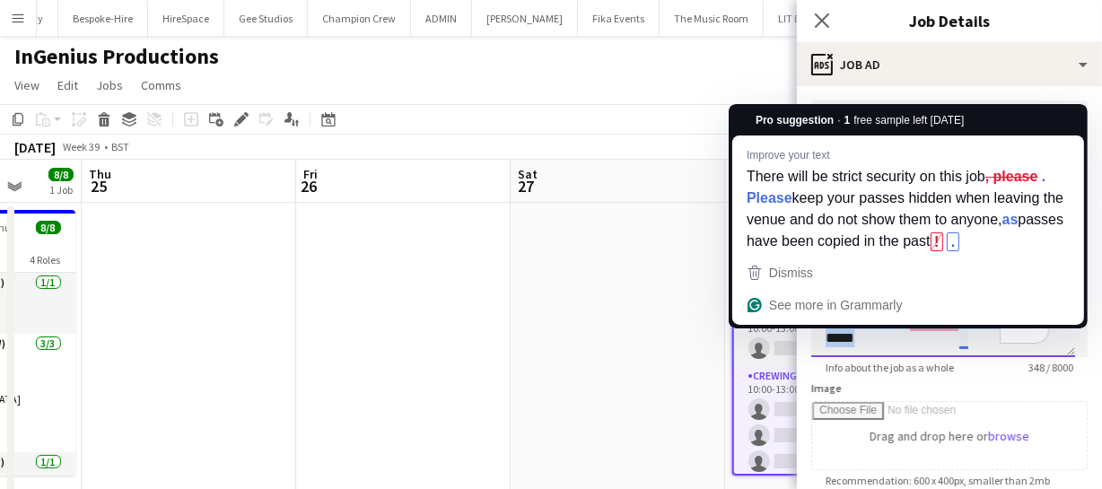
drag, startPoint x: 825, startPoint y: 260, endPoint x: 973, endPoint y: 331, distance: 164.1
click at [973, 331] on div "**********" at bounding box center [943, 303] width 264 height 108
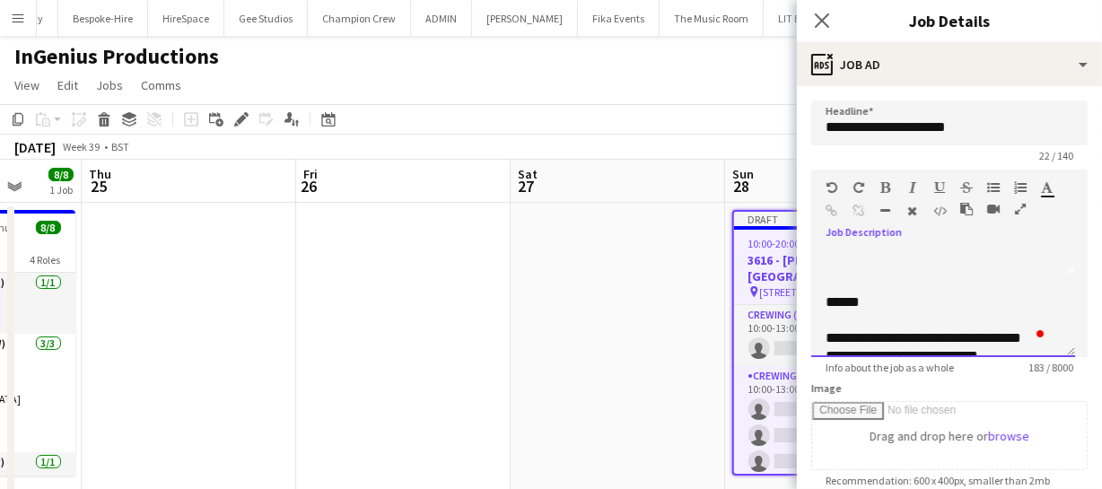
click at [820, 299] on div "**********" at bounding box center [943, 303] width 264 height 108
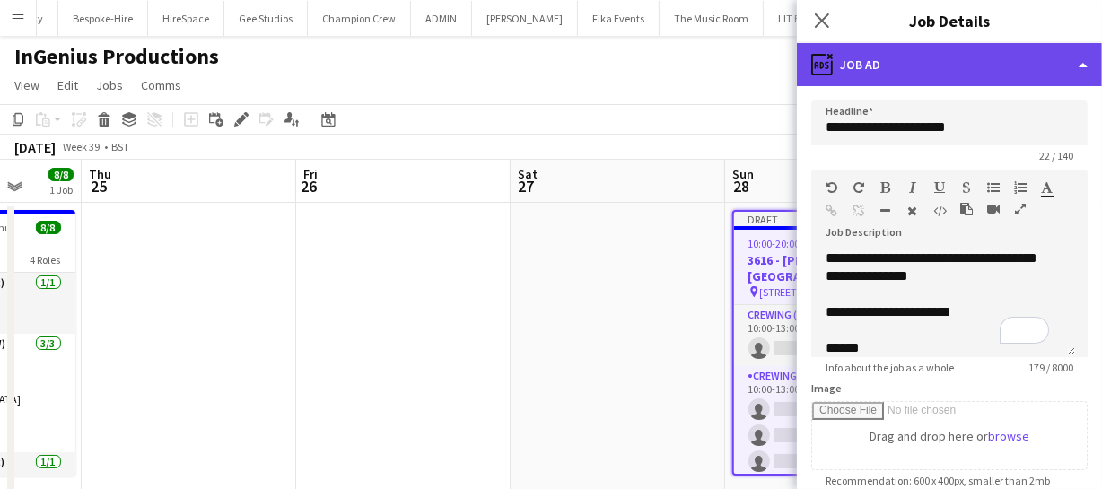
click at [947, 70] on div "ads-window Job Ad" at bounding box center [949, 64] width 305 height 43
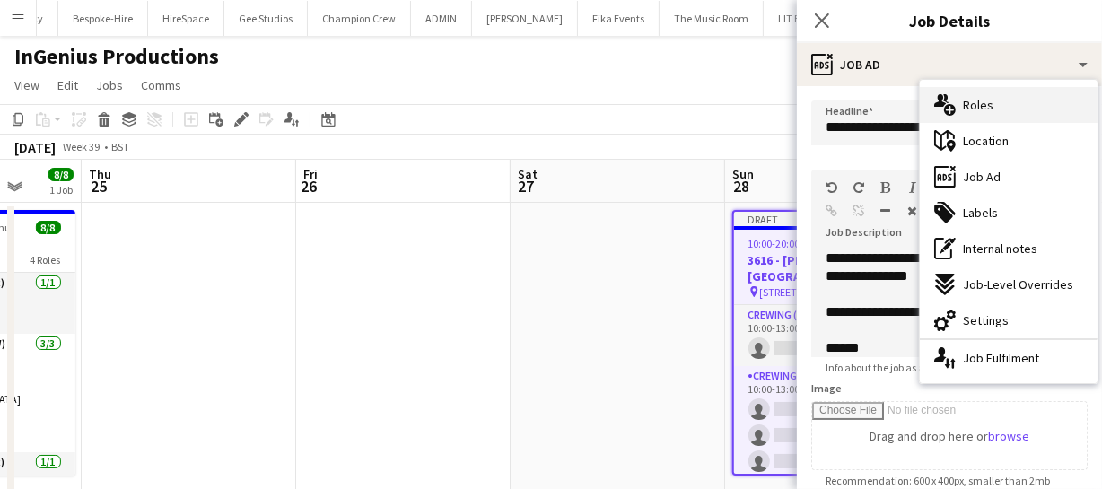
click at [980, 100] on span "Roles" at bounding box center [978, 105] width 31 height 16
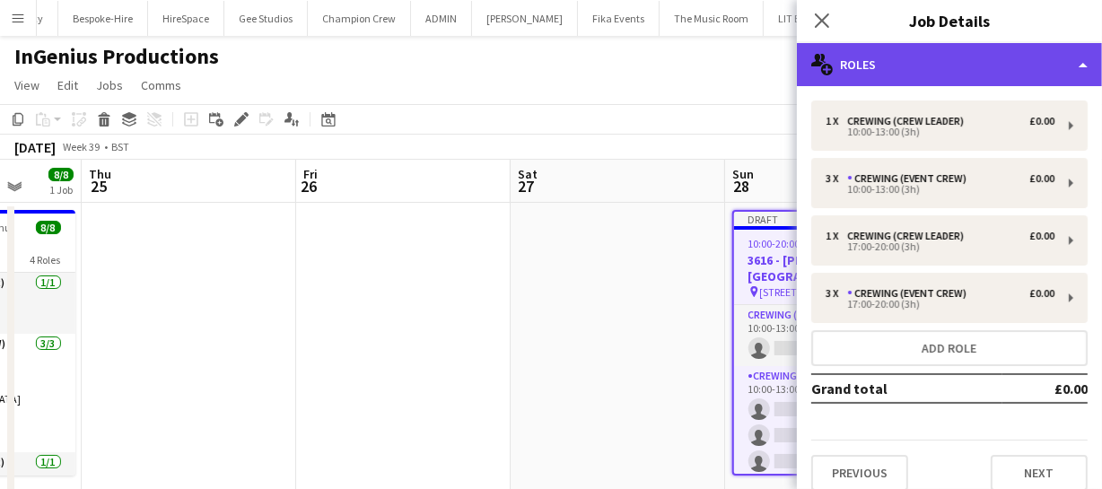
click at [973, 77] on div "multiple-users-add Roles" at bounding box center [949, 64] width 305 height 43
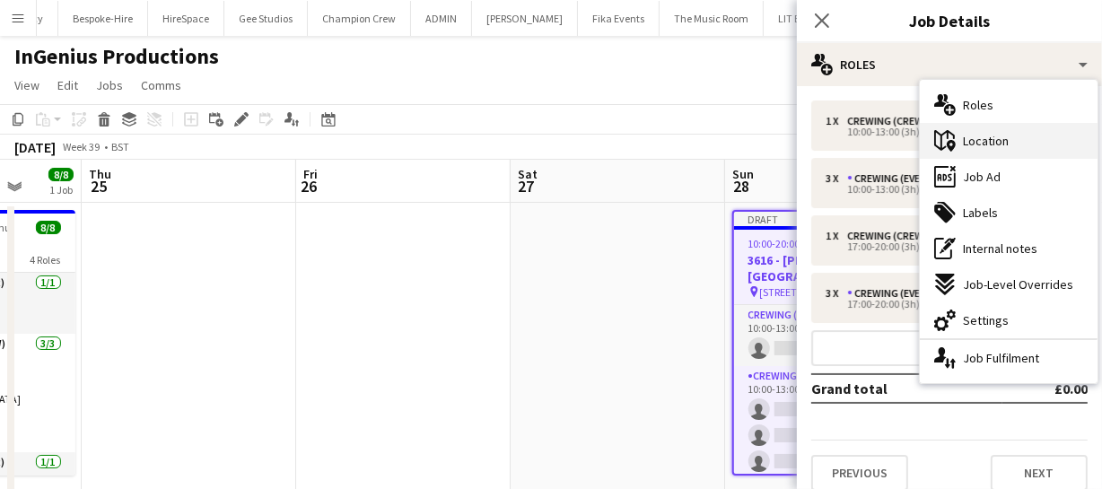
click at [1006, 151] on div "maps-pin-1 Location" at bounding box center [1009, 141] width 178 height 36
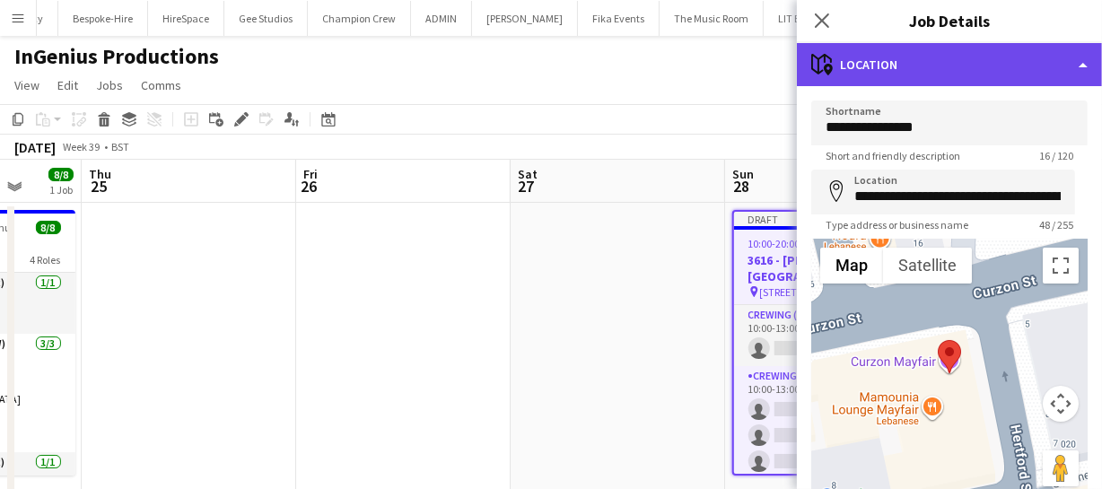
click at [988, 84] on div "maps-pin-1 Location" at bounding box center [949, 64] width 305 height 43
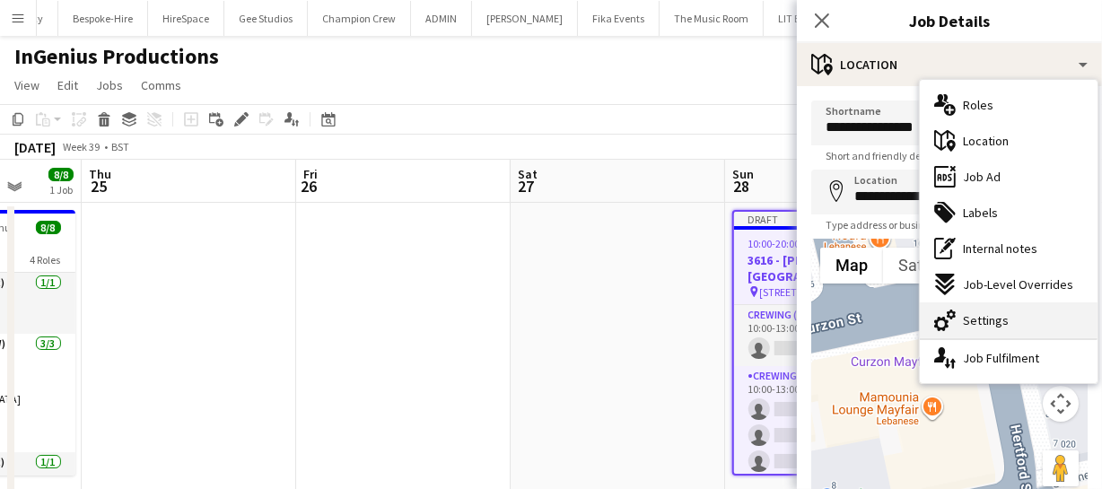
click at [1014, 312] on div "cog-double-3 Settings" at bounding box center [1009, 320] width 178 height 36
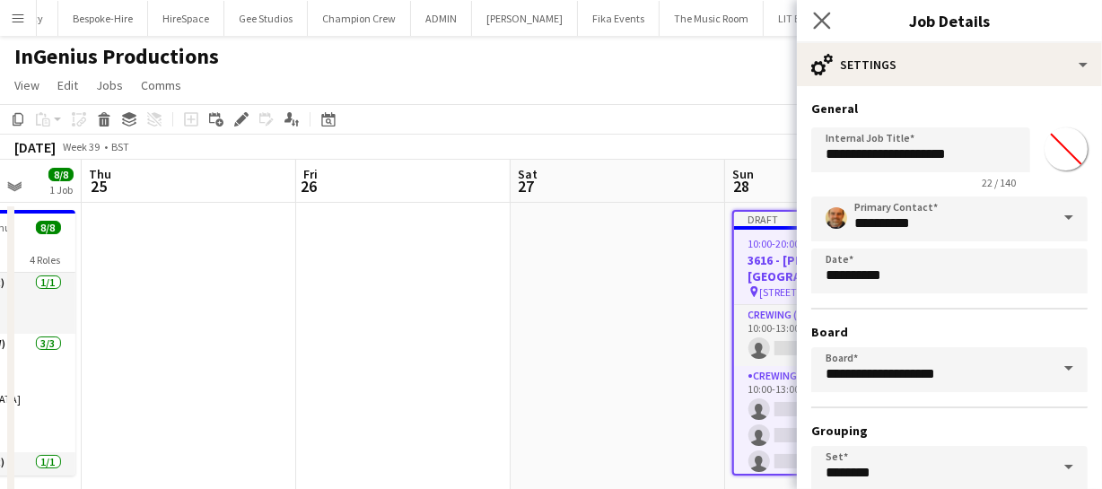
click at [816, 9] on app-icon "Close pop-in" at bounding box center [822, 21] width 26 height 26
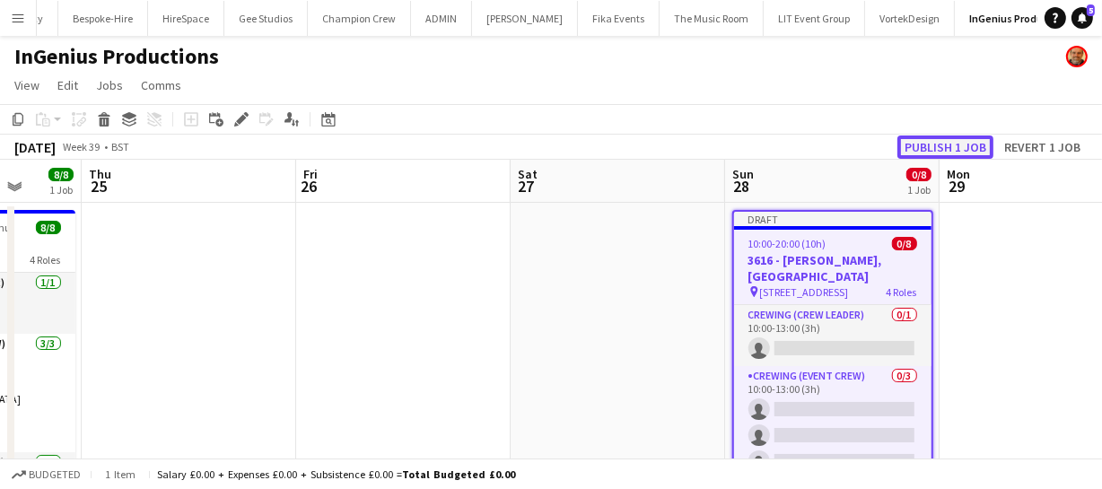
click at [936, 144] on button "Publish 1 job" at bounding box center [945, 146] width 96 height 23
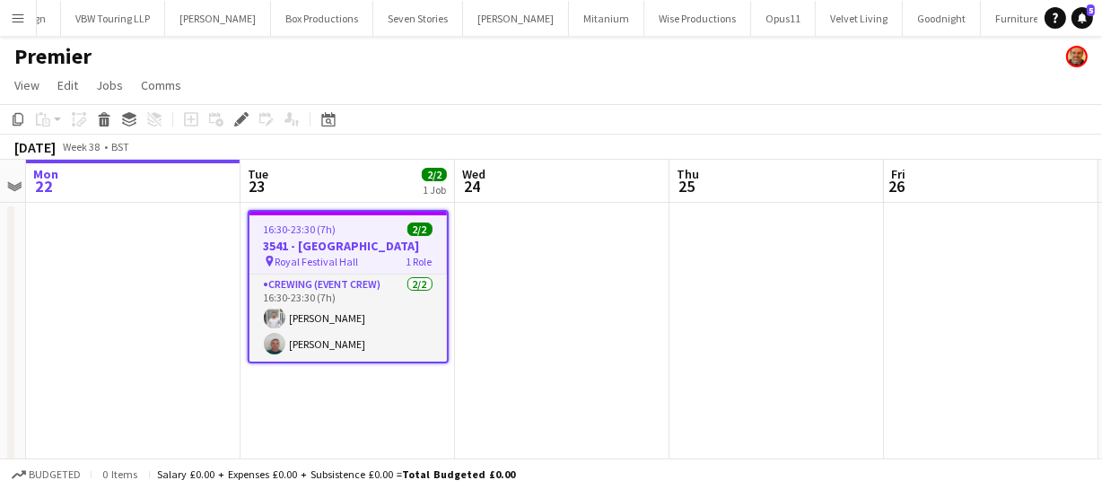
scroll to position [0, 5483]
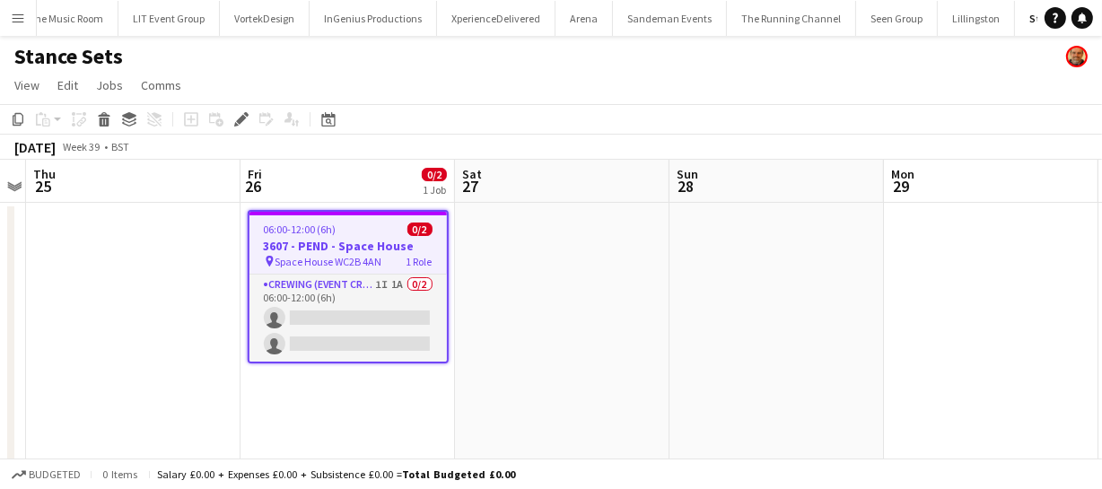
scroll to position [0, 1212]
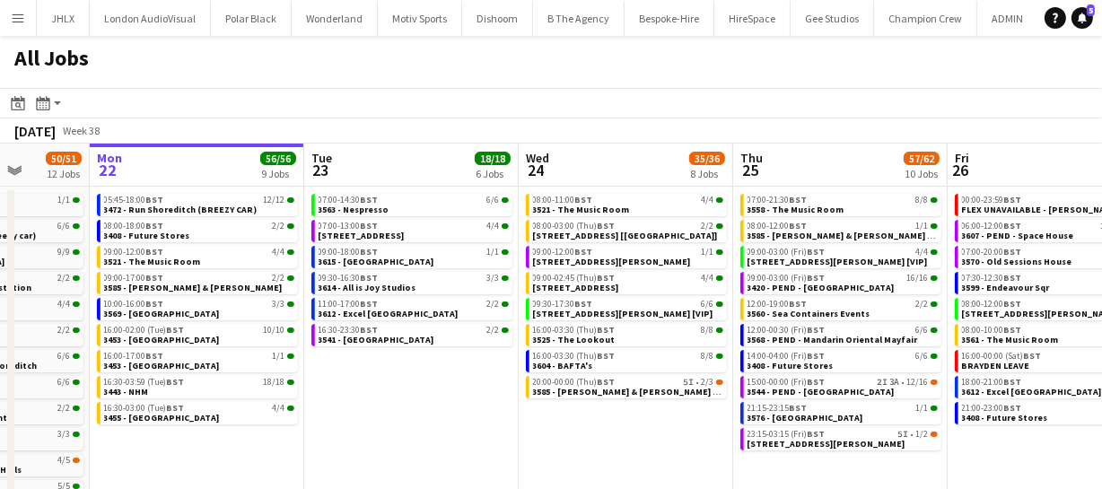
drag, startPoint x: 771, startPoint y: 430, endPoint x: 594, endPoint y: 428, distance: 176.8
click at [599, 428] on app-calendar-viewport "Fri 19 39/40 10 Jobs Sat 20 27/28 8 Jobs Sun 21 50/51 12 Jobs Mon 22 56/56 9 Jo…" at bounding box center [551, 381] width 1102 height 474
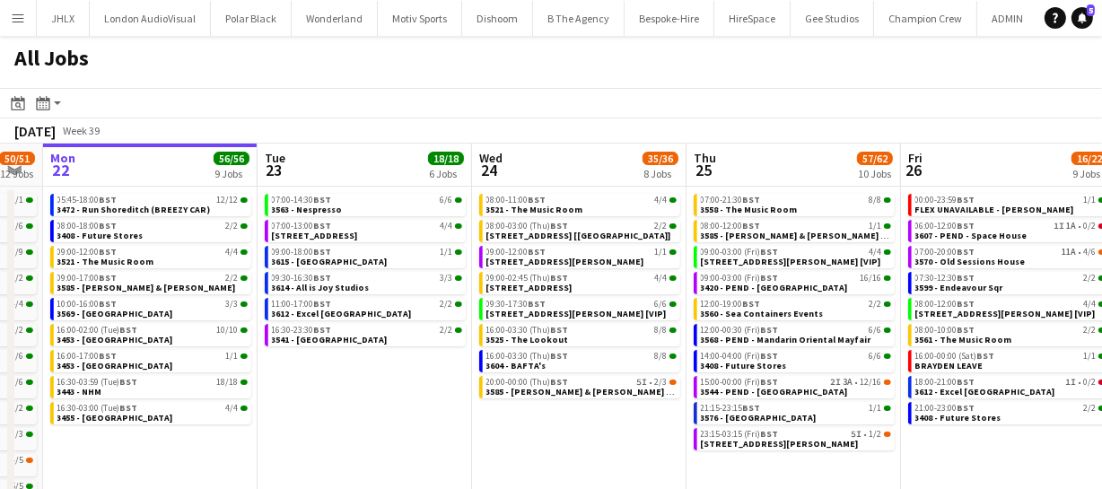
drag, startPoint x: 563, startPoint y: 449, endPoint x: 501, endPoint y: 452, distance: 62.9
click at [517, 452] on app-calendar-viewport "Fri 19 39/40 10 Jobs Sat 20 27/28 8 Jobs Sun 21 50/51 12 Jobs Mon 22 56/56 9 Jo…" at bounding box center [551, 381] width 1102 height 474
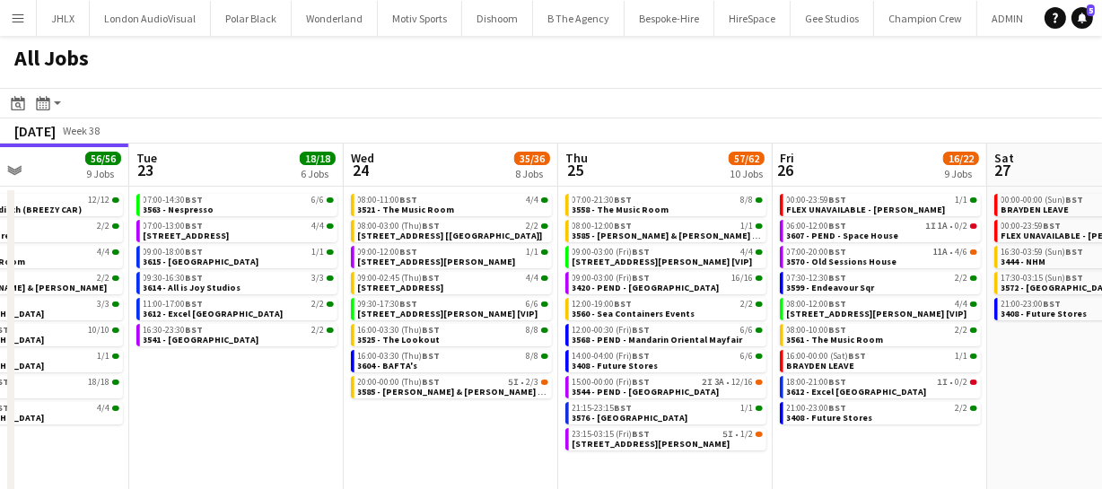
drag, startPoint x: 683, startPoint y: 440, endPoint x: 645, endPoint y: 432, distance: 38.4
click at [614, 439] on app-calendar-viewport "Fri 19 39/40 10 Jobs Sat 20 27/28 8 Jobs Sun 21 50/51 12 Jobs Mon 22 56/56 9 Jo…" at bounding box center [551, 381] width 1102 height 474
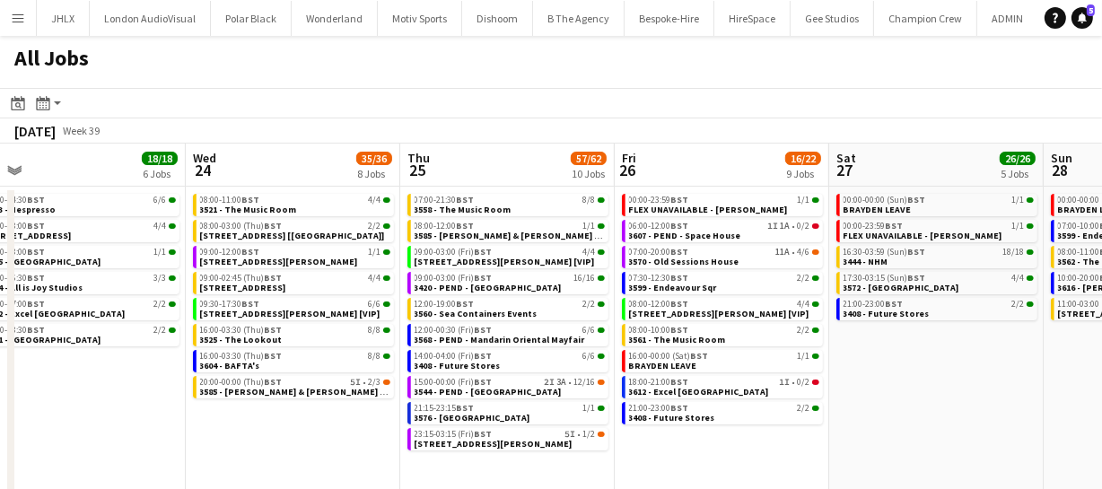
drag, startPoint x: 729, startPoint y: 429, endPoint x: 649, endPoint y: 420, distance: 81.2
click at [580, 431] on app-calendar-viewport "Sun 21 50/51 12 Jobs Mon 22 56/56 9 Jobs Tue 23 18/18 6 Jobs Wed 24 35/36 8 Job…" at bounding box center [551, 381] width 1102 height 474
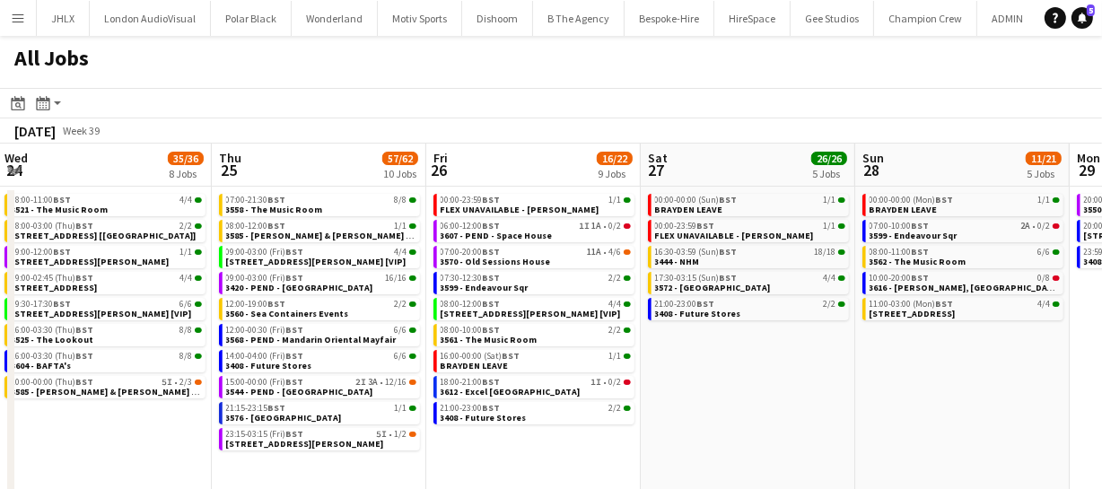
click at [429, 425] on app-calendar-viewport "Sun 21 50/51 12 Jobs Mon 22 56/56 9 Jobs Tue 23 18/18 6 Jobs Wed 24 35/36 8 Job…" at bounding box center [551, 381] width 1102 height 474
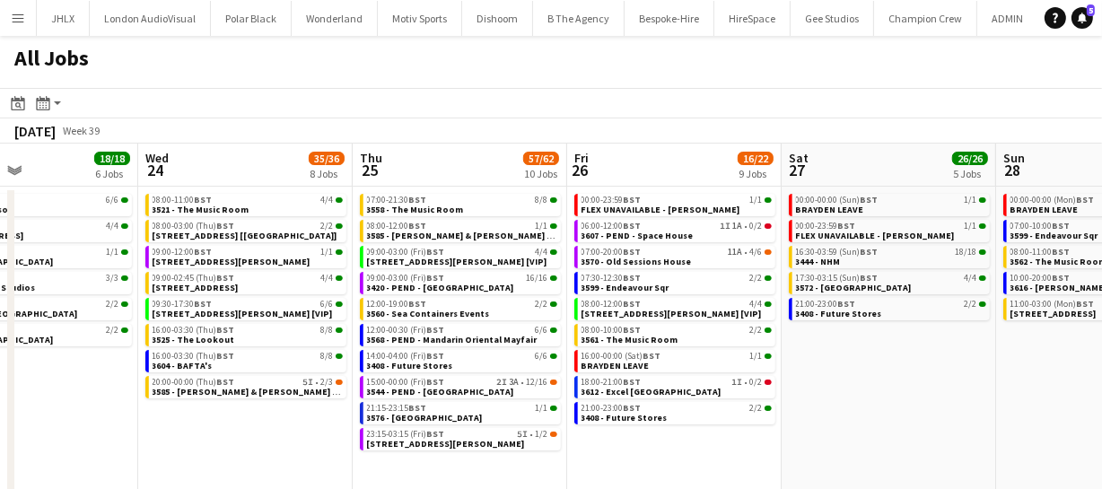
scroll to position [0, 551]
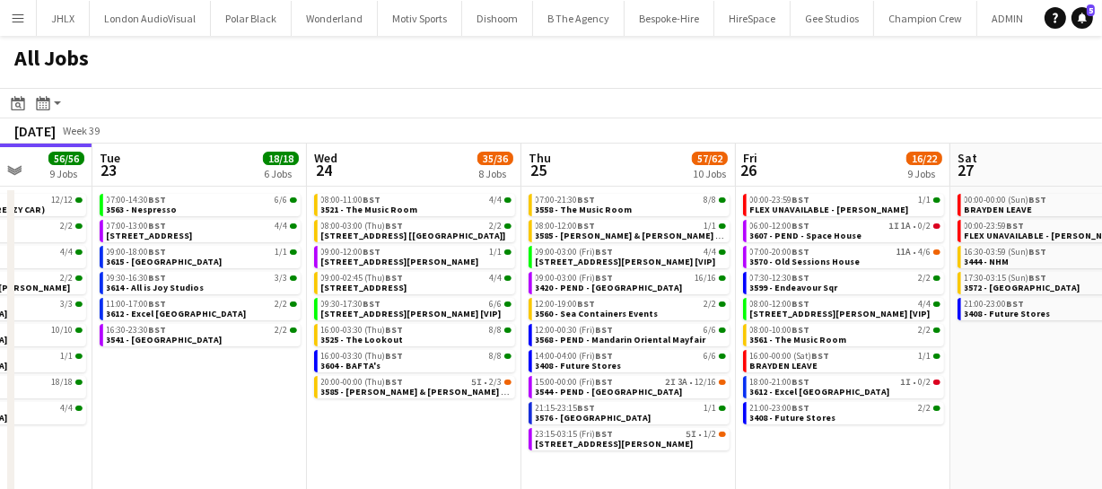
drag, startPoint x: 565, startPoint y: 421, endPoint x: 1115, endPoint y: 398, distance: 550.4
click at [1102, 398] on html "Menu Boards Boards Boards All jobs Status Workforce Workforce My Workforce Recr…" at bounding box center [551, 308] width 1102 height 617
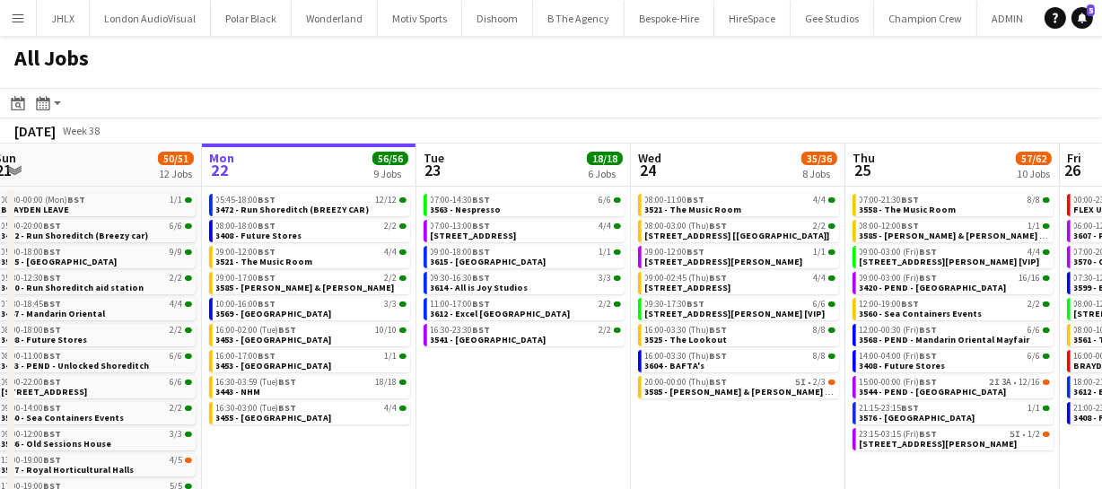
scroll to position [0, 442]
drag, startPoint x: 442, startPoint y: 438, endPoint x: 765, endPoint y: 428, distance: 323.1
click at [765, 428] on app-calendar-viewport "Fri 19 39/40 10 Jobs Sat 20 27/28 8 Jobs Sun 21 50/51 12 Jobs Mon 22 56/56 9 Jo…" at bounding box center [551, 381] width 1102 height 474
click at [490, 310] on span "3612 - Excel [GEOGRAPHIC_DATA]" at bounding box center [500, 314] width 140 height 12
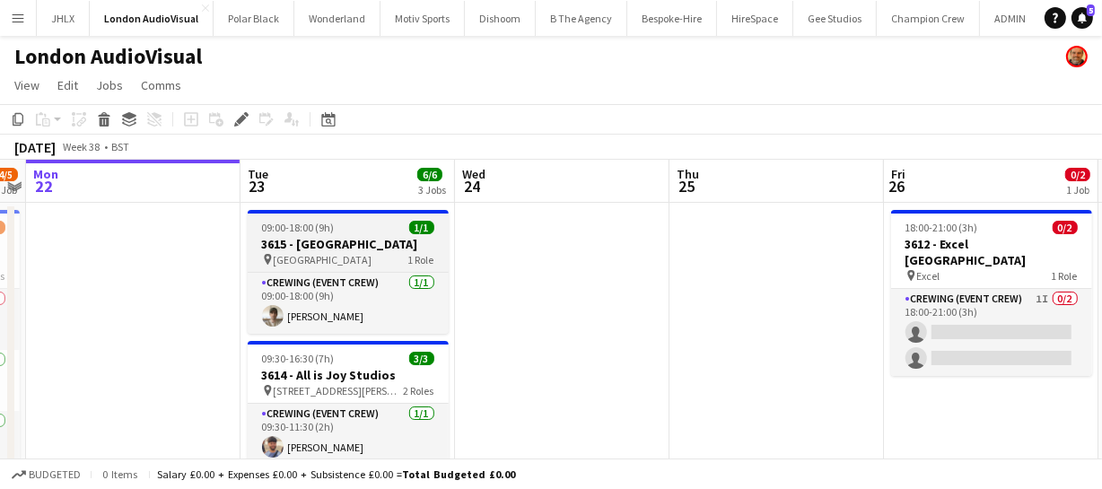
click at [353, 240] on h3 "3615 - [GEOGRAPHIC_DATA]" at bounding box center [348, 244] width 201 height 16
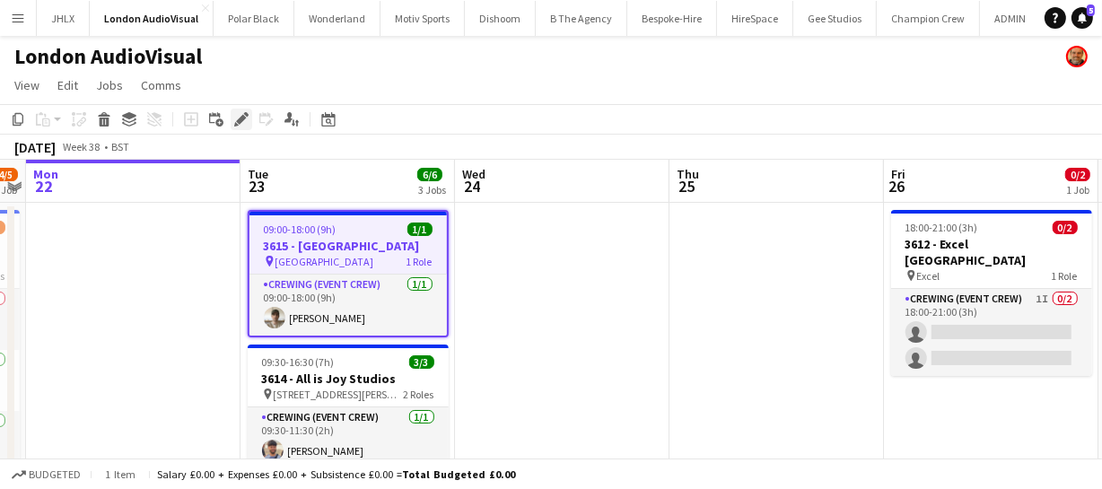
click at [248, 119] on div "Edit" at bounding box center [242, 120] width 22 height 22
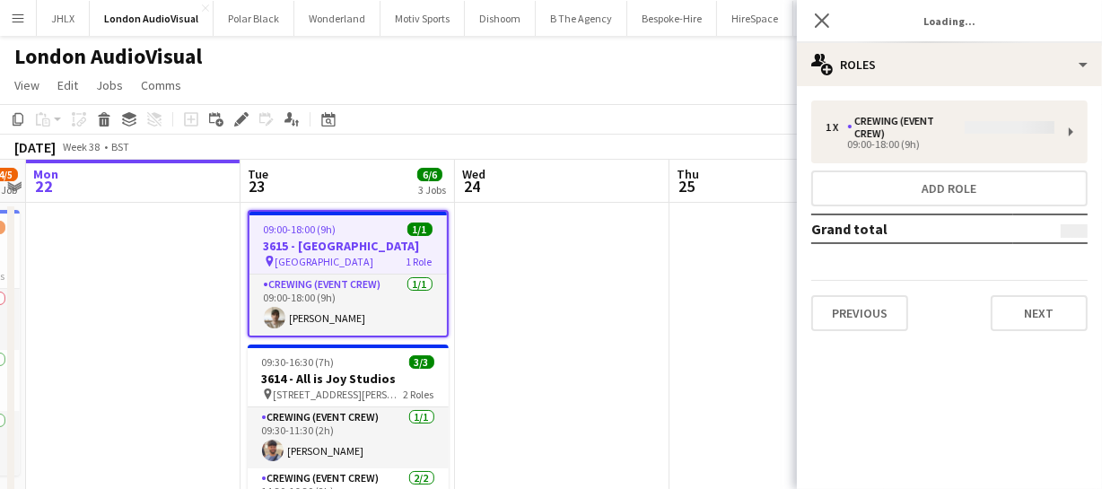
type input "*******"
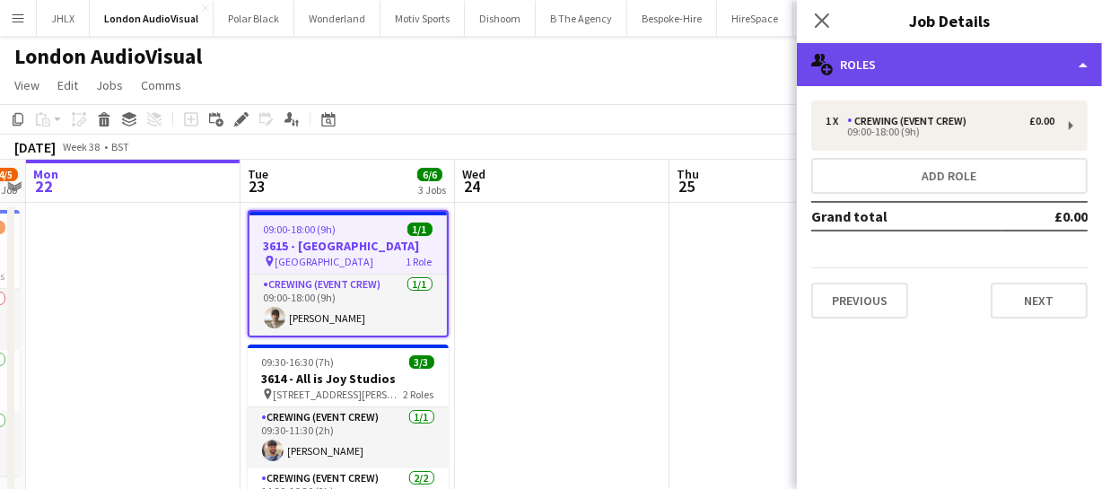
click at [889, 81] on div "multiple-users-add Roles" at bounding box center [949, 64] width 305 height 43
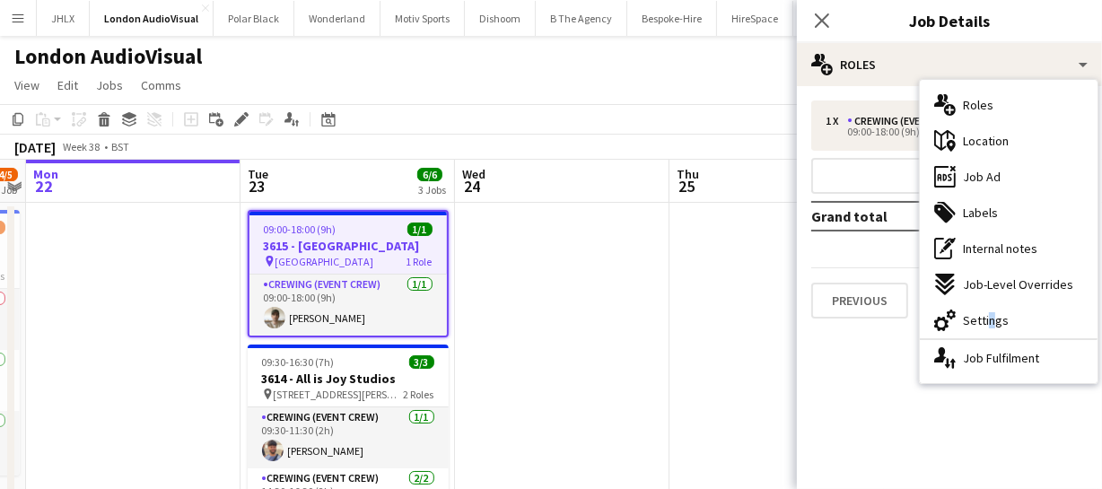
click at [982, 328] on div "cog-double-3 Settings" at bounding box center [1009, 320] width 178 height 36
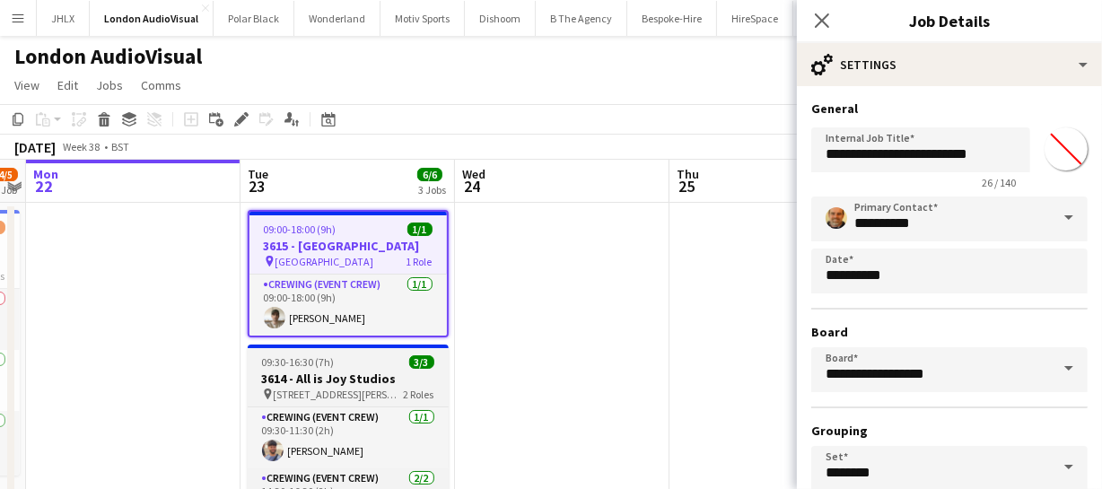
click at [321, 383] on h3 "3614 - All is Joy Studios" at bounding box center [348, 379] width 201 height 16
type input "**********"
type input "*******"
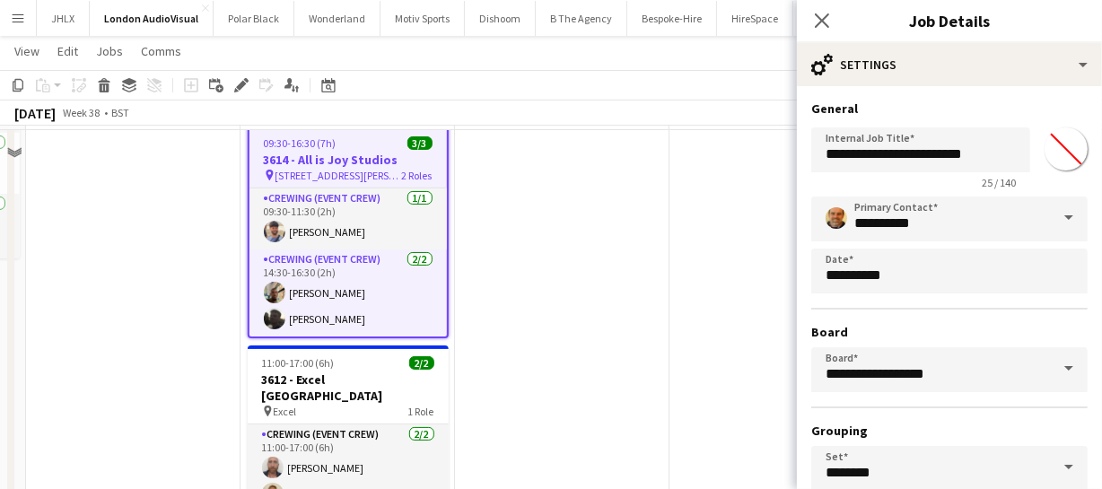
scroll to position [244, 0]
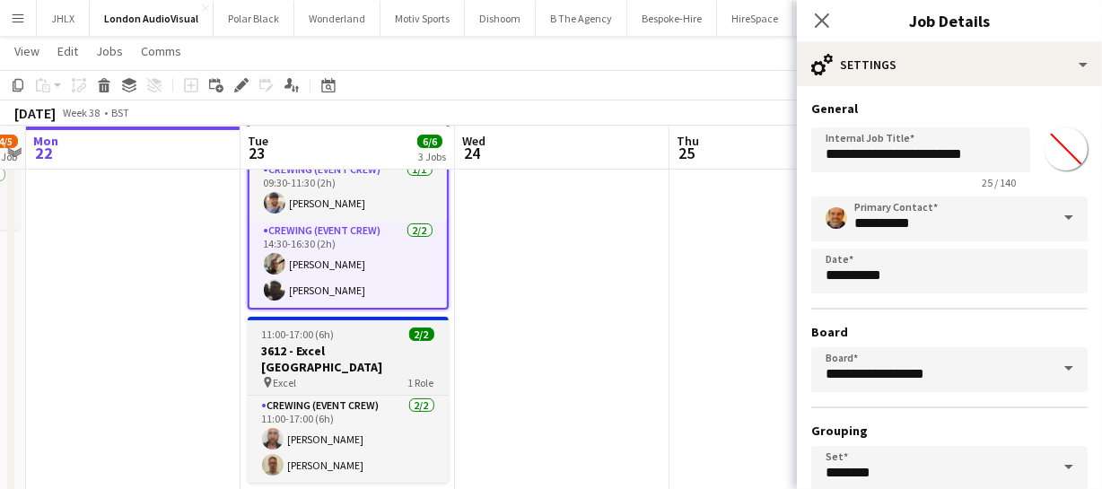
click at [357, 356] on h3 "3612 - Excel [GEOGRAPHIC_DATA]" at bounding box center [348, 359] width 201 height 32
type input "**********"
type input "*******"
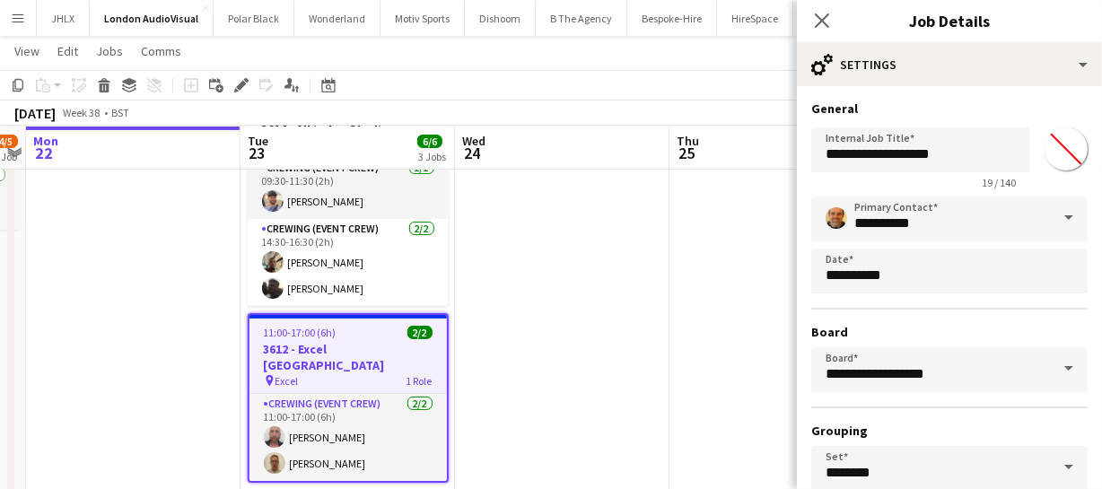
scroll to position [0, 432]
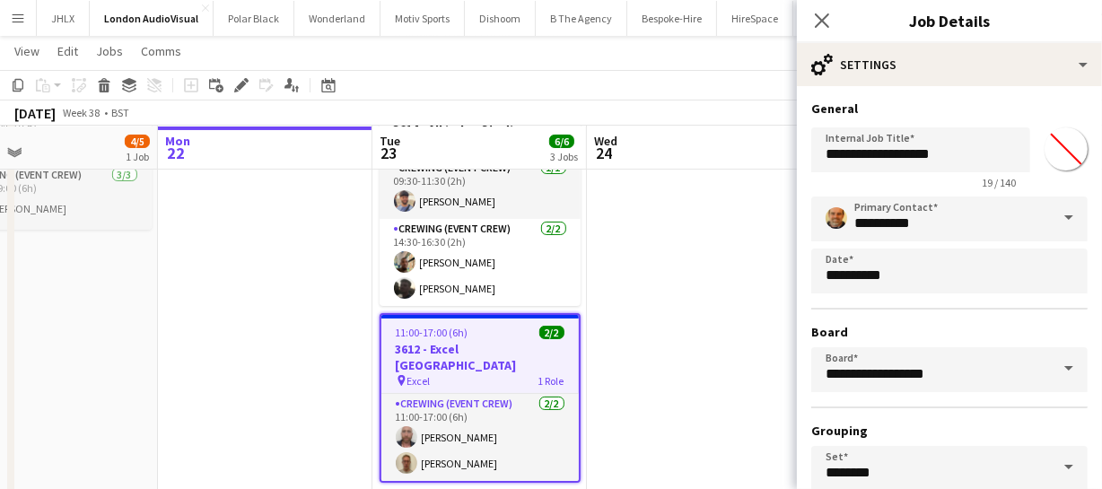
drag, startPoint x: 595, startPoint y: 345, endPoint x: 783, endPoint y: 301, distance: 193.3
click at [779, 302] on app-calendar-viewport "Fri 19 Sat 20 5/5 1 Job Sun 21 4/5 1 Job Mon 22 Tue 23 6/6 3 Jobs Wed 24 Thu 25…" at bounding box center [551, 181] width 1102 height 710
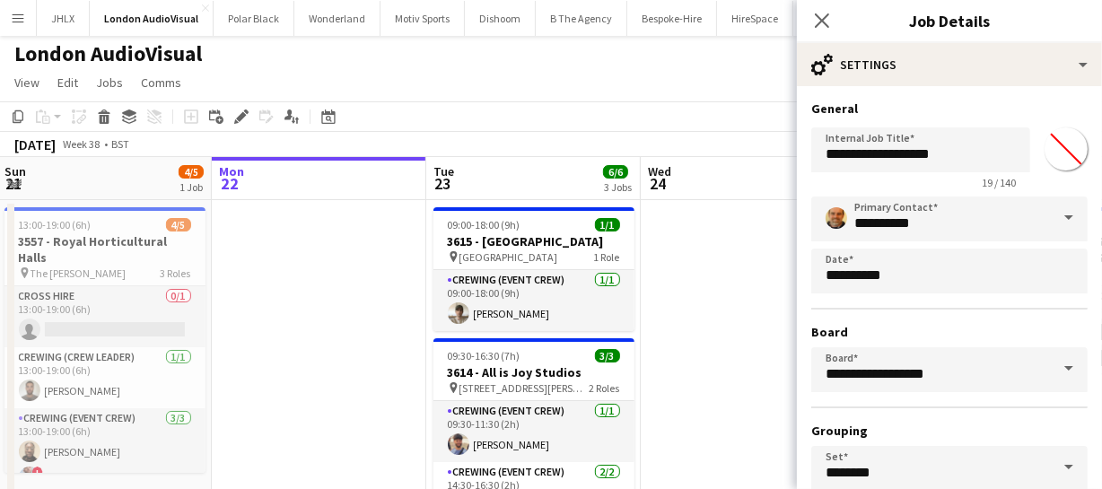
scroll to position [0, 0]
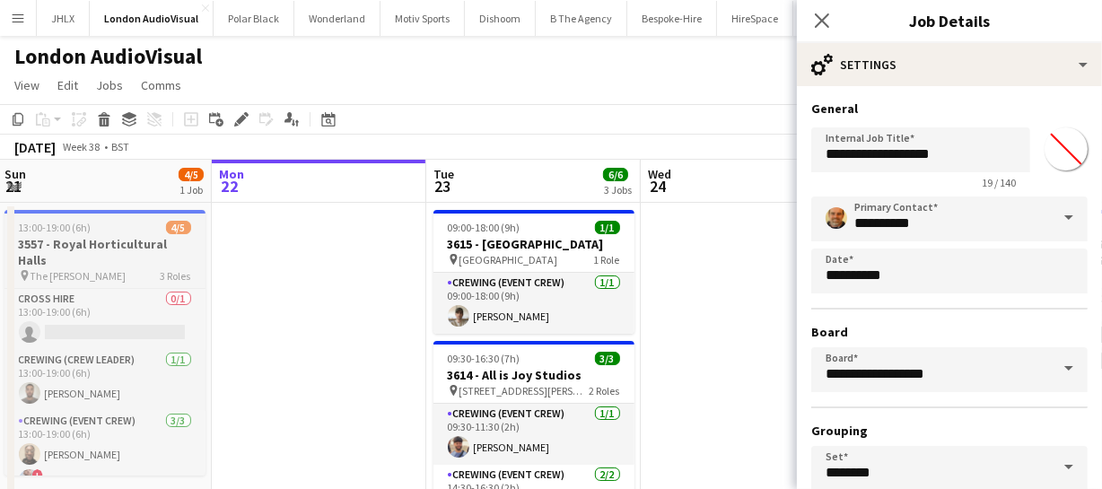
click at [113, 241] on h3 "3557 - Royal Horticultural Halls" at bounding box center [104, 252] width 201 height 32
type input "**********"
type input "*******"
type input "**********"
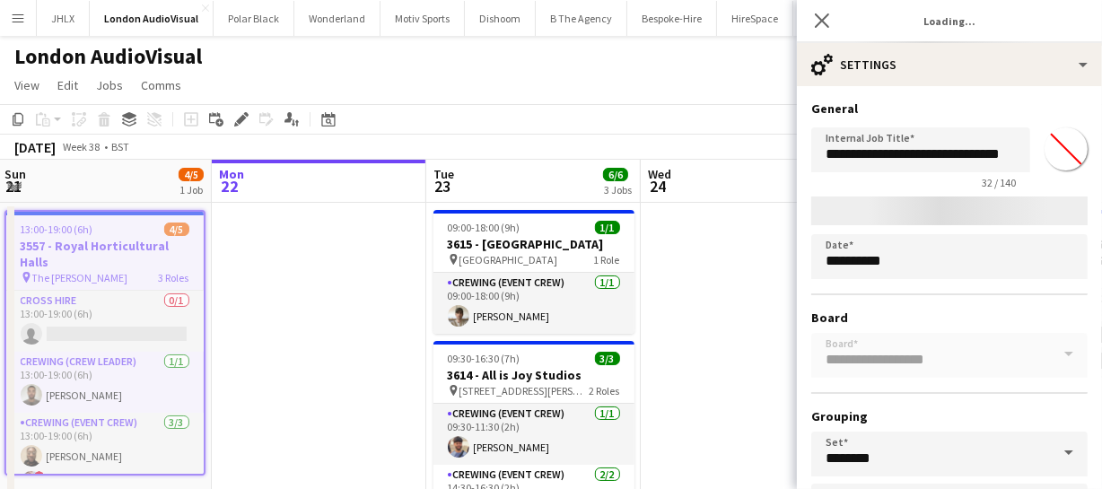
type input "*******"
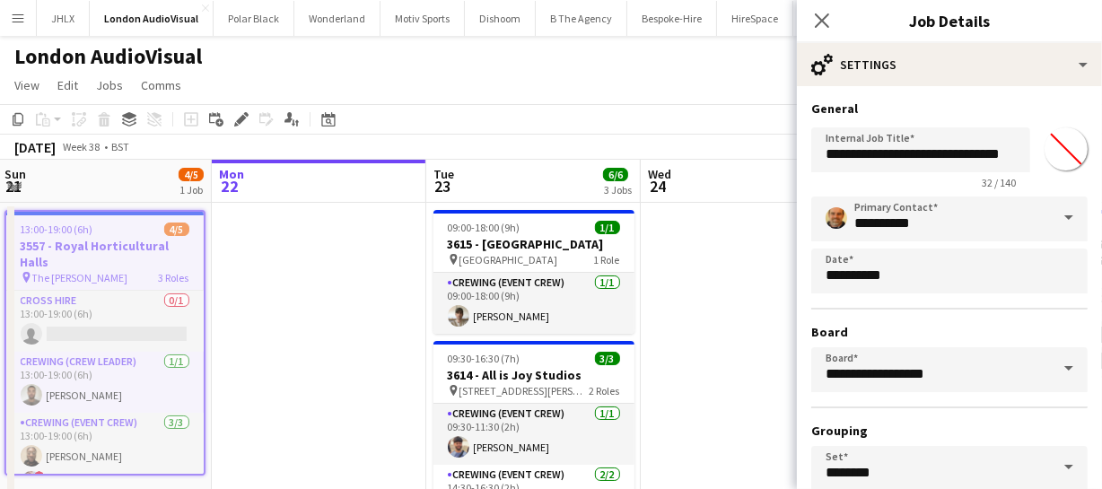
drag, startPoint x: 301, startPoint y: 342, endPoint x: 55, endPoint y: 351, distance: 246.0
click at [106, 353] on app-calendar-viewport "Fri 19 Sat 20 5/5 1 Job Sun 21 4/5 1 Job Mon 22 Tue 23 6/6 3 Jobs Wed 24 Thu 25…" at bounding box center [551, 471] width 1102 height 622
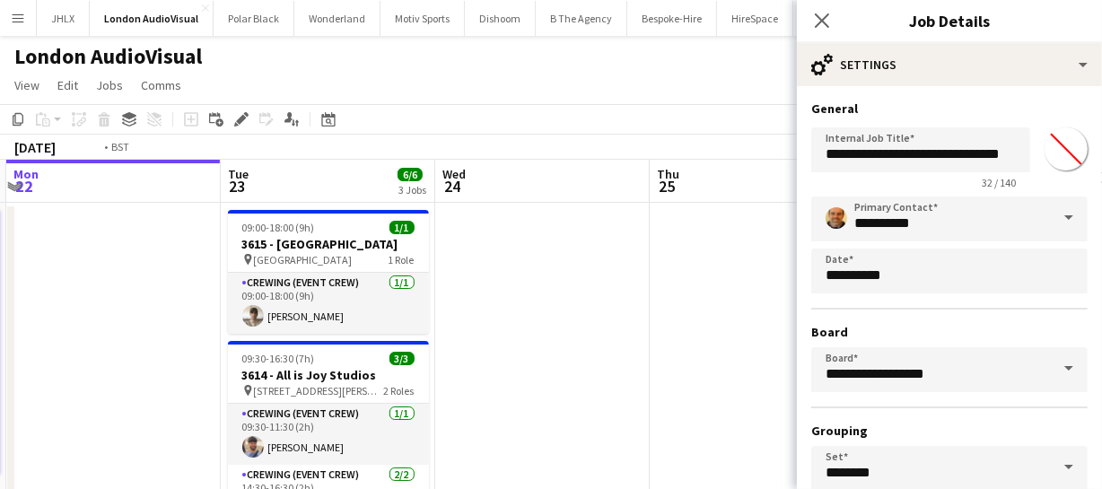
drag, startPoint x: 359, startPoint y: 330, endPoint x: 519, endPoint y: 320, distance: 160.9
click at [345, 330] on app-calendar-viewport "Fri 19 Sat 20 5/5 1 Job Sun 21 4/5 1 Job Mon 22 Tue 23 6/6 3 Jobs Wed 24 Thu 25…" at bounding box center [551, 471] width 1102 height 622
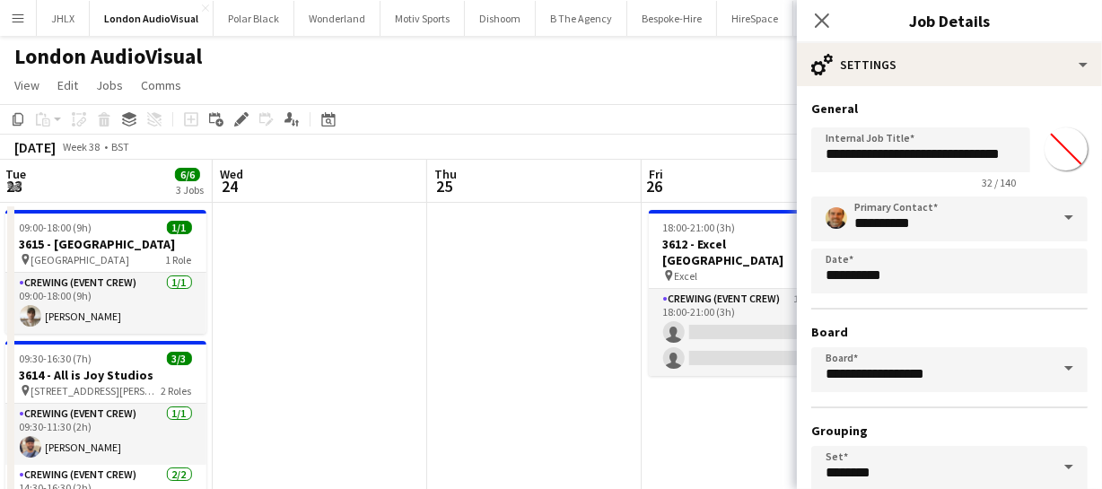
click at [294, 336] on app-calendar-viewport "Fri 19 Sat 20 5/5 1 Job Sun 21 4/5 1 Job Mon 22 Tue 23 6/6 3 Jobs Wed 24 Thu 25…" at bounding box center [551, 471] width 1102 height 622
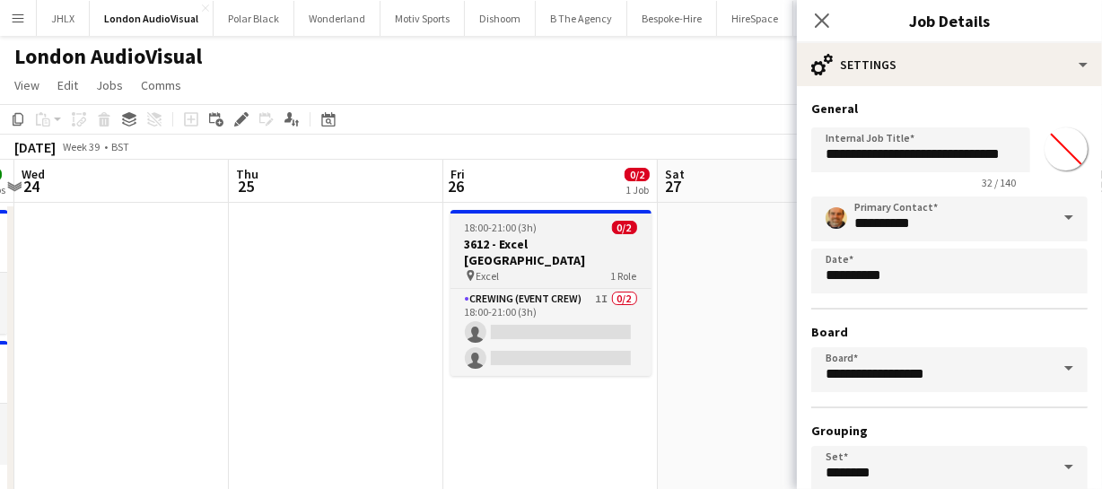
click at [520, 268] on div "pin Excel 1 Role" at bounding box center [550, 275] width 201 height 14
type input "**********"
type input "*******"
type input "**********"
type input "*******"
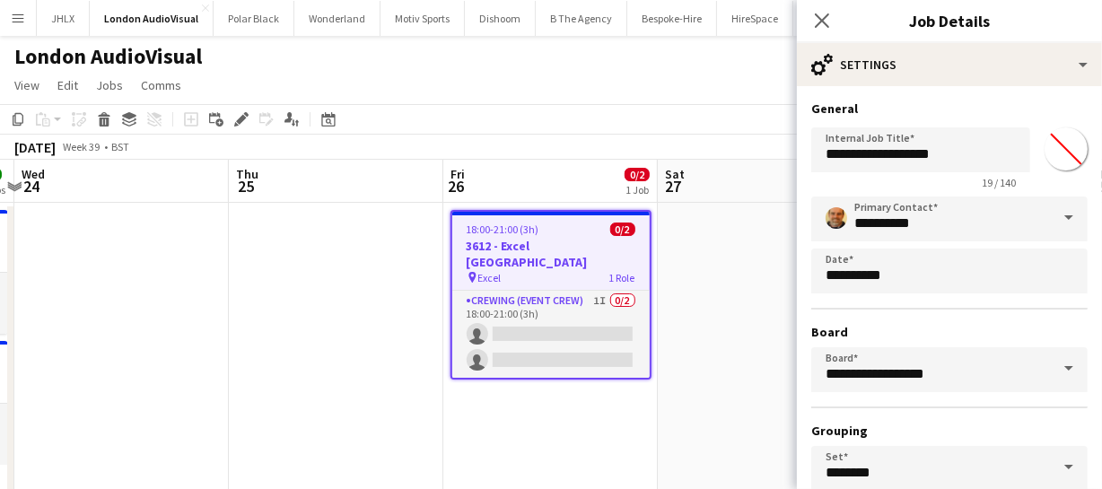
click at [154, 360] on app-calendar-viewport "Sun 21 4/5 1 Job Mon 22 Tue 23 6/6 3 Jobs Wed 24 Thu 25 Fri 26 0/2 1 Job Sat 27…" at bounding box center [551, 471] width 1102 height 622
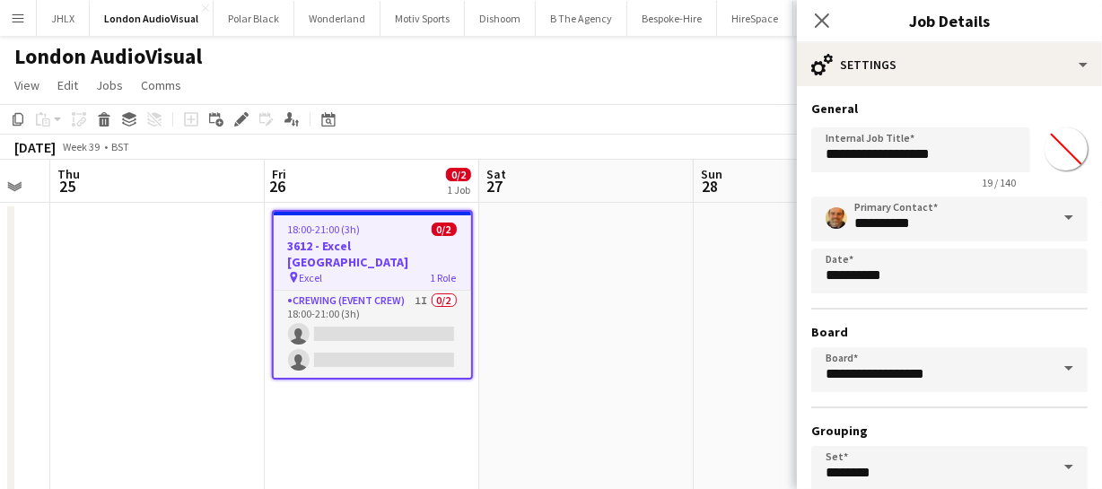
drag, startPoint x: 544, startPoint y: 352, endPoint x: 423, endPoint y: 351, distance: 120.2
click at [315, 354] on app-calendar-viewport "Sun 21 4/5 1 Job Mon 22 Tue 23 6/6 3 Jobs Wed 24 Thu 25 Fri 26 0/2 1 Job Sat 27…" at bounding box center [551, 471] width 1102 height 622
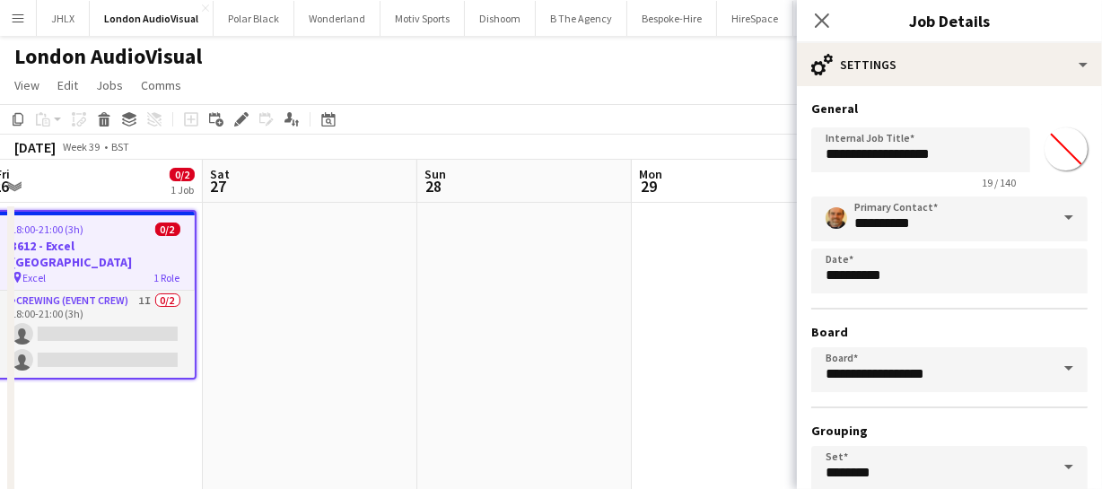
drag, startPoint x: 287, startPoint y: 362, endPoint x: 439, endPoint y: 352, distance: 151.9
click at [249, 362] on app-calendar-viewport "Tue 23 6/6 3 Jobs Wed 24 Thu 25 Fri 26 0/2 1 Job Sat 27 Sun 28 Mon 29 Tue 30 We…" at bounding box center [551, 471] width 1102 height 622
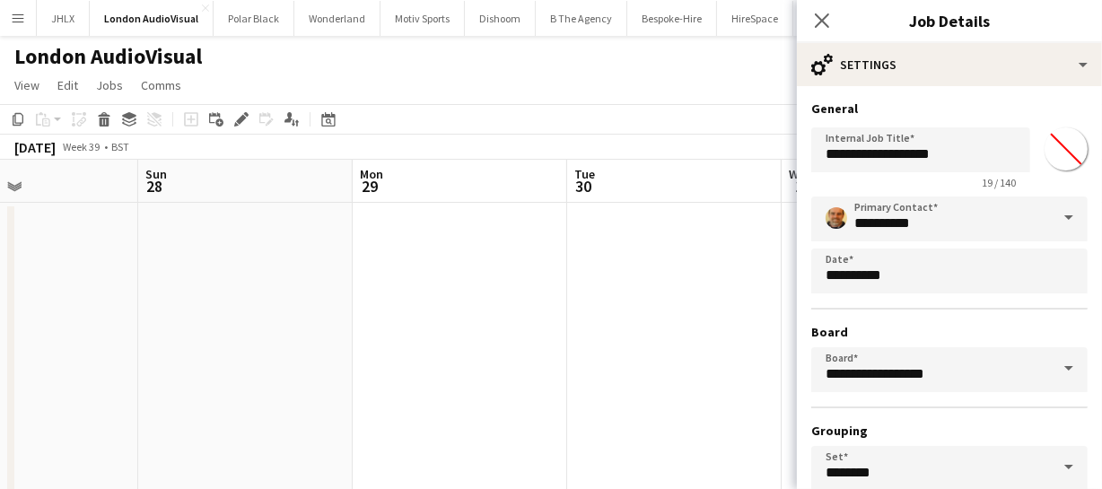
click at [217, 367] on app-calendar-viewport "Thu 25 Fri 26 0/2 1 Job Sat 27 Sun 28 Mon 29 Tue 30 Wed 1 Thu 2 Fri 3 Sat 4 Sun…" at bounding box center [551, 471] width 1102 height 622
drag, startPoint x: 457, startPoint y: 355, endPoint x: 205, endPoint y: 363, distance: 251.3
click at [196, 364] on app-calendar-viewport "Thu 25 Fri 26 0/2 1 Job Sat 27 Sun 28 Mon 29 Tue 30 Wed 1 Thu 2 Fri 3 Sat 4 Sun…" at bounding box center [551, 471] width 1102 height 622
drag, startPoint x: 305, startPoint y: 350, endPoint x: 475, endPoint y: 343, distance: 169.7
click at [255, 352] on app-calendar-viewport "Sat 27 Sun 28 Mon 29 Tue 30 Wed 1 Thu 2 Fri 3 Sat 4 Sun 5 Mon 6 Tue 7" at bounding box center [551, 471] width 1102 height 622
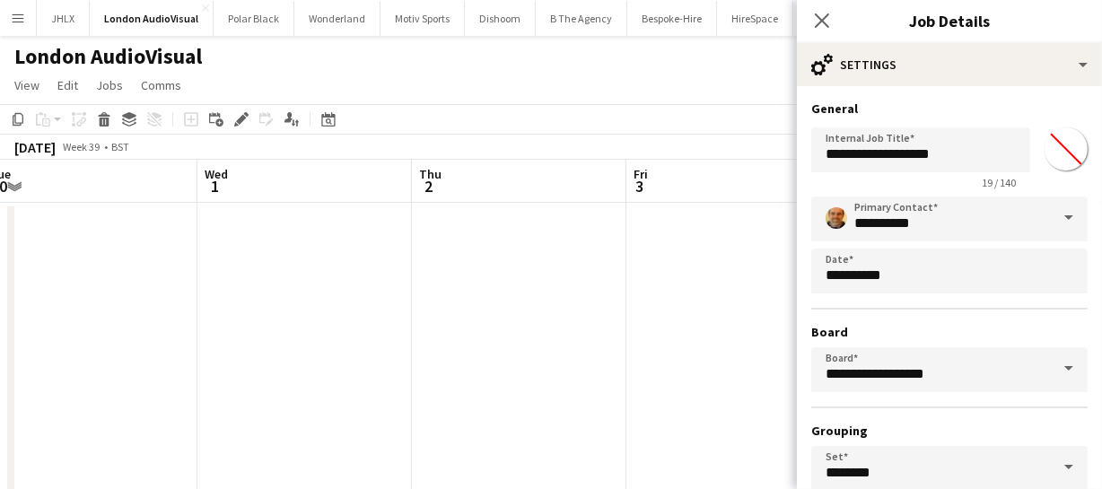
click at [190, 348] on app-calendar-viewport "Sat 27 Sun 28 Mon 29 Tue 30 Wed 1 Thu 2 Fri 3 Sat 4 Sun 5 Mon 6 Tue 7" at bounding box center [551, 471] width 1102 height 622
click at [231, 357] on app-calendar-viewport "Mon 29 Tue 30 Wed 1 Thu 2 Fri 3 Sat 4 Sun 5 Mon 6 Tue 7 Wed 8 Thu 9" at bounding box center [551, 471] width 1102 height 622
drag, startPoint x: 314, startPoint y: 352, endPoint x: 423, endPoint y: 349, distance: 109.5
click at [291, 353] on app-calendar-viewport "Mon 29 Tue 30 Wed 1 Thu 2 Fri 3 Sat 4 Sun 5 Mon 6 Tue 7 Wed 8 Thu 9" at bounding box center [551, 471] width 1102 height 622
click at [267, 350] on app-calendar-viewport "Mon 29 Tue 30 Wed 1 Thu 2 Fri 3 Sat 4 Sun 5 Mon 6 Tue 7 Wed 8 Thu 9" at bounding box center [551, 471] width 1102 height 622
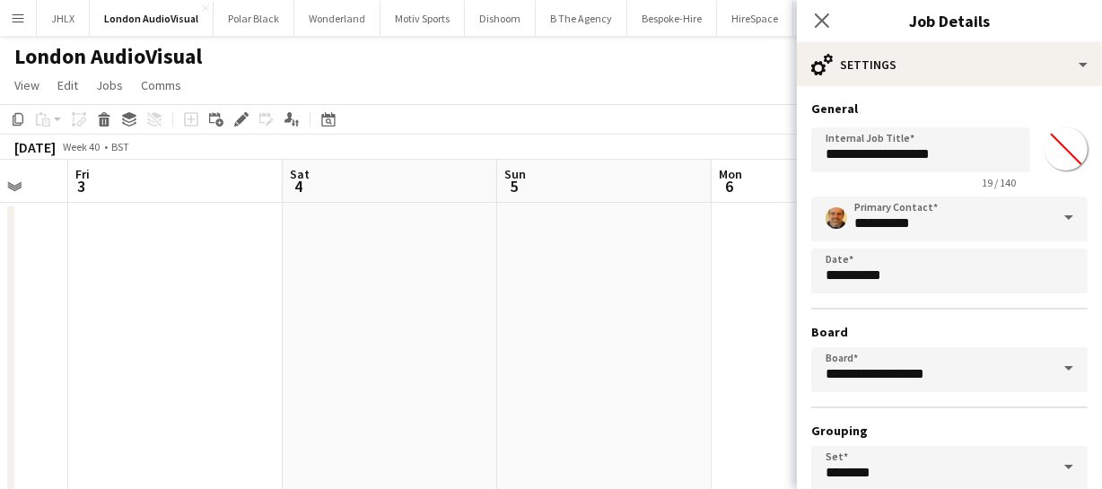
scroll to position [0, 854]
click at [825, 17] on icon at bounding box center [821, 20] width 17 height 17
